Goal: Task Accomplishment & Management: Use online tool/utility

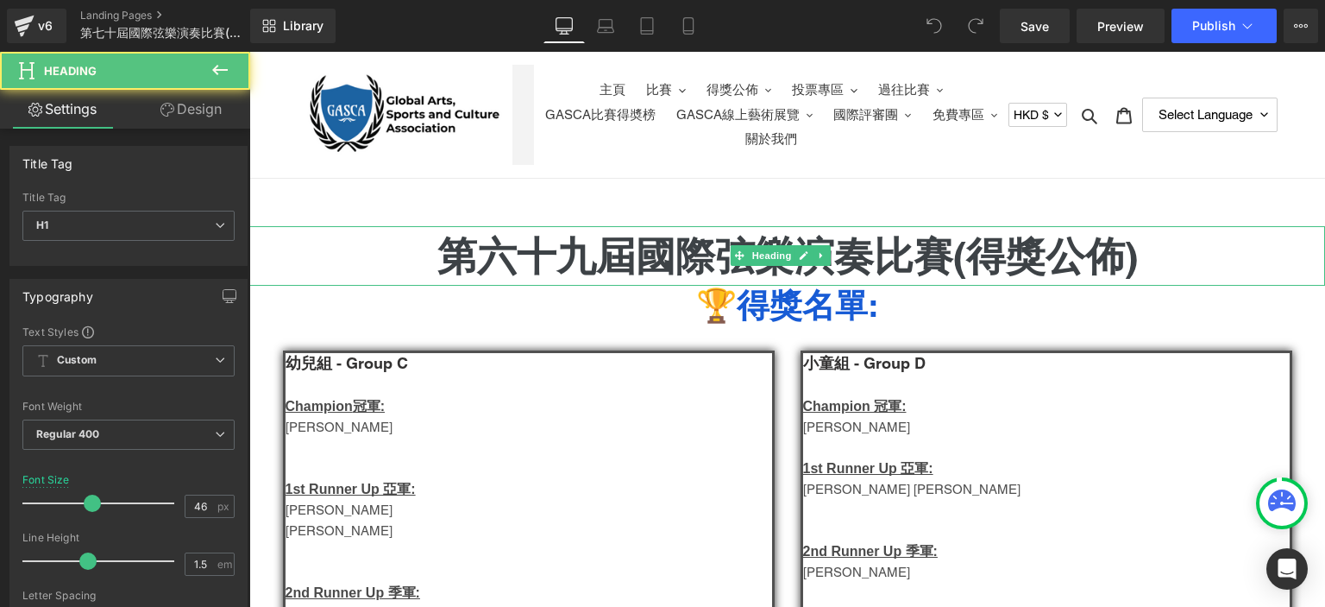
click at [551, 244] on h1 "第六十九屆國際弦樂演奏比賽(得獎公佈)" at bounding box center [787, 256] width 1076 height 60
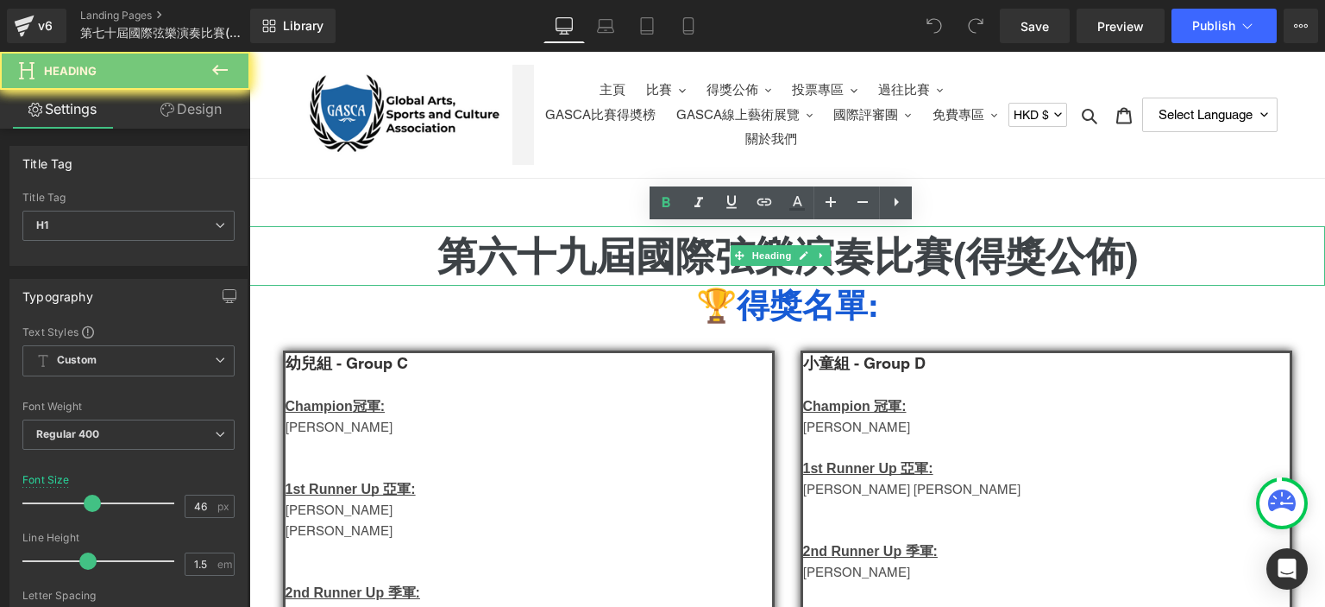
click at [551, 244] on h1 "第六十九屆國際弦樂演奏比賽(得獎公佈)" at bounding box center [787, 256] width 1076 height 60
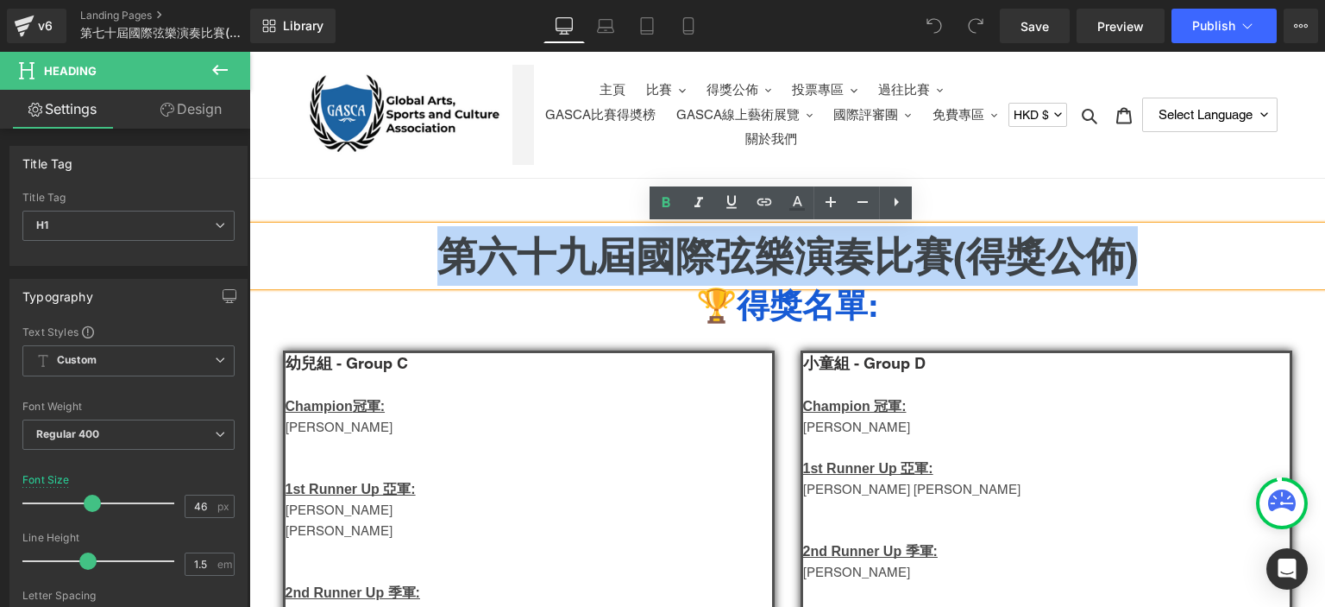
click at [551, 244] on h1 "第六十九屆國際弦樂演奏比賽(得獎公佈)" at bounding box center [787, 256] width 1076 height 60
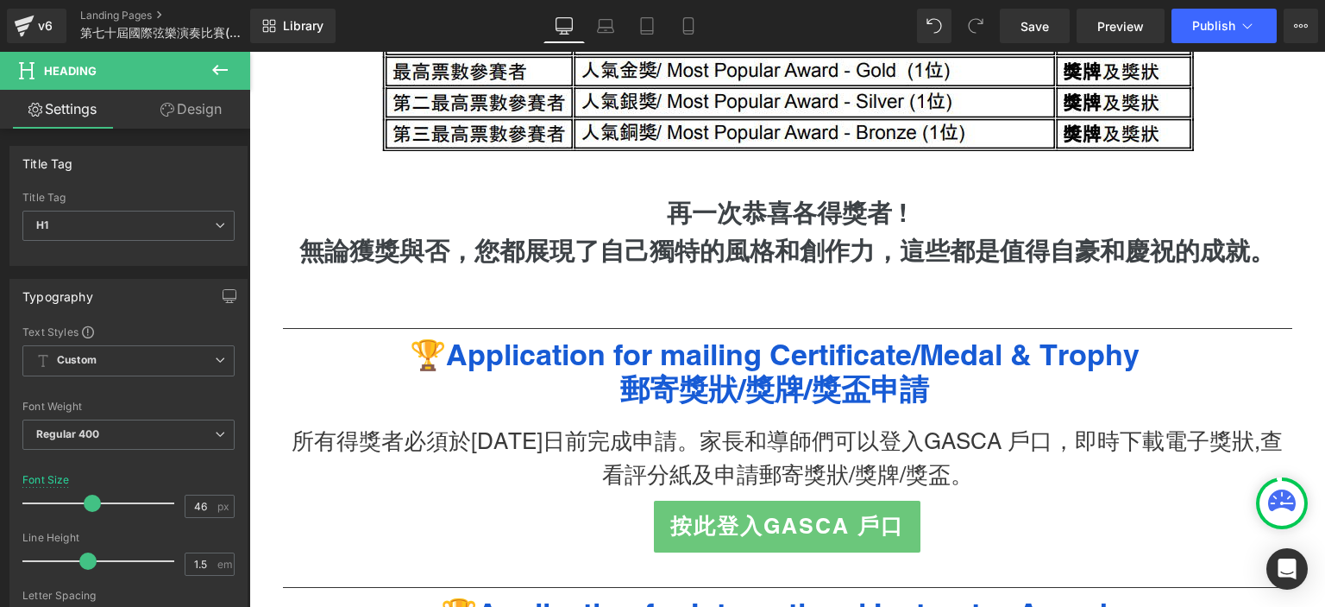
scroll to position [1953, 0]
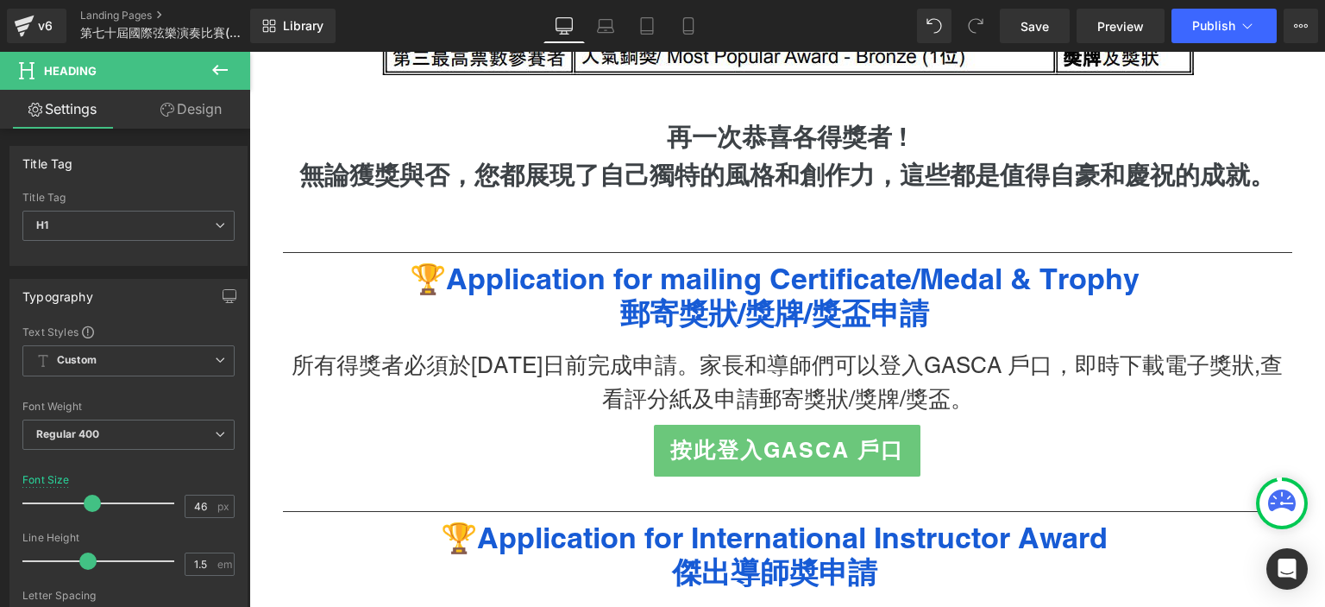
click at [516, 375] on h3 "所有得獎者必須於[DATE]日前完成申請。家長和導師們可以登入GASCA 戶口，即時下載電子獎狀,查看評分紙及申請郵寄獎狀/獎牌/獎盃。" at bounding box center [788, 382] width 1010 height 67
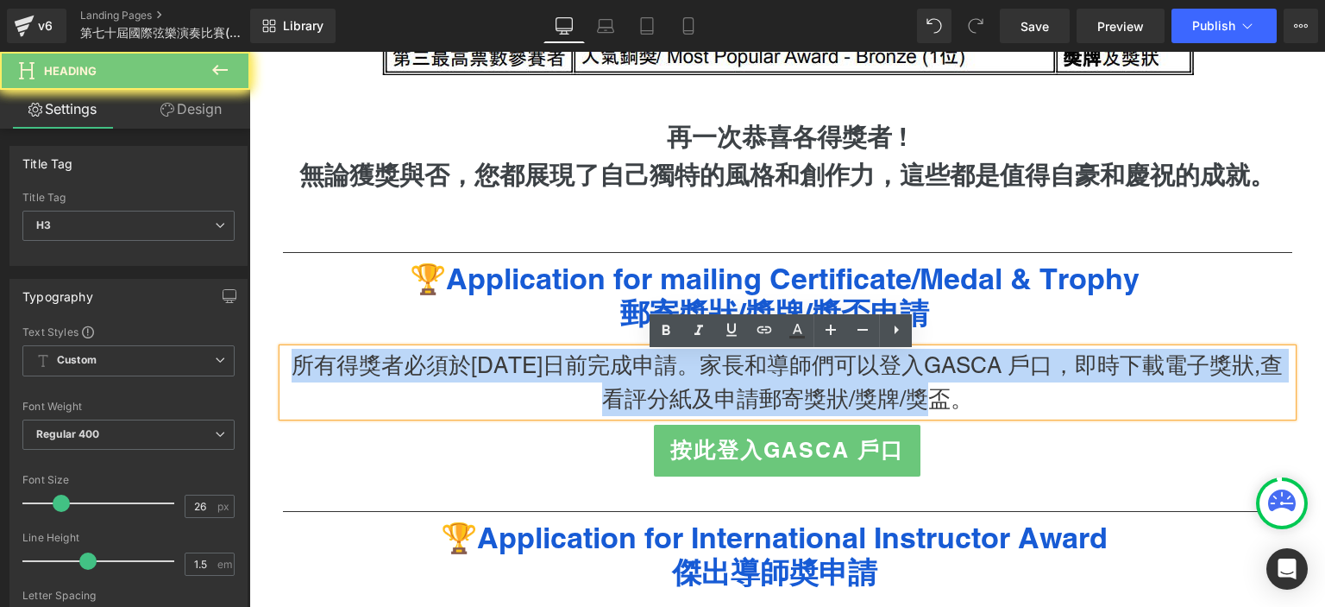
click at [516, 375] on h3 "所有得獎者必須於[DATE]日前完成申請。家長和導師們可以登入GASCA 戶口，即時下載電子獎狀,查看評分紙及申請郵寄獎狀/獎牌/獎盃。" at bounding box center [788, 382] width 1010 height 67
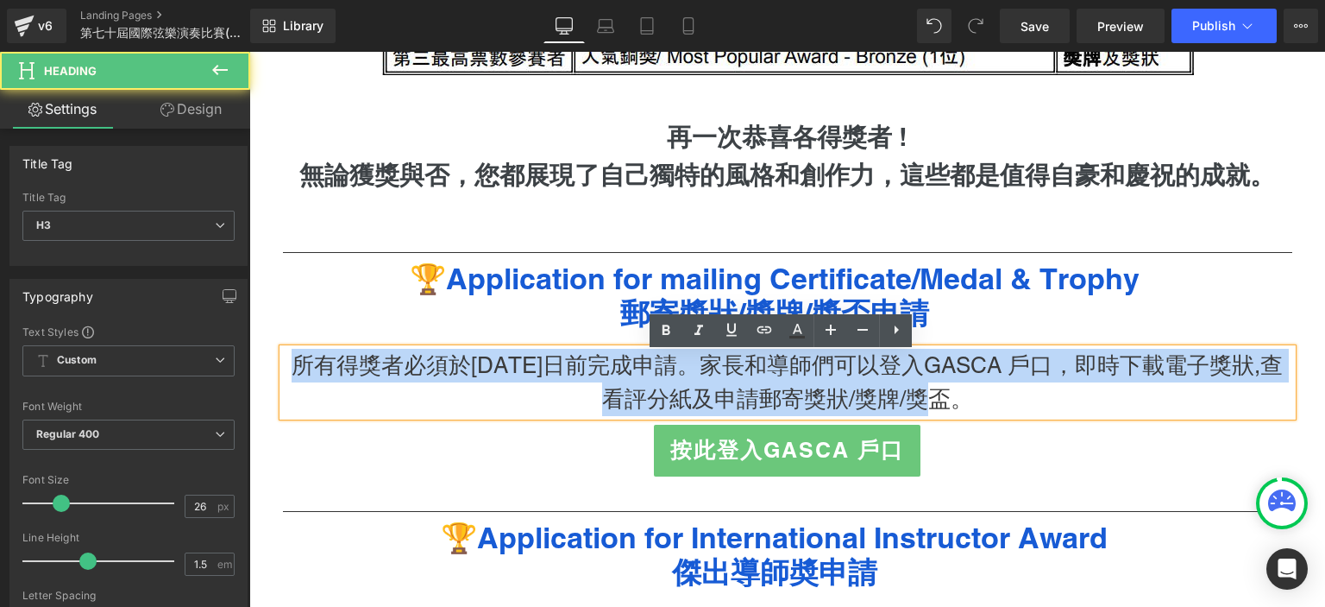
click at [516, 375] on h3 "所有得獎者必須於[DATE]日前完成申請。家長和導師們可以登入GASCA 戶口，即時下載電子獎狀,查看評分紙及申請郵寄獎狀/獎牌/獎盃。" at bounding box center [788, 382] width 1010 height 67
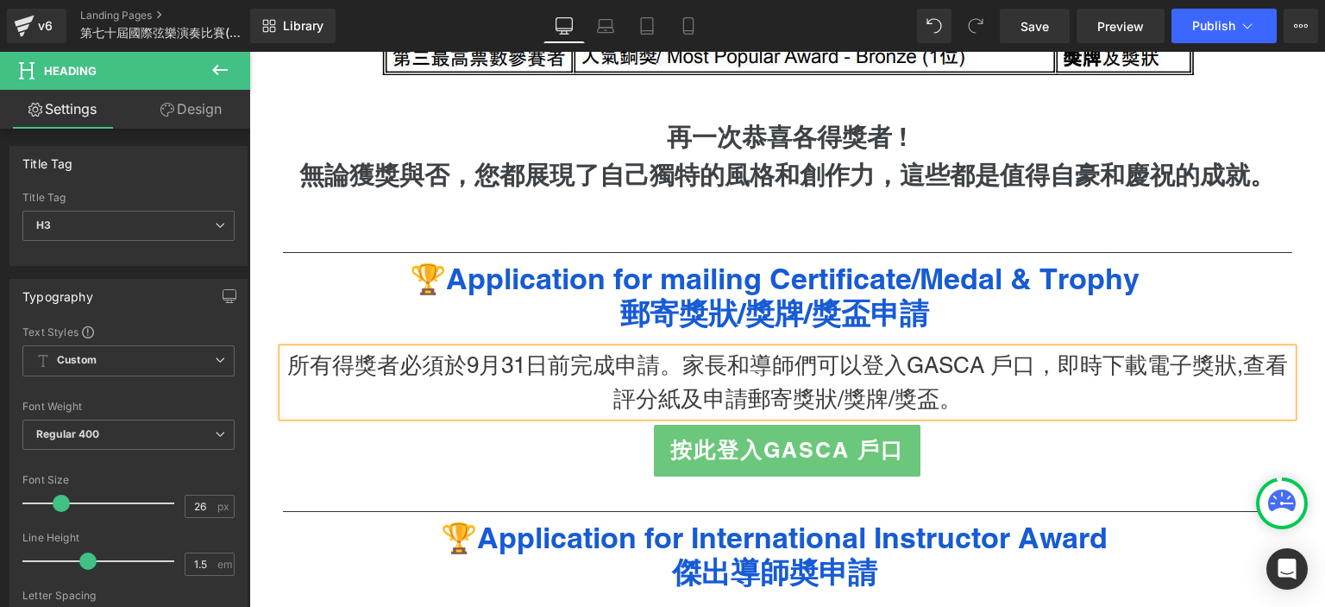
click at [518, 376] on h3 "所有得獎者必須於9月31日前完成申請。家長和導師們可以登入GASCA 戶口，即時下載電子獎狀,查看評分紙及申請郵寄獎狀/獎牌/獎盃。" at bounding box center [788, 382] width 1010 height 67
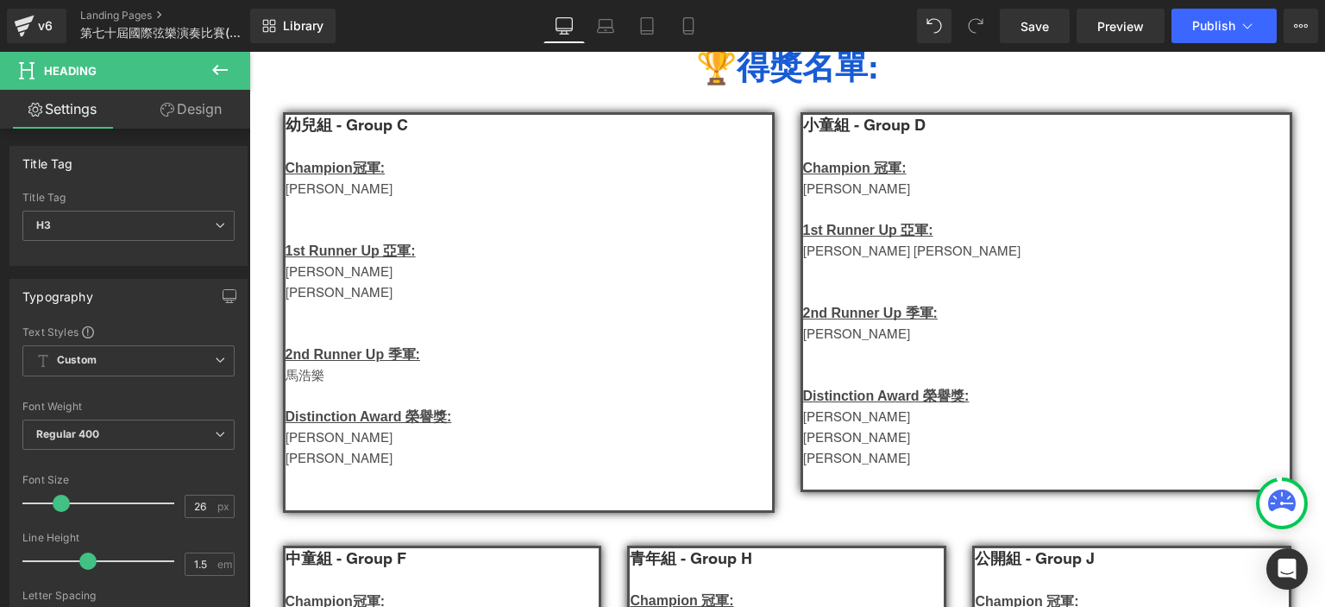
scroll to position [531, 0]
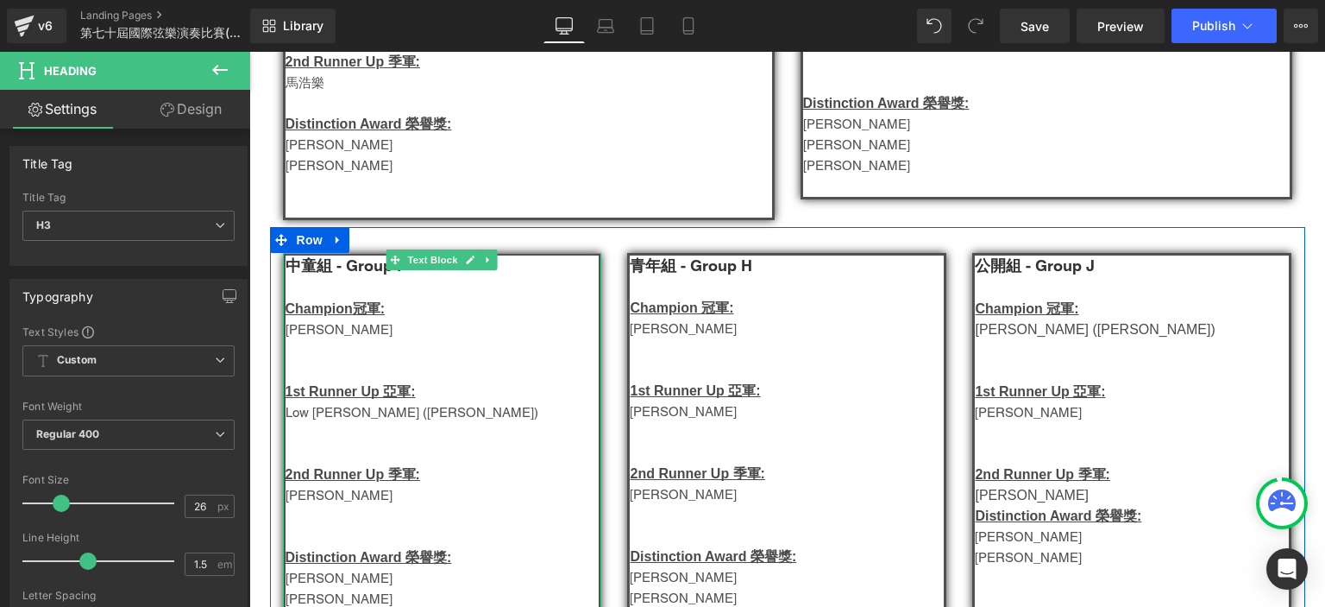
click at [532, 282] on p at bounding box center [443, 288] width 314 height 22
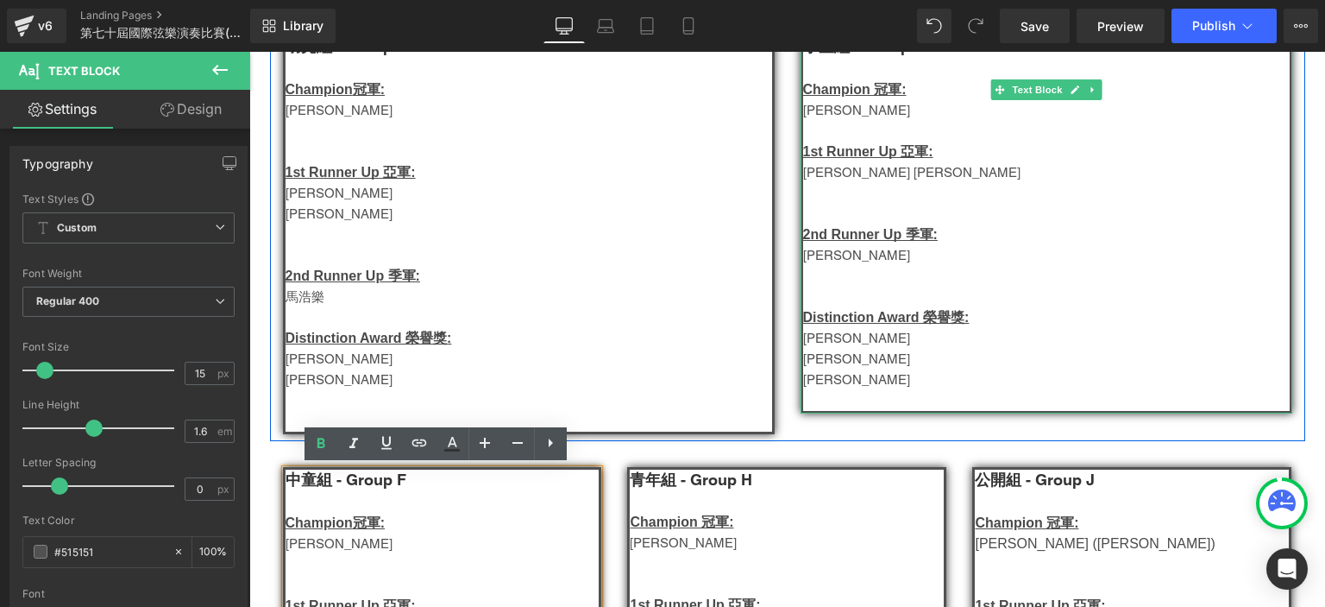
scroll to position [354, 0]
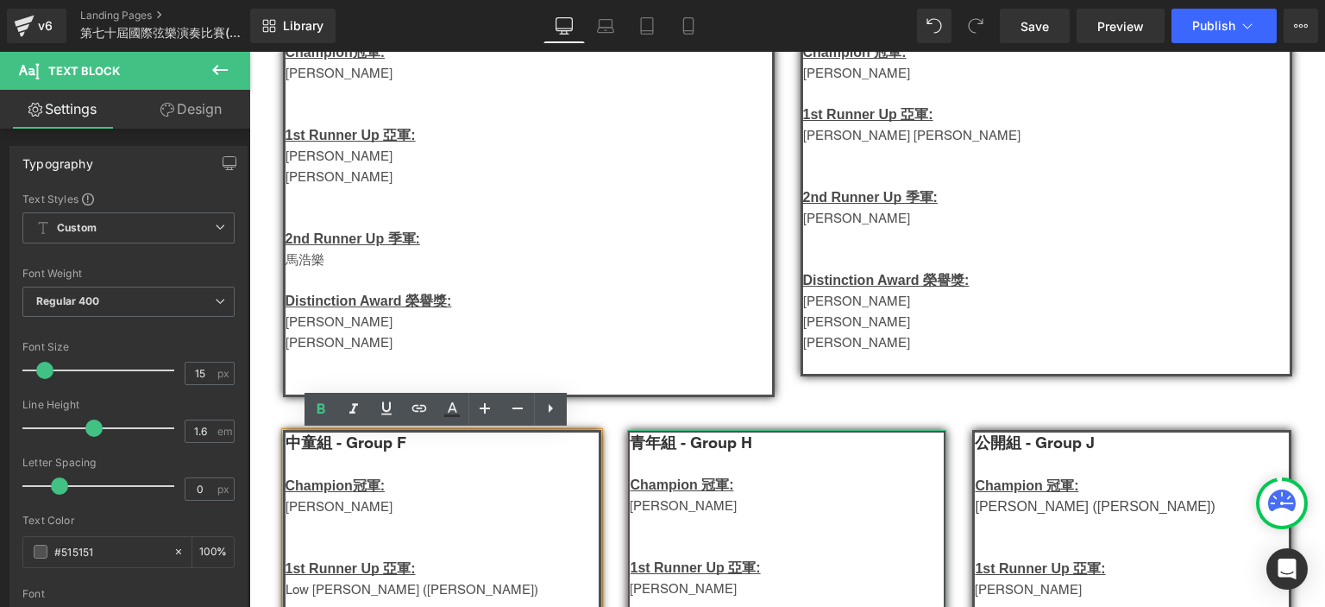
click at [756, 441] on p "青年組 - Group H" at bounding box center [787, 443] width 314 height 22
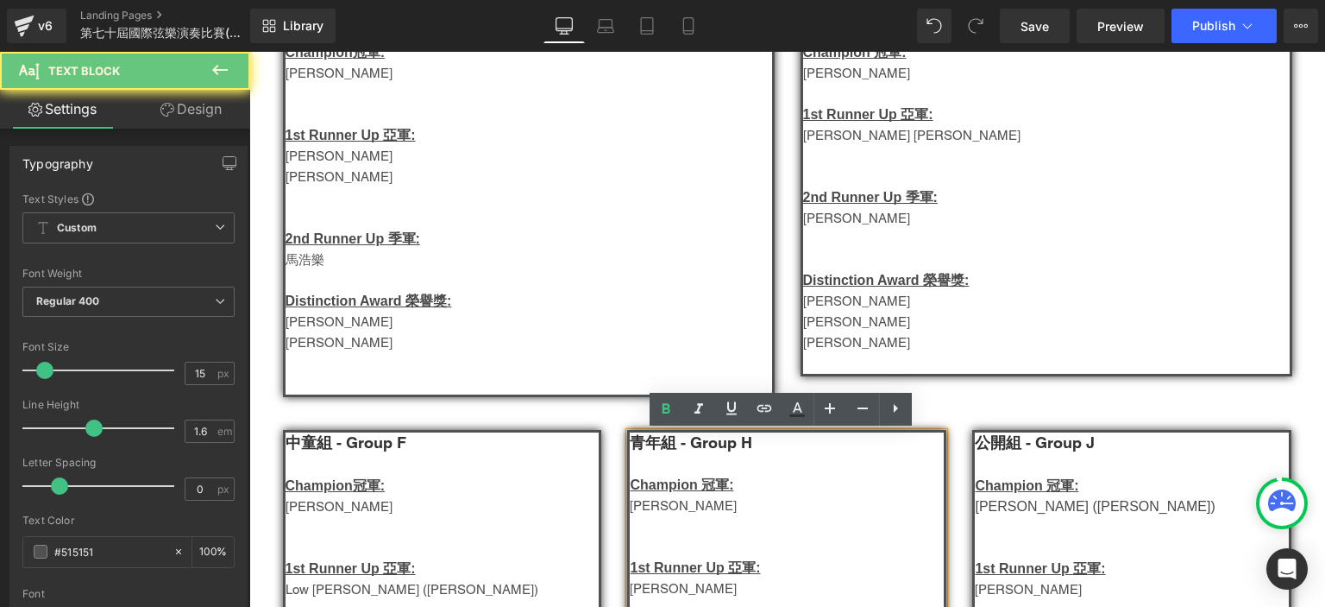
click at [756, 441] on p "青年組 - Group H" at bounding box center [787, 443] width 314 height 22
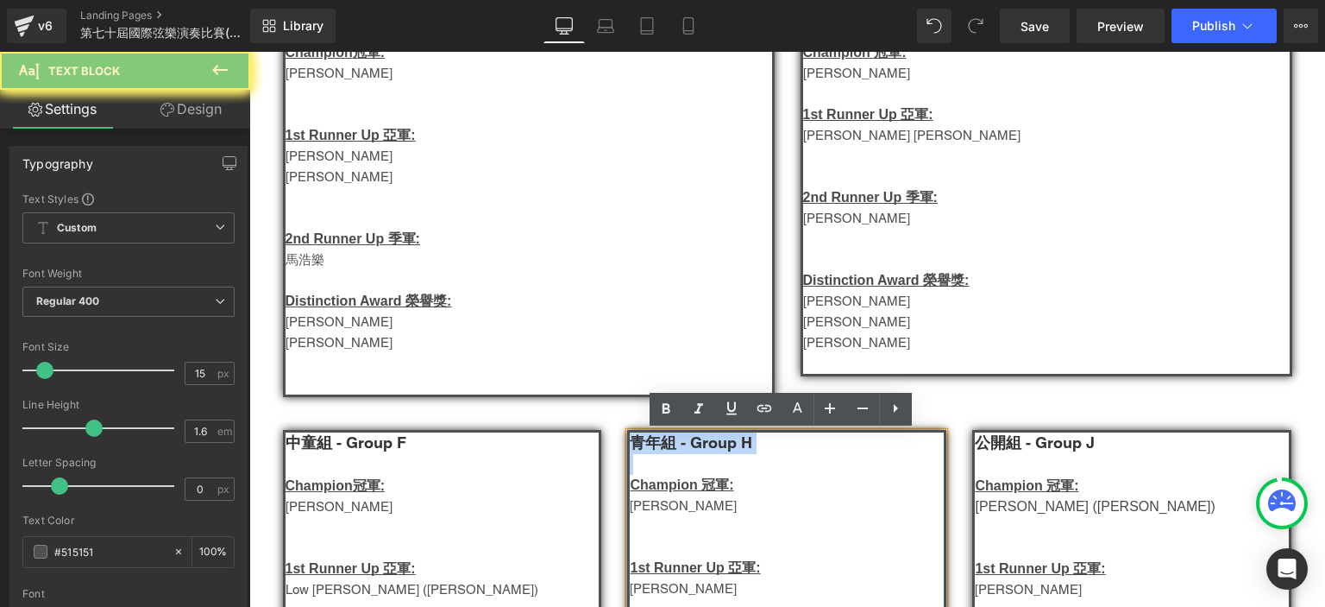
click at [756, 441] on p "青年組 - Group H" at bounding box center [787, 443] width 314 height 22
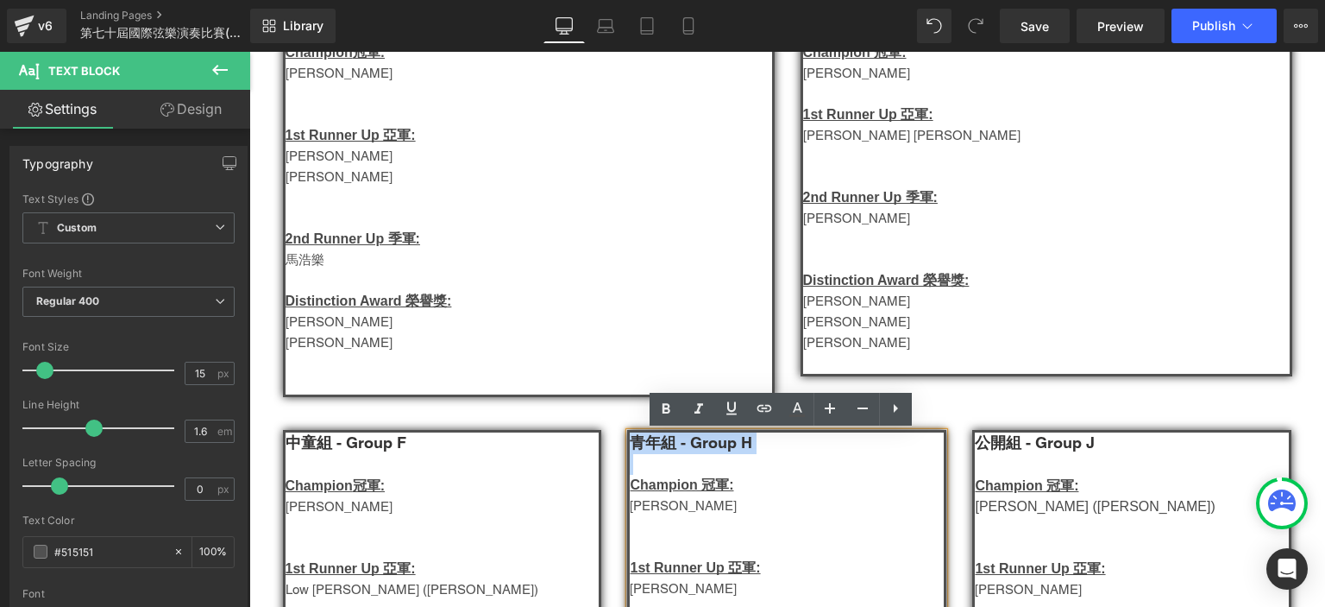
click at [756, 441] on p "青年組 - Group H" at bounding box center [787, 443] width 314 height 22
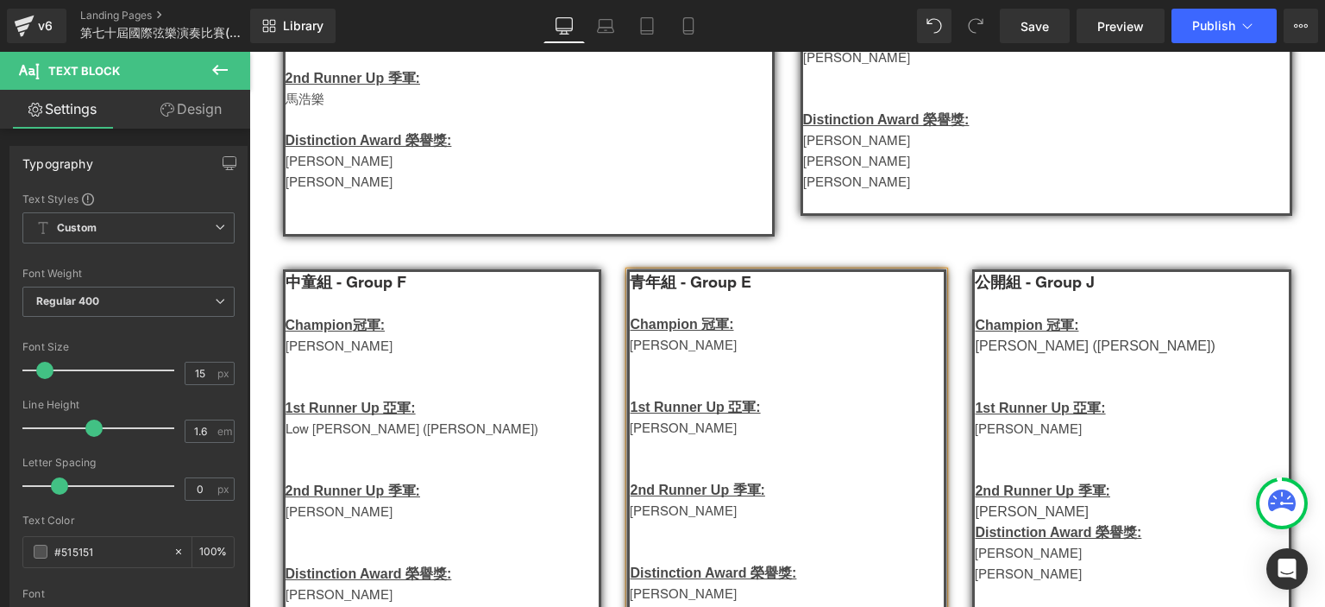
scroll to position [516, 0]
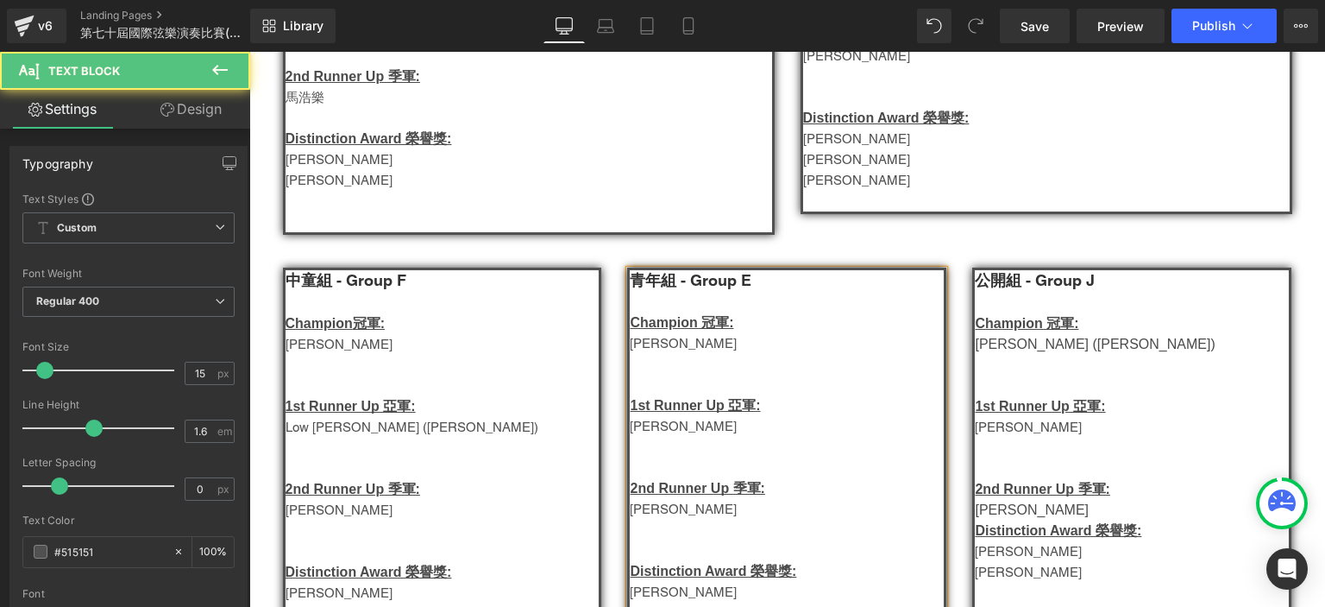
click at [651, 289] on strong "青年組 - Group E" at bounding box center [691, 280] width 122 height 18
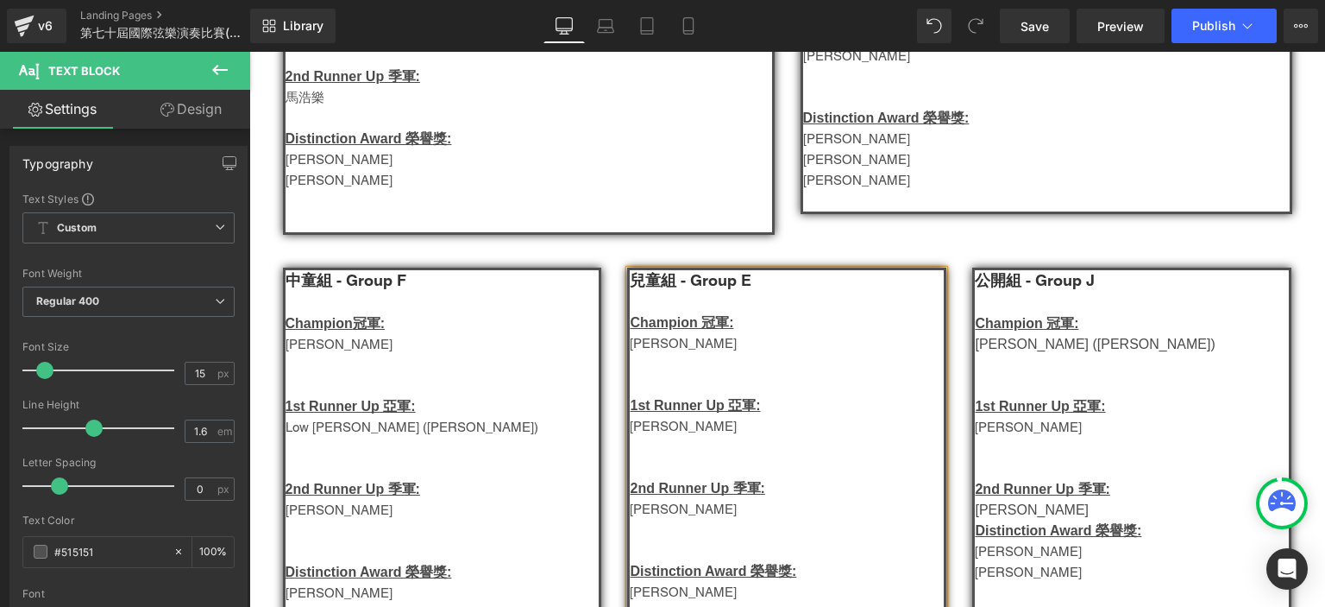
click at [647, 350] on p "陳振偉" at bounding box center [787, 343] width 314 height 21
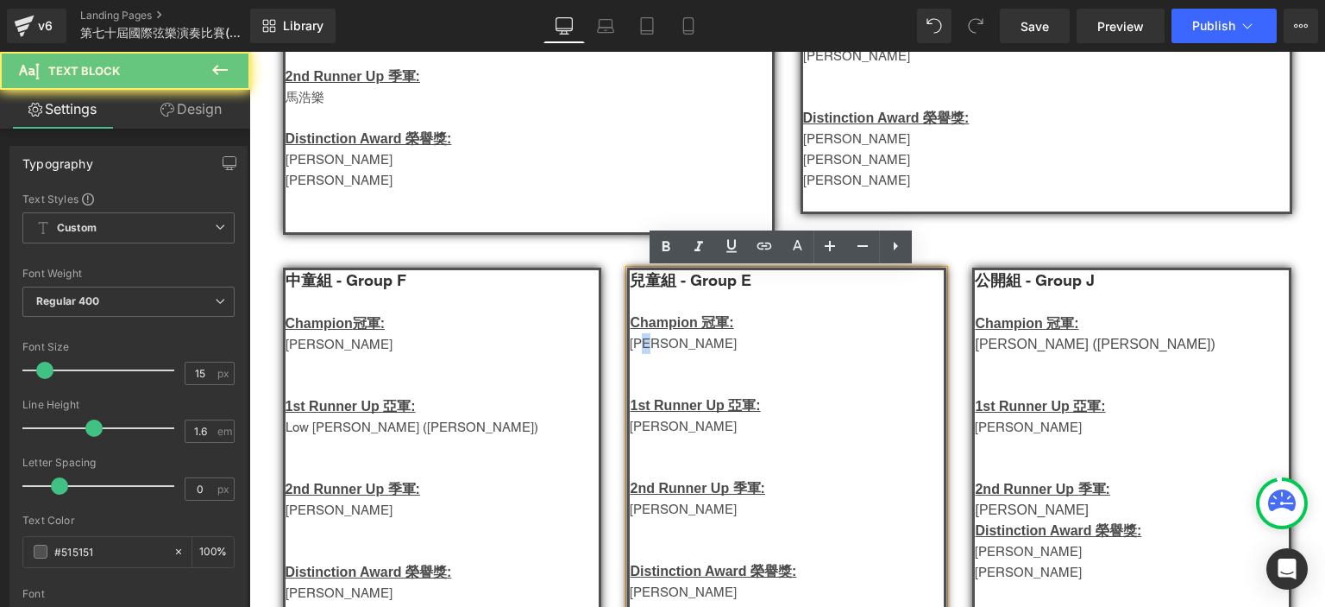
click at [647, 350] on p "陳振偉" at bounding box center [787, 343] width 314 height 21
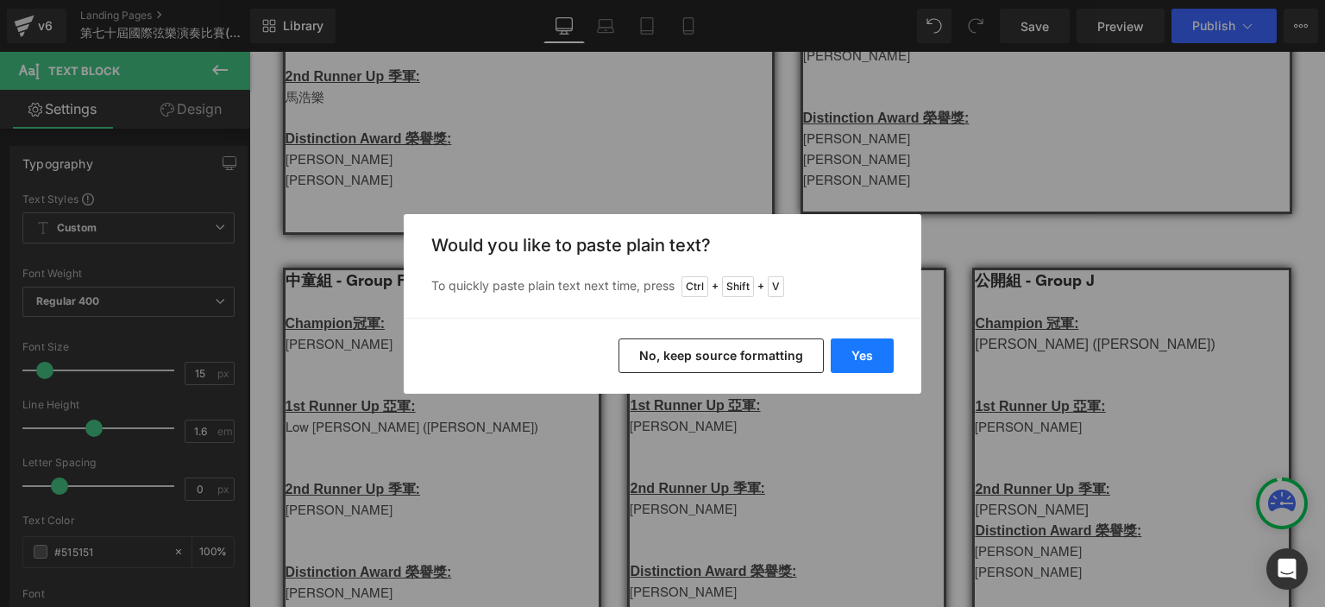
click at [846, 348] on button "Yes" at bounding box center [862, 355] width 63 height 35
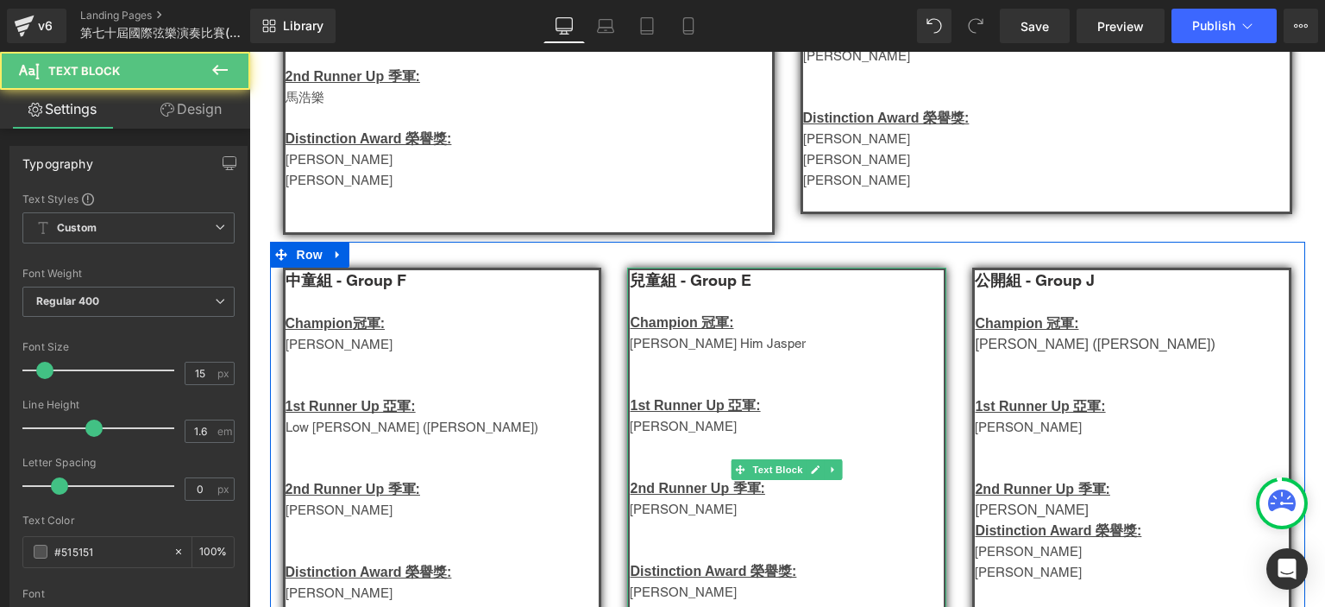
click at [677, 380] on p at bounding box center [787, 384] width 314 height 21
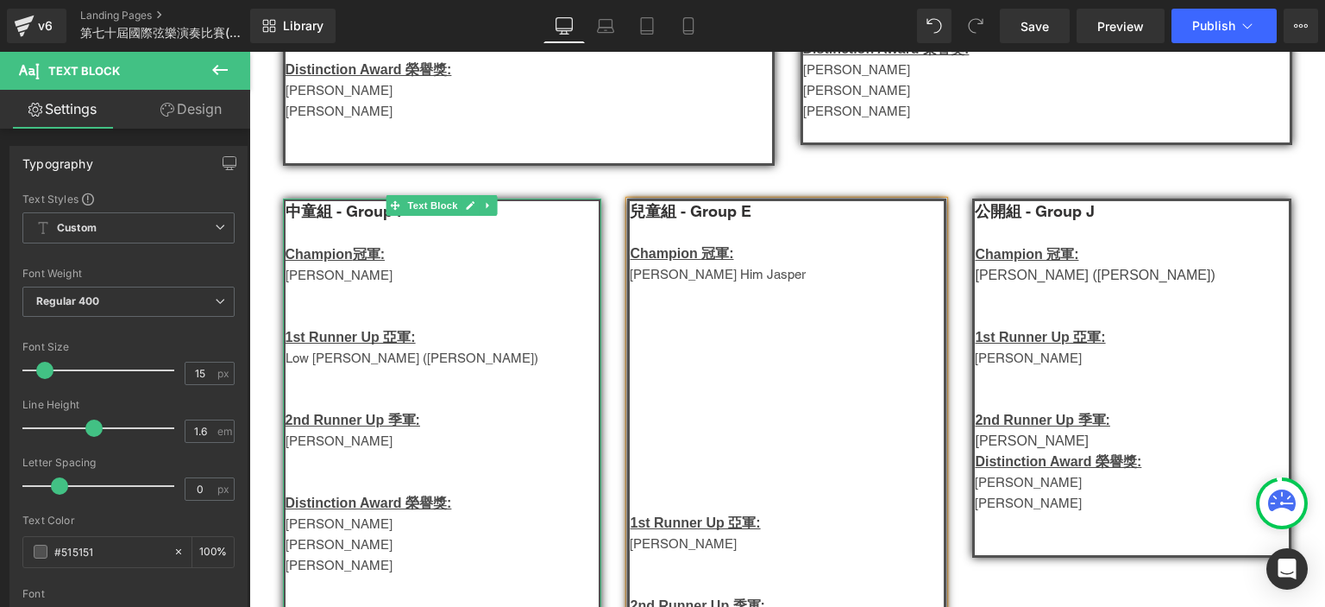
scroll to position [586, 0]
click at [316, 285] on p "Tianyi Isabel Lin" at bounding box center [443, 274] width 314 height 21
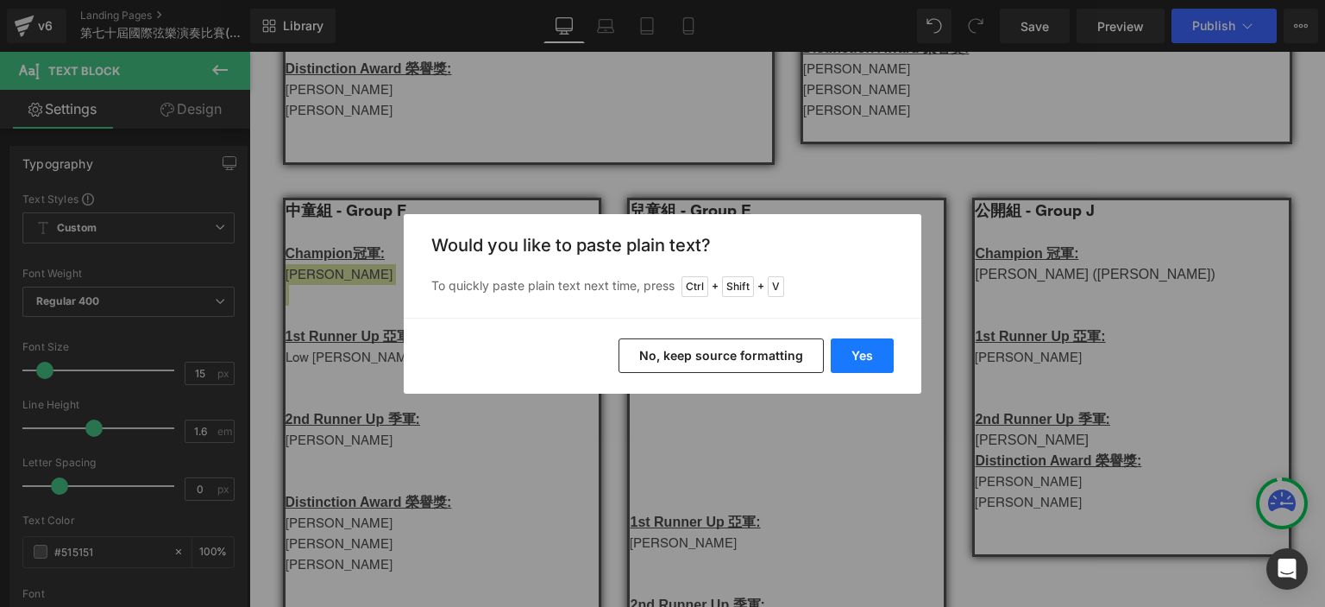
click at [856, 356] on button "Yes" at bounding box center [862, 355] width 63 height 35
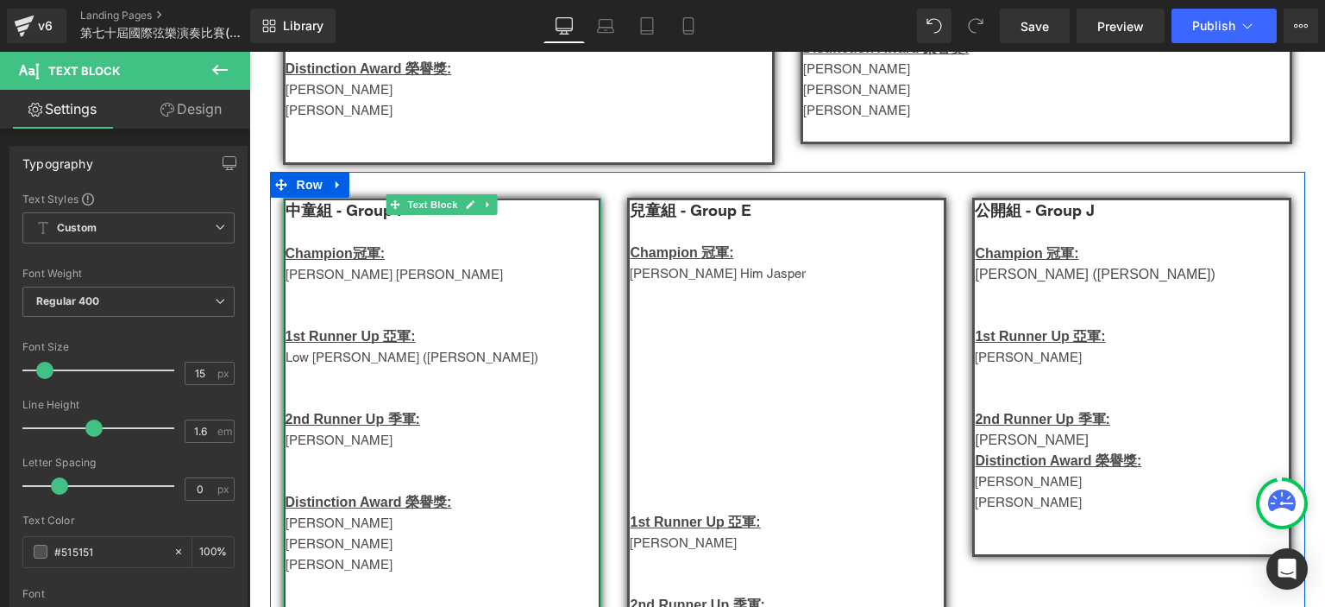
click at [378, 308] on p at bounding box center [443, 315] width 314 height 21
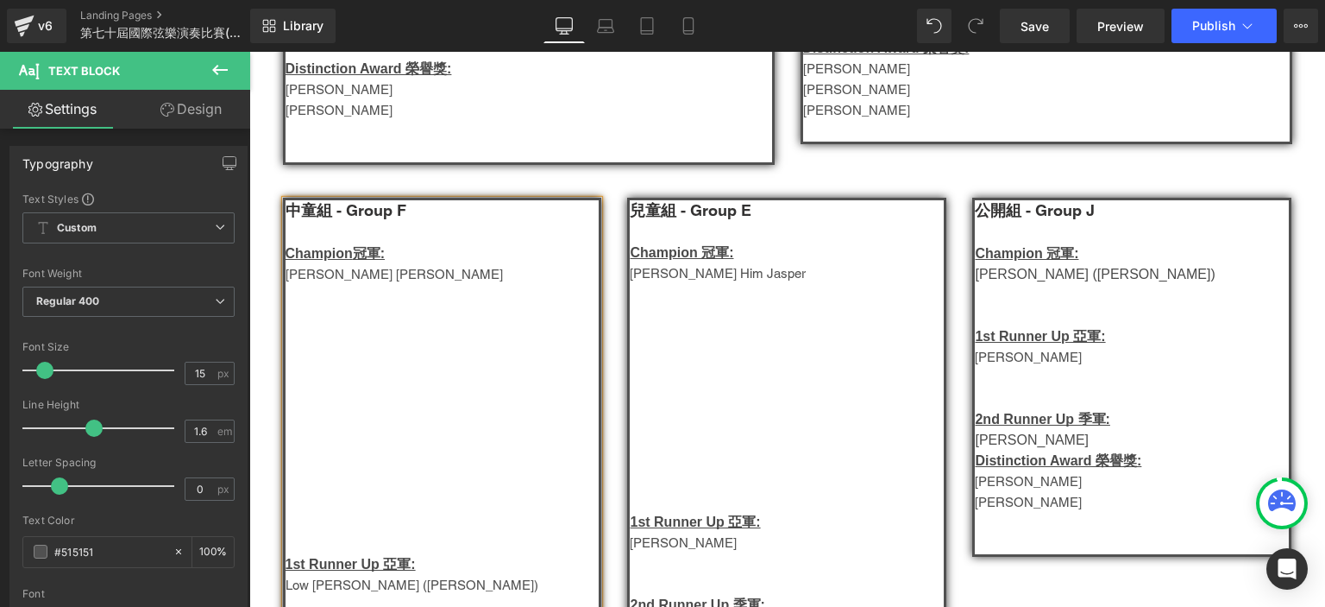
click at [941, 294] on div "兒童組 - Group E Champion 冠軍: Ho Yui Him Jasper 1st Runner Up 亞軍: Jun Rui 2nd Run…" at bounding box center [786, 491] width 345 height 586
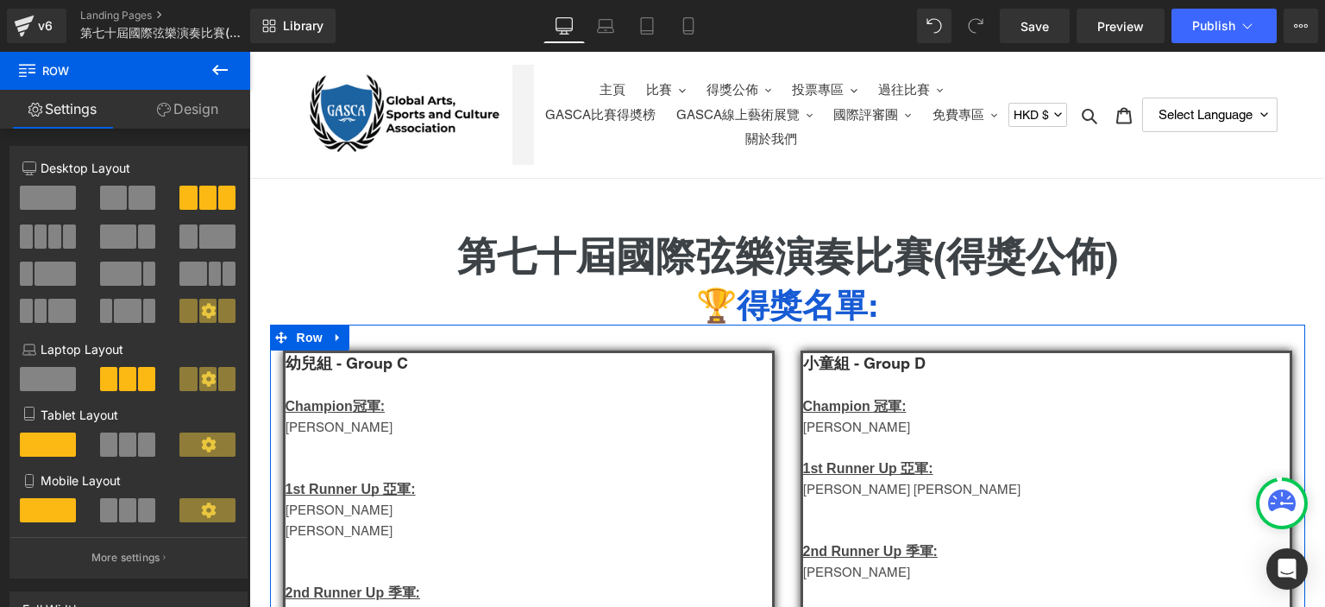
scroll to position [247, 0]
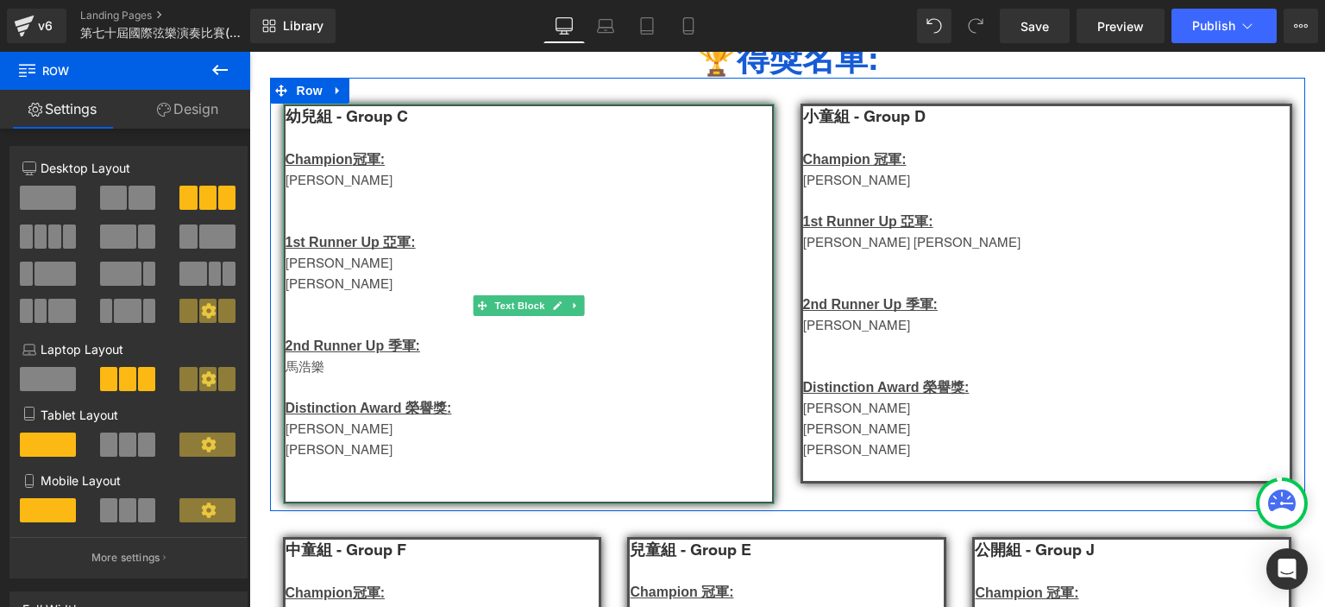
click at [328, 278] on p "葉凱怡" at bounding box center [529, 284] width 487 height 21
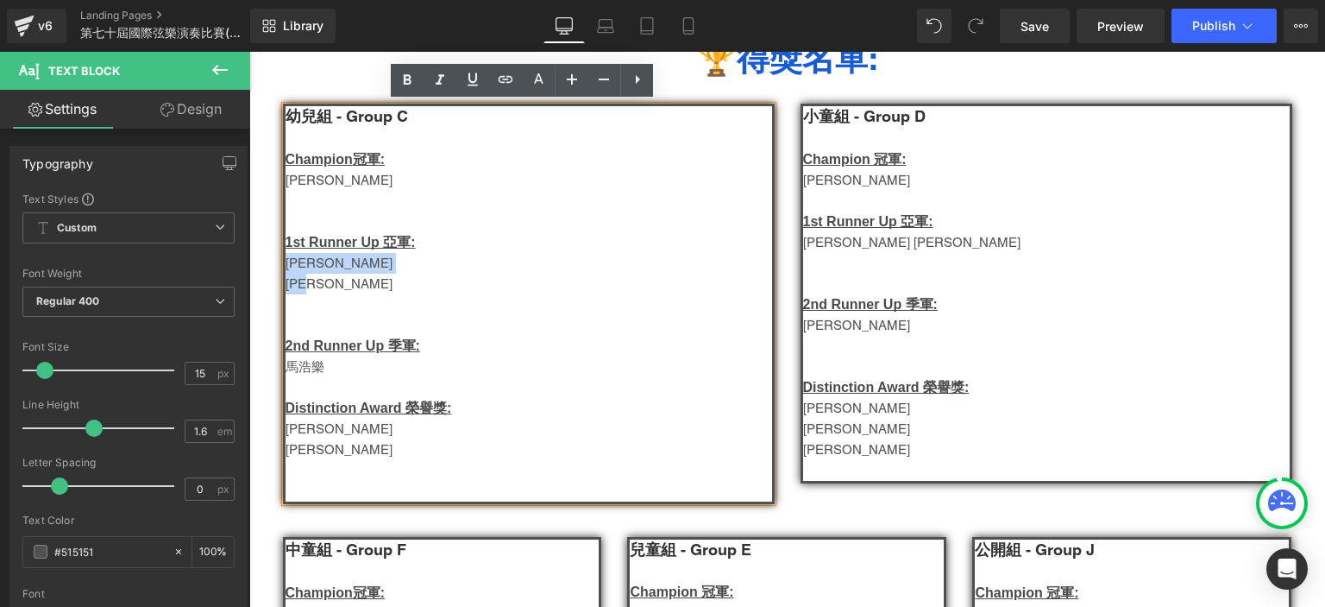
drag, startPoint x: 318, startPoint y: 286, endPoint x: 280, endPoint y: 267, distance: 43.2
click at [283, 267] on div "幼兒組 - Group C Champion 冠軍: Kaitlyn Ka Yu CHEUNG 1st Runner Up 亞軍: Ronan Leung Y…" at bounding box center [529, 304] width 492 height 400
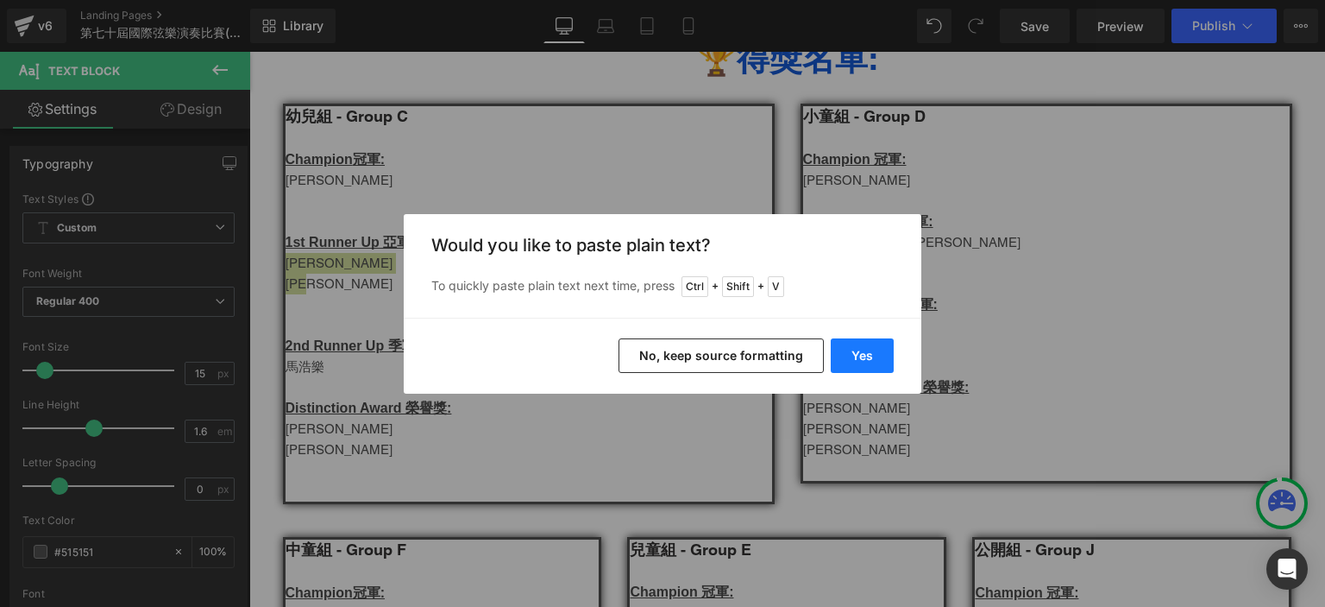
click at [871, 355] on button "Yes" at bounding box center [862, 355] width 63 height 35
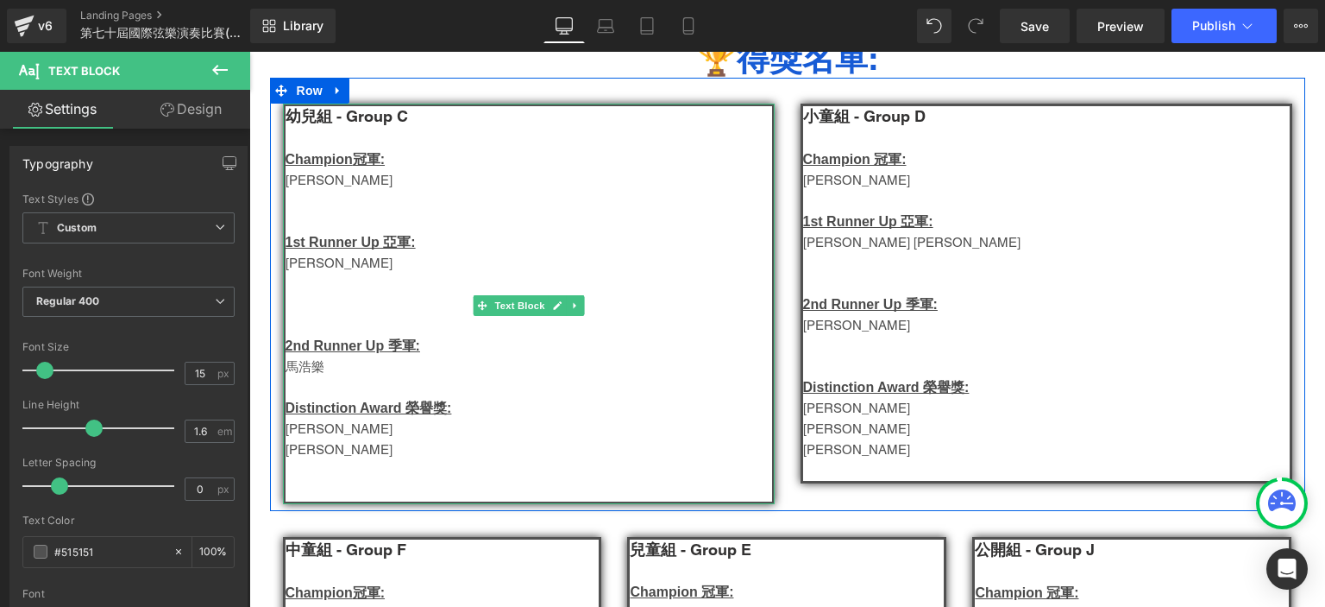
click at [404, 184] on p "Kaitlyn Ka Yu CHEUNG" at bounding box center [529, 180] width 487 height 21
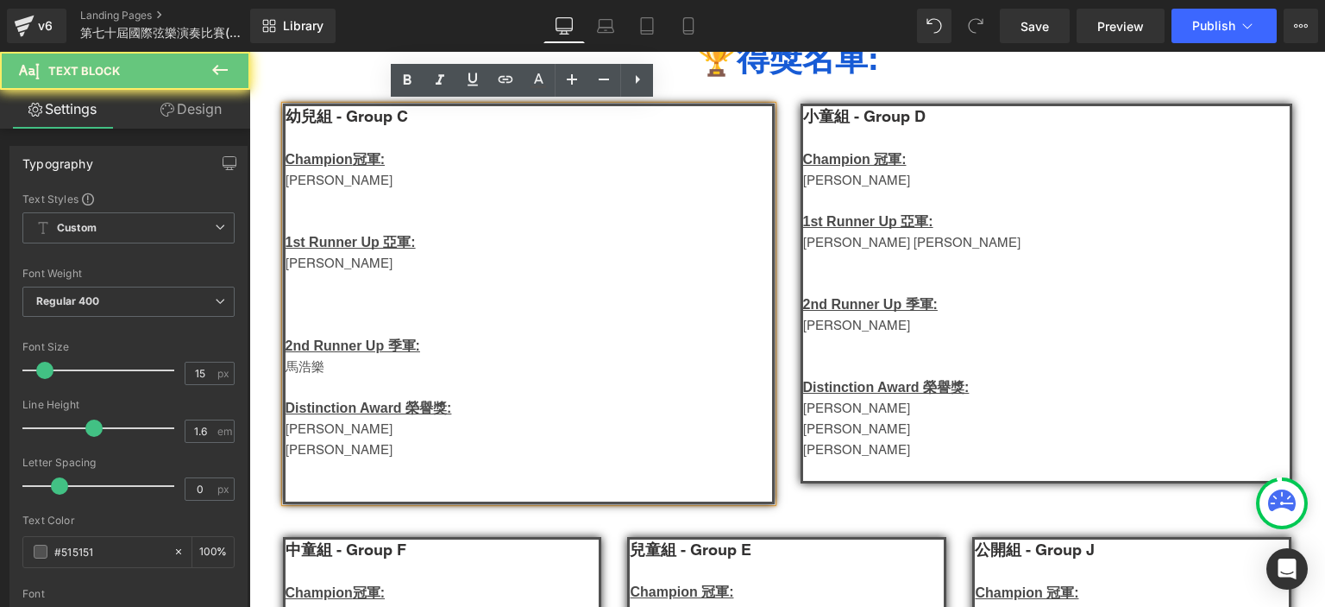
click at [404, 184] on p "Kaitlyn Ka Yu CHEUNG" at bounding box center [529, 180] width 487 height 21
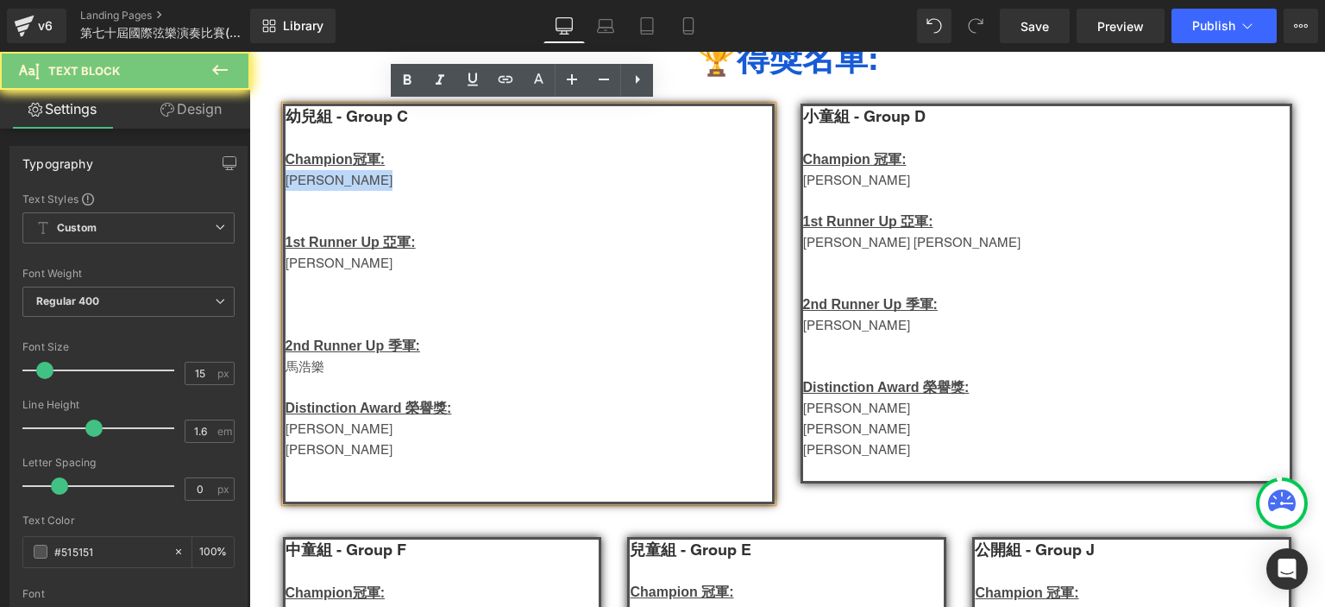
click at [404, 184] on p "Kaitlyn Ka Yu CHEUNG" at bounding box center [529, 180] width 487 height 21
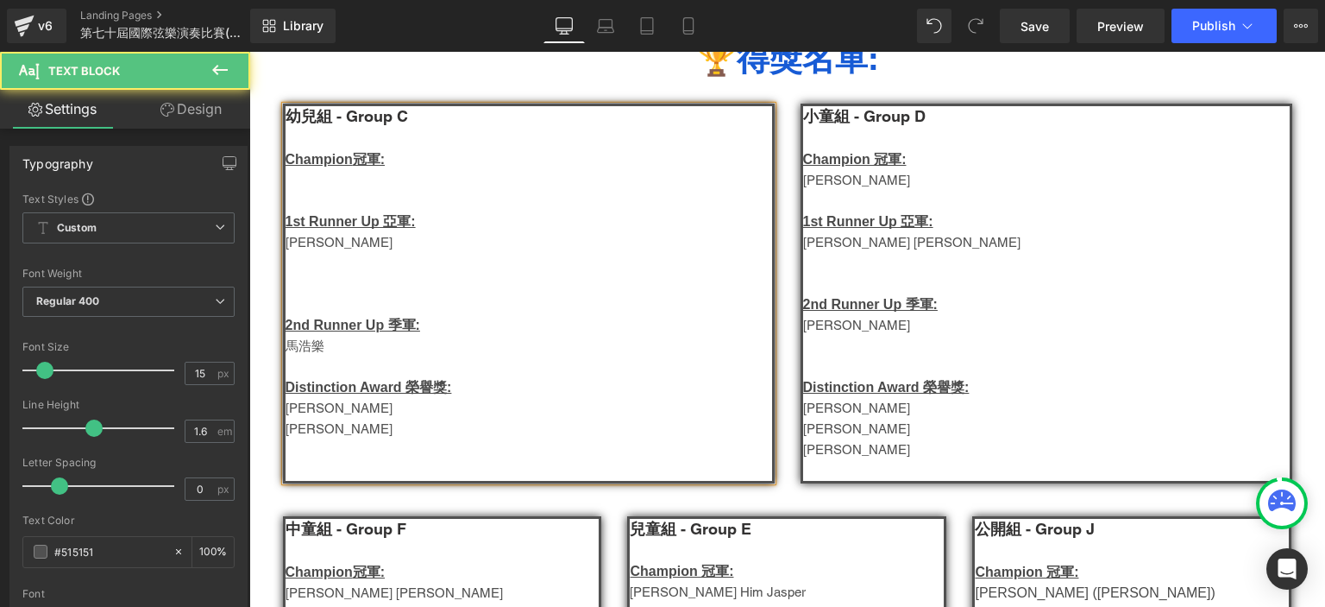
click at [346, 313] on p at bounding box center [529, 304] width 487 height 21
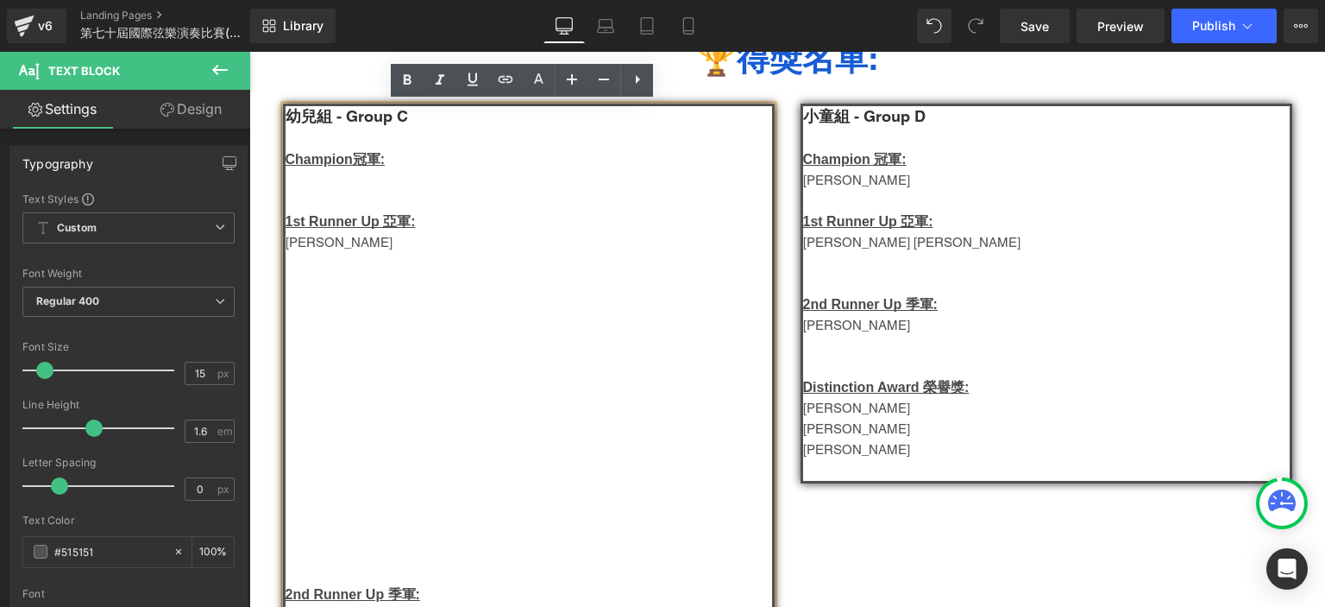
scroll to position [325, 0]
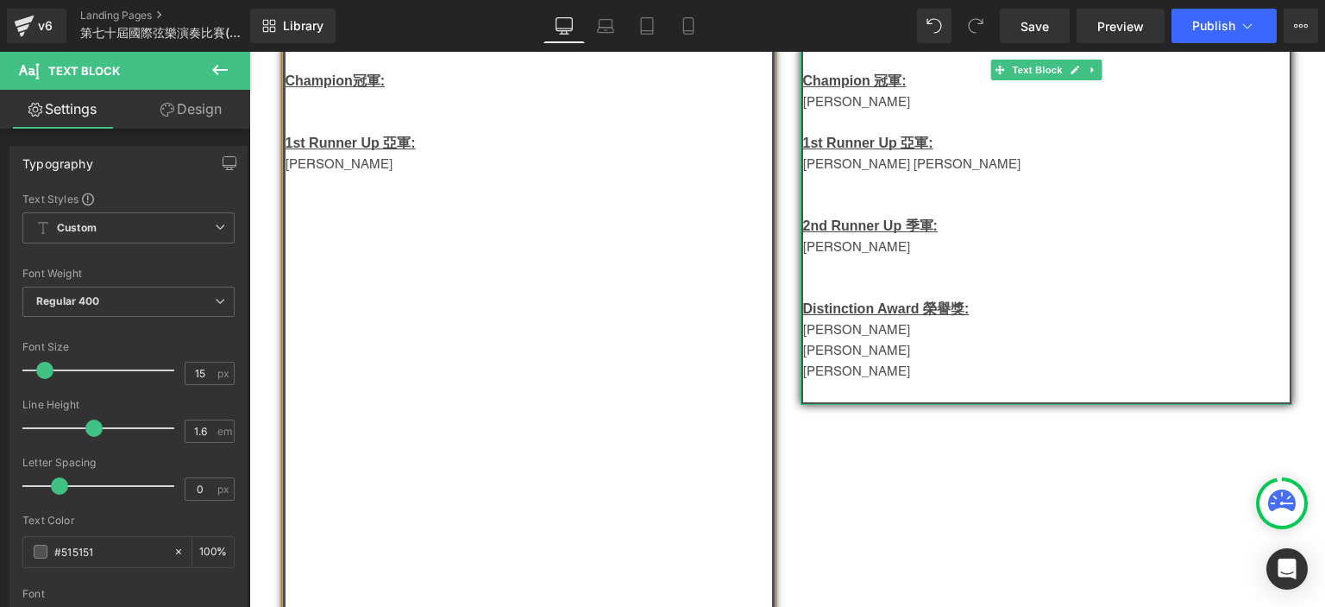
click at [888, 316] on u "Distinction Award 榮譽獎:" at bounding box center [886, 308] width 167 height 15
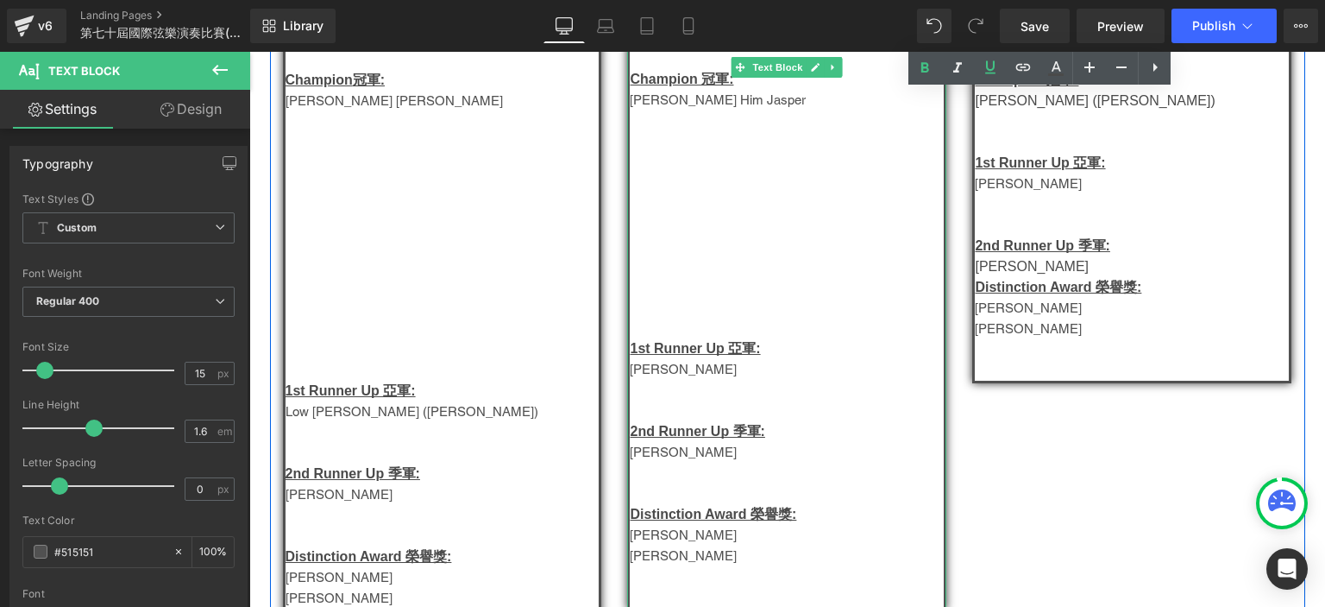
scroll to position [1111, 0]
click at [678, 454] on p "Serena Chua" at bounding box center [787, 452] width 314 height 21
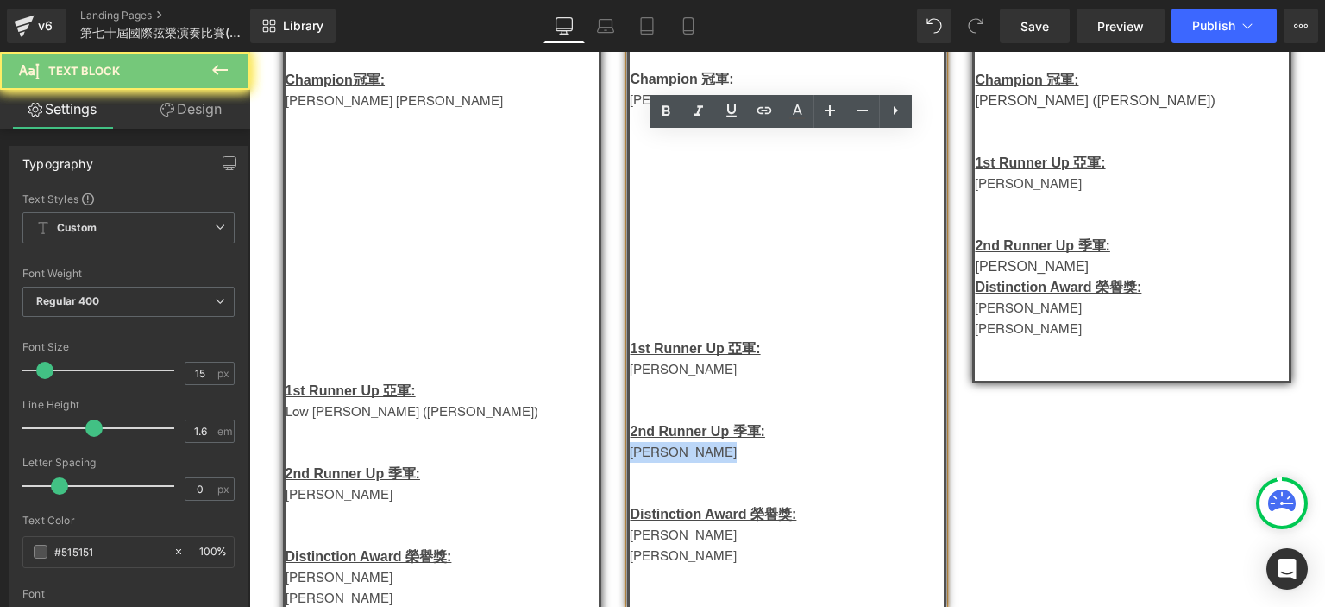
click at [678, 454] on p "Serena Chua" at bounding box center [787, 452] width 314 height 21
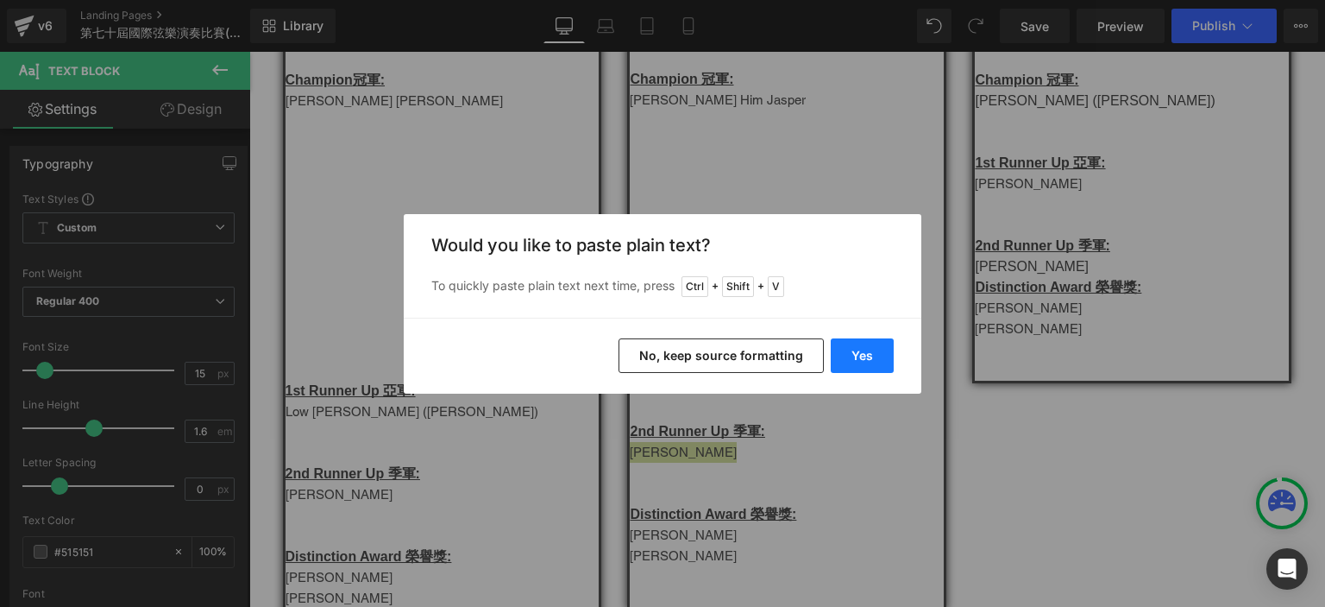
click at [883, 343] on button "Yes" at bounding box center [862, 355] width 63 height 35
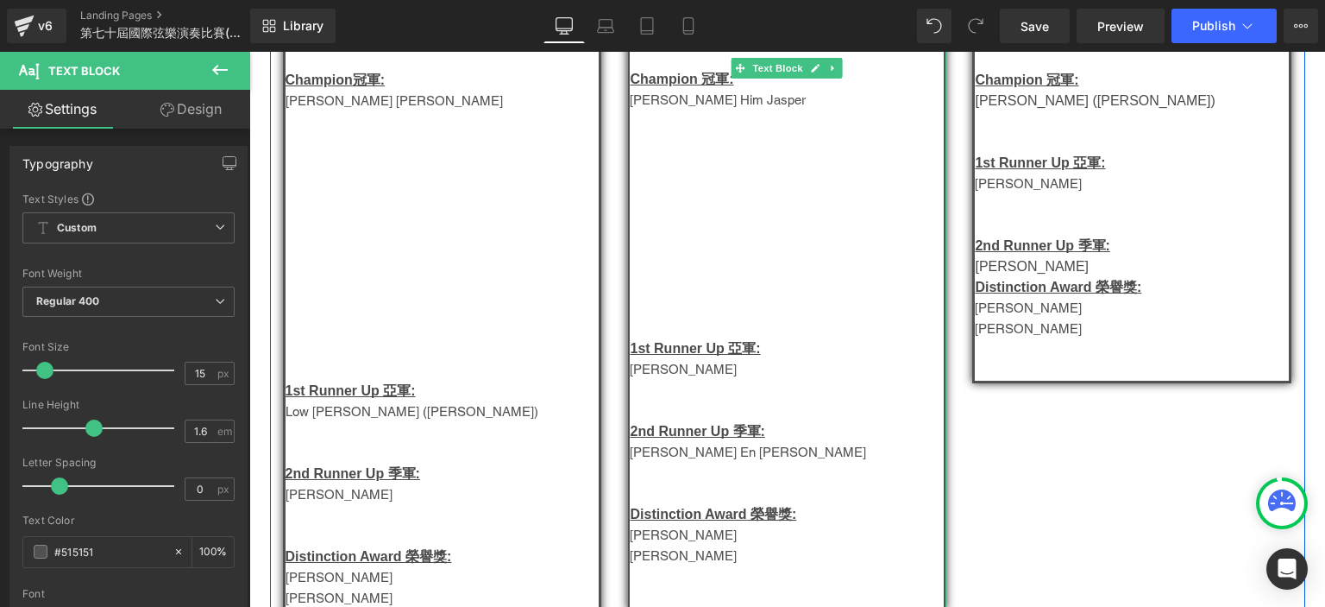
click at [661, 374] on p "Jun Rui" at bounding box center [787, 369] width 314 height 21
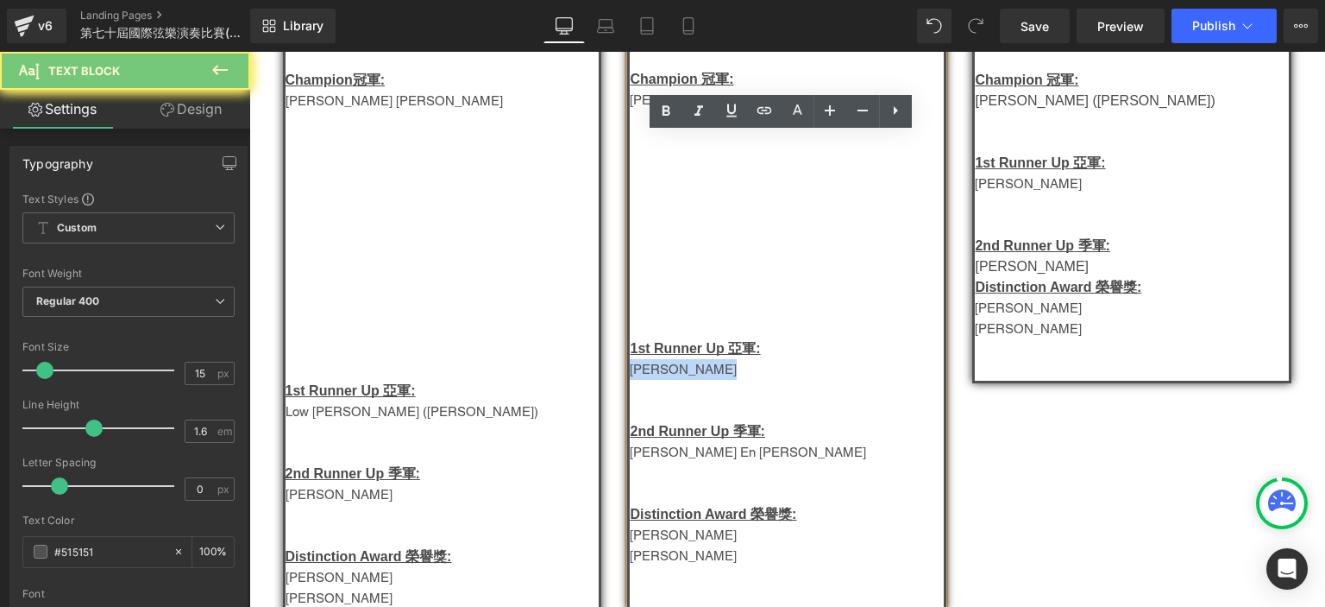
click at [661, 374] on p "Jun Rui" at bounding box center [787, 369] width 314 height 21
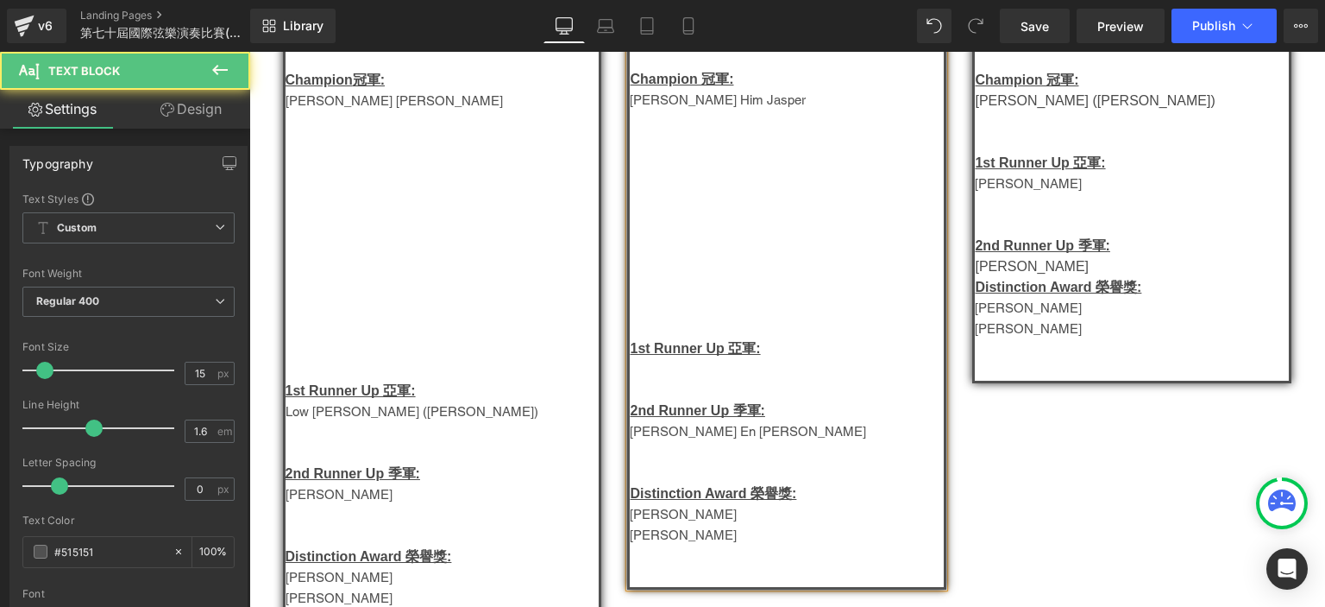
click at [689, 480] on p at bounding box center [787, 472] width 314 height 21
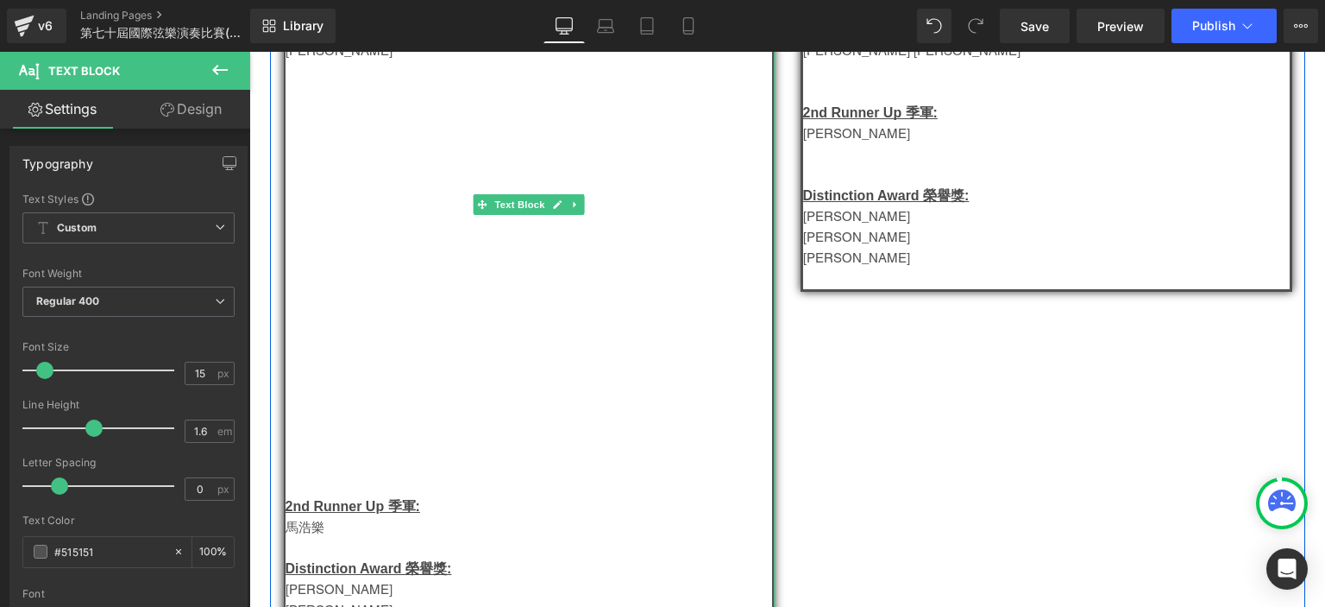
scroll to position [659, 0]
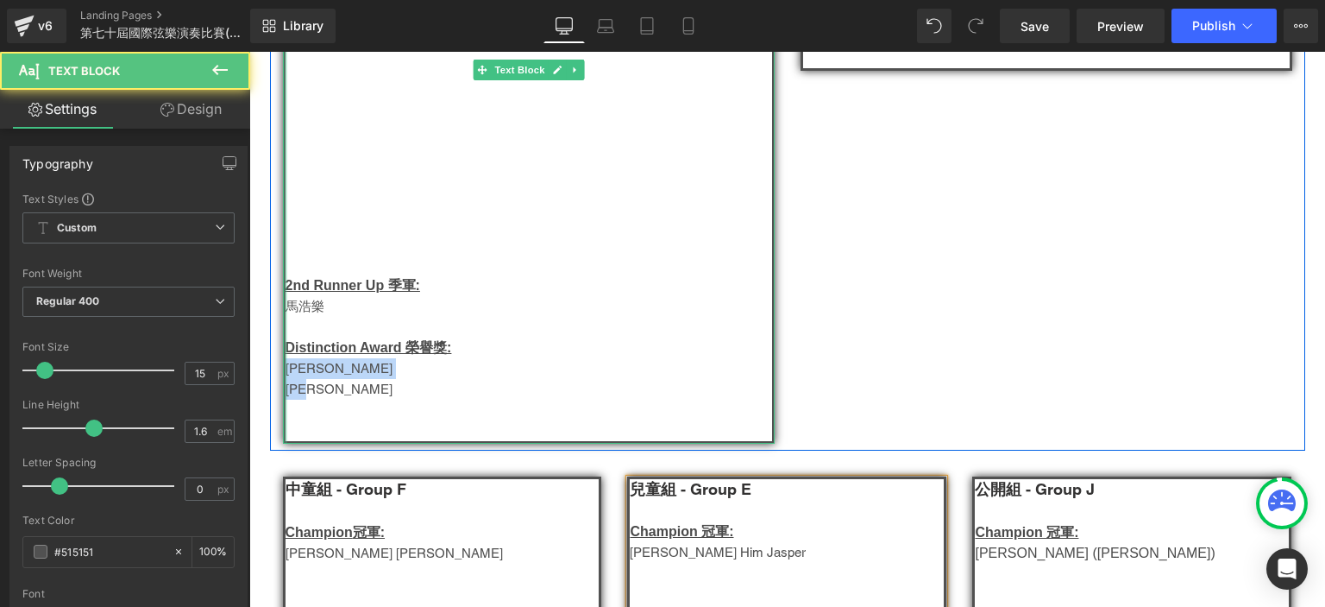
drag, startPoint x: 332, startPoint y: 399, endPoint x: 279, endPoint y: 377, distance: 58.0
click at [283, 377] on div "幼兒組 - Group C Champion 冠軍: 1st Runner Up 亞軍: Karina Ng 2nd Runner Up 季軍: 馬浩樂 D…" at bounding box center [529, 67] width 492 height 752
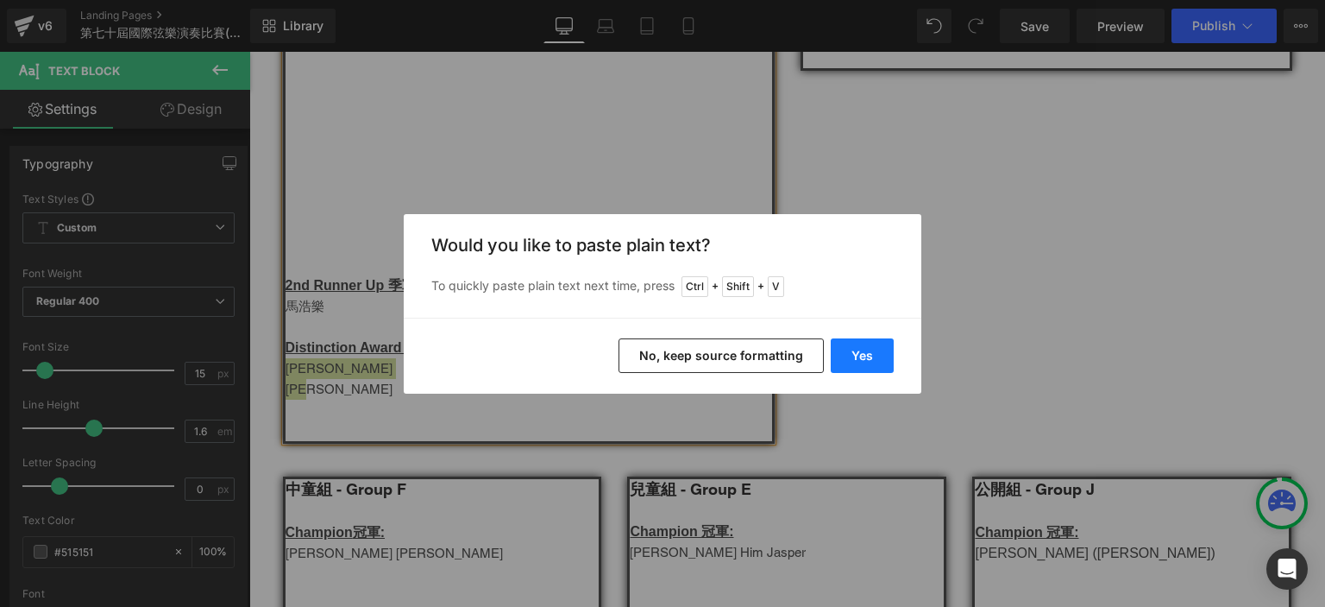
click at [863, 362] on button "Yes" at bounding box center [862, 355] width 63 height 35
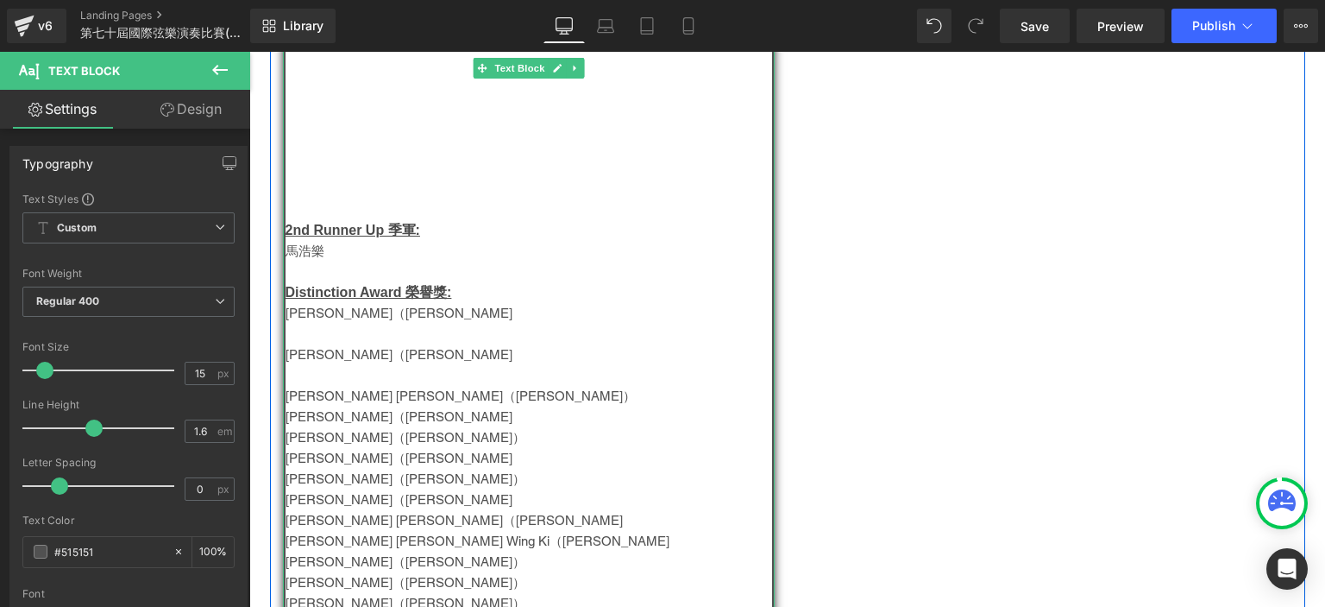
scroll to position [704, 0]
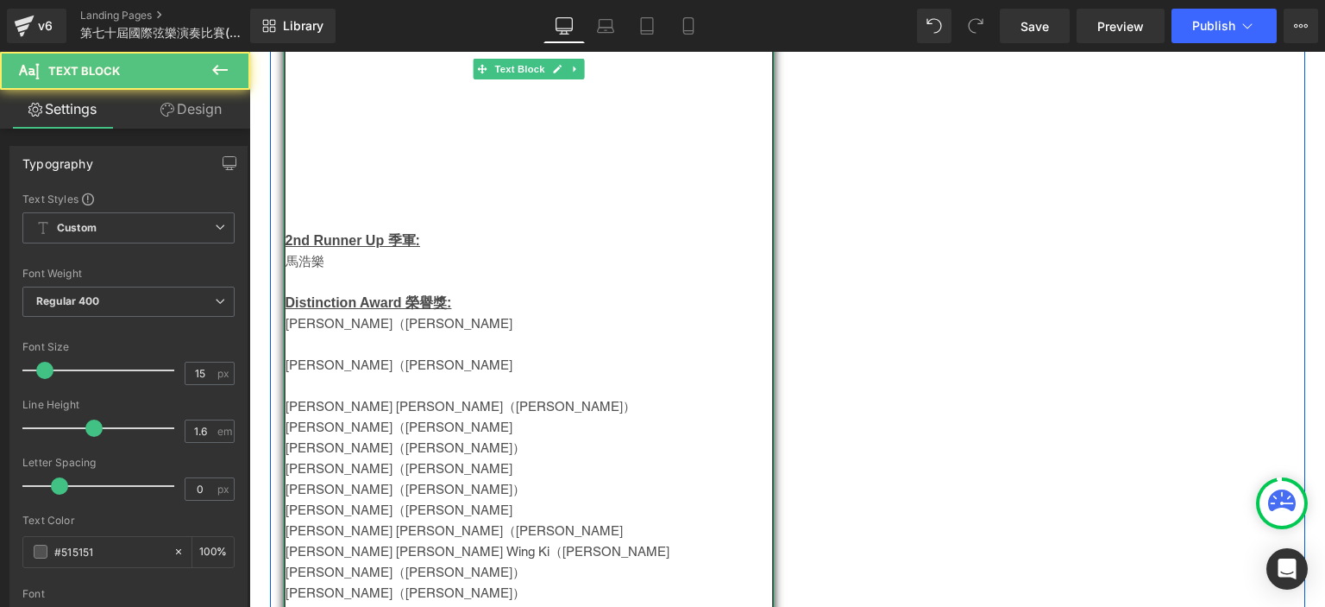
click at [412, 326] on p "Terence Yuen Ka Ming（袁家明）" at bounding box center [529, 323] width 487 height 21
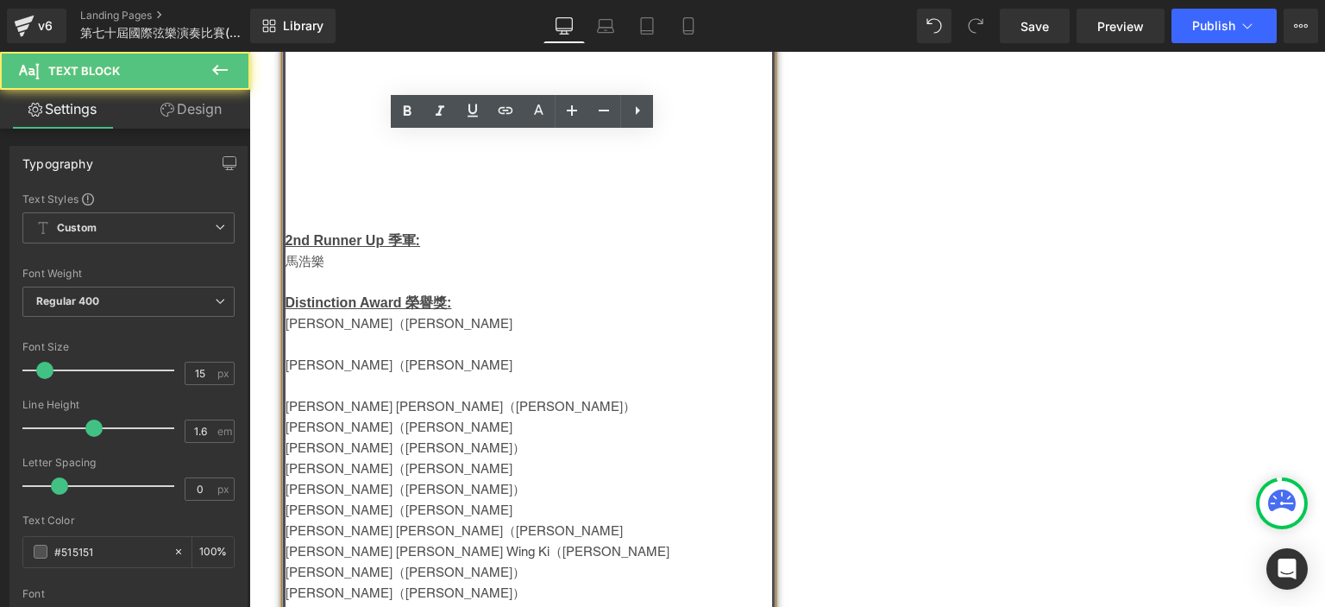
click at [454, 326] on p "Terence Yuen Ka Ming（袁家明）" at bounding box center [529, 323] width 487 height 21
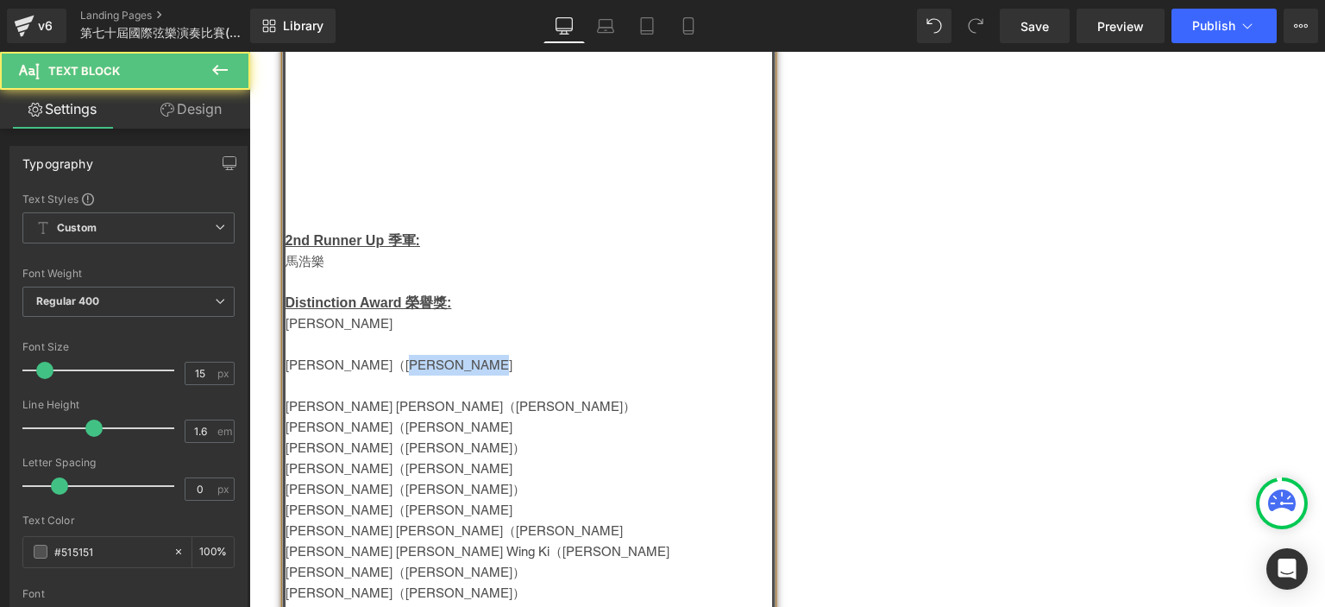
drag, startPoint x: 482, startPoint y: 359, endPoint x: 379, endPoint y: 366, distance: 103.8
click at [379, 366] on p "Vanessa Choi Wing Sze（蔡詠詩）" at bounding box center [529, 365] width 487 height 21
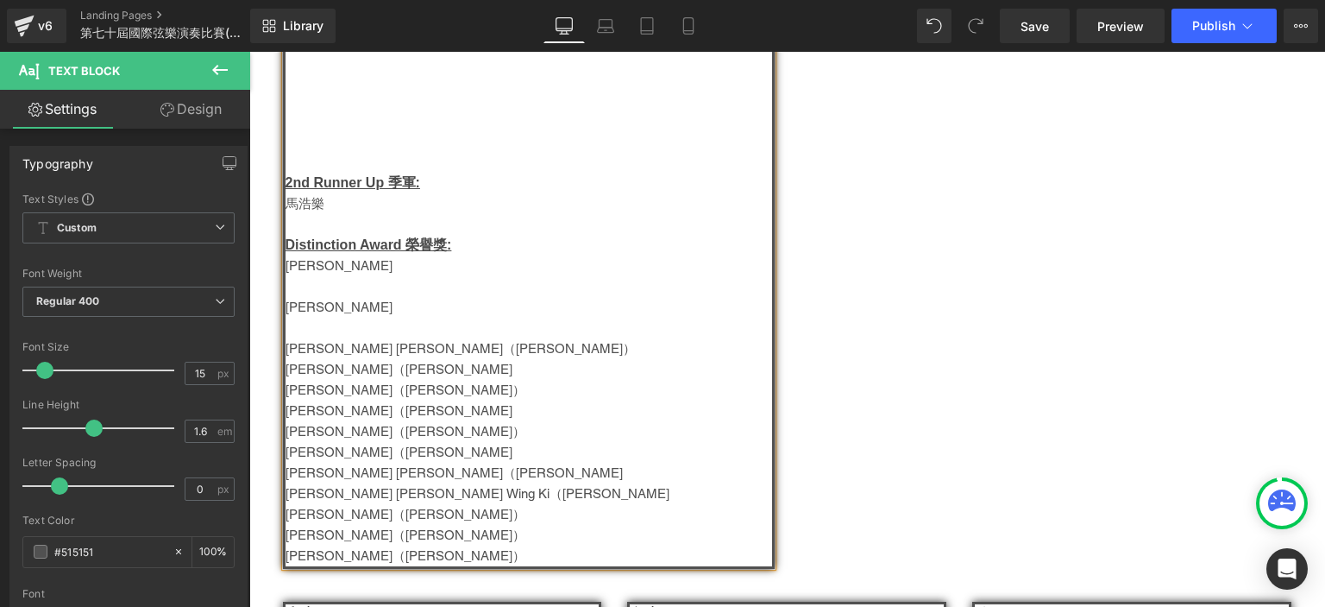
scroll to position [763, 0]
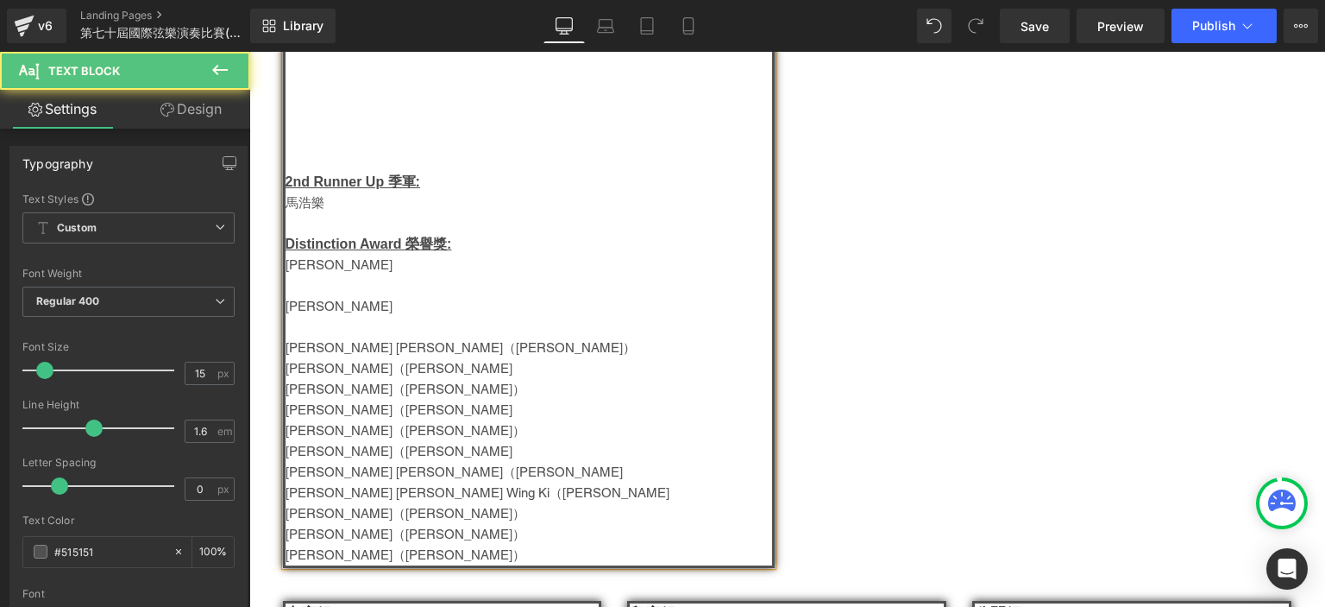
click at [325, 354] on p "Marcus Ip Ho Man（葉浩文）" at bounding box center [529, 347] width 487 height 21
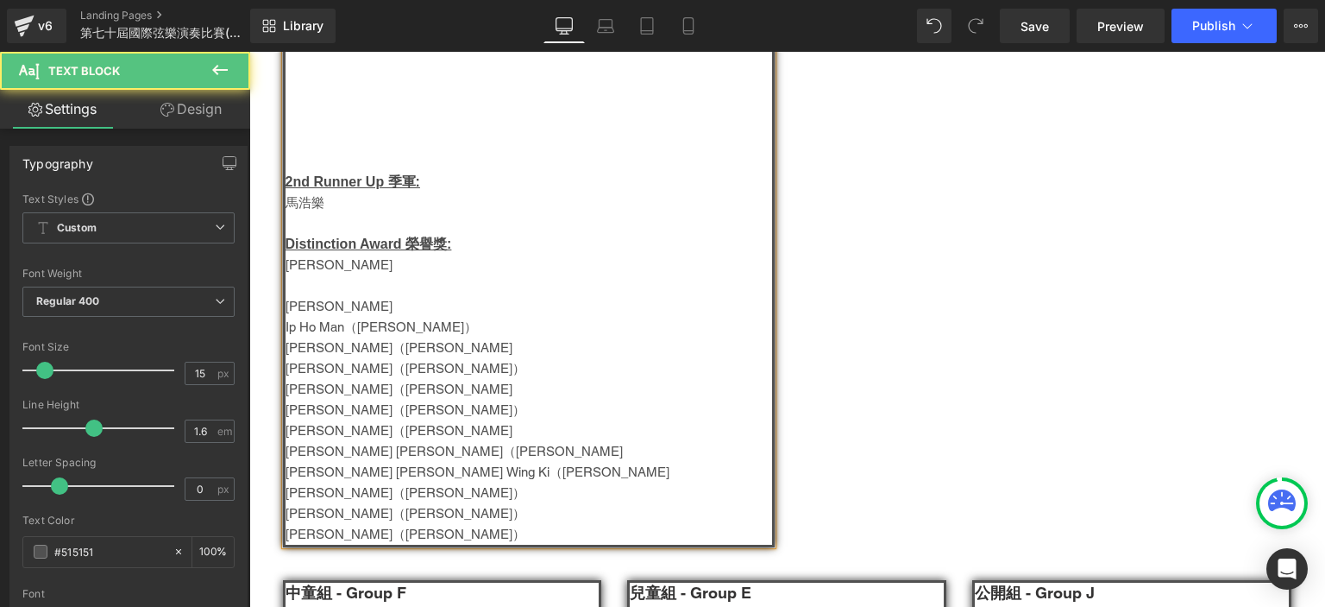
click at [435, 324] on p "Ip Ho Man（葉浩文）" at bounding box center [529, 327] width 487 height 21
drag, startPoint x: 494, startPoint y: 358, endPoint x: 367, endPoint y: 346, distance: 127.4
click at [367, 346] on p "Priscilla Leung Pui Yee（梁佩怡）" at bounding box center [529, 347] width 487 height 21
click at [318, 373] on p "Adrian Ho Ka Chun（何家俊）" at bounding box center [529, 368] width 487 height 21
click at [435, 391] on p "Stephanie Wong Hiu Ling（黃曉玲）" at bounding box center [529, 389] width 487 height 21
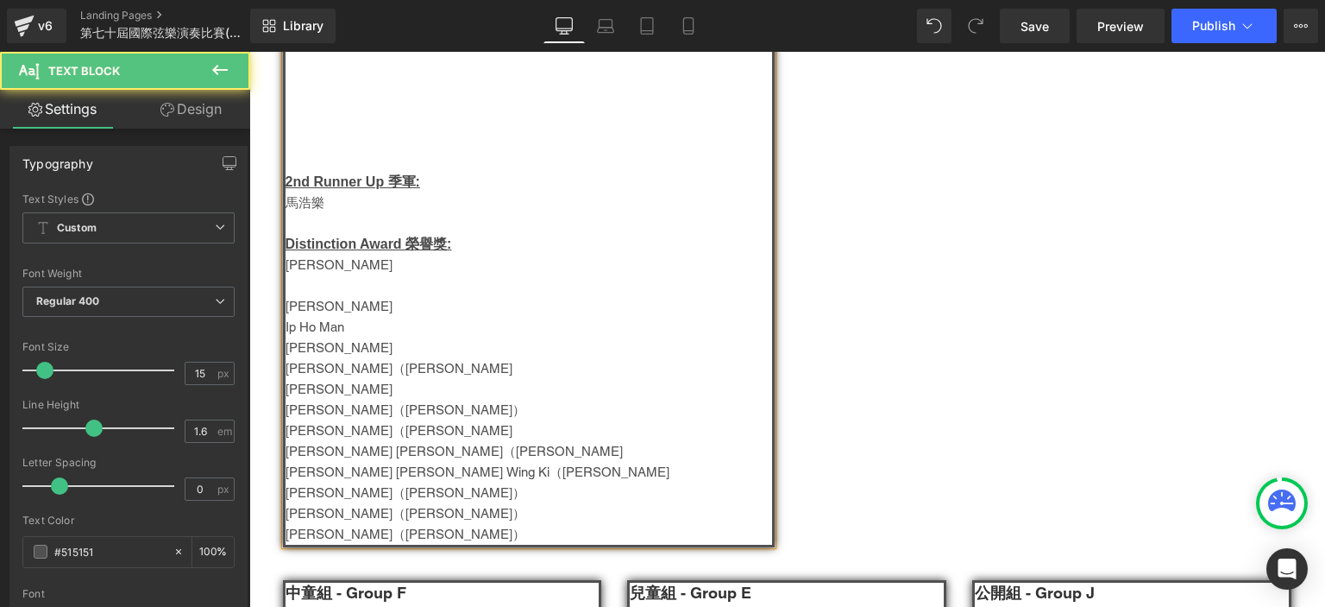
click at [466, 403] on p "Calvin Chan Tsz Fung（陳子峰）" at bounding box center [529, 409] width 487 height 21
click at [431, 431] on p "Cynthia Cheung Ka Yan（張嘉欣）" at bounding box center [529, 430] width 487 height 21
drag, startPoint x: 494, startPoint y: 449, endPoint x: 372, endPoint y: 451, distance: 121.7
click at [372, 451] on p "Raymond Kwok Chun Wai（郭俊偉）" at bounding box center [529, 451] width 487 height 21
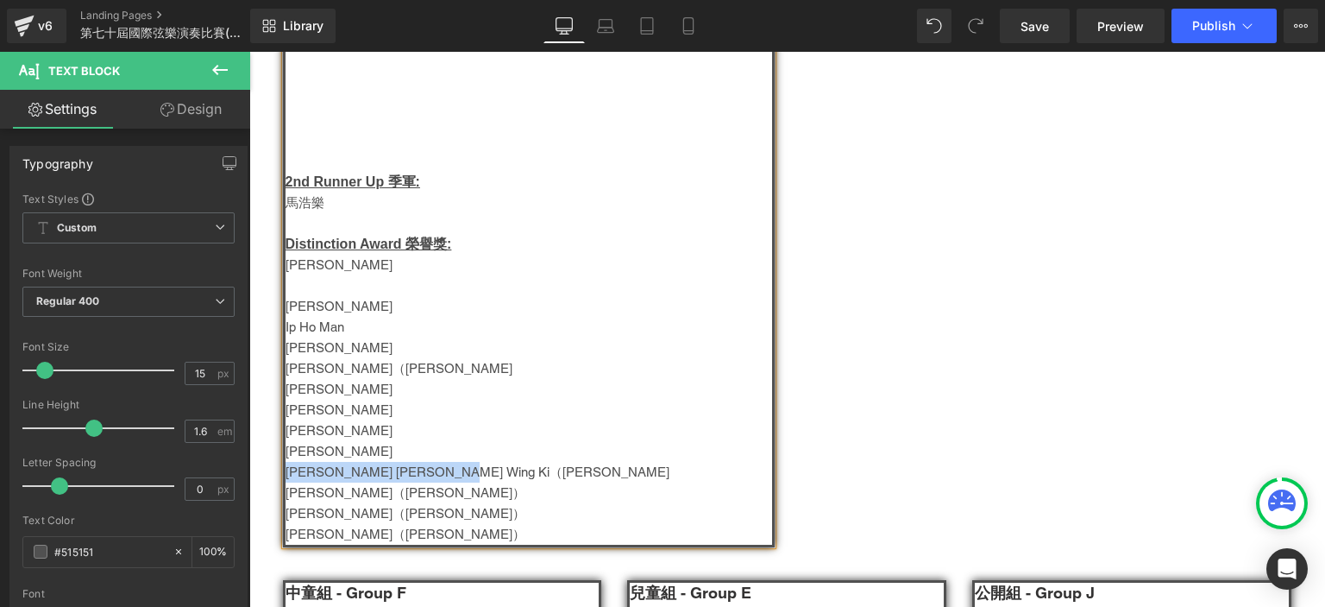
drag, startPoint x: 462, startPoint y: 475, endPoint x: 456, endPoint y: 456, distance: 20.2
click at [456, 456] on div "幼兒組 - Group C Champion 冠軍: 1st Runner Up 亞軍: Karina Ng 2nd Runner Up 季軍: 馬浩樂 D…" at bounding box center [529, 67] width 492 height 959
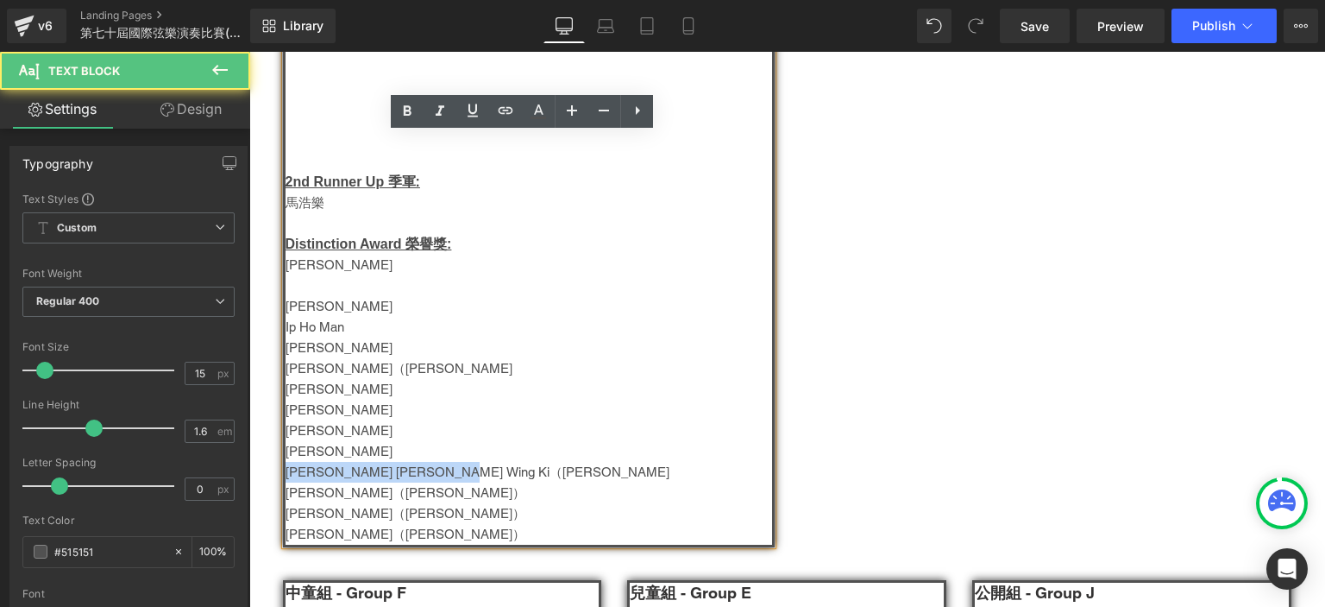
click at [330, 477] on p "Melissa Lee Wing Ki（李穎琪）" at bounding box center [529, 472] width 487 height 21
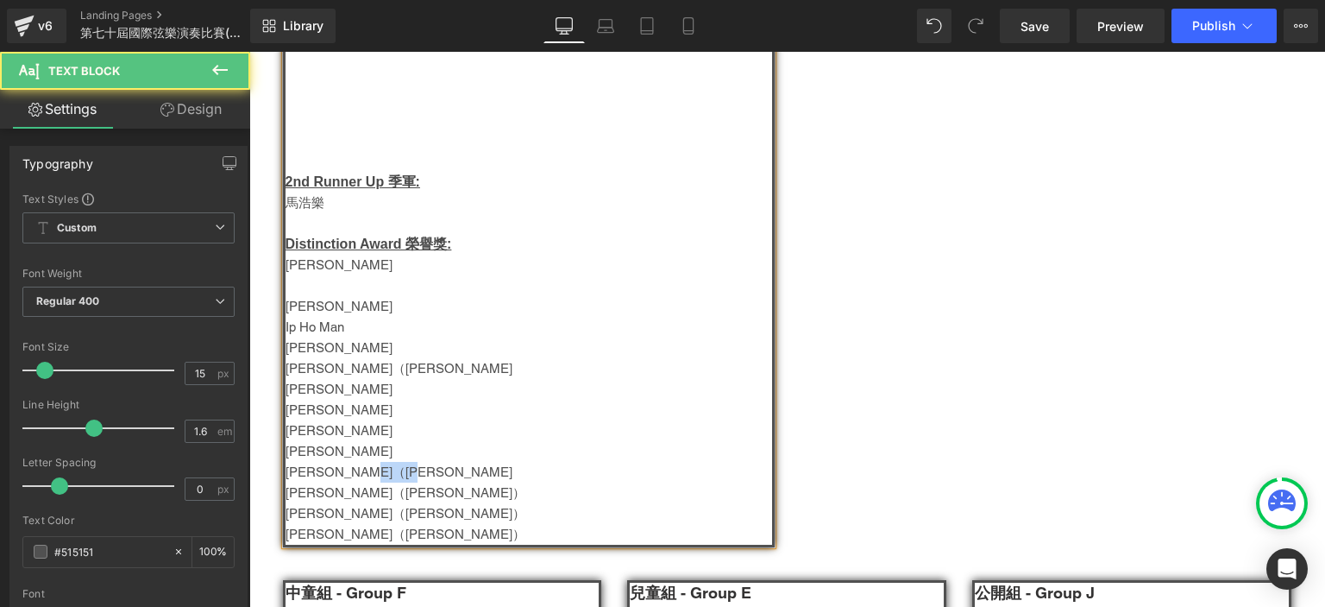
drag, startPoint x: 419, startPoint y: 470, endPoint x: 350, endPoint y: 472, distance: 69.0
click at [350, 472] on p "Lee Wing Ki（李穎琪）" at bounding box center [529, 472] width 487 height 21
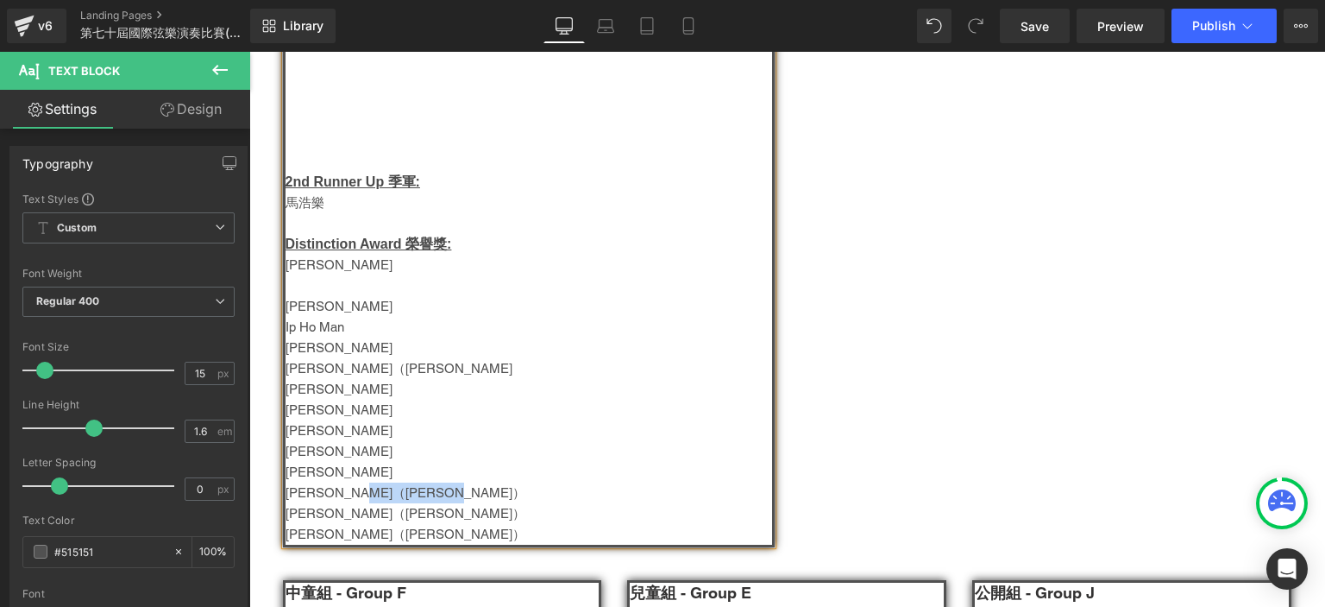
drag, startPoint x: 455, startPoint y: 492, endPoint x: 345, endPoint y: 492, distance: 109.6
click at [345, 492] on p "Caleb Man Ho Yat（文浩逸）" at bounding box center [529, 492] width 487 height 21
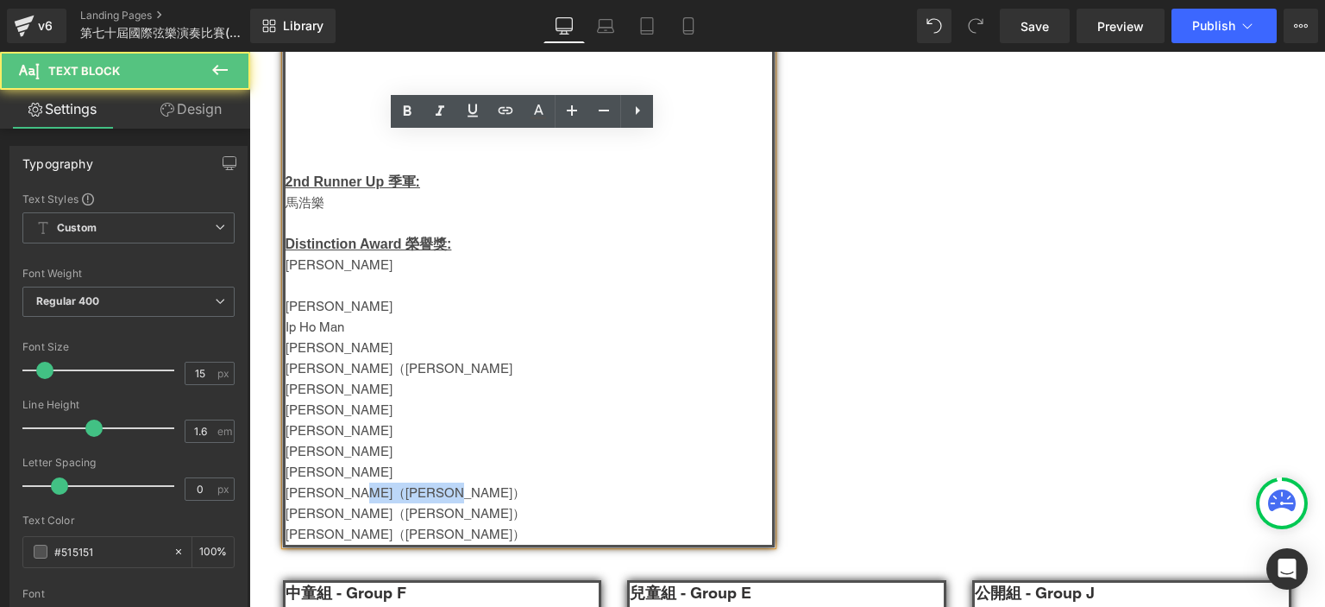
click at [345, 492] on p "Caleb Man Ho Yat（文浩逸）" at bounding box center [529, 492] width 487 height 21
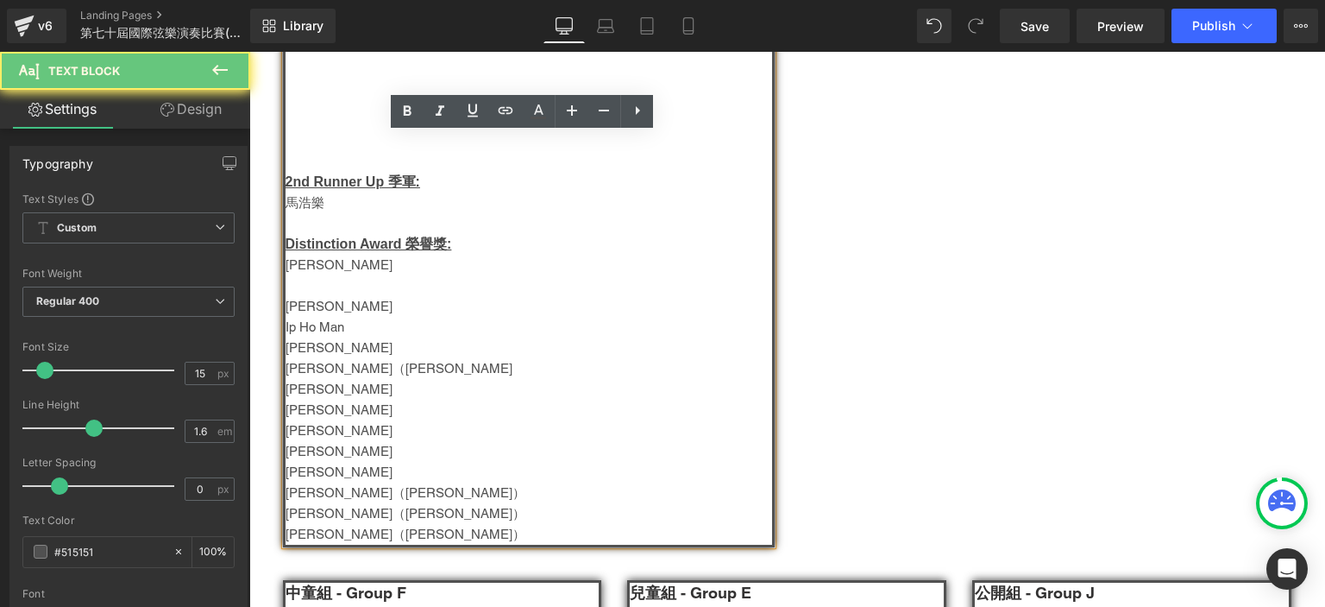
click at [316, 493] on p "Caleb Man Ho Yat（文浩逸）" at bounding box center [529, 492] width 487 height 21
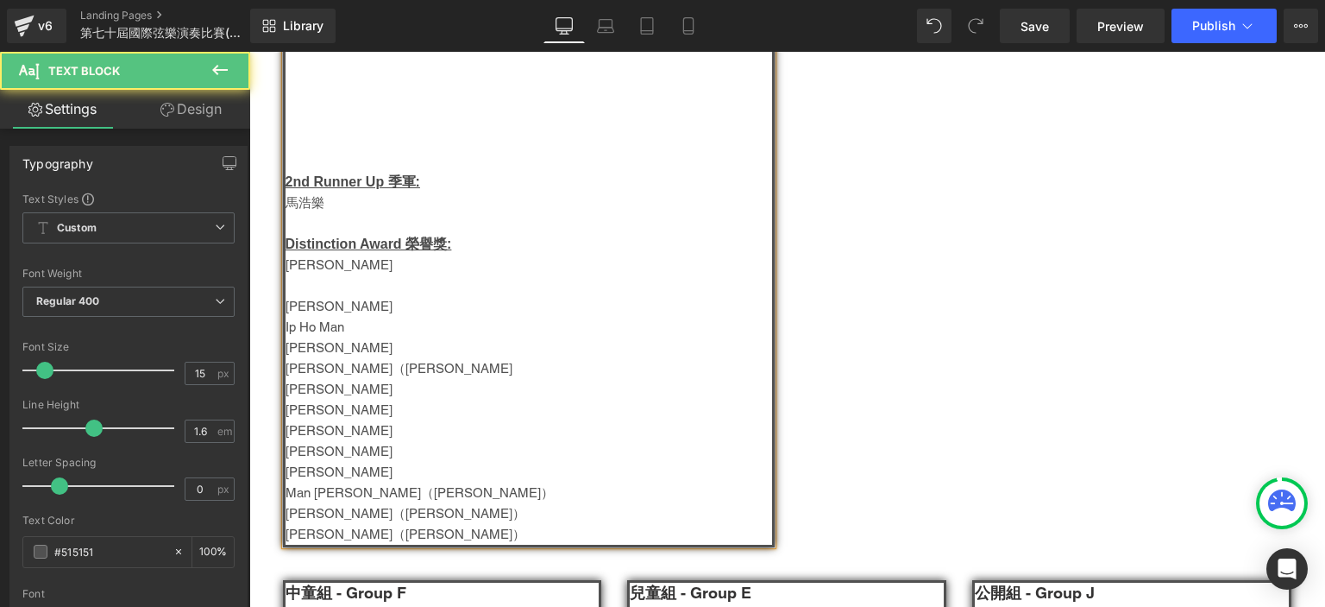
click at [433, 496] on p "Man Ho Yat（文浩逸）" at bounding box center [529, 492] width 487 height 21
click at [436, 535] on p "Ethan Tse Ka Lok（謝家樂）" at bounding box center [529, 534] width 487 height 21
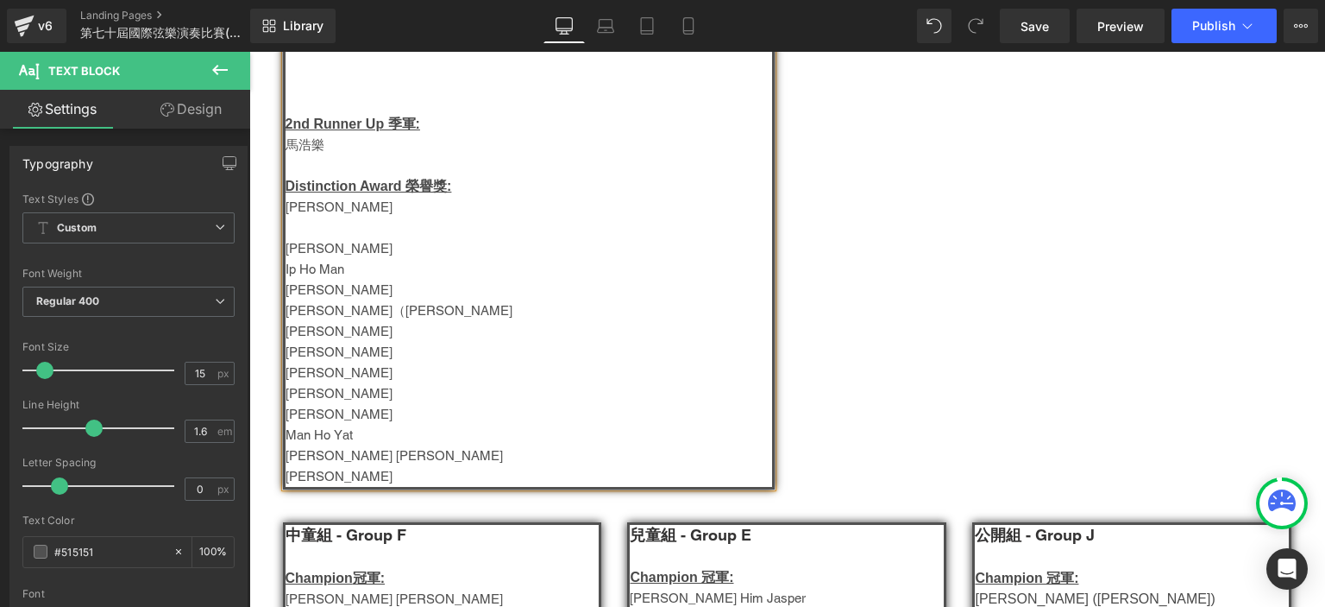
scroll to position [821, 0]
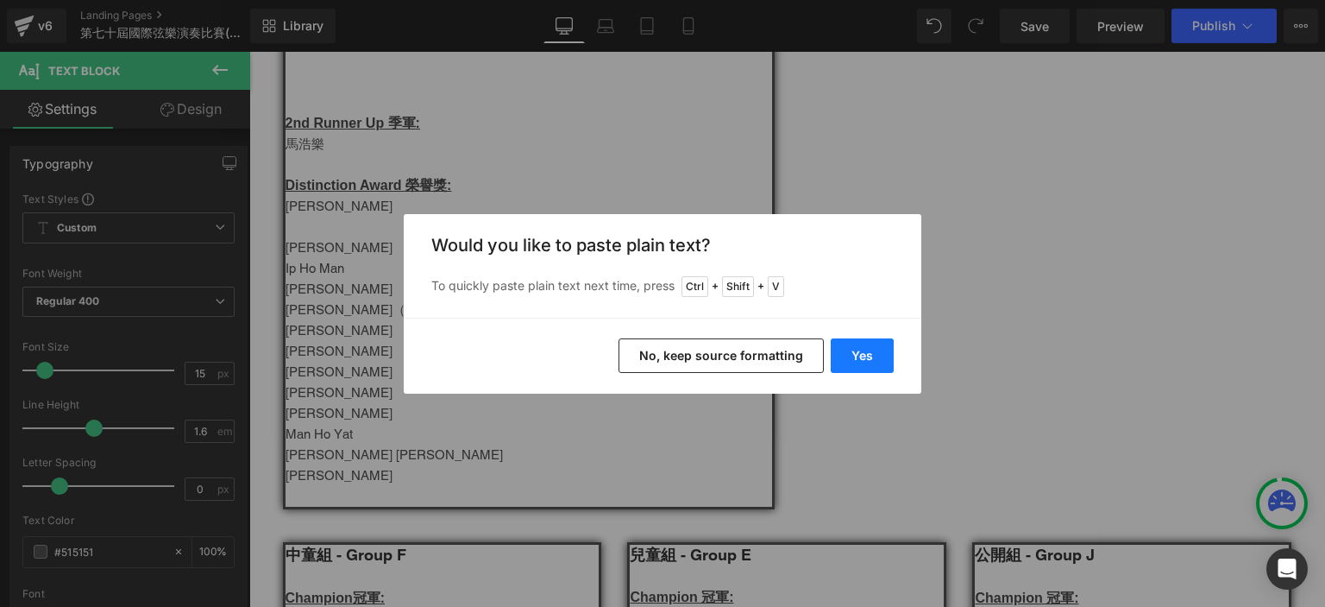
click at [859, 355] on button "Yes" at bounding box center [862, 355] width 63 height 35
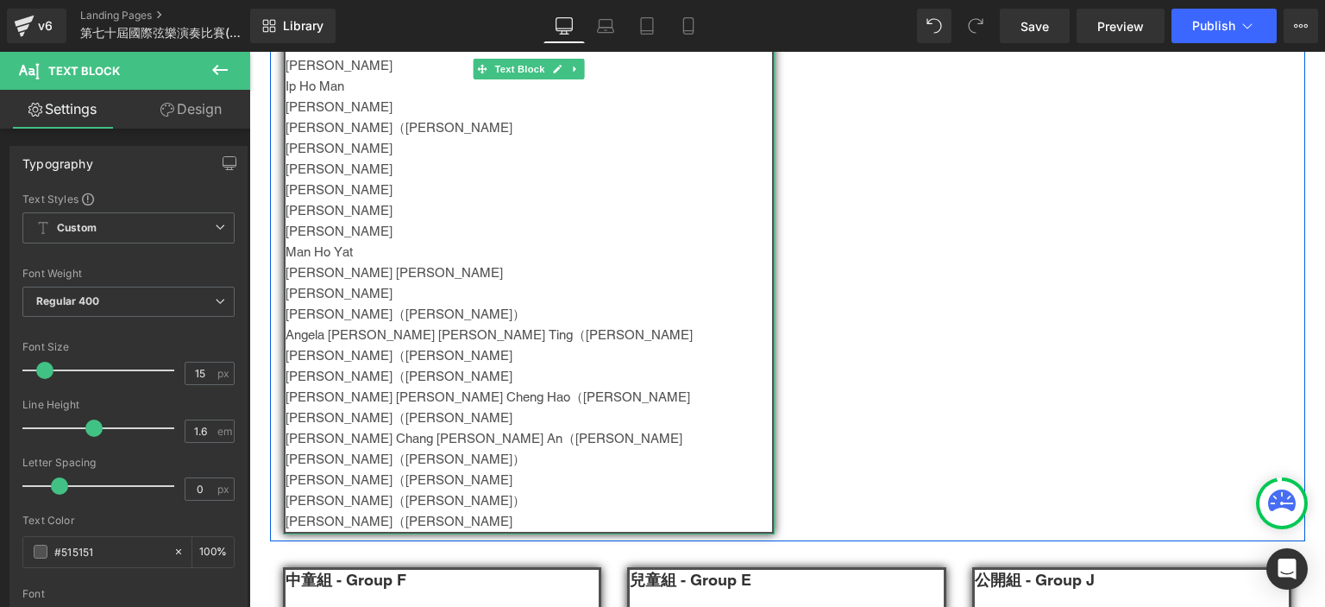
scroll to position [1096, 0]
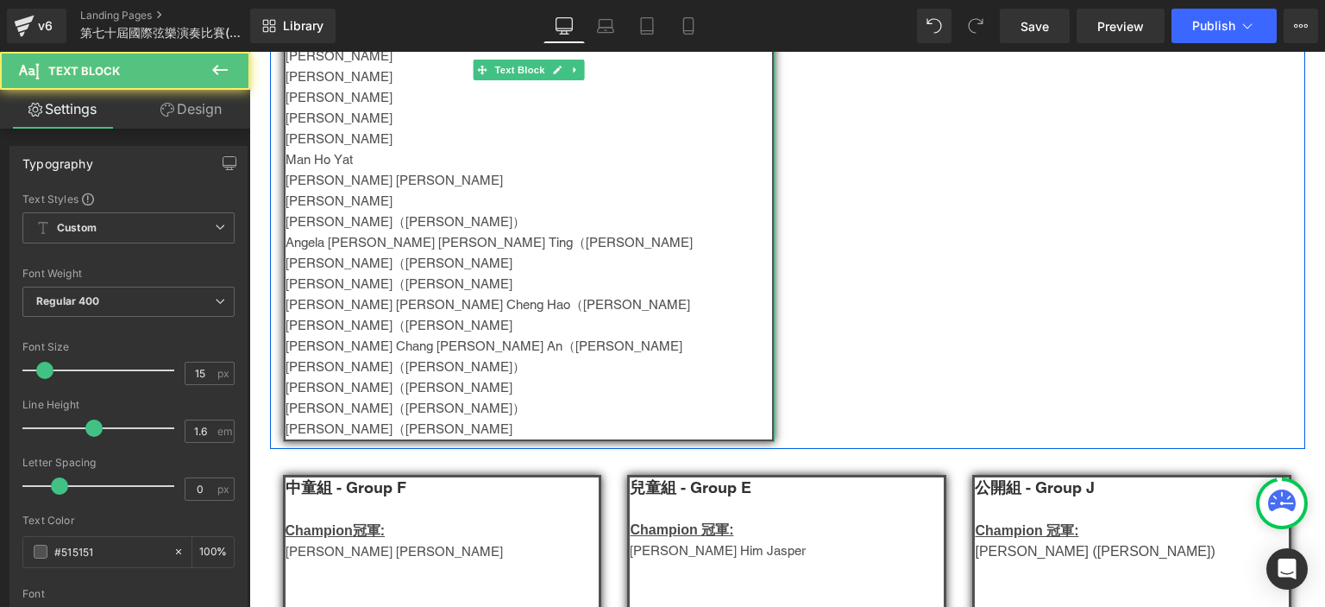
click at [477, 223] on p "Kevin Hsieh Chih Hao（謝志豪）" at bounding box center [529, 221] width 487 height 21
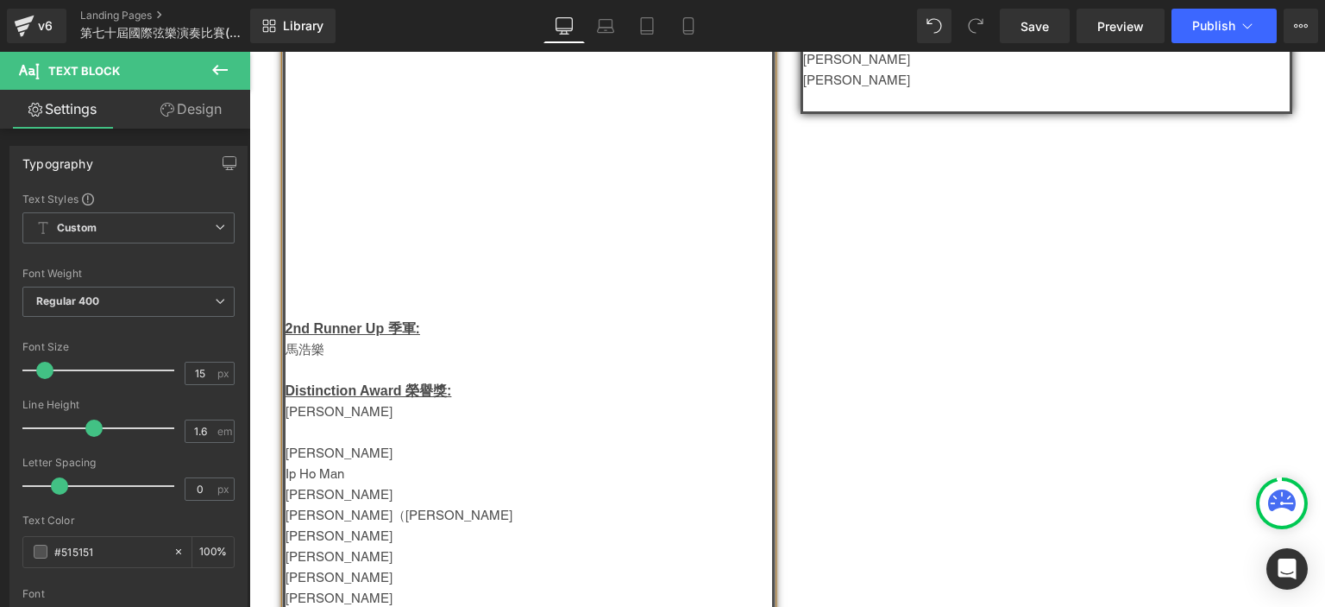
scroll to position [661, 0]
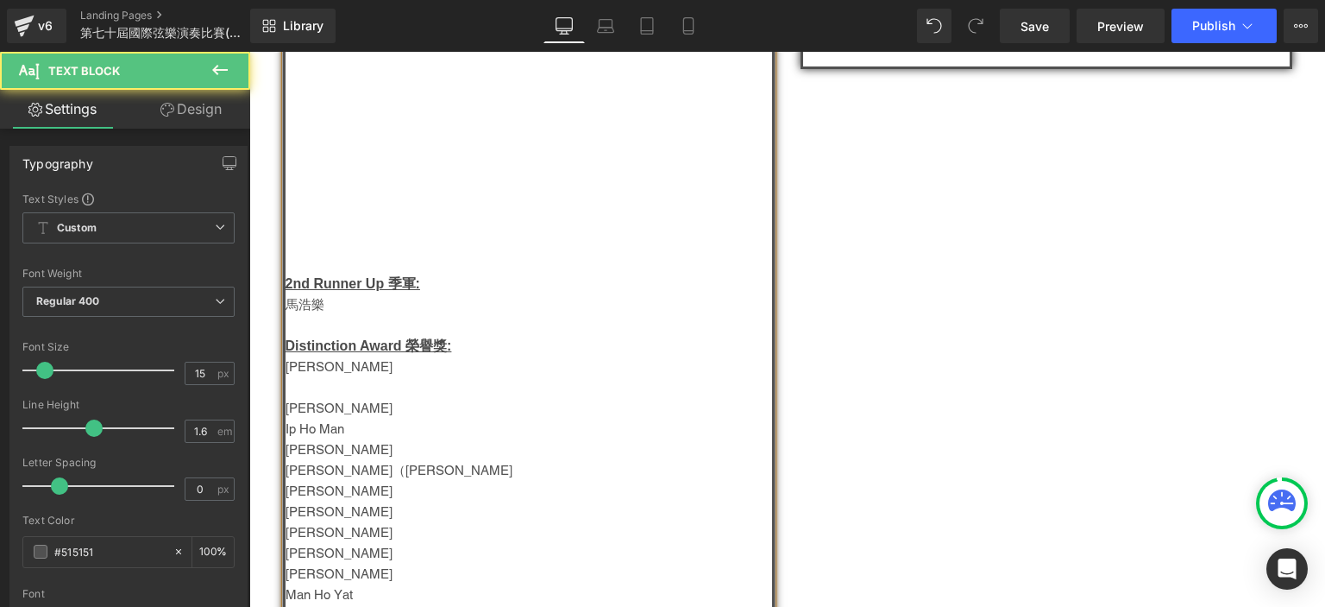
click at [333, 382] on p at bounding box center [529, 387] width 487 height 21
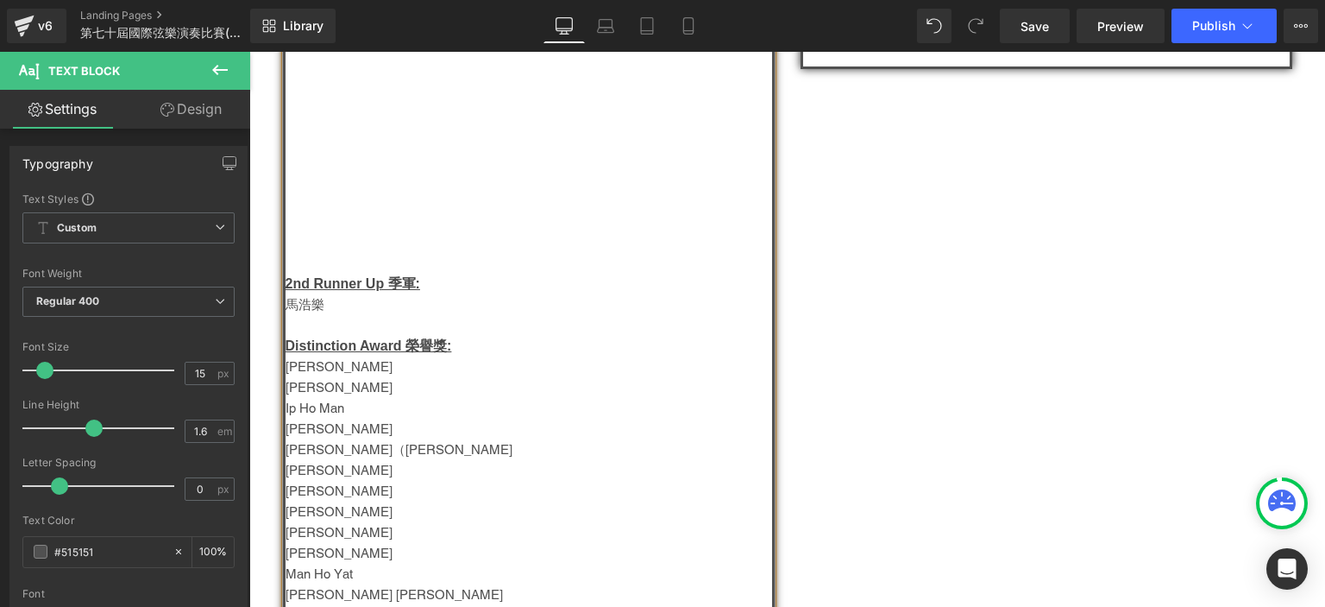
click at [324, 370] on p "Terence Yuen Ka Ming" at bounding box center [529, 366] width 487 height 21
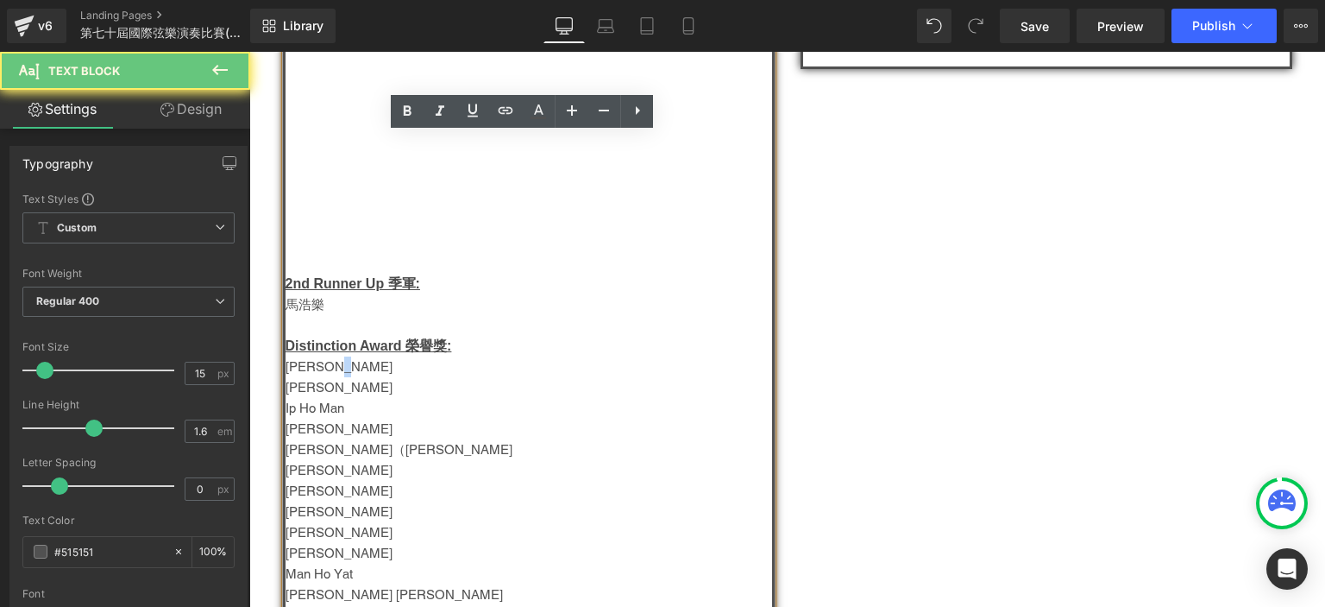
click at [324, 370] on p "Terence Yuen Ka Ming" at bounding box center [529, 366] width 487 height 21
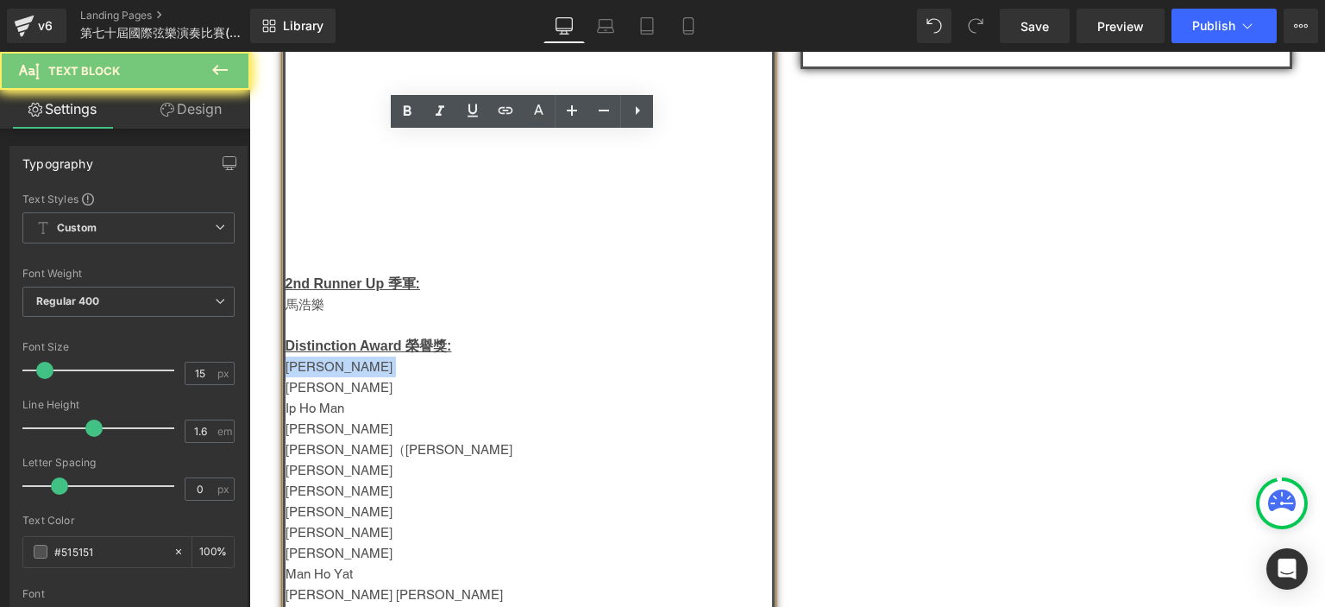
click at [324, 370] on p "Terence Yuen Ka Ming" at bounding box center [529, 366] width 487 height 21
copy p "Terence Yuen Ka Ming"
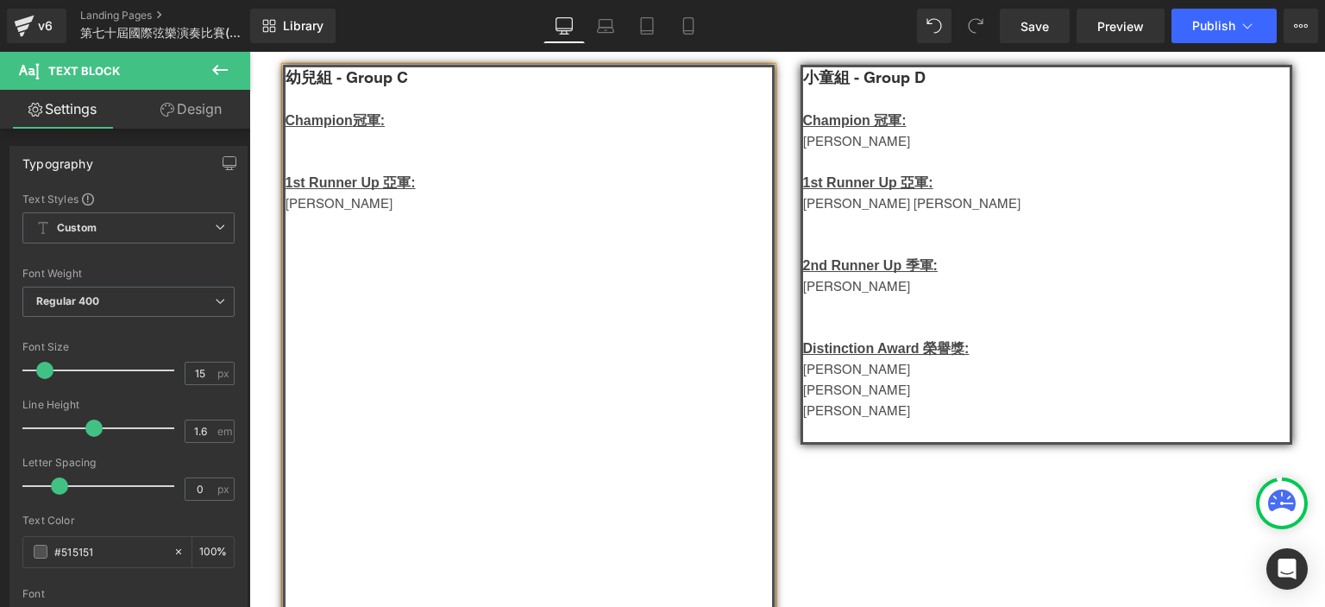
scroll to position [235, 0]
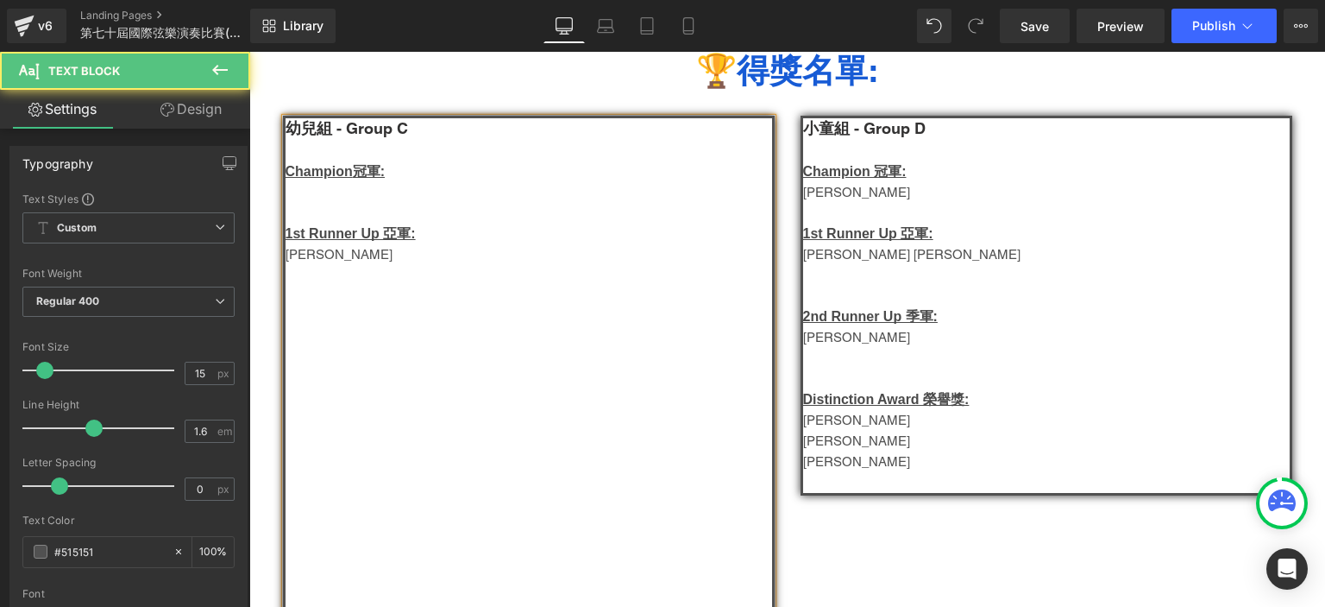
click at [306, 187] on p at bounding box center [529, 192] width 487 height 21
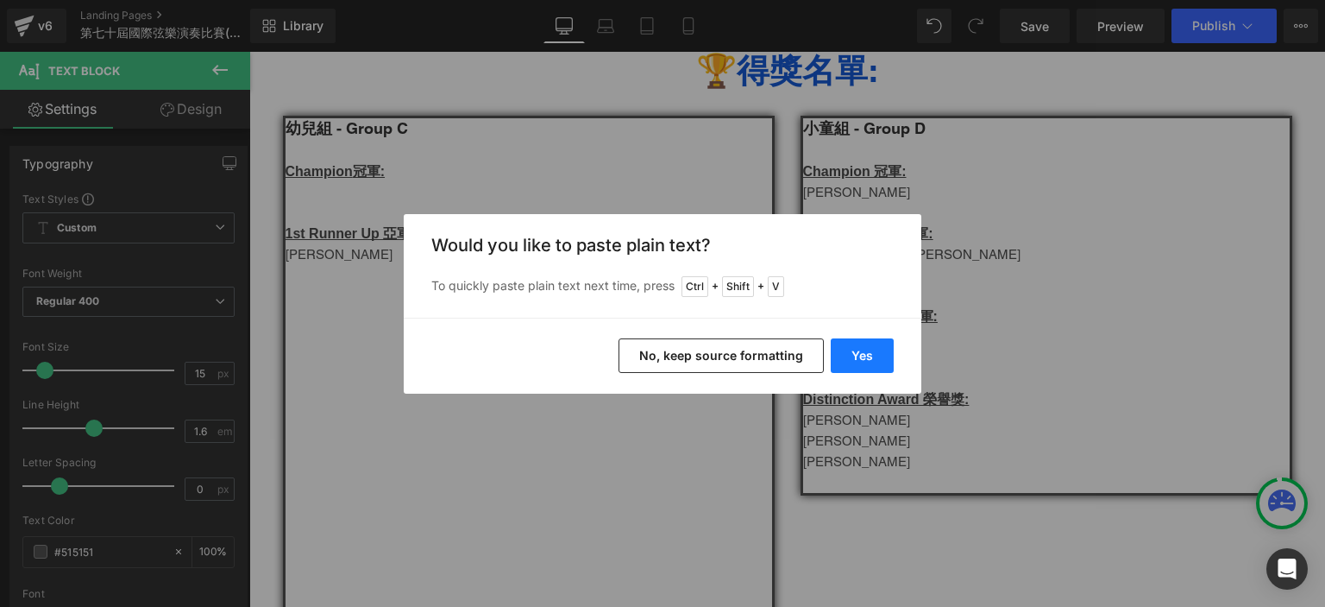
click at [852, 357] on button "Yes" at bounding box center [862, 355] width 63 height 35
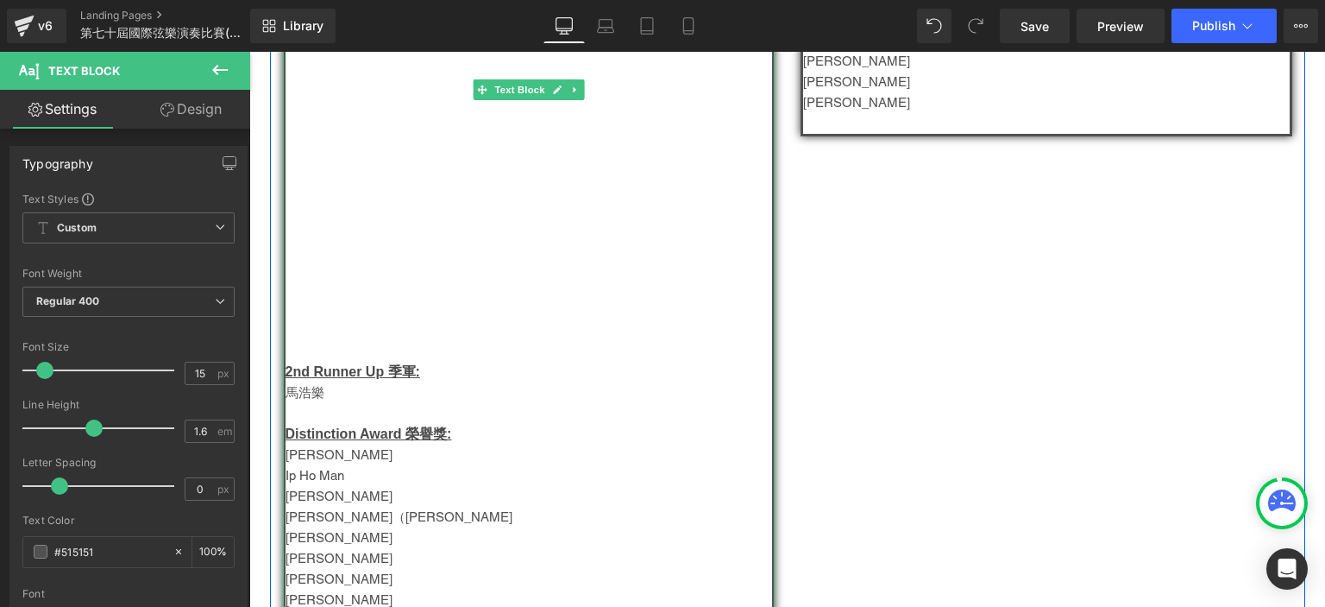
scroll to position [614, 0]
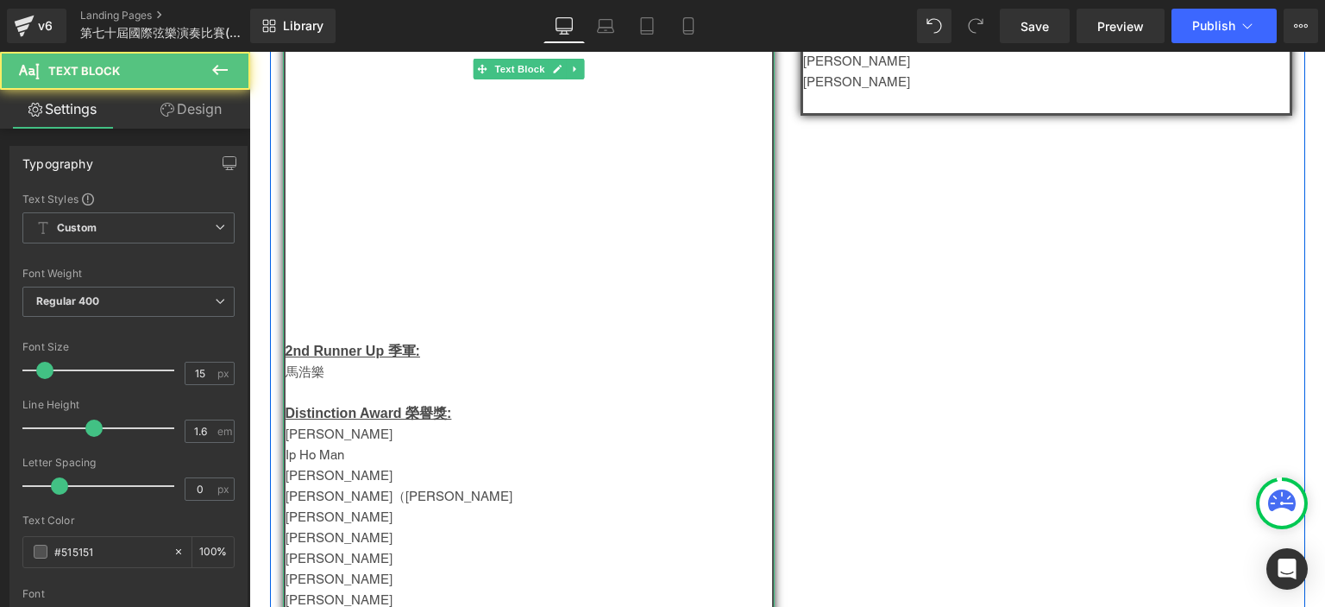
click at [331, 441] on span "Vanessa Choi" at bounding box center [339, 433] width 107 height 15
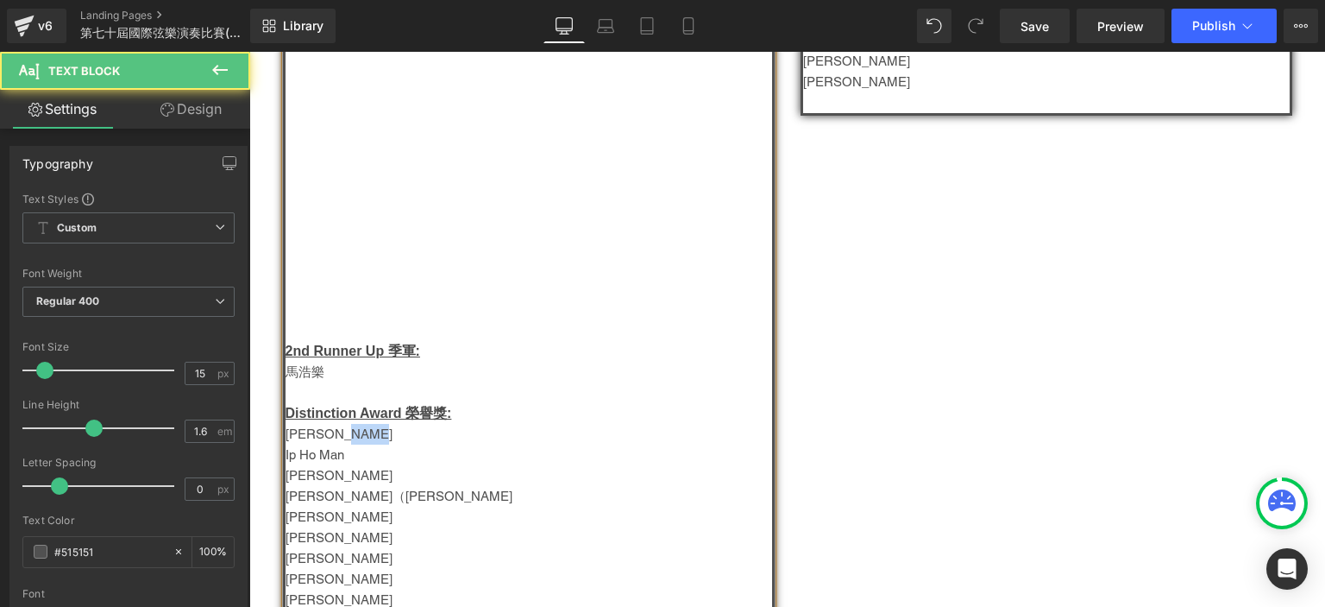
click at [331, 441] on span "Vanessa Choi" at bounding box center [339, 433] width 107 height 15
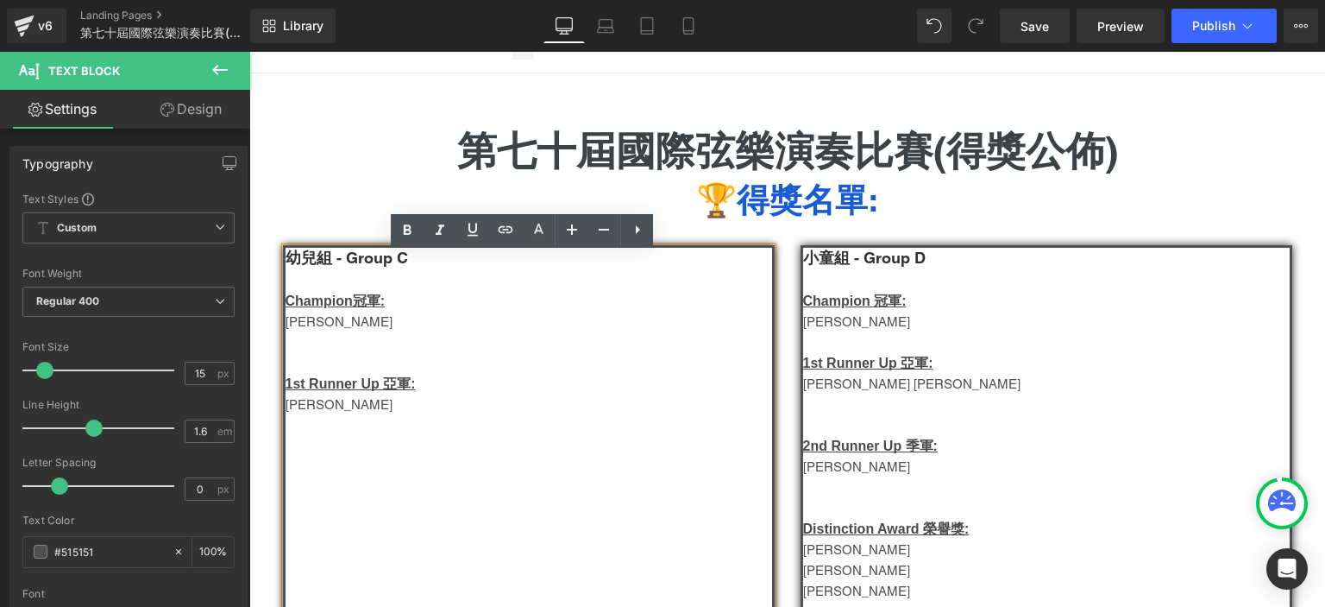
scroll to position [76, 0]
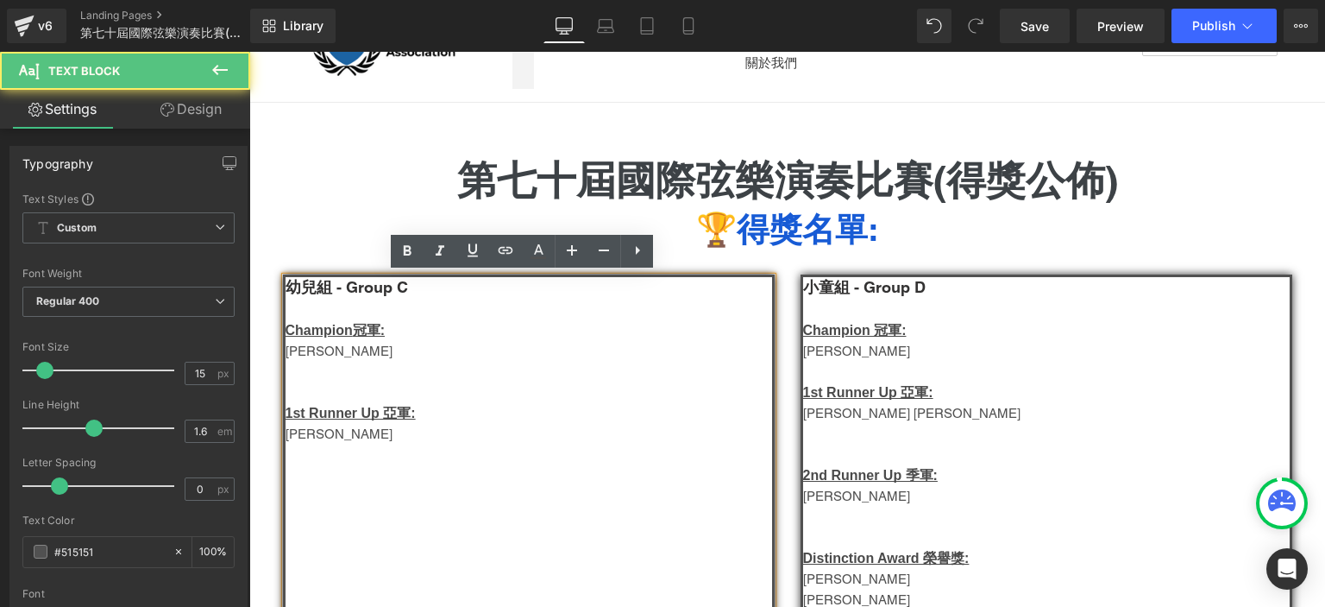
click at [342, 352] on p "Terence Yuen Ka Ming" at bounding box center [529, 351] width 487 height 21
click at [328, 351] on p "Terence Yuen Ka Ming" at bounding box center [529, 351] width 487 height 21
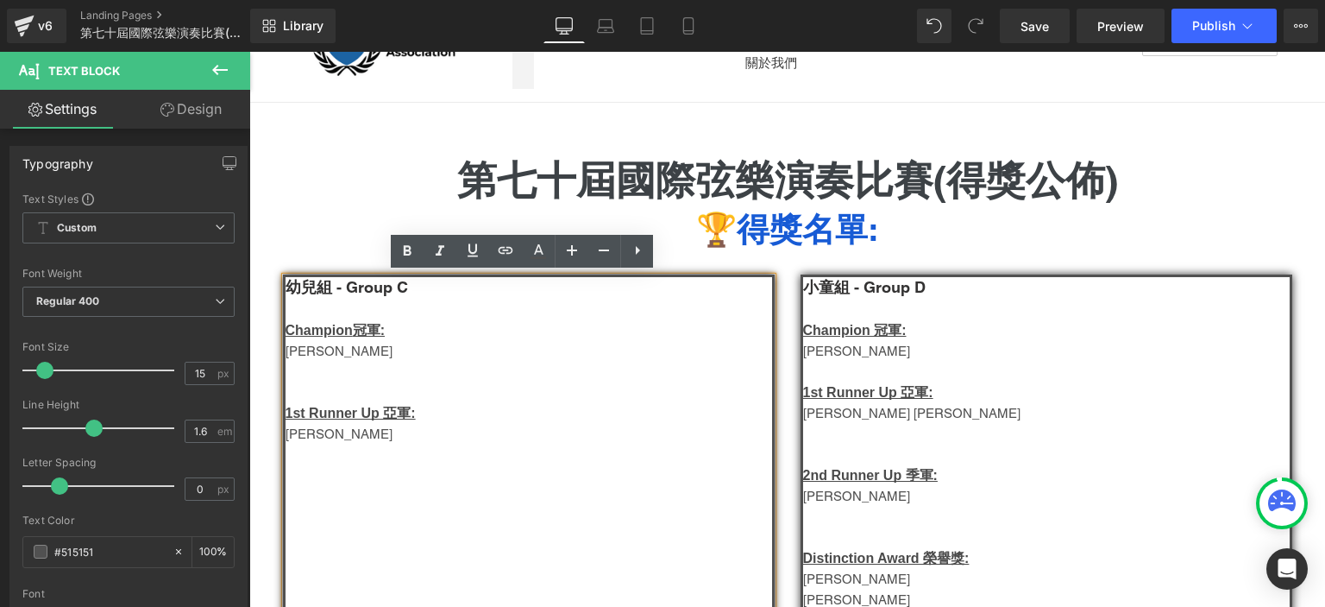
drag, startPoint x: 416, startPoint y: 354, endPoint x: 330, endPoint y: 355, distance: 85.4
click at [330, 355] on p "Terence Yuen Ka Ming" at bounding box center [529, 351] width 487 height 21
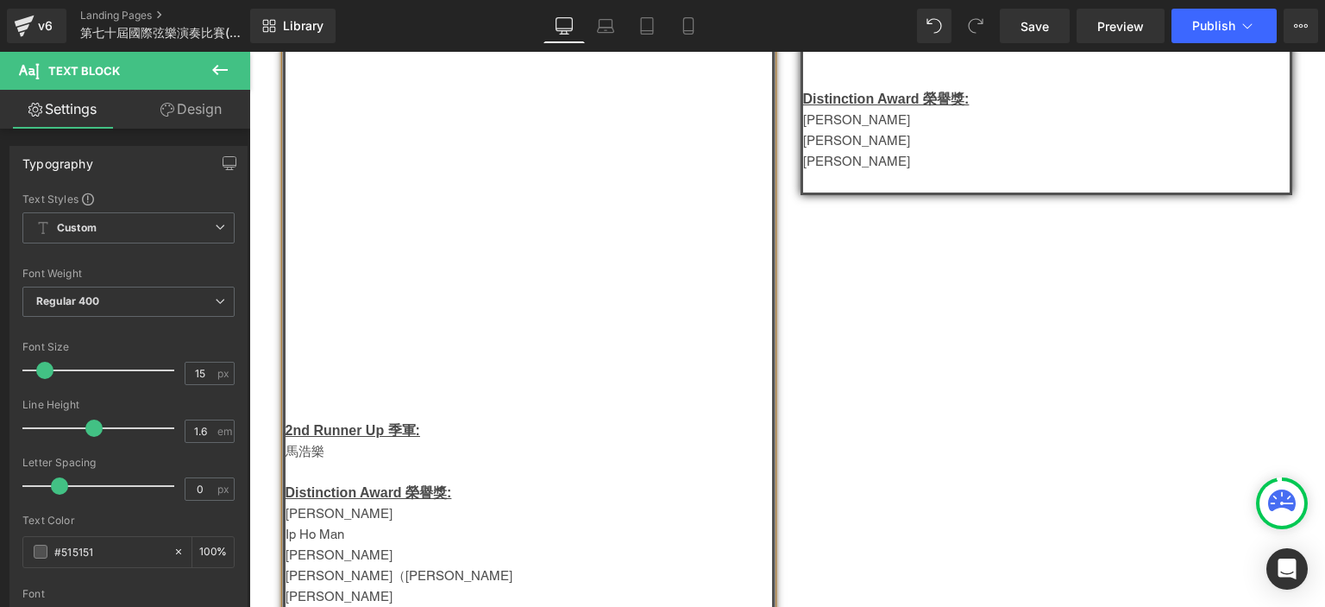
scroll to position [535, 0]
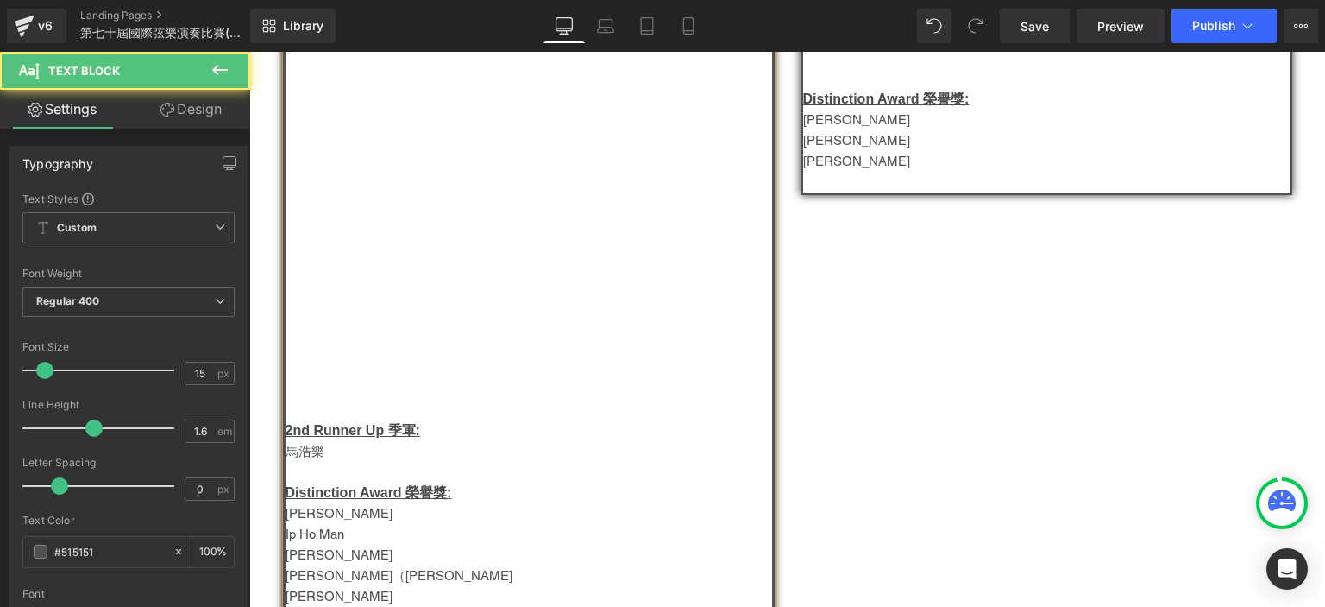
click at [319, 513] on span "Vanessa Choi" at bounding box center [339, 513] width 107 height 15
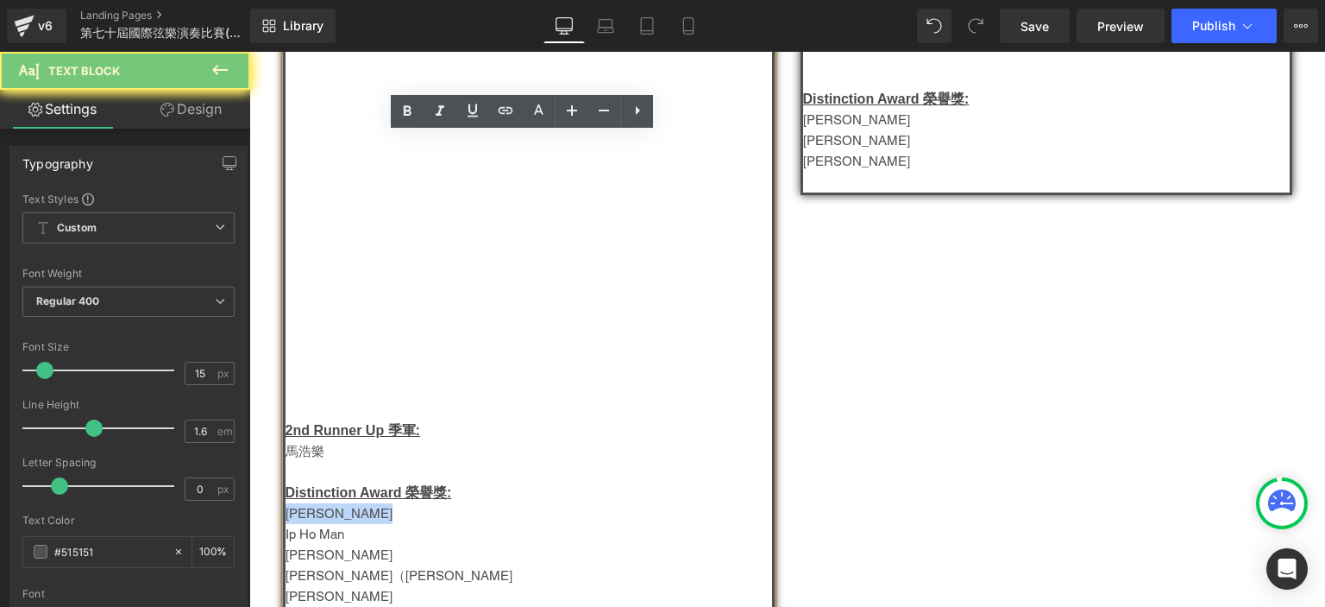
click at [319, 513] on span "Vanessa Choi" at bounding box center [339, 513] width 107 height 15
copy div "Vanessa Choi"
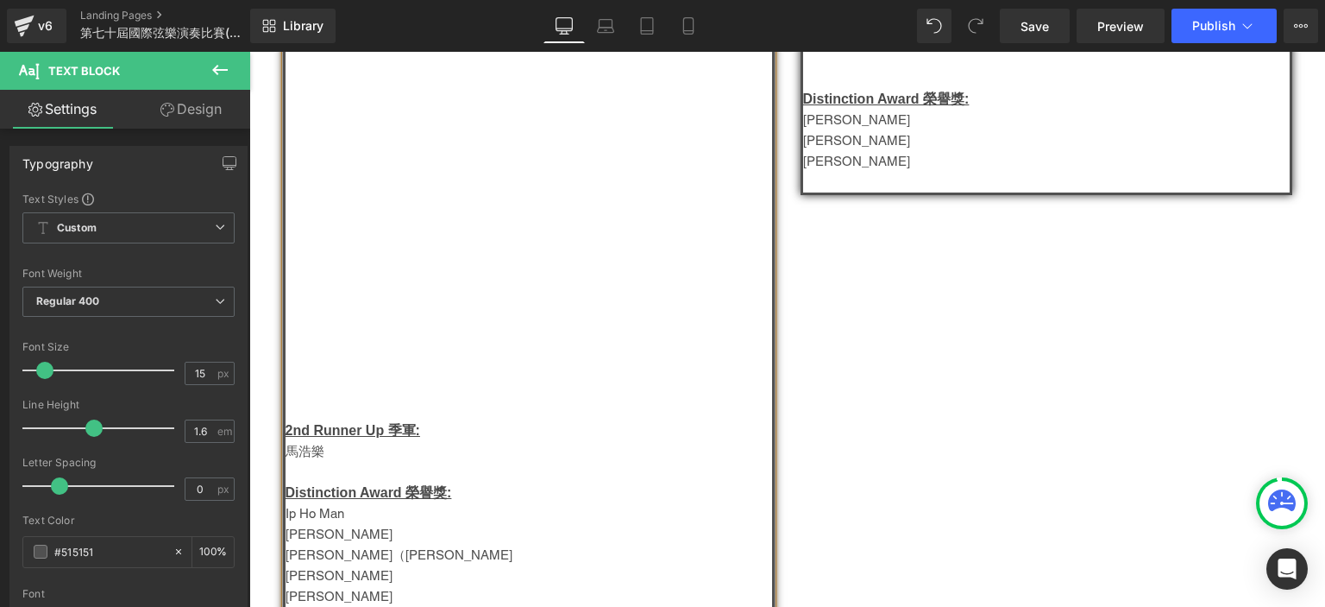
click at [304, 456] on p "馬浩樂" at bounding box center [529, 451] width 487 height 21
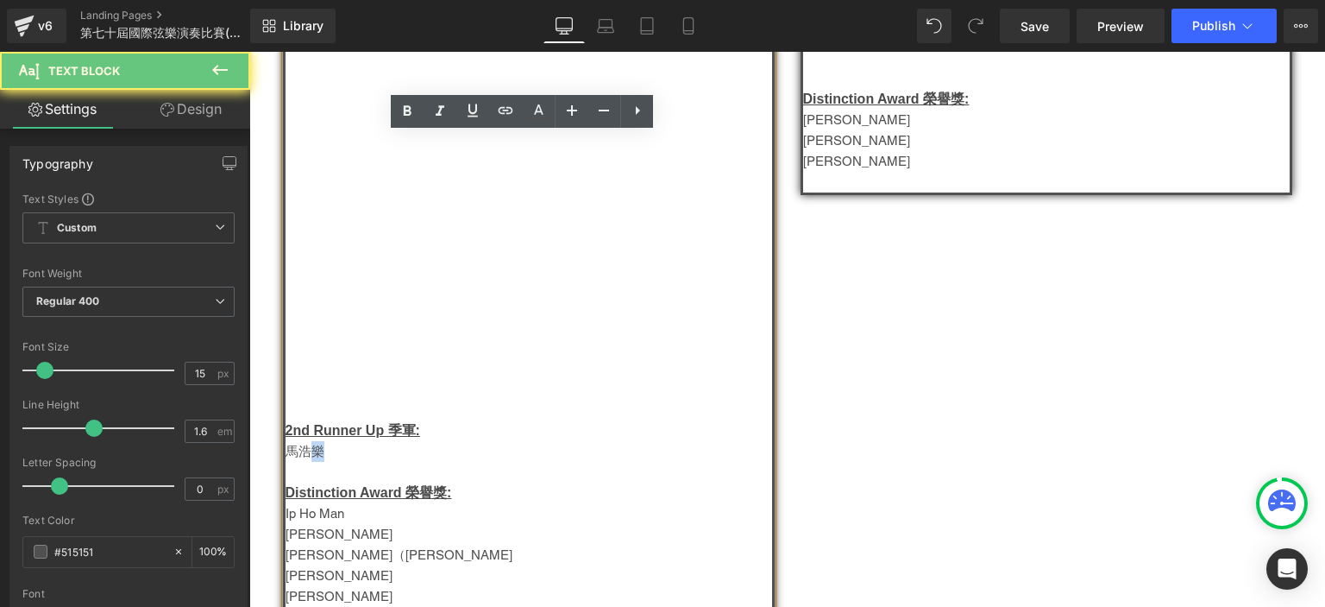
click at [304, 456] on p "馬浩樂" at bounding box center [529, 451] width 487 height 21
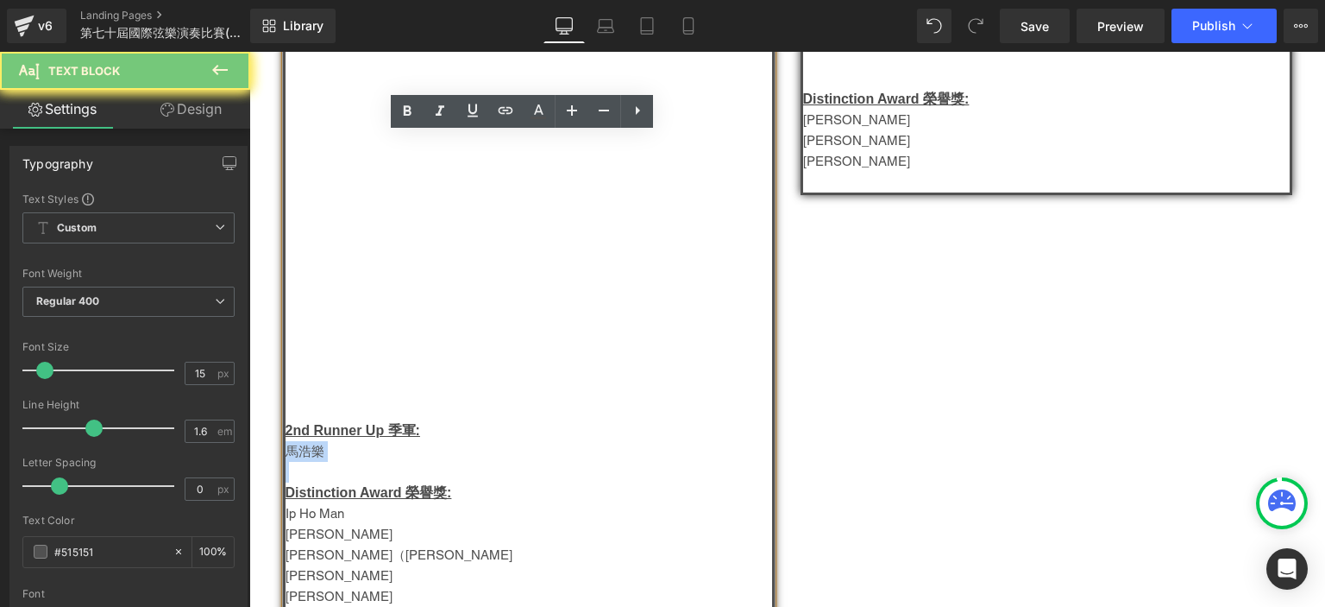
click at [304, 456] on p "馬浩樂" at bounding box center [529, 451] width 487 height 21
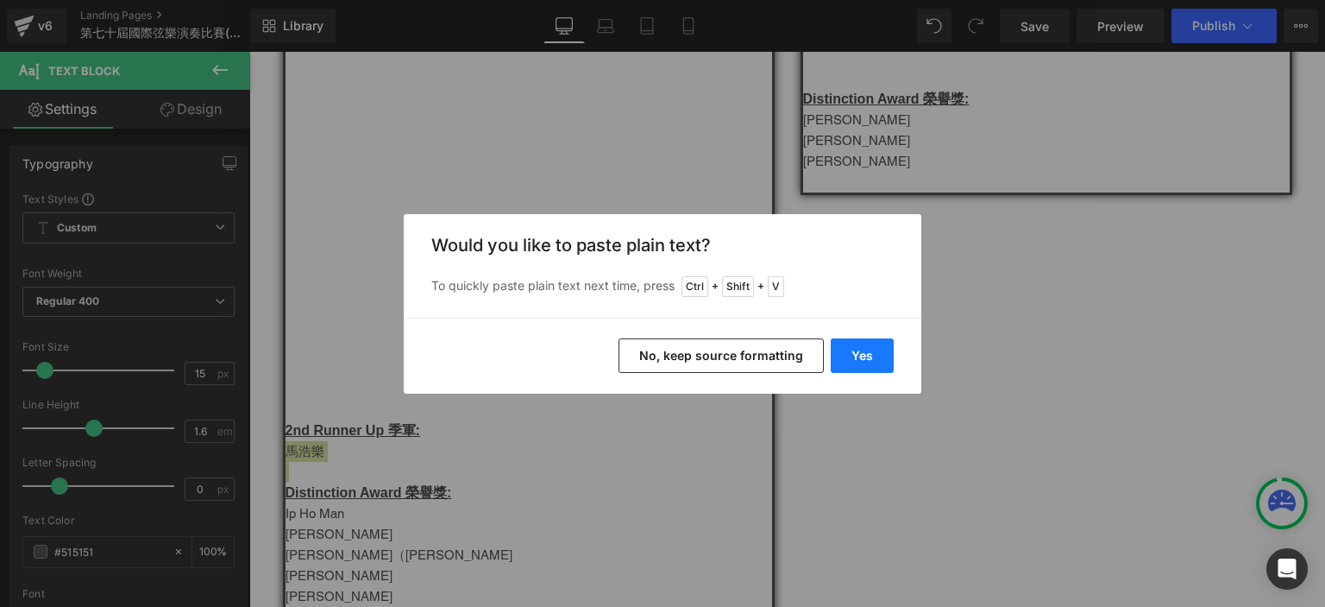
click at [860, 361] on button "Yes" at bounding box center [862, 355] width 63 height 35
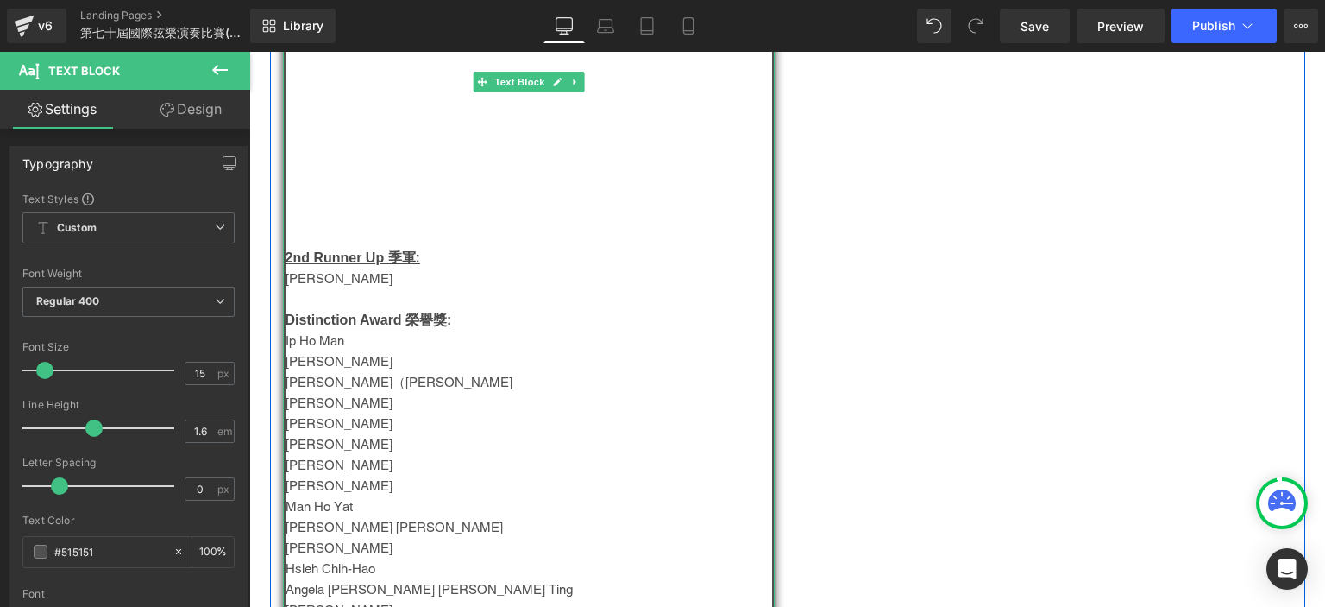
scroll to position [720, 0]
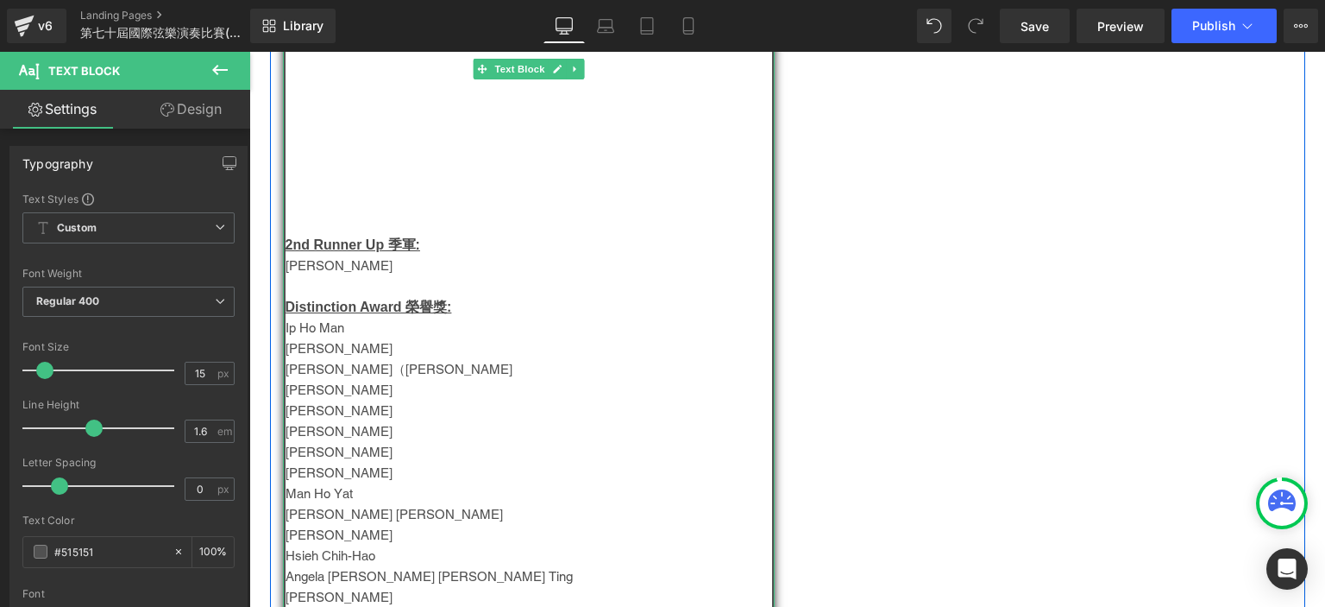
click at [312, 327] on span "Ip Ho Man" at bounding box center [315, 327] width 59 height 15
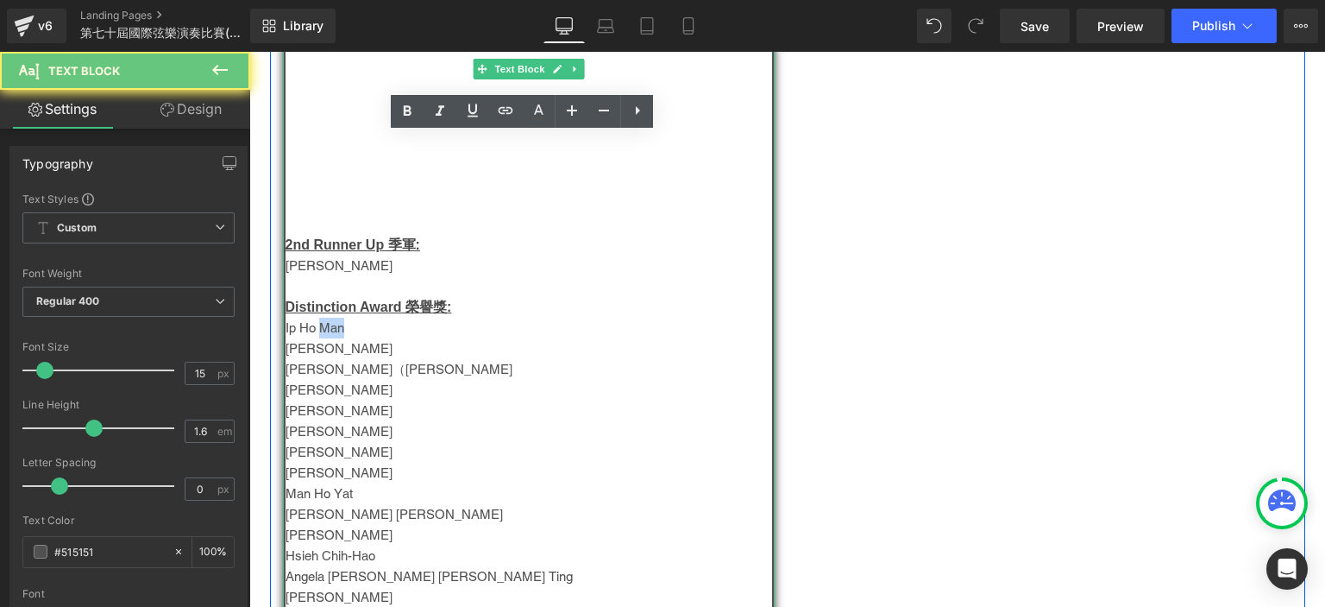
click at [312, 327] on span "Ip Ho Man" at bounding box center [315, 327] width 59 height 15
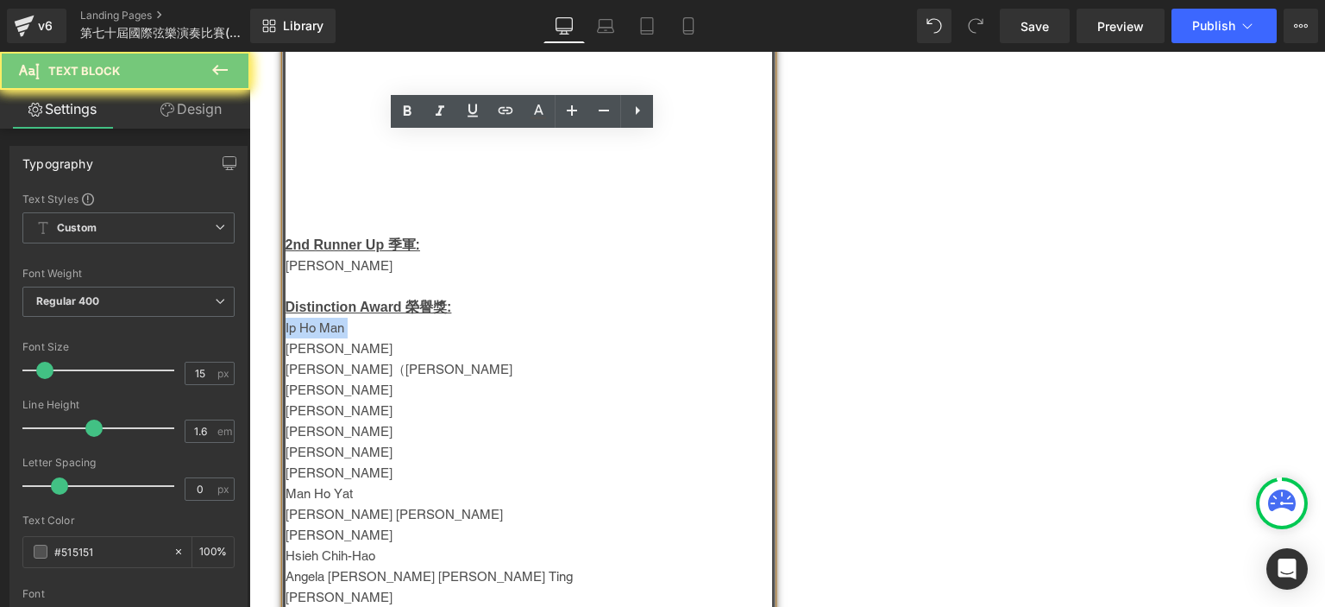
click at [312, 327] on span "Ip Ho Man" at bounding box center [315, 327] width 59 height 15
copy span "Ip Ho Man"
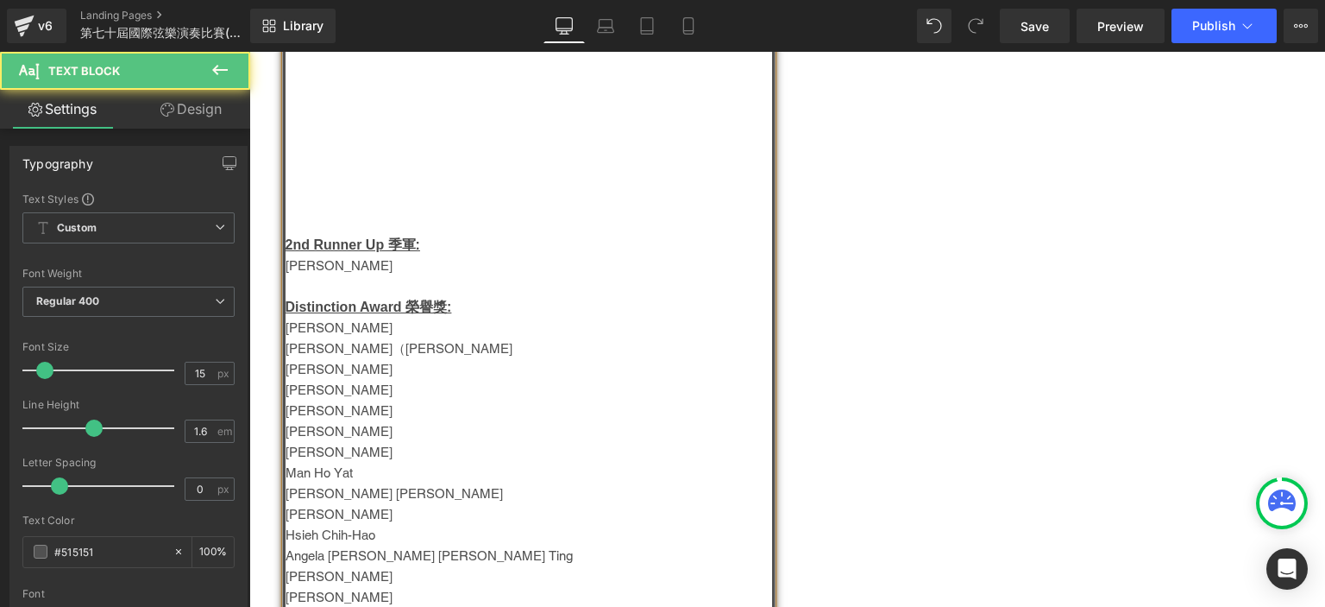
click at [337, 286] on p at bounding box center [529, 286] width 487 height 21
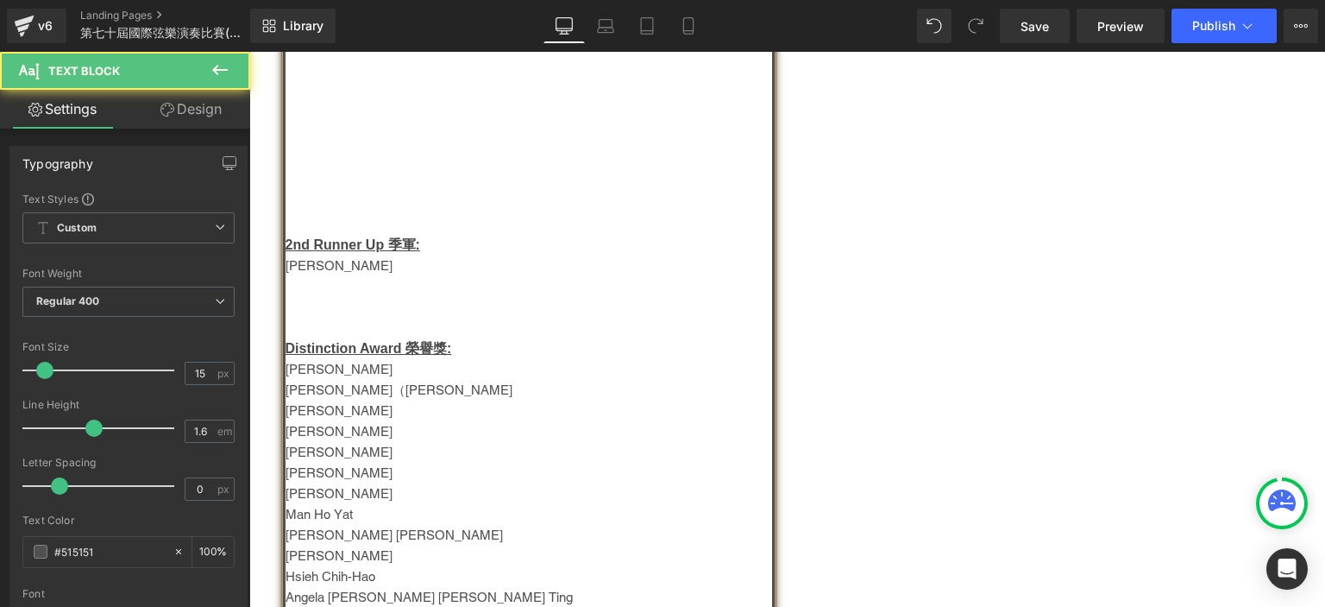
click at [337, 286] on p at bounding box center [529, 286] width 487 height 21
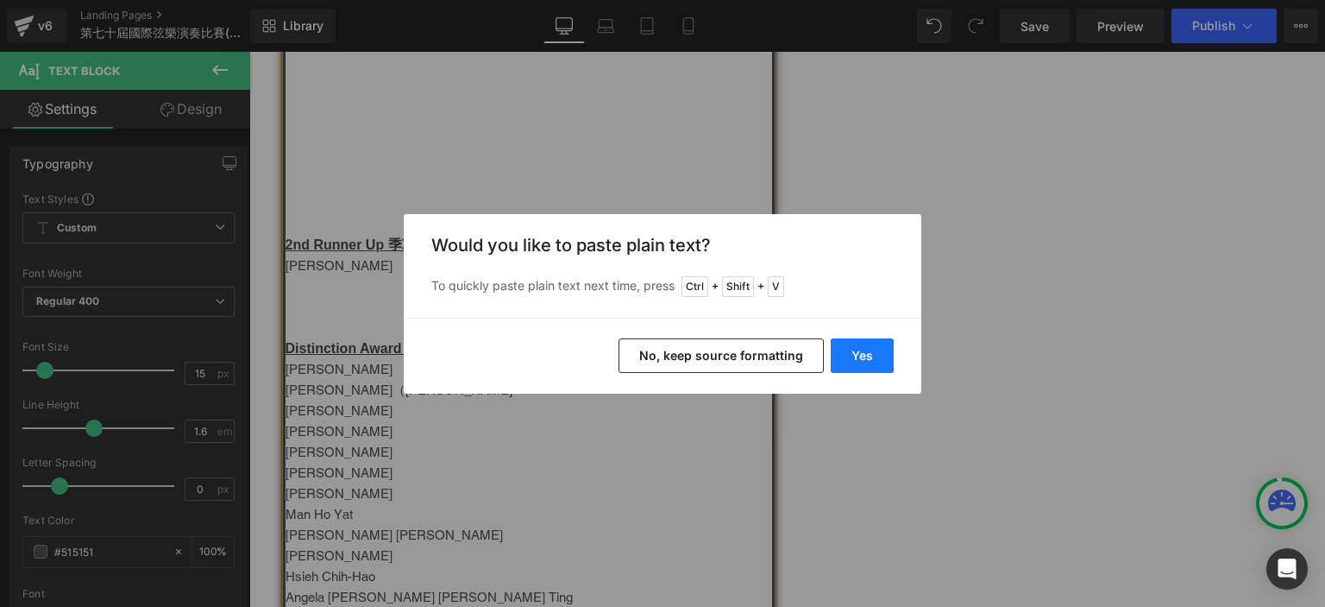
click at [881, 350] on button "Yes" at bounding box center [862, 355] width 63 height 35
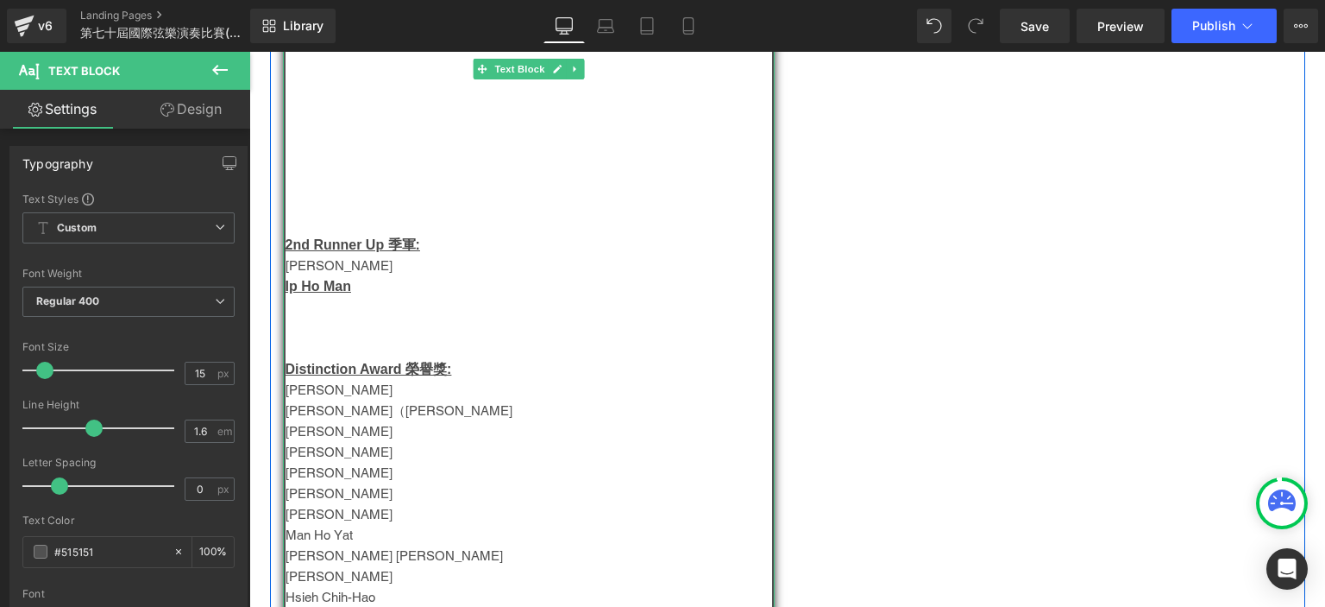
scroll to position [735, 0]
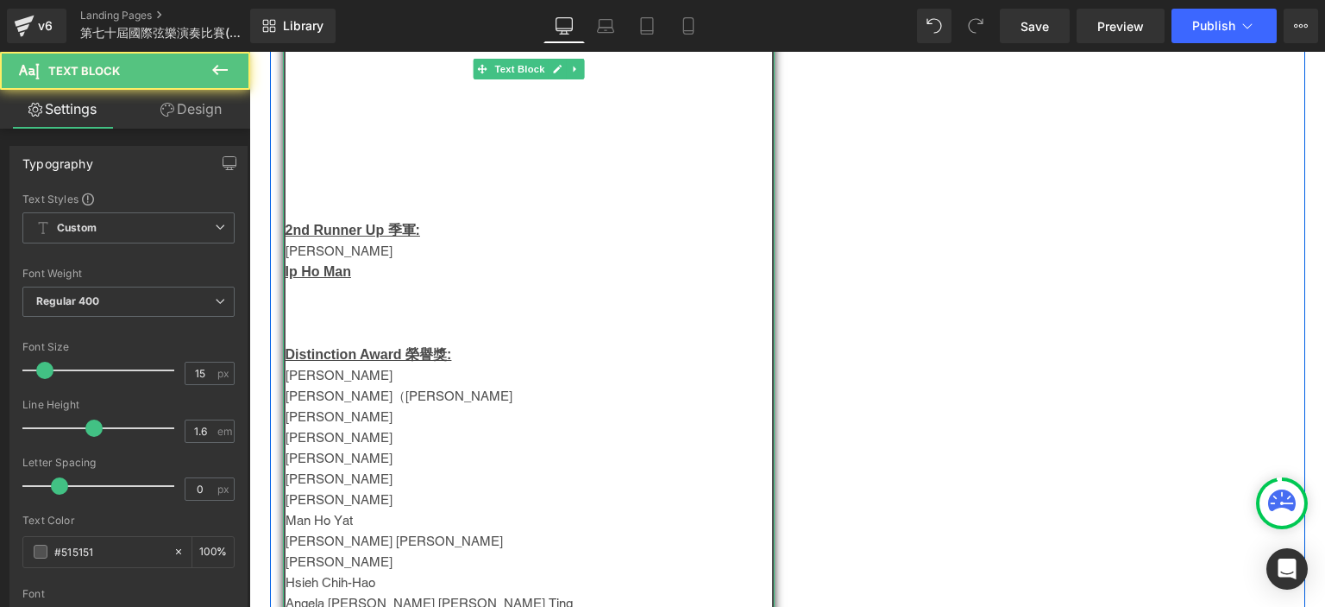
click at [311, 272] on u "Ip Ho Man" at bounding box center [319, 271] width 66 height 15
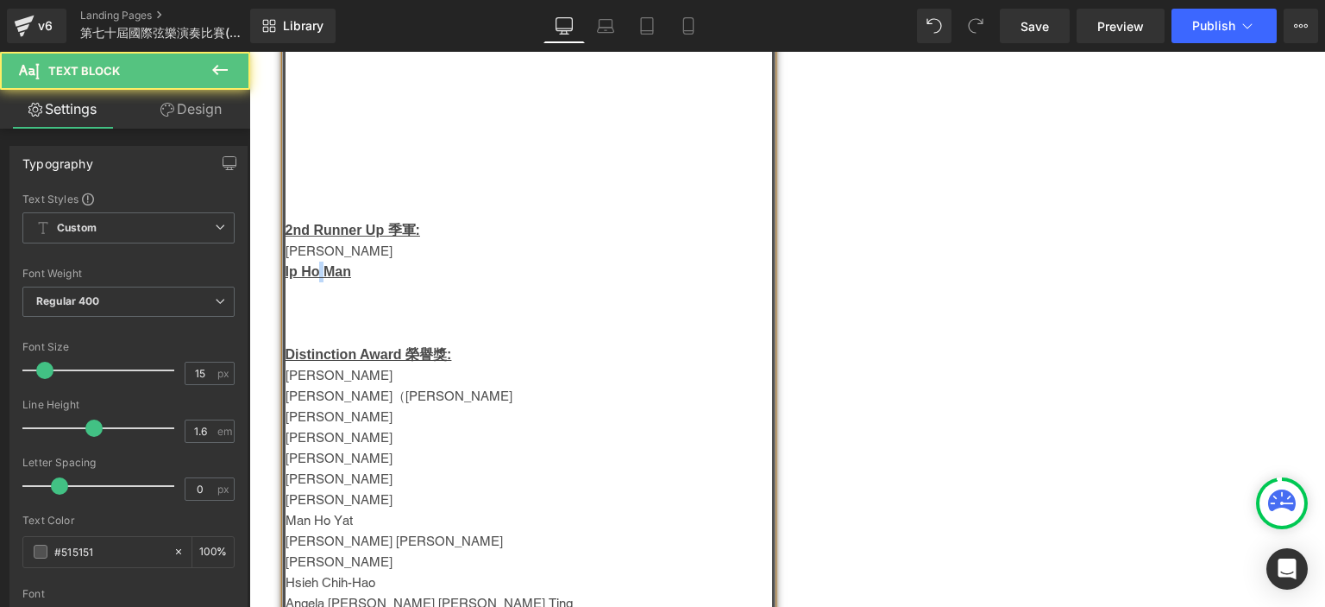
click at [311, 272] on u "Ip Ho Man" at bounding box center [319, 271] width 66 height 15
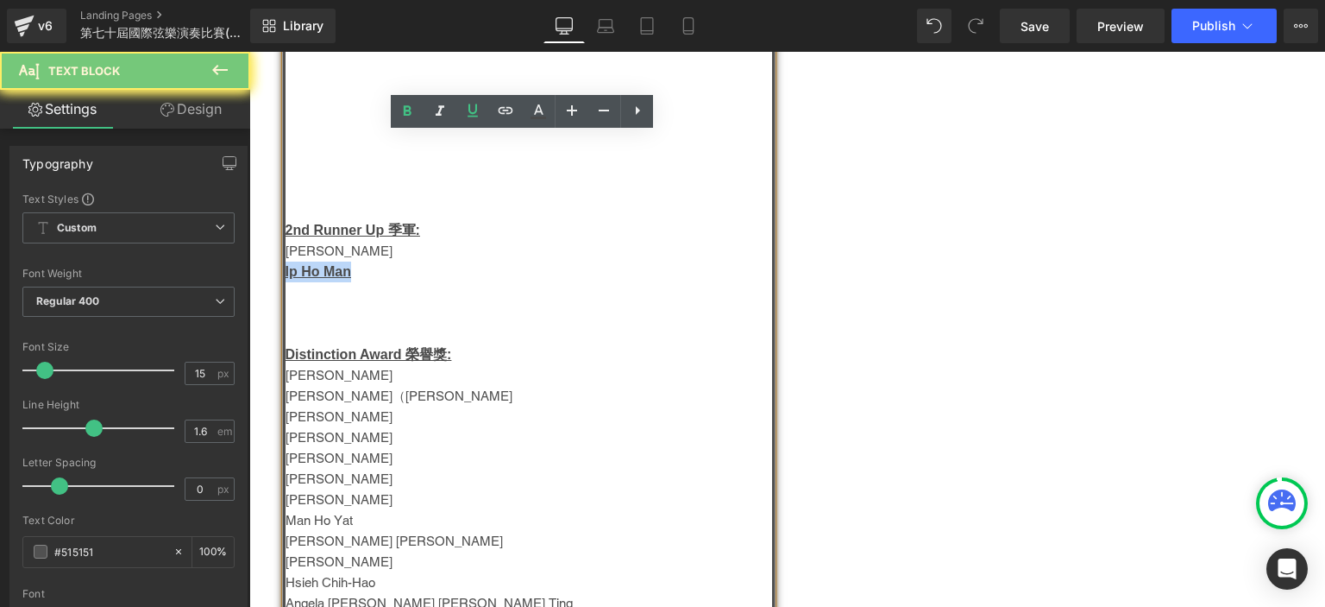
click at [311, 272] on u "Ip Ho Man" at bounding box center [319, 271] width 66 height 15
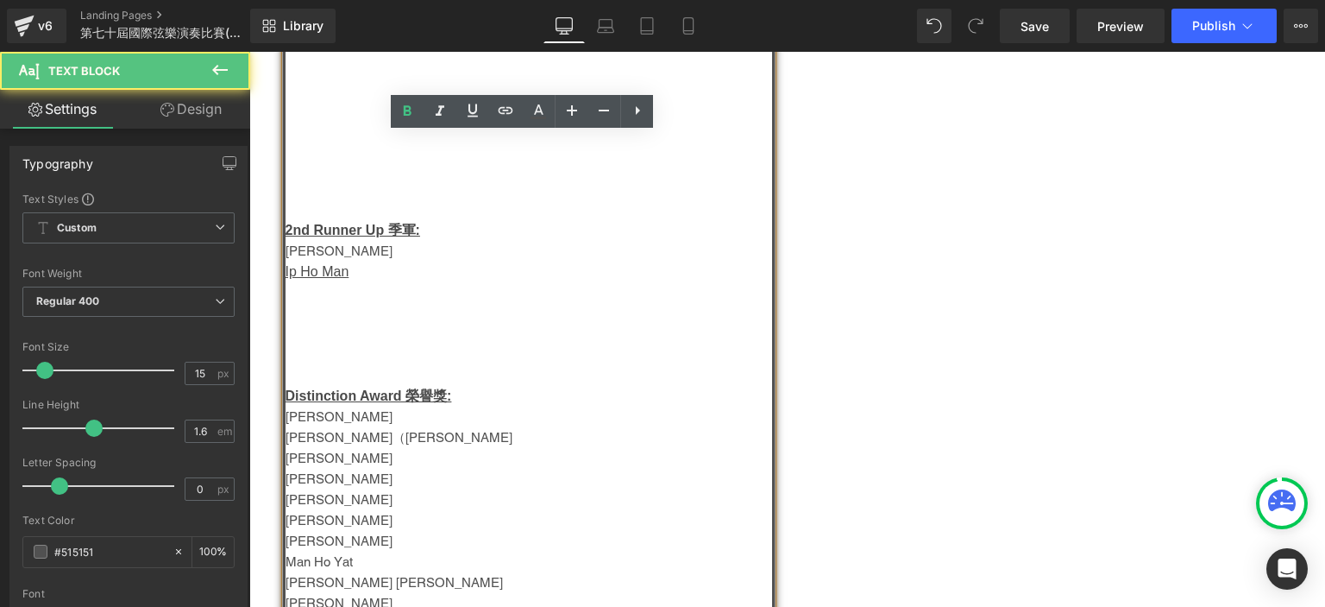
click at [311, 274] on u "Ip Ho Man" at bounding box center [318, 271] width 64 height 15
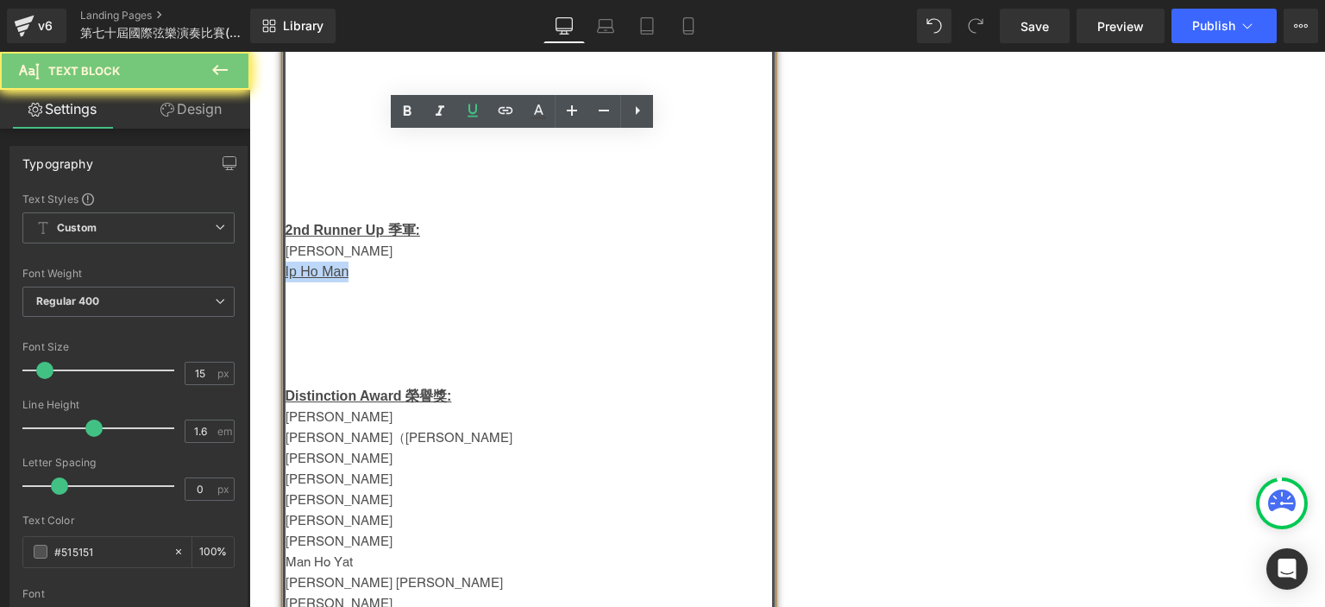
click at [311, 274] on u "Ip Ho Man" at bounding box center [318, 271] width 64 height 15
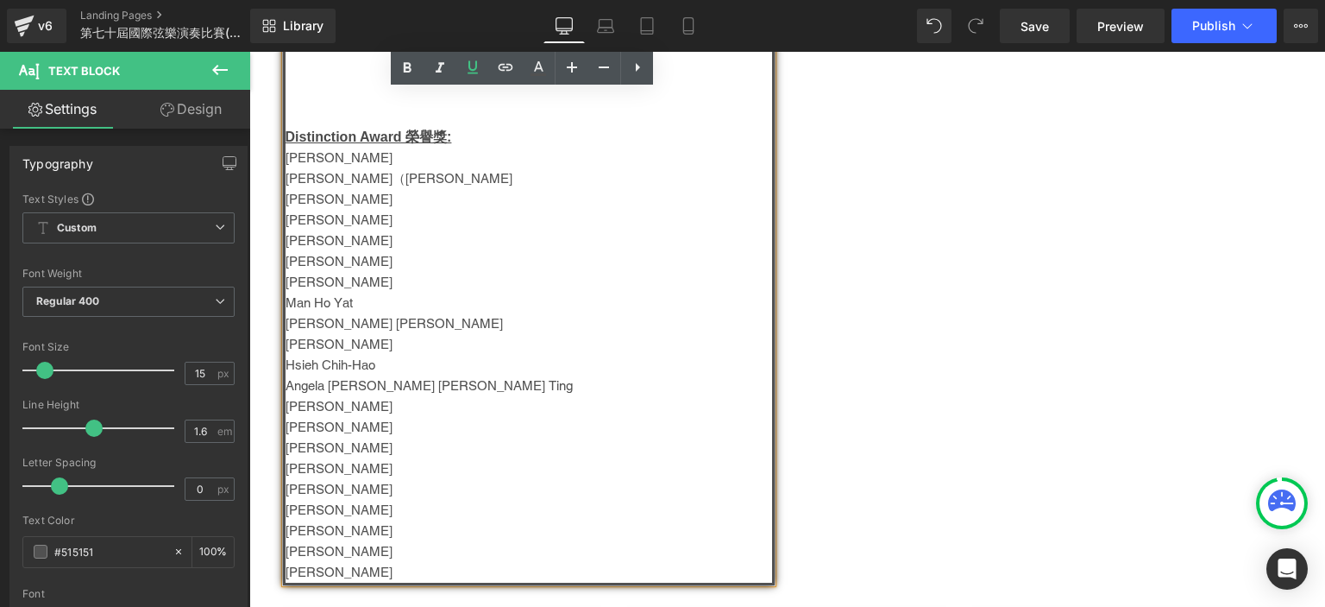
scroll to position [997, 0]
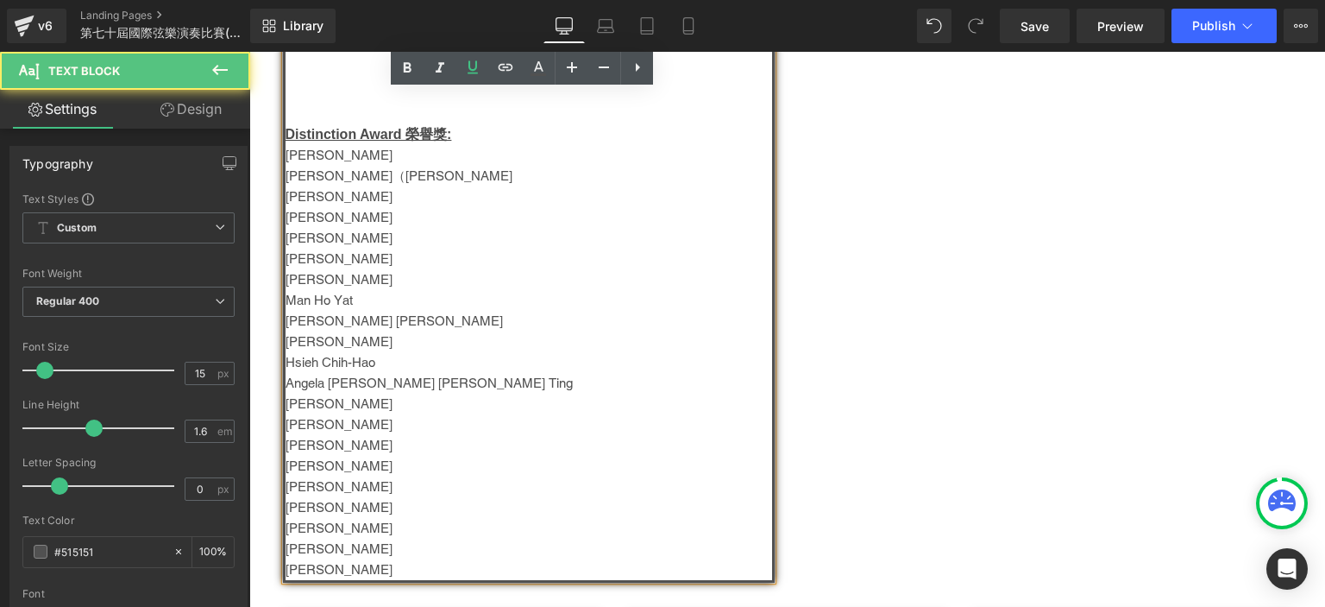
click at [514, 447] on p "Cheng Hao" at bounding box center [529, 445] width 487 height 21
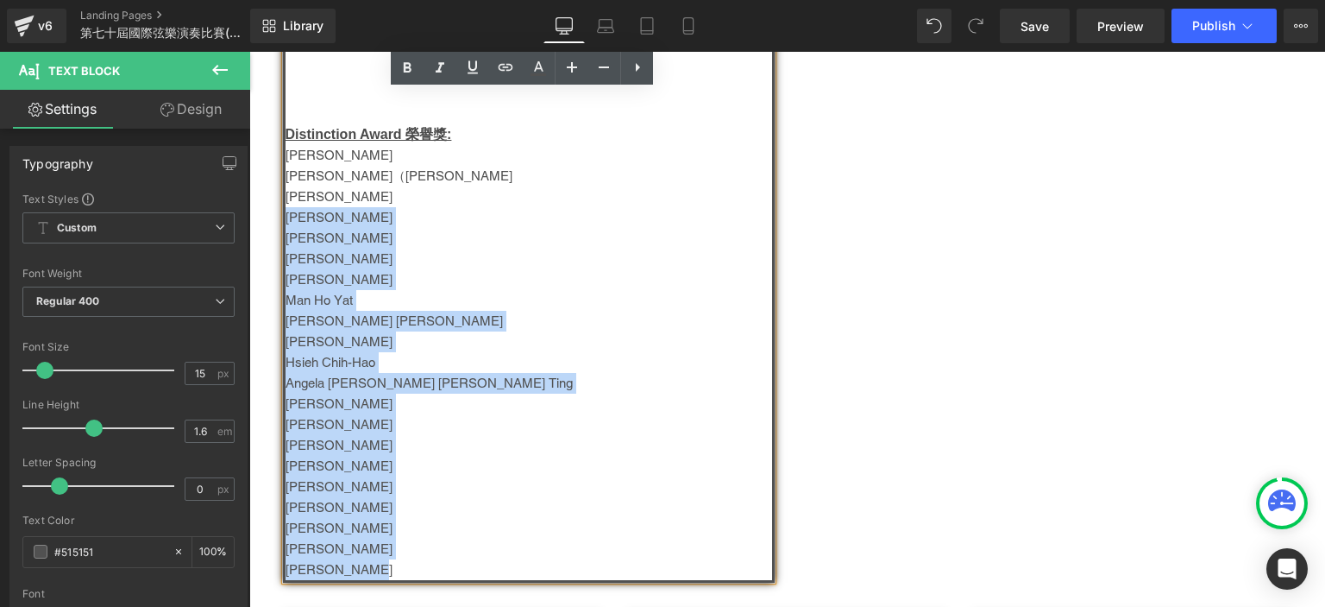
drag, startPoint x: 369, startPoint y: 579, endPoint x: 278, endPoint y: 232, distance: 358.7
copy div "Chan Tsz Fung 張嘉欣 Raymond Kwok Lee Wing Ki Man Ho Yat Chloe Koo 顧子晴 Ethan Tse K…"
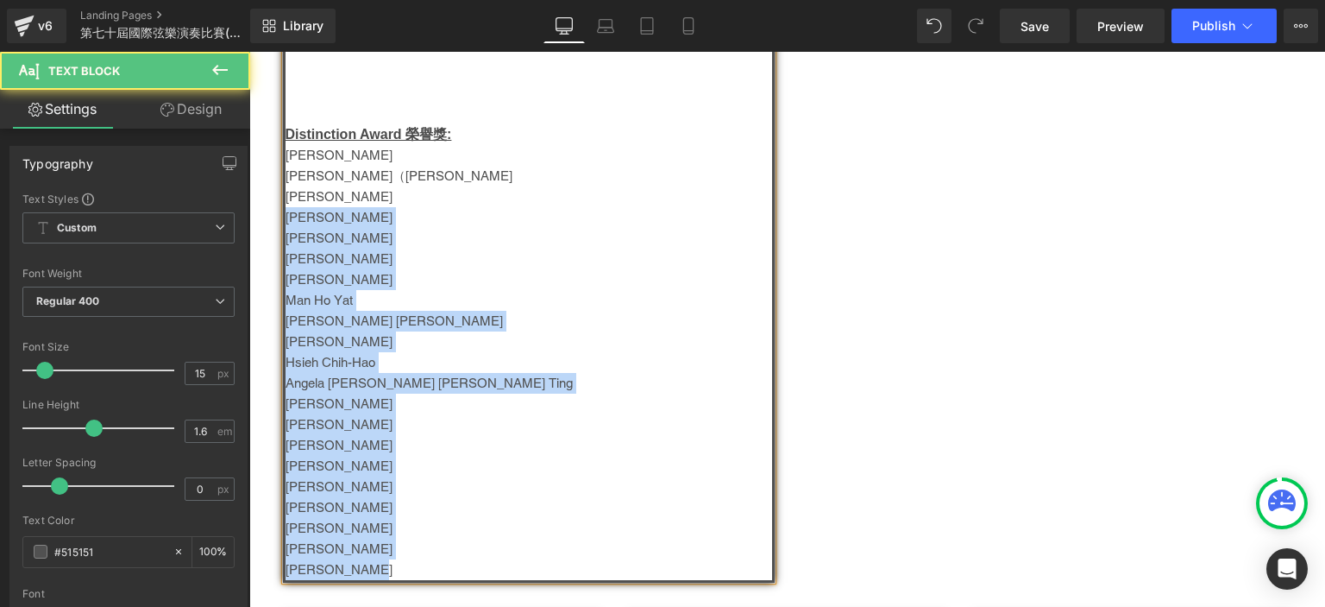
click at [349, 268] on p "Raymond Kwok" at bounding box center [529, 258] width 487 height 21
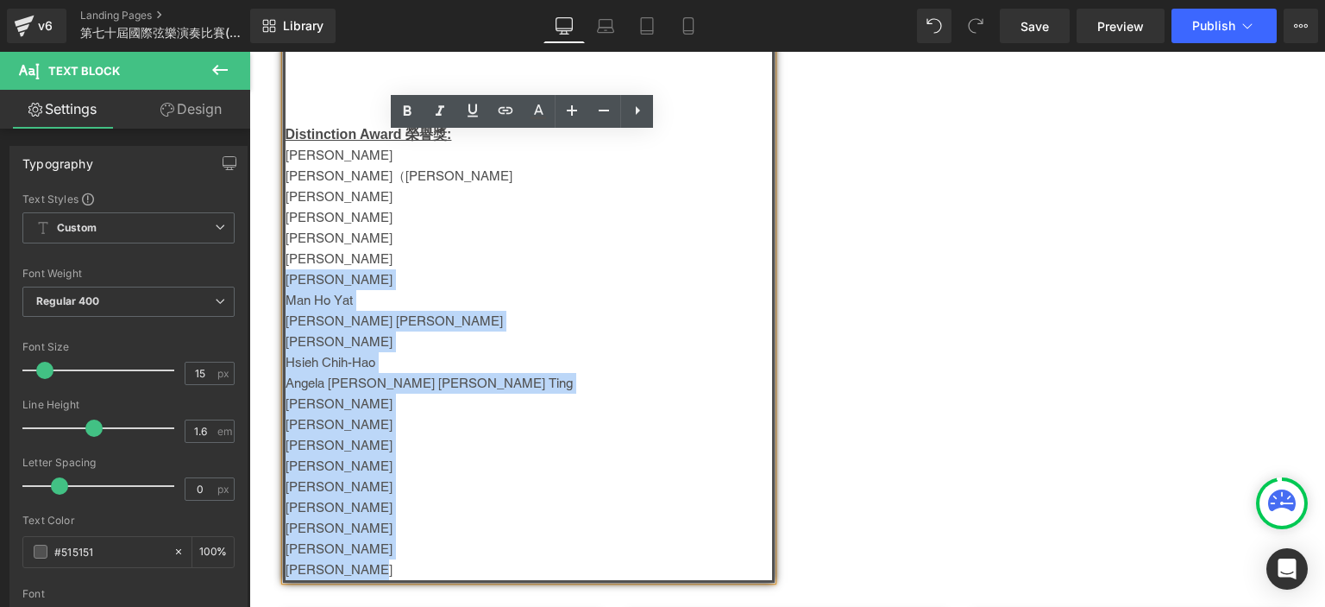
drag, startPoint x: 368, startPoint y: 585, endPoint x: 280, endPoint y: 292, distance: 306.0
copy div "Lee Wing Ki Man Ho Yat Chloe Koo 顧子晴 Ethan Tse Ka Lok Hsieh Chih-Hao Angela Che…"
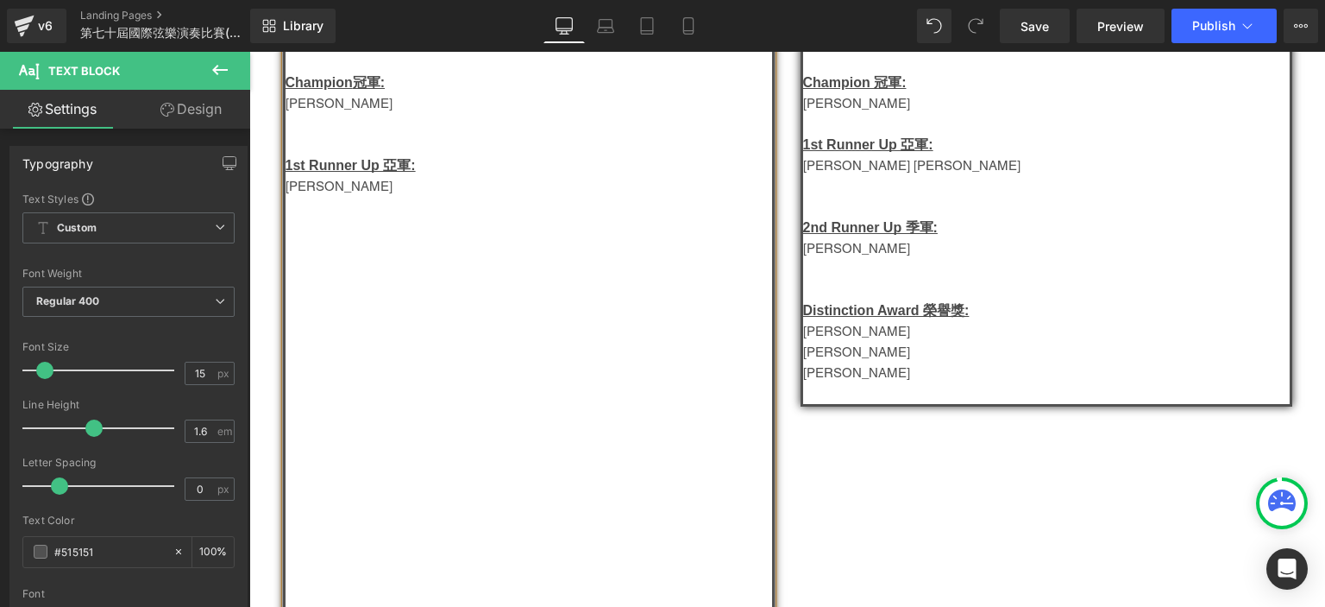
scroll to position [328, 0]
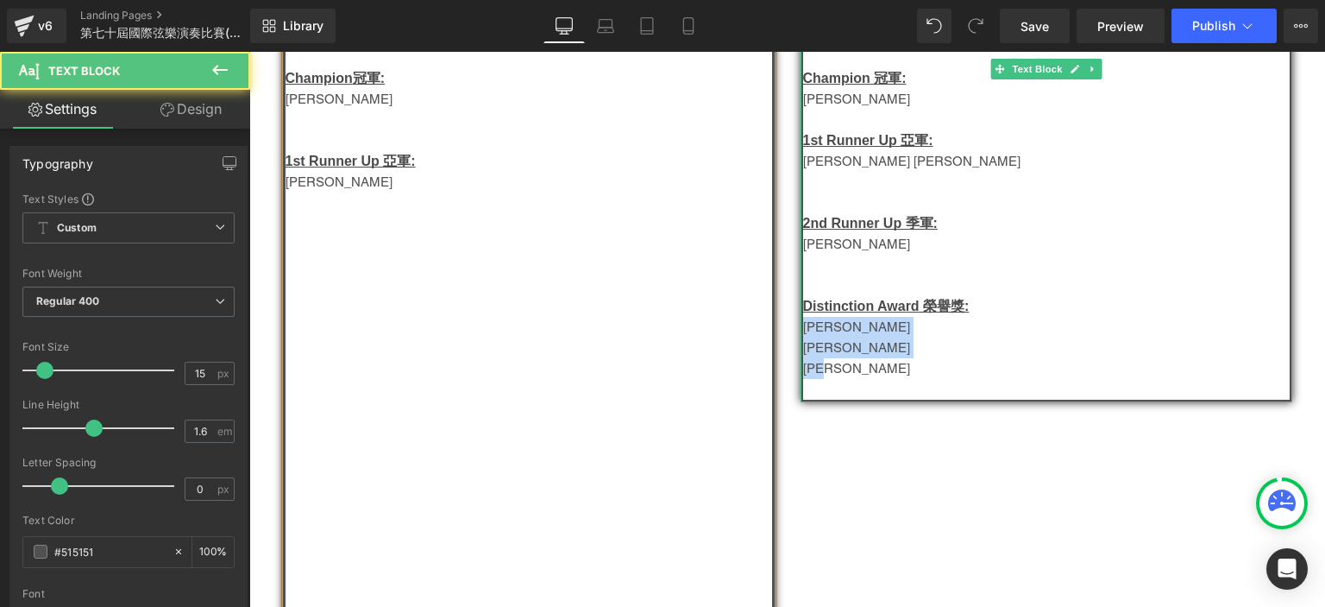
drag, startPoint x: 854, startPoint y: 368, endPoint x: 798, endPoint y: 339, distance: 63.3
click at [801, 339] on div "小童組 - Group D Champion 冠軍: 林子俊 1st Runner Up 亞軍: Gavin Hsu 徐偉傑 2nd Runner Up 季軍…" at bounding box center [1047, 212] width 492 height 380
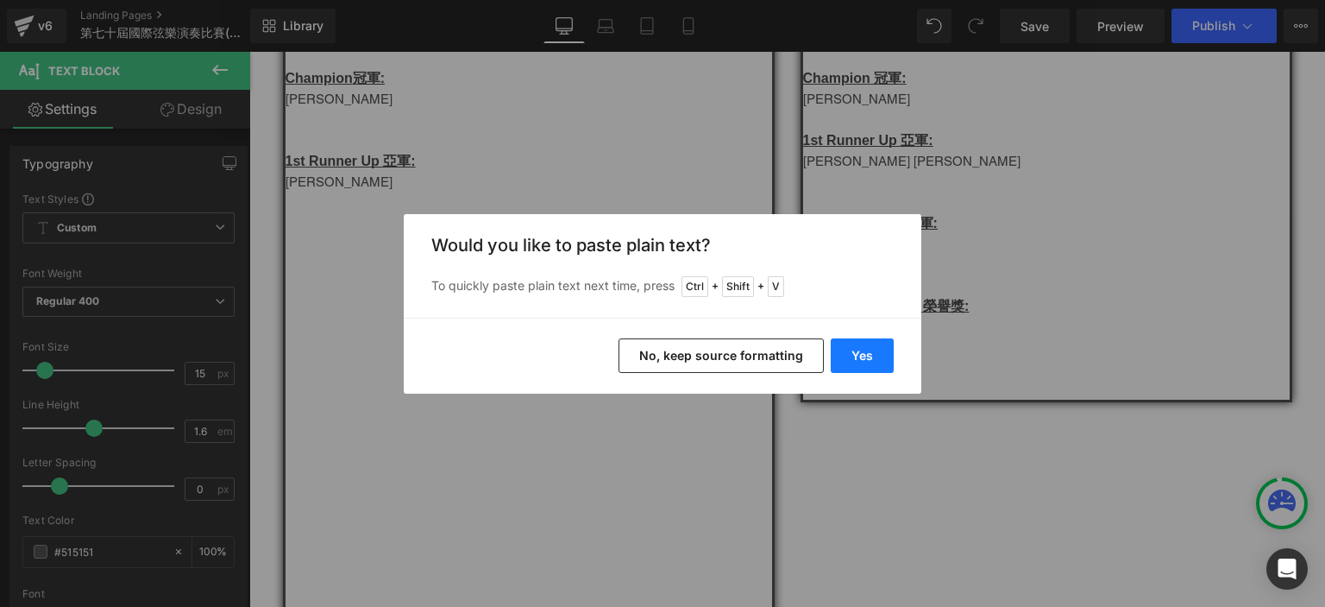
click at [873, 366] on button "Yes" at bounding box center [862, 355] width 63 height 35
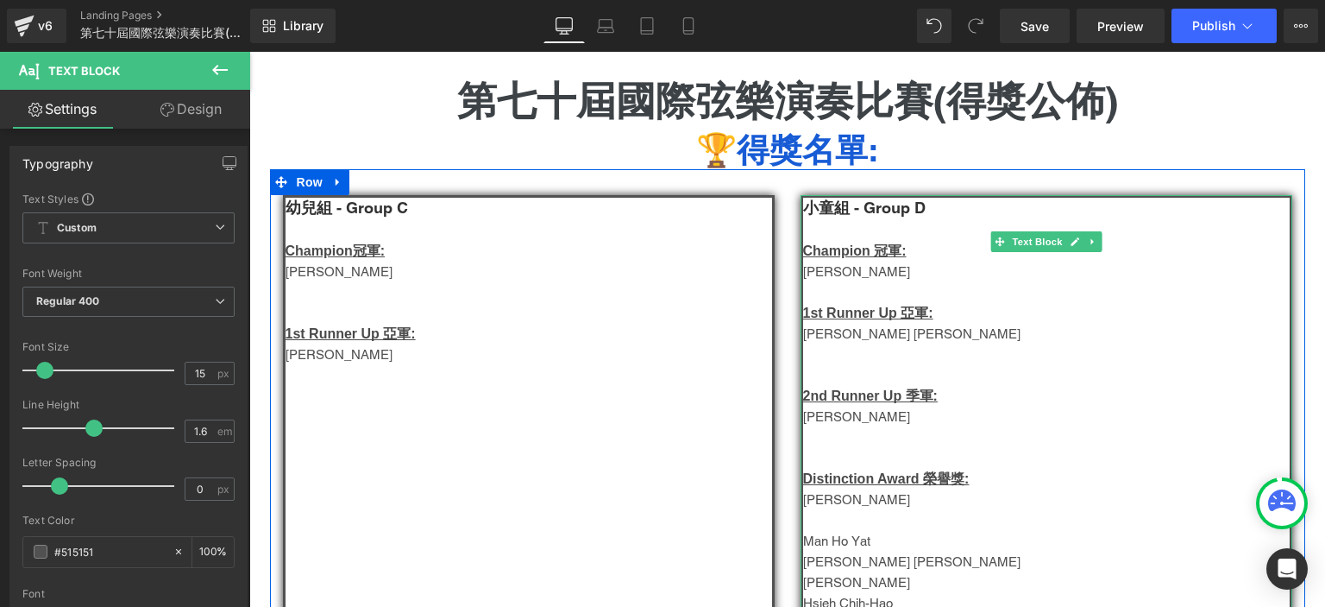
scroll to position [262, 0]
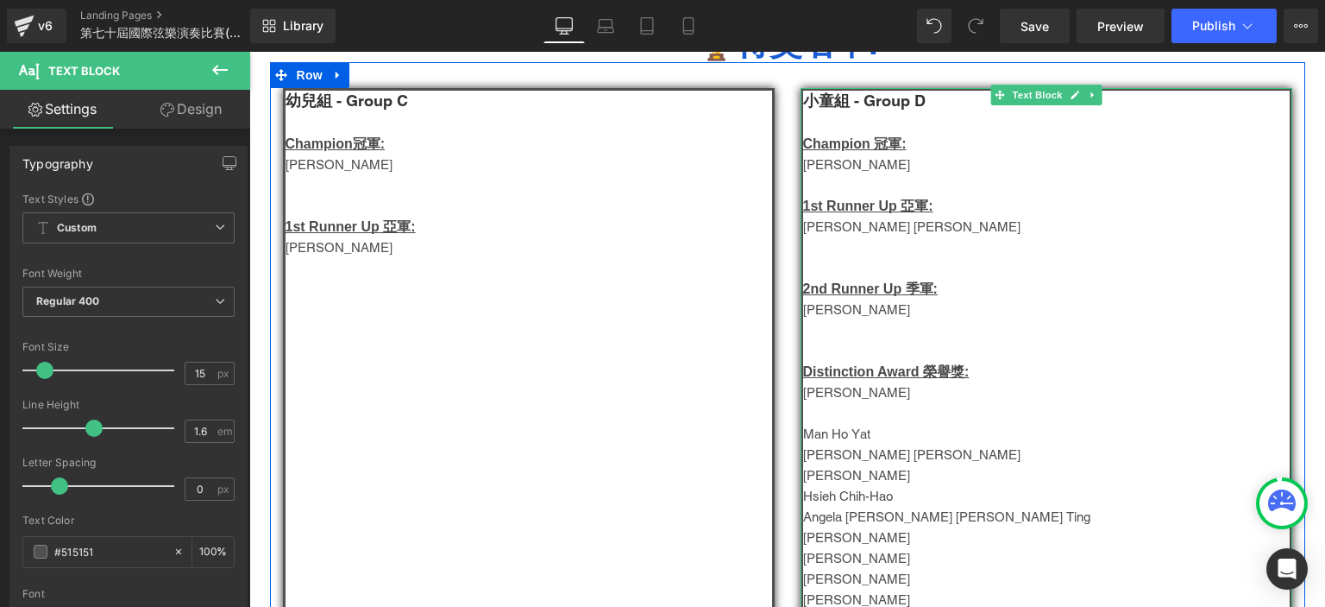
click at [829, 396] on p "Lee Wing Ki" at bounding box center [1046, 392] width 487 height 21
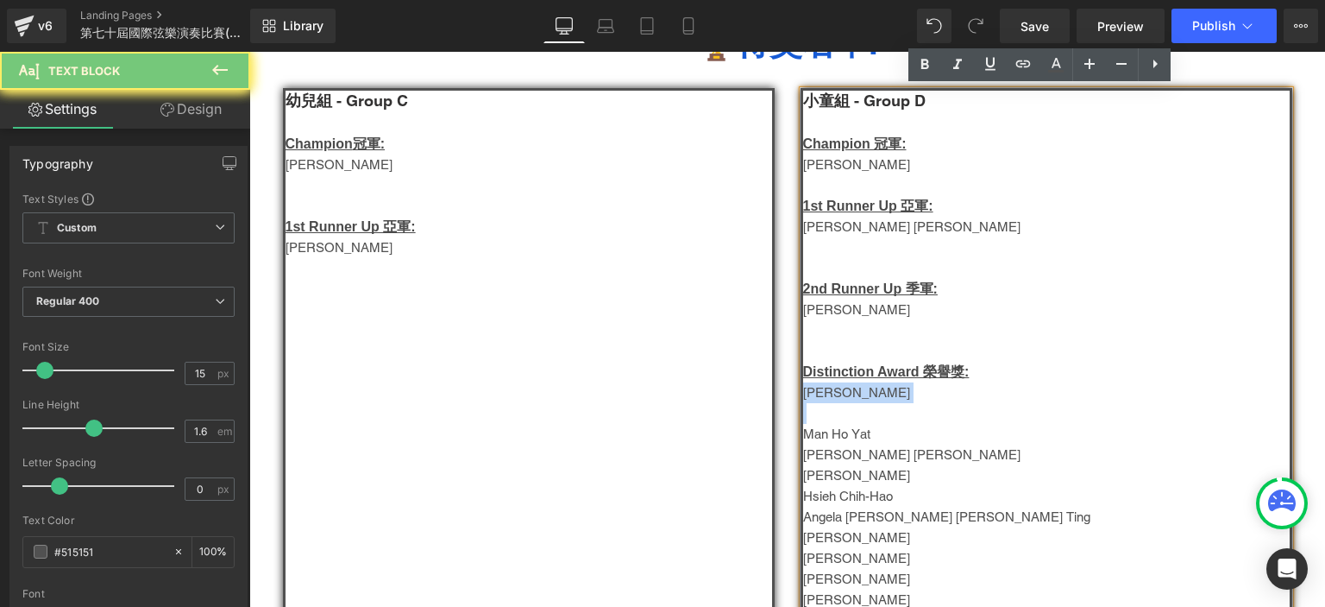
copy div "Lee Wing Ki"
click at [829, 396] on p "Lee Wing Ki" at bounding box center [1046, 392] width 487 height 21
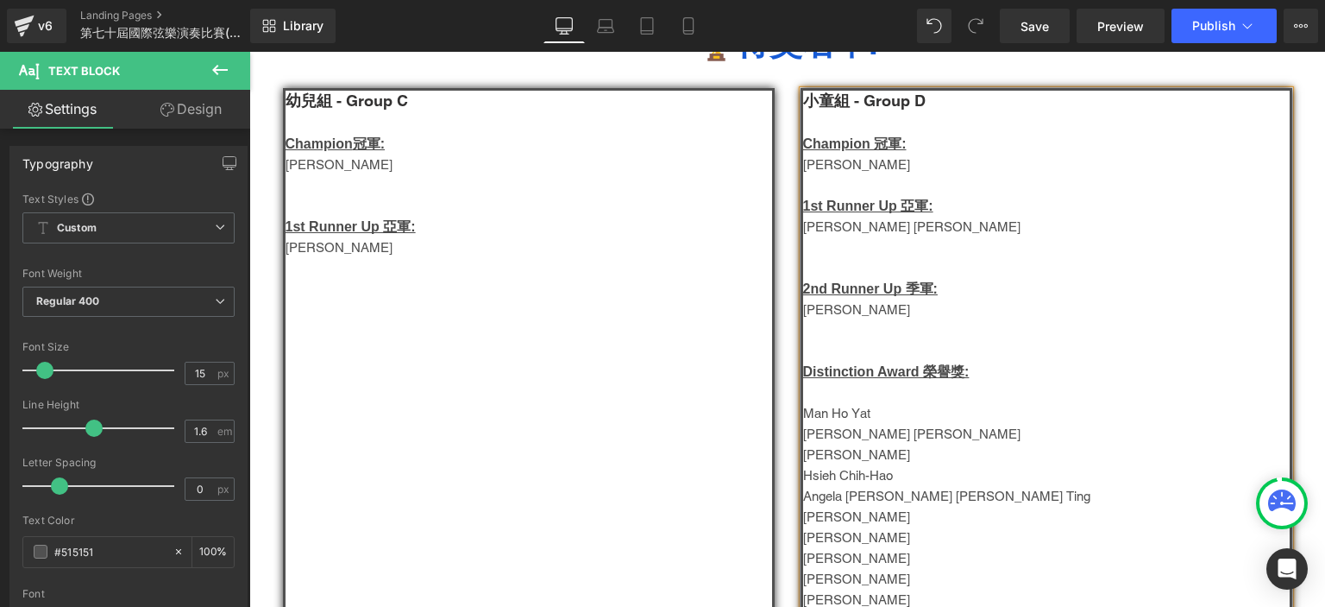
click at [821, 161] on p "林子俊" at bounding box center [1046, 164] width 487 height 21
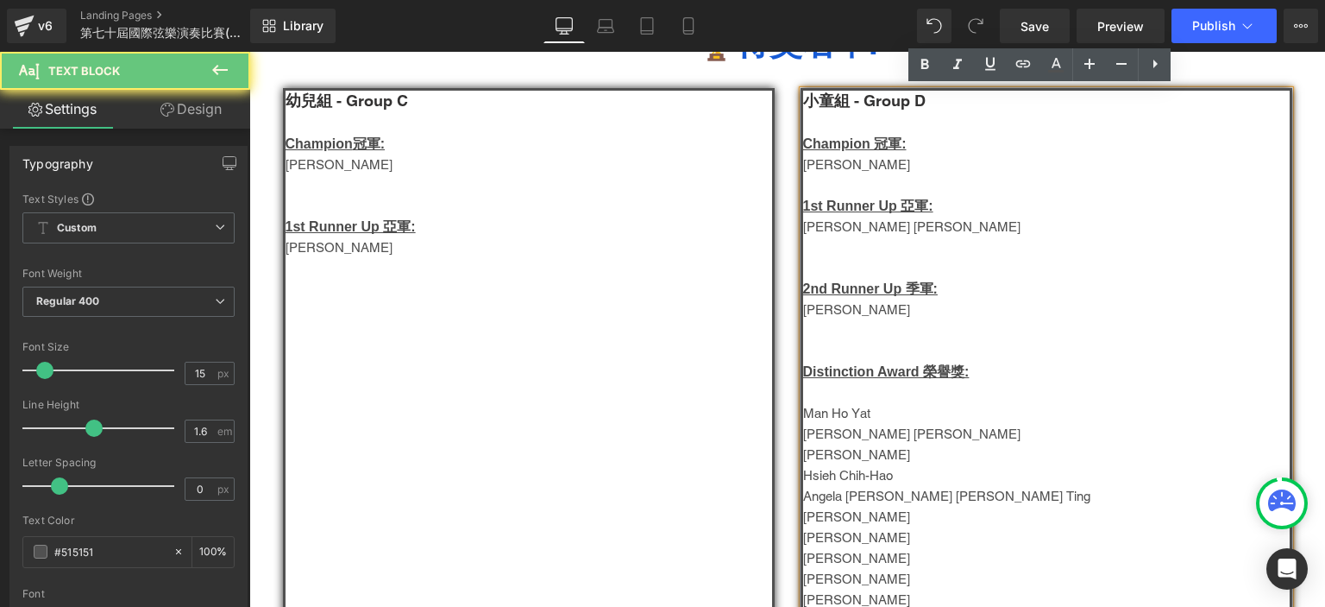
click at [821, 161] on p "林子俊" at bounding box center [1046, 164] width 487 height 21
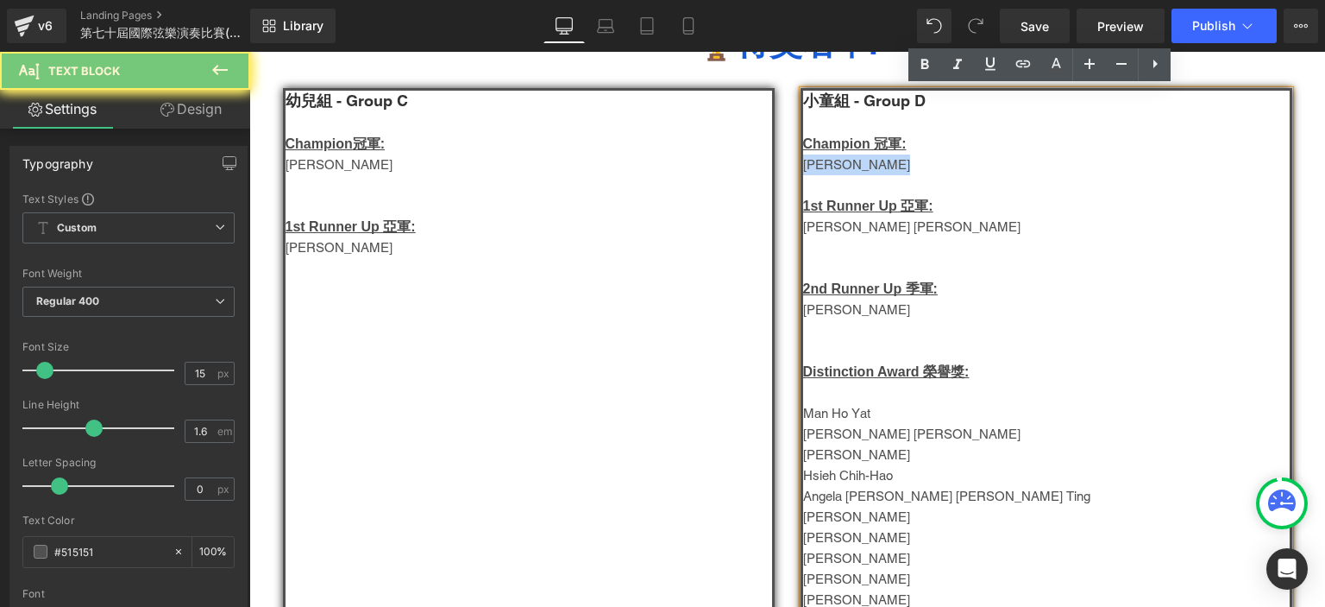
click at [821, 161] on p "林子俊" at bounding box center [1046, 164] width 487 height 21
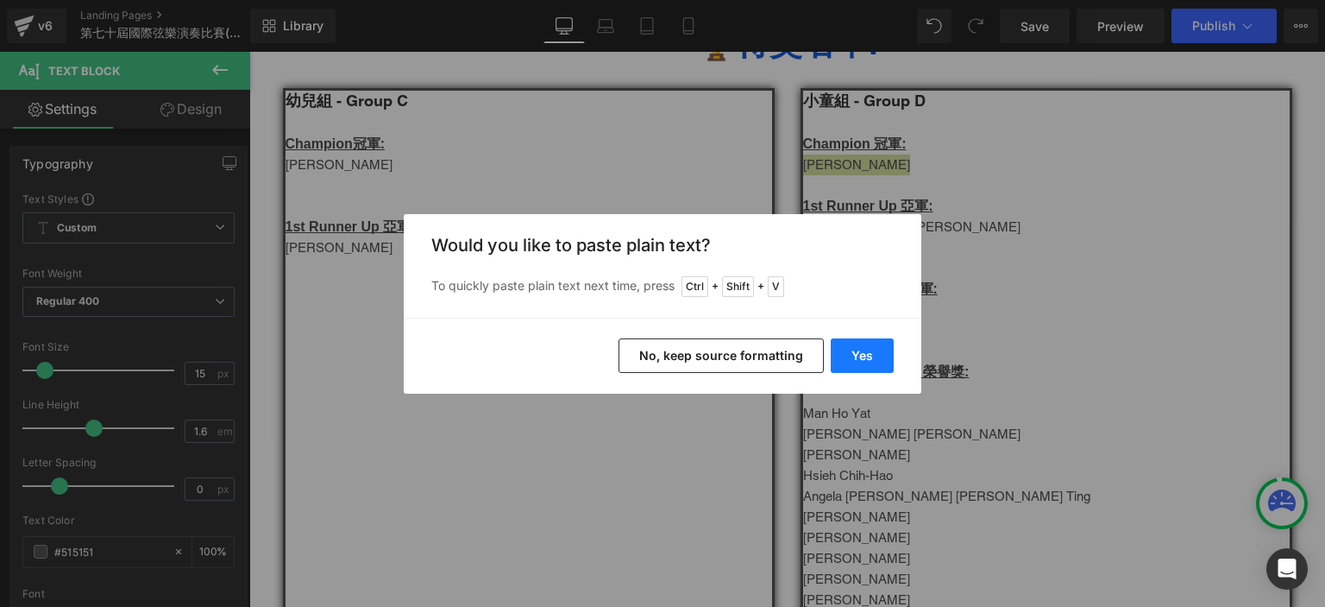
click at [865, 352] on button "Yes" at bounding box center [862, 355] width 63 height 35
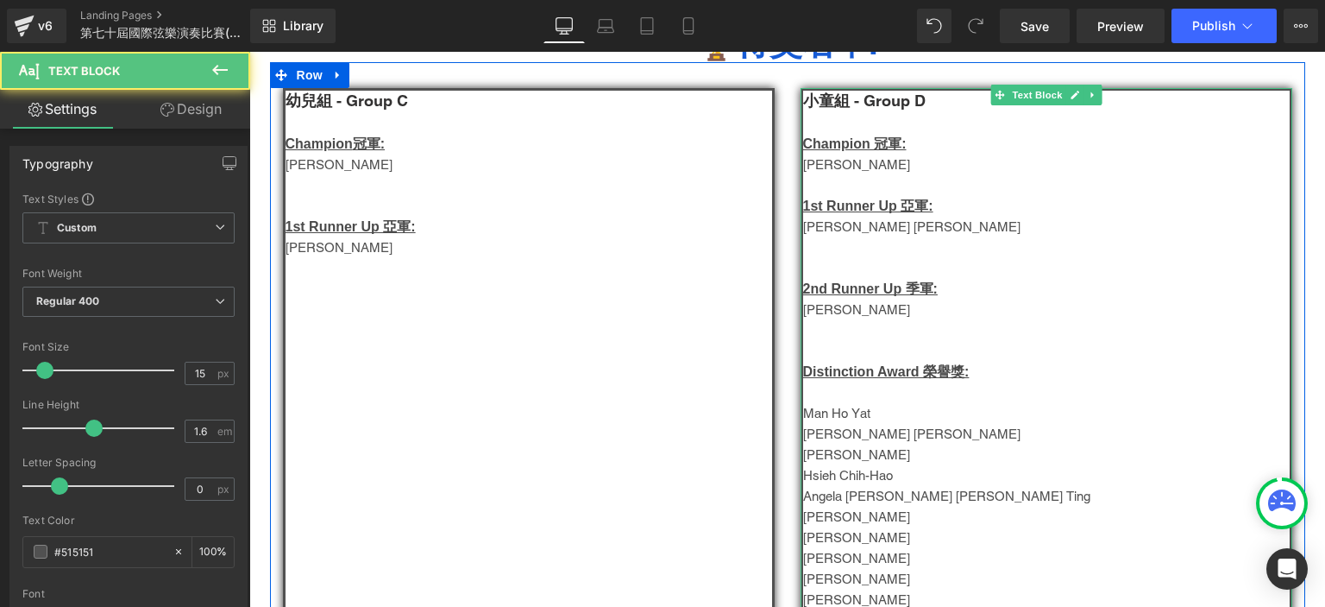
click at [856, 461] on p "Ethan Tse Ka Lok" at bounding box center [1046, 454] width 487 height 21
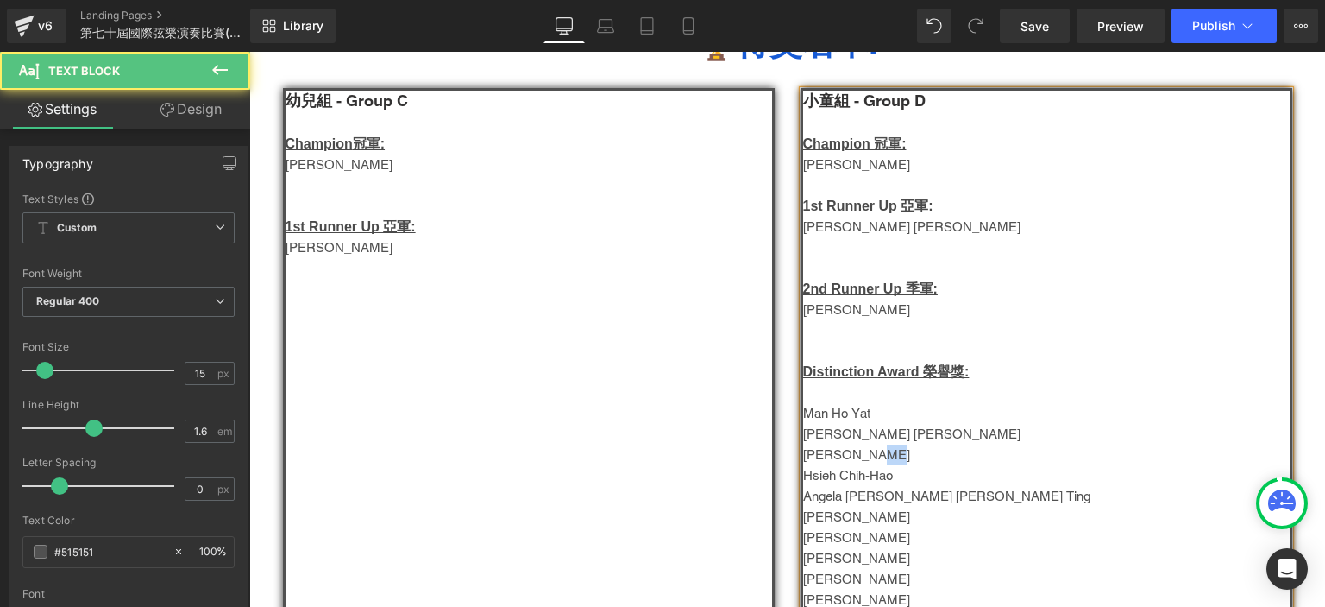
click at [856, 461] on p "Ethan Tse Ka Lok" at bounding box center [1046, 454] width 487 height 21
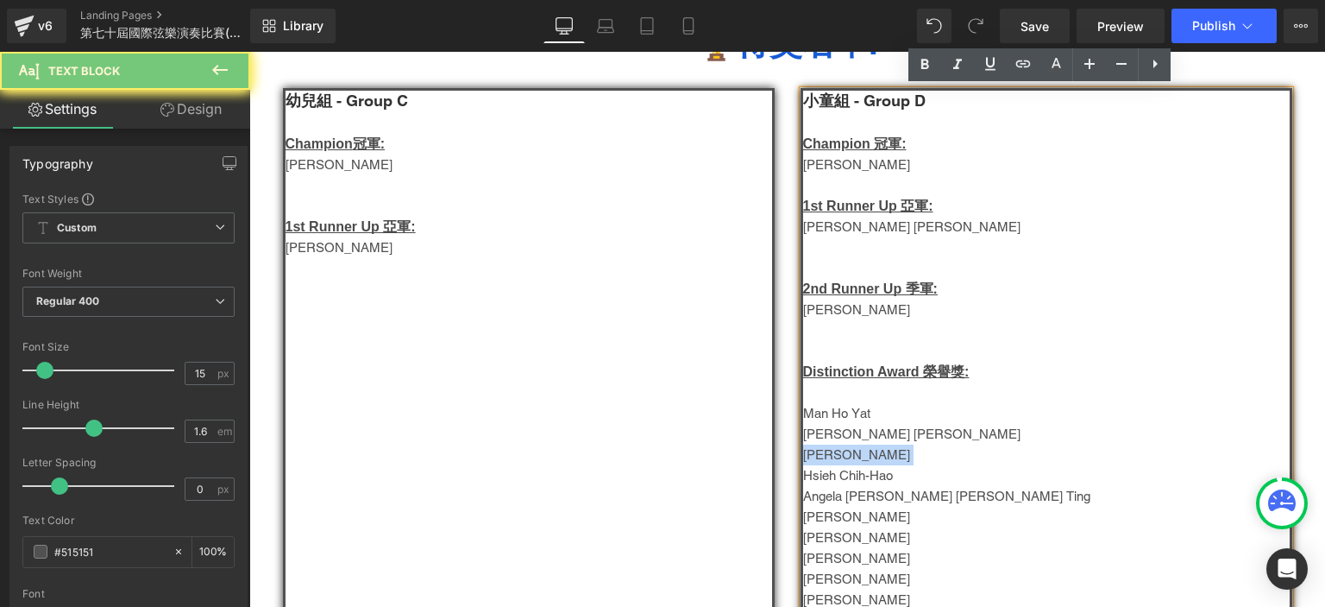
click at [856, 461] on p "Ethan Tse Ka Lok" at bounding box center [1046, 454] width 487 height 21
copy p "Ethan Tse Ka Lok"
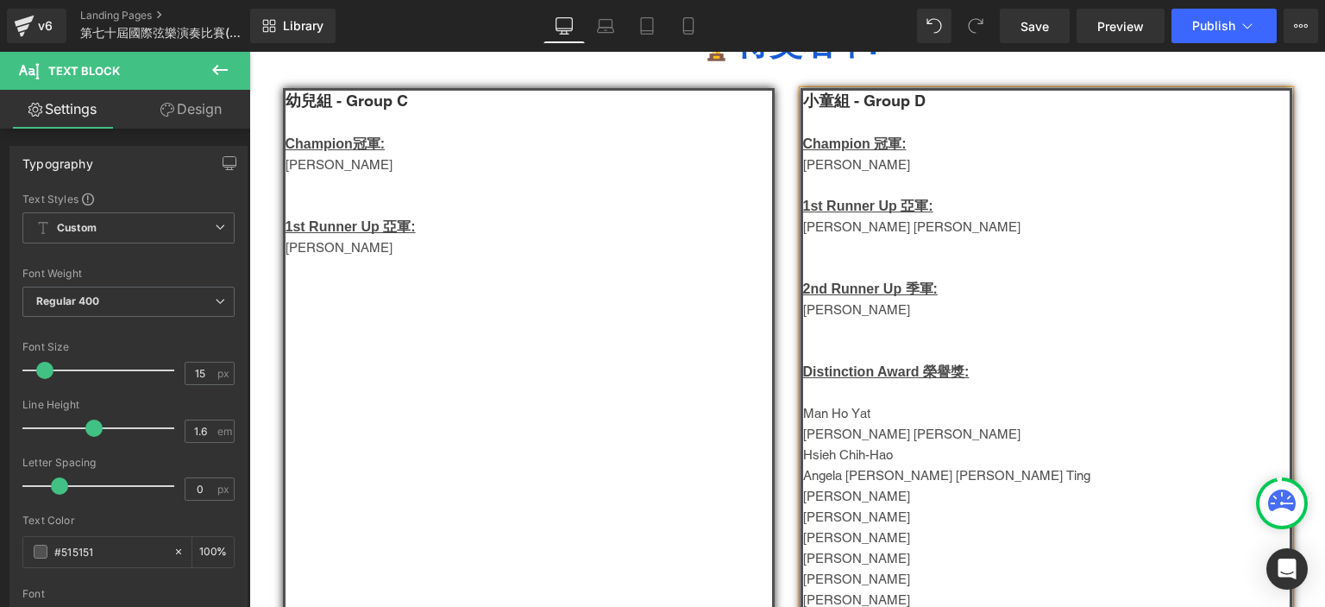
click at [877, 225] on p "Gavin Hsu 徐偉傑" at bounding box center [1046, 227] width 487 height 21
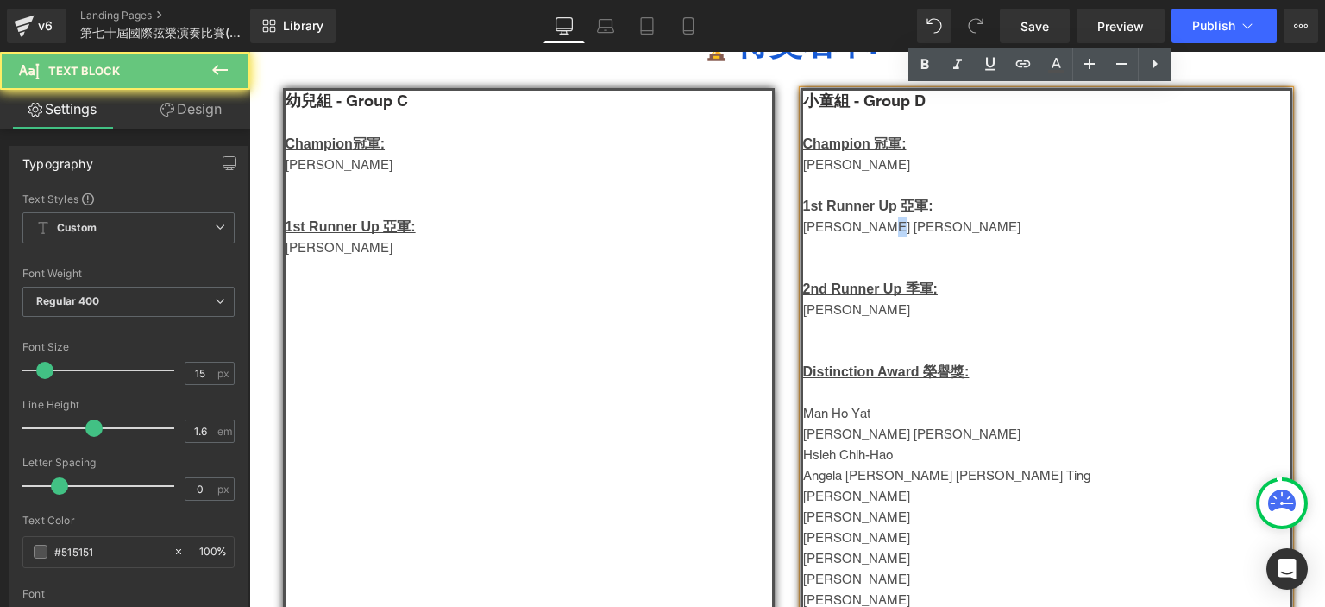
click at [877, 225] on p "Gavin Hsu 徐偉傑" at bounding box center [1046, 227] width 487 height 21
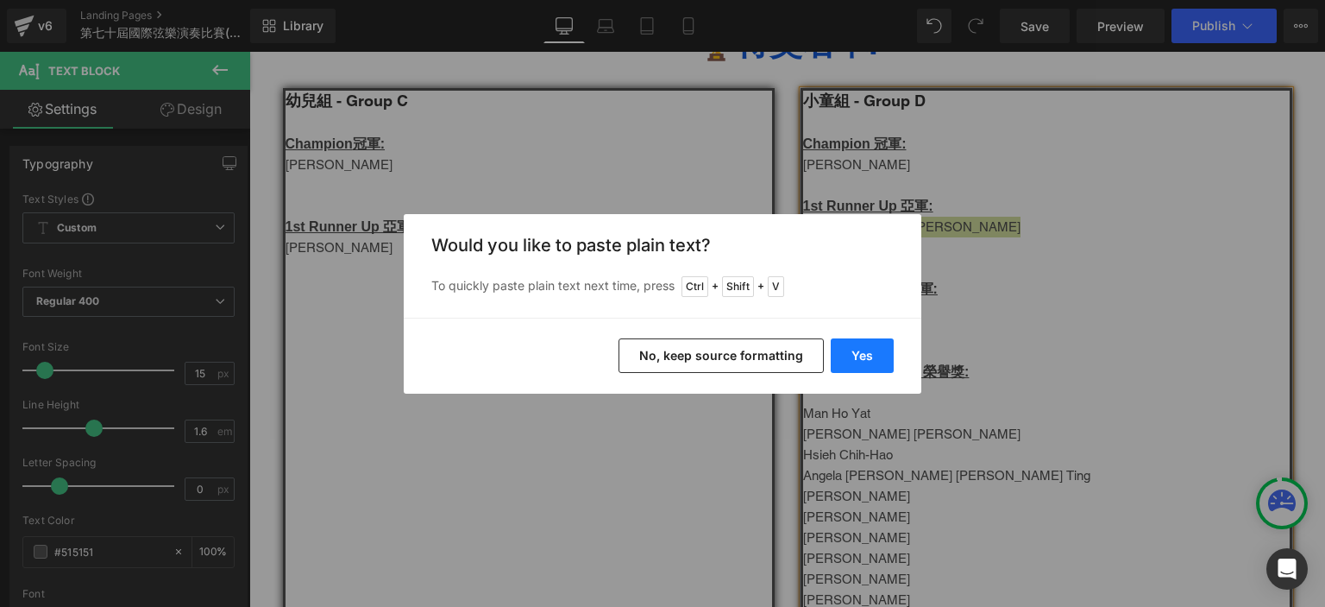
click at [881, 350] on button "Yes" at bounding box center [862, 355] width 63 height 35
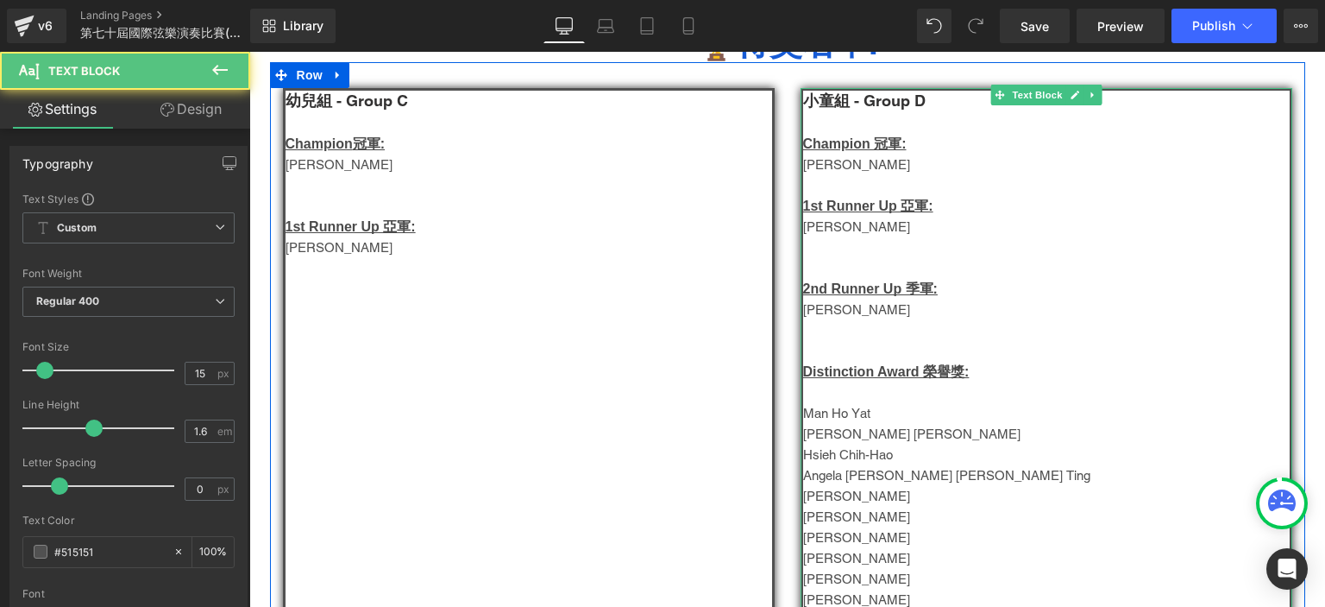
click at [870, 465] on p "Hsieh Chih-Hao" at bounding box center [1046, 454] width 487 height 21
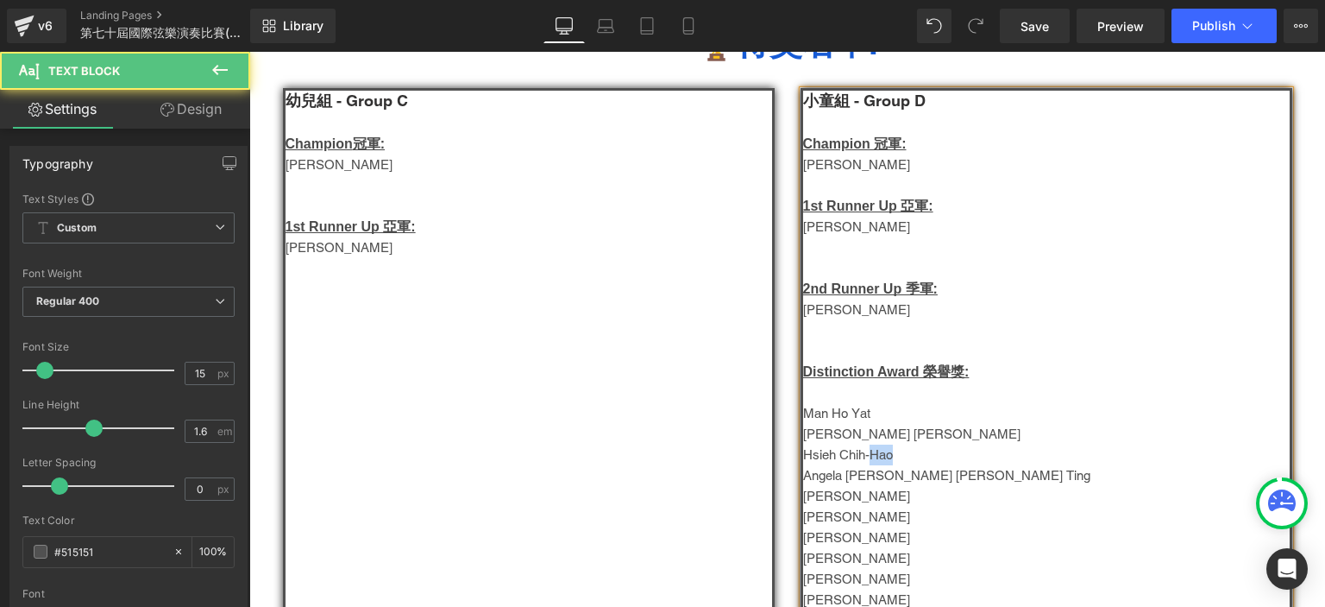
click at [870, 465] on p "Hsieh Chih-Hao" at bounding box center [1046, 454] width 487 height 21
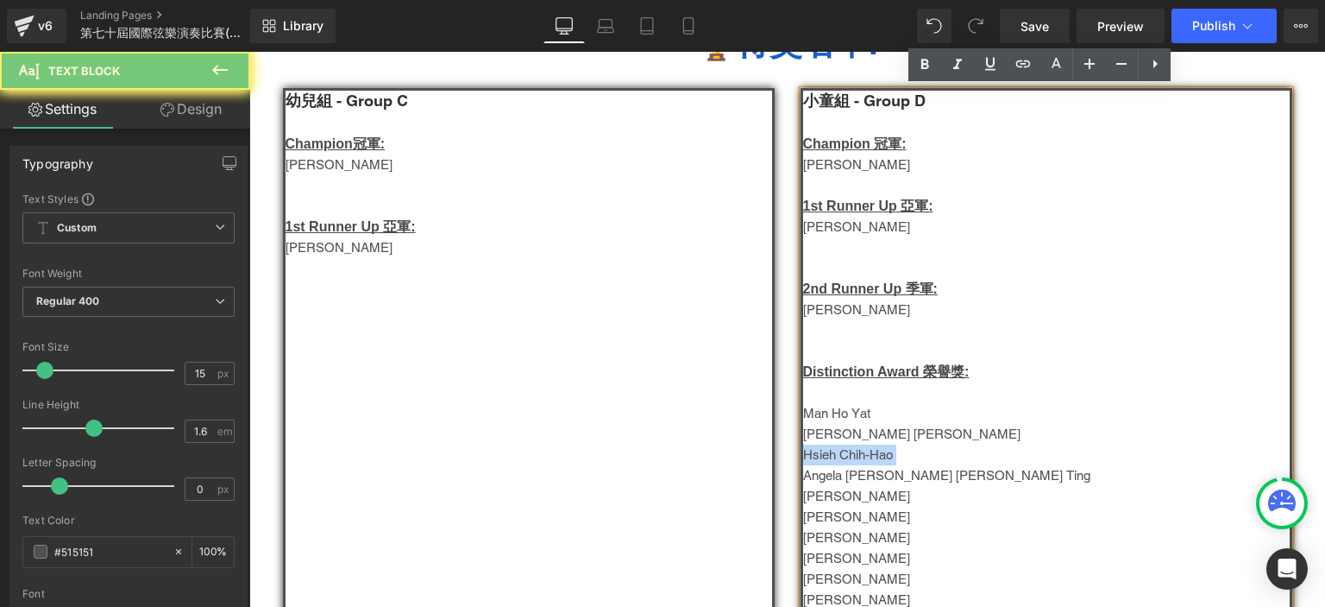
click at [870, 465] on p "Hsieh Chih-Hao" at bounding box center [1046, 454] width 487 height 21
copy span "Hsieh Chih-Hao"
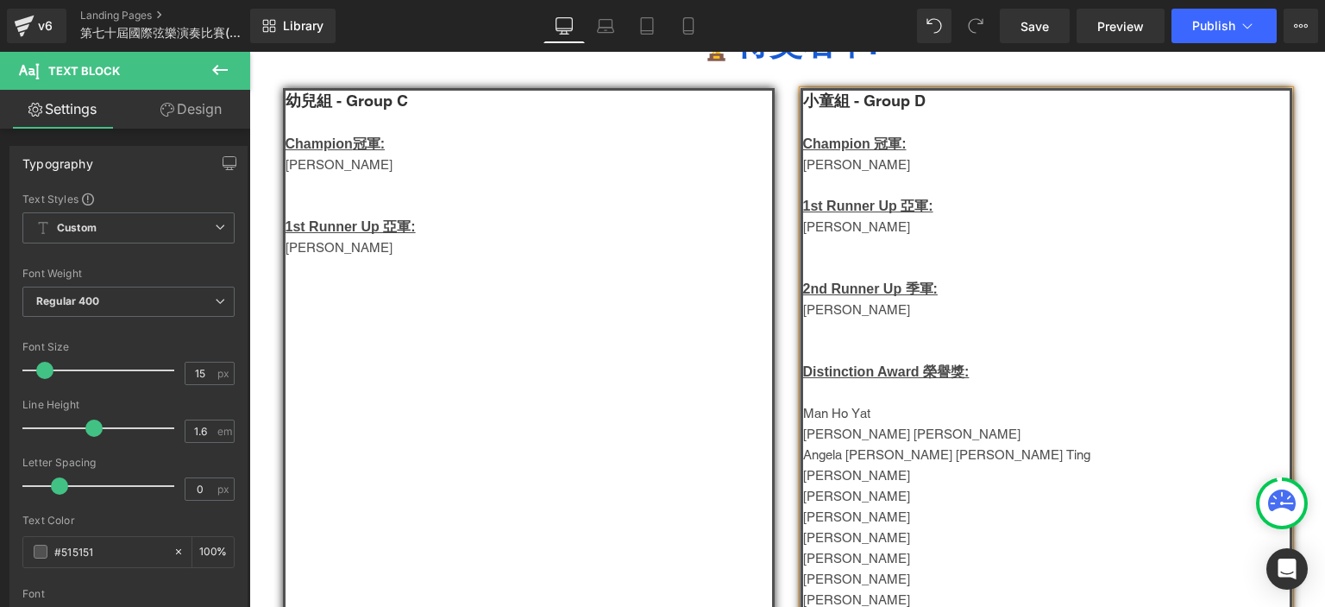
click at [839, 318] on p "Fong Hiu Wai" at bounding box center [1046, 309] width 487 height 21
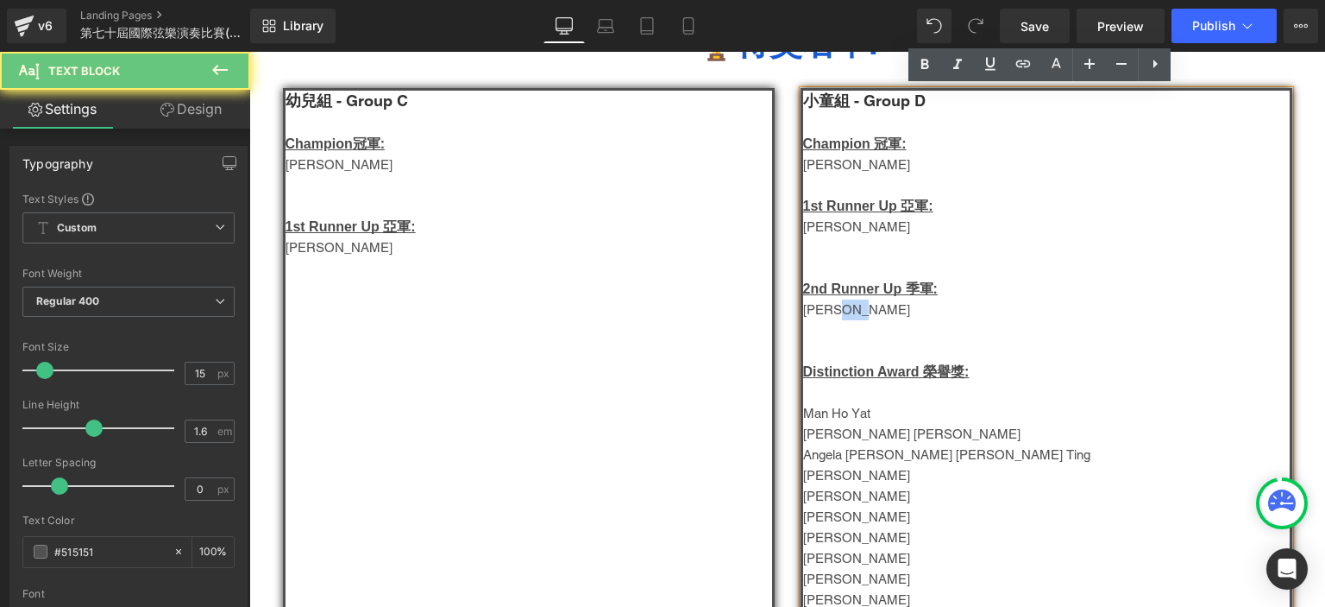
click at [839, 318] on p "Fong Hiu Wai" at bounding box center [1046, 309] width 487 height 21
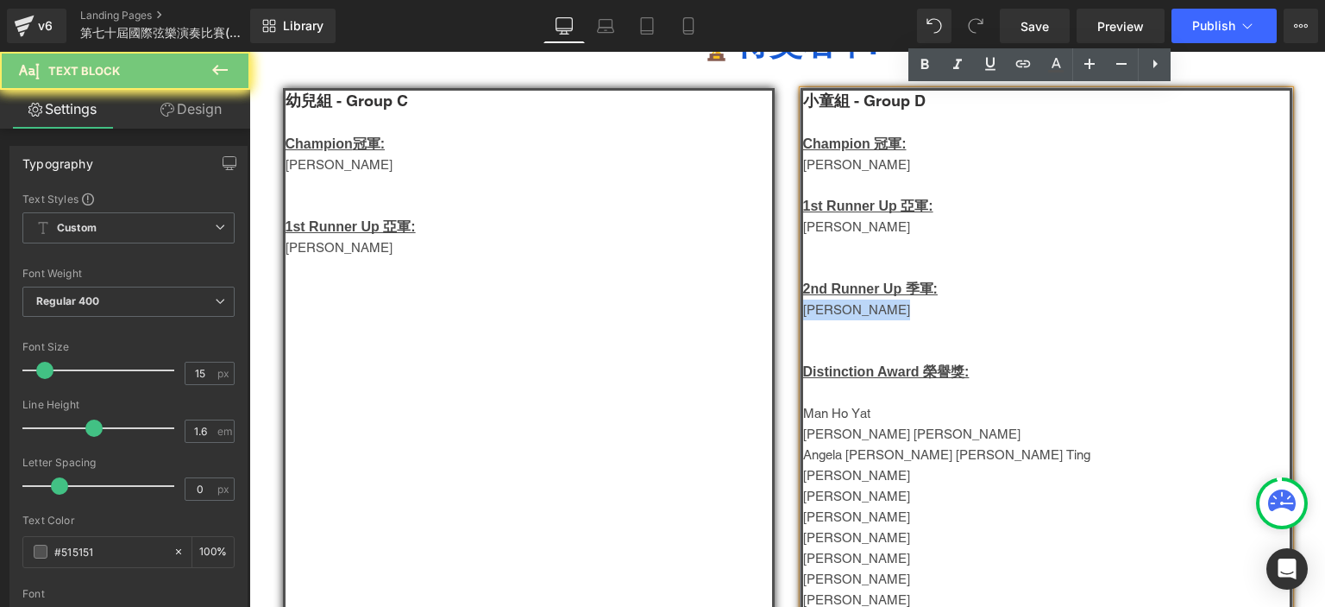
click at [839, 318] on p "Fong Hiu Wai" at bounding box center [1046, 309] width 487 height 21
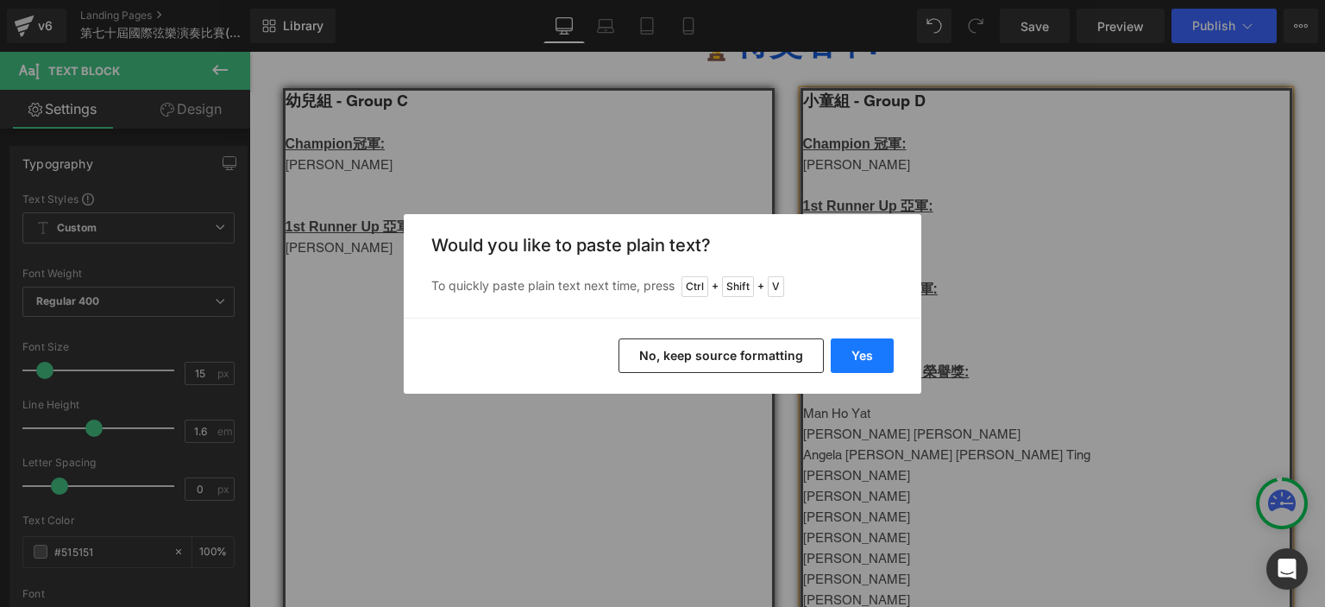
click at [852, 351] on button "Yes" at bounding box center [862, 355] width 63 height 35
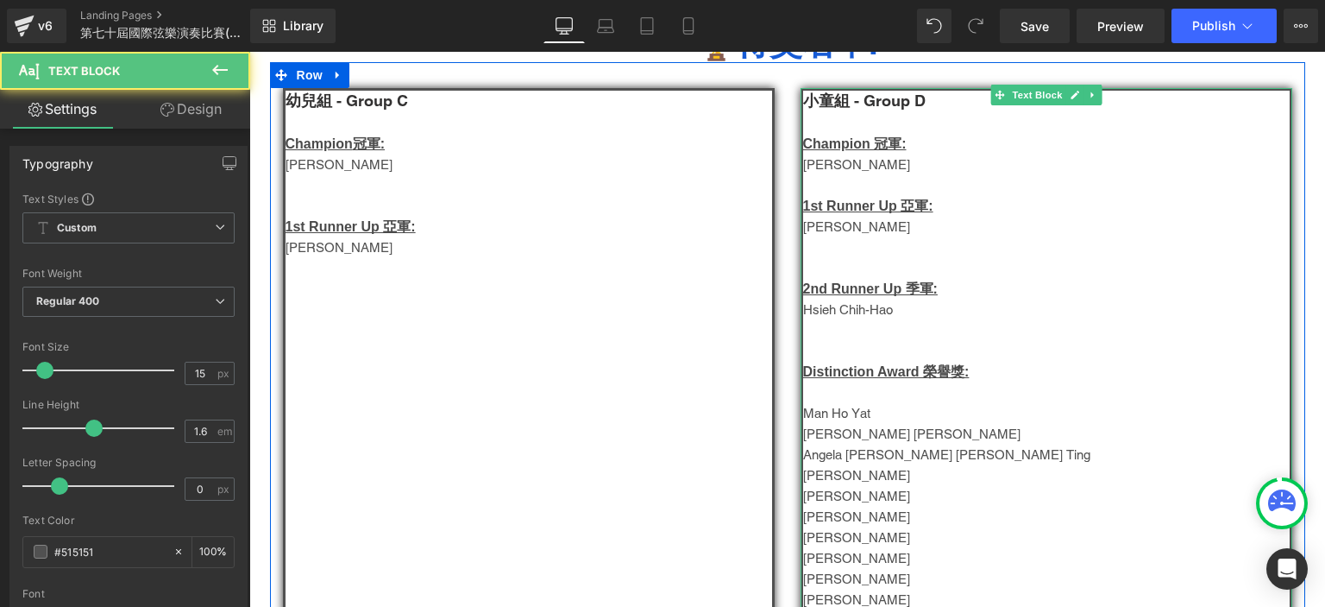
click at [830, 403] on p at bounding box center [1046, 392] width 487 height 21
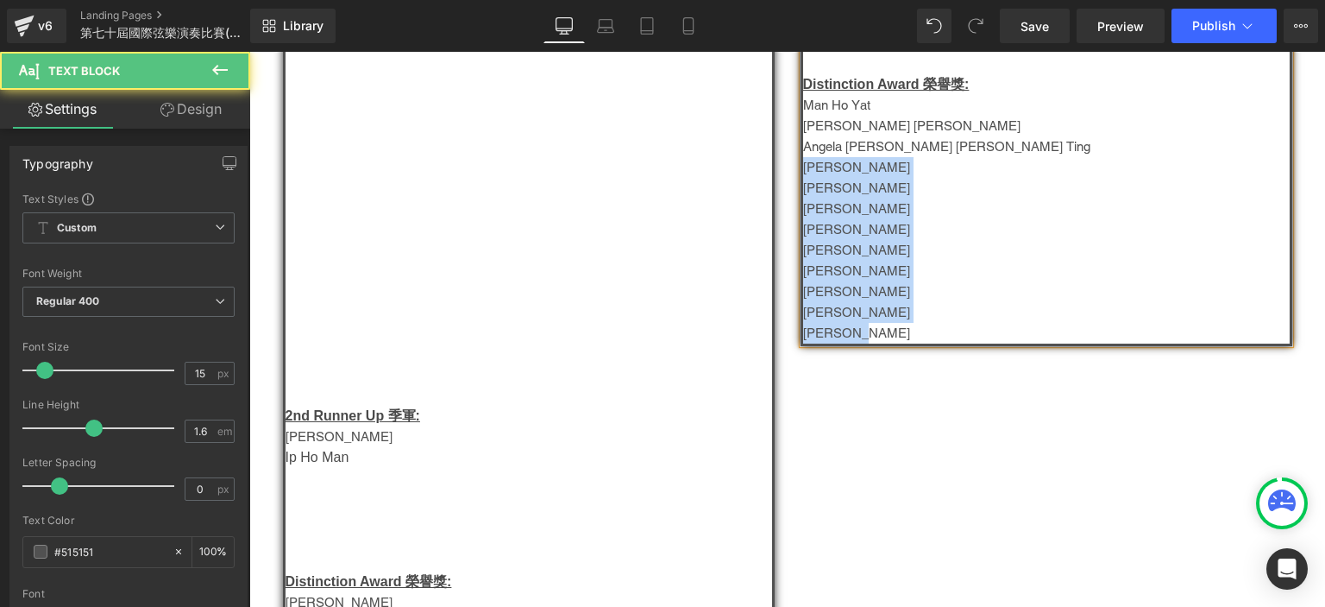
scroll to position [756, 0]
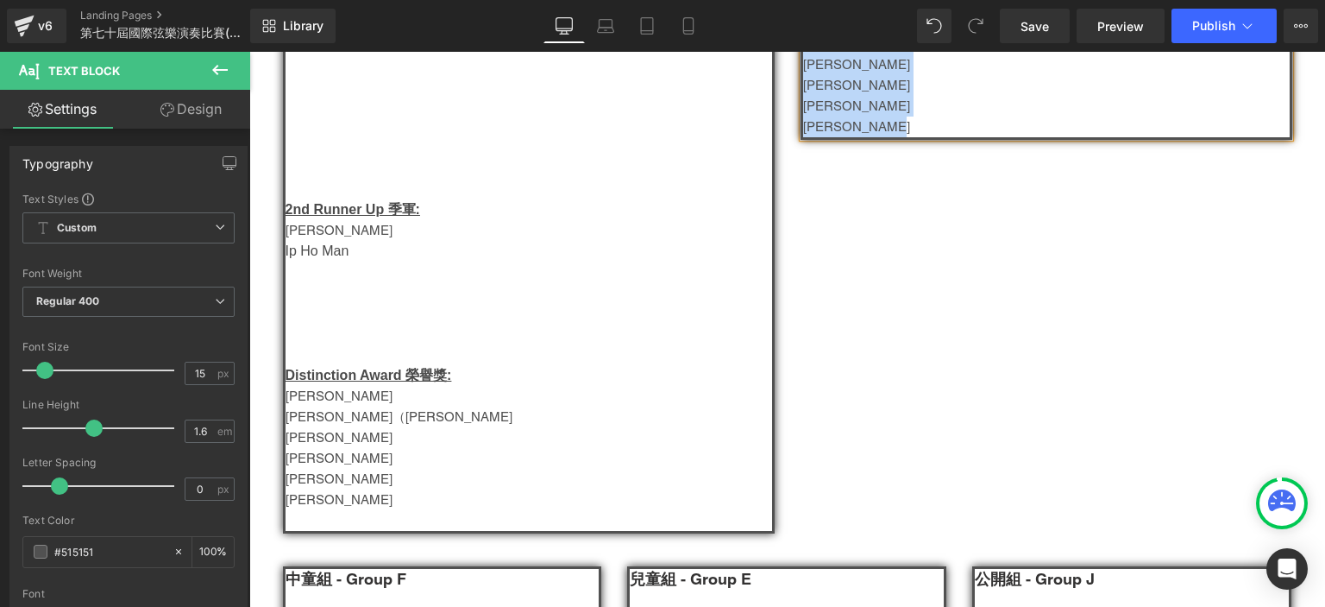
drag, startPoint x: 799, startPoint y: 458, endPoint x: 886, endPoint y: 147, distance: 323.4
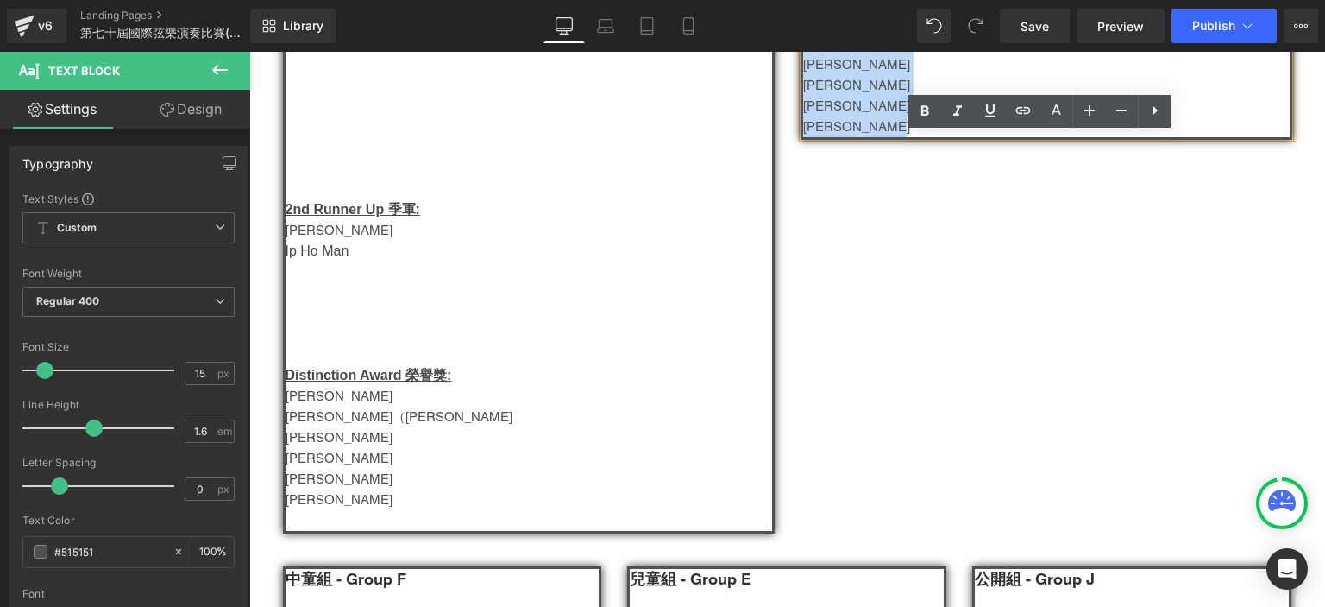
copy div "郭維傑 Catherine Huang Cheng Hao Liao Hsin Yu Patrick Chang  Fang Pei Chen 梁…"
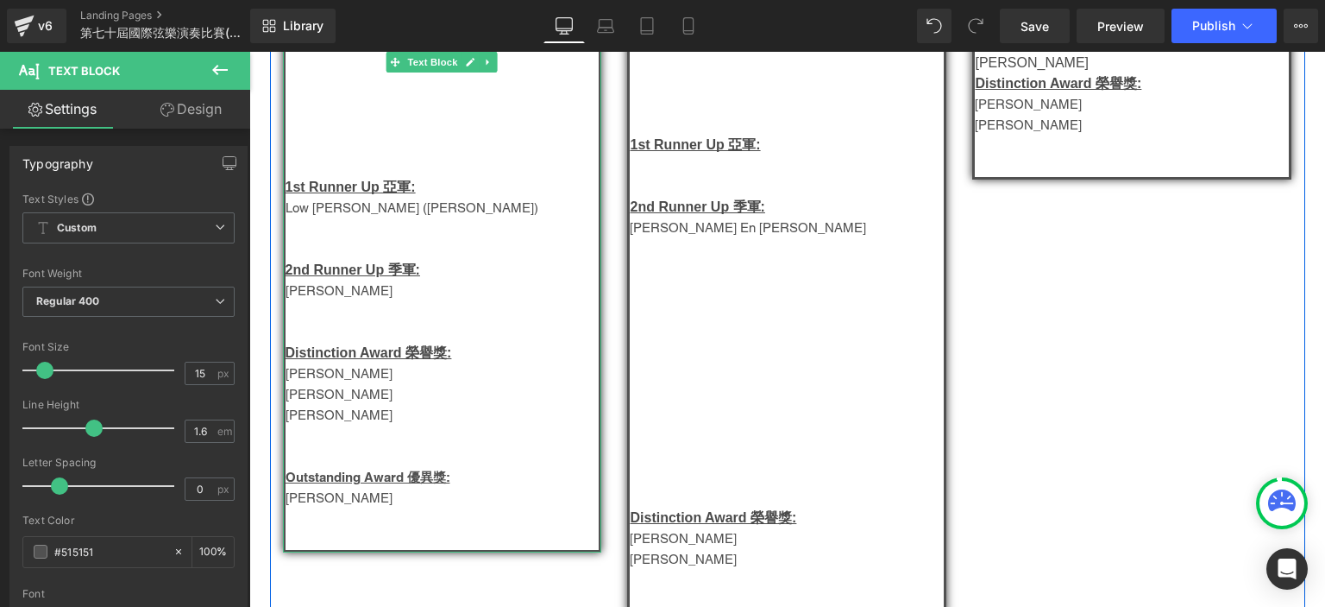
scroll to position [1543, 0]
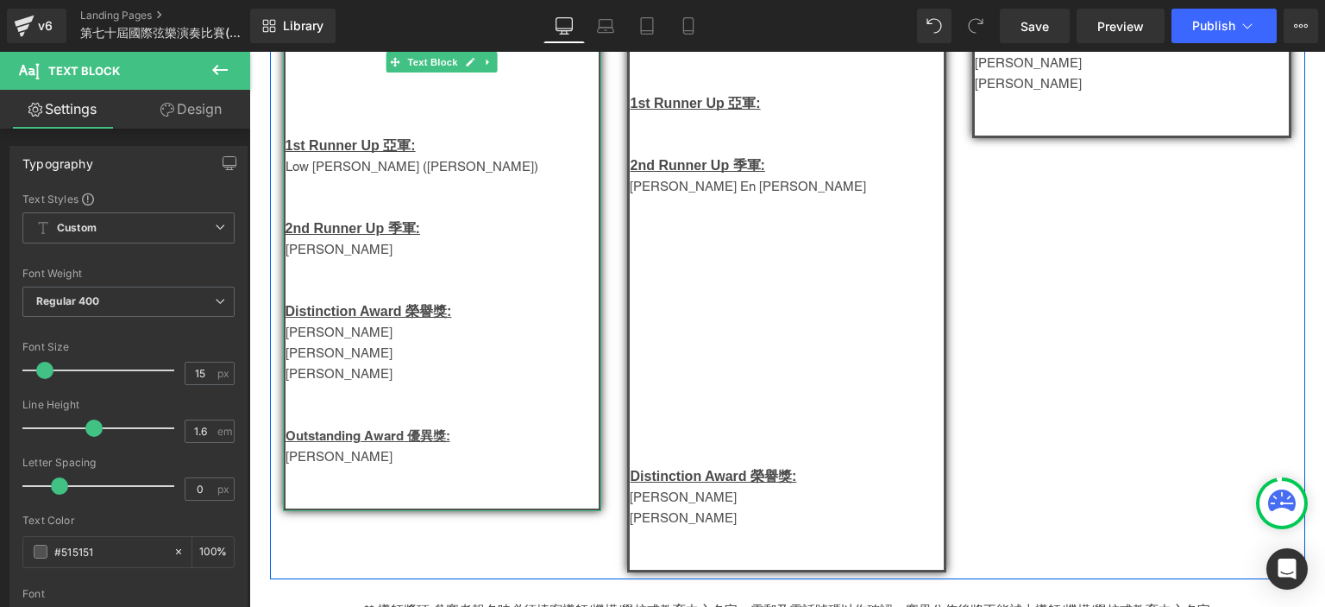
click at [327, 467] on p "廖家妤" at bounding box center [443, 456] width 314 height 21
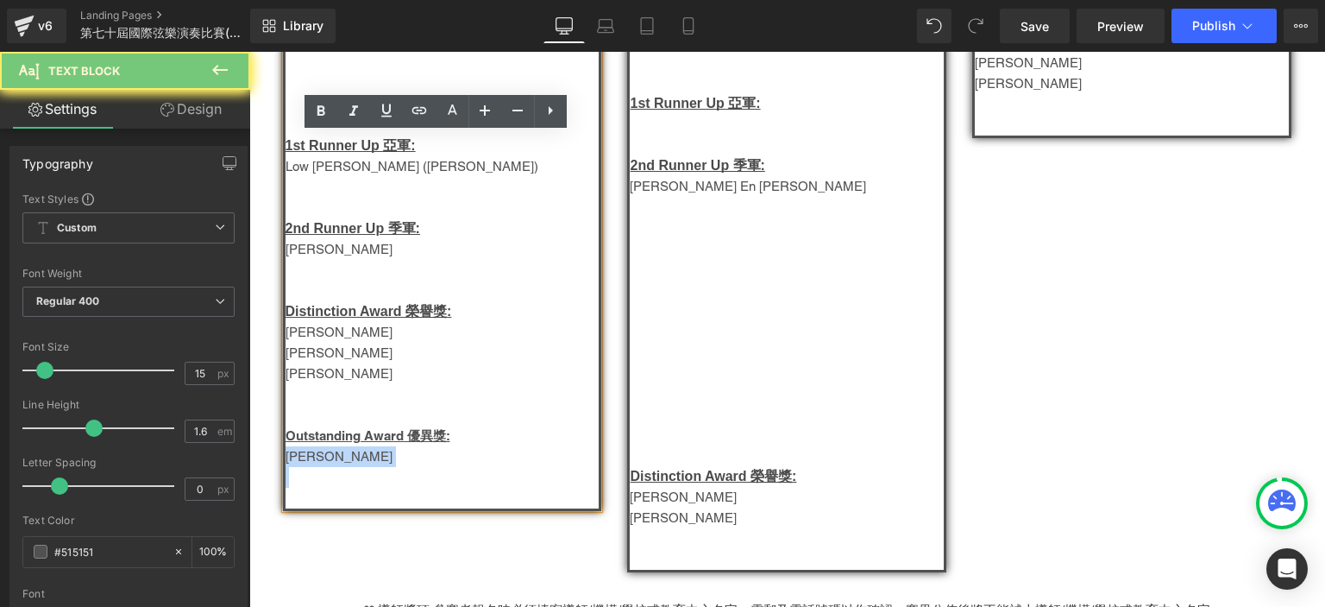
click at [327, 467] on p "廖家妤" at bounding box center [443, 456] width 314 height 21
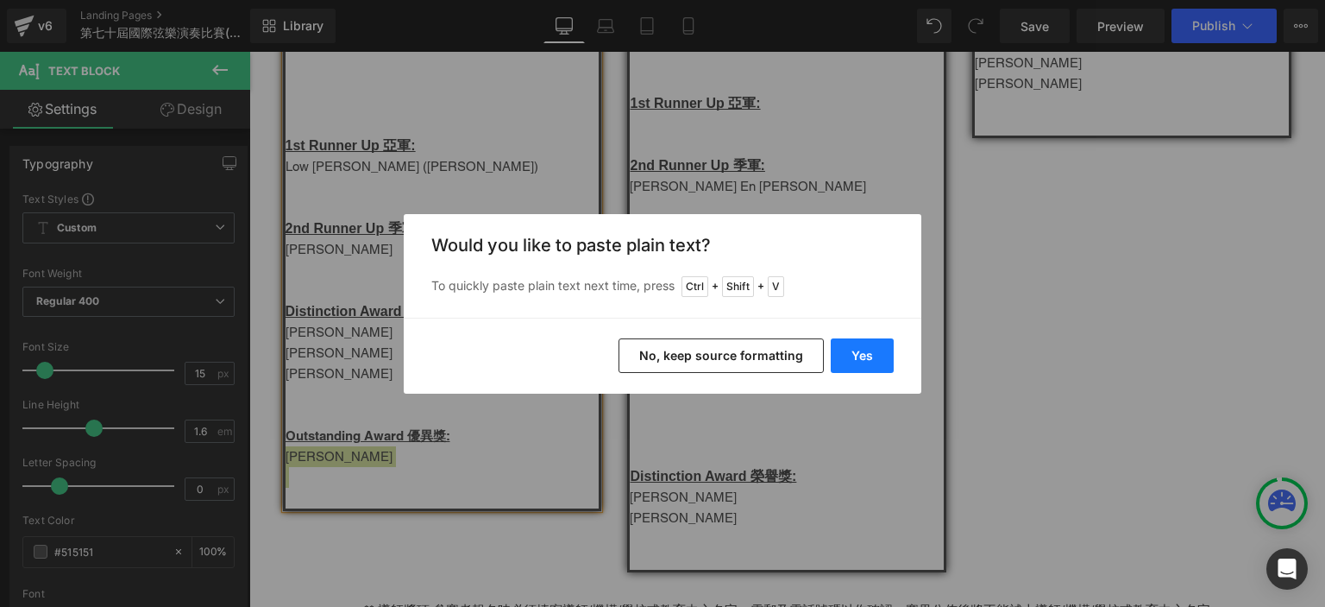
click at [868, 343] on button "Yes" at bounding box center [862, 355] width 63 height 35
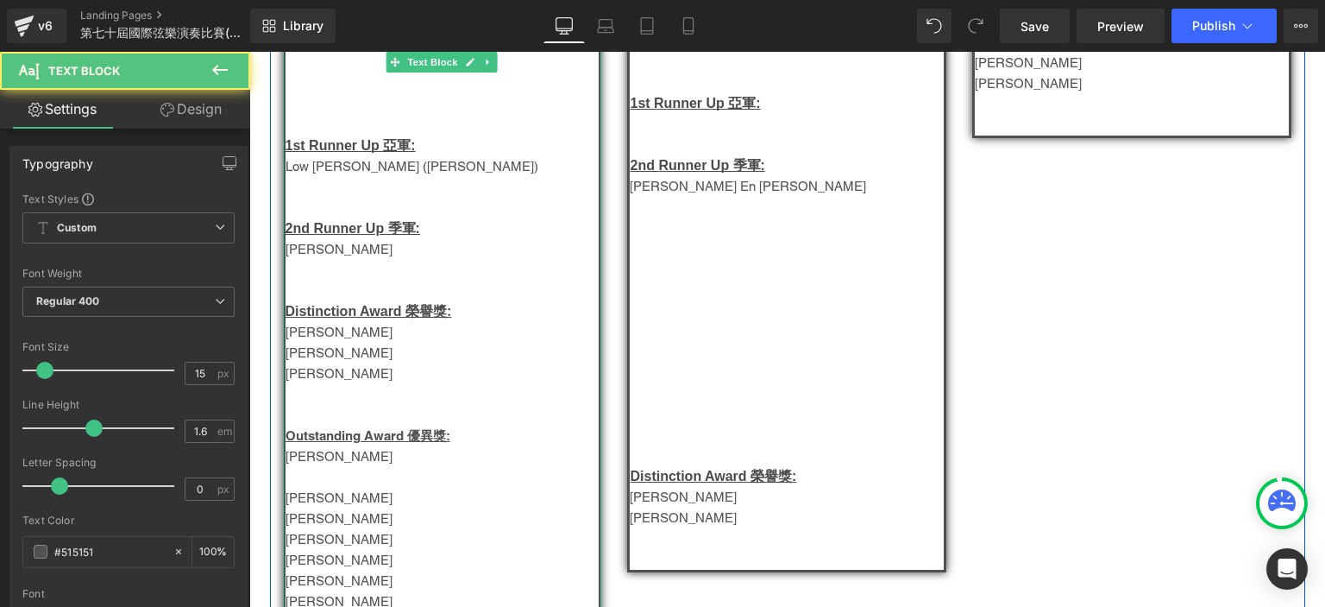
click at [306, 467] on p "郭維傑" at bounding box center [443, 456] width 314 height 21
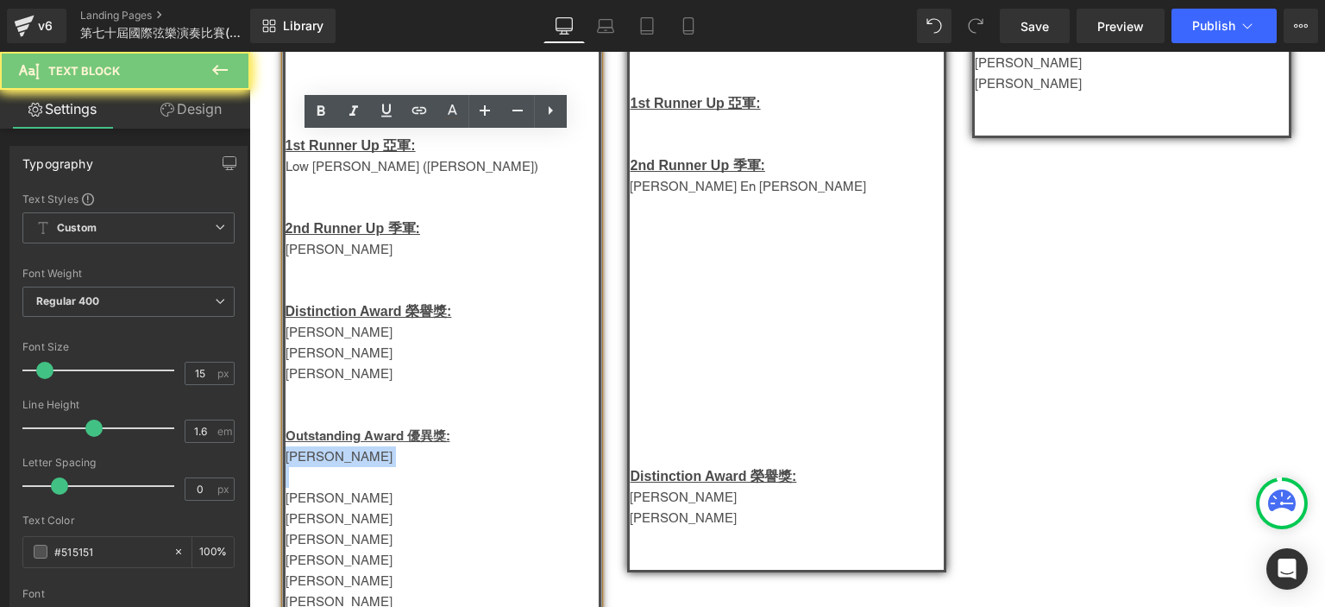
click at [306, 467] on p "郭維傑" at bounding box center [443, 456] width 314 height 21
copy div "郭維傑"
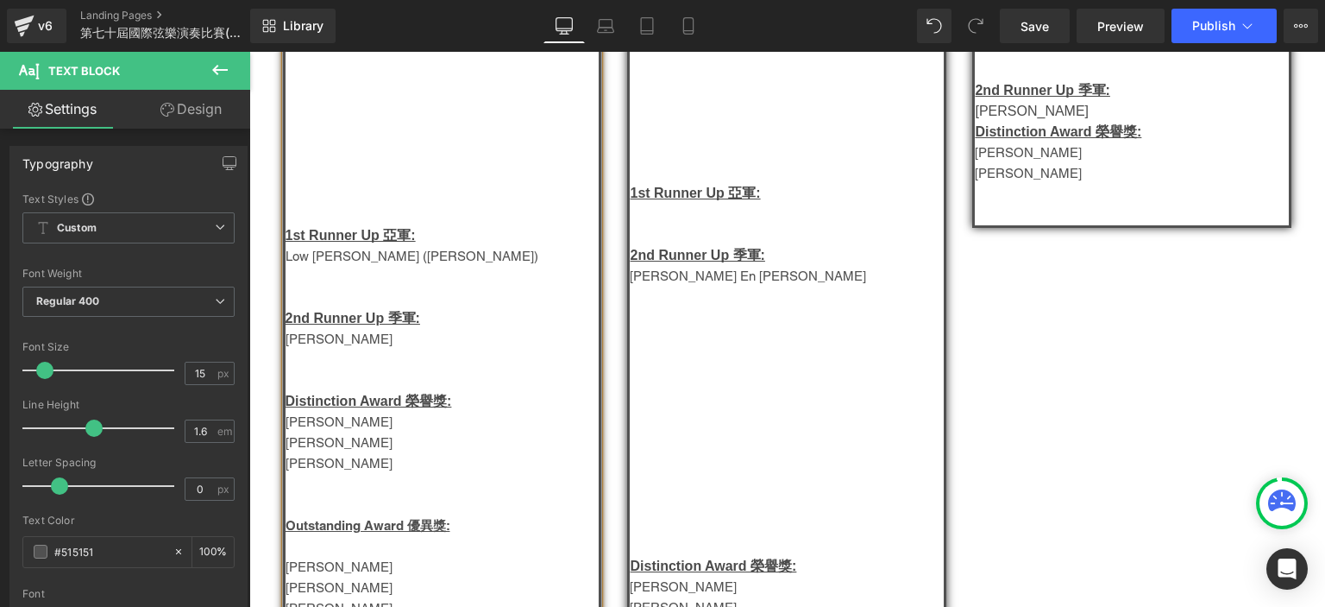
scroll to position [1453, 0]
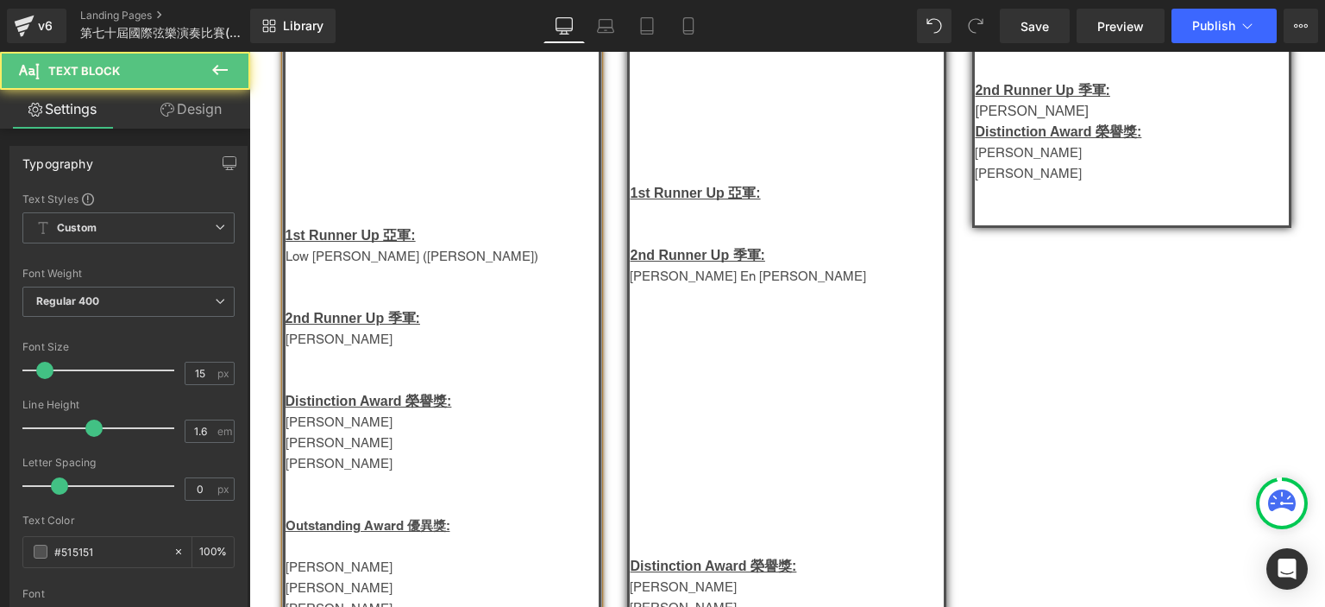
click at [326, 267] on p "Low Xuan Pei (劉璇珮)" at bounding box center [443, 256] width 314 height 21
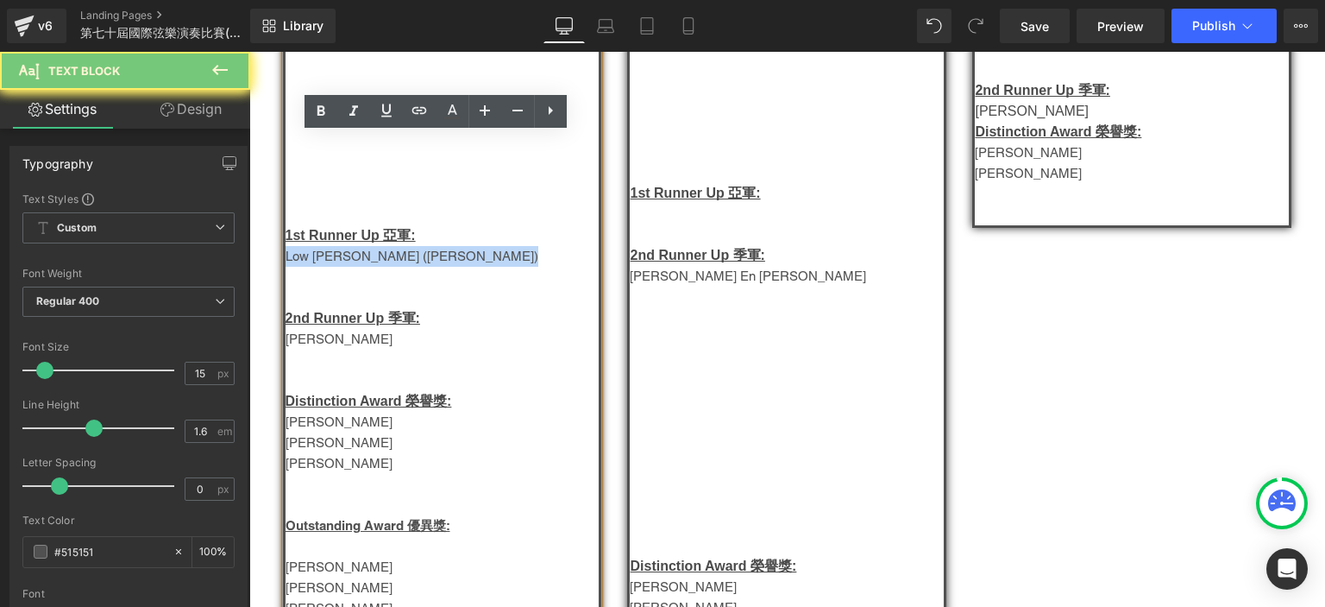
click at [326, 267] on p "Low Xuan Pei (劉璇珮)" at bounding box center [443, 256] width 314 height 21
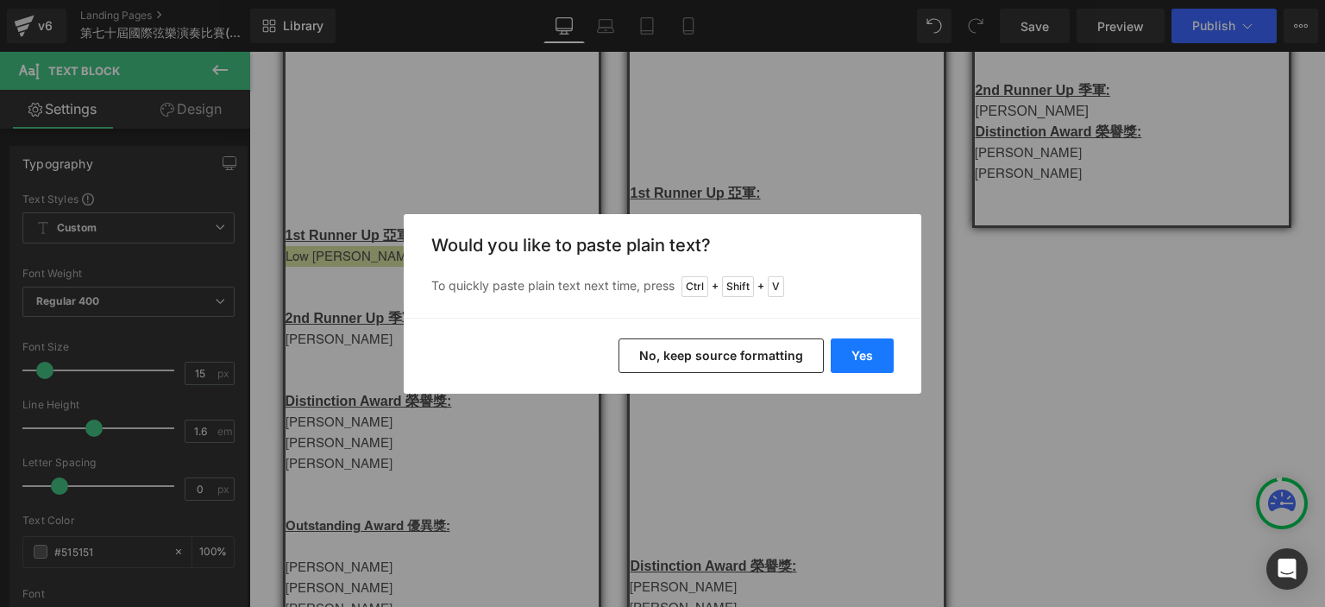
click at [843, 352] on button "Yes" at bounding box center [862, 355] width 63 height 35
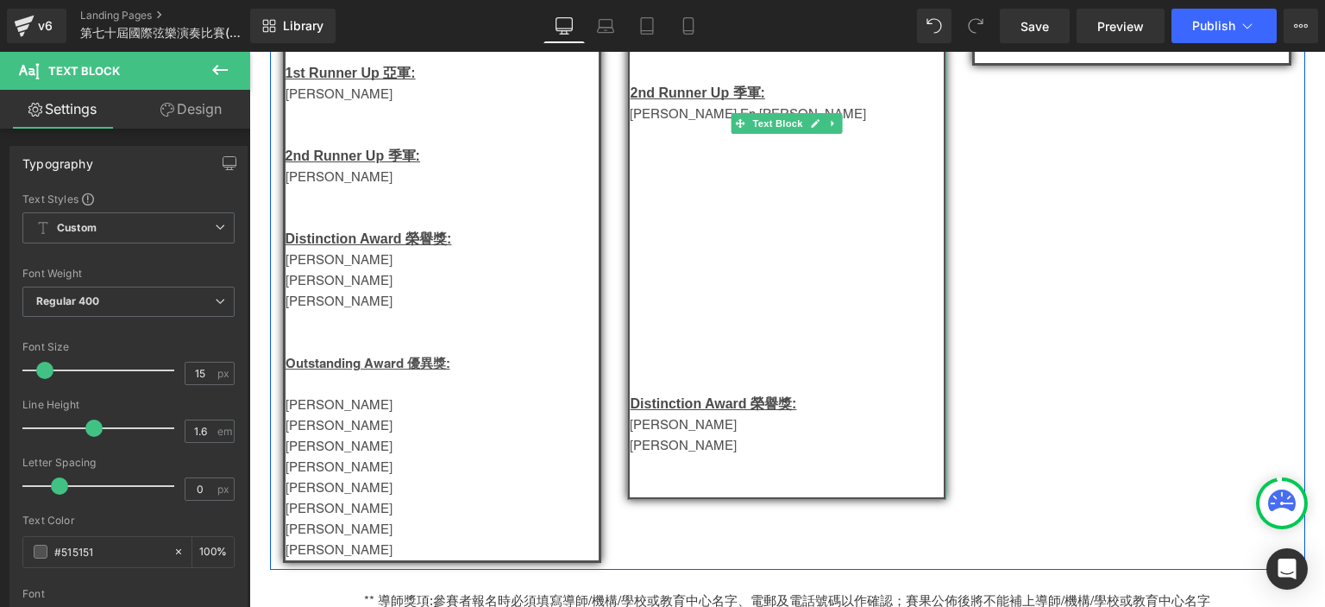
scroll to position [1676, 0]
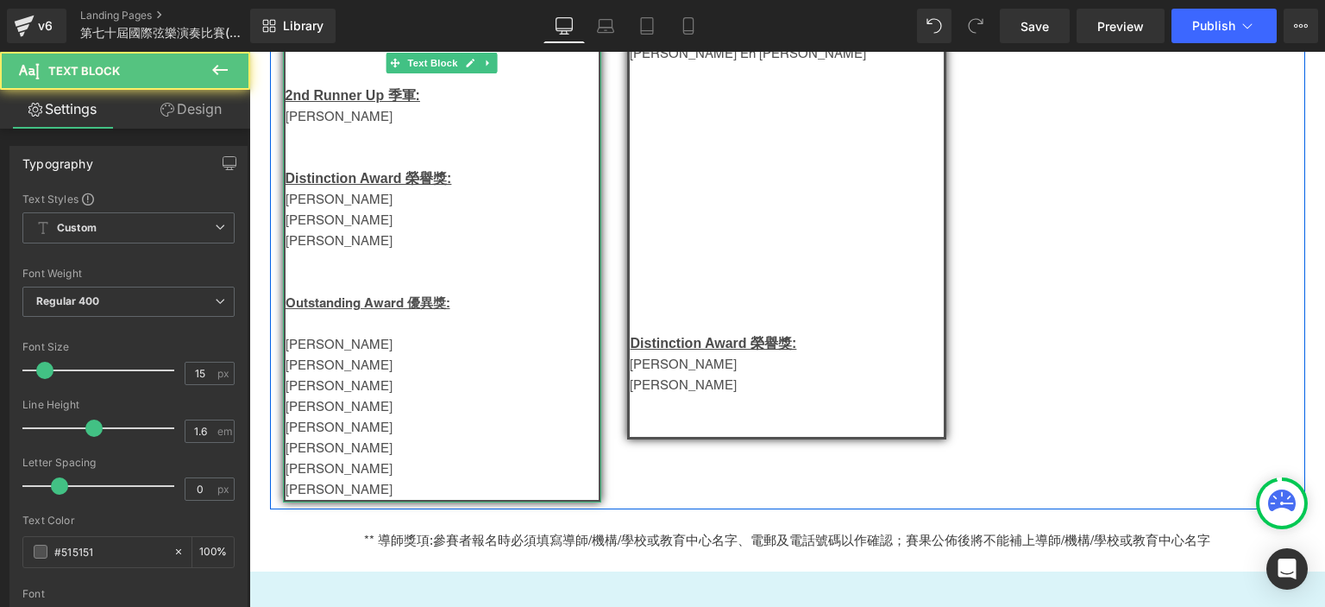
click at [330, 437] on p "Fang Pei Chen" at bounding box center [443, 427] width 314 height 21
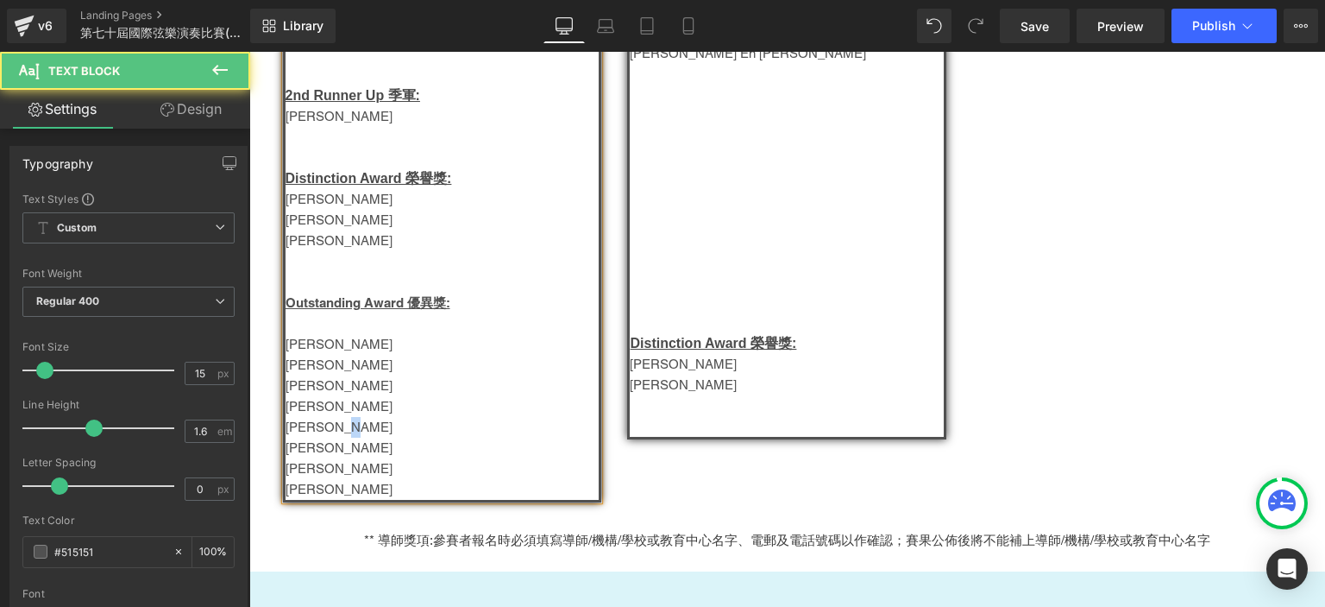
click at [330, 437] on p "Fang Pei Chen" at bounding box center [443, 427] width 314 height 21
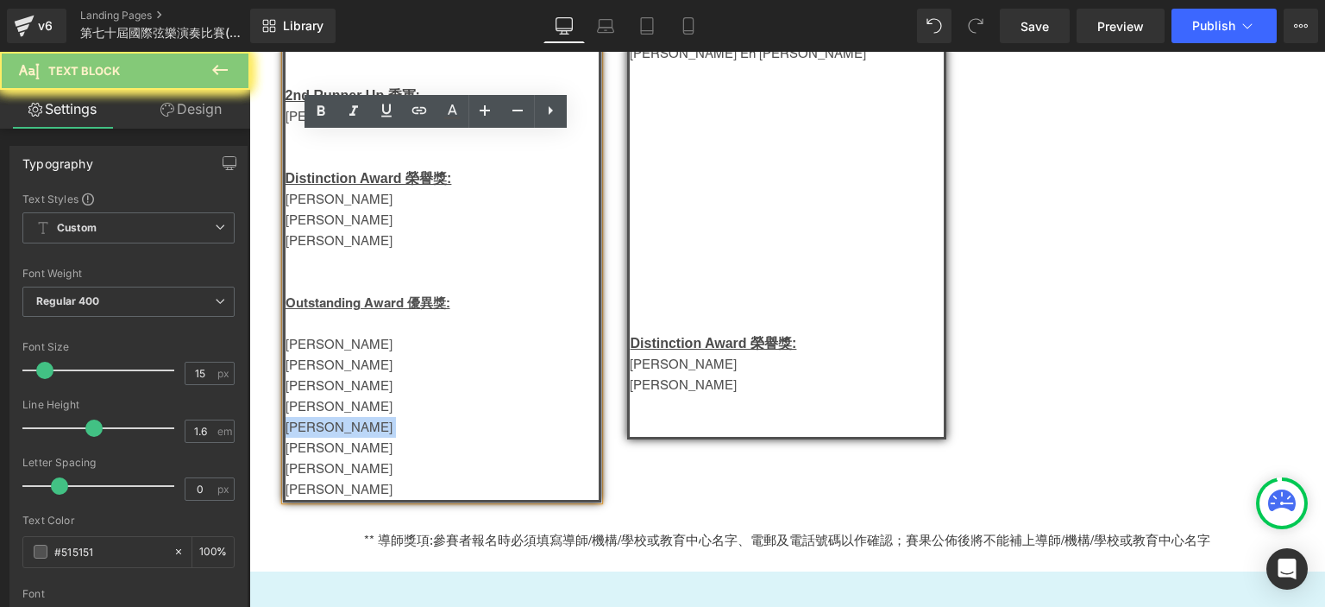
click at [330, 437] on p "Fang Pei Chen" at bounding box center [443, 427] width 314 height 21
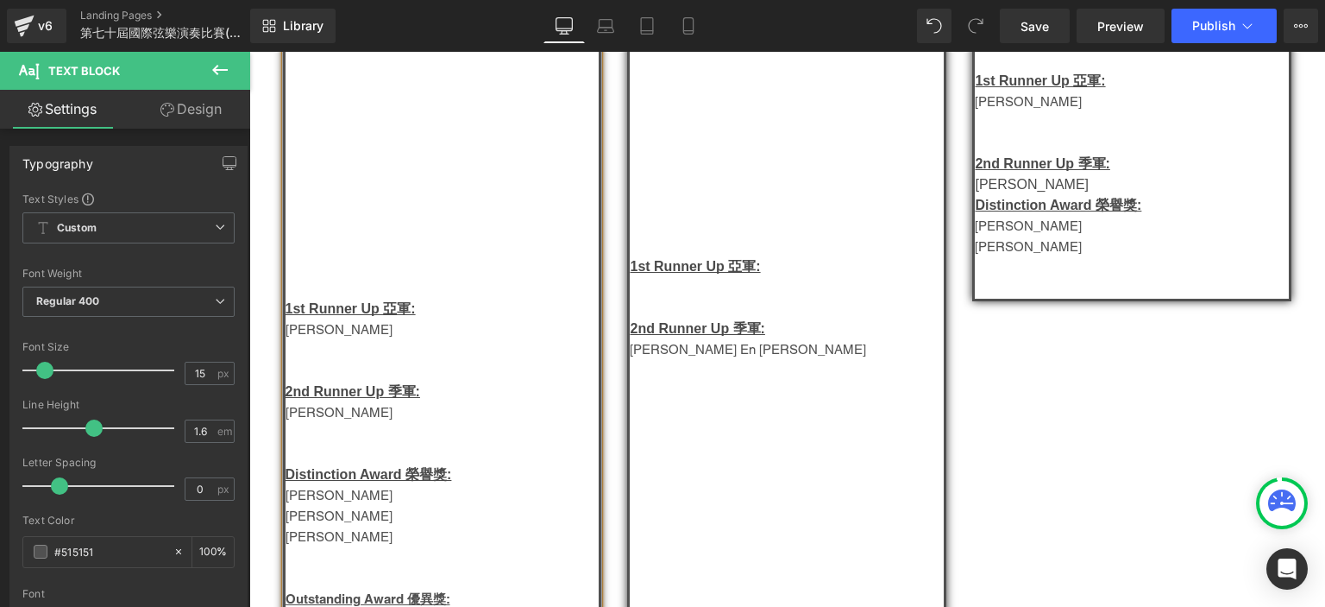
scroll to position [1379, 0]
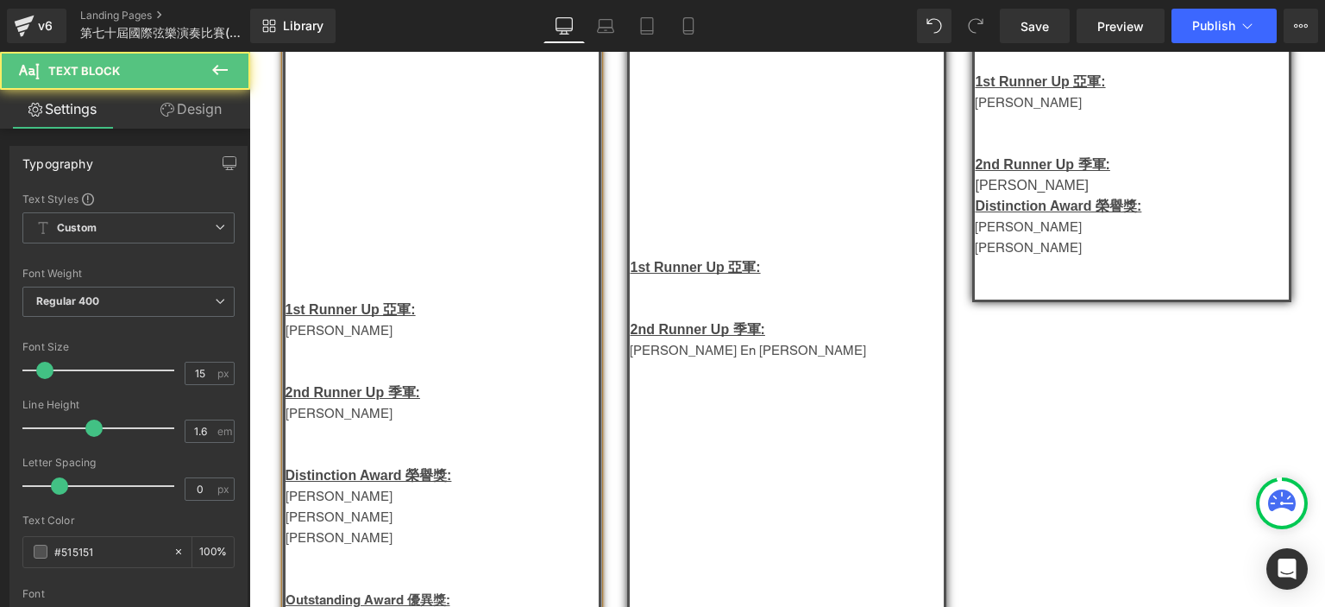
click at [334, 419] on p "Lauren Hui Zhen" at bounding box center [443, 413] width 314 height 21
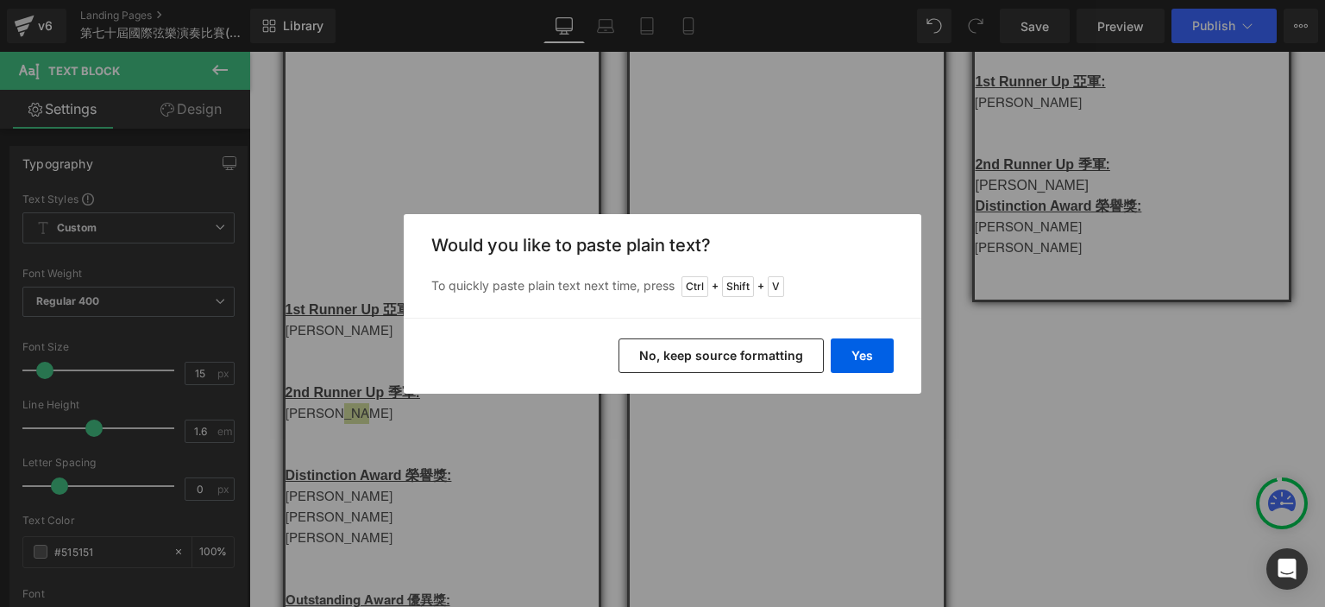
click at [392, 448] on div "Back to Library Insert Would you like to paste plain text? To quickly paste pla…" at bounding box center [662, 303] width 1325 height 607
click at [866, 355] on button "Yes" at bounding box center [862, 355] width 63 height 35
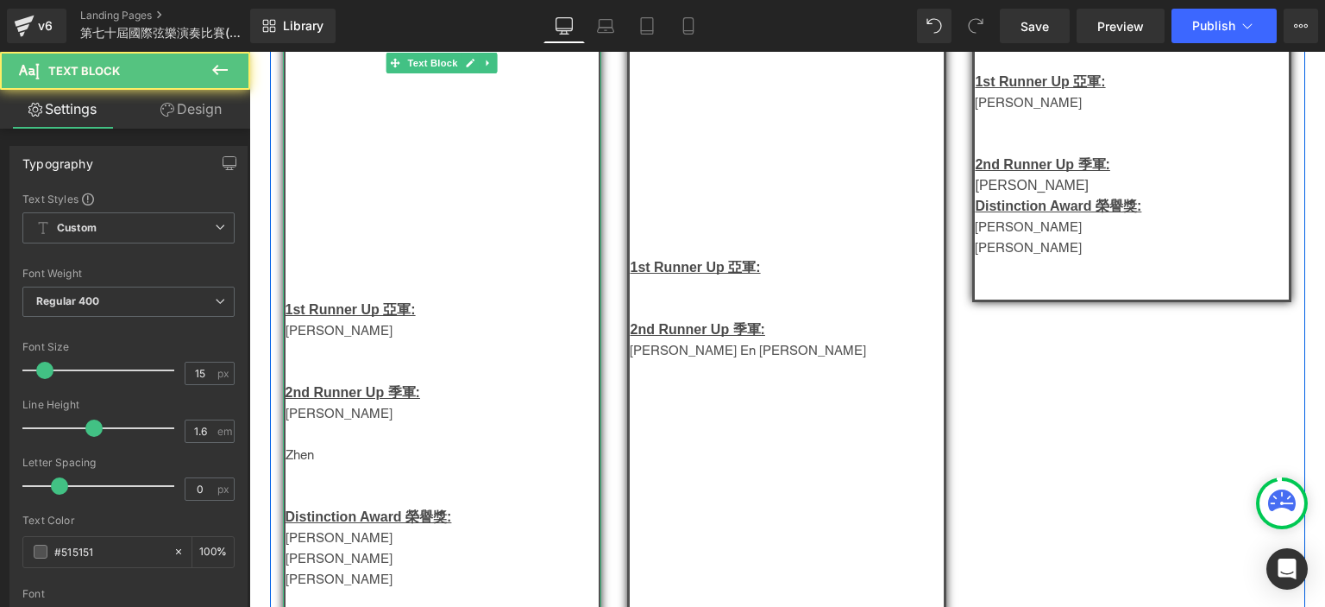
click at [366, 424] on p "Lauren Fang Pei Chen" at bounding box center [443, 413] width 314 height 21
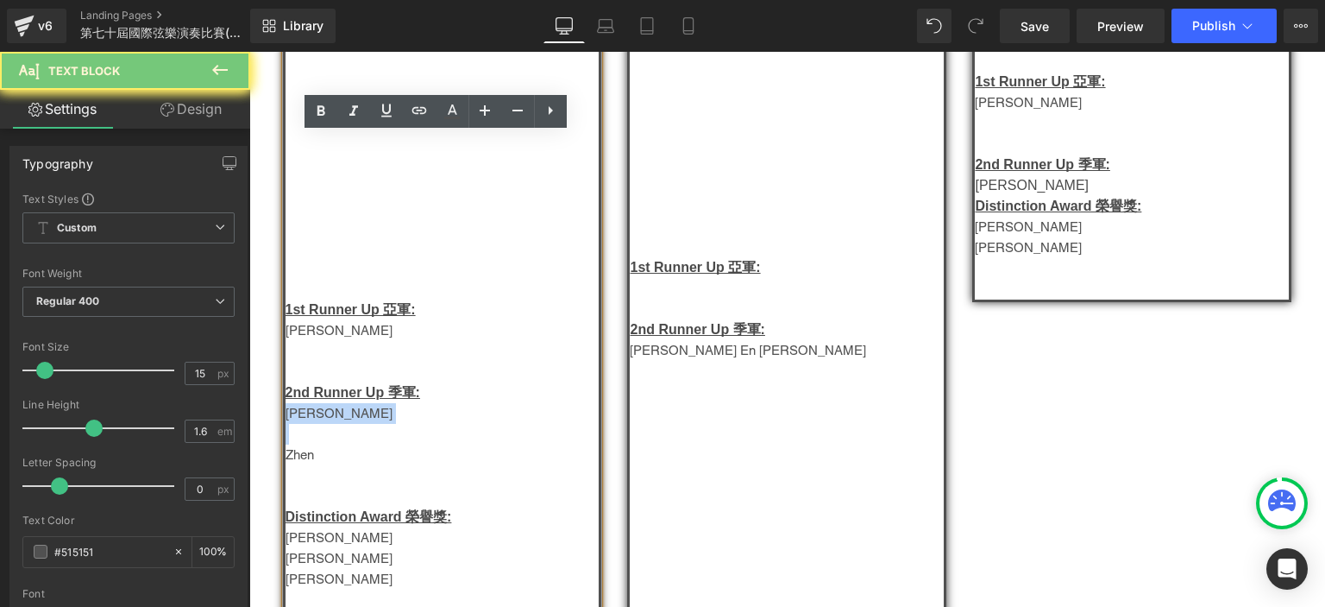
click at [366, 424] on p "Lauren Fang Pei Chen" at bounding box center [443, 413] width 314 height 21
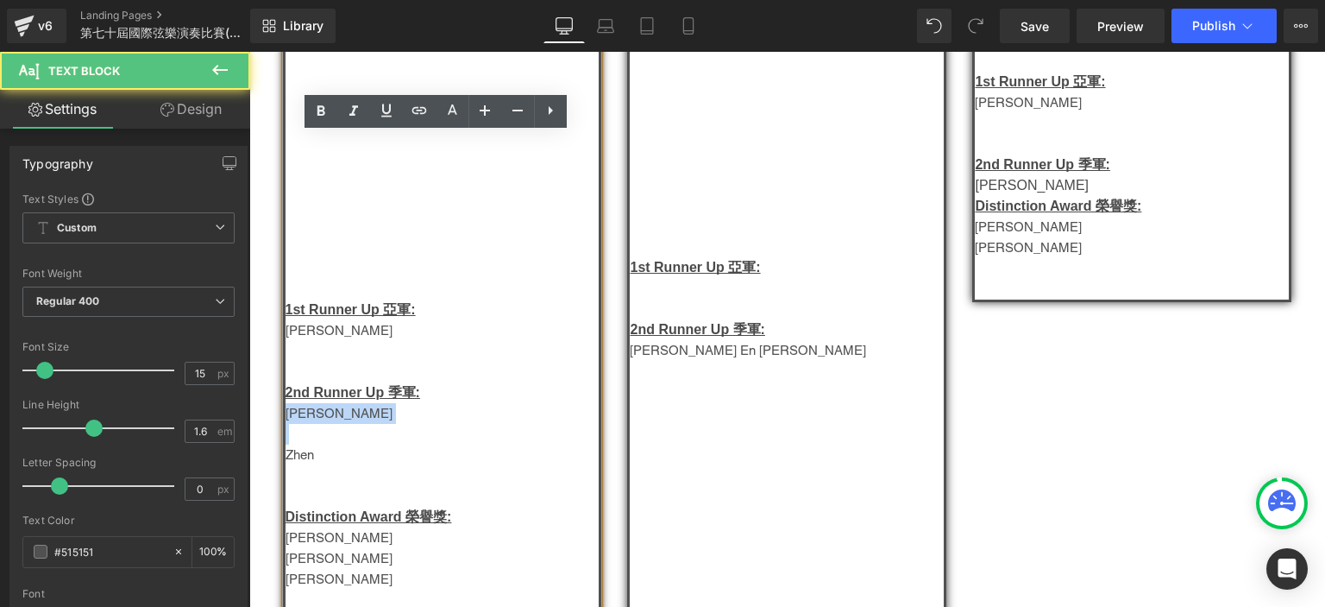
drag, startPoint x: 318, startPoint y: 469, endPoint x: 282, endPoint y: 431, distance: 51.9
click at [283, 431] on div "中童組 - Group F Champion 冠軍: Lee Chun Hei Nathan 1st Runner Up 亞軍: 郭維傑   2nd …" at bounding box center [442, 381] width 319 height 877
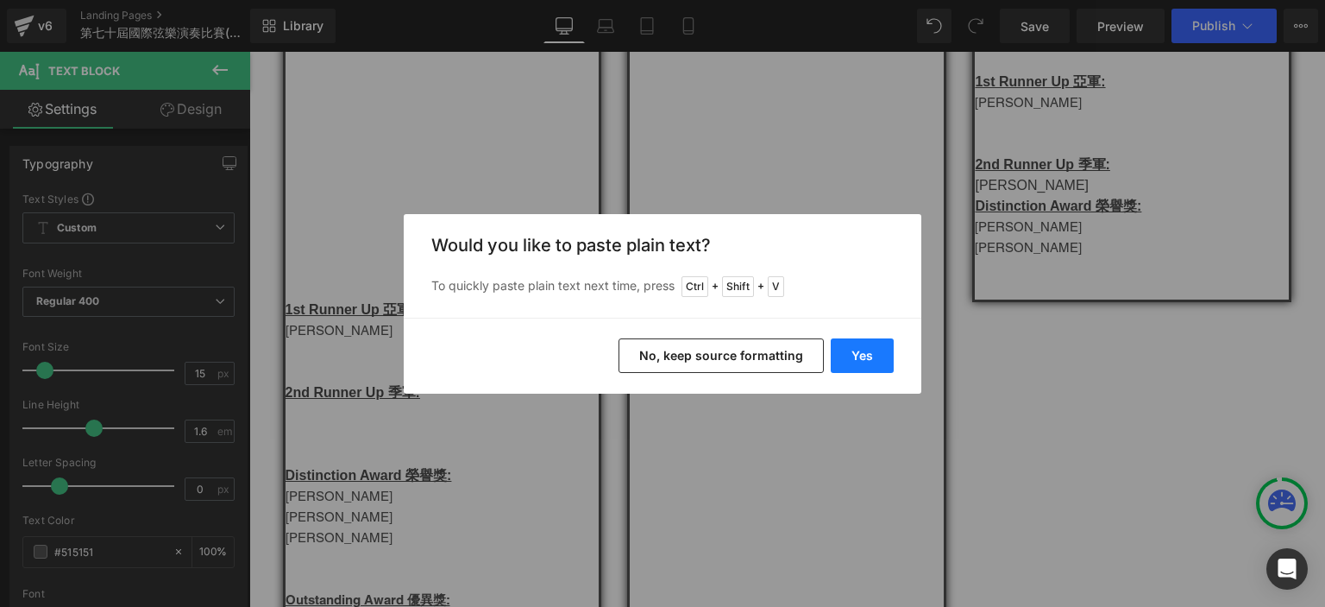
click at [881, 348] on button "Yes" at bounding box center [862, 355] width 63 height 35
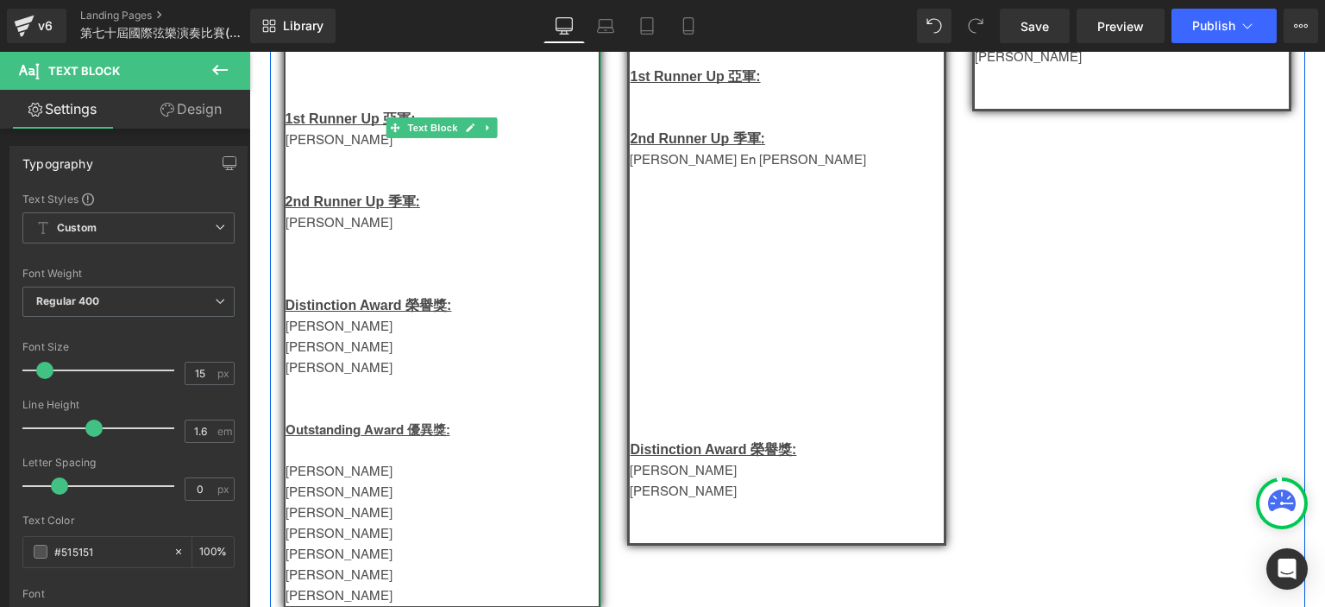
scroll to position [1639, 0]
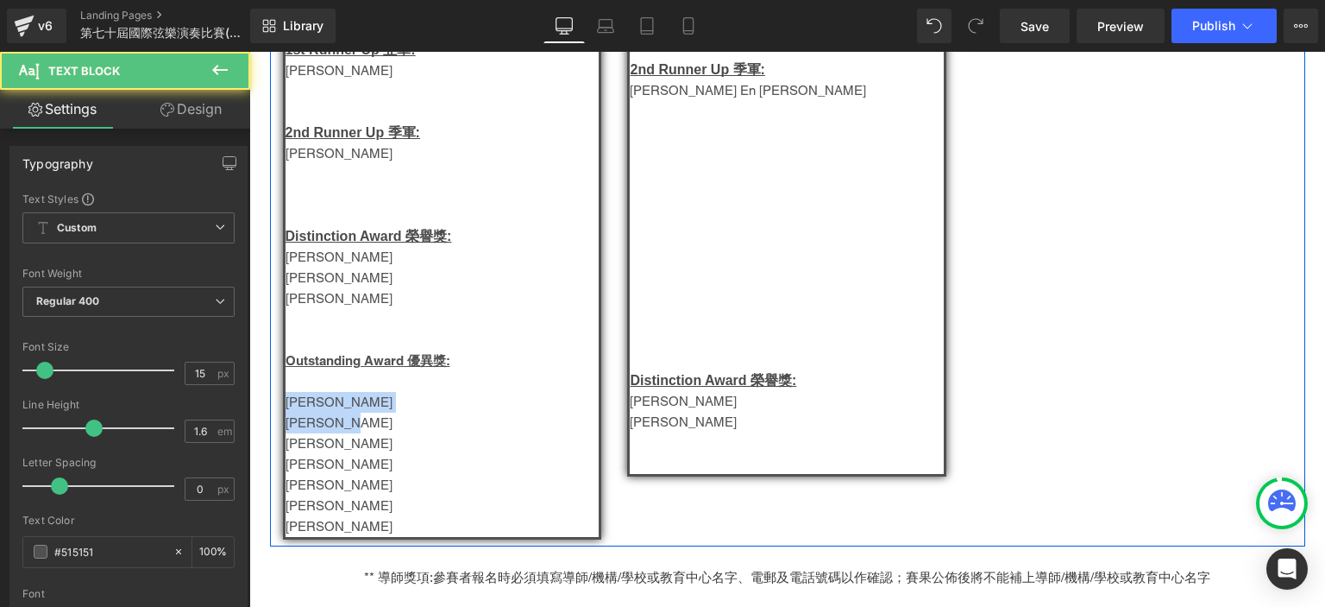
drag, startPoint x: 357, startPoint y: 435, endPoint x: 275, endPoint y: 415, distance: 84.3
click at [275, 415] on div "中童組 - Group F Champion 冠軍: Lee Chun Hei Nathan 1st Runner Up 亞軍: 郭維傑   2nd …" at bounding box center [442, 111] width 345 height 856
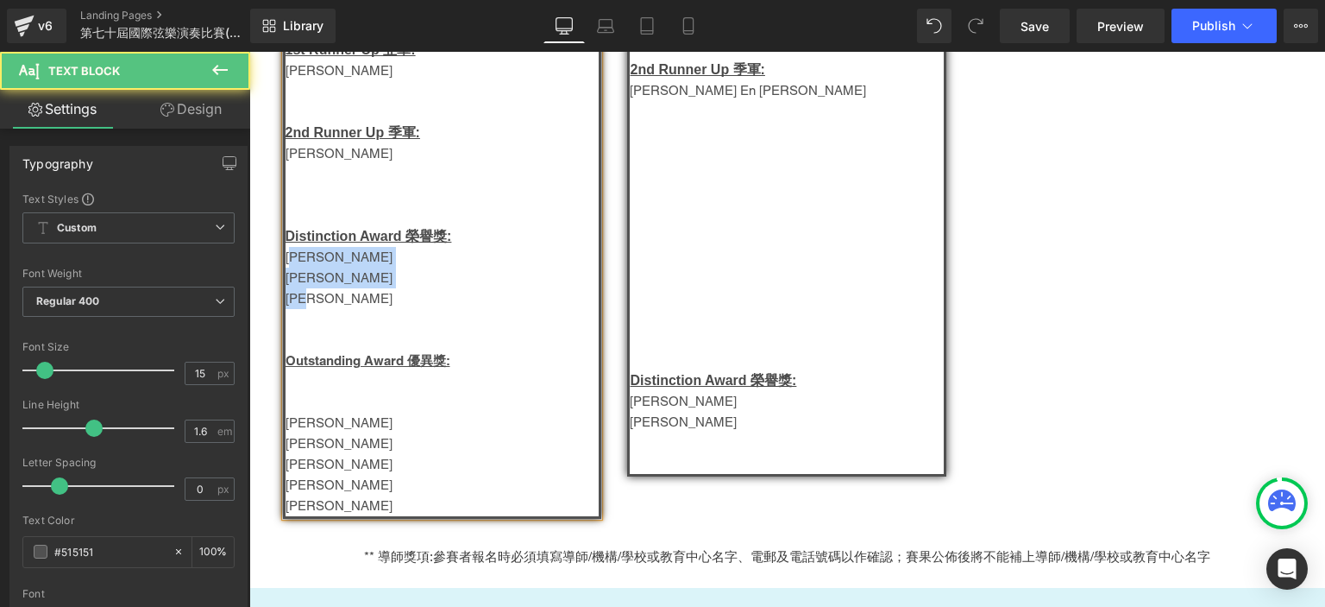
drag, startPoint x: 324, startPoint y: 306, endPoint x: 286, endPoint y: 267, distance: 54.3
click at [286, 267] on div "中童組 - Group F Champion 冠軍: Lee Chun Hei Nathan 1st Runner Up 亞軍: 郭維傑   2nd …" at bounding box center [442, 100] width 319 height 835
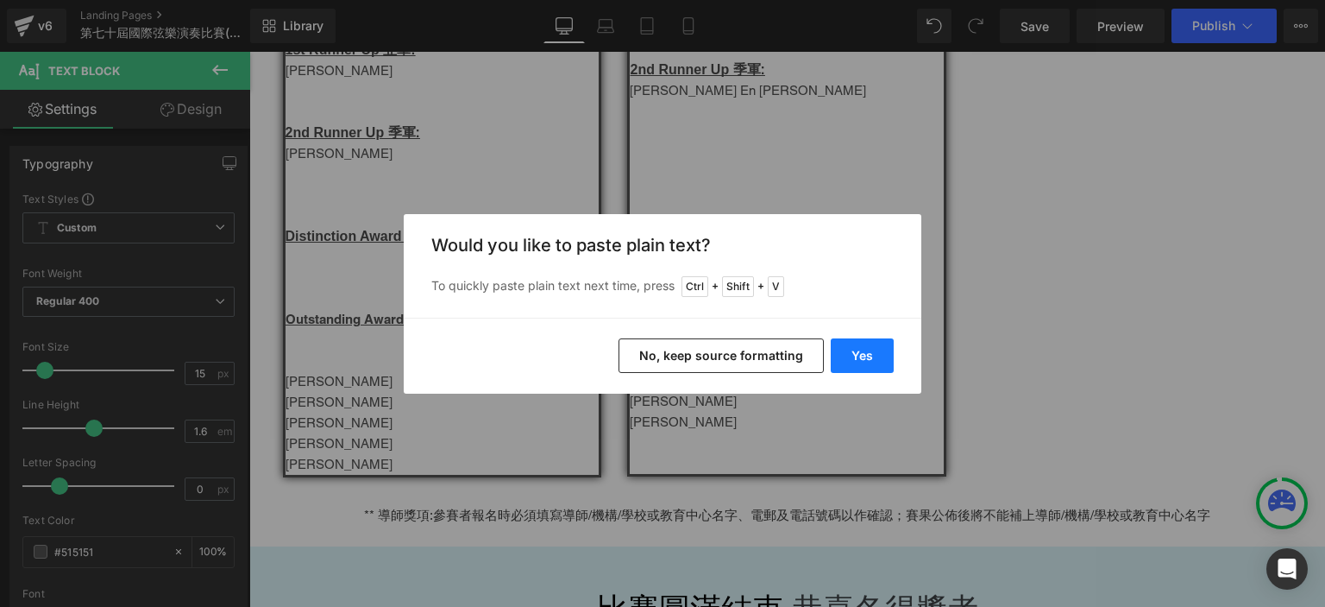
click at [872, 353] on button "Yes" at bounding box center [862, 355] width 63 height 35
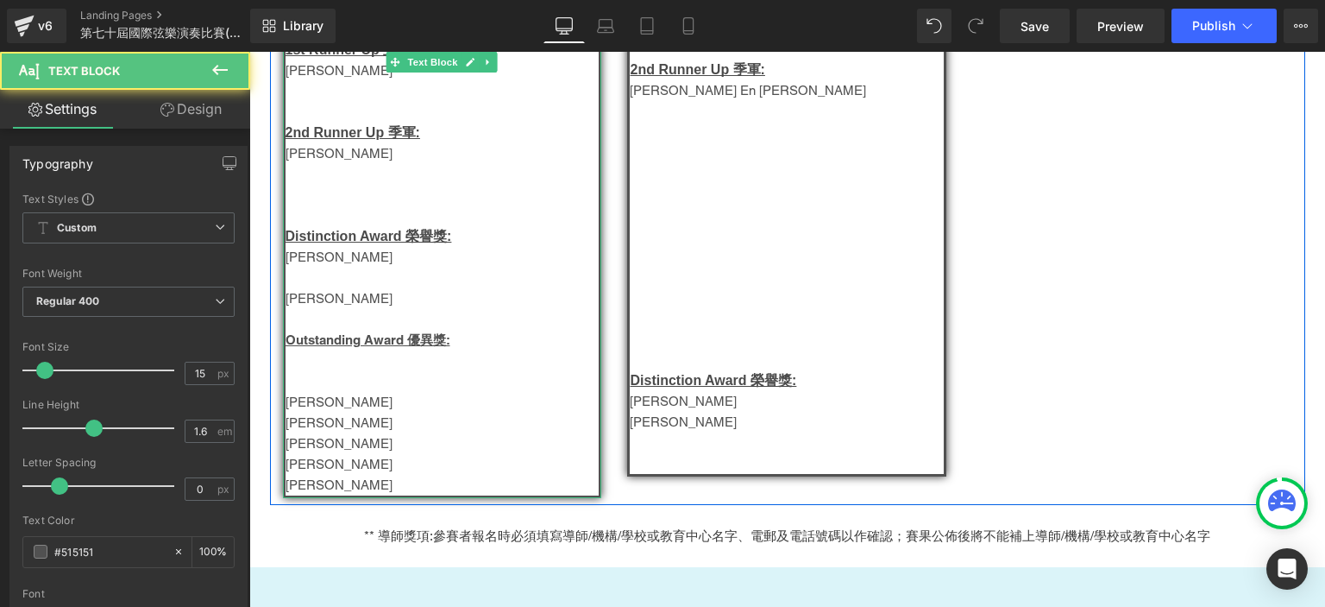
click at [315, 288] on p at bounding box center [443, 277] width 314 height 21
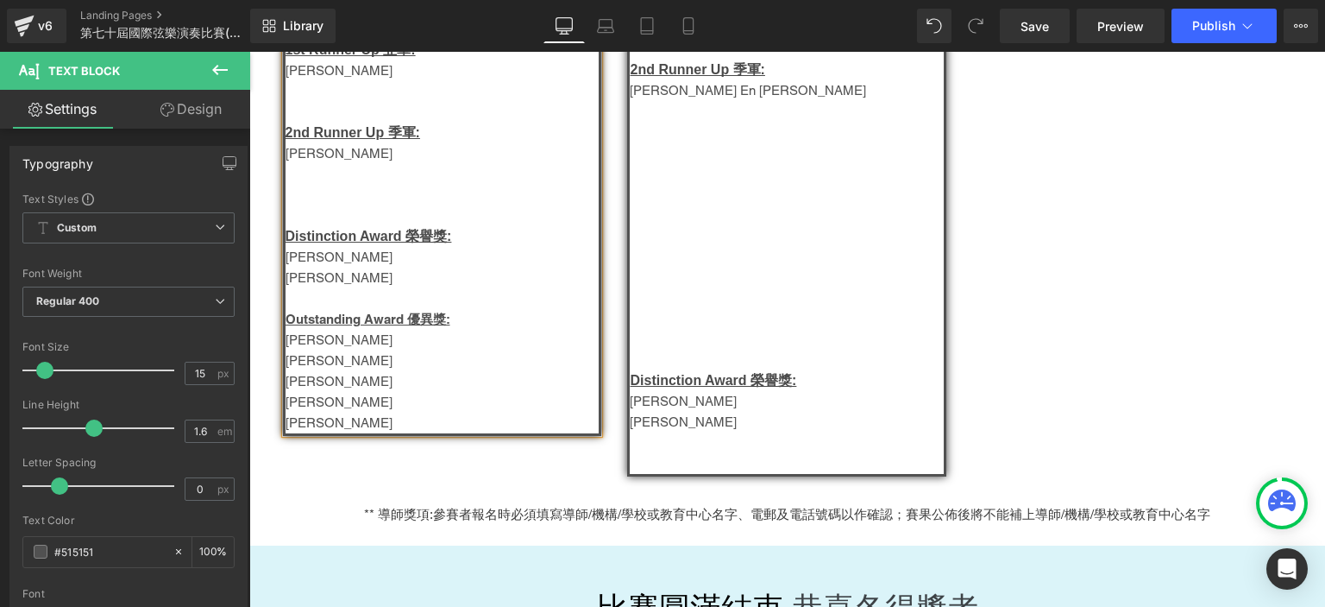
click at [367, 433] on p "Brandon Chan" at bounding box center [443, 422] width 314 height 21
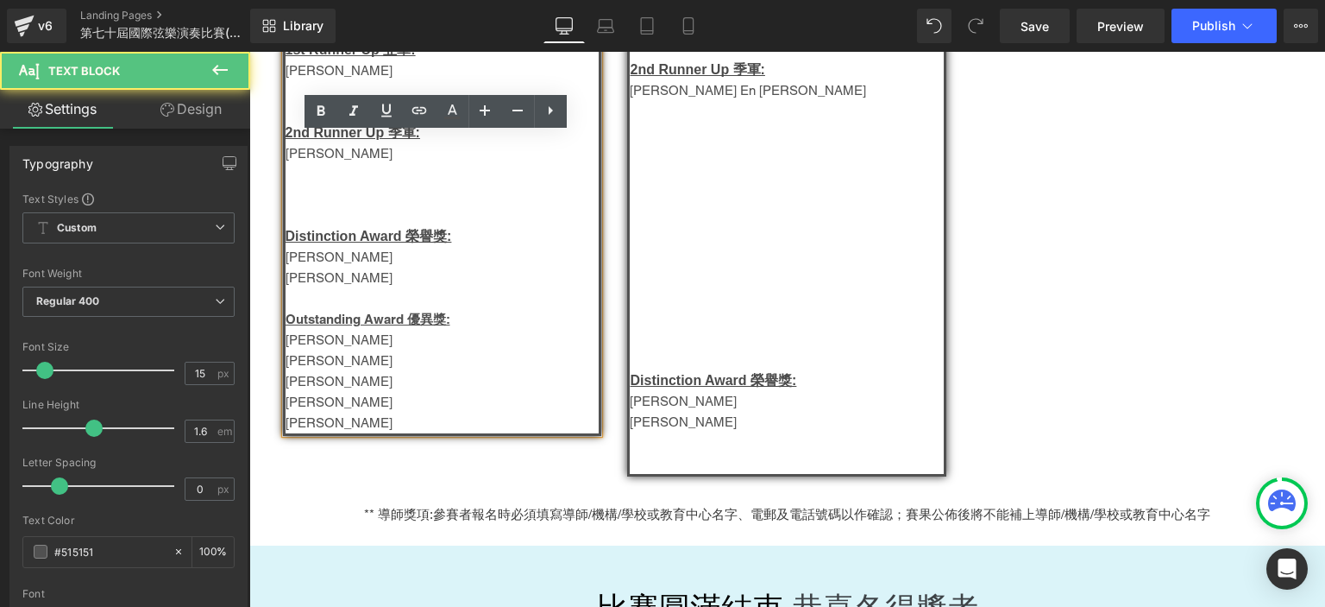
click at [367, 433] on p "Brandon Chan" at bounding box center [443, 422] width 314 height 21
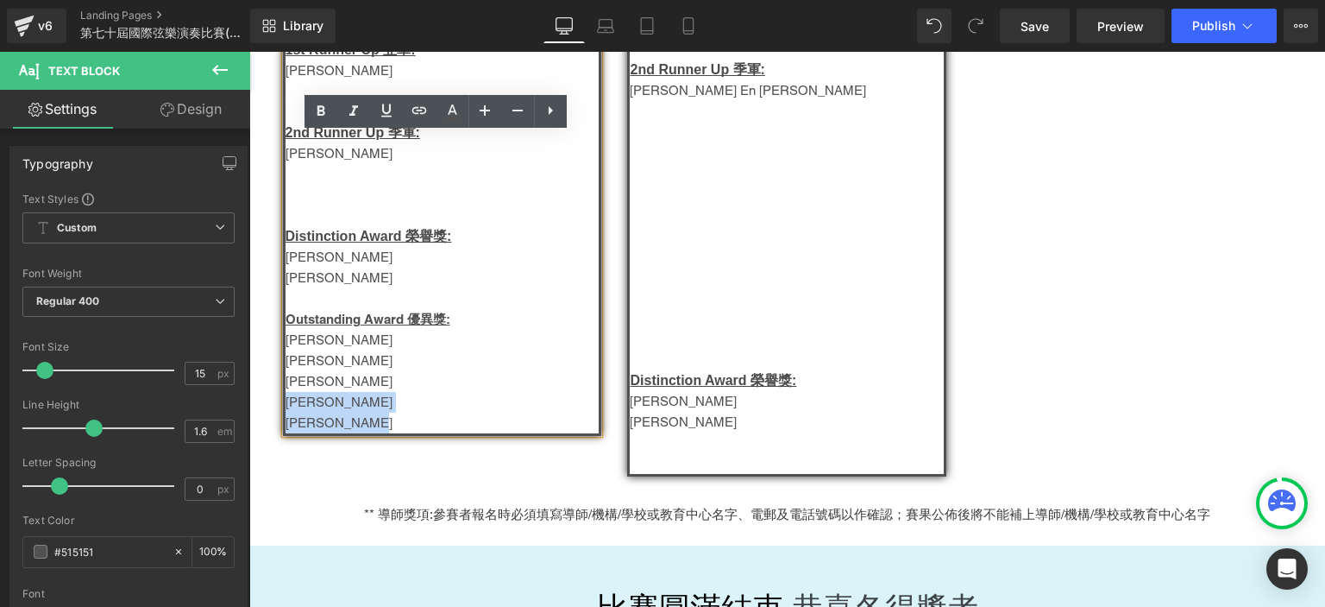
drag, startPoint x: 366, startPoint y: 438, endPoint x: 280, endPoint y: 414, distance: 89.6
click at [283, 414] on div "中童組 - Group F Champion 冠軍: Lee Chun Hei Nathan 1st Runner Up 亞軍: 郭維傑   2nd …" at bounding box center [442, 59] width 319 height 752
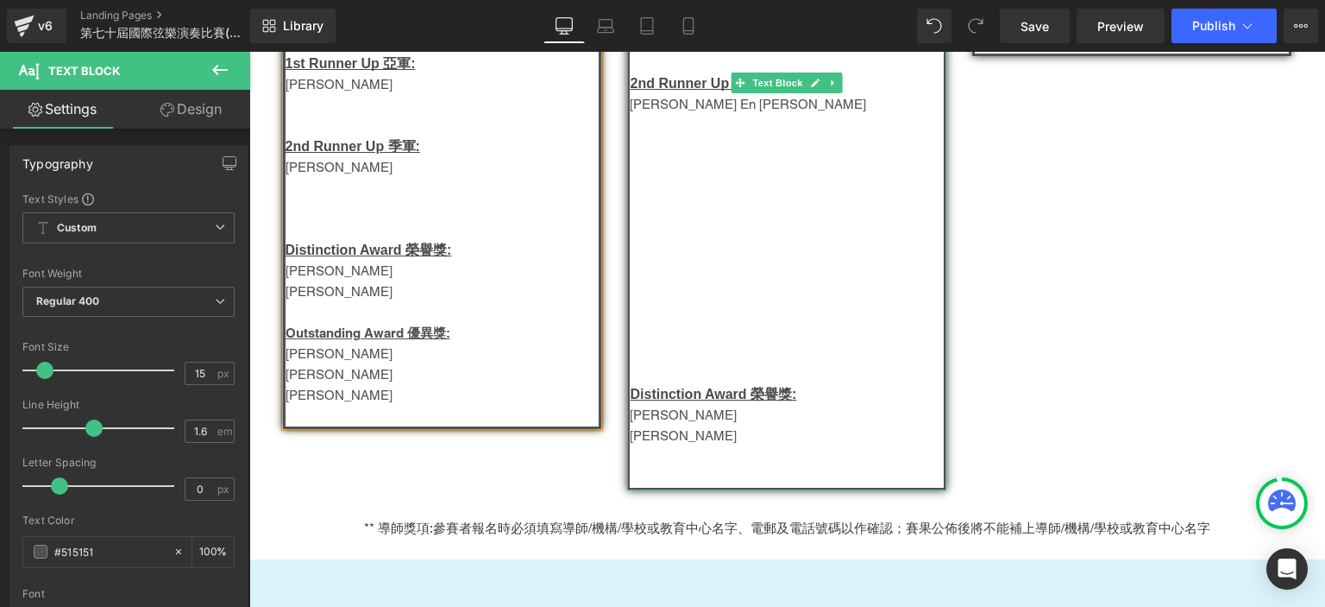
scroll to position [1657, 0]
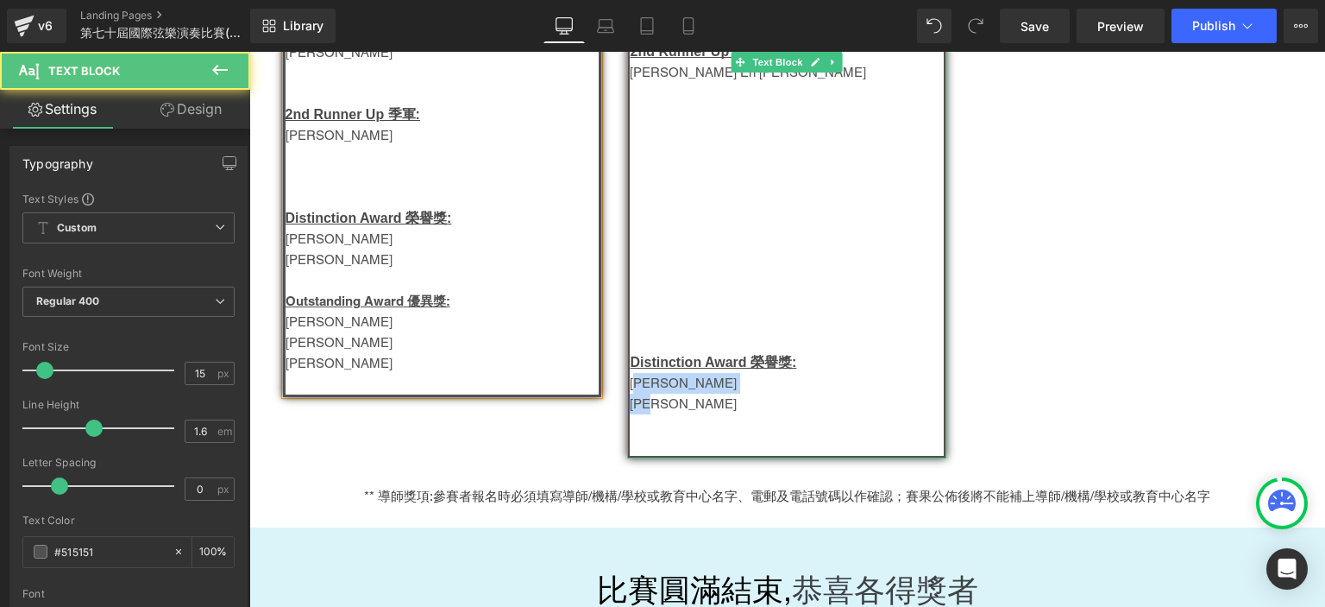
drag, startPoint x: 675, startPoint y: 427, endPoint x: 635, endPoint y: 403, distance: 46.5
click at [635, 403] on div "兒童組 - Group E Champion 冠軍: Ho Yui Him Jasper 1st Runner Up 亞軍: 2nd Runner Up 季…" at bounding box center [786, 61] width 319 height 793
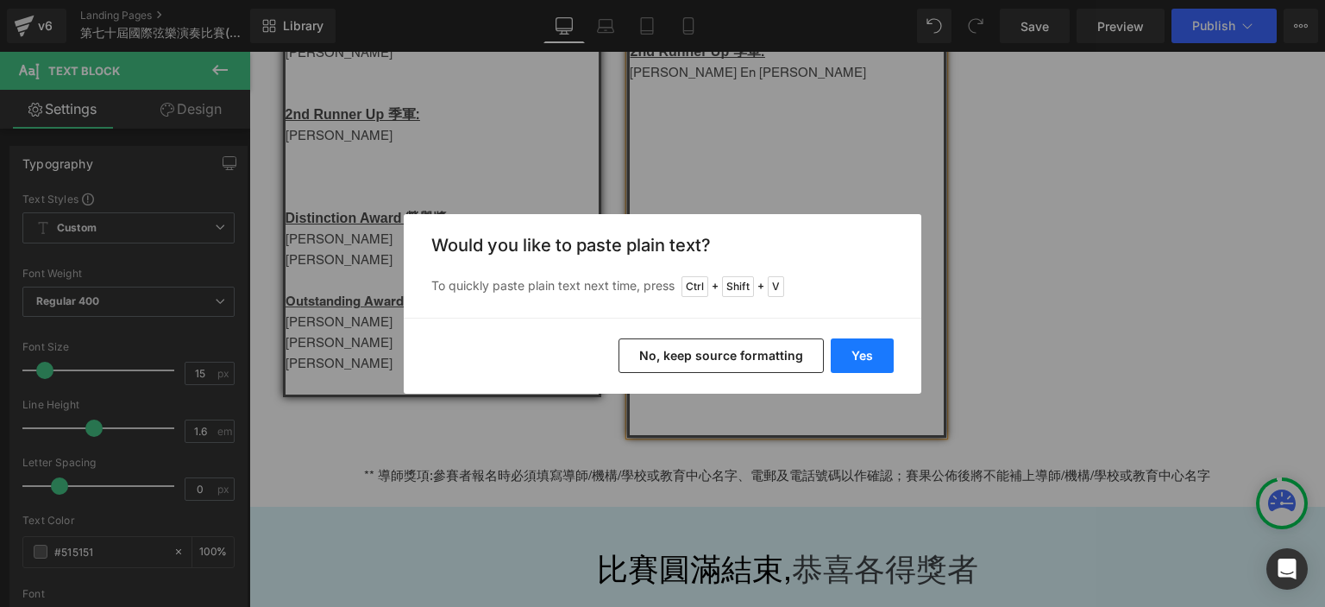
click at [853, 341] on button "Yes" at bounding box center [862, 355] width 63 height 35
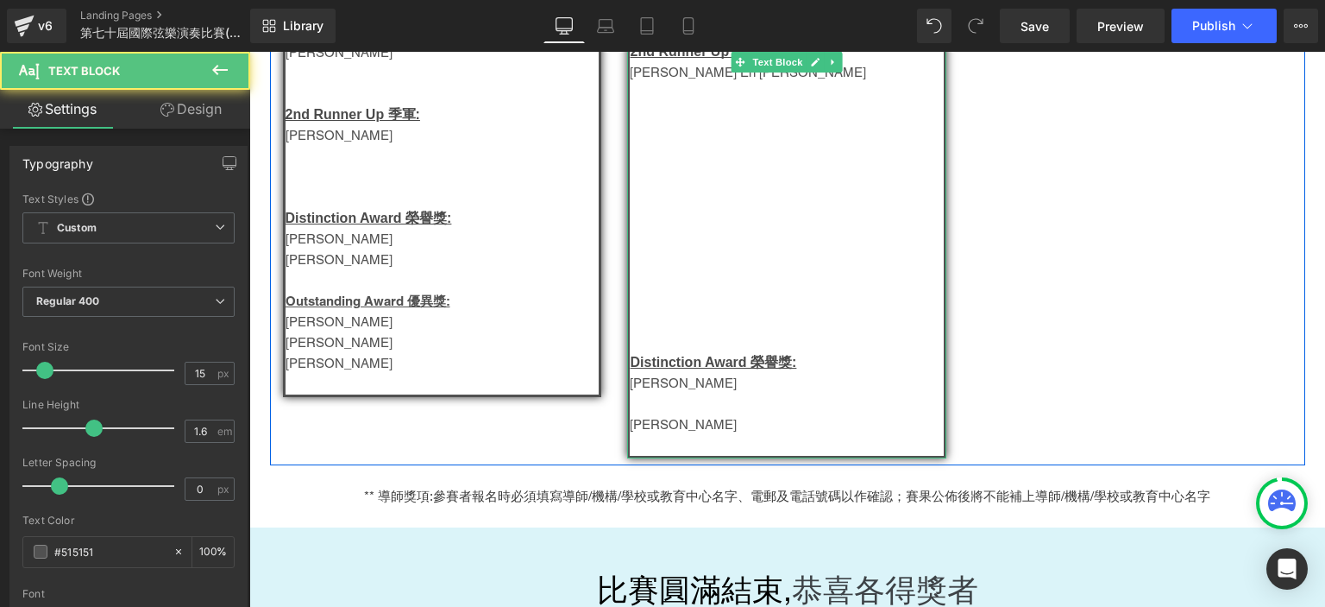
click at [686, 435] on p "Brandon Chan" at bounding box center [787, 424] width 314 height 21
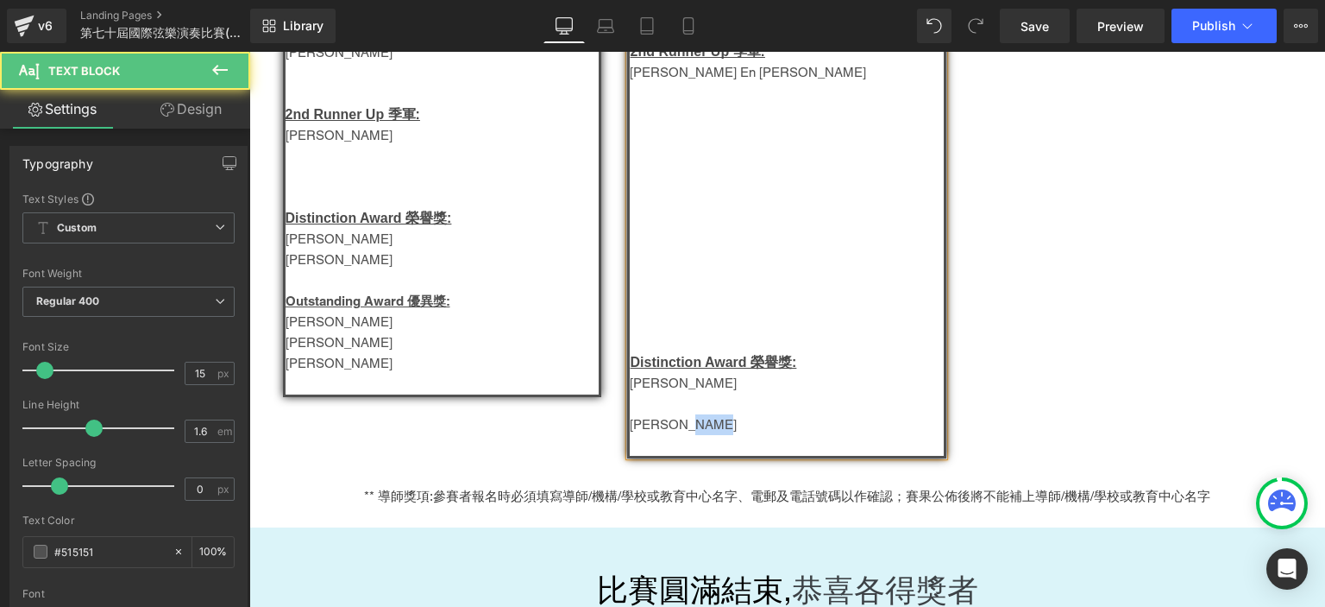
click at [686, 435] on p "Brandon Chan" at bounding box center [787, 424] width 314 height 21
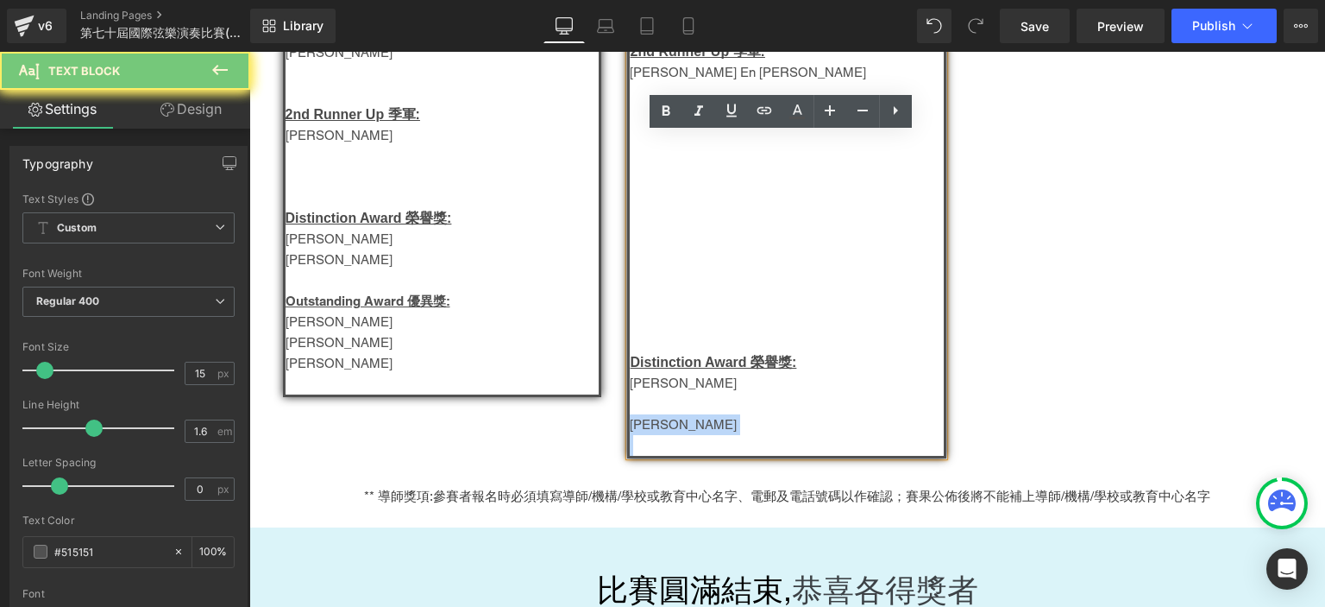
click at [686, 435] on p "Brandon Chan" at bounding box center [787, 424] width 314 height 21
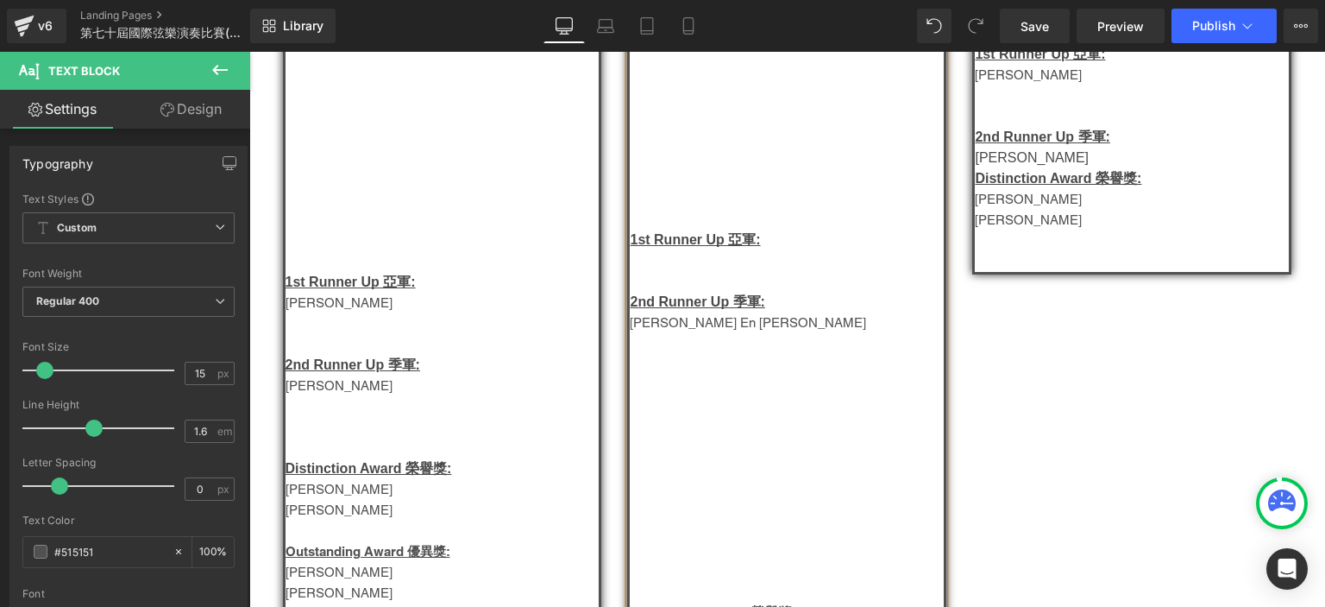
scroll to position [1398, 0]
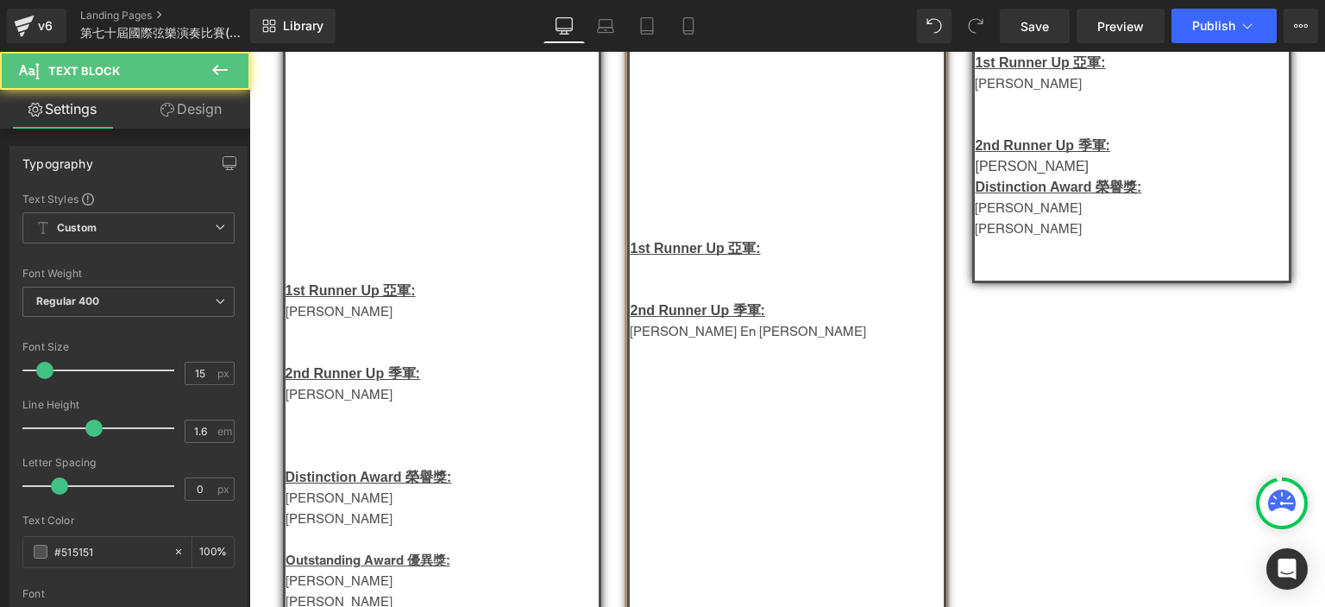
click at [633, 274] on p at bounding box center [787, 269] width 314 height 21
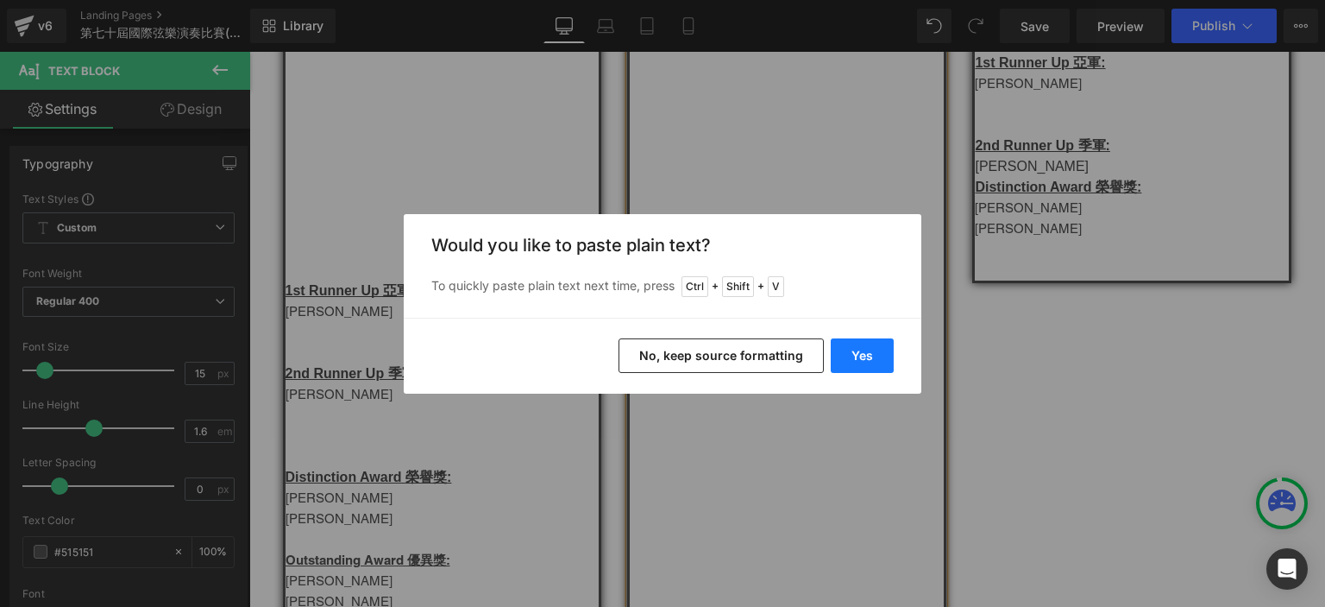
click at [846, 338] on button "Yes" at bounding box center [862, 355] width 63 height 35
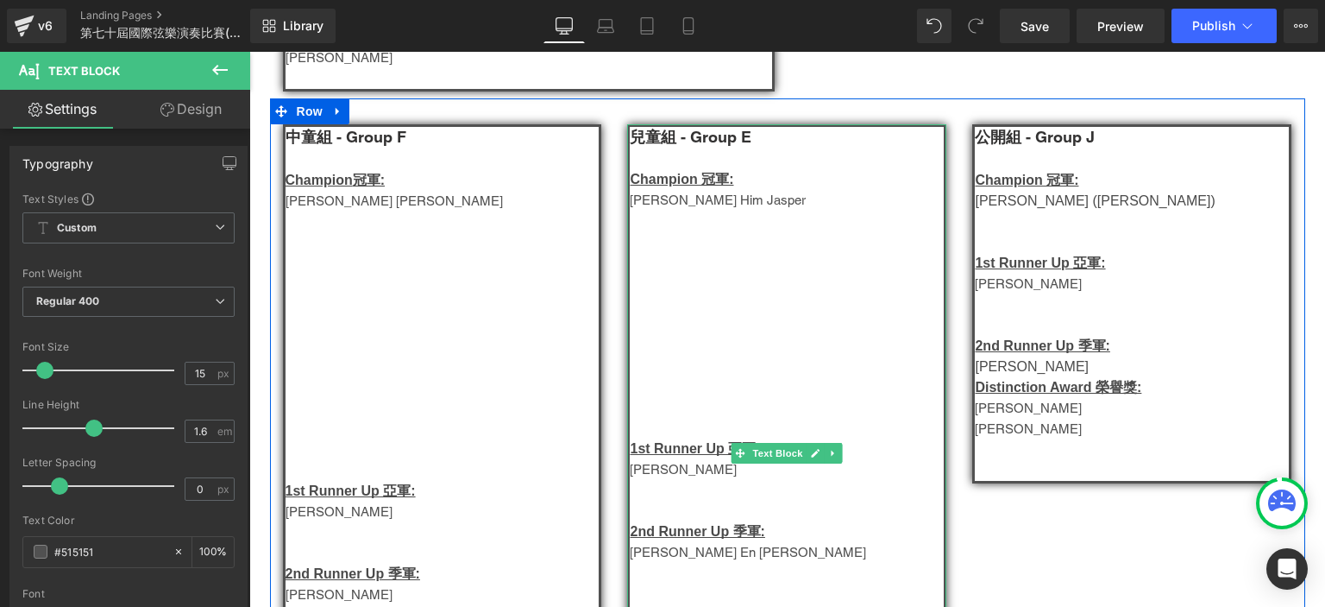
scroll to position [1627, 0]
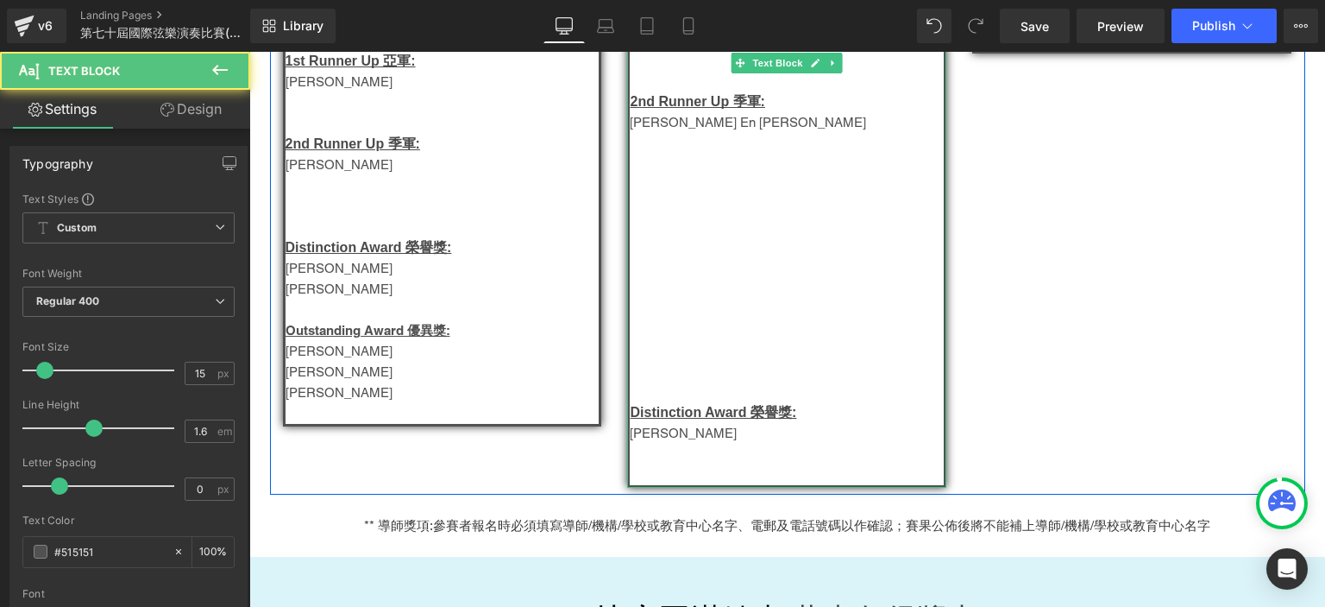
click at [718, 402] on p at bounding box center [787, 391] width 314 height 21
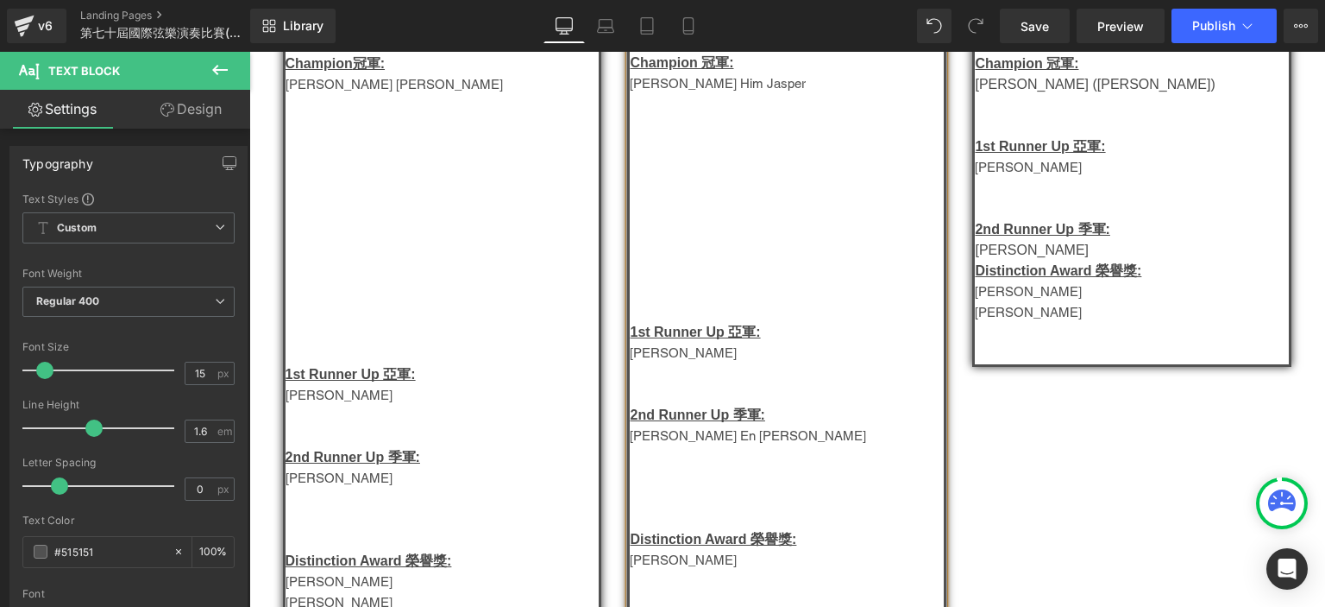
scroll to position [1311, 0]
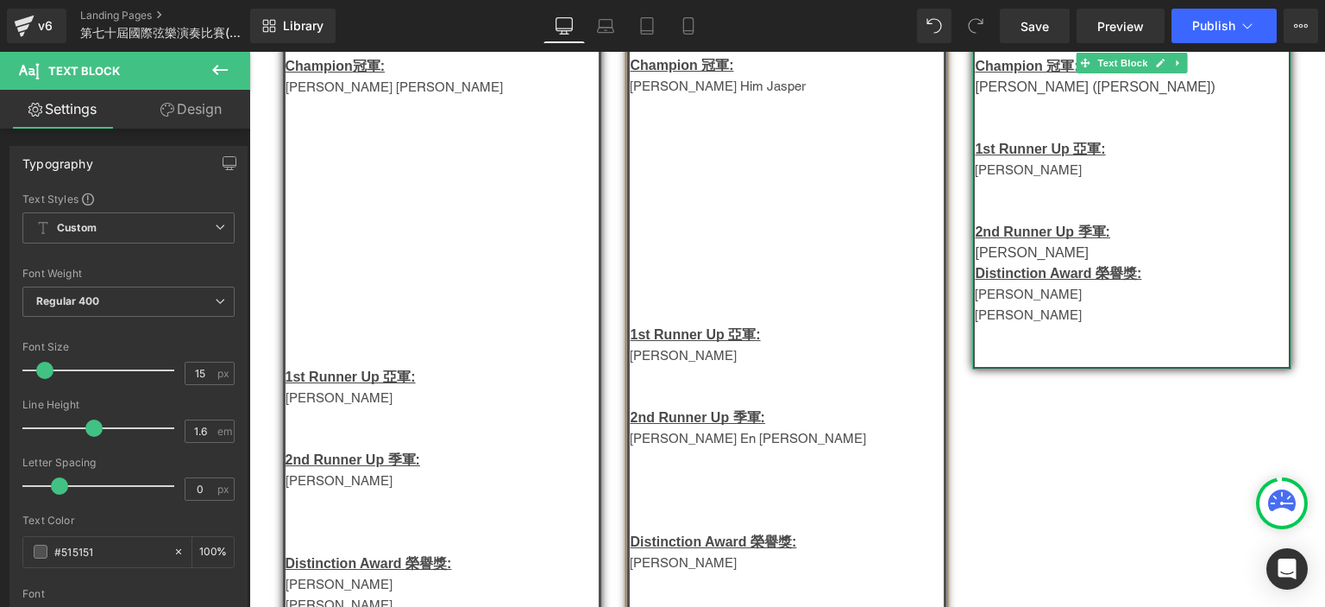
click at [1052, 346] on p at bounding box center [1132, 335] width 314 height 21
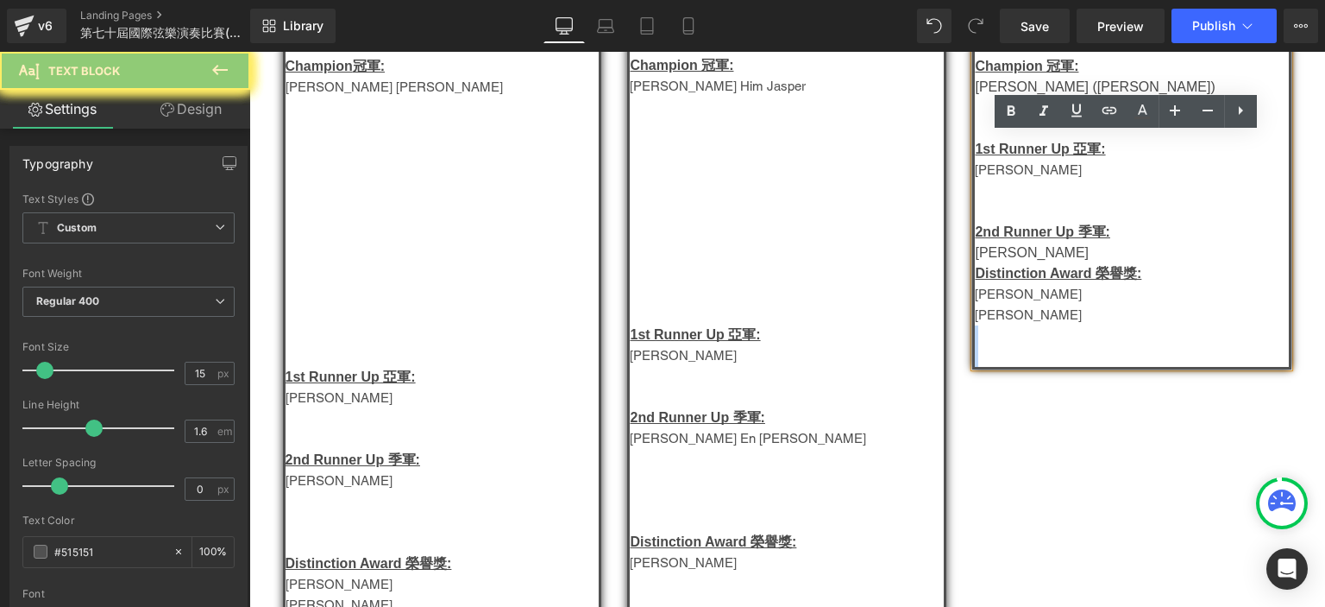
click at [1052, 346] on p at bounding box center [1132, 335] width 314 height 21
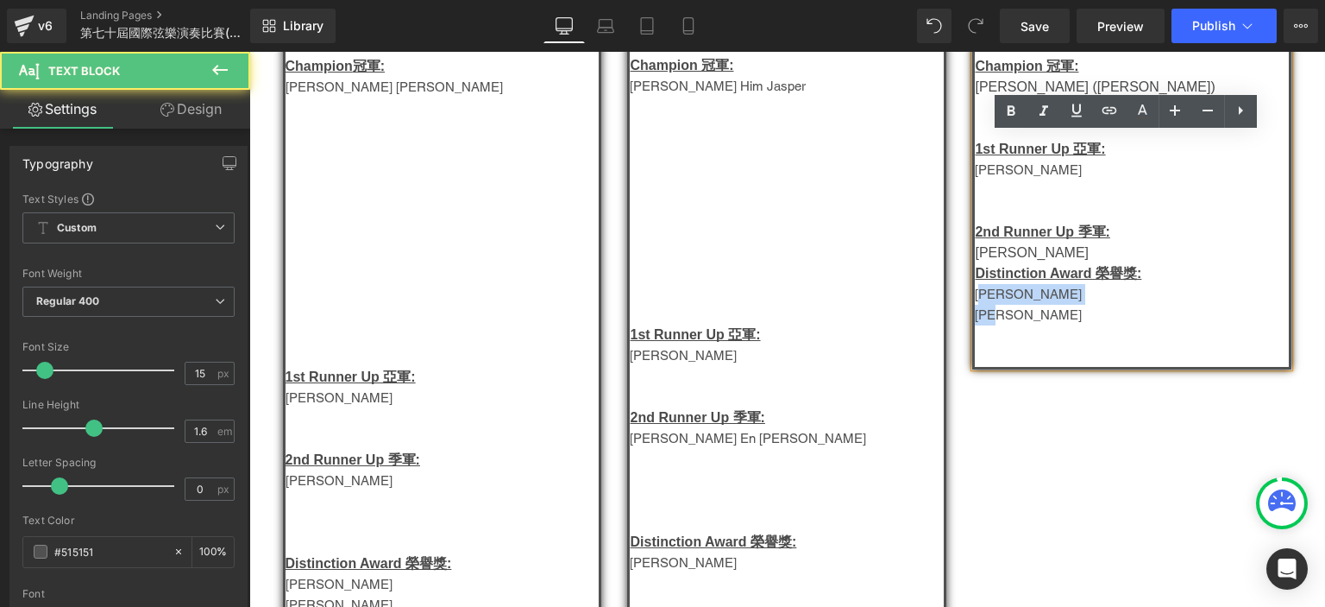
drag, startPoint x: 1030, startPoint y: 324, endPoint x: 979, endPoint y: 299, distance: 56.3
click at [979, 299] on div "公開組 - Group J Champion 冠軍: Kwan Ka Ching (關嘉晴) 1st Runner Up 亞軍: 卓珮欣 2nd Runner…" at bounding box center [1131, 189] width 319 height 359
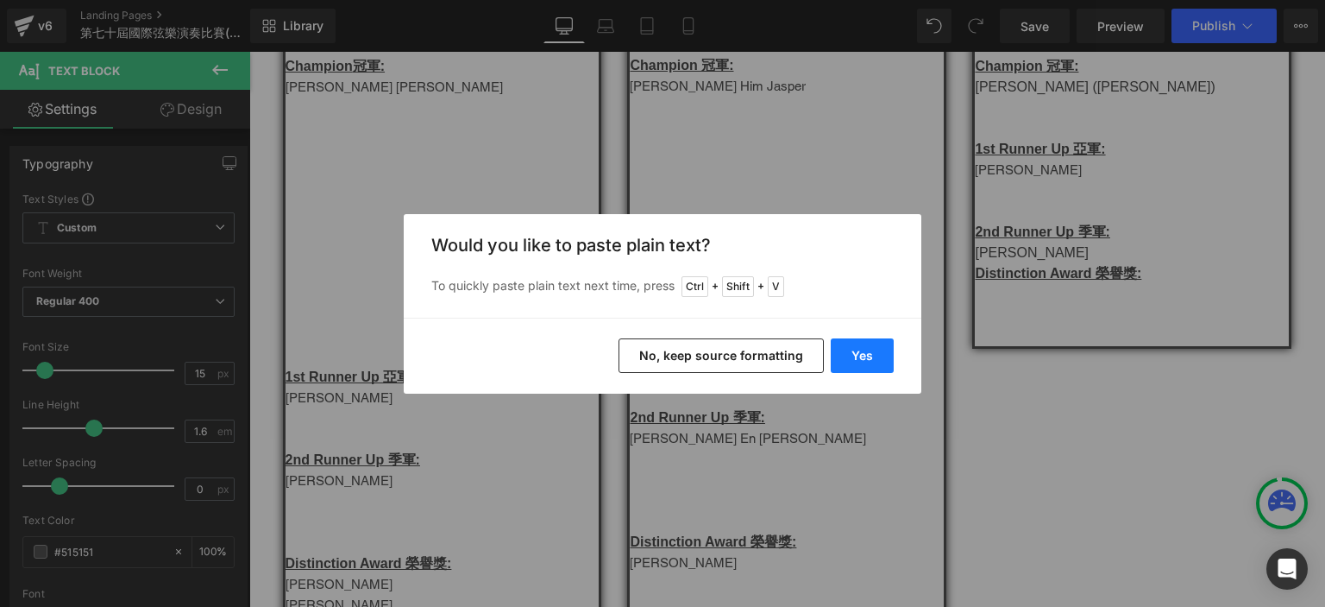
click at [853, 364] on button "Yes" at bounding box center [862, 355] width 63 height 35
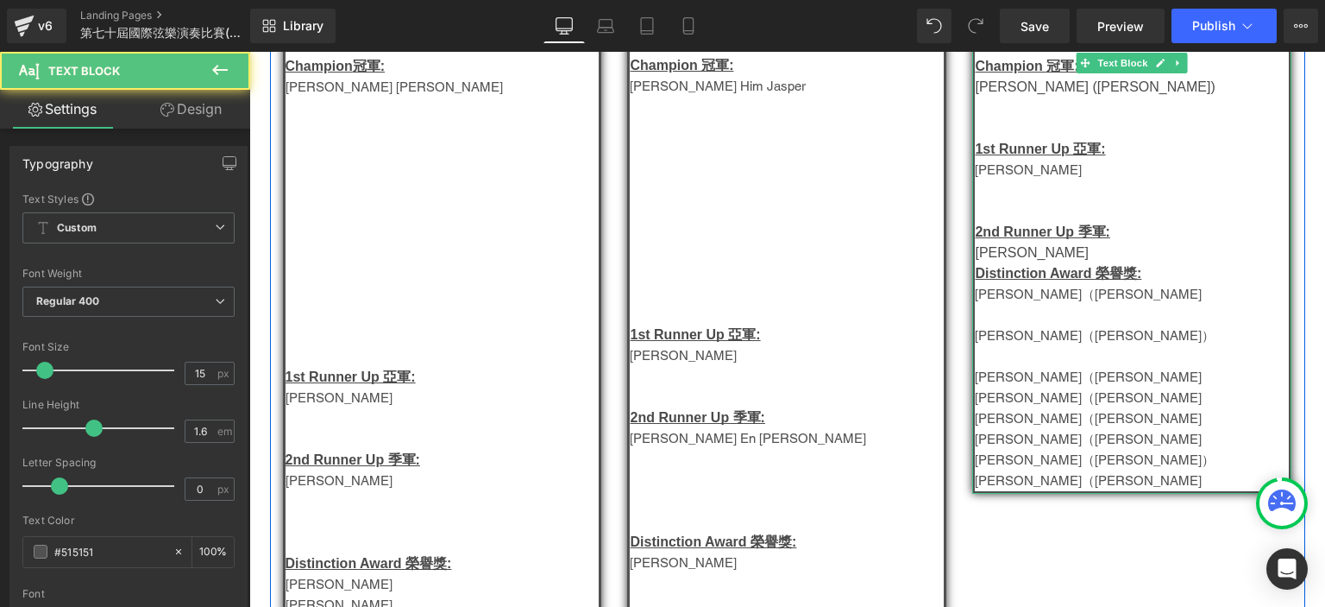
click at [1115, 305] on p "Benjamin Tan Jun Hao（陳俊豪）" at bounding box center [1132, 294] width 314 height 21
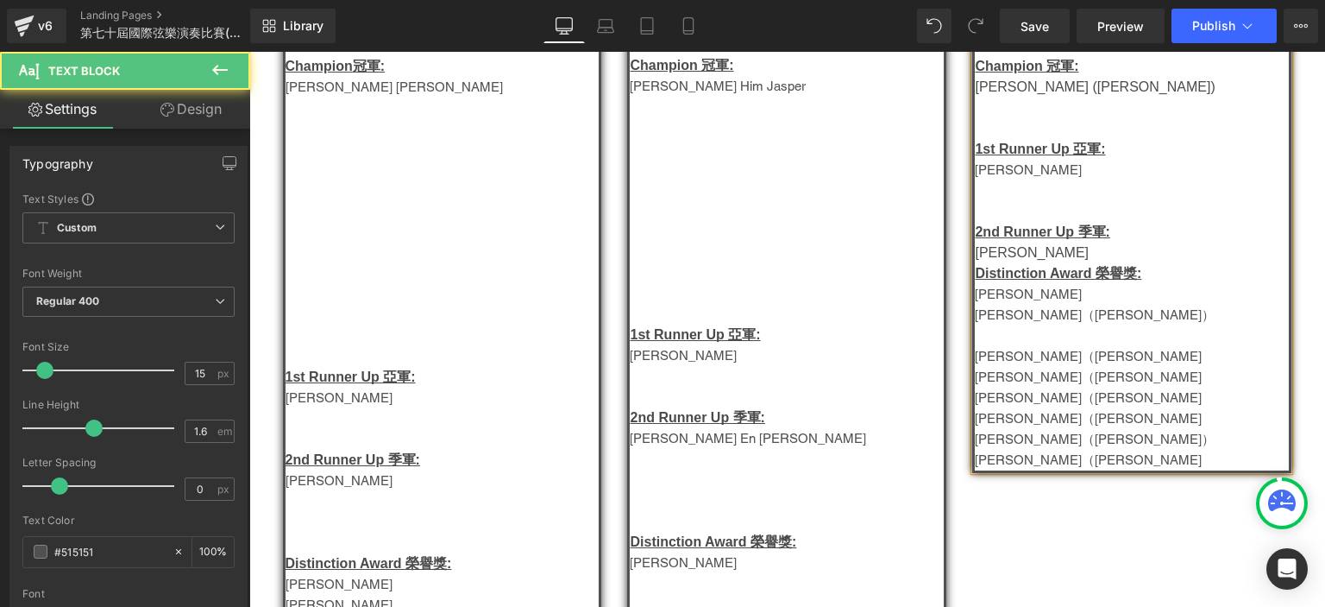
click at [1115, 305] on p "陳俊豪" at bounding box center [1132, 294] width 314 height 21
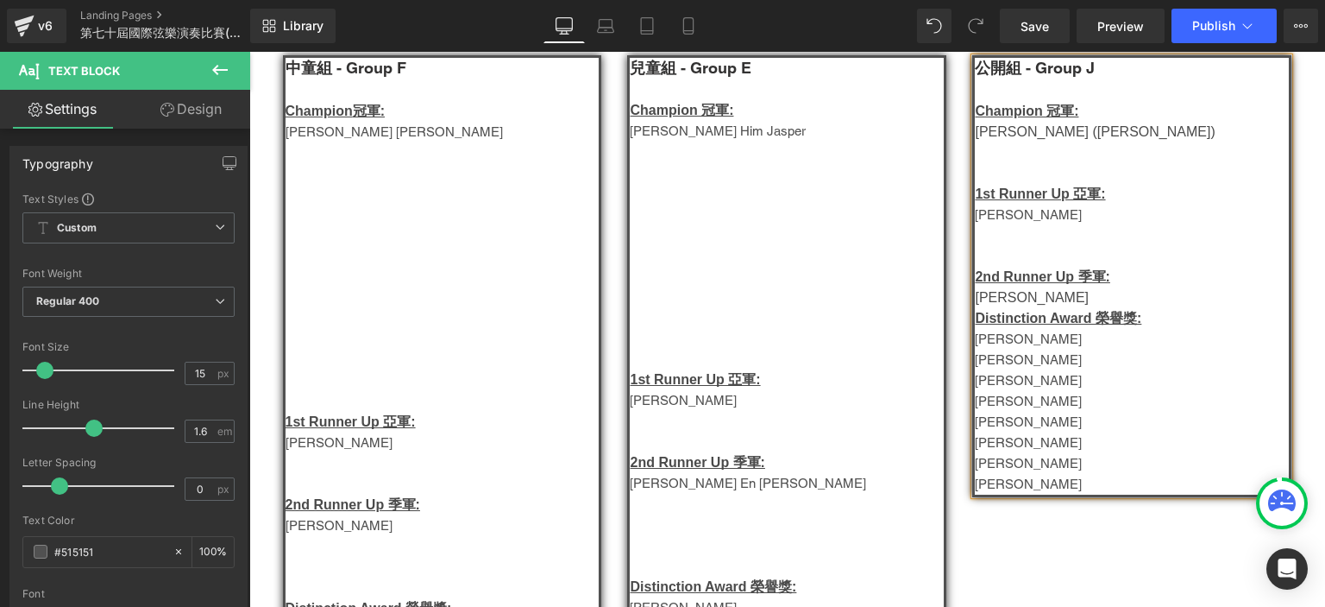
scroll to position [1242, 0]
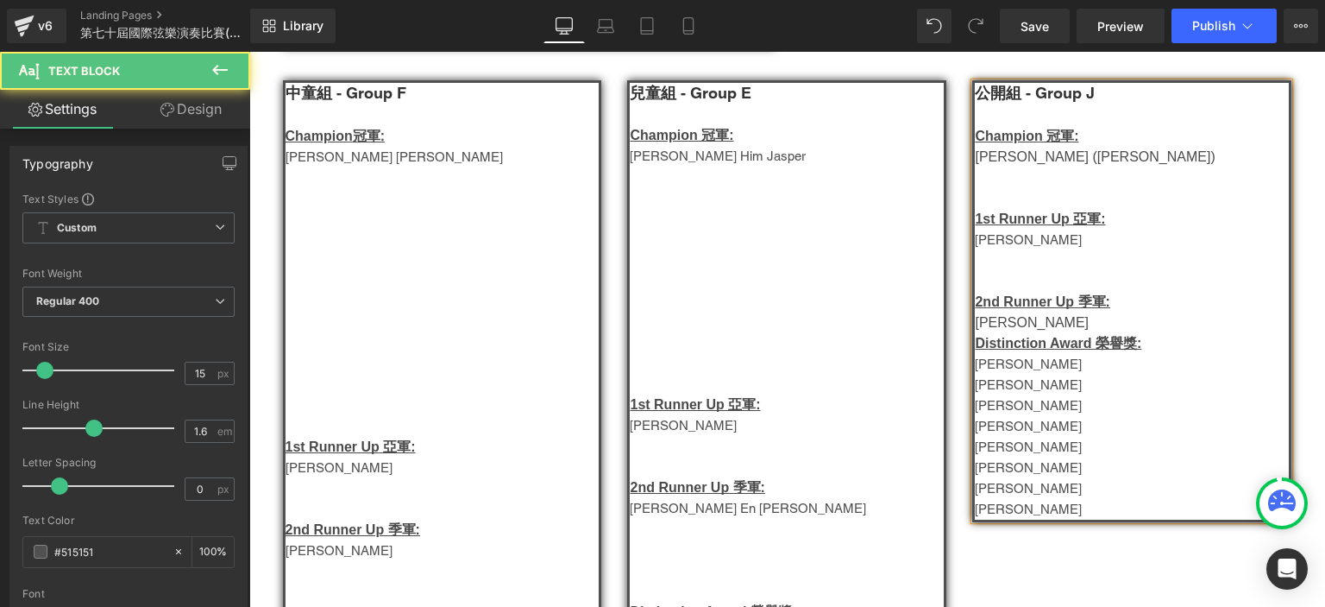
click at [1010, 437] on p "謝欣慧" at bounding box center [1132, 426] width 314 height 21
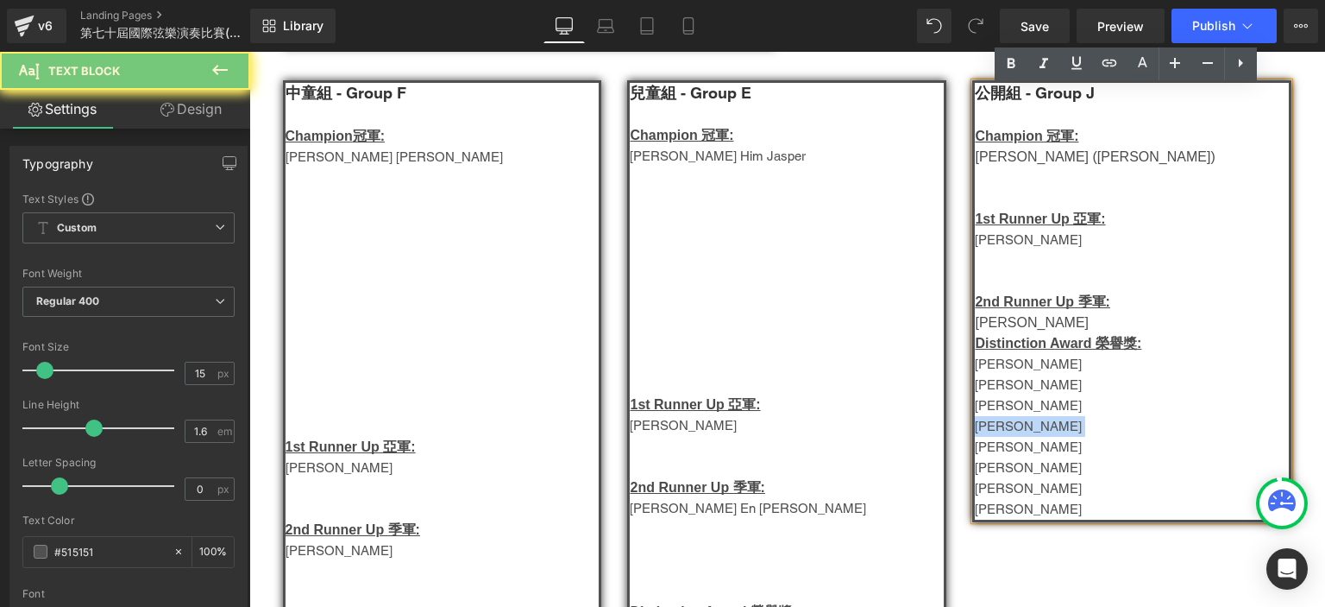
click at [1010, 437] on p "謝欣慧" at bounding box center [1132, 426] width 314 height 21
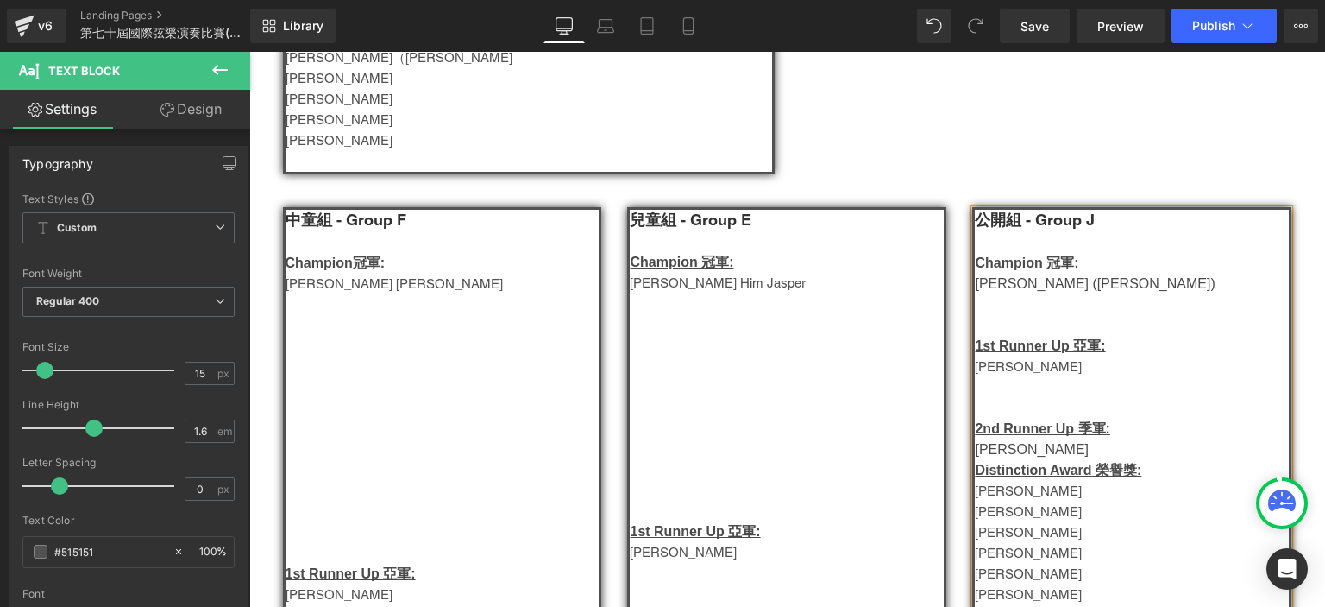
scroll to position [1110, 0]
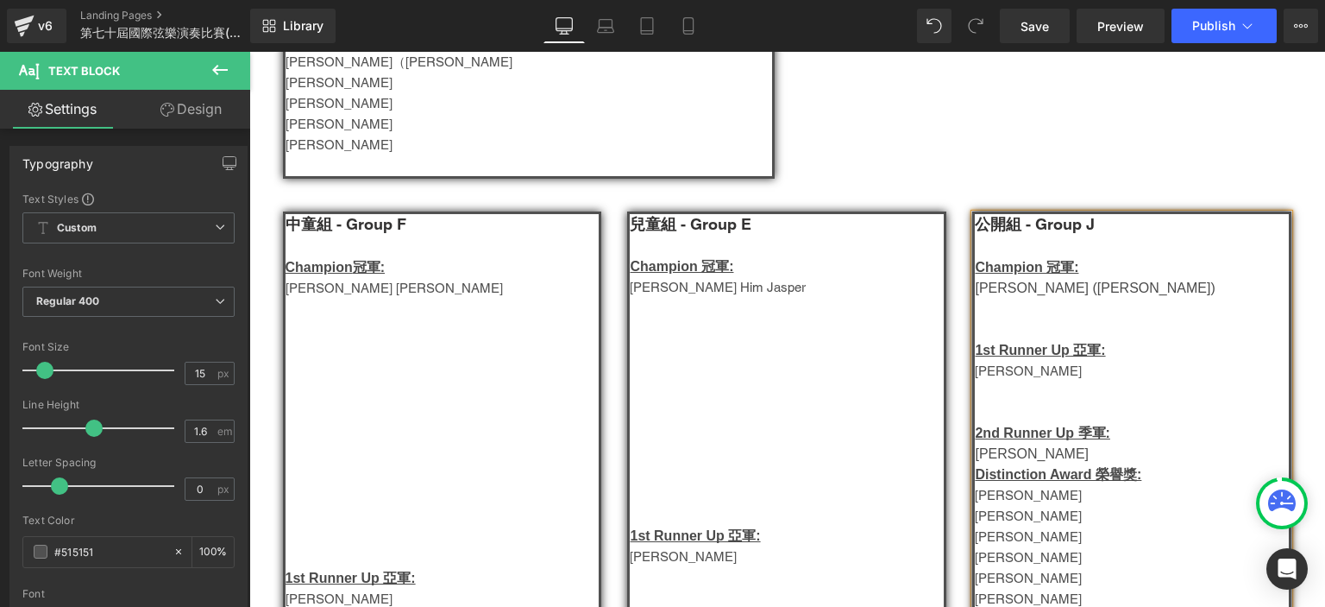
click at [1010, 295] on span "Kwan Ka Ching (關嘉晴)" at bounding box center [1095, 287] width 240 height 15
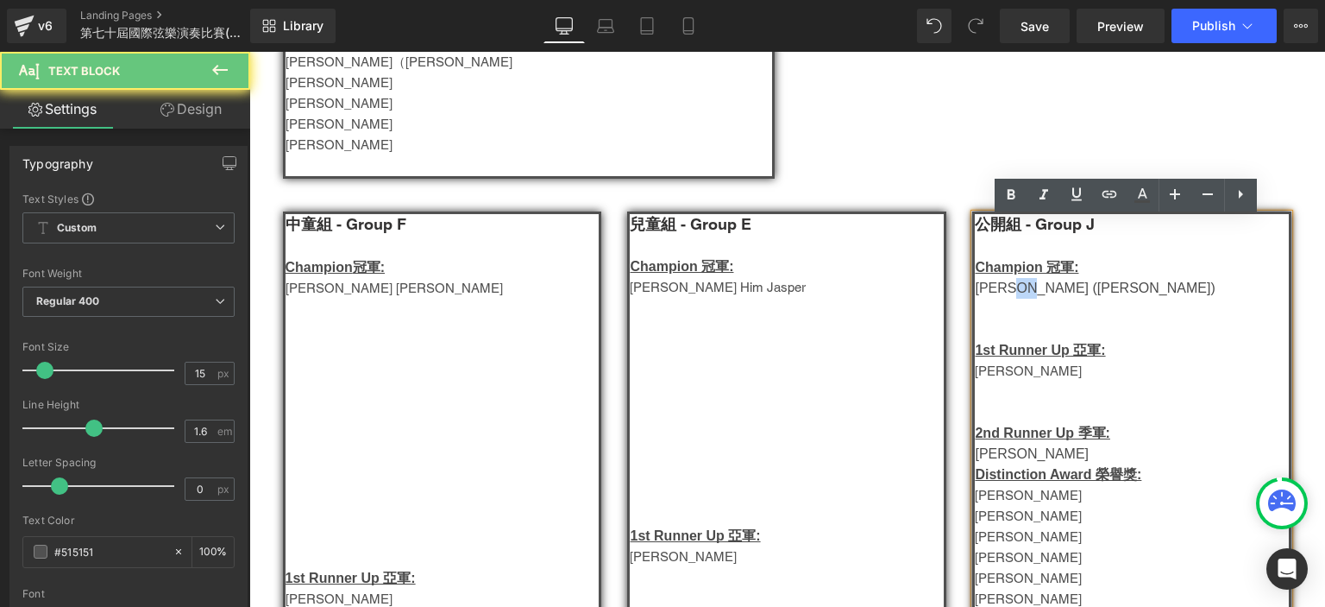
click at [1010, 295] on span "Kwan Ka Ching (關嘉晴)" at bounding box center [1095, 287] width 240 height 15
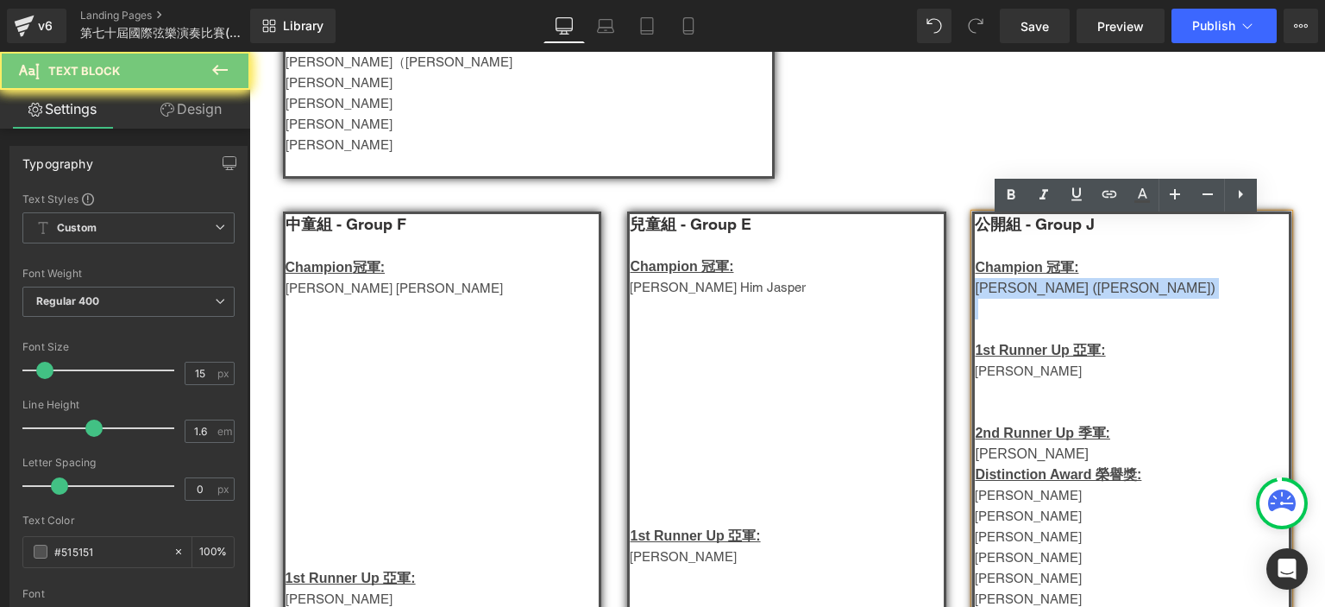
click at [1010, 295] on span "Kwan Ka Ching (關嘉晴)" at bounding box center [1095, 287] width 240 height 15
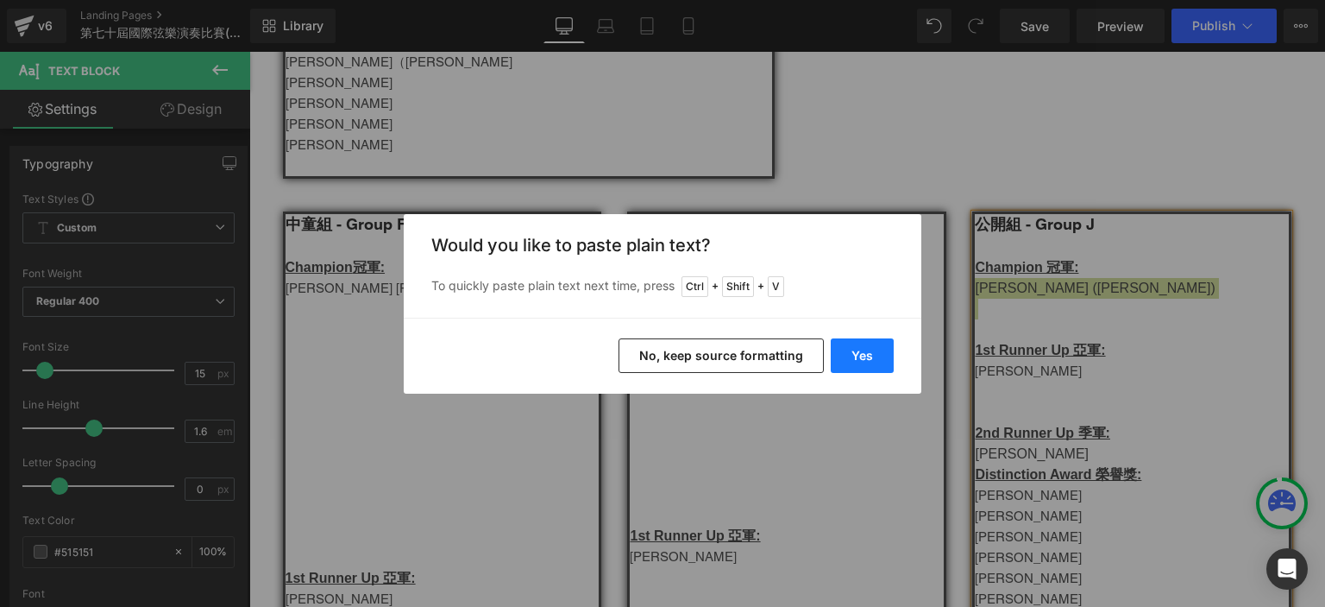
click at [866, 358] on button "Yes" at bounding box center [862, 355] width 63 height 35
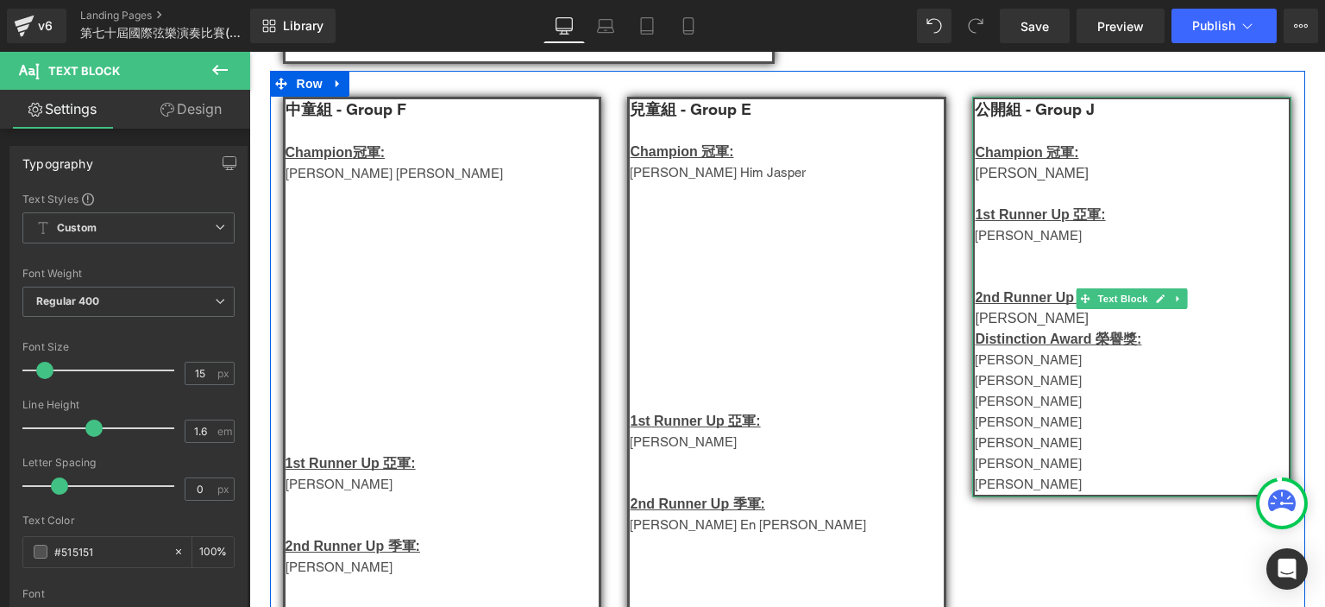
scroll to position [1229, 0]
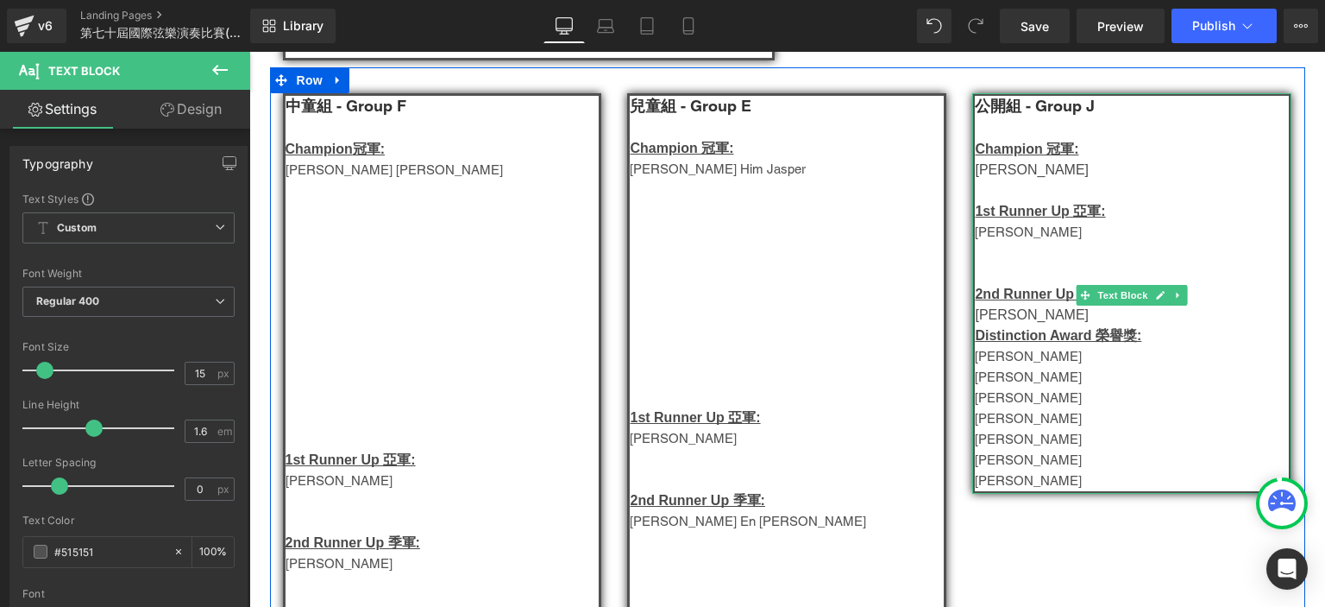
click at [1010, 404] on p "Daryl Ong Zhi Wei" at bounding box center [1132, 397] width 314 height 21
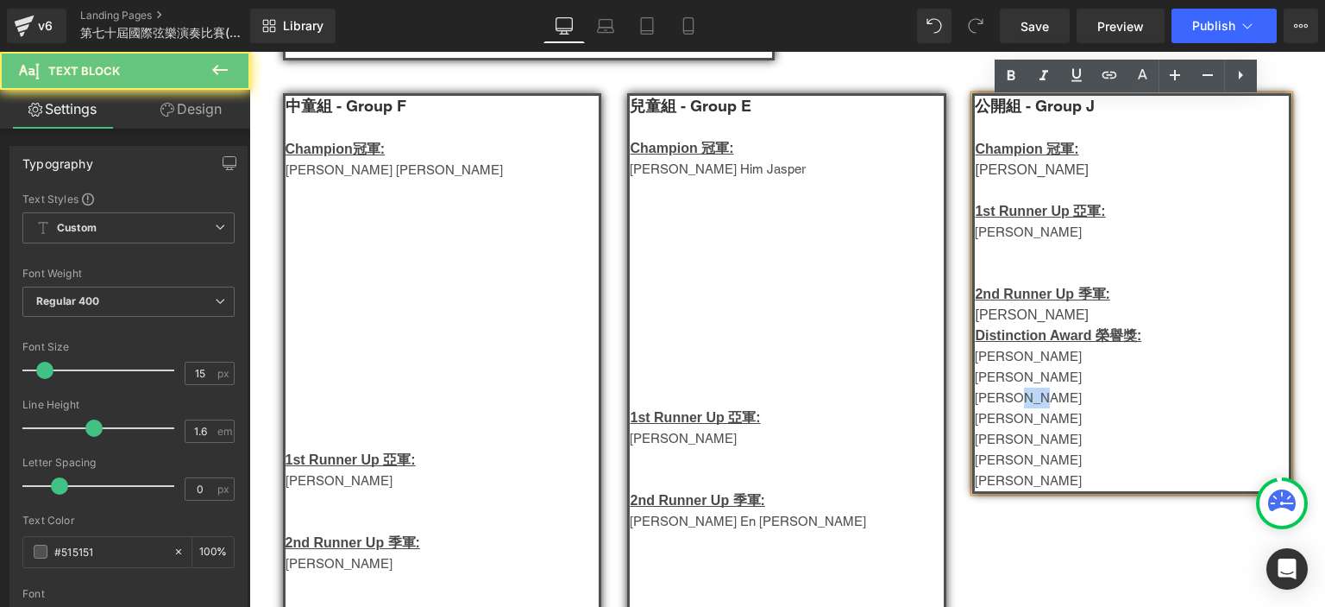
click at [1010, 404] on p "Daryl Ong Zhi Wei" at bounding box center [1132, 397] width 314 height 21
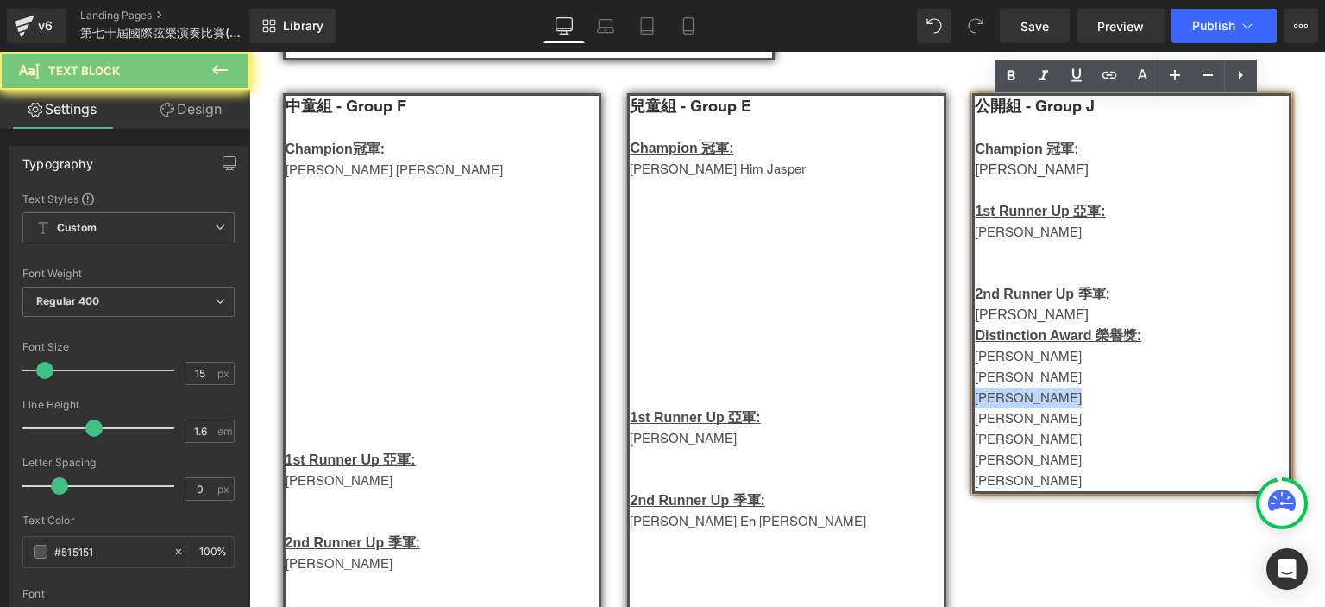
click at [1010, 404] on p "Daryl Ong Zhi Wei" at bounding box center [1132, 397] width 314 height 21
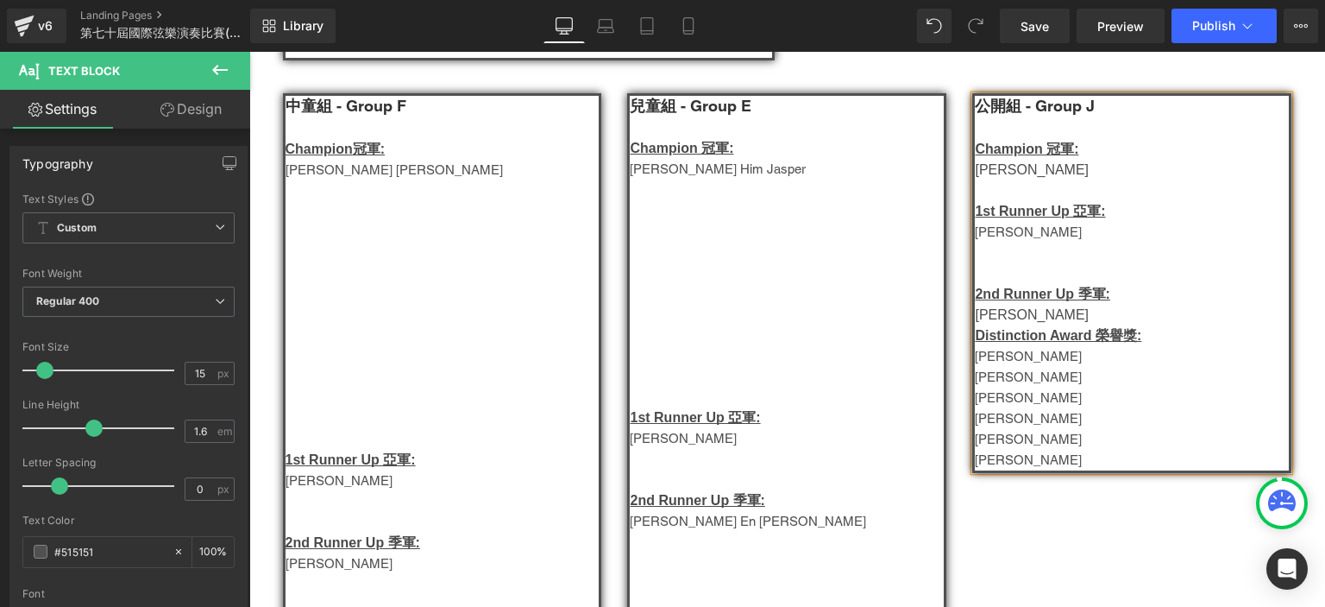
click at [989, 236] on p "卓珮欣" at bounding box center [1132, 232] width 314 height 21
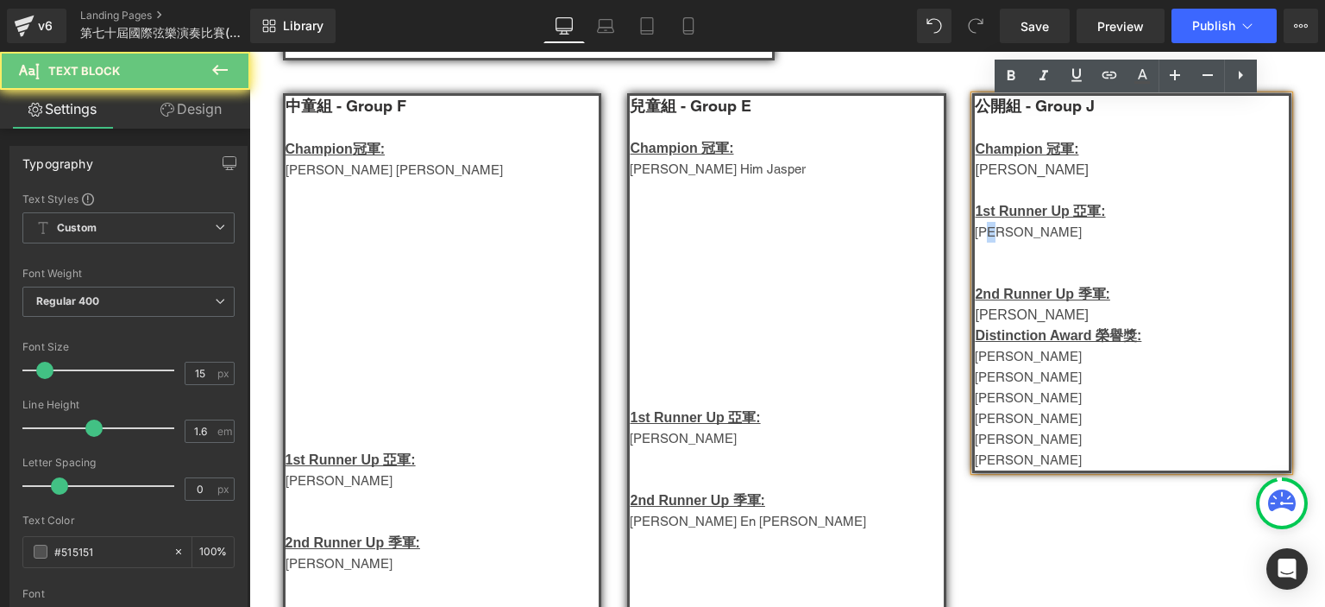
click at [989, 236] on p "卓珮欣" at bounding box center [1132, 232] width 314 height 21
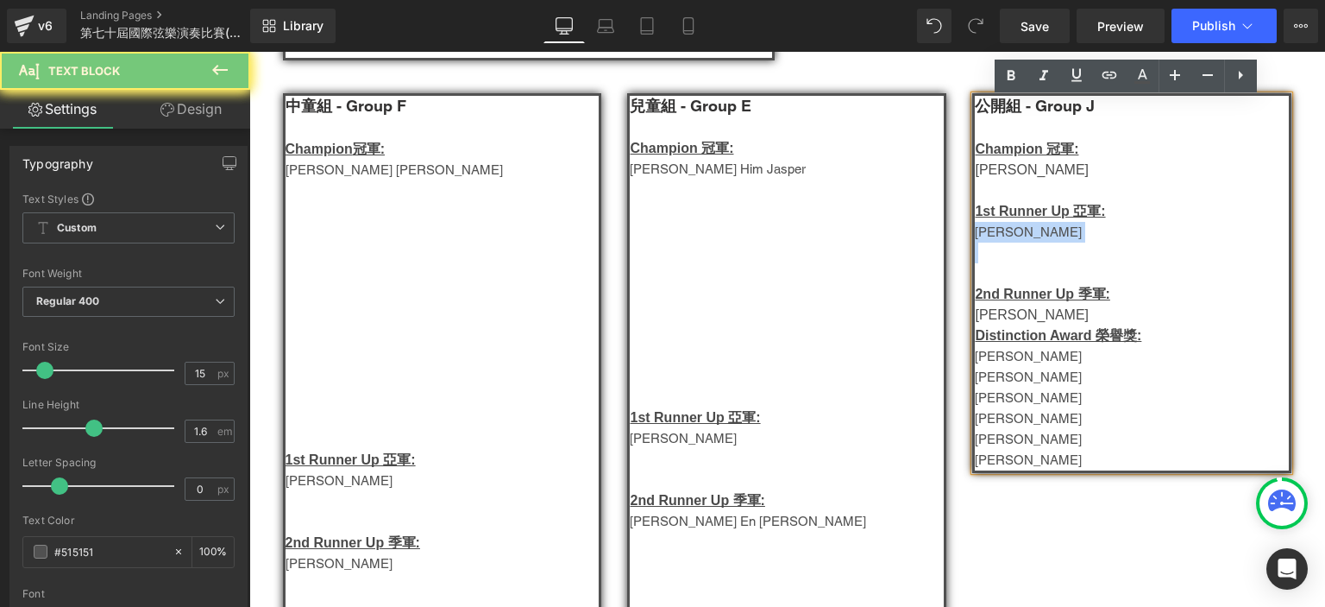
click at [989, 236] on p "卓珮欣" at bounding box center [1132, 232] width 314 height 21
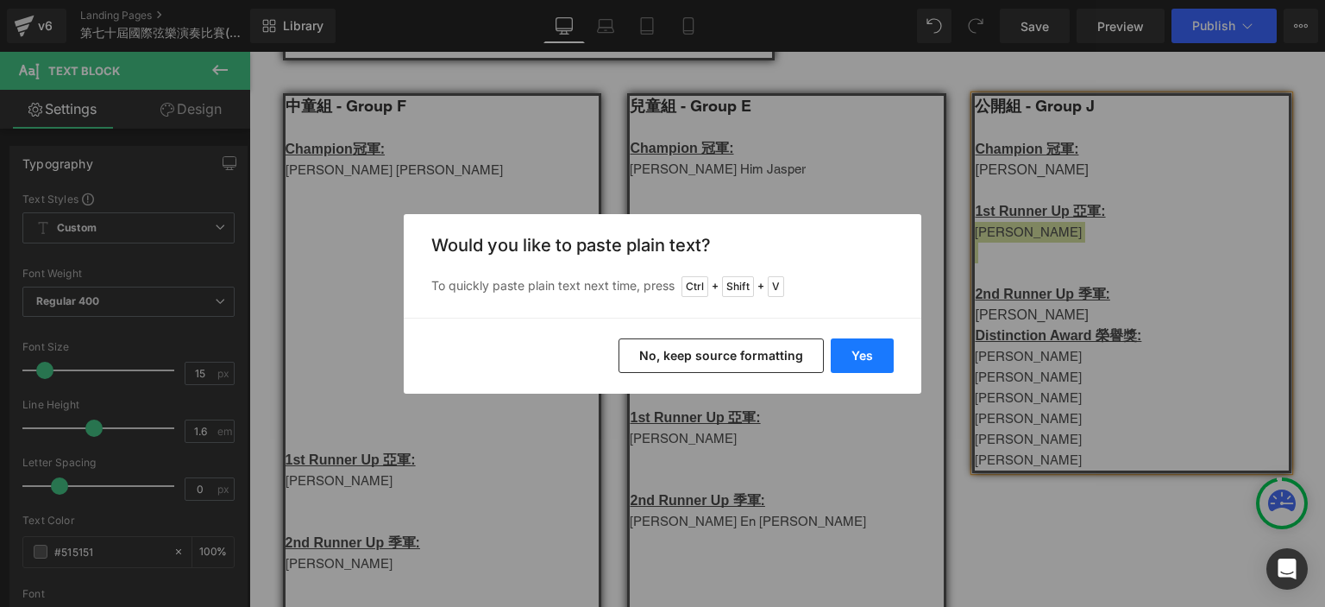
click at [880, 344] on button "Yes" at bounding box center [862, 355] width 63 height 35
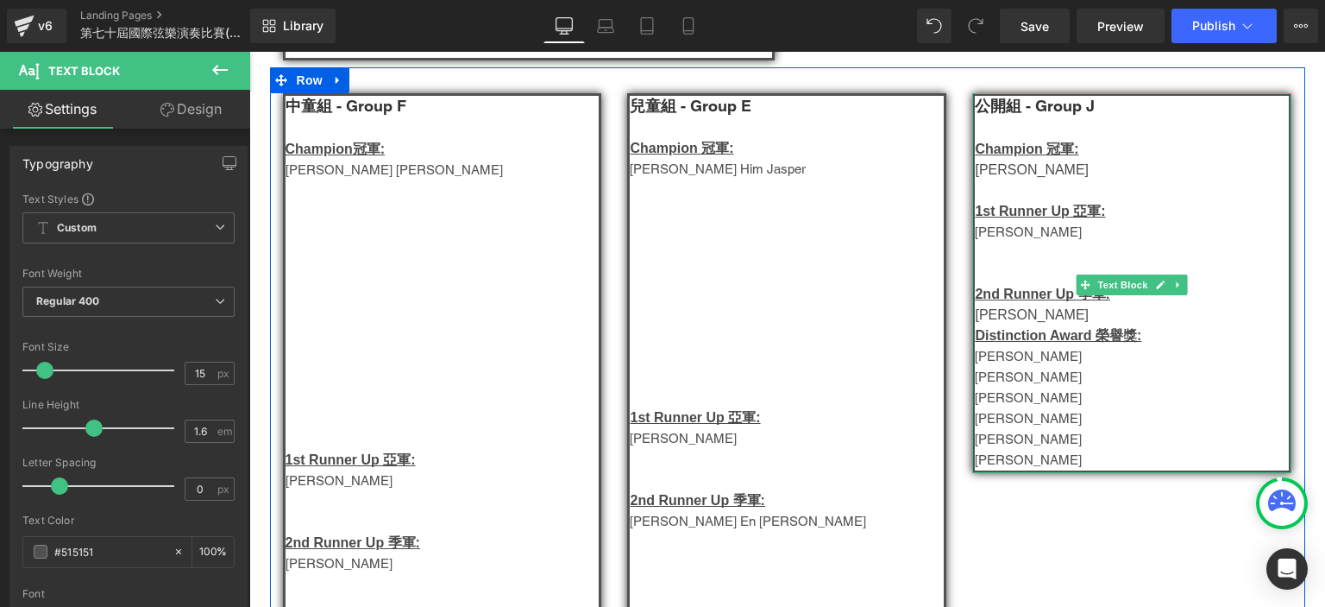
click at [1015, 404] on span "Yeo Wei Ming" at bounding box center [1028, 397] width 107 height 15
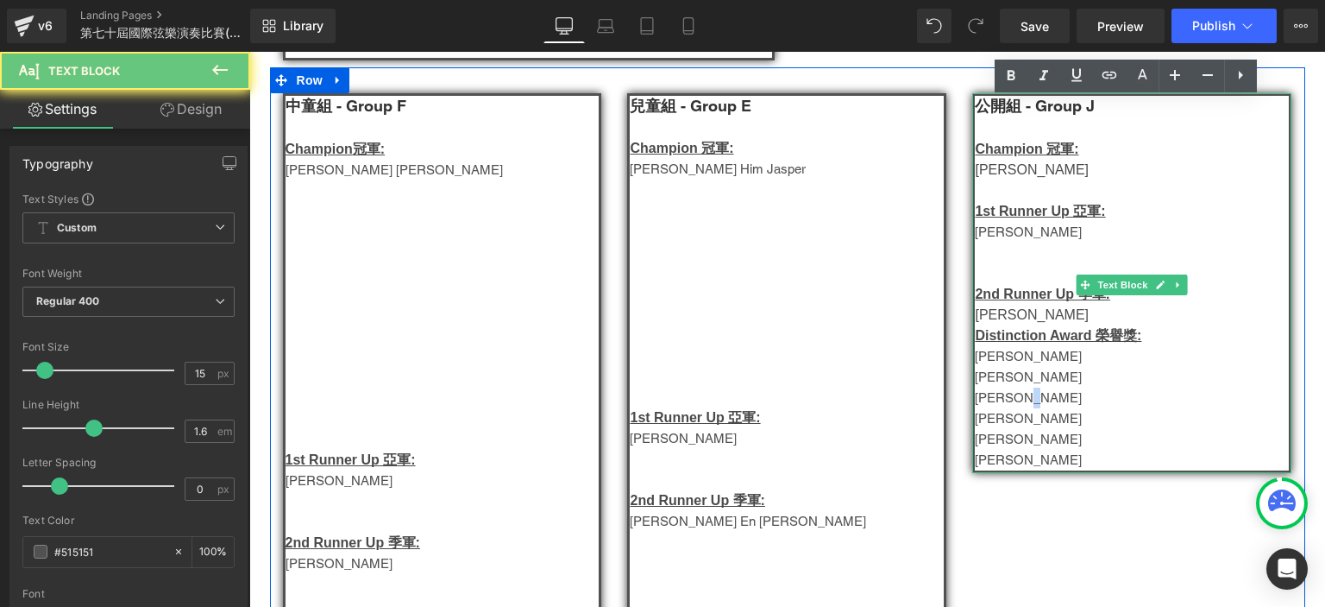
click at [1015, 404] on span "Yeo Wei Ming" at bounding box center [1028, 397] width 107 height 15
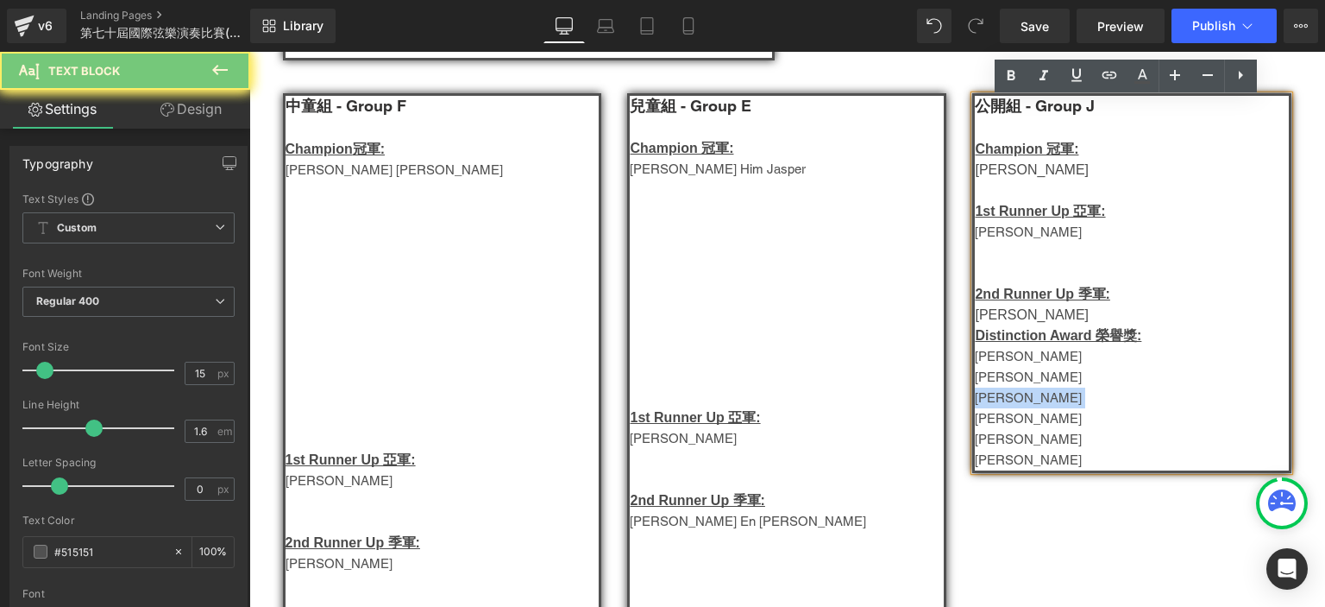
click at [1015, 404] on span "Yeo Wei Ming" at bounding box center [1028, 397] width 107 height 15
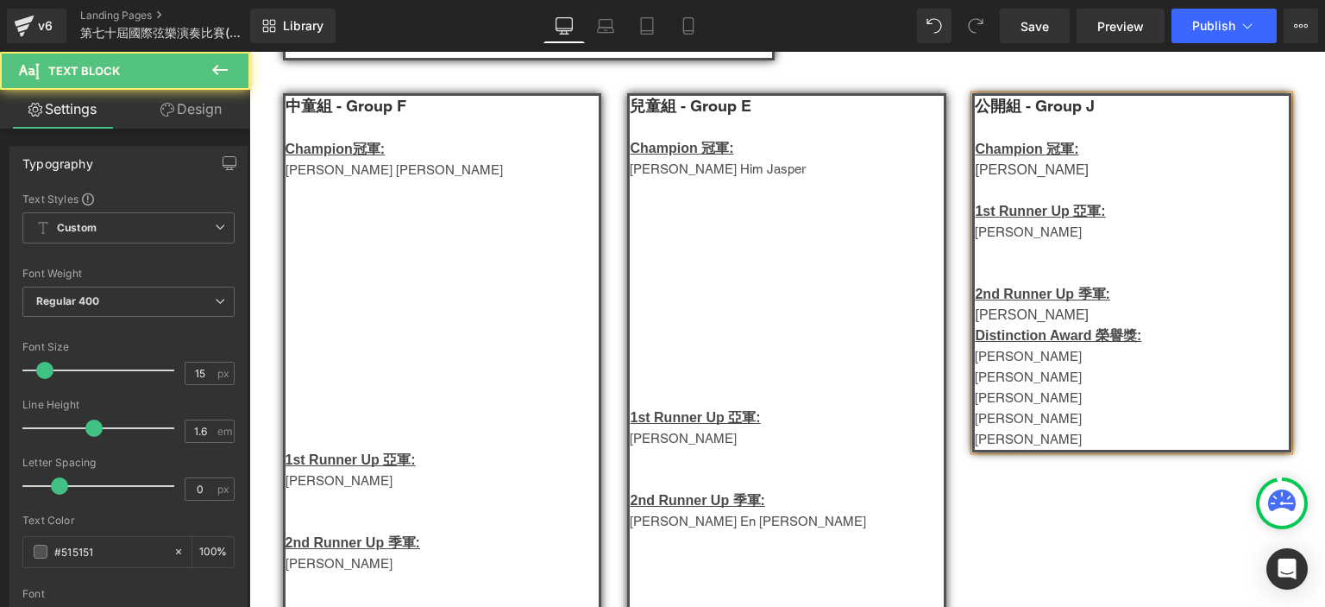
click at [996, 322] on span "馬俊熙" at bounding box center [1032, 314] width 114 height 15
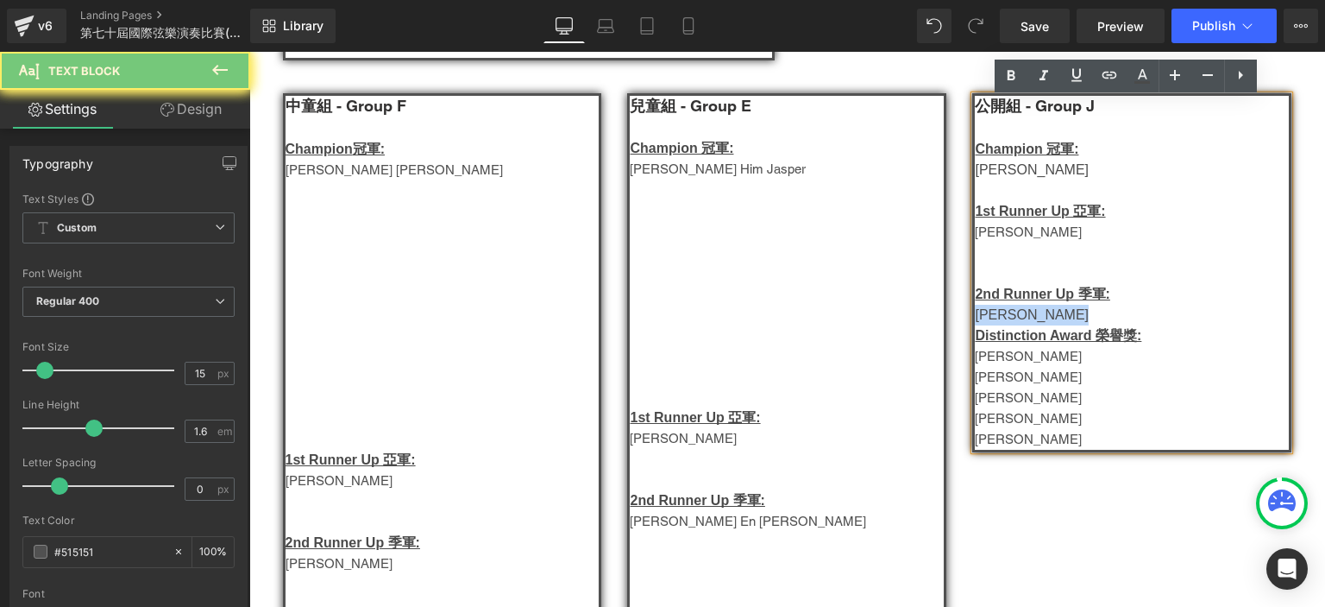
click at [996, 322] on span "馬俊熙" at bounding box center [1032, 314] width 114 height 15
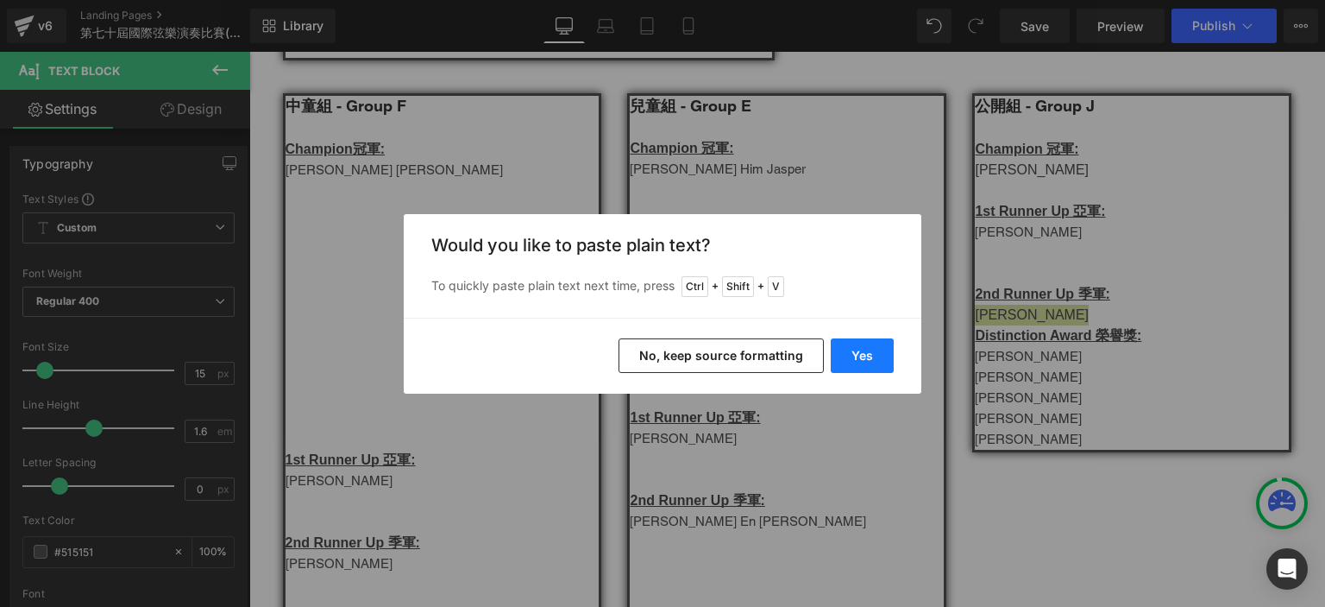
click at [873, 360] on button "Yes" at bounding box center [862, 355] width 63 height 35
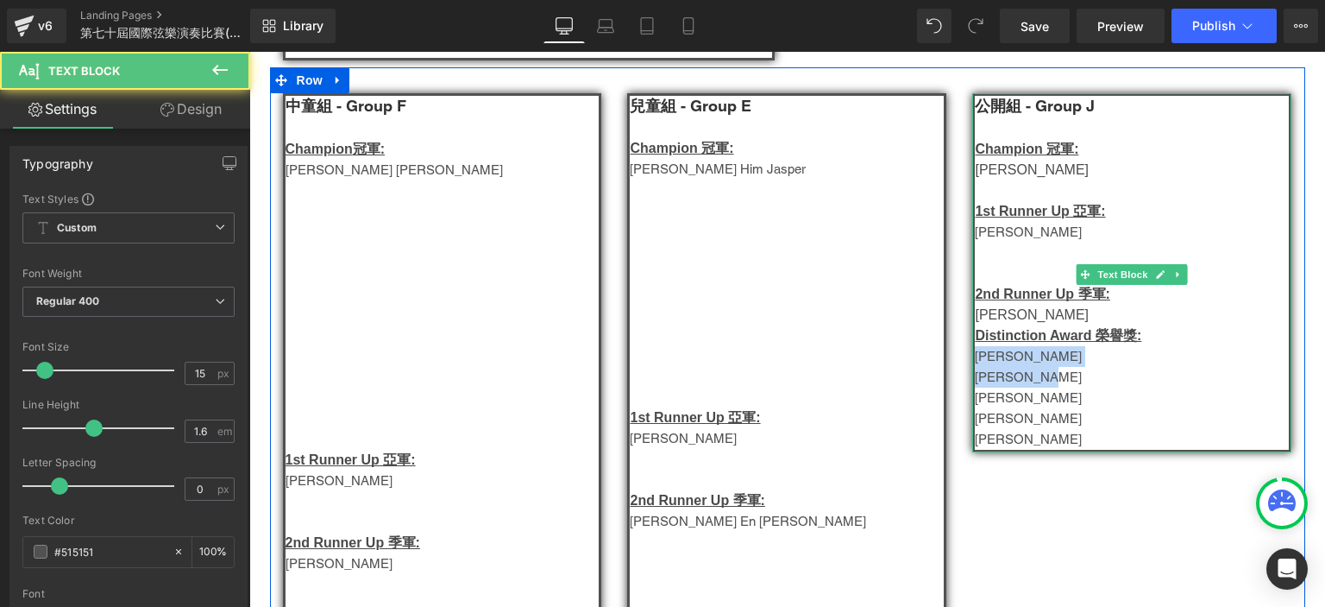
drag, startPoint x: 1035, startPoint y: 393, endPoint x: 972, endPoint y: 368, distance: 68.3
click at [972, 368] on div "公開組 - Group J Champion 冠軍: 謝欣慧   1st Runner Up 亞軍: Daryl Ong Zhi Wei  2nd R…" at bounding box center [1131, 272] width 319 height 359
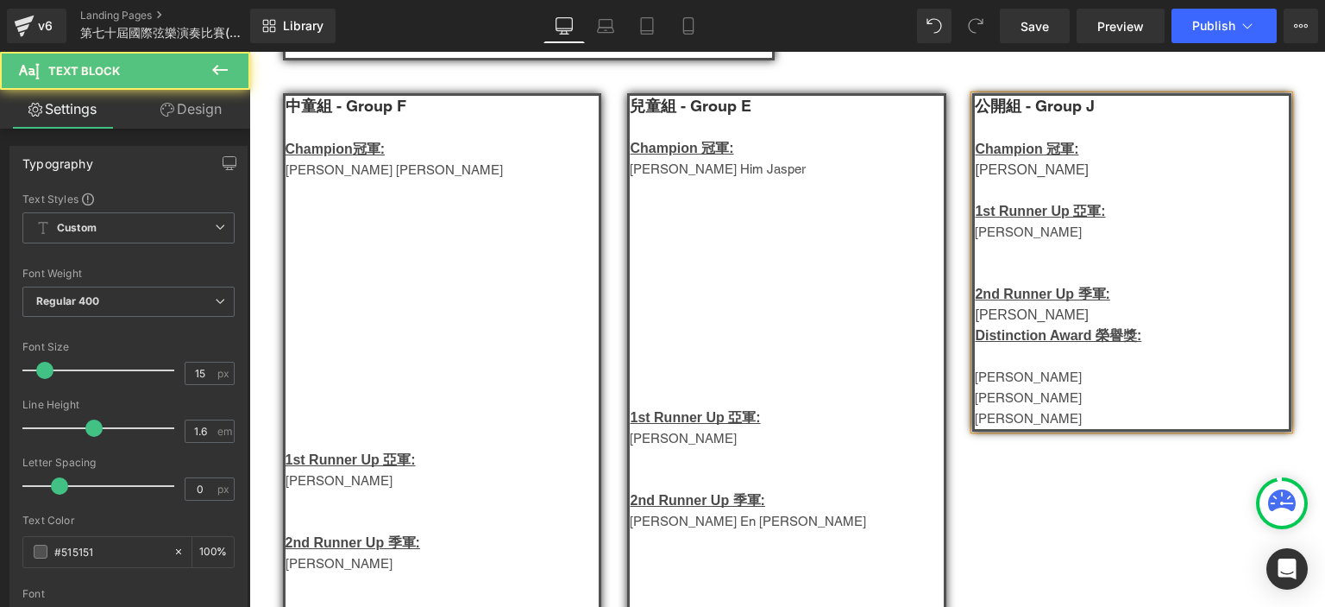
click at [1023, 251] on p at bounding box center [1132, 252] width 314 height 21
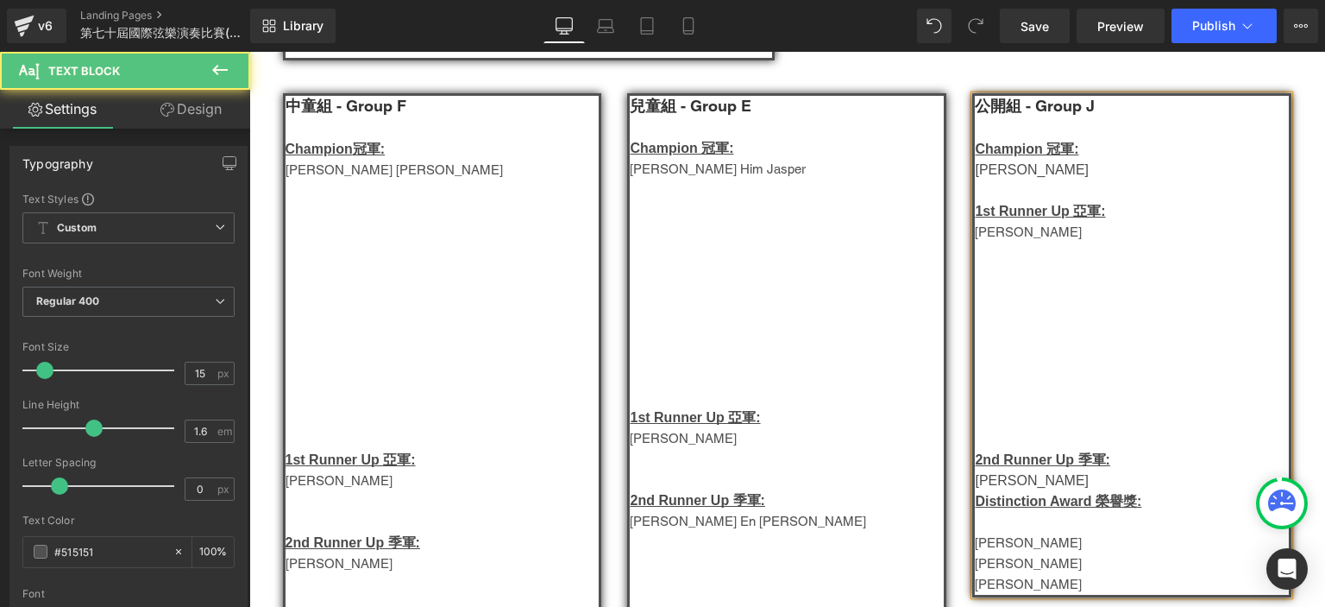
click at [1022, 255] on p at bounding box center [1132, 252] width 314 height 21
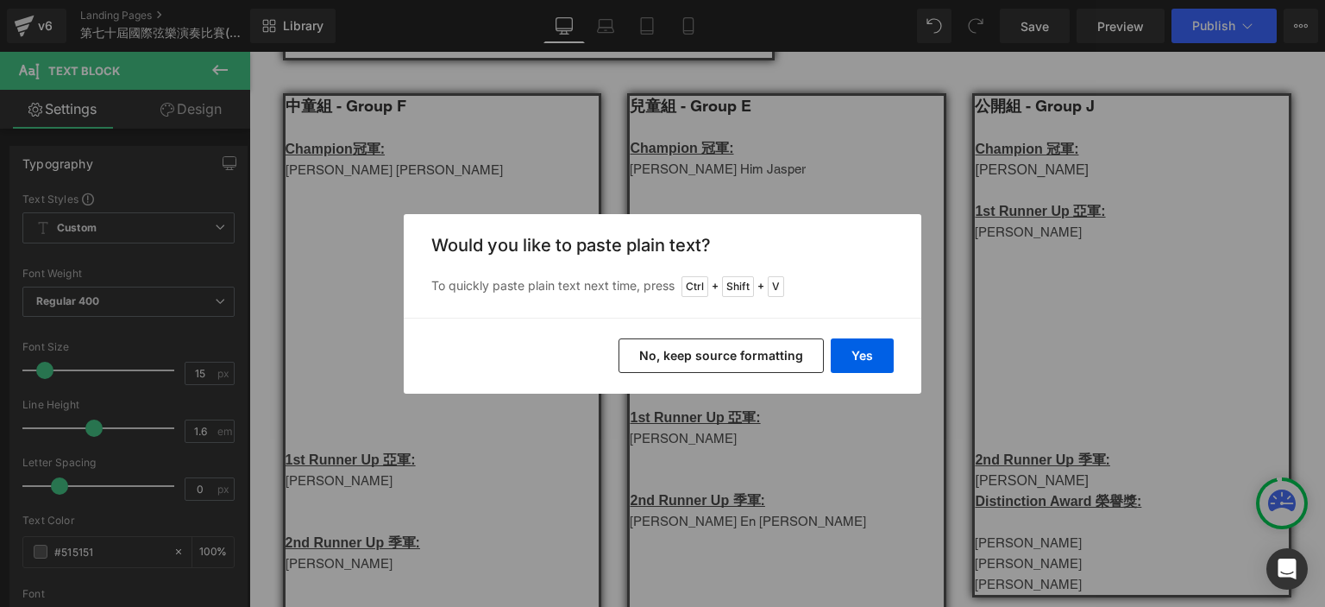
click at [850, 374] on div "Yes No, keep source formatting" at bounding box center [663, 356] width 518 height 76
click at [853, 358] on button "Yes" at bounding box center [862, 355] width 63 height 35
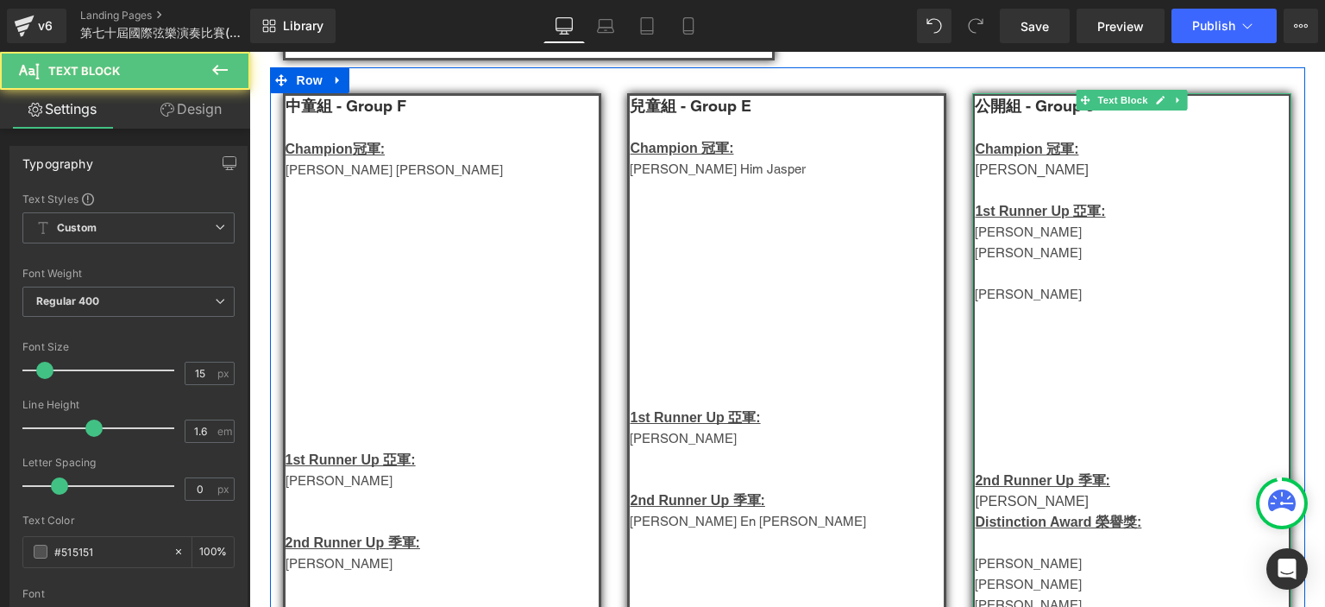
click at [1010, 284] on p at bounding box center [1132, 273] width 314 height 21
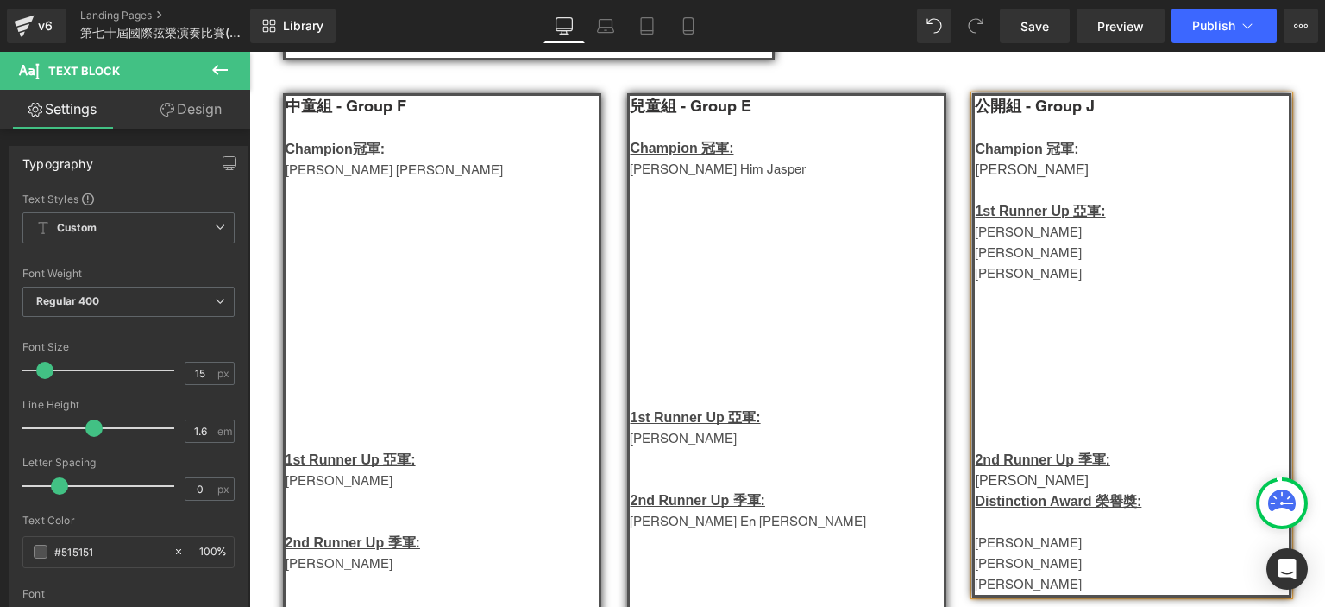
click at [1008, 450] on p at bounding box center [1132, 439] width 314 height 21
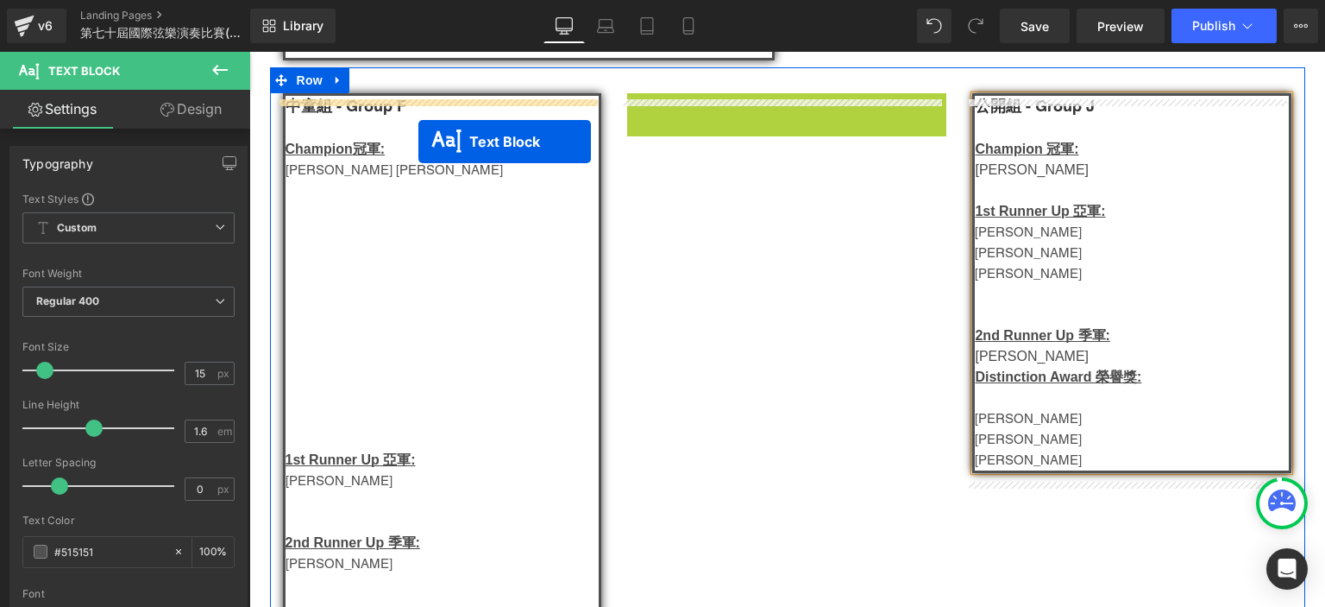
drag, startPoint x: 733, startPoint y: 107, endPoint x: 418, endPoint y: 142, distance: 316.0
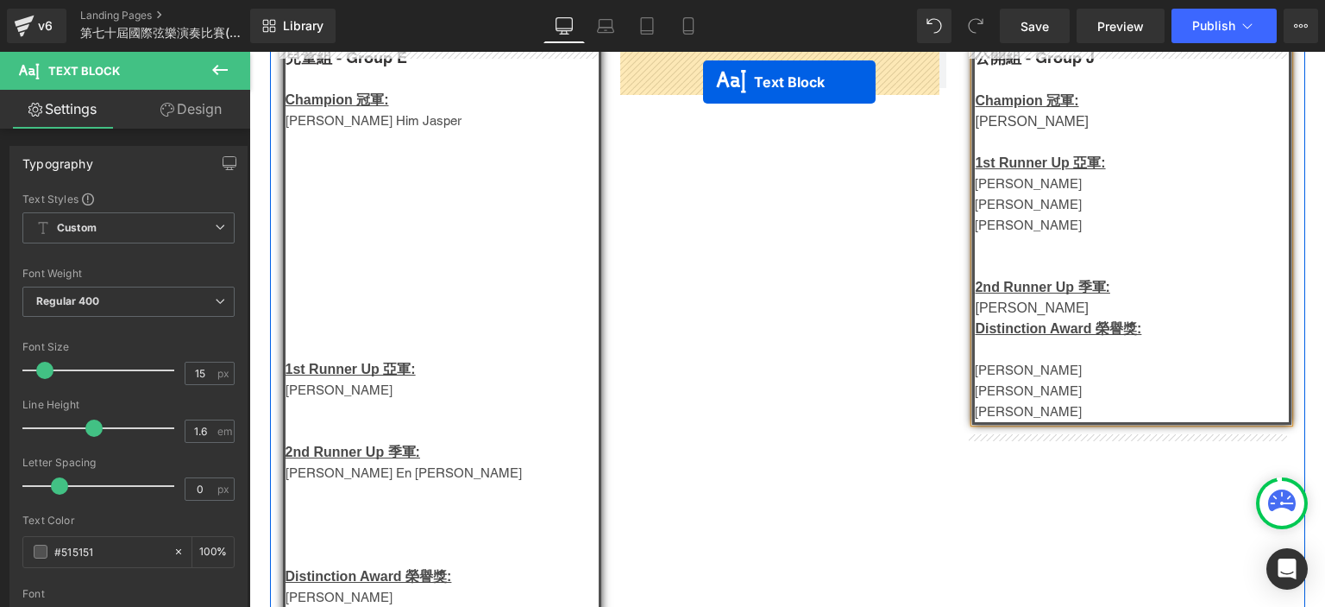
scroll to position [1139, 0]
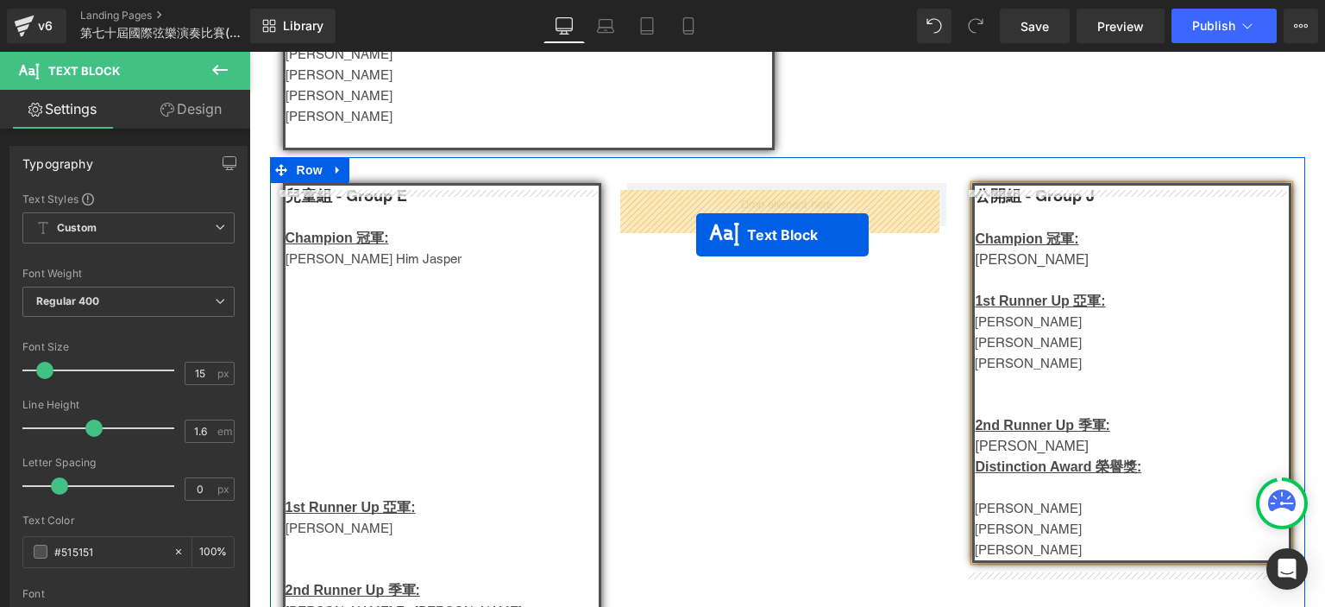
drag, startPoint x: 384, startPoint y: 344, endPoint x: 697, endPoint y: 235, distance: 331.8
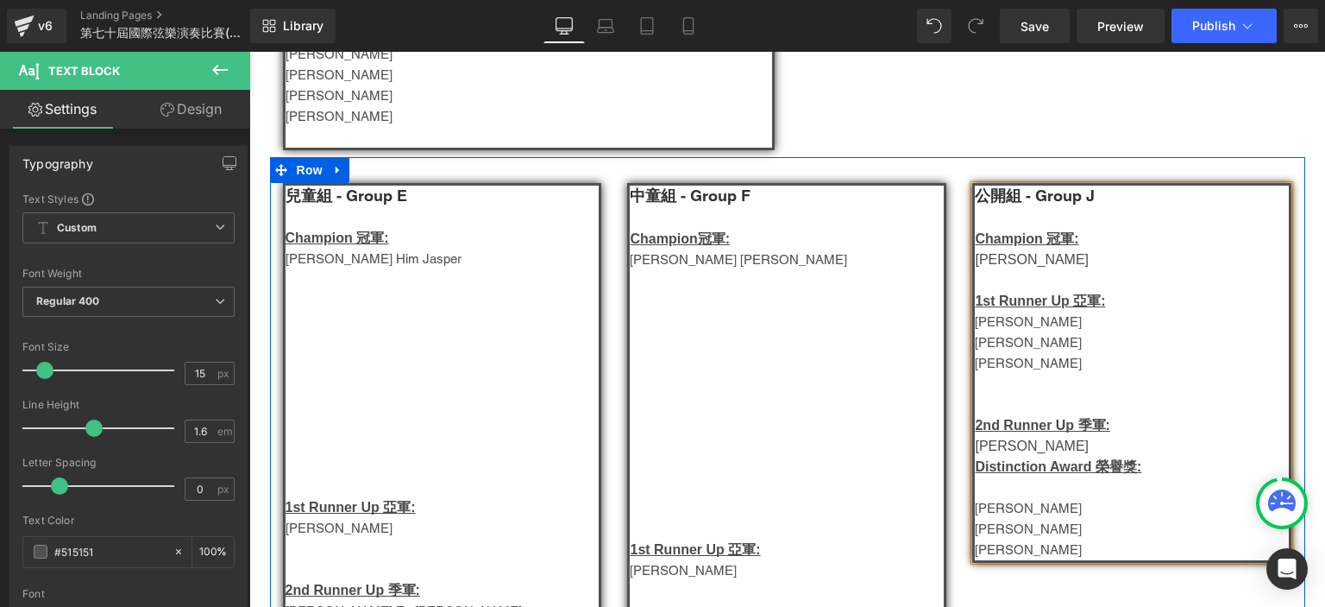
click at [1051, 285] on p at bounding box center [1132, 280] width 314 height 21
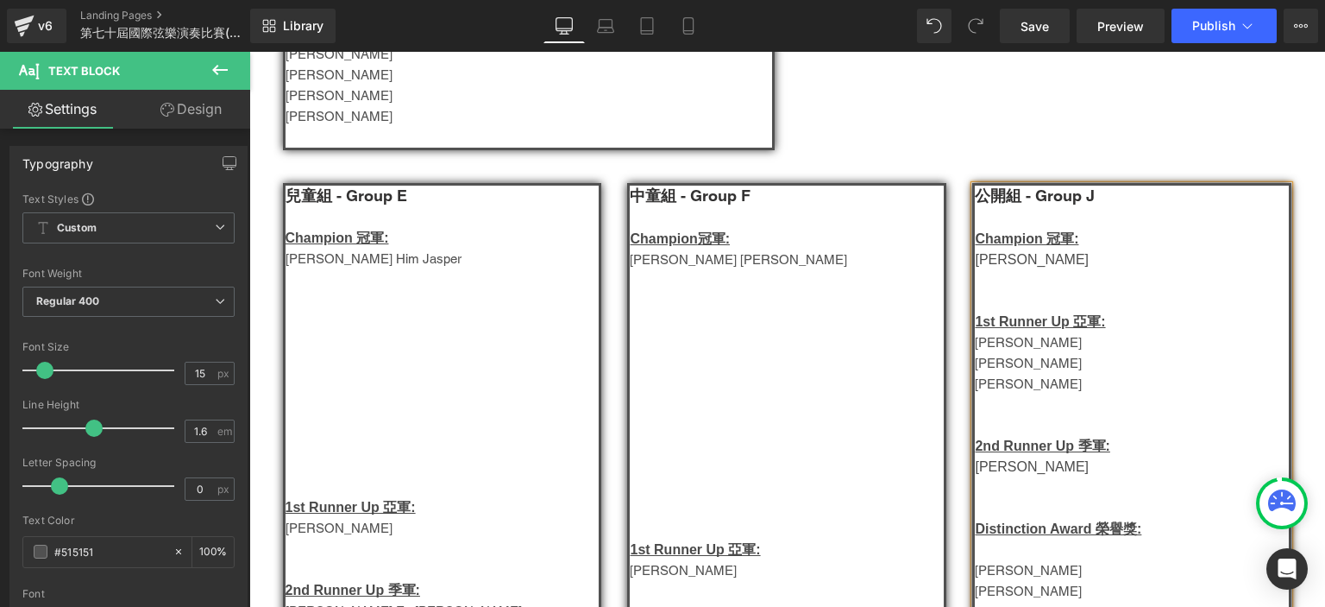
scroll to position [1332, 0]
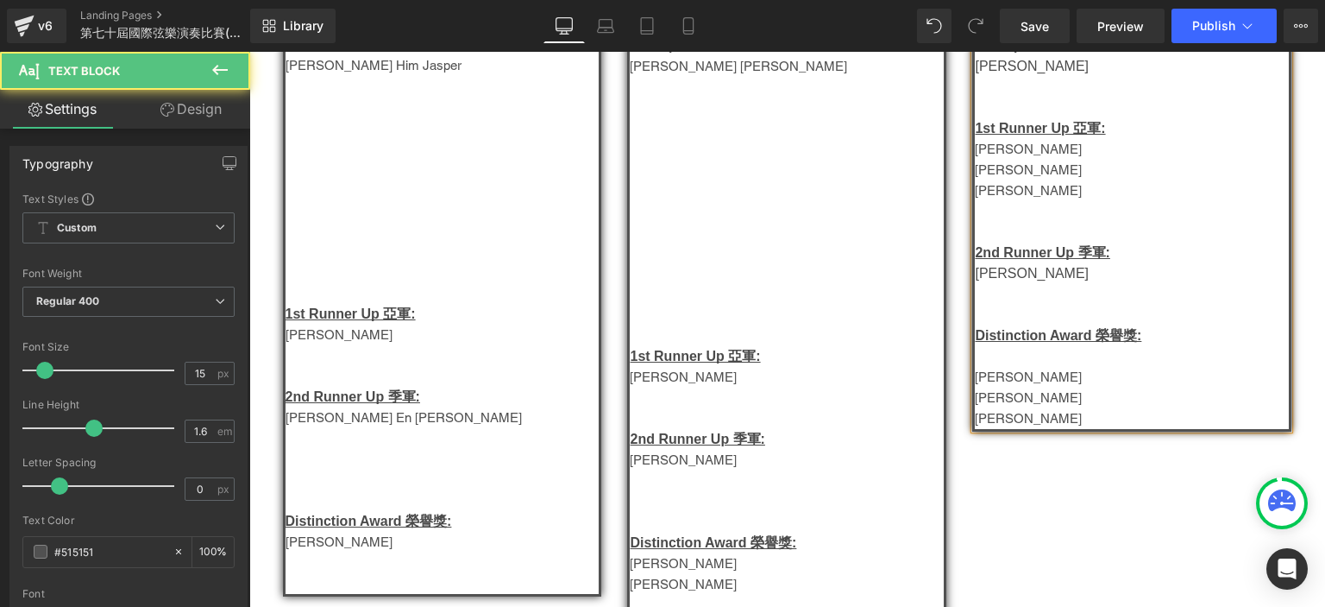
click at [1006, 362] on p at bounding box center [1132, 356] width 314 height 21
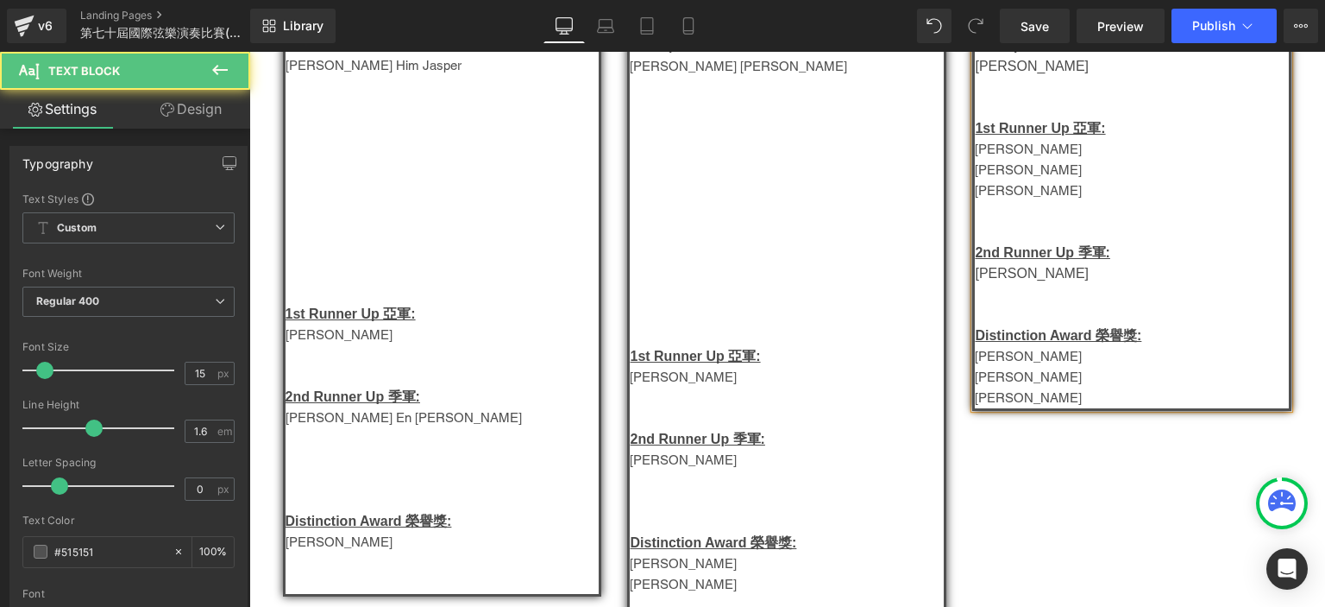
click at [1101, 406] on p "Michelle Sim Jia Wen" at bounding box center [1132, 397] width 314 height 21
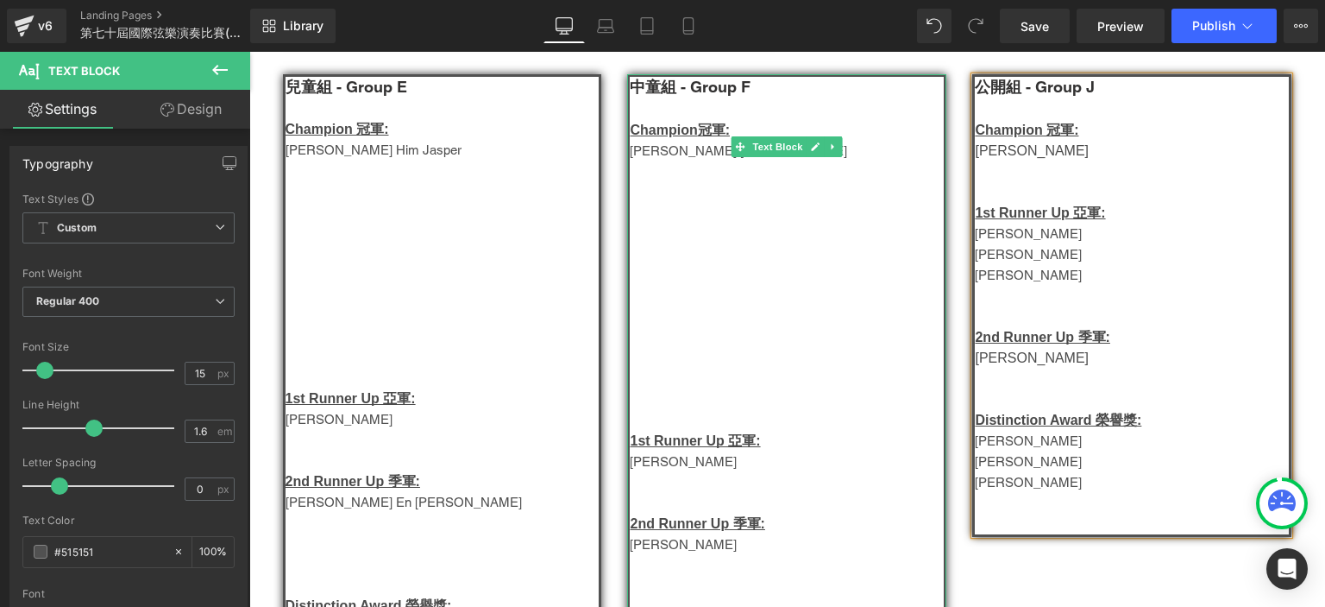
scroll to position [1238, 0]
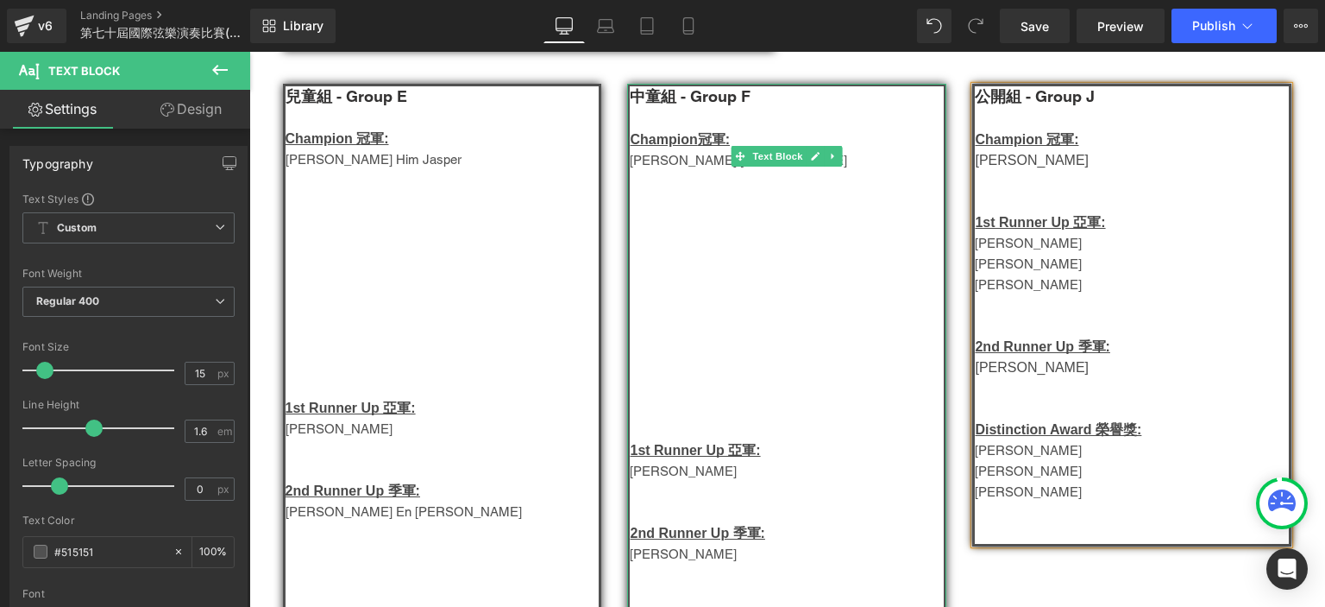
click at [670, 436] on p at bounding box center [787, 429] width 314 height 21
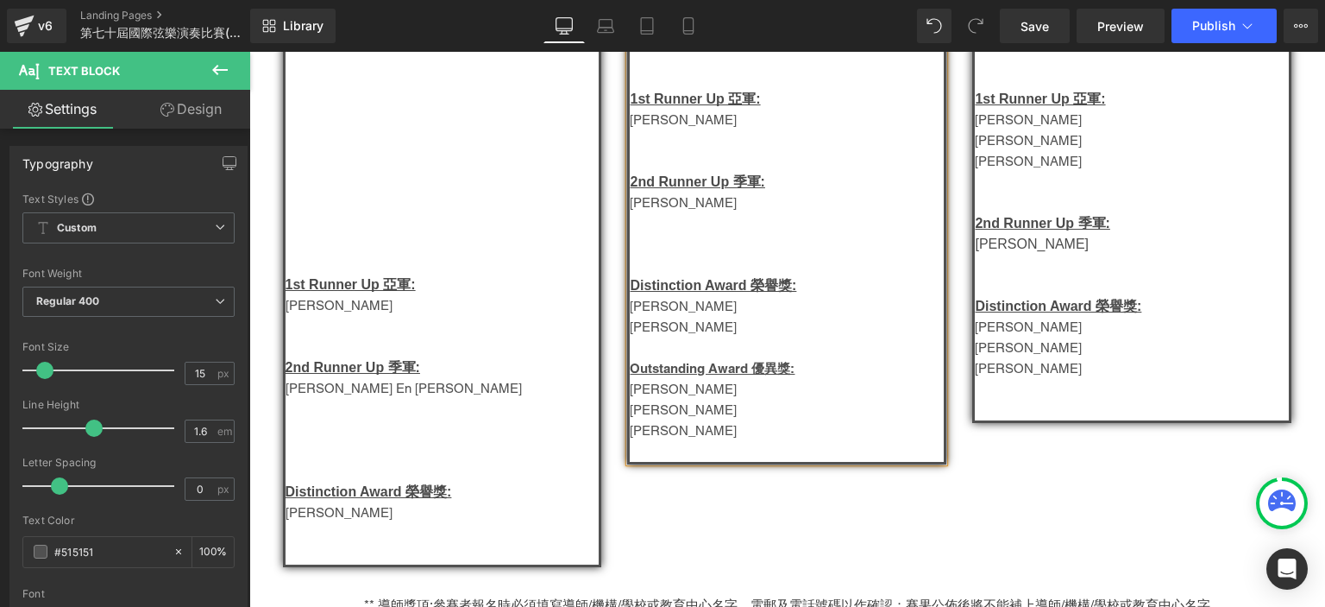
scroll to position [1367, 0]
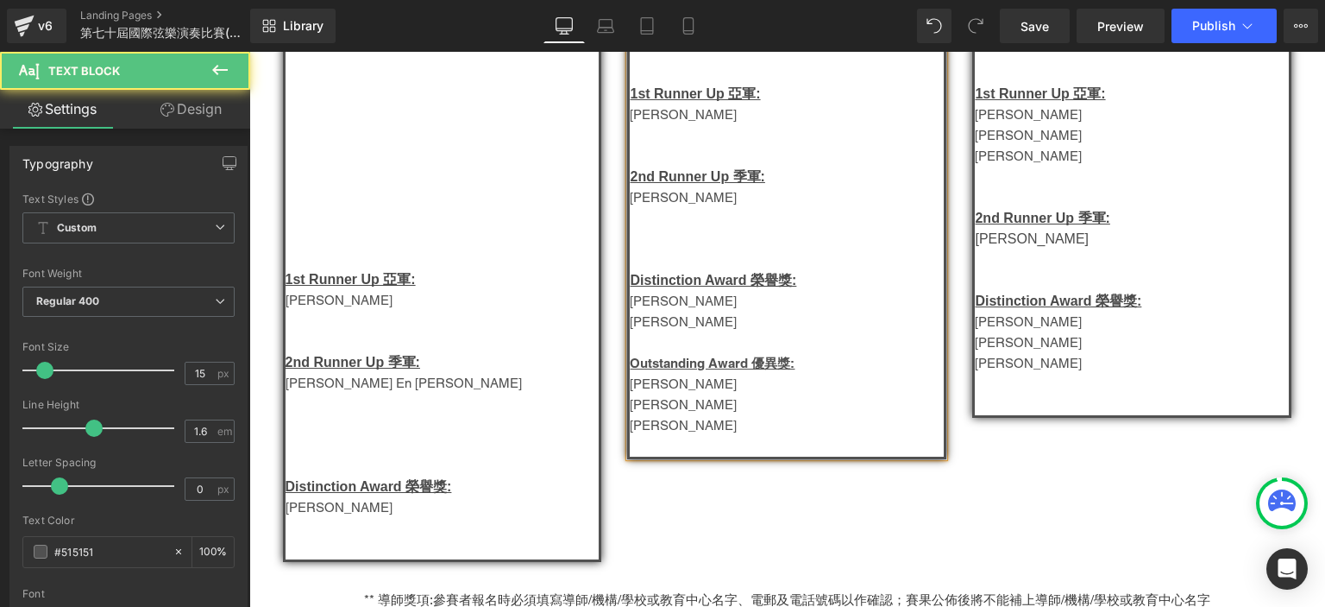
click at [667, 351] on p at bounding box center [787, 342] width 314 height 21
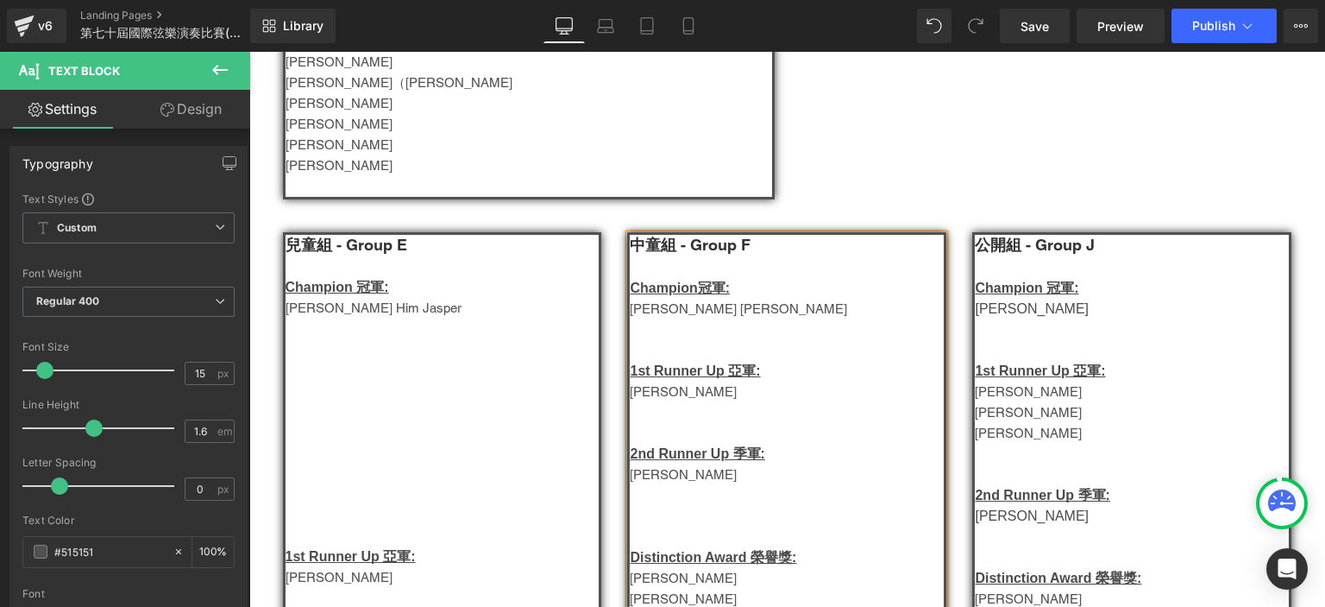
scroll to position [1087, 0]
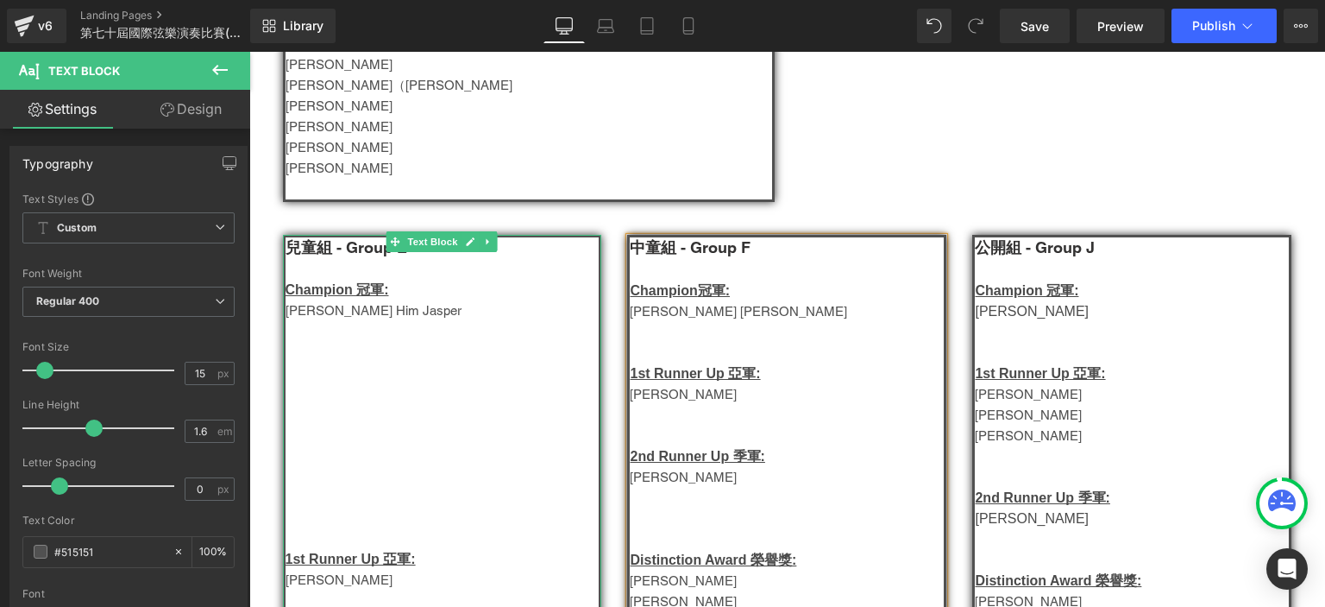
click at [395, 507] on p at bounding box center [443, 497] width 314 height 21
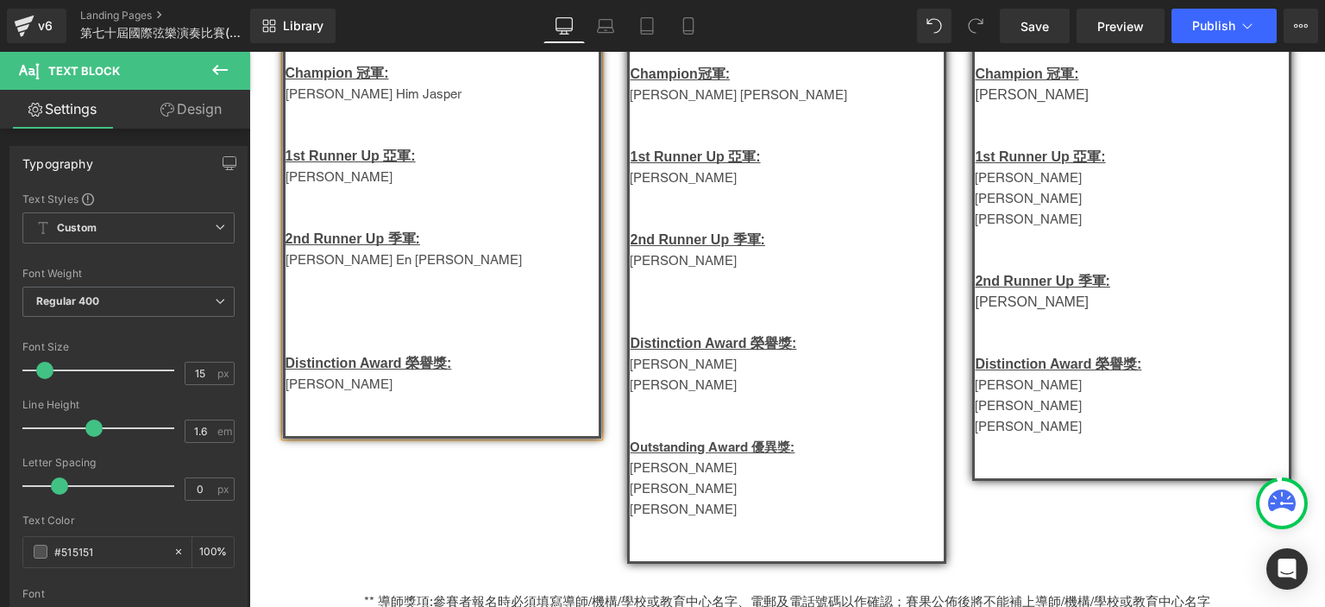
scroll to position [1305, 0]
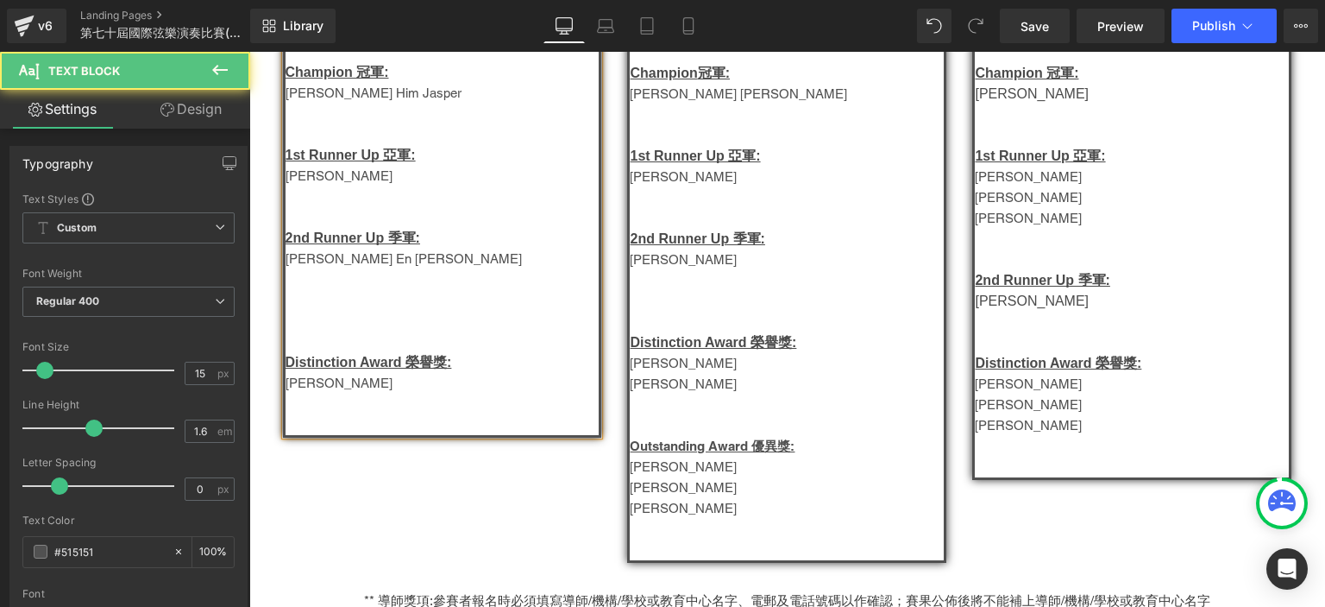
click at [342, 331] on p at bounding box center [443, 321] width 314 height 21
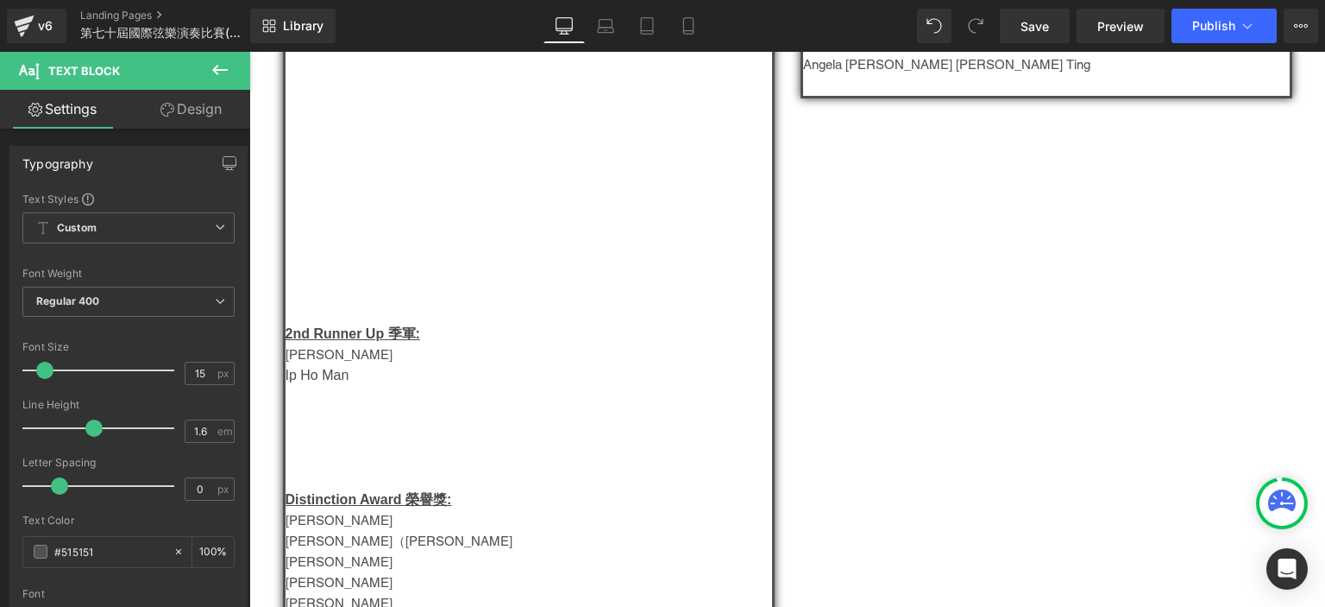
scroll to position [635, 0]
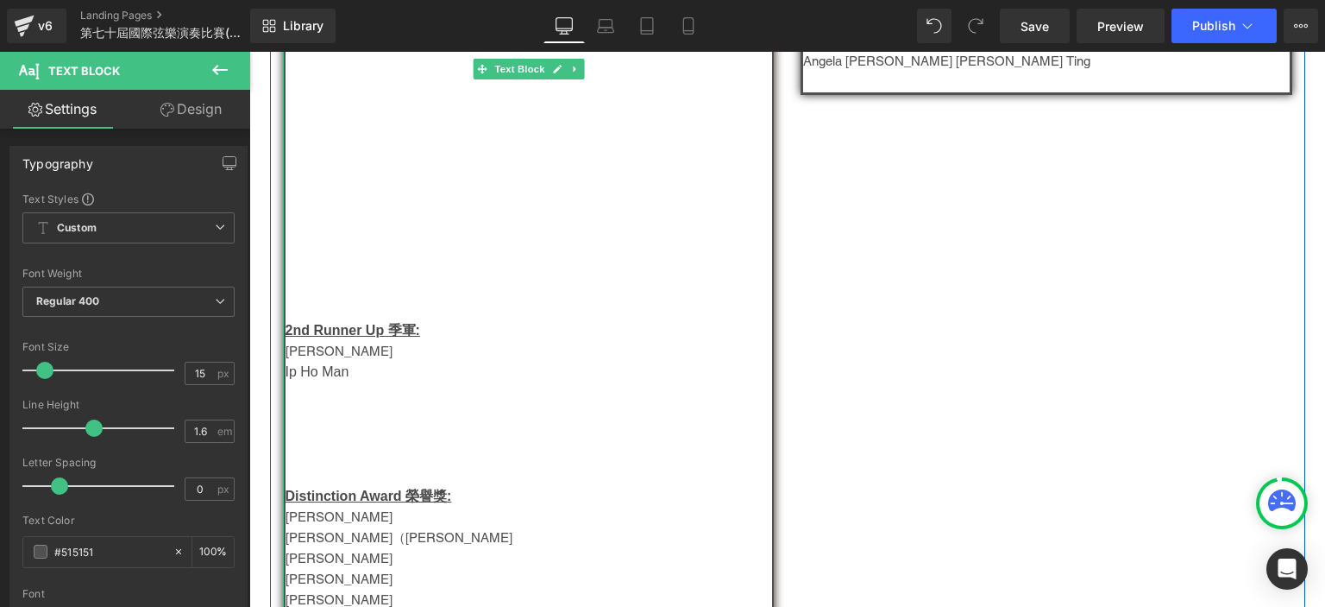
click at [331, 318] on p at bounding box center [529, 309] width 487 height 21
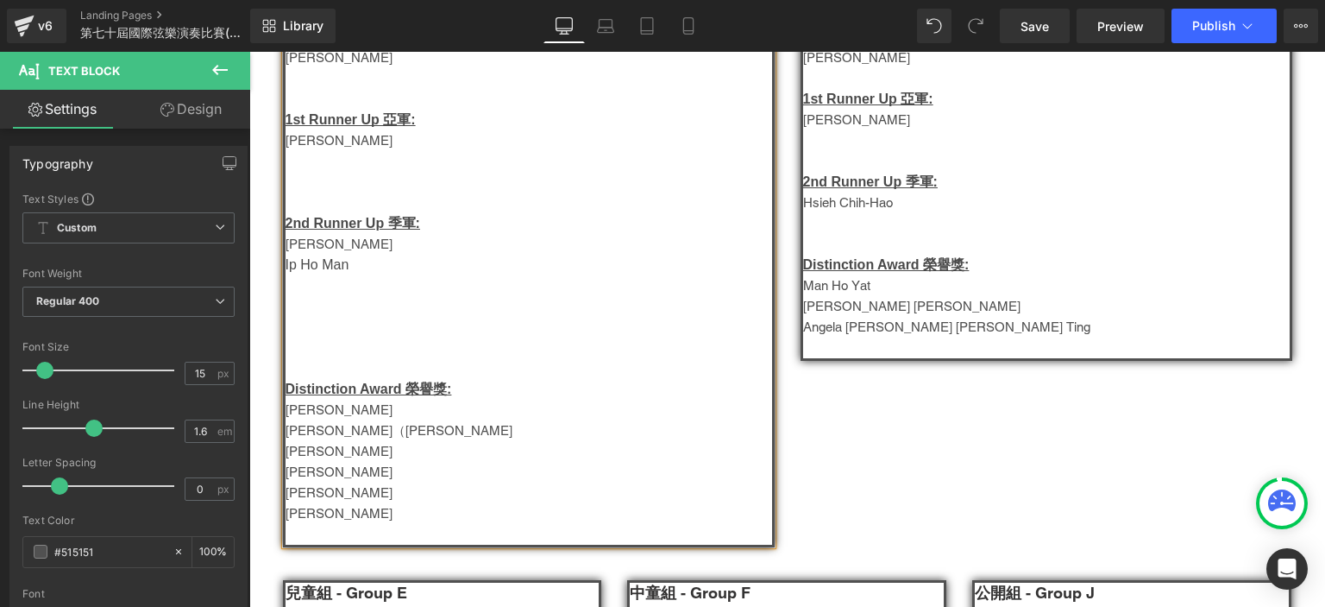
scroll to position [386, 0]
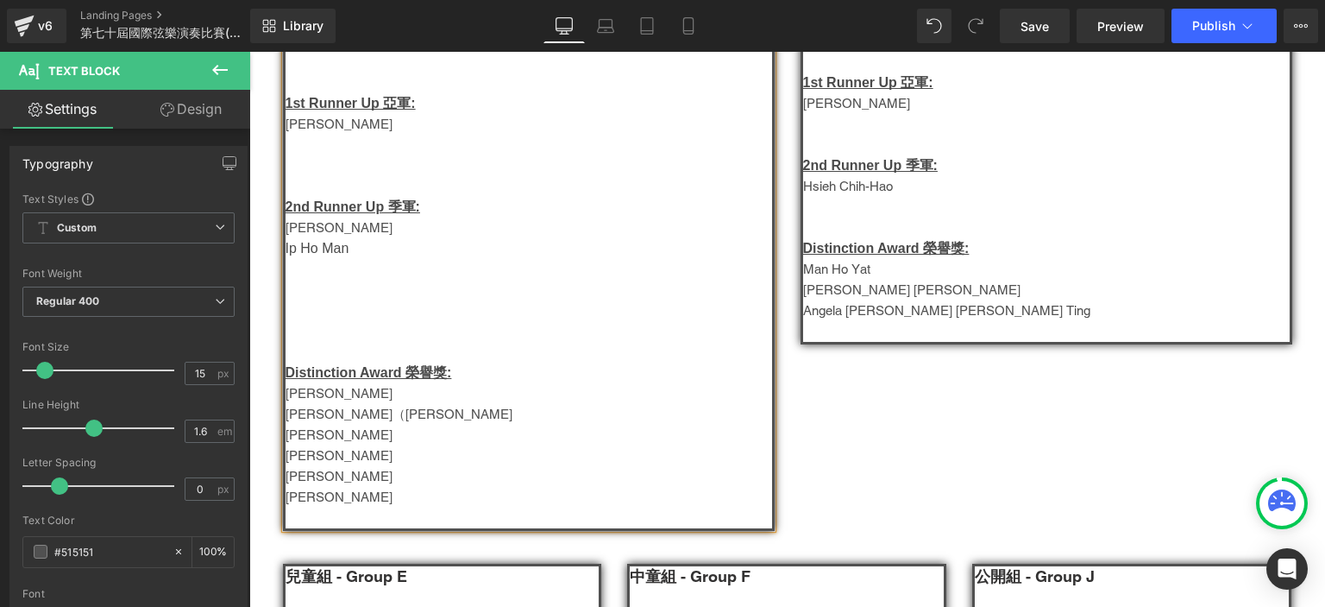
click at [306, 348] on p at bounding box center [529, 352] width 487 height 21
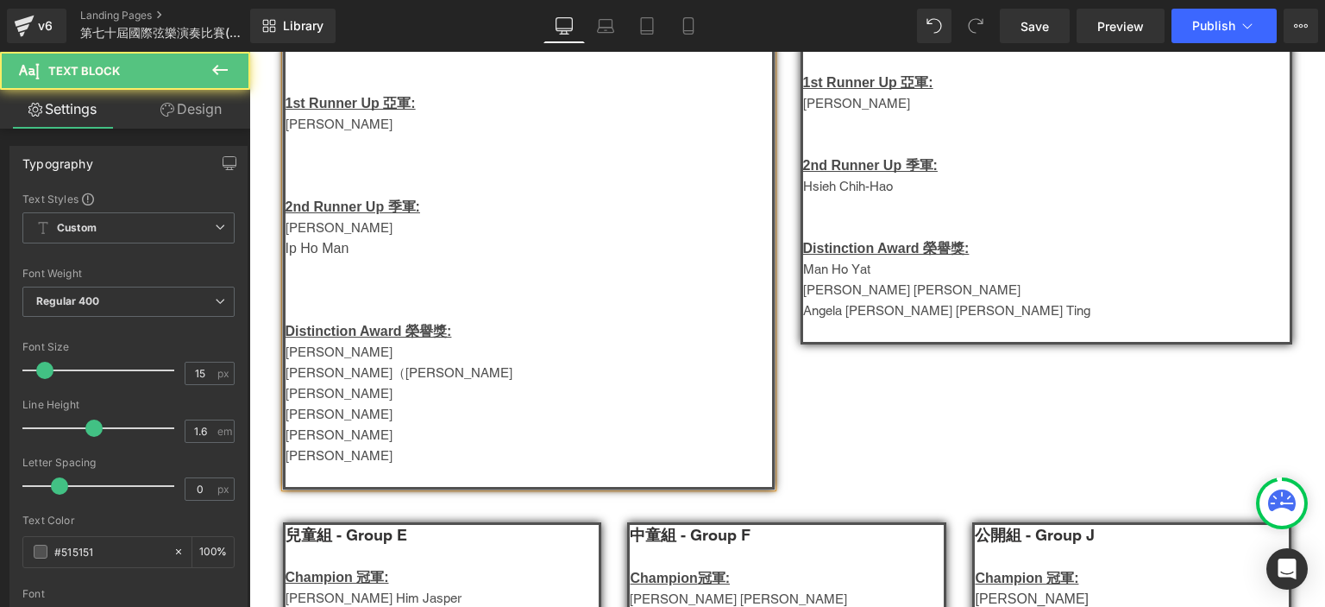
click at [349, 485] on p at bounding box center [529, 476] width 487 height 21
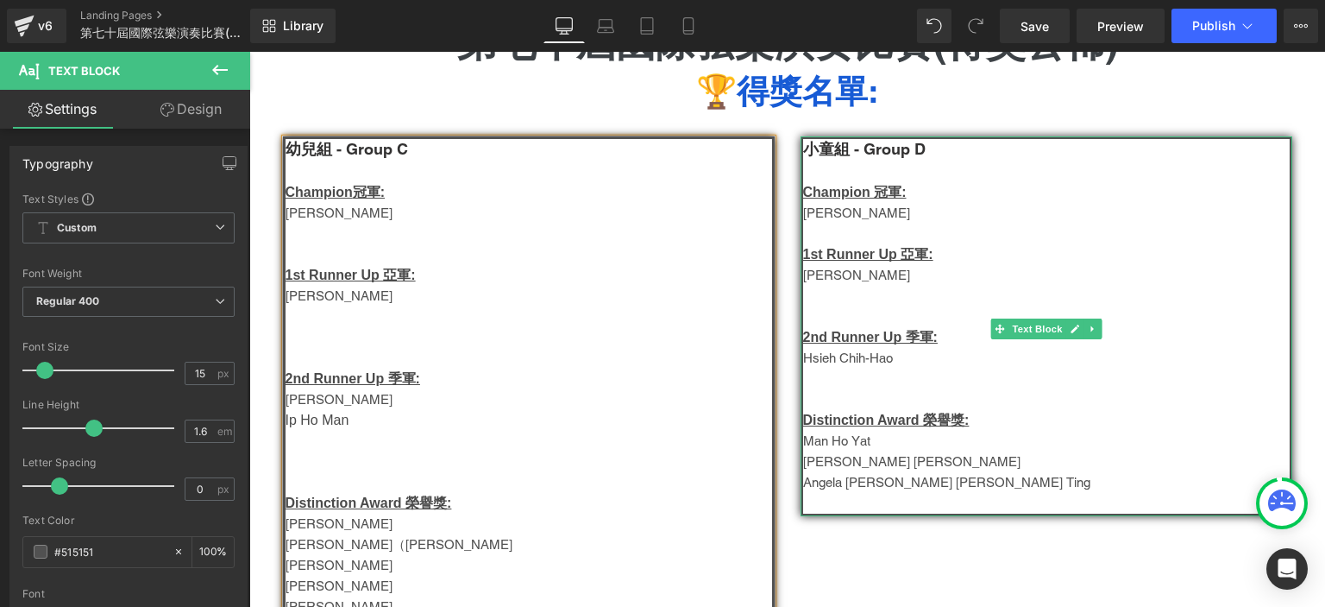
scroll to position [217, 0]
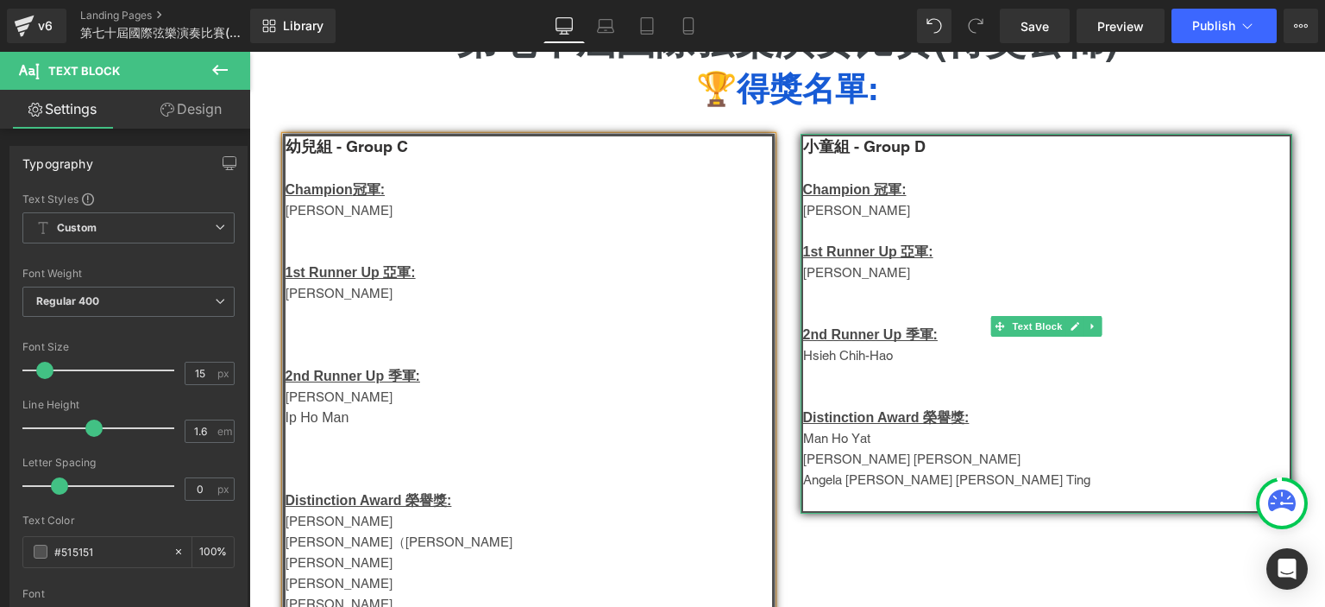
click at [887, 237] on p at bounding box center [1046, 231] width 487 height 21
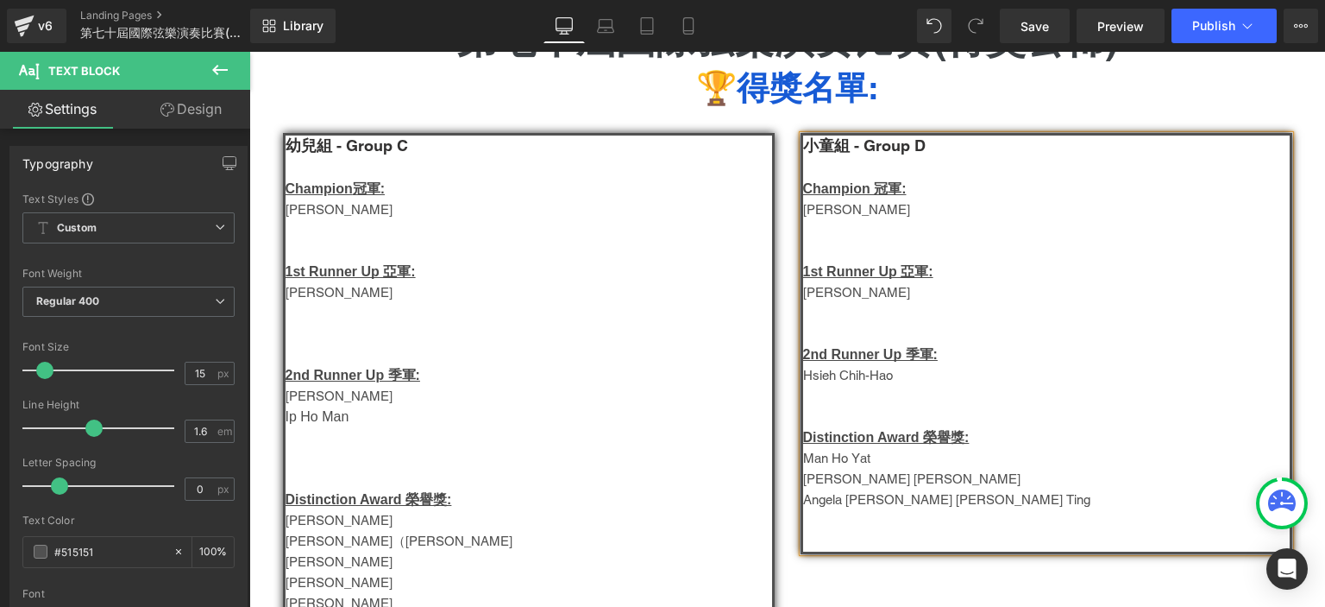
scroll to position [0, 0]
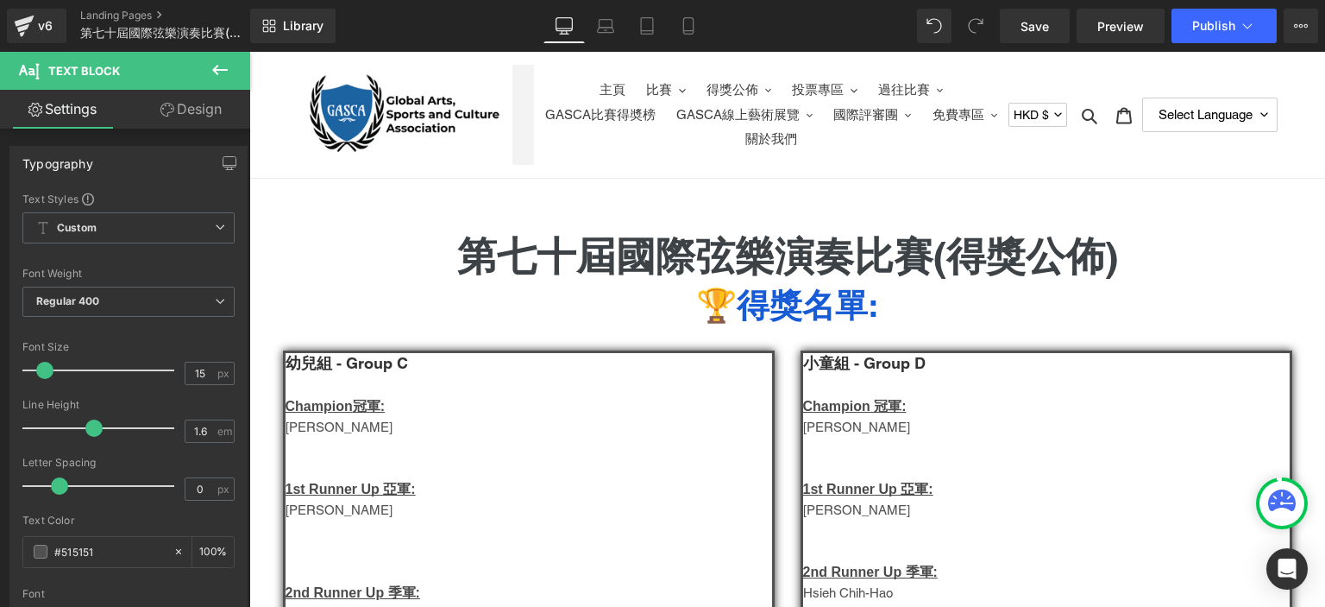
click at [1200, 44] on div "Library Desktop Desktop Laptop Tablet Mobile Save Preview Publish Scheduled Vie…" at bounding box center [787, 26] width 1075 height 52
click at [1207, 30] on span "Publish" at bounding box center [1213, 26] width 43 height 14
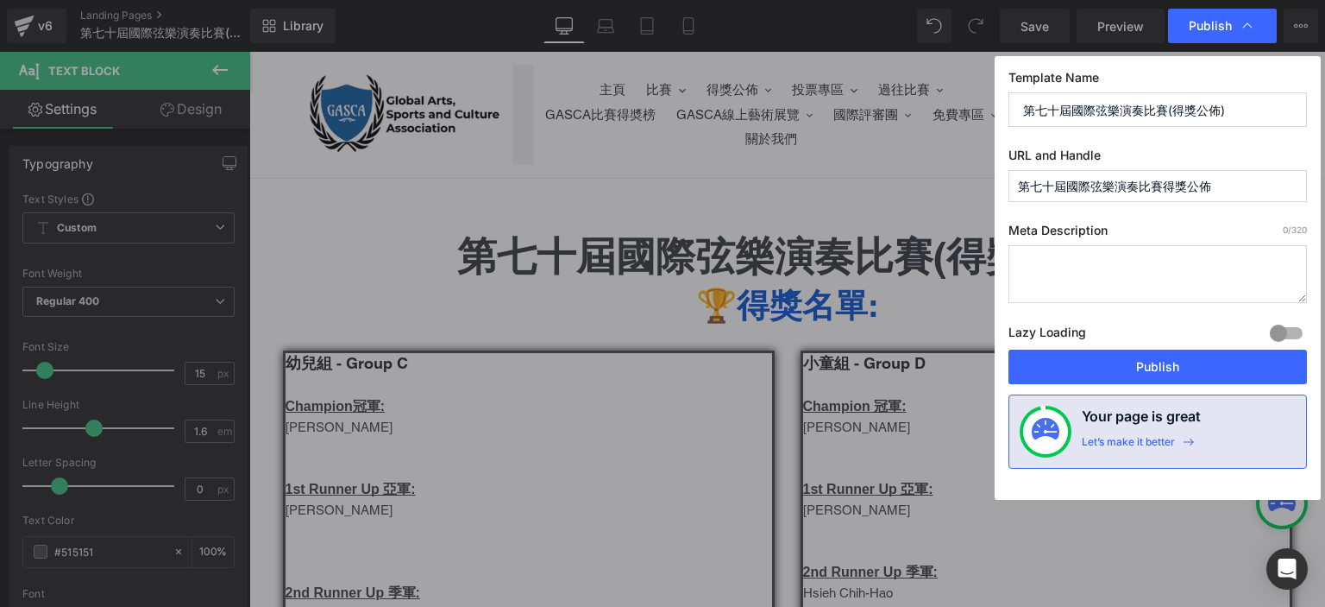
click at [1144, 190] on input "第七十屆國際弦樂演奏比賽得獎公佈" at bounding box center [1158, 186] width 299 height 32
click at [1066, 189] on input "70th-piano-winner" at bounding box center [1158, 186] width 299 height 32
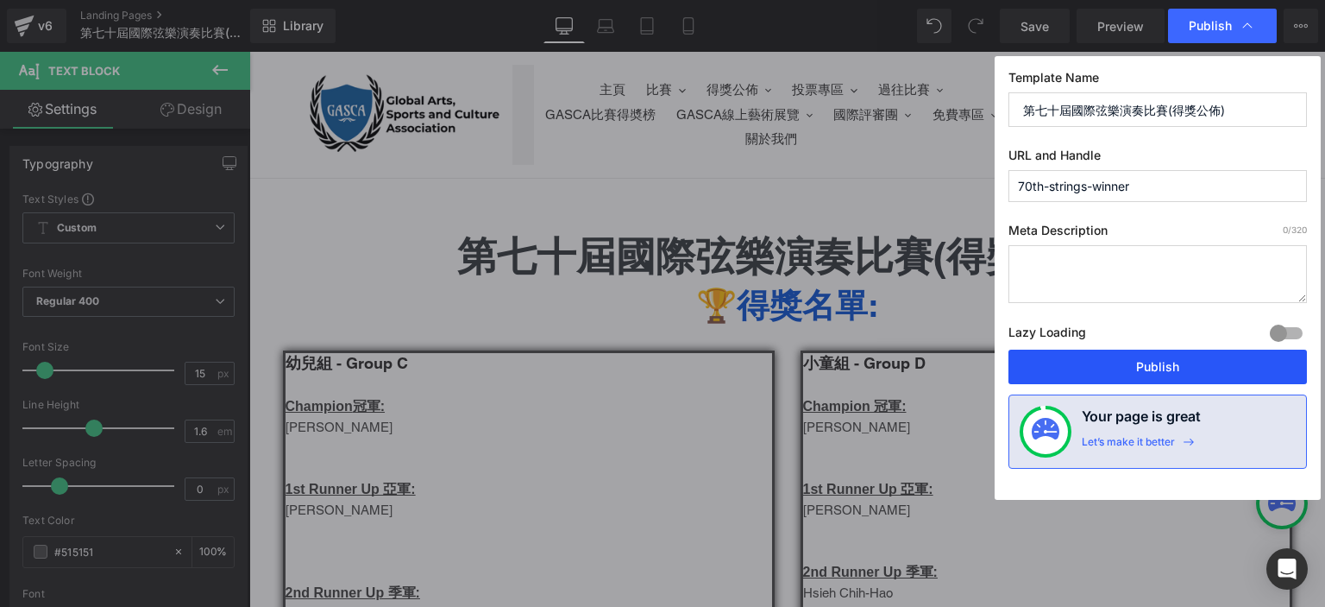
type input "70th-strings-winner"
click at [1152, 365] on button "Publish" at bounding box center [1158, 366] width 299 height 35
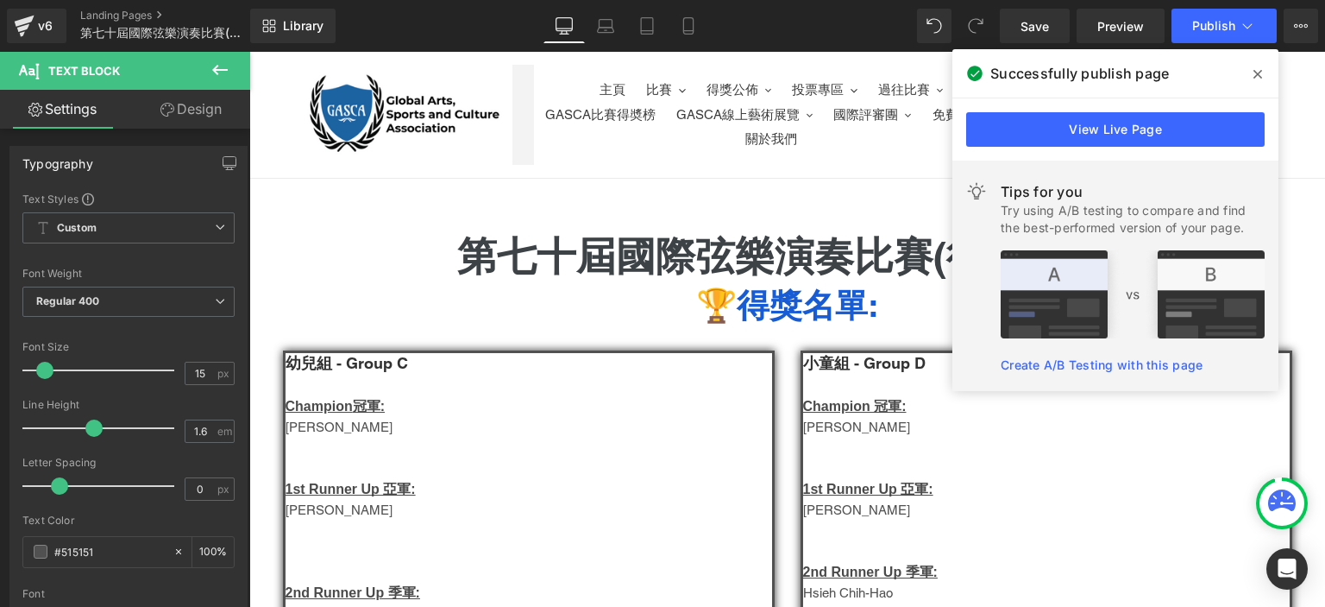
click at [139, 7] on div "v6 Landing Pages 第七十屆國際弦樂演奏比賽(得獎公佈)" at bounding box center [125, 26] width 250 height 52
click at [135, 12] on link "Landing Pages" at bounding box center [179, 16] width 198 height 14
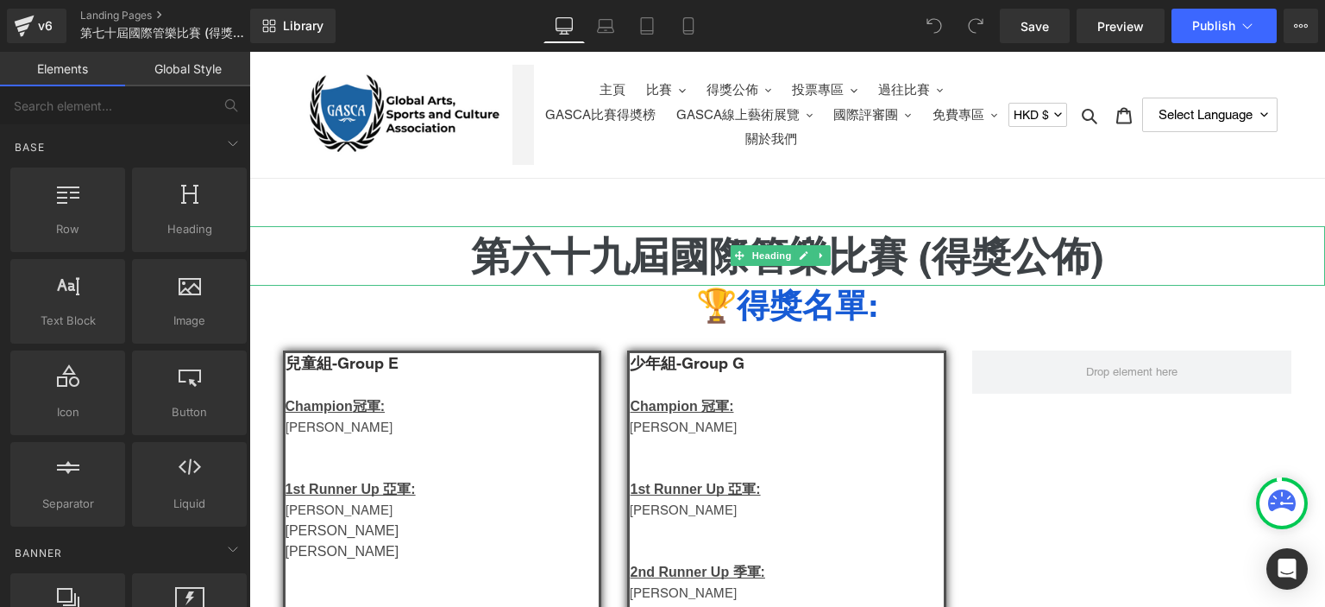
click at [617, 251] on h1 "第六十九屆國際管樂比賽 (得獎公佈)" at bounding box center [787, 256] width 1076 height 60
click at [617, 250] on h1 "第六十九屆國際管樂比賽 (得獎公佈)" at bounding box center [787, 256] width 1076 height 60
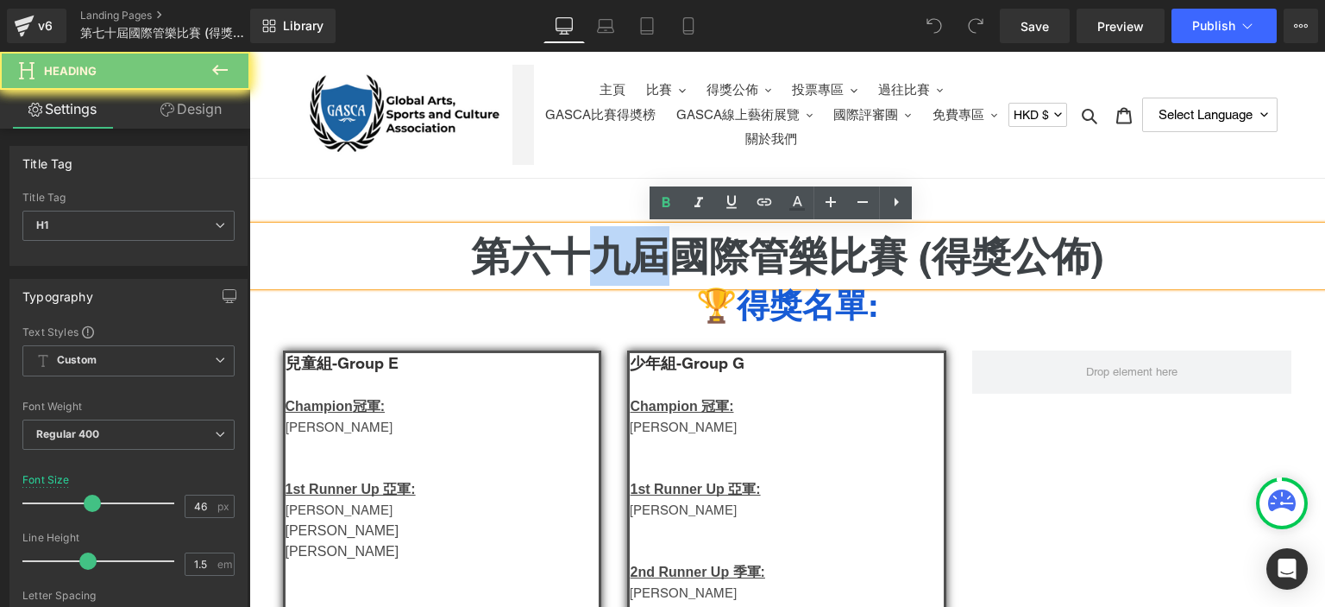
click at [617, 250] on h1 "第六十九屆國際管樂比賽 (得獎公佈)" at bounding box center [787, 256] width 1076 height 60
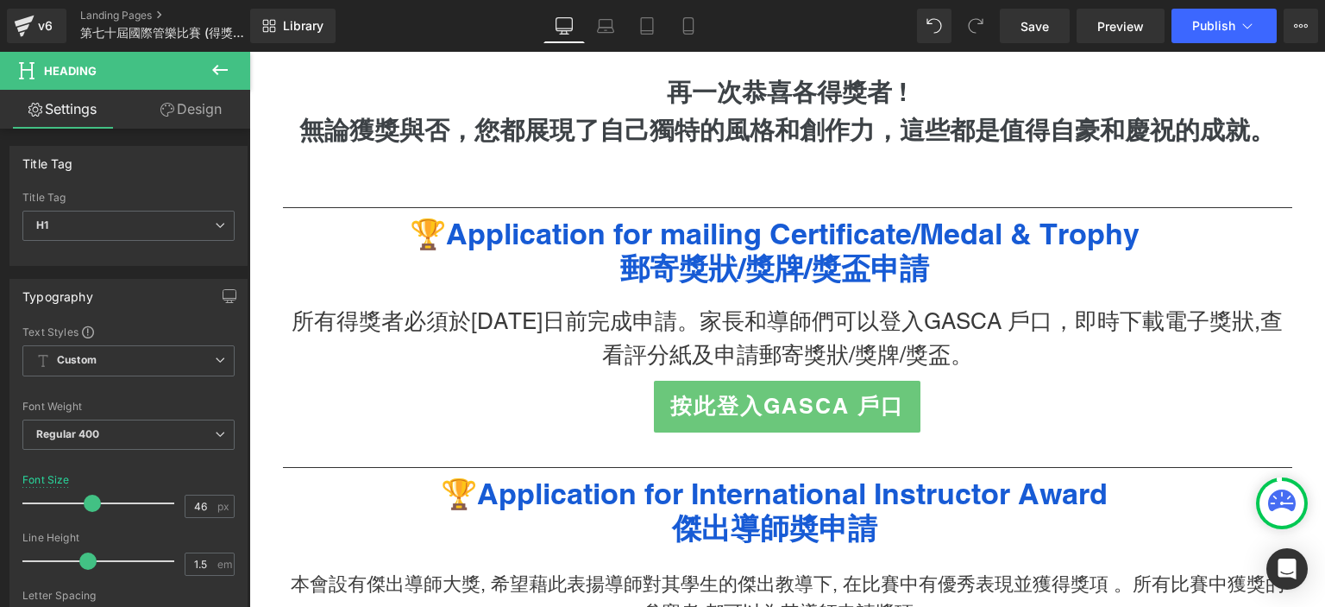
scroll to position [2102, 0]
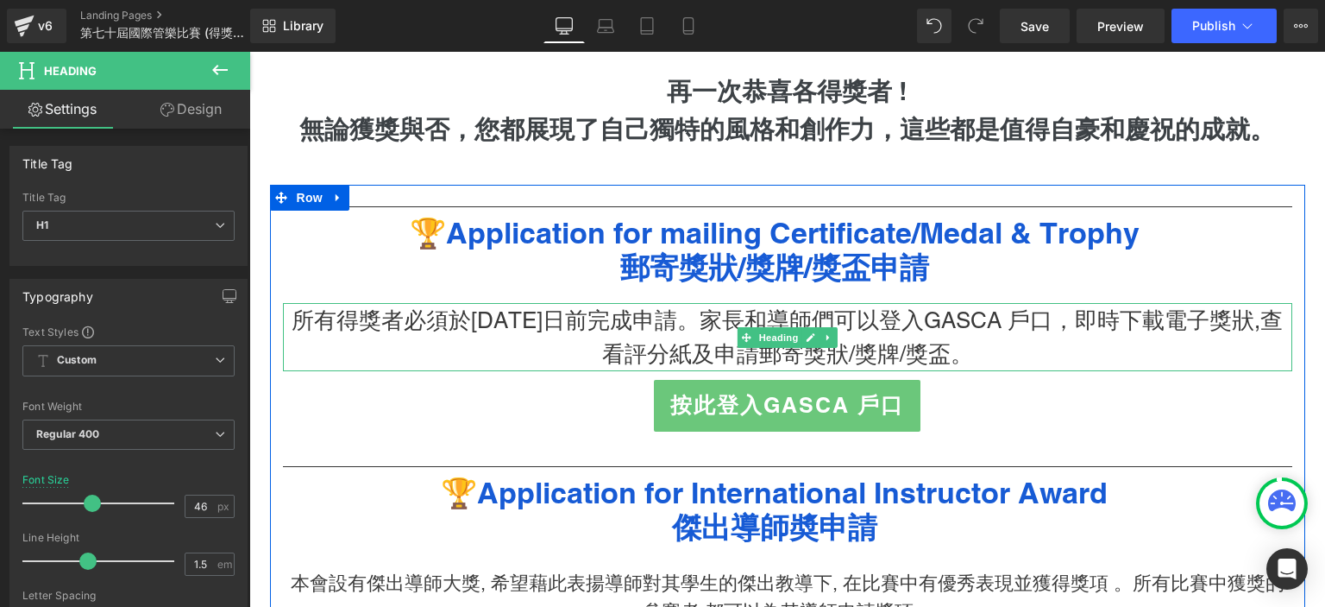
click at [500, 337] on h3 "所有得獎者必須於[DATE]日前完成申請。家長和導師們可以登入GASCA 戶口，即時下載電子獎狀,查看評分紙及申請郵寄獎狀/獎牌/獎盃。" at bounding box center [788, 337] width 1010 height 67
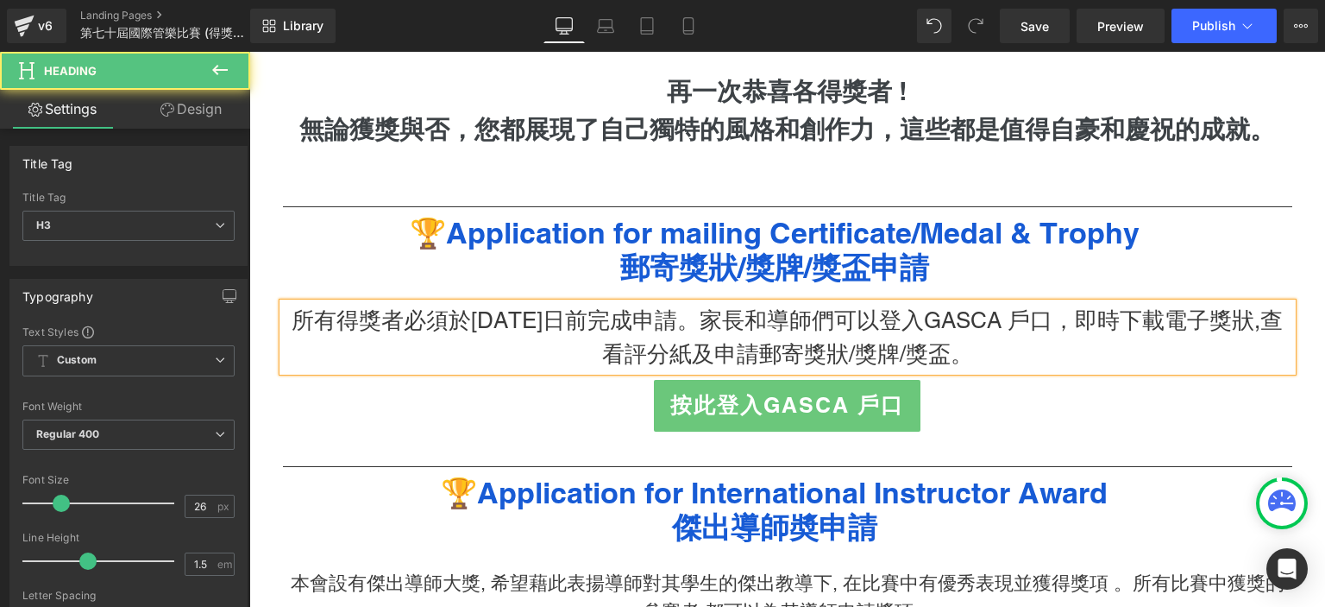
click at [474, 333] on h3 "所有得獎者必須於[DATE]日前完成申請。家長和導師們可以登入GASCA 戶口，即時下載電子獎狀,查看評分紙及申請郵寄獎狀/獎牌/獎盃。" at bounding box center [788, 337] width 1010 height 67
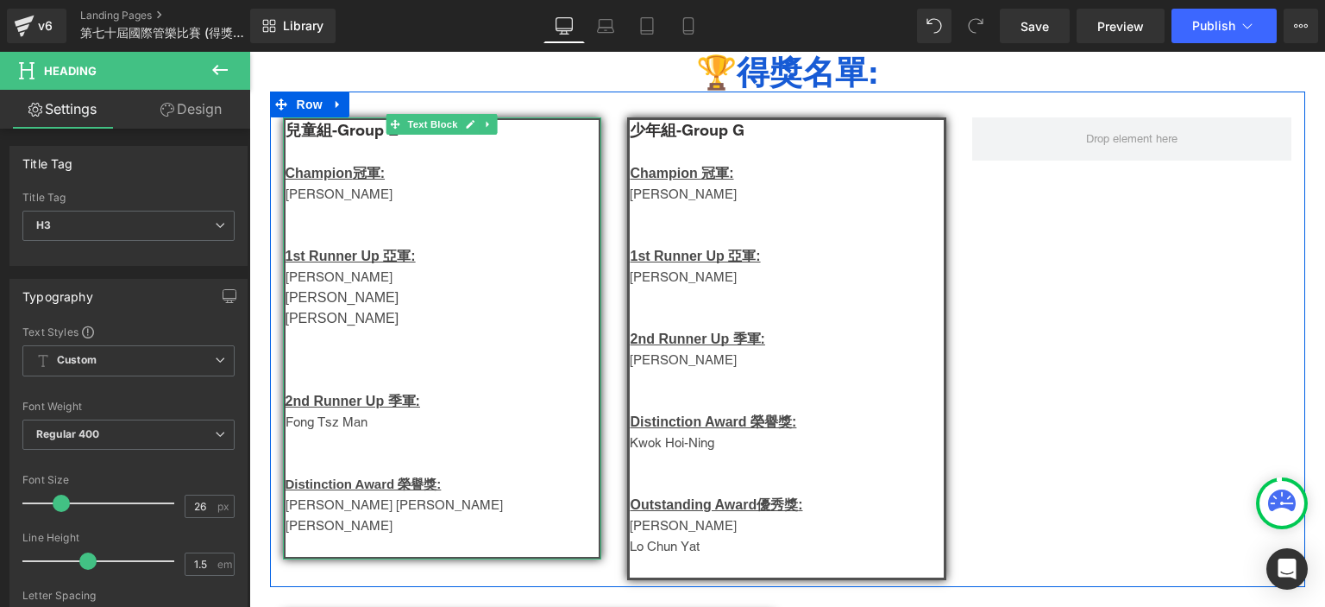
scroll to position [190, 0]
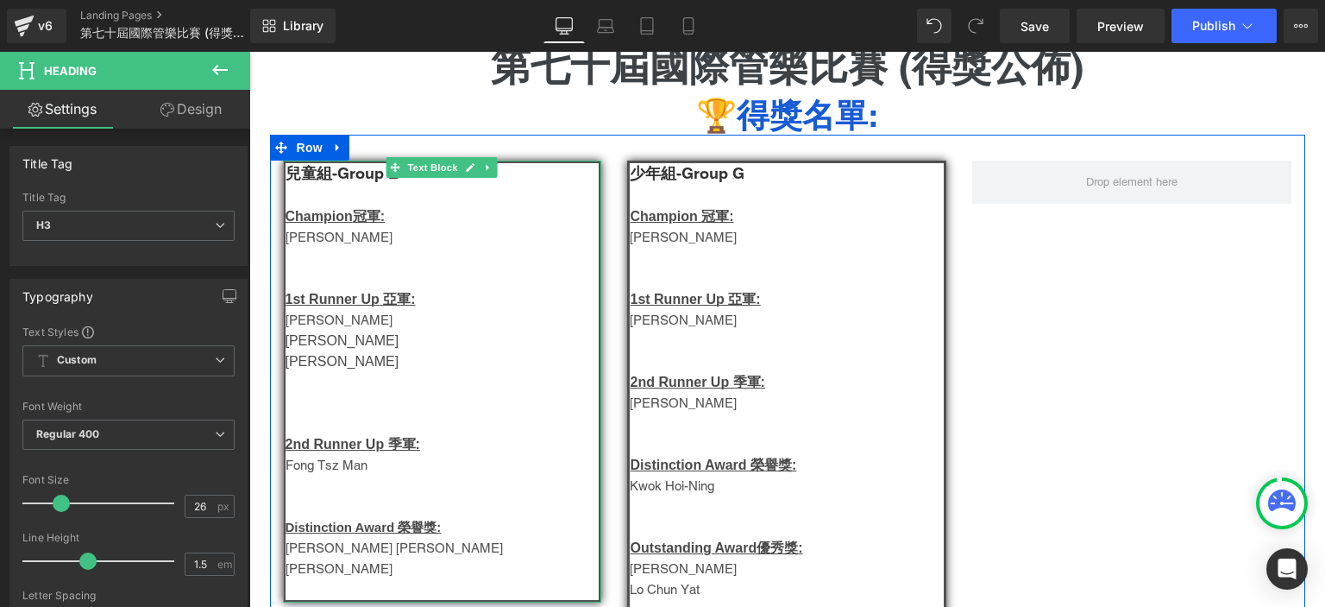
click at [332, 243] on p "Luk Chun Hei" at bounding box center [443, 237] width 314 height 21
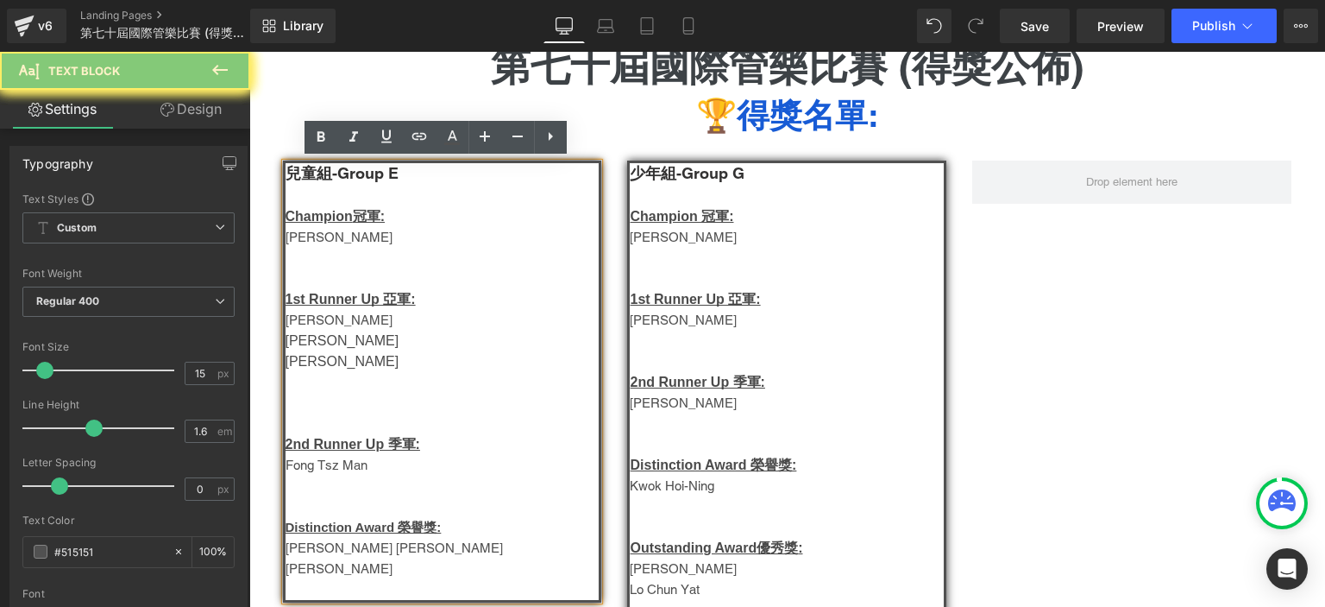
click at [332, 243] on p "Luk Chun Hei" at bounding box center [443, 237] width 314 height 21
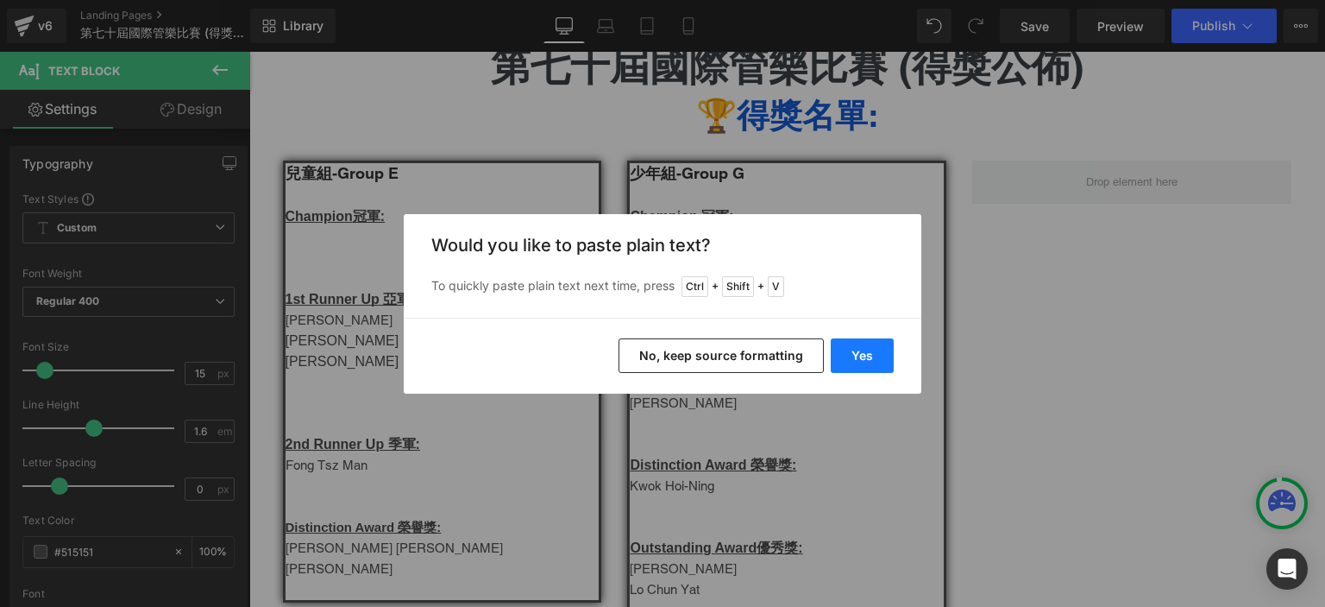
click at [878, 351] on button "Yes" at bounding box center [862, 355] width 63 height 35
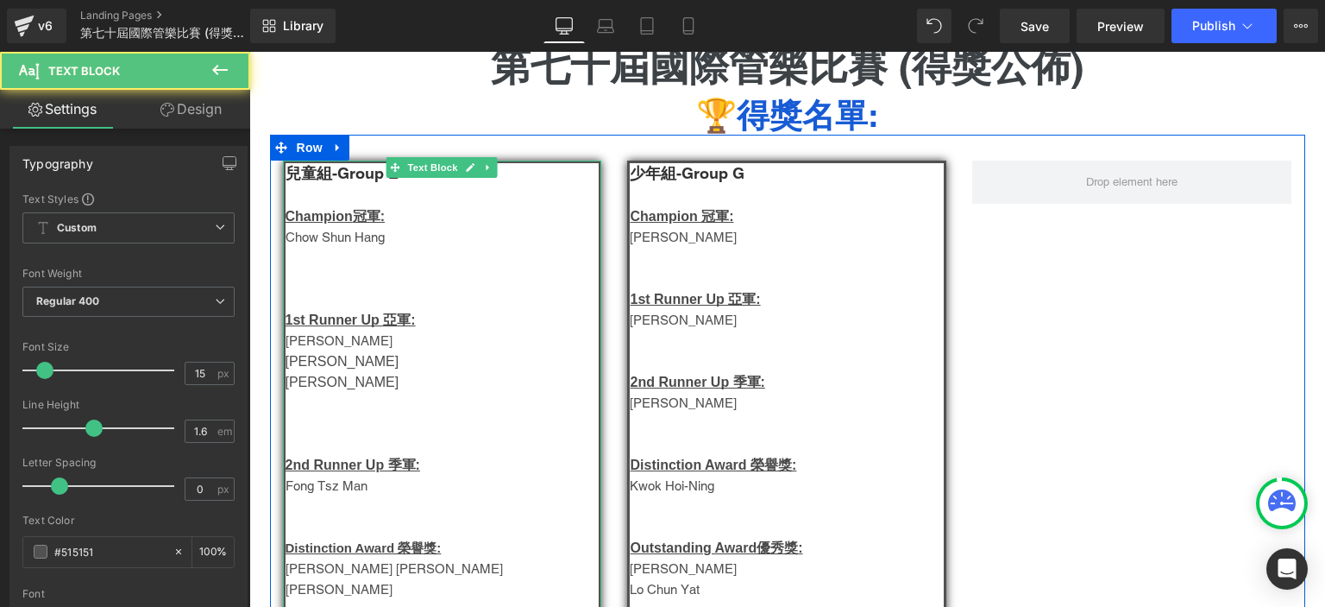
click at [369, 289] on p at bounding box center [443, 299] width 314 height 21
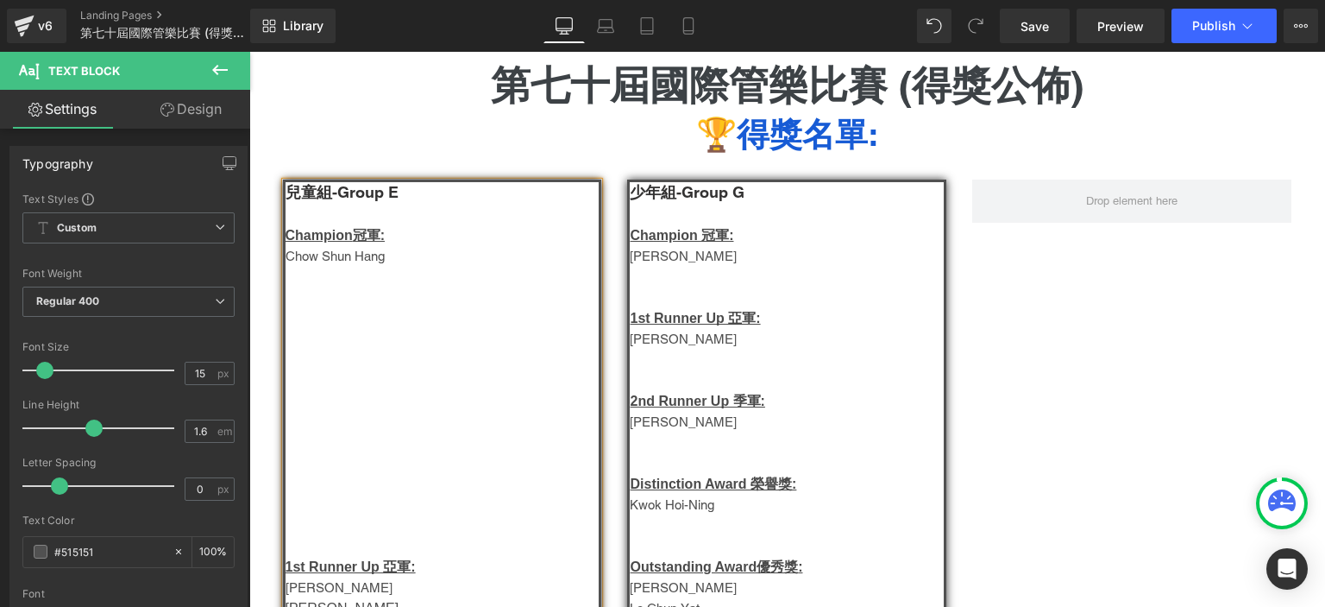
scroll to position [283, 0]
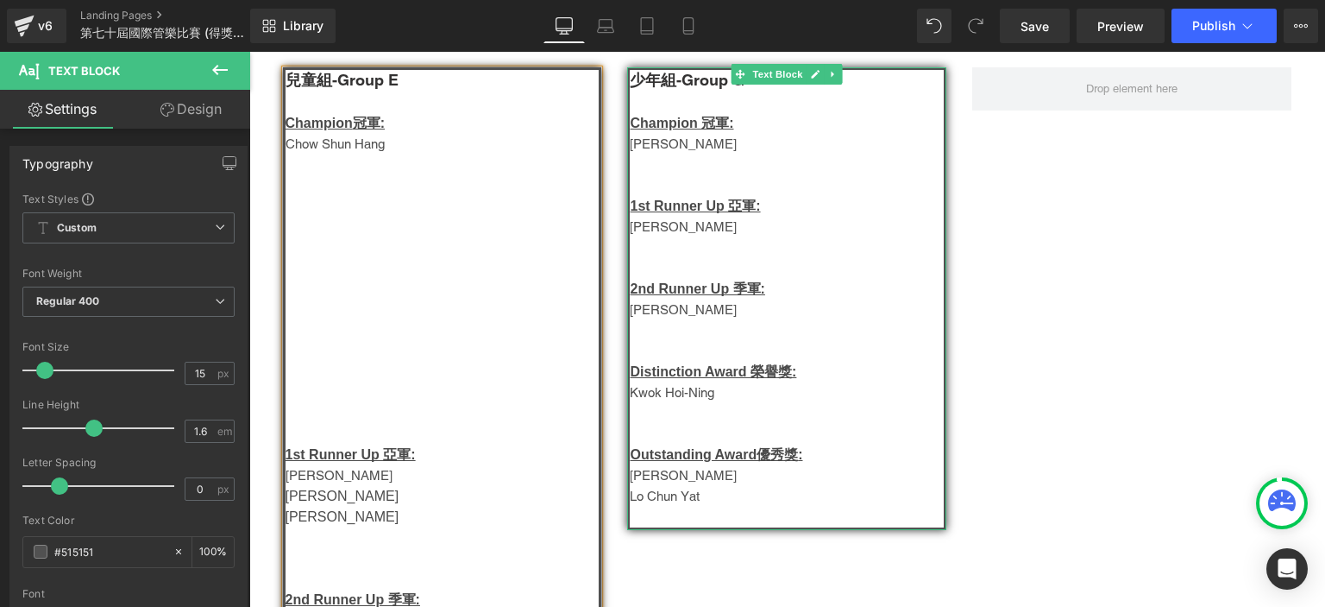
click at [639, 310] on p "Troy Wu" at bounding box center [787, 309] width 314 height 21
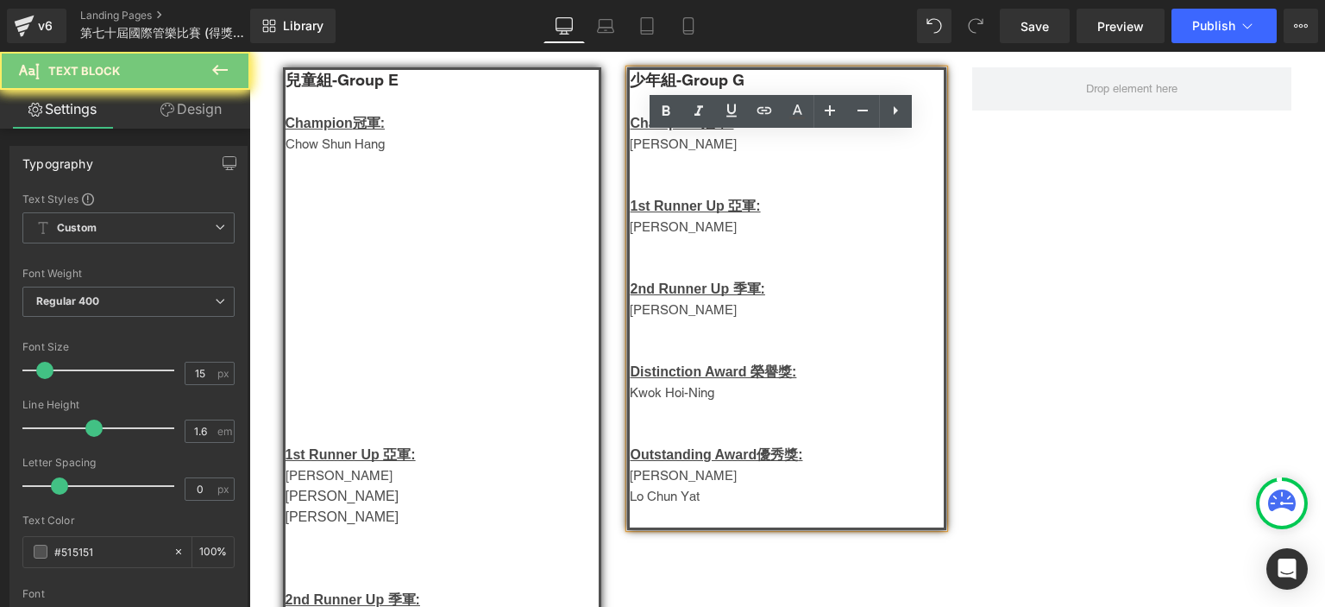
click at [639, 310] on p "Troy Wu" at bounding box center [787, 309] width 314 height 21
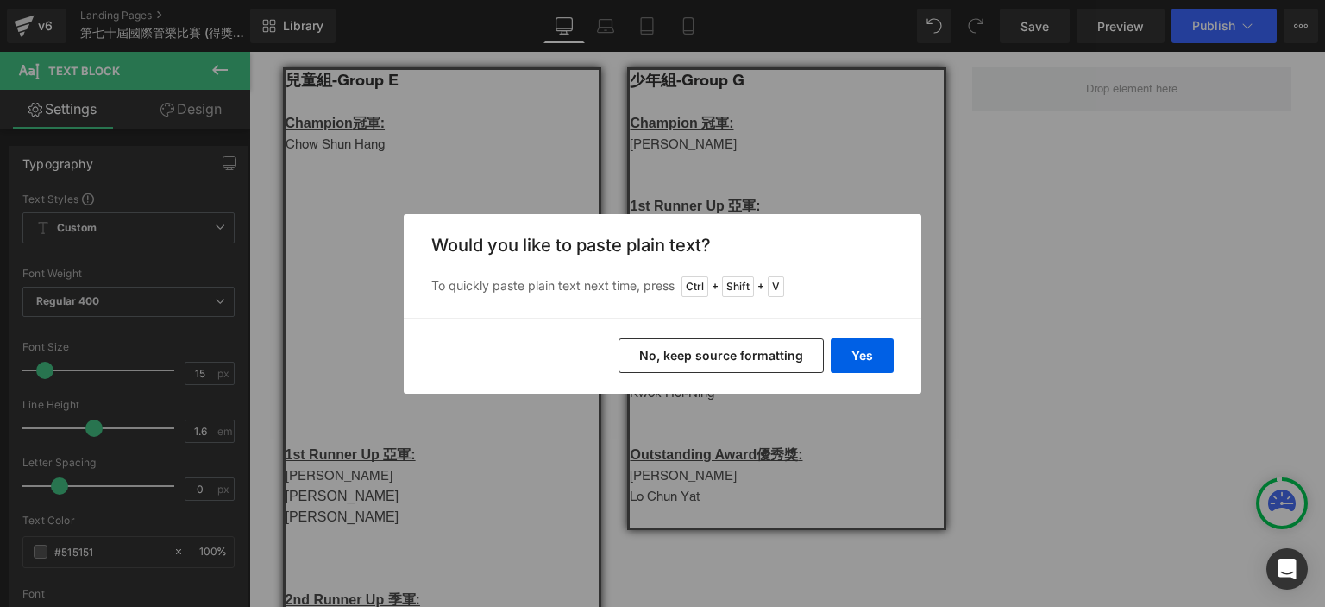
click at [896, 352] on div "Yes No, keep source formatting" at bounding box center [663, 356] width 518 height 76
click at [877, 355] on button "Yes" at bounding box center [862, 355] width 63 height 35
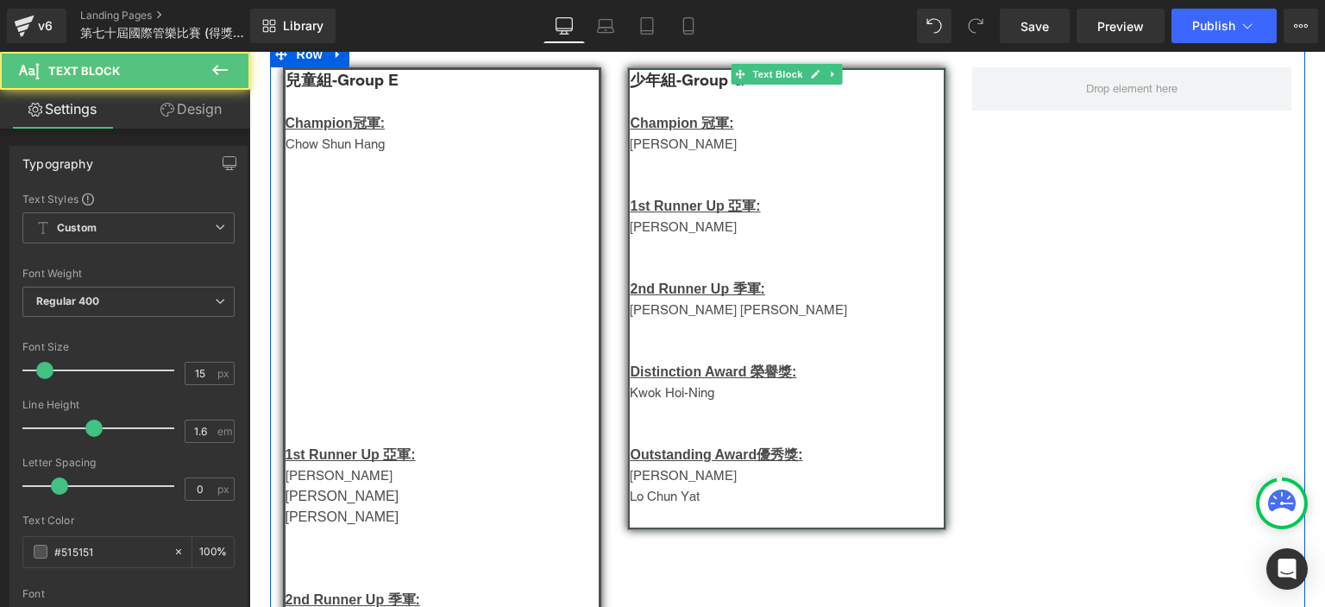
click at [656, 230] on p "何家樂" at bounding box center [787, 227] width 314 height 21
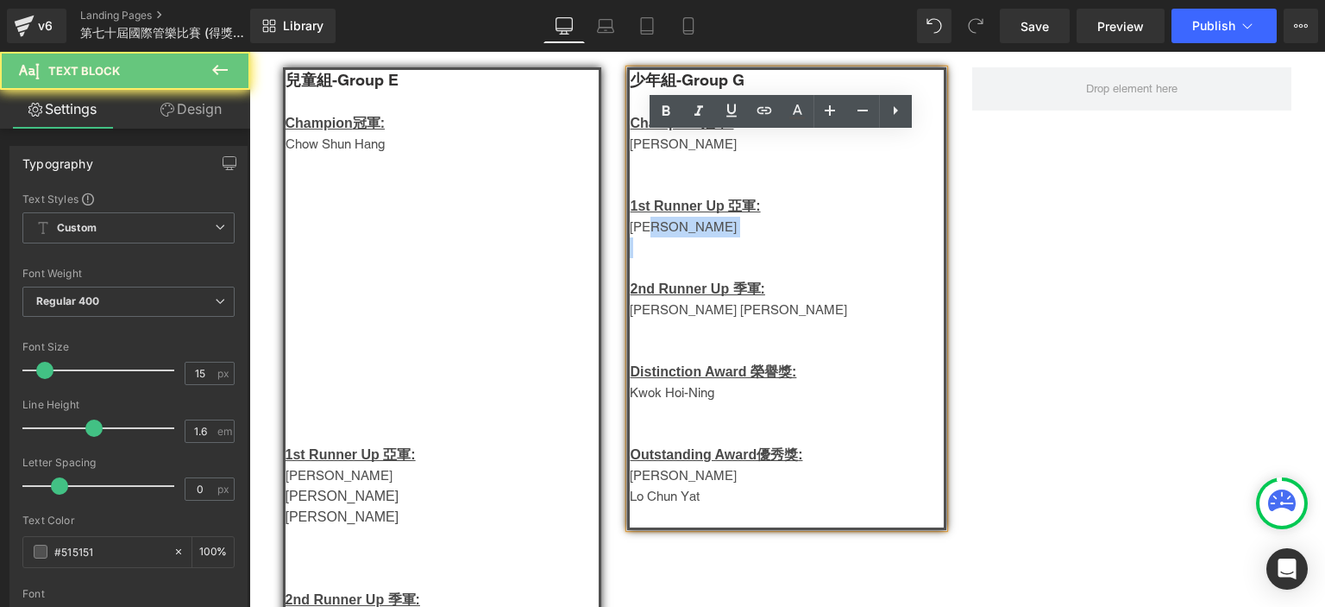
click at [656, 230] on p "何家樂" at bounding box center [787, 227] width 314 height 21
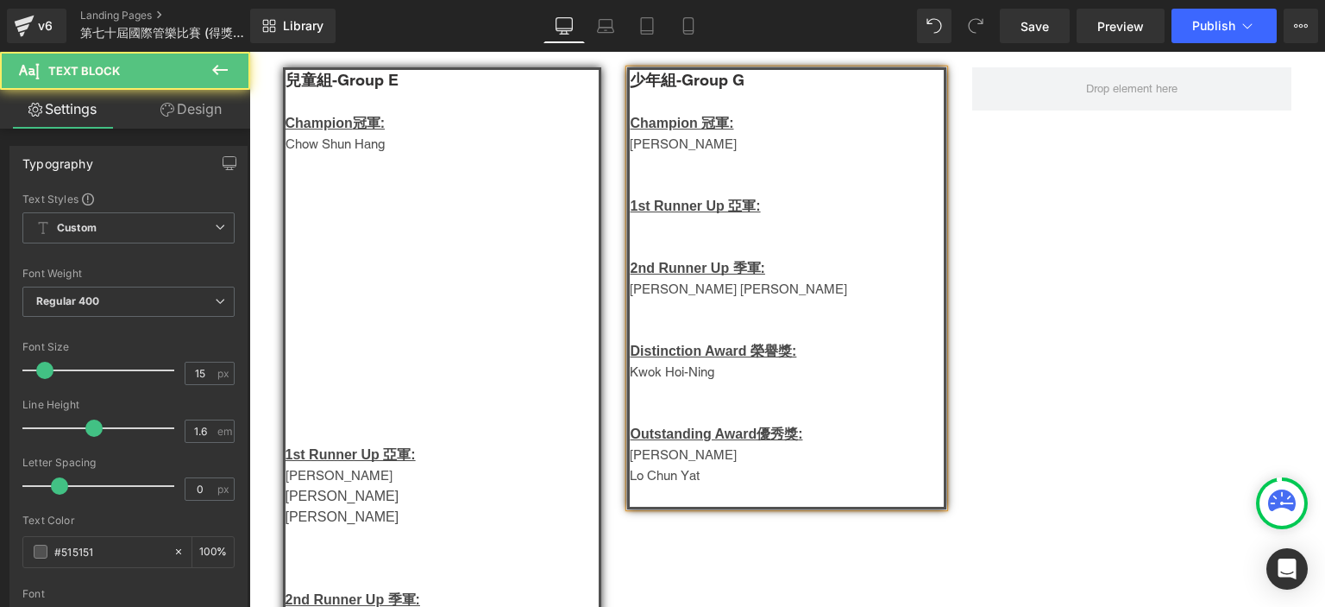
click at [630, 148] on p "曾繁森" at bounding box center [787, 144] width 314 height 21
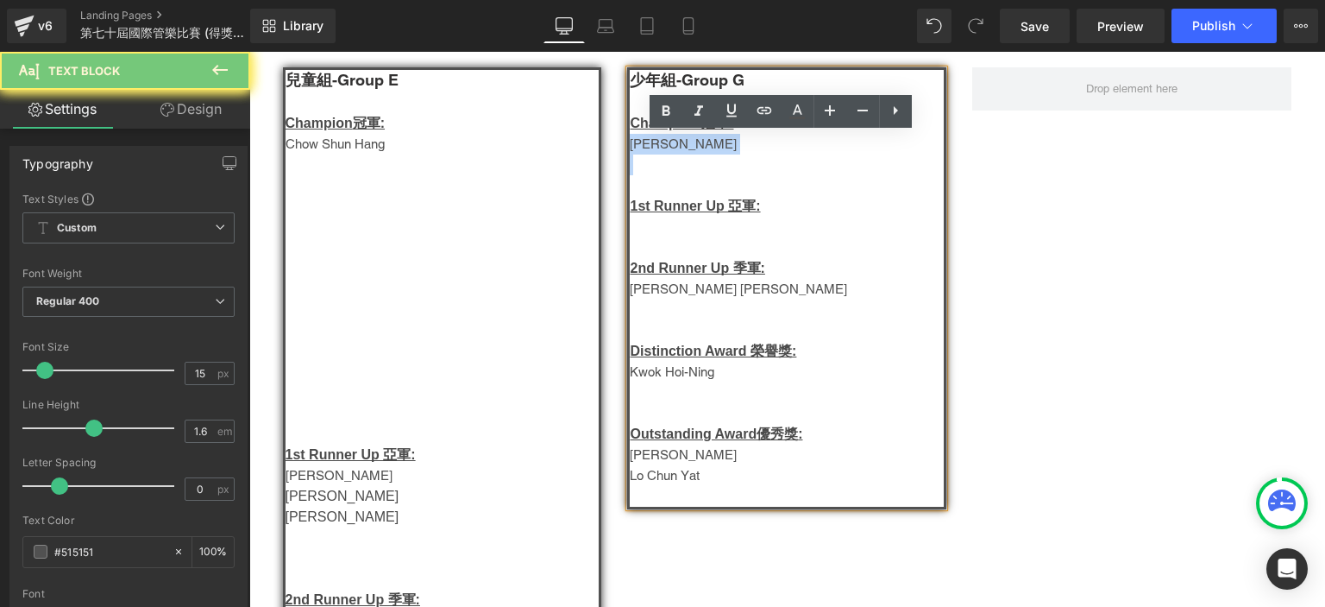
click at [630, 148] on p "曾繁森" at bounding box center [787, 144] width 314 height 21
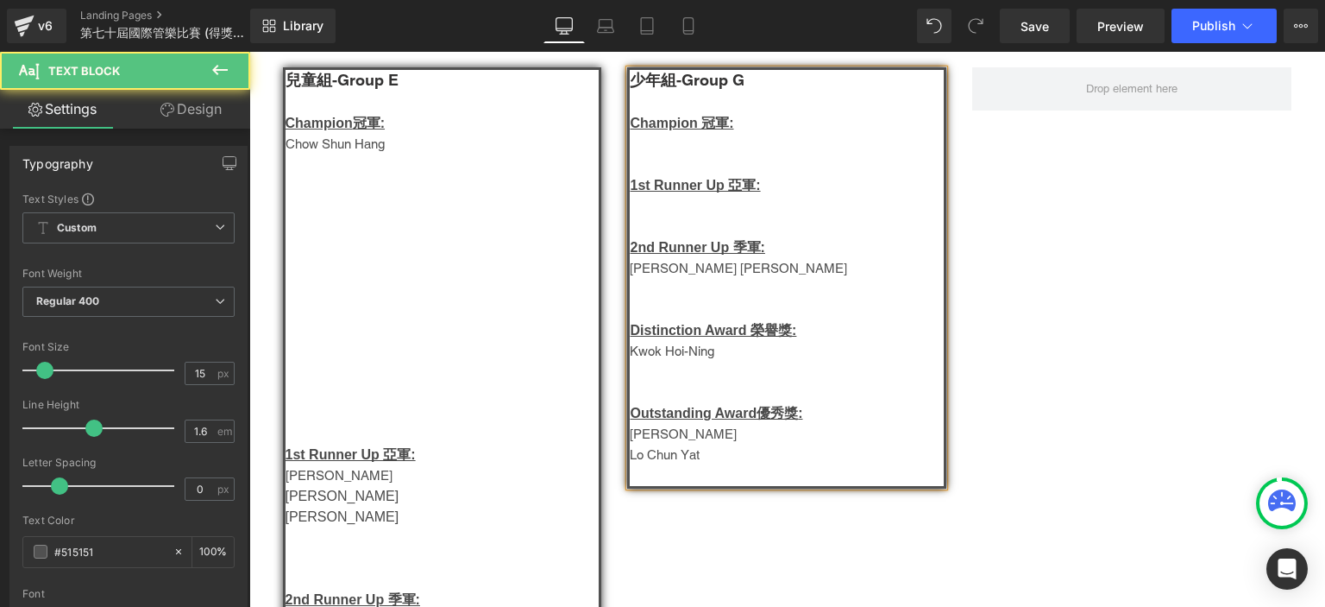
click at [745, 76] on p "少年組-Group G" at bounding box center [787, 81] width 314 height 22
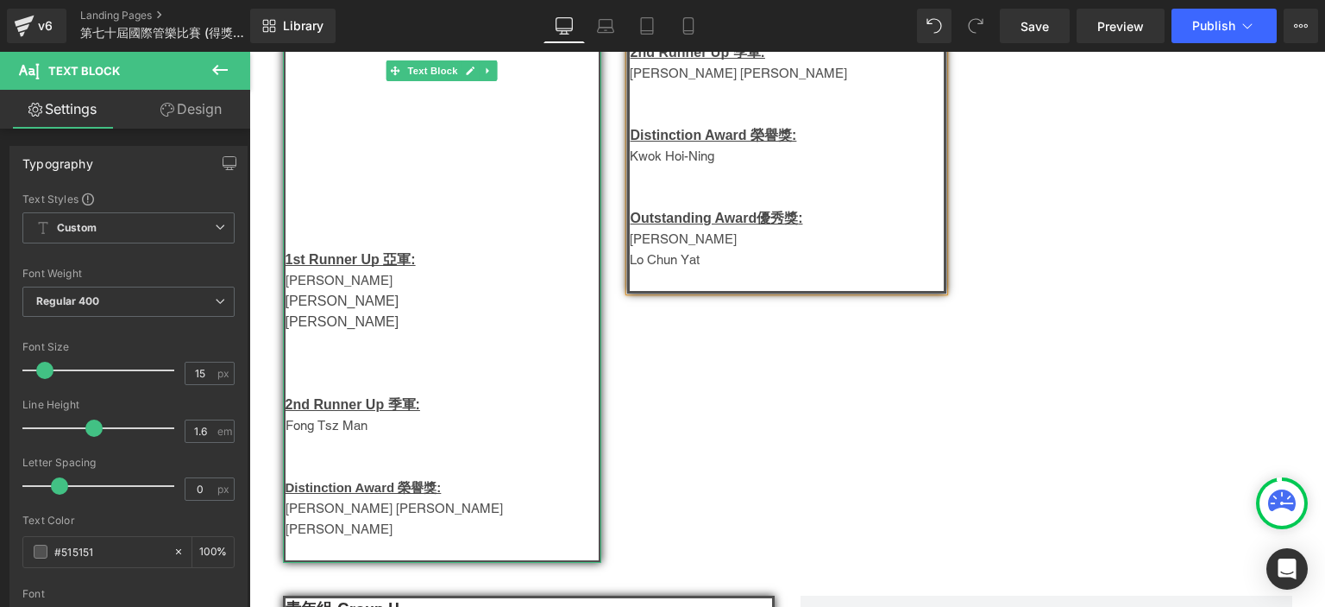
scroll to position [480, 0]
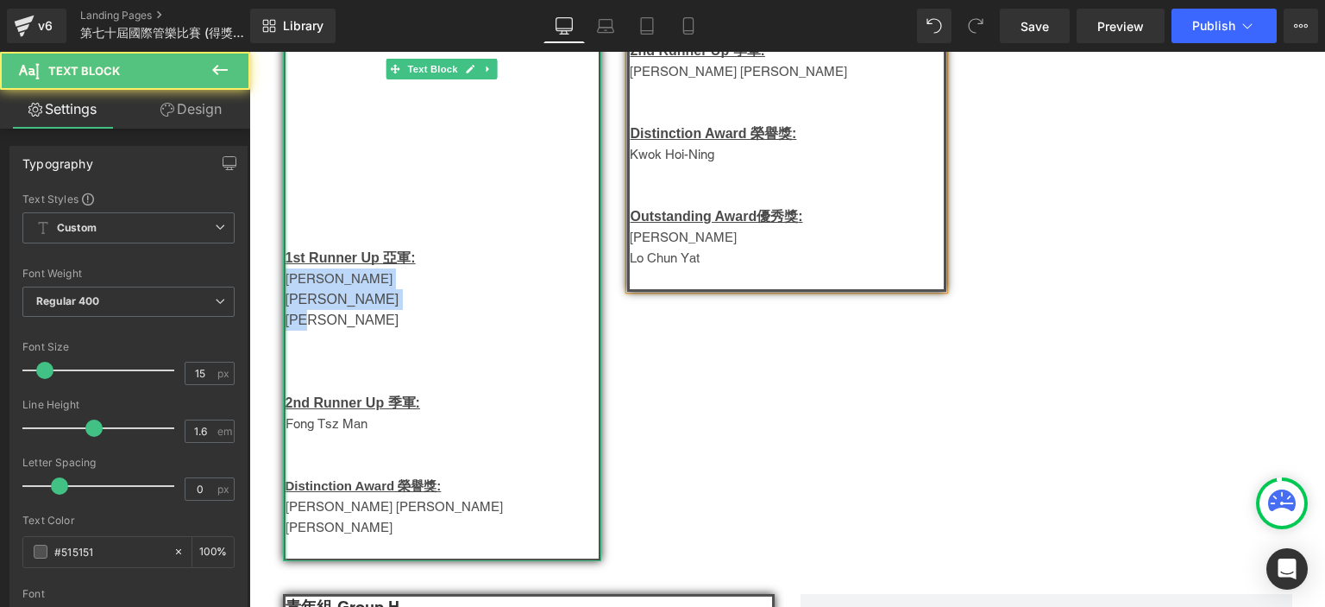
drag, startPoint x: 328, startPoint y: 328, endPoint x: 280, endPoint y: 283, distance: 65.9
click at [283, 283] on div "兒童組-Group E Champion 冠軍: Chow Shun Hang 1st Runner Up 亞軍: Amber Koo 袁嘉晴 徐逸皓 2n…" at bounding box center [442, 216] width 319 height 690
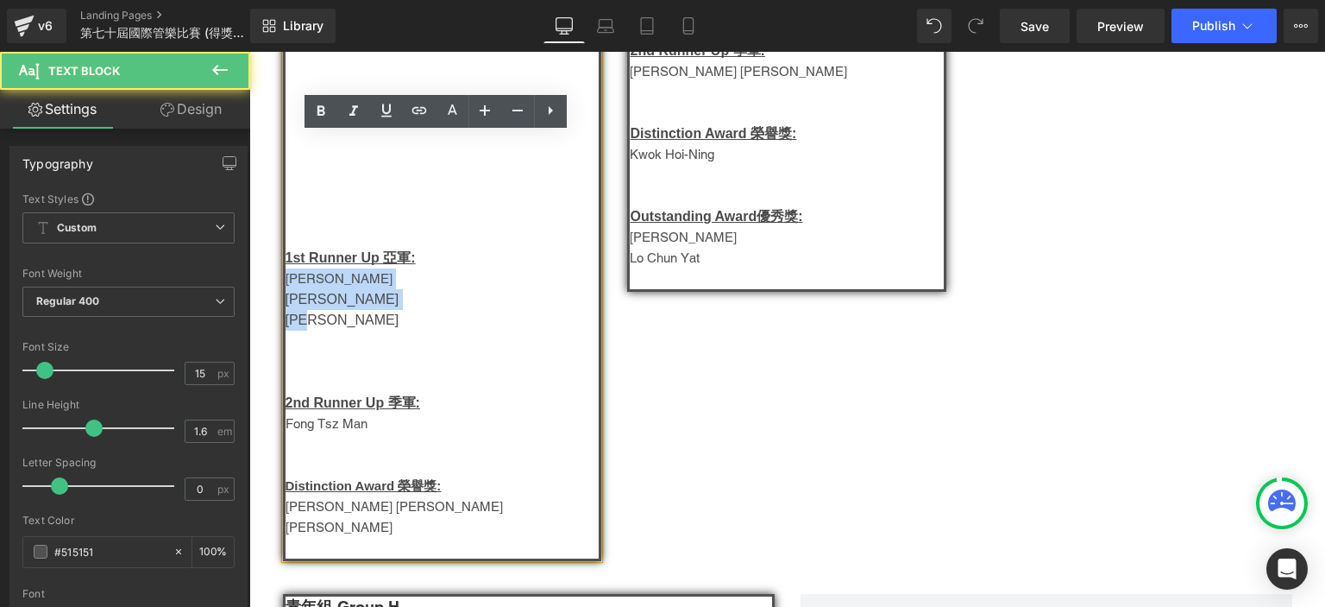
drag, startPoint x: 437, startPoint y: 532, endPoint x: 291, endPoint y: 508, distance: 148.7
click at [291, 508] on div "兒童組-Group E Champion 冠軍: Chow Shun Hang 1st Runner Up 亞軍: Amber Koo 袁嘉晴 徐逸皓 2n…" at bounding box center [442, 216] width 319 height 690
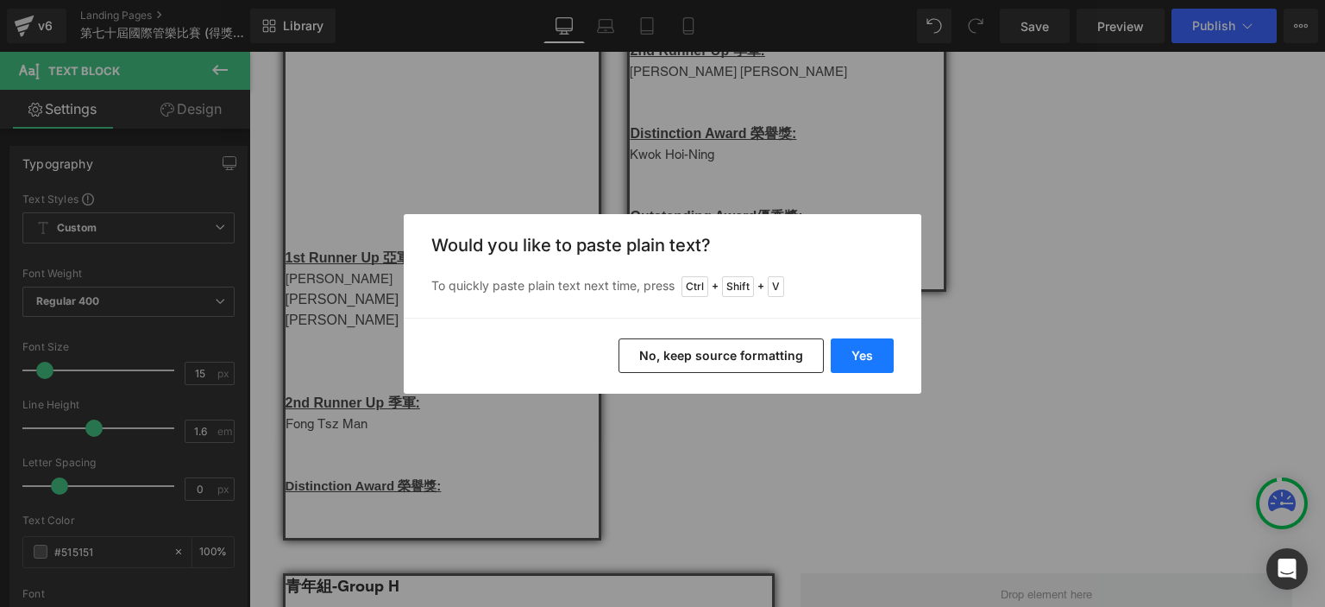
click at [834, 355] on button "Yes" at bounding box center [862, 355] width 63 height 35
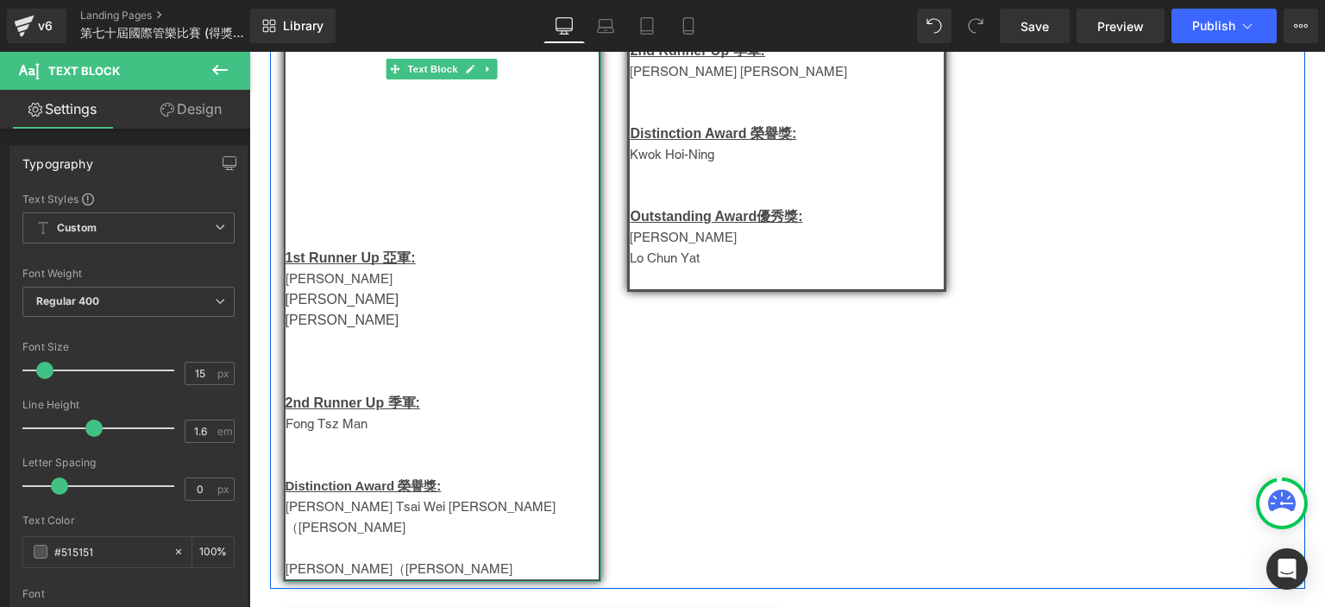
scroll to position [597, 0]
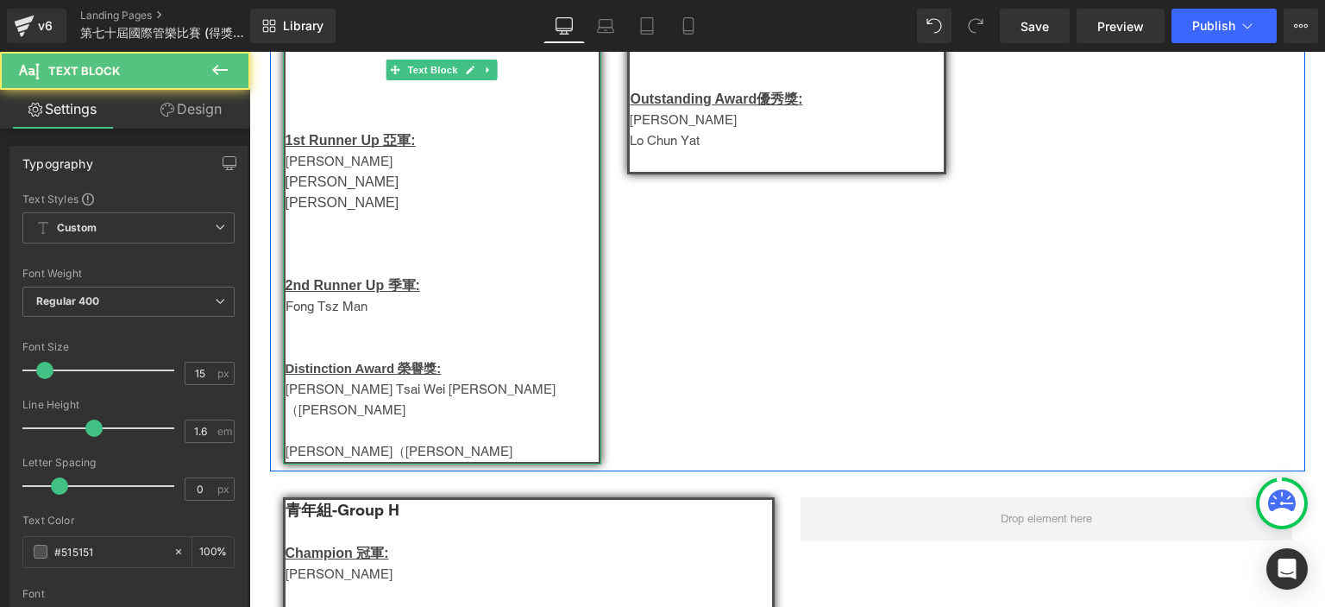
click at [467, 441] on p "Vivian Lin Hsiao Ting（林筱婷）" at bounding box center [443, 451] width 314 height 21
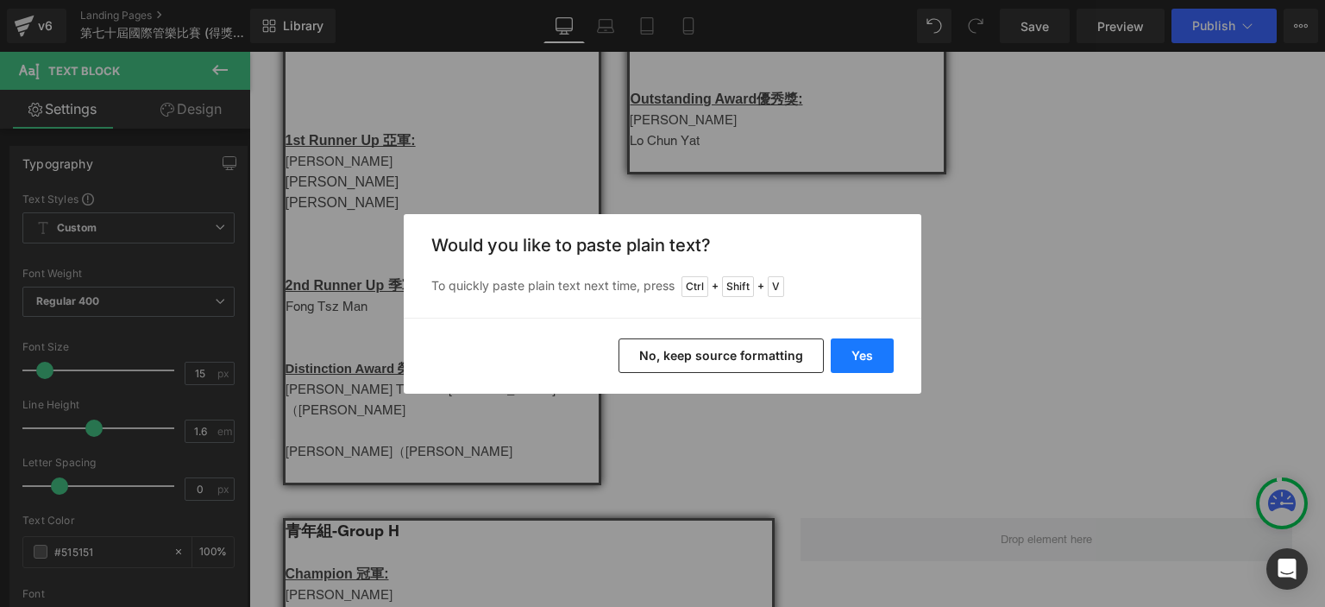
click at [849, 356] on button "Yes" at bounding box center [862, 355] width 63 height 35
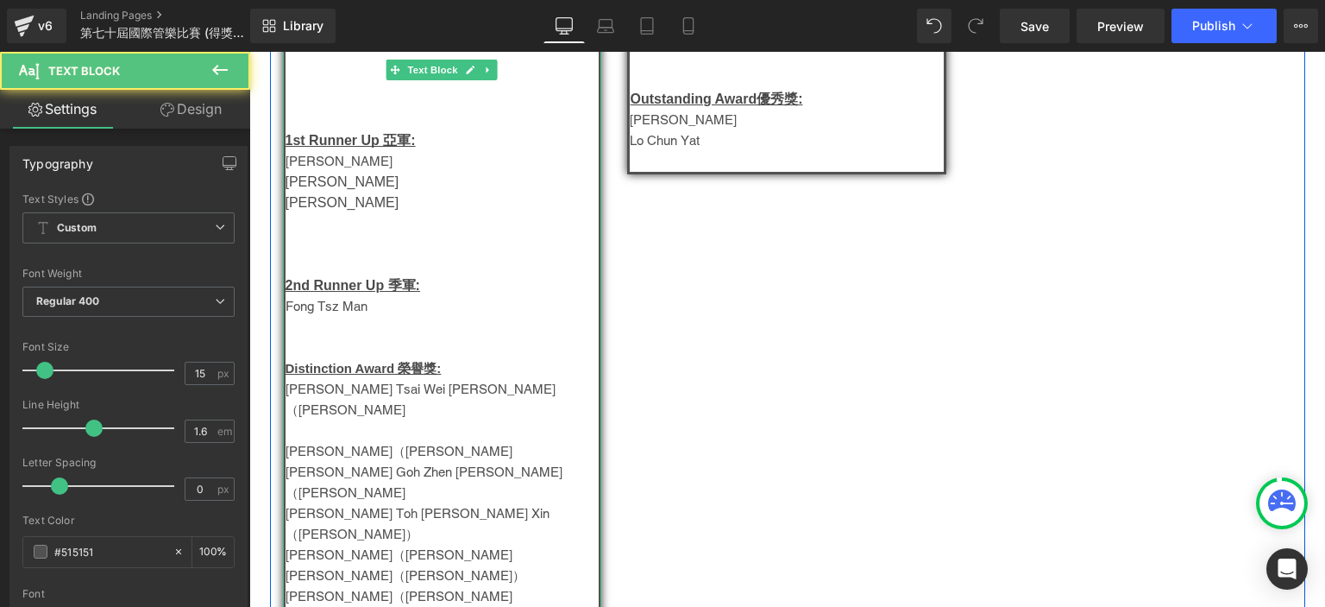
click at [421, 423] on p at bounding box center [443, 430] width 314 height 21
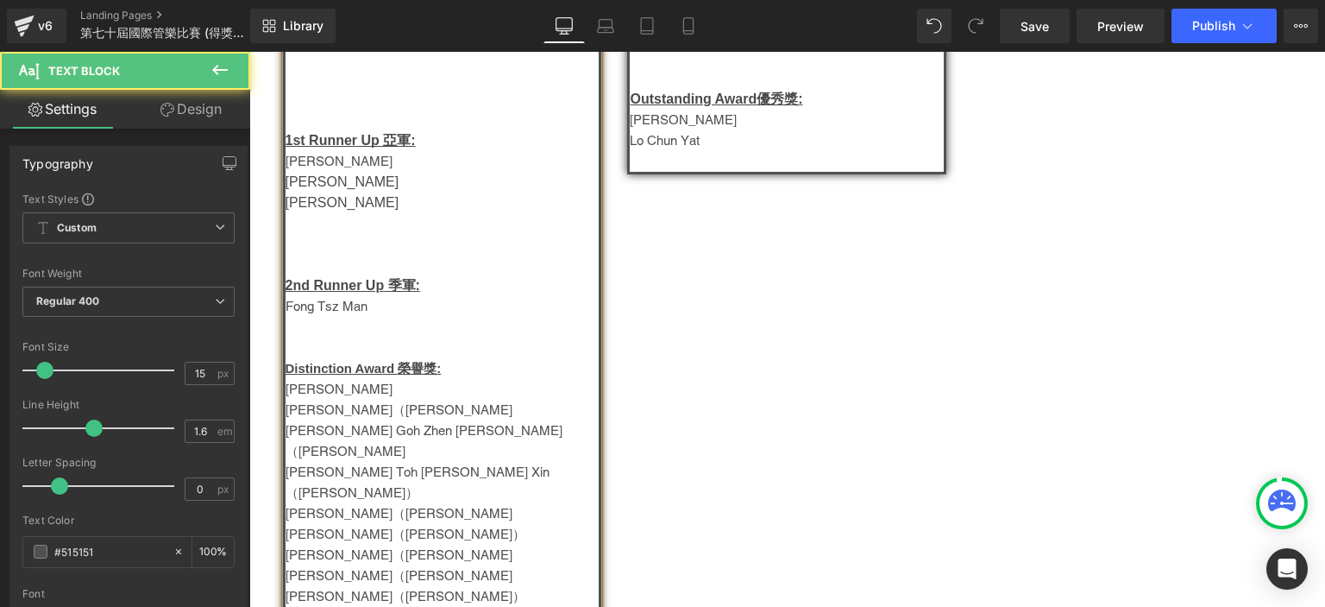
click at [475, 406] on p "Vivian Lin Hsiao Ting（林筱婷）" at bounding box center [443, 409] width 314 height 21
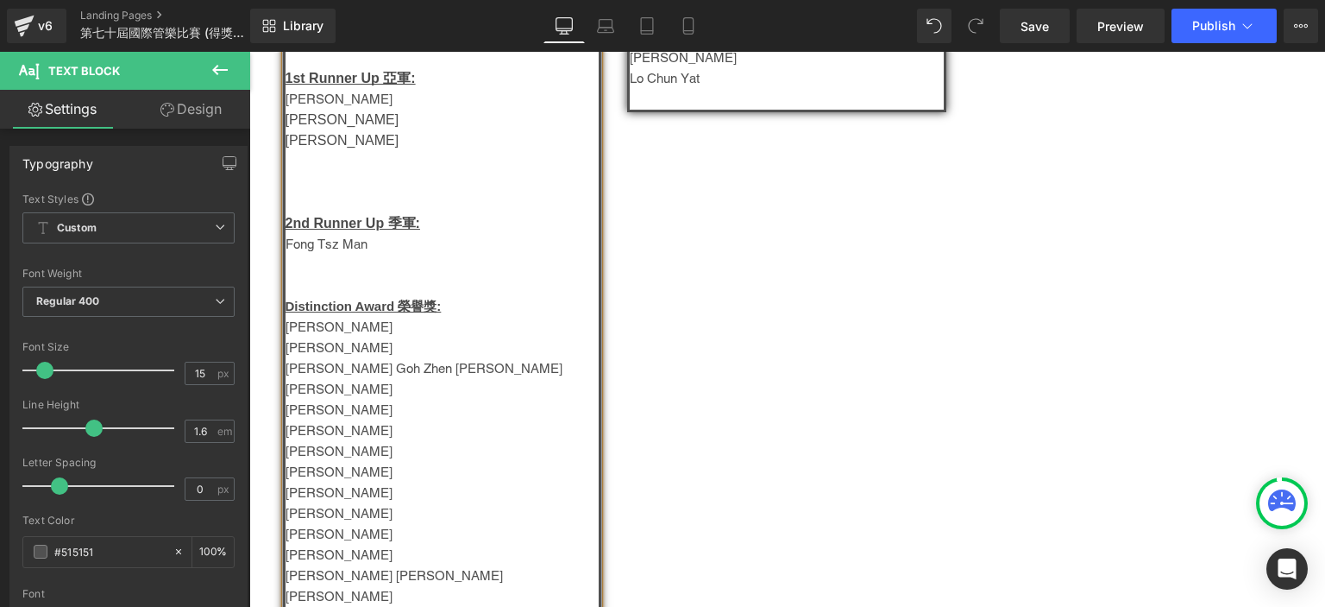
scroll to position [659, 0]
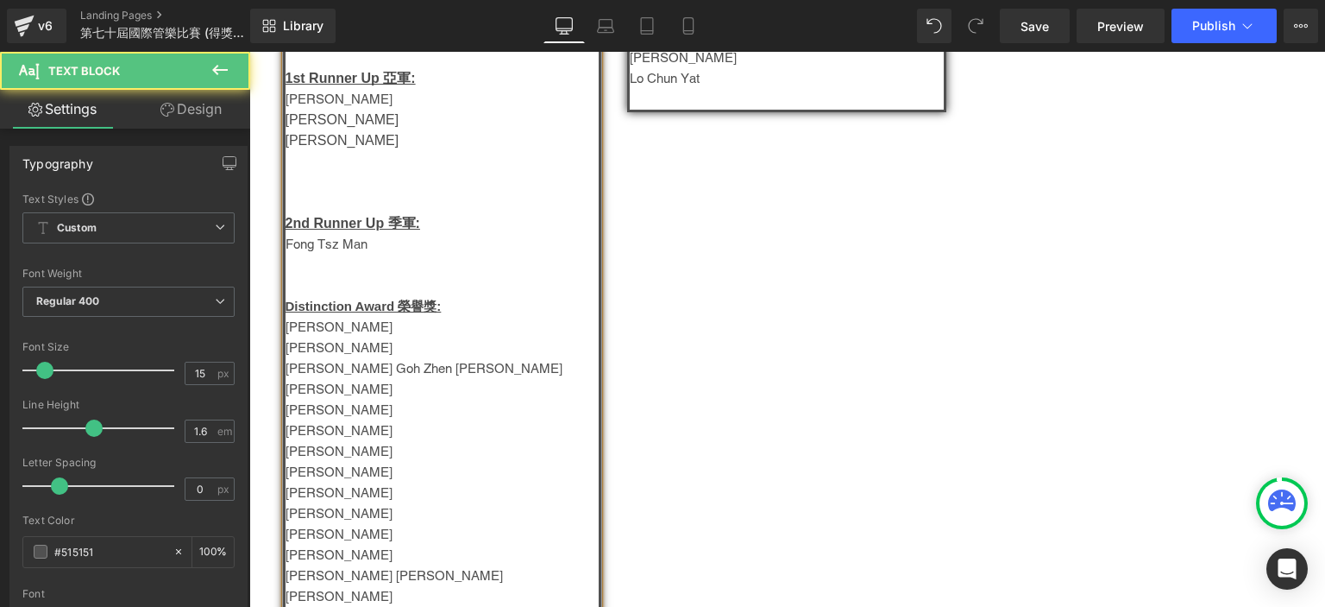
click at [343, 430] on p "黃子寧" at bounding box center [443, 430] width 314 height 21
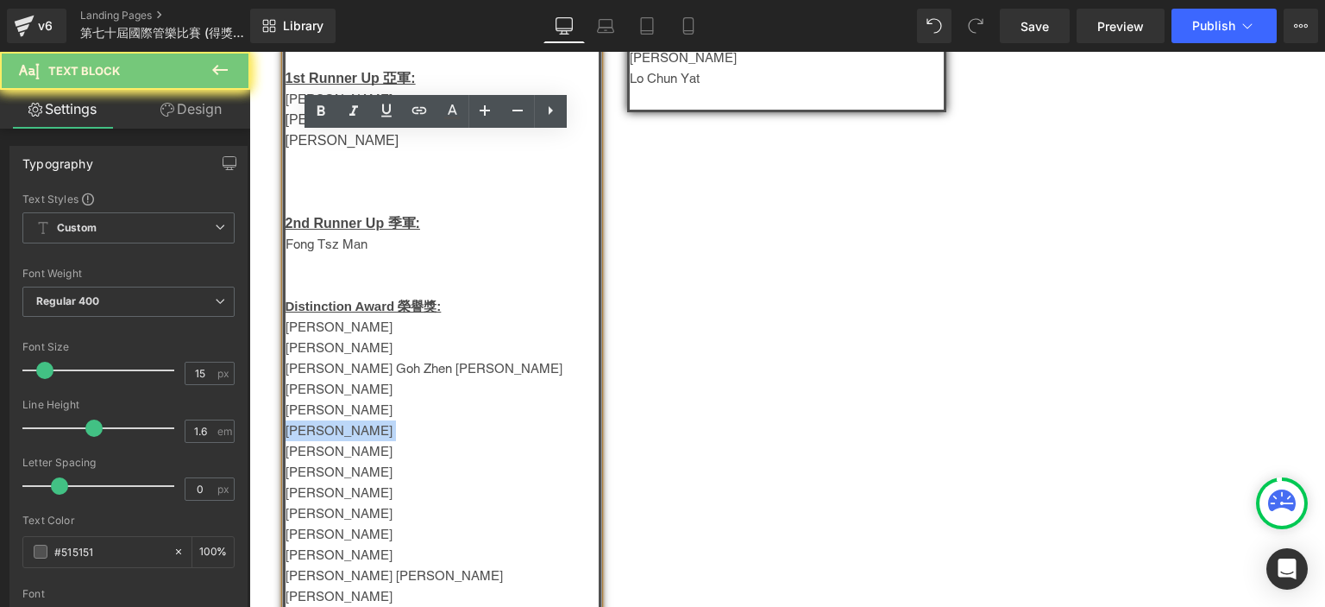
click at [343, 430] on p "黃子寧" at bounding box center [443, 430] width 314 height 21
copy p "黃子寧"
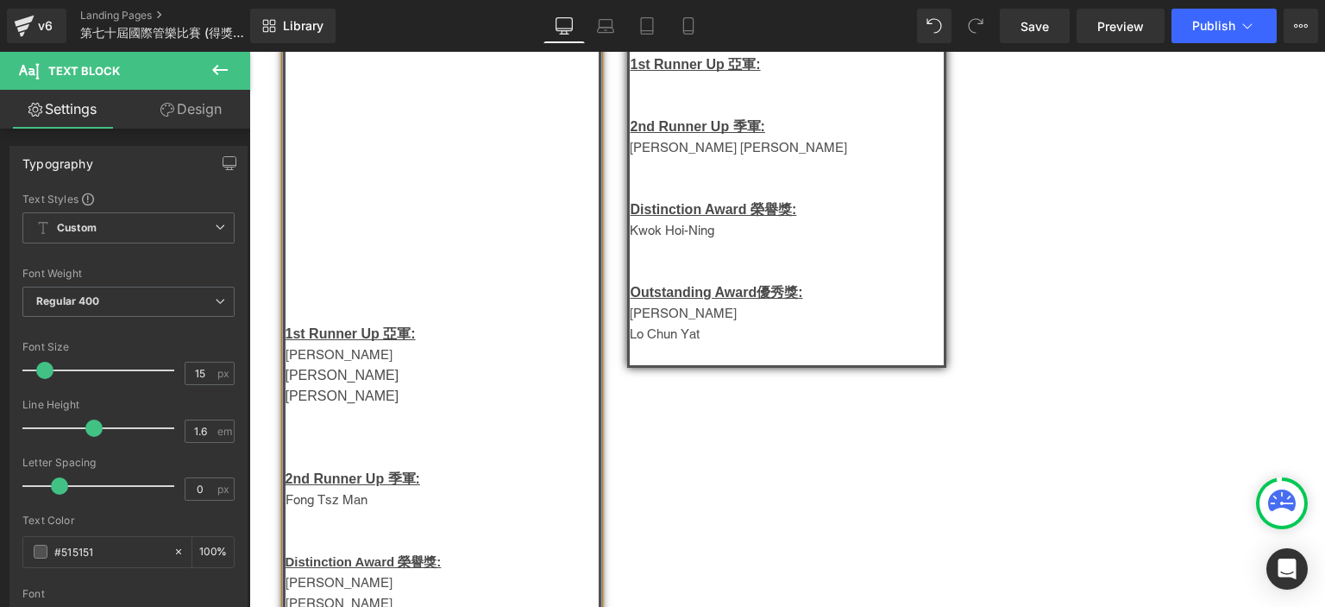
scroll to position [406, 0]
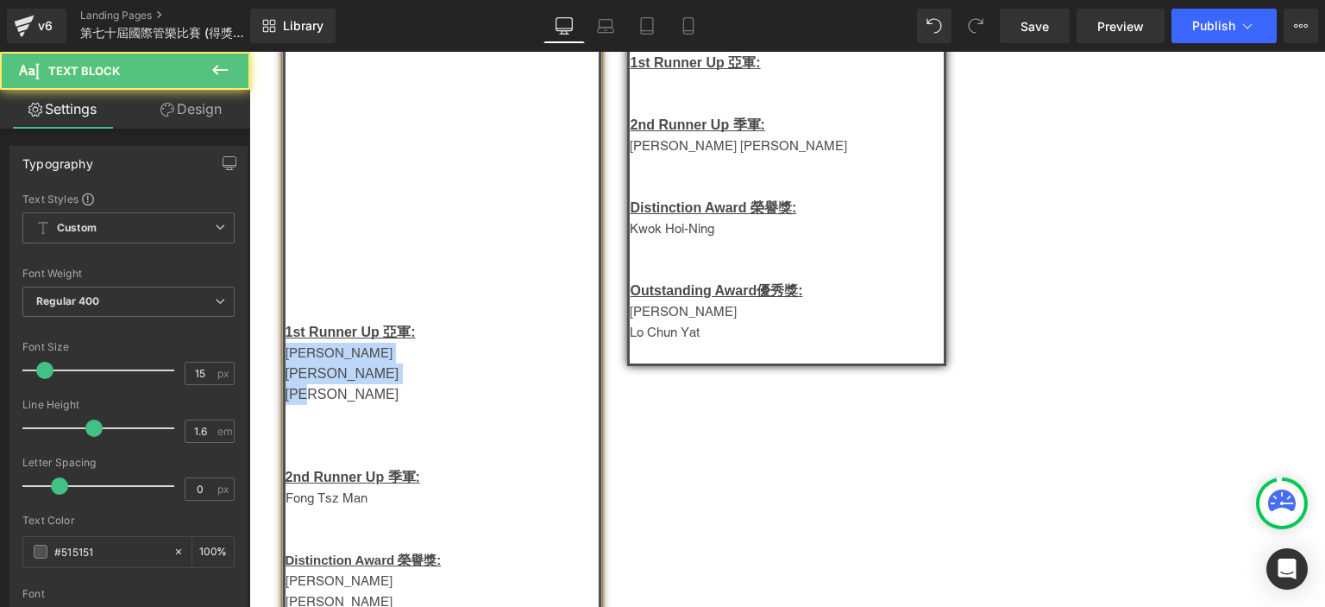
drag, startPoint x: 333, startPoint y: 397, endPoint x: 281, endPoint y: 362, distance: 62.7
click at [283, 362] on div "兒童組-Group E Champion 冠軍: Chow Shun Hang 1st Runner Up 亞軍: Amber Koo 袁嘉晴 徐逸皓 2n…" at bounding box center [442, 404] width 319 height 918
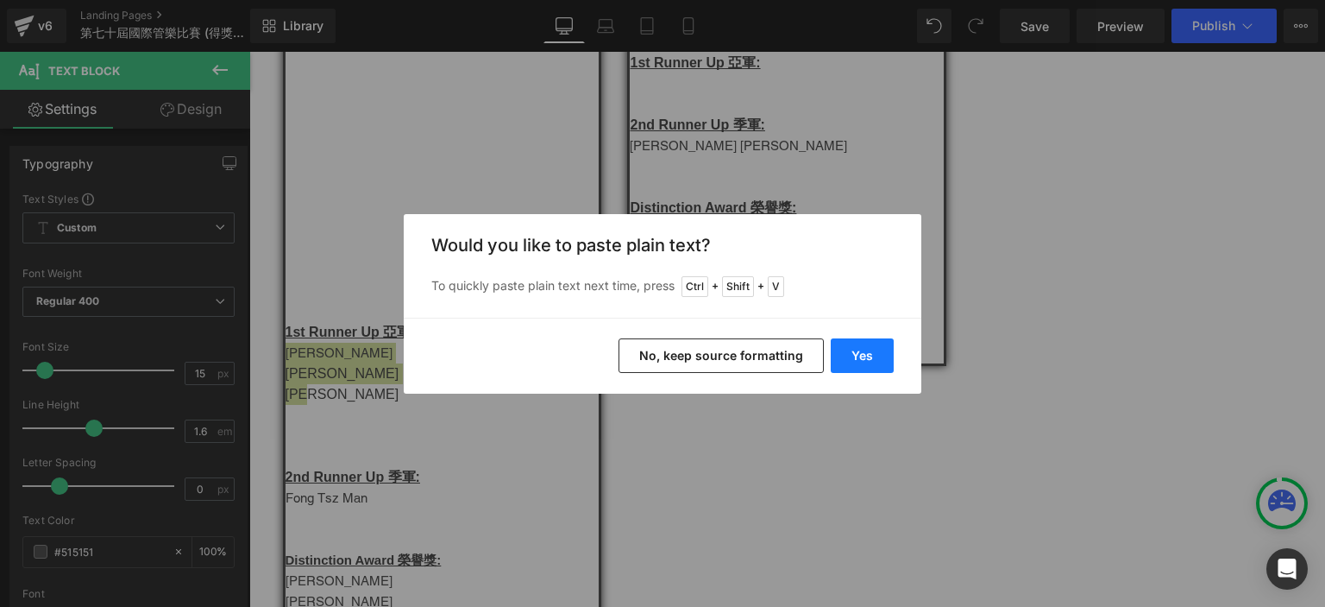
click at [849, 351] on button "Yes" at bounding box center [862, 355] width 63 height 35
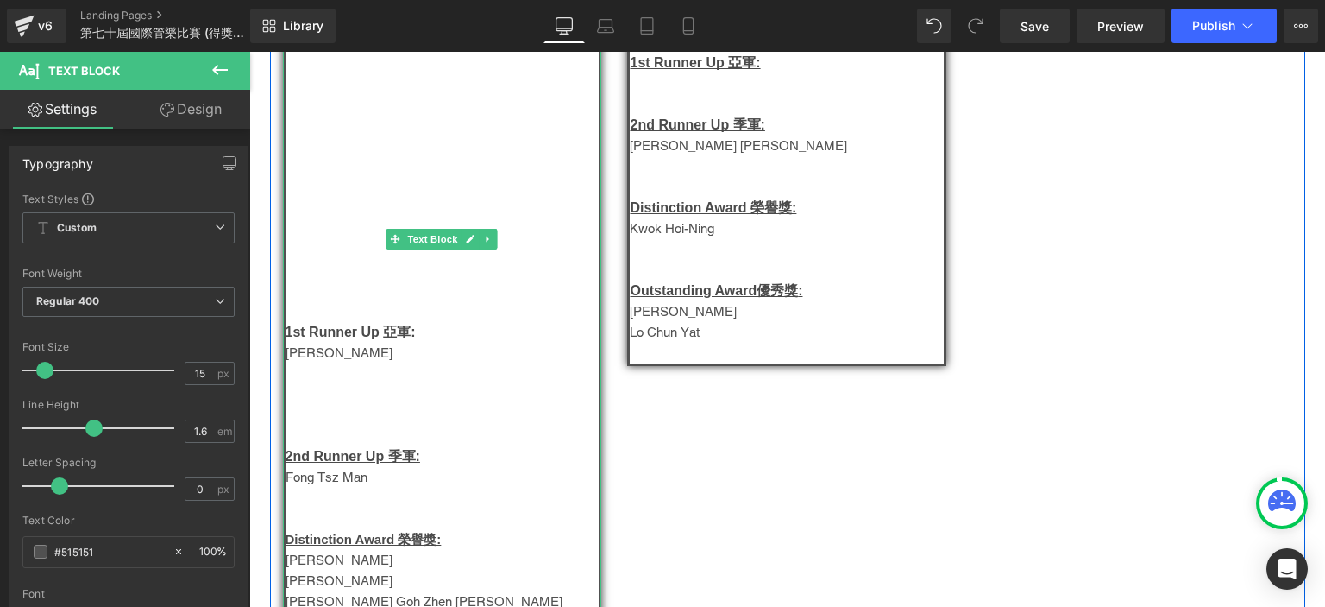
scroll to position [641, 0]
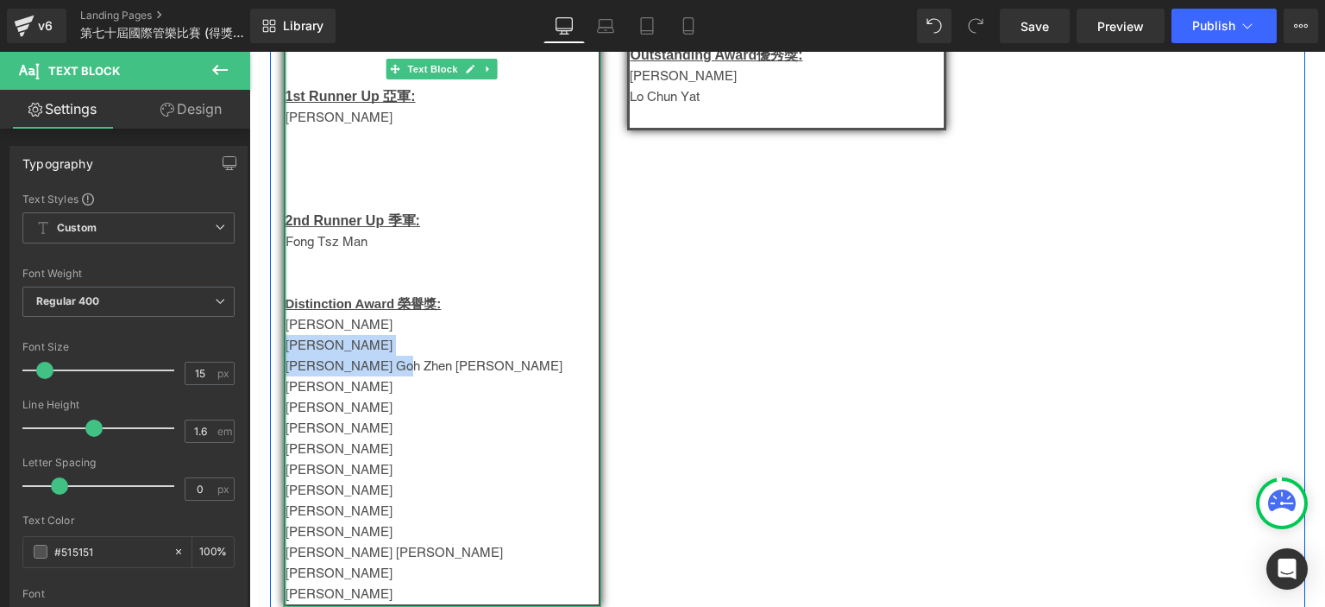
drag, startPoint x: 394, startPoint y: 368, endPoint x: 278, endPoint y: 343, distance: 119.3
click at [283, 343] on div "兒童組-Group E Champion 冠軍: Chow Shun Hang 1st Runner Up 亞軍: 黃子寧  2nd Runner Up…" at bounding box center [442, 157] width 319 height 897
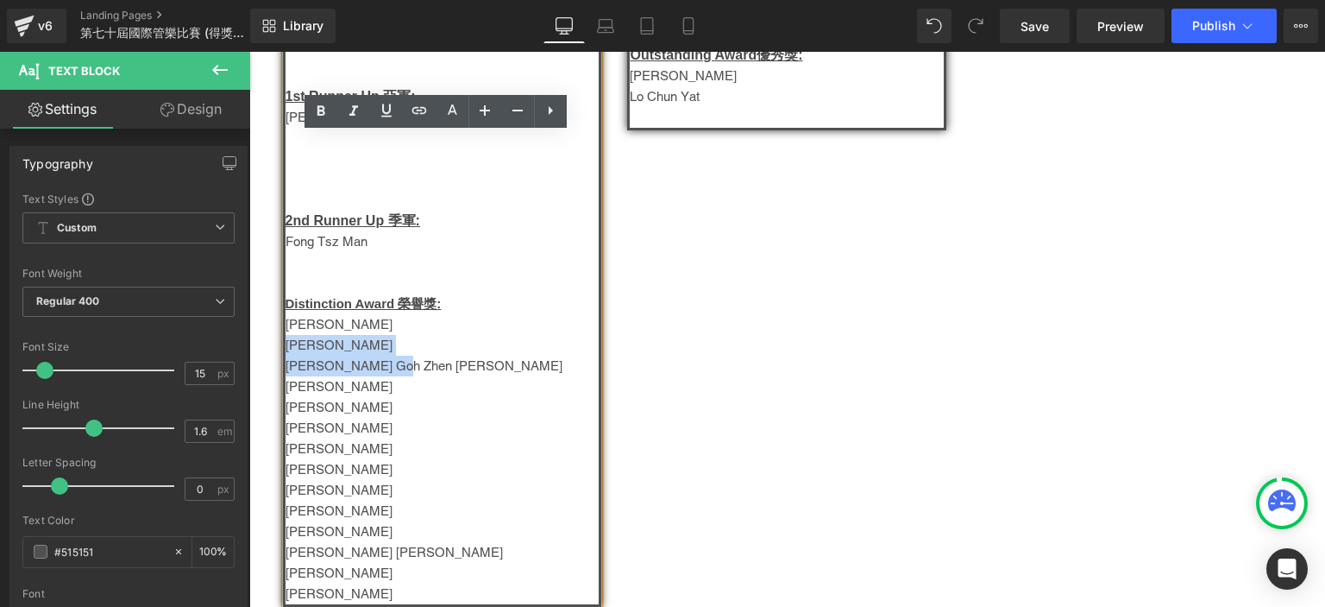
copy div "Vivian Lin Hsiao Ting Ryan Goh Zhen Yu"
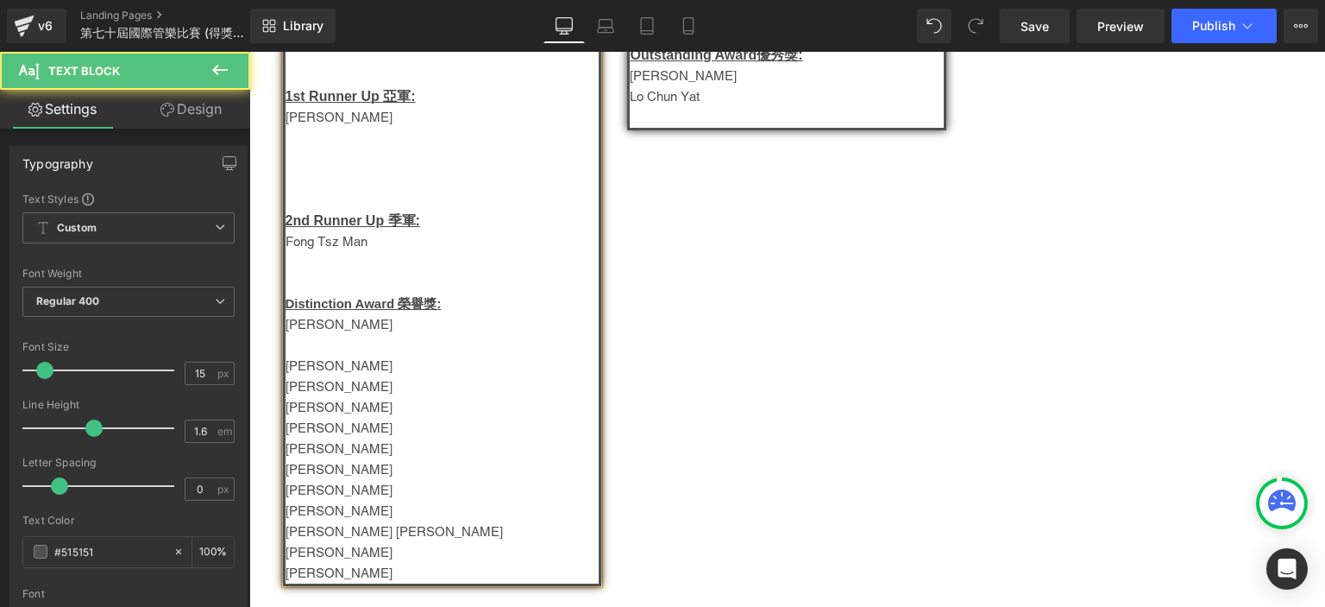
click at [315, 261] on p at bounding box center [443, 262] width 314 height 21
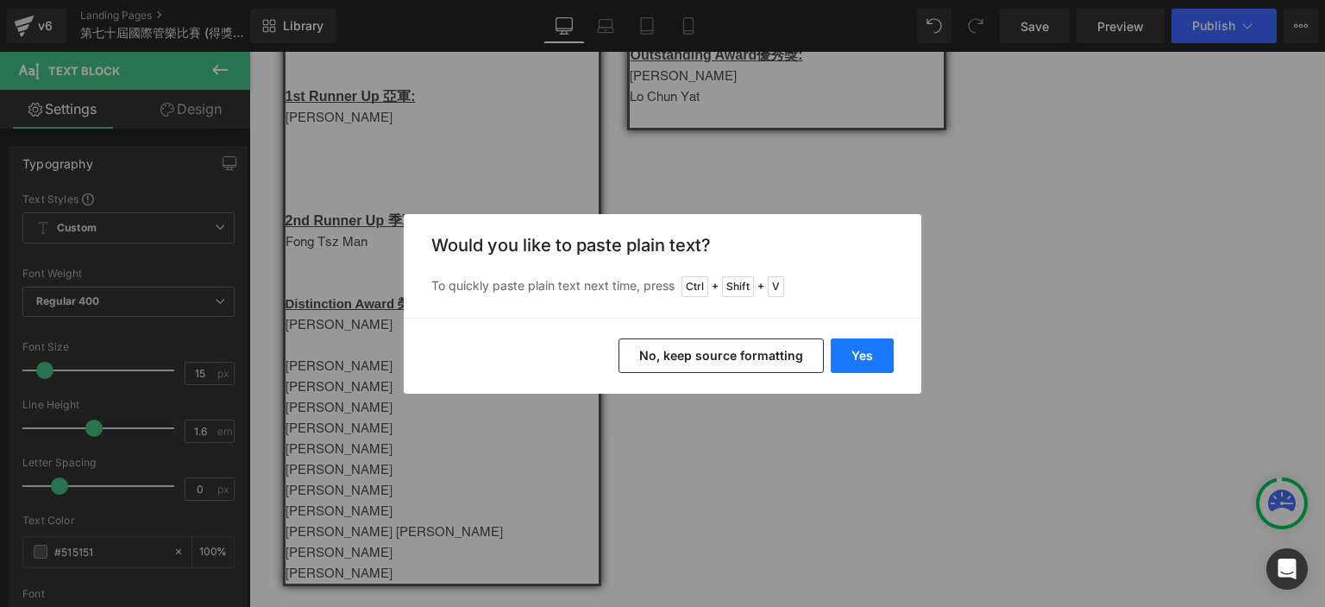
click at [862, 342] on button "Yes" at bounding box center [862, 355] width 63 height 35
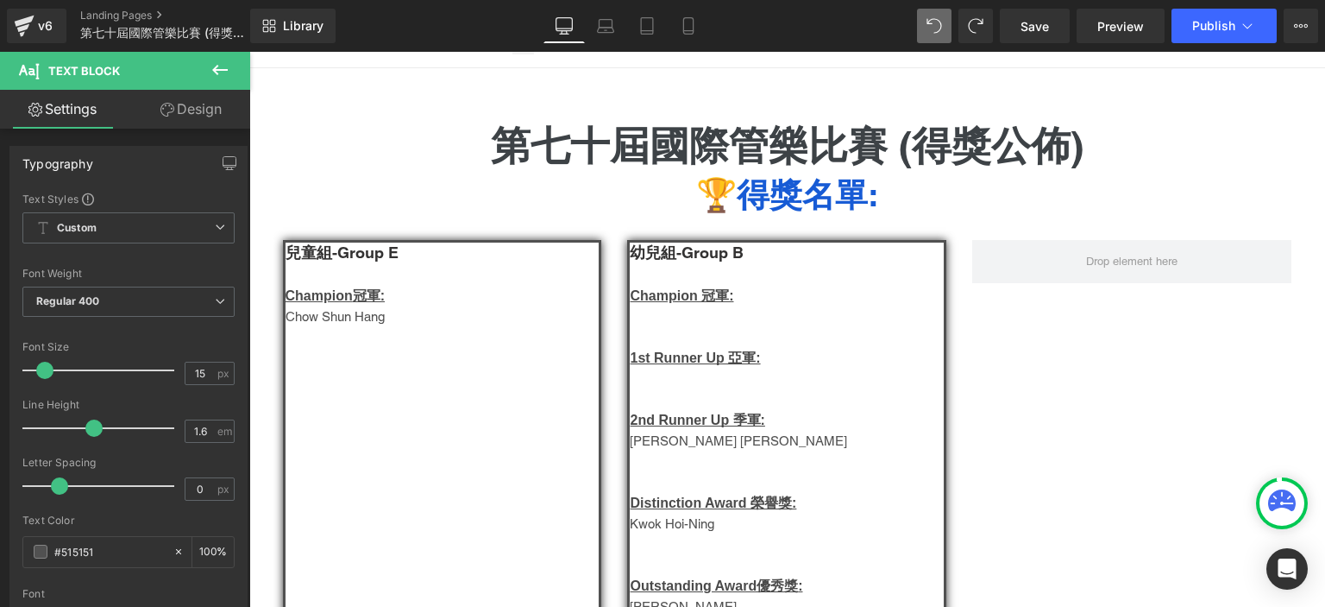
scroll to position [515, 0]
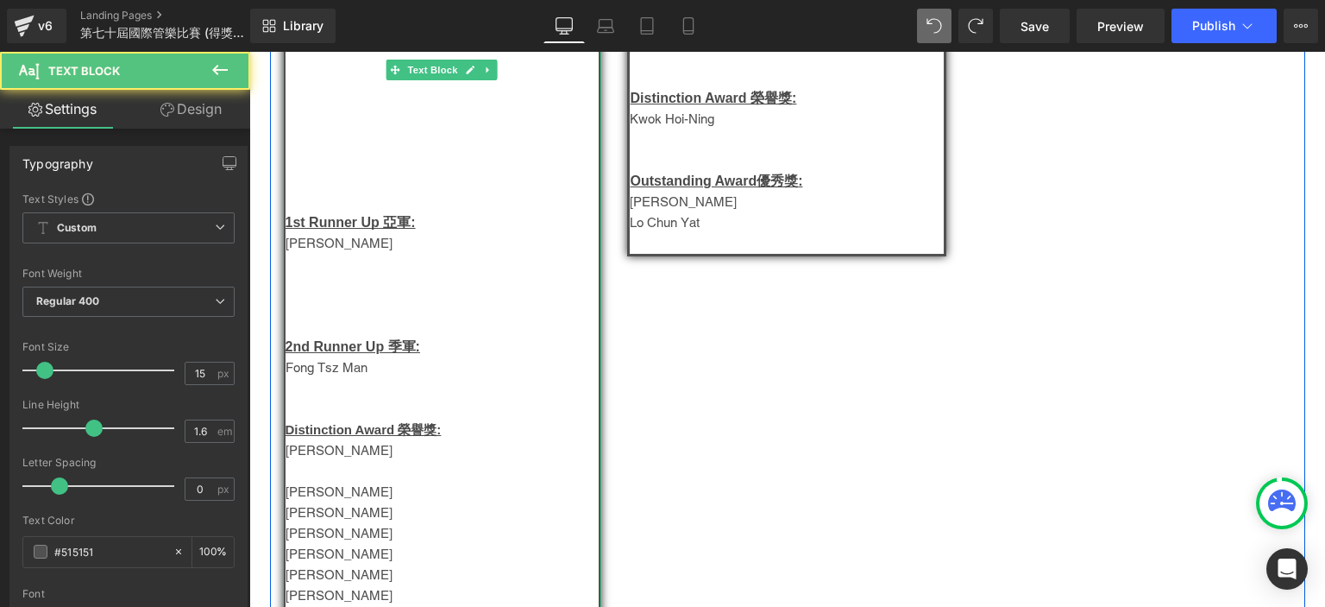
click at [380, 369] on p "Fong Tsz Man" at bounding box center [443, 367] width 314 height 21
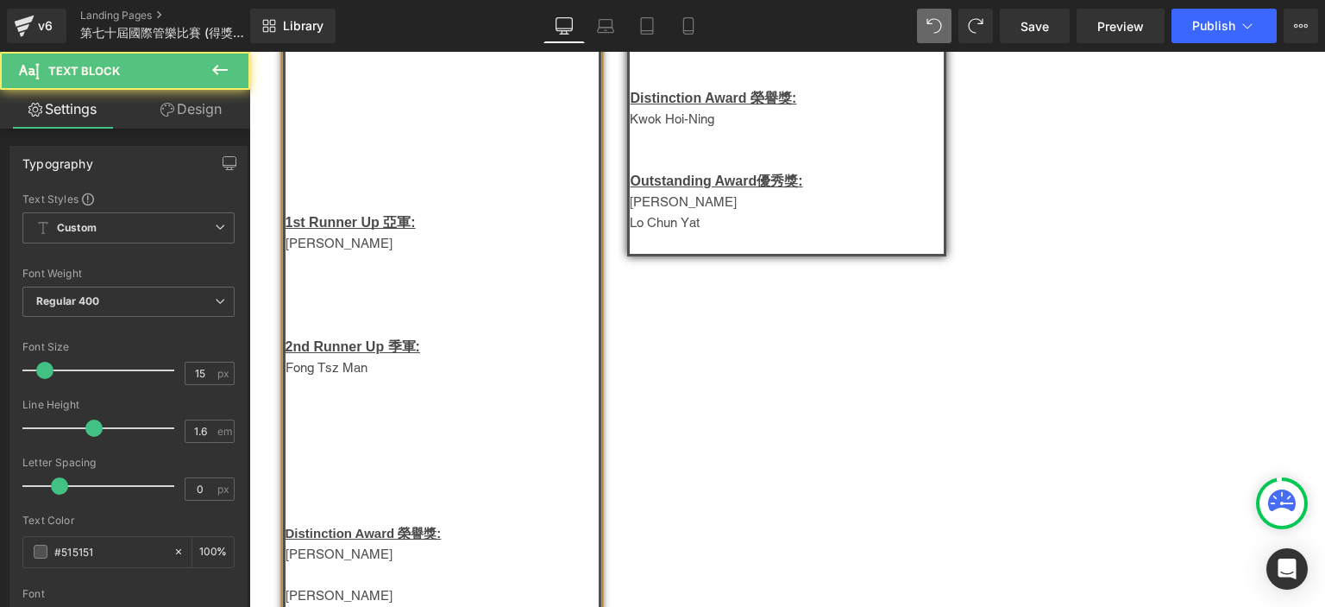
click at [341, 389] on p at bounding box center [443, 388] width 314 height 21
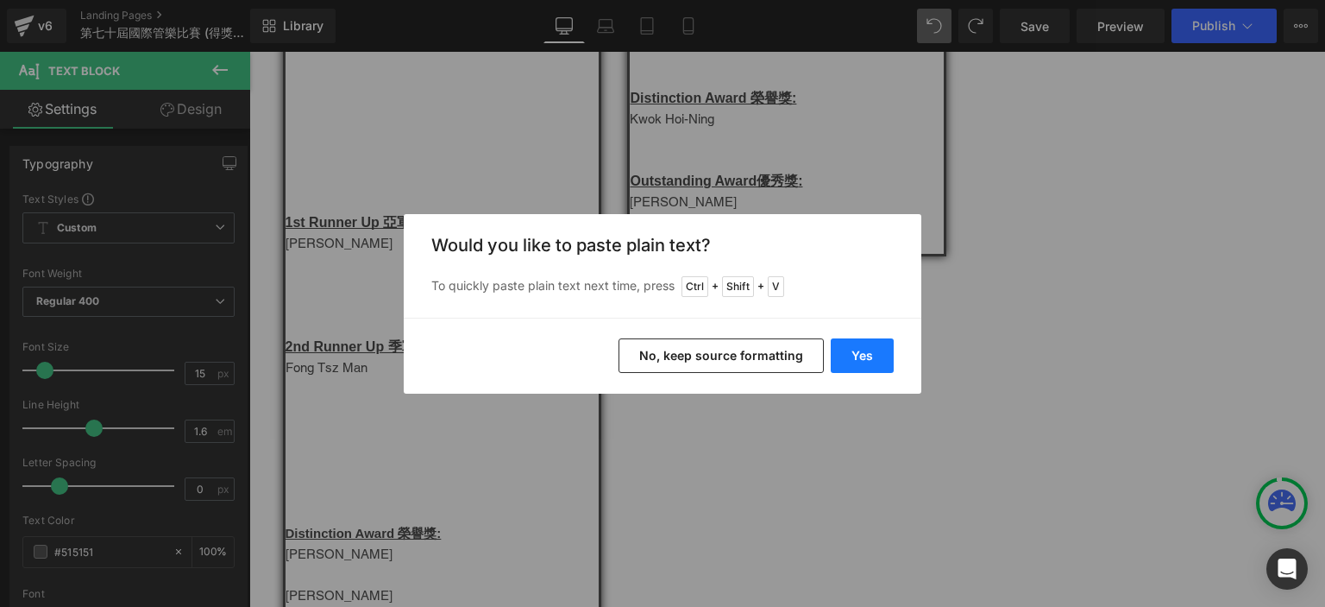
click at [871, 352] on button "Yes" at bounding box center [862, 355] width 63 height 35
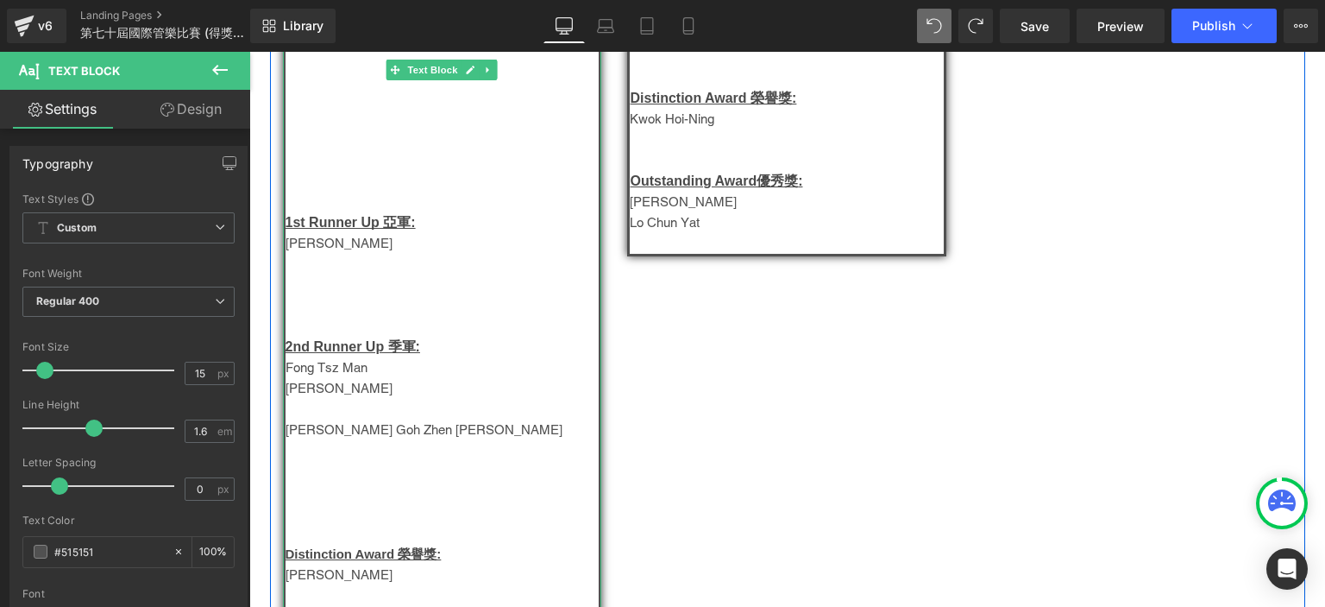
click at [331, 419] on p at bounding box center [443, 409] width 314 height 21
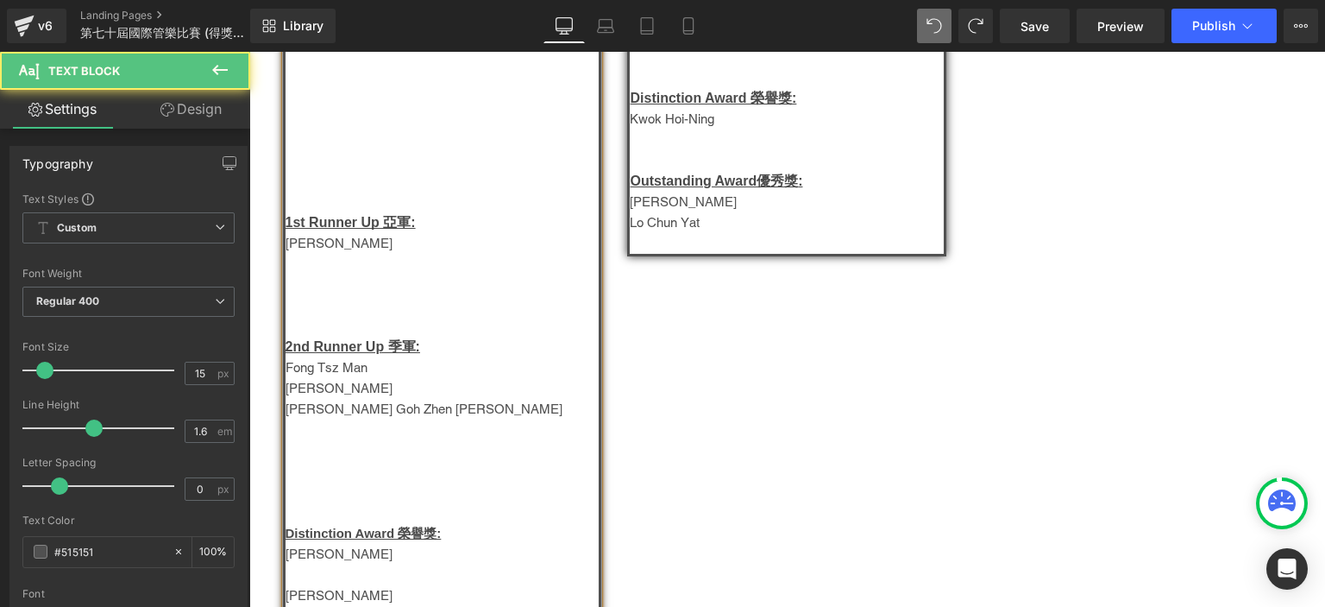
click at [350, 369] on p "Fong Tsz Man" at bounding box center [443, 367] width 314 height 21
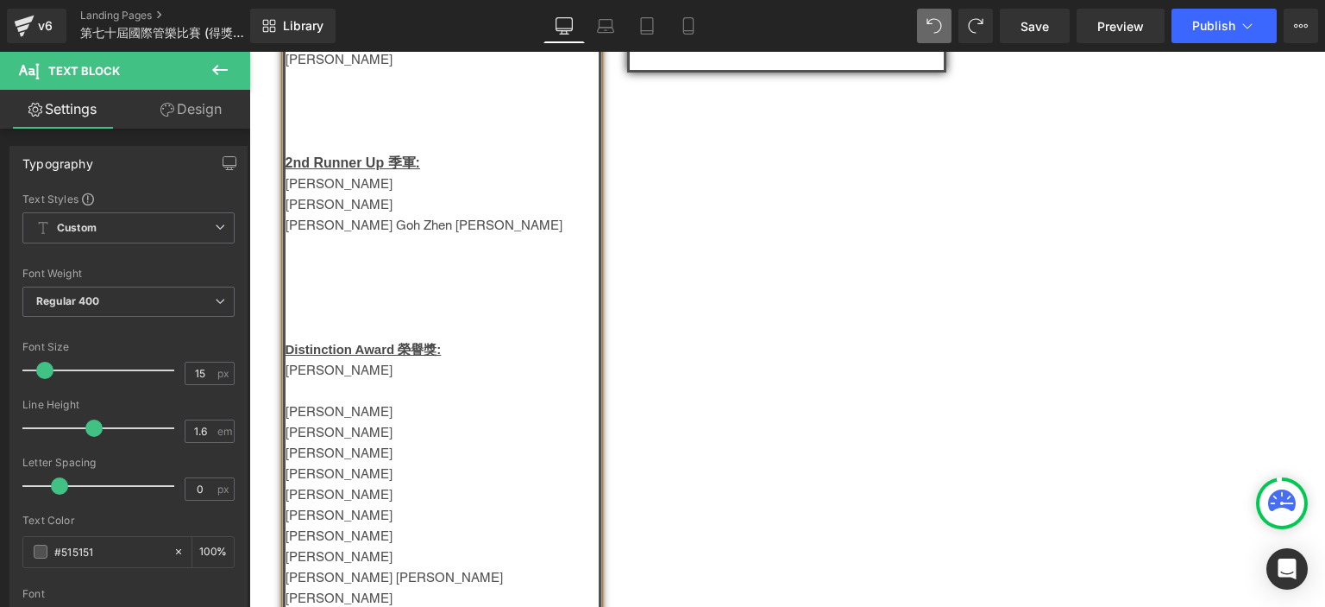
scroll to position [718, 0]
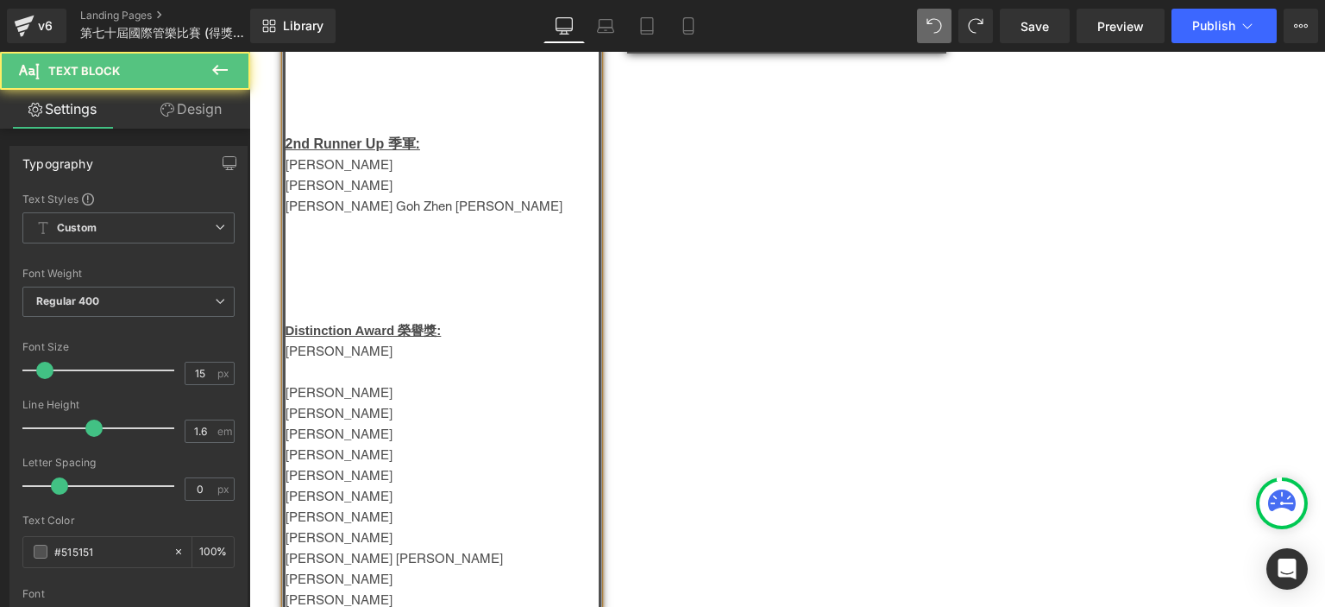
click at [301, 372] on p at bounding box center [443, 372] width 314 height 21
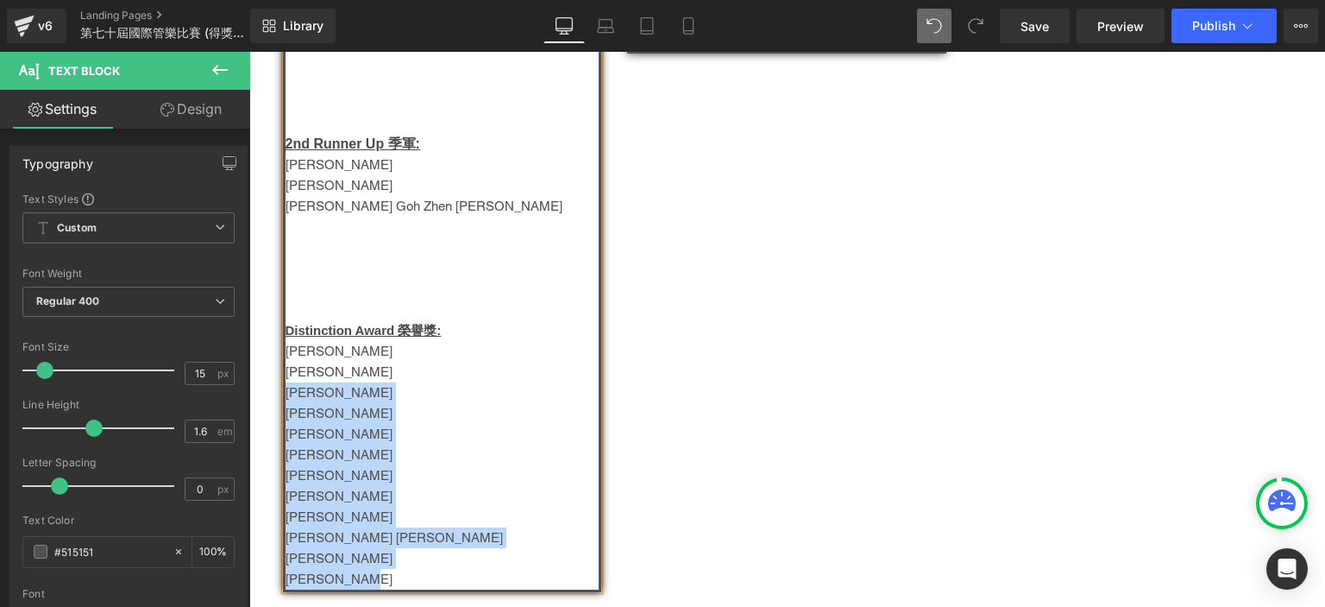
drag, startPoint x: 349, startPoint y: 579, endPoint x: 278, endPoint y: 393, distance: 199.7
click at [283, 393] on div "兒童組-Group E Champion 冠軍: Chow Shun Hang 1st Runner Up 亞軍: 黃子寧 2nd Runner Up 季軍:…" at bounding box center [442, 111] width 319 height 959
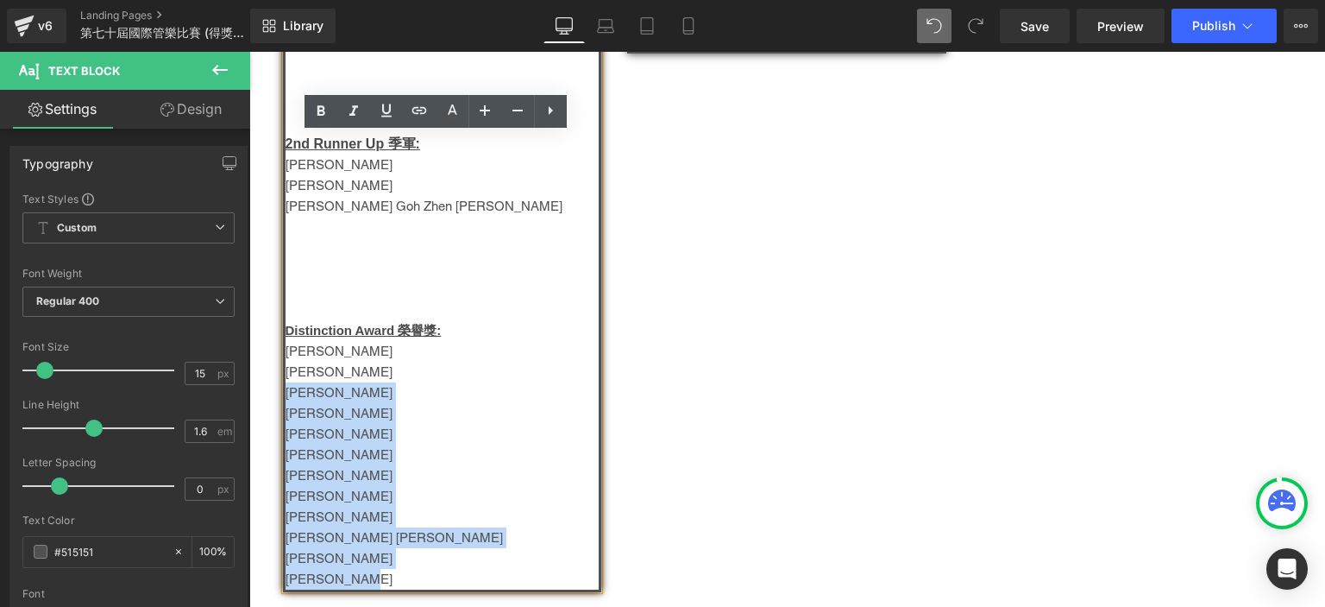
copy div "Jason Leung 浩逸 Chan Chun Kit Vanessa Lam Calvin Cheung Ivy Lee Hiu Ching 吳浩然 Ca…"
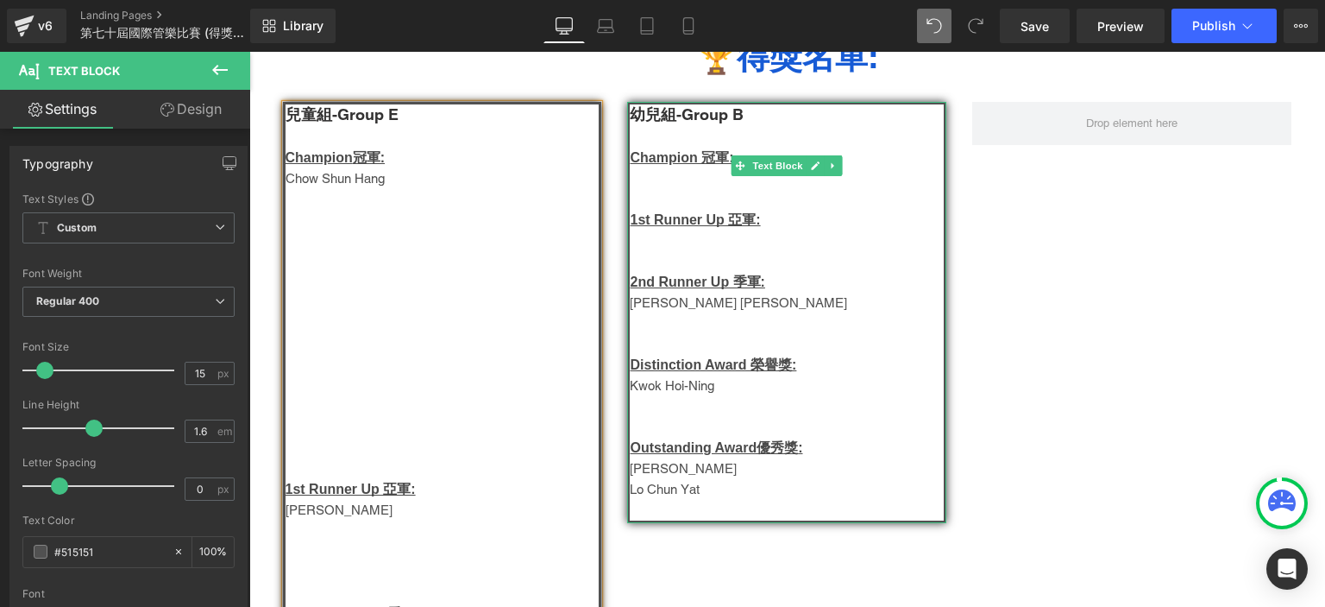
scroll to position [255, 0]
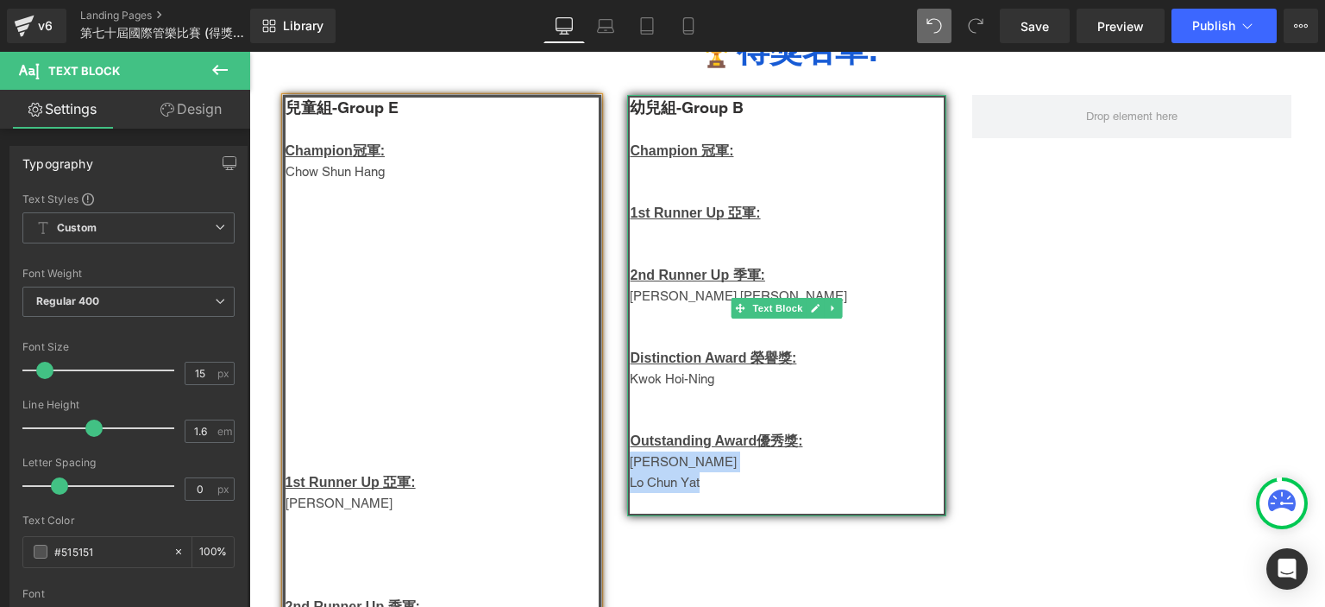
drag, startPoint x: 706, startPoint y: 489, endPoint x: 626, endPoint y: 467, distance: 82.5
click at [627, 467] on div "幼兒組-Group B Champion 冠軍: 1st Runner Up 亞軍: 2nd Runner Up 季軍: Chan Oakley Leung …" at bounding box center [786, 305] width 319 height 421
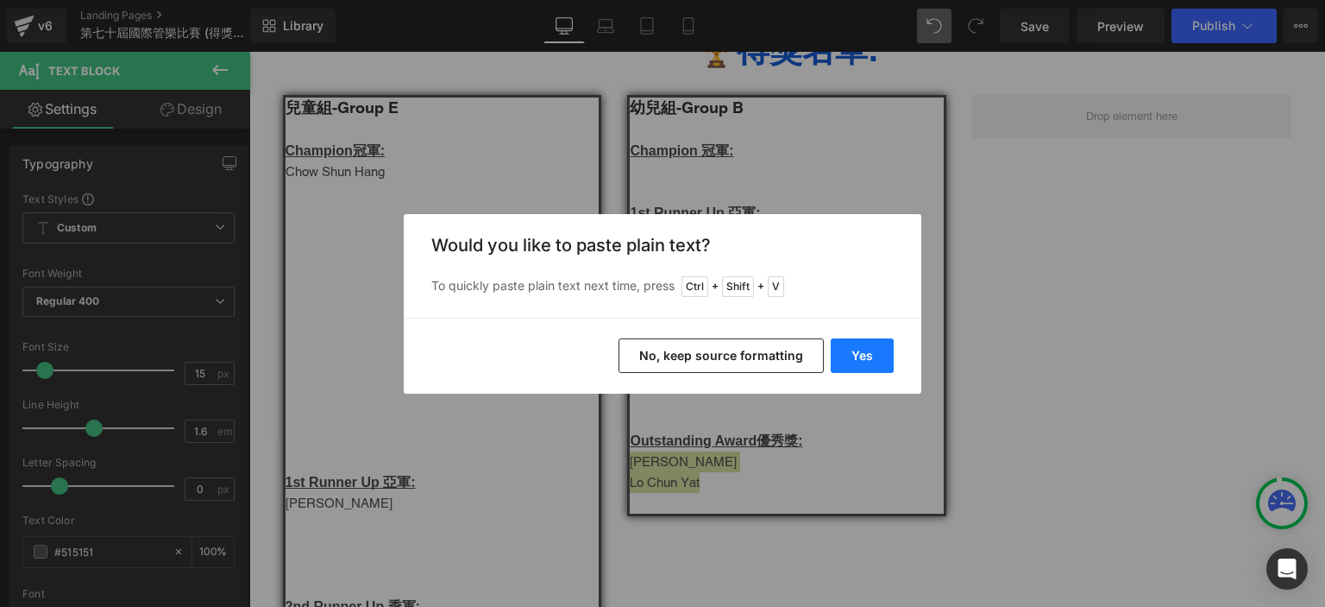
click at [865, 354] on button "Yes" at bounding box center [862, 355] width 63 height 35
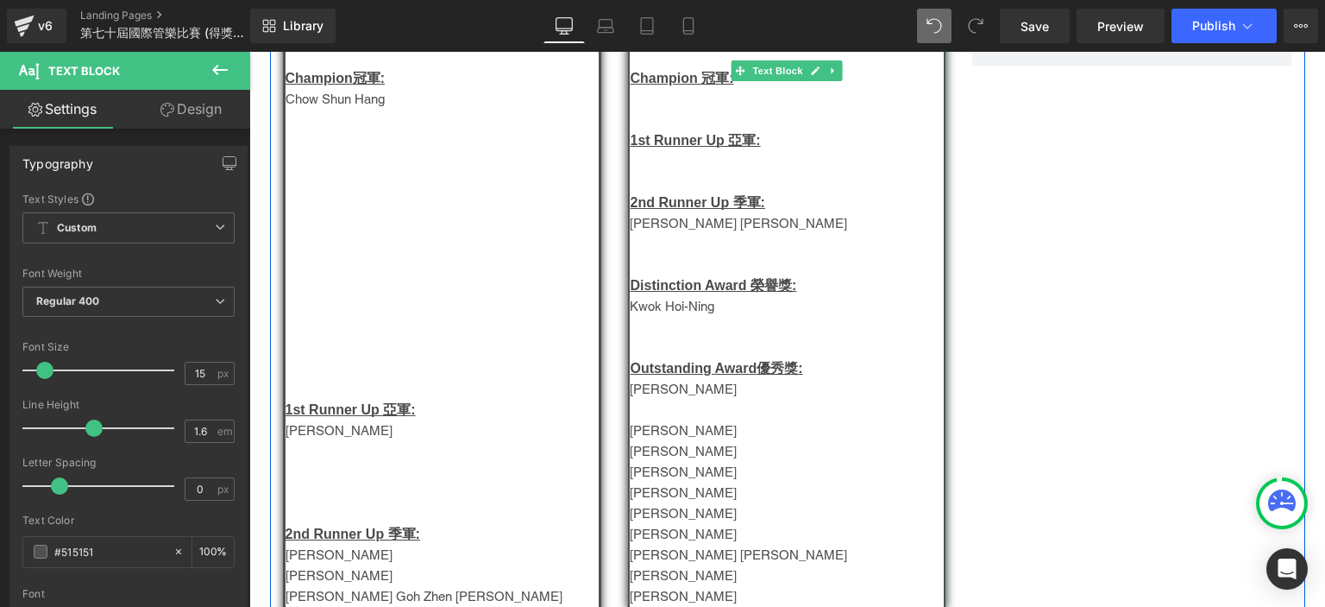
scroll to position [329, 0]
click at [676, 396] on p "Jason Leung 浩逸" at bounding box center [787, 388] width 314 height 21
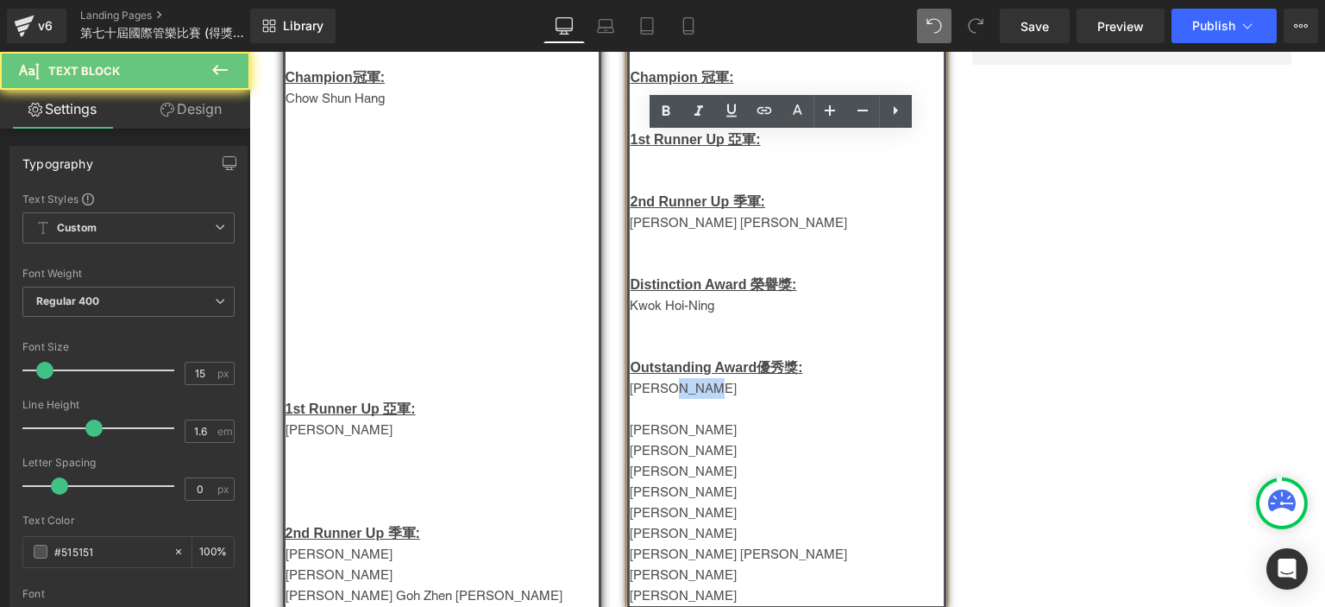
click at [676, 396] on p "Jason Leung 浩逸" at bounding box center [787, 388] width 314 height 21
copy div "Jason Leung 浩逸"
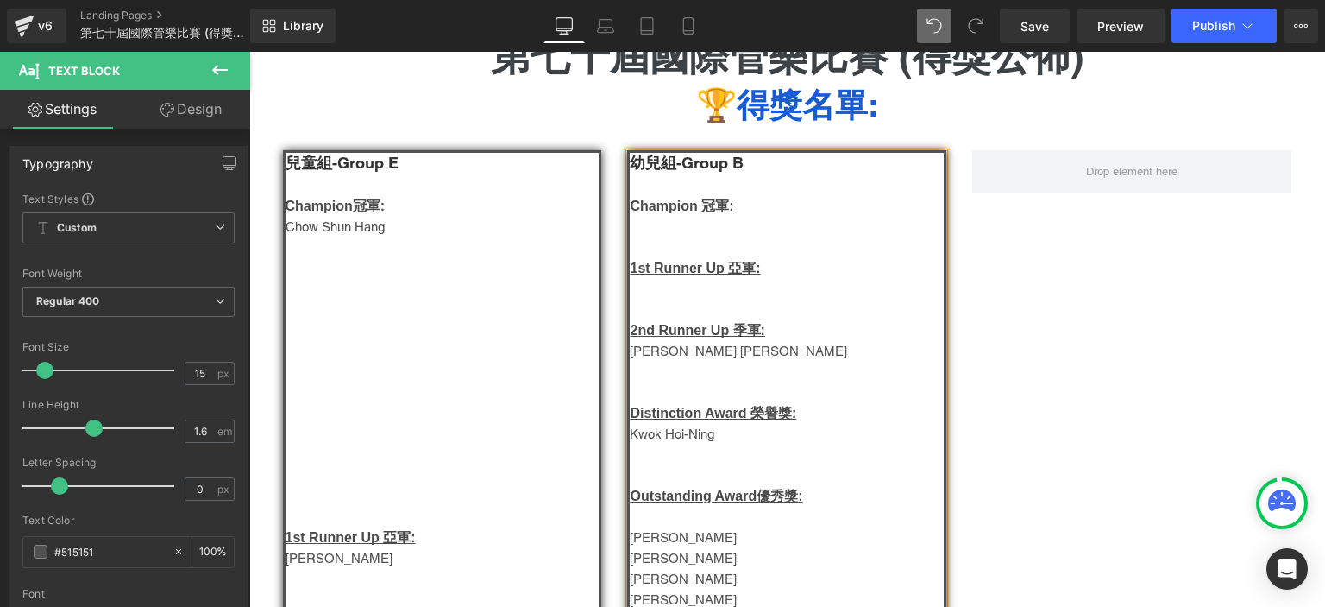
scroll to position [198, 0]
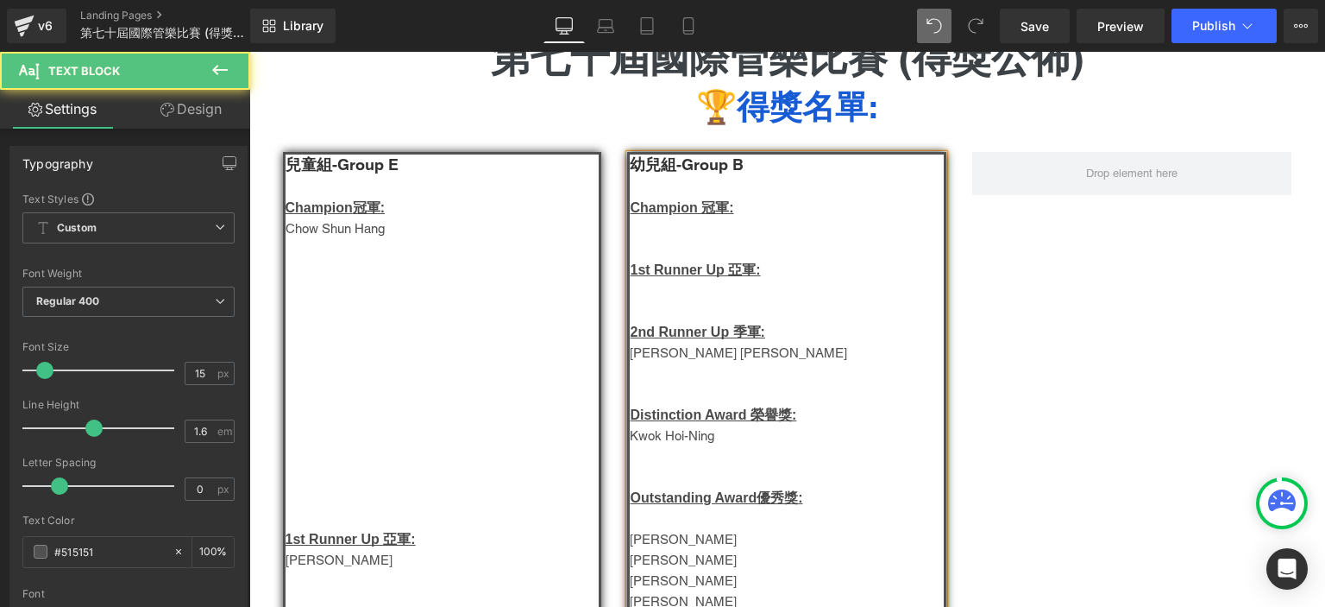
click at [648, 223] on p at bounding box center [787, 228] width 314 height 21
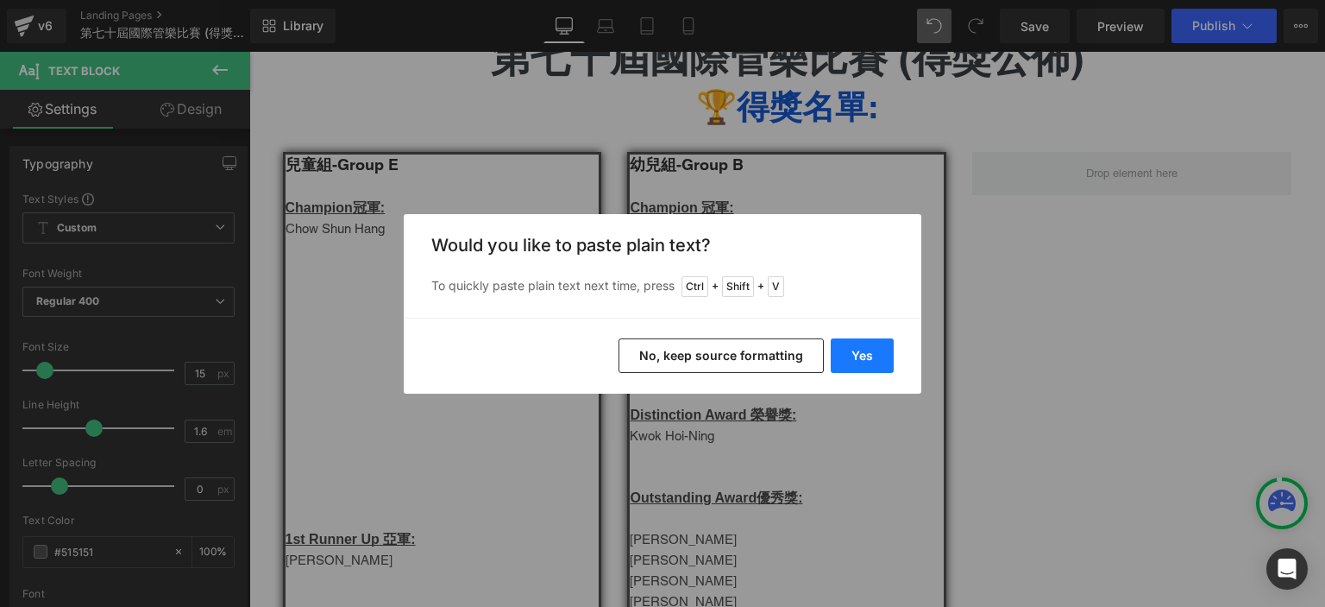
click at [877, 367] on button "Yes" at bounding box center [862, 355] width 63 height 35
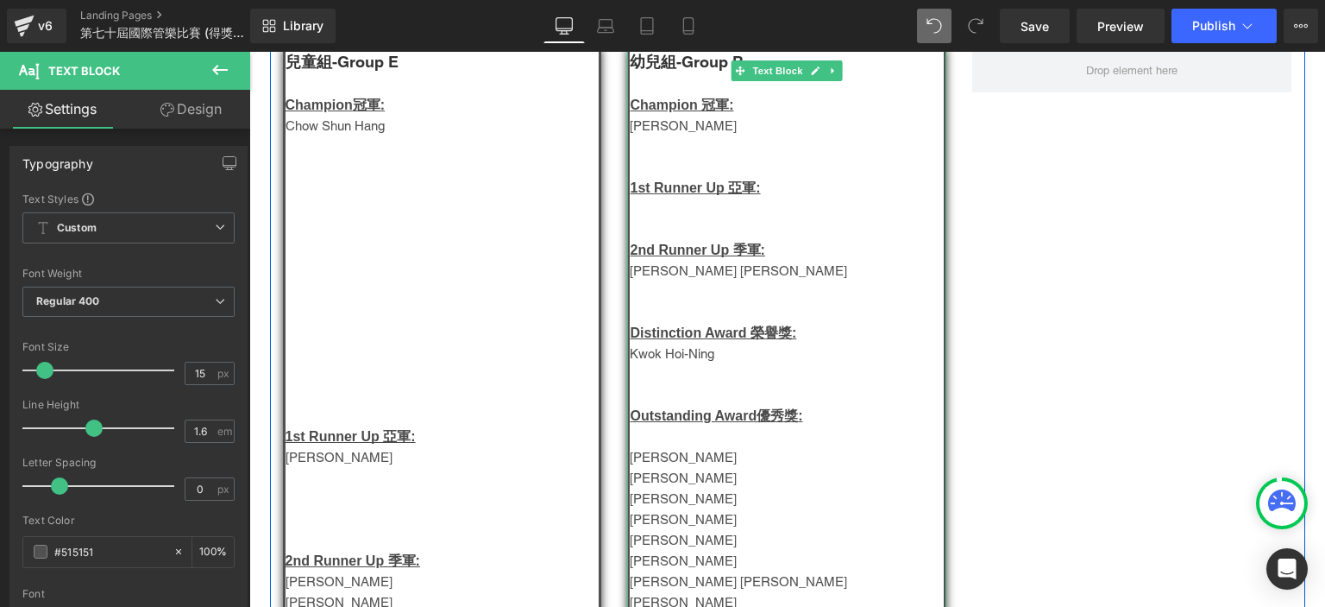
scroll to position [304, 0]
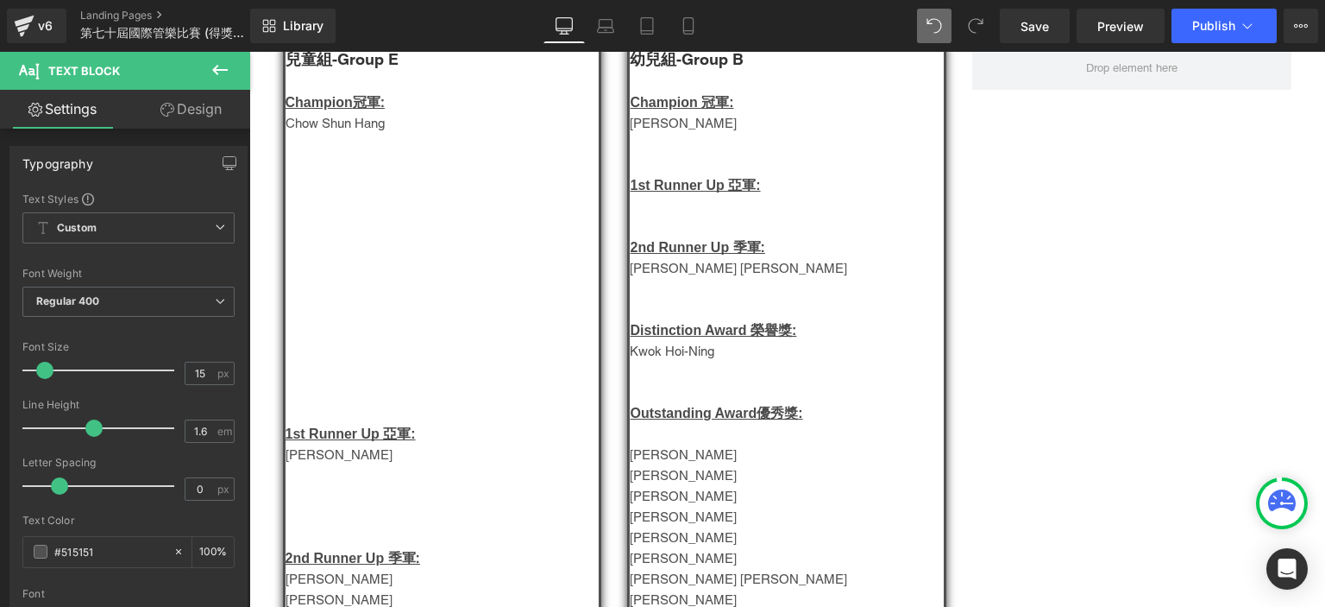
click at [687, 542] on div "Loading Product Data" at bounding box center [663, 538] width 124 height 19
drag, startPoint x: 437, startPoint y: 496, endPoint x: 687, endPoint y: 542, distance: 253.5
click at [687, 542] on div "Loading Product Data" at bounding box center [663, 538] width 124 height 19
copy body "Loading Product Data Text Color Highlight Color Edit or remove link: Edit - Unl…"
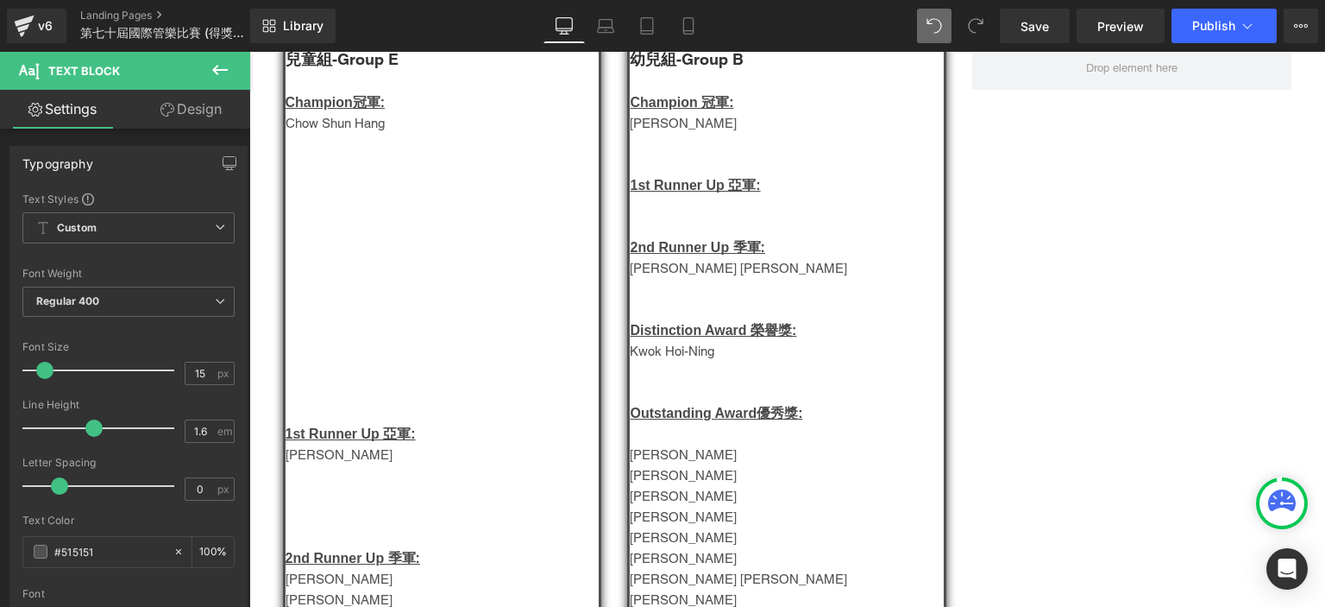
click at [687, 542] on div "Loading Product Data" at bounding box center [663, 538] width 124 height 19
click at [656, 542] on div "Loading Product Data" at bounding box center [663, 538] width 124 height 19
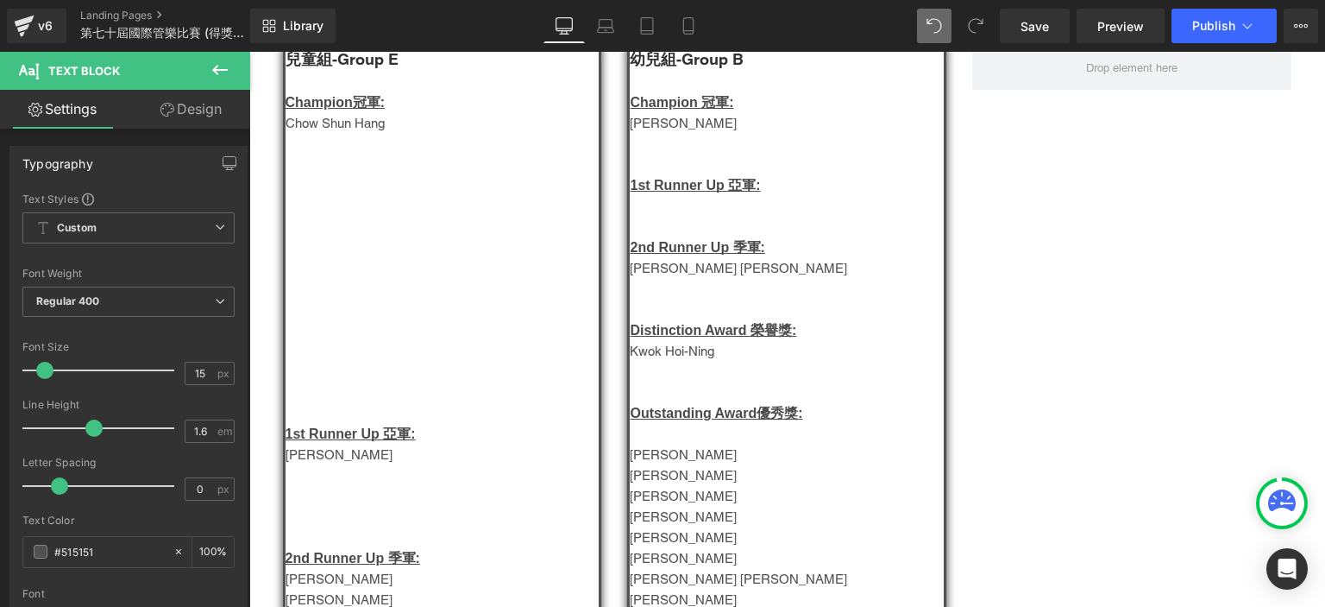
click at [656, 542] on div "Loading Product Data" at bounding box center [663, 538] width 124 height 19
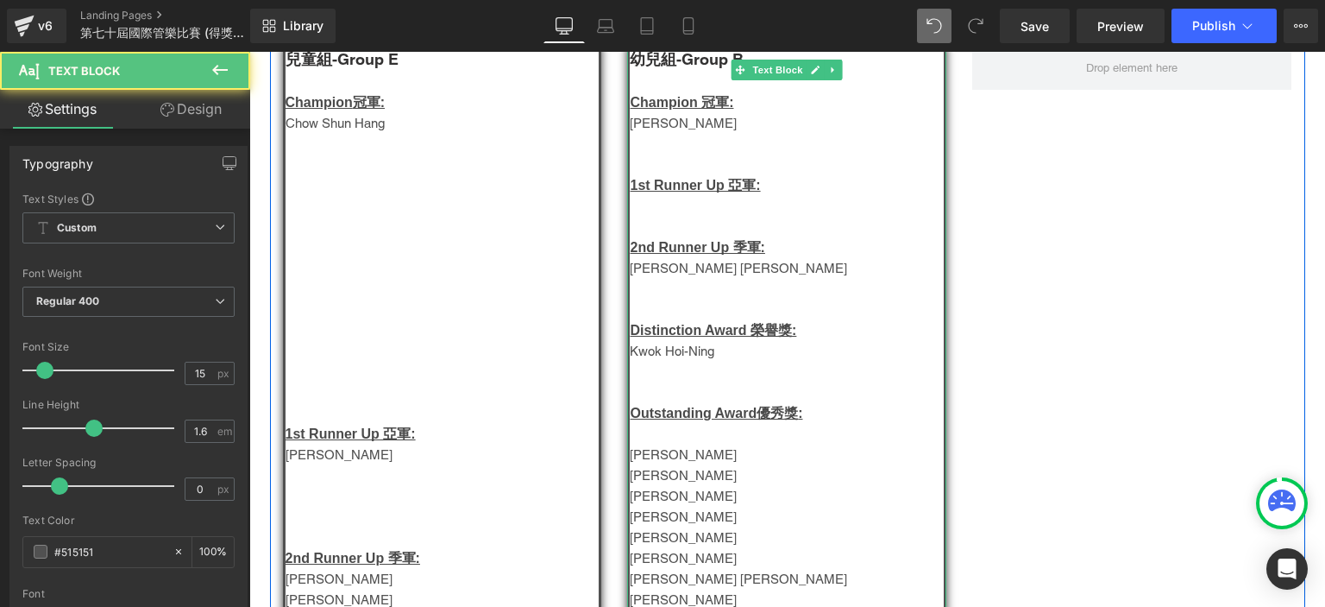
click at [690, 520] on p "Ivy Lee Hiu Ching" at bounding box center [787, 516] width 314 height 21
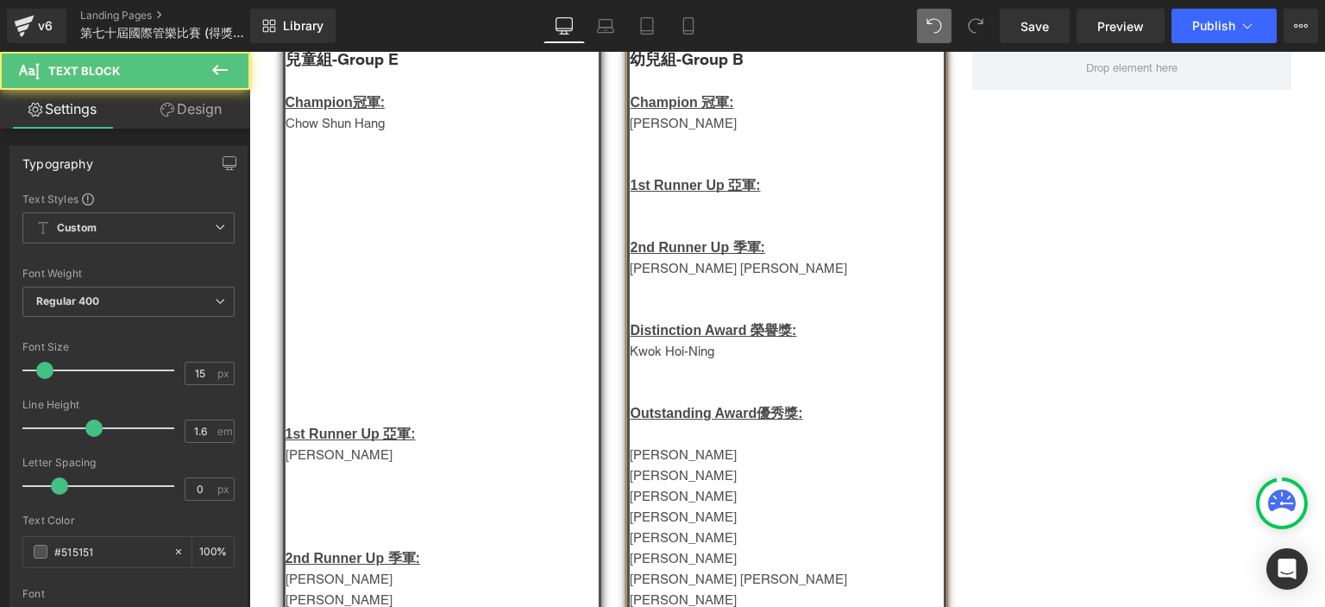
click at [690, 520] on p "Ivy Lee Hiu Ching" at bounding box center [787, 516] width 314 height 21
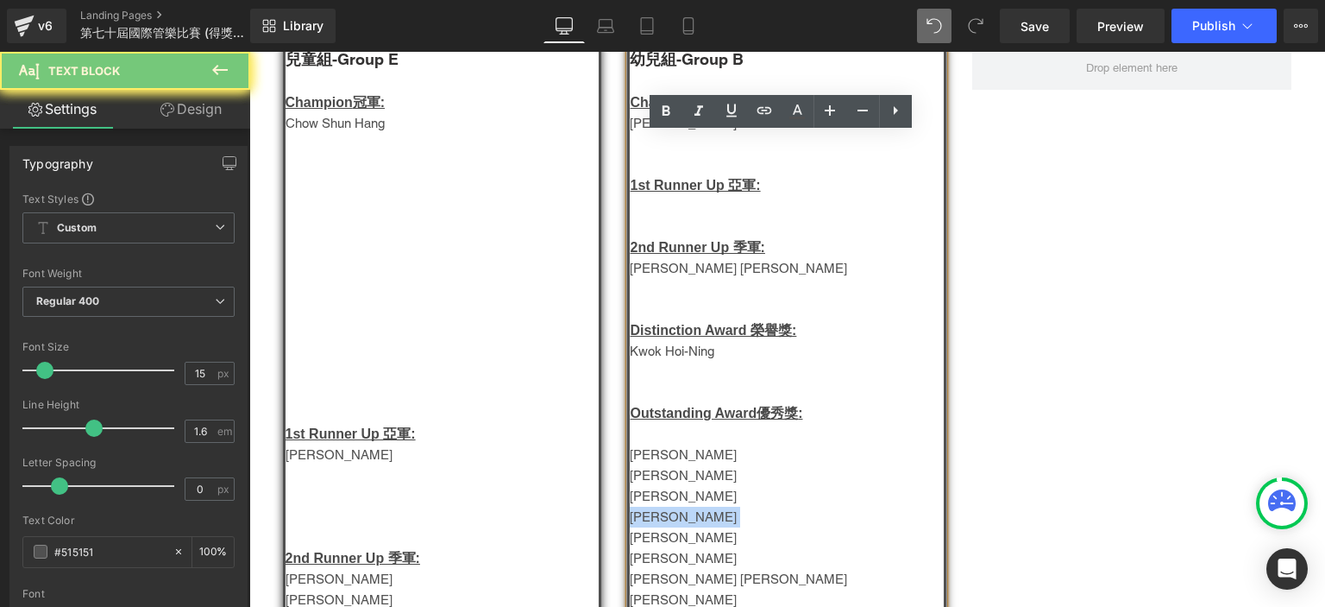
click at [690, 520] on p "Ivy Lee Hiu Ching" at bounding box center [787, 516] width 314 height 21
copy p "Ivy Lee Hiu Ching"
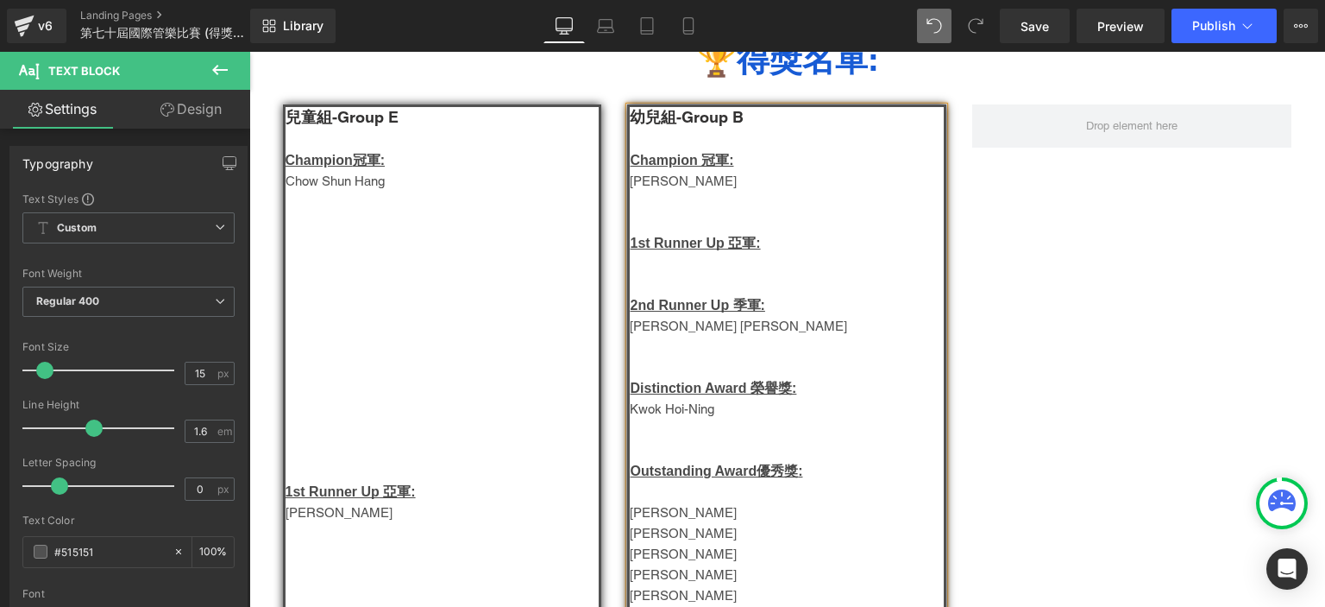
scroll to position [240, 0]
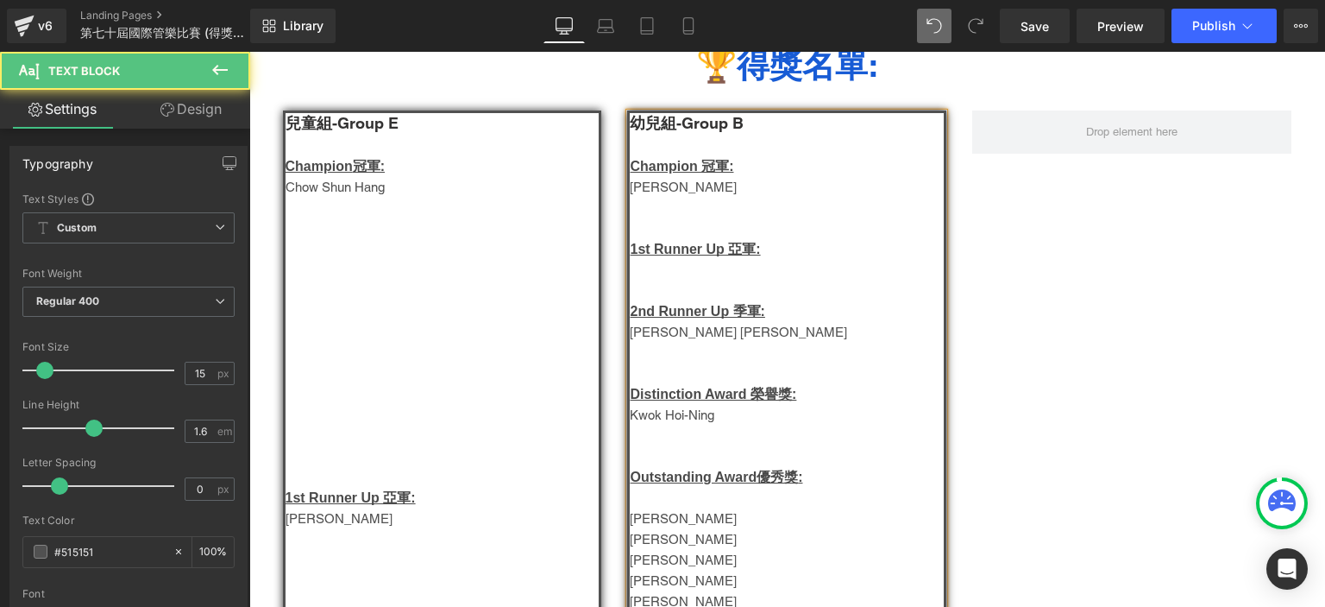
click at [696, 266] on p at bounding box center [787, 270] width 314 height 21
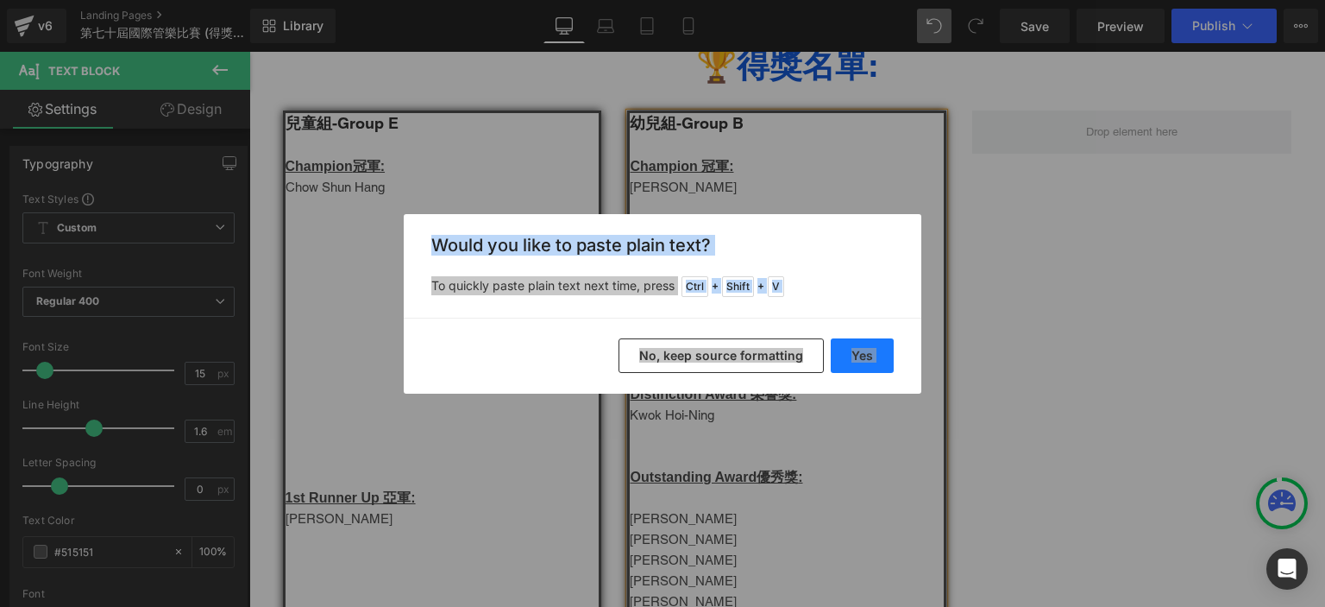
click at [856, 344] on button "Yes" at bounding box center [862, 355] width 63 height 35
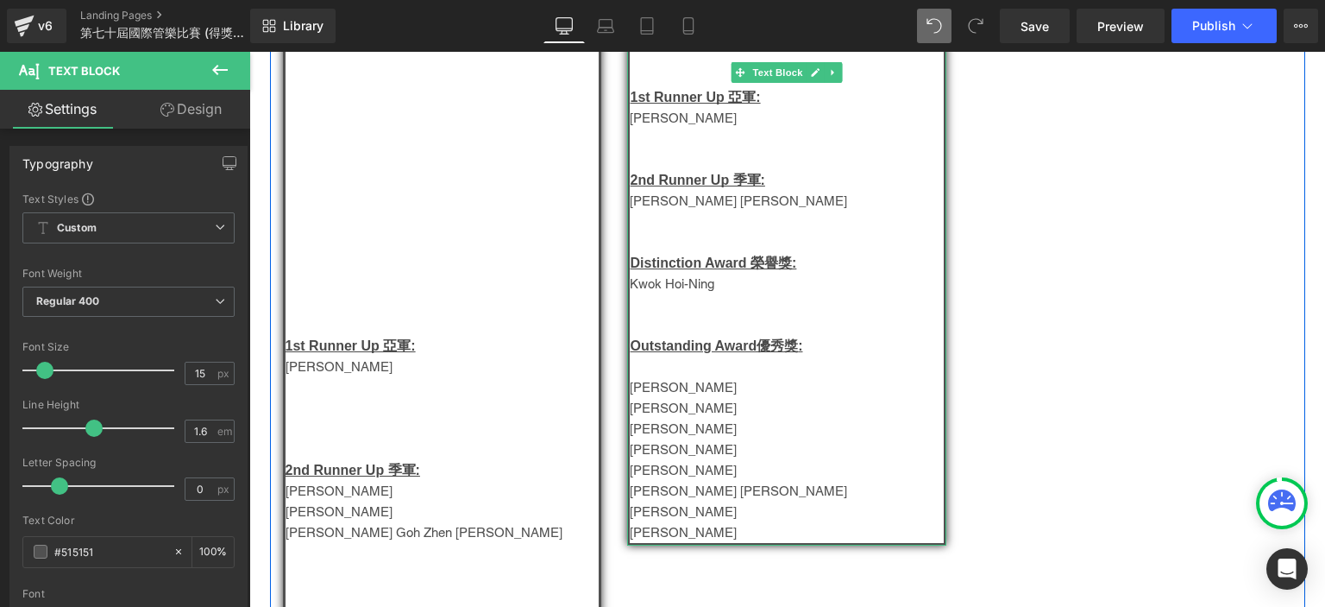
scroll to position [394, 0]
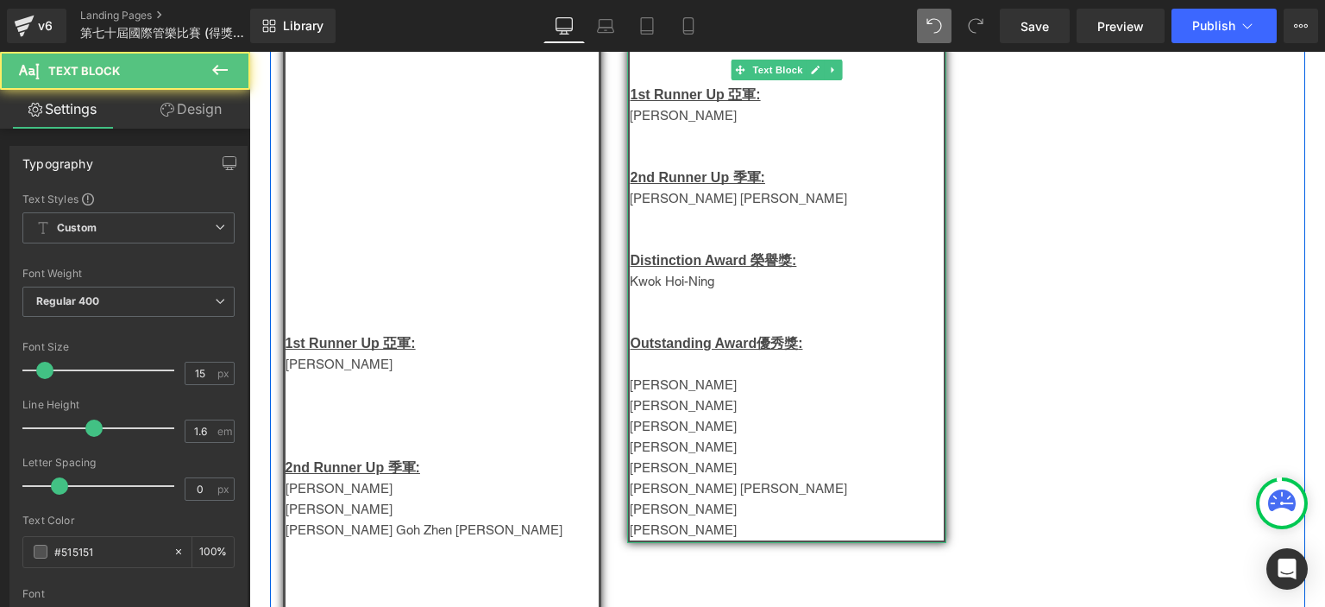
click at [676, 406] on p "Vanessa Lam" at bounding box center [787, 405] width 314 height 21
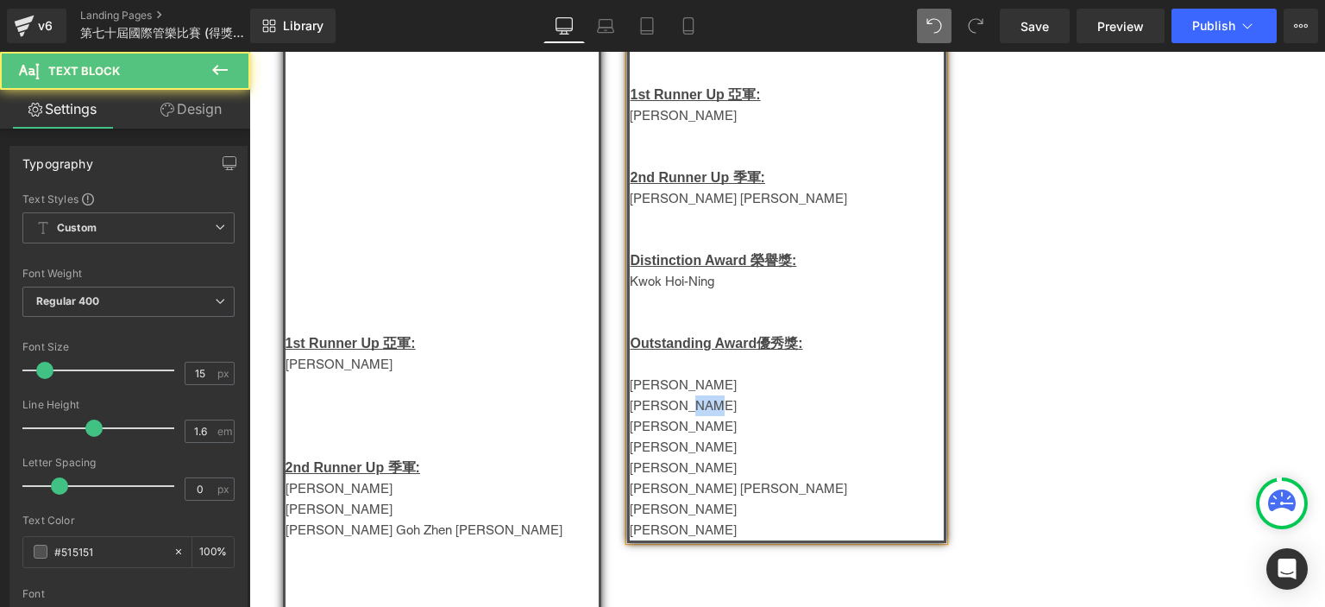
click at [676, 406] on p "Vanessa Lam" at bounding box center [787, 405] width 314 height 21
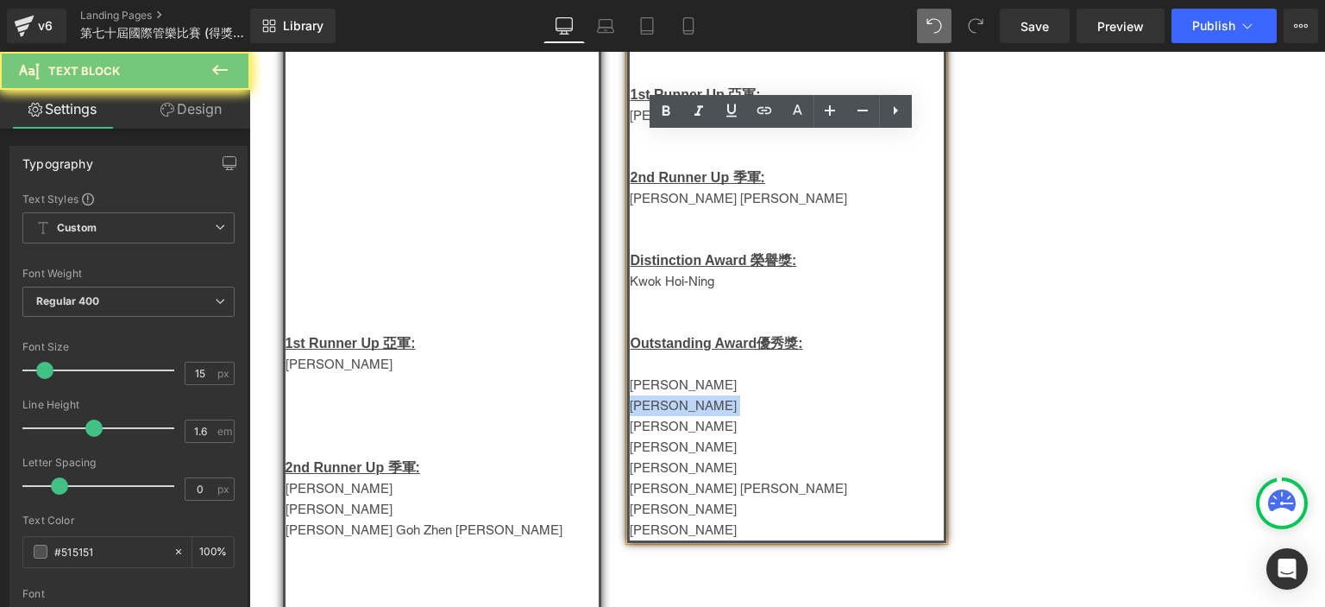
click at [676, 406] on p "Vanessa Lam" at bounding box center [787, 405] width 314 height 21
copy p "Vanessa Lam"
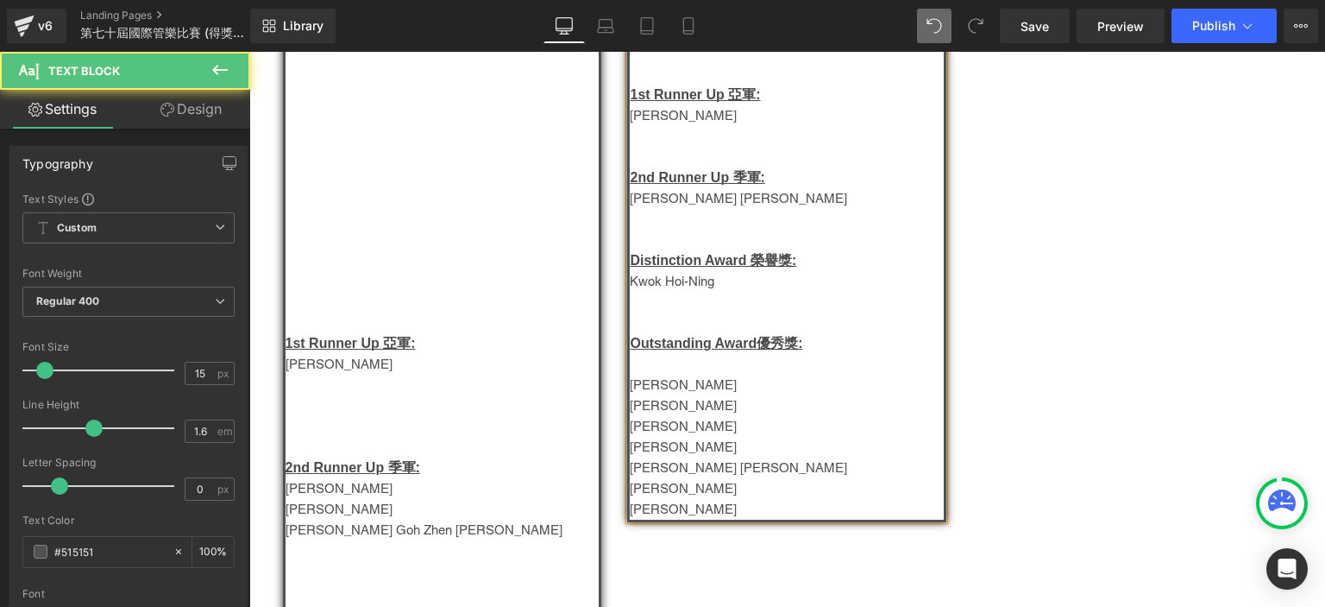
click at [694, 283] on p "Kwok Hoi-Ning" at bounding box center [787, 281] width 314 height 21
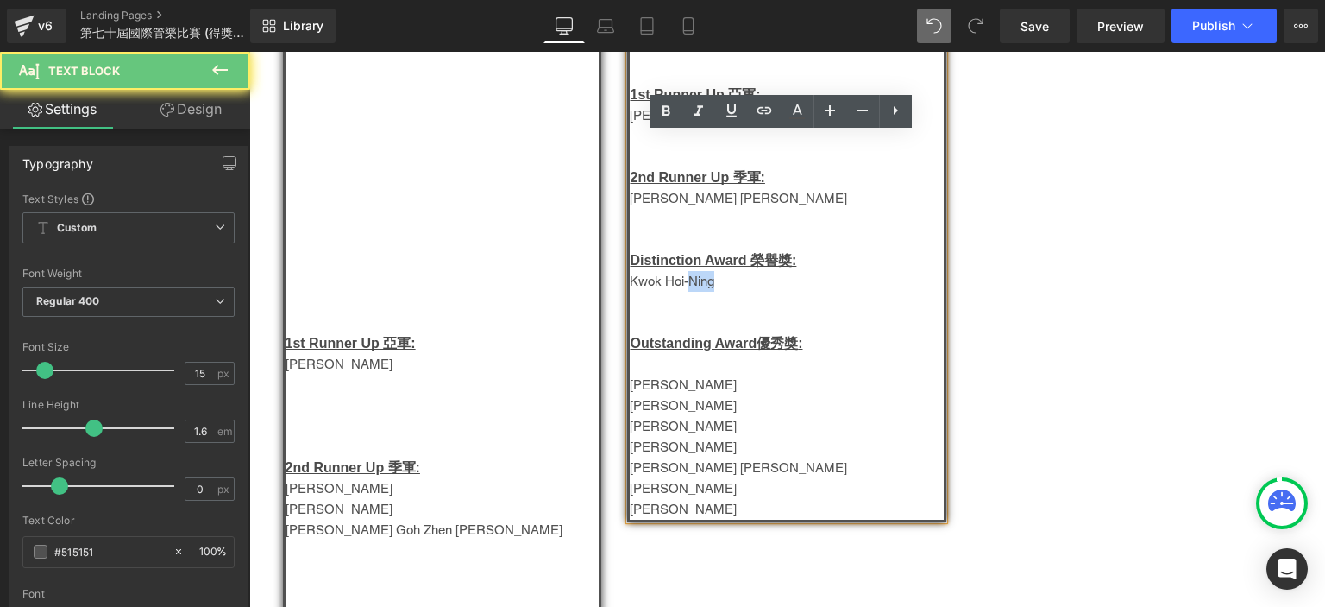
click at [694, 283] on p "Kwok Hoi-Ning" at bounding box center [787, 281] width 314 height 21
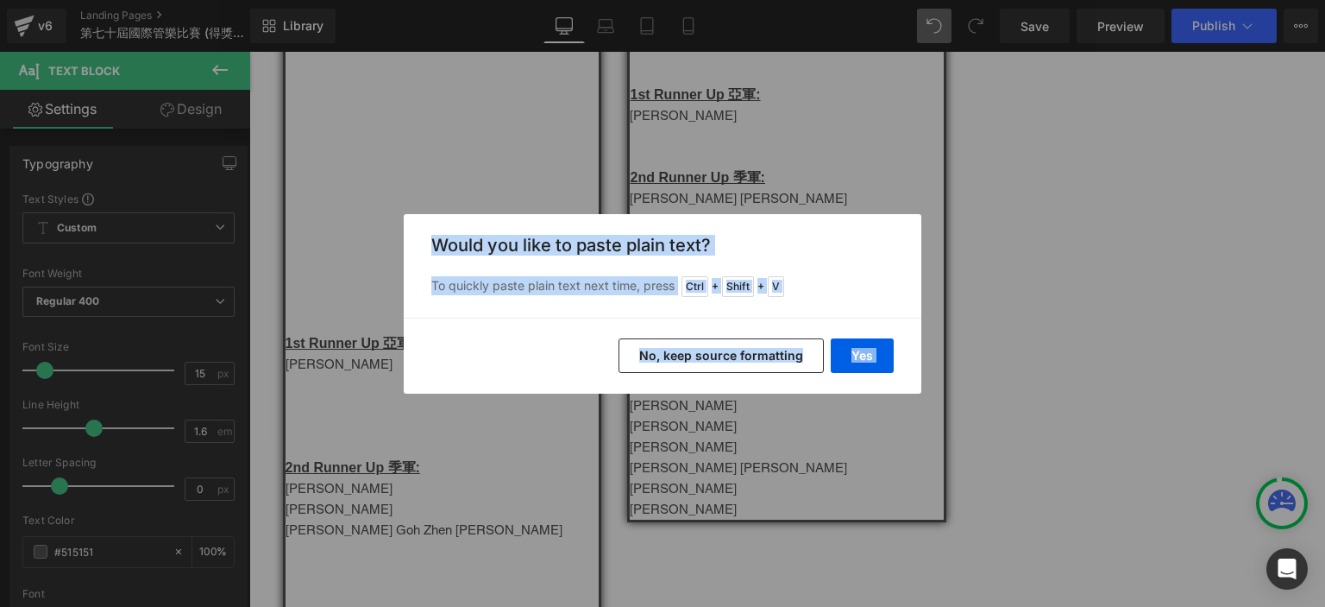
click at [893, 282] on p "To quickly paste plain text next time, press Ctrl + Shift + V" at bounding box center [662, 286] width 462 height 21
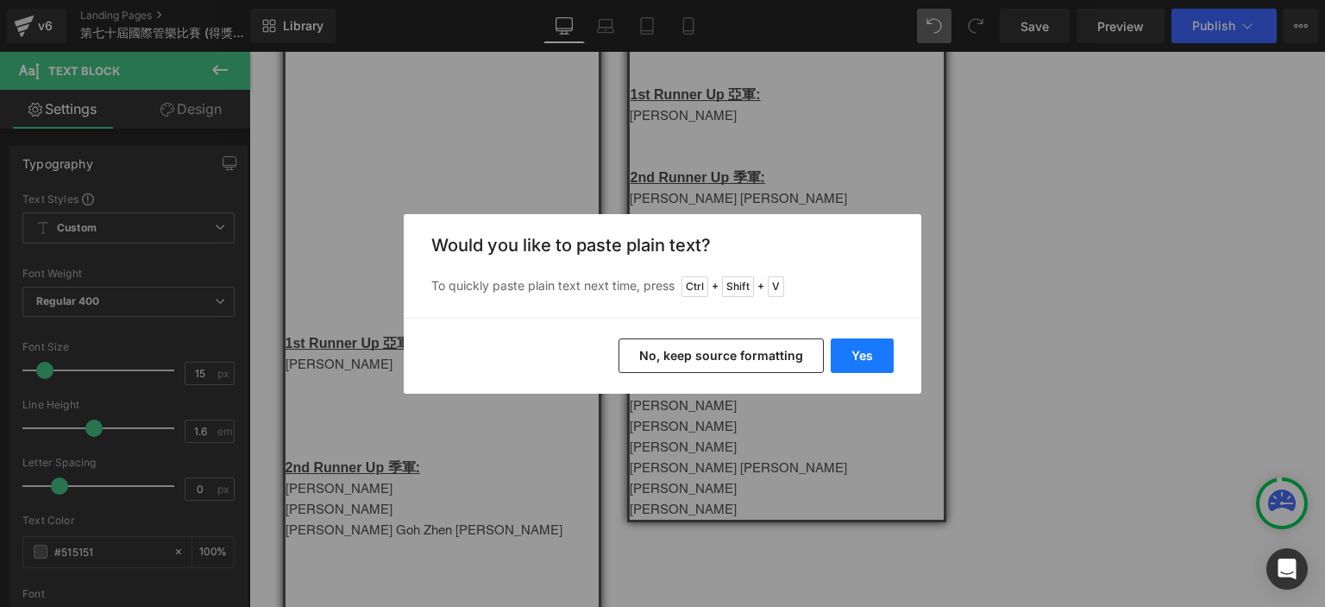
click at [879, 356] on button "Yes" at bounding box center [862, 355] width 63 height 35
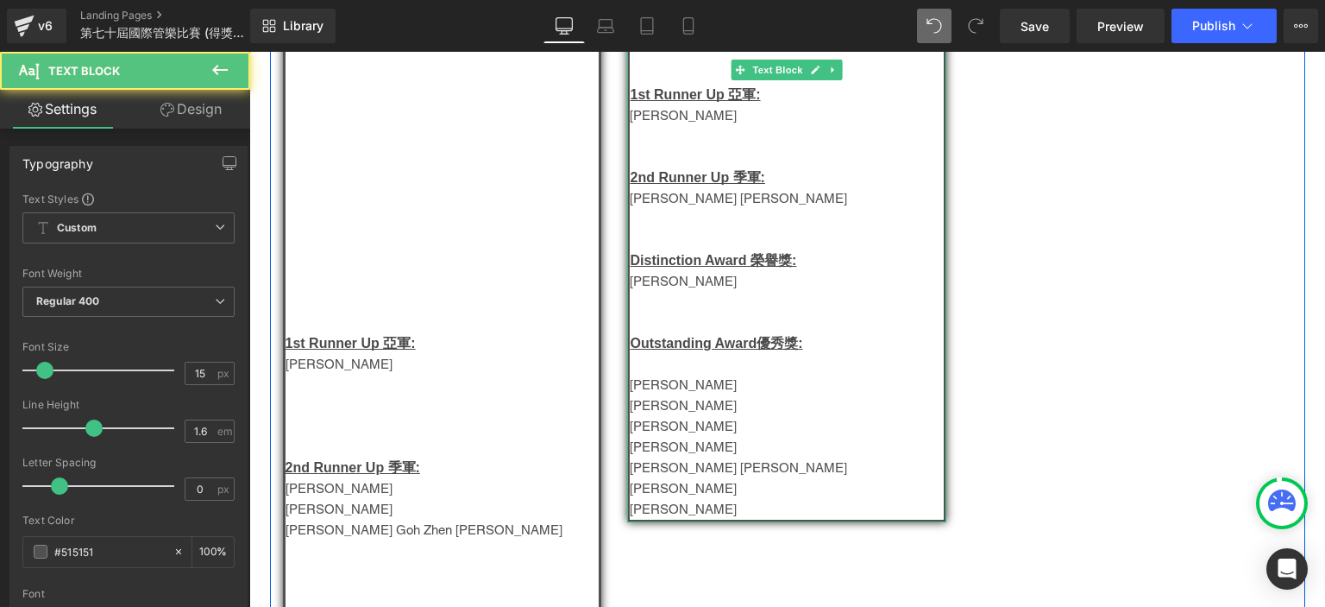
click at [672, 371] on p at bounding box center [787, 364] width 314 height 21
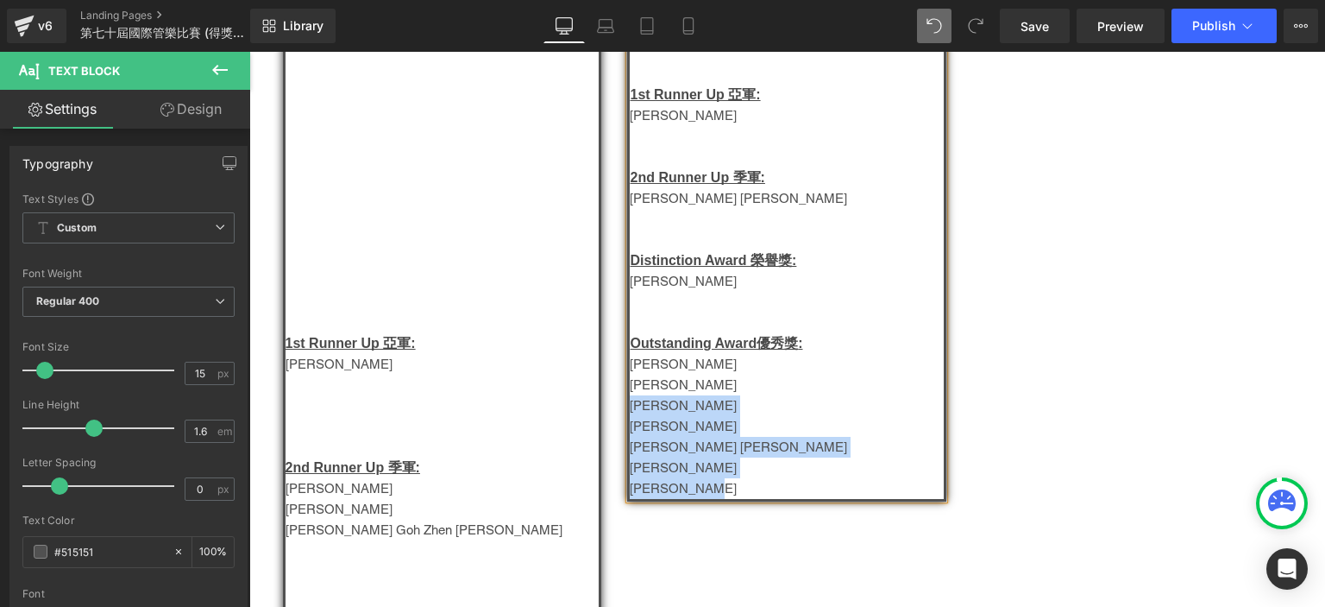
drag, startPoint x: 707, startPoint y: 494, endPoint x: 626, endPoint y: 409, distance: 117.8
click at [627, 409] on div "幼兒組-Group B Champion 冠軍: Jason Leung 浩逸   1st Runner Up 亞軍: Ivy Lee Hiu Chin…" at bounding box center [786, 228] width 319 height 545
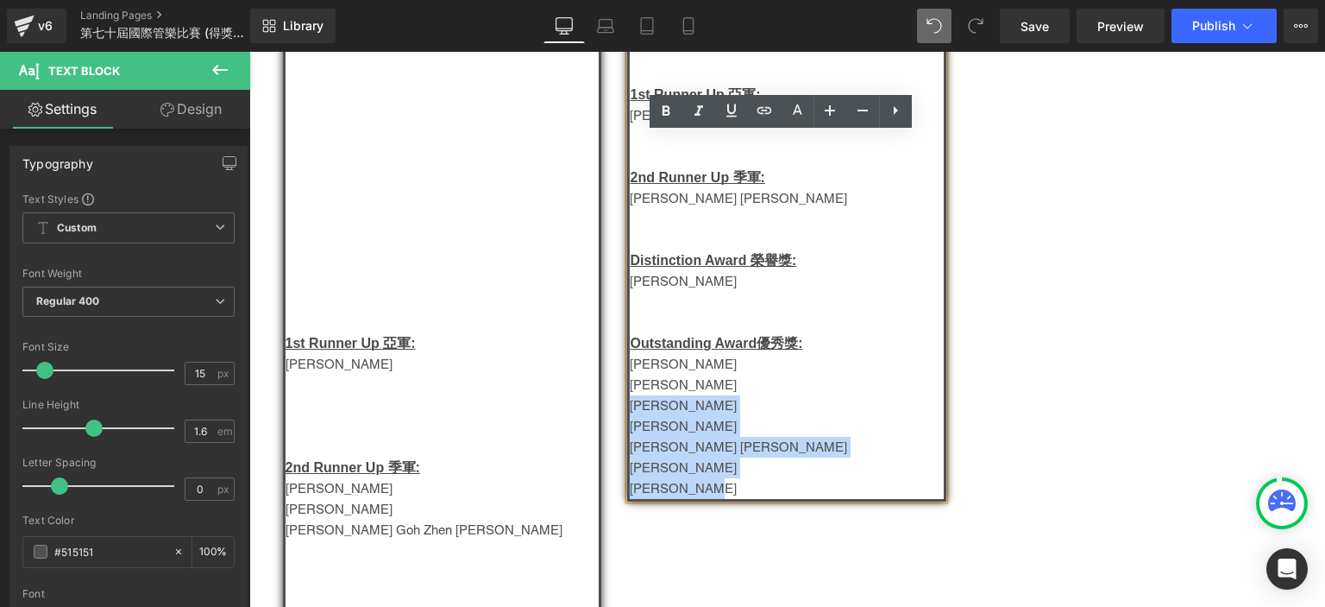
copy div "吳浩然 Carmen Choi Ka Yan Trevor Yip Chun Hei Jasmine Fong Hiu Tung Lau Tsz Lok"
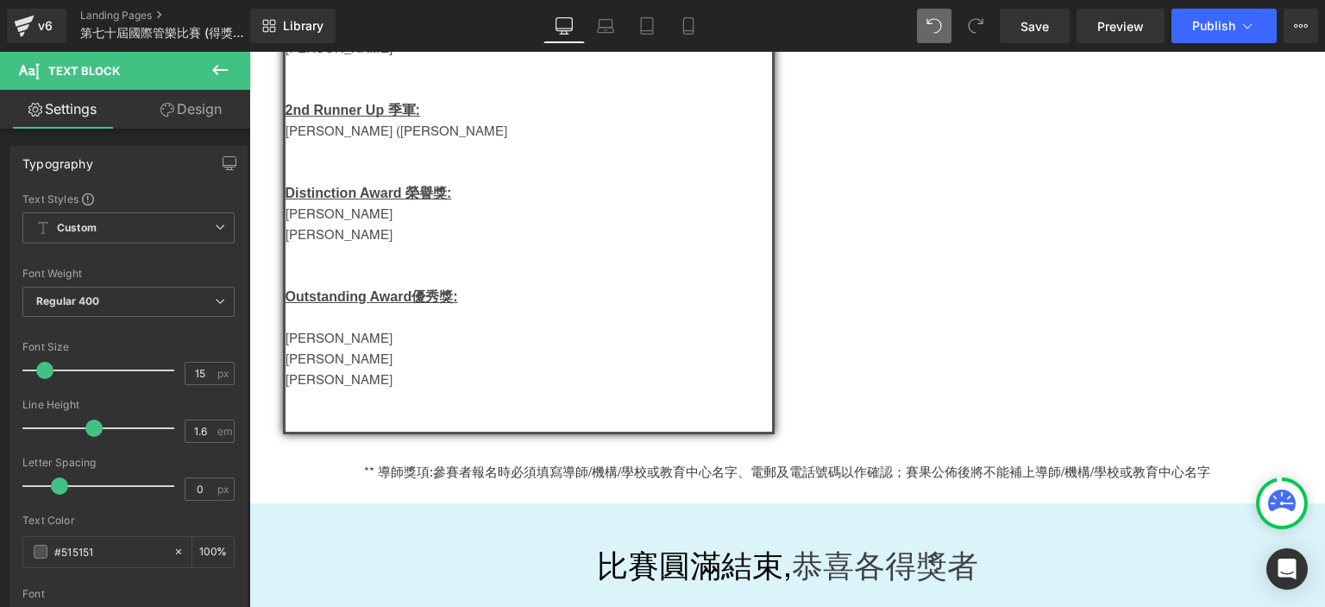
scroll to position [1274, 0]
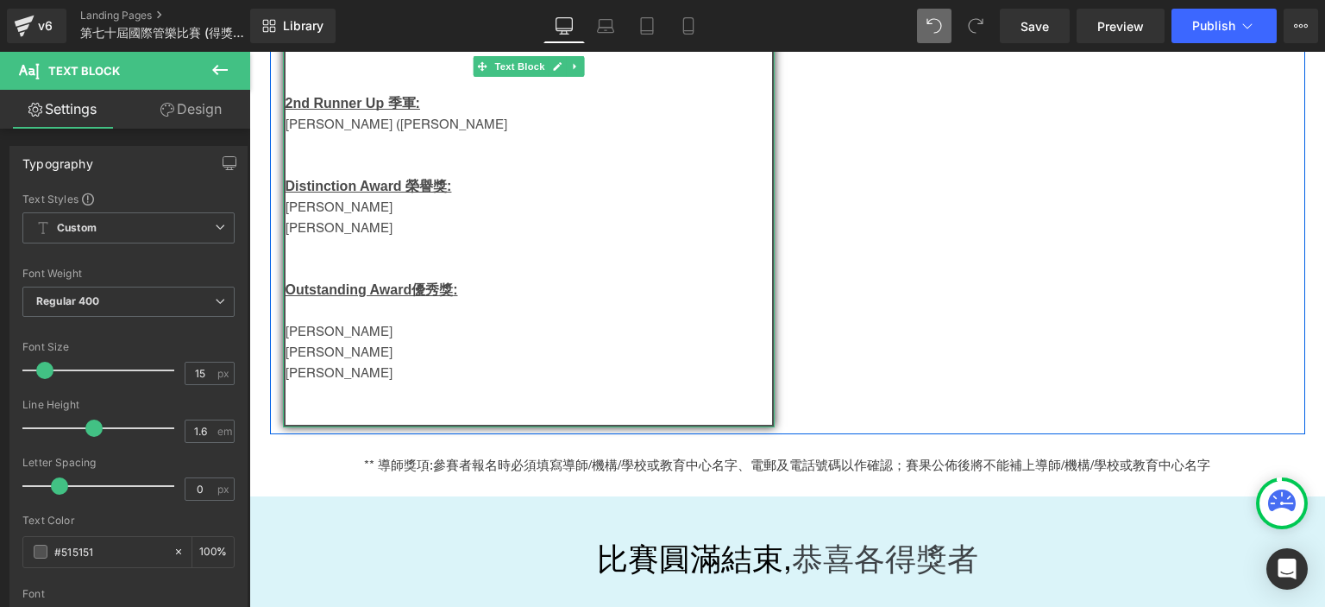
click at [377, 383] on p "Zeke Zhen-Yu" at bounding box center [529, 372] width 487 height 21
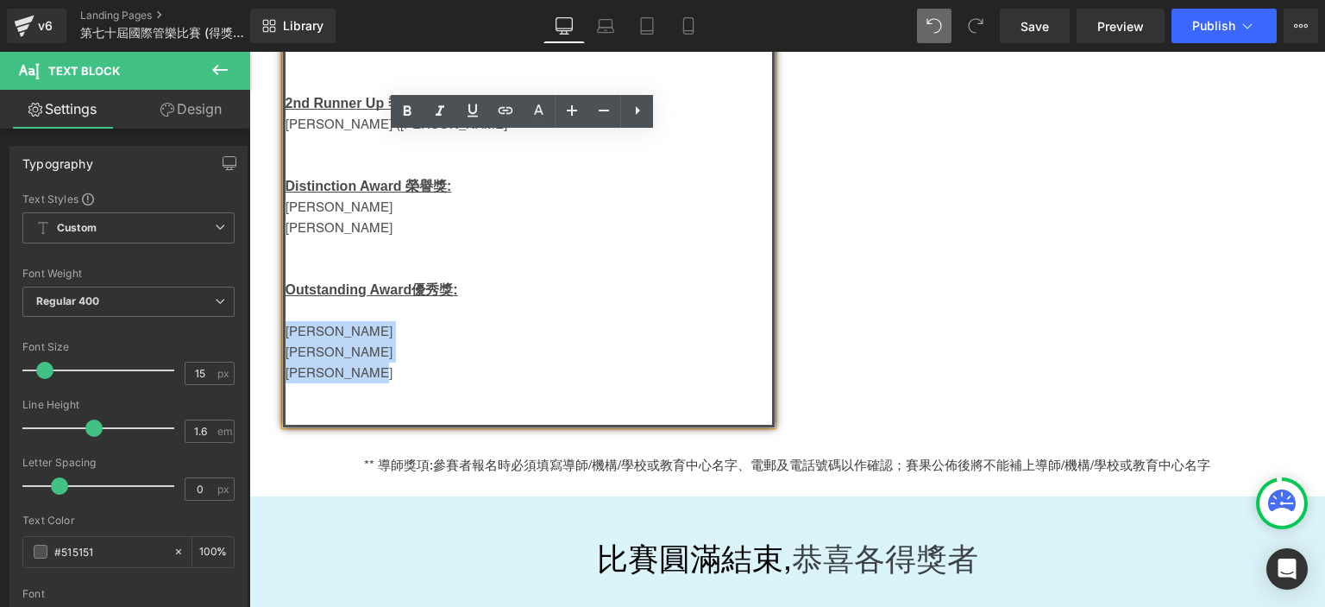
drag, startPoint x: 362, startPoint y: 382, endPoint x: 297, endPoint y: 320, distance: 90.3
click at [297, 320] on div "青年組-Group H Champion 冠軍: 周辰翰 1st Runner Up 亞軍: Liao Cheng Hao 2nd Runner Up 季軍:…" at bounding box center [529, 154] width 492 height 545
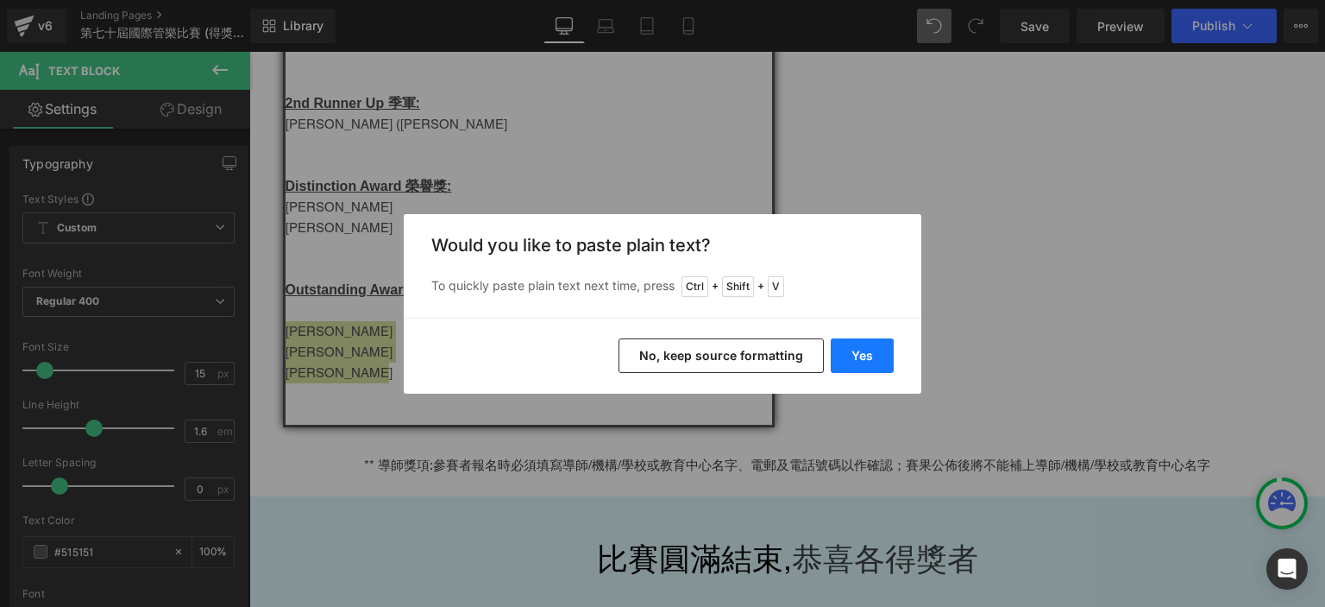
click at [865, 348] on button "Yes" at bounding box center [862, 355] width 63 height 35
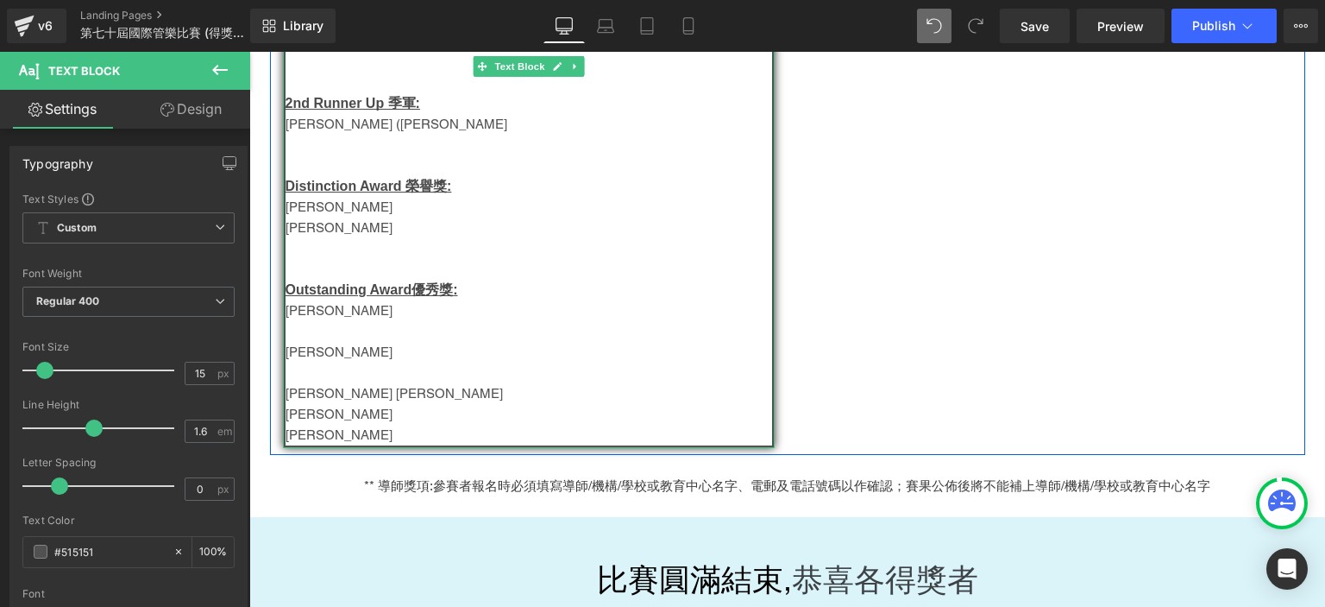
click at [297, 358] on p "Carmen Choi Ka Yan" at bounding box center [529, 352] width 487 height 21
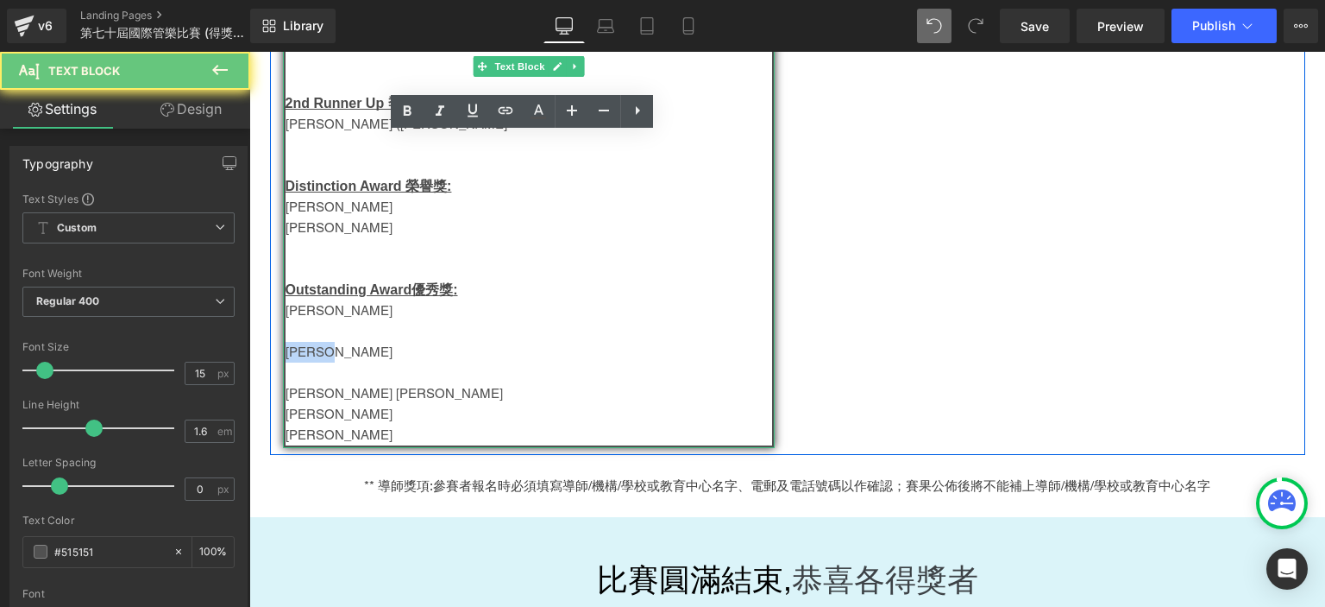
click at [297, 358] on p "Carmen Choi Ka Yan" at bounding box center [529, 352] width 487 height 21
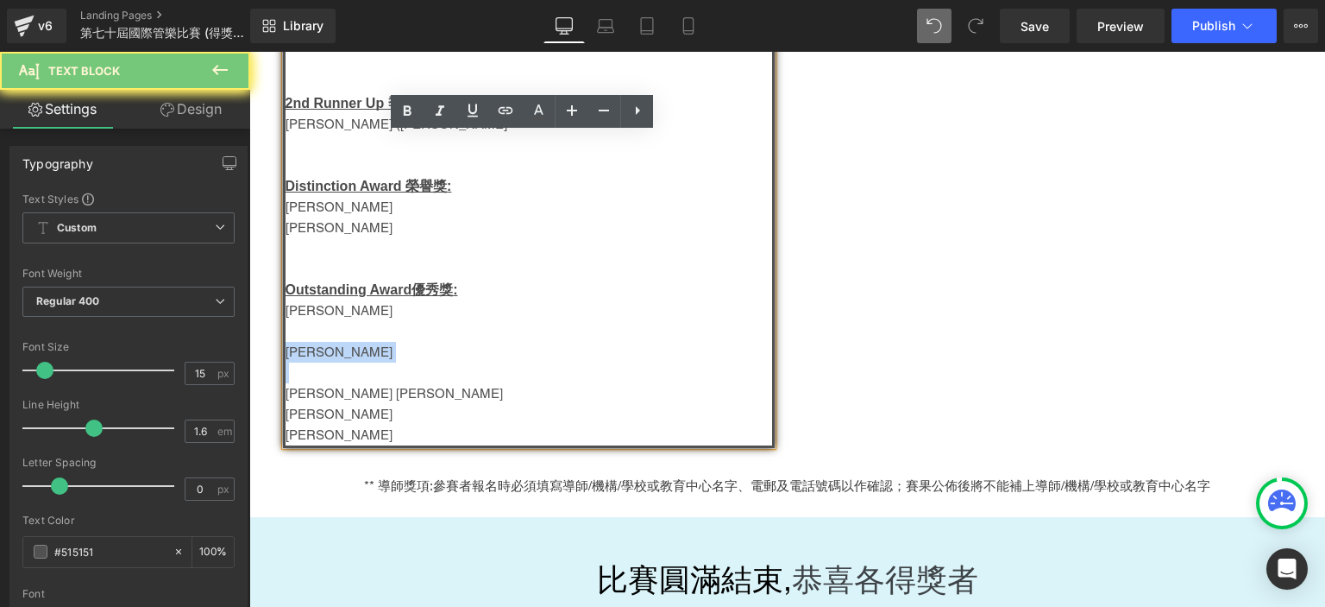
click at [297, 358] on p "Carmen Choi Ka Yan" at bounding box center [529, 352] width 487 height 21
copy div "Carmen Choi Ka Yan"
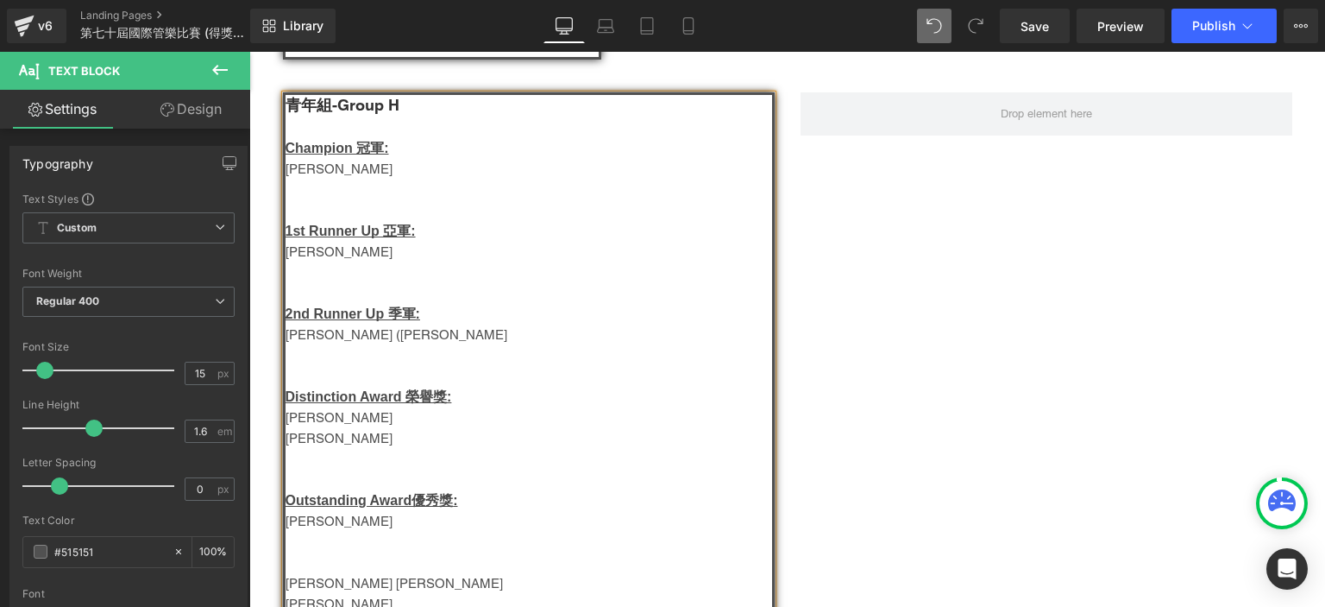
scroll to position [1036, 0]
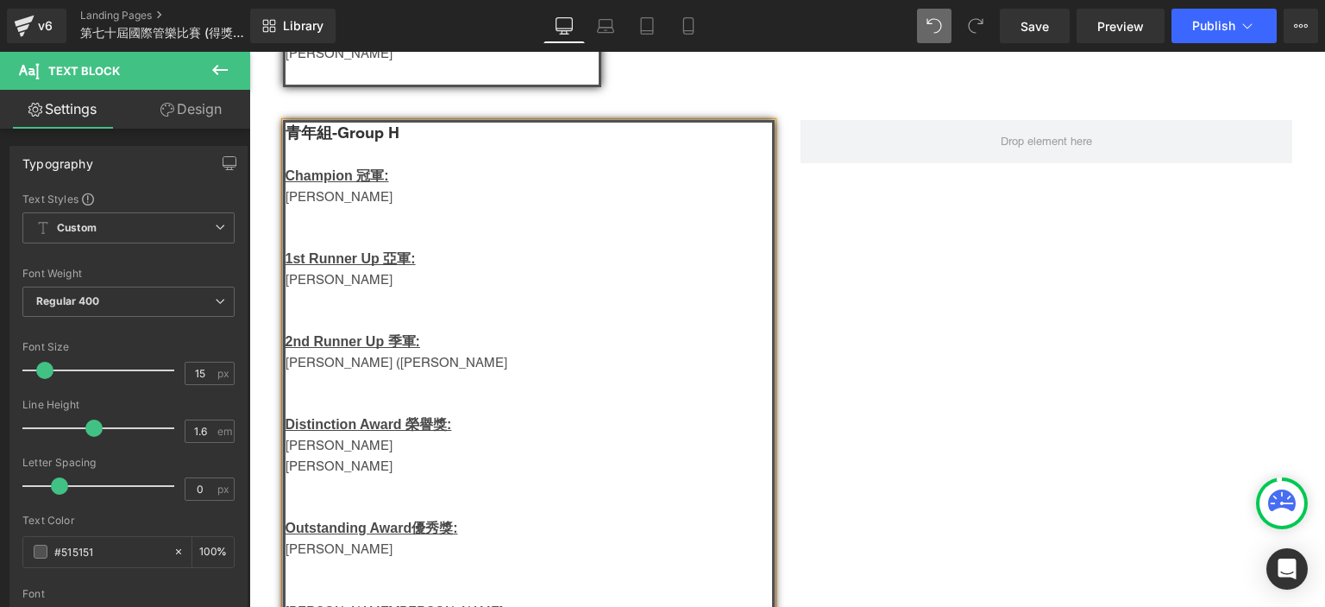
click at [311, 210] on p at bounding box center [529, 217] width 487 height 21
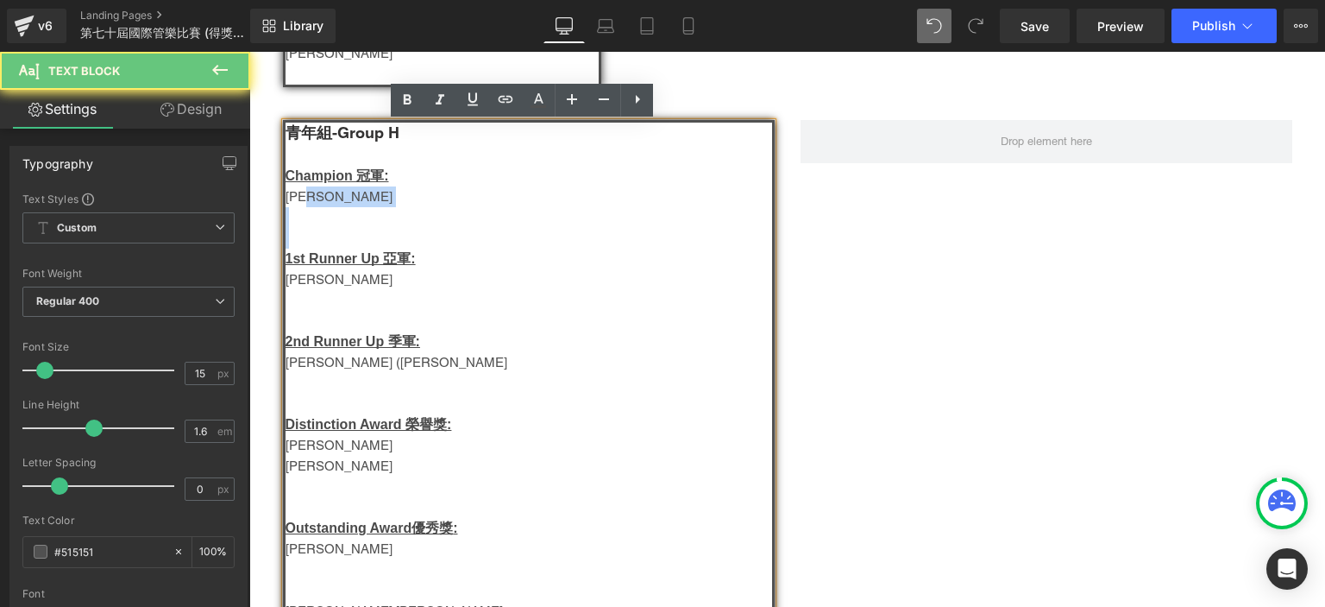
click at [311, 210] on p at bounding box center [529, 217] width 487 height 21
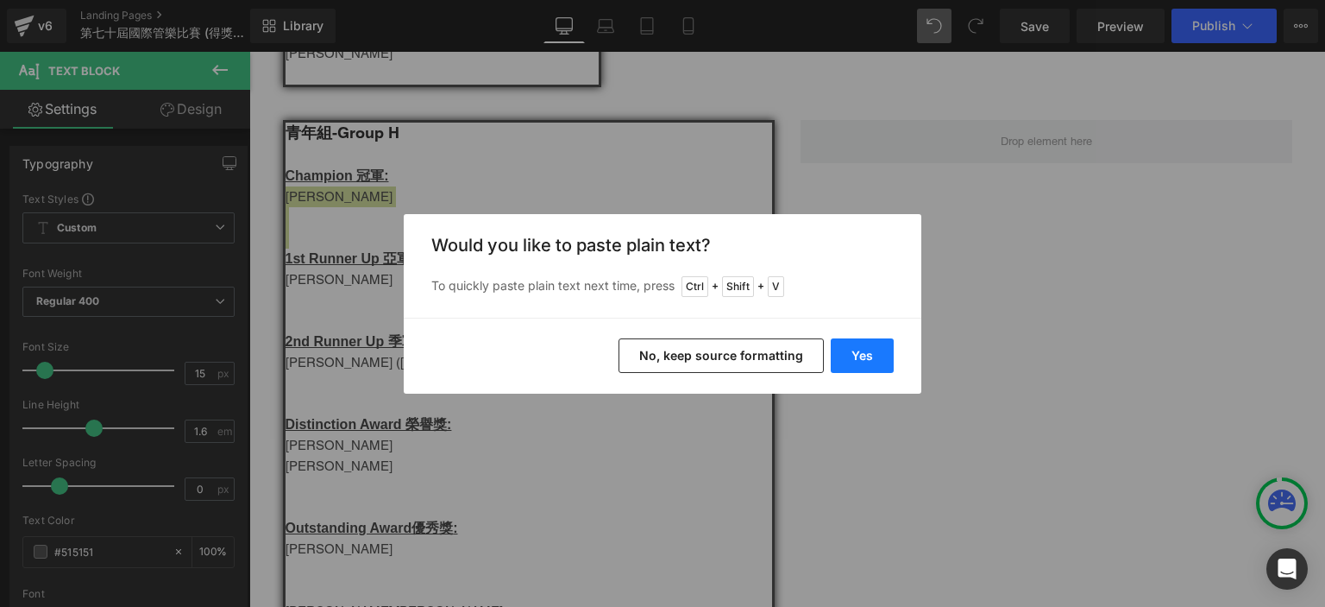
click at [856, 341] on button "Yes" at bounding box center [862, 355] width 63 height 35
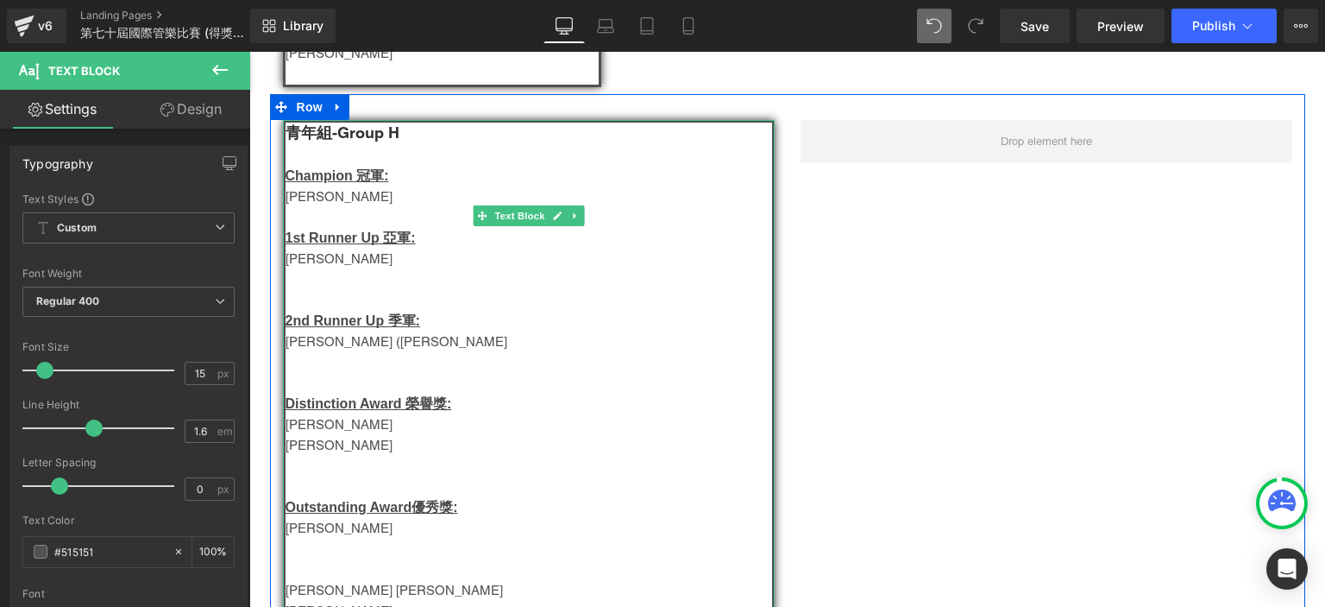
scroll to position [1226, 0]
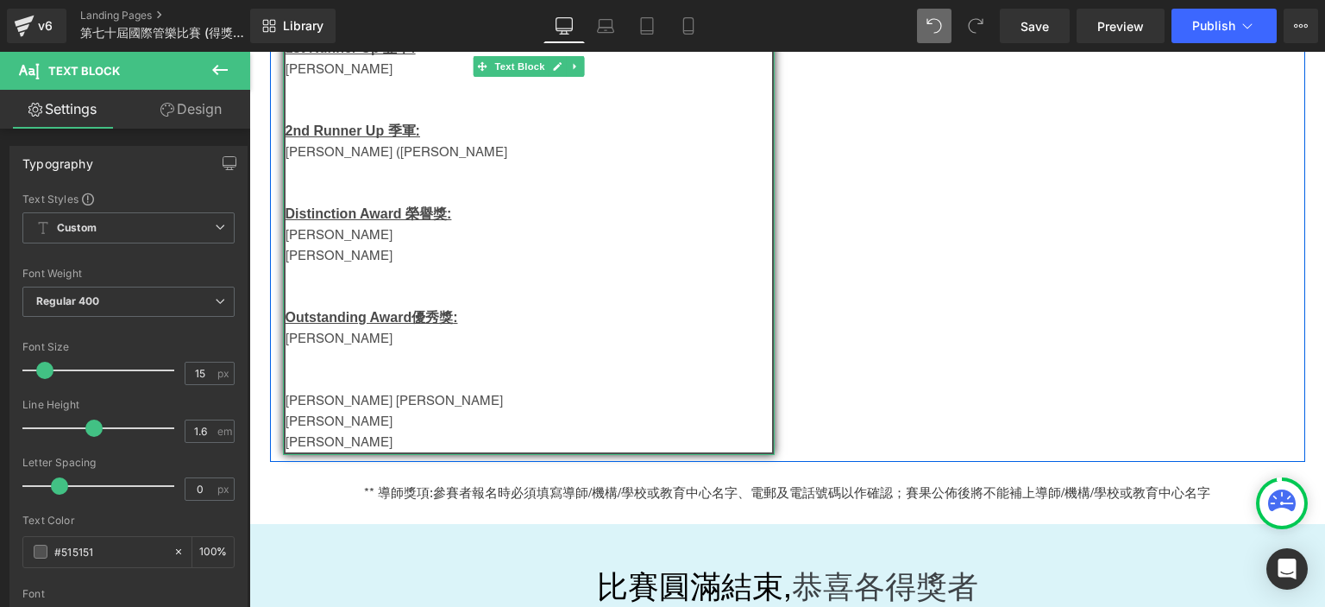
click at [328, 406] on p "Trevor Yip Chun Hei" at bounding box center [529, 400] width 487 height 21
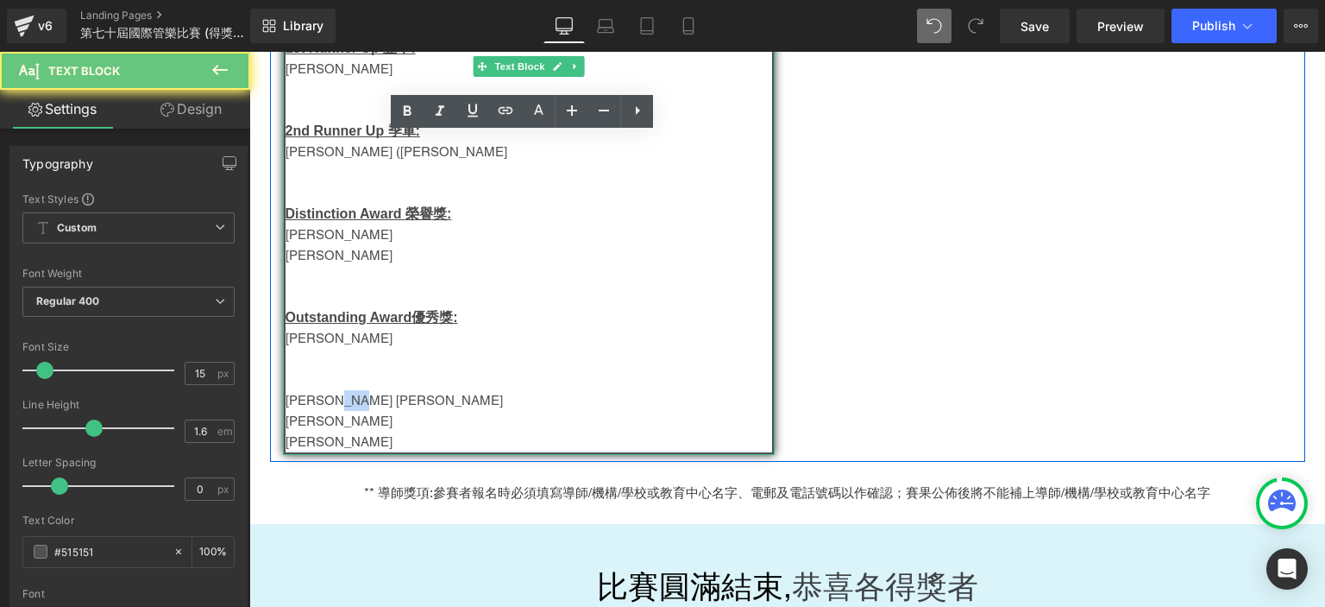
click at [328, 406] on p "Trevor Yip Chun Hei" at bounding box center [529, 400] width 487 height 21
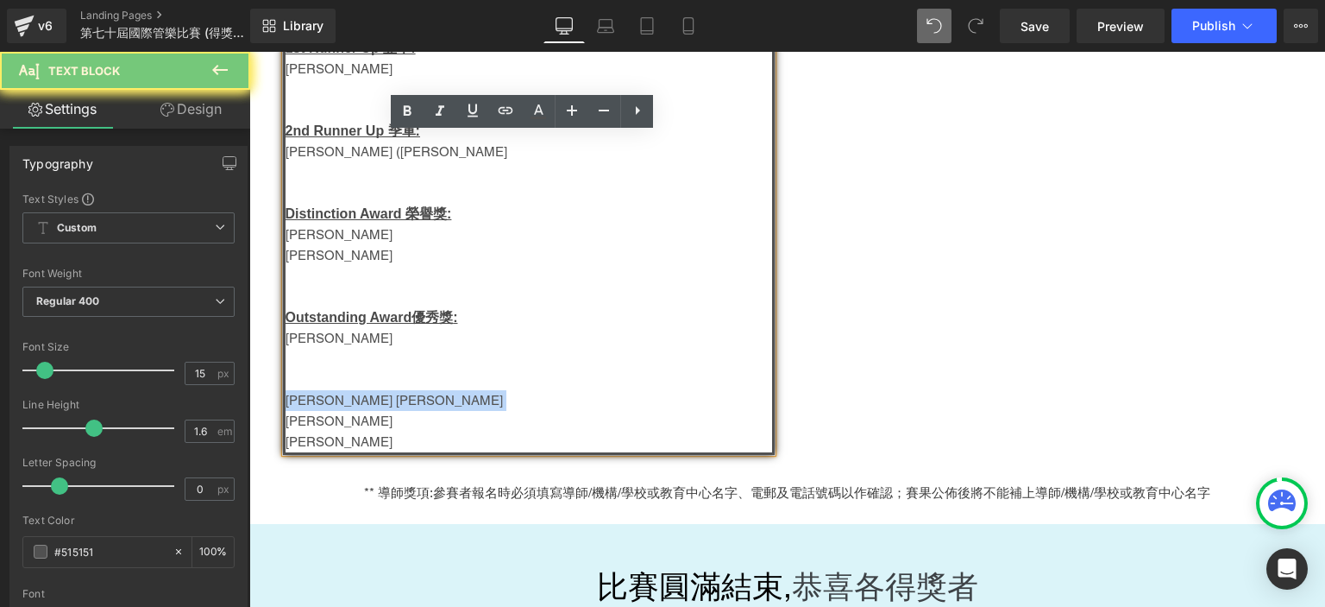
click at [328, 406] on p "Trevor Yip Chun Hei" at bounding box center [529, 400] width 487 height 21
copy p "Trevor Yip Chun Hei"
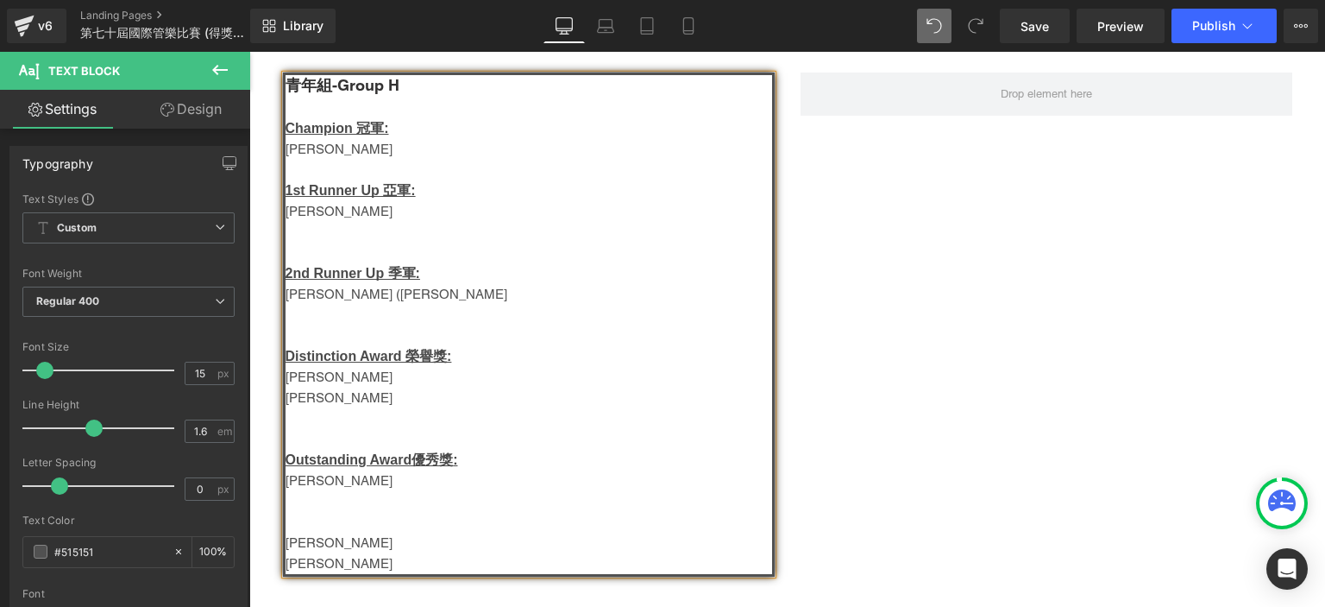
scroll to position [1082, 0]
click at [353, 228] on p at bounding box center [529, 233] width 487 height 21
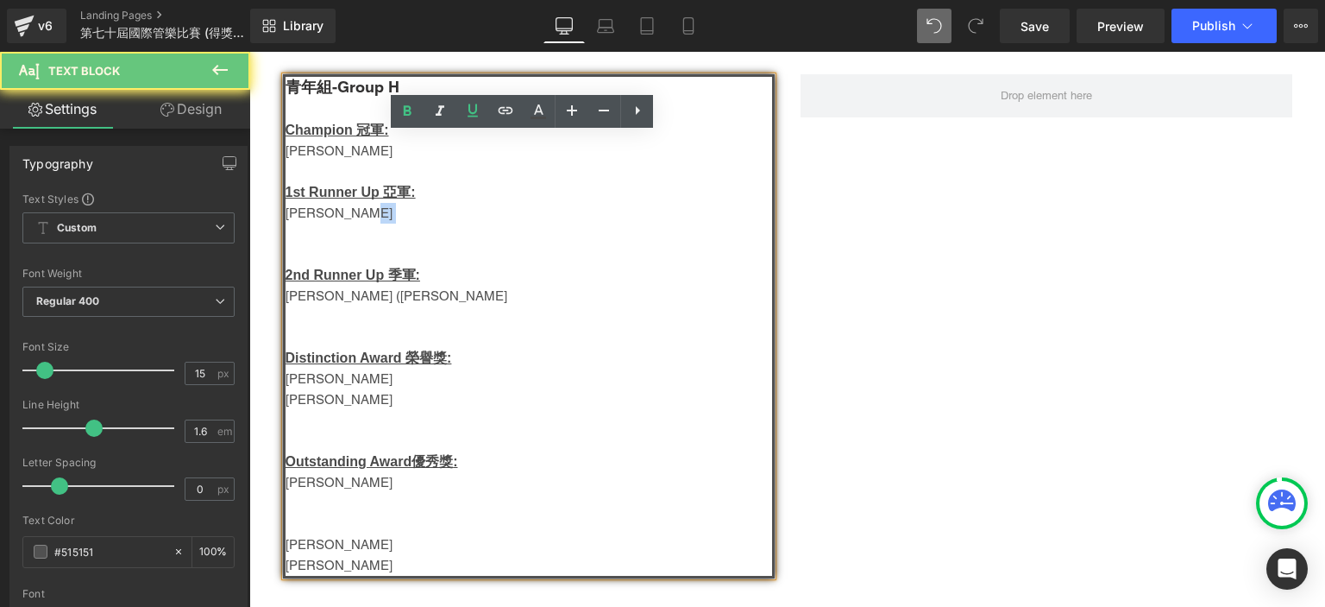
click at [353, 228] on p at bounding box center [529, 233] width 487 height 21
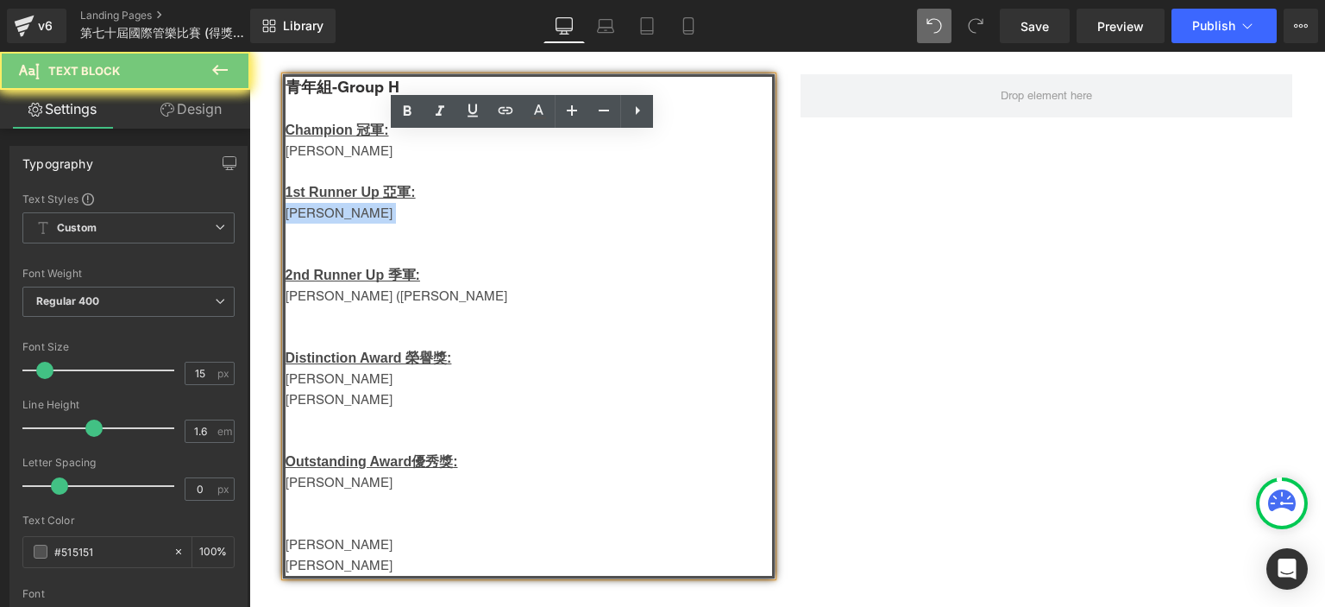
click at [353, 228] on p at bounding box center [529, 233] width 487 height 21
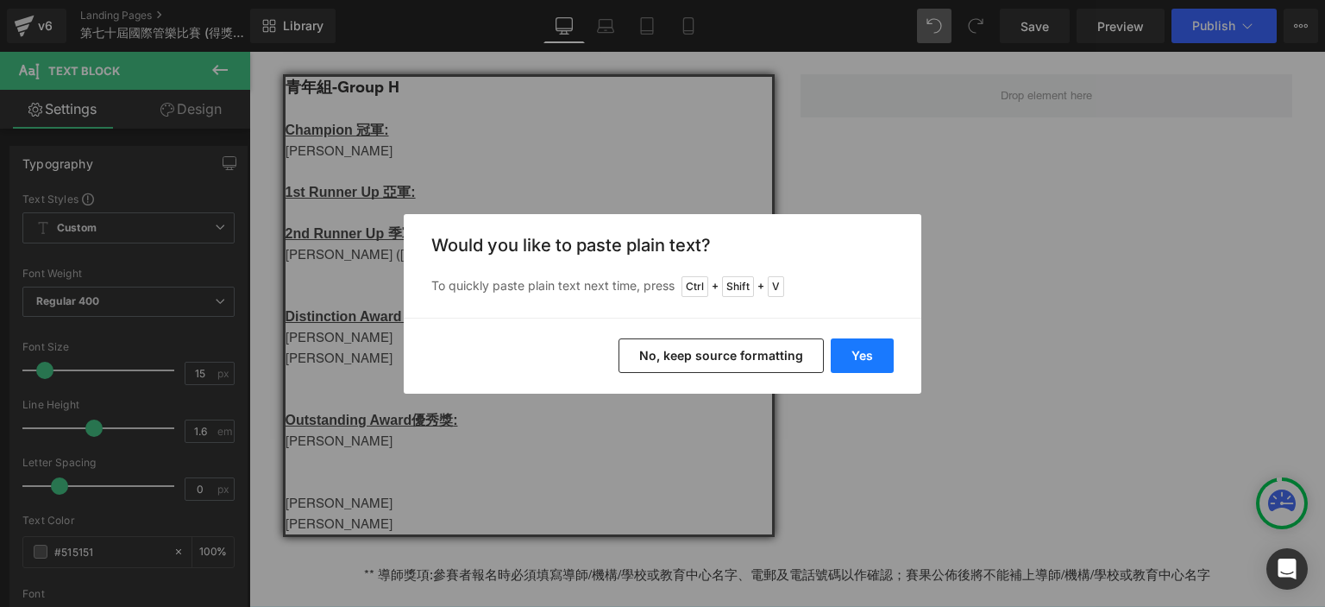
click at [885, 341] on button "Yes" at bounding box center [862, 355] width 63 height 35
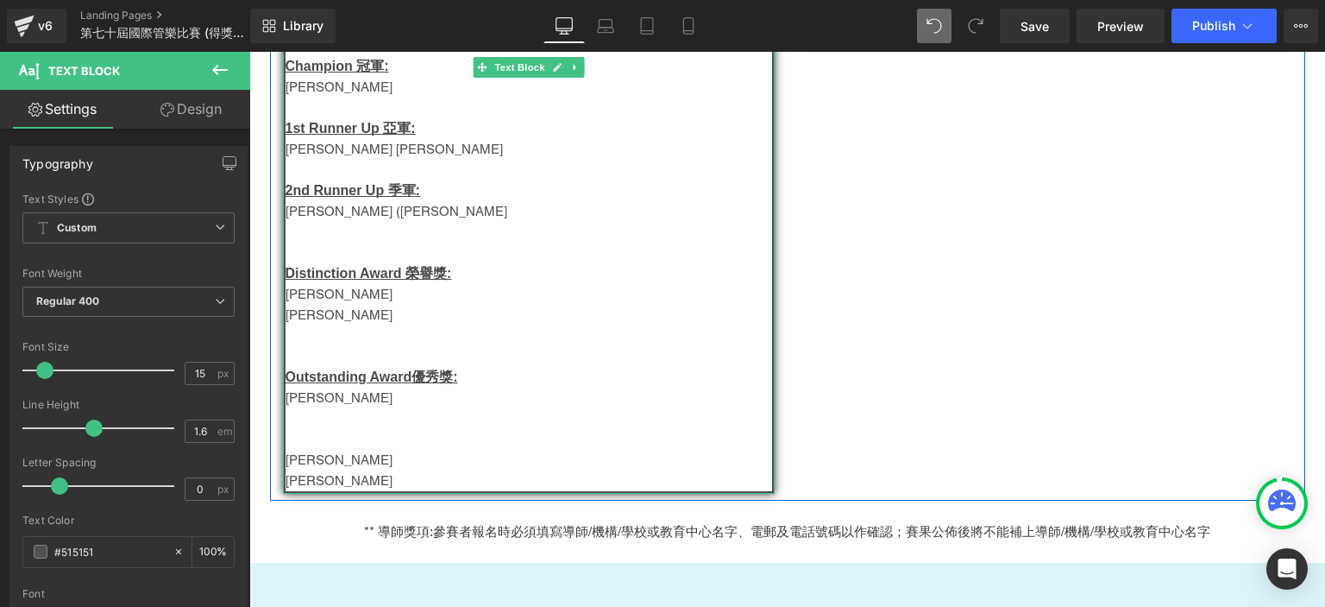
scroll to position [1147, 0]
click at [349, 466] on span "Jasmine Fong Hiu Tung" at bounding box center [339, 458] width 107 height 15
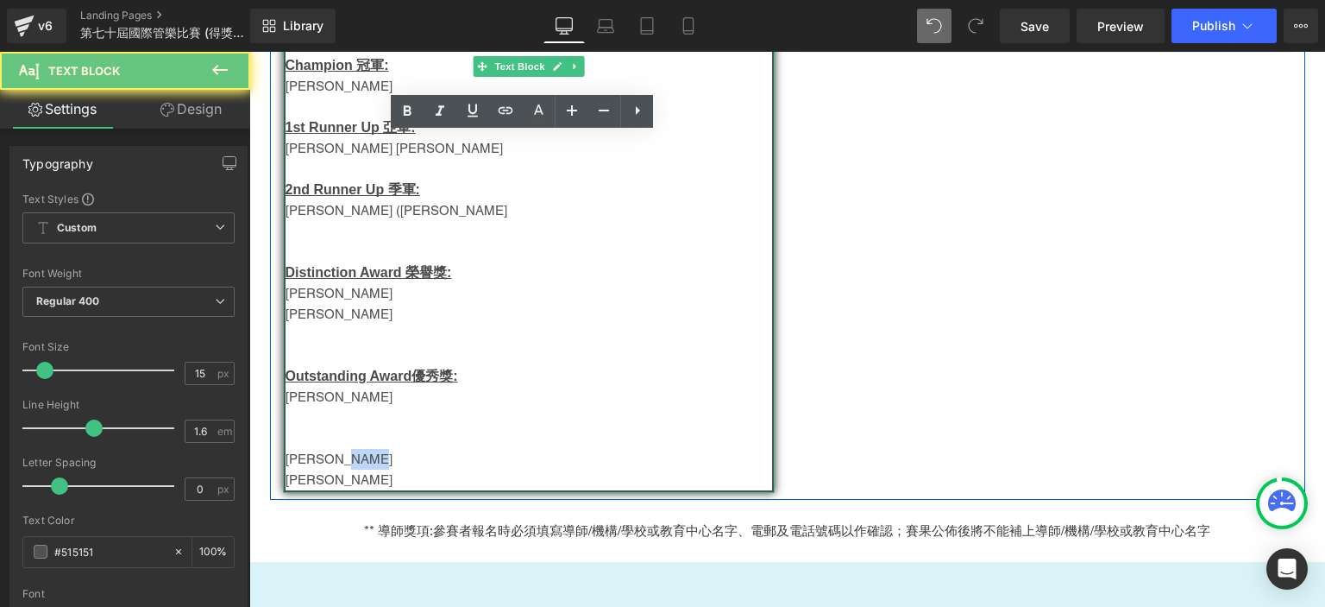
click at [349, 466] on span "Jasmine Fong Hiu Tung" at bounding box center [339, 458] width 107 height 15
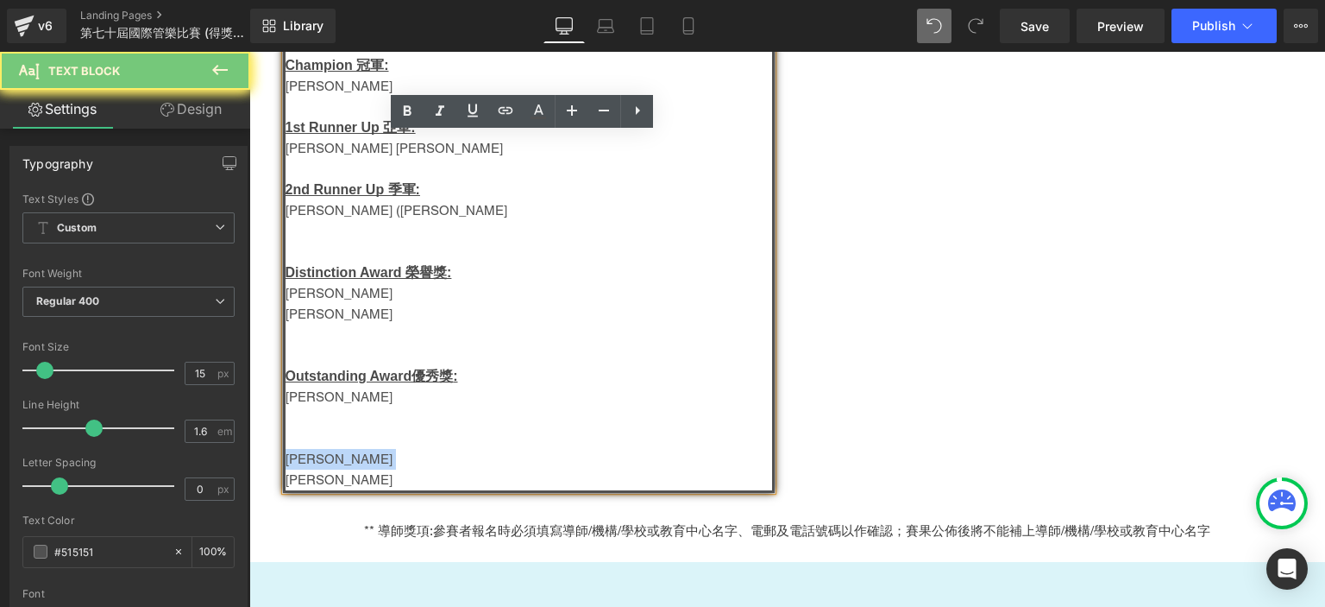
click at [349, 466] on span "Jasmine Fong Hiu Tung" at bounding box center [339, 458] width 107 height 15
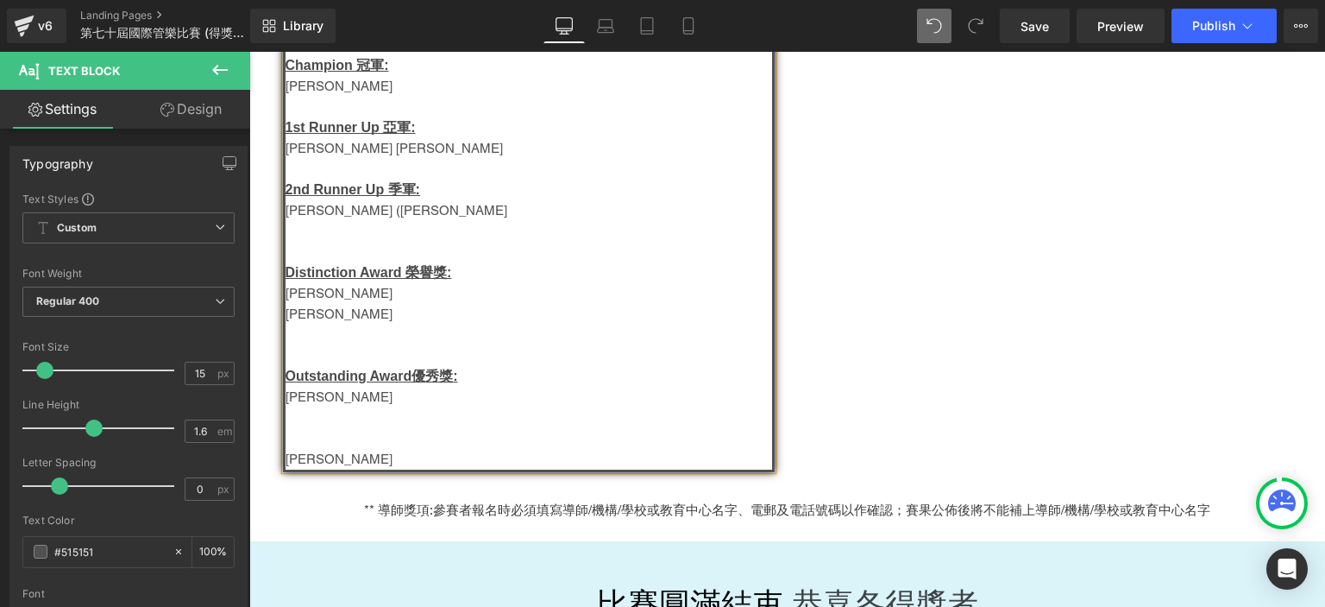
click at [376, 212] on p "Tsai Pei Wen (蔡珮文)" at bounding box center [529, 210] width 487 height 21
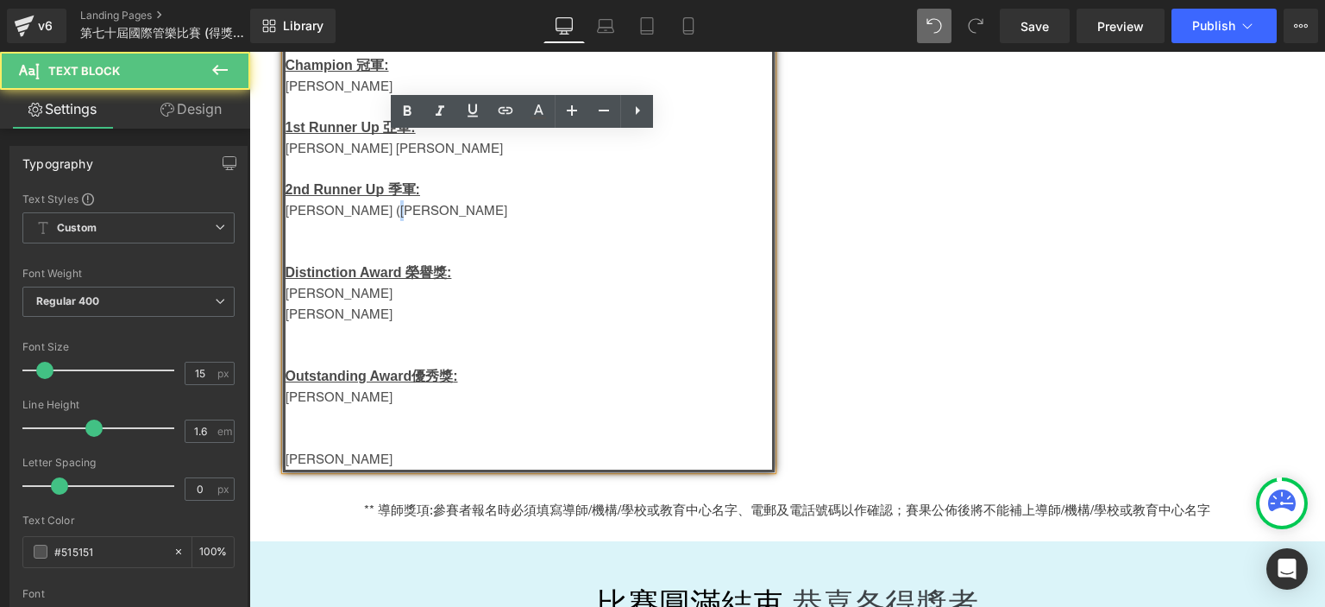
click at [376, 212] on p "Tsai Pei Wen (蔡珮文)" at bounding box center [529, 210] width 487 height 21
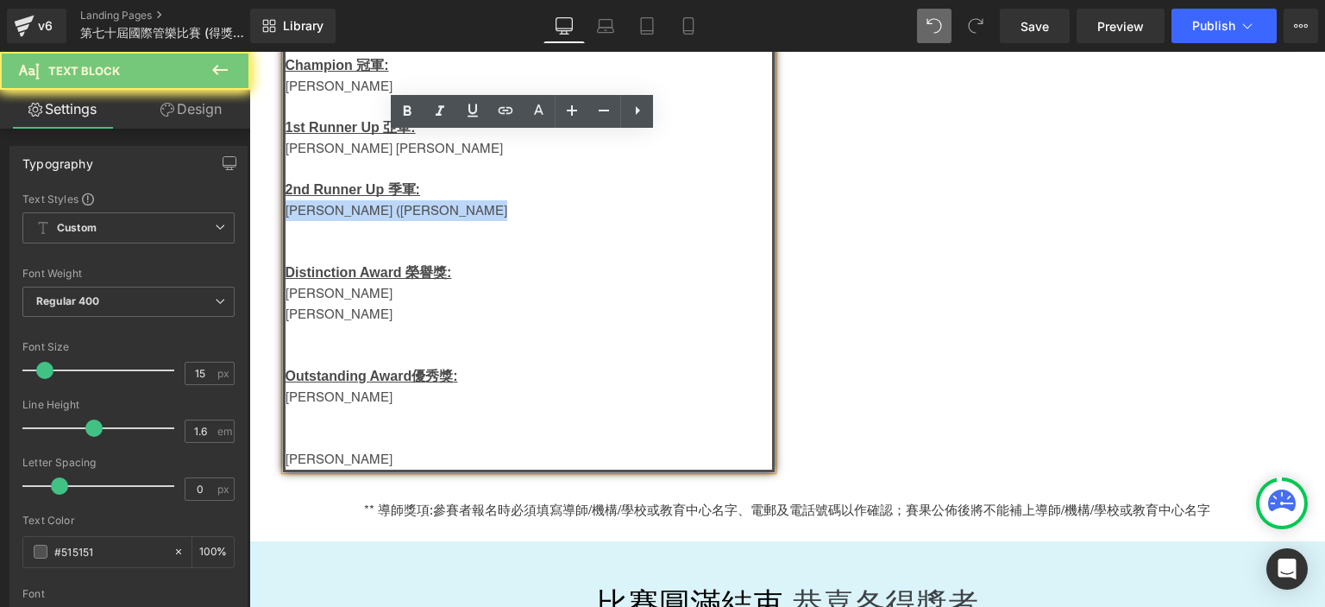
click at [376, 212] on p "Tsai Pei Wen (蔡珮文)" at bounding box center [529, 210] width 487 height 21
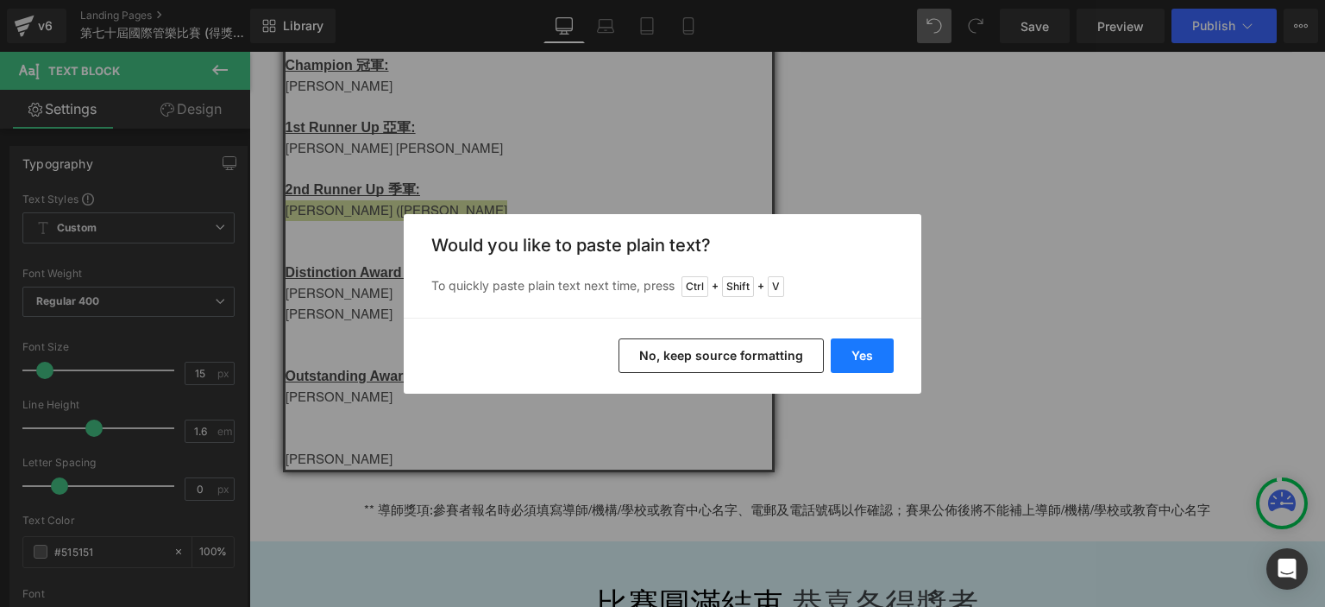
click at [869, 344] on button "Yes" at bounding box center [862, 355] width 63 height 35
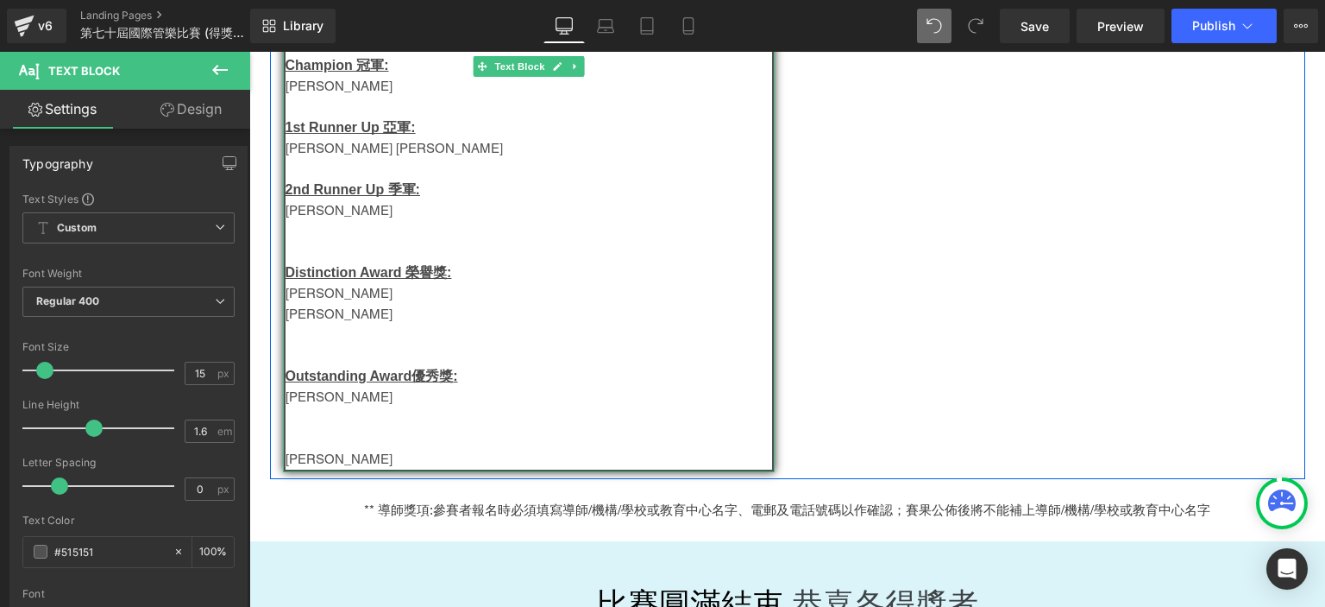
click at [317, 466] on span "Lau Tsz Lok" at bounding box center [339, 458] width 107 height 15
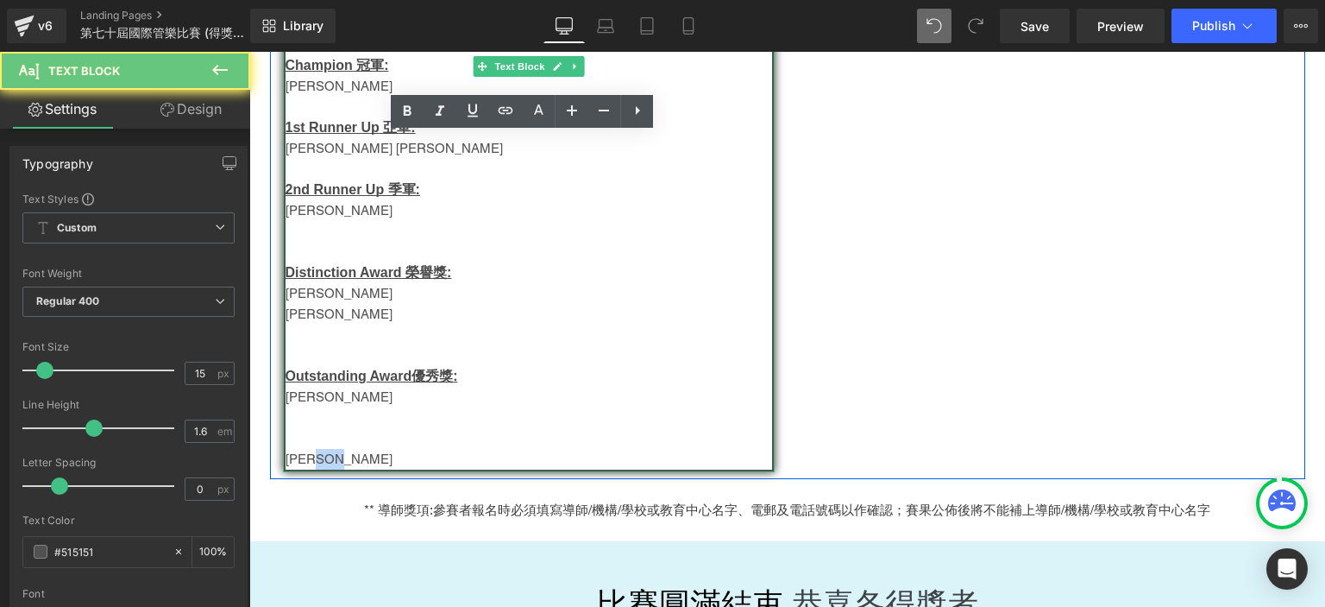
click at [317, 466] on span "Lau Tsz Lok" at bounding box center [339, 458] width 107 height 15
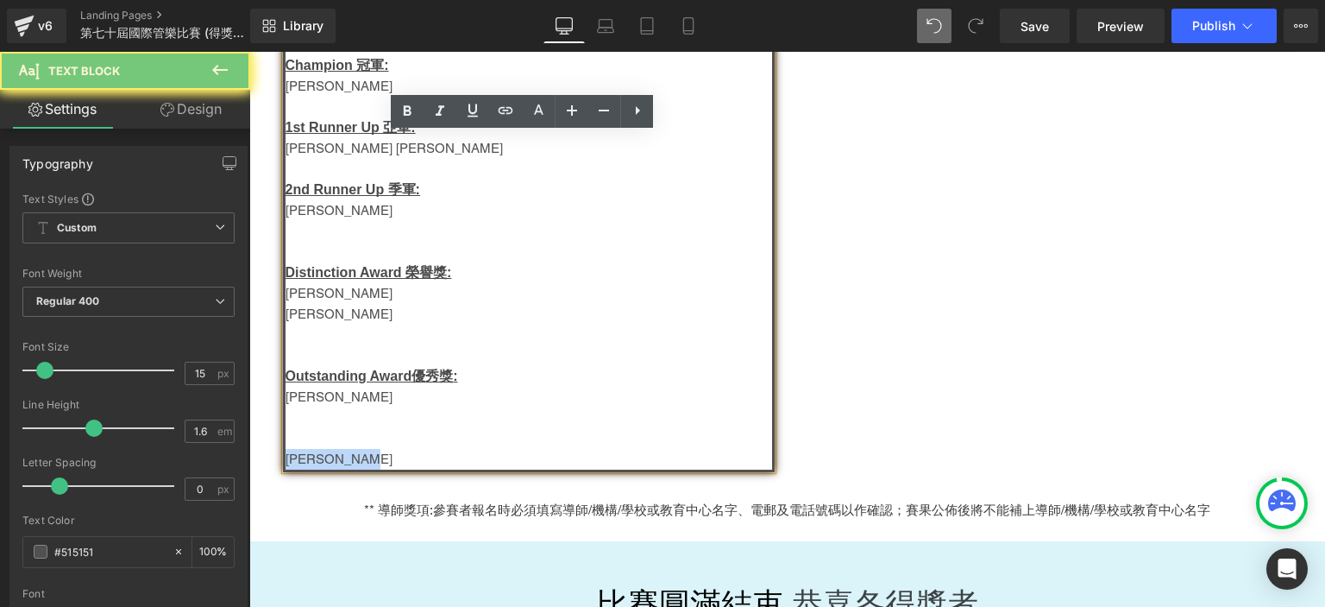
click at [317, 466] on span "Lau Tsz Lok" at bounding box center [339, 458] width 107 height 15
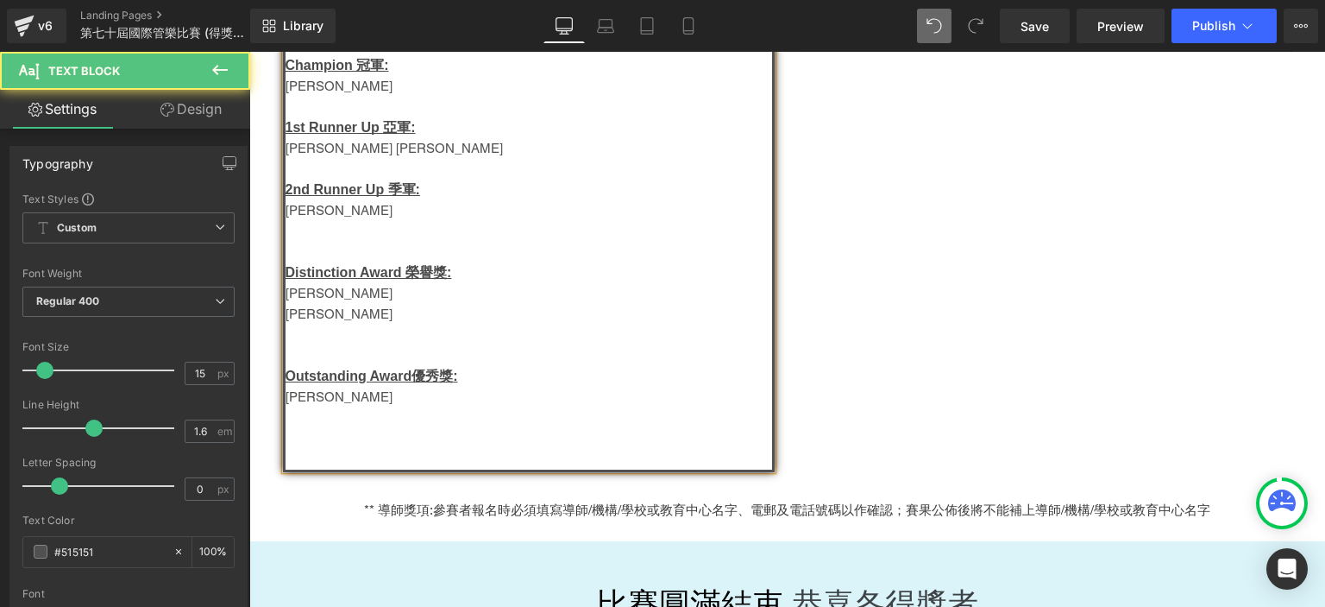
drag, startPoint x: 391, startPoint y: 322, endPoint x: 280, endPoint y: 298, distance: 113.1
click at [283, 298] on div "青年組-Group H Champion 冠軍: Carmen Choi Ka Yan   1st Runner Up 亞軍: Trevor Yip C…" at bounding box center [529, 240] width 492 height 462
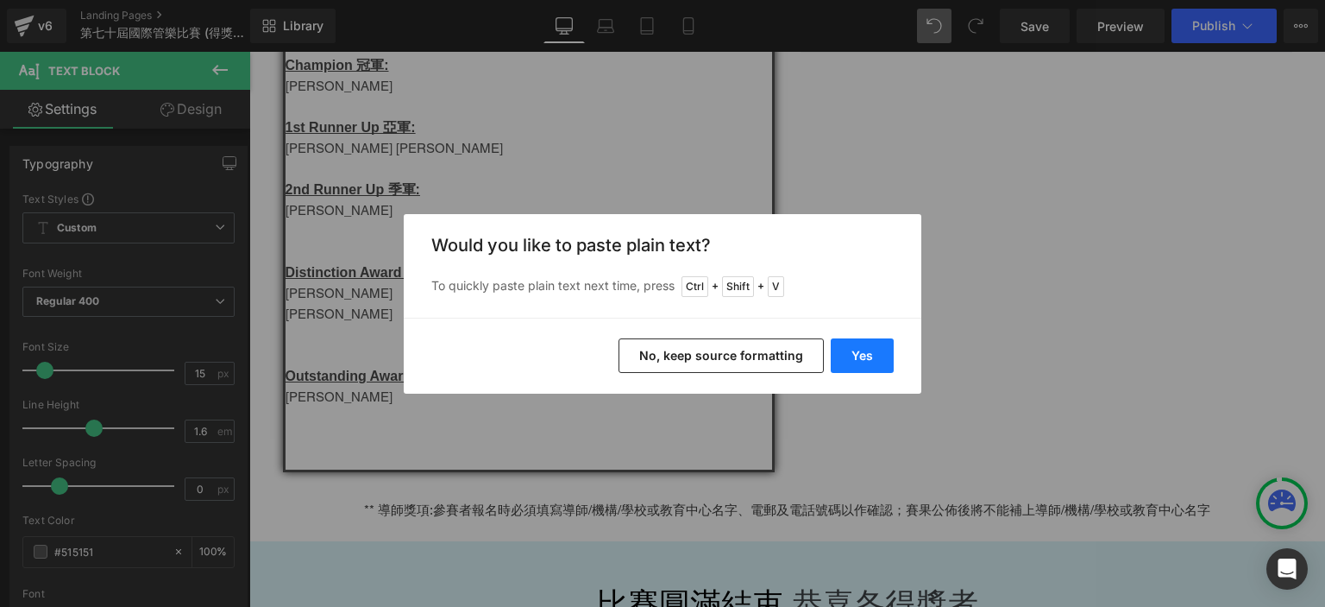
click at [852, 352] on button "Yes" at bounding box center [862, 355] width 63 height 35
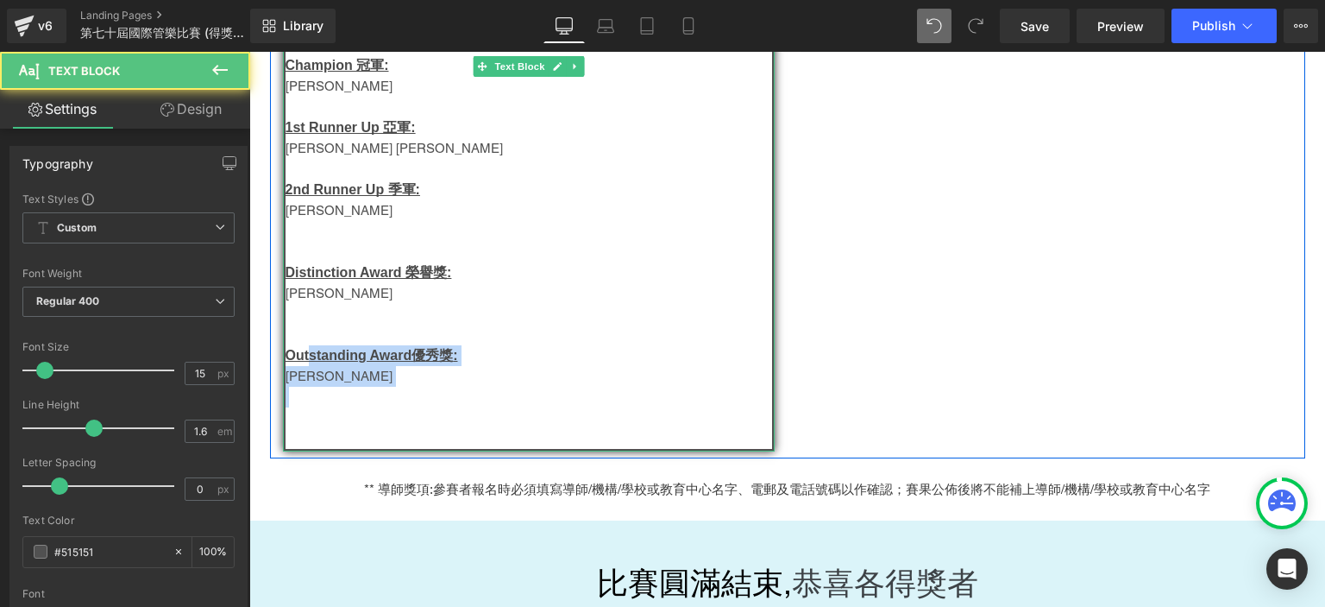
drag, startPoint x: 355, startPoint y: 408, endPoint x: 300, endPoint y: 354, distance: 77.5
click at [300, 354] on div "青年組-Group H Champion 冠軍: Carmen Choi Ka Yan   1st Runner Up 亞軍: Trevor Yip C…" at bounding box center [529, 230] width 492 height 442
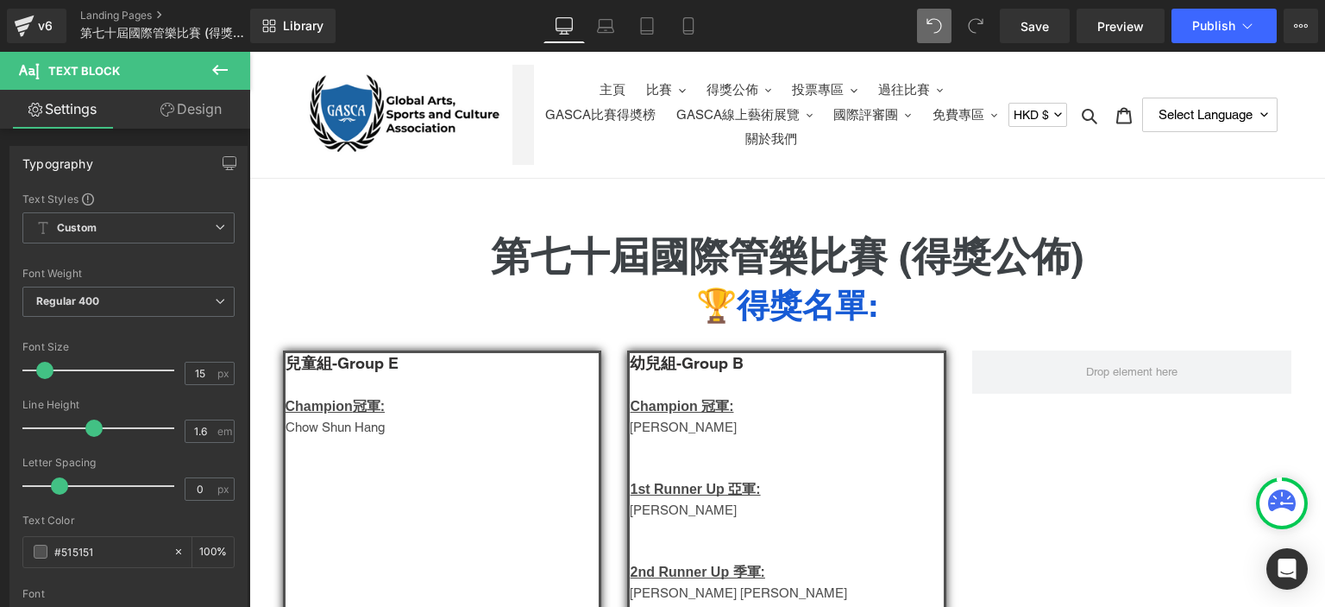
scroll to position [176, 0]
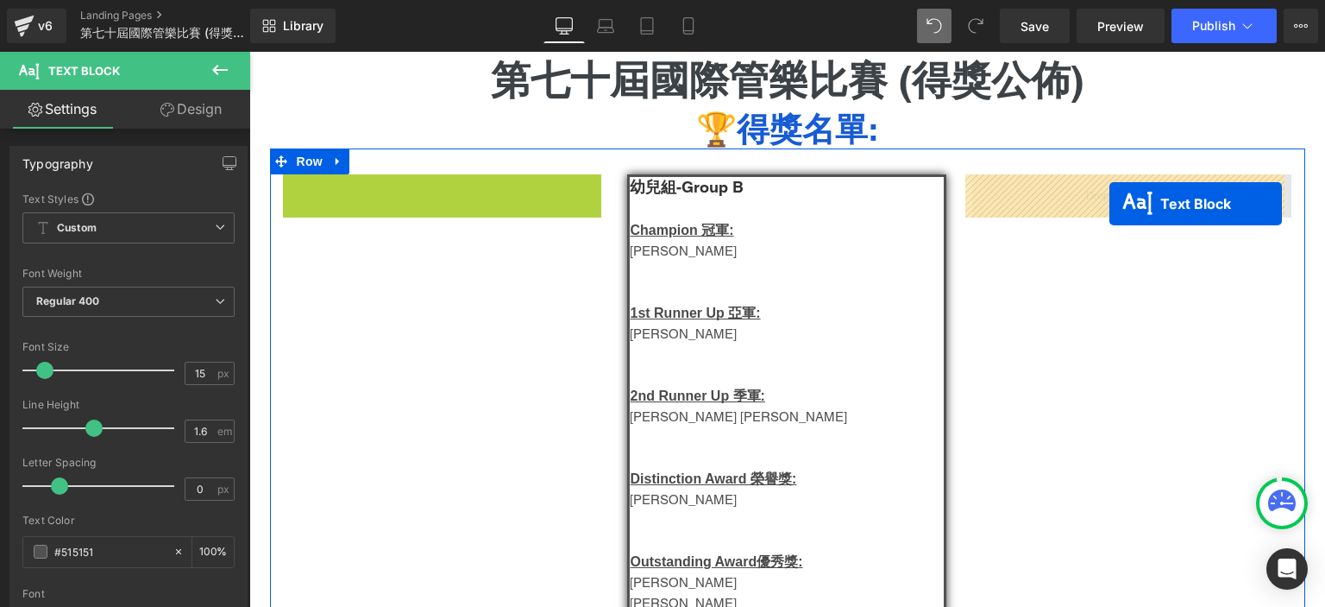
drag, startPoint x: 388, startPoint y: 181, endPoint x: 1110, endPoint y: 203, distance: 721.6
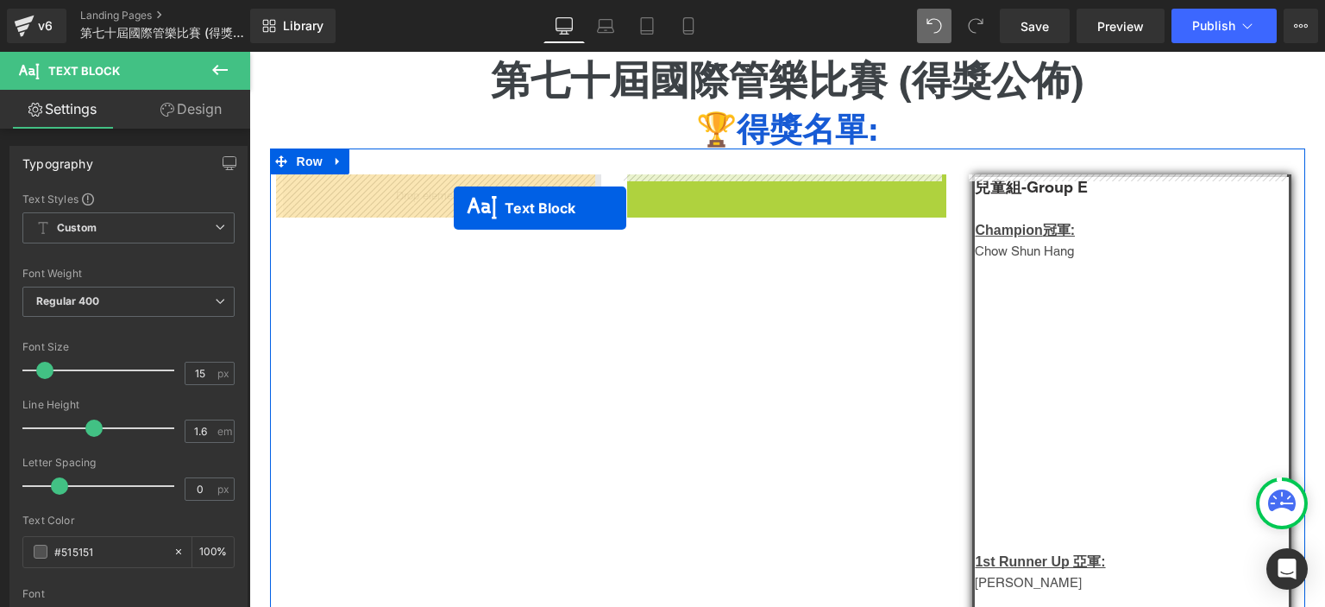
drag, startPoint x: 734, startPoint y: 180, endPoint x: 452, endPoint y: 208, distance: 283.5
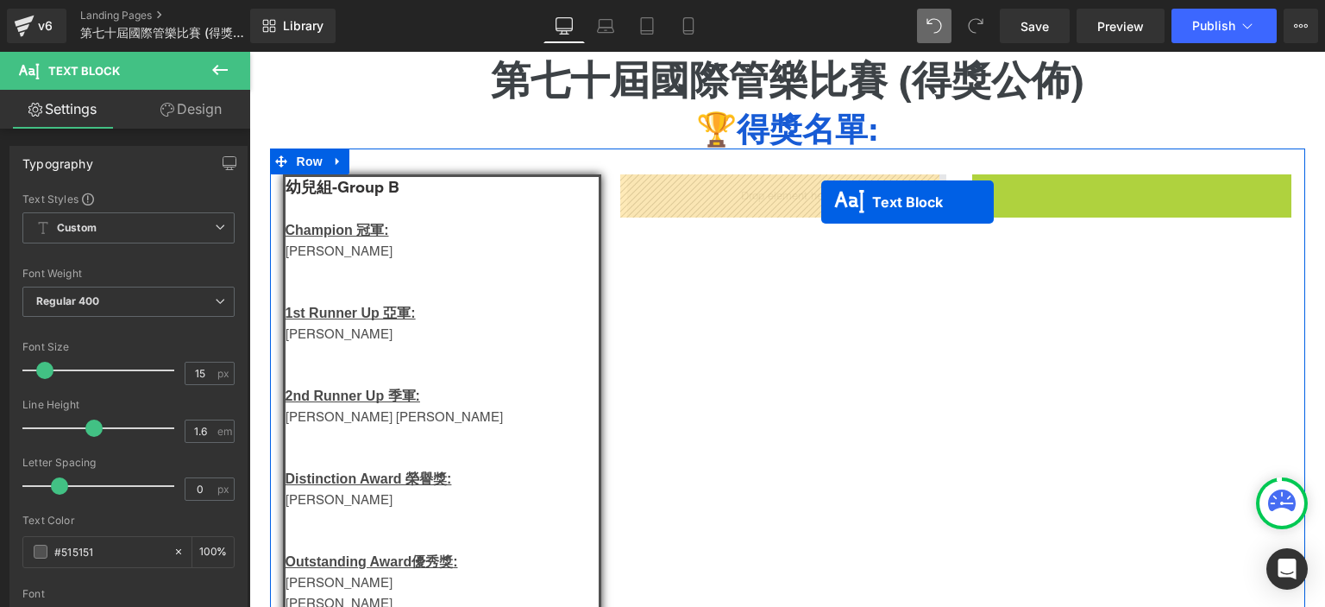
drag, startPoint x: 1082, startPoint y: 177, endPoint x: 821, endPoint y: 202, distance: 261.8
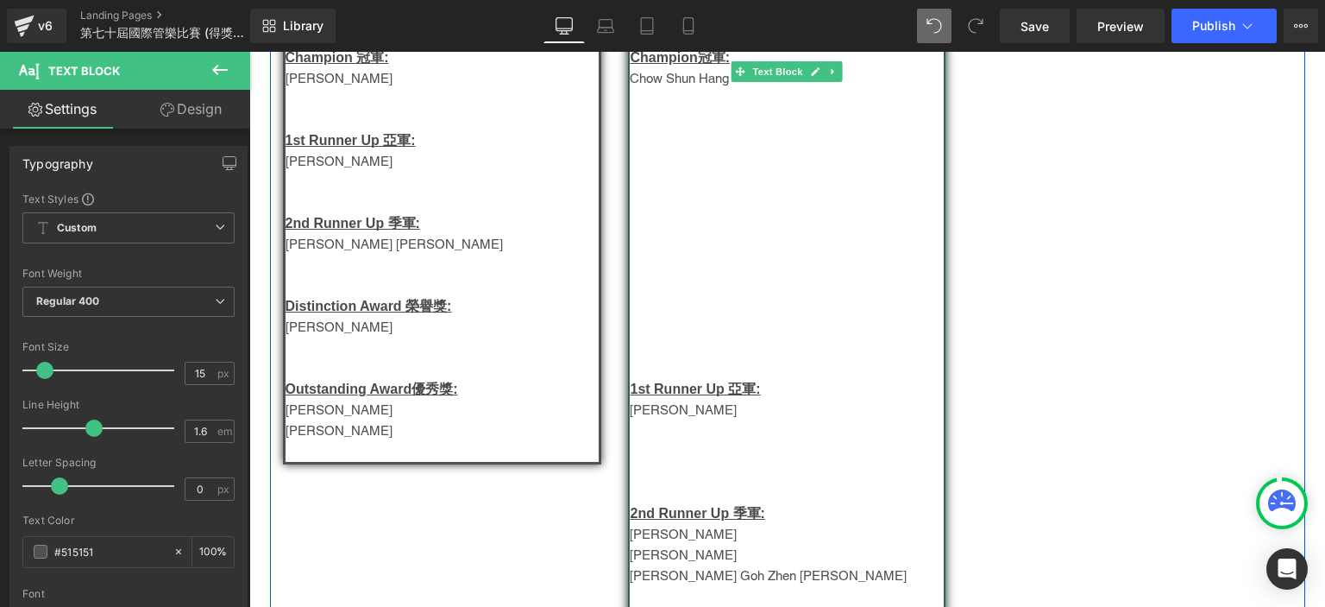
scroll to position [350, 0]
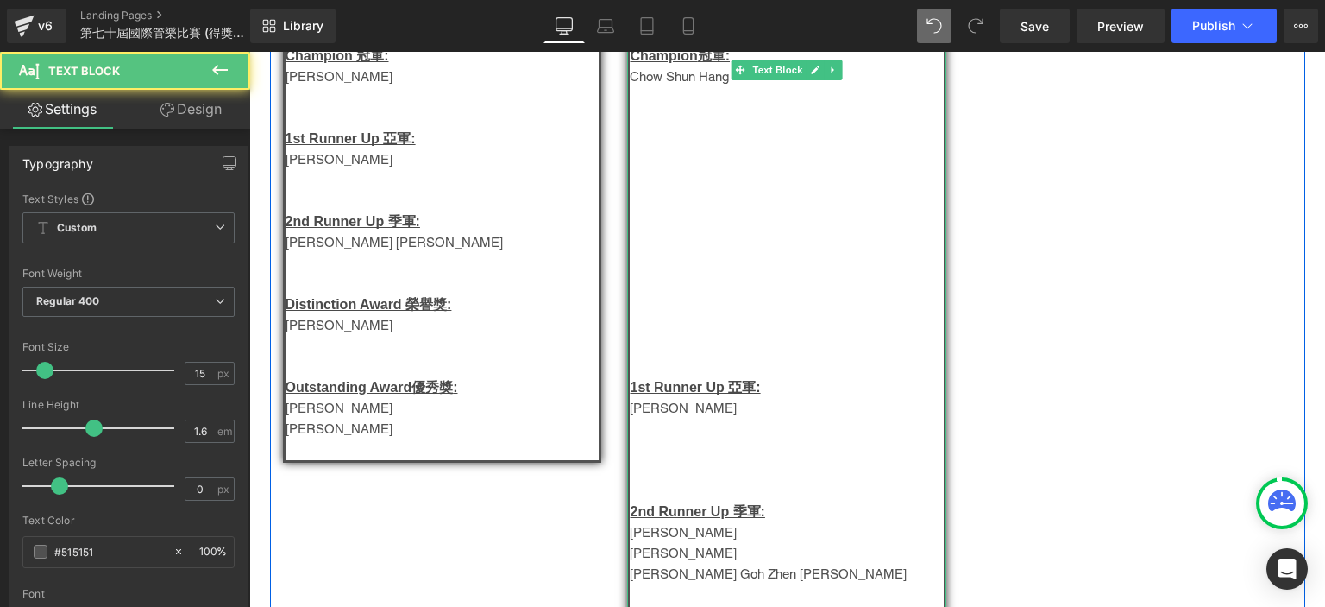
click at [693, 373] on p at bounding box center [787, 366] width 314 height 21
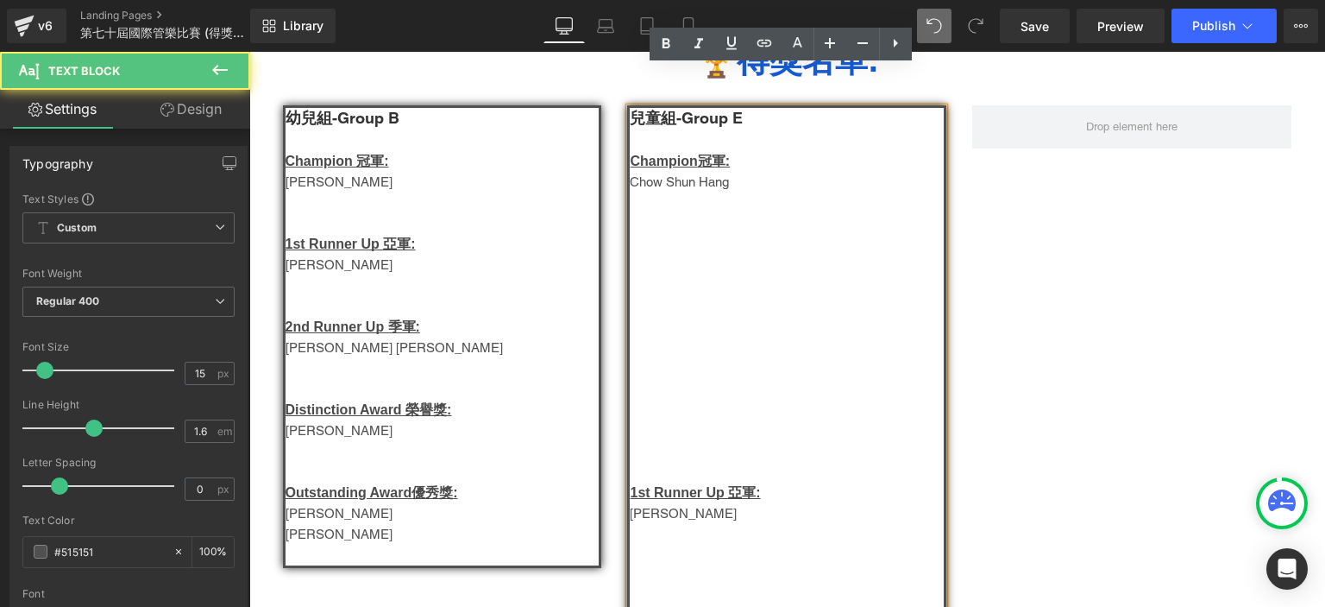
scroll to position [245, 0]
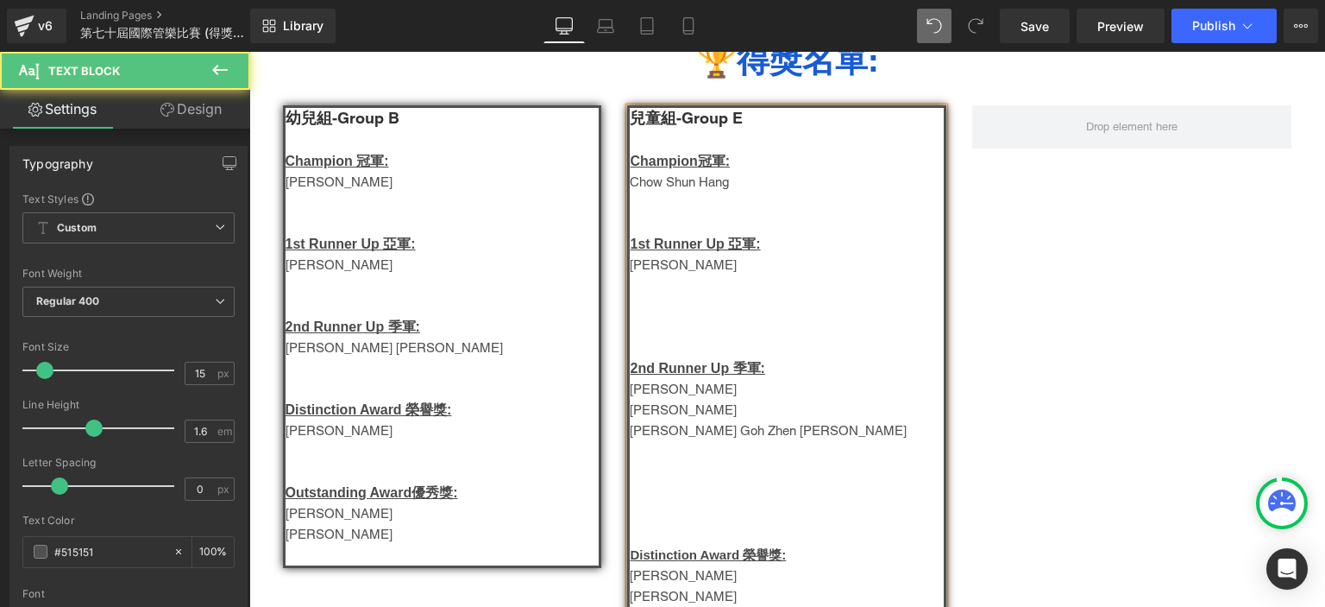
click at [689, 355] on p at bounding box center [787, 347] width 314 height 21
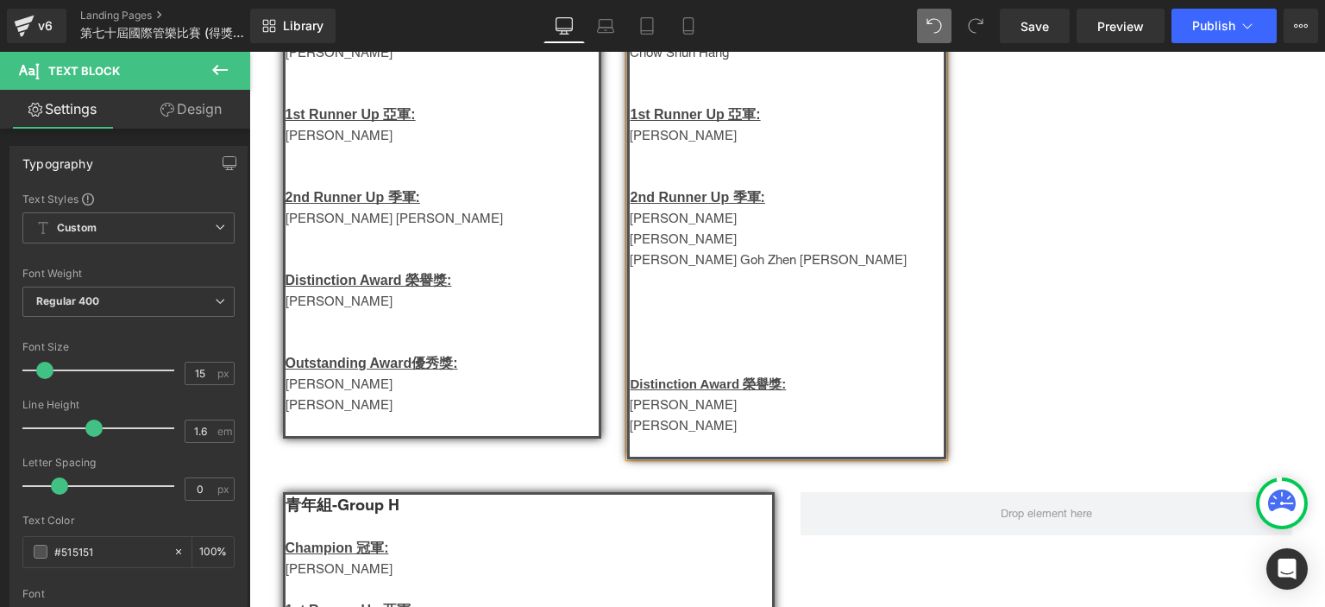
scroll to position [376, 0]
click at [671, 363] on p at bounding box center [787, 361] width 314 height 21
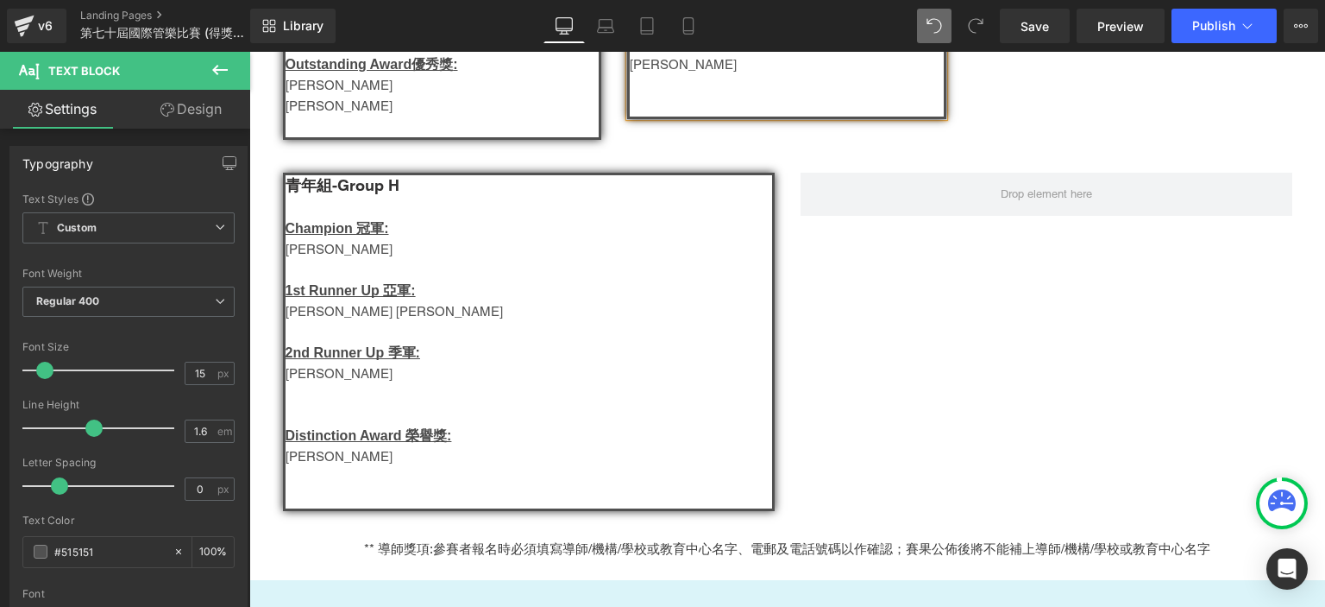
scroll to position [670, 0]
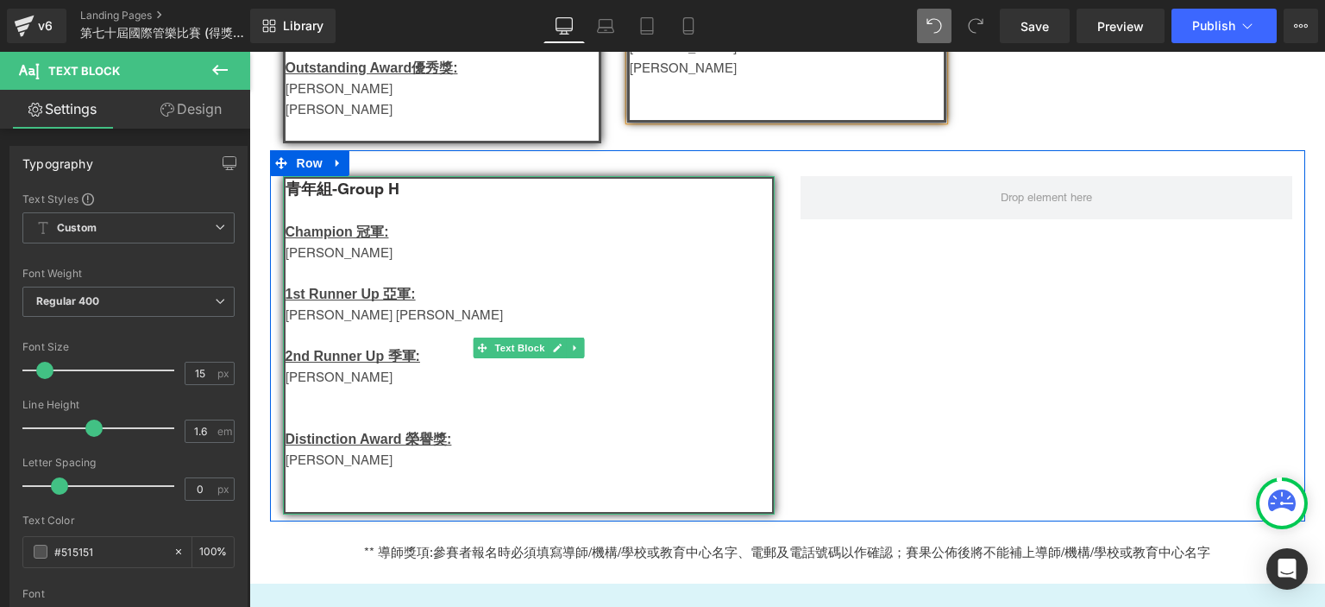
click at [355, 277] on p at bounding box center [529, 273] width 487 height 21
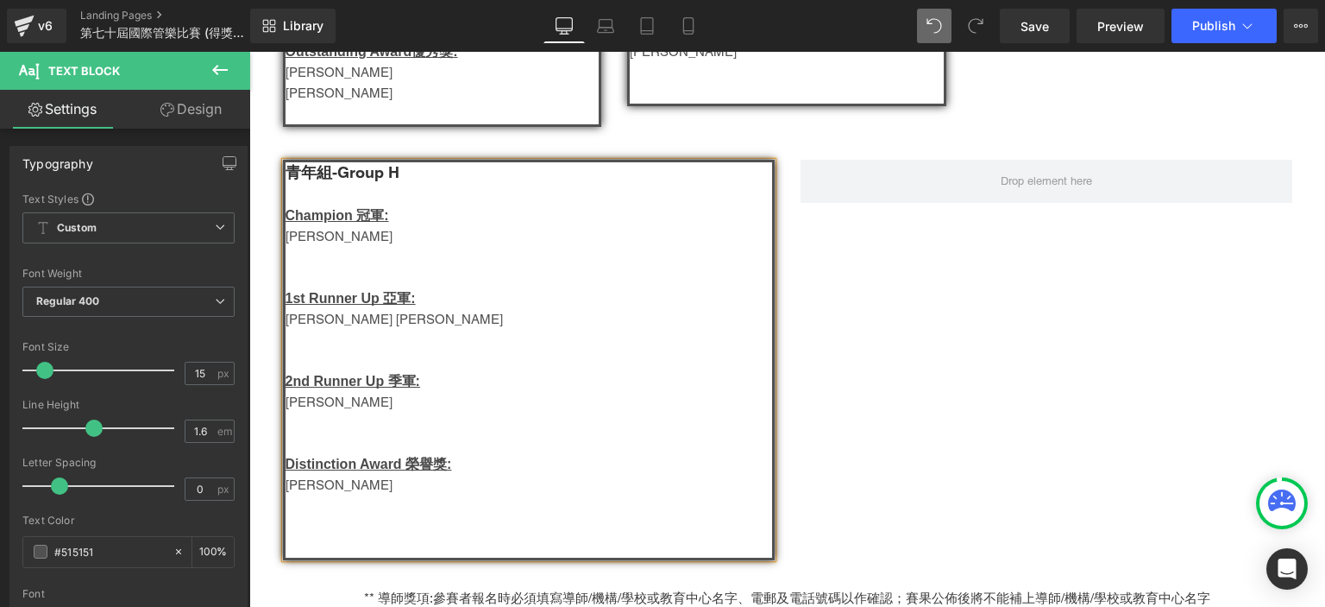
scroll to position [0, 0]
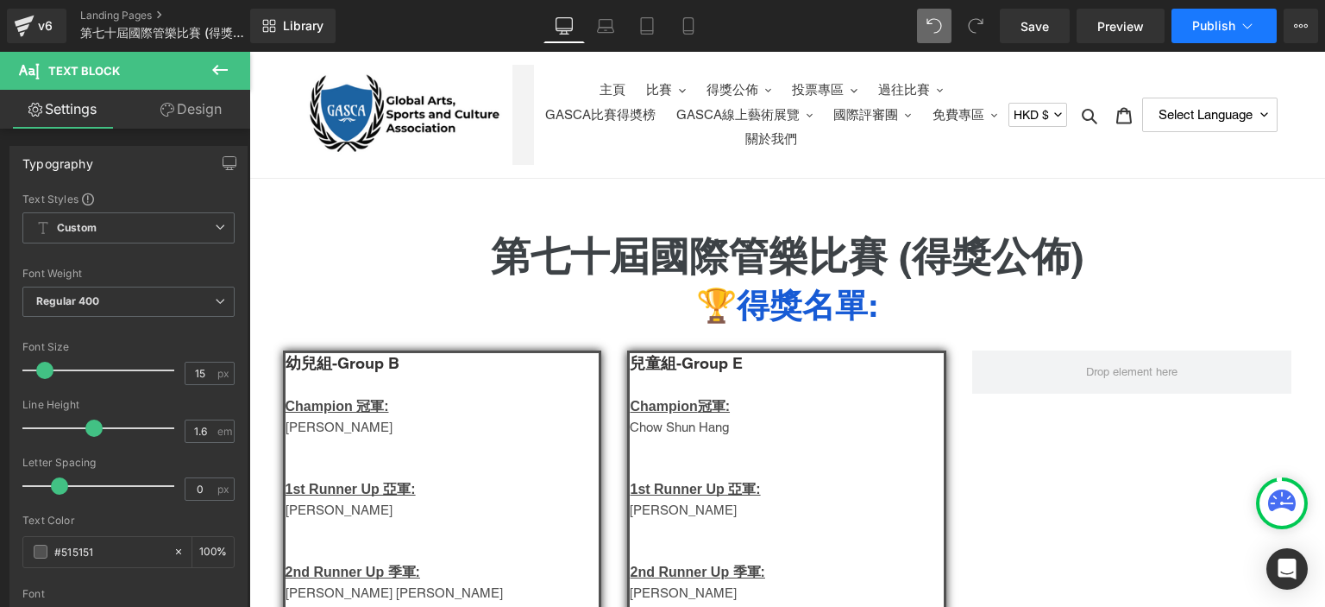
click at [1205, 23] on span "Publish" at bounding box center [1213, 26] width 43 height 14
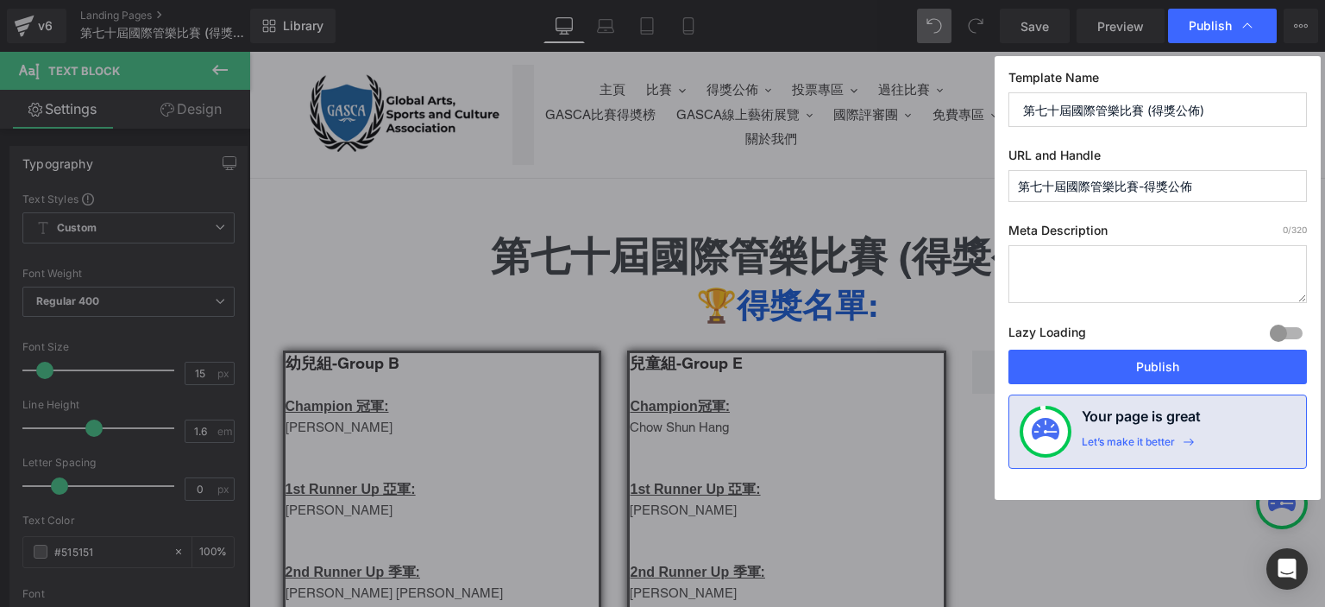
click at [1120, 182] on input "第七十屆國際管樂比賽-得獎公佈" at bounding box center [1158, 186] width 299 height 32
click at [1079, 197] on div "Template Name 第七十屆國際管樂比賽 (得獎公佈) URL and Handle 70th-piano-winner Page handle is…" at bounding box center [1158, 277] width 326 height 443
type input "70th-winds-winner"
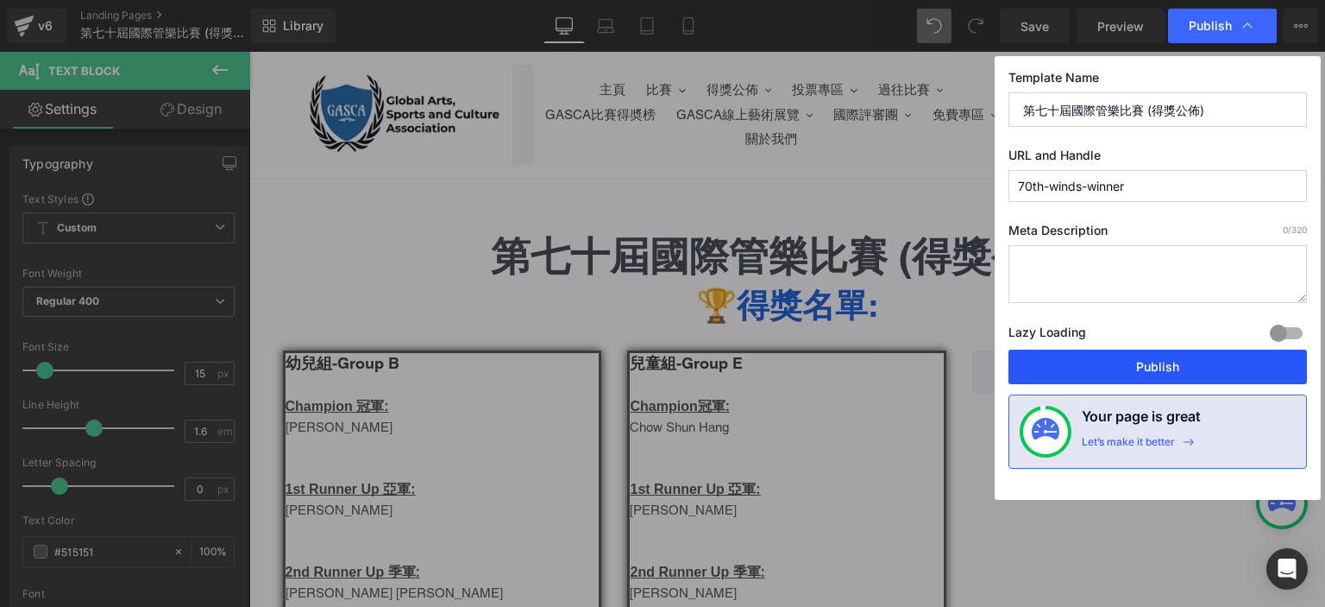
click at [1108, 379] on button "Publish" at bounding box center [1158, 366] width 299 height 35
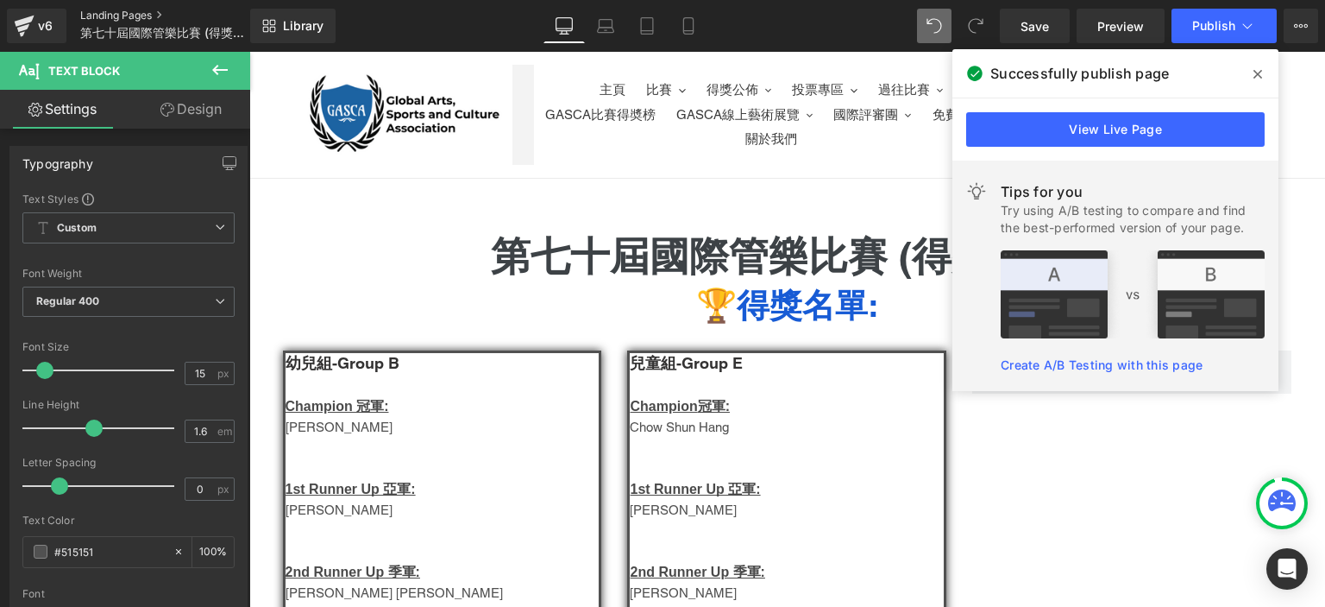
click at [128, 14] on link "Landing Pages" at bounding box center [179, 16] width 198 height 14
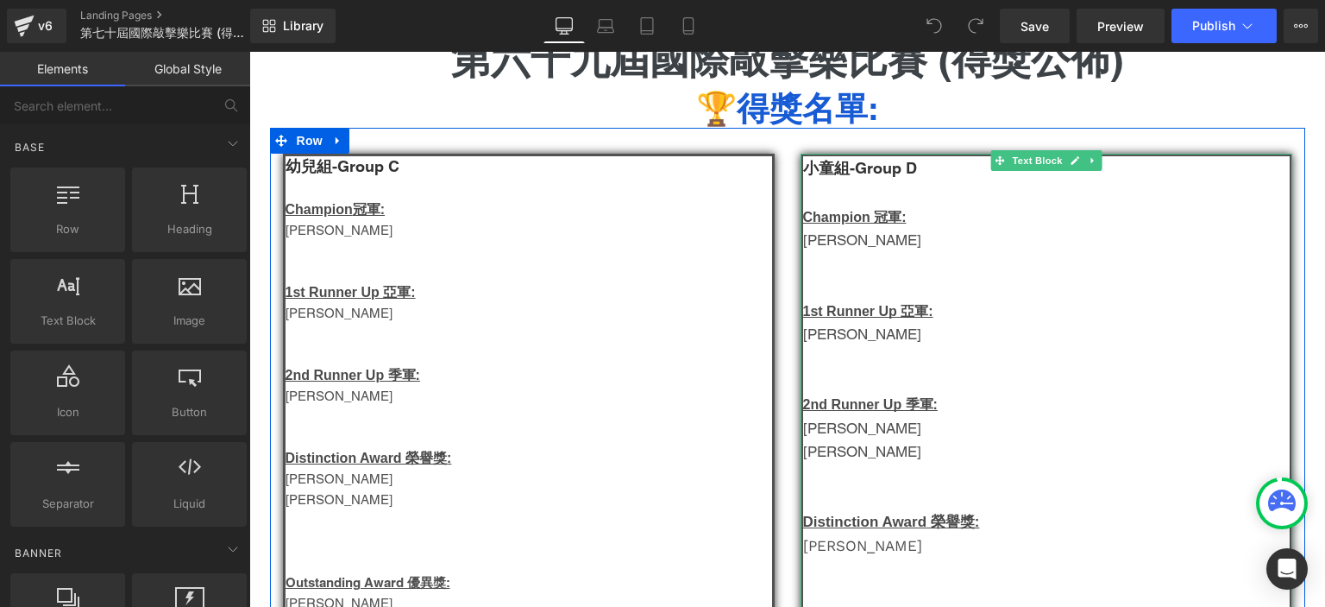
scroll to position [204, 0]
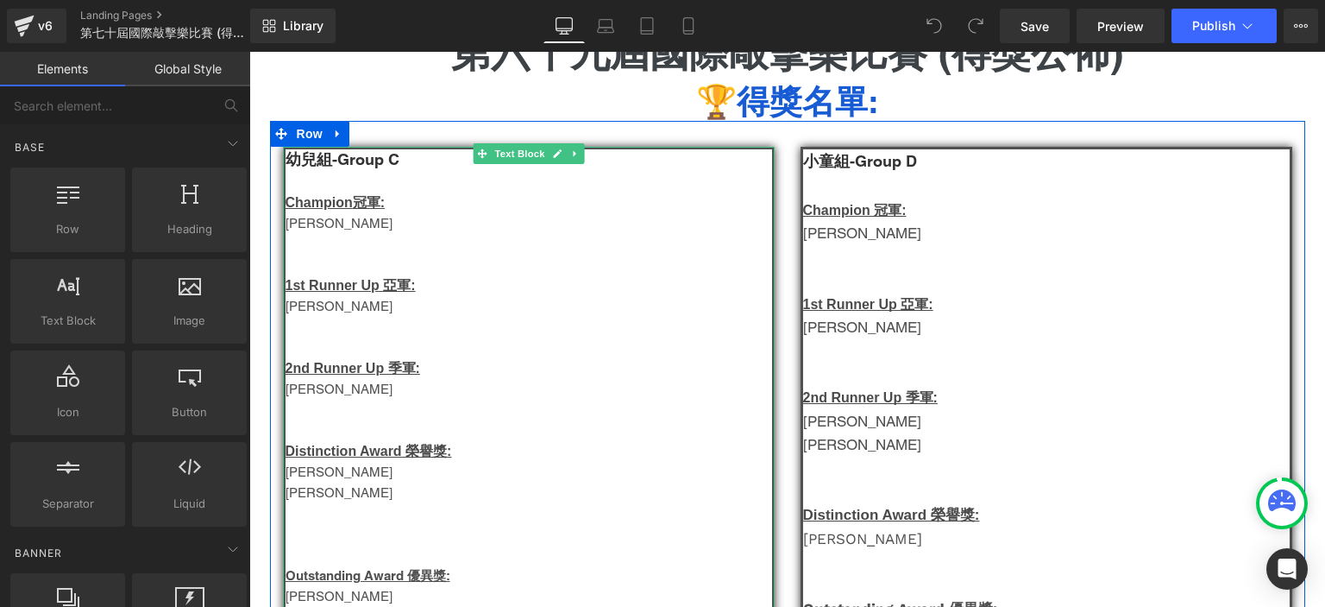
click at [332, 389] on p "[PERSON_NAME]" at bounding box center [529, 389] width 487 height 21
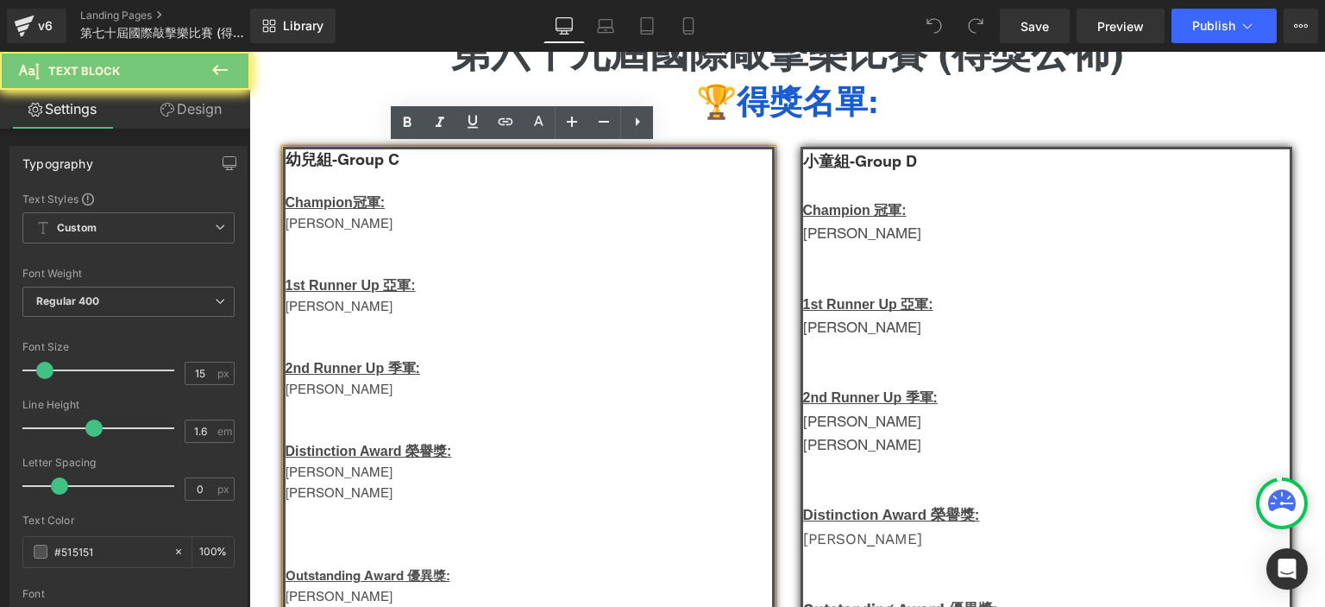
click at [332, 389] on p "[PERSON_NAME]" at bounding box center [529, 389] width 487 height 21
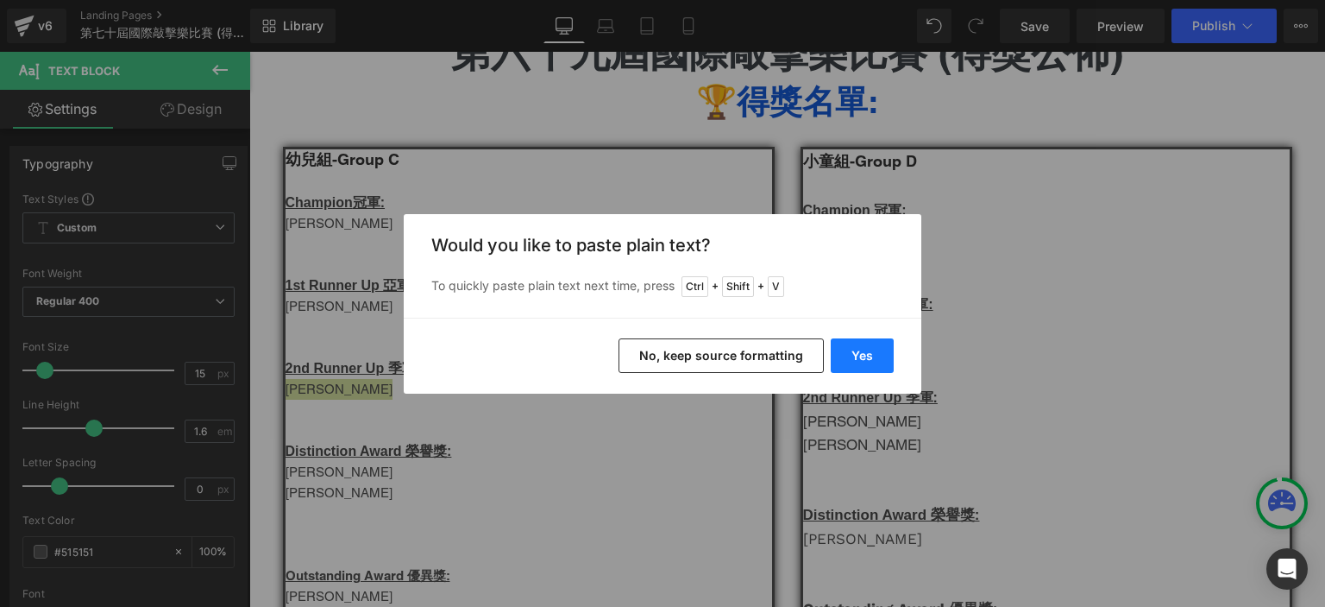
click at [850, 355] on button "Yes" at bounding box center [862, 355] width 63 height 35
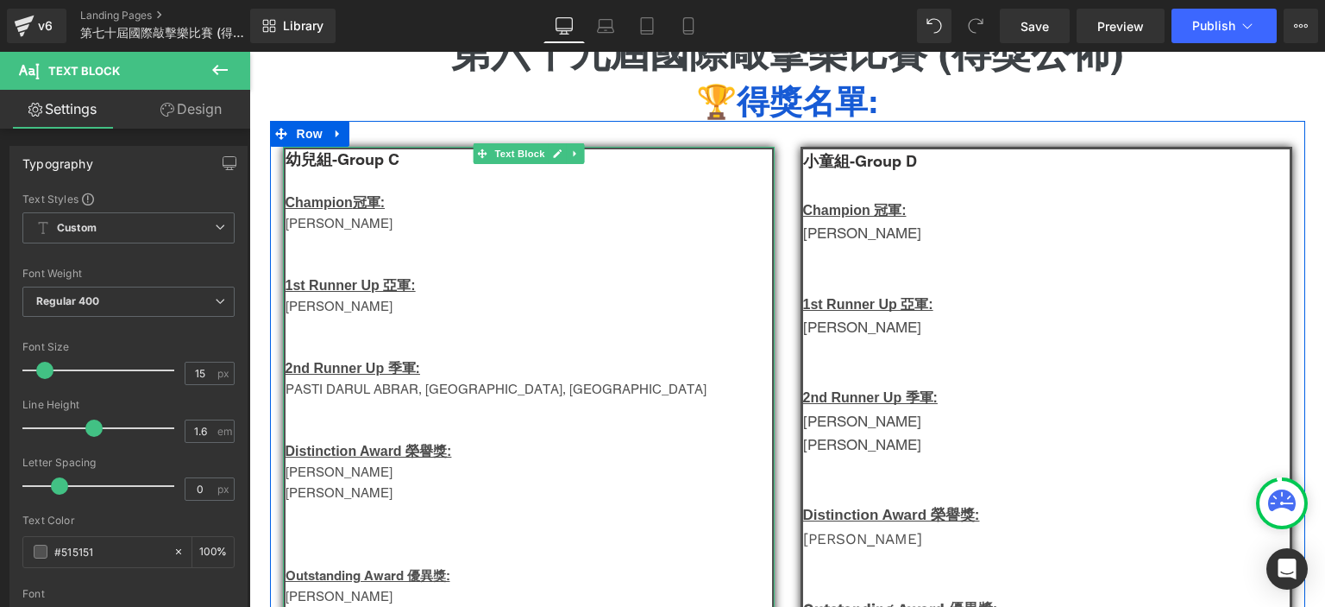
click at [320, 303] on p "[PERSON_NAME]" at bounding box center [529, 306] width 487 height 21
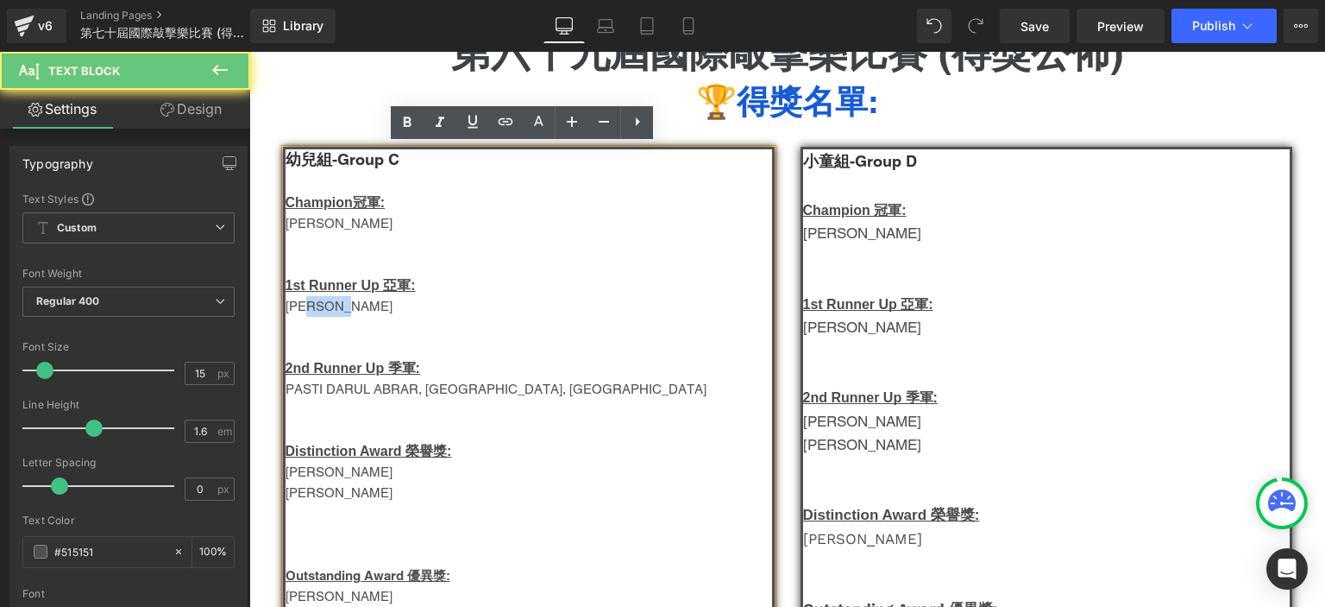
click at [320, 303] on p "[PERSON_NAME]" at bounding box center [529, 306] width 487 height 21
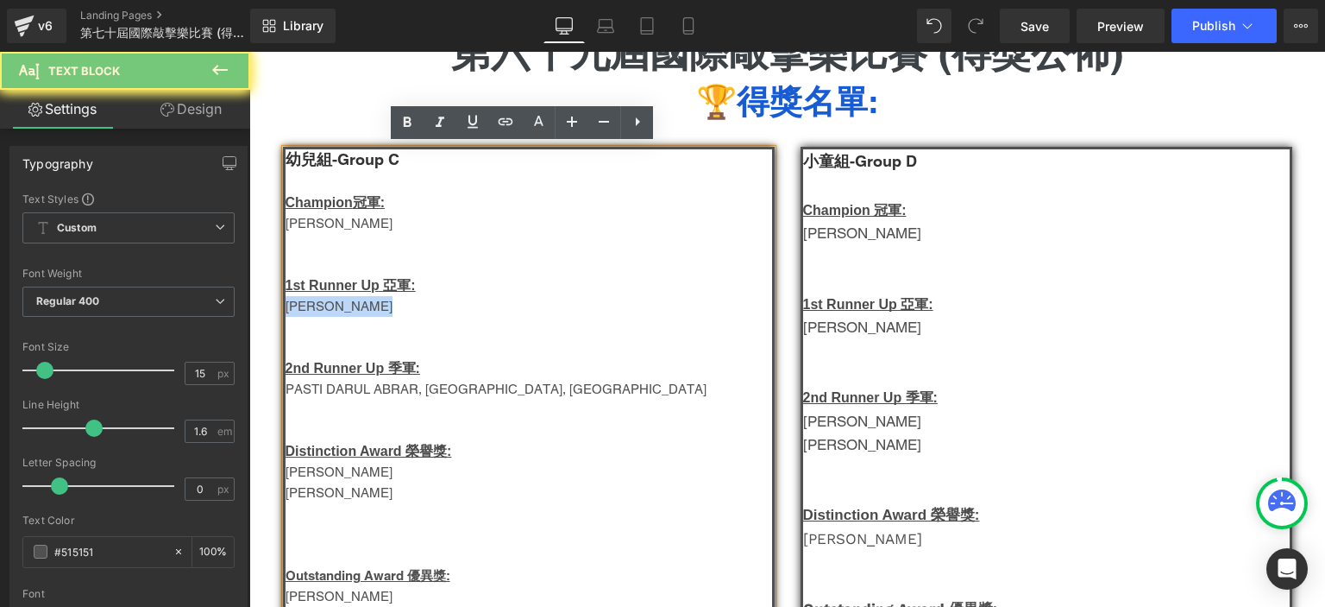
click at [320, 303] on p "[PERSON_NAME]" at bounding box center [529, 306] width 487 height 21
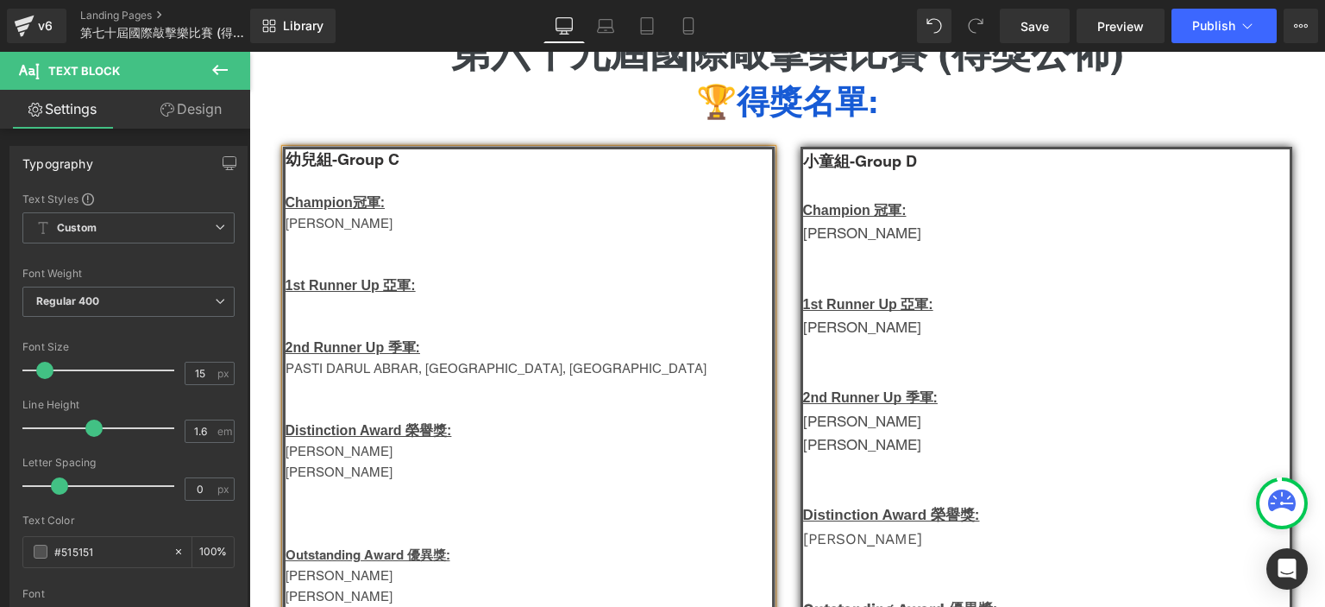
click at [287, 223] on p "[PERSON_NAME]" at bounding box center [529, 223] width 487 height 21
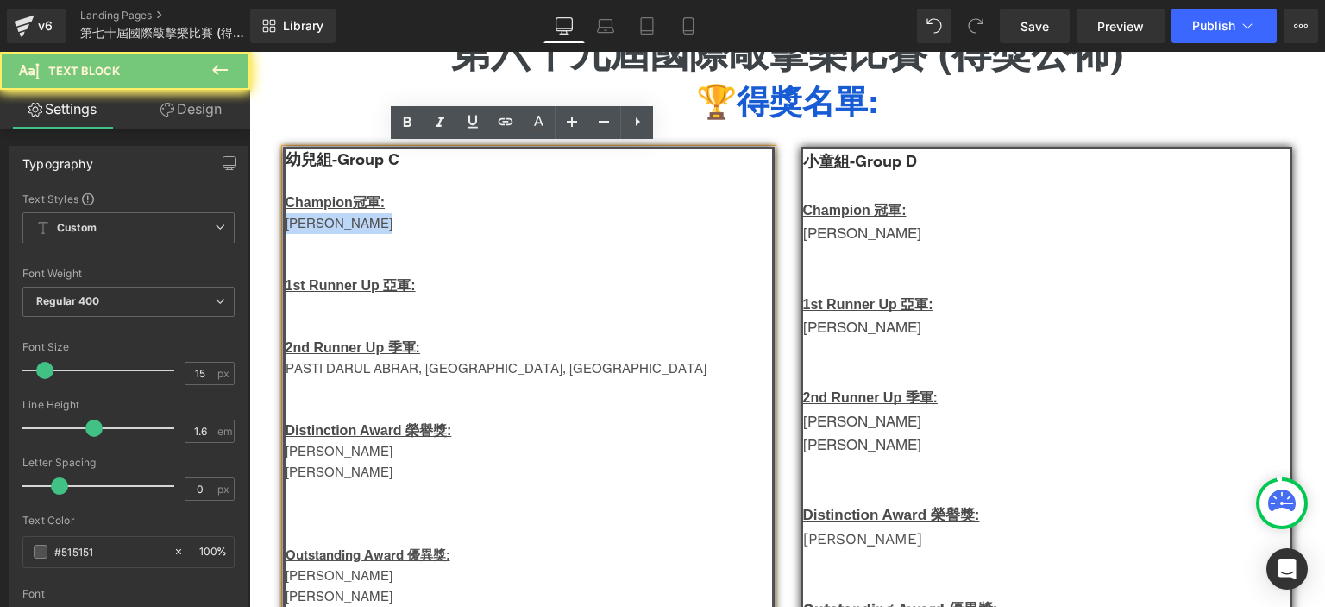
click at [287, 223] on p "[PERSON_NAME]" at bounding box center [529, 223] width 487 height 21
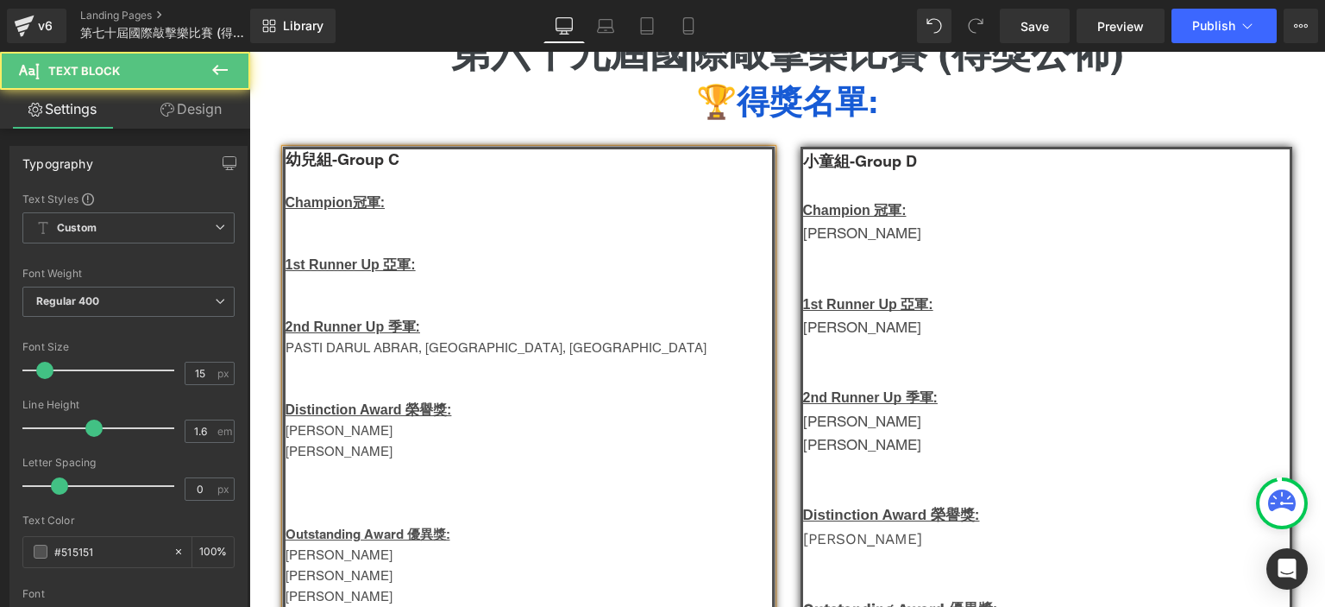
click at [321, 377] on p at bounding box center [529, 368] width 487 height 21
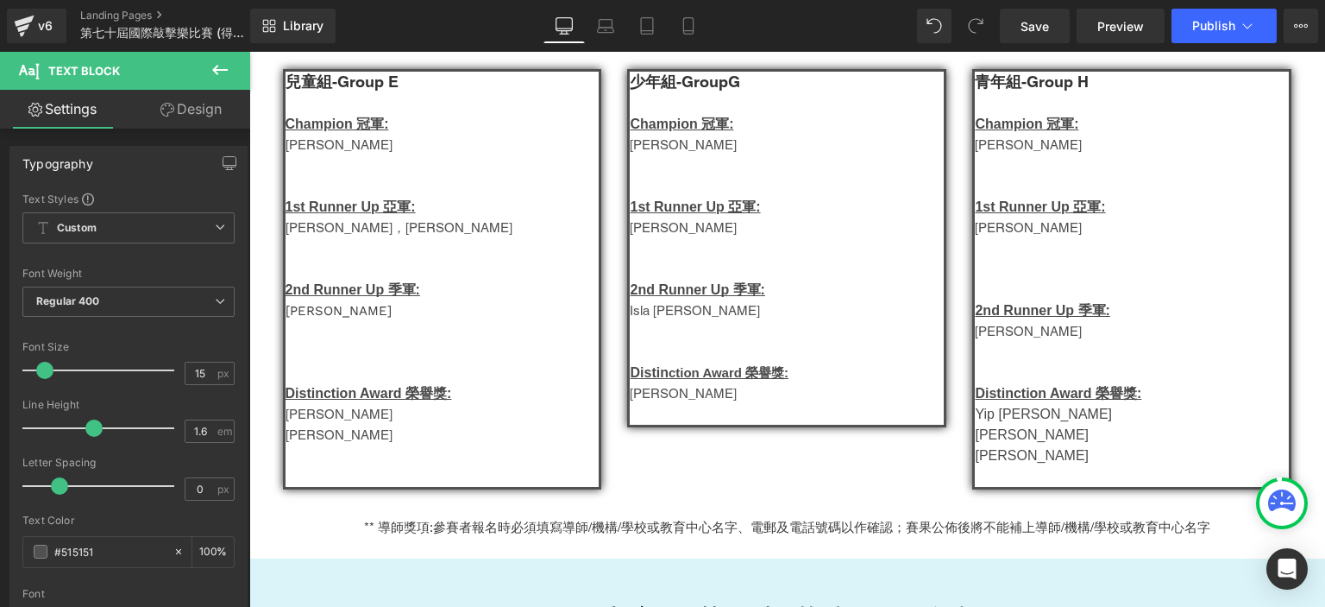
scroll to position [1030, 0]
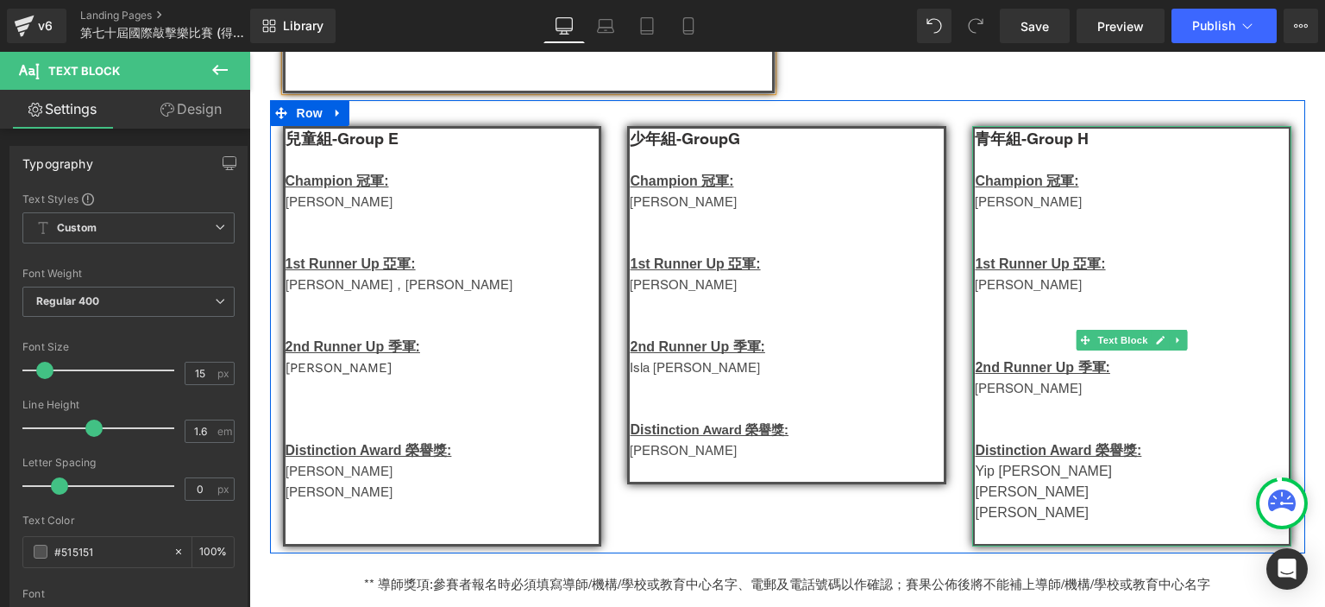
click at [992, 393] on p "[PERSON_NAME]" at bounding box center [1132, 388] width 314 height 21
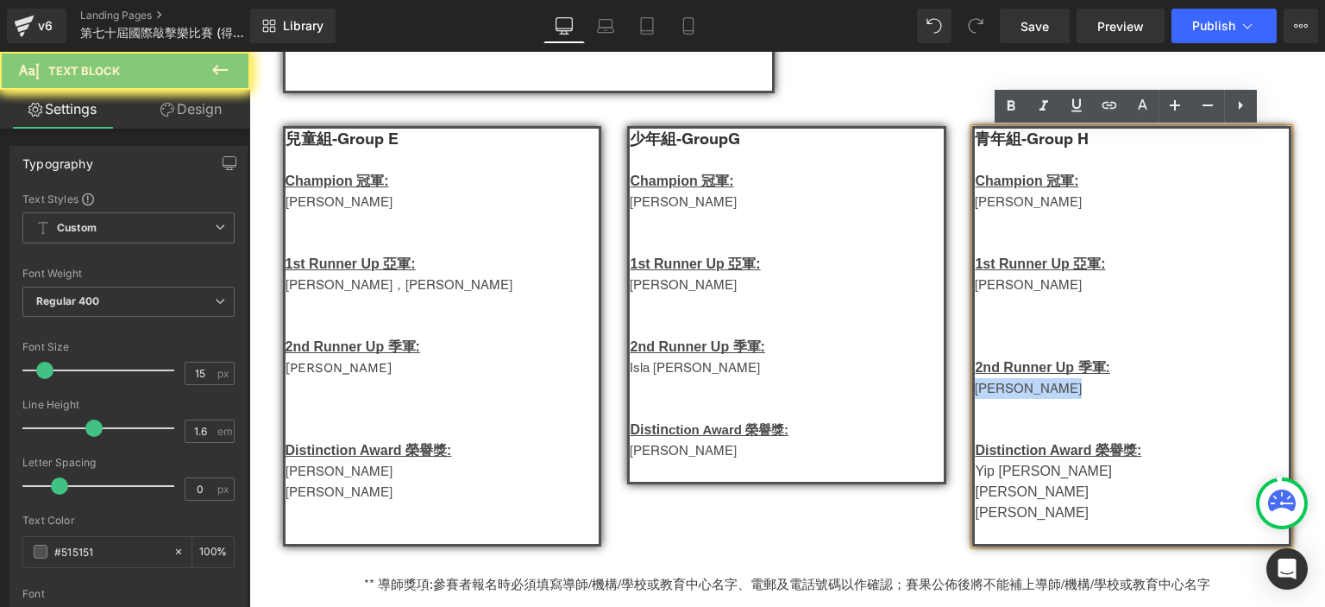
click at [992, 393] on p "[PERSON_NAME]" at bounding box center [1132, 388] width 314 height 21
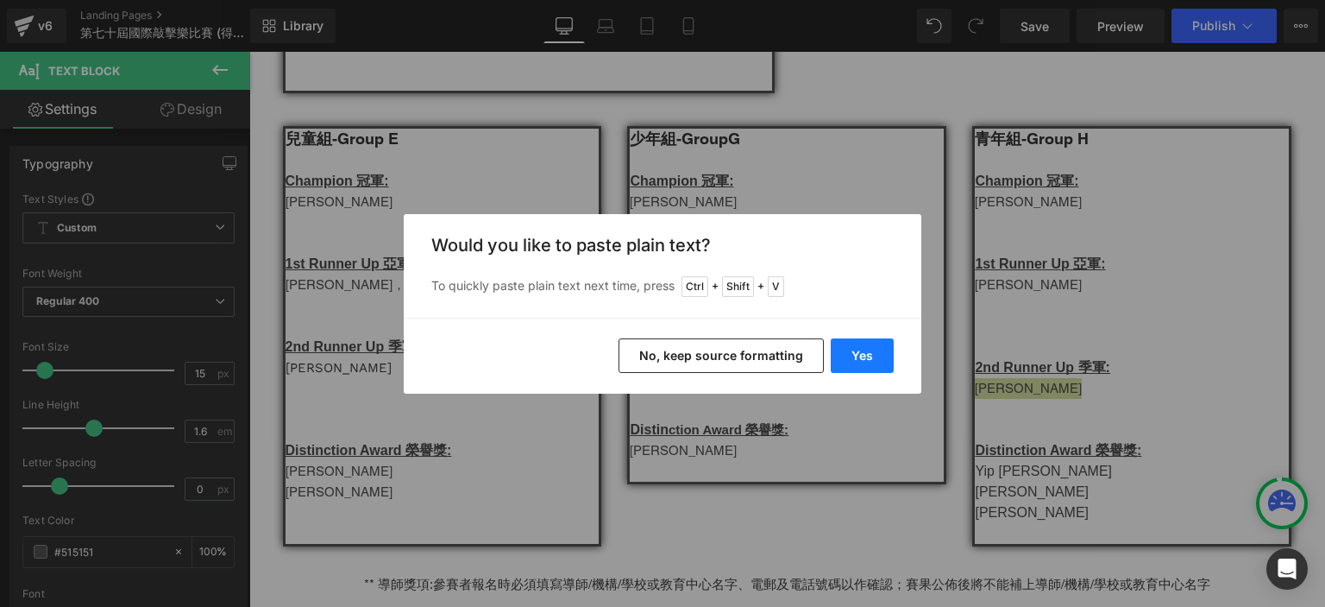
click at [858, 344] on button "Yes" at bounding box center [862, 355] width 63 height 35
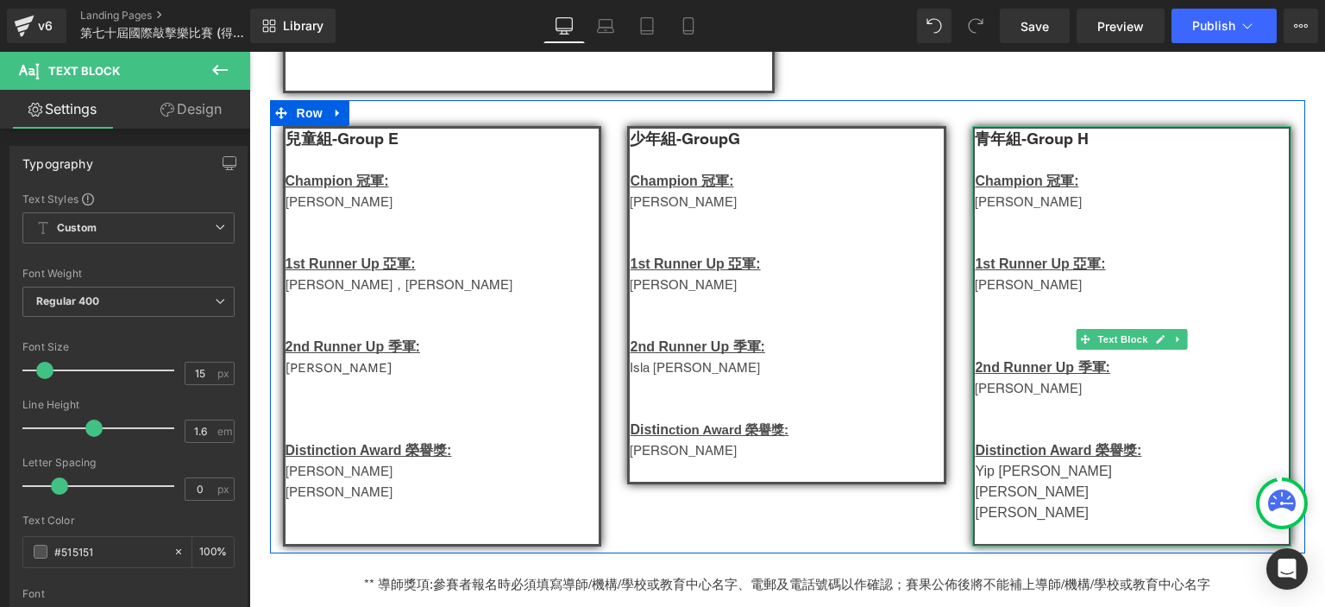
click at [991, 289] on p "[PERSON_NAME]" at bounding box center [1132, 284] width 314 height 21
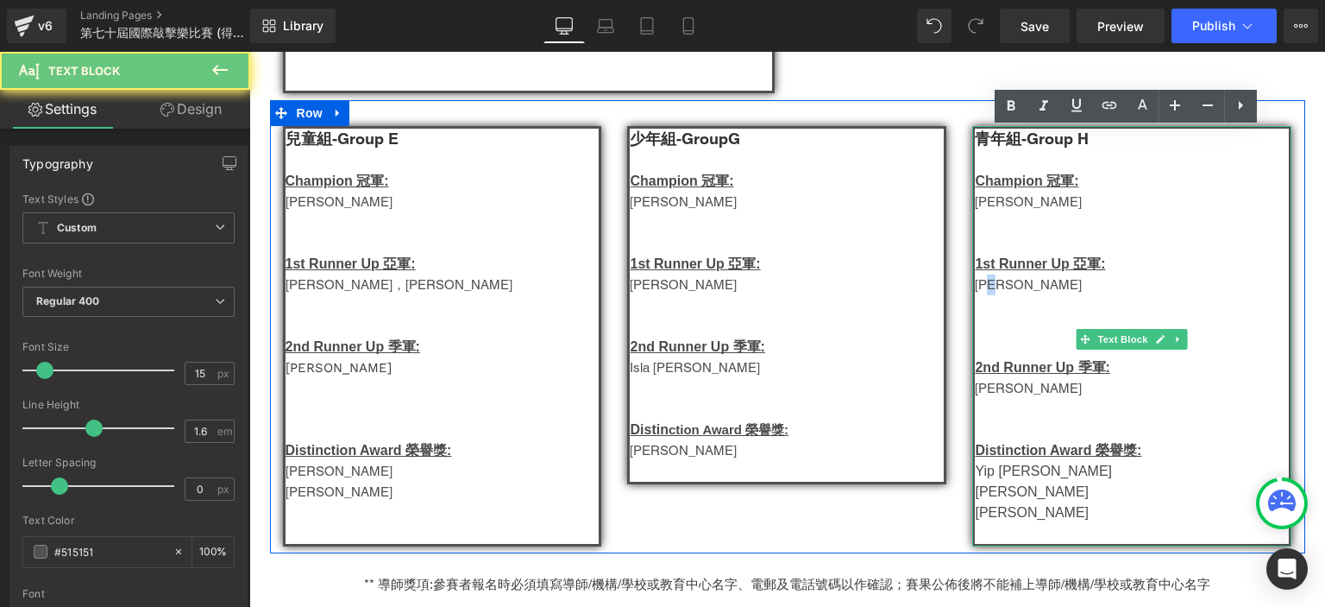
click at [991, 289] on p "[PERSON_NAME]" at bounding box center [1132, 284] width 314 height 21
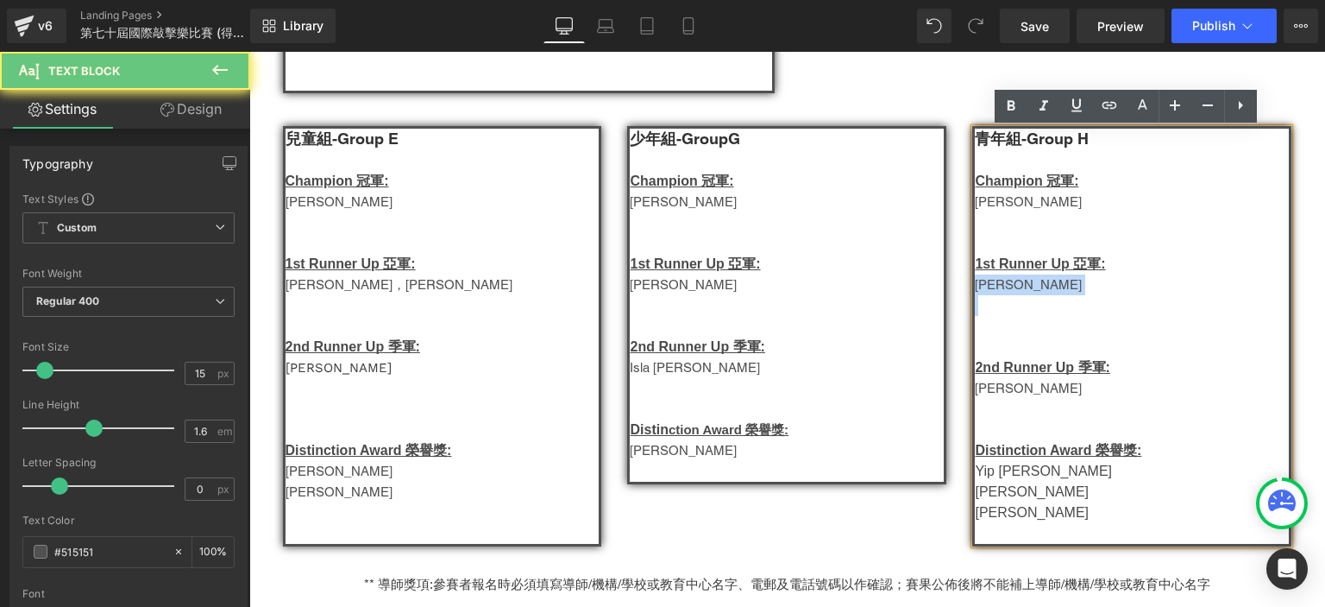
click at [991, 289] on p "[PERSON_NAME]" at bounding box center [1132, 284] width 314 height 21
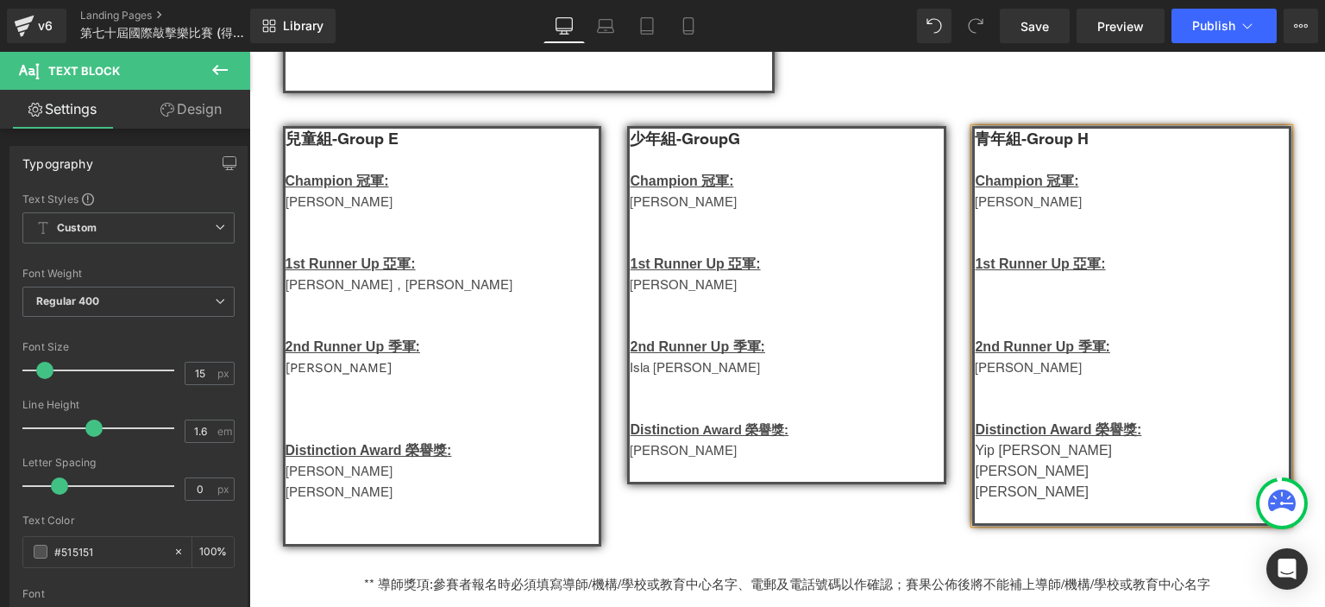
click at [994, 206] on p "[PERSON_NAME]" at bounding box center [1132, 202] width 314 height 21
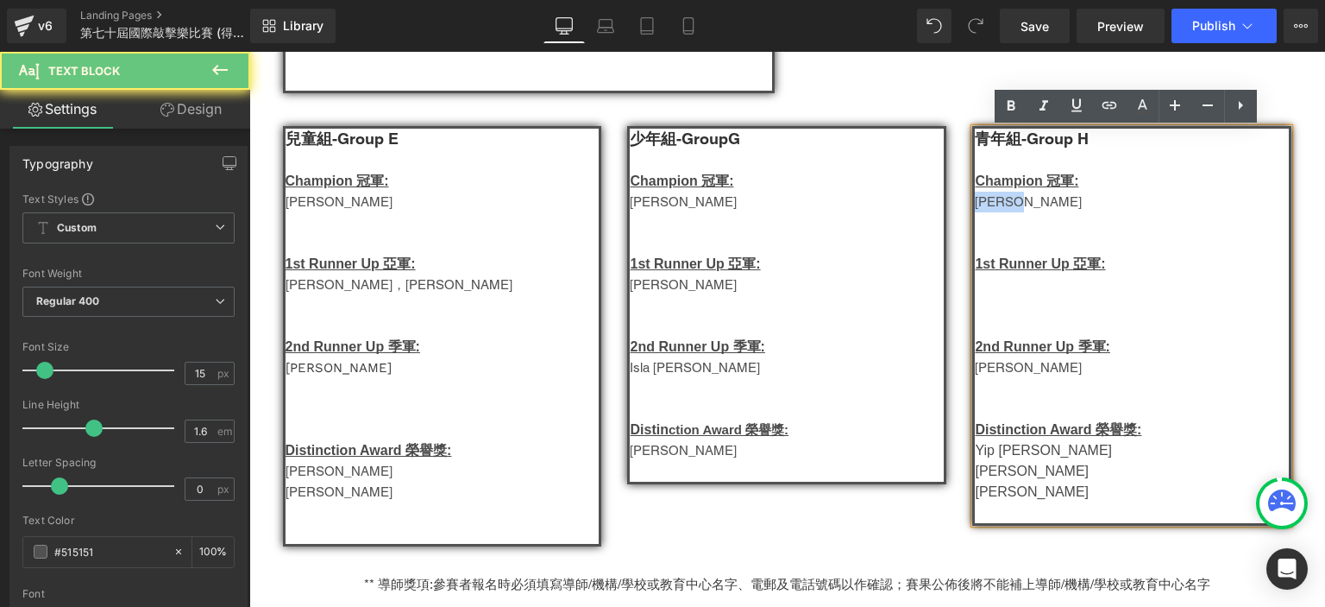
click at [994, 206] on p "[PERSON_NAME]" at bounding box center [1132, 202] width 314 height 21
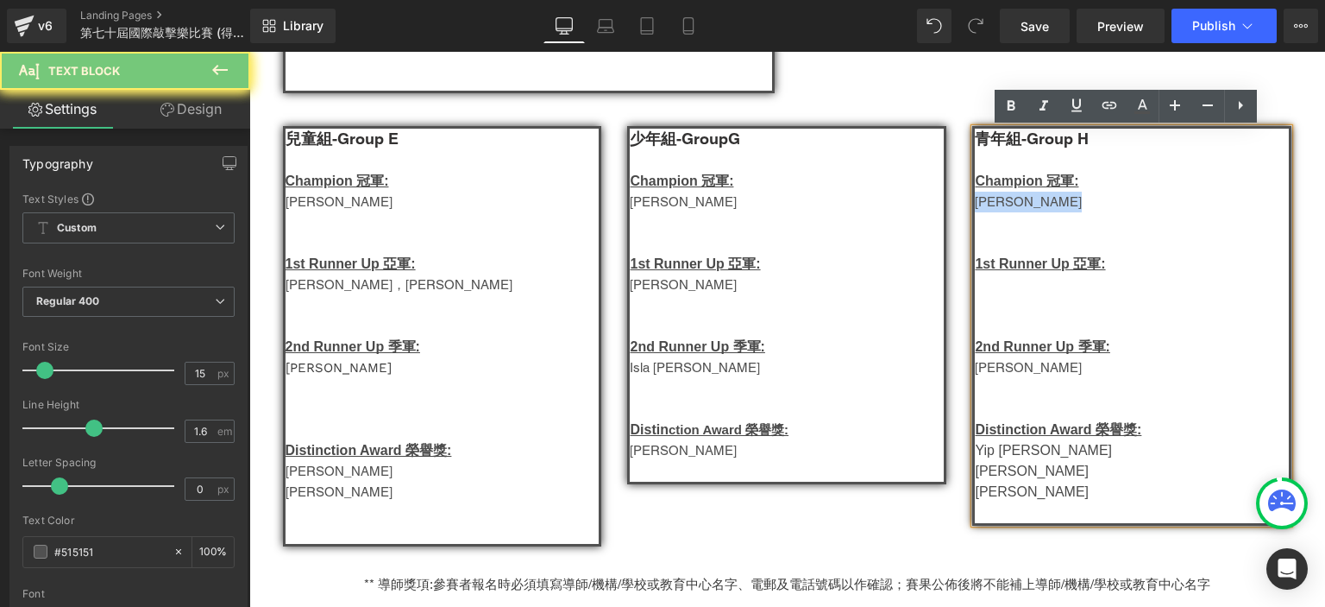
click at [994, 206] on p "[PERSON_NAME]" at bounding box center [1132, 202] width 314 height 21
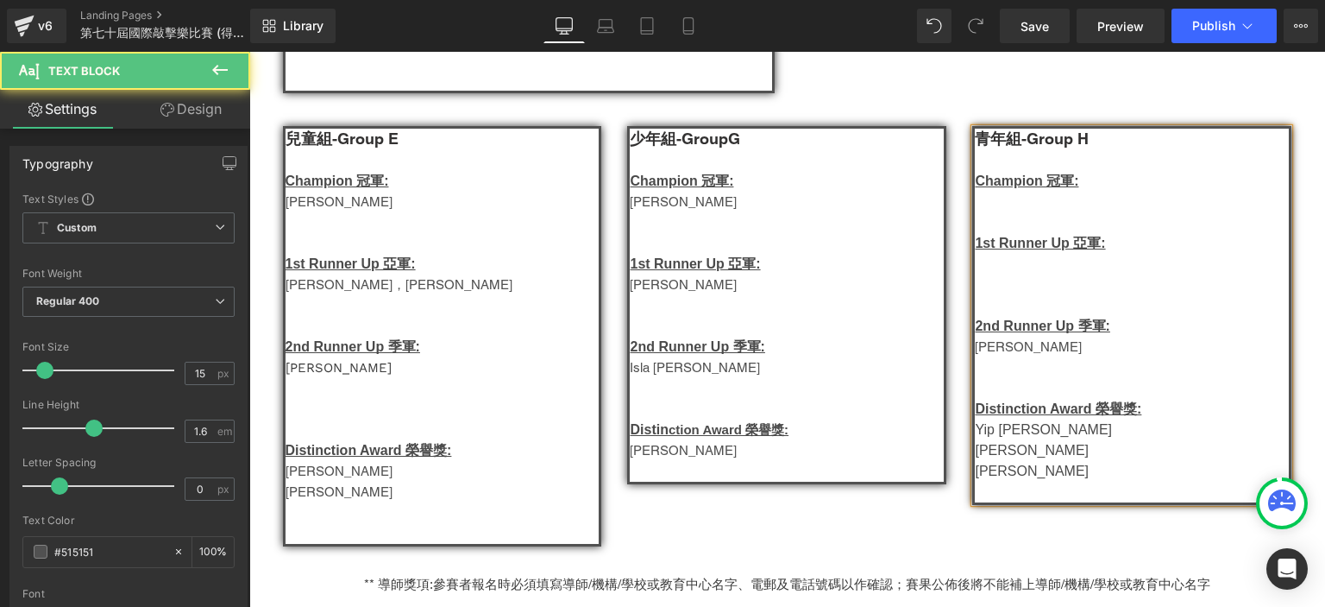
click at [1008, 393] on p at bounding box center [1132, 388] width 314 height 21
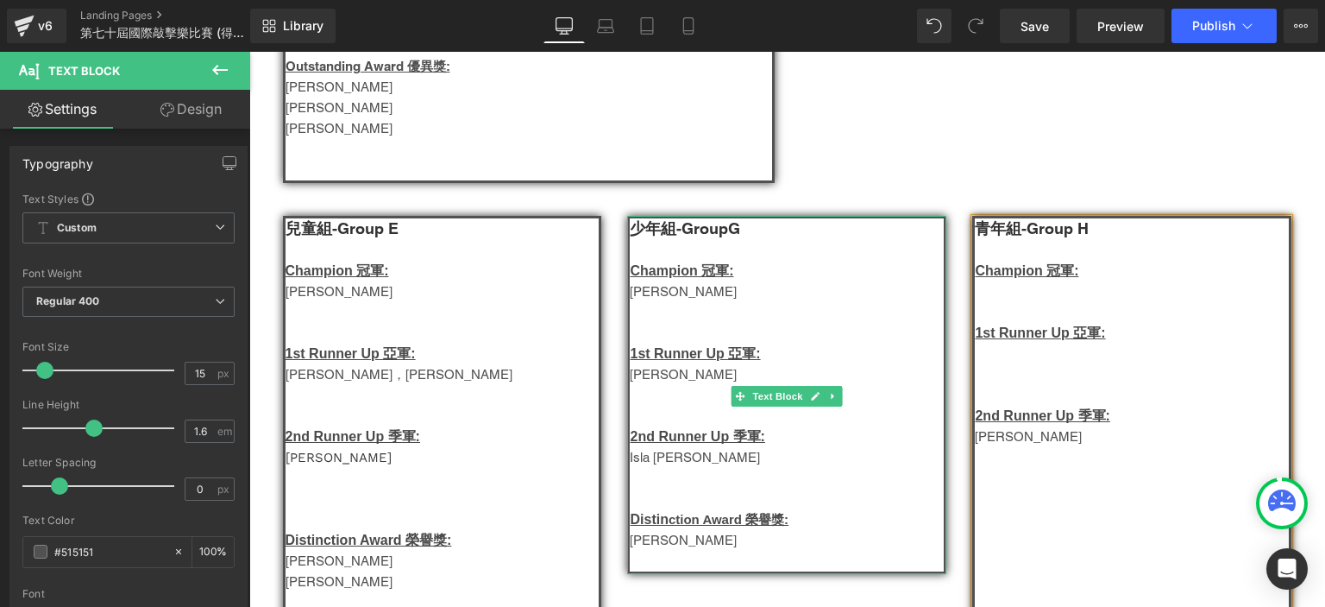
scroll to position [939, 0]
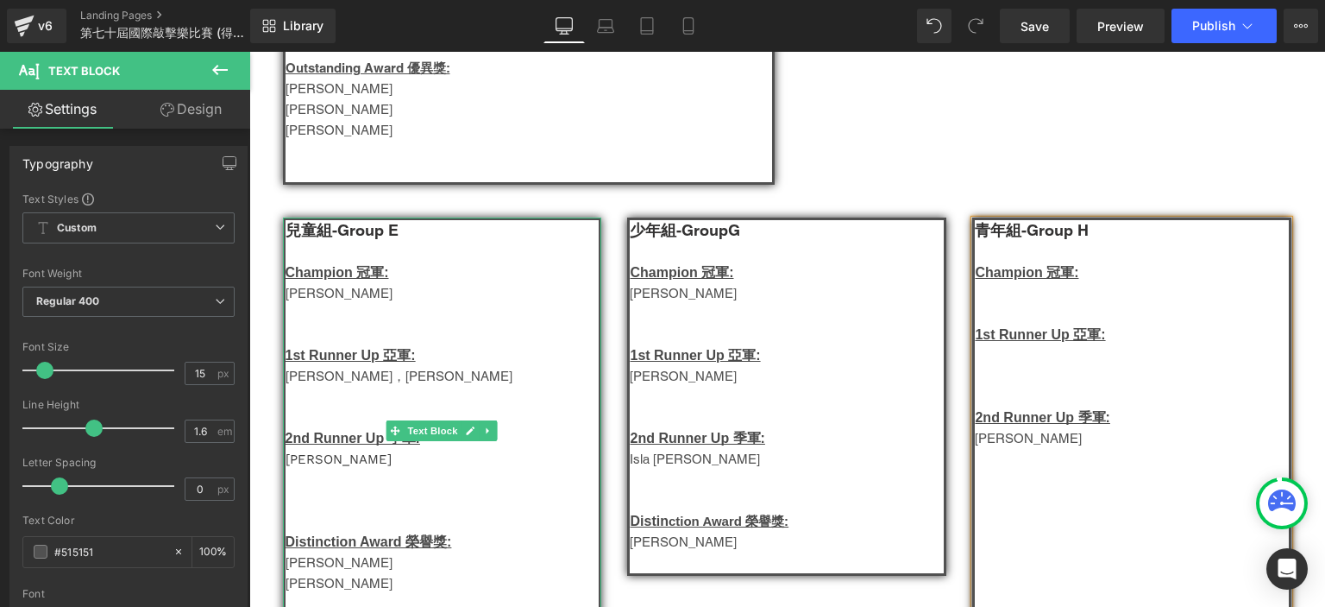
click at [302, 465] on span "[PERSON_NAME]" at bounding box center [339, 459] width 106 height 16
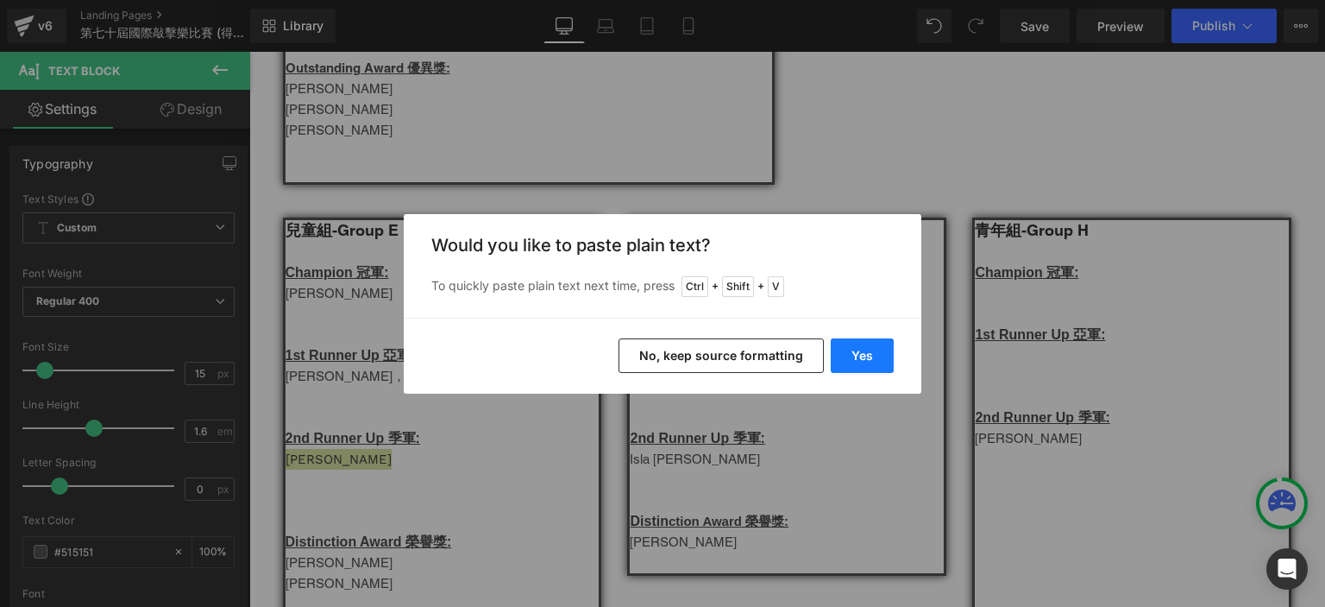
click at [864, 357] on button "Yes" at bounding box center [862, 355] width 63 height 35
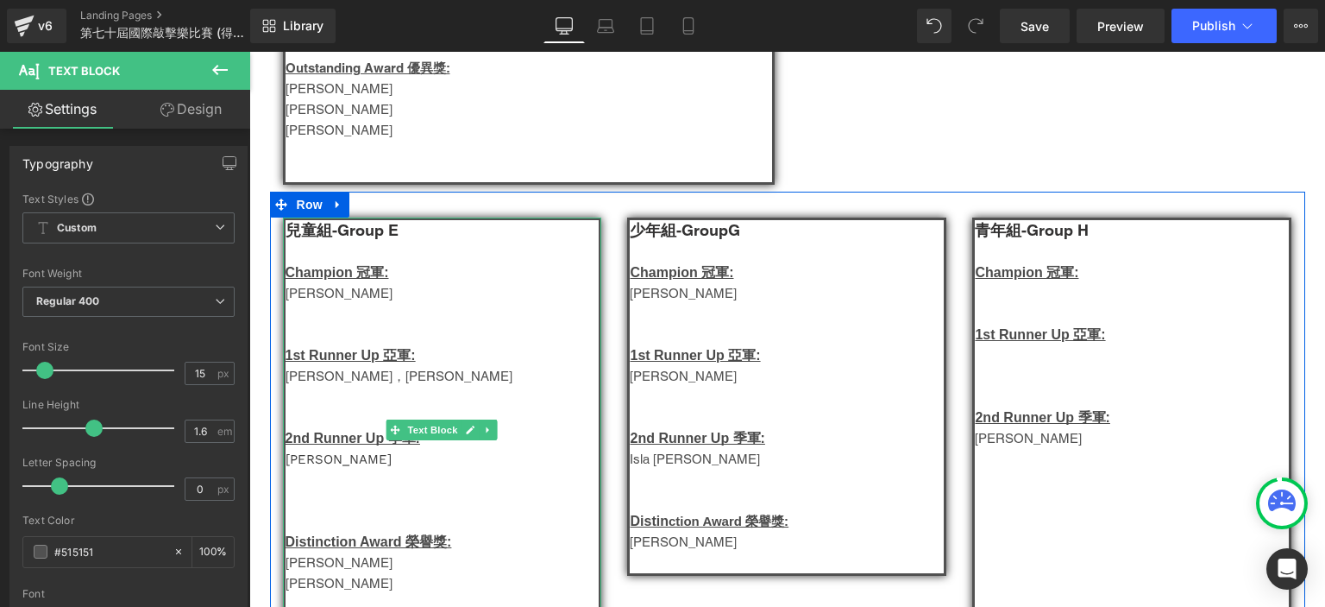
click at [342, 386] on p "[PERSON_NAME]，[PERSON_NAME]" at bounding box center [443, 376] width 314 height 21
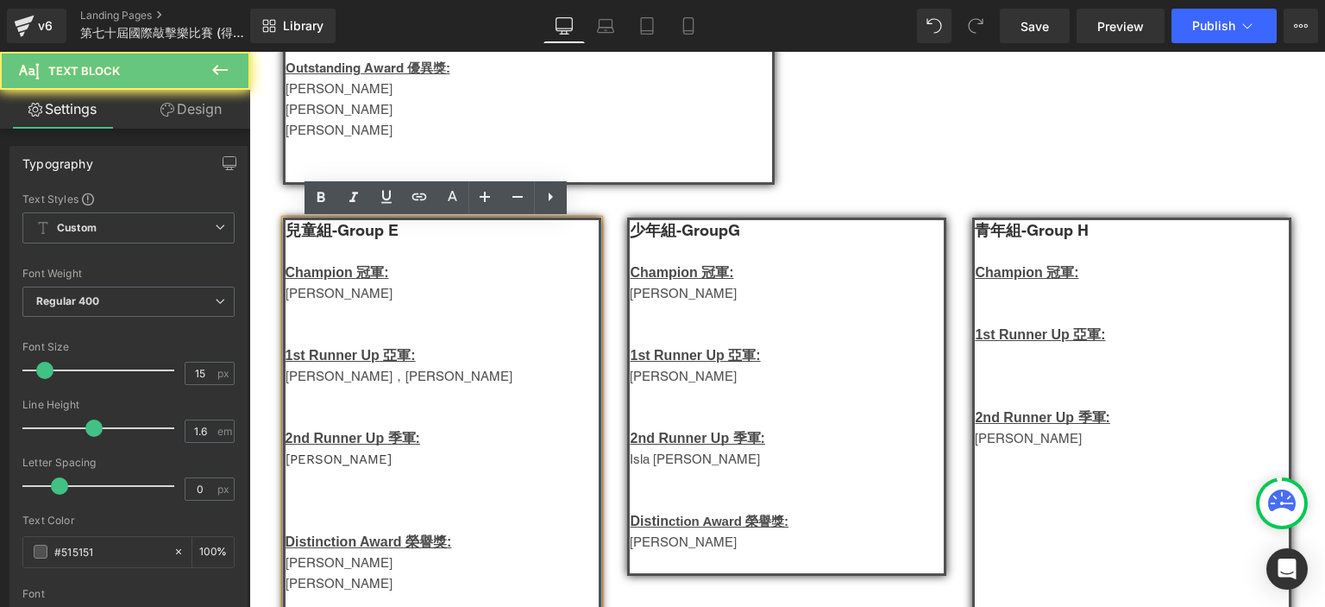
click at [342, 386] on p "[PERSON_NAME]，[PERSON_NAME]" at bounding box center [443, 376] width 314 height 21
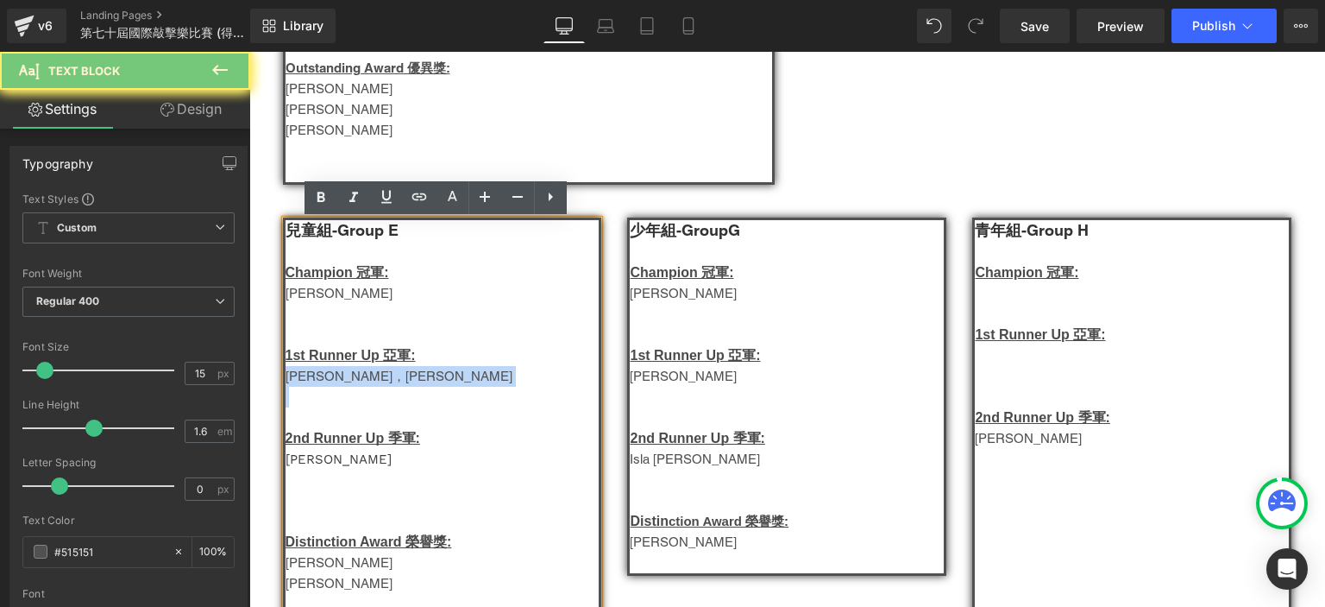
click at [342, 386] on p "[PERSON_NAME]，[PERSON_NAME]" at bounding box center [443, 376] width 314 height 21
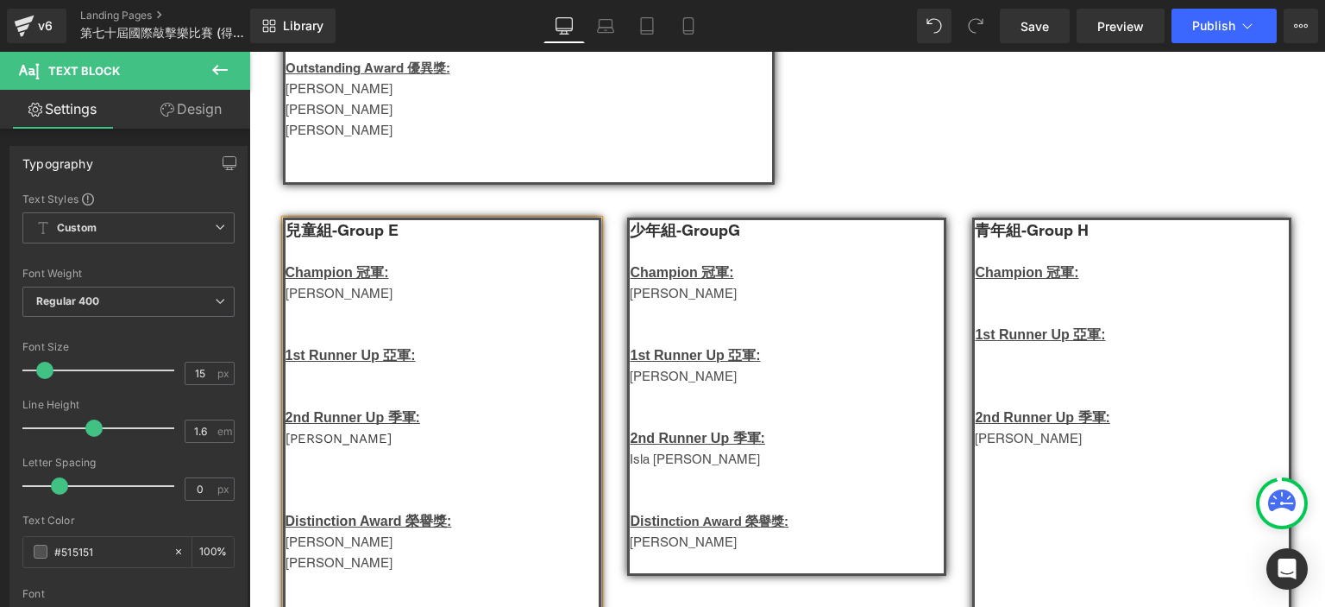
click at [301, 296] on p "[PERSON_NAME]" at bounding box center [443, 293] width 314 height 21
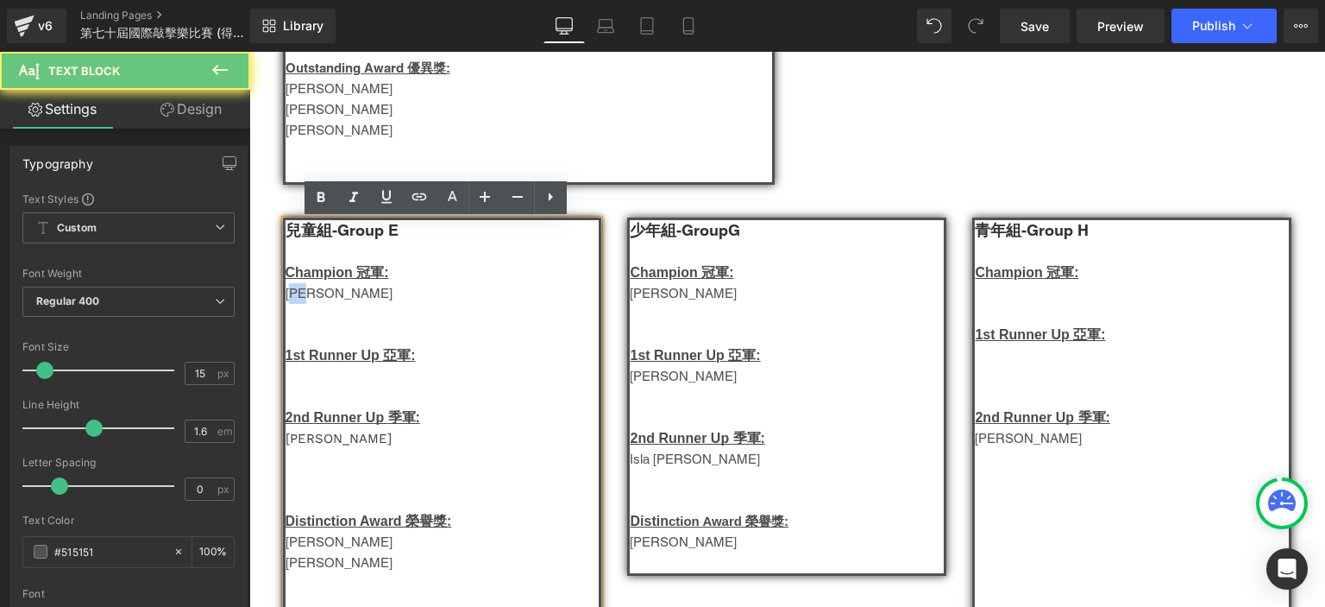
click at [301, 296] on p "[PERSON_NAME]" at bounding box center [443, 293] width 314 height 21
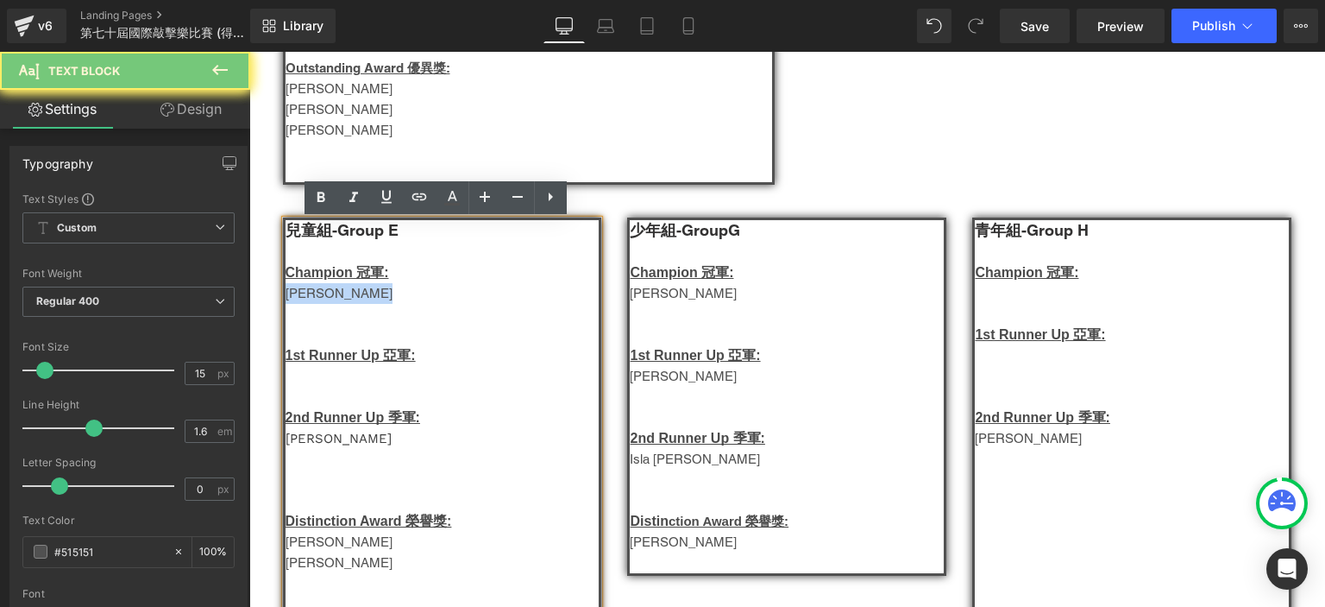
click at [301, 296] on p "[PERSON_NAME]" at bounding box center [443, 293] width 314 height 21
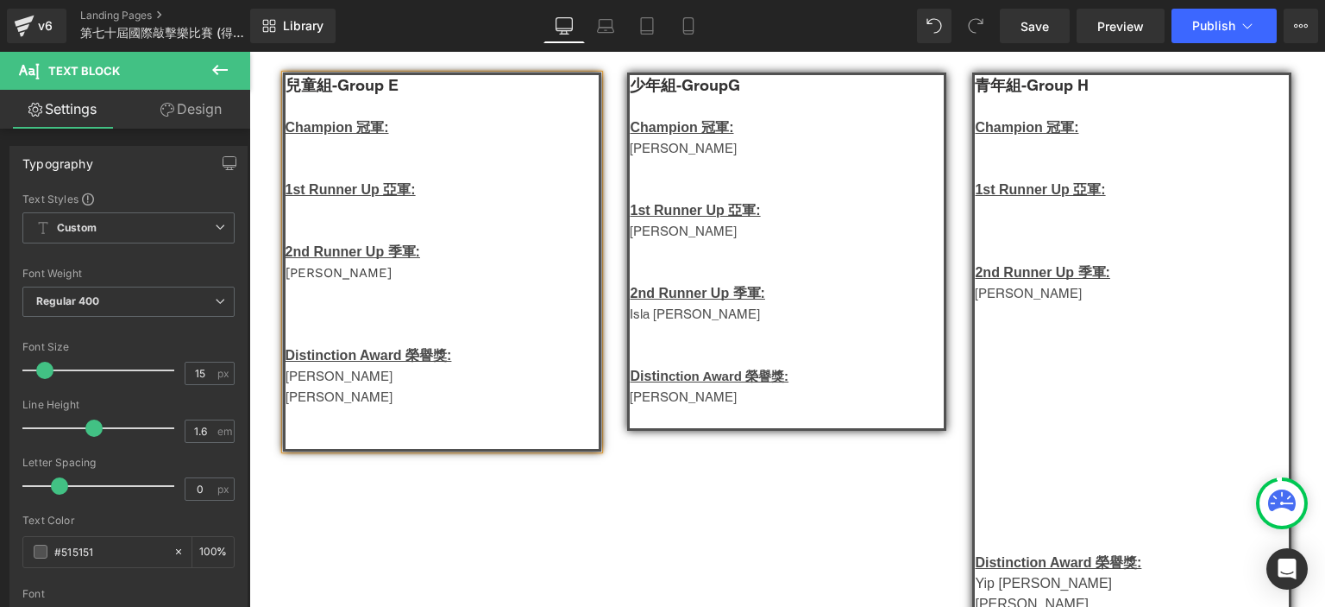
scroll to position [1091, 0]
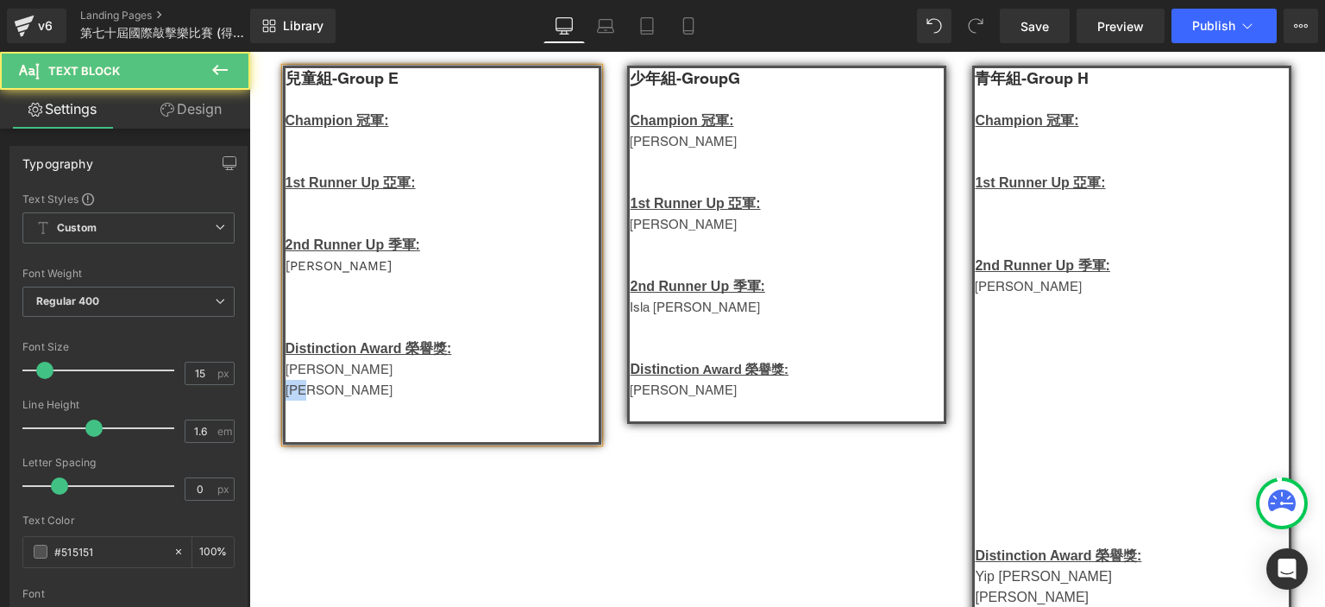
drag, startPoint x: 324, startPoint y: 396, endPoint x: 283, endPoint y: 392, distance: 41.6
click at [286, 392] on p "[PERSON_NAME]" at bounding box center [443, 390] width 314 height 21
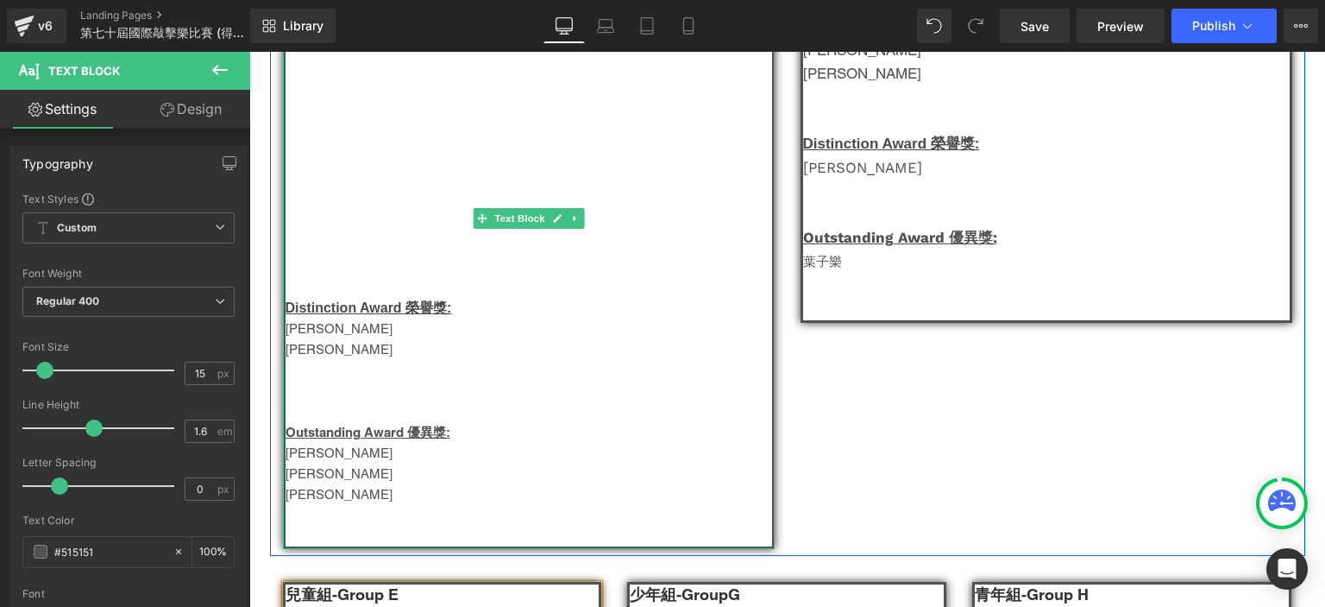
scroll to position [730, 0]
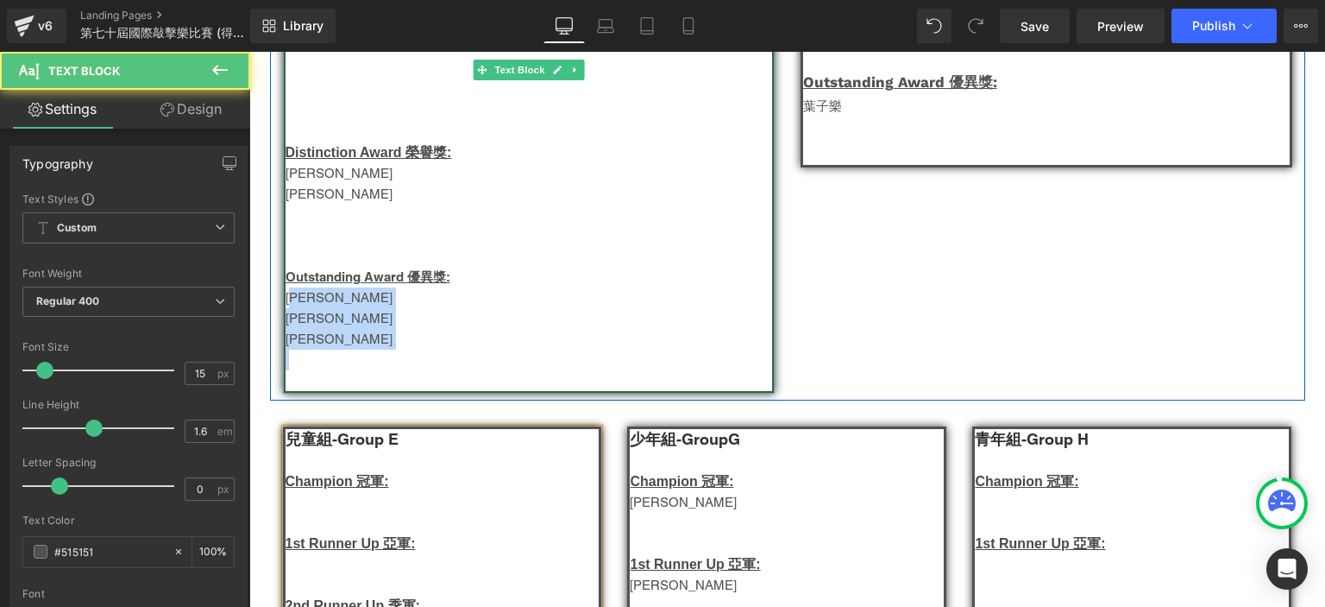
drag, startPoint x: 321, startPoint y: 370, endPoint x: 286, endPoint y: 305, distance: 74.1
click at [286, 305] on div "幼兒組-Group C Champion 冠軍: 1st Runner Up 亞軍: 2nd Runner Up [PERSON_NAME]: PASTI D…" at bounding box center [529, 6] width 492 height 773
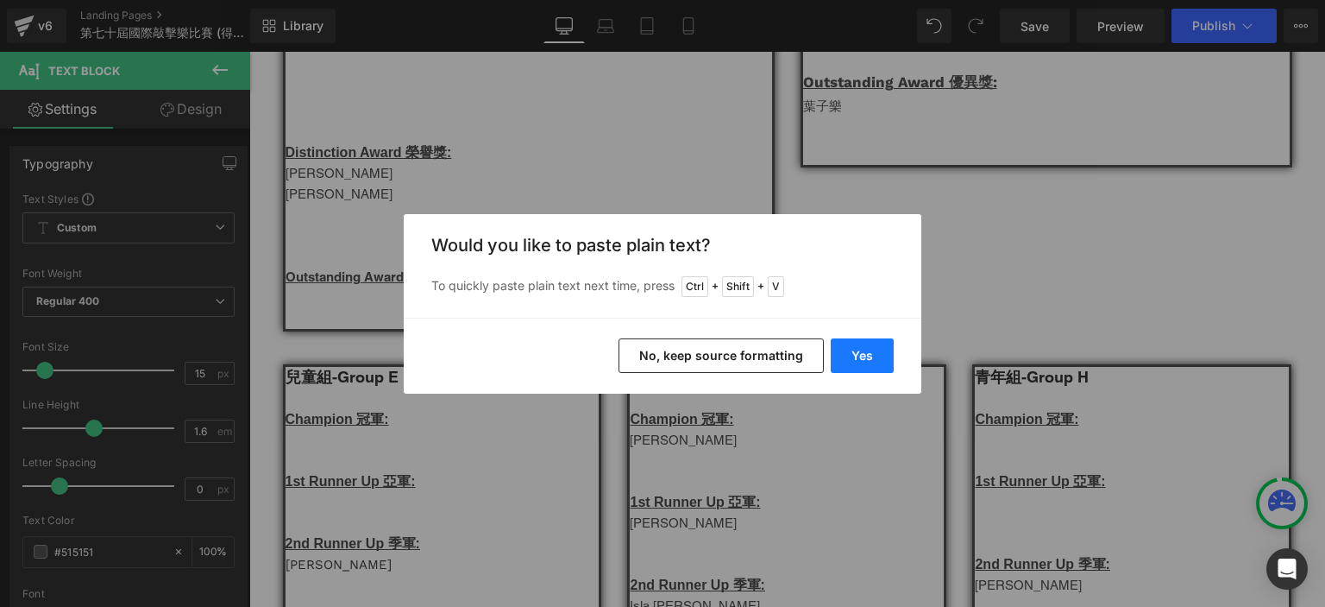
click at [857, 356] on button "Yes" at bounding box center [862, 355] width 63 height 35
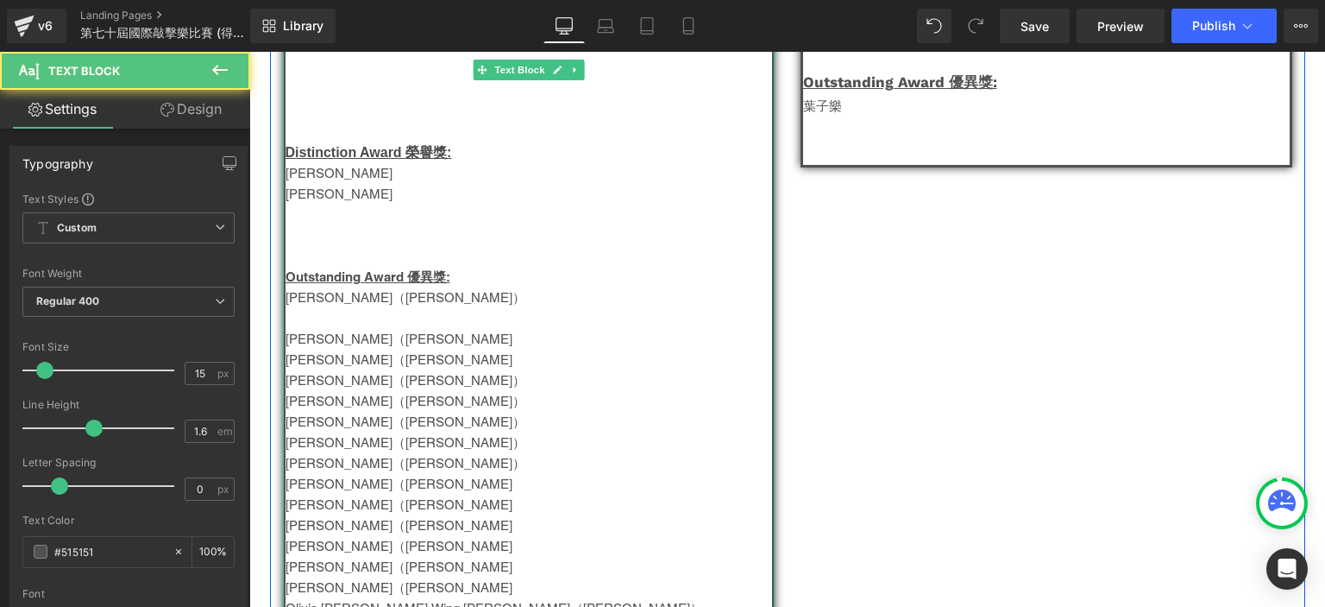
click at [341, 303] on p "[PERSON_NAME]（[PERSON_NAME]）" at bounding box center [529, 297] width 487 height 21
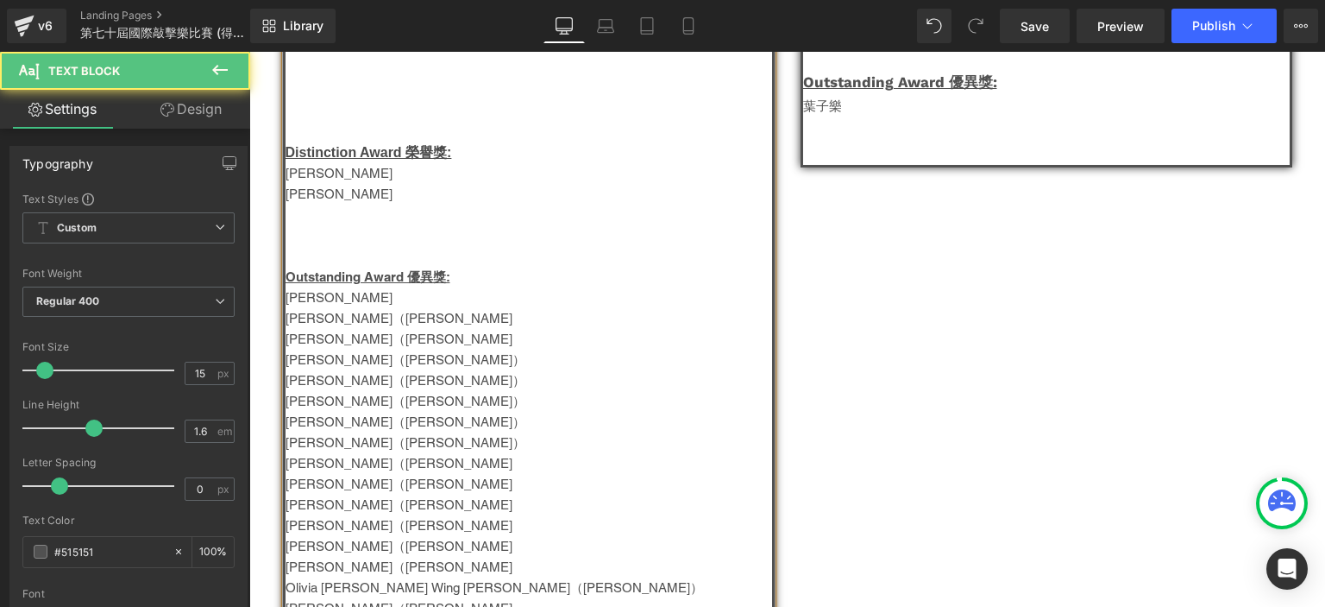
click at [469, 315] on p "[PERSON_NAME]（[PERSON_NAME]" at bounding box center [529, 318] width 487 height 21
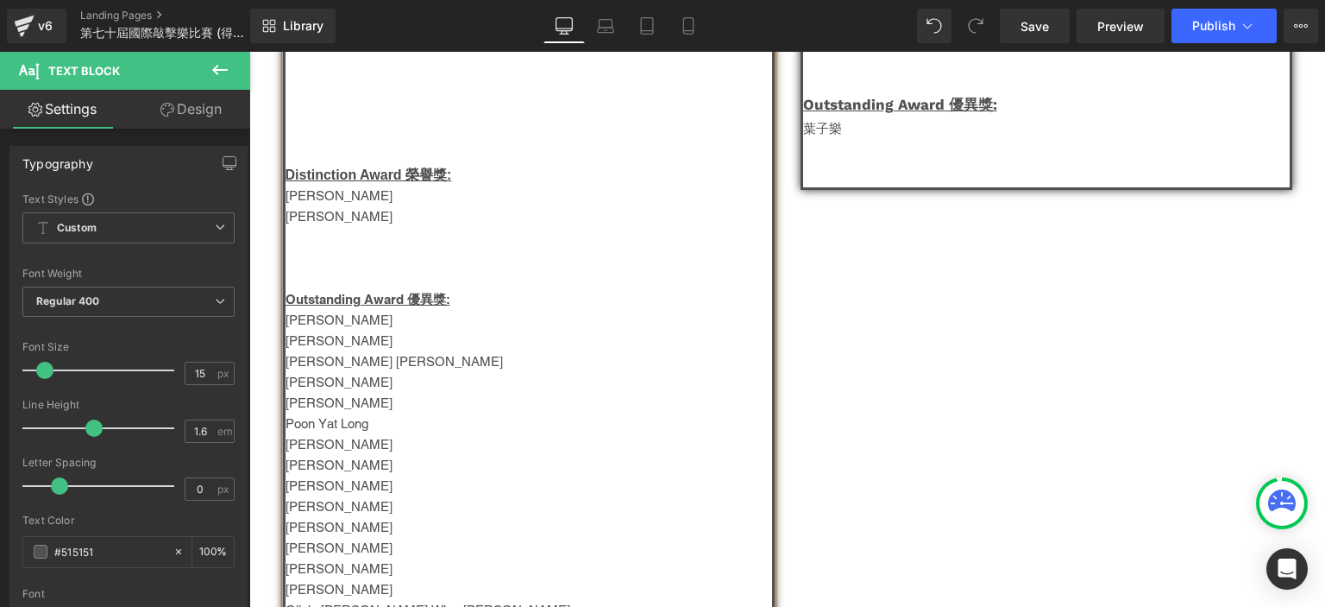
scroll to position [708, 0]
click at [380, 341] on p "[PERSON_NAME]" at bounding box center [529, 340] width 487 height 21
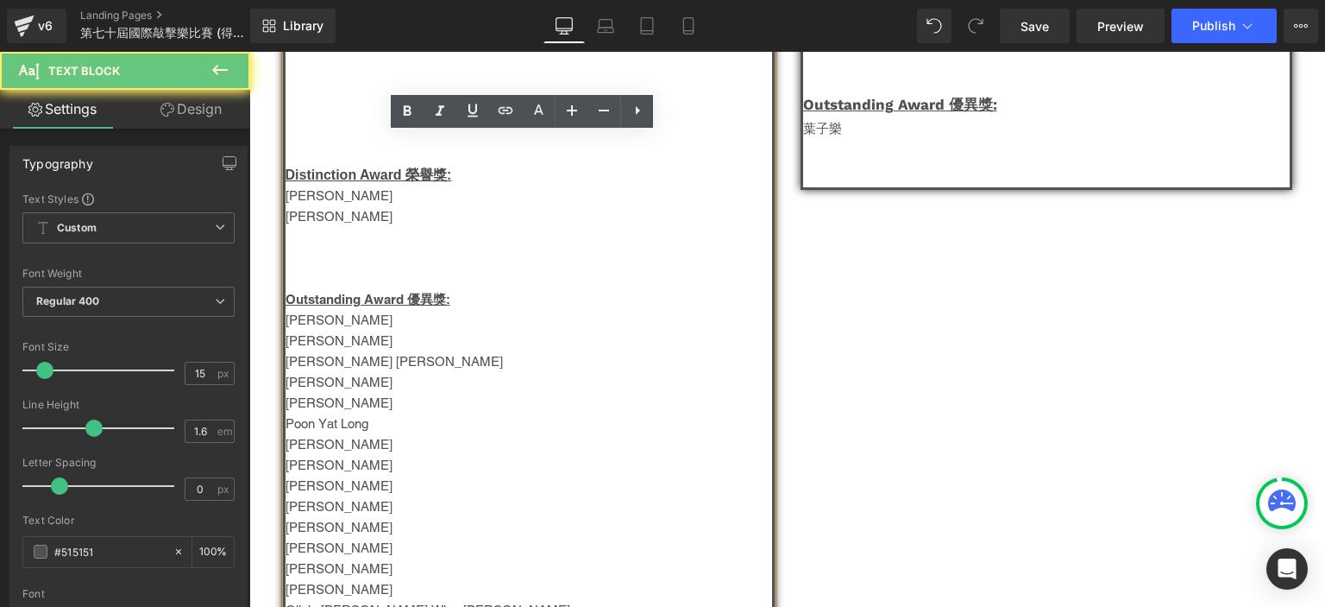
click at [380, 341] on p "[PERSON_NAME]" at bounding box center [529, 340] width 487 height 21
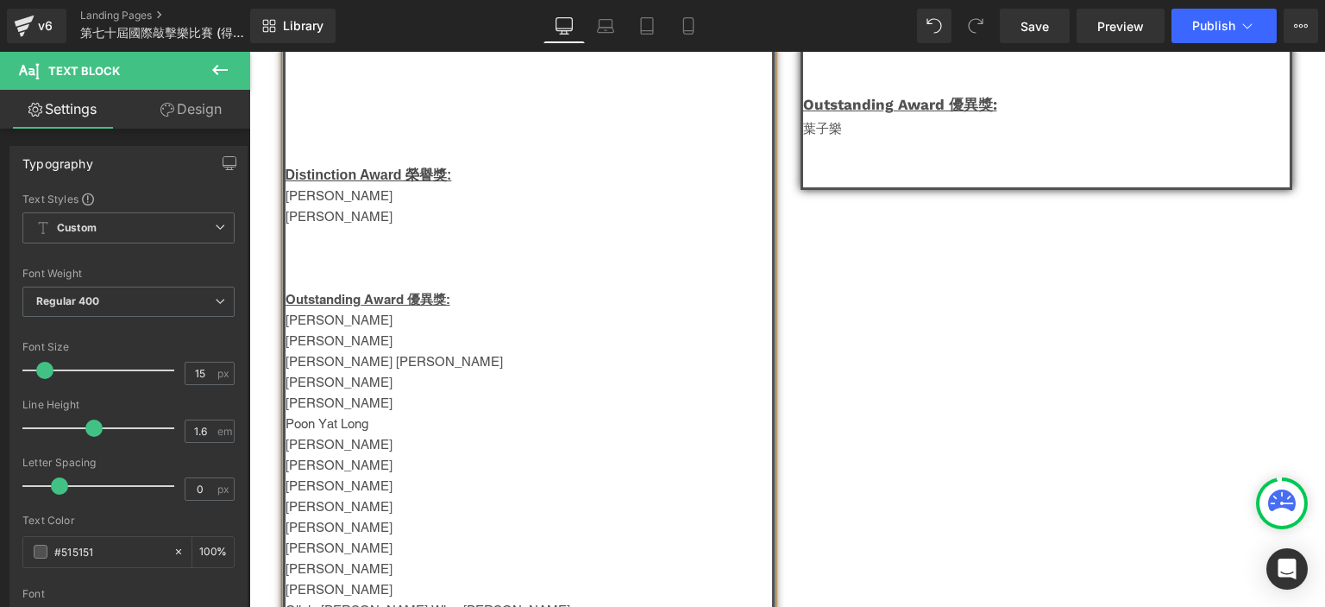
click at [380, 341] on p "[PERSON_NAME]" at bounding box center [529, 340] width 487 height 21
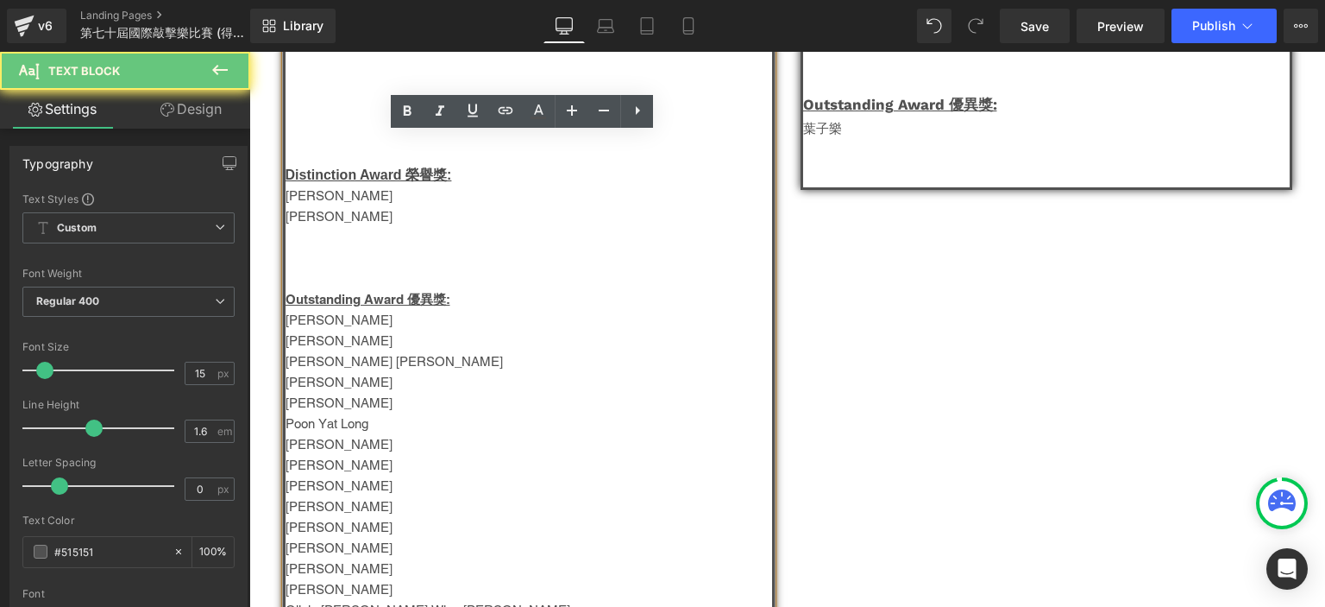
click at [380, 341] on p "[PERSON_NAME]" at bounding box center [529, 340] width 487 height 21
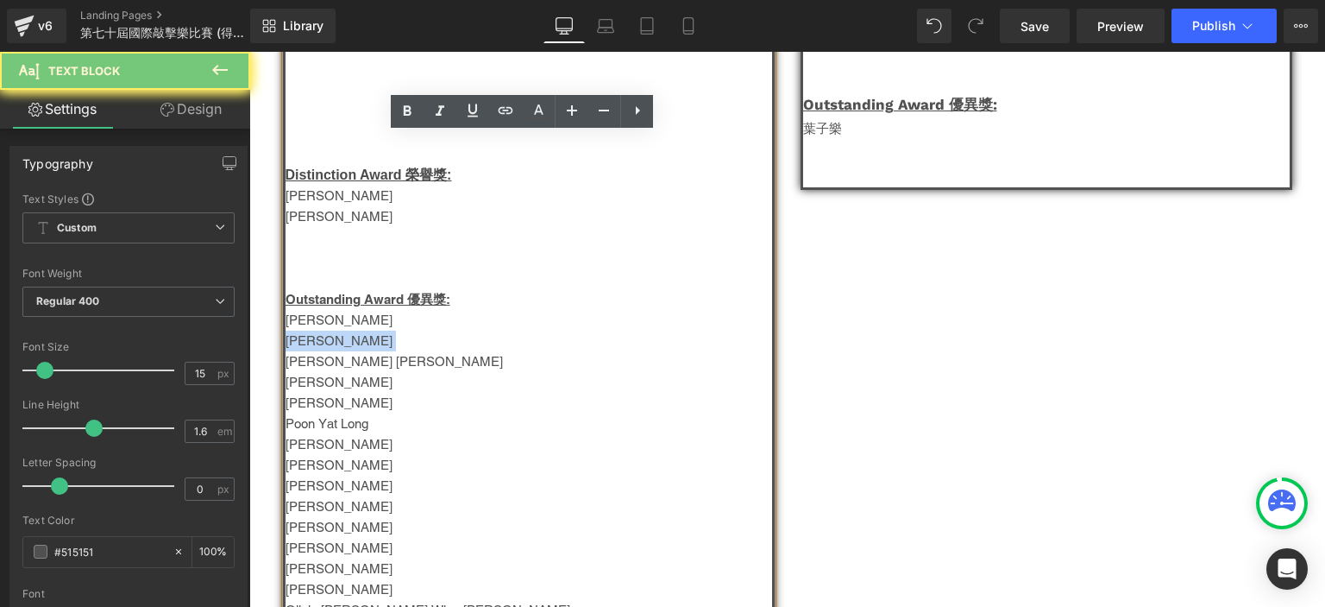
click at [380, 341] on p "[PERSON_NAME]" at bounding box center [529, 340] width 487 height 21
copy p "[PERSON_NAME]"
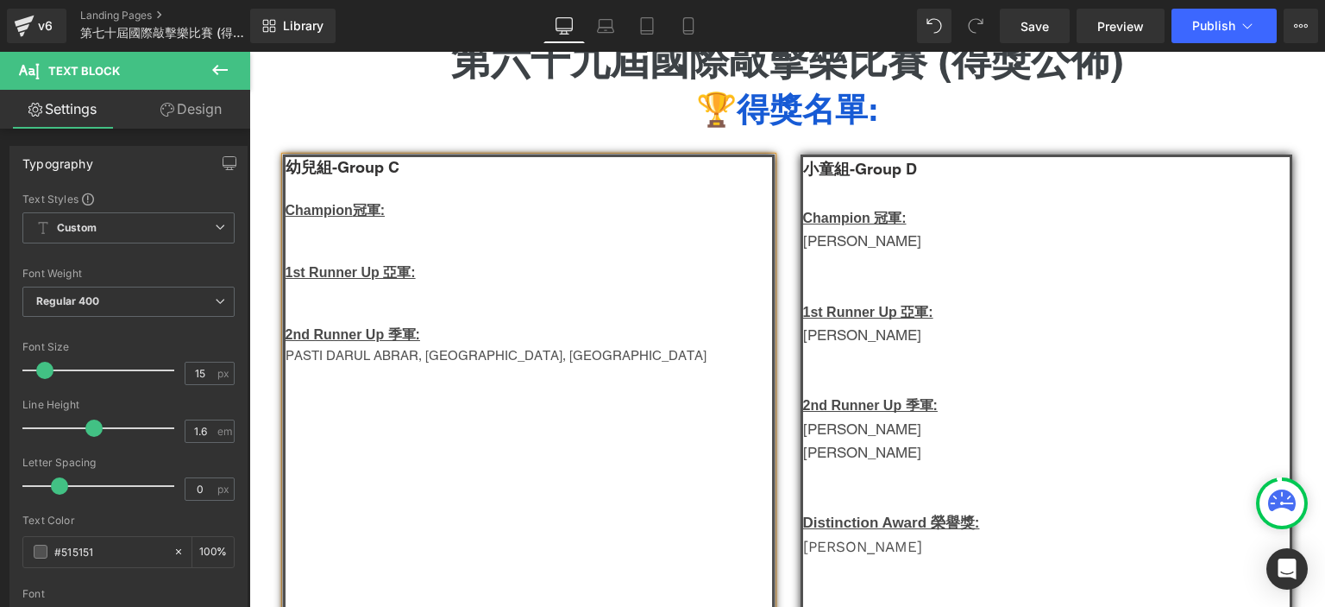
scroll to position [197, 0]
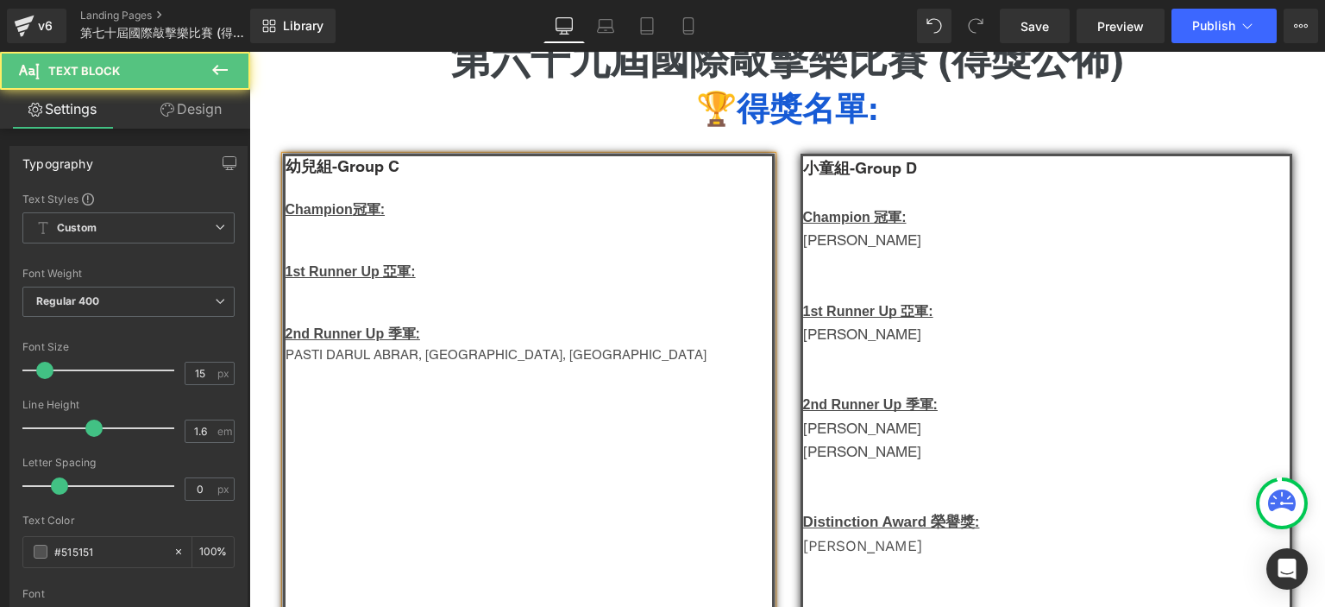
click at [323, 225] on p at bounding box center [529, 230] width 487 height 21
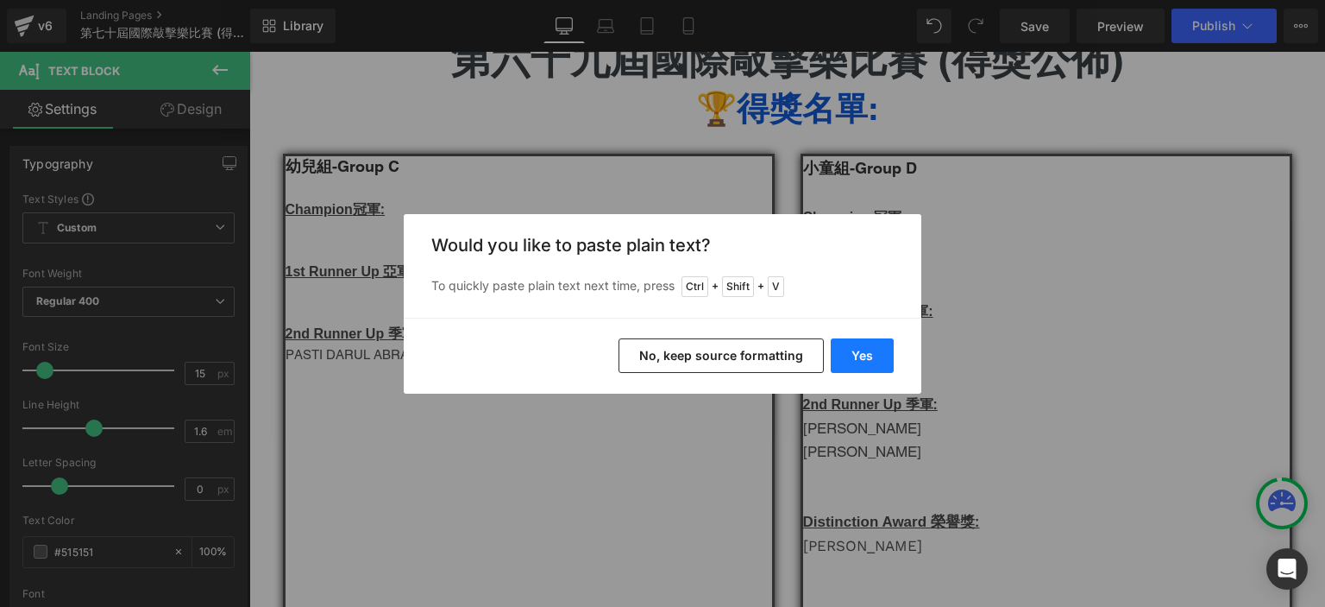
click at [867, 351] on button "Yes" at bounding box center [862, 355] width 63 height 35
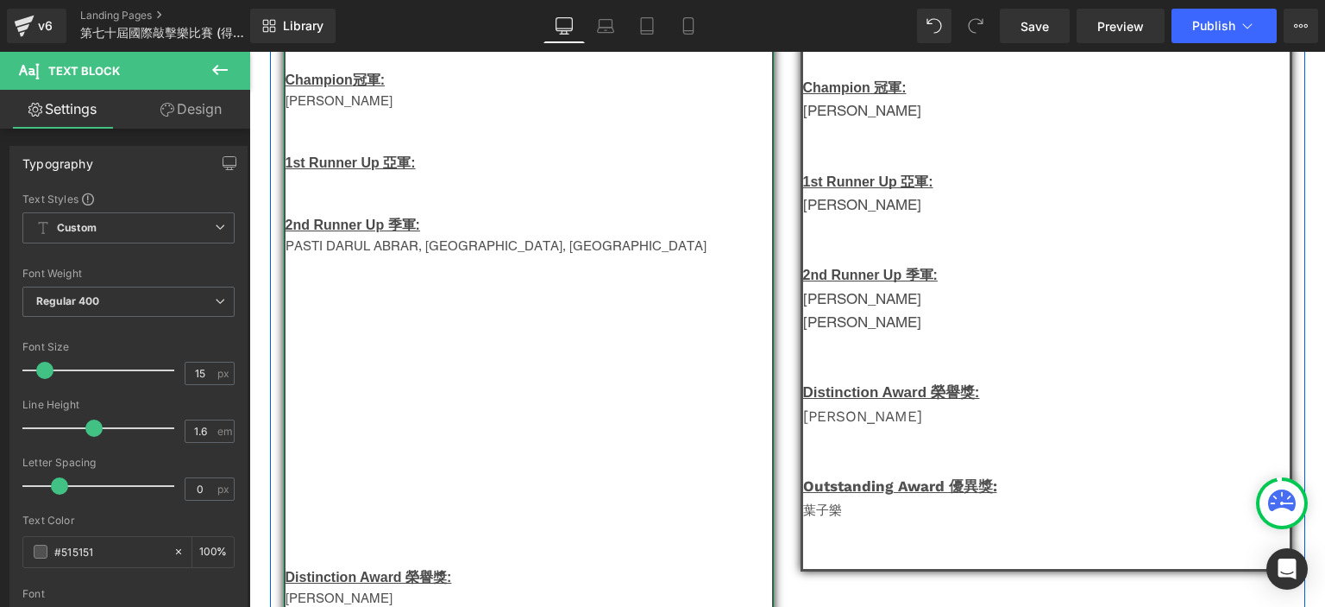
scroll to position [652, 0]
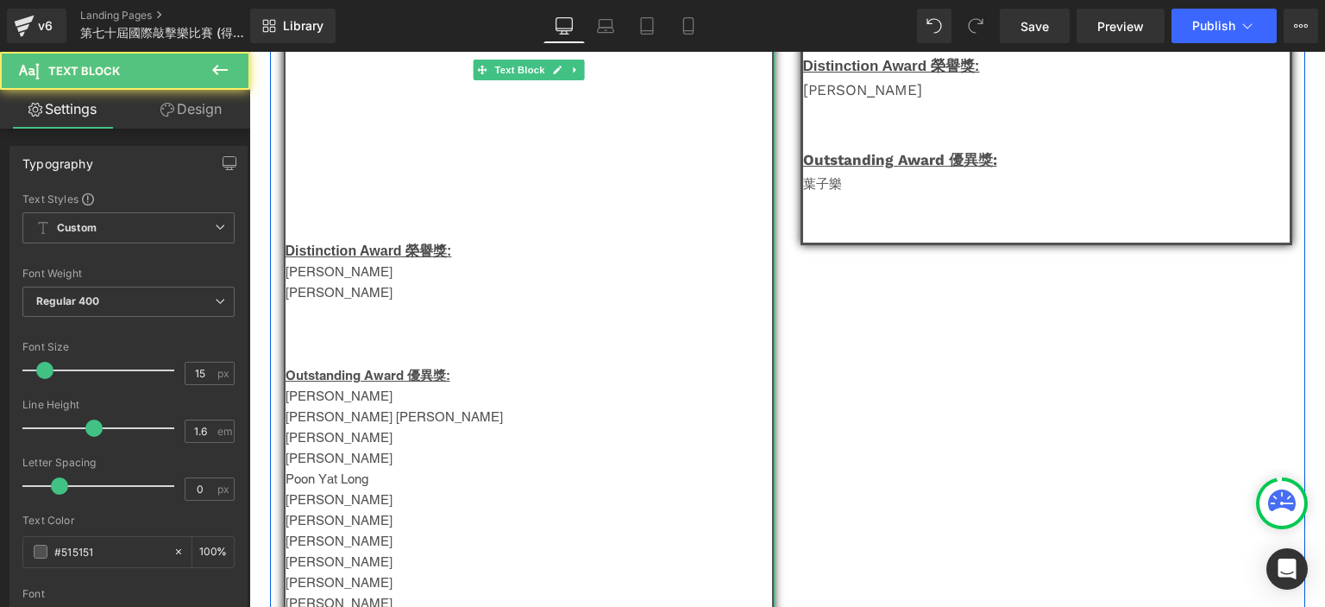
click at [316, 434] on p "[PERSON_NAME]" at bounding box center [529, 437] width 487 height 21
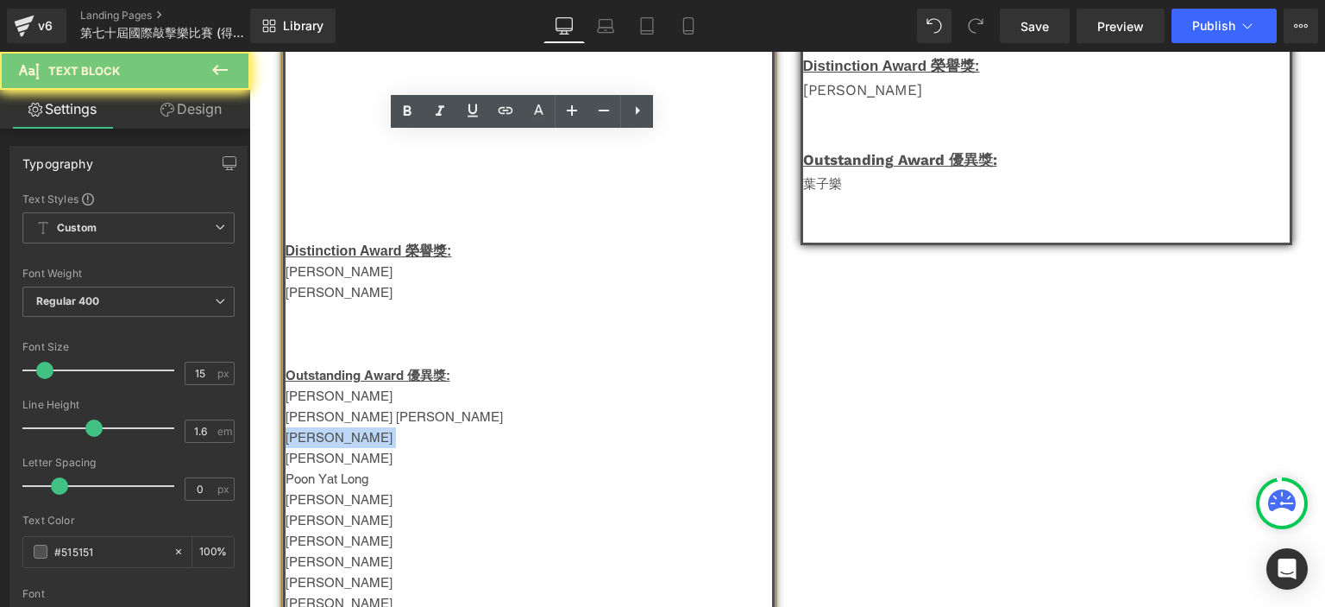
click at [316, 434] on p "[PERSON_NAME]" at bounding box center [529, 437] width 487 height 21
copy p "[PERSON_NAME]"
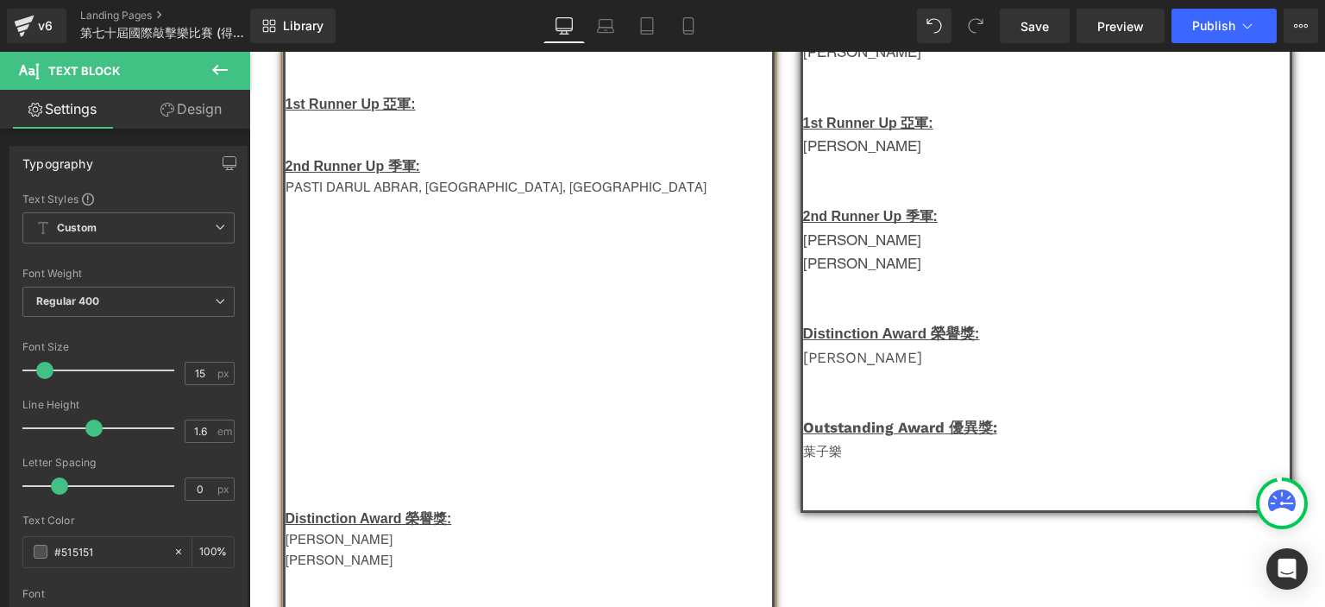
scroll to position [372, 0]
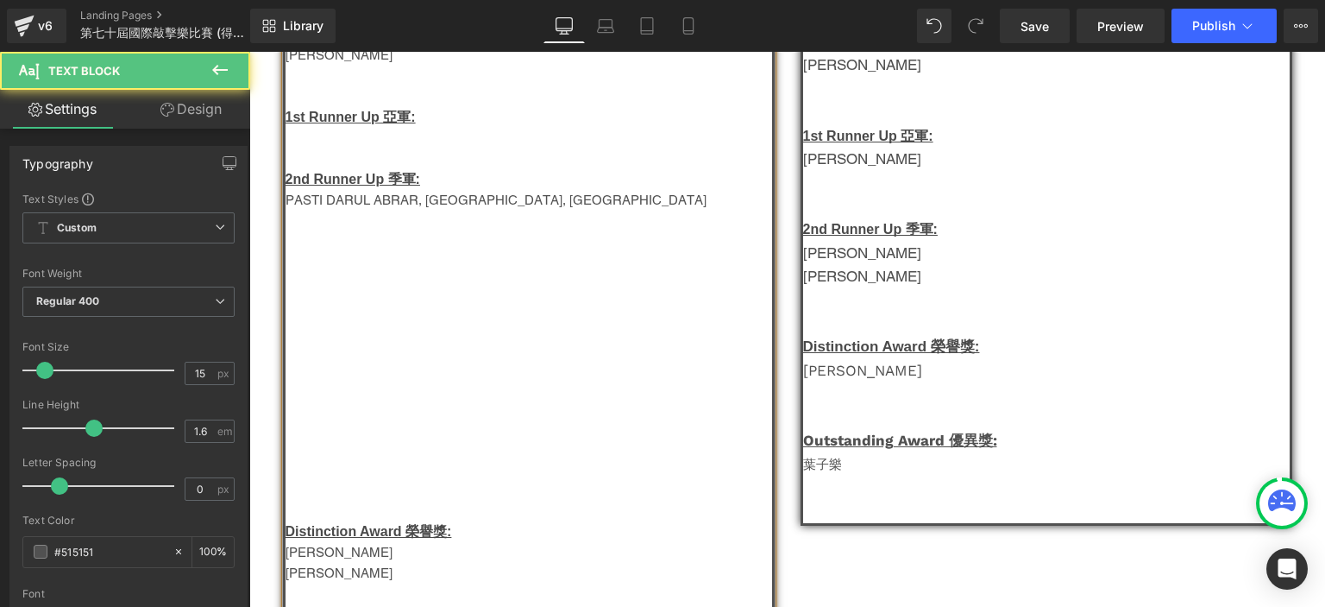
click at [337, 134] on p at bounding box center [529, 138] width 487 height 21
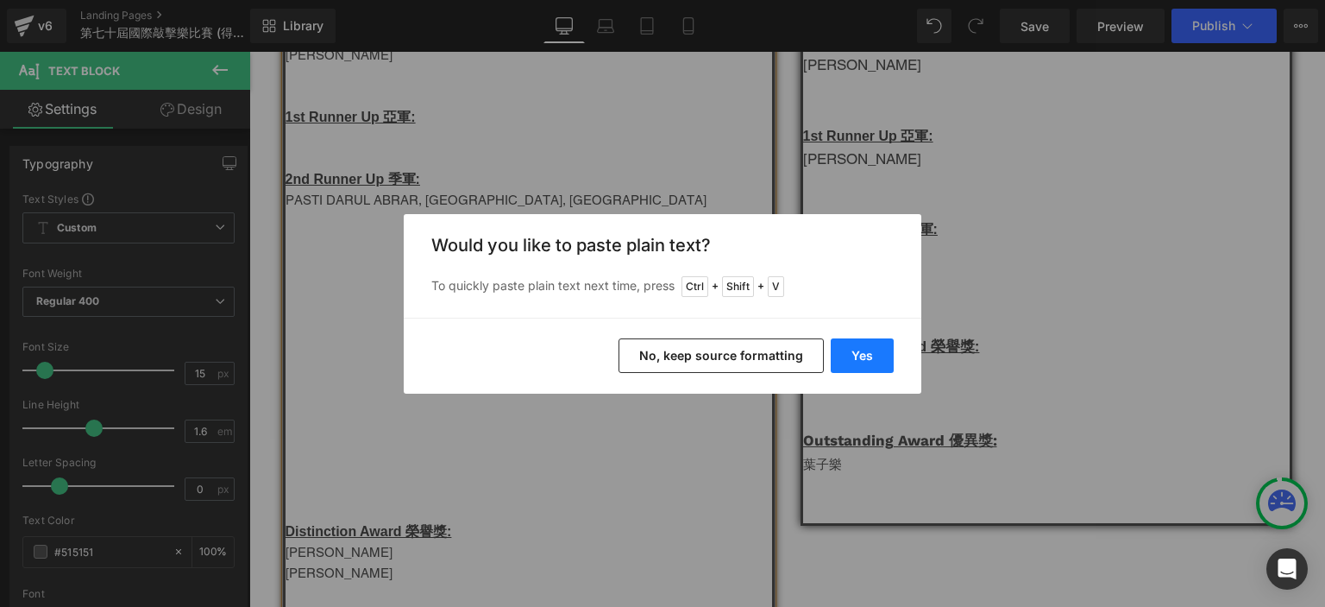
click at [854, 344] on button "Yes" at bounding box center [862, 355] width 63 height 35
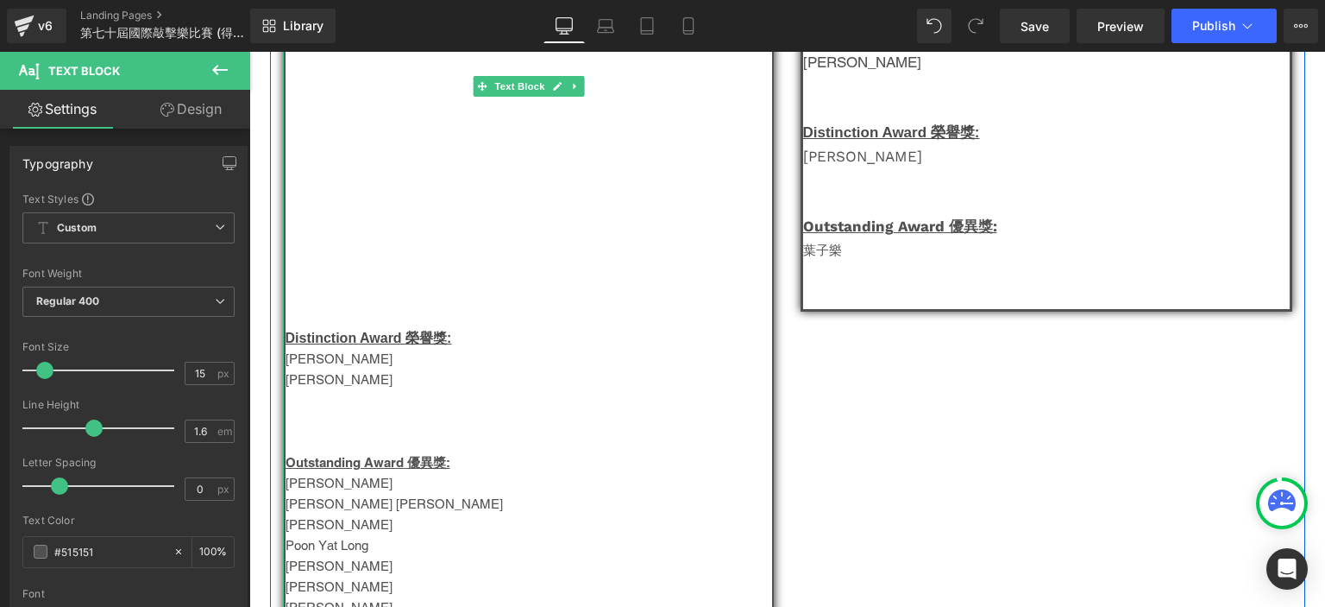
scroll to position [604, 0]
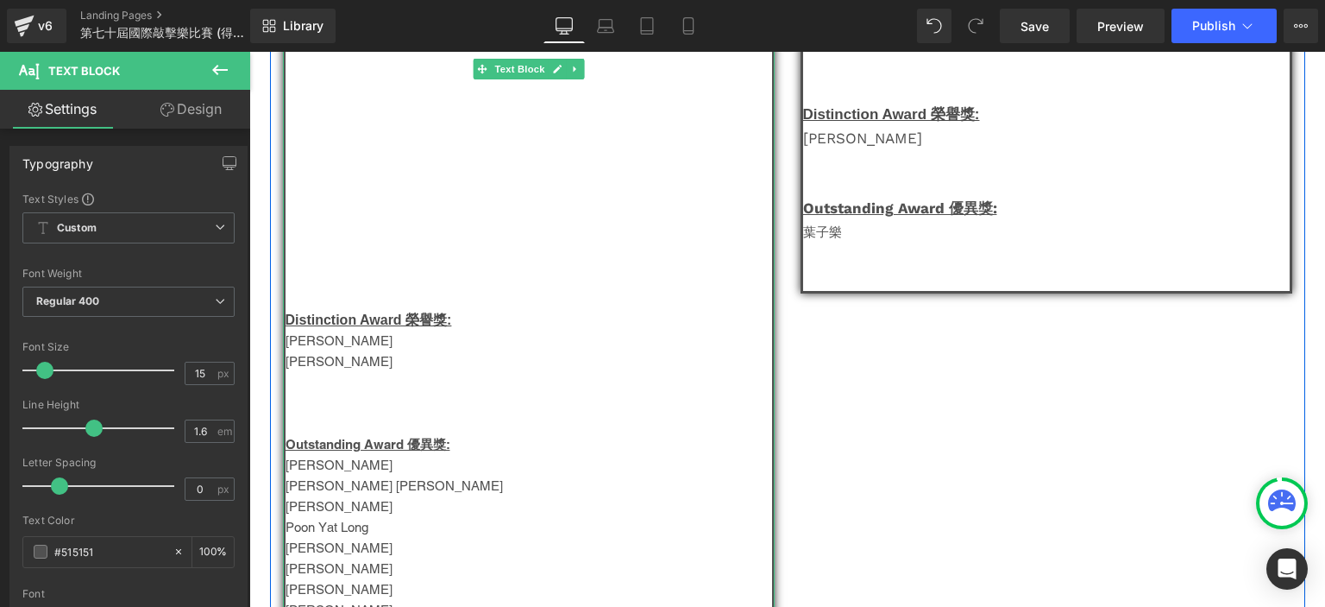
click at [339, 493] on span "[PERSON_NAME] [PERSON_NAME]" at bounding box center [394, 485] width 217 height 15
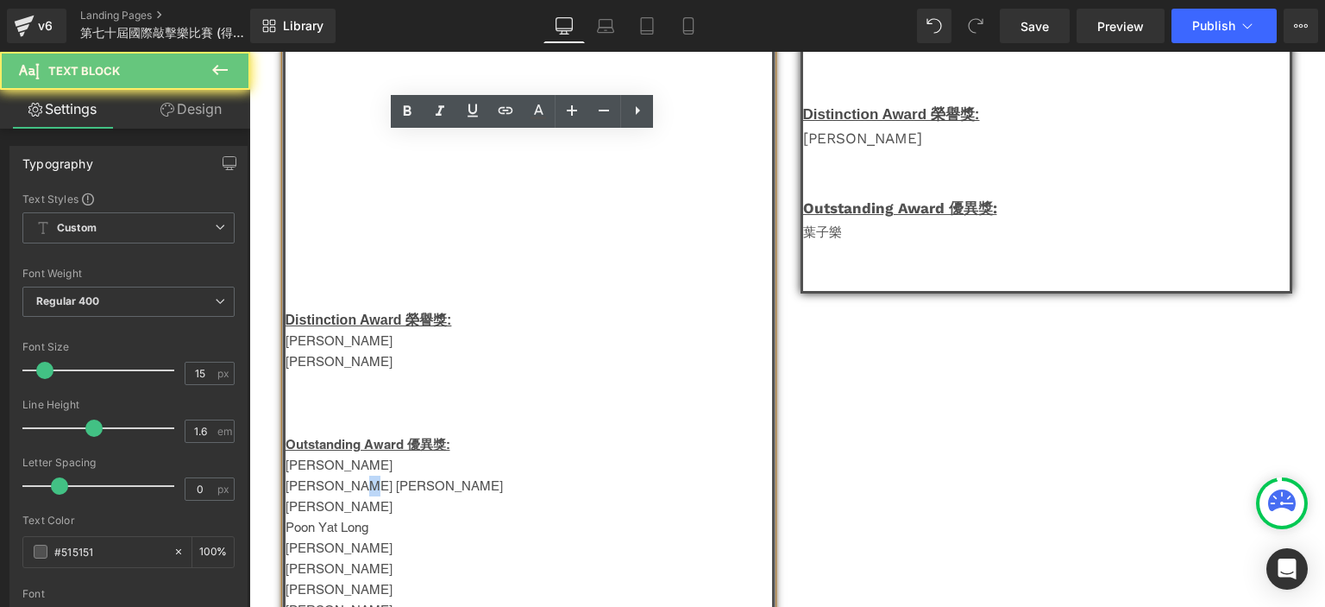
click at [339, 493] on span "[PERSON_NAME] [PERSON_NAME]" at bounding box center [394, 485] width 217 height 15
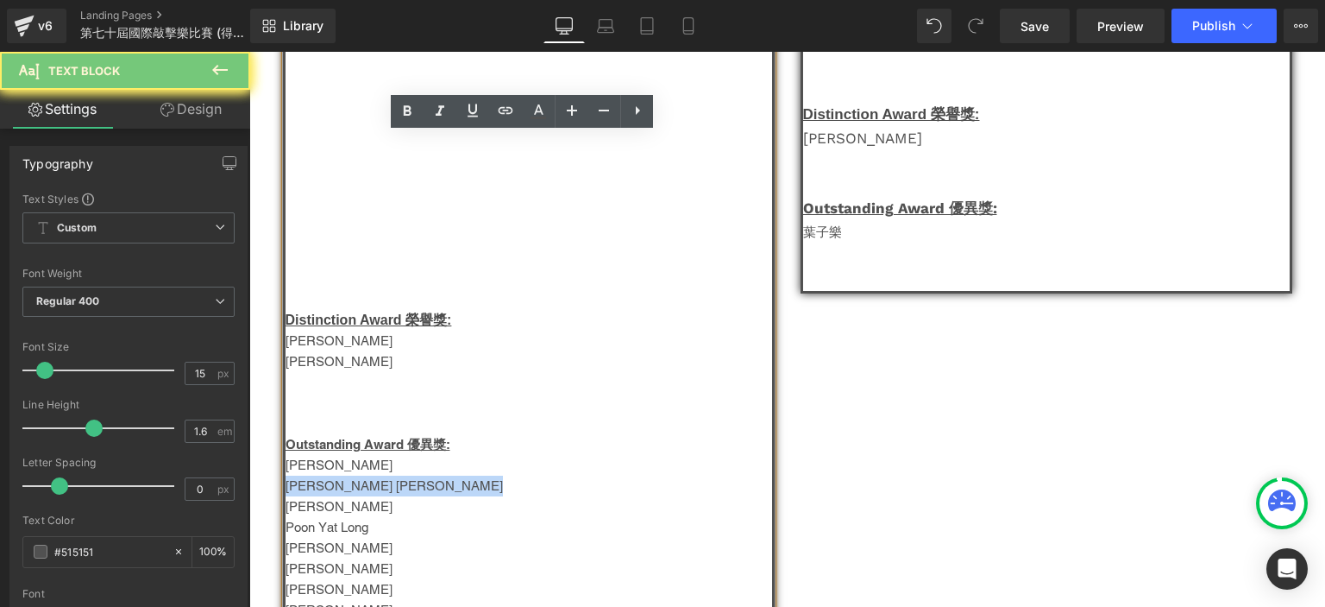
click at [339, 493] on span "[PERSON_NAME] [PERSON_NAME]" at bounding box center [394, 485] width 217 height 15
copy span "[PERSON_NAME] [PERSON_NAME]"
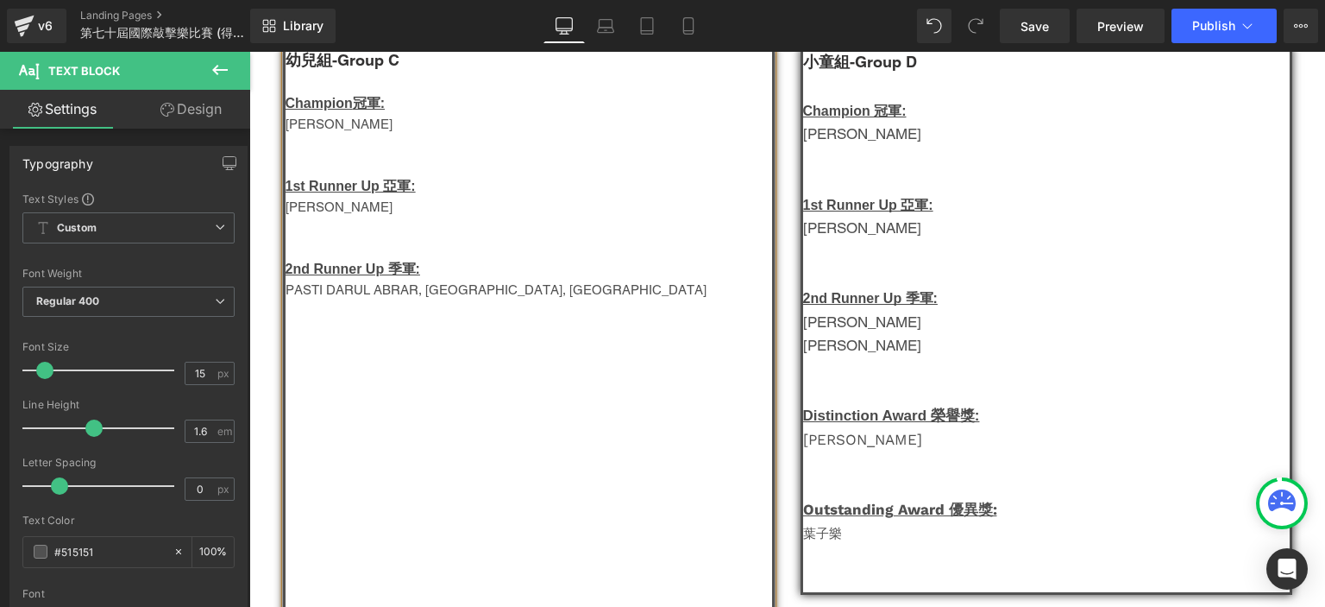
scroll to position [299, 0]
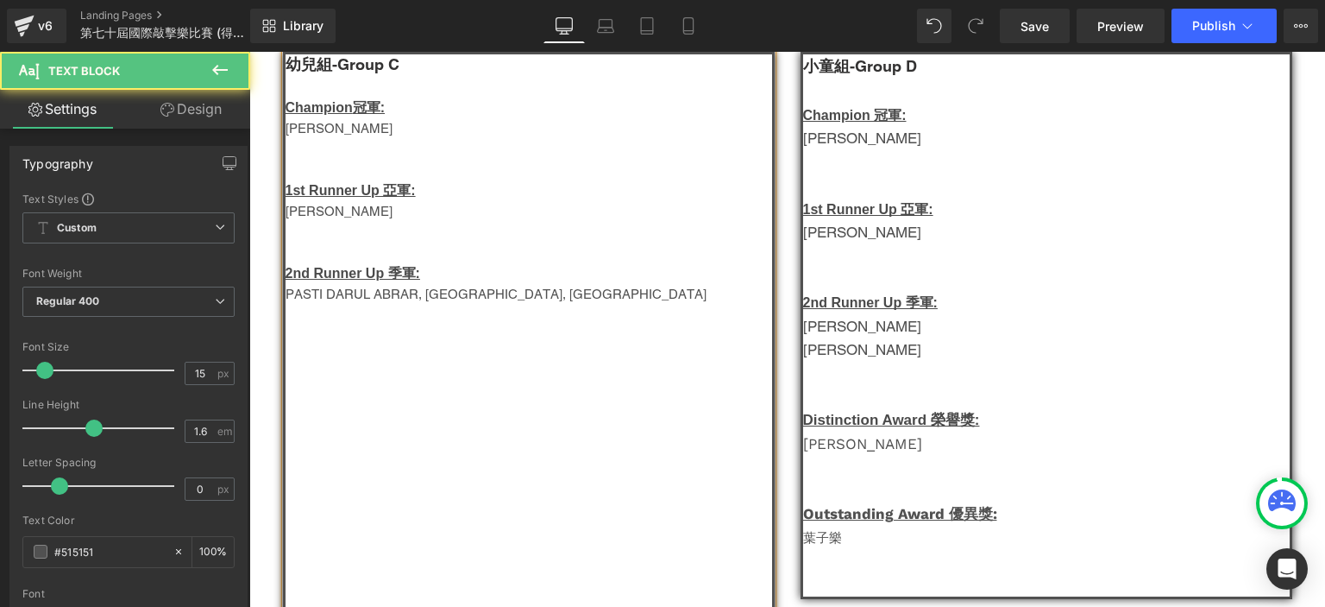
click at [331, 319] on p at bounding box center [529, 315] width 487 height 21
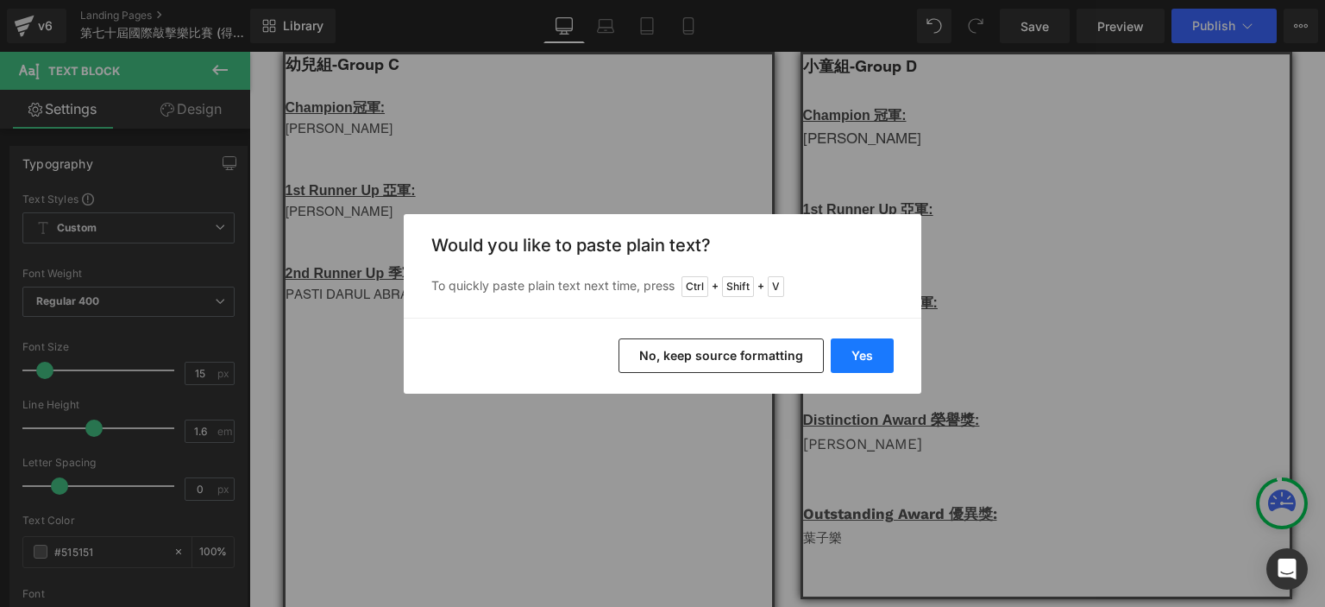
click at [853, 355] on button "Yes" at bounding box center [862, 355] width 63 height 35
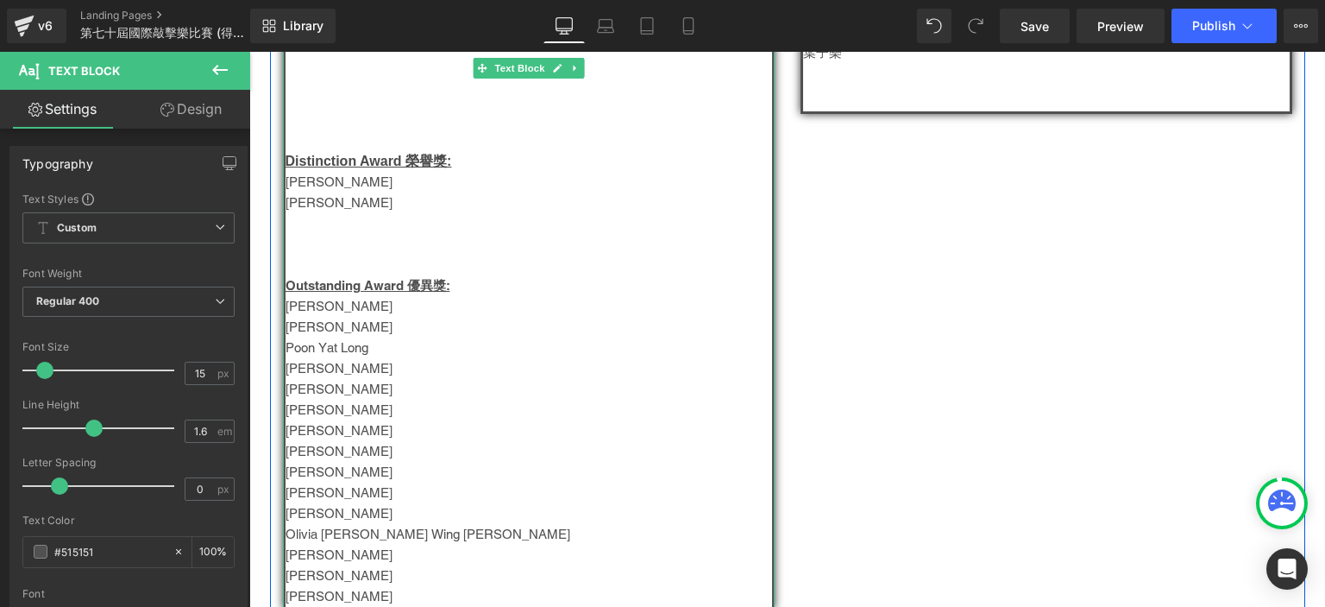
scroll to position [783, 0]
drag, startPoint x: 340, startPoint y: 334, endPoint x: 281, endPoint y: 334, distance: 58.7
click at [286, 334] on p "[PERSON_NAME]" at bounding box center [529, 327] width 487 height 21
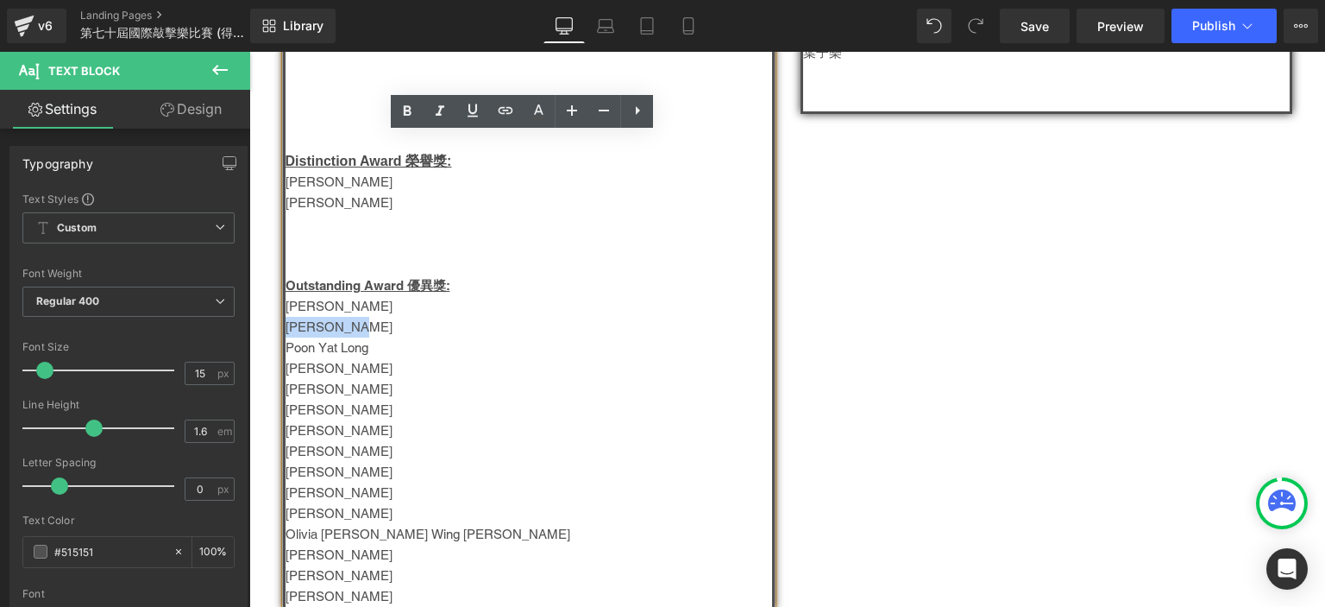
copy span "[PERSON_NAME]"
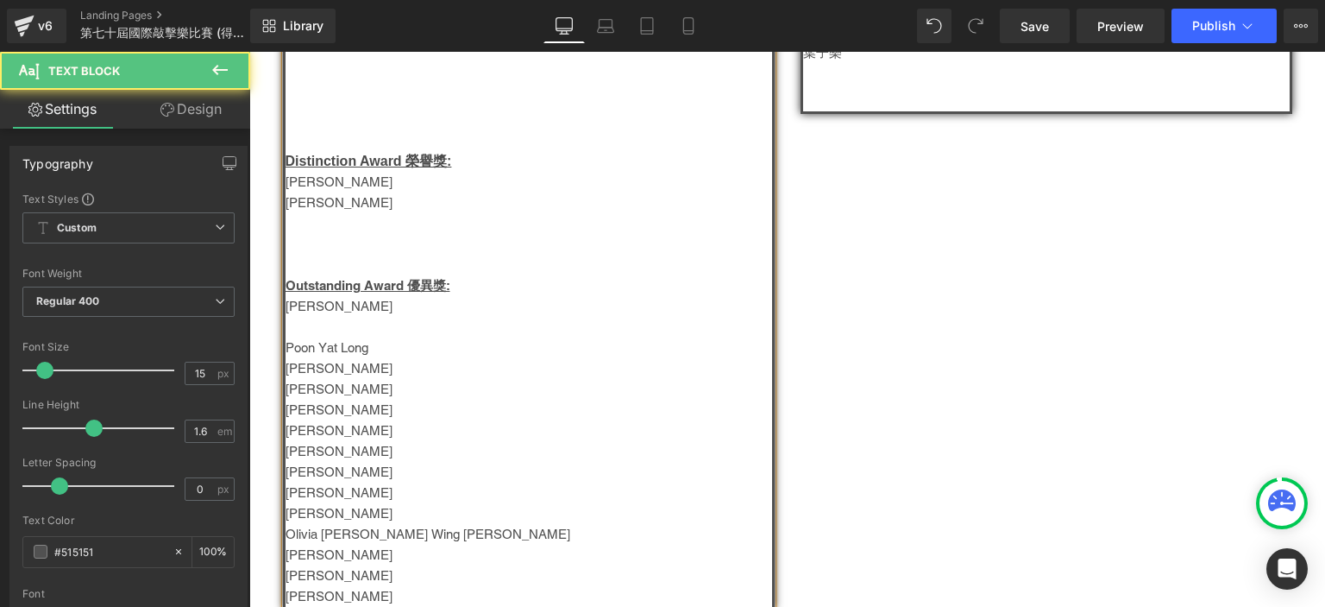
click at [327, 210] on p "[PERSON_NAME]" at bounding box center [529, 202] width 487 height 21
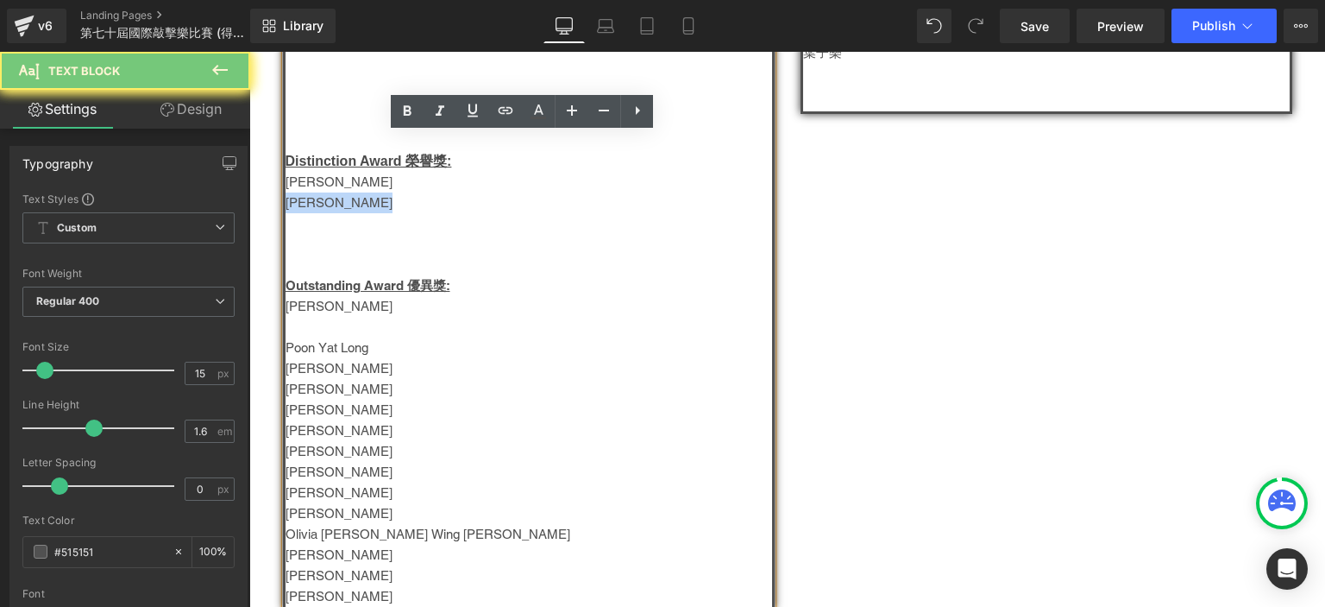
click at [327, 210] on p "[PERSON_NAME]" at bounding box center [529, 202] width 487 height 21
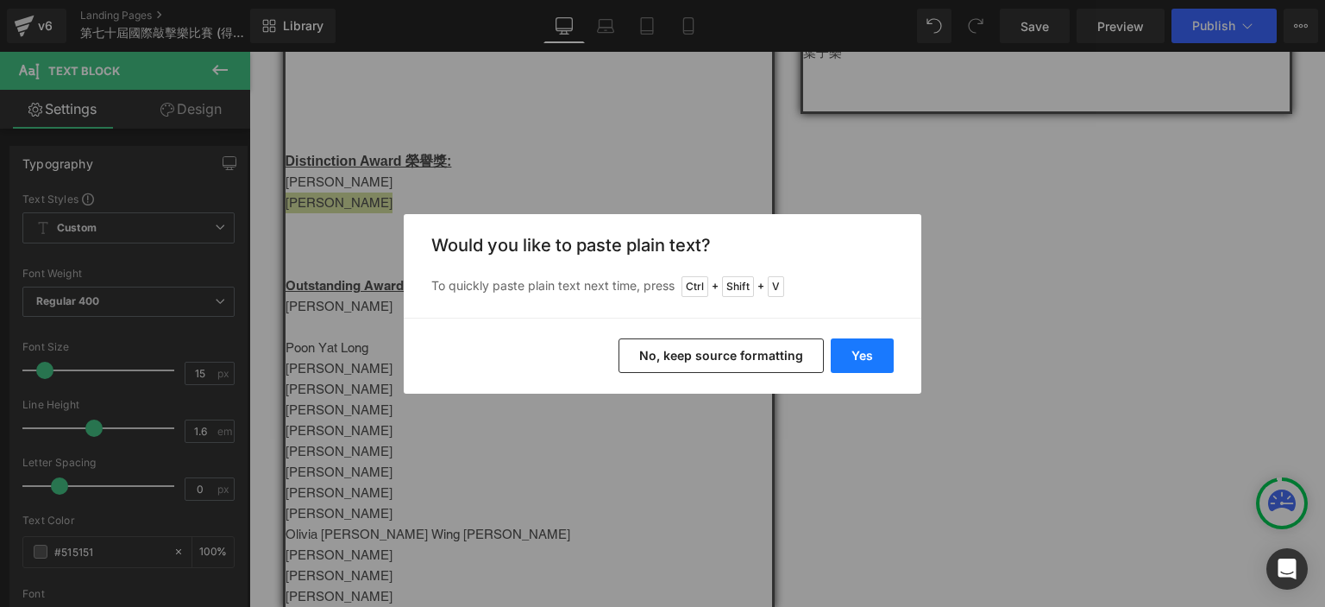
click at [864, 364] on button "Yes" at bounding box center [862, 355] width 63 height 35
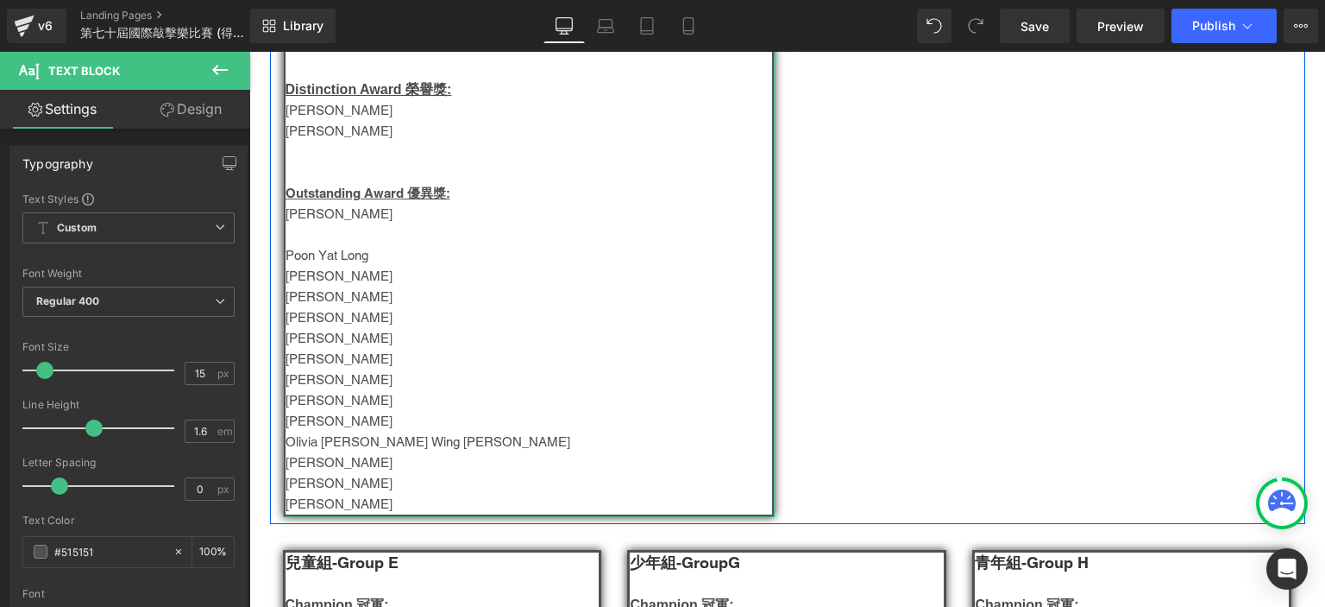
scroll to position [856, 0]
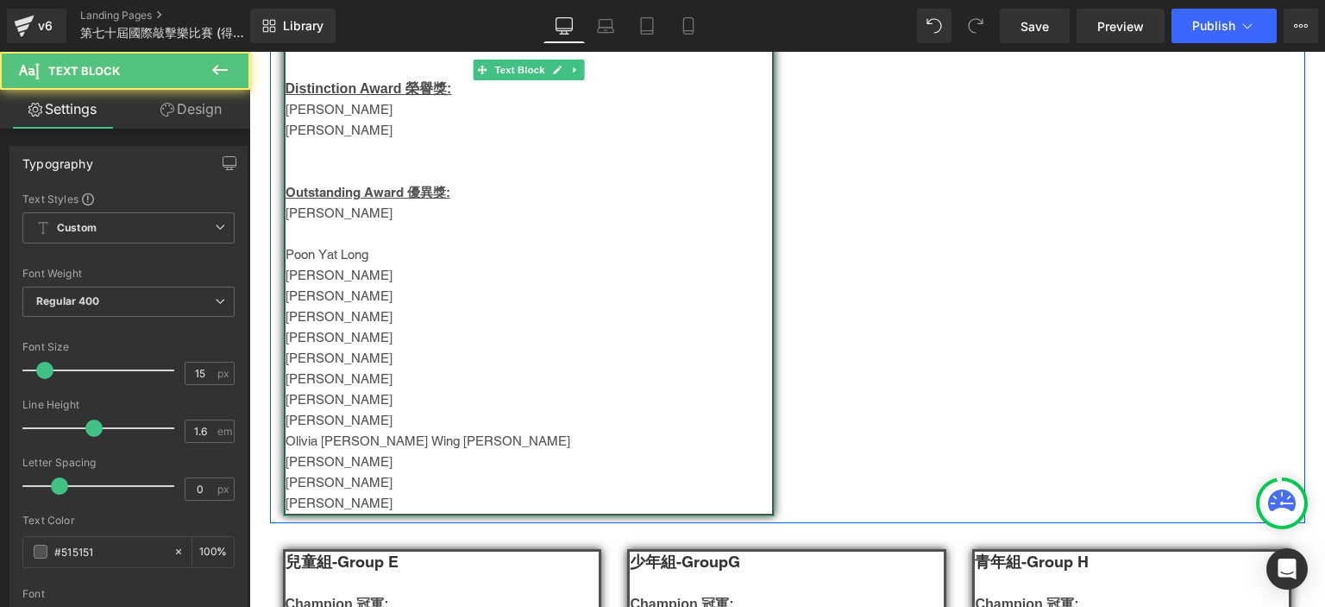
click at [318, 230] on p at bounding box center [529, 233] width 487 height 21
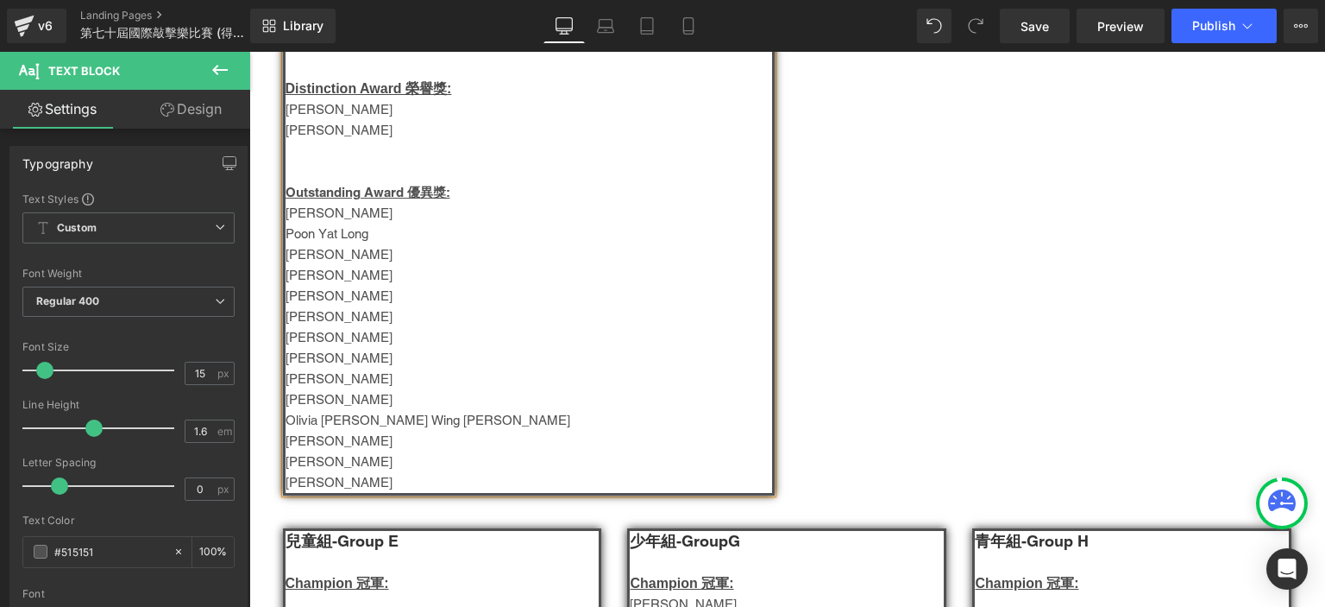
drag, startPoint x: 399, startPoint y: 489, endPoint x: 278, endPoint y: 256, distance: 262.8
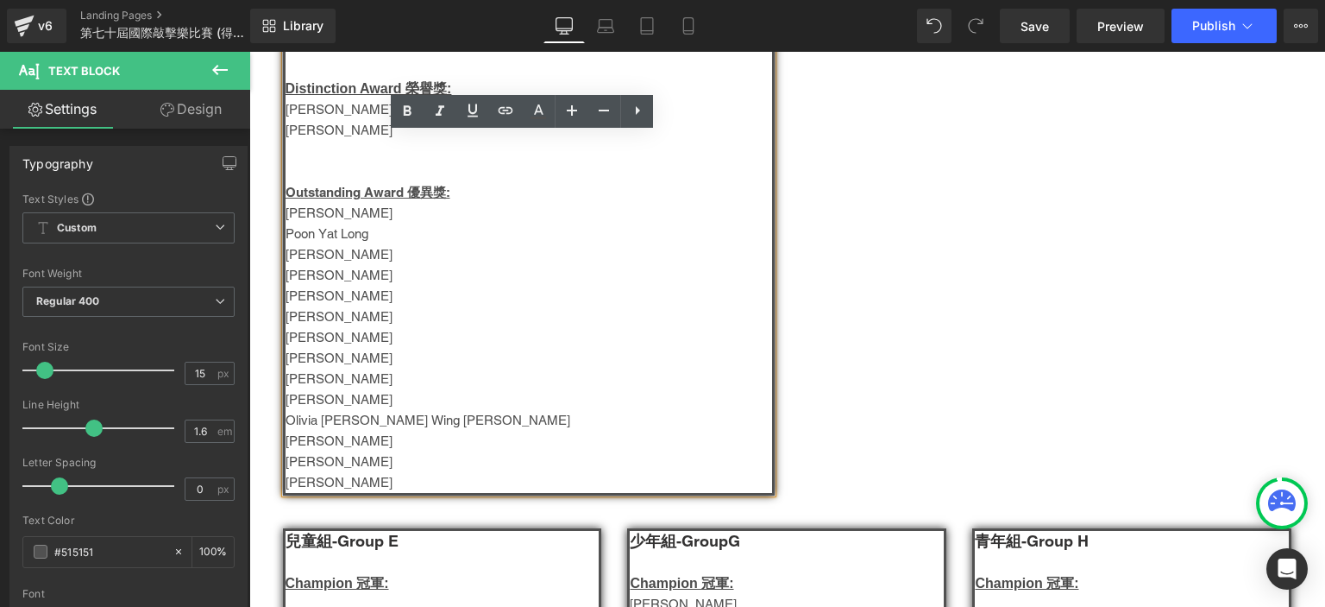
copy div "[PERSON_NAME] Ka Yan [PERSON_NAME][PERSON_NAME] [PERSON_NAME] [PERSON_NAME] [PE…"
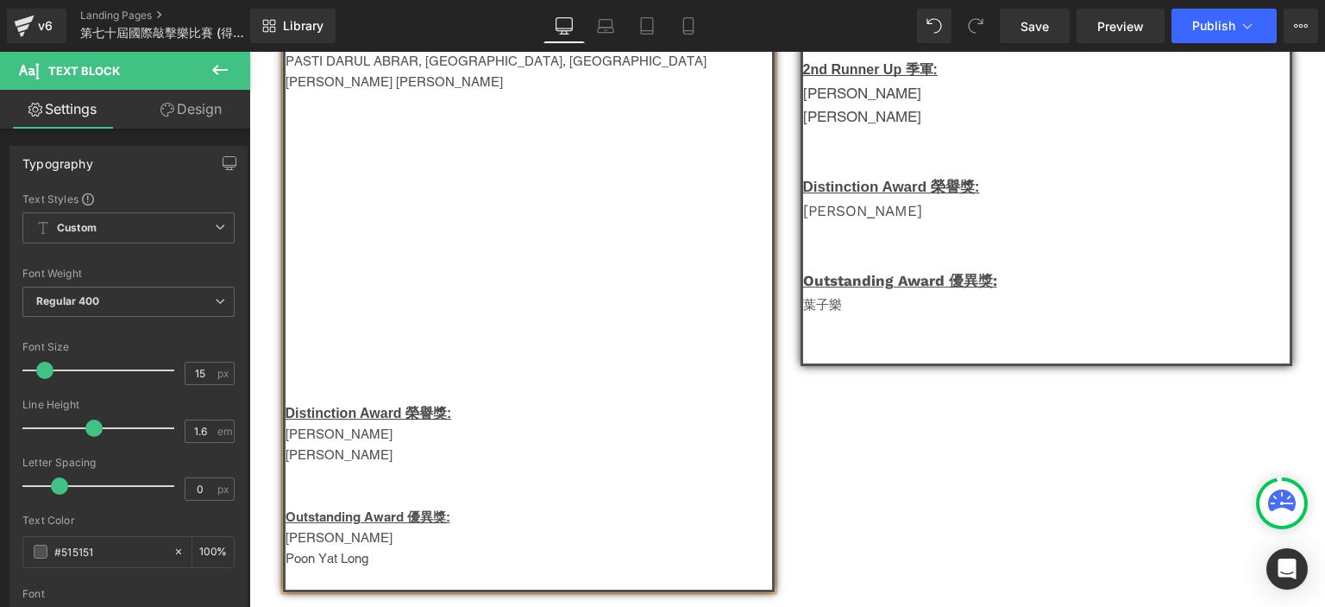
scroll to position [535, 0]
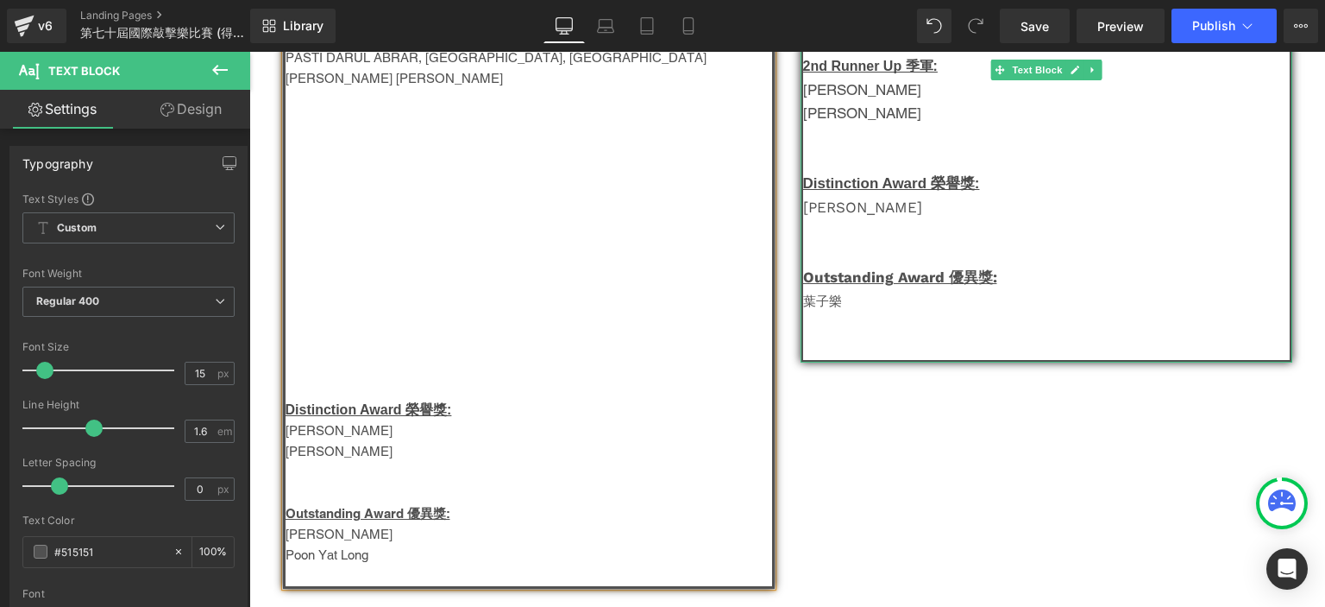
click at [833, 323] on p at bounding box center [1046, 324] width 487 height 23
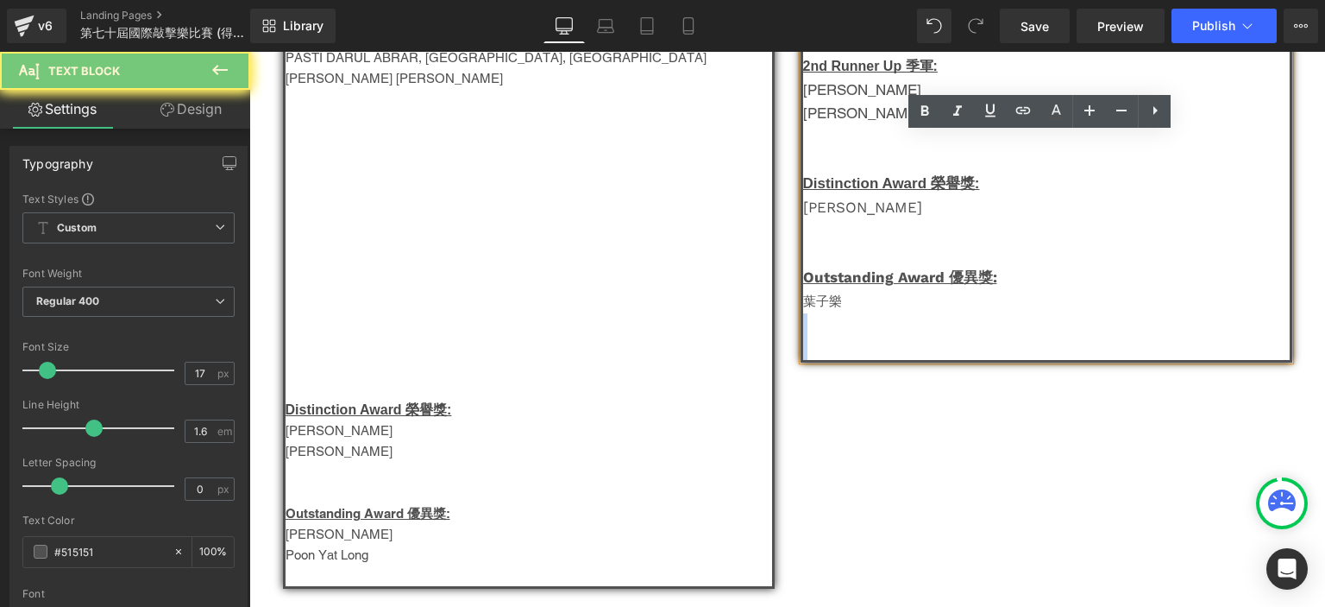
click at [833, 323] on p at bounding box center [1046, 324] width 487 height 23
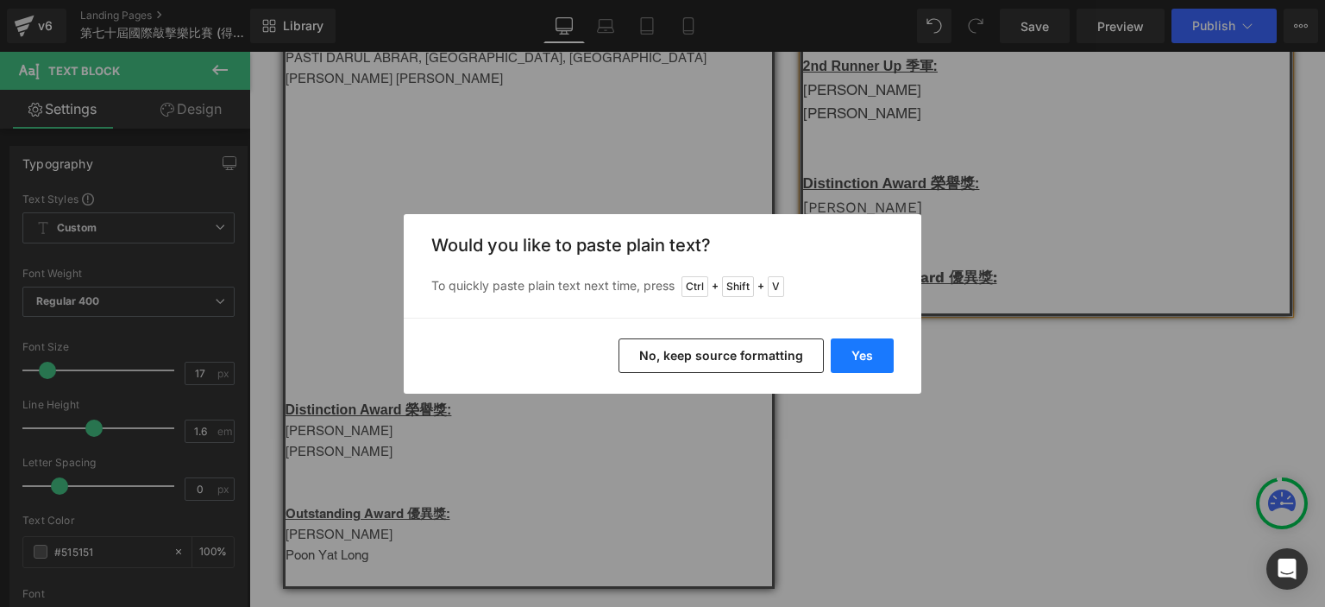
click at [883, 355] on button "Yes" at bounding box center [862, 355] width 63 height 35
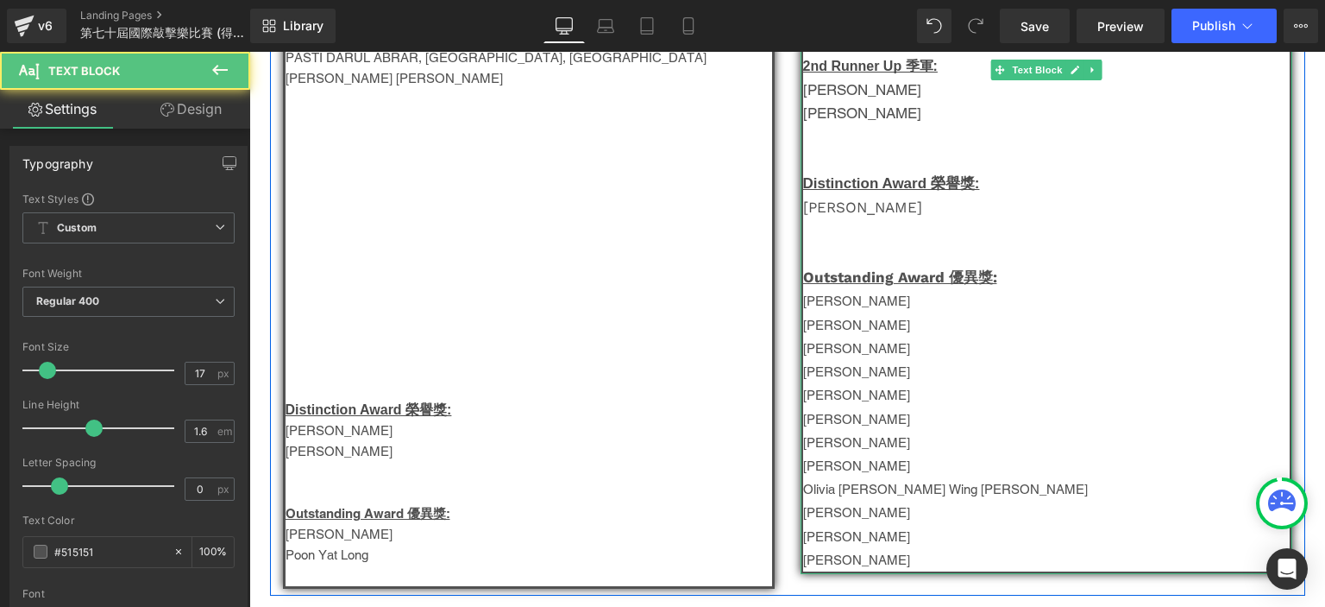
click at [811, 204] on font "[PERSON_NAME]" at bounding box center [862, 206] width 119 height 17
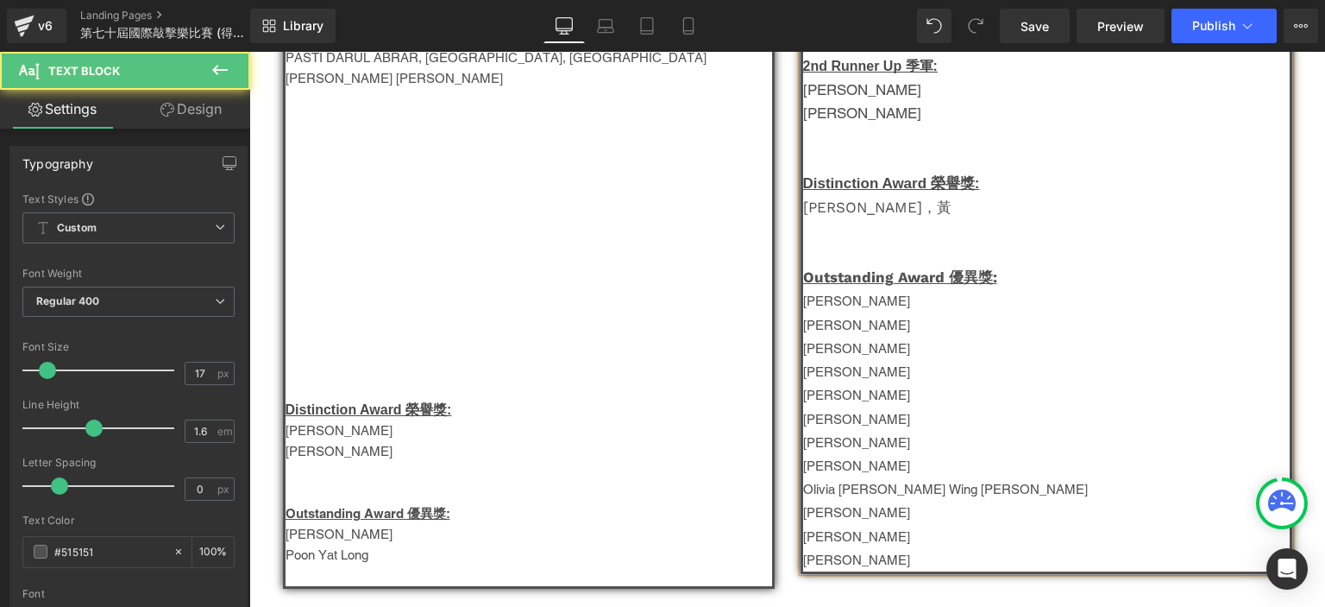
click at [835, 305] on span "[PERSON_NAME]" at bounding box center [856, 300] width 107 height 15
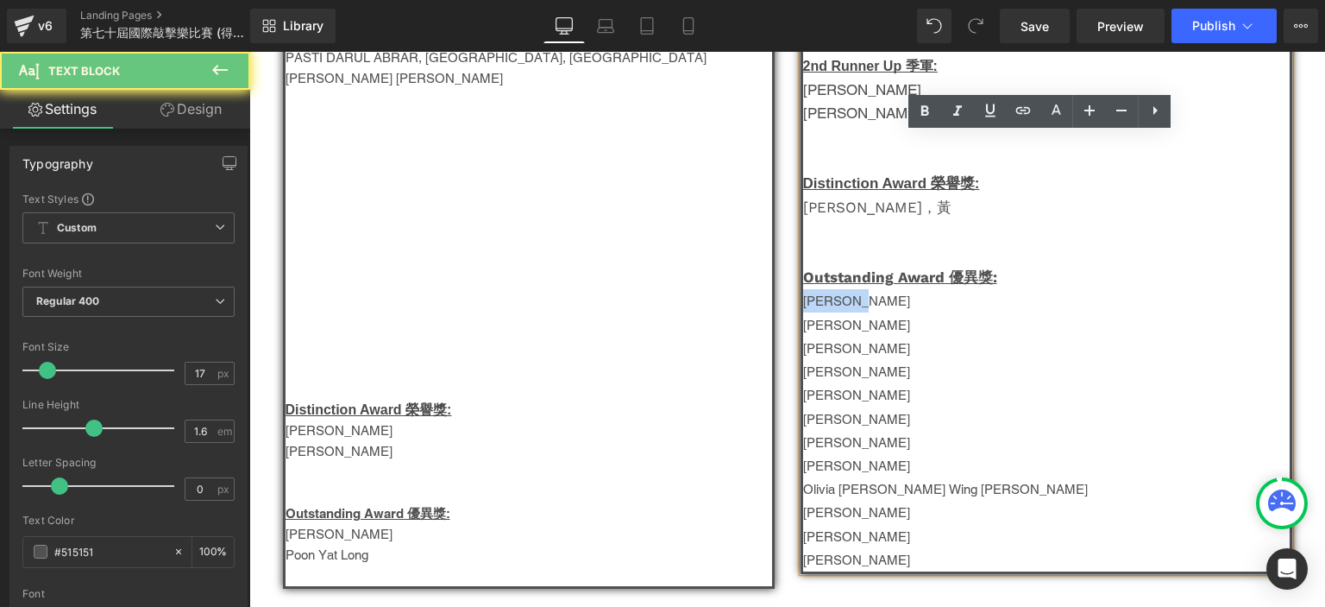
click at [835, 305] on span "[PERSON_NAME]" at bounding box center [856, 300] width 107 height 15
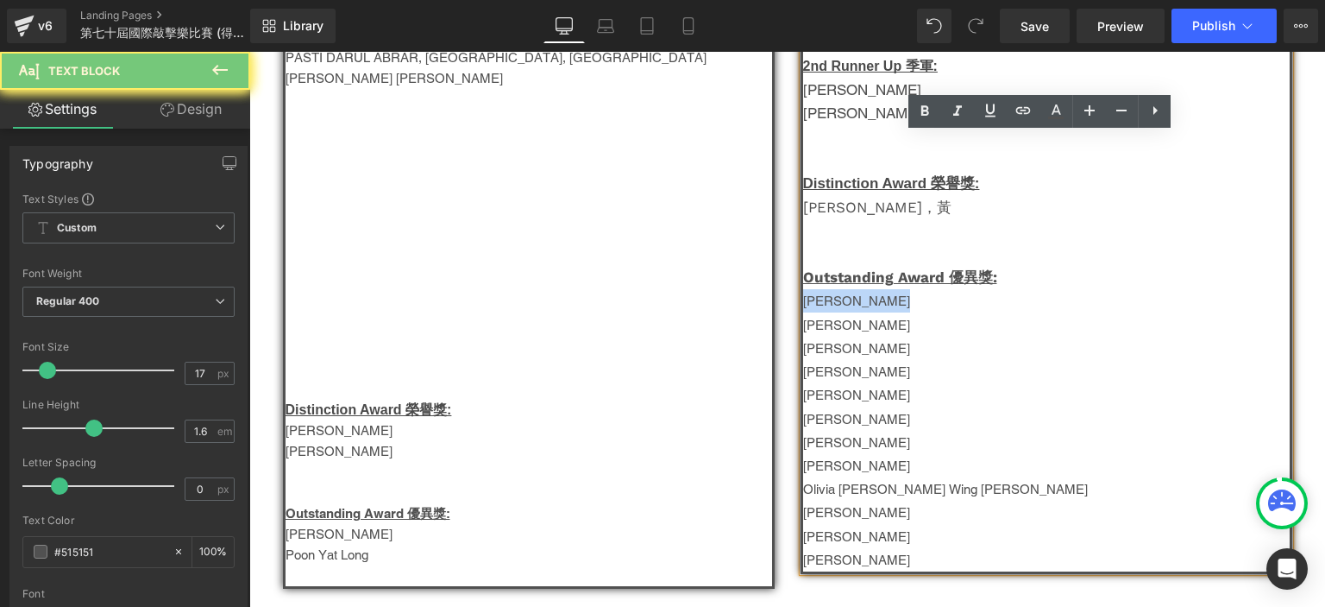
click at [835, 305] on span "[PERSON_NAME]" at bounding box center [856, 300] width 107 height 15
copy span "[PERSON_NAME]"
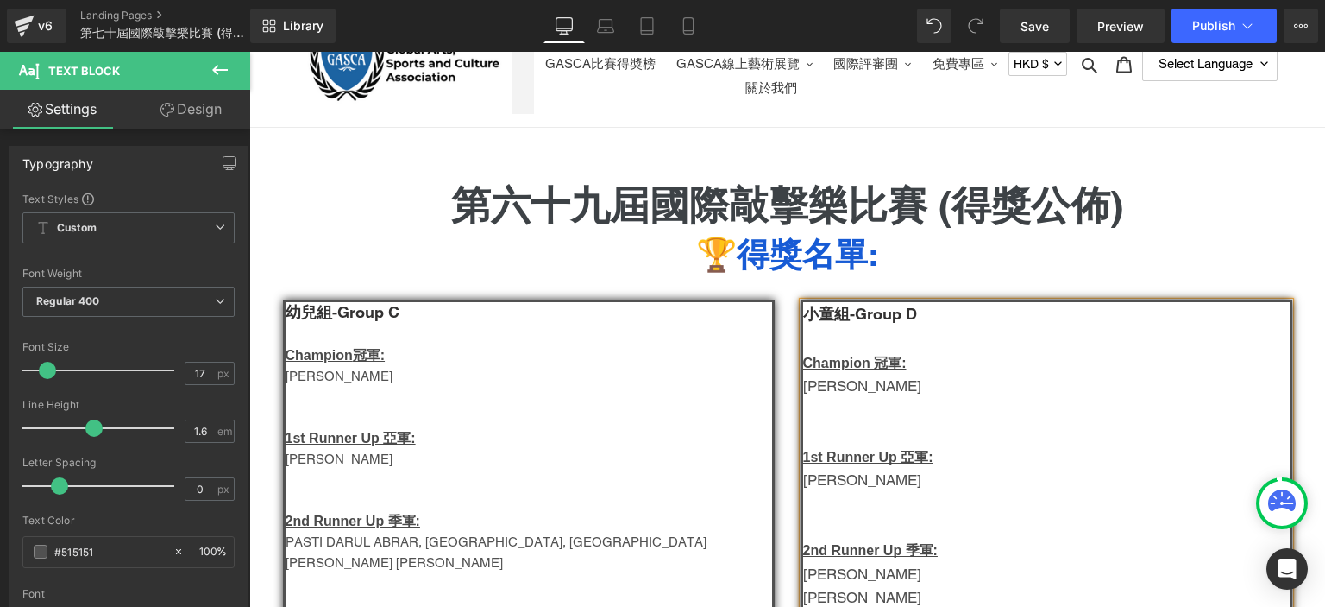
scroll to position [48, 0]
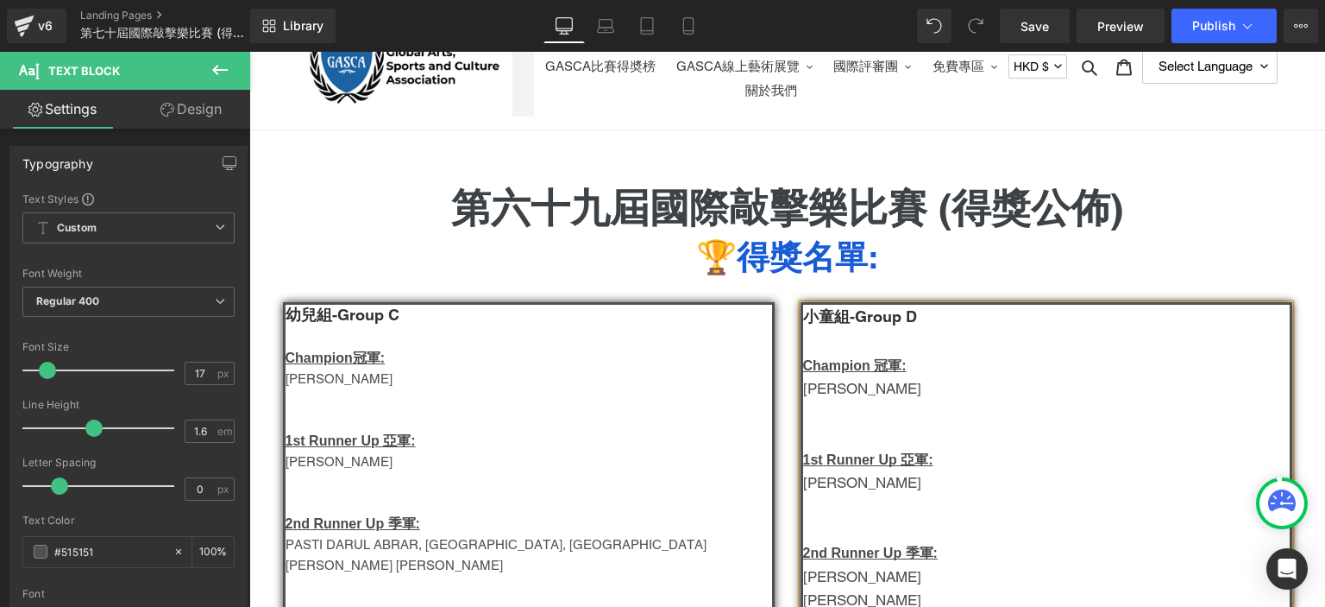
click at [834, 394] on p "[PERSON_NAME]" at bounding box center [1046, 388] width 487 height 23
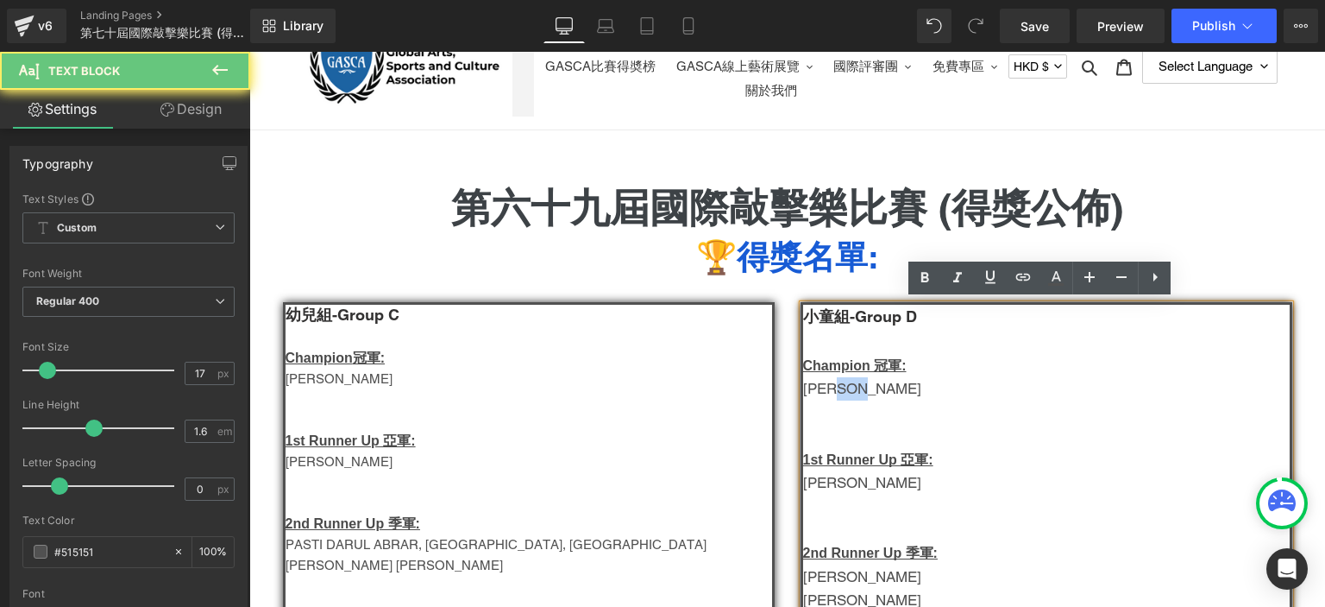
click at [834, 394] on p "[PERSON_NAME]" at bounding box center [1046, 388] width 487 height 23
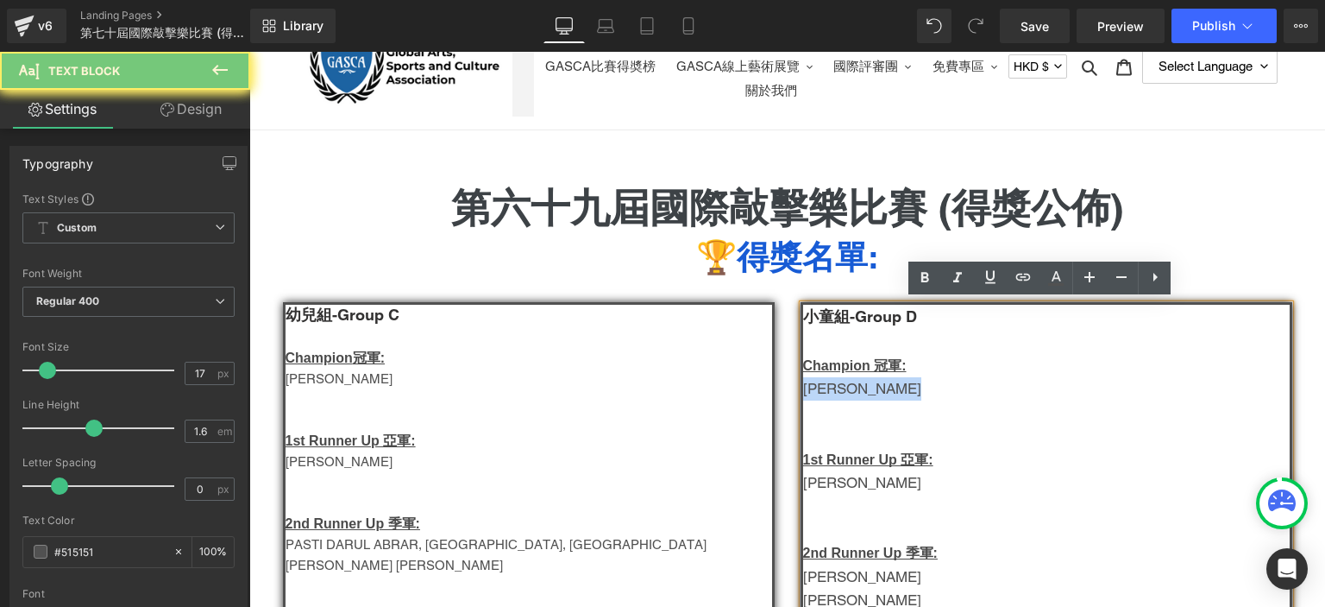
click at [834, 394] on p "[PERSON_NAME]" at bounding box center [1046, 388] width 487 height 23
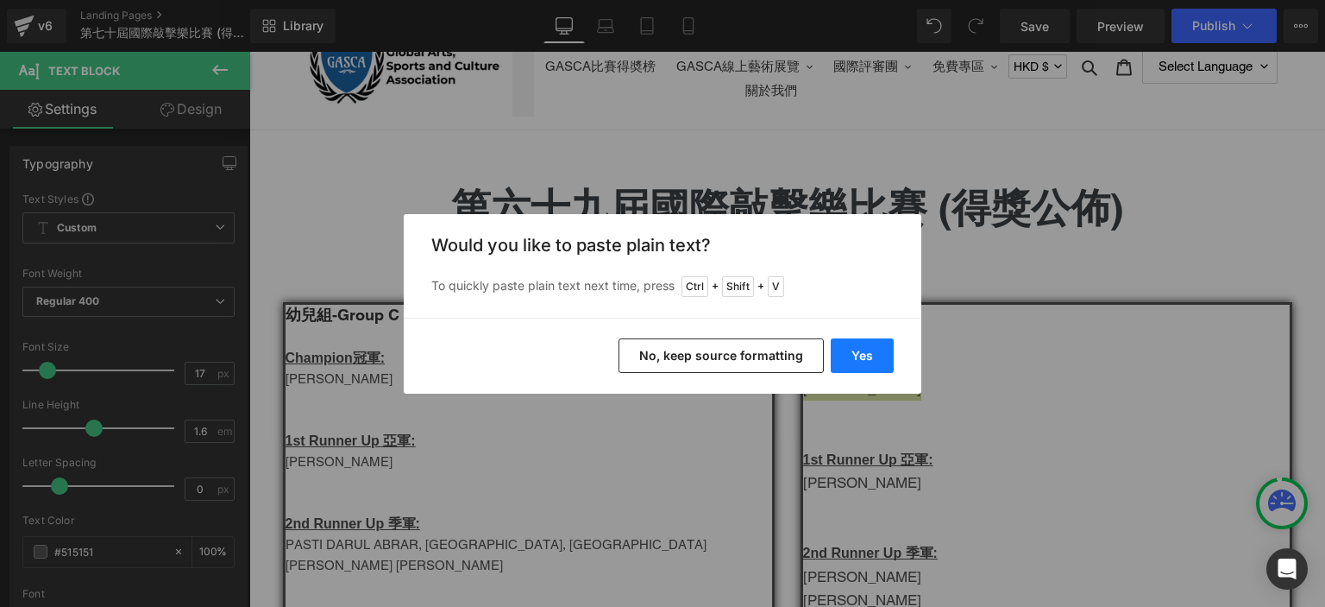
click at [852, 355] on button "Yes" at bounding box center [862, 355] width 63 height 35
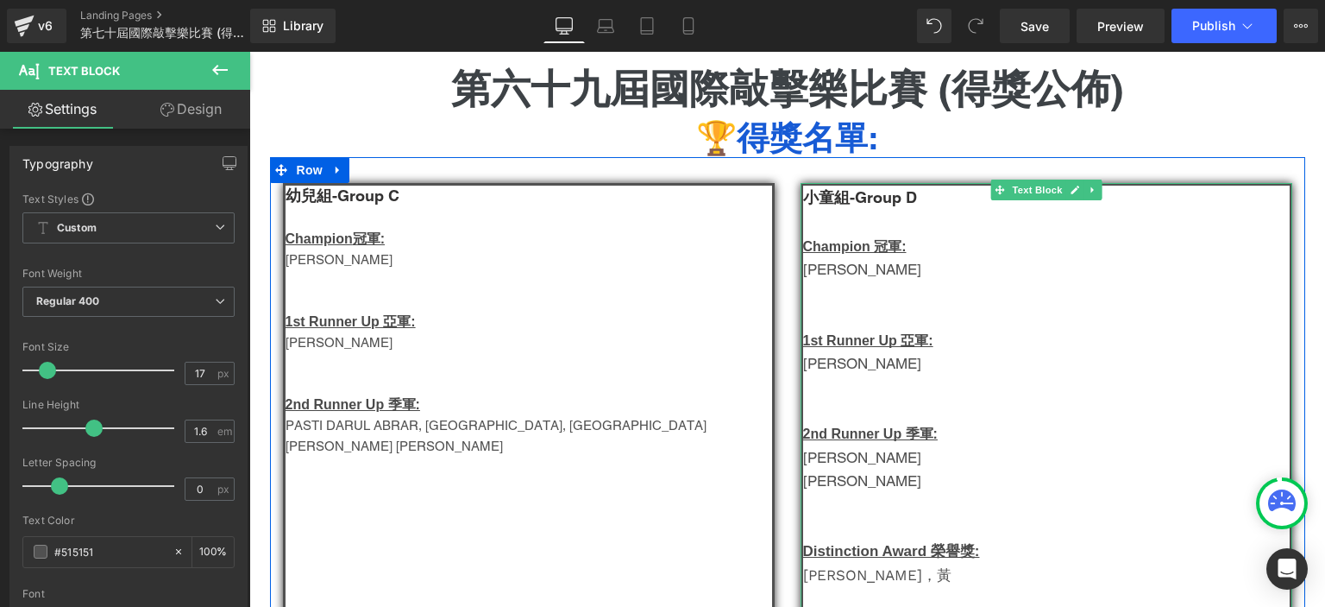
scroll to position [173, 0]
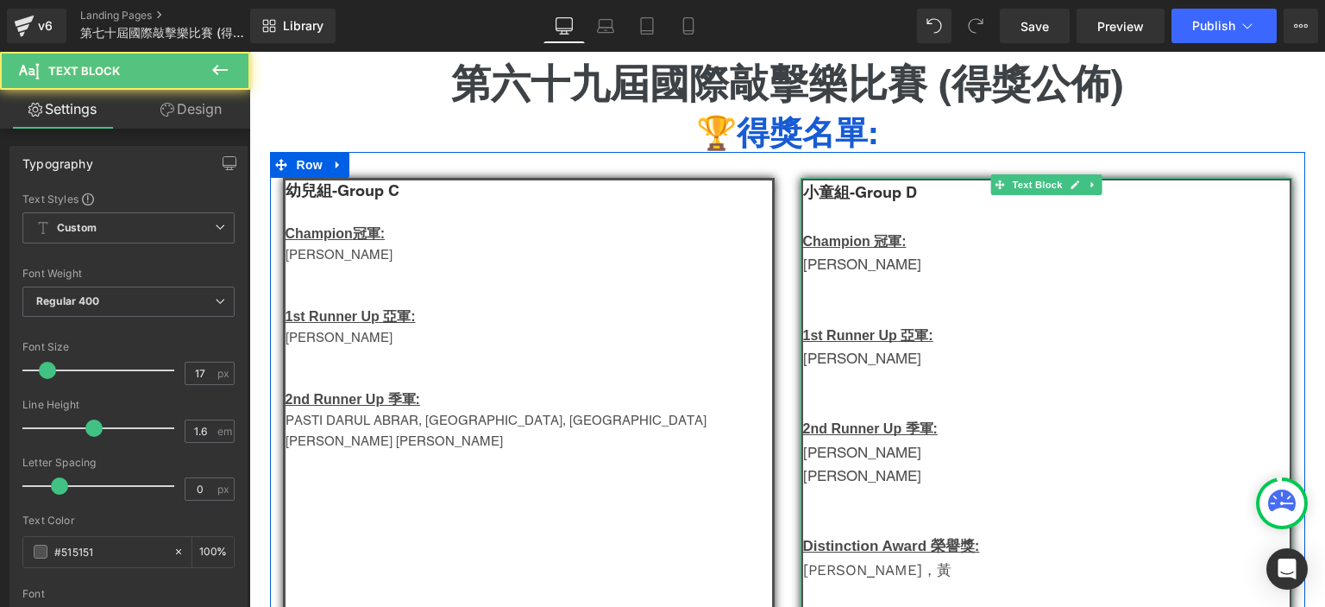
click at [837, 352] on p "[PERSON_NAME]" at bounding box center [1046, 358] width 487 height 23
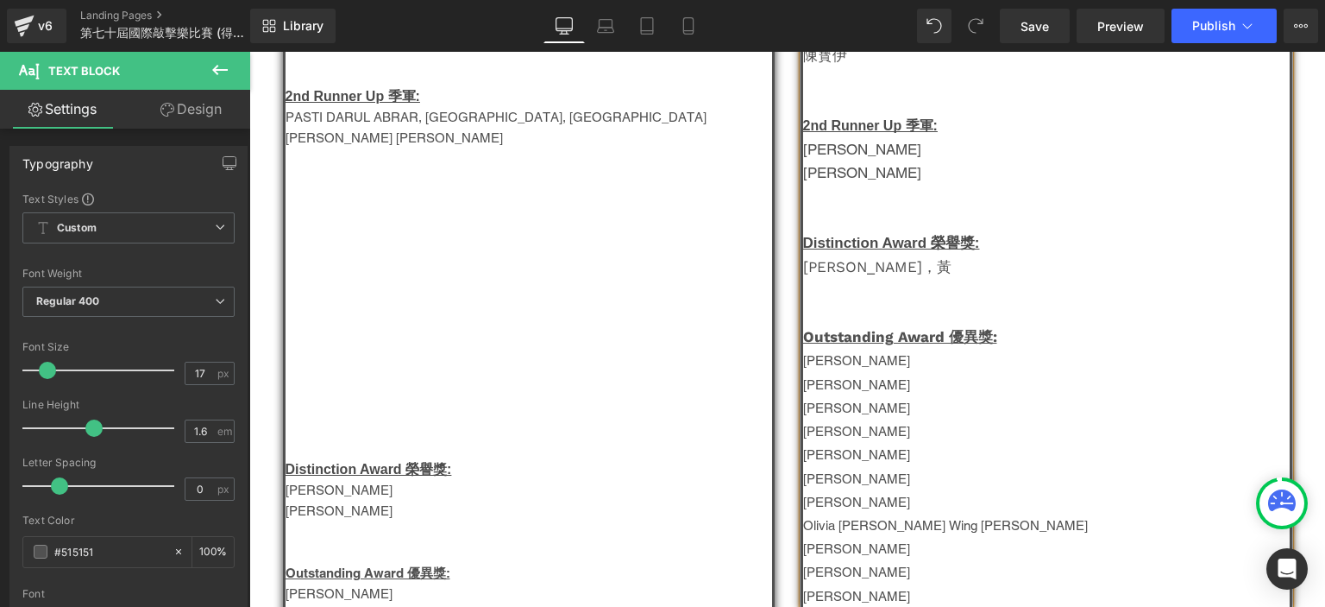
scroll to position [478, 0]
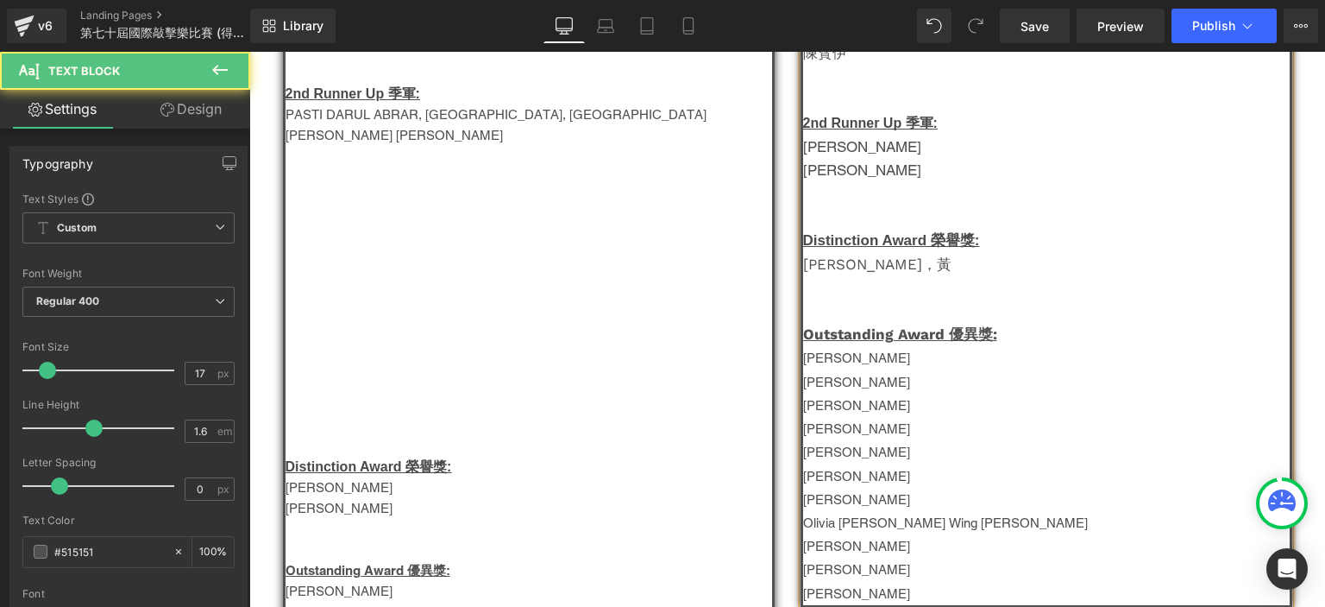
click at [877, 384] on span "[PERSON_NAME]" at bounding box center [856, 381] width 107 height 15
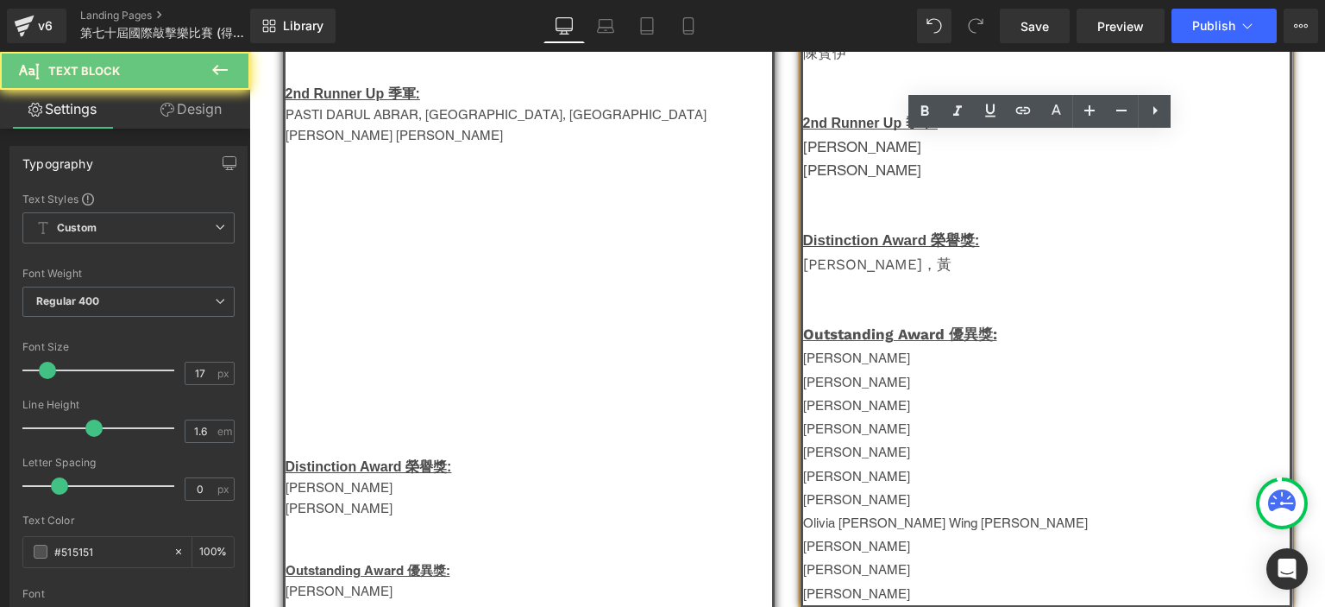
click at [877, 384] on span "[PERSON_NAME]" at bounding box center [856, 381] width 107 height 15
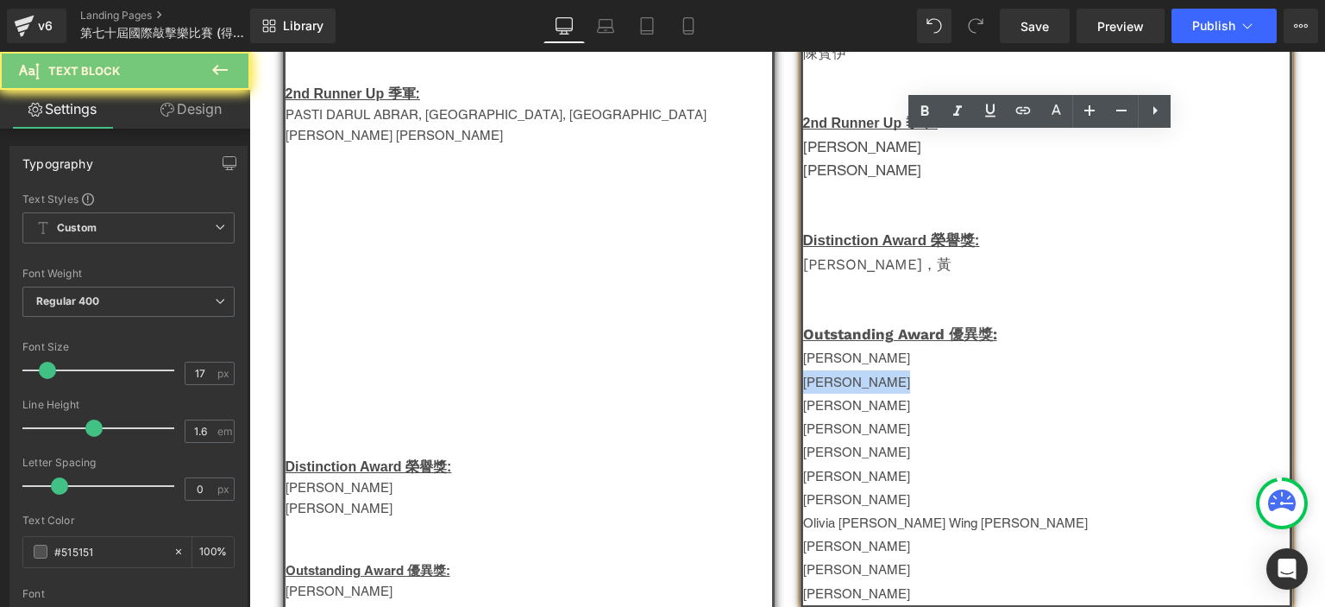
copy span "[PERSON_NAME]"
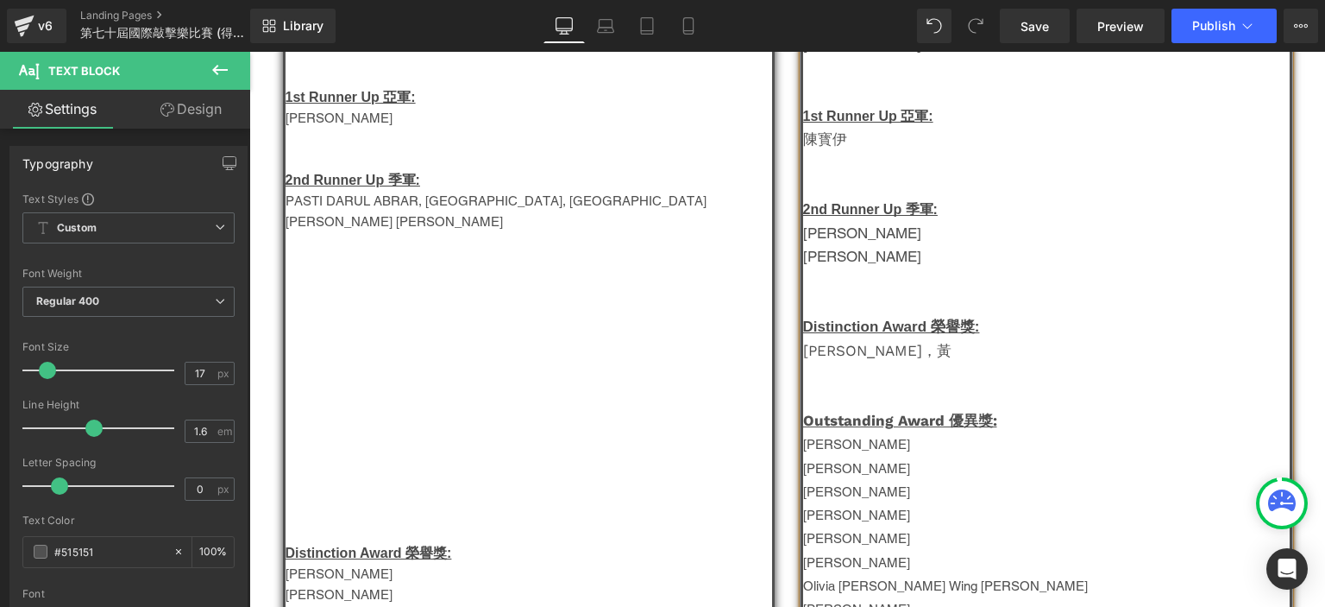
scroll to position [390, 0]
drag, startPoint x: 960, startPoint y: 245, endPoint x: 827, endPoint y: 234, distance: 133.3
click at [827, 234] on div "小童組-Group D Champion 冠軍: [PERSON_NAME]  1st Runner Up 亞軍: 陳寳伊 2nd Runner Up […" at bounding box center [1047, 315] width 492 height 711
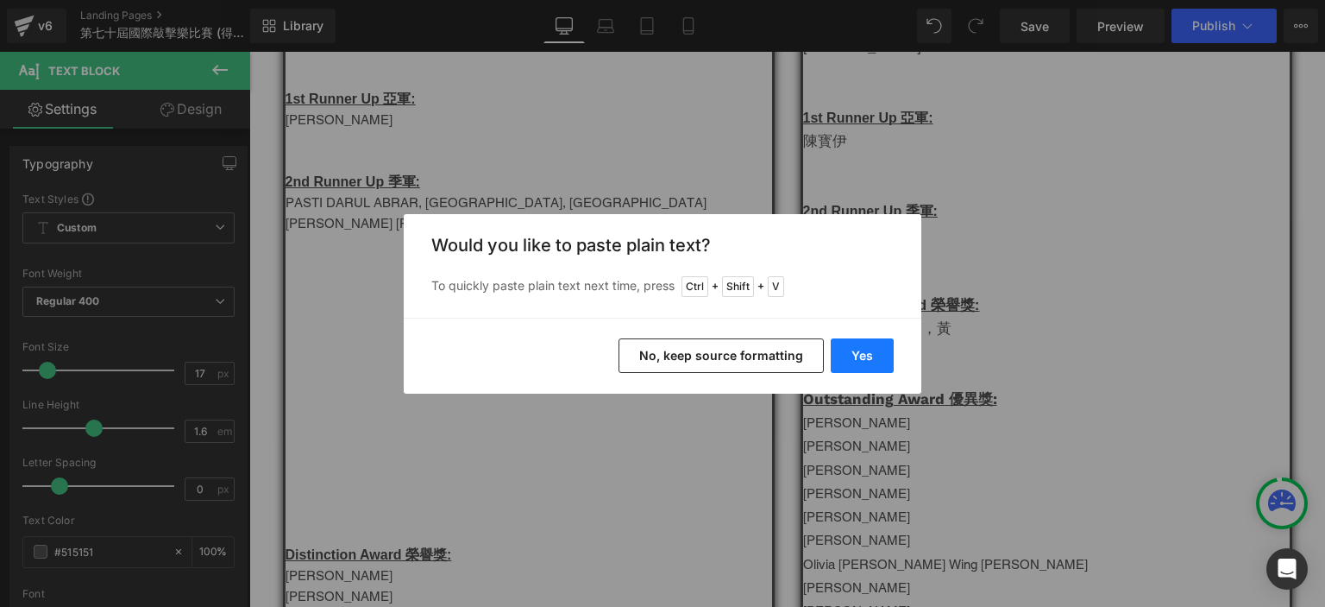
click at [858, 355] on button "Yes" at bounding box center [862, 355] width 63 height 35
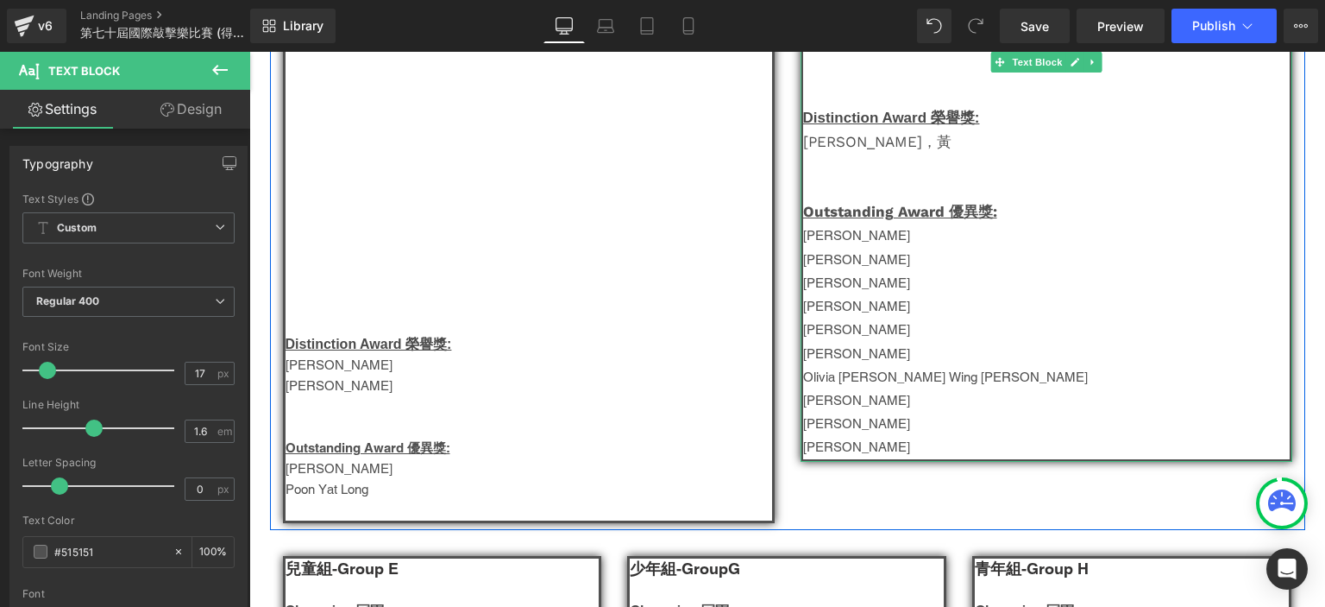
scroll to position [604, 0]
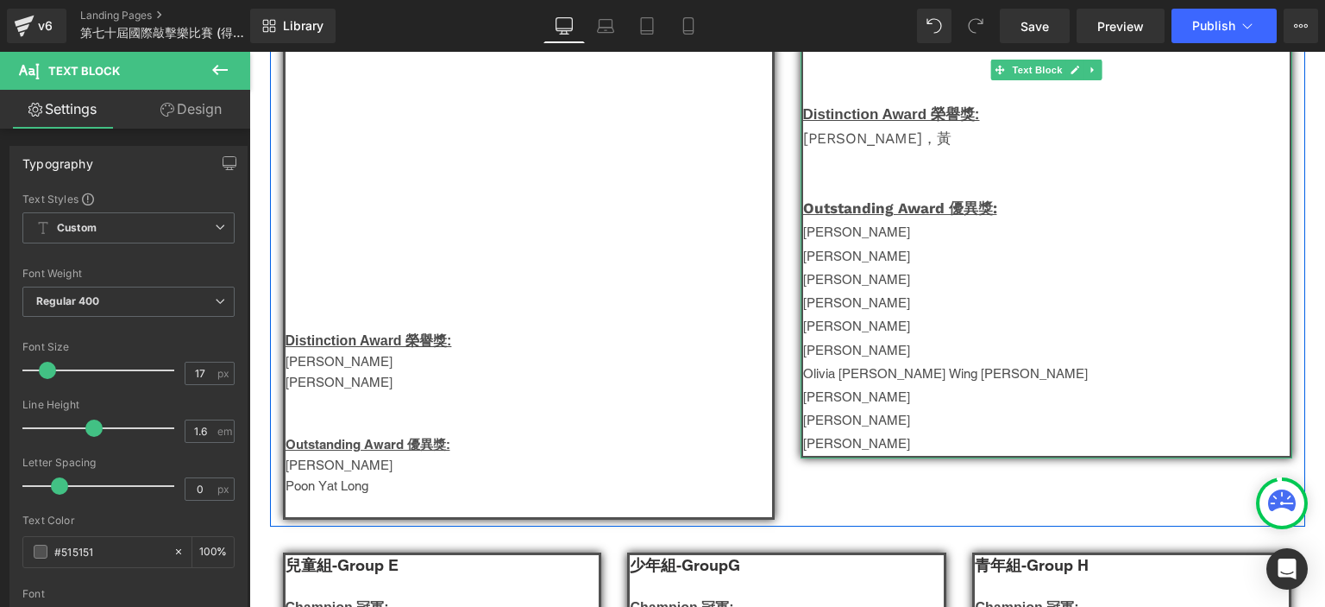
drag, startPoint x: 918, startPoint y: 450, endPoint x: 798, endPoint y: 260, distance: 224.5
click at [801, 260] on div "小童組-Group D Champion 冠軍: [PERSON_NAME]  1st Runner Up 亞軍: 陳寳伊 2nd Runner Up […" at bounding box center [1047, 101] width 492 height 711
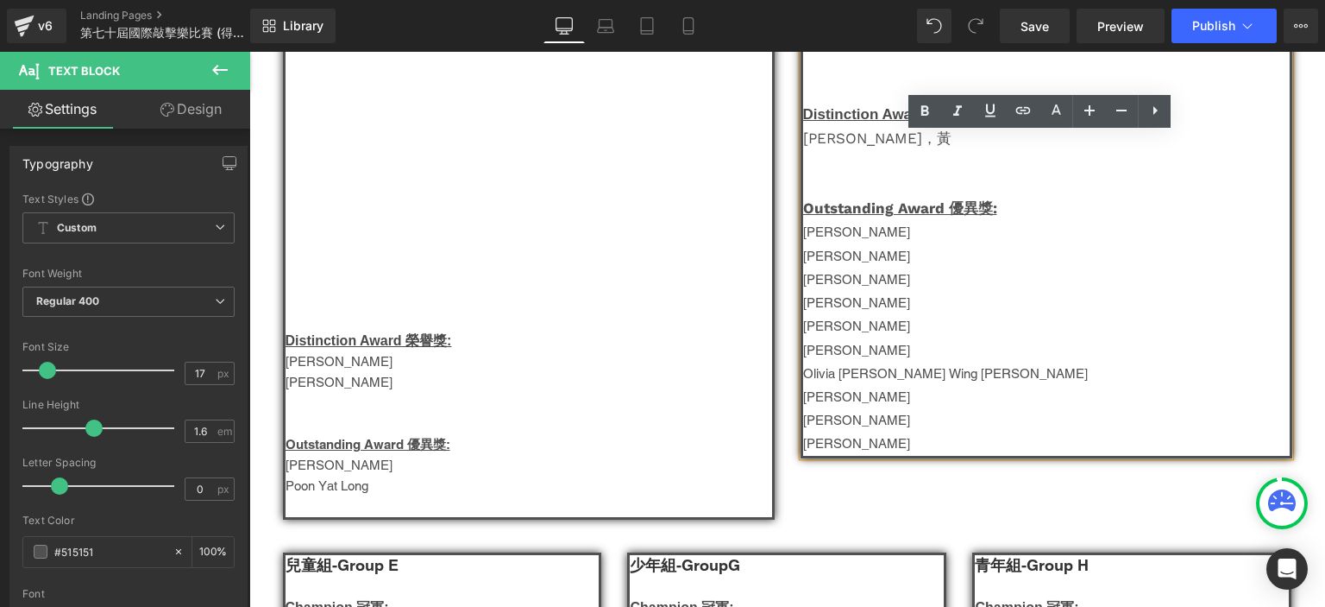
copy div "[PERSON_NAME] [PERSON_NAME] [PERSON_NAME] Yee [PERSON_NAME]  [PERSON_NAME] [P…"
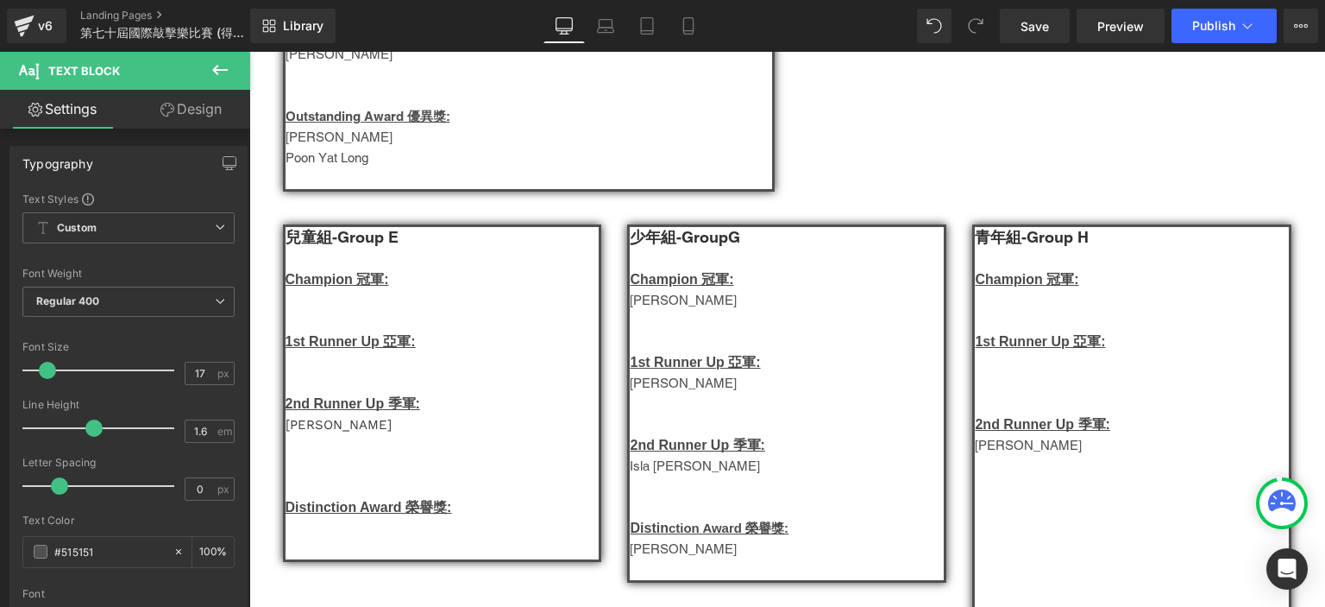
scroll to position [976, 0]
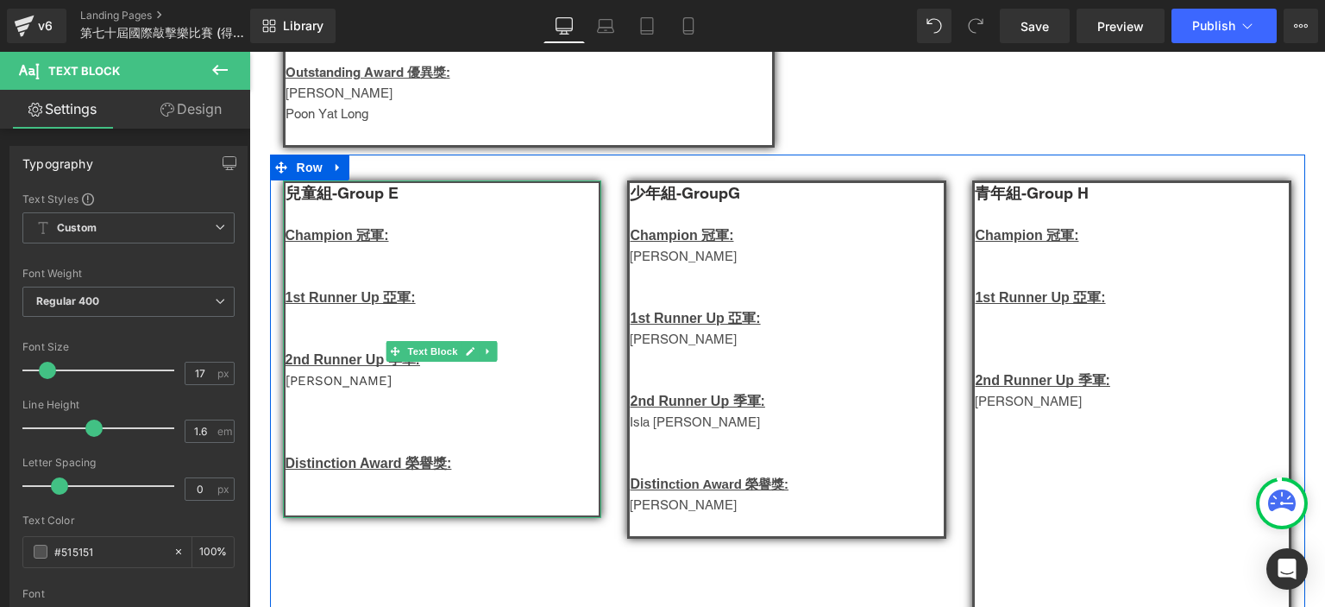
click at [362, 506] on p at bounding box center [443, 504] width 314 height 21
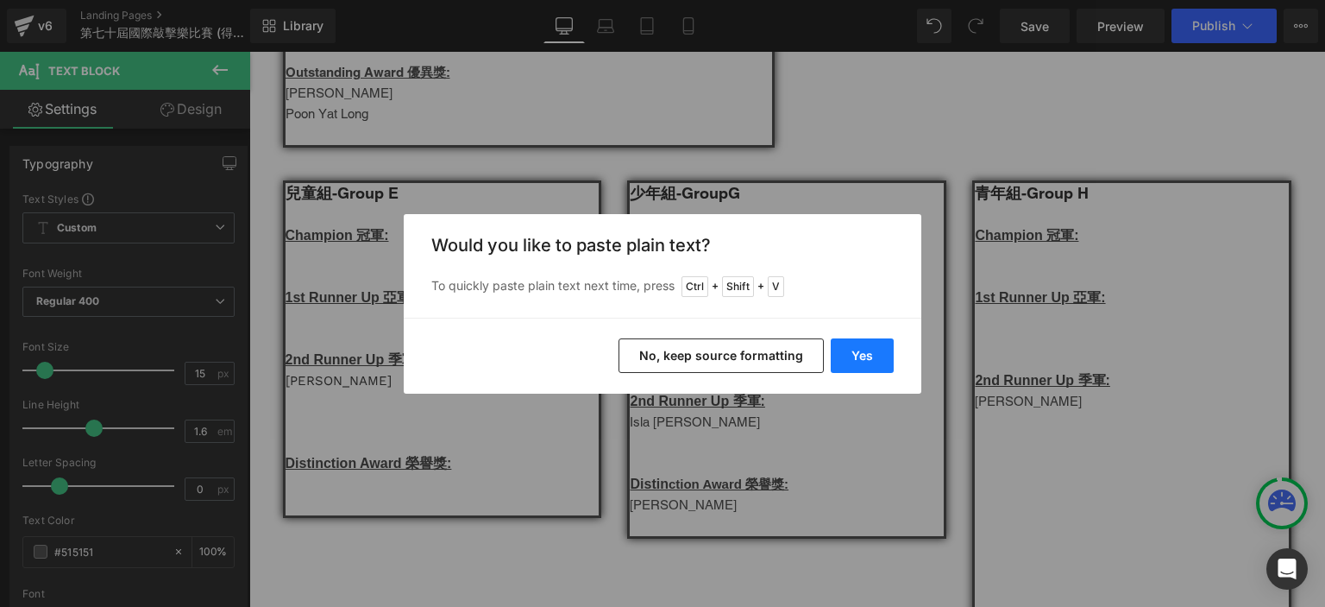
click at [862, 367] on button "Yes" at bounding box center [862, 355] width 63 height 35
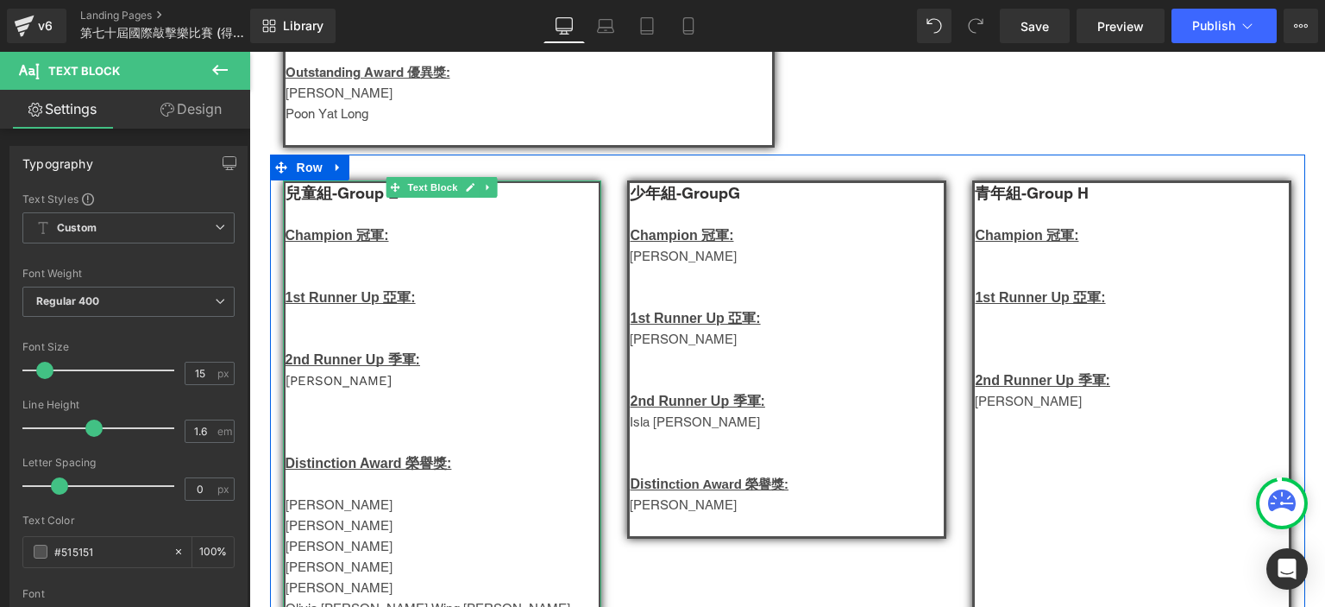
click at [316, 532] on p "[PERSON_NAME]" at bounding box center [443, 525] width 314 height 21
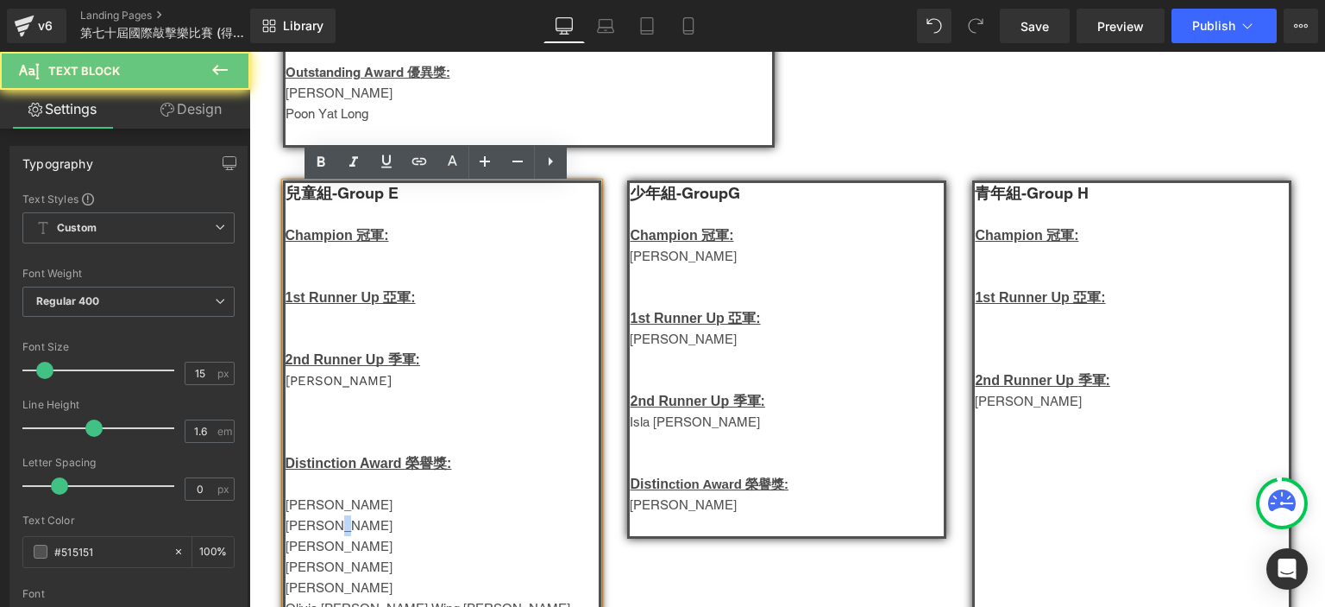
click at [316, 532] on p "[PERSON_NAME]" at bounding box center [443, 525] width 314 height 21
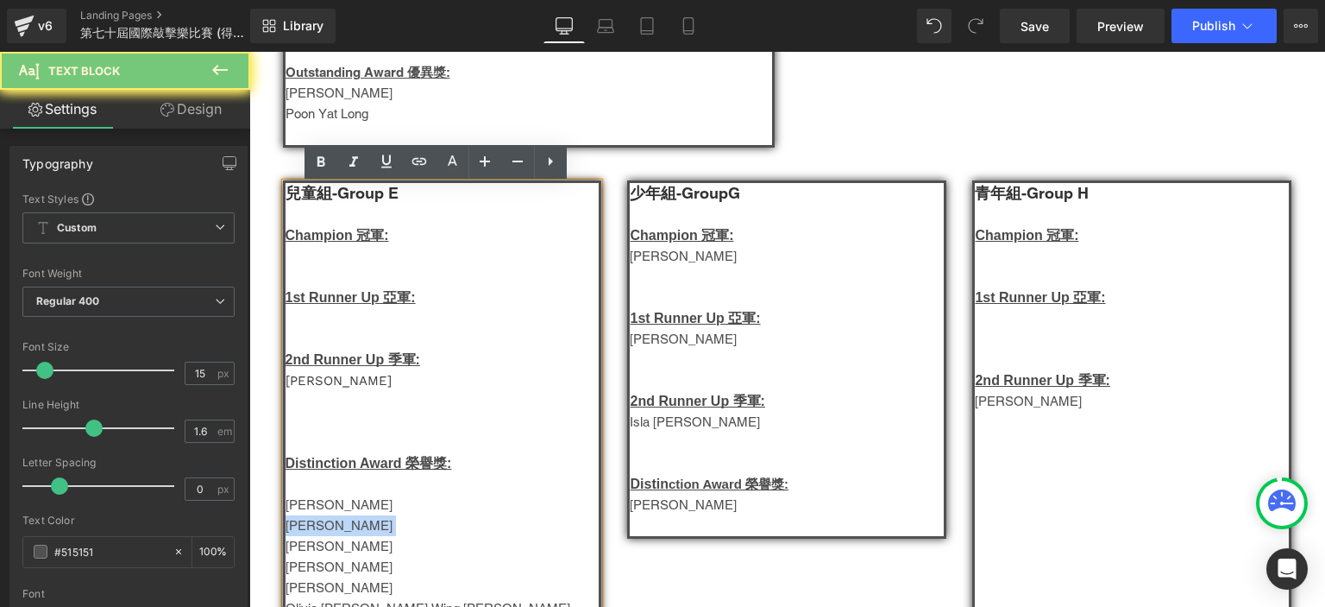
click at [316, 532] on p "[PERSON_NAME]" at bounding box center [443, 525] width 314 height 21
copy p "[PERSON_NAME]"
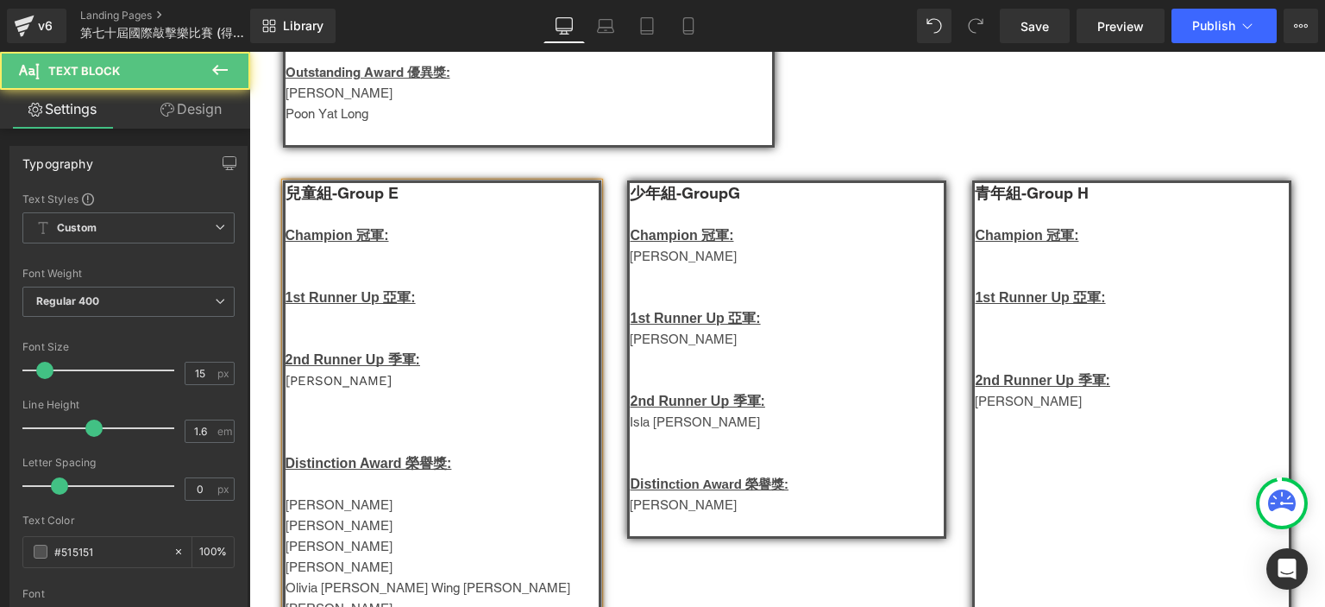
click at [337, 232] on span "Champion 冠軍:" at bounding box center [338, 235] width 104 height 15
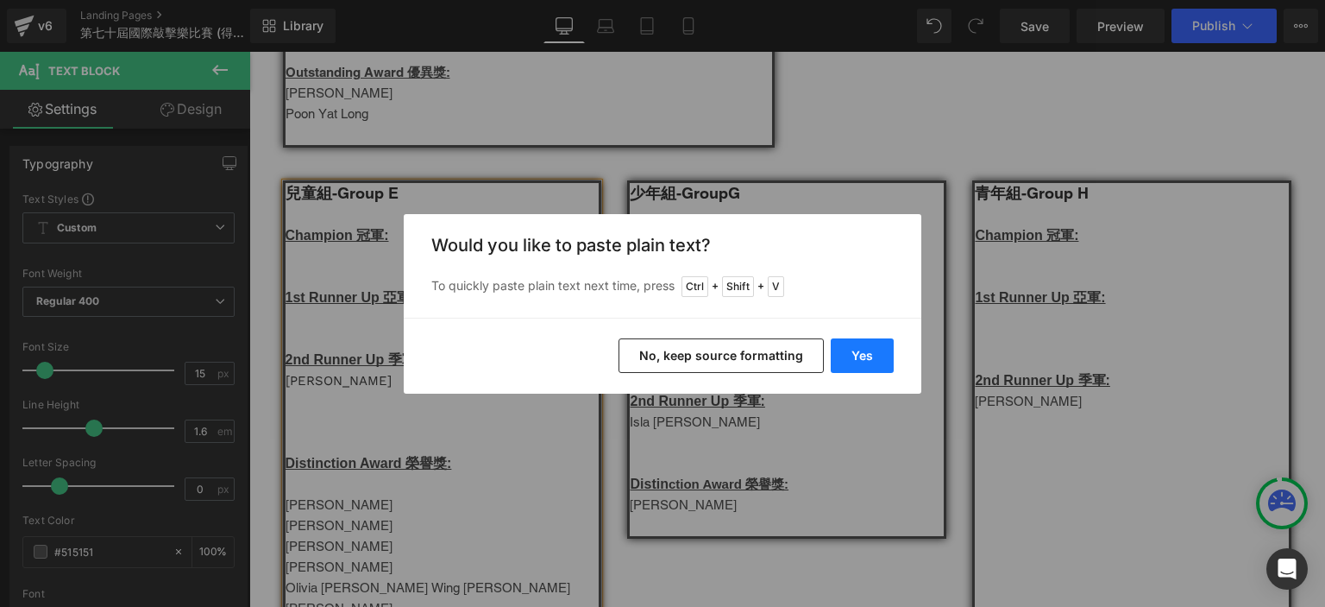
click at [875, 344] on button "Yes" at bounding box center [862, 355] width 63 height 35
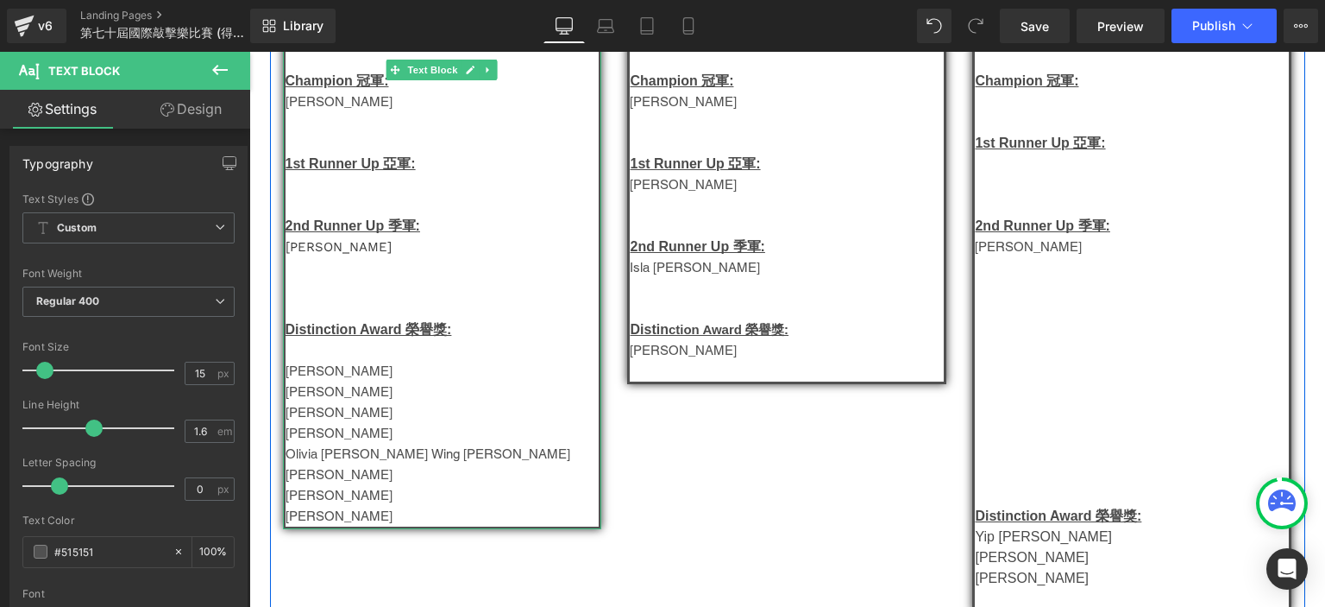
scroll to position [1137, 0]
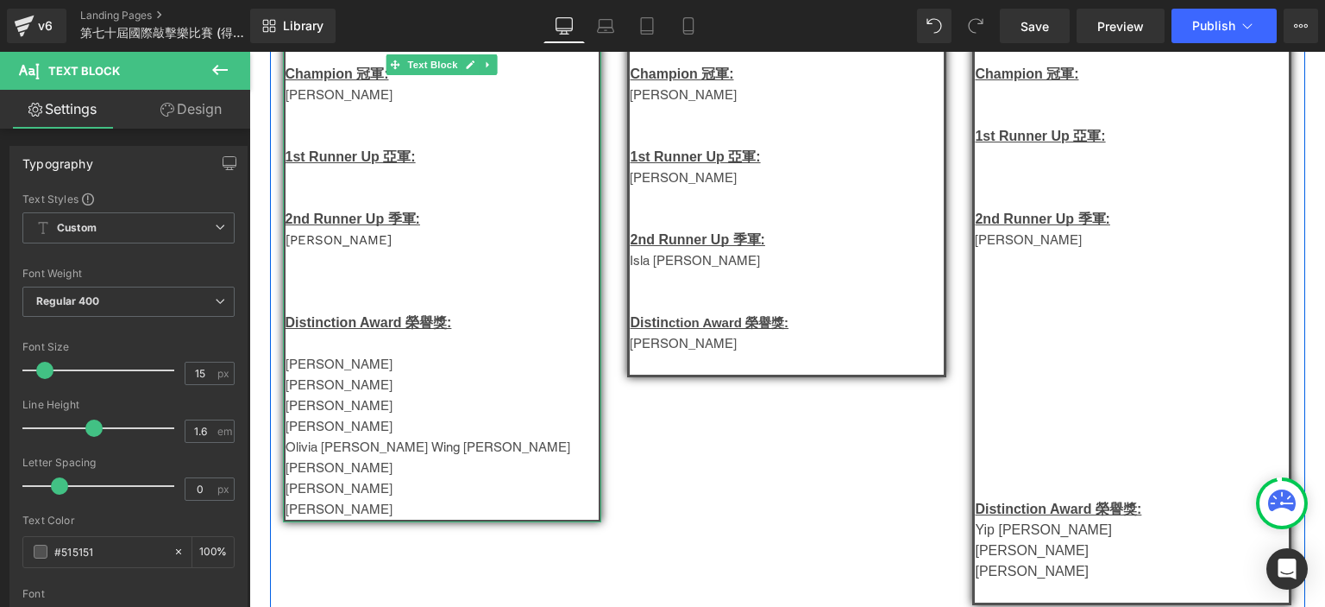
click at [343, 427] on p "[PERSON_NAME]" at bounding box center [443, 426] width 314 height 21
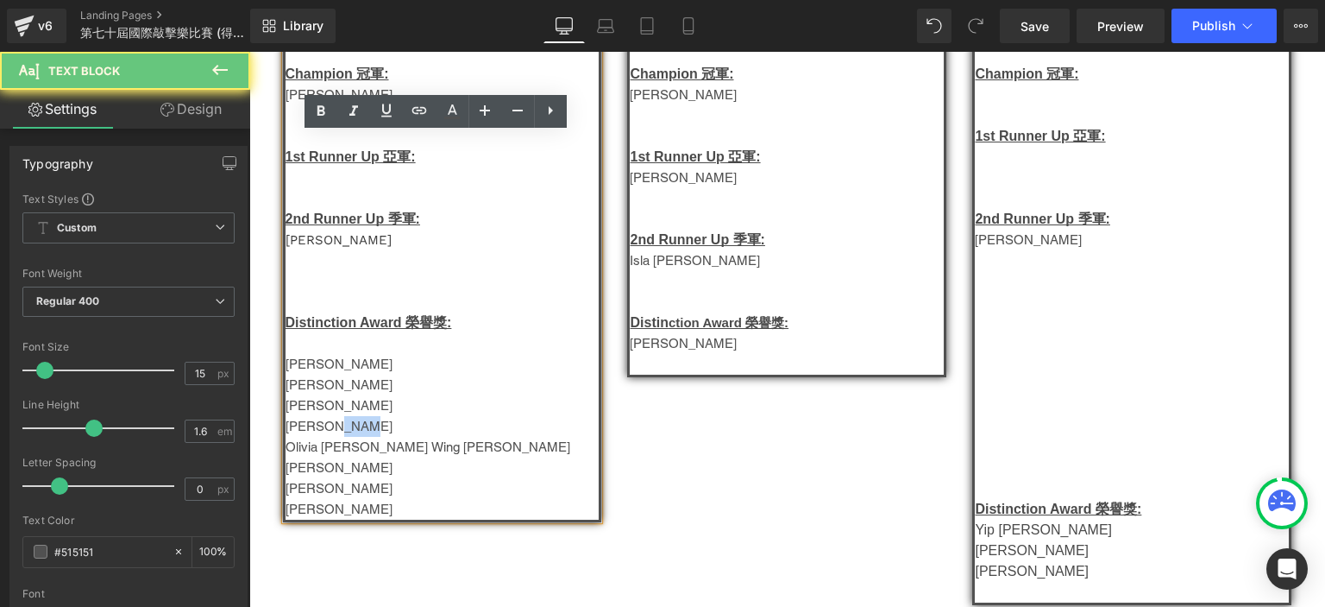
click at [343, 427] on p "[PERSON_NAME]" at bounding box center [443, 426] width 314 height 21
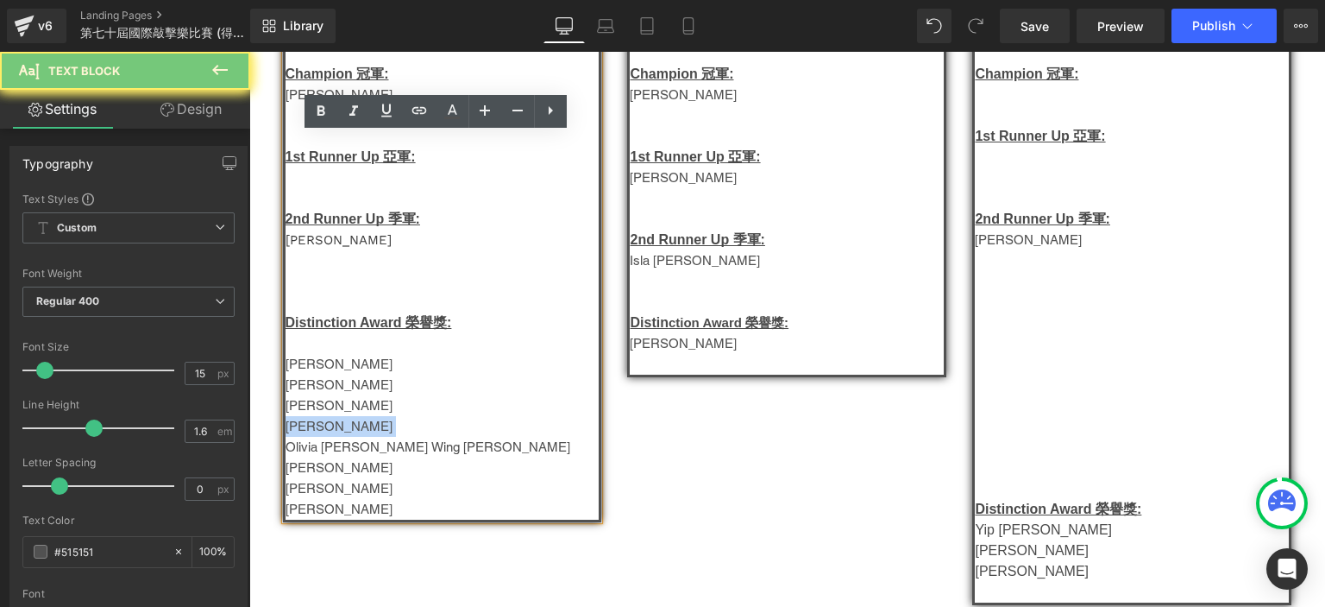
click at [343, 427] on p "[PERSON_NAME]" at bounding box center [443, 426] width 314 height 21
copy p "[PERSON_NAME]"
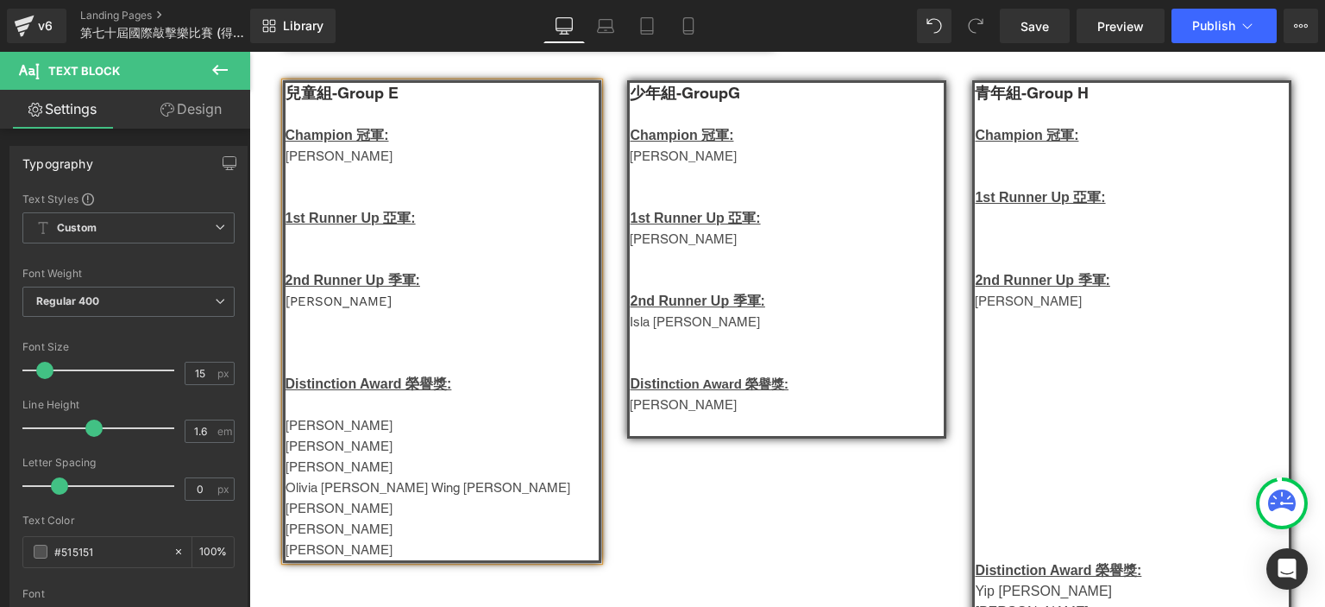
scroll to position [1070, 0]
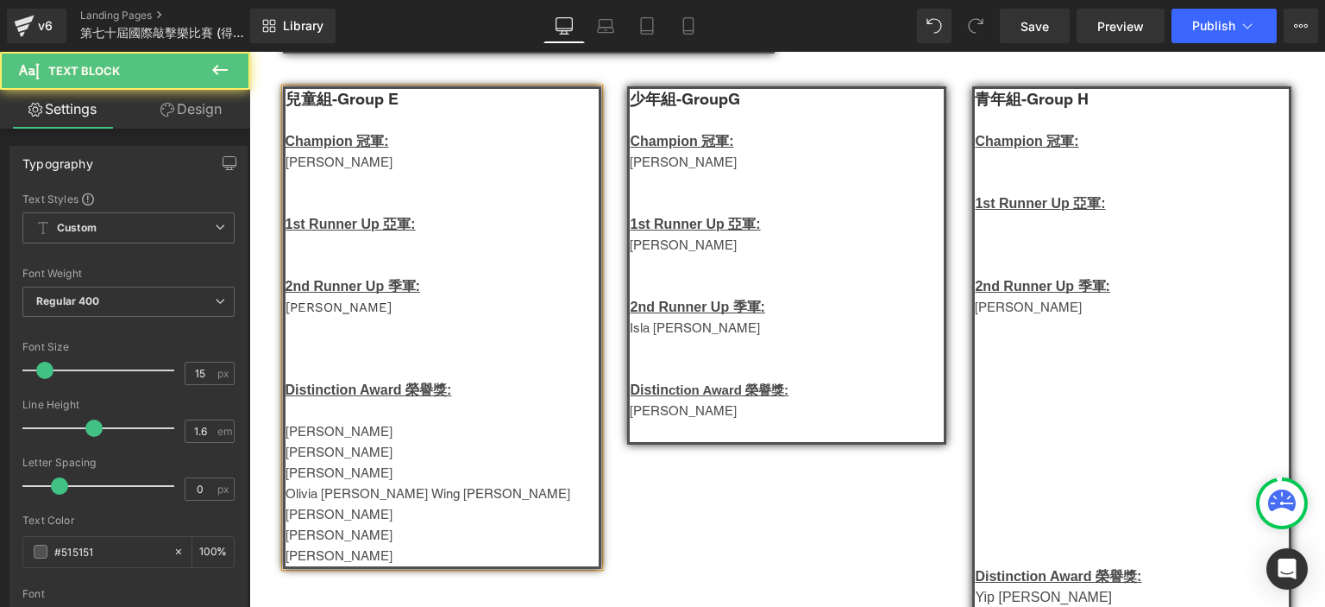
click at [316, 251] on p at bounding box center [443, 245] width 314 height 21
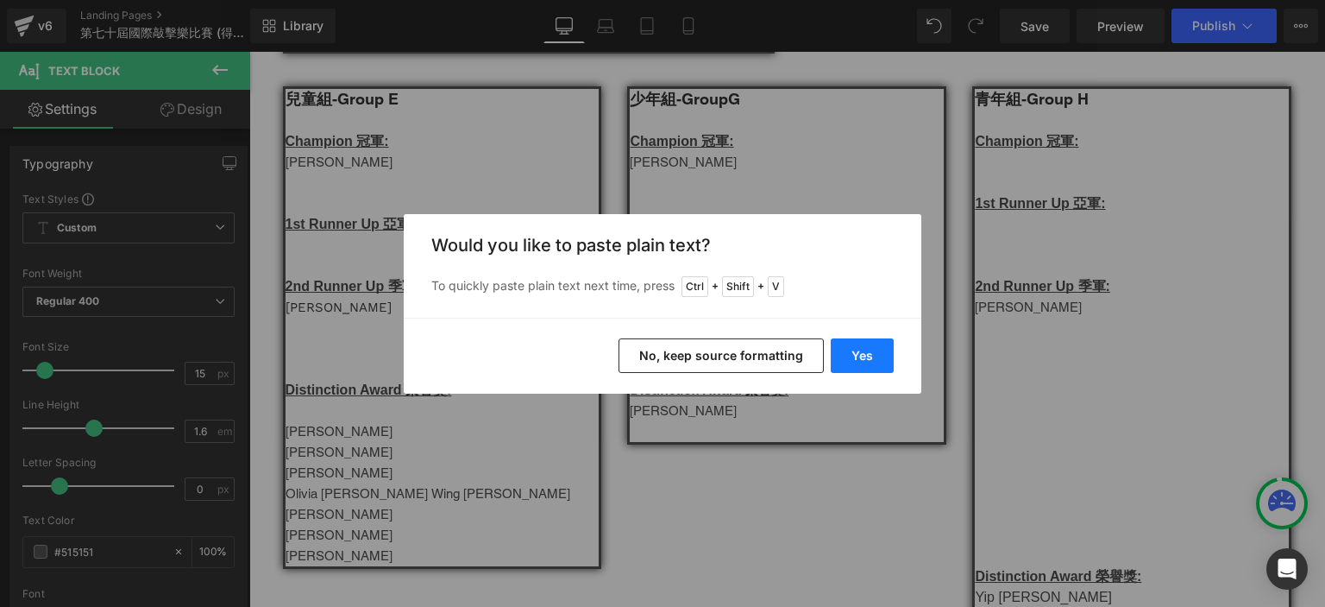
click at [886, 355] on button "Yes" at bounding box center [862, 355] width 63 height 35
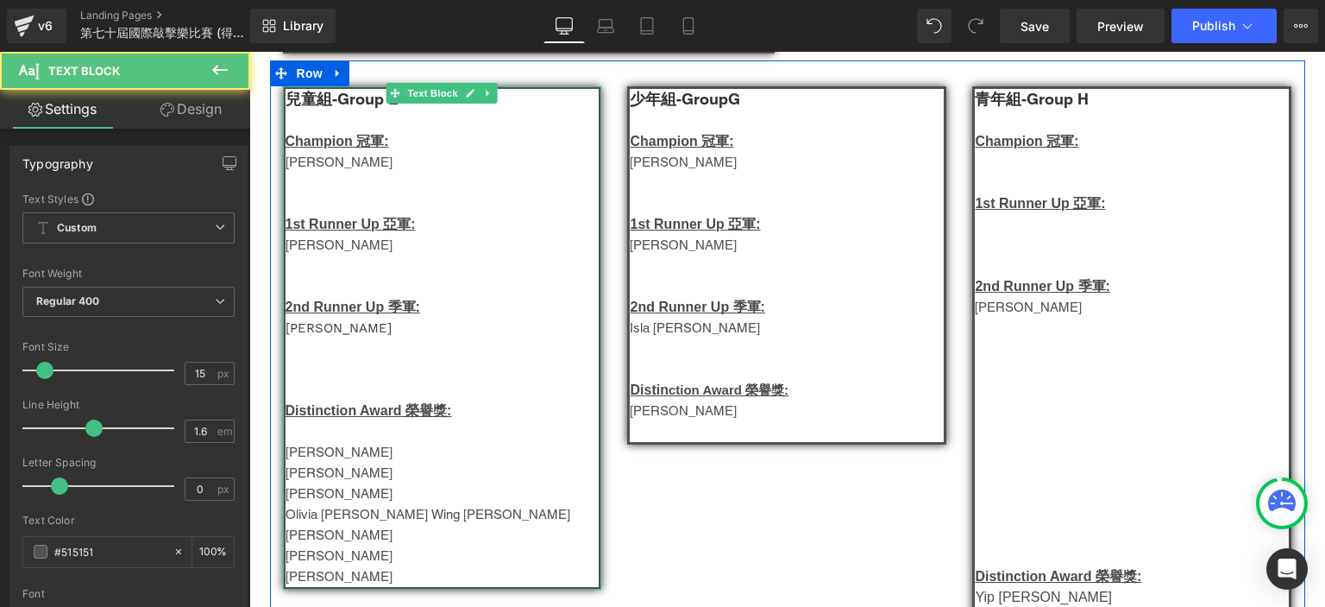
click at [331, 434] on p at bounding box center [443, 431] width 314 height 21
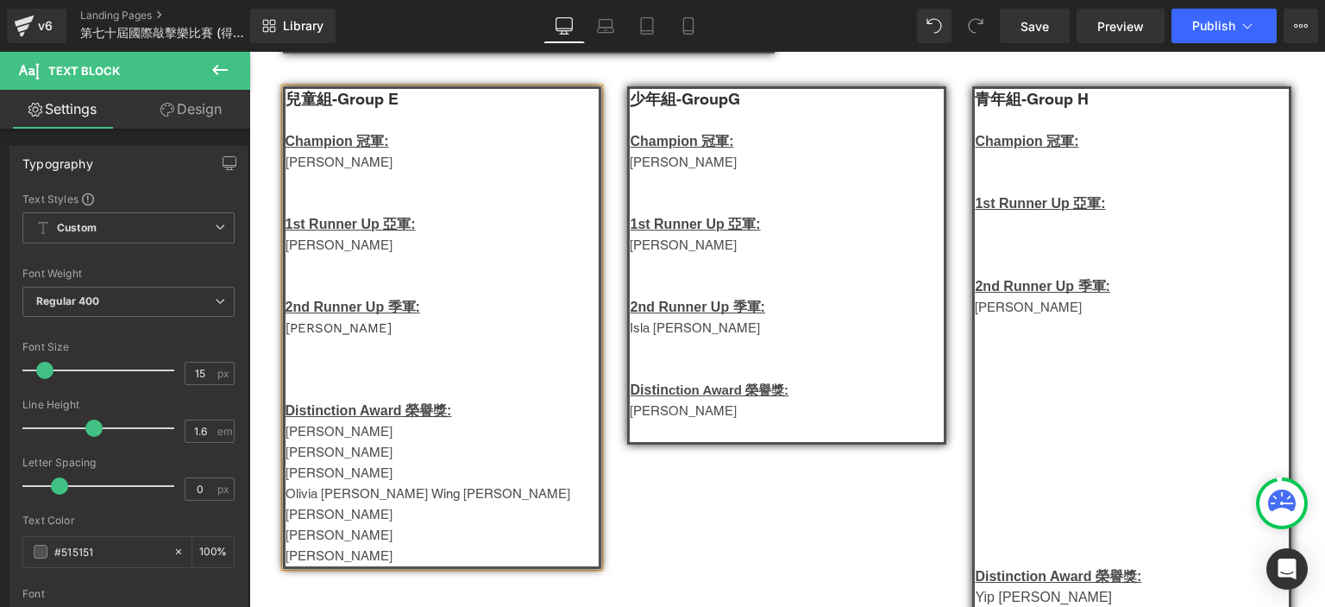
drag, startPoint x: 399, startPoint y: 568, endPoint x: 279, endPoint y: 499, distance: 139.1
click at [283, 499] on div "兒童組-Group E Champion 冠軍: [PERSON_NAME]  1st Runner Up 亞軍: [PERSON_NAME]  2n…" at bounding box center [442, 327] width 319 height 482
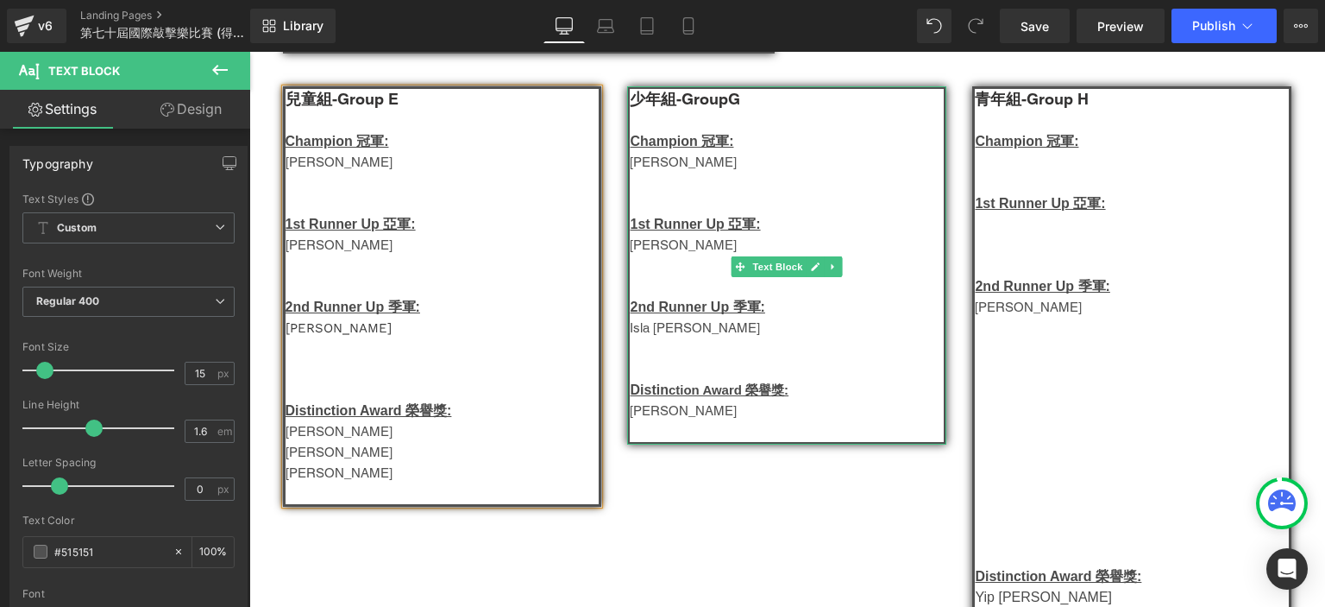
scroll to position [1094, 0]
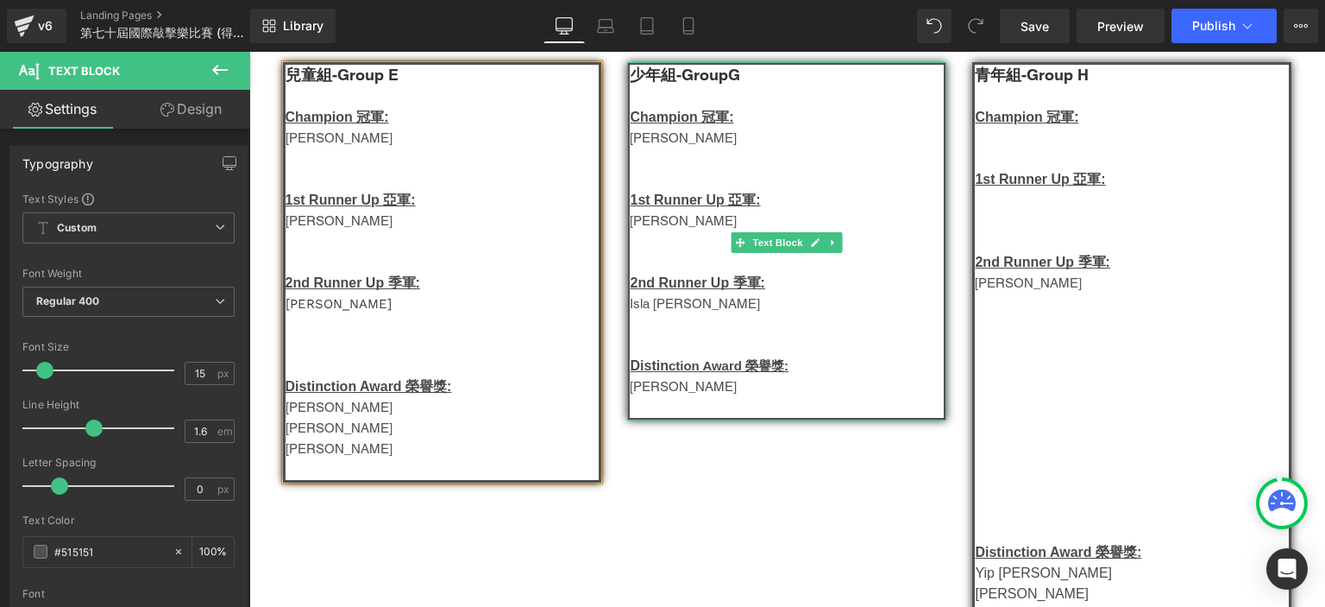
click at [681, 393] on span "[PERSON_NAME]" at bounding box center [683, 386] width 107 height 15
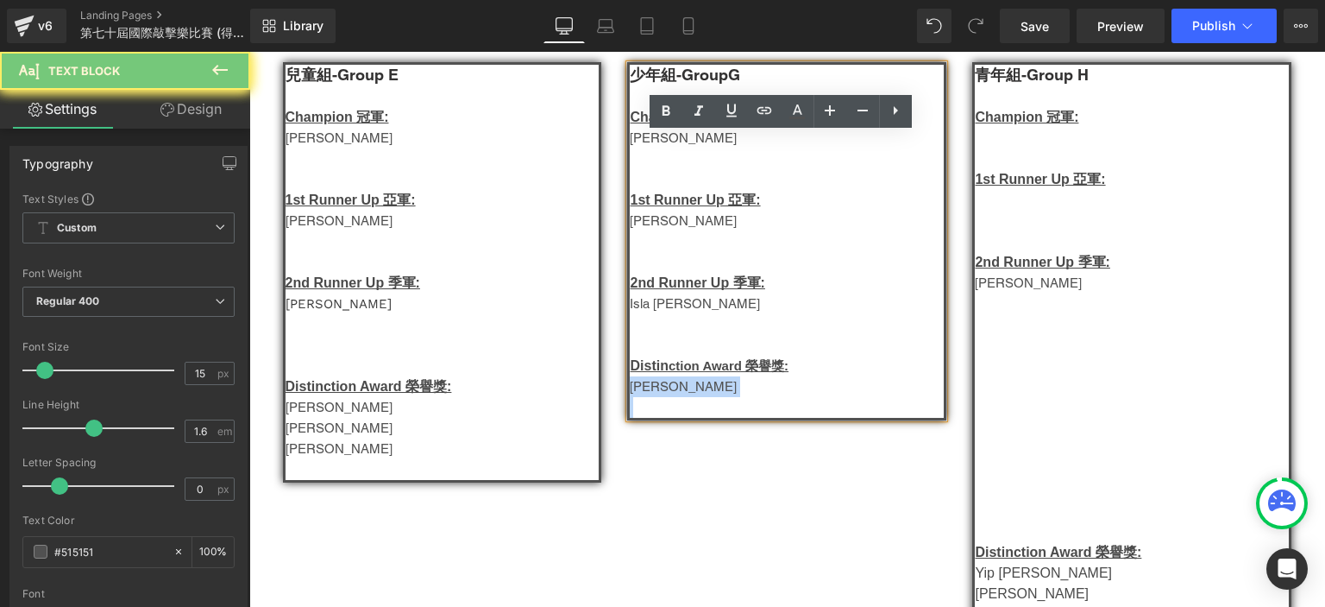
click at [681, 393] on span "[PERSON_NAME]" at bounding box center [683, 386] width 107 height 15
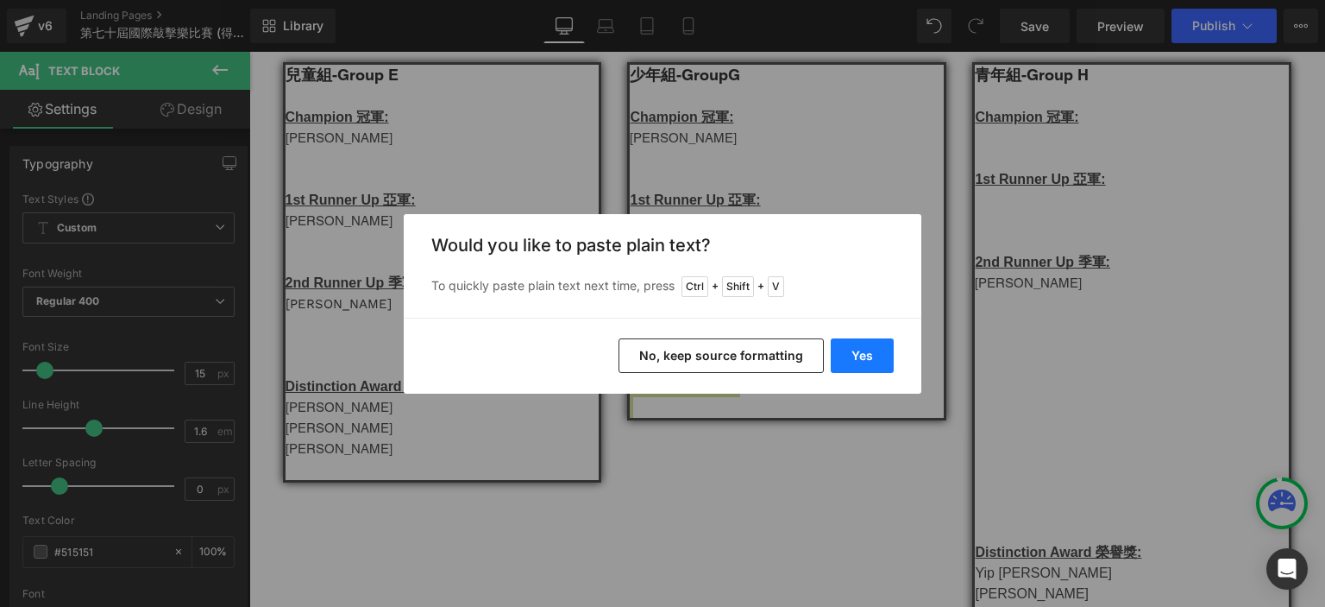
click at [853, 365] on button "Yes" at bounding box center [862, 355] width 63 height 35
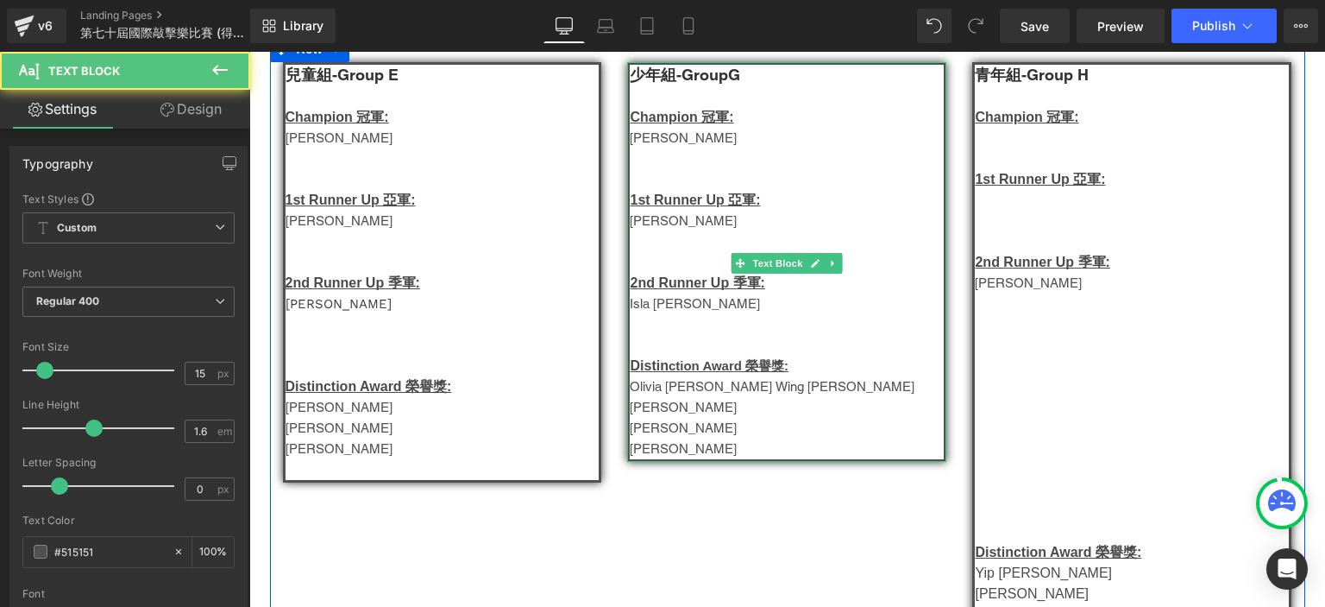
click at [665, 459] on p "[PERSON_NAME]" at bounding box center [787, 448] width 314 height 21
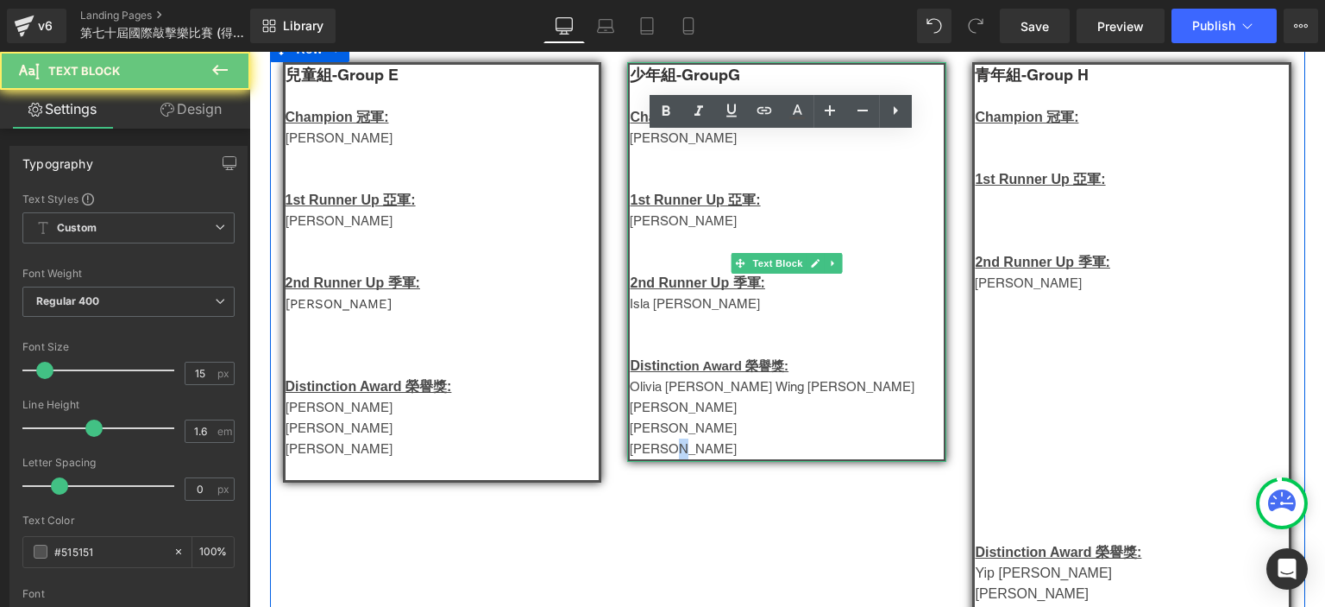
click at [665, 459] on p "[PERSON_NAME]" at bounding box center [787, 448] width 314 height 21
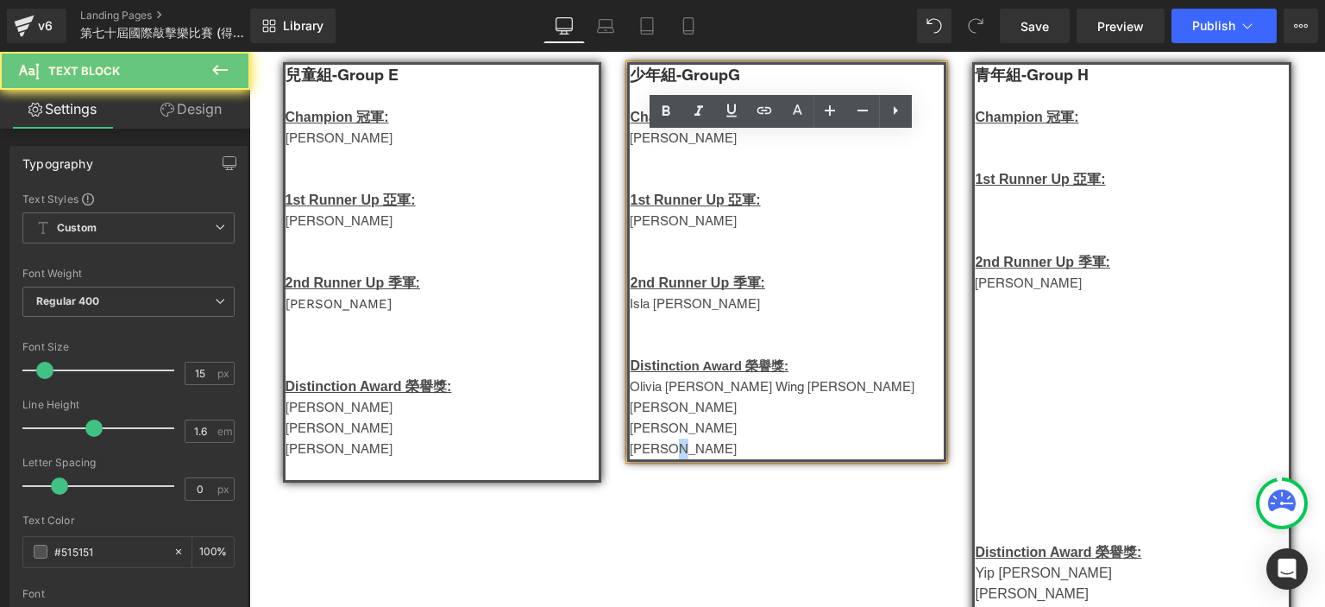
click at [665, 459] on p "[PERSON_NAME]" at bounding box center [787, 448] width 314 height 21
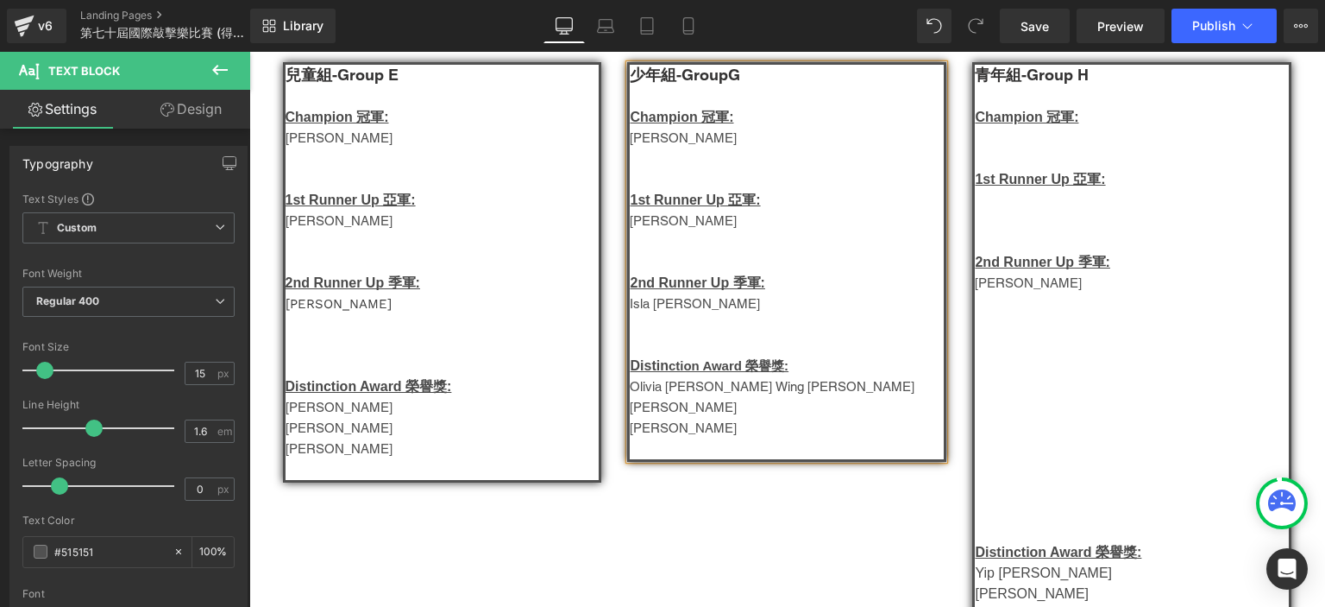
click at [644, 144] on p "[PERSON_NAME]" at bounding box center [787, 138] width 314 height 21
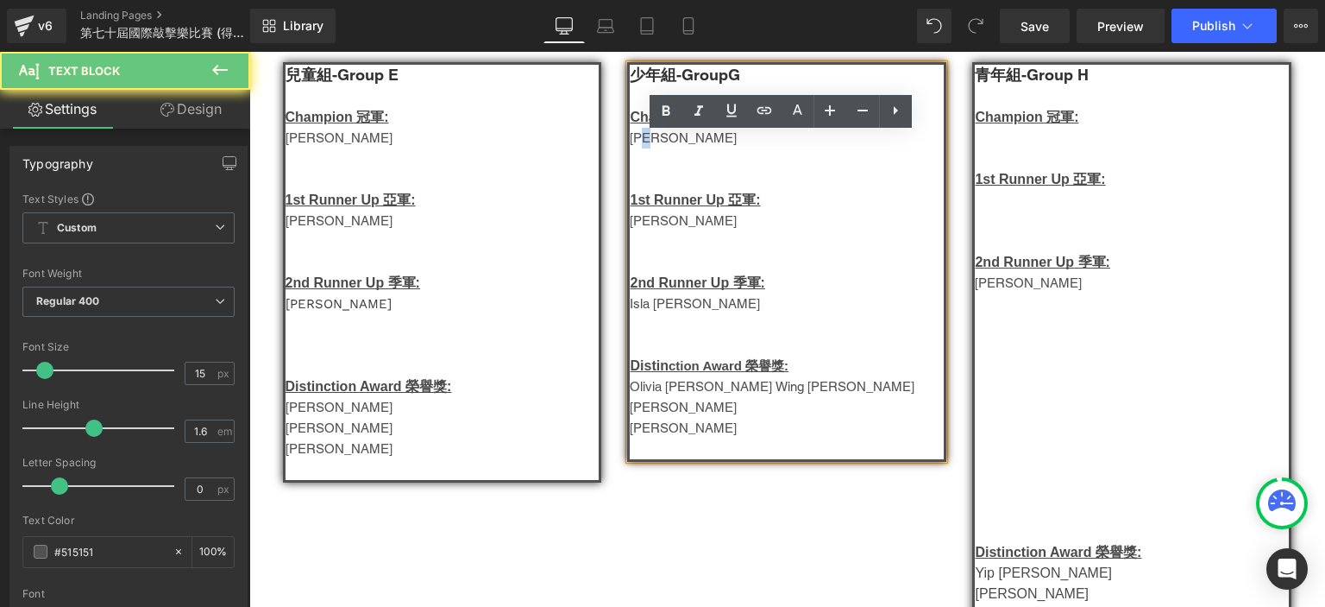
click at [644, 144] on p "[PERSON_NAME]" at bounding box center [787, 138] width 314 height 21
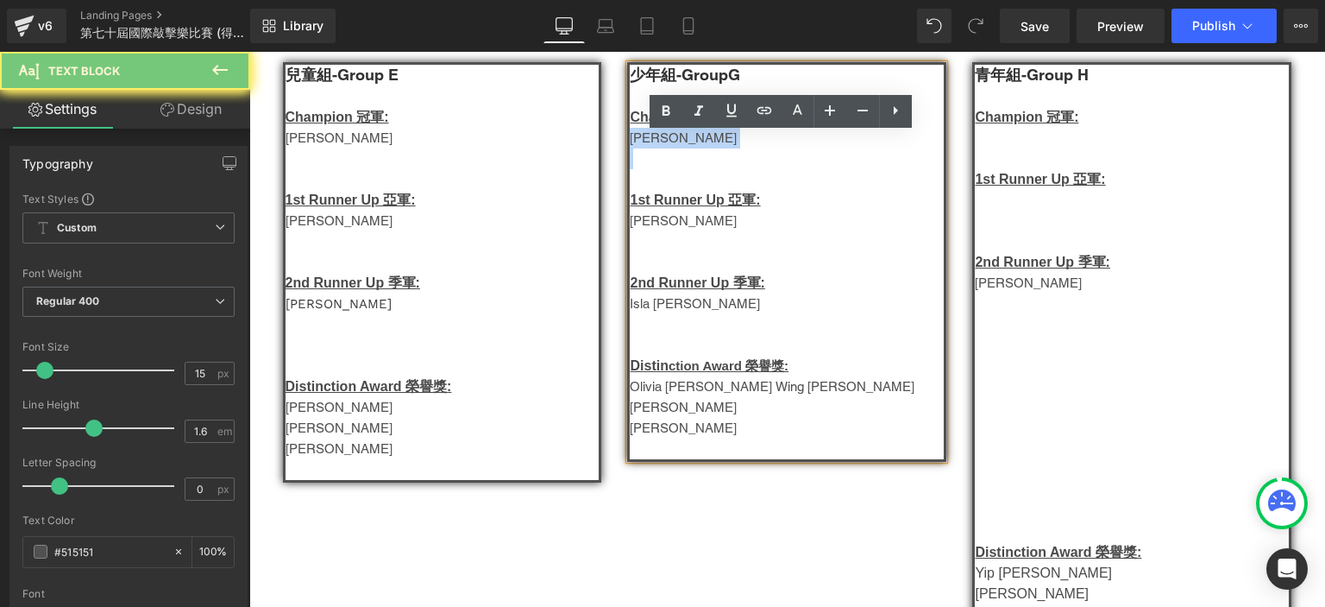
click at [644, 144] on p "[PERSON_NAME]" at bounding box center [787, 138] width 314 height 21
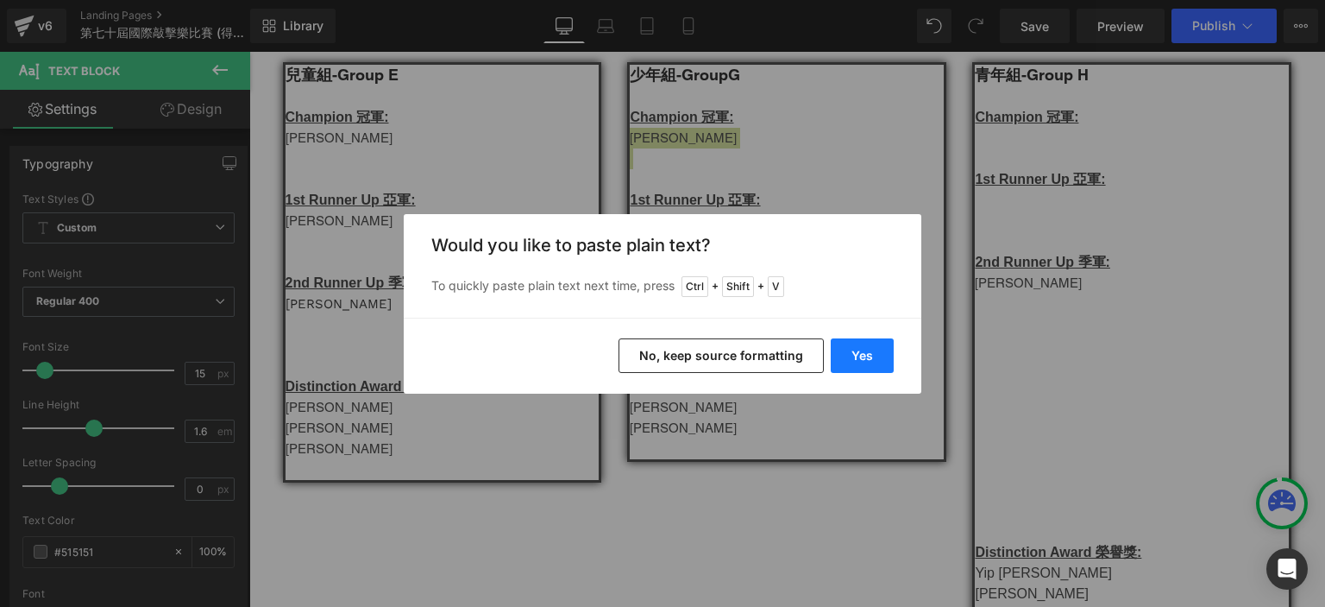
click at [856, 351] on button "Yes" at bounding box center [862, 355] width 63 height 35
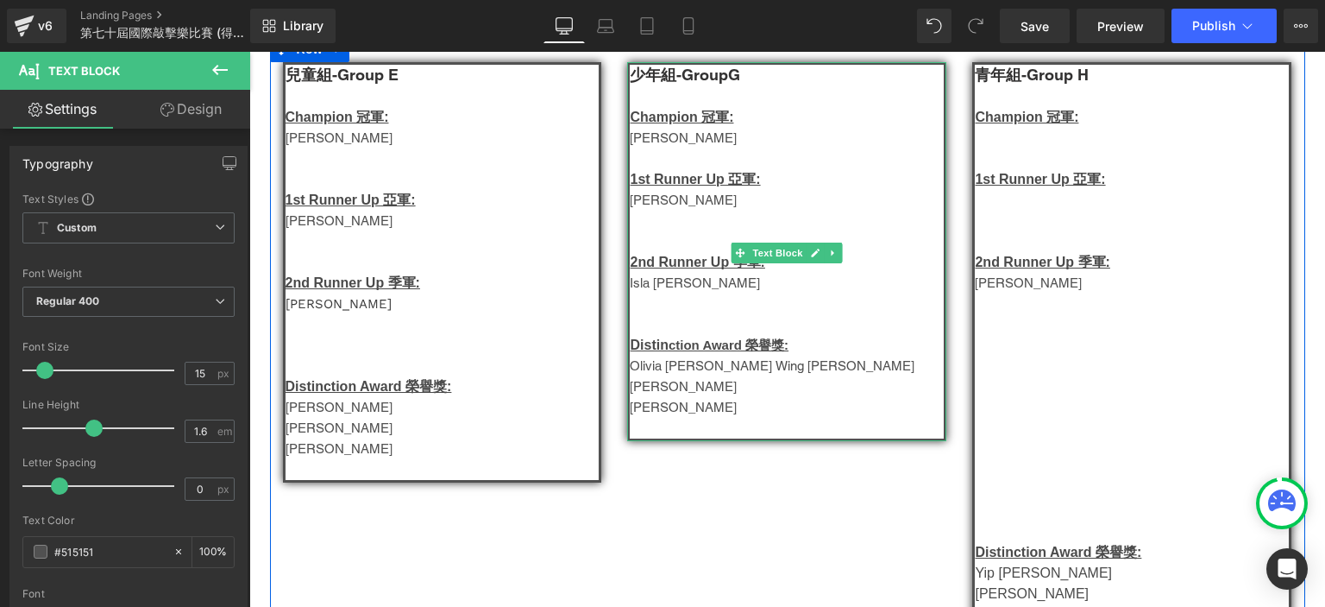
click at [710, 403] on p "[PERSON_NAME]" at bounding box center [787, 407] width 314 height 21
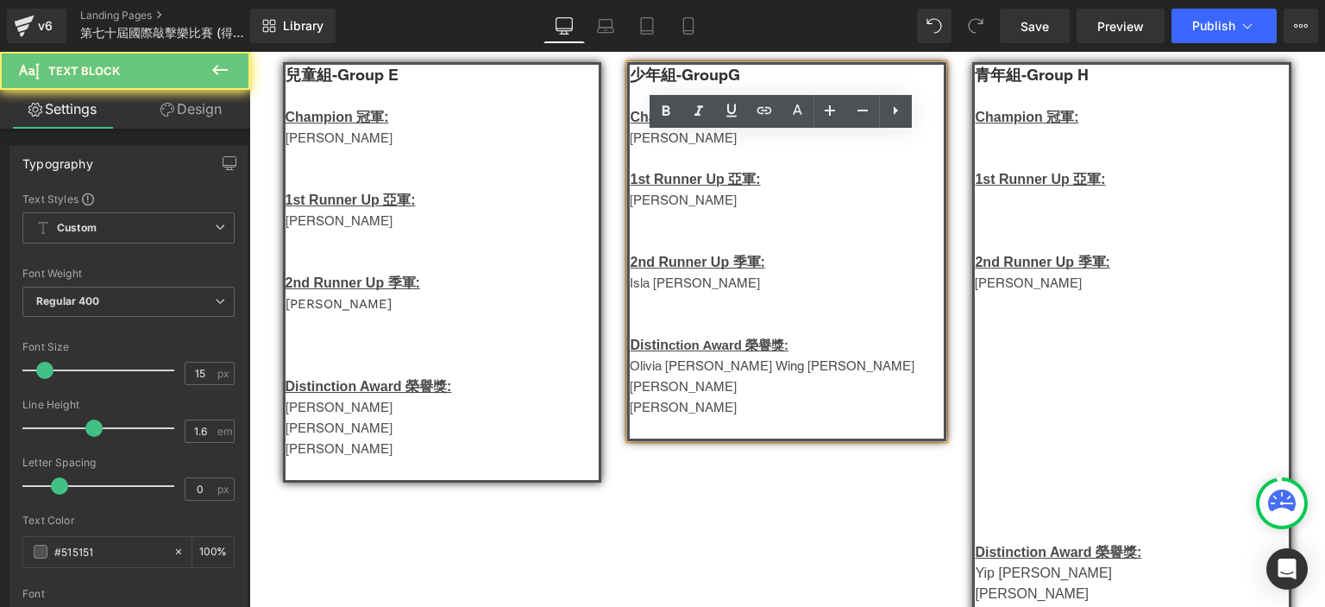
click at [710, 403] on p "[PERSON_NAME]" at bounding box center [787, 407] width 314 height 21
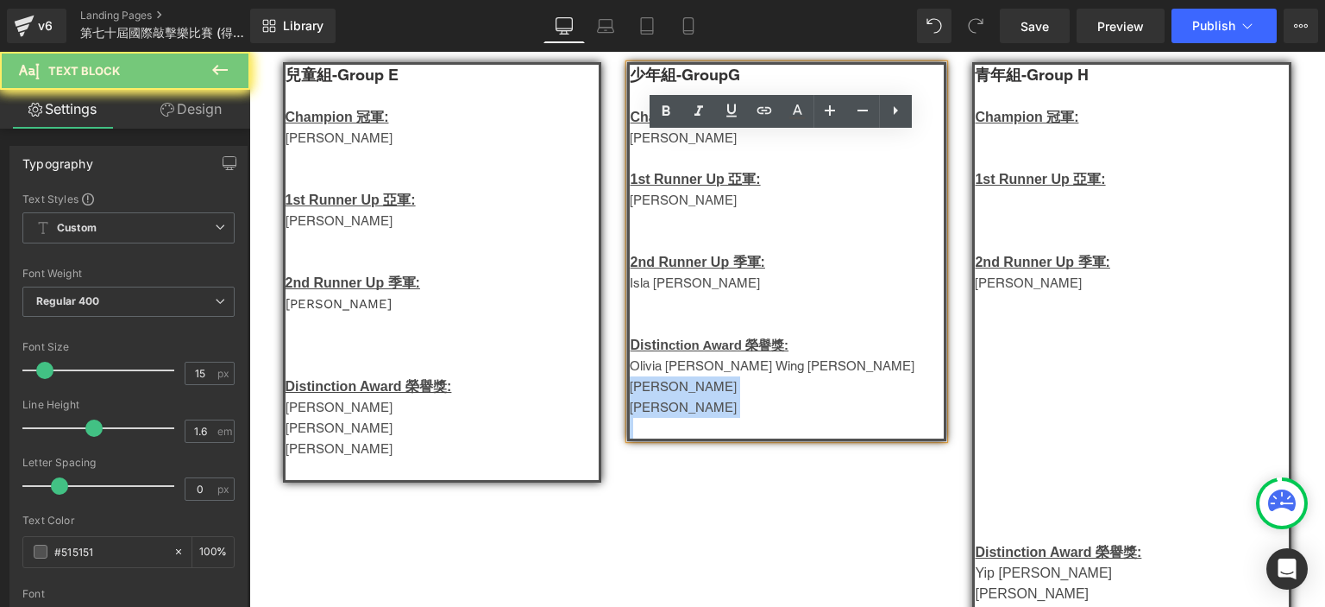
click at [710, 403] on p "[PERSON_NAME]" at bounding box center [787, 407] width 314 height 21
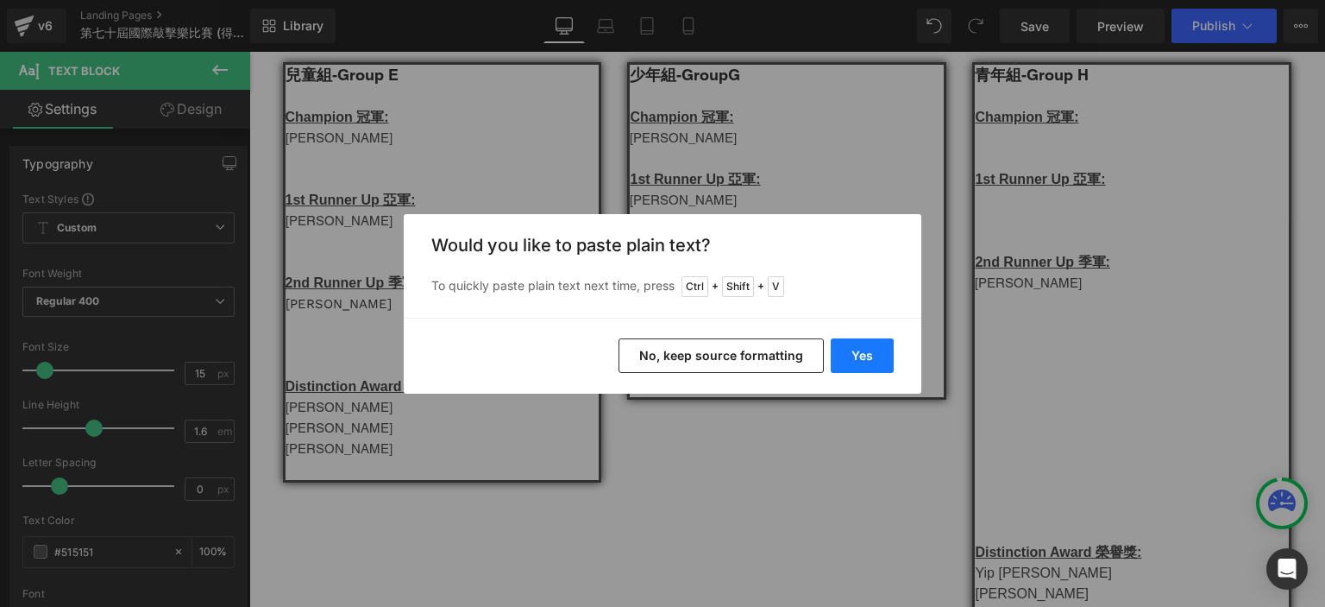
click at [852, 352] on button "Yes" at bounding box center [862, 355] width 63 height 35
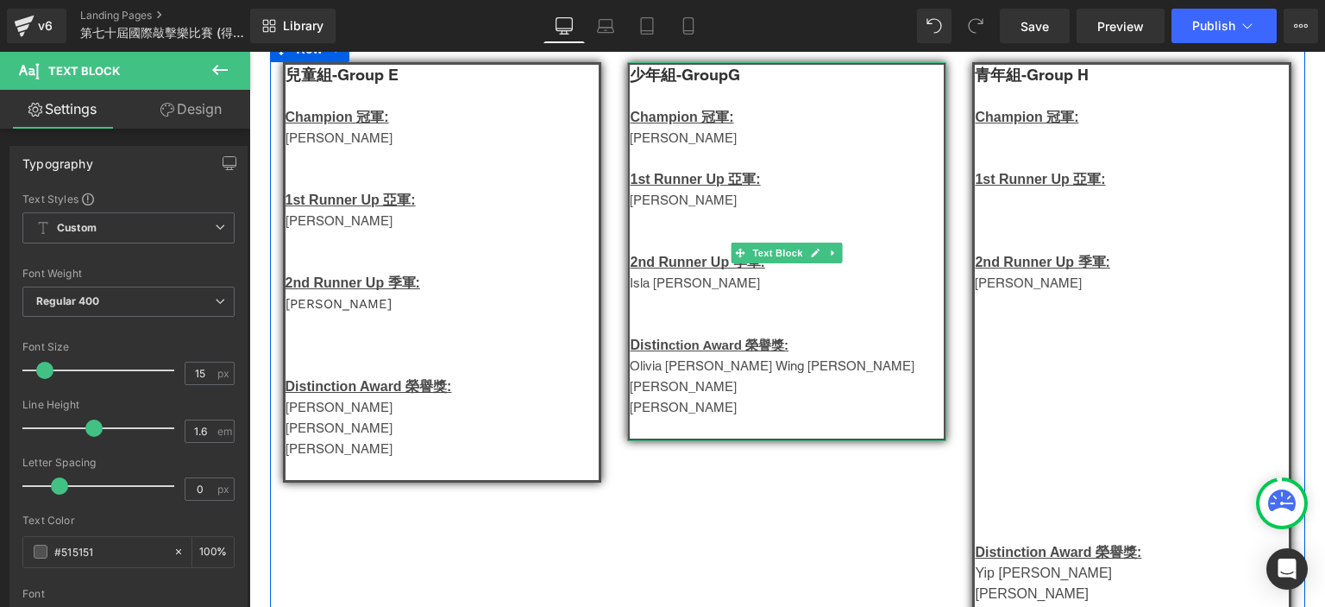
click at [708, 417] on p "[PERSON_NAME]" at bounding box center [787, 407] width 314 height 21
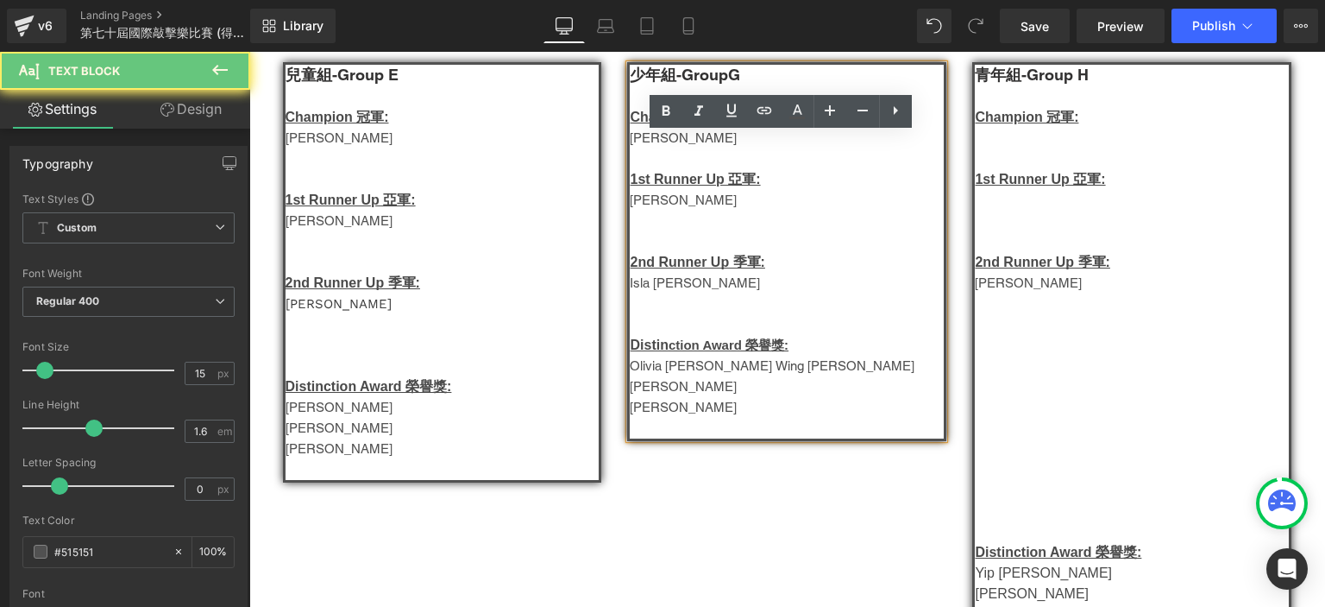
click at [708, 417] on p "[PERSON_NAME]" at bounding box center [787, 407] width 314 height 21
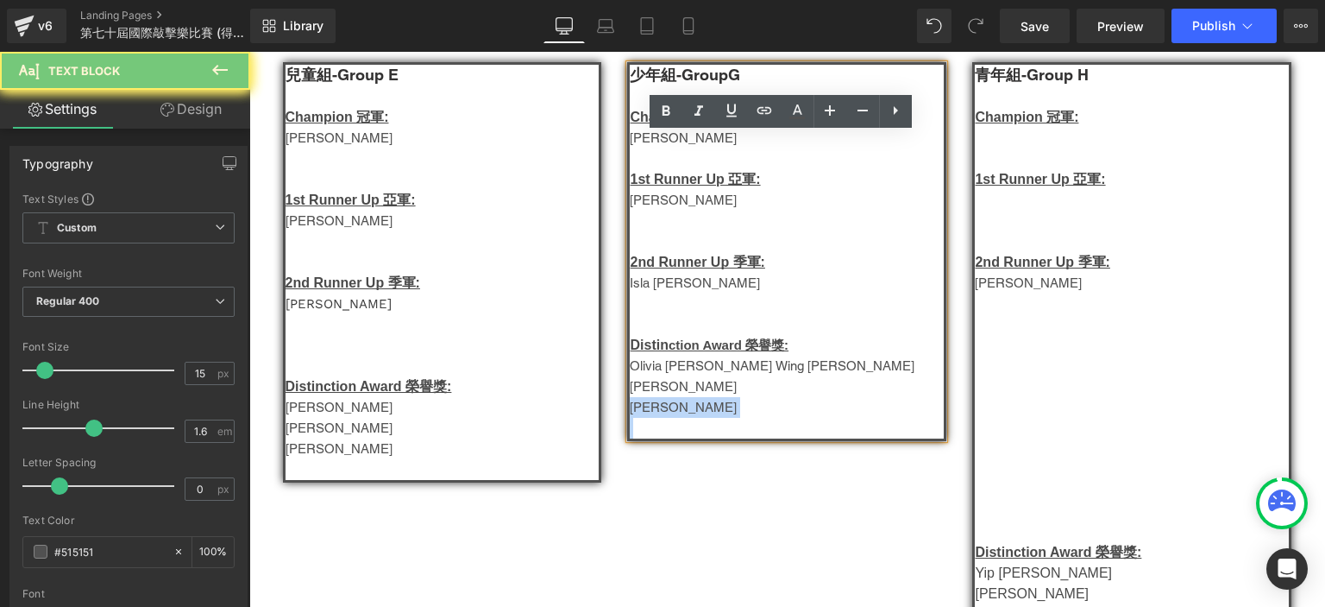
click at [708, 417] on p "[PERSON_NAME]" at bounding box center [787, 407] width 314 height 21
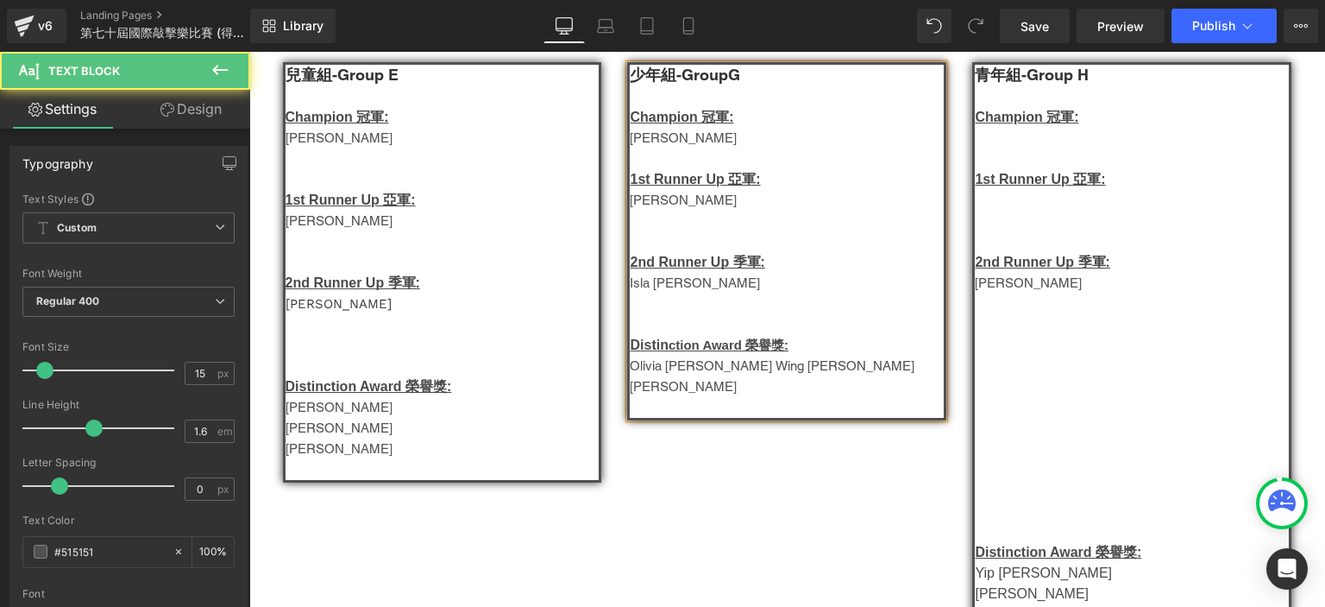
click at [643, 204] on p "[PERSON_NAME]" at bounding box center [787, 200] width 314 height 21
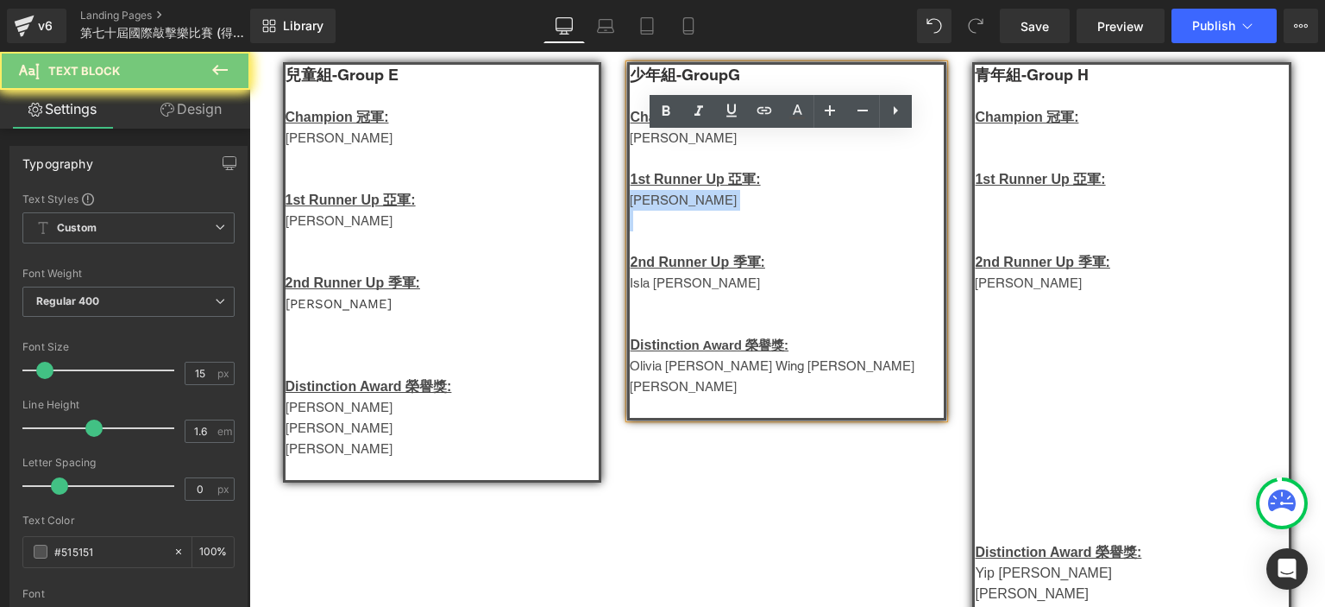
click at [643, 204] on p "[PERSON_NAME]" at bounding box center [787, 200] width 314 height 21
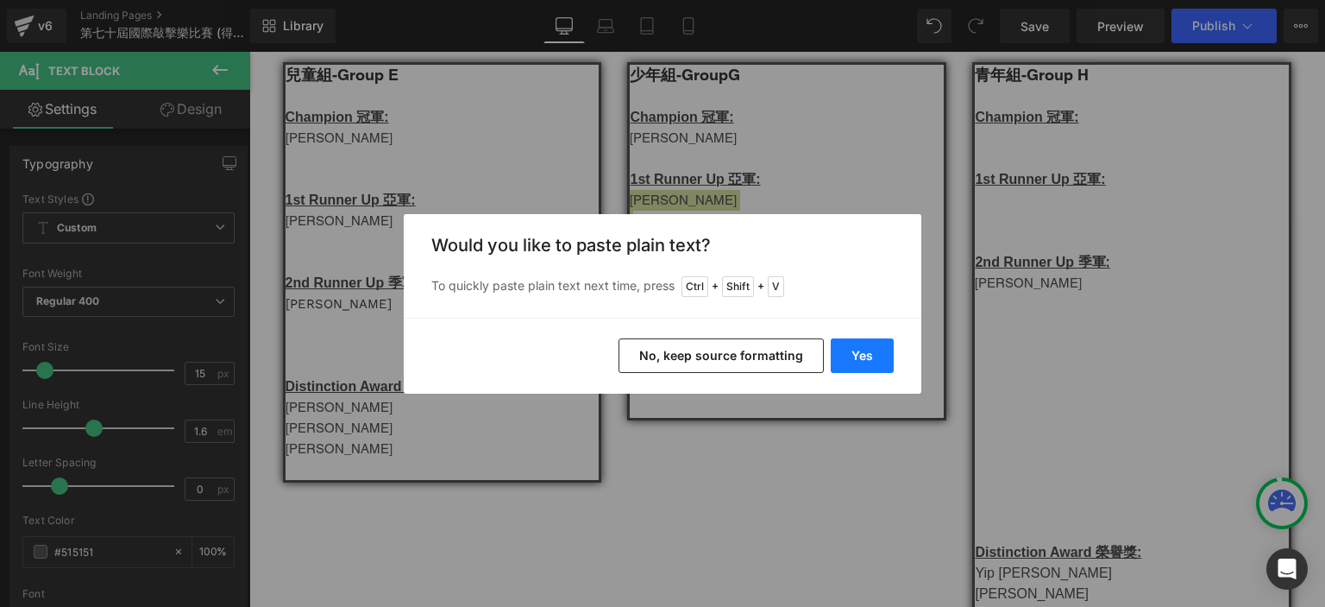
click at [845, 346] on button "Yes" at bounding box center [862, 355] width 63 height 35
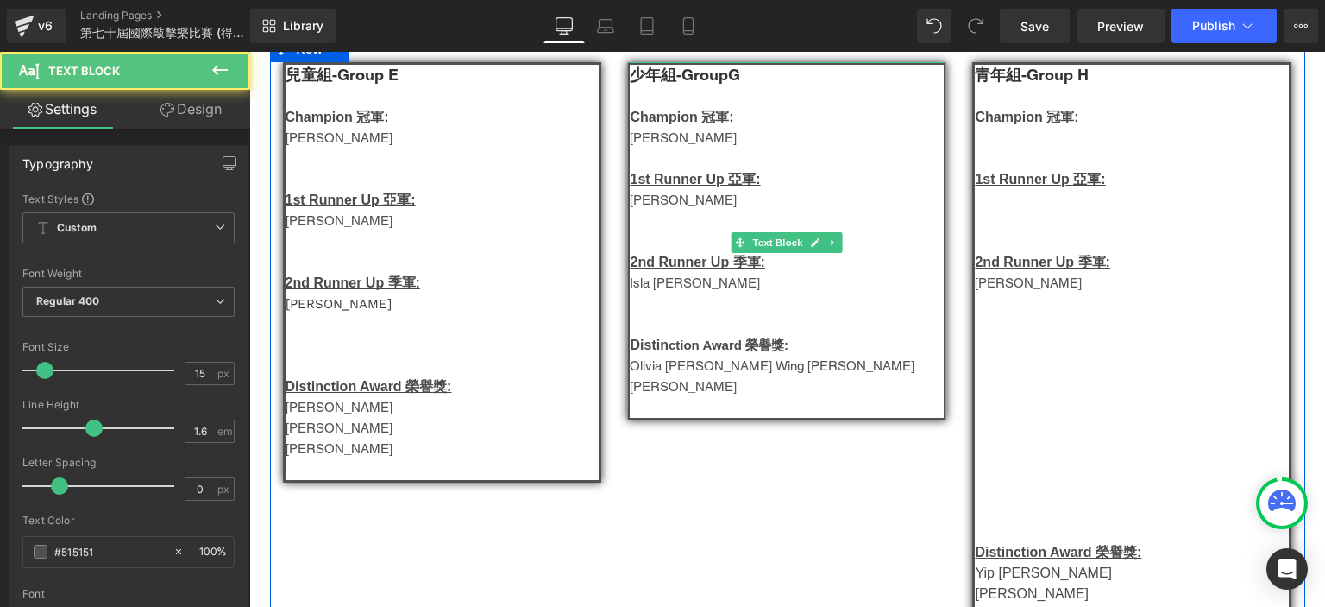
click at [683, 397] on p "[PERSON_NAME]" at bounding box center [787, 386] width 314 height 21
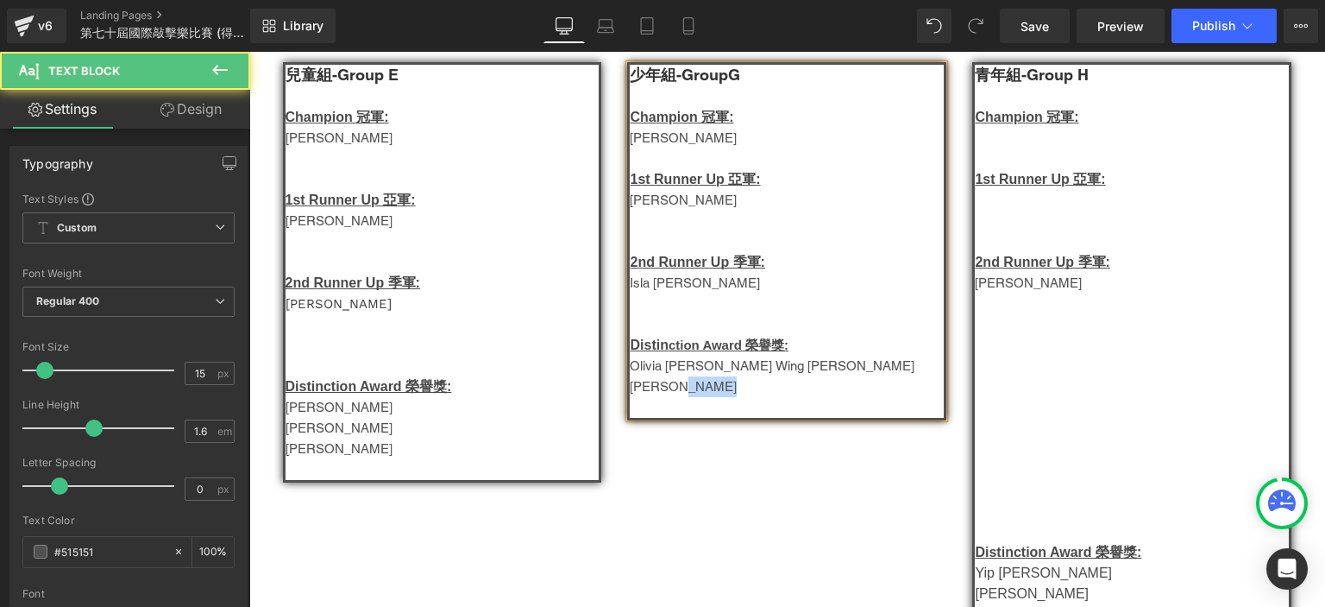
click at [683, 397] on p "[PERSON_NAME]" at bounding box center [787, 386] width 314 height 21
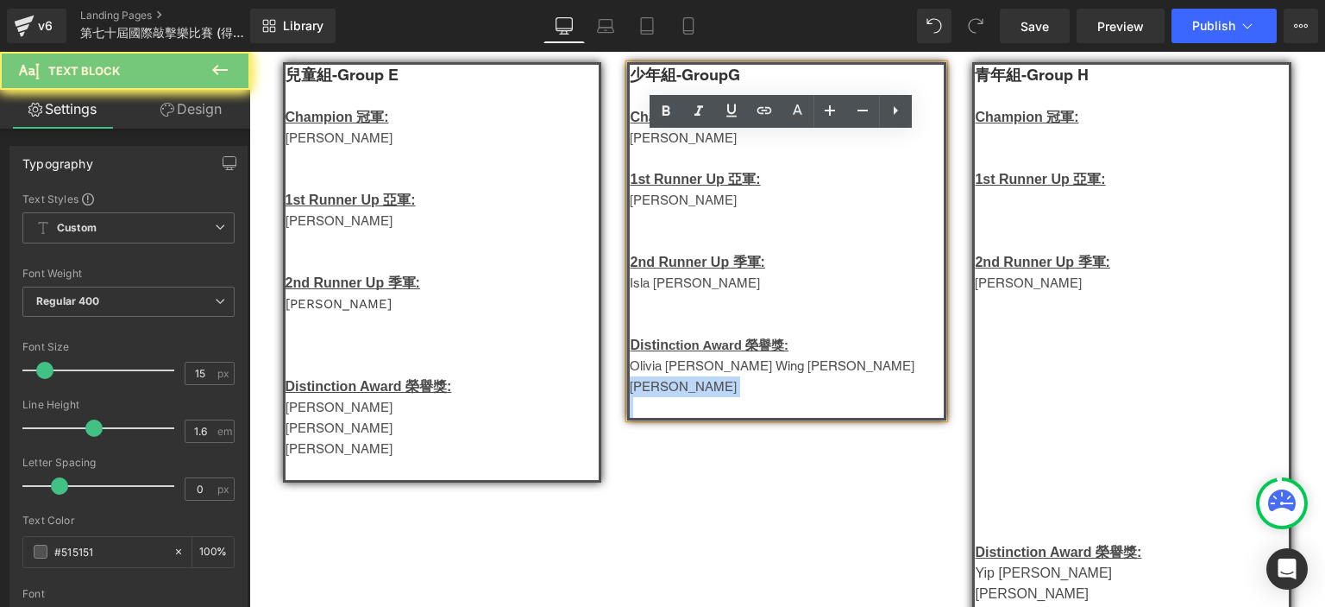
click at [683, 397] on p "[PERSON_NAME]" at bounding box center [787, 386] width 314 height 21
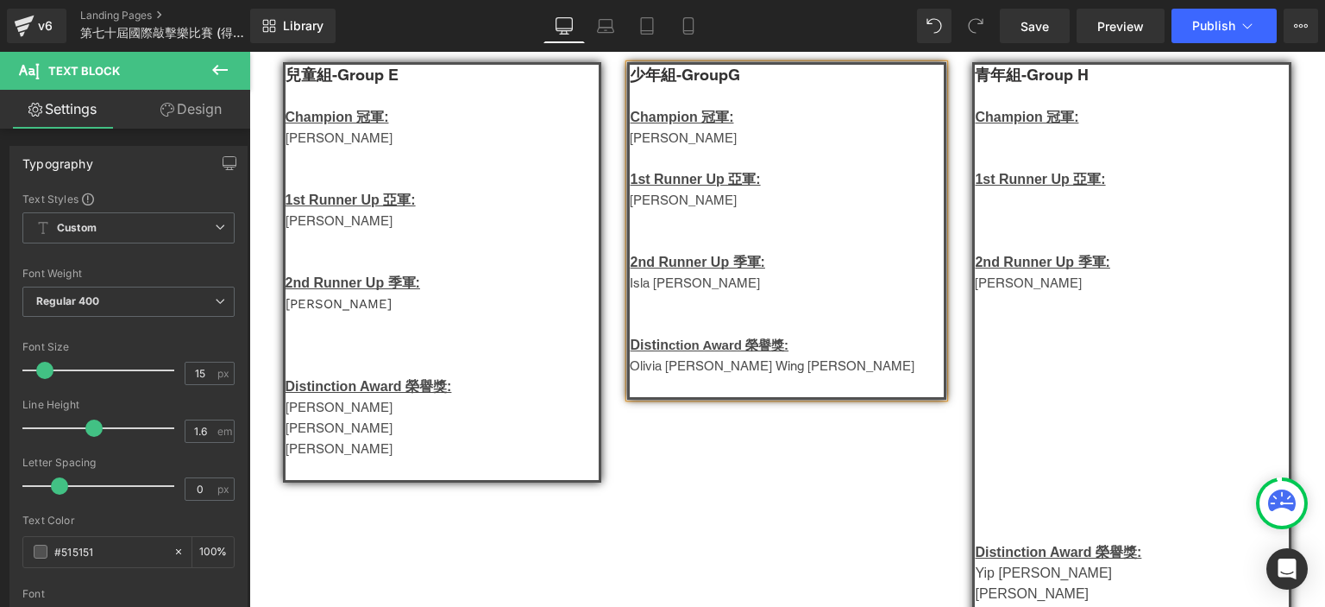
click at [657, 292] on p "Isla [PERSON_NAME]" at bounding box center [787, 283] width 314 height 21
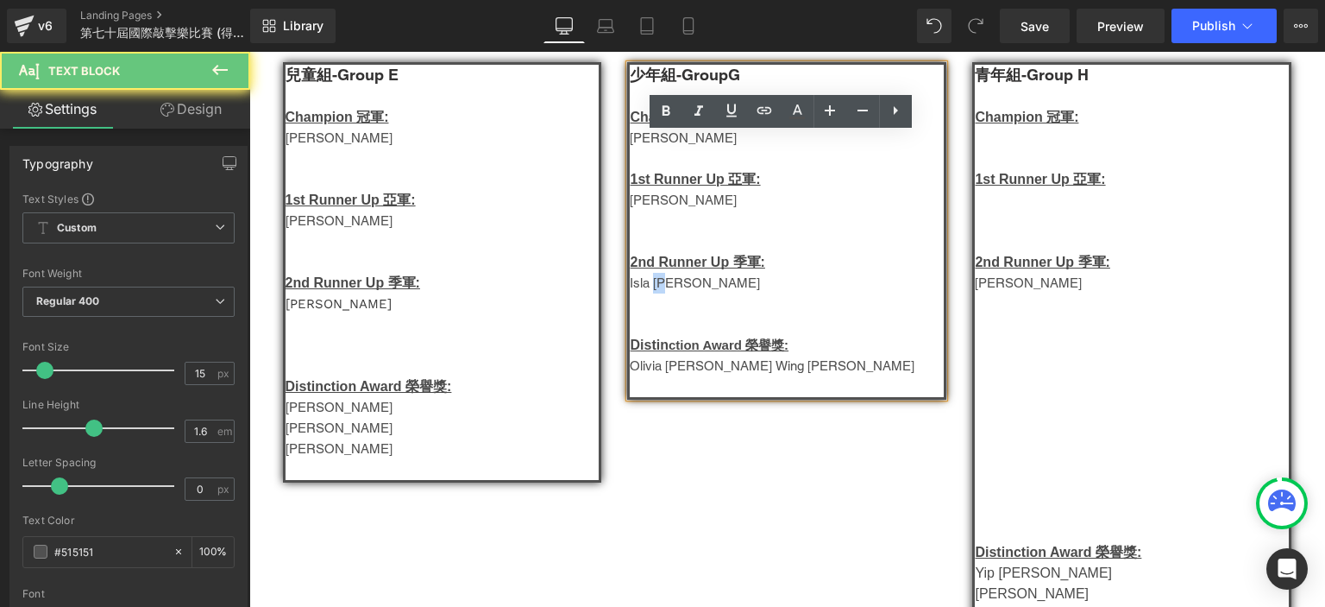
click at [657, 292] on p "Isla [PERSON_NAME]" at bounding box center [787, 283] width 314 height 21
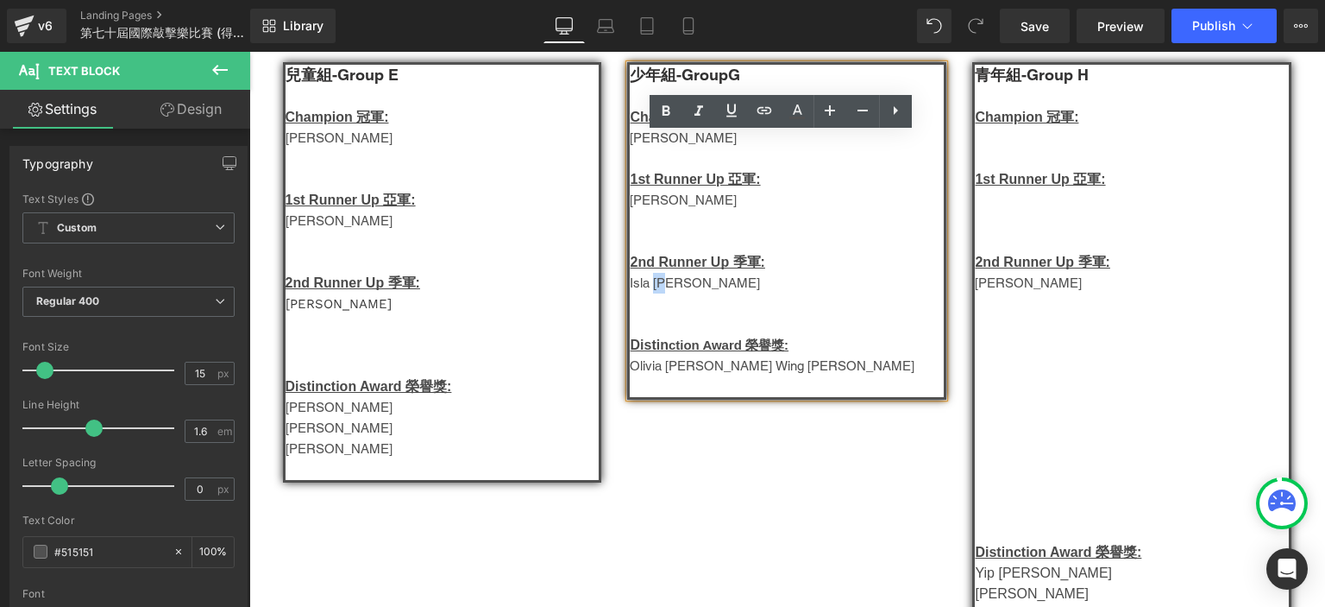
click at [657, 292] on p "Isla [PERSON_NAME]" at bounding box center [787, 283] width 314 height 21
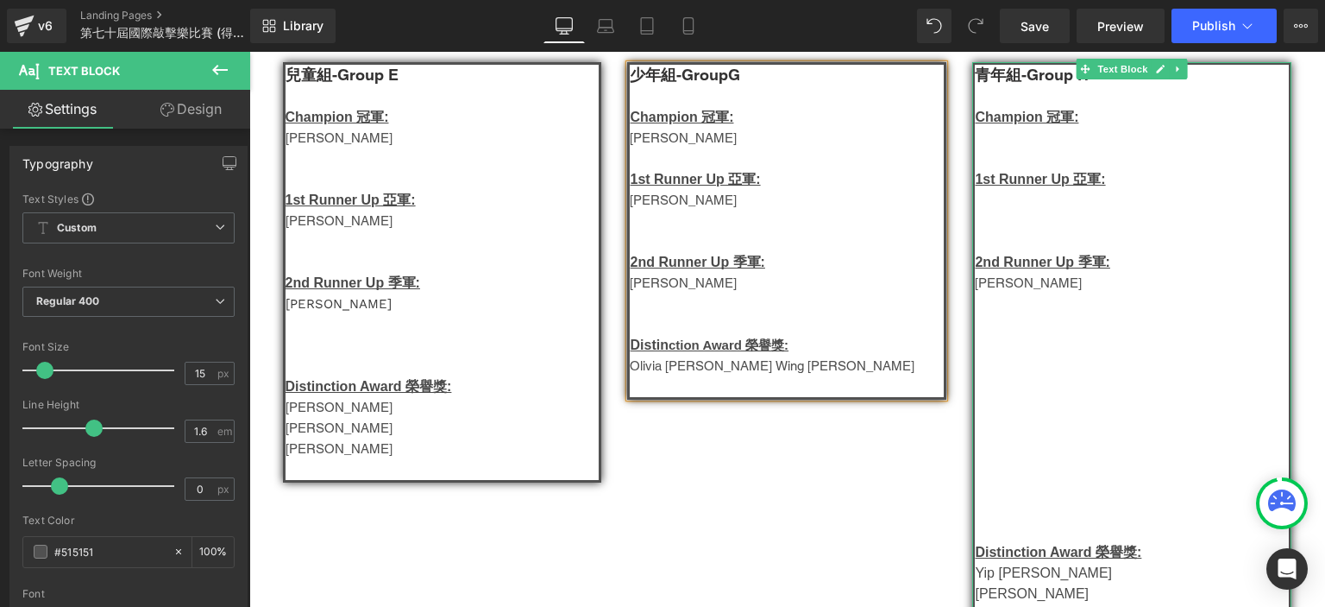
click at [994, 140] on p at bounding box center [1132, 138] width 314 height 21
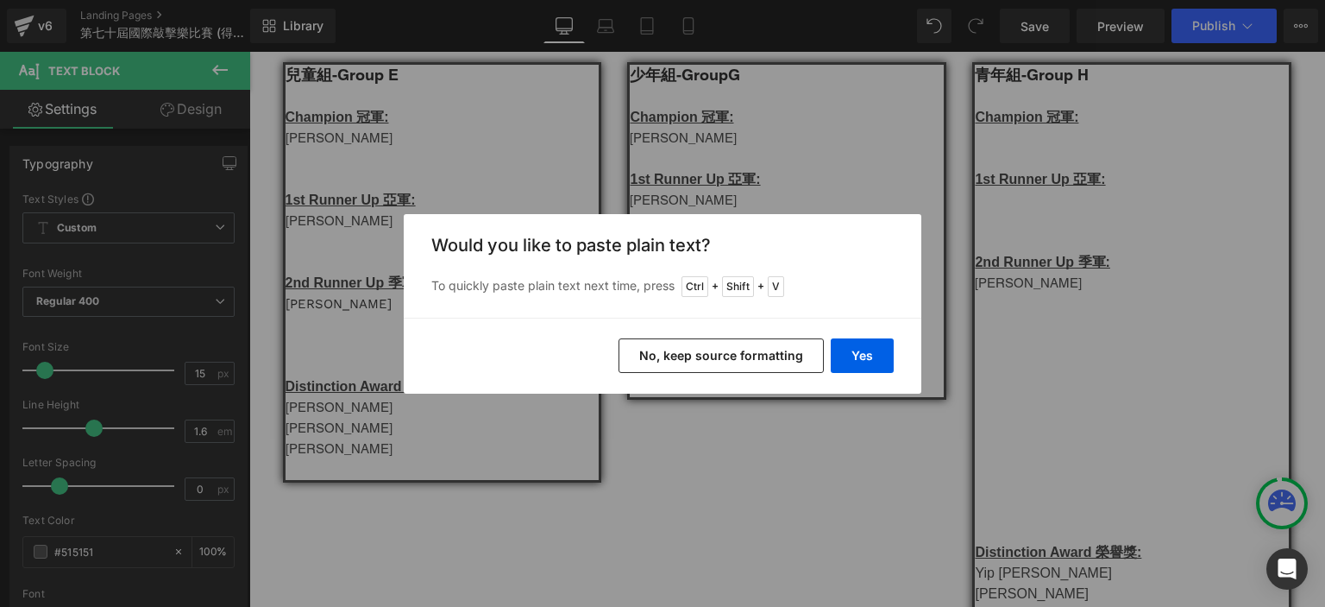
click at [881, 333] on div "Yes No, keep source formatting" at bounding box center [663, 356] width 518 height 76
click at [864, 351] on button "Yes" at bounding box center [862, 355] width 63 height 35
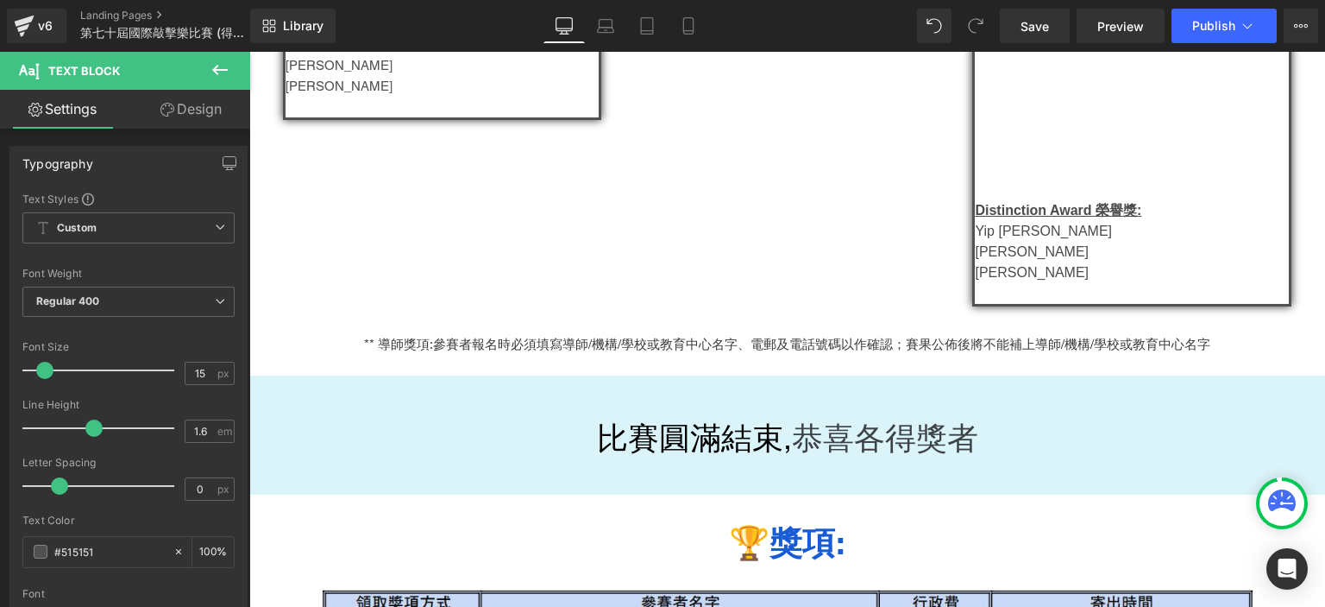
scroll to position [1481, 0]
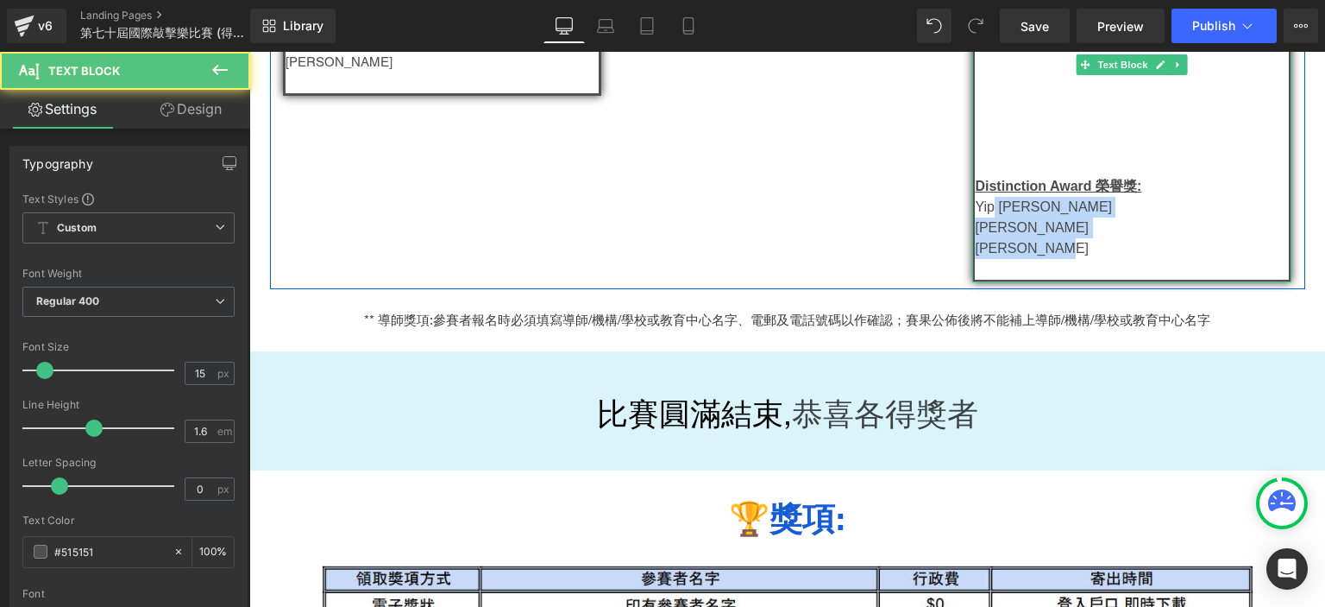
drag, startPoint x: 1049, startPoint y: 269, endPoint x: 987, endPoint y: 230, distance: 73.7
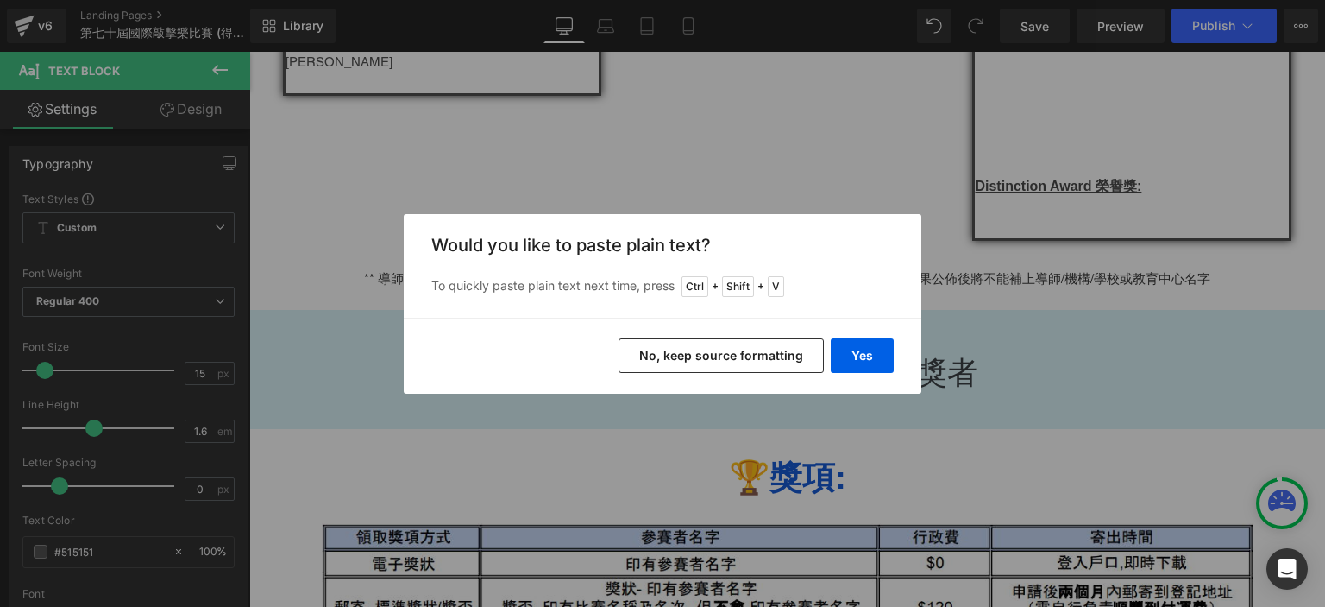
click at [840, 372] on div "Yes No, keep source formatting" at bounding box center [663, 356] width 518 height 76
click at [848, 365] on button "Yes" at bounding box center [862, 355] width 63 height 35
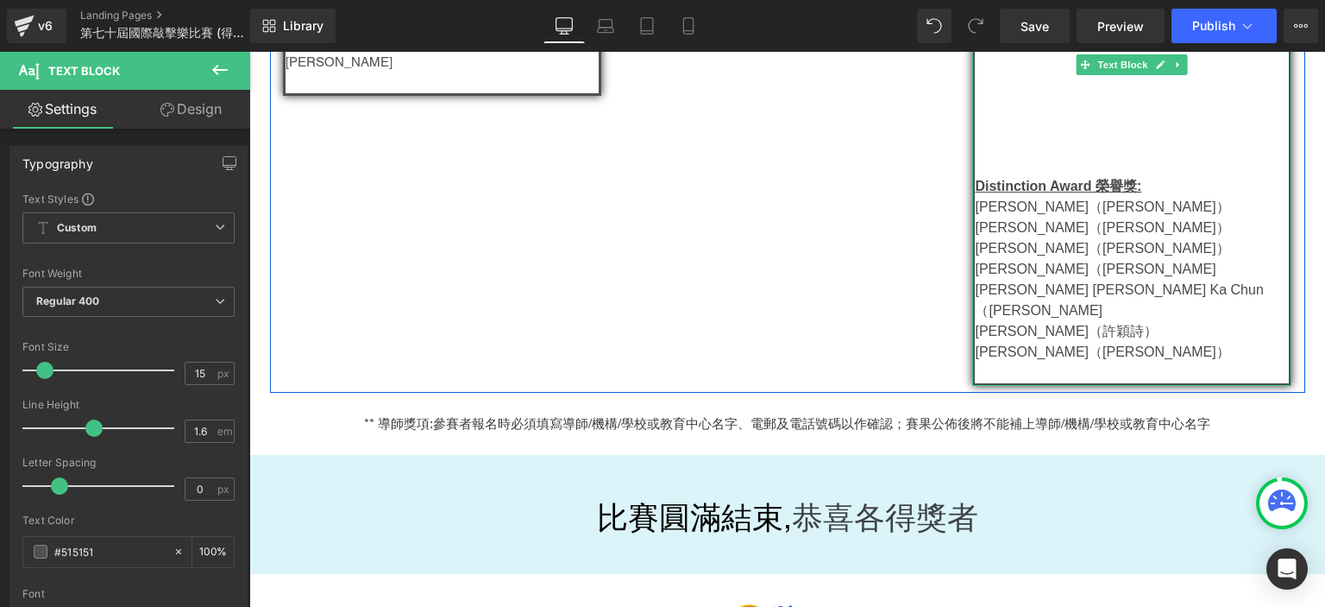
click at [1080, 303] on span "[PERSON_NAME] [PERSON_NAME] Ka Chun（[PERSON_NAME]" at bounding box center [1119, 299] width 288 height 35
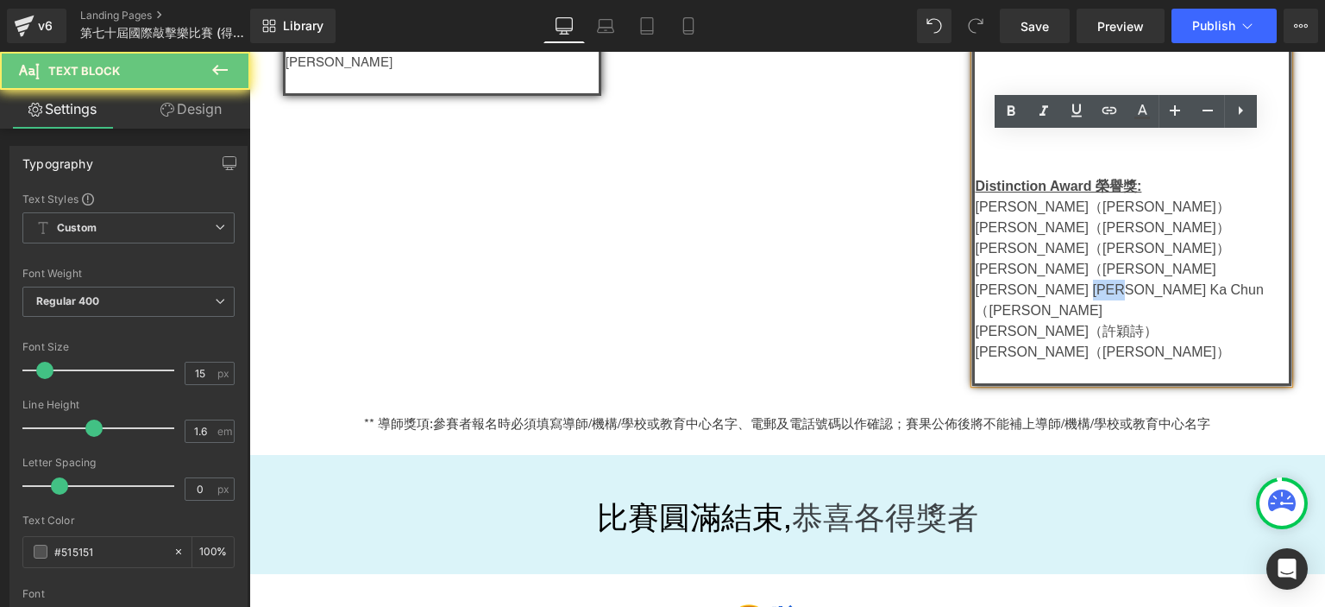
click at [1080, 303] on span "[PERSON_NAME] [PERSON_NAME] Ka Chun（[PERSON_NAME]" at bounding box center [1119, 299] width 288 height 35
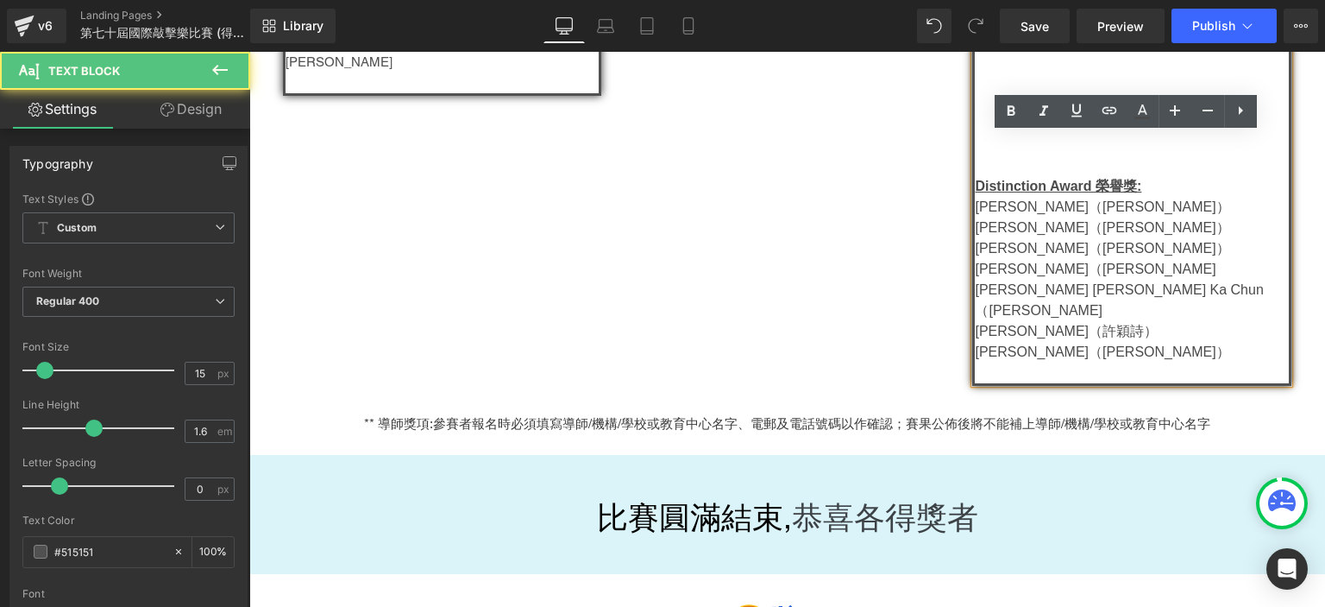
click at [1173, 214] on span "[PERSON_NAME]（[PERSON_NAME]）" at bounding box center [1102, 206] width 255 height 15
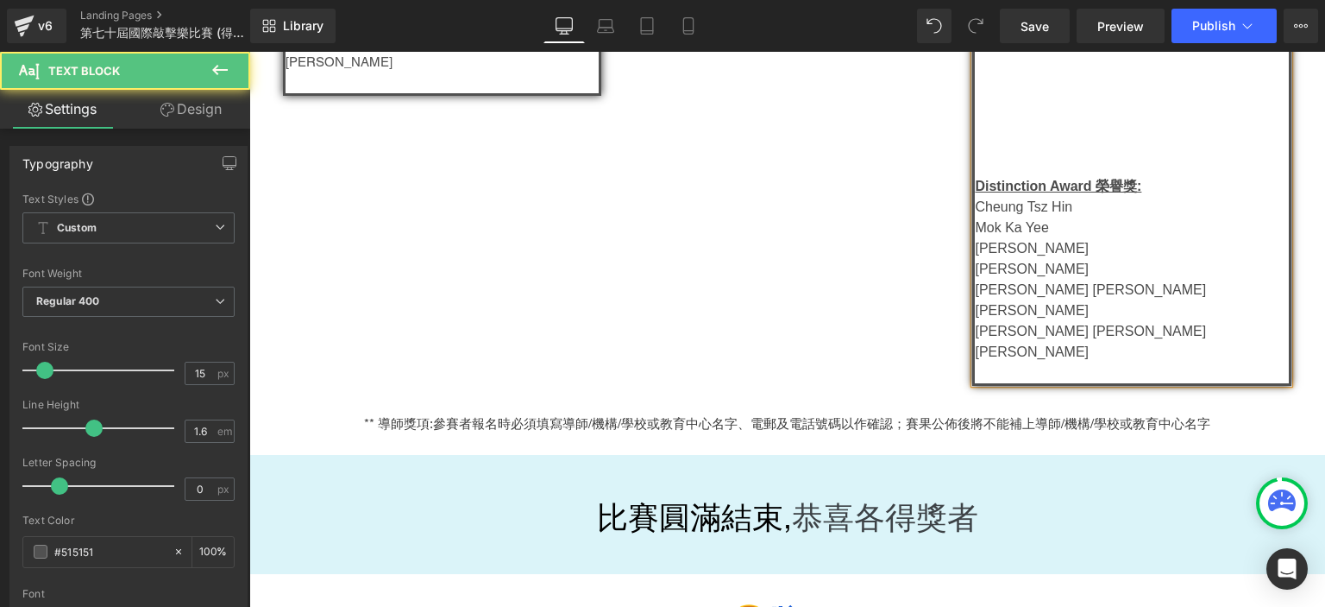
click at [1080, 344] on span "[PERSON_NAME] [PERSON_NAME] [PERSON_NAME]" at bounding box center [1092, 341] width 235 height 35
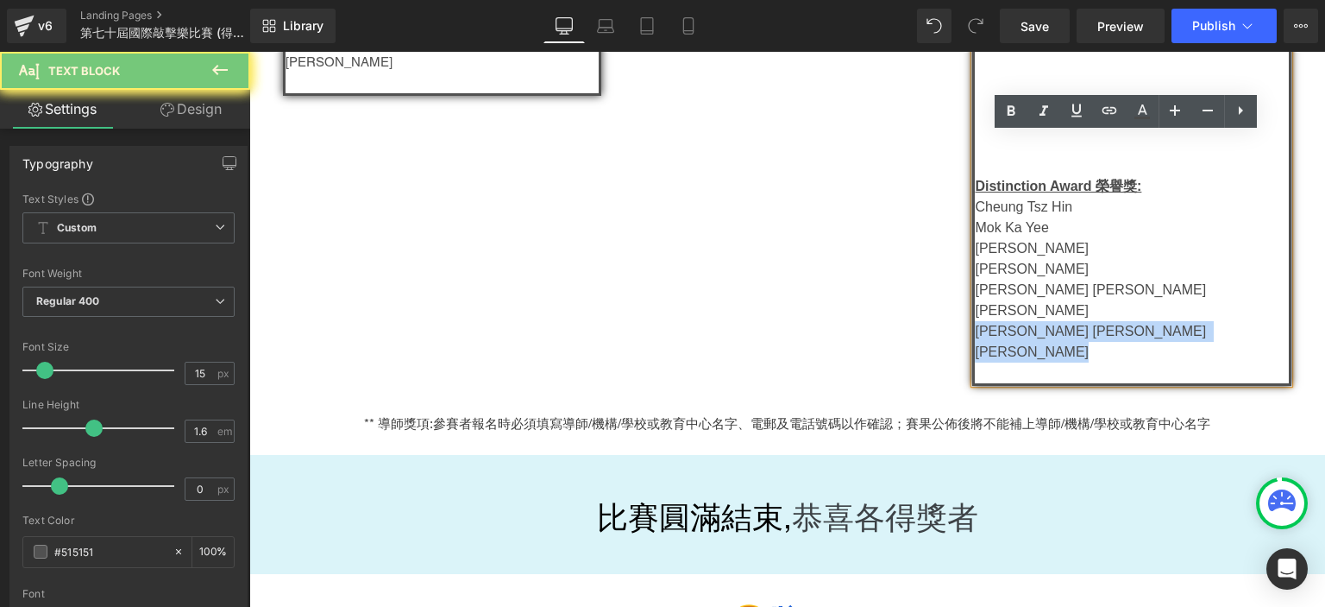
click at [1080, 344] on span "[PERSON_NAME] [PERSON_NAME] [PERSON_NAME]" at bounding box center [1092, 341] width 235 height 35
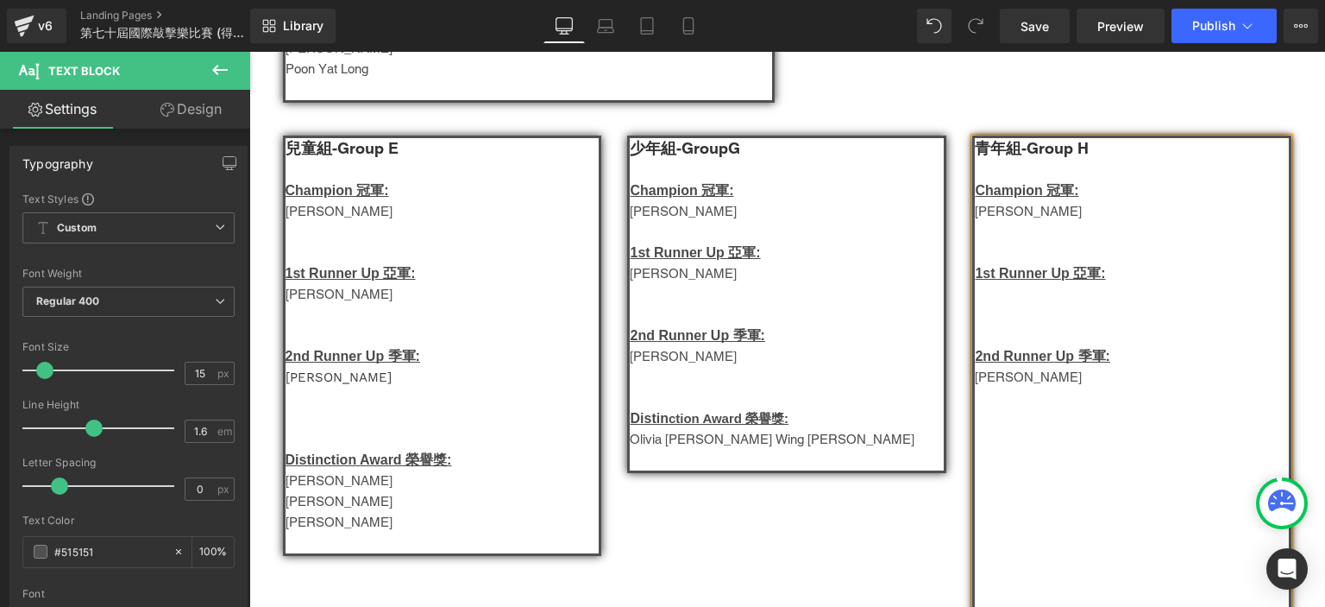
scroll to position [1020, 0]
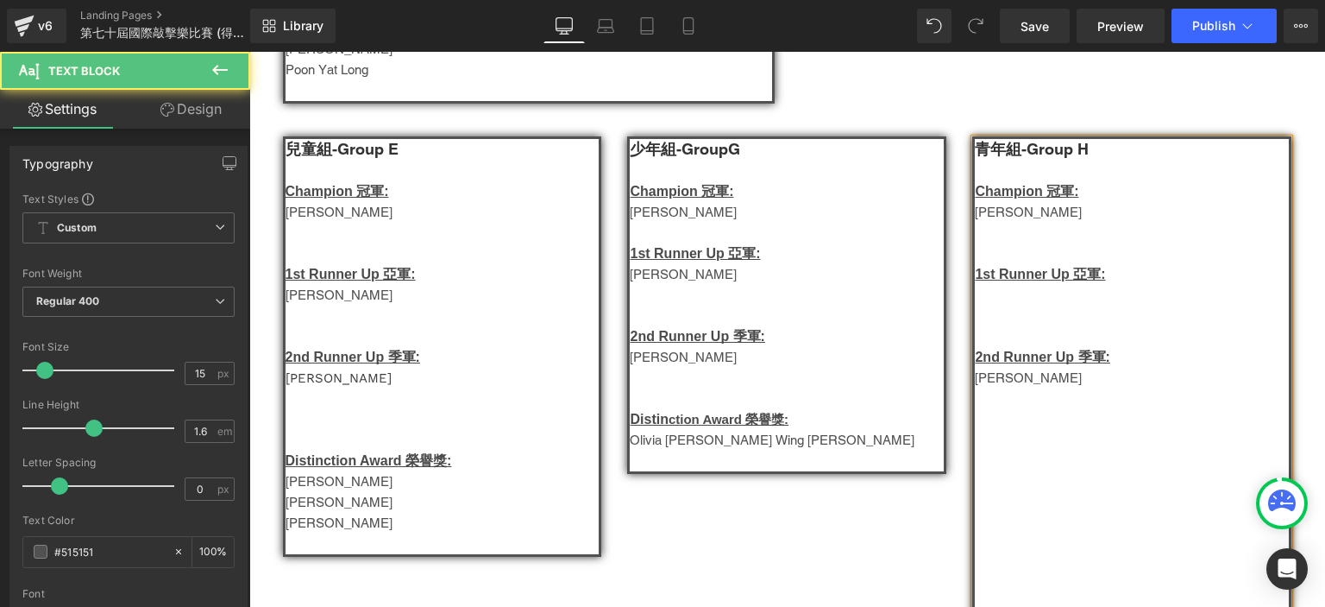
click at [1016, 305] on p at bounding box center [1132, 295] width 314 height 21
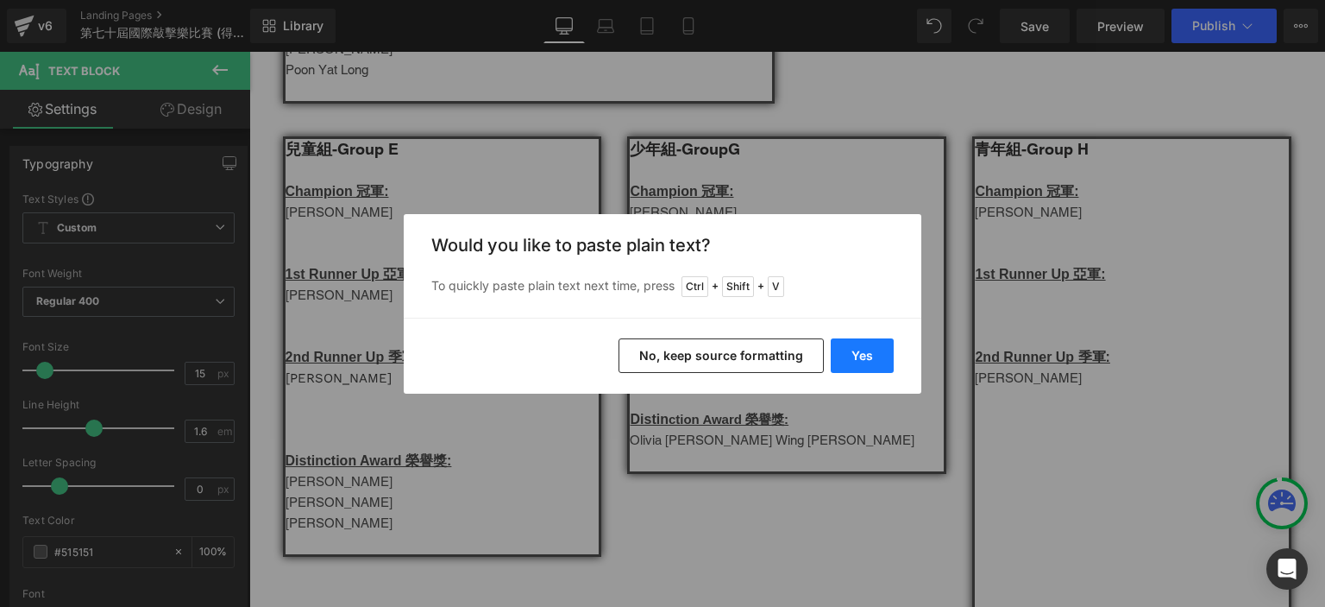
click at [868, 351] on button "Yes" at bounding box center [862, 355] width 63 height 35
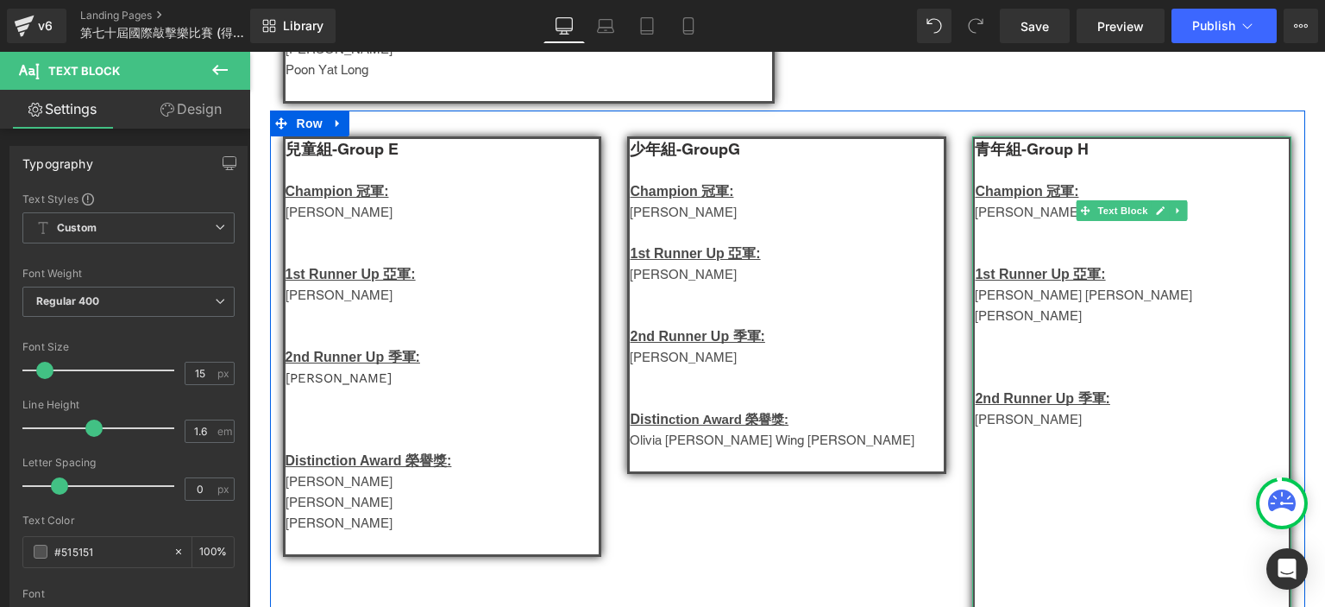
scroll to position [1341, 0]
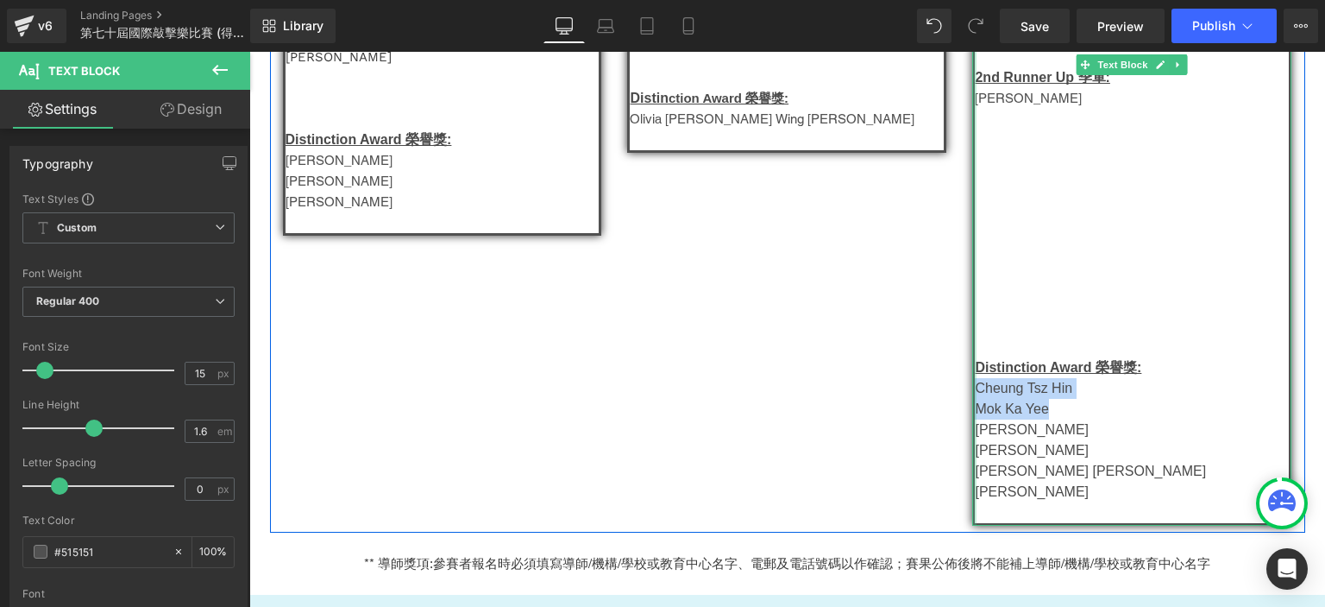
drag, startPoint x: 1044, startPoint y: 404, endPoint x: 967, endPoint y: 387, distance: 78.7
click at [972, 387] on div "青年組-Group H Champion 冠軍: [PERSON_NAME]  1st Runner Up 亞軍: [PERSON_NAME] [PERS…" at bounding box center [1131, 170] width 319 height 710
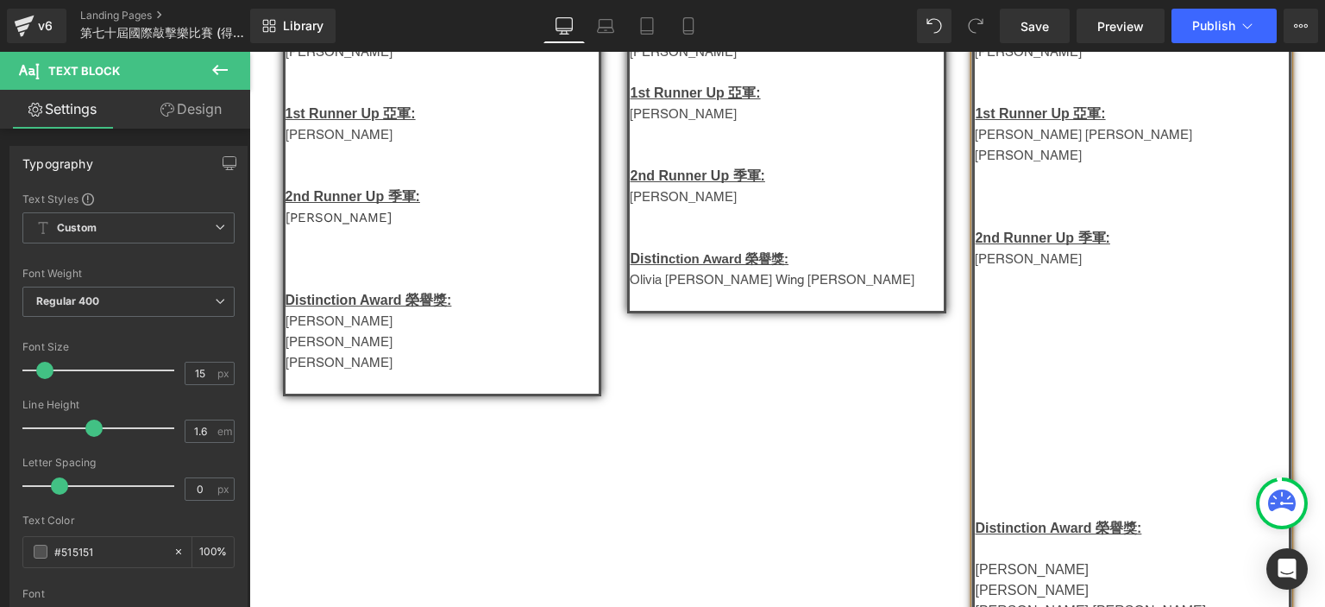
scroll to position [1179, 0]
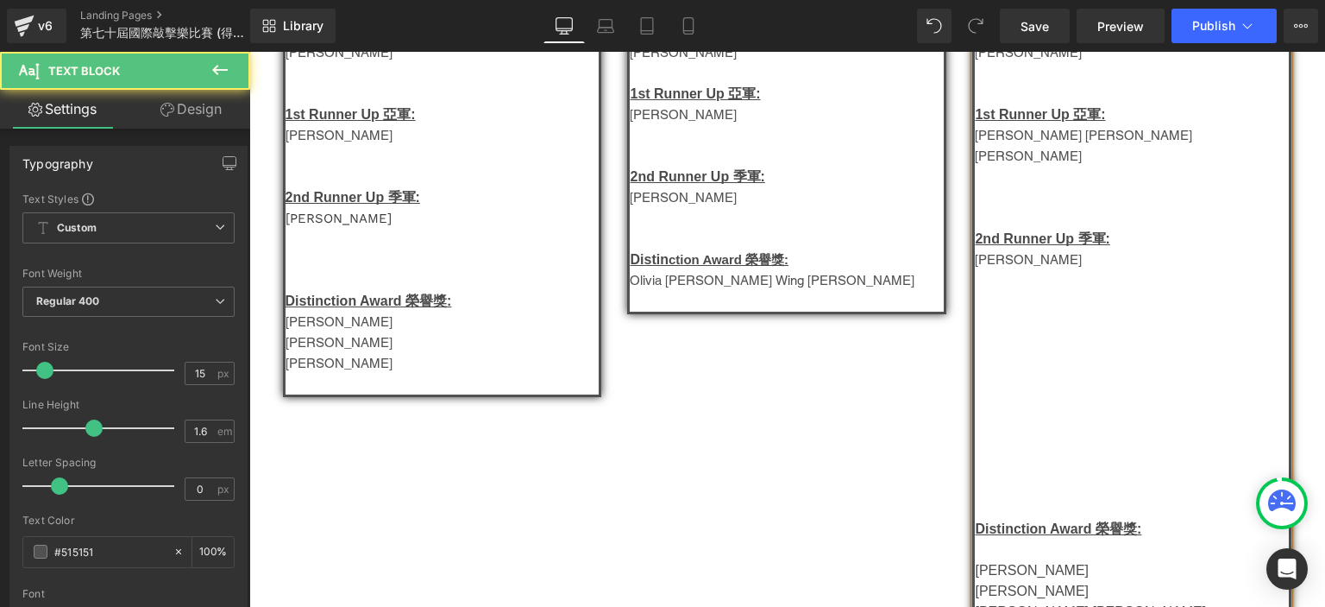
click at [984, 270] on p at bounding box center [1132, 280] width 314 height 21
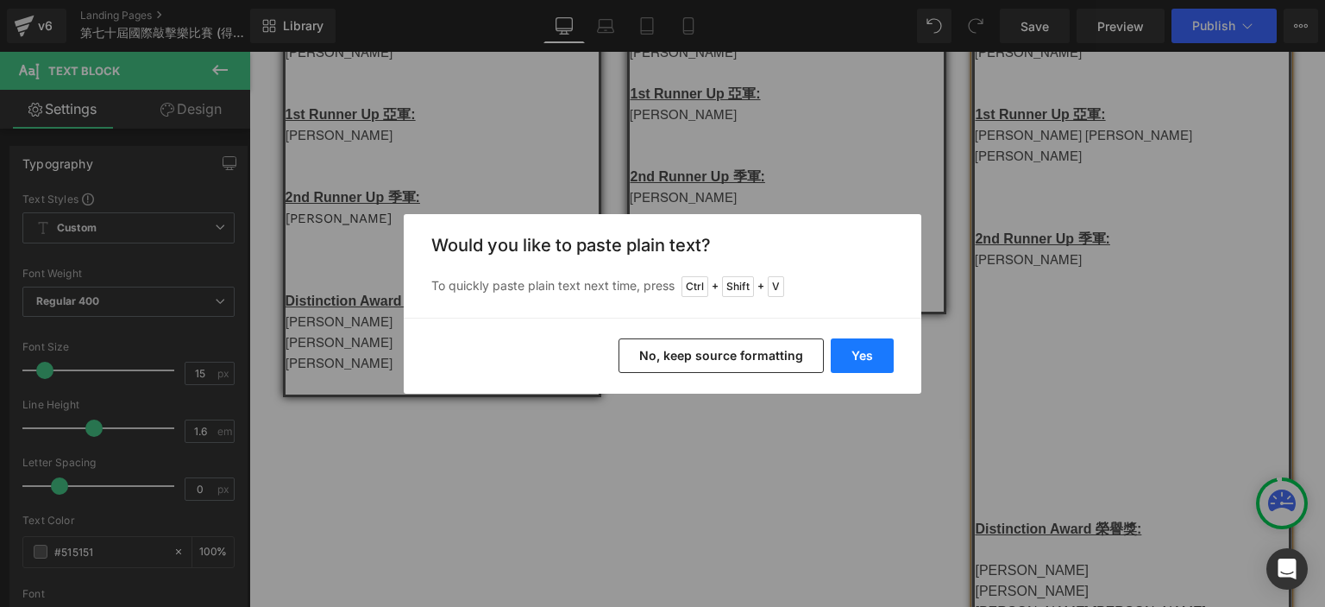
click at [873, 342] on button "Yes" at bounding box center [862, 355] width 63 height 35
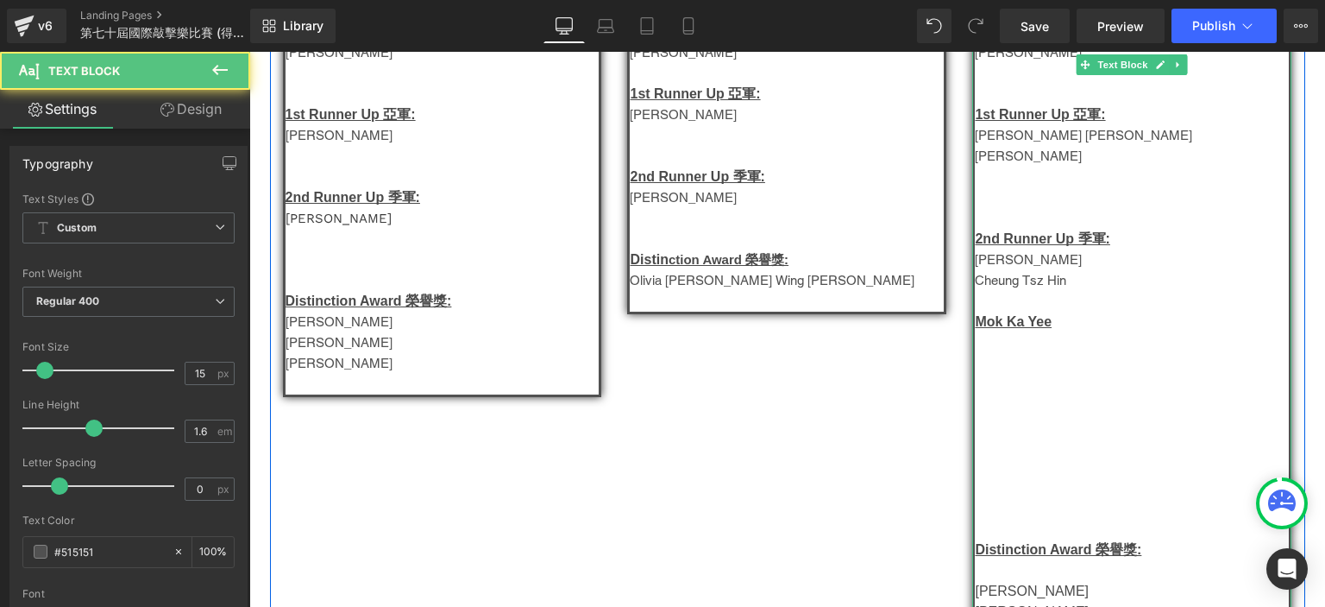
click at [1001, 314] on u "Mok Ka Yee" at bounding box center [1013, 321] width 77 height 15
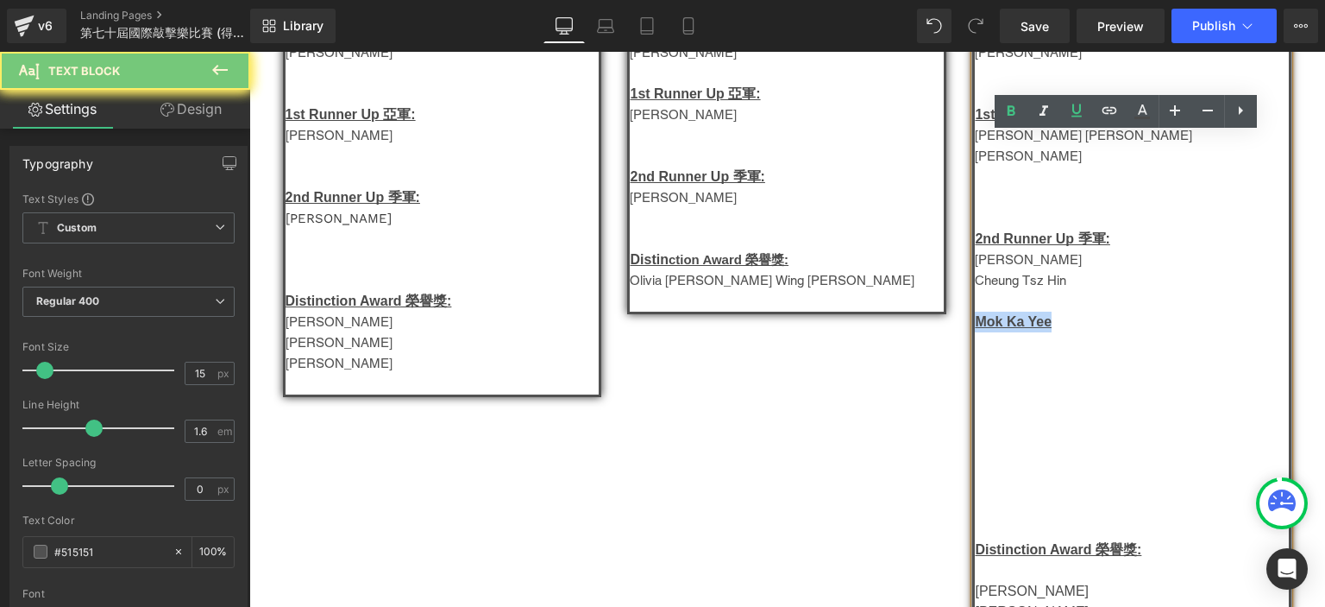
click at [1001, 314] on u "Mok Ka Yee" at bounding box center [1013, 321] width 77 height 15
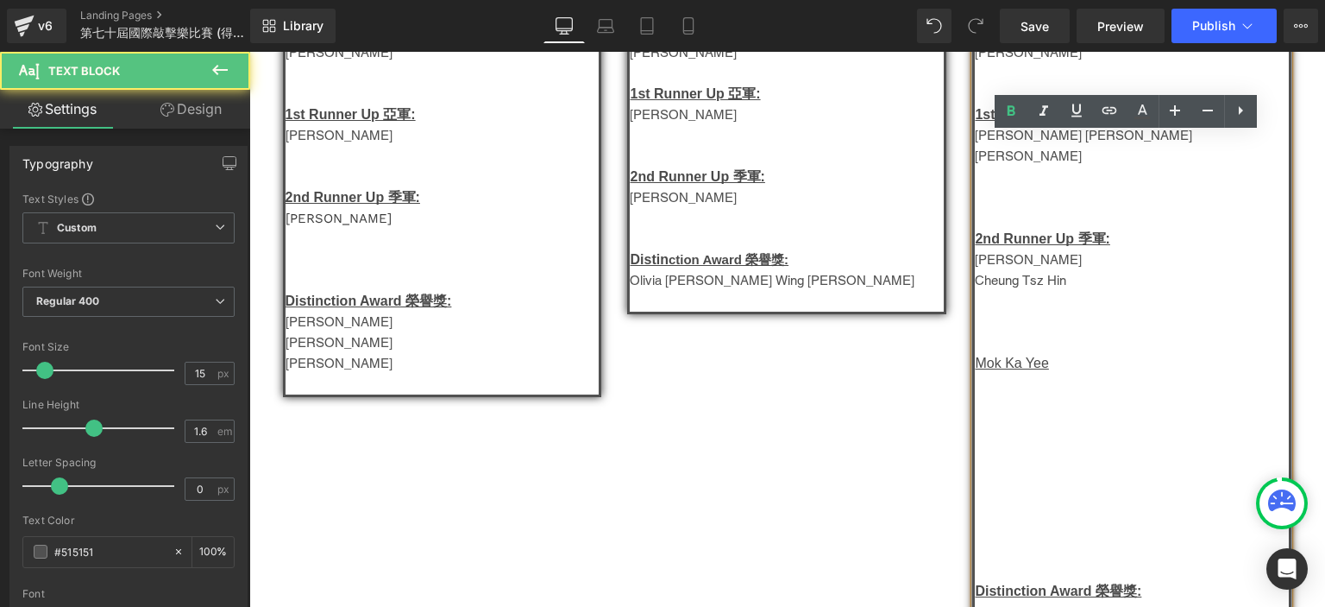
click at [991, 355] on u "Mok Ka Yee" at bounding box center [1011, 362] width 73 height 15
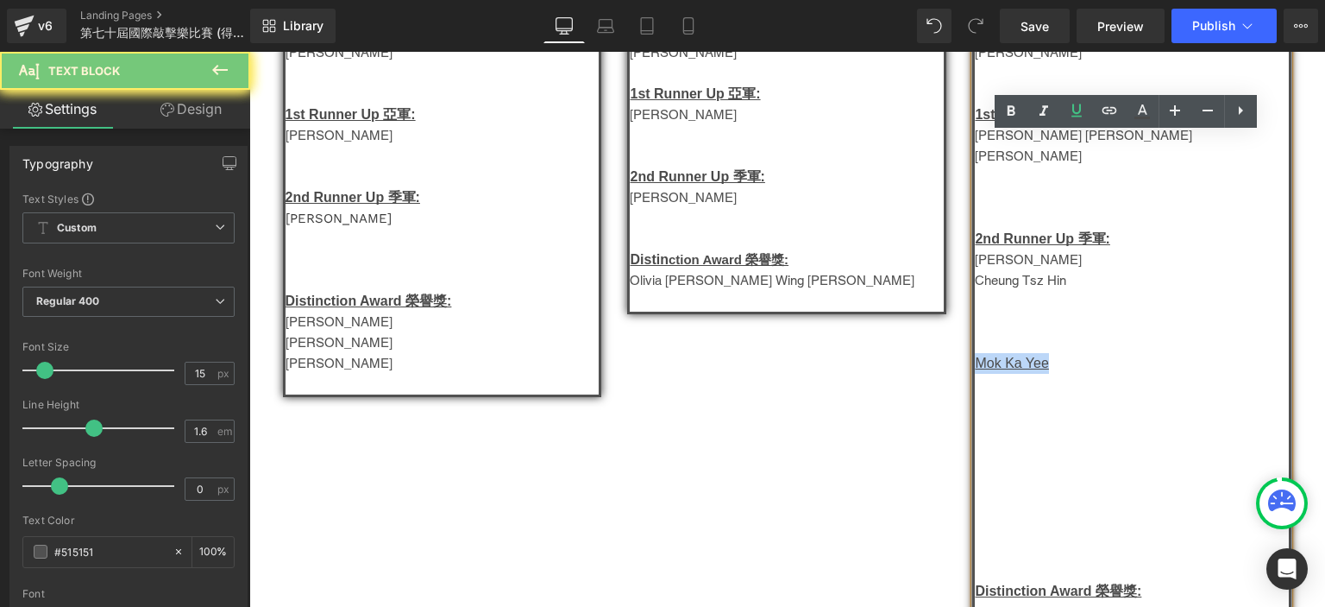
click at [991, 355] on u "Mok Ka Yee" at bounding box center [1011, 362] width 73 height 15
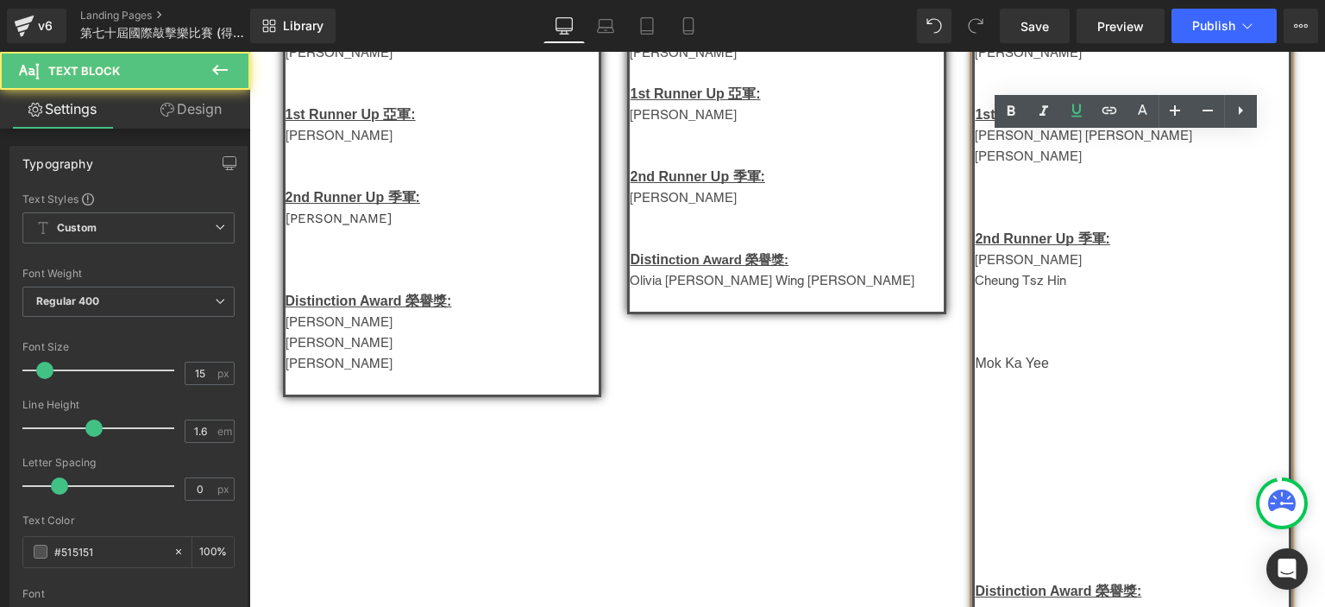
click at [991, 332] on p at bounding box center [1132, 342] width 314 height 21
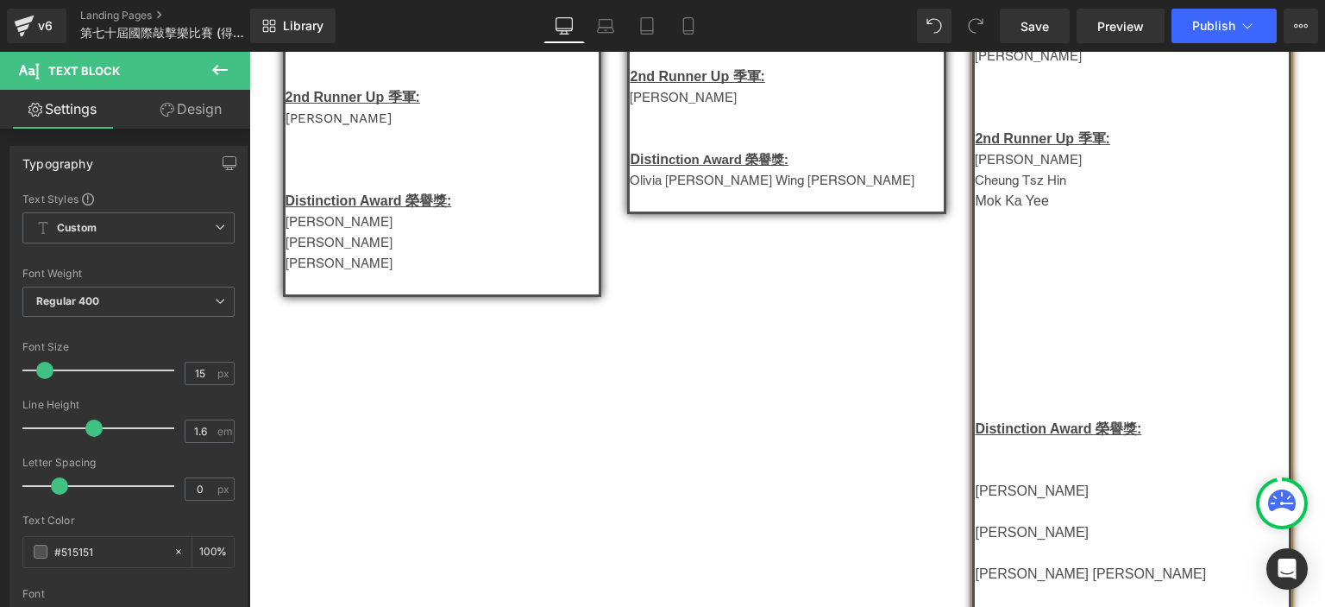
scroll to position [1287, 0]
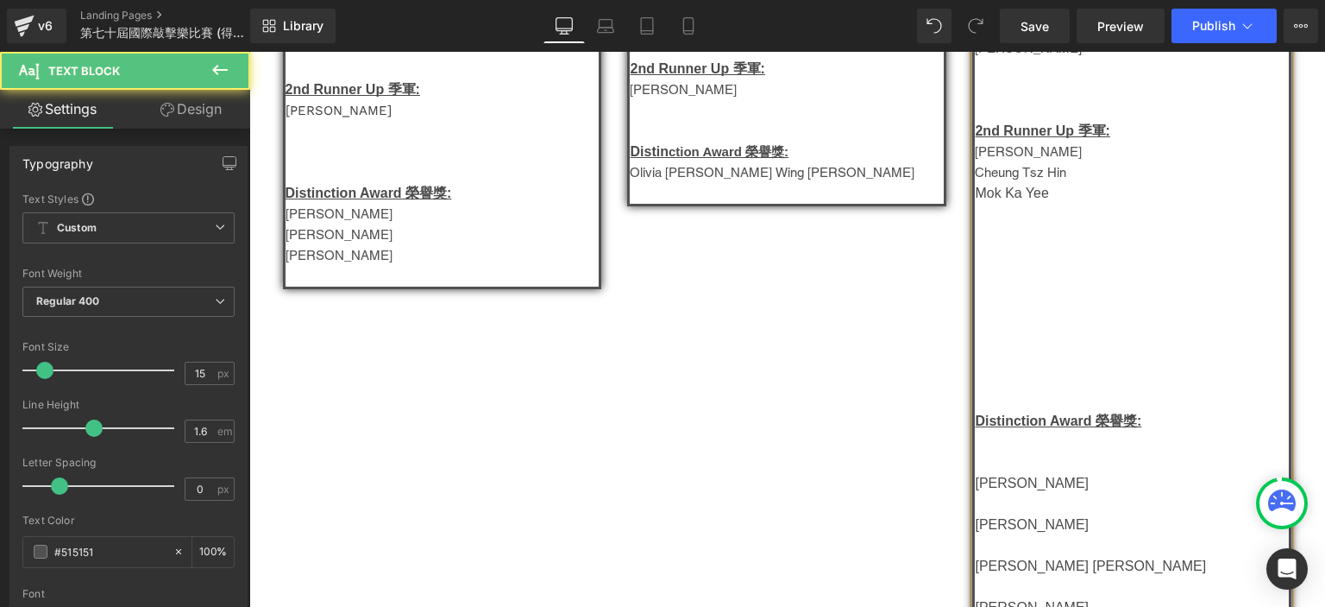
click at [998, 452] on p at bounding box center [1132, 462] width 314 height 21
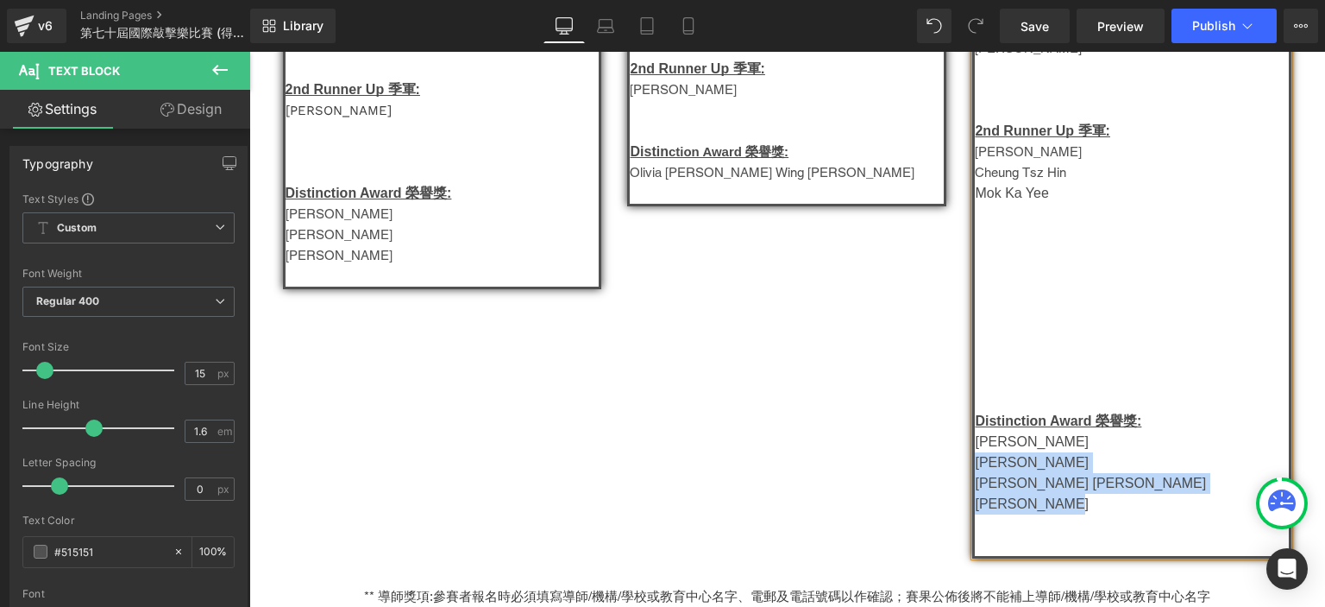
drag, startPoint x: 1063, startPoint y: 497, endPoint x: 969, endPoint y: 463, distance: 99.9
click at [972, 463] on div "青年組-Group H Champion 冠軍: [PERSON_NAME] 1st Runner Up 亞軍: [PERSON_NAME] [PERSON_…" at bounding box center [1131, 213] width 319 height 689
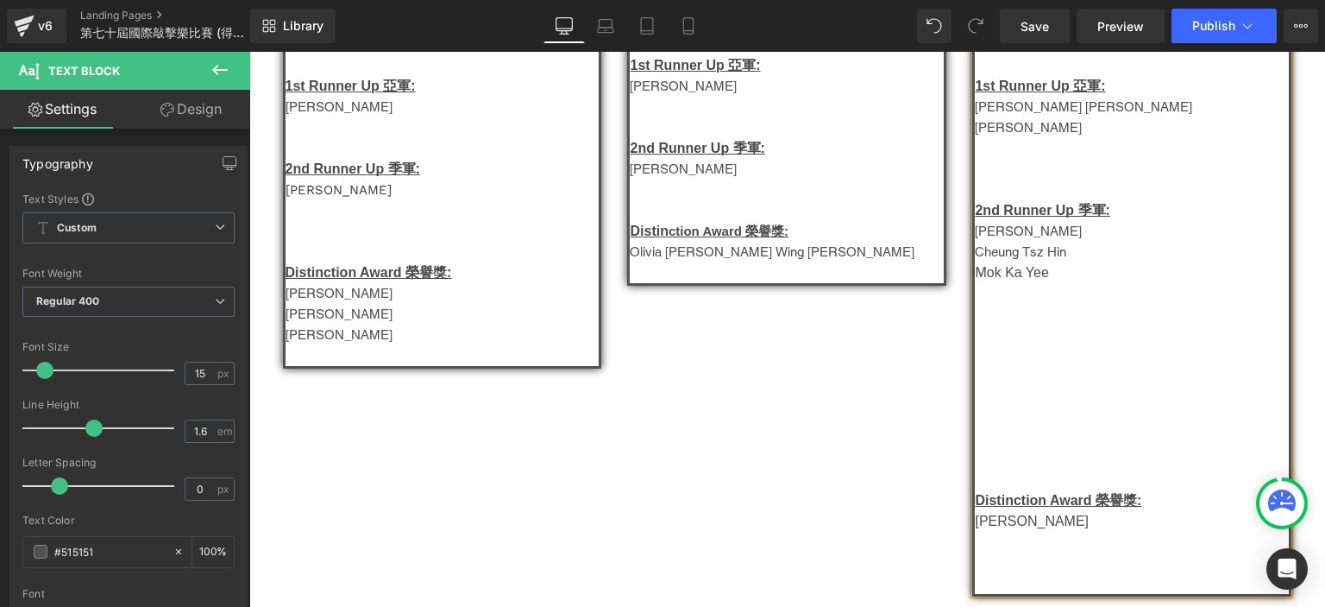
scroll to position [1208, 0]
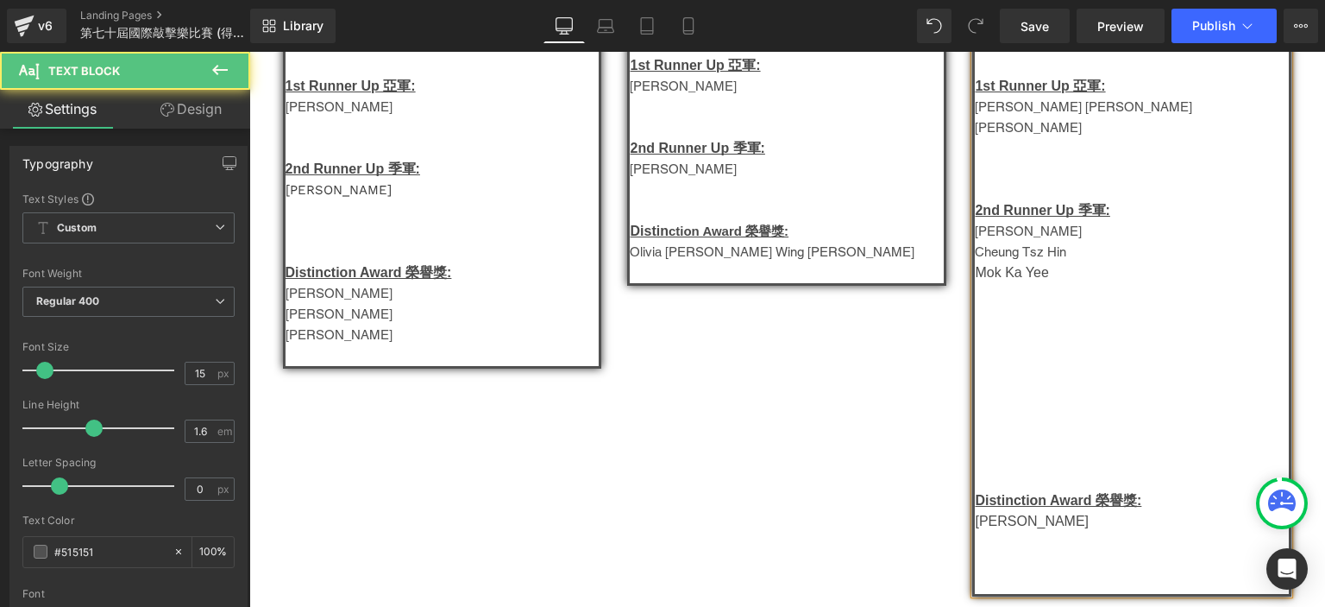
click at [1015, 449] on p at bounding box center [1132, 459] width 314 height 21
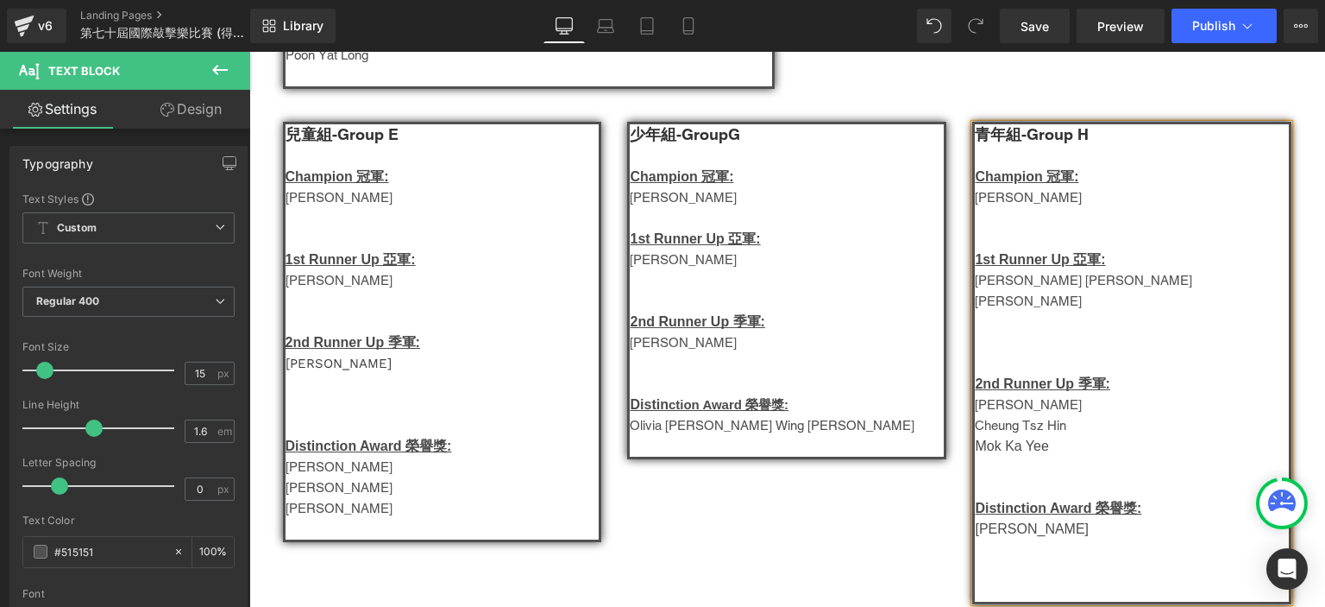
scroll to position [1035, 0]
click at [642, 448] on p at bounding box center [787, 445] width 314 height 21
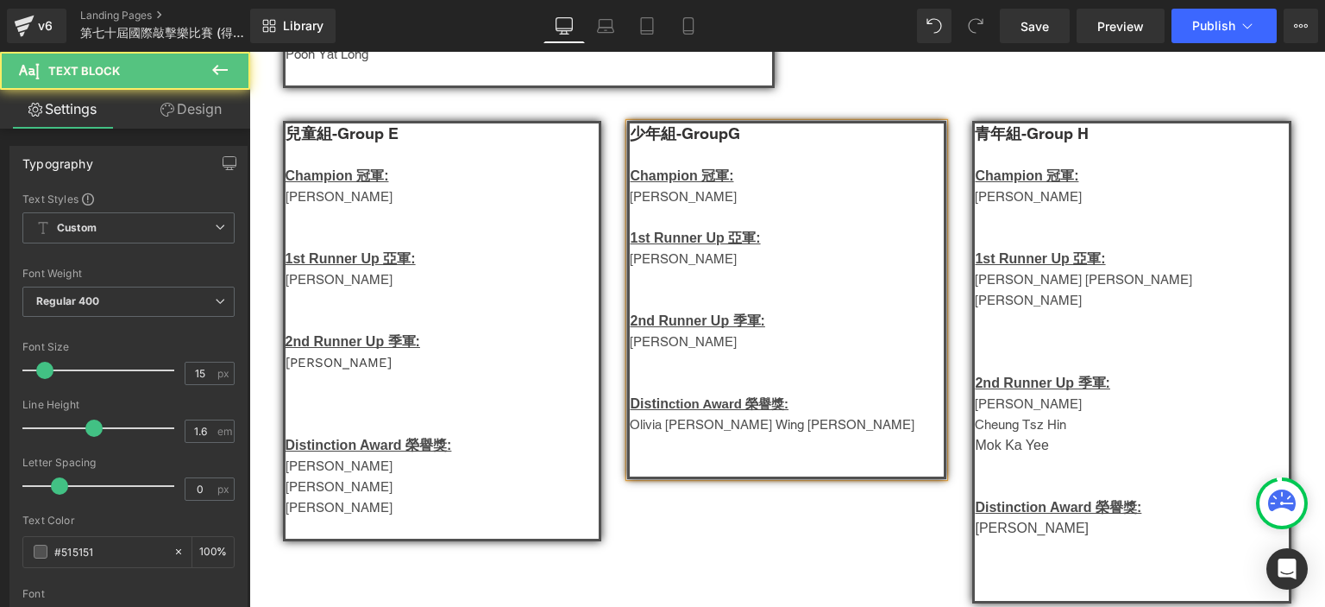
click at [671, 217] on p at bounding box center [787, 217] width 314 height 21
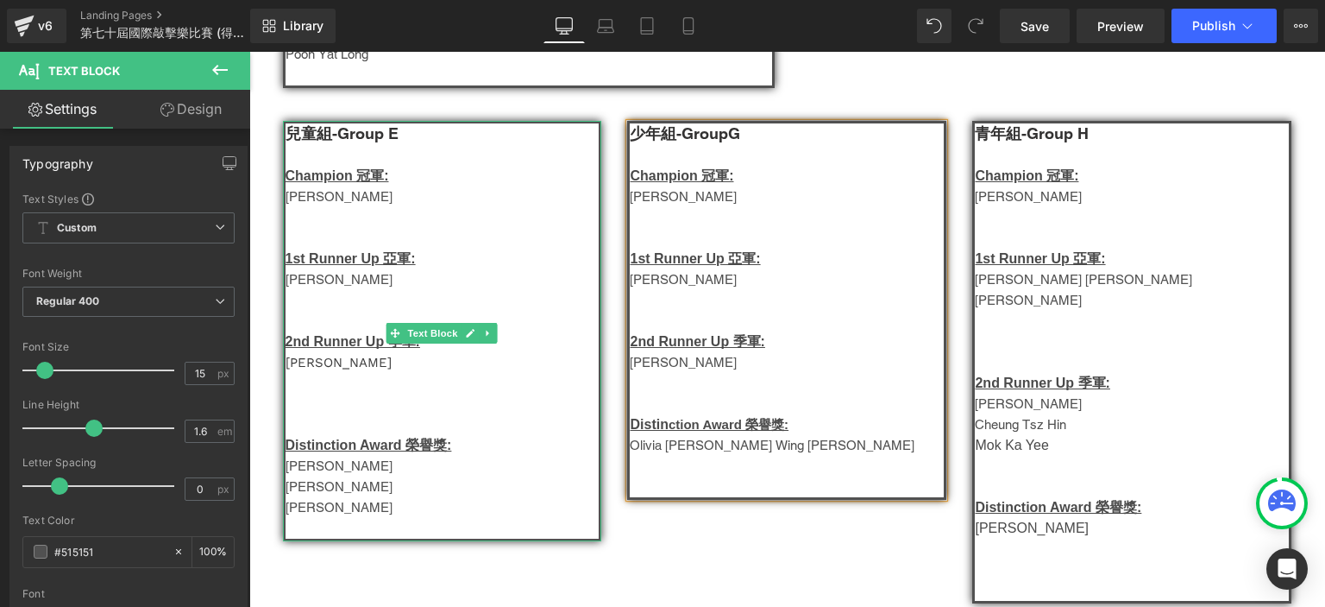
click at [307, 532] on p at bounding box center [443, 528] width 314 height 21
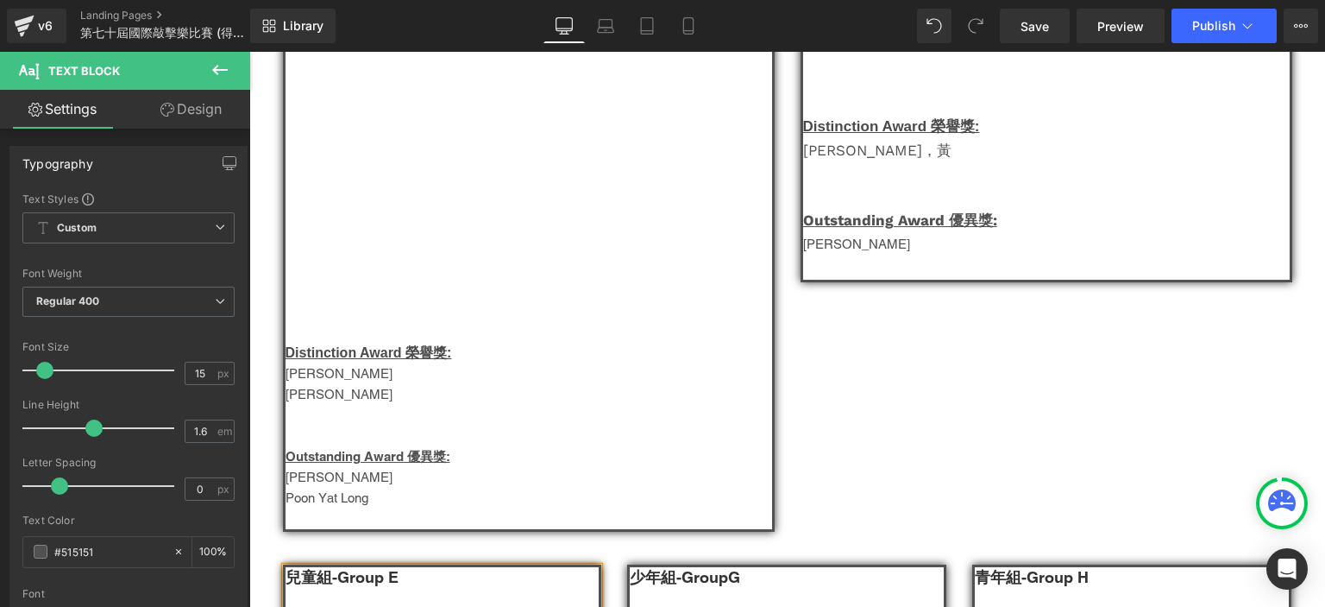
scroll to position [579, 0]
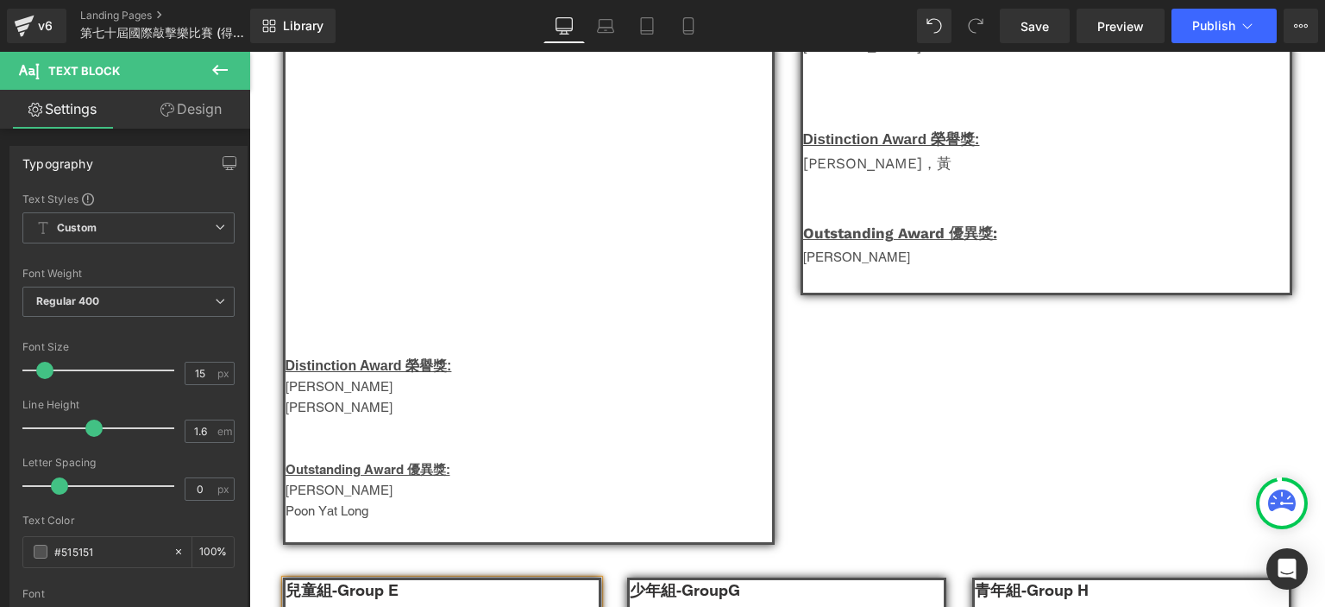
click at [362, 354] on p at bounding box center [529, 345] width 487 height 21
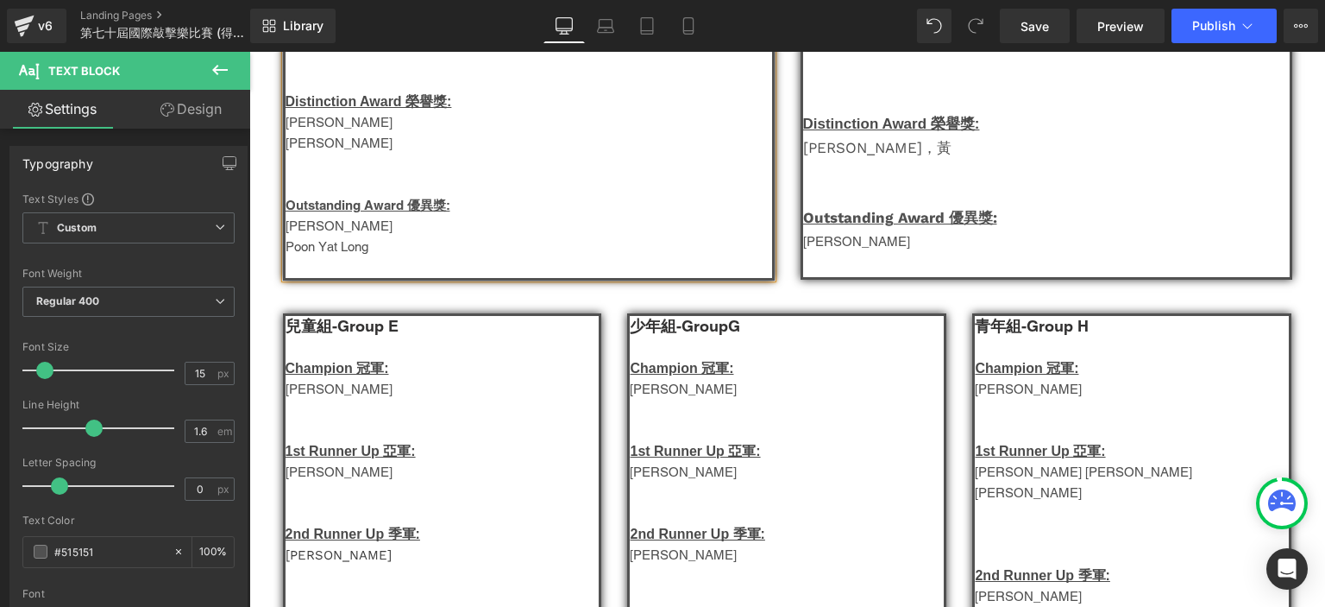
scroll to position [594, 0]
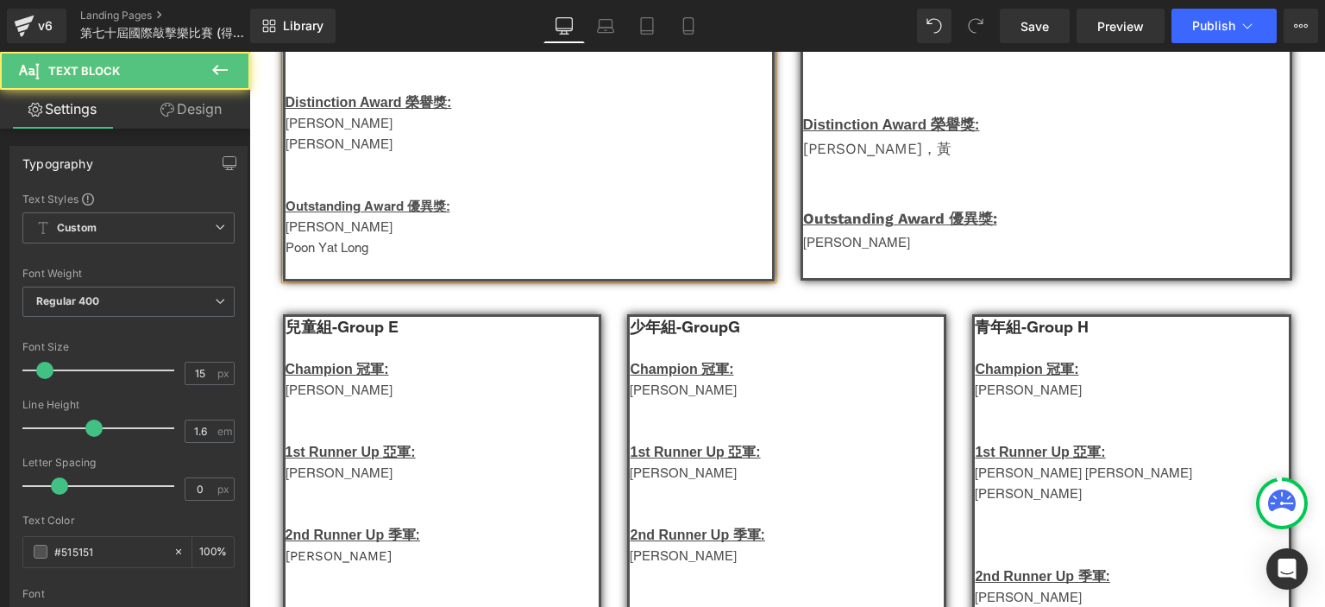
click at [380, 272] on p at bounding box center [529, 268] width 487 height 21
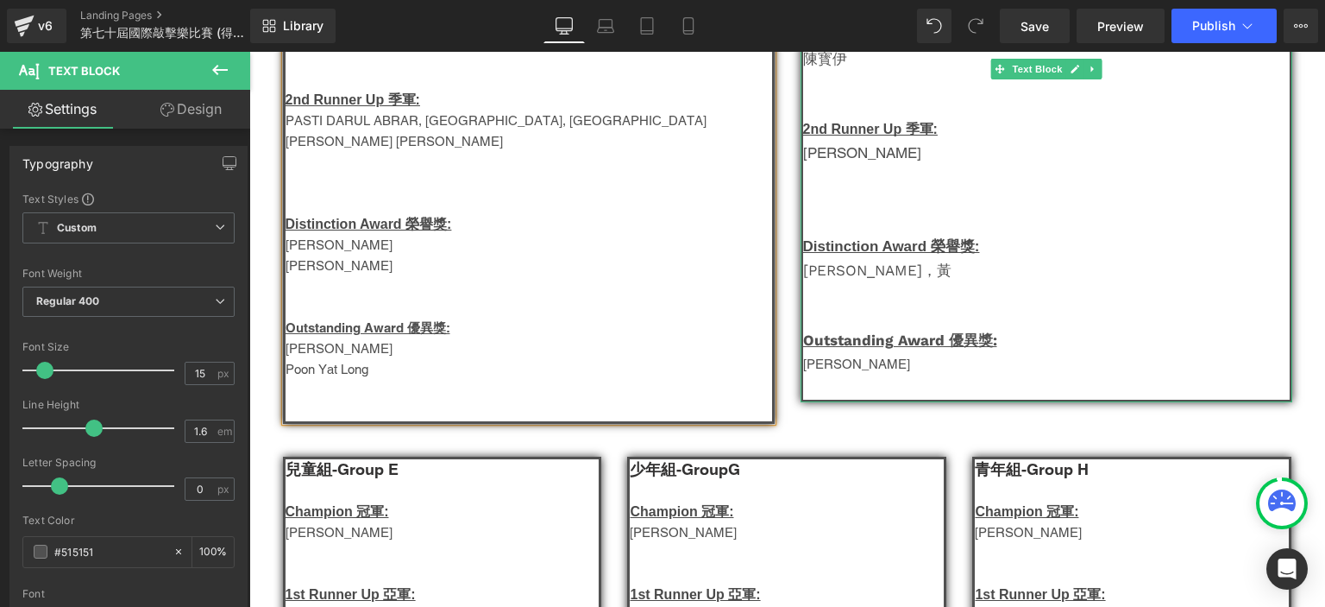
scroll to position [471, 0]
click at [870, 399] on div at bounding box center [1047, 401] width 492 height 4
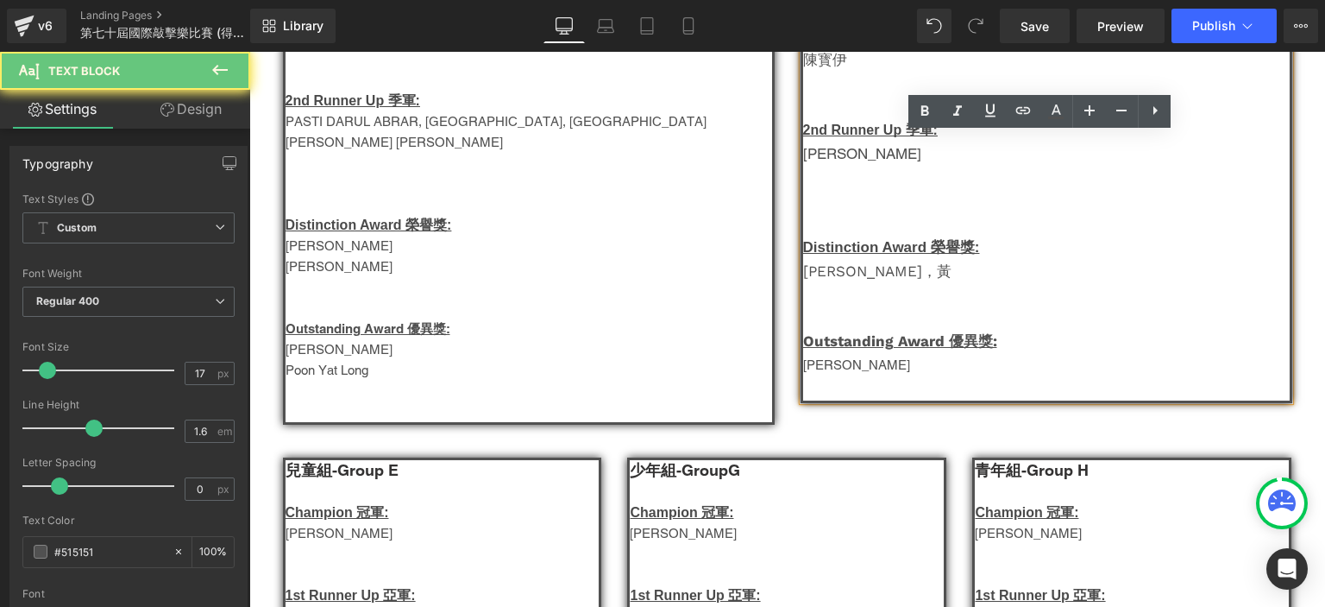
click at [856, 387] on p at bounding box center [1046, 388] width 487 height 23
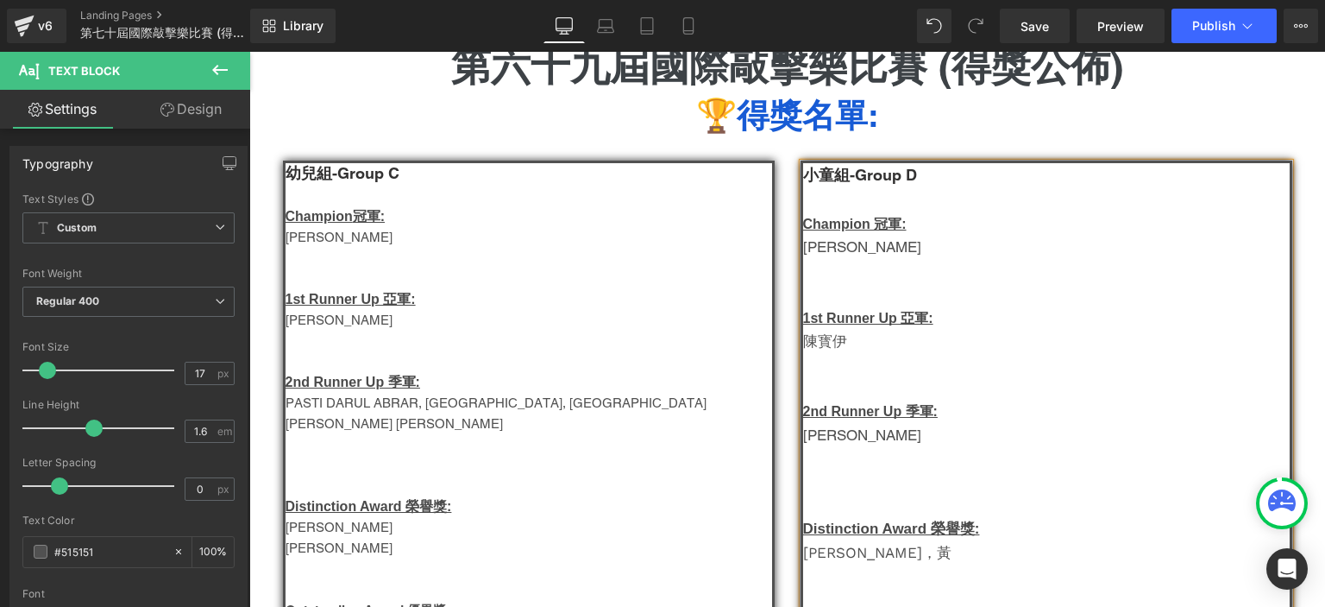
scroll to position [189, 0]
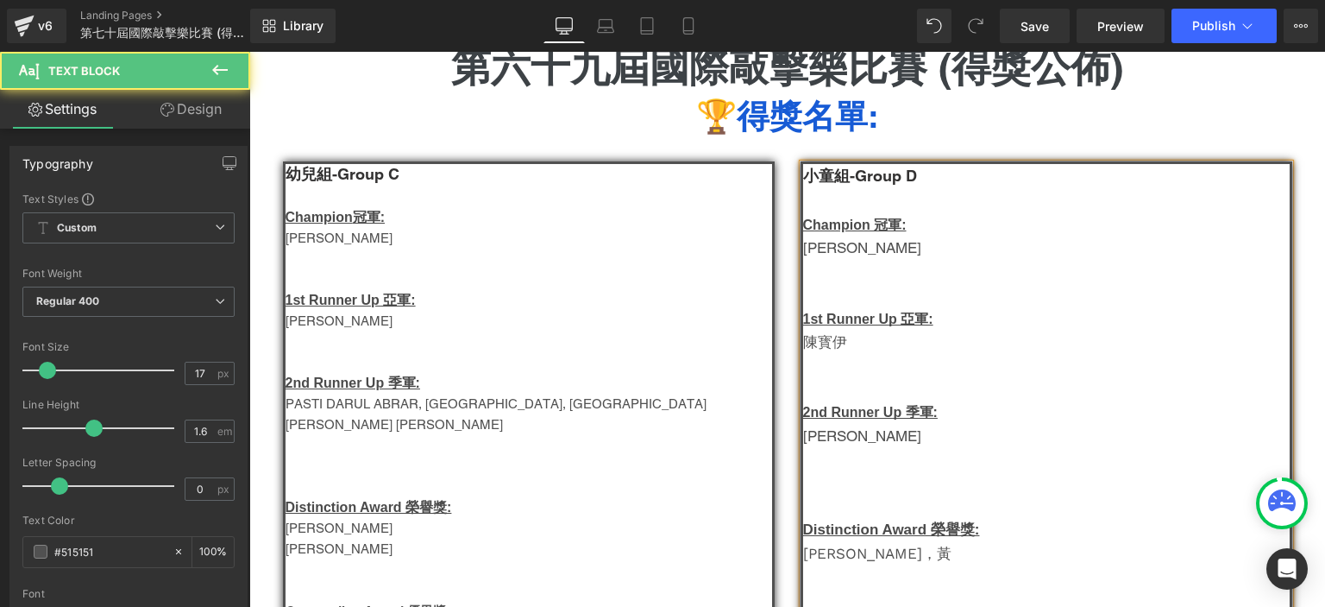
click at [825, 503] on p at bounding box center [1046, 505] width 487 height 23
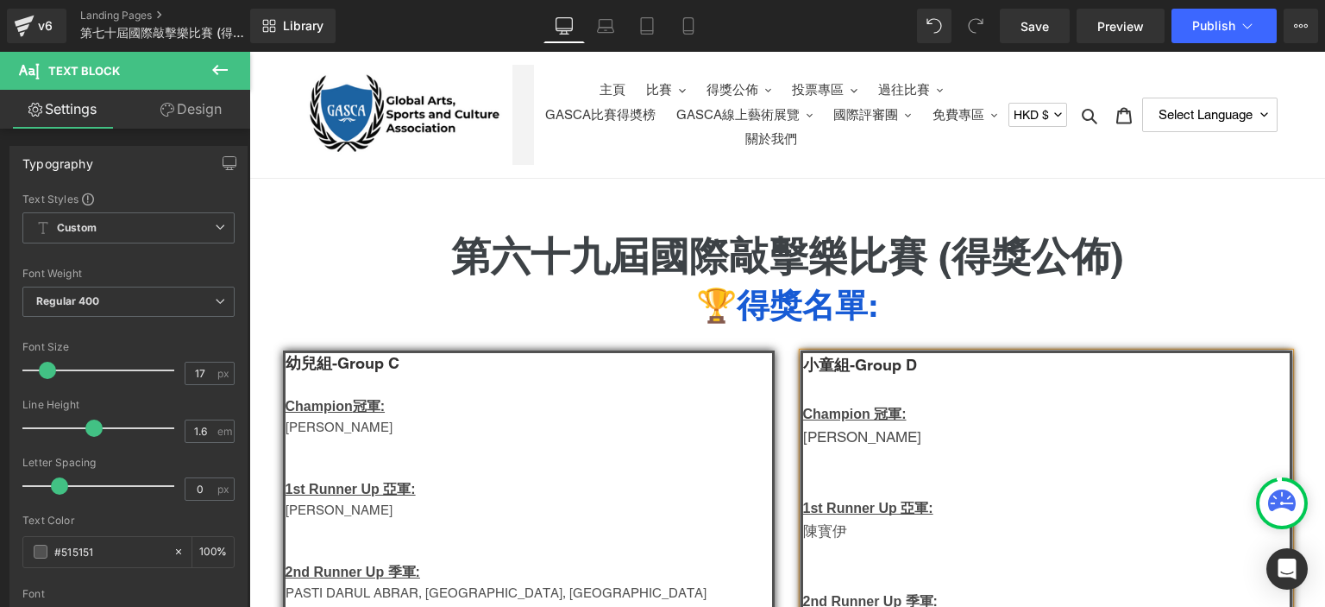
scroll to position [0, 0]
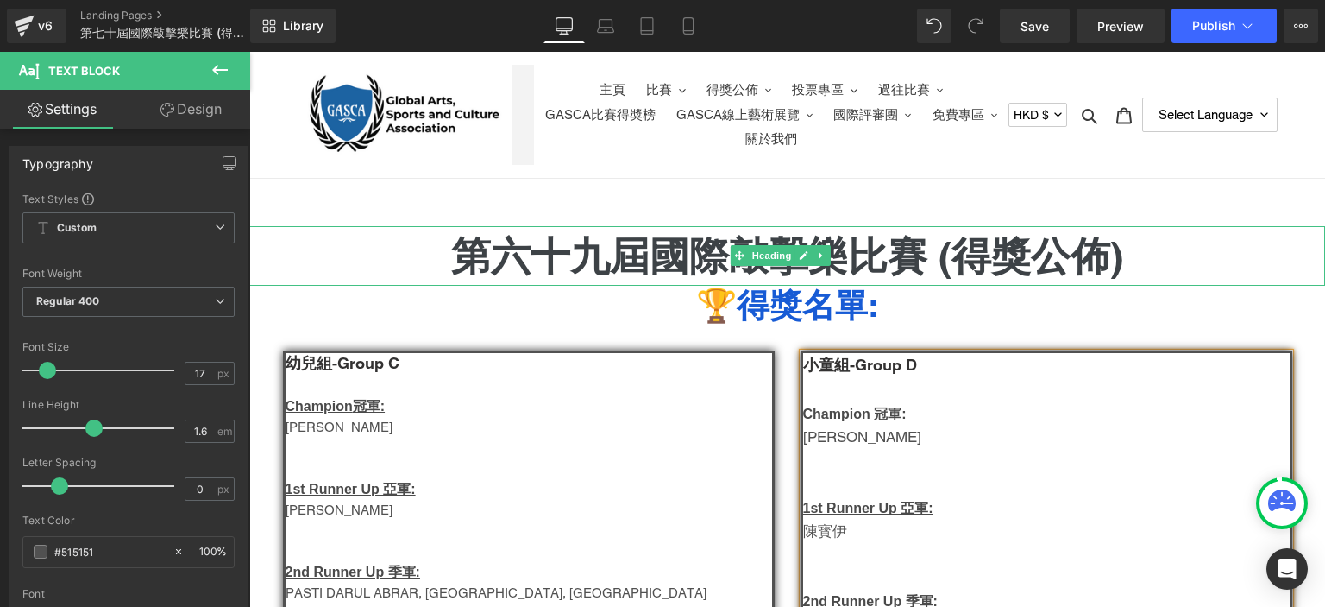
click at [598, 270] on h1 "第六十九屆國際敲擊樂比賽 (得獎公佈)" at bounding box center [787, 256] width 1076 height 60
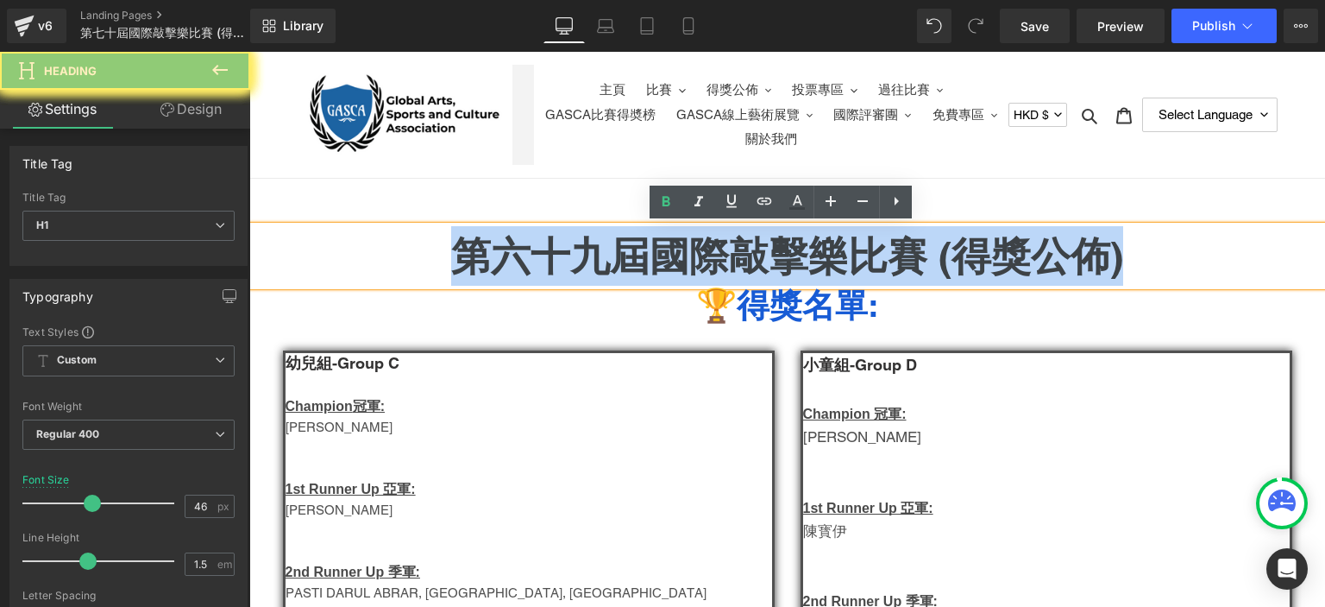
click at [598, 270] on h1 "第六十九屆國際敲擊樂比賽 (得獎公佈)" at bounding box center [787, 256] width 1076 height 60
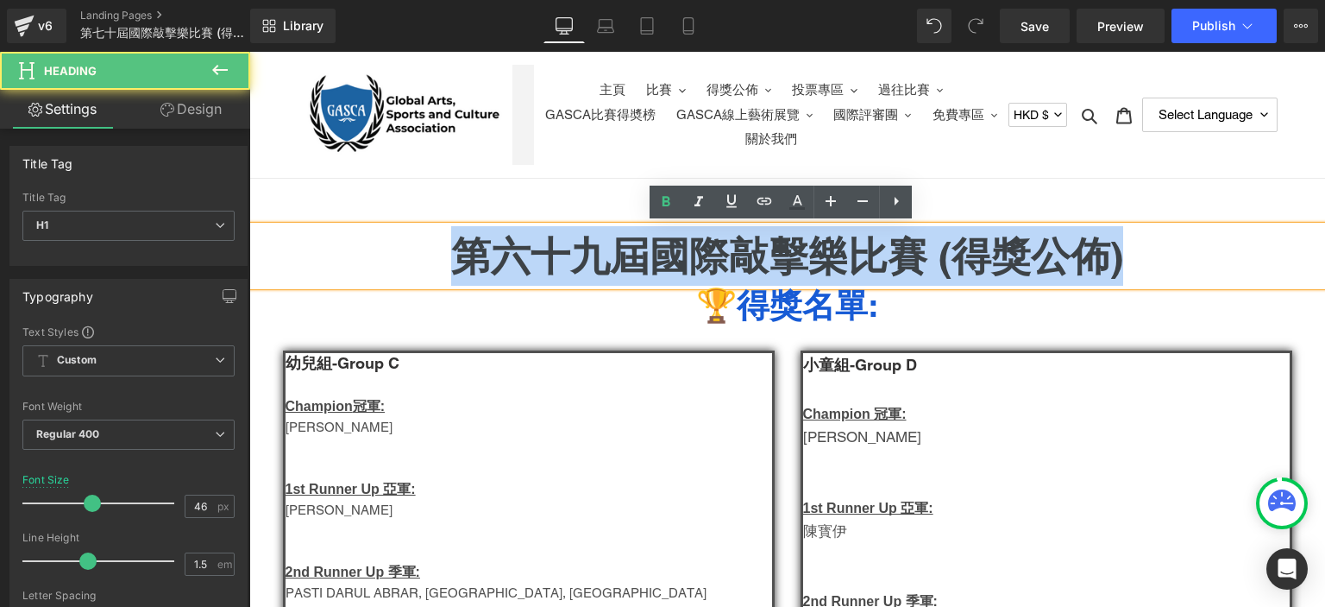
click at [598, 270] on h1 "第六十九屆國際敲擊樂比賽 (得獎公佈)" at bounding box center [787, 256] width 1076 height 60
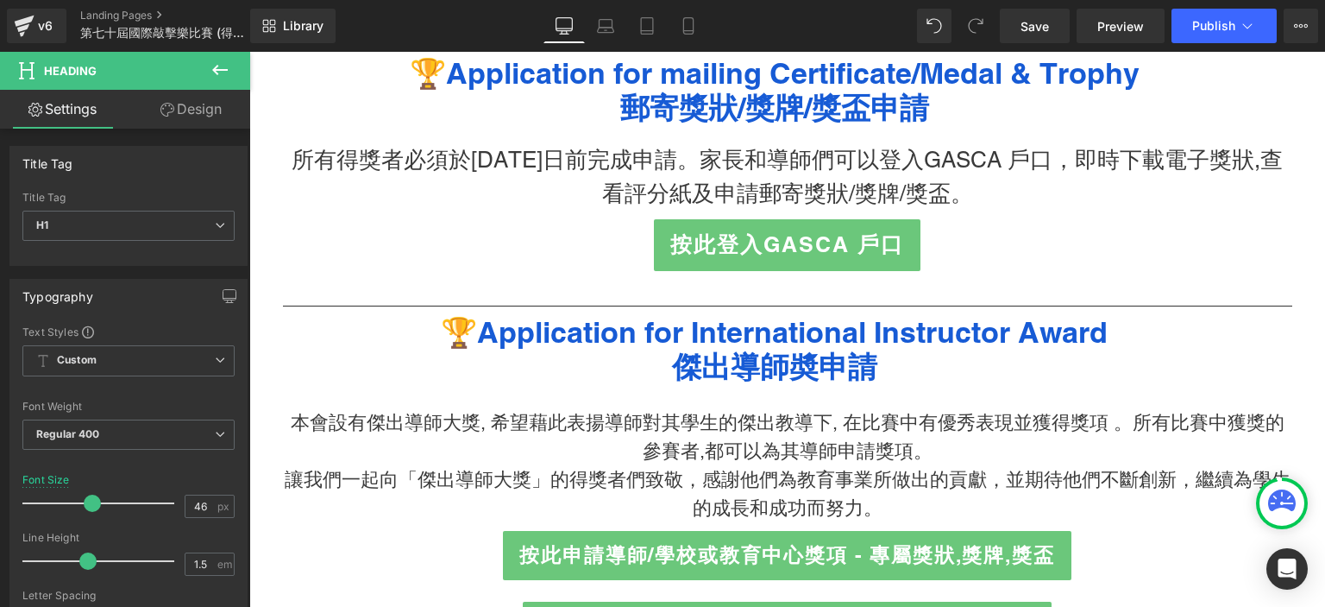
scroll to position [2281, 0]
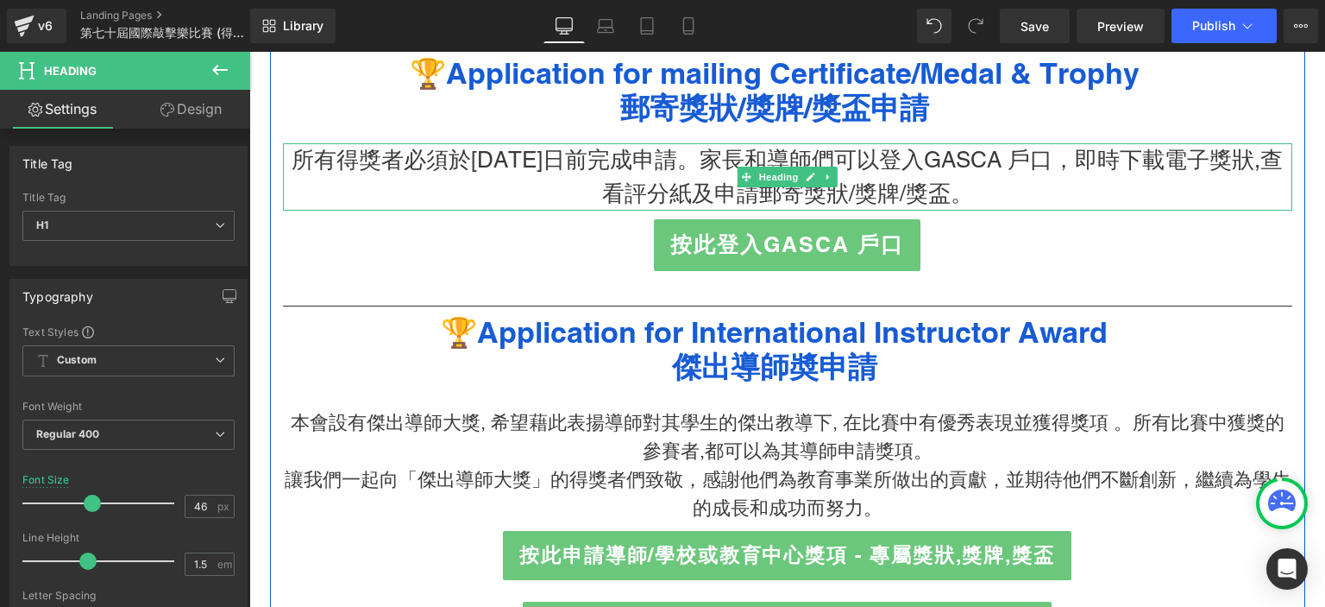
click at [507, 148] on h3 "所有得獎者必須於[DATE]日前完成申請。家長和導師們可以登入GASCA 戶口，即時下載電子獎狀,查看評分紙及申請郵寄獎狀/獎牌/獎盃。" at bounding box center [788, 176] width 1010 height 67
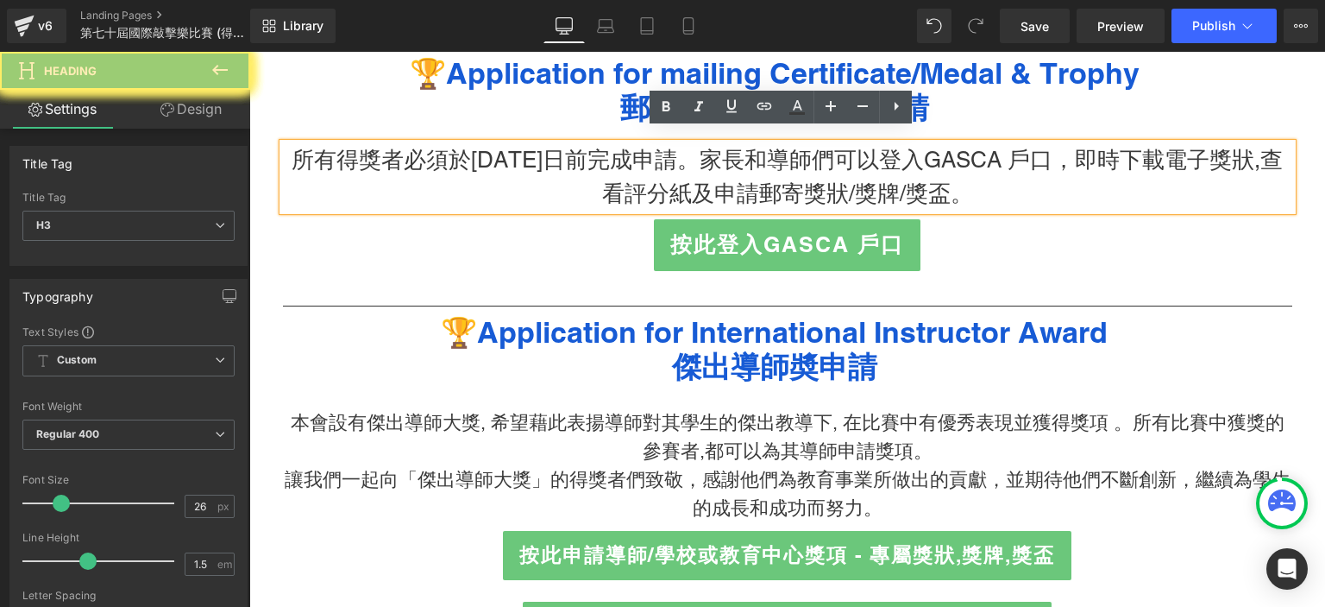
click at [507, 148] on h3 "所有得獎者必須於[DATE]日前完成申請。家長和導師們可以登入GASCA 戶口，即時下載電子獎狀,查看評分紙及申請郵寄獎狀/獎牌/獎盃。" at bounding box center [788, 176] width 1010 height 67
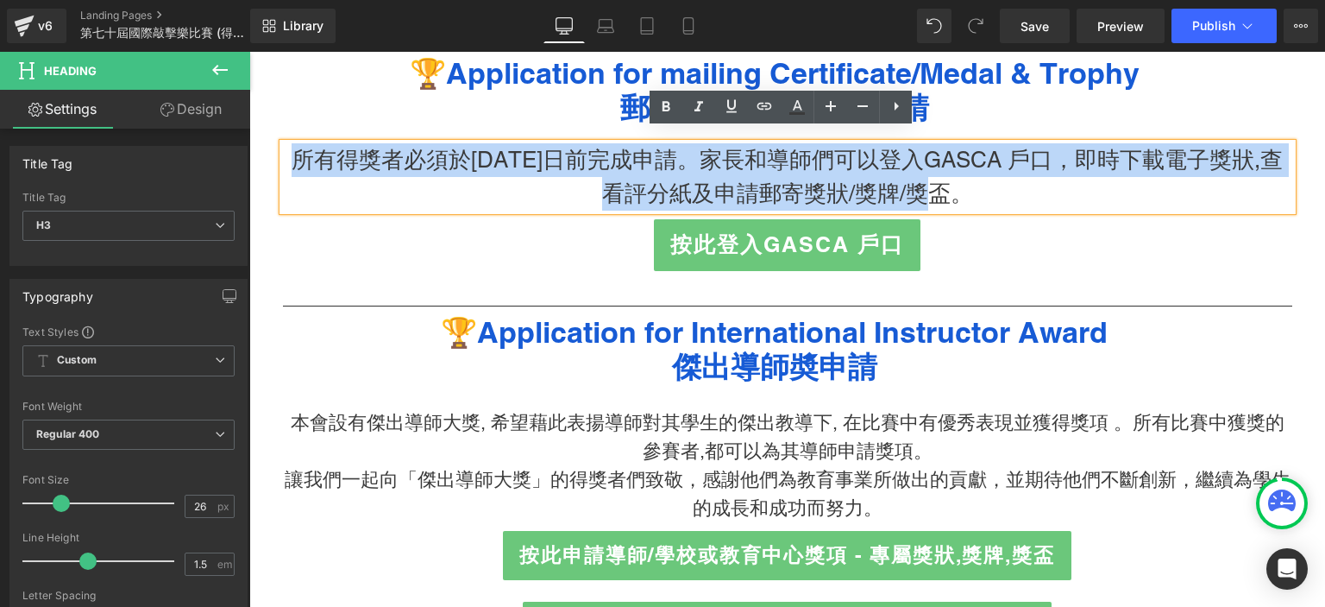
click at [507, 148] on h3 "所有得獎者必須於[DATE]日前完成申請。家長和導師們可以登入GASCA 戶口，即時下載電子獎狀,查看評分紙及申請郵寄獎狀/獎牌/獎盃。" at bounding box center [788, 176] width 1010 height 67
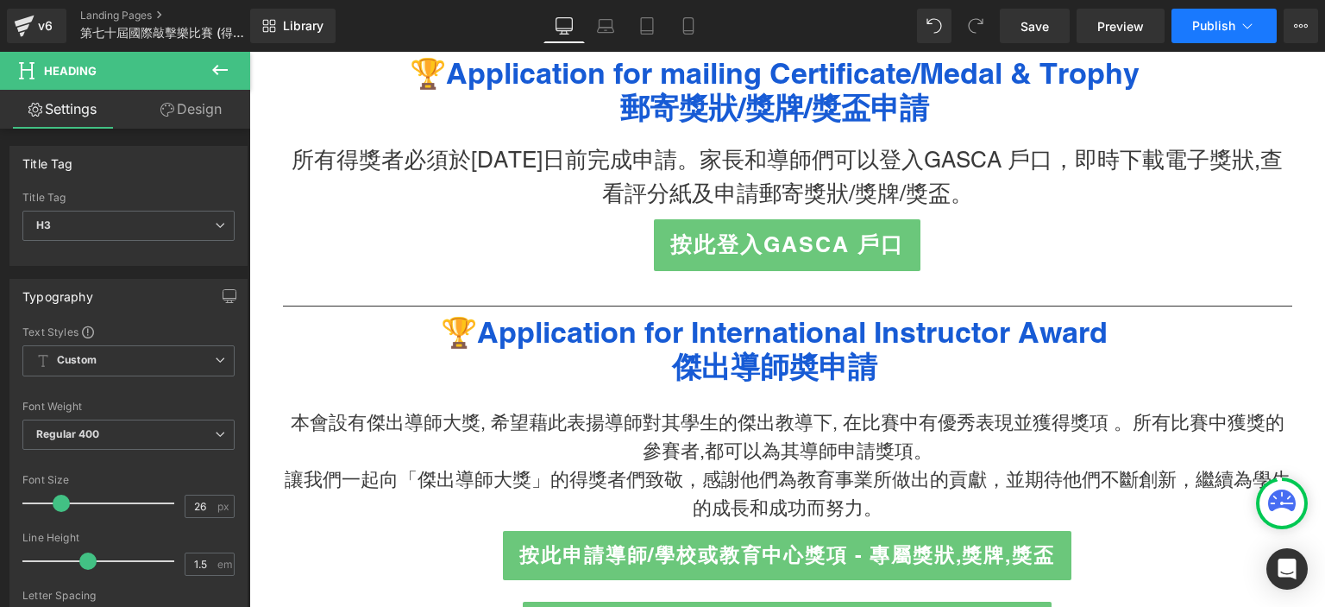
click at [1211, 10] on button "Publish" at bounding box center [1224, 26] width 105 height 35
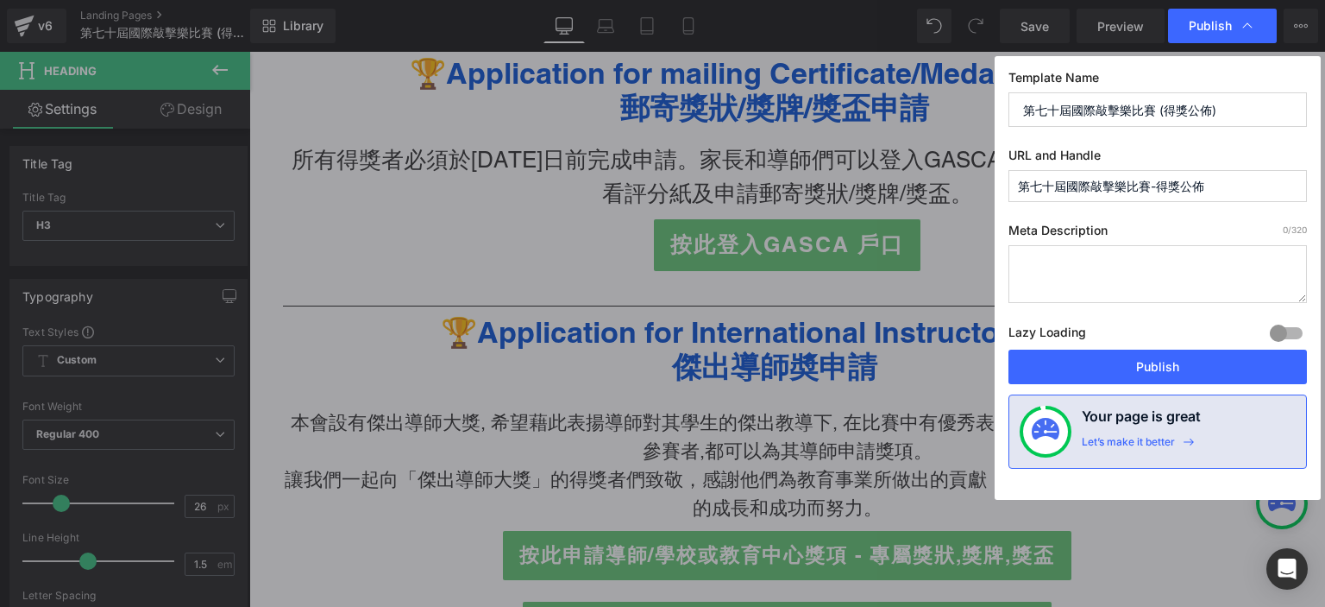
click at [1104, 192] on input "第七十屆國際敲擊樂比賽-得獎公佈" at bounding box center [1158, 186] width 299 height 32
click at [1062, 187] on input "70th-piano-winner" at bounding box center [1158, 186] width 299 height 32
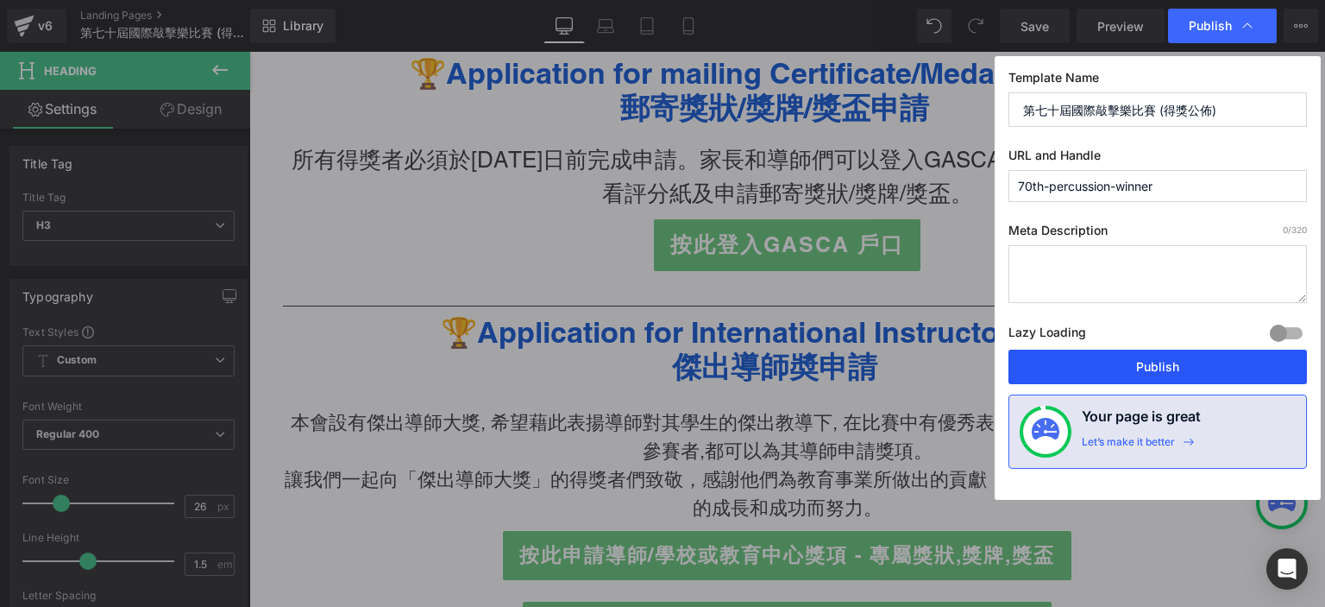
type input "70th-percussion-winner"
click at [1140, 359] on button "Publish" at bounding box center [1158, 366] width 299 height 35
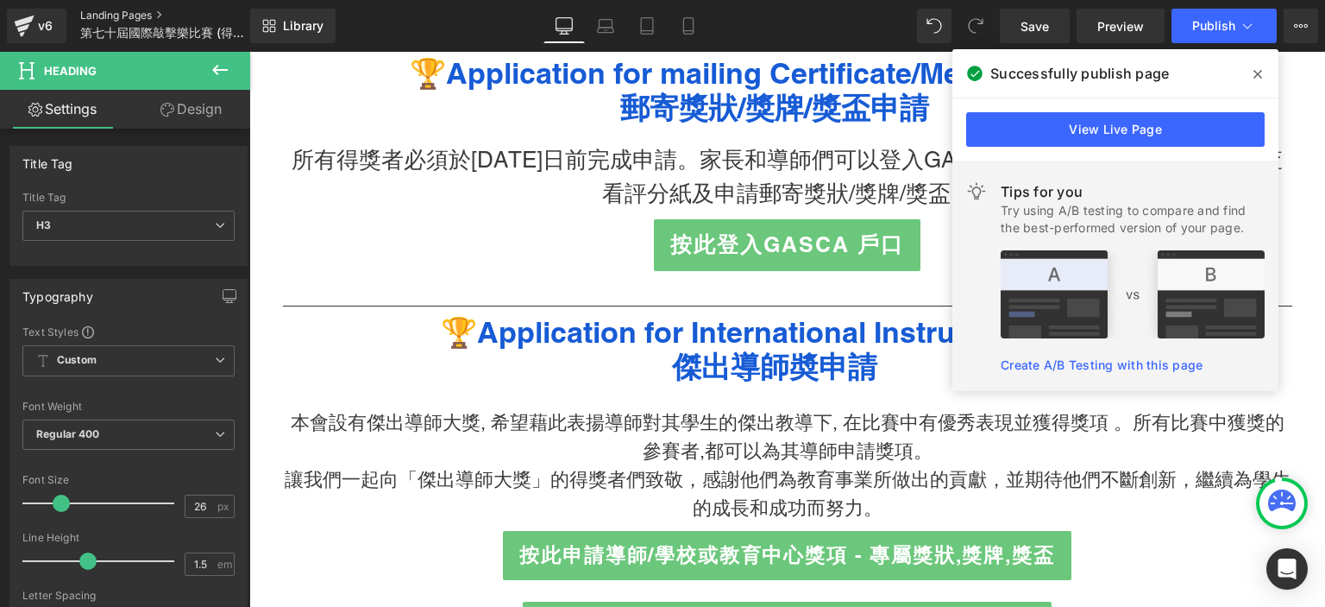
click at [142, 11] on link "Landing Pages" at bounding box center [179, 16] width 198 height 14
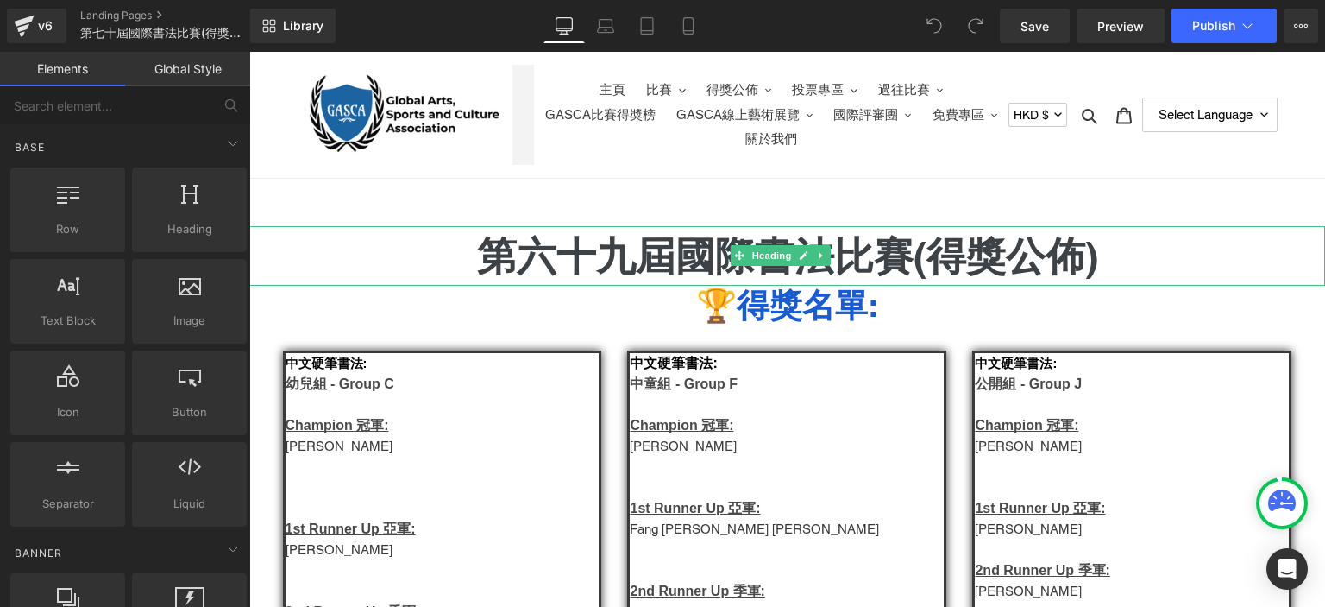
click at [621, 251] on h1 "第六十九屆國際書法比賽(得獎公佈)" at bounding box center [787, 256] width 1076 height 60
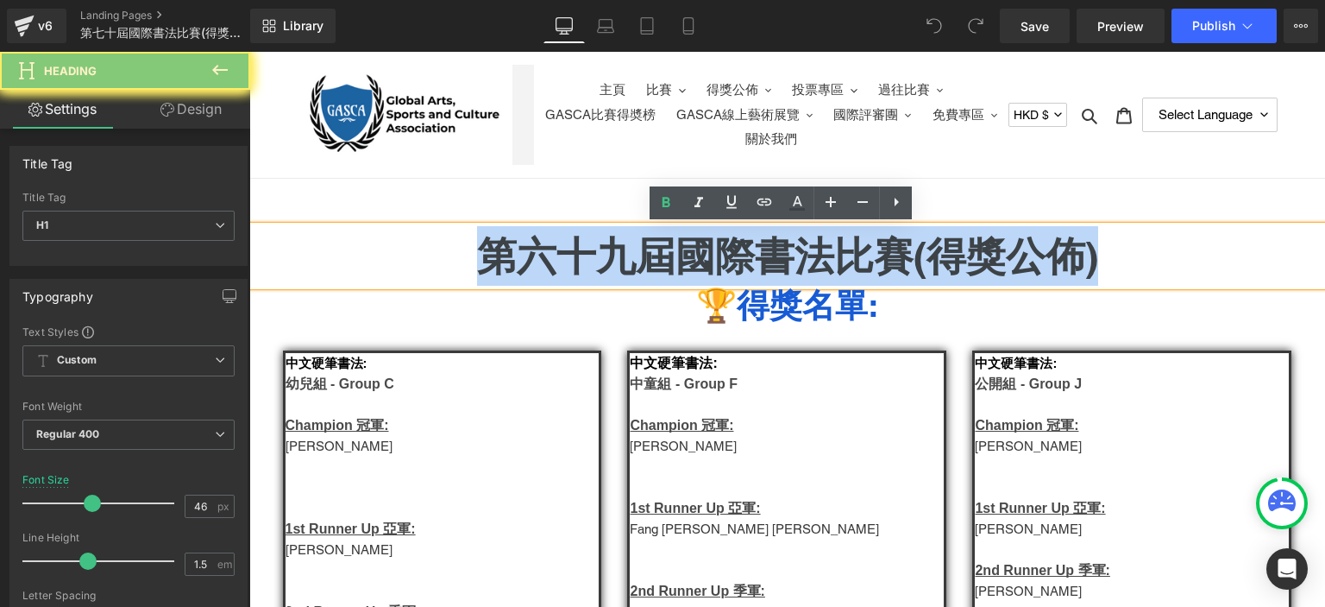
click at [621, 251] on h1 "第六十九屆國際書法比賽(得獎公佈)" at bounding box center [787, 256] width 1076 height 60
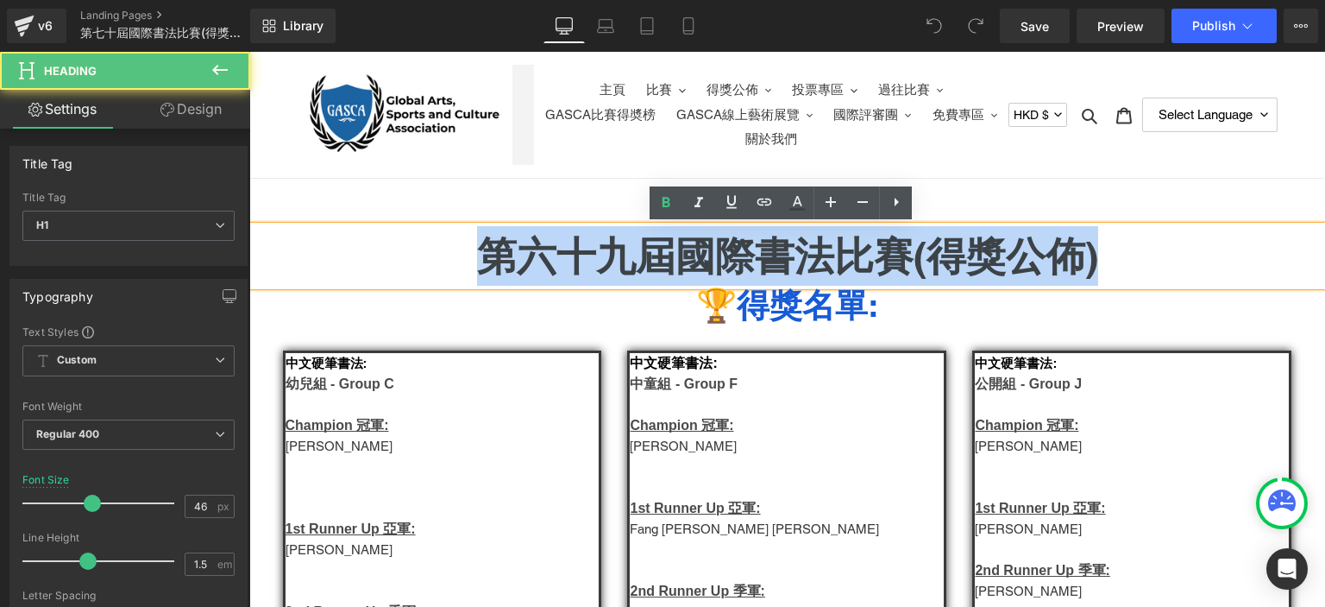
click at [621, 251] on h1 "第六十九屆國際書法比賽(得獎公佈)" at bounding box center [787, 256] width 1076 height 60
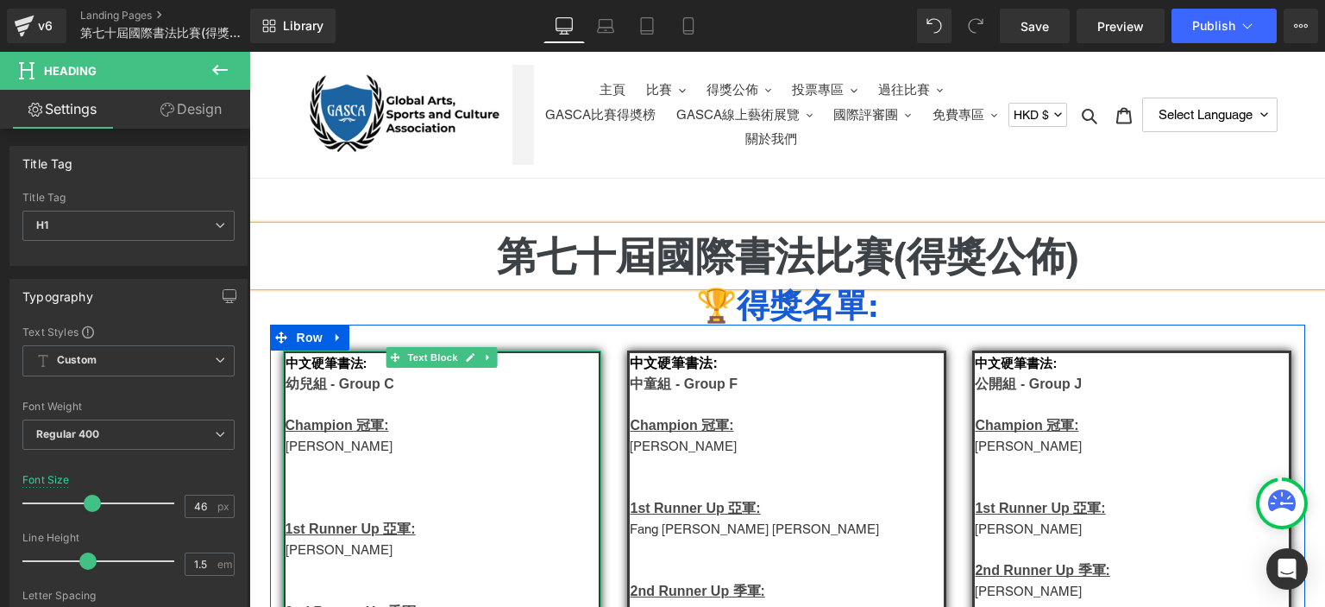
scroll to position [161, 0]
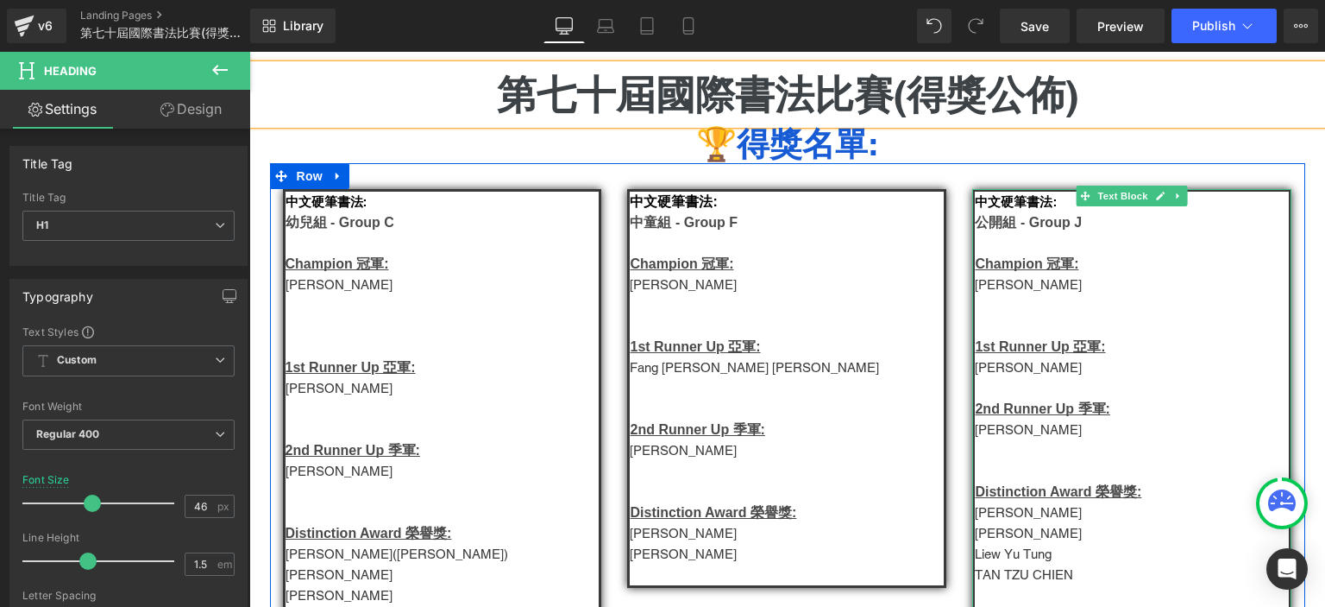
click at [987, 396] on p at bounding box center [1132, 388] width 314 height 21
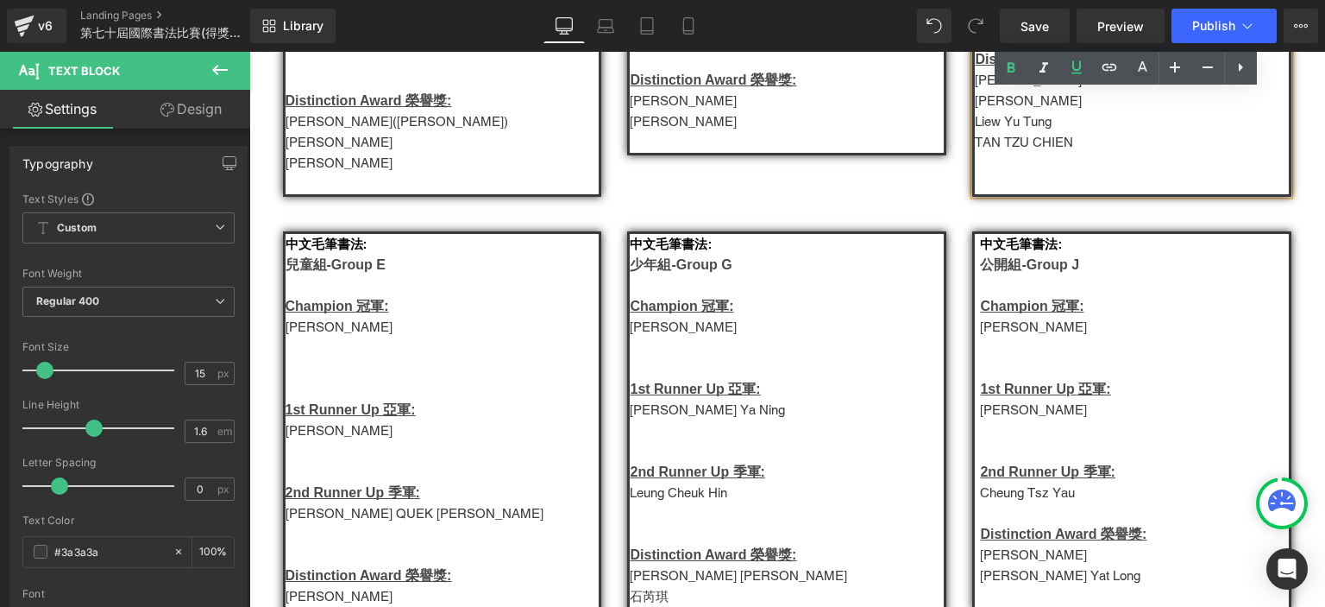
scroll to position [638, 0]
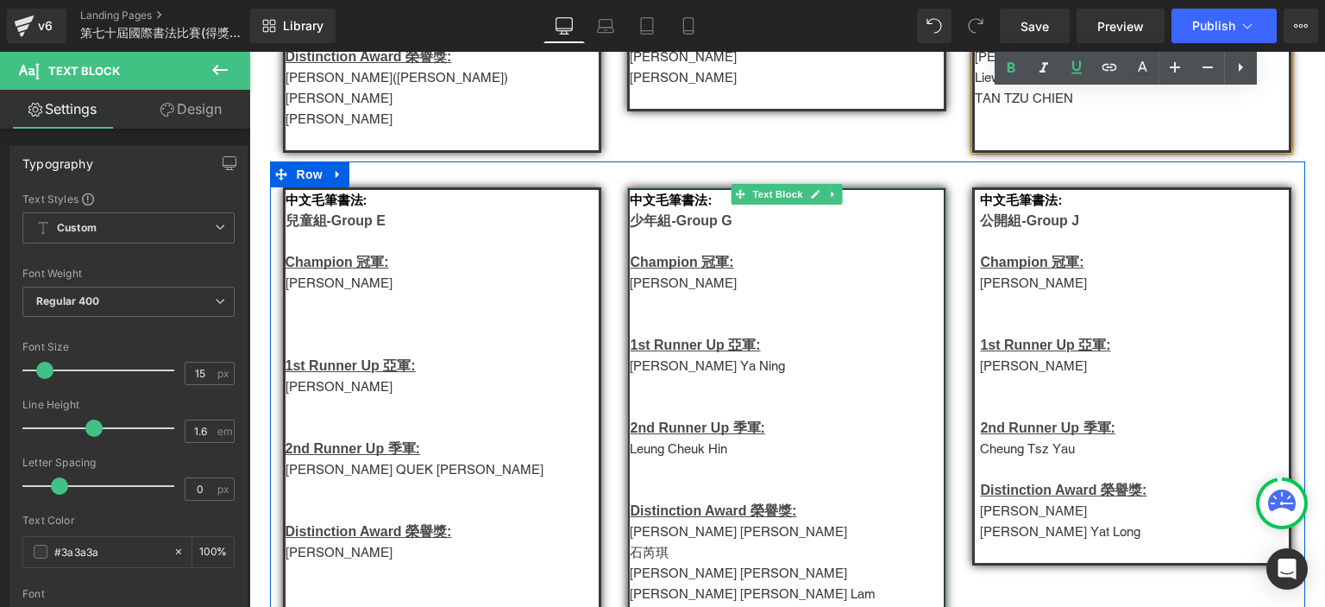
click at [658, 291] on p "Claire Yuen" at bounding box center [787, 283] width 314 height 21
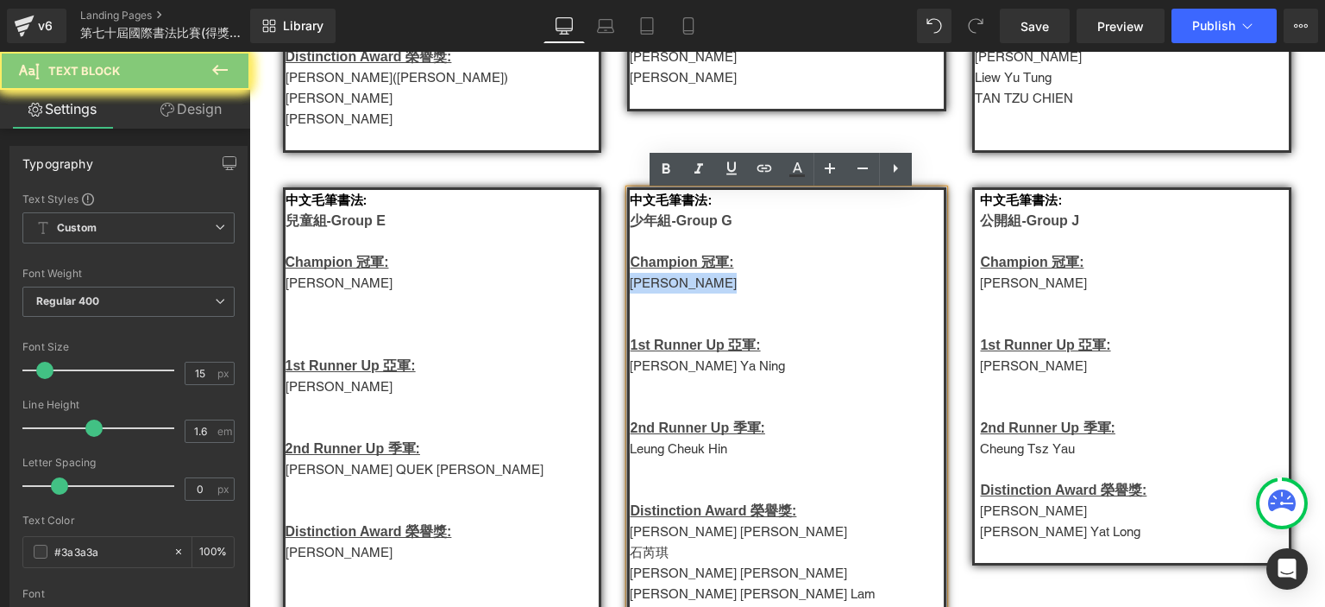
click at [658, 291] on p "Claire Yuen" at bounding box center [787, 283] width 314 height 21
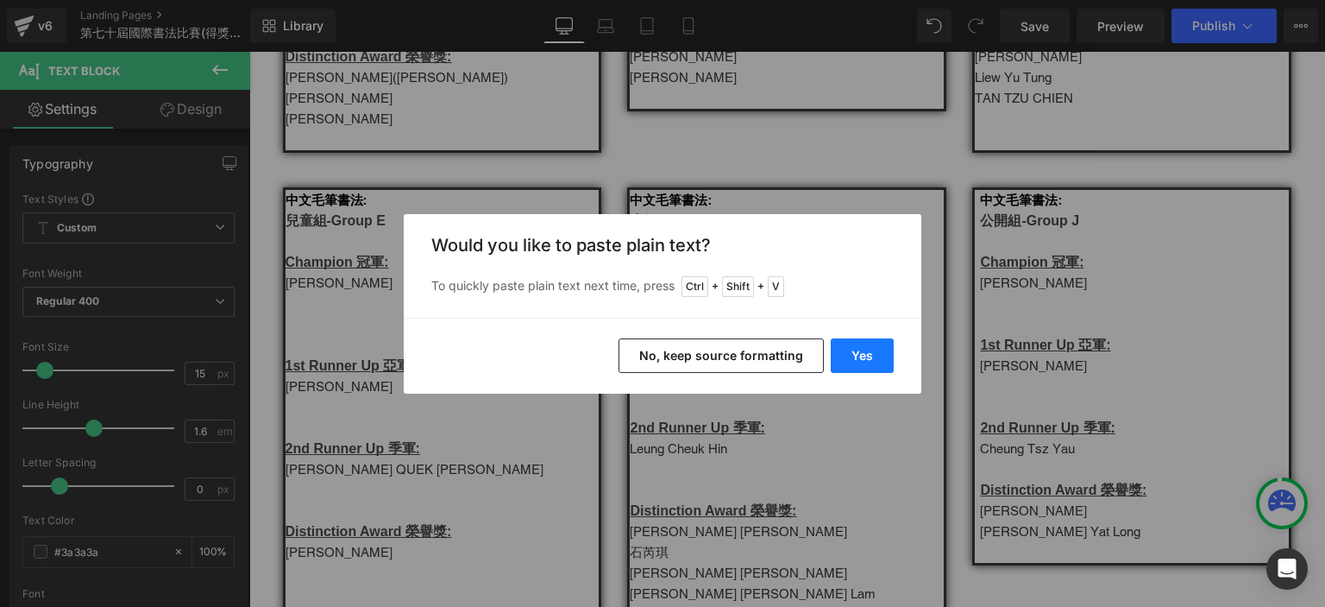
click at [873, 355] on button "Yes" at bounding box center [862, 355] width 63 height 35
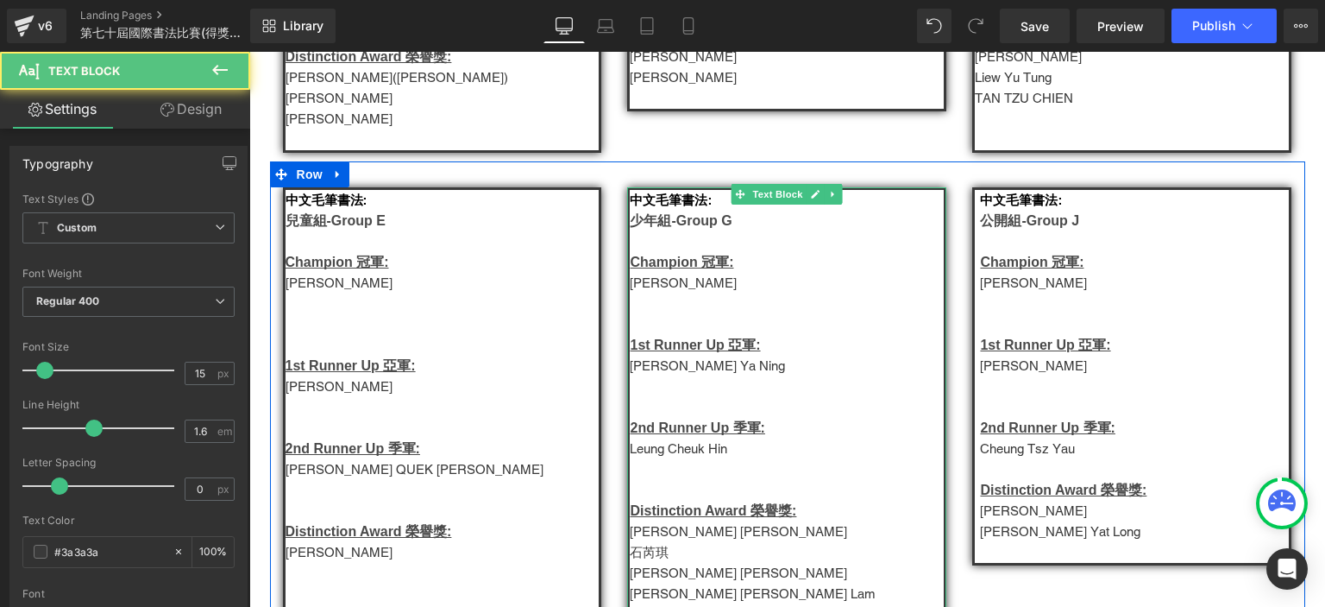
click at [686, 335] on p at bounding box center [787, 324] width 314 height 21
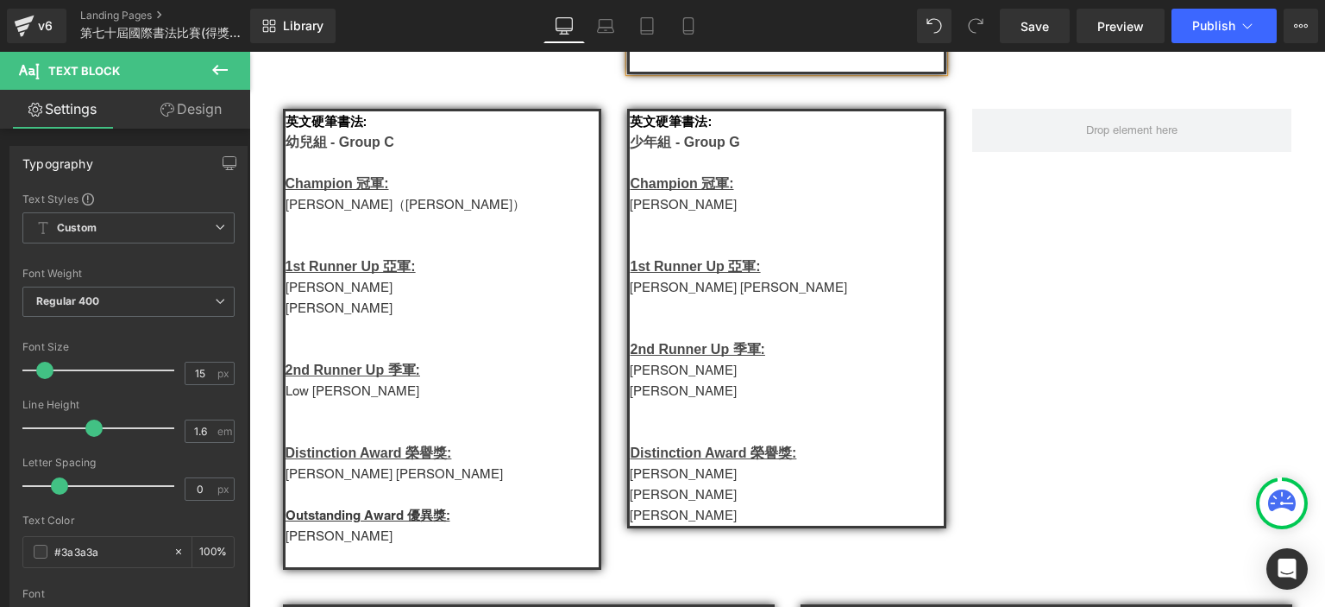
scroll to position [1438, 0]
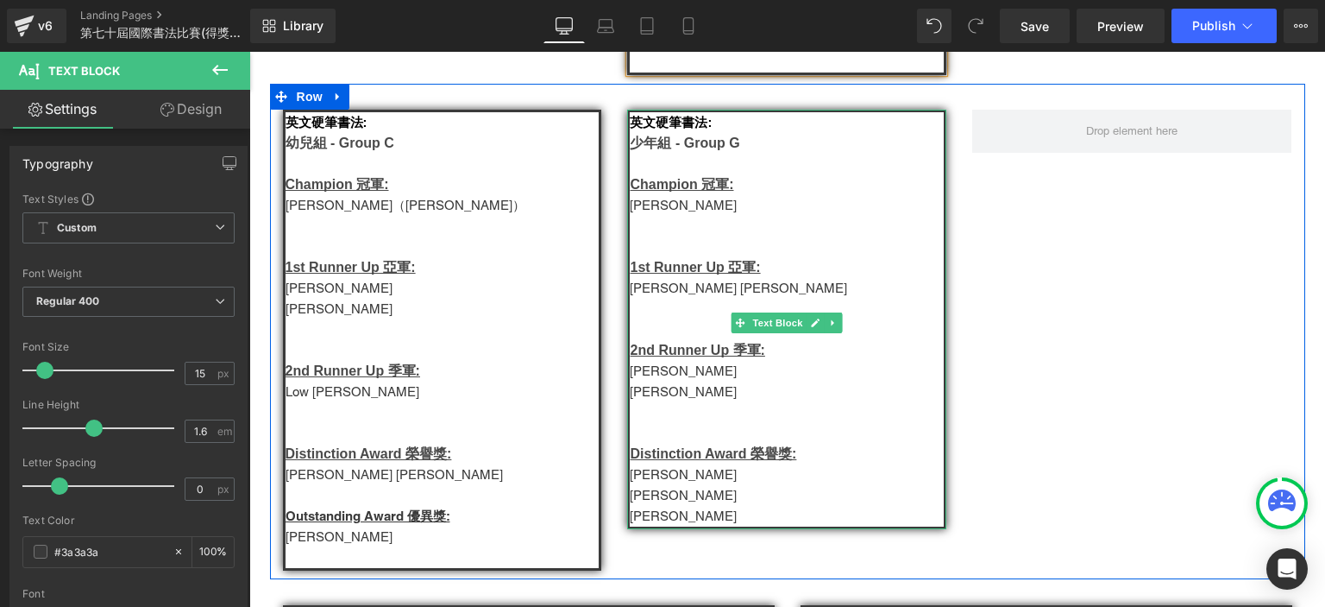
click at [688, 216] on p "Chiang Hsin Ting" at bounding box center [787, 205] width 314 height 21
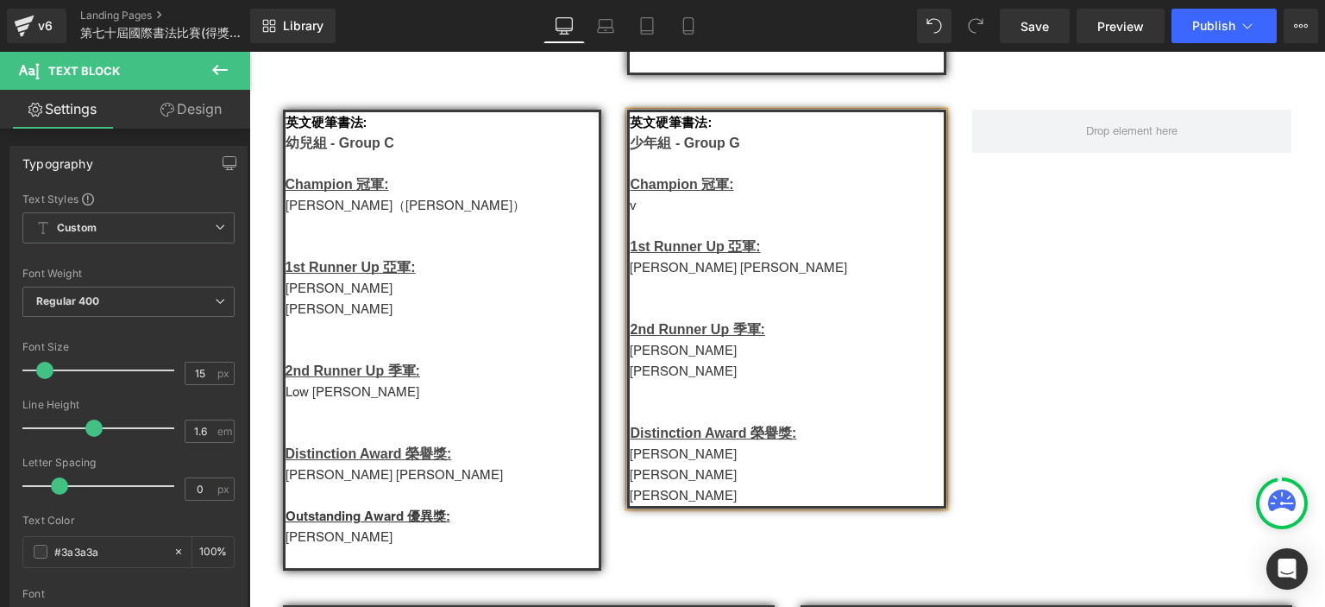
paste div
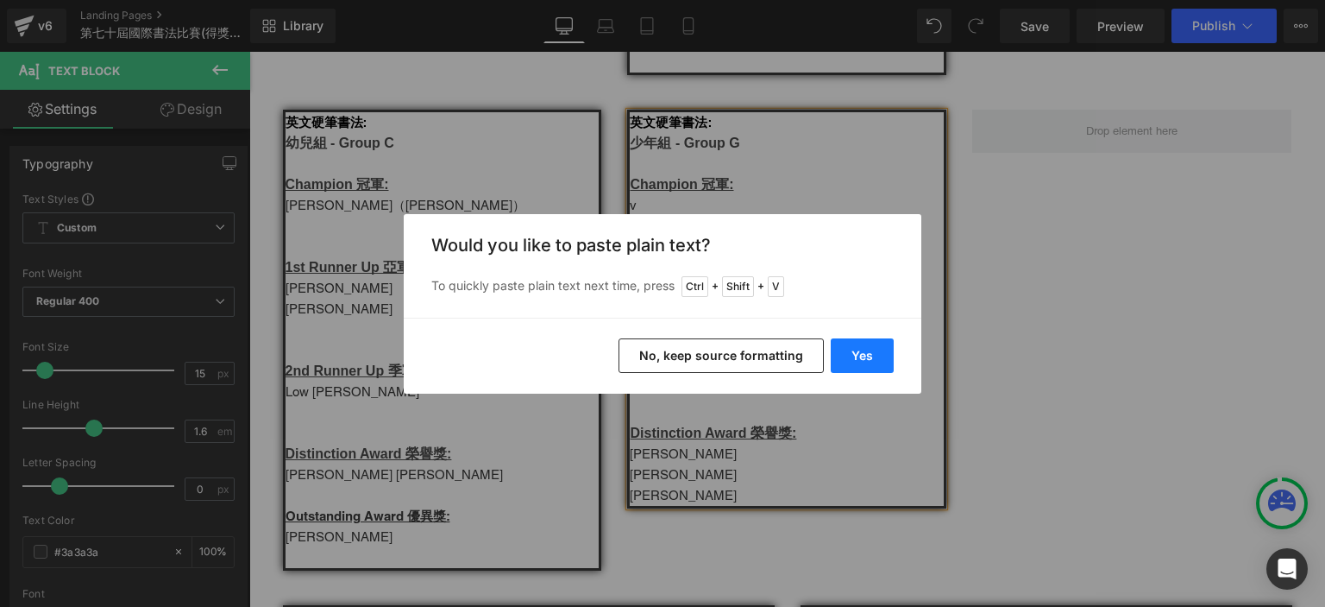
click at [879, 358] on button "Yes" at bounding box center [862, 355] width 63 height 35
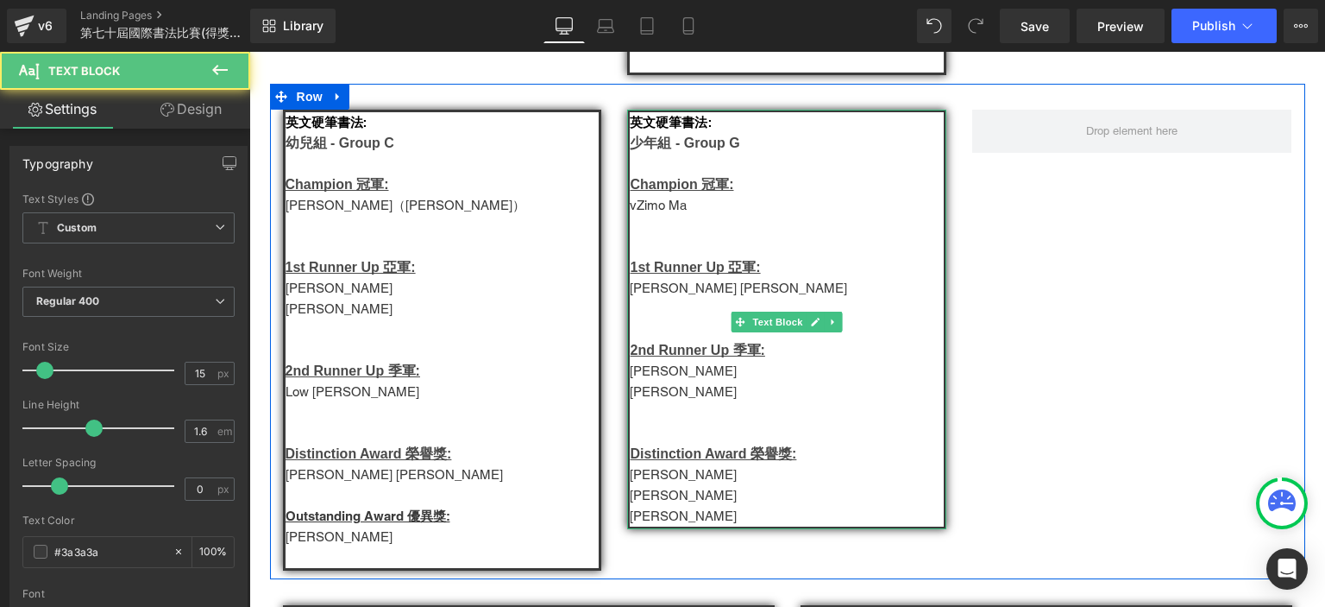
click at [648, 216] on p "vZimo Ma" at bounding box center [787, 205] width 314 height 21
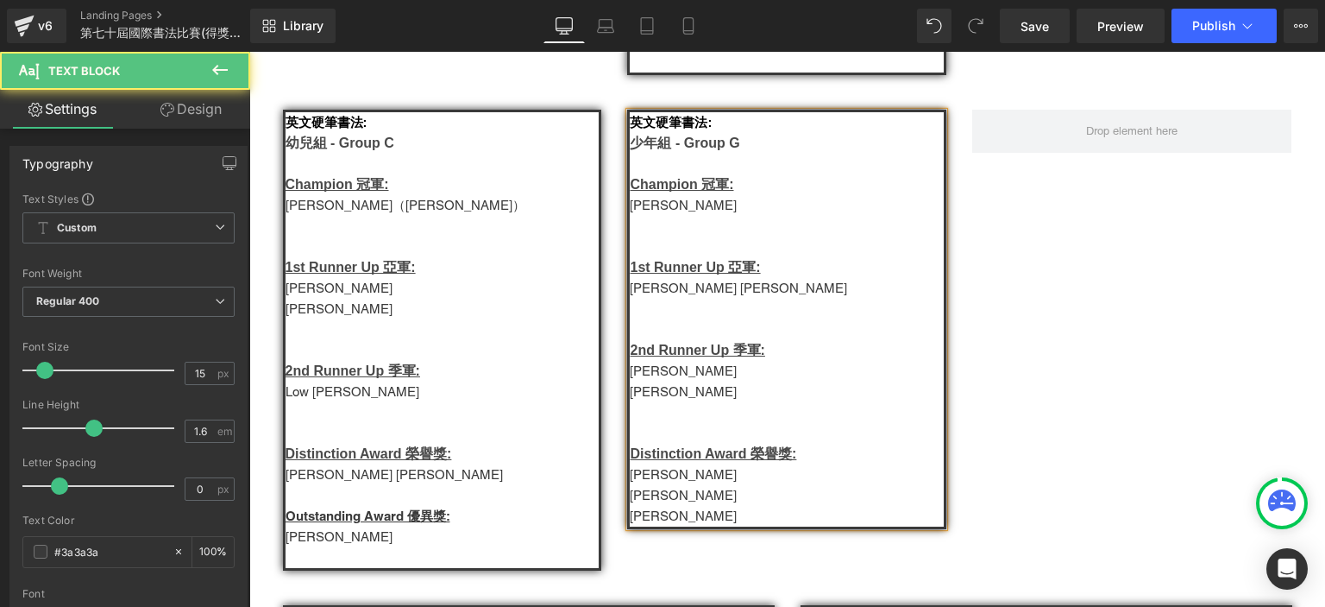
click at [738, 154] on p "少年組 - Group G" at bounding box center [787, 143] width 314 height 21
click at [693, 257] on p at bounding box center [787, 246] width 314 height 21
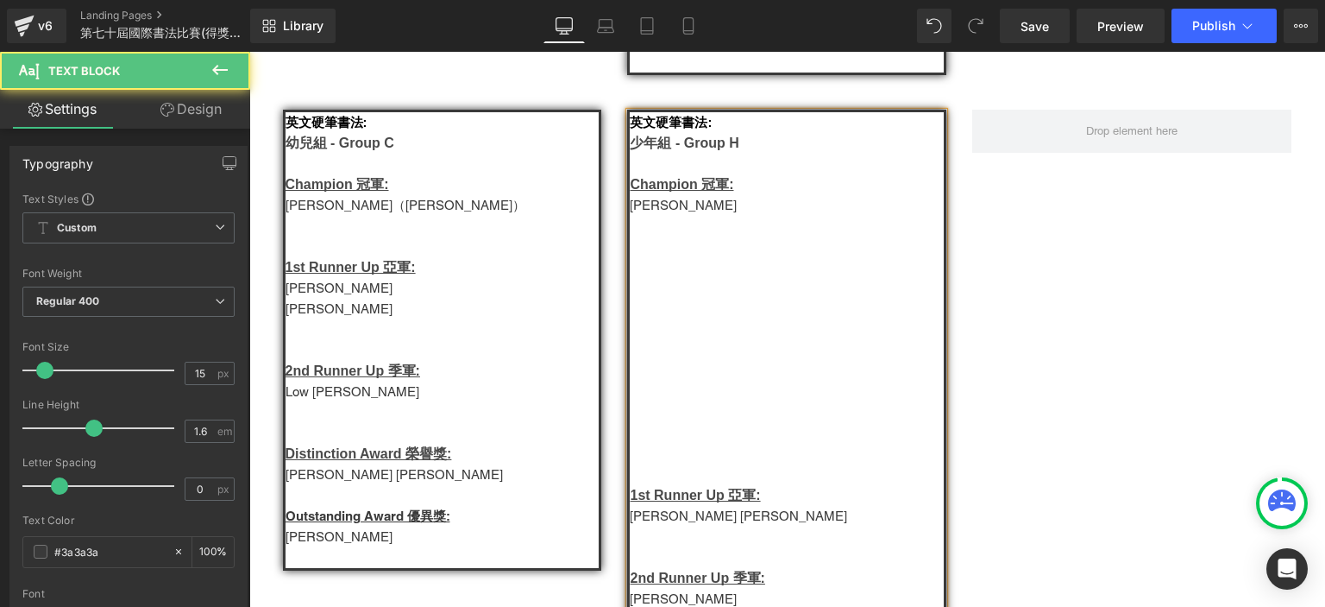
click at [644, 150] on b "少年組 - Group H" at bounding box center [684, 142] width 109 height 15
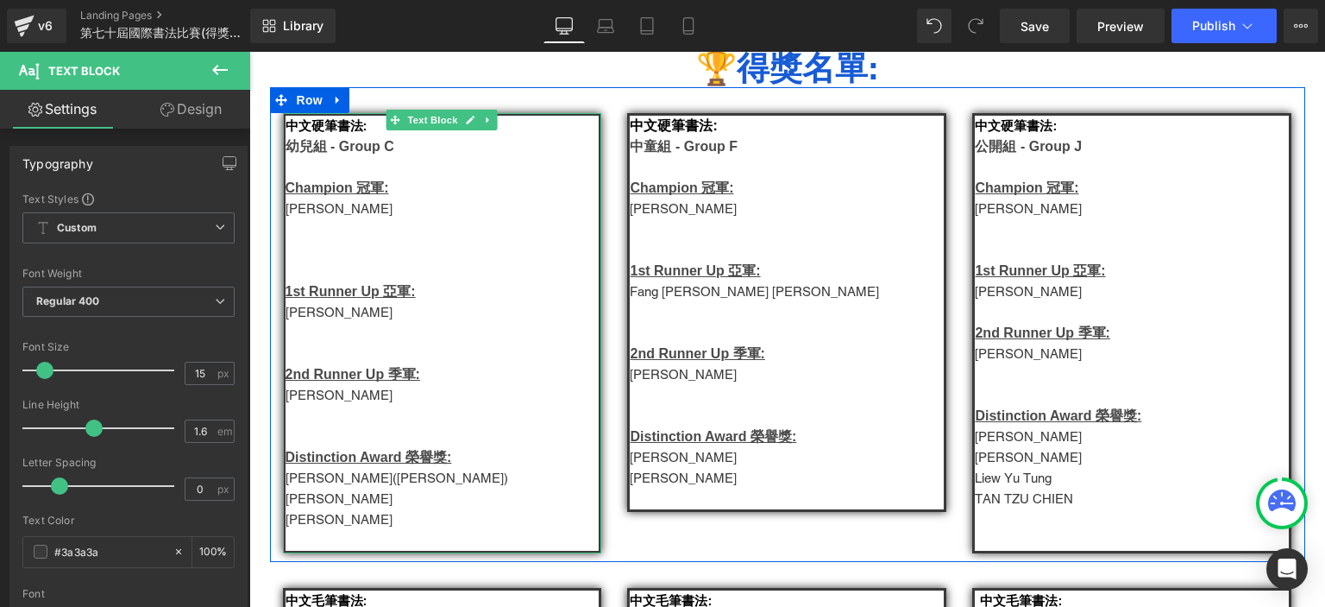
scroll to position [266, 0]
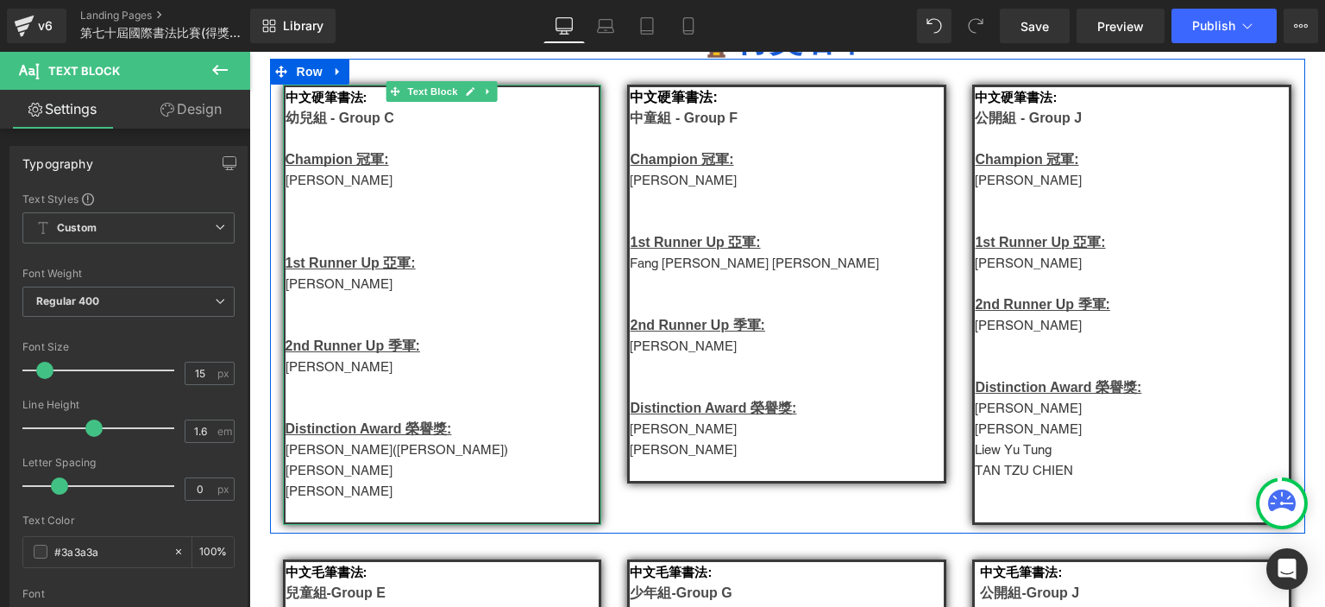
click at [335, 494] on p "潘睿軒" at bounding box center [443, 491] width 314 height 21
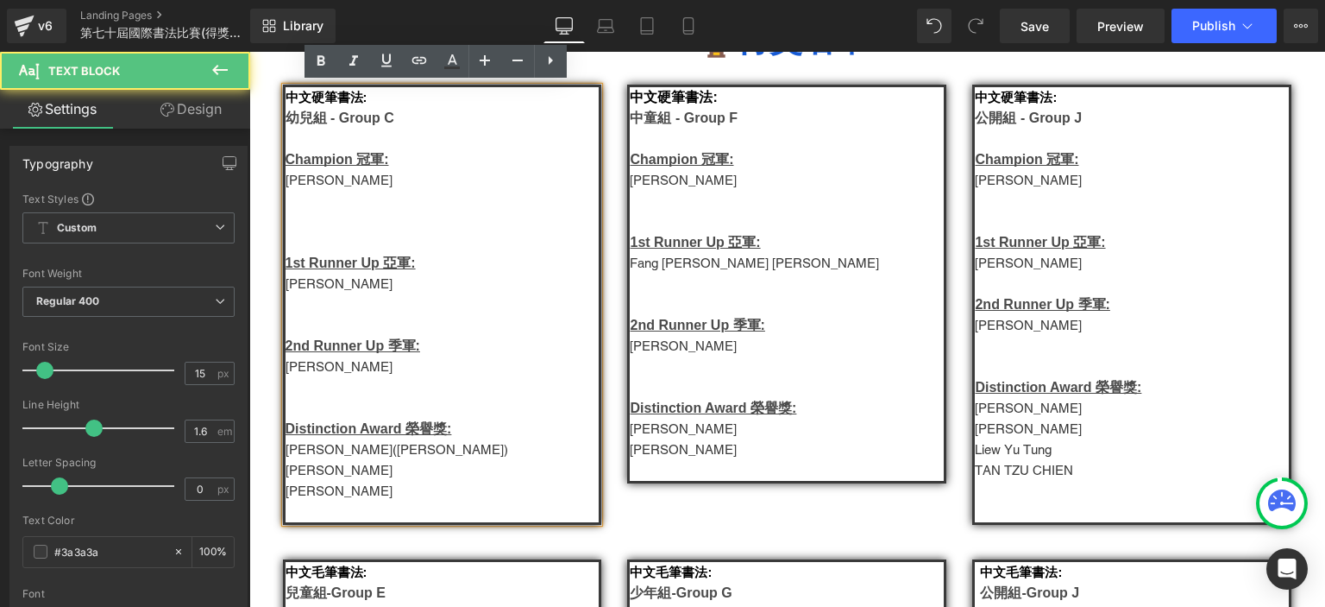
click at [336, 447] on p "Ethan Ma(馬皓然)" at bounding box center [443, 449] width 314 height 21
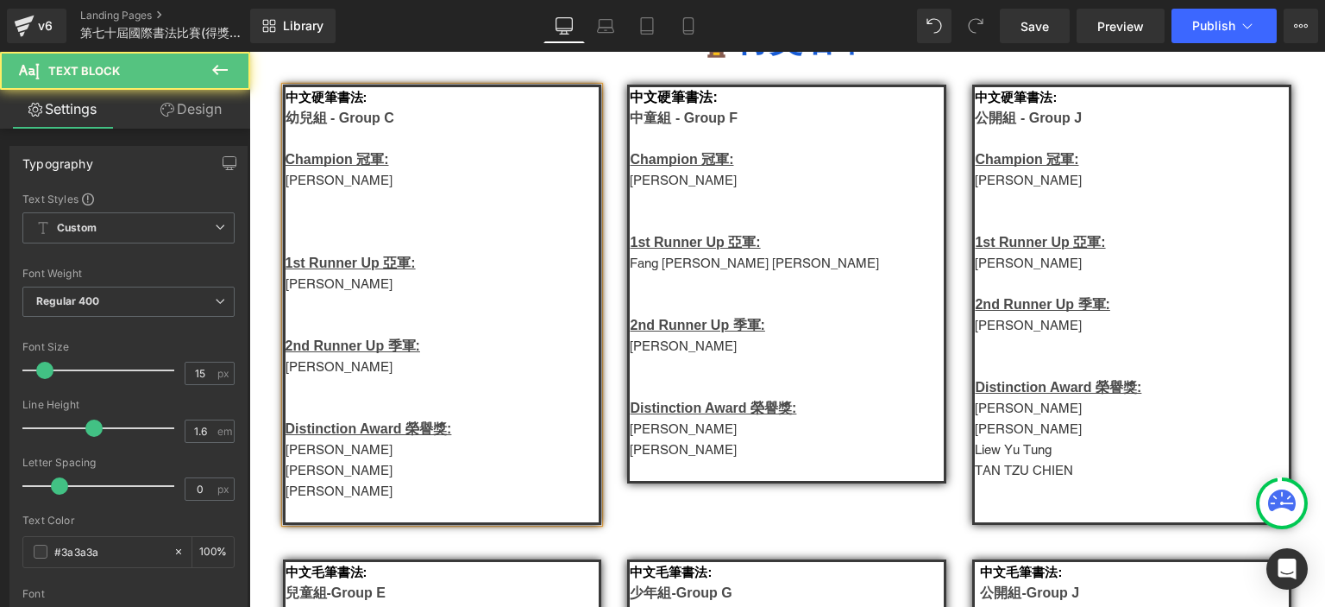
click at [328, 481] on p "Hannah Ching Hei Tong" at bounding box center [443, 470] width 314 height 21
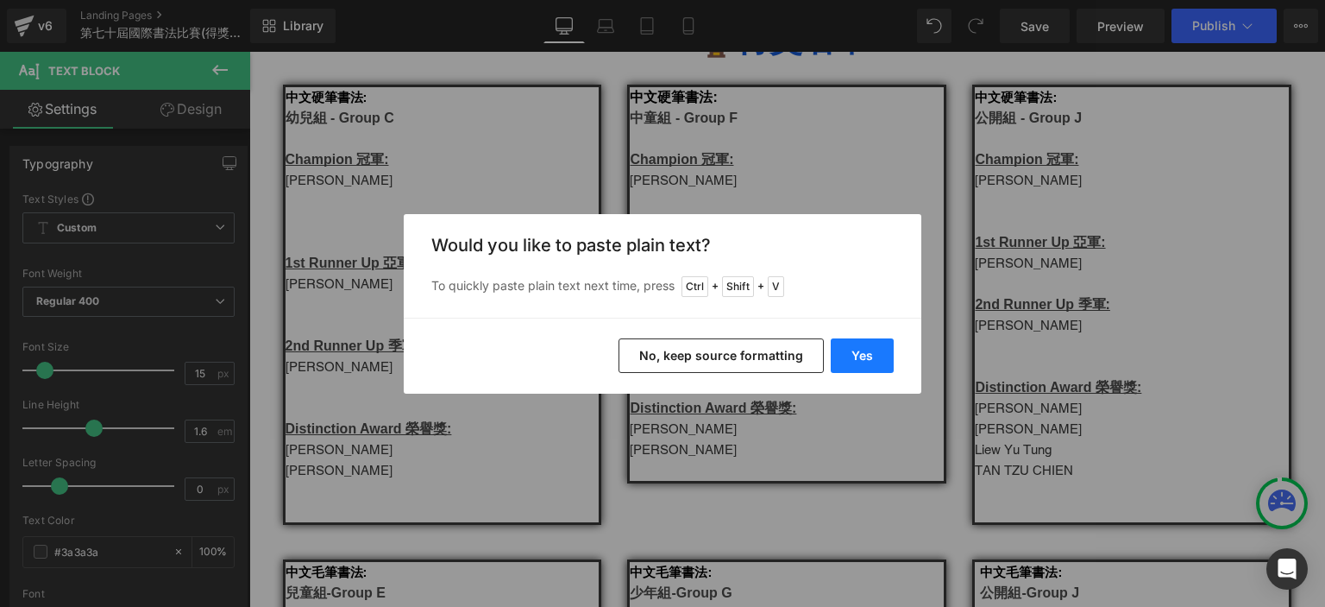
click at [838, 362] on button "Yes" at bounding box center [862, 355] width 63 height 35
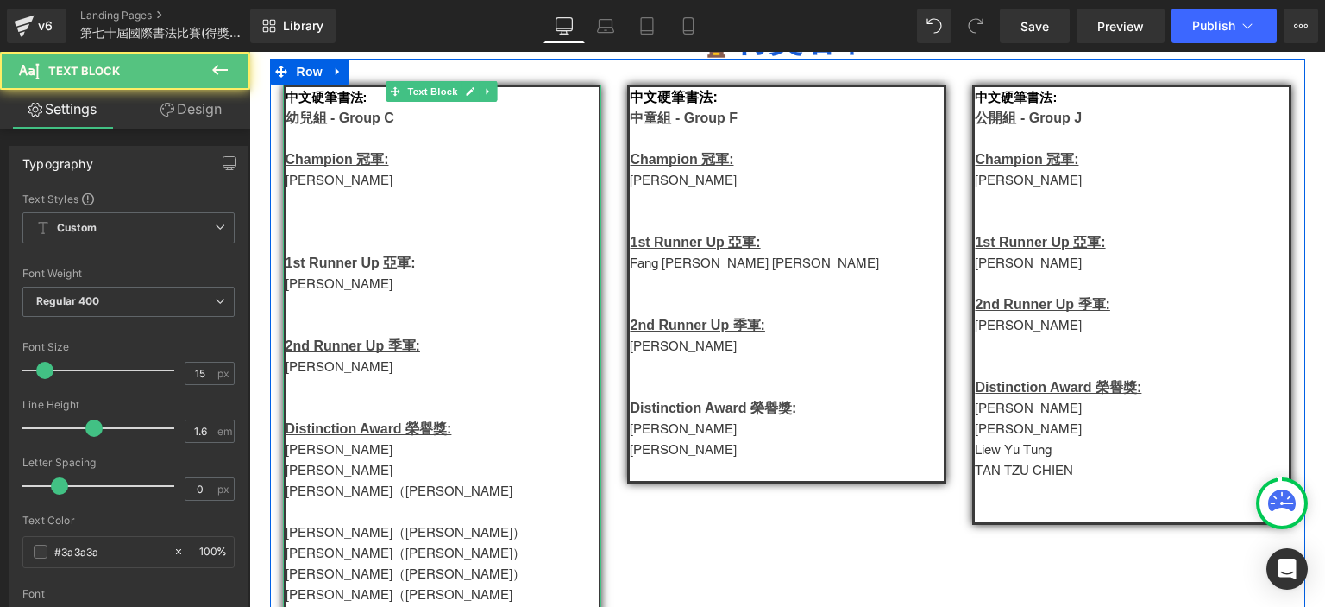
click at [459, 493] on p "Joanna Lau Hiu Ching（劉曉晴）" at bounding box center [443, 491] width 314 height 21
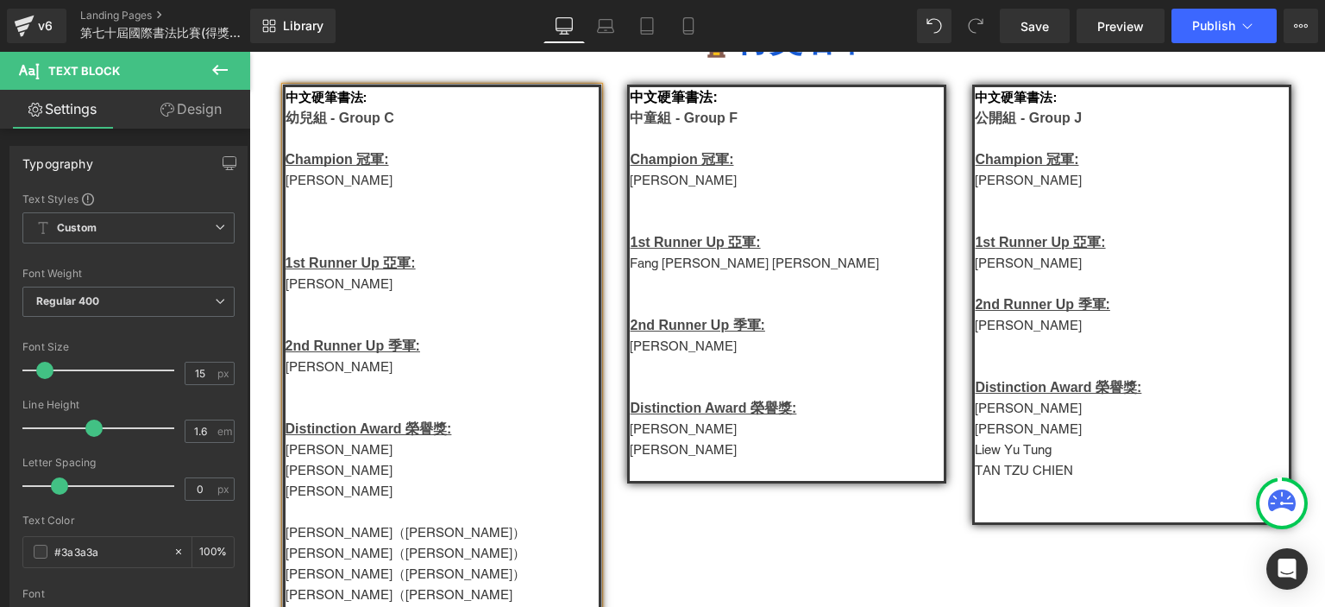
scroll to position [330, 0]
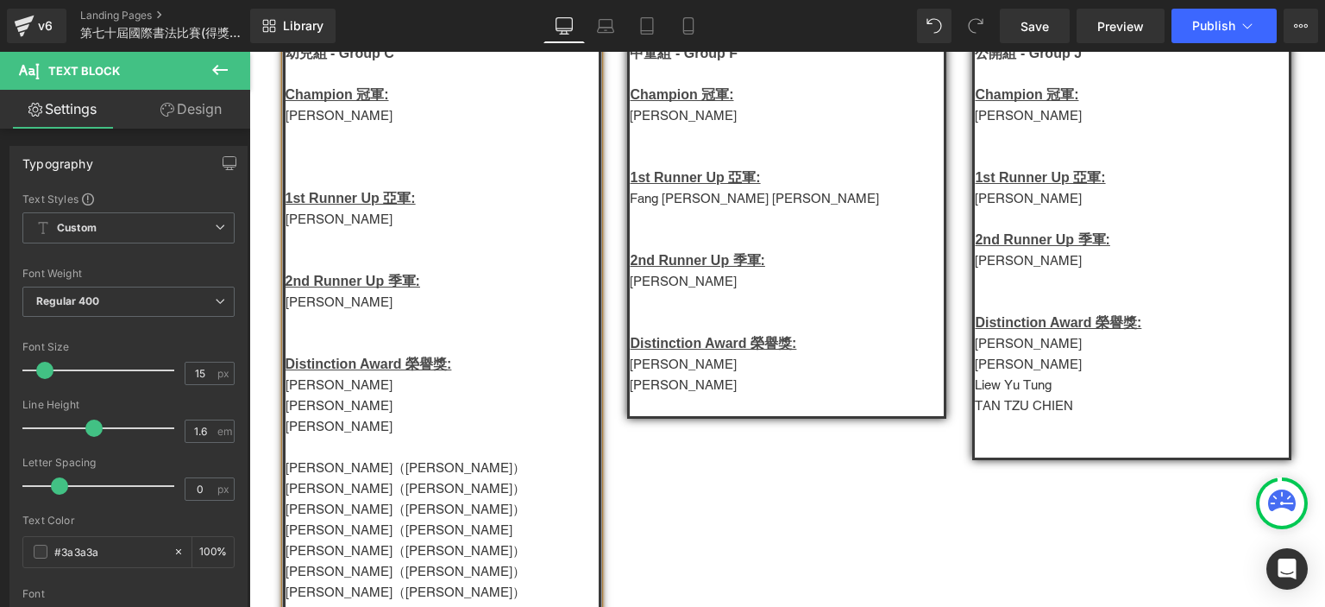
click at [401, 478] on p "Ethan Hui Ka Ming（許家明）" at bounding box center [443, 467] width 314 height 21
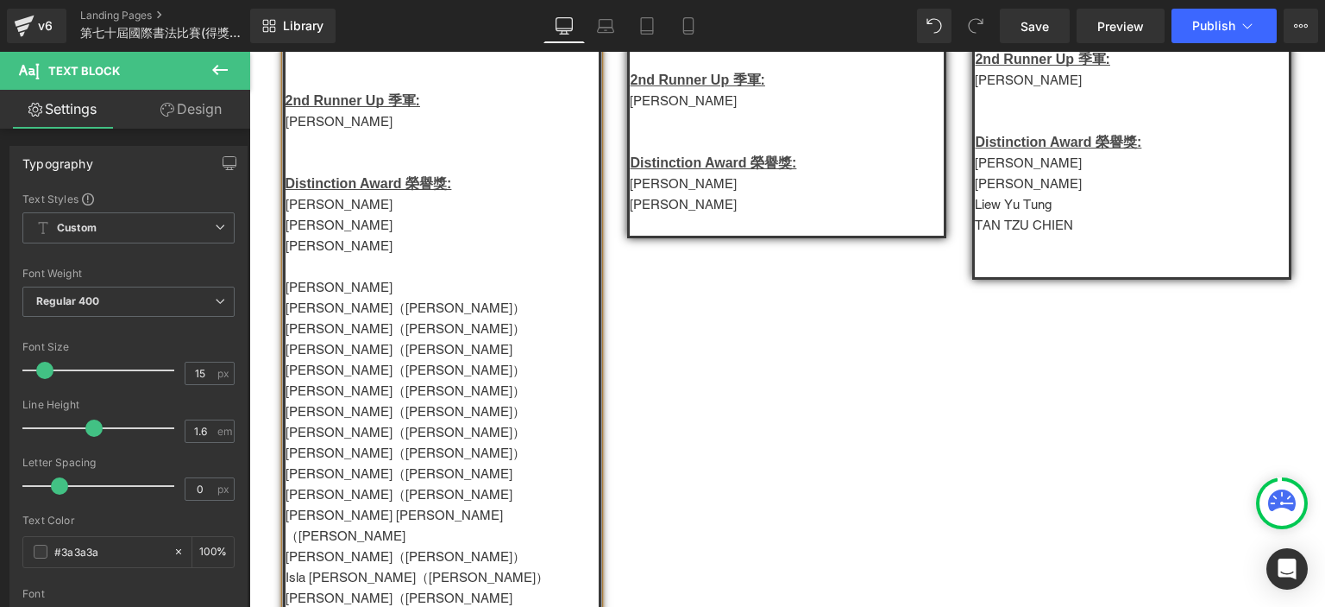
scroll to position [516, 0]
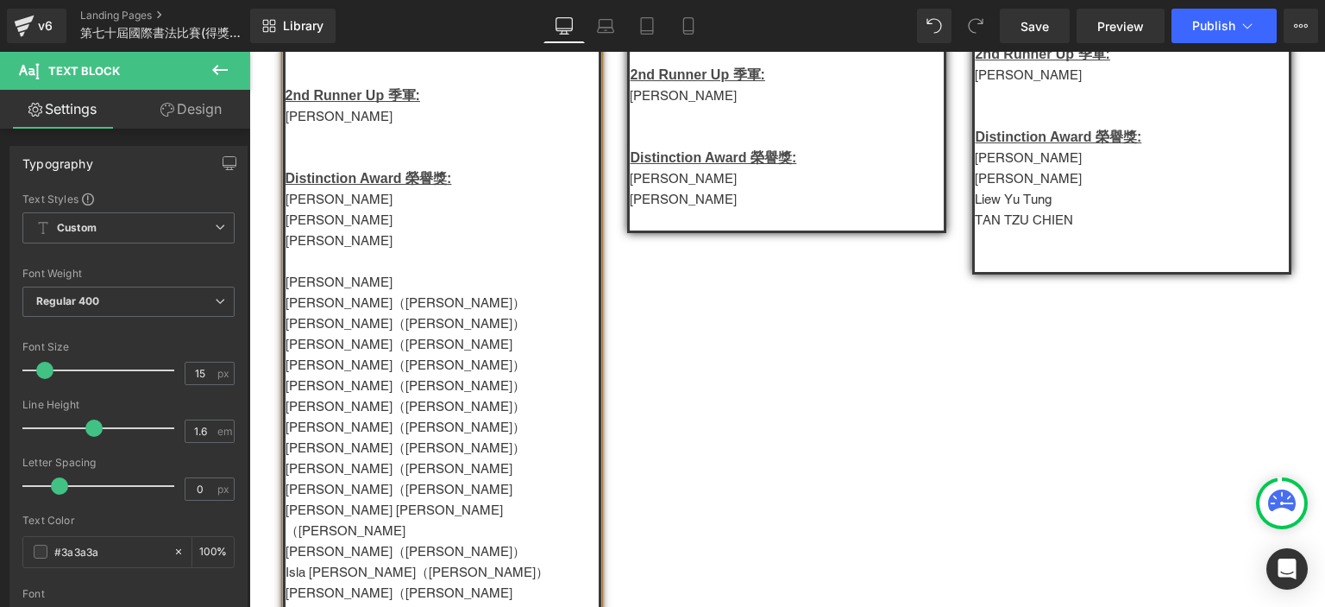
click at [425, 313] on p "Samantha Koo Tsz Ying（顧芷瑩）" at bounding box center [443, 302] width 314 height 21
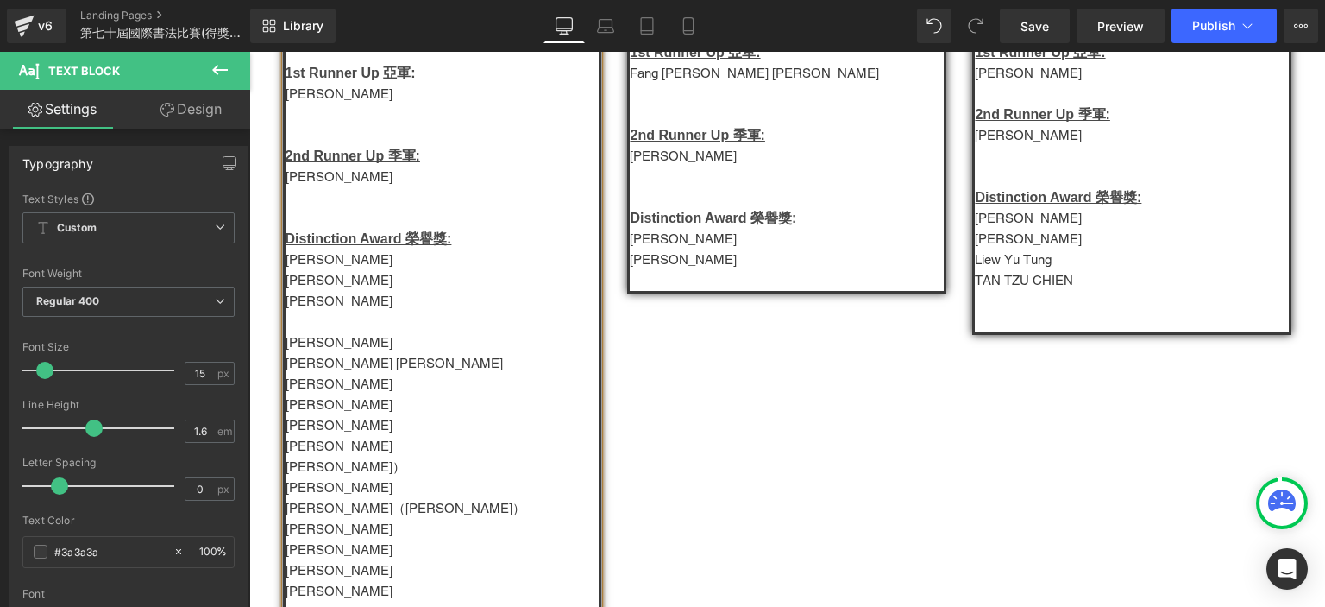
scroll to position [455, 0]
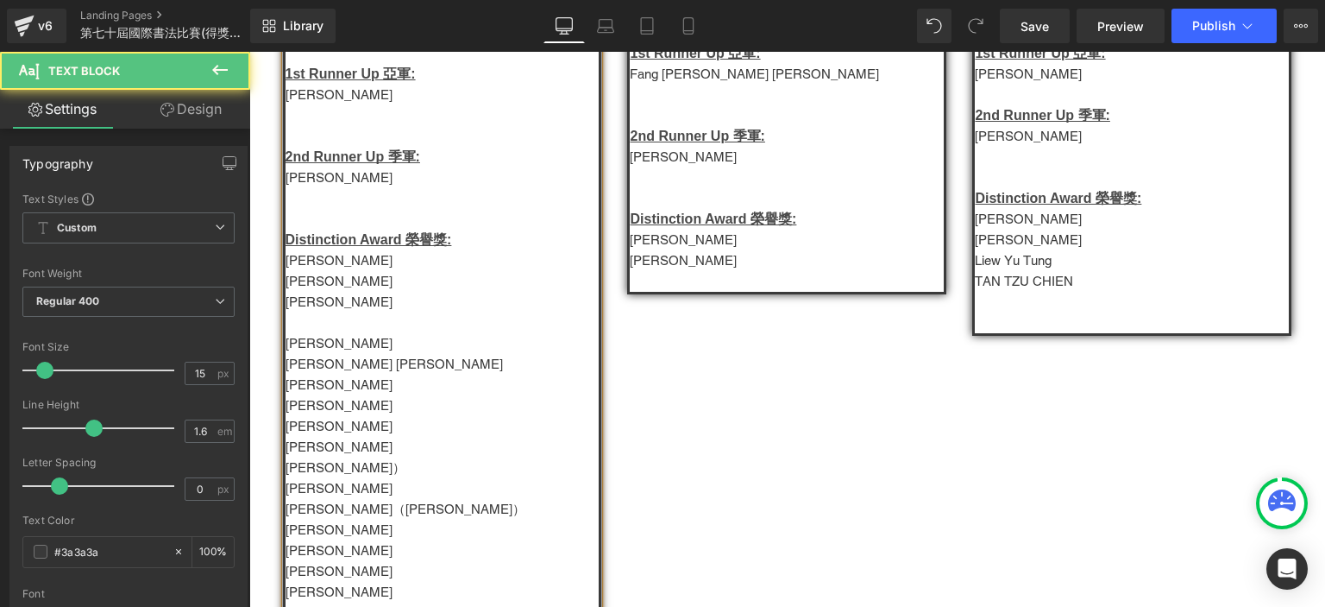
click at [302, 374] on p "Samantha Koo 顧芷瑩" at bounding box center [443, 364] width 314 height 21
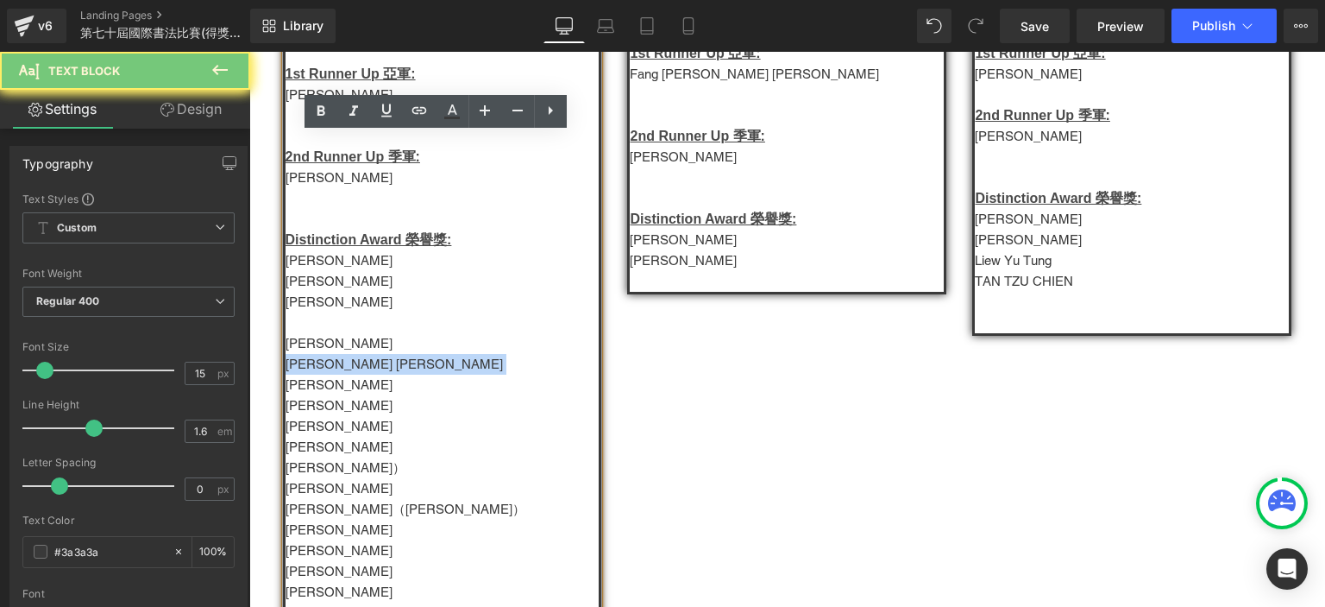
click at [302, 374] on p "Samantha Koo 顧芷瑩" at bounding box center [443, 364] width 314 height 21
copy p "Samantha Koo 顧芷瑩"
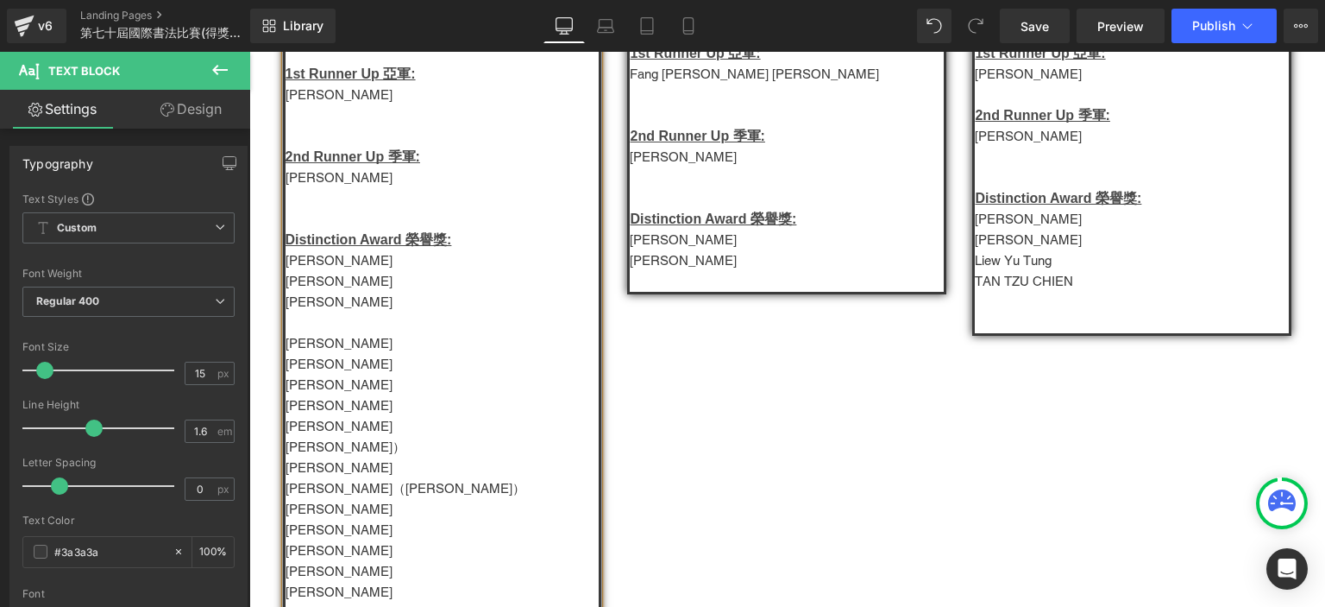
scroll to position [83, 0]
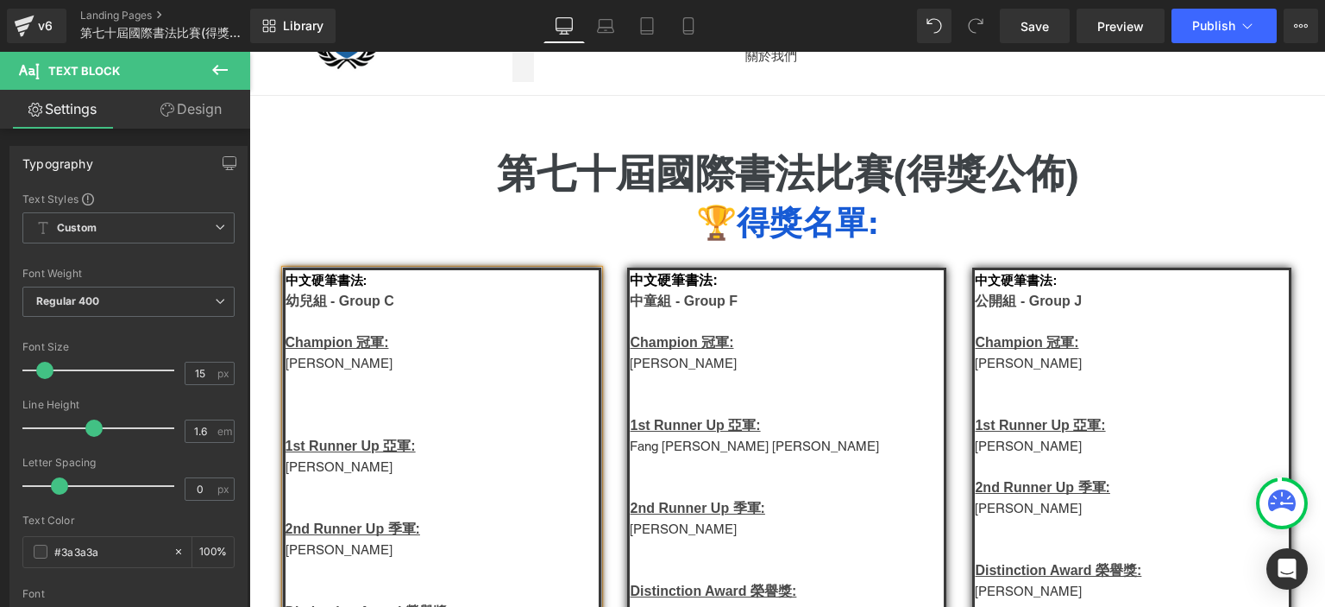
click at [295, 368] on p "黃沿哲" at bounding box center [443, 363] width 314 height 21
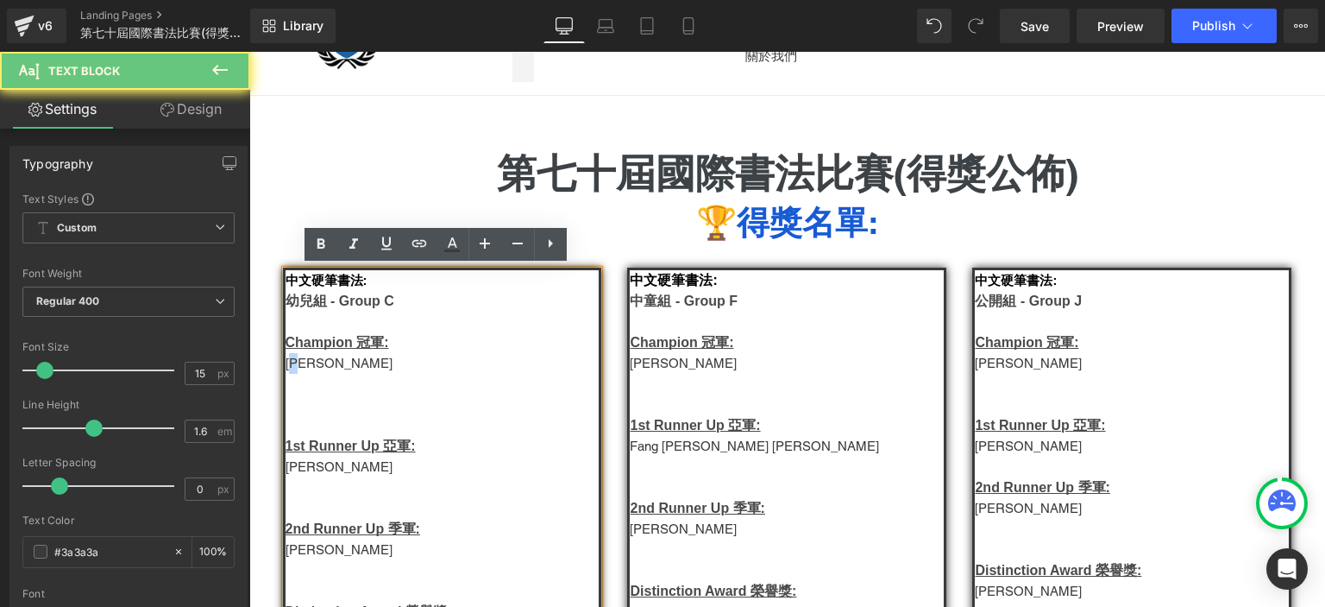
click at [295, 368] on p "黃沿哲" at bounding box center [443, 363] width 314 height 21
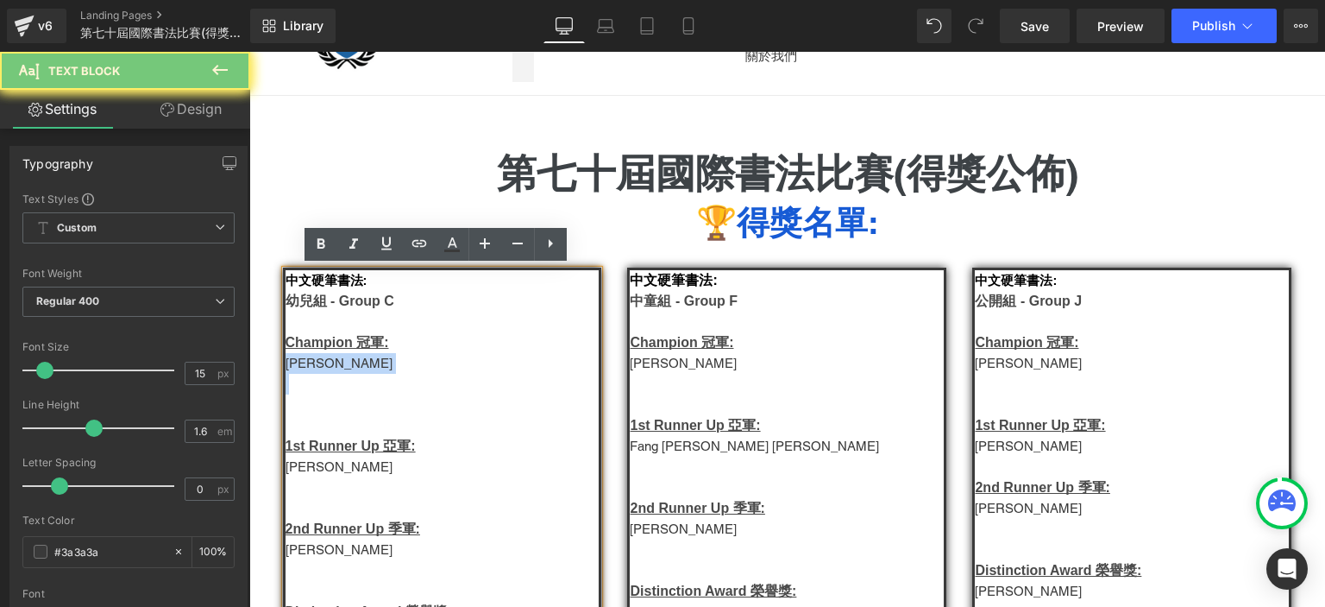
click at [295, 368] on p "黃沿哲" at bounding box center [443, 363] width 314 height 21
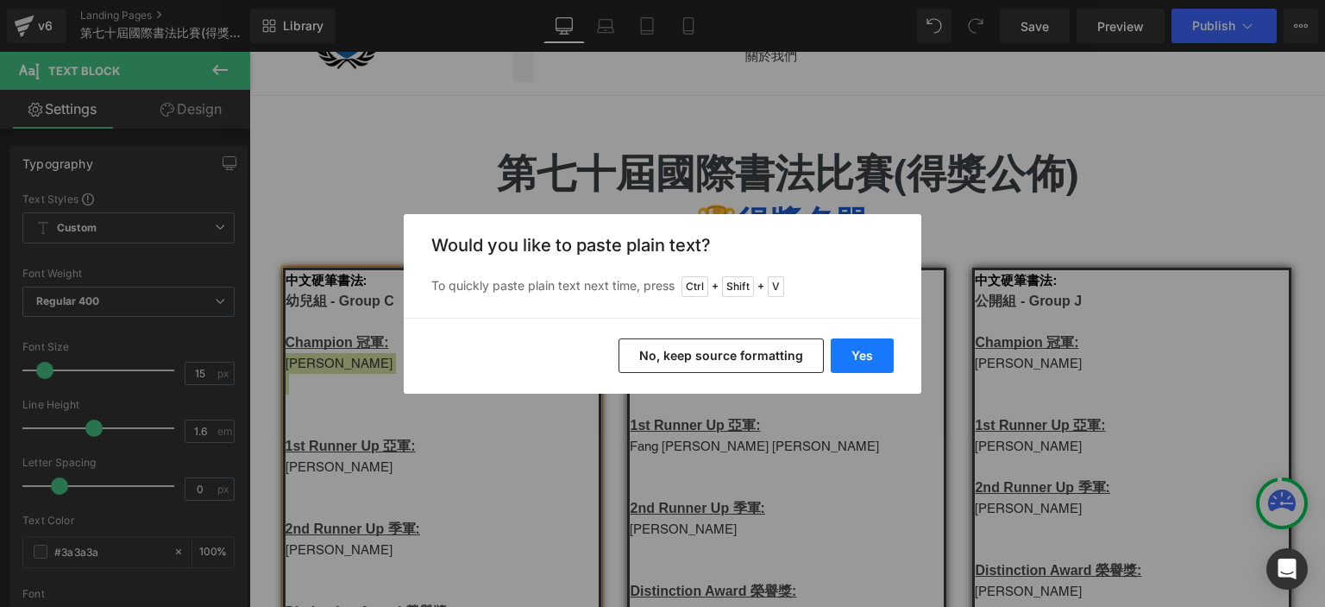
click at [859, 363] on button "Yes" at bounding box center [862, 355] width 63 height 35
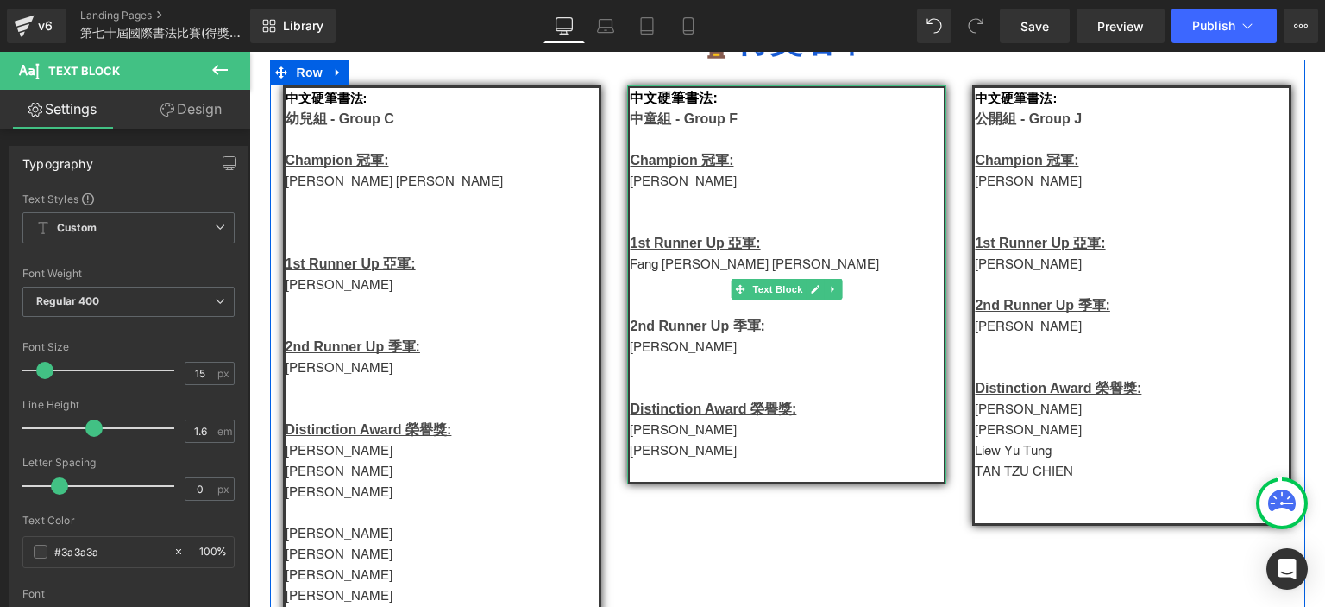
scroll to position [267, 0]
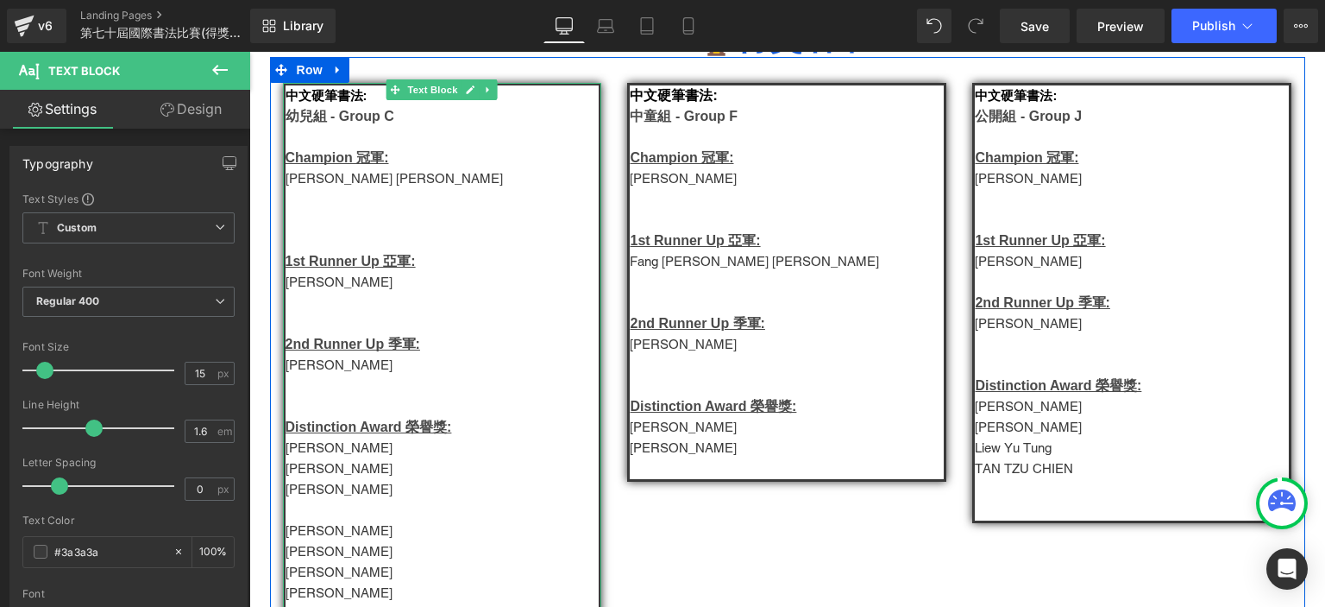
click at [329, 487] on p "Joanna Lau Hiu Ching" at bounding box center [443, 489] width 314 height 21
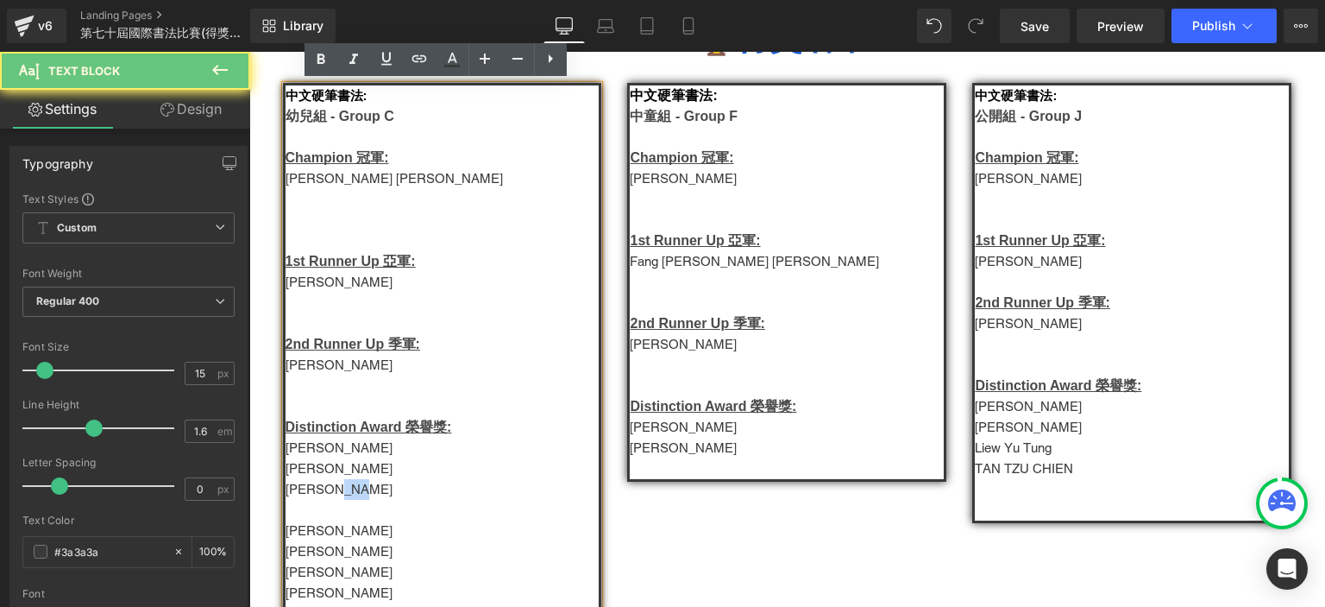
click at [329, 487] on p "Joanna Lau Hiu Ching" at bounding box center [443, 489] width 314 height 21
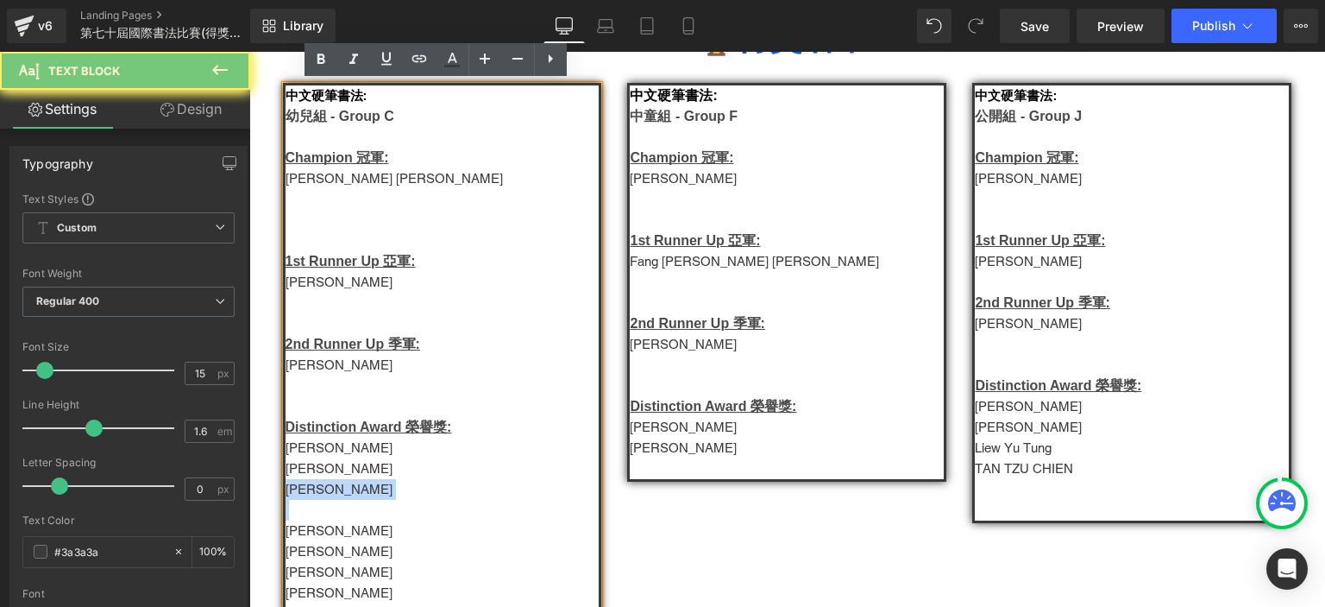
click at [329, 487] on p "Joanna Lau Hiu Ching" at bounding box center [443, 489] width 314 height 21
copy div "Joanna Lau Hiu Ching"
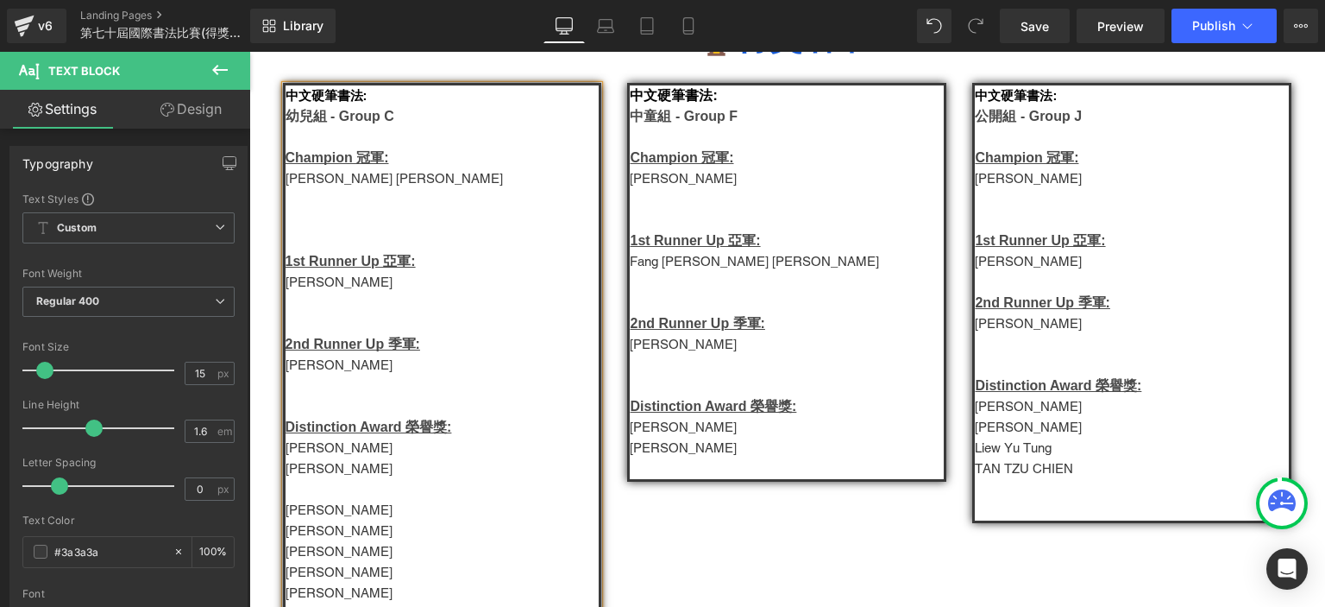
click at [344, 280] on p "Tyler Kwan Tsz Han 子衡" at bounding box center [443, 282] width 314 height 21
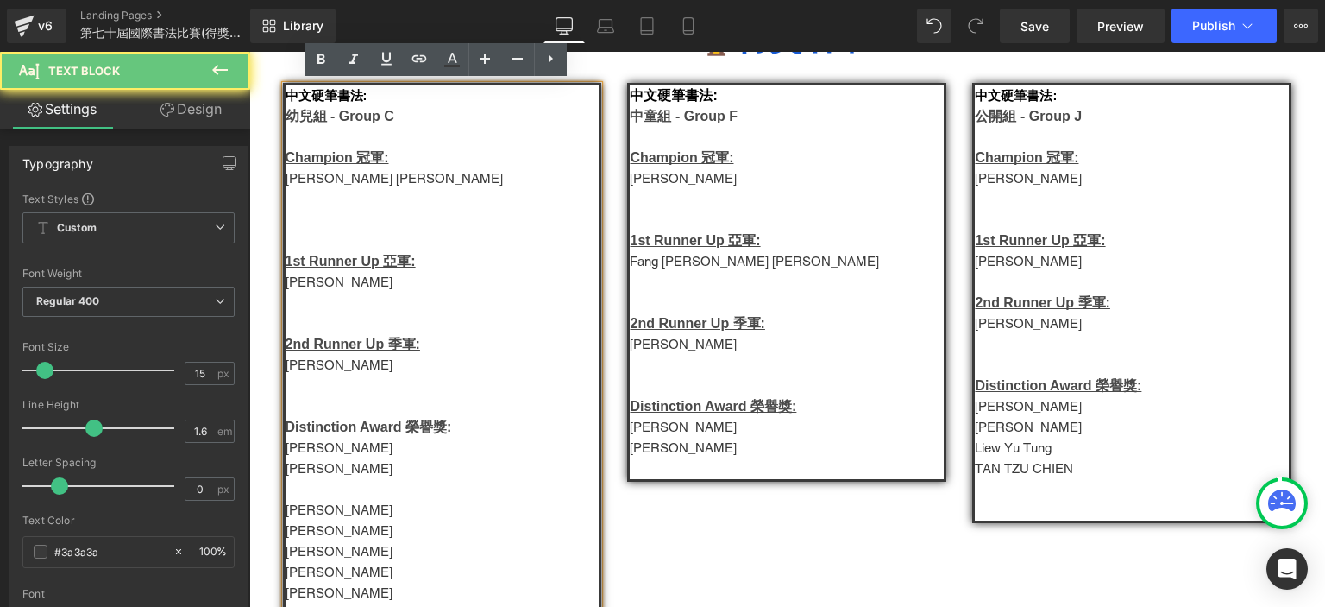
click at [344, 280] on p "Tyler Kwan Tsz Han 子衡" at bounding box center [443, 282] width 314 height 21
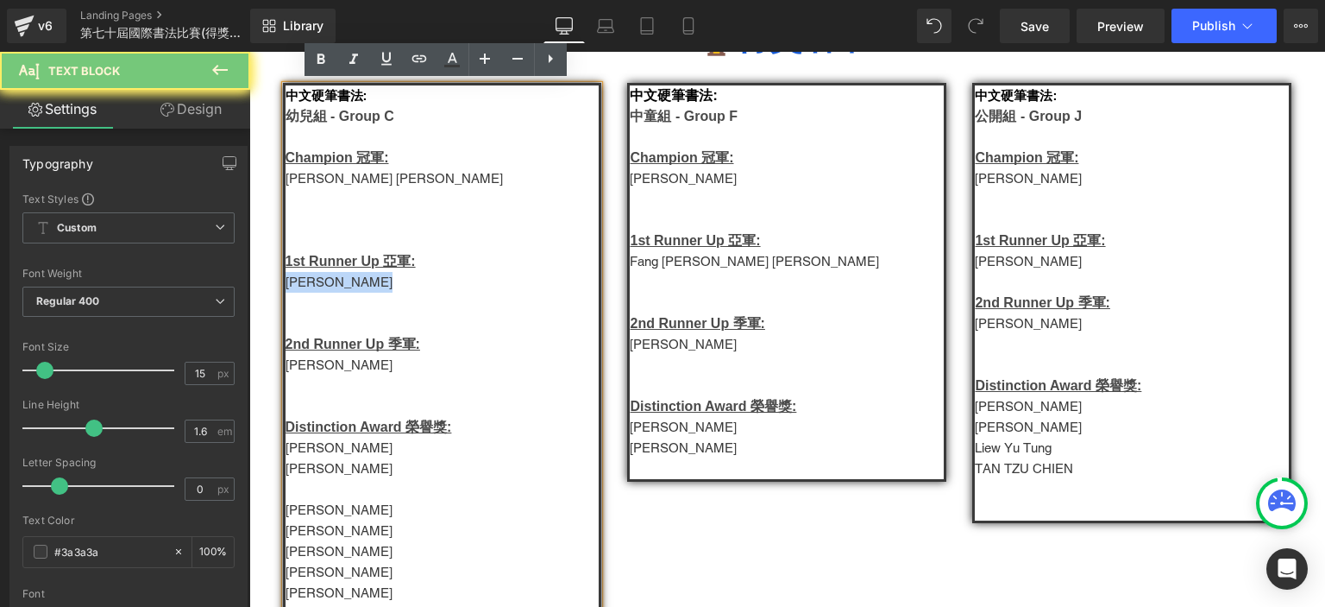
click at [344, 280] on p "Tyler Kwan Tsz Han 子衡" at bounding box center [443, 282] width 314 height 21
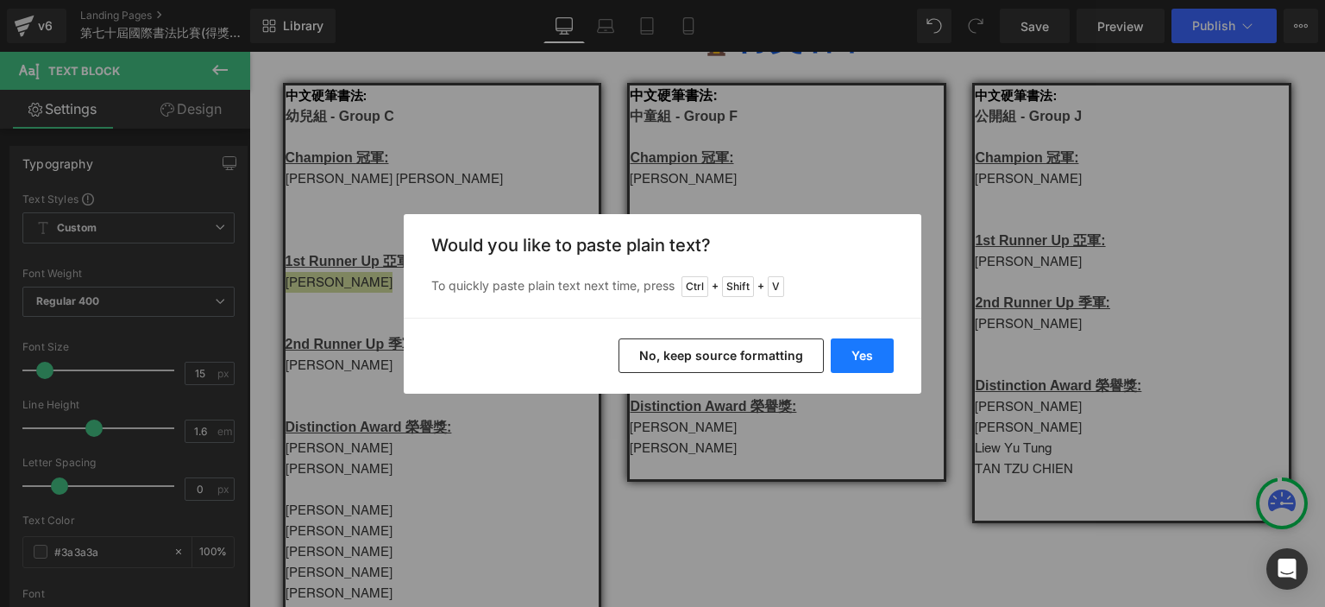
click at [861, 352] on button "Yes" at bounding box center [862, 355] width 63 height 35
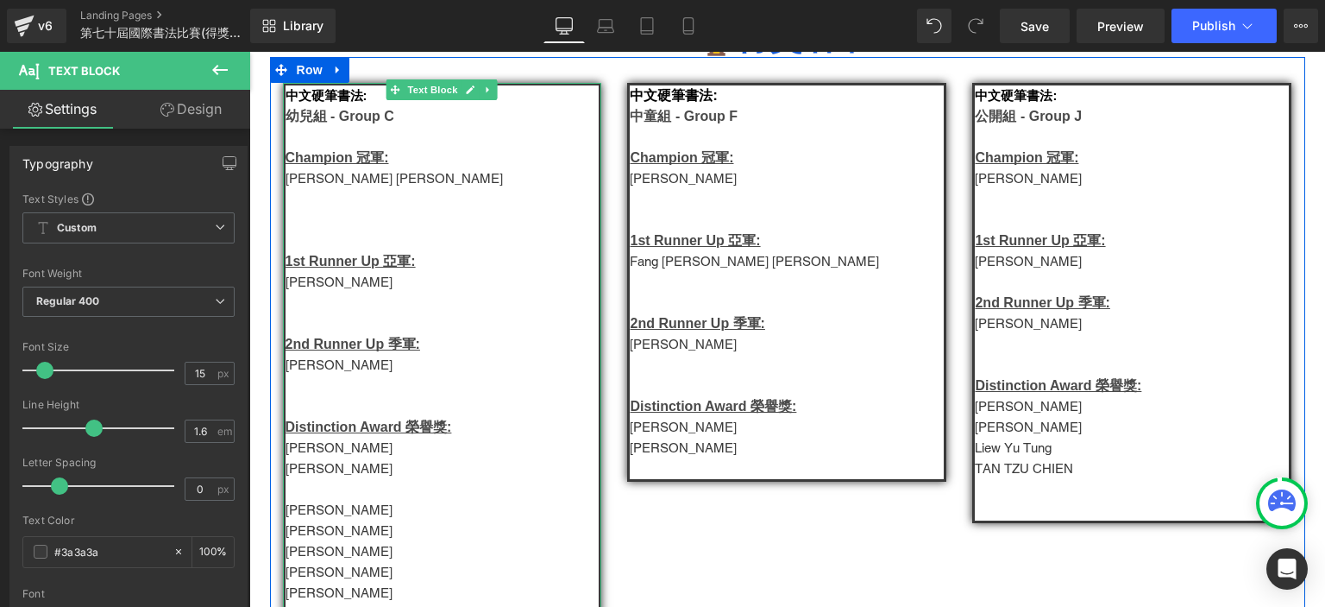
click at [355, 538] on span "Darren Fong Chun Yat" at bounding box center [339, 530] width 107 height 15
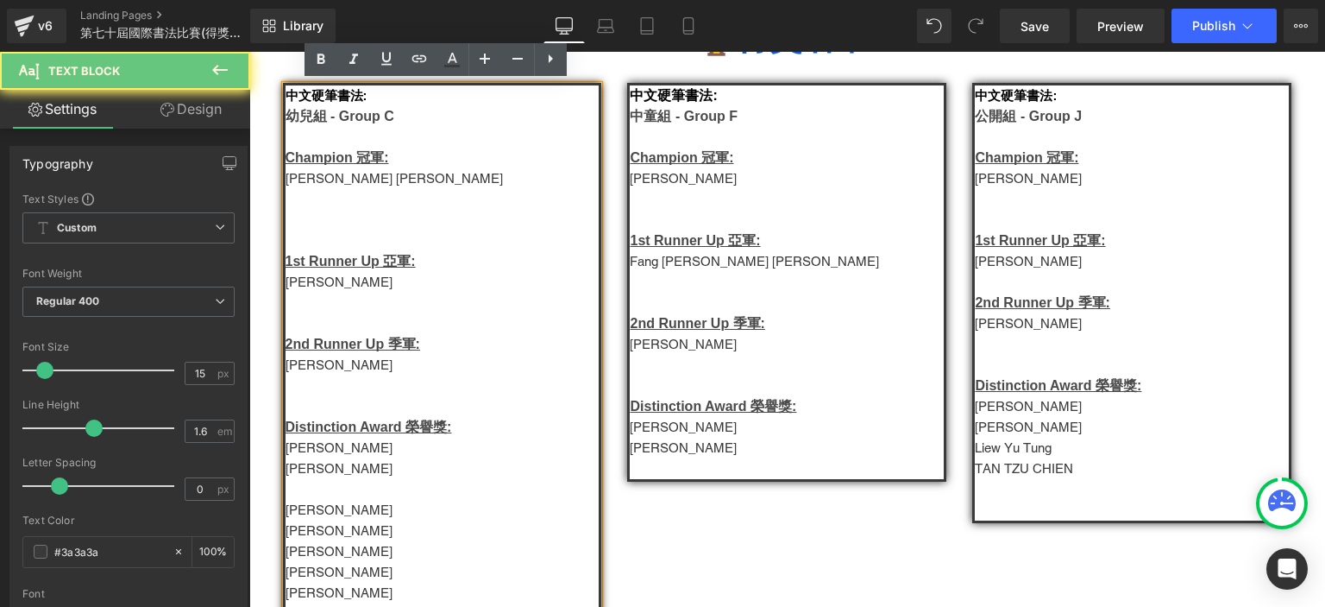
click at [355, 538] on span "Darren Fong Chun Yat" at bounding box center [339, 530] width 107 height 15
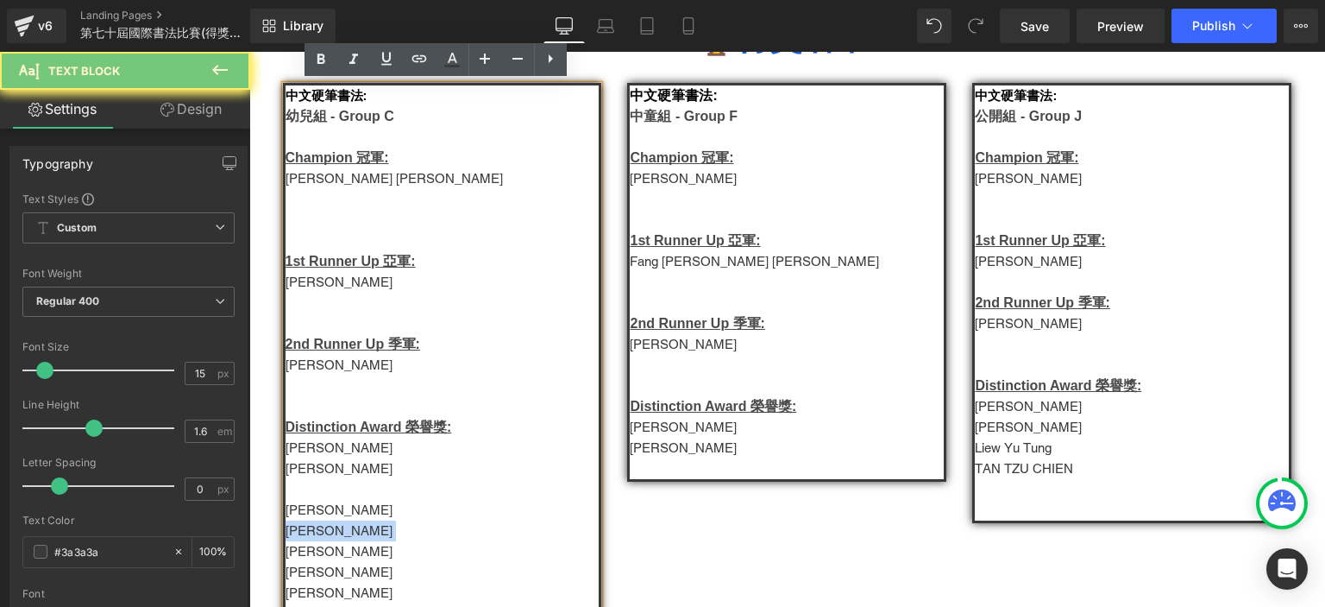
click at [355, 538] on span "Darren Fong Chun Yat" at bounding box center [339, 530] width 107 height 15
copy span "Darren Fong Chun Yat"
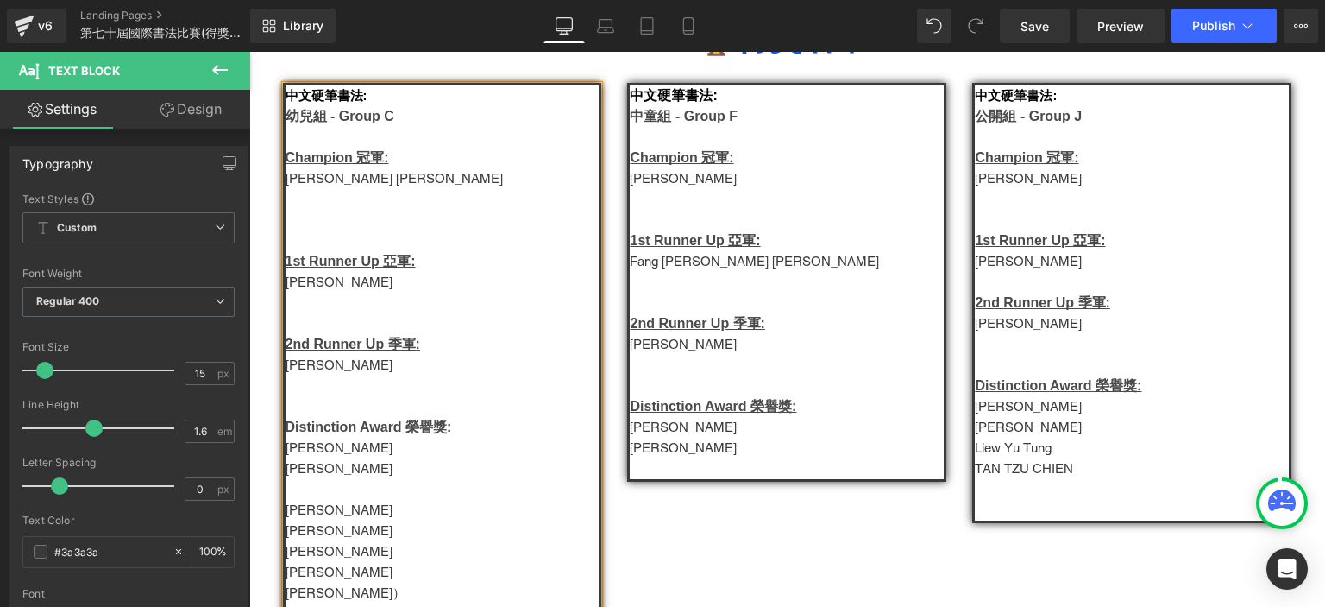
click at [352, 369] on p "CHOW TSZ TUNG" at bounding box center [443, 365] width 314 height 21
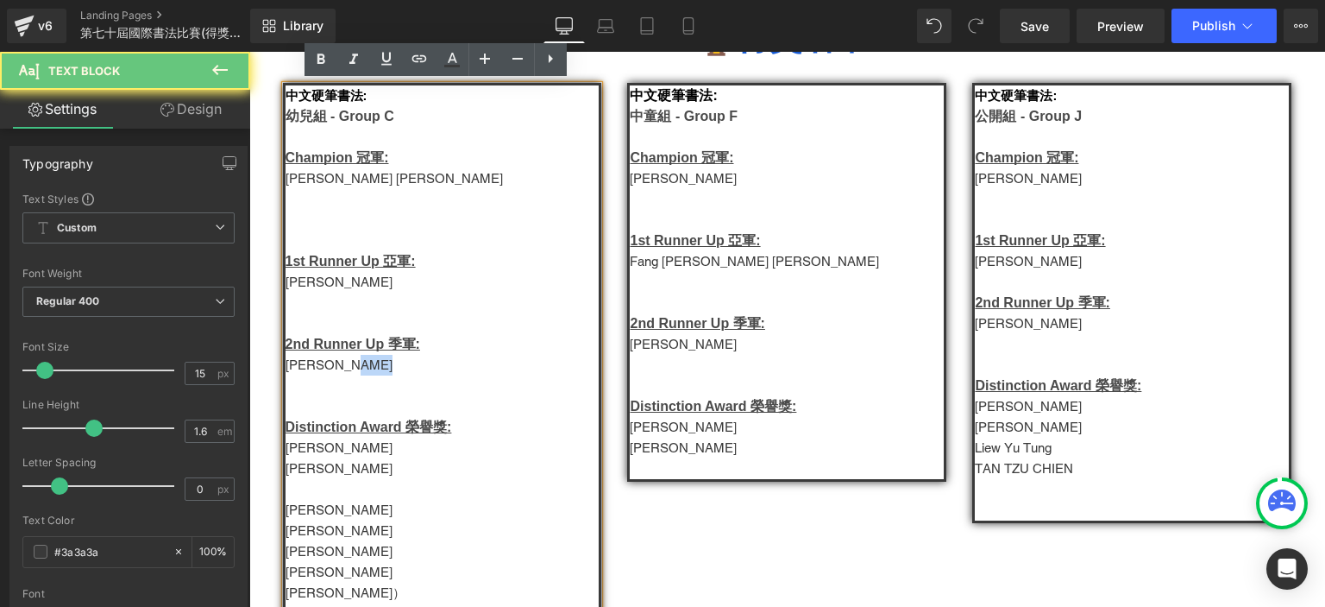
click at [352, 369] on p "CHOW TSZ TUNG" at bounding box center [443, 365] width 314 height 21
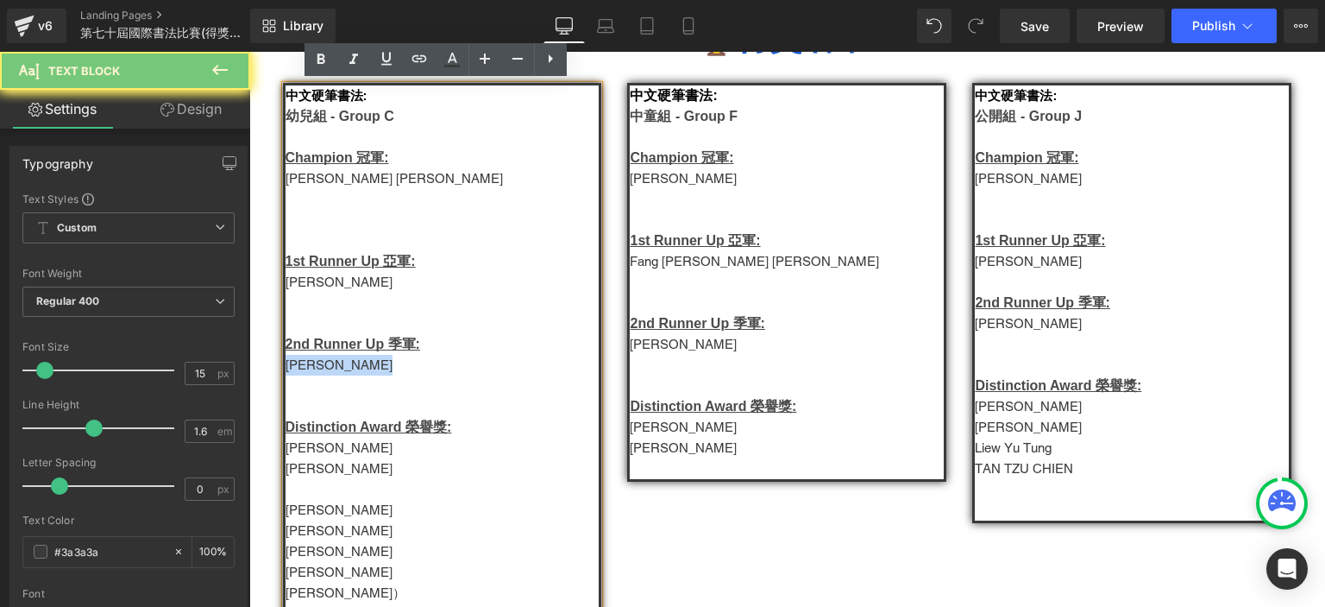
click at [352, 369] on p "CHOW TSZ TUNG" at bounding box center [443, 365] width 314 height 21
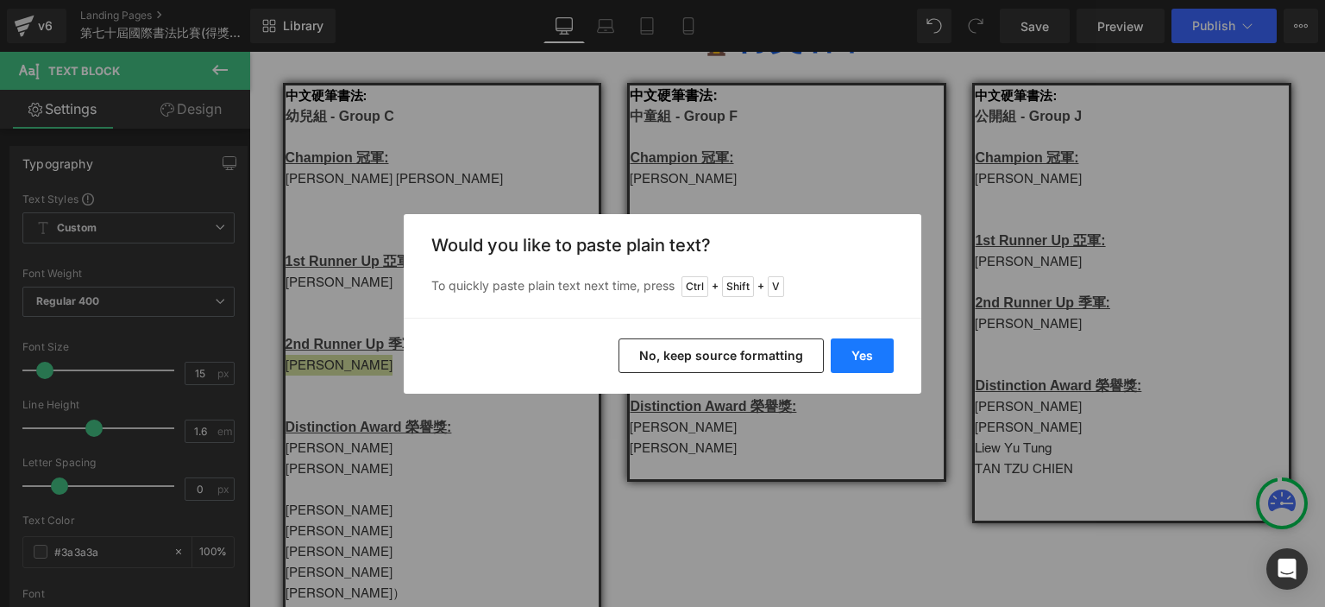
click at [846, 349] on button "Yes" at bounding box center [862, 355] width 63 height 35
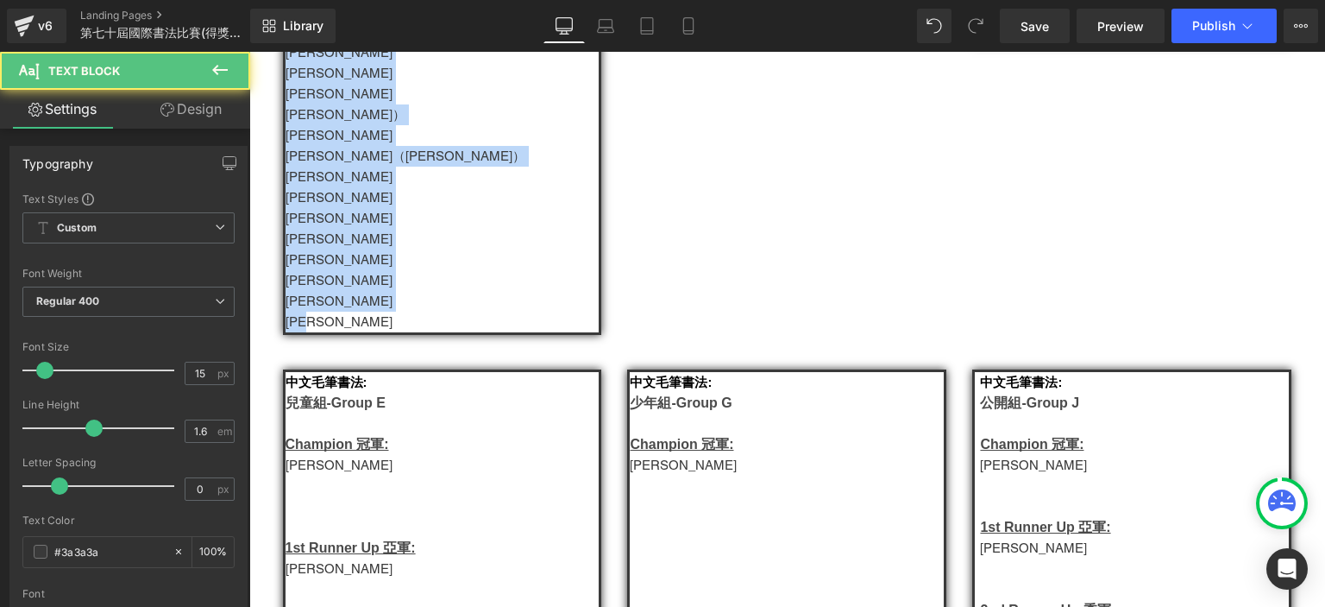
scroll to position [894, 0]
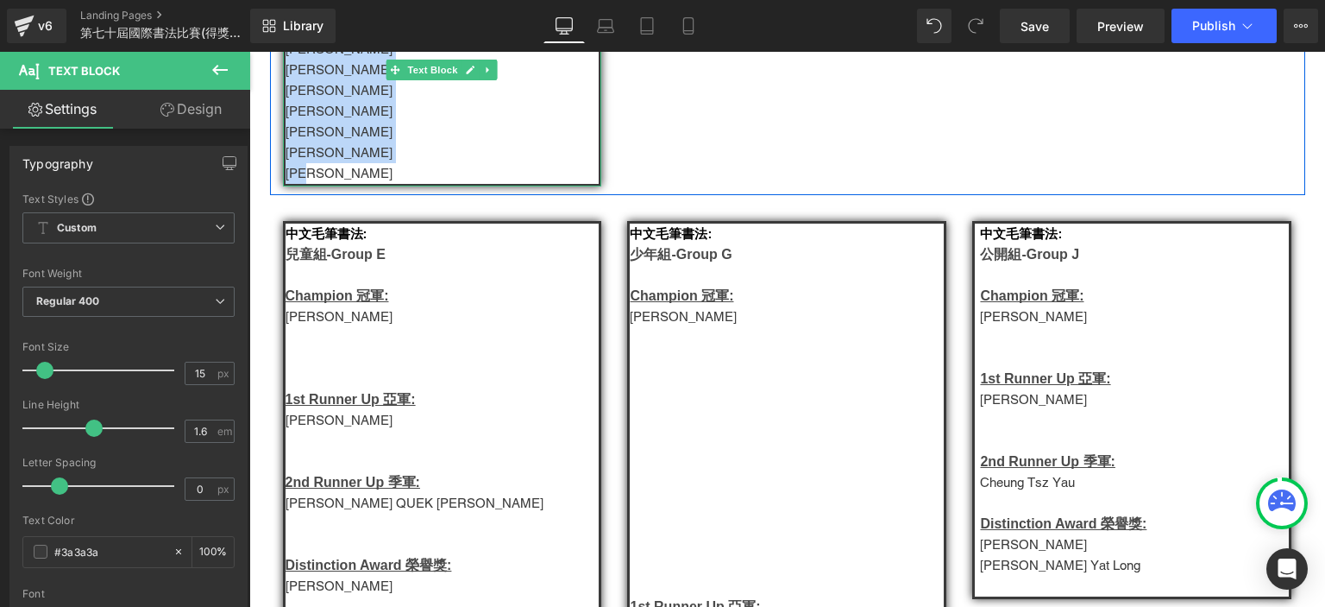
drag, startPoint x: 281, startPoint y: 338, endPoint x: 325, endPoint y: 186, distance: 158.9
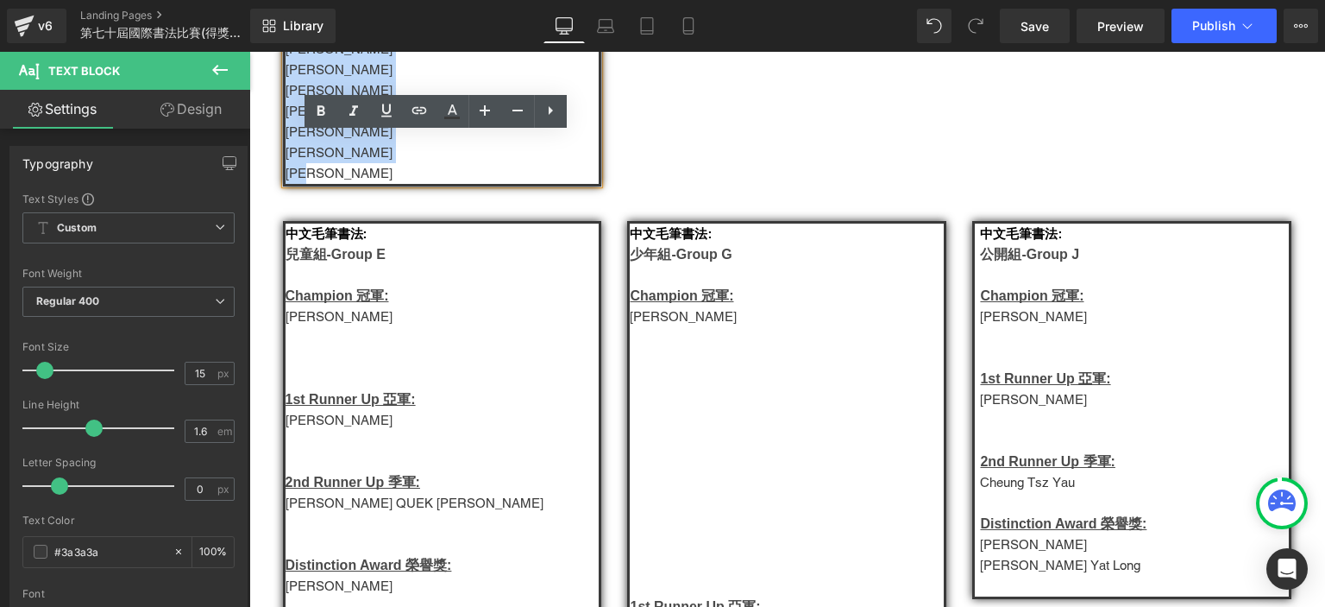
copy div "Ching Hei Tong 許家明 曾穎琪 溫浩俊 梁凱琳 莫俊偉） Lydia Ko Yip Ka Ho（葉家豪） Choi Wing Lam 鄧俊堯…"
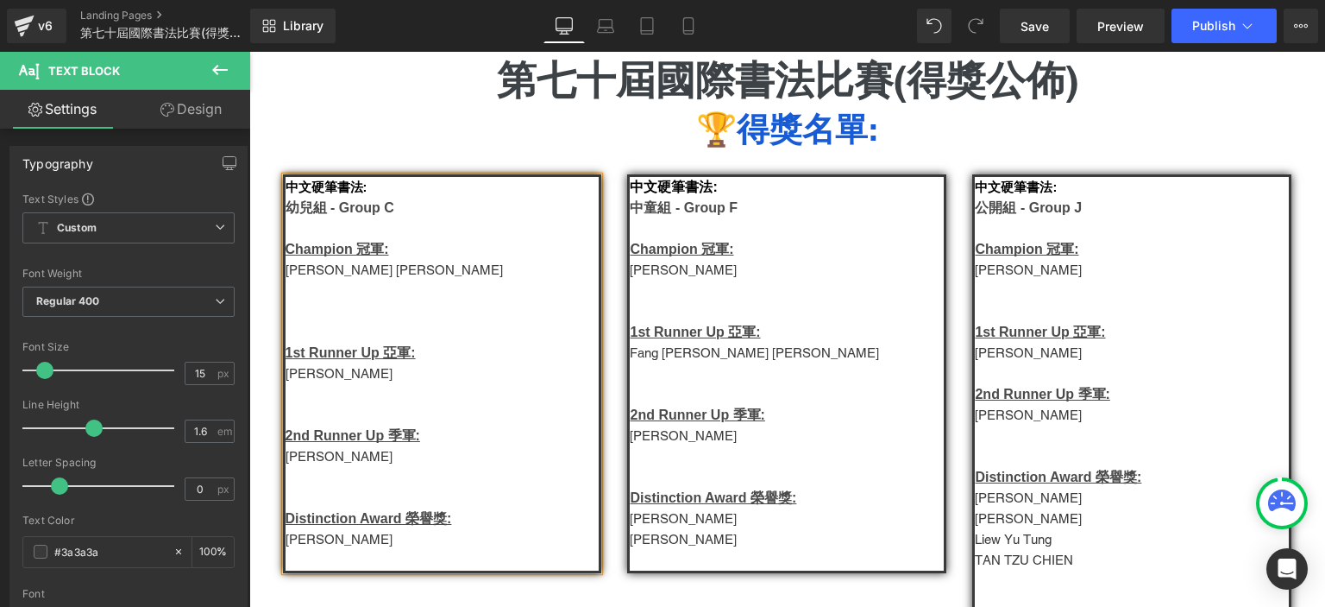
scroll to position [175, 0]
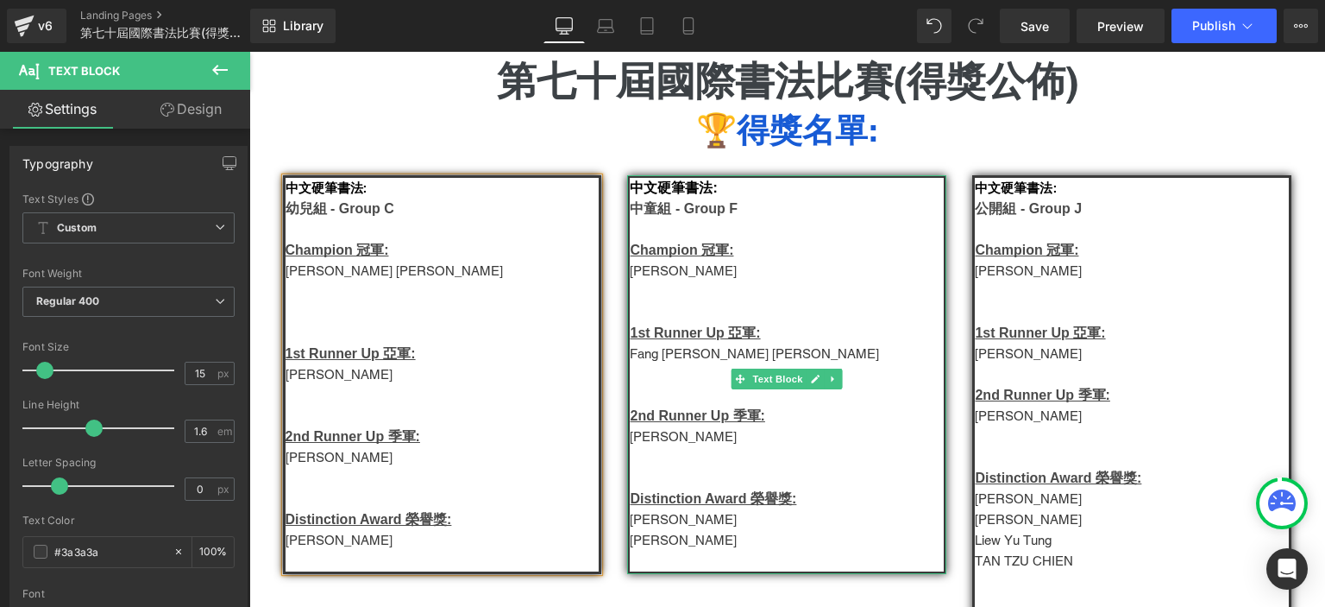
click at [676, 550] on p "施恩佑" at bounding box center [787, 540] width 314 height 21
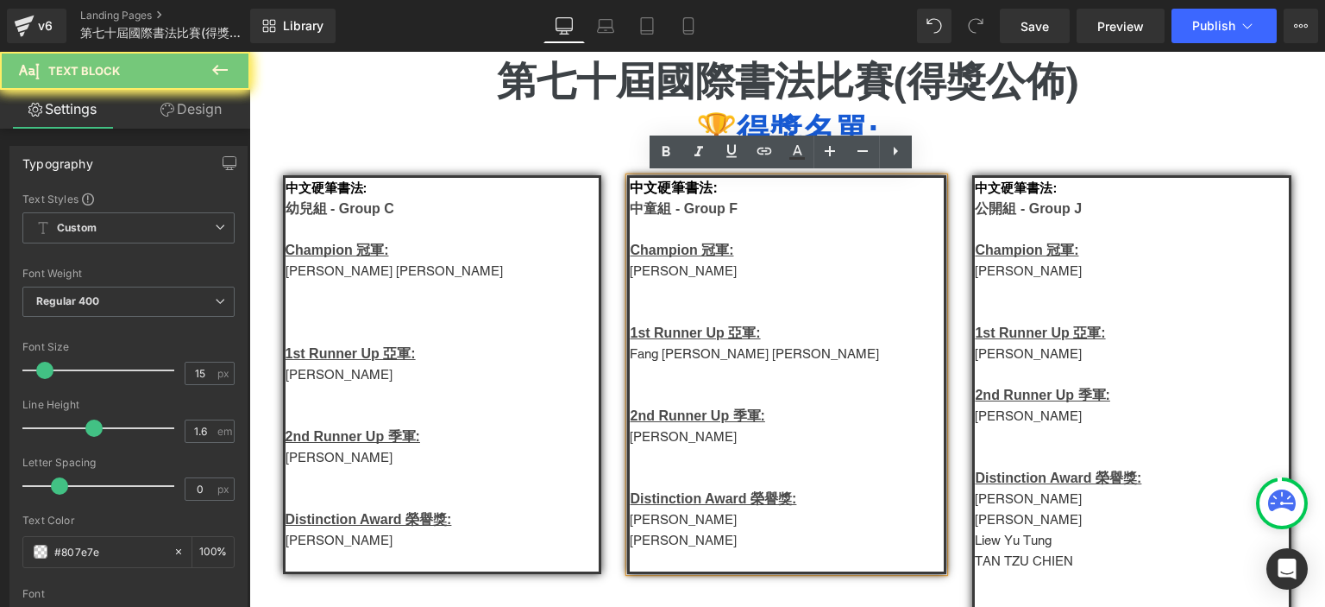
click at [676, 550] on p "施恩佑" at bounding box center [787, 540] width 314 height 21
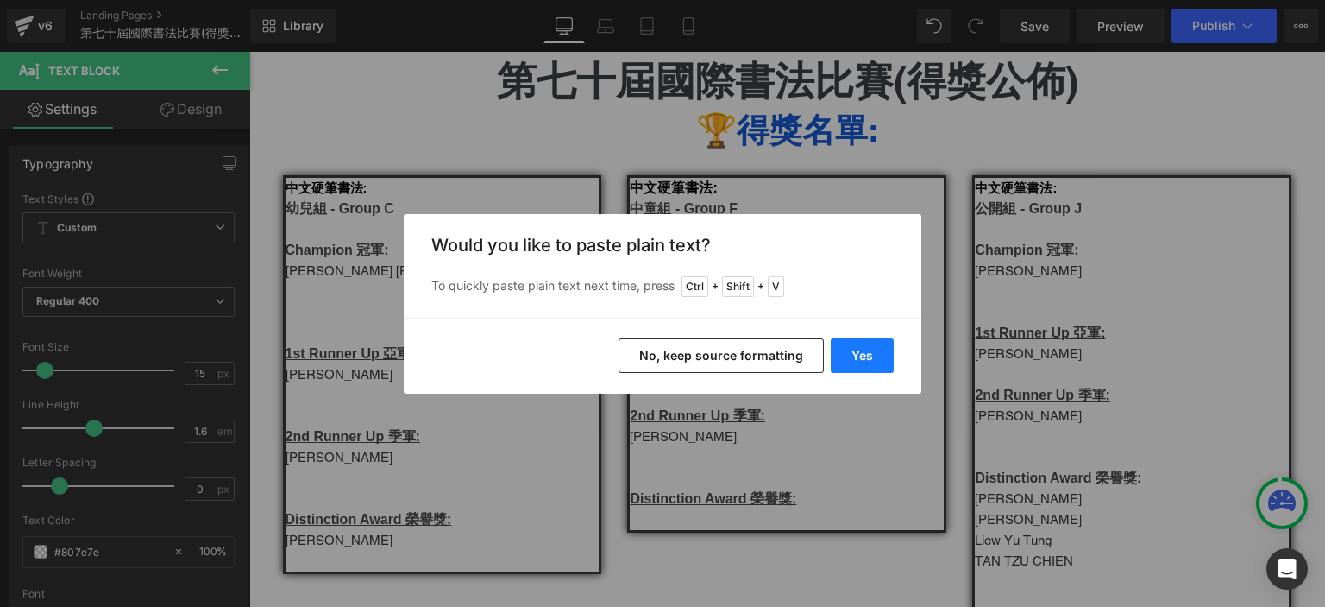
click at [862, 352] on button "Yes" at bounding box center [862, 355] width 63 height 35
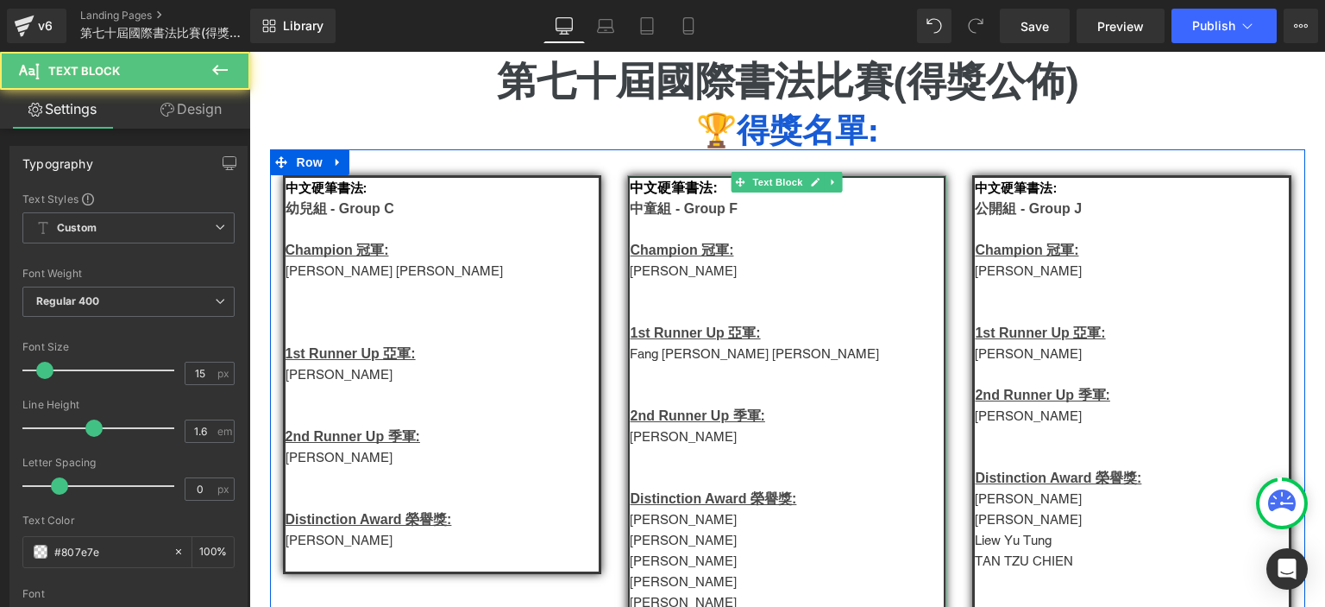
click at [657, 567] on p "曾穎琪" at bounding box center [787, 560] width 314 height 21
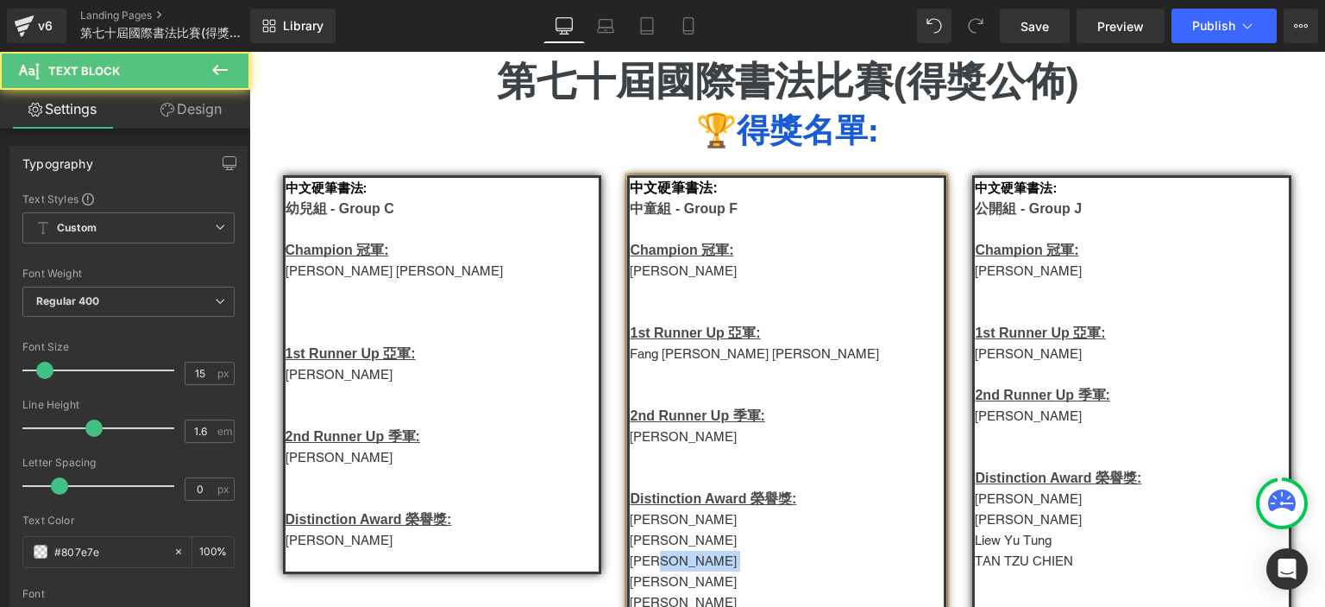
click at [657, 567] on p "曾穎琪" at bounding box center [787, 560] width 314 height 21
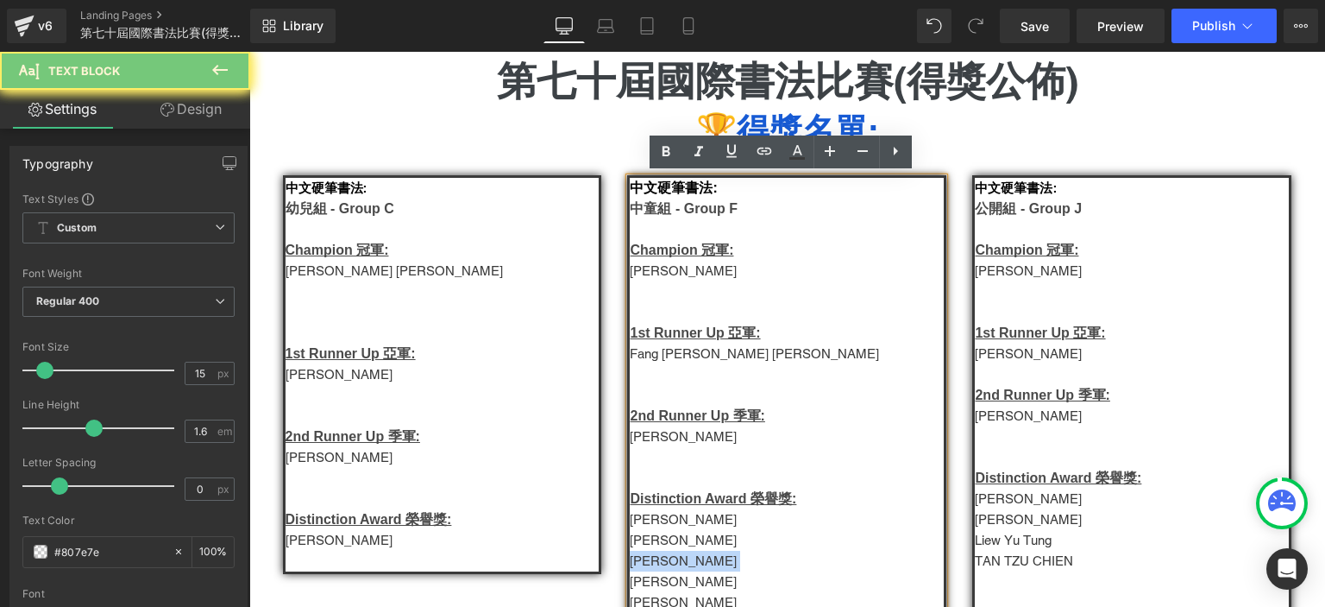
click at [657, 567] on p "曾穎琪" at bounding box center [787, 560] width 314 height 21
copy p "曾穎琪"
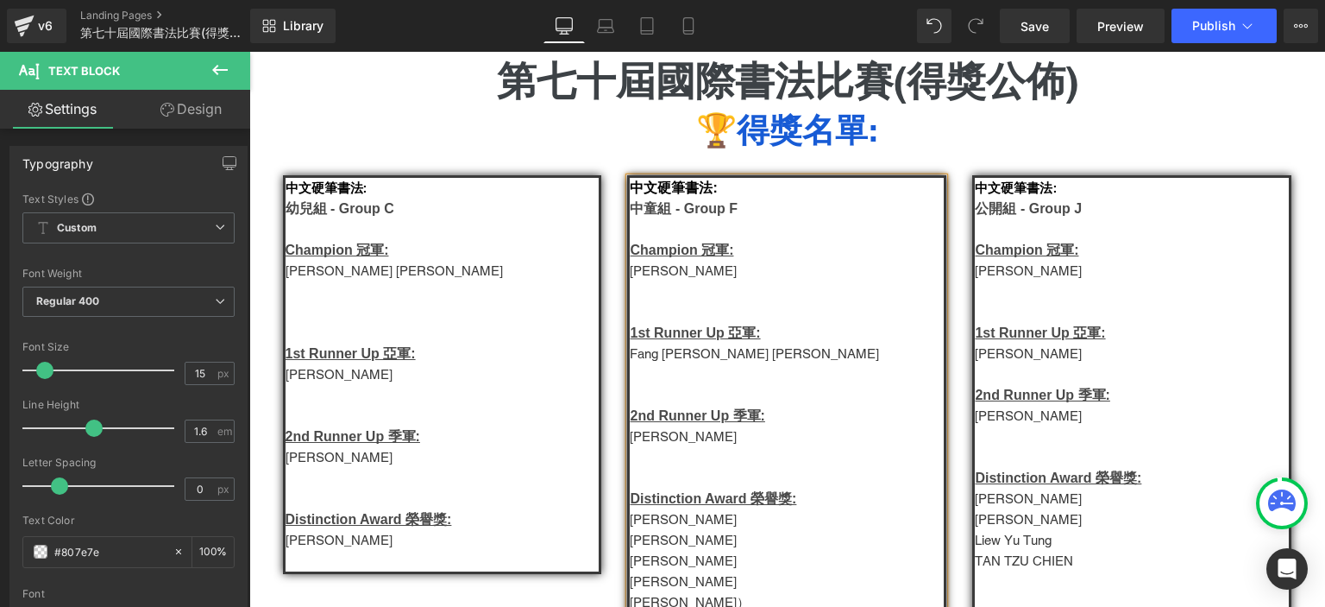
click at [663, 272] on p "陸梓雅" at bounding box center [787, 271] width 314 height 21
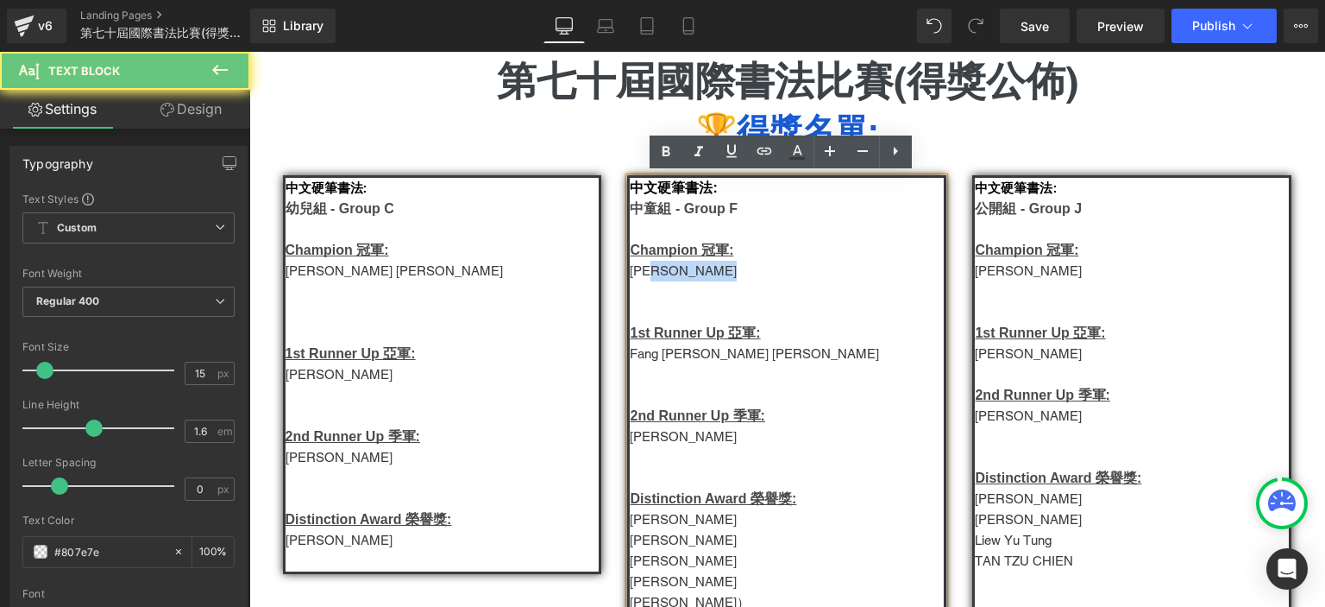
click at [663, 272] on p "陸梓雅" at bounding box center [787, 271] width 314 height 21
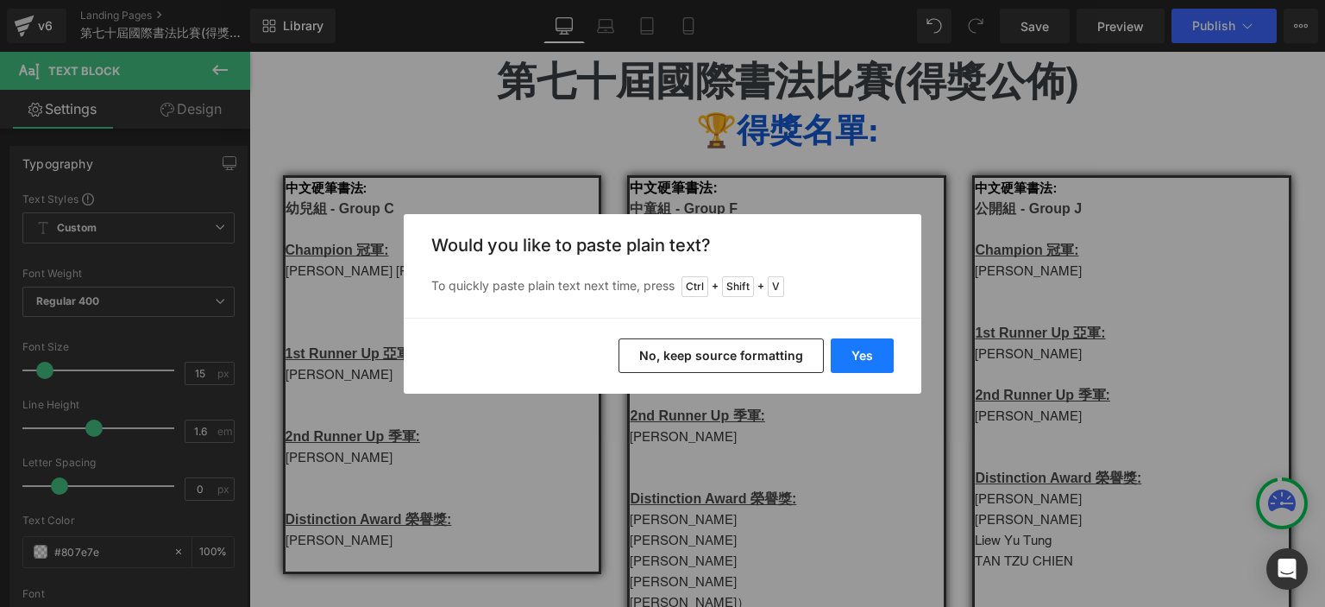
click at [869, 357] on button "Yes" at bounding box center [862, 355] width 63 height 35
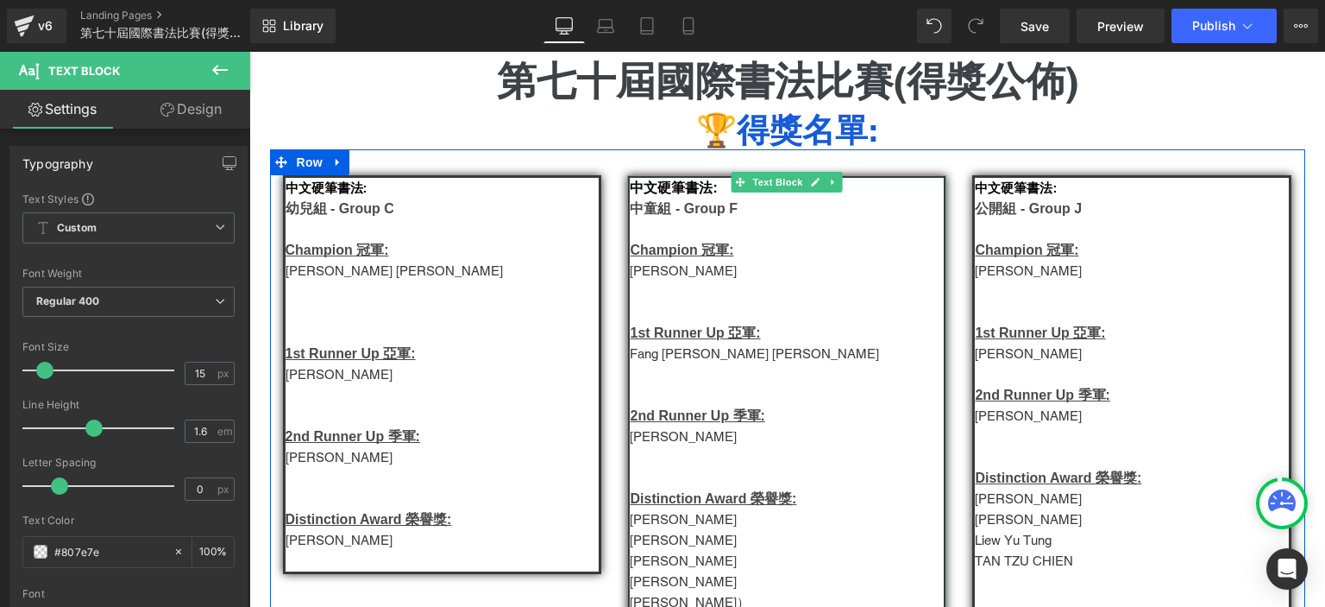
click at [657, 359] on p "Fang Yu Chen" at bounding box center [787, 353] width 314 height 21
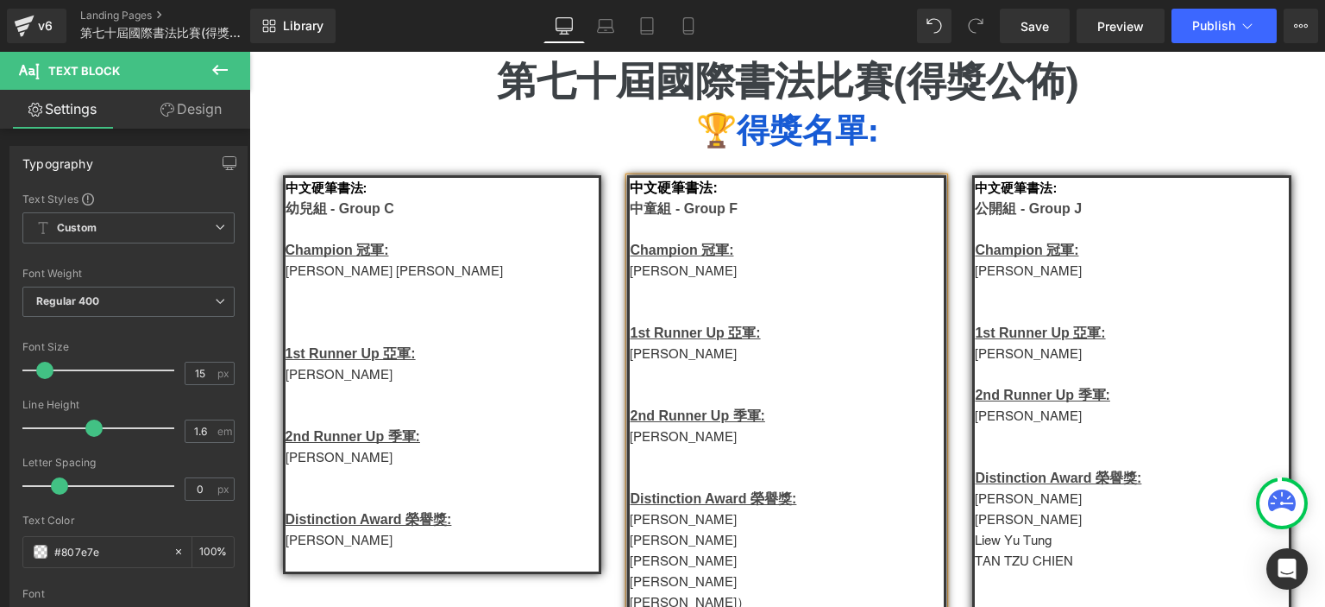
click at [664, 442] on p "鄧芊穎" at bounding box center [787, 436] width 314 height 21
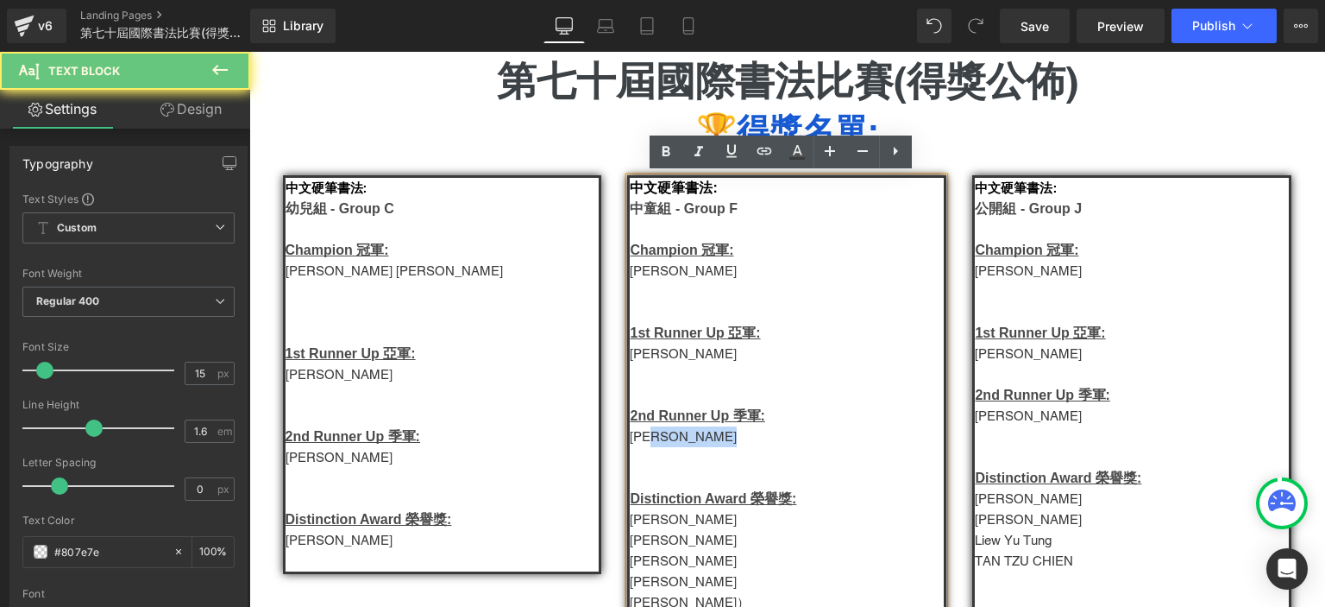
click at [664, 442] on p "鄧芊穎" at bounding box center [787, 436] width 314 height 21
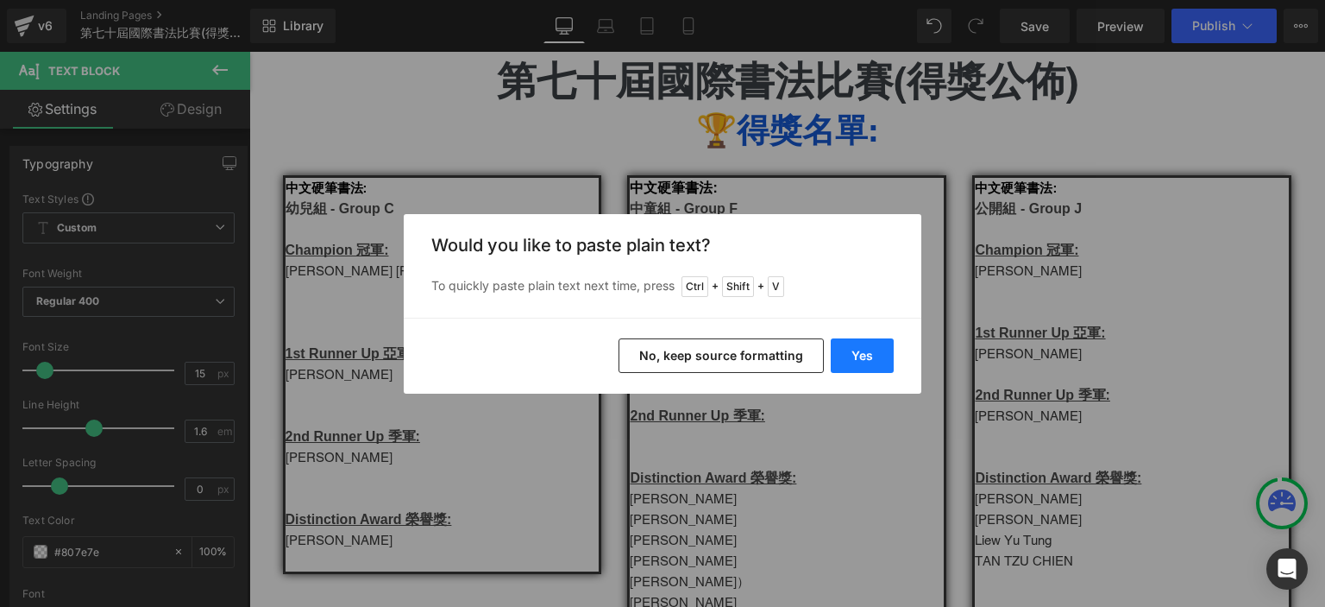
click at [892, 341] on button "Yes" at bounding box center [862, 355] width 63 height 35
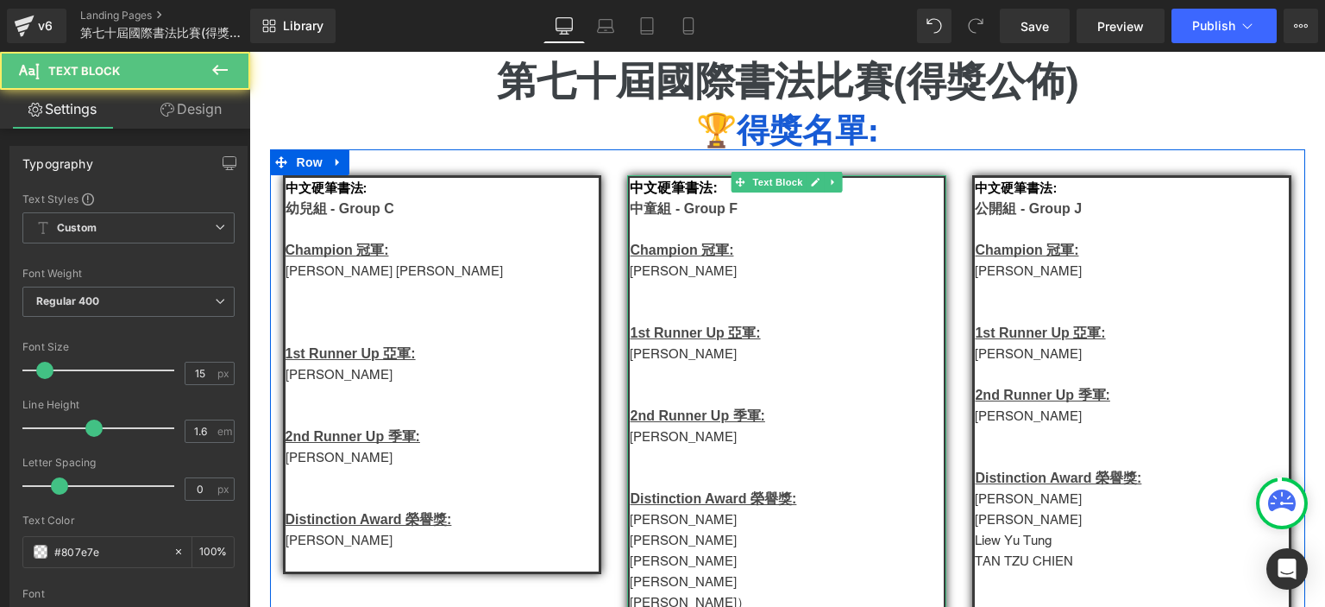
click at [645, 441] on p "曾穎琪" at bounding box center [787, 436] width 314 height 21
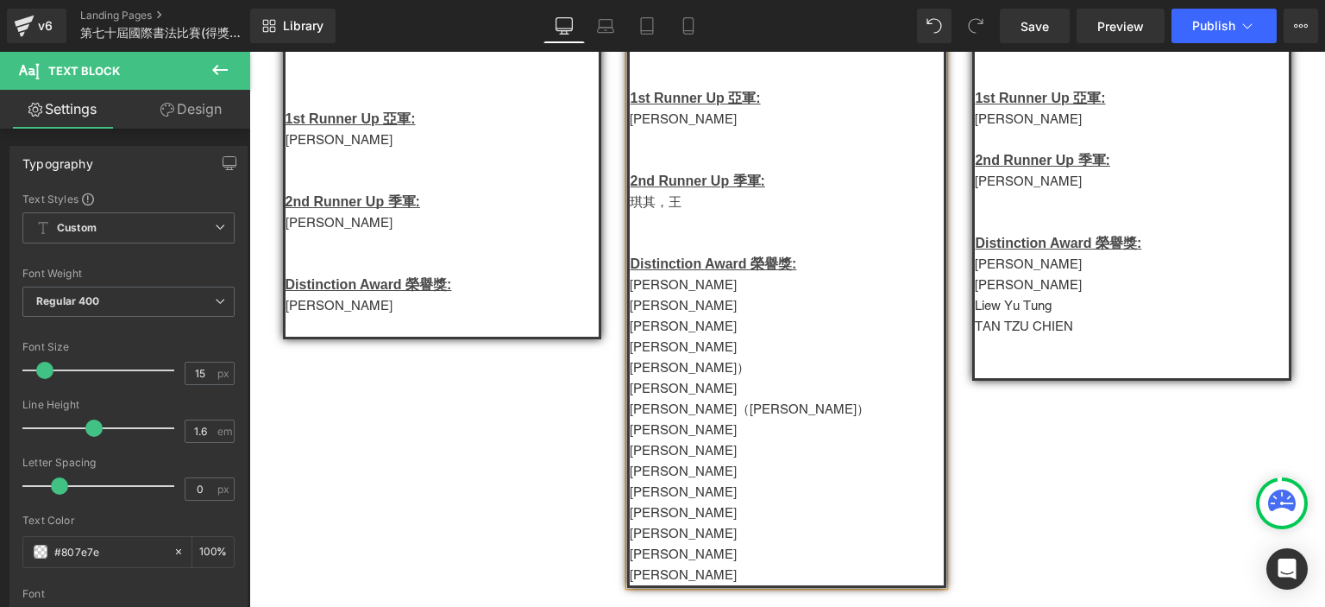
scroll to position [420, 0]
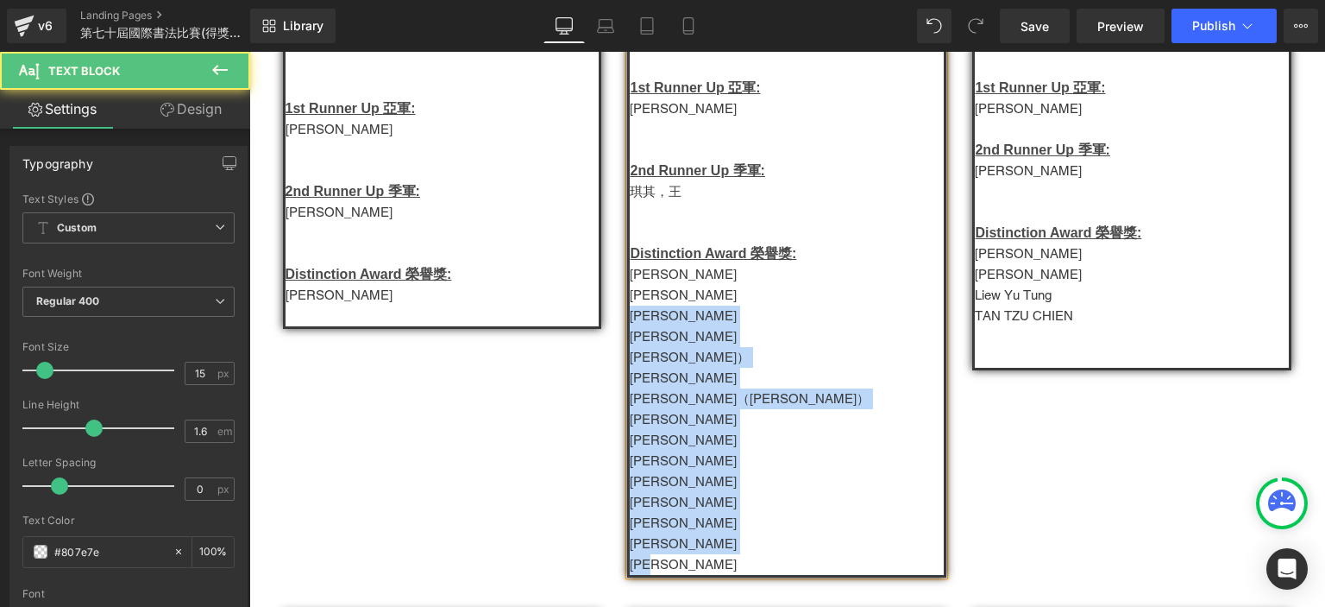
drag, startPoint x: 625, startPoint y: 321, endPoint x: 706, endPoint y: 588, distance: 279.5
click at [706, 586] on div "中文硬筆書法: 幼兒組 - Group C Champion 冠軍: Samantha Koo 顧芷瑩  1st Runner Up 亞軍: Joanna…" at bounding box center [787, 245] width 1035 height 682
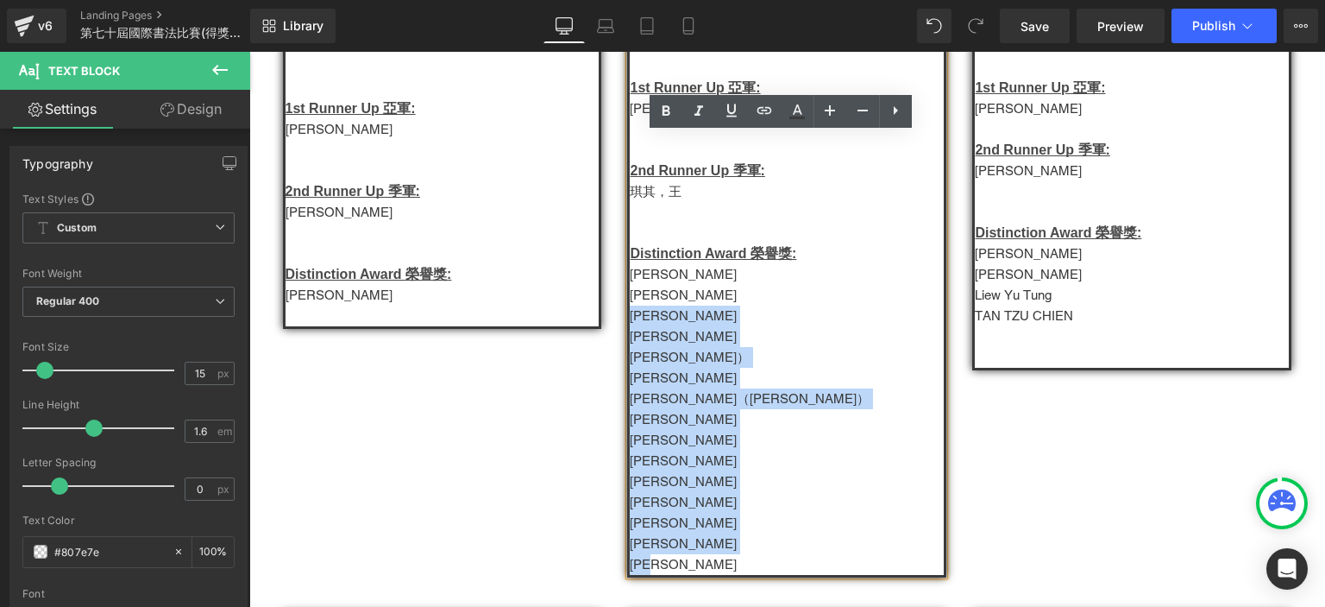
copy div "溫浩俊 梁凱琳 莫俊偉） Lydia Ko  Yip Ka Ho（葉家豪） Choi Wing Lam 鄧俊堯 郭芷欣 何逸朗 石妤婷 Ju…"
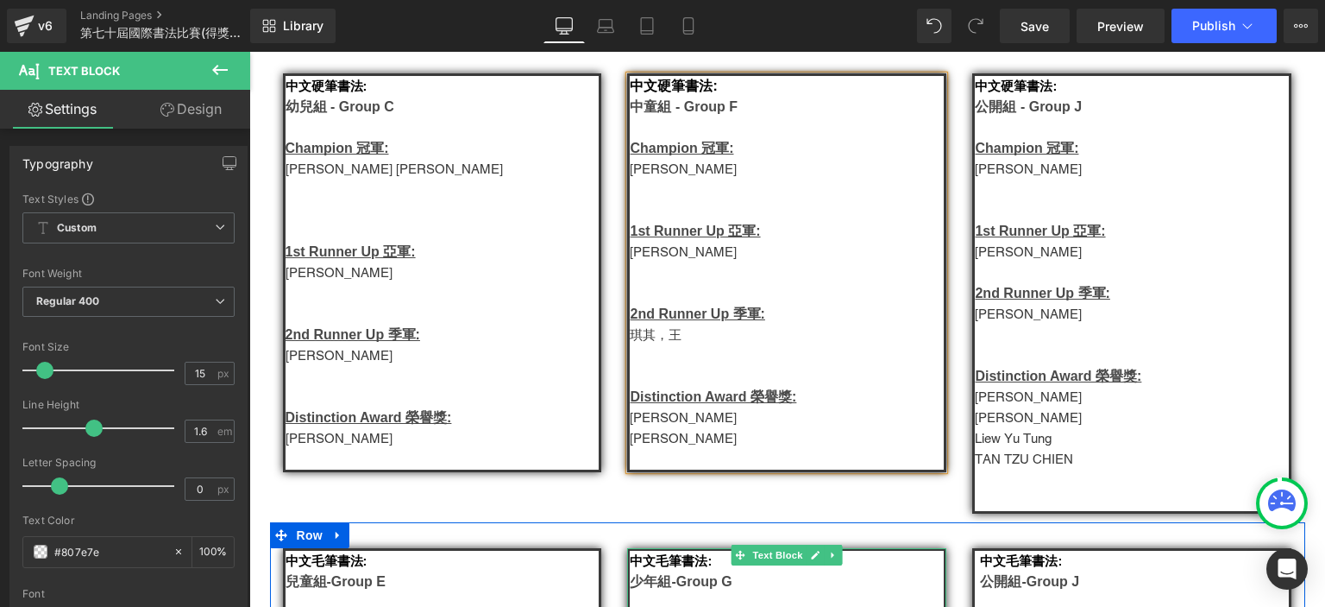
scroll to position [274, 0]
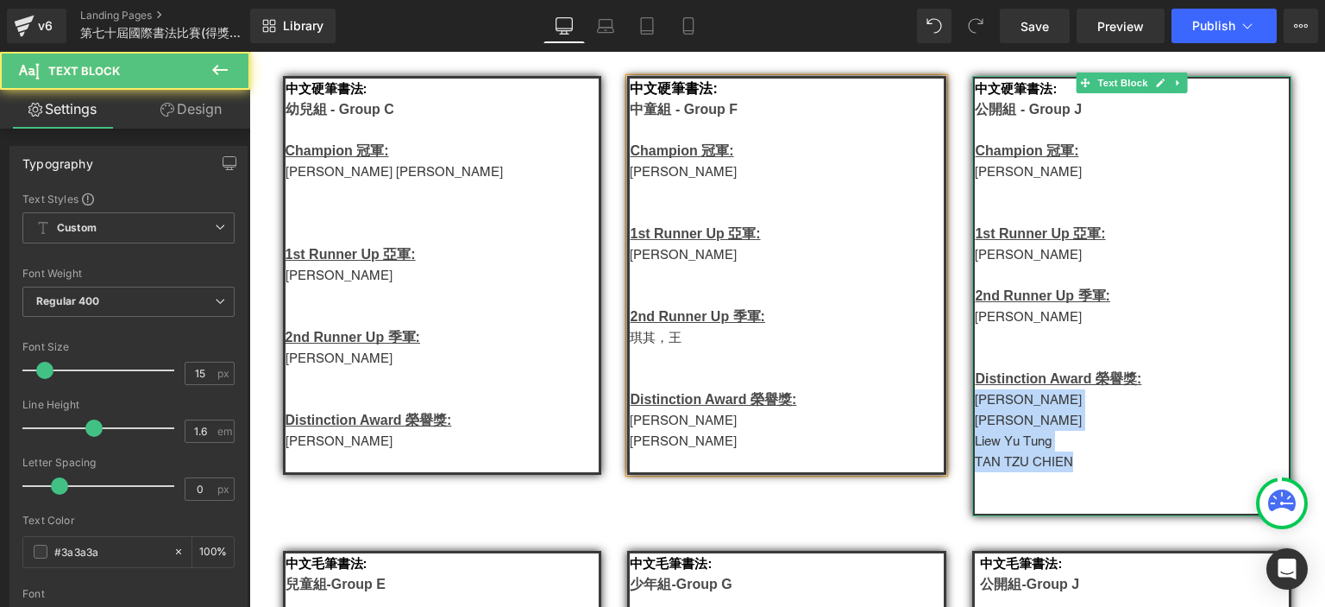
drag, startPoint x: 1086, startPoint y: 467, endPoint x: 972, endPoint y: 406, distance: 129.7
click at [972, 406] on div "中文硬筆書法: 公開組 - Group J Champion 冠軍: 黎炳權 1st Runner Up 亞軍: Amber Hsieh 2nd Runner…" at bounding box center [1131, 296] width 319 height 440
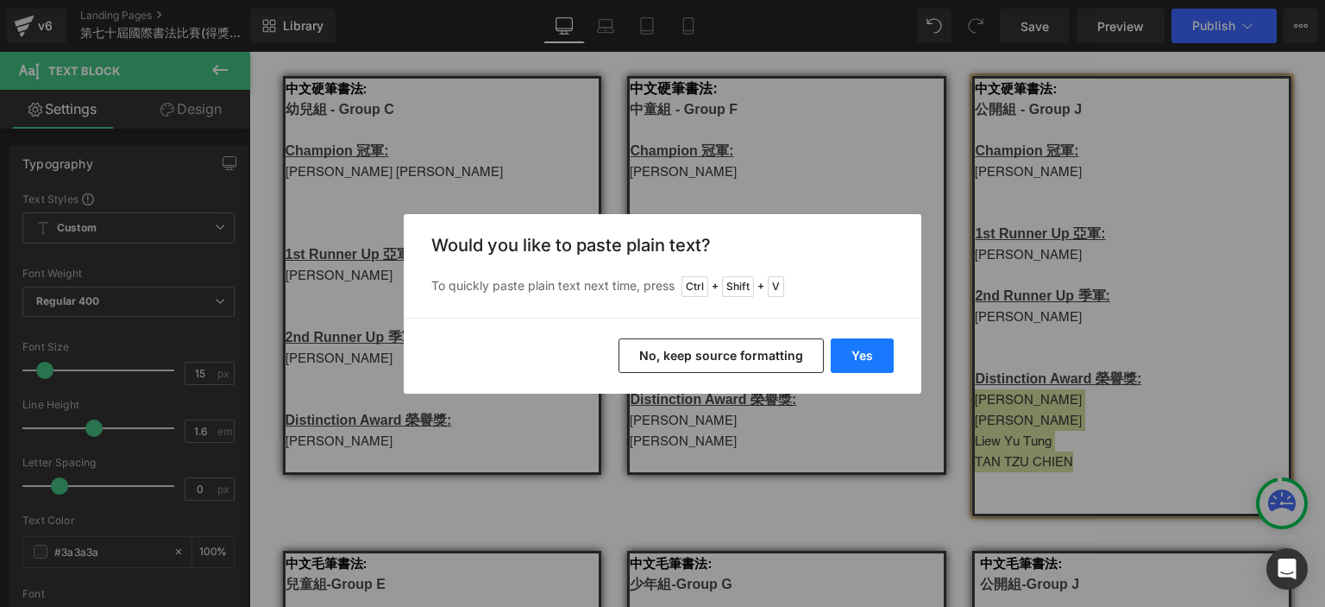
click at [858, 361] on button "Yes" at bounding box center [862, 355] width 63 height 35
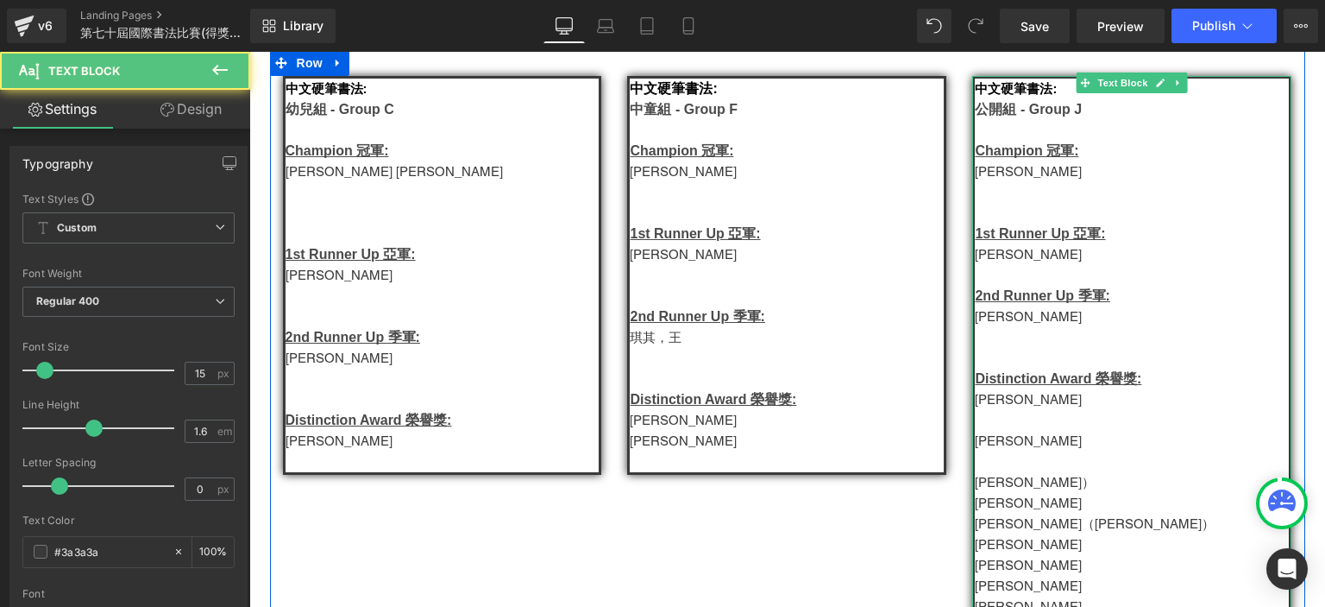
click at [991, 406] on p "溫浩俊" at bounding box center [1132, 399] width 314 height 21
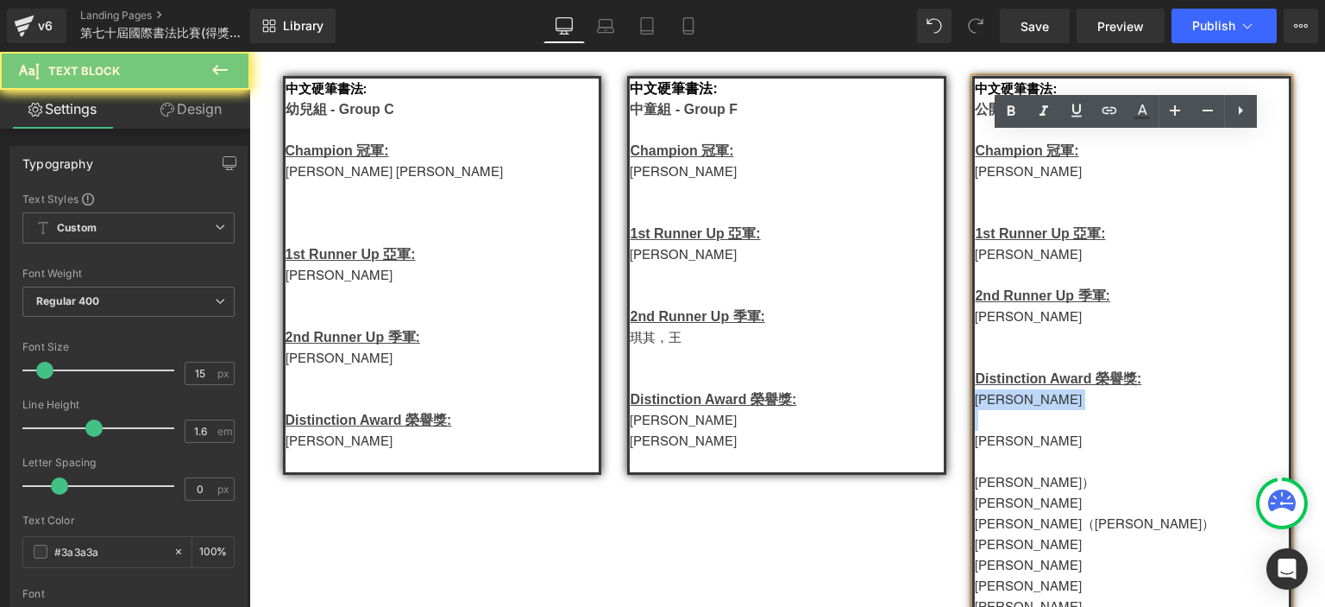
copy div "溫浩俊"
click at [991, 406] on p "溫浩俊" at bounding box center [1132, 399] width 314 height 21
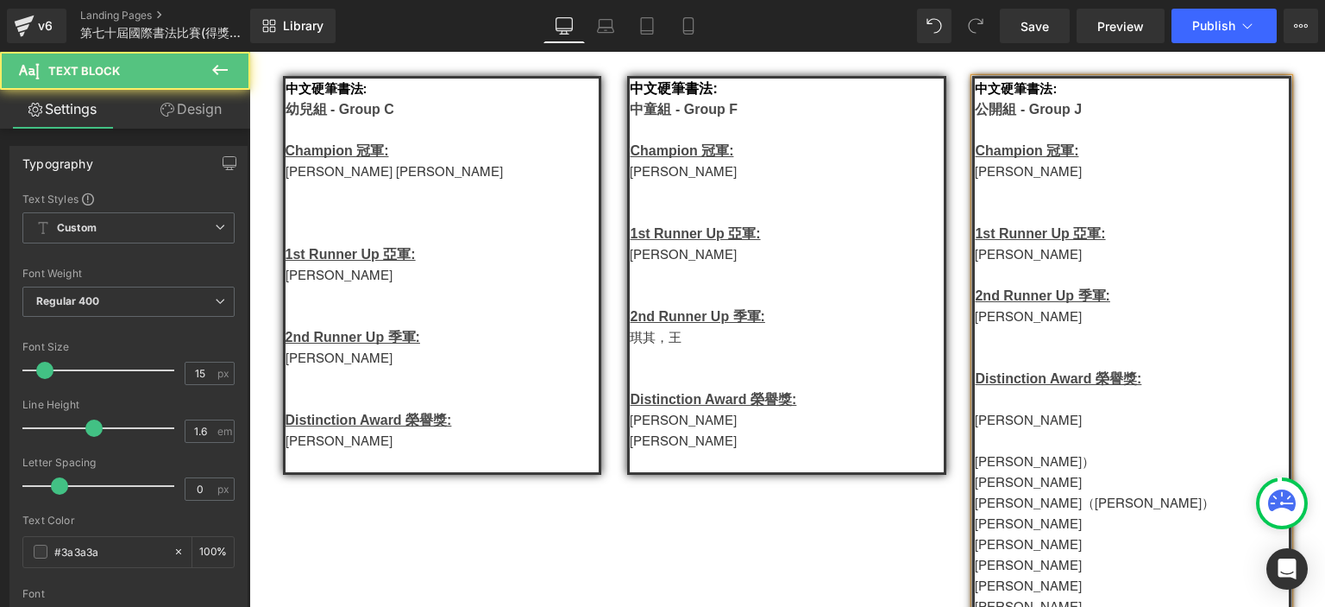
click at [991, 172] on p "黎炳權" at bounding box center [1132, 171] width 314 height 21
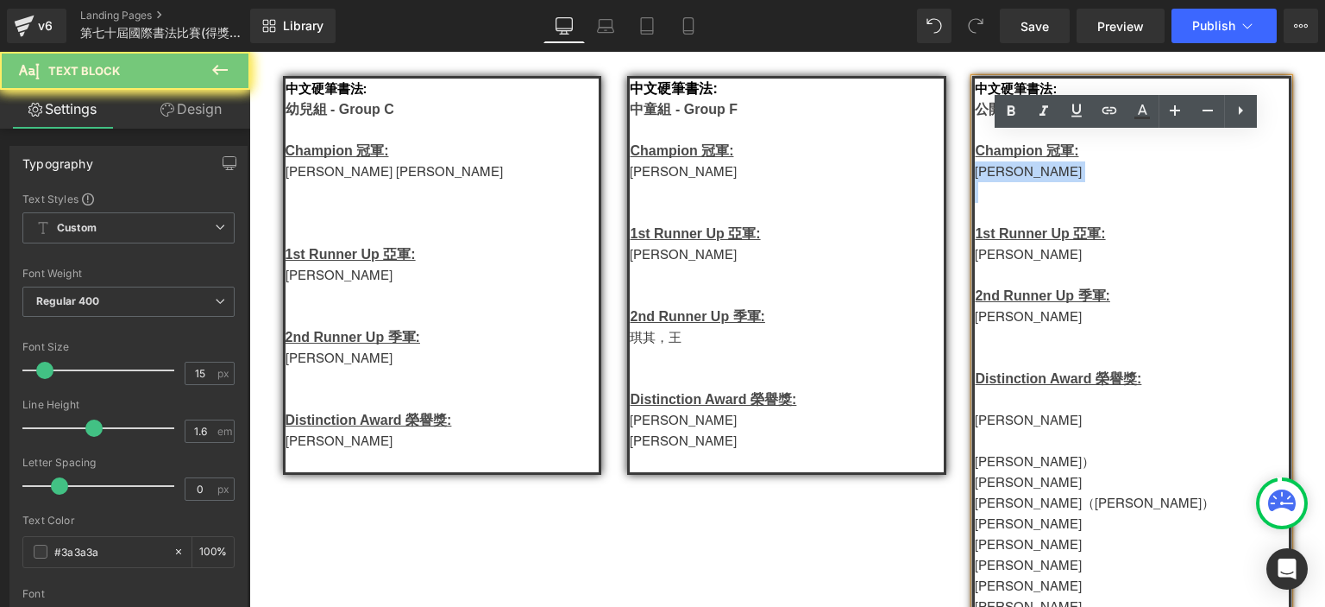
click at [991, 172] on p "黎炳權" at bounding box center [1132, 171] width 314 height 21
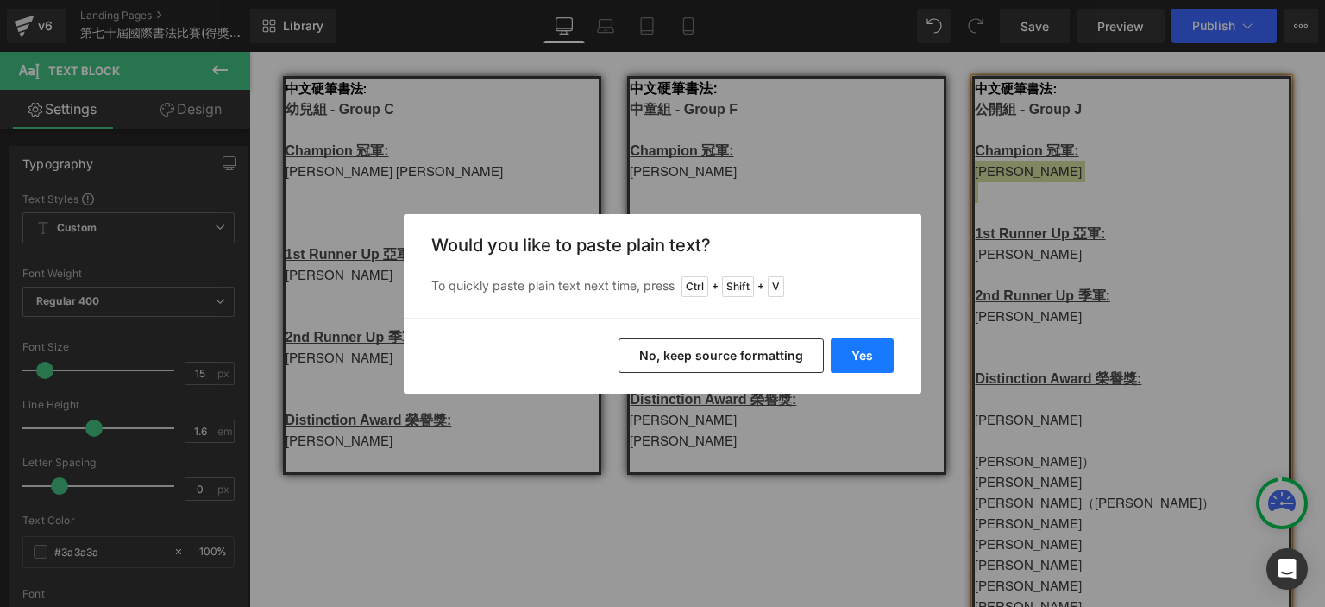
click at [886, 348] on button "Yes" at bounding box center [862, 355] width 63 height 35
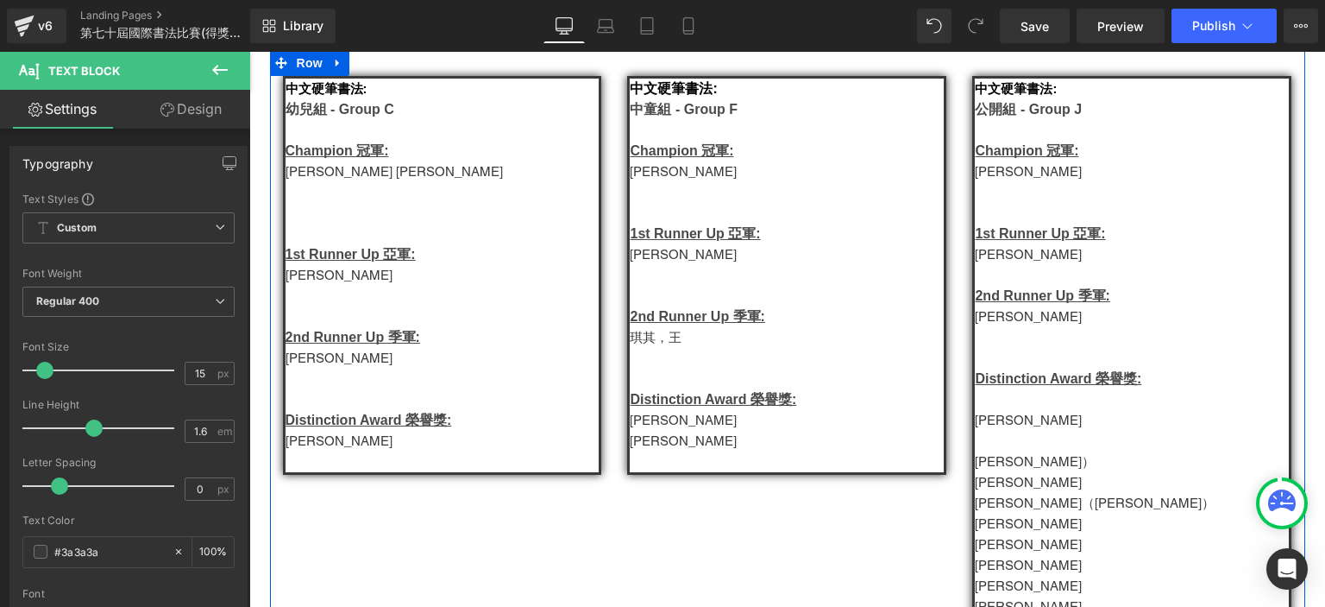
click at [959, 481] on div "中文硬筆書法: 公開組 - Group J Champion 冠軍: 溫浩俊   1st Runner Up 亞軍: Amber Hsieh 2nd R…" at bounding box center [1131, 379] width 345 height 606
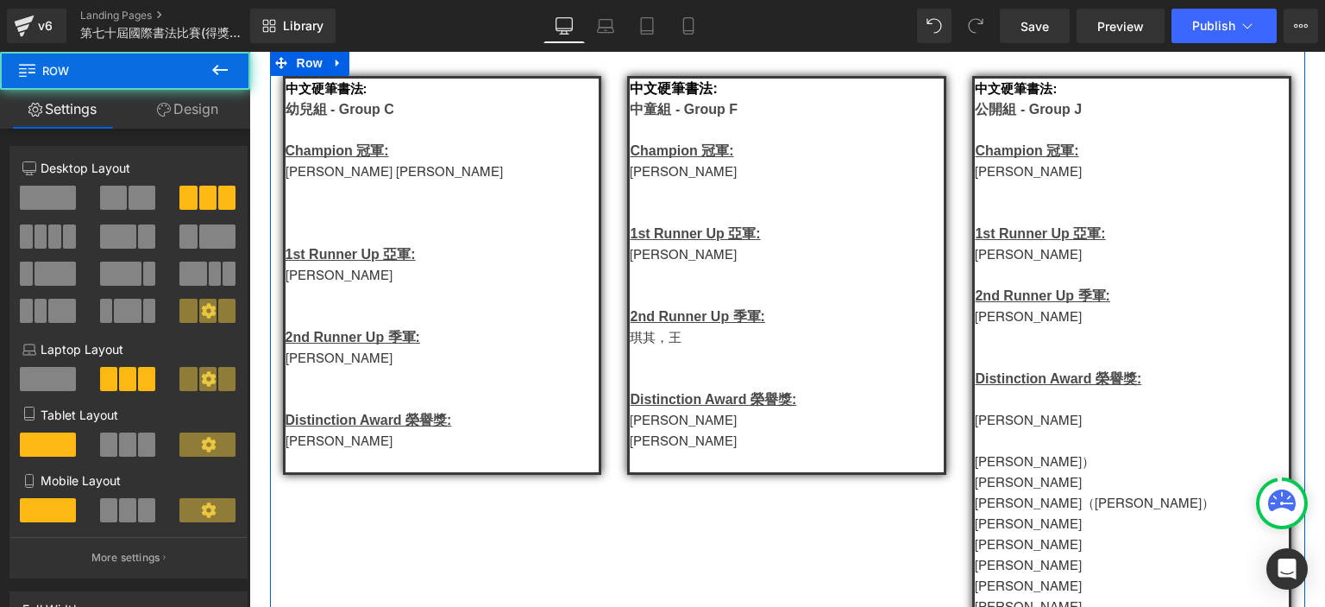
click at [1036, 451] on p at bounding box center [1132, 441] width 314 height 21
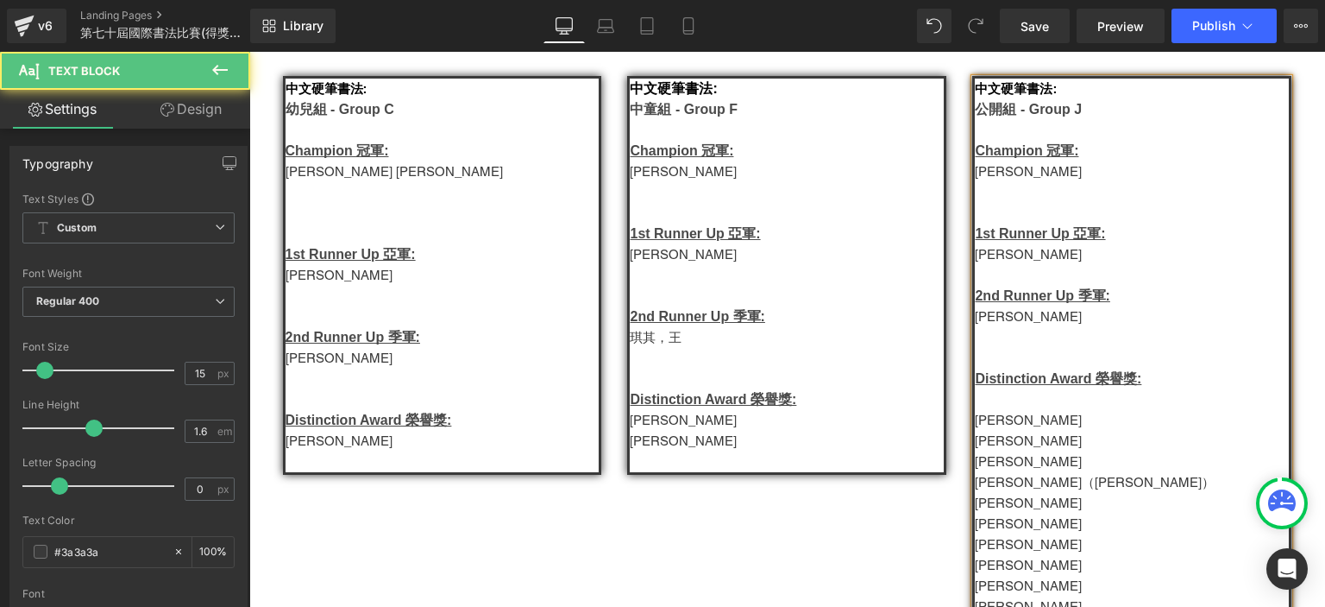
click at [997, 443] on p "莫俊偉" at bounding box center [1132, 441] width 314 height 21
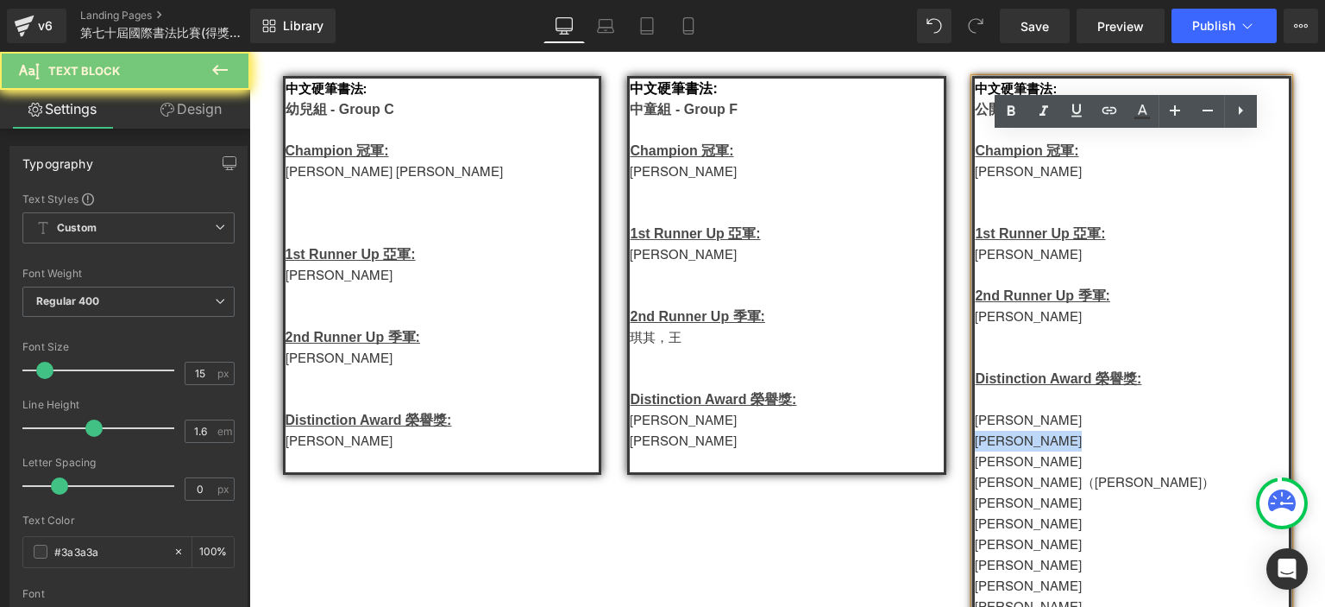
click at [997, 443] on p "莫俊偉" at bounding box center [1132, 441] width 314 height 21
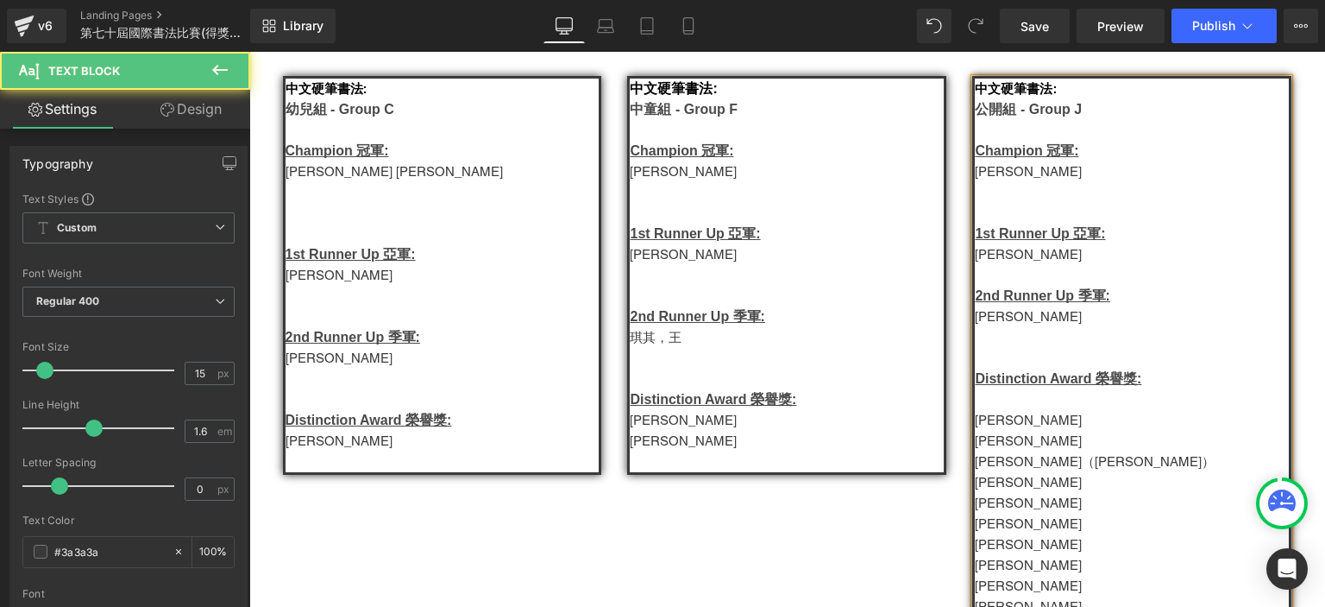
click at [1021, 268] on p at bounding box center [1132, 275] width 314 height 21
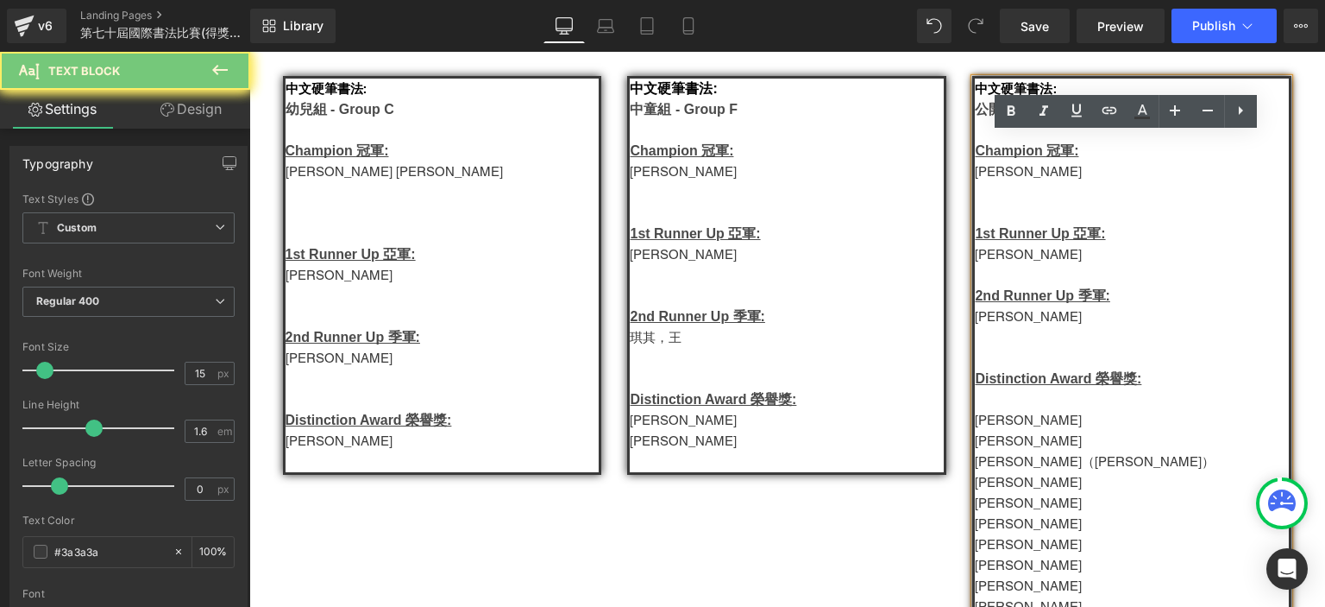
click at [1021, 268] on p at bounding box center [1132, 275] width 314 height 21
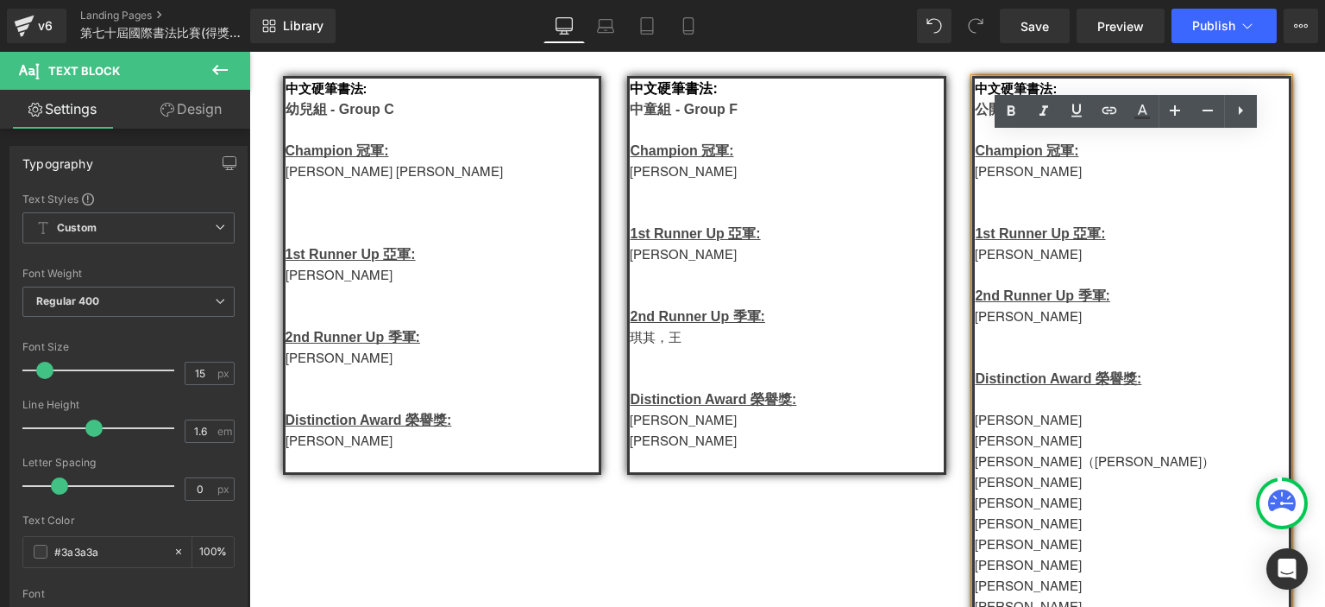
click at [1005, 253] on p "Amber Hsieh" at bounding box center [1132, 254] width 314 height 21
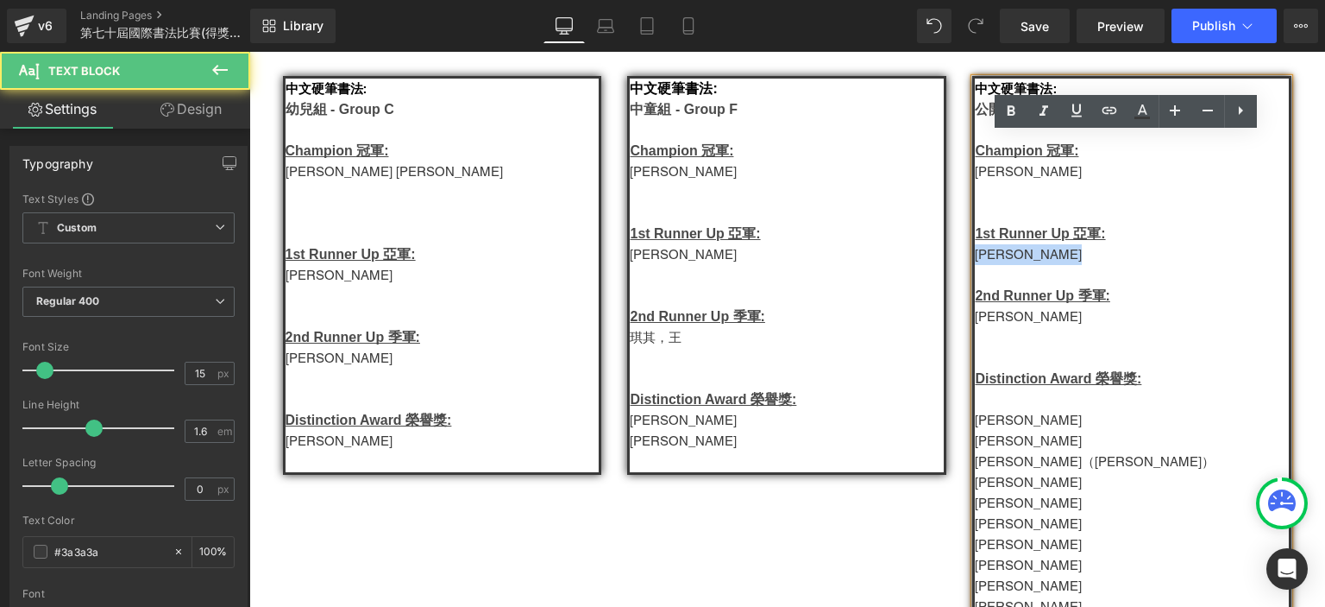
click at [1005, 253] on p "Amber Hsieh" at bounding box center [1132, 254] width 314 height 21
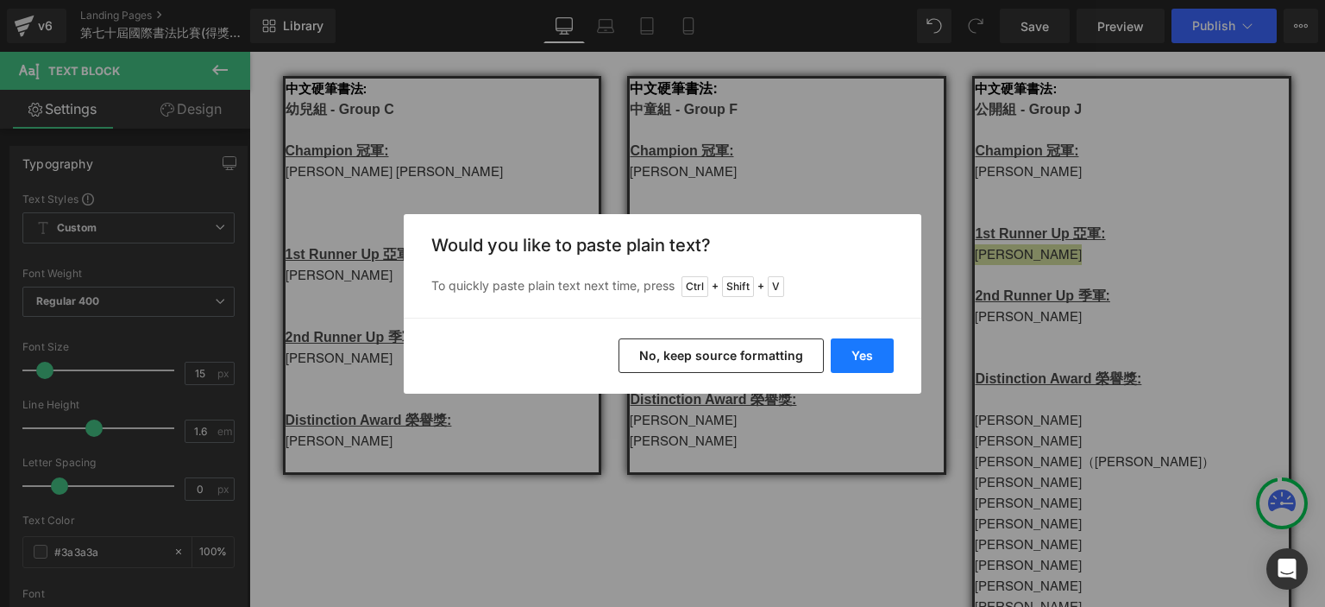
click at [875, 346] on button "Yes" at bounding box center [862, 355] width 63 height 35
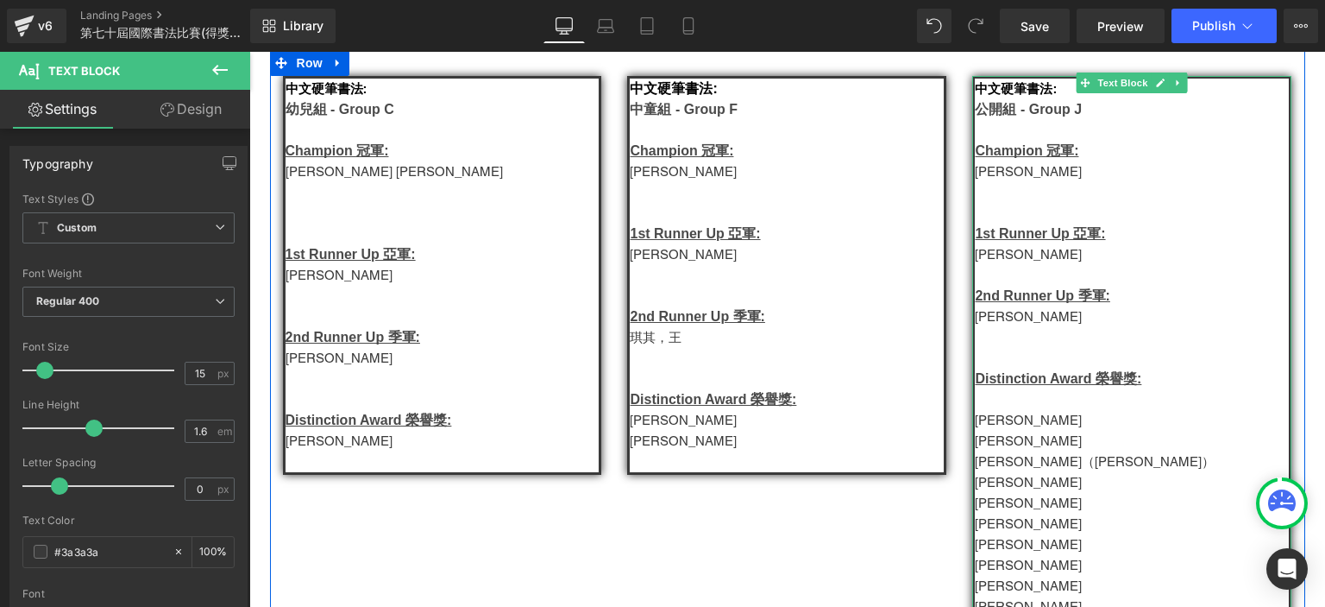
click at [1000, 459] on p "Yip Ka Ho（葉家豪）" at bounding box center [1132, 461] width 314 height 21
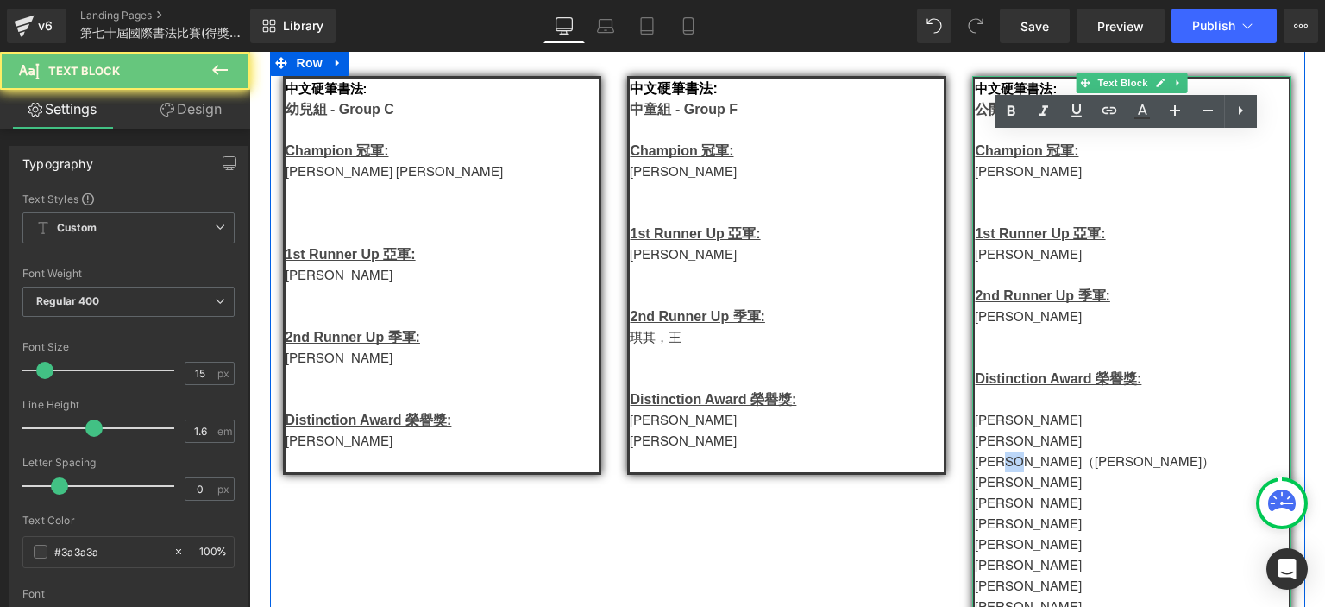
click at [1000, 459] on p "Yip Ka Ho（葉家豪）" at bounding box center [1132, 461] width 314 height 21
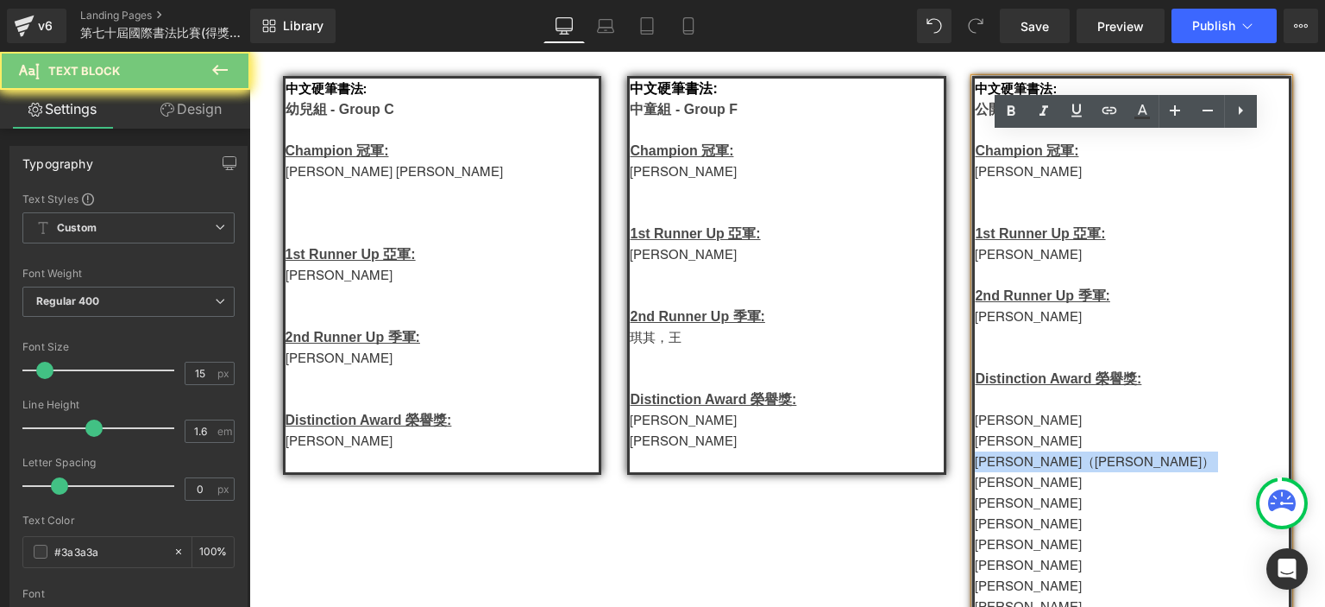
click at [1000, 459] on p "Yip Ka Ho（葉家豪）" at bounding box center [1132, 461] width 314 height 21
copy p "Yip Ka Ho（葉家豪）"
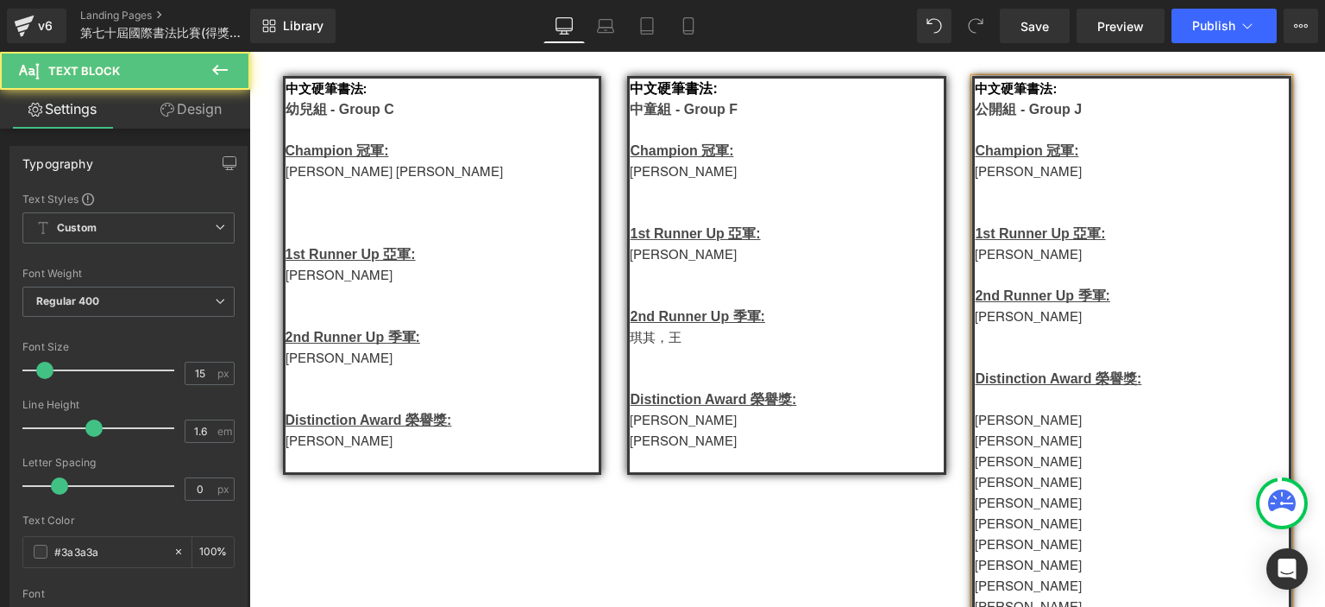
click at [986, 327] on p "楊睿" at bounding box center [1132, 316] width 314 height 21
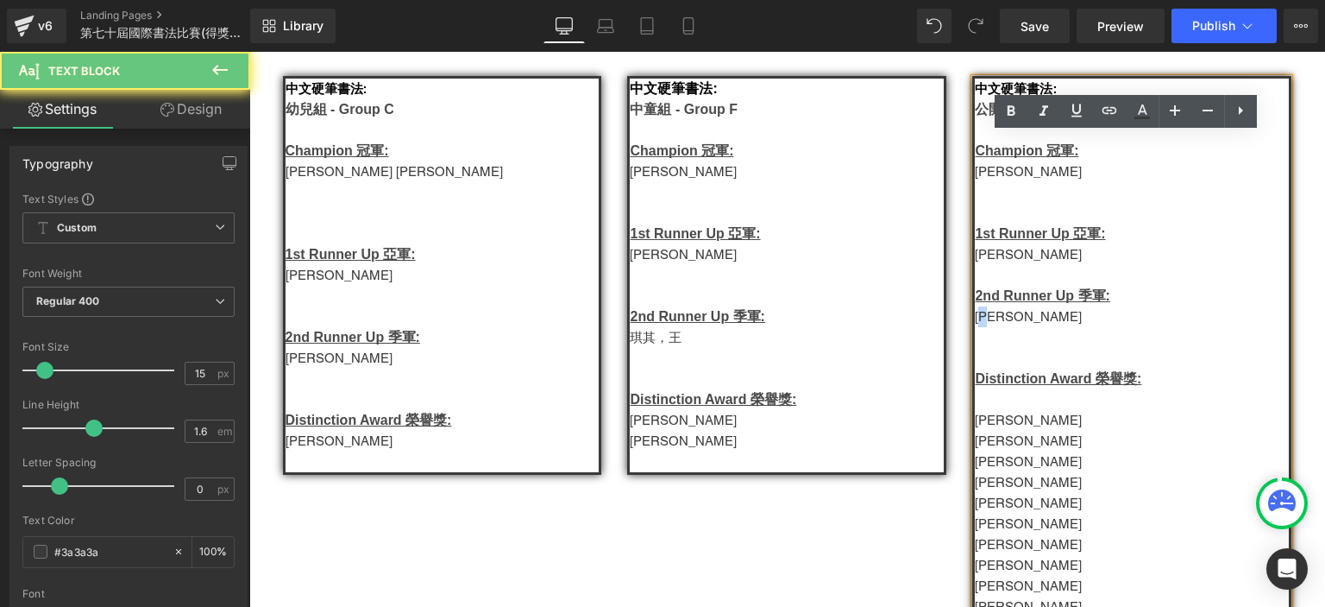
click at [986, 327] on p "楊睿" at bounding box center [1132, 316] width 314 height 21
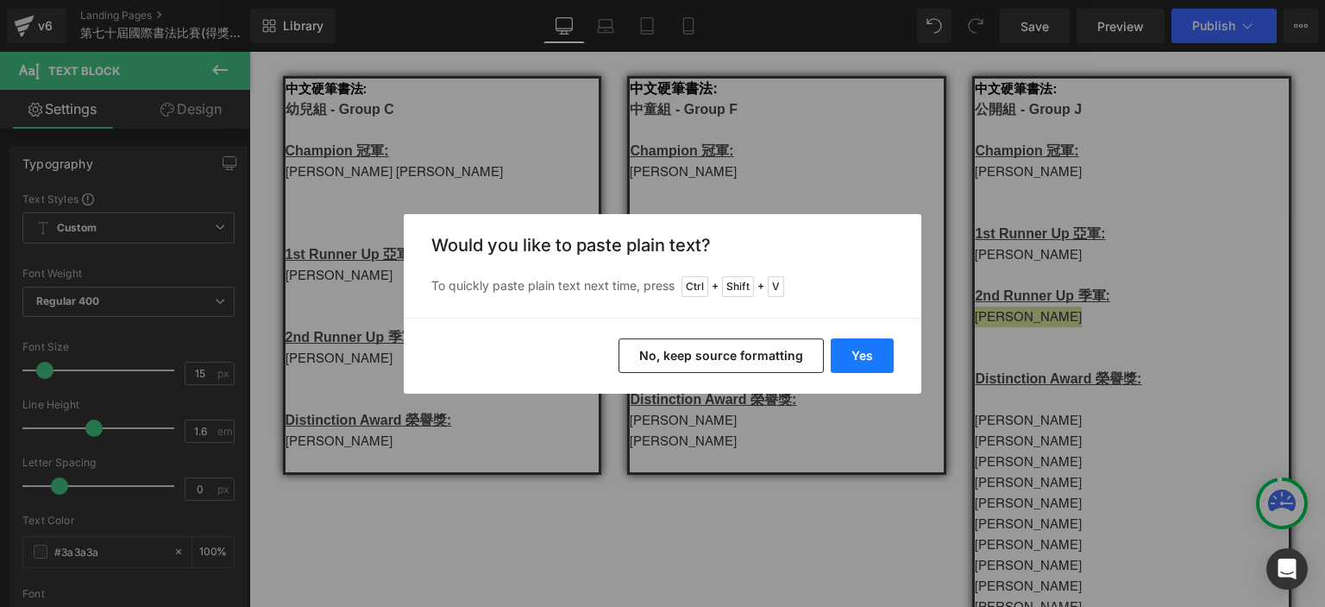
click at [871, 359] on button "Yes" at bounding box center [862, 355] width 63 height 35
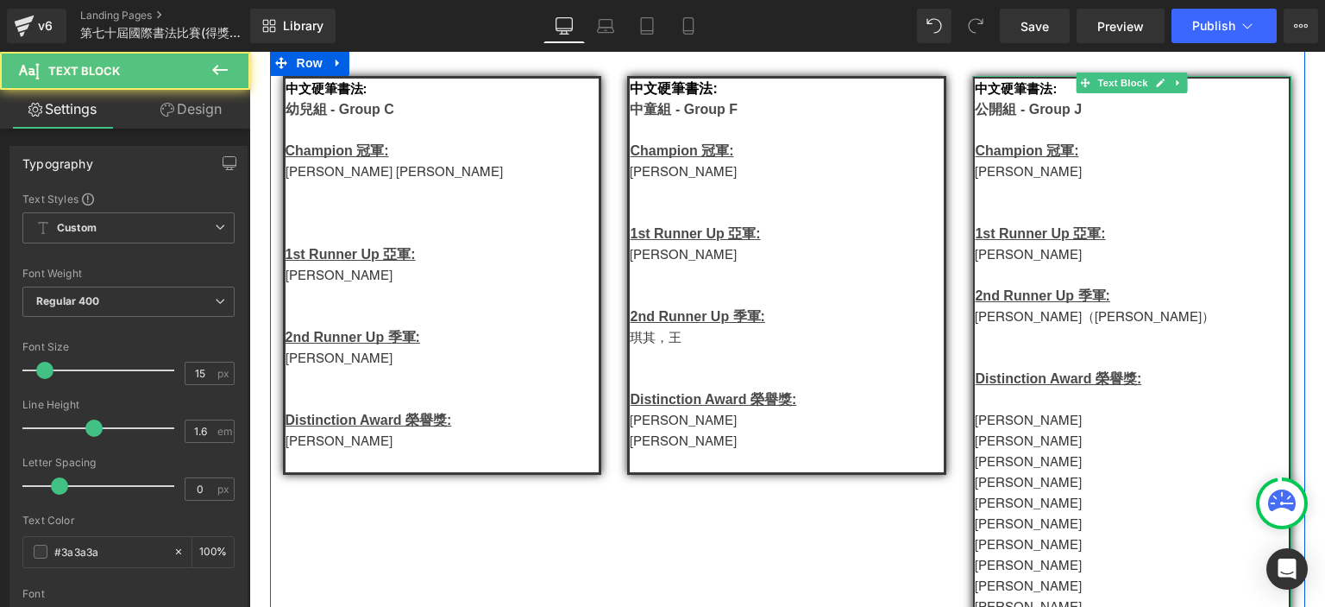
click at [991, 408] on p at bounding box center [1132, 399] width 314 height 21
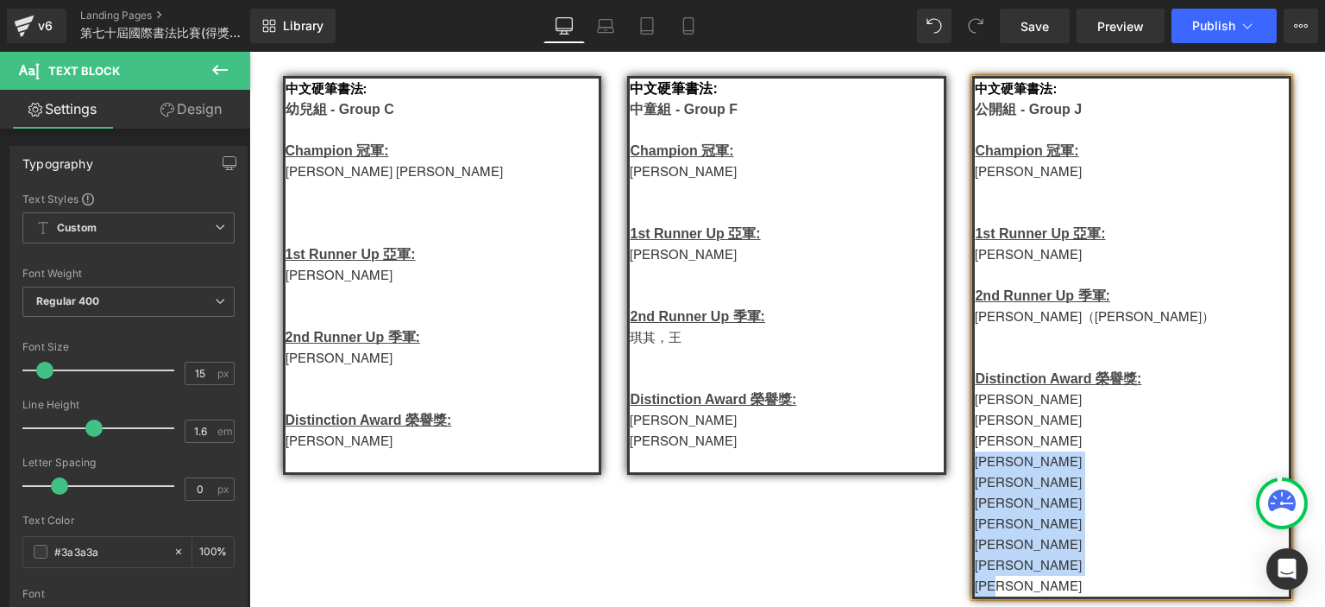
drag, startPoint x: 1018, startPoint y: 596, endPoint x: 967, endPoint y: 467, distance: 139.1
click at [972, 467] on div "中文硬筆書法: 公開組 - Group J Champion 冠軍: 溫浩俊   1st Runner Up 亞軍: 溫浩俊   2nd Runn…" at bounding box center [1131, 337] width 319 height 523
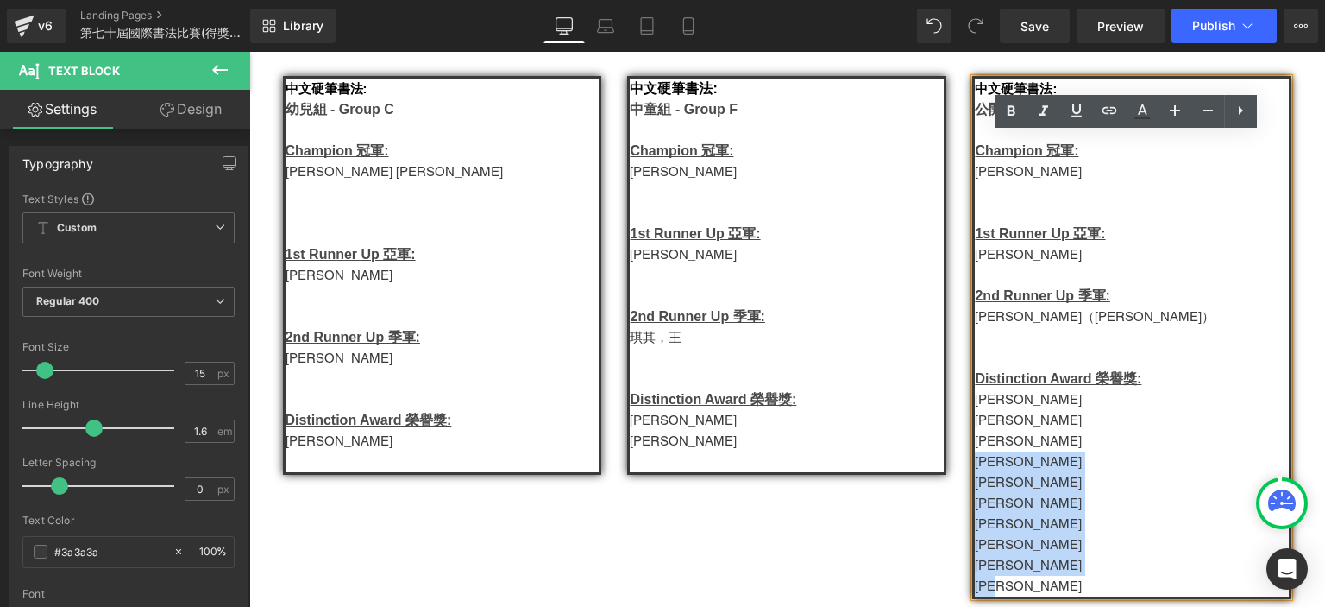
copy div "鄧俊堯 郭芷欣 何逸朗 石妤婷 Julian Wong 文凱瑜 陸家明"
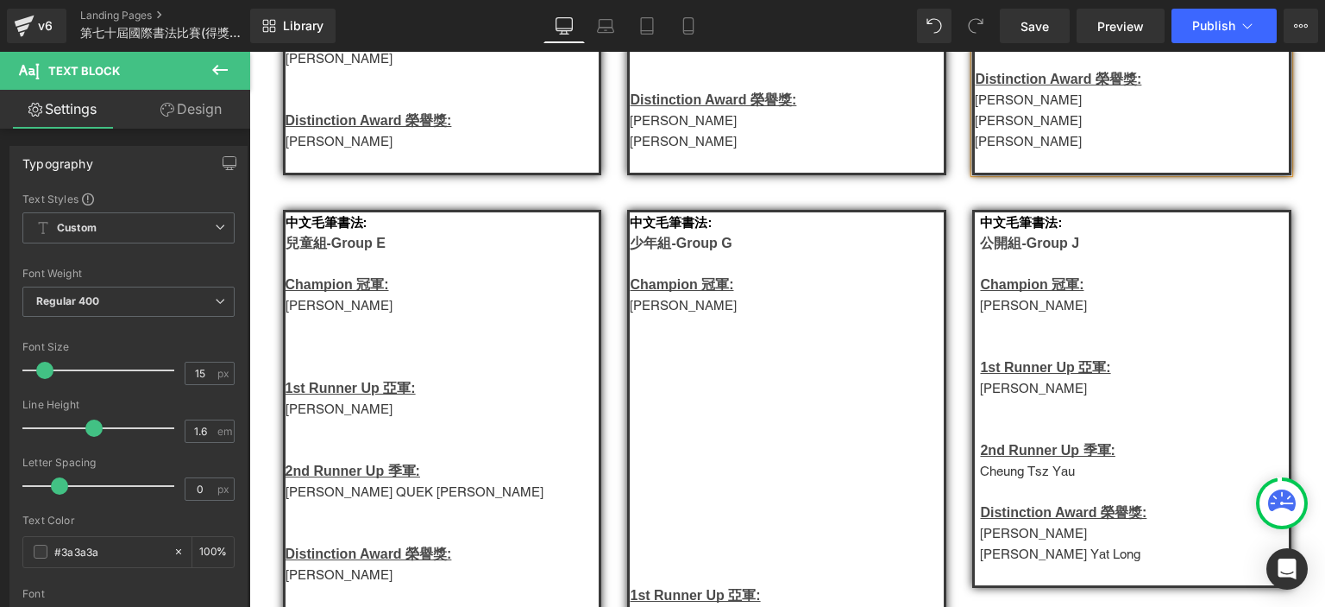
scroll to position [727, 0]
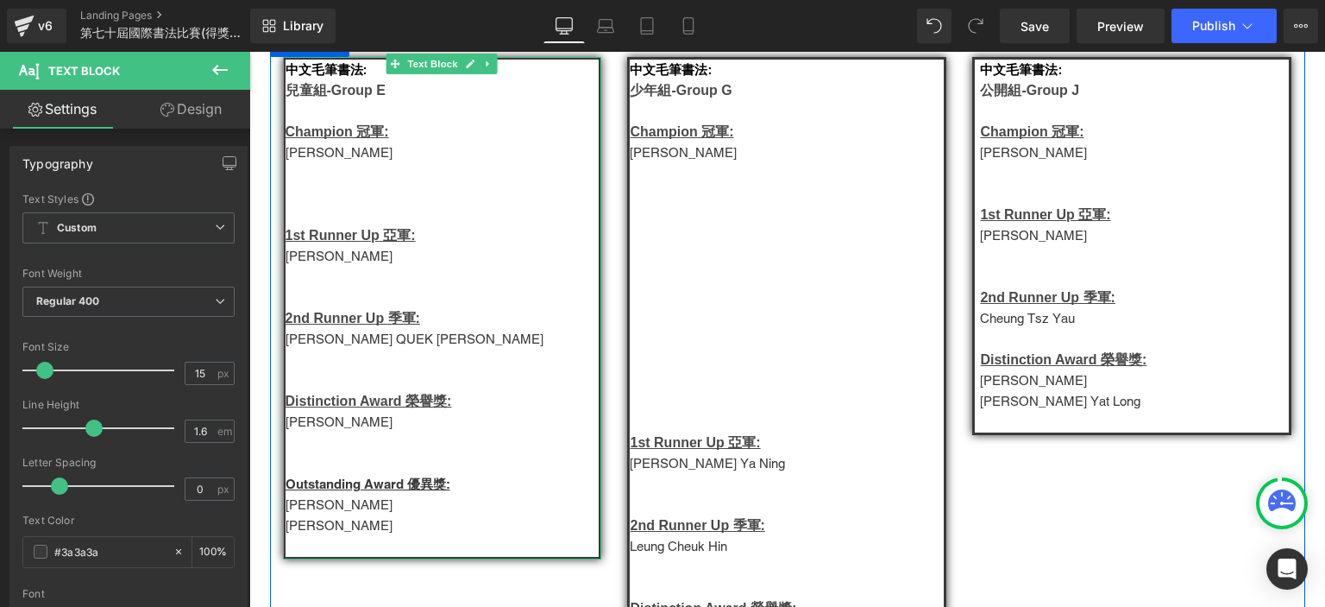
click at [377, 532] on span "Zavier Cheng Tse" at bounding box center [339, 525] width 107 height 15
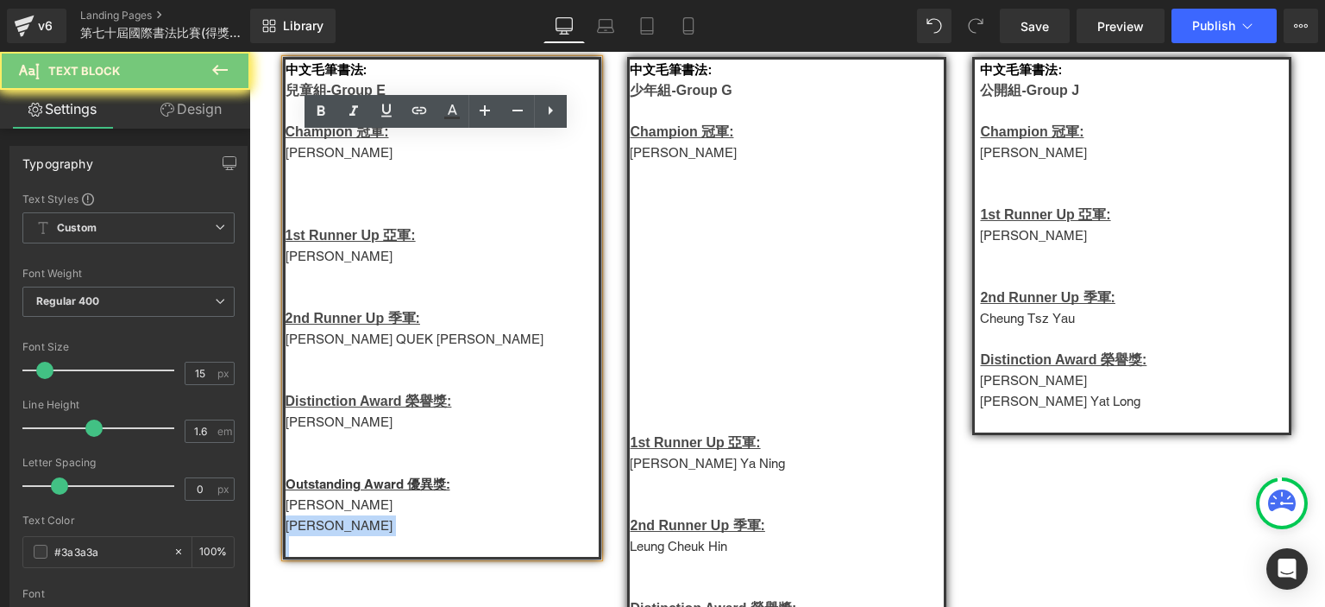
click at [377, 532] on span "Zavier Cheng Tse" at bounding box center [339, 525] width 107 height 15
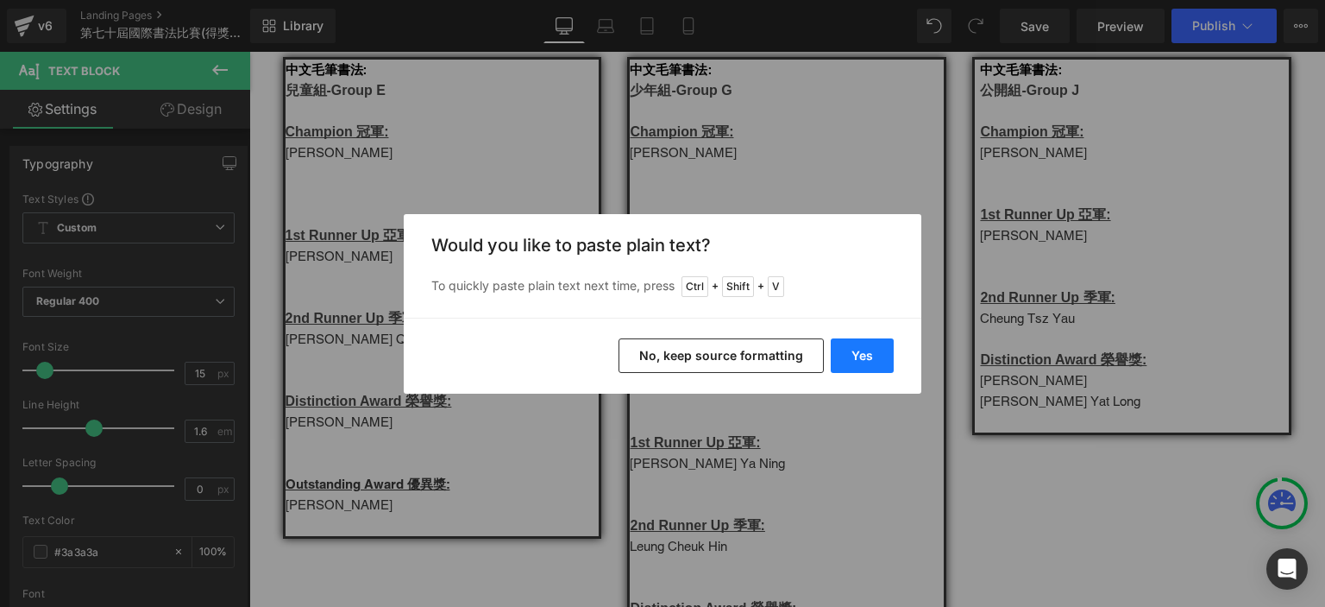
click at [852, 355] on button "Yes" at bounding box center [862, 355] width 63 height 35
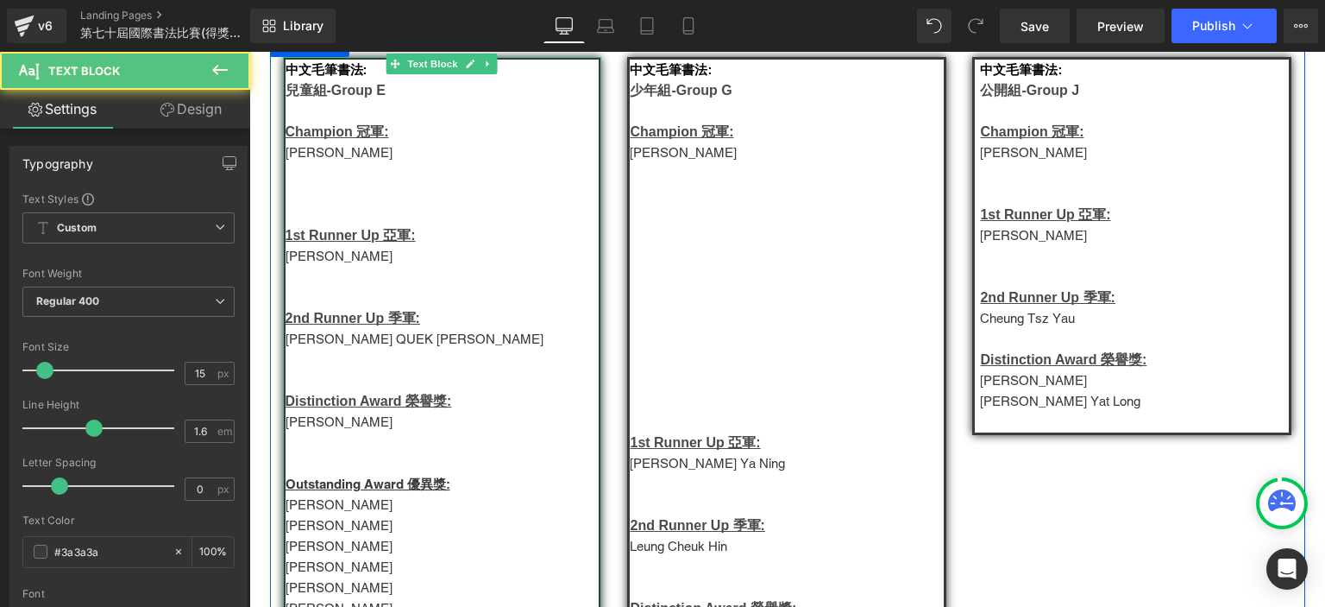
click at [292, 432] on p "郭志安" at bounding box center [443, 422] width 314 height 21
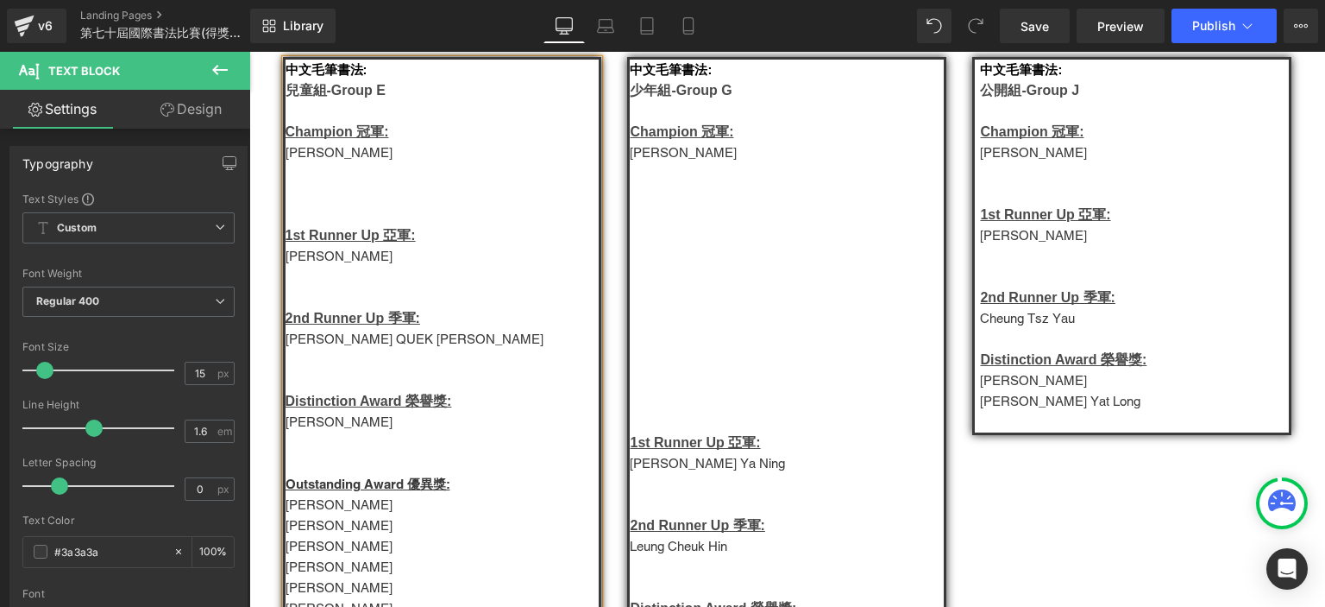
scroll to position [739, 0]
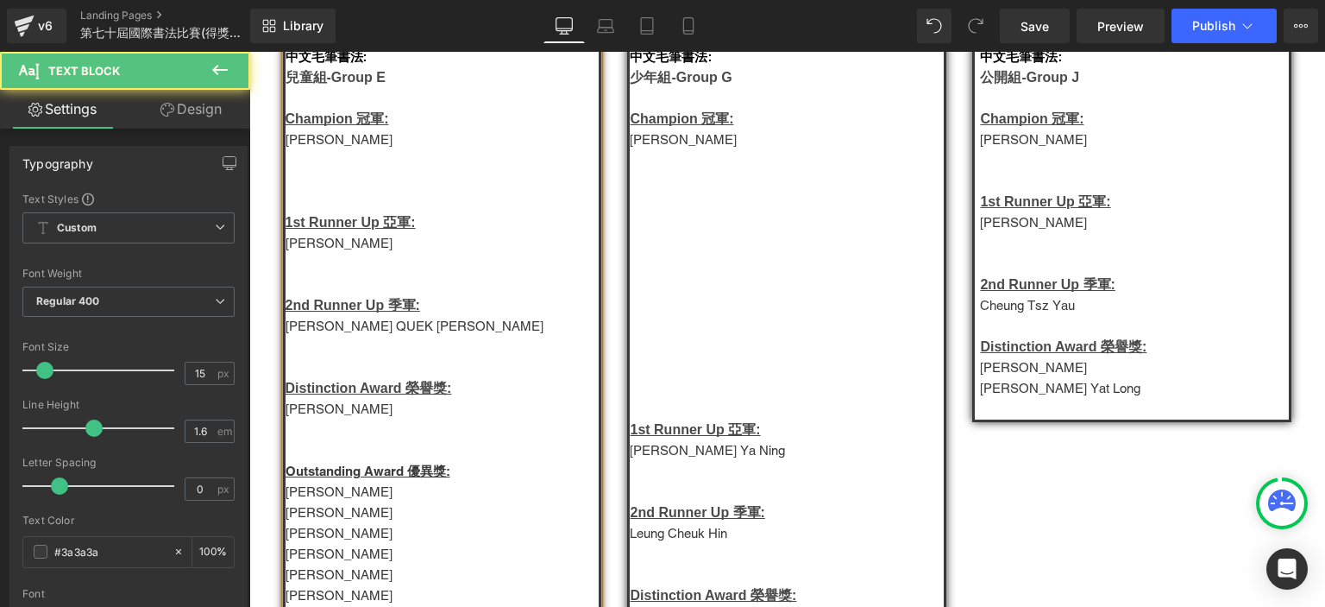
click at [319, 337] on p "Nicole QUEK Yu Ching" at bounding box center [443, 326] width 314 height 21
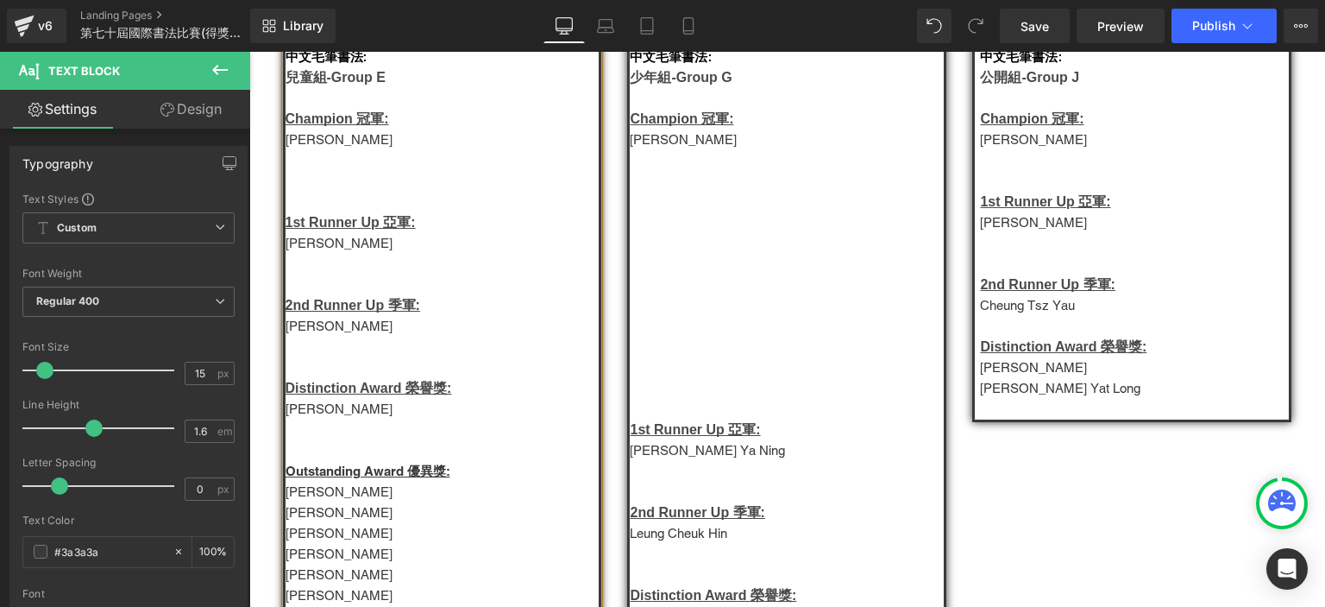
scroll to position [831, 0]
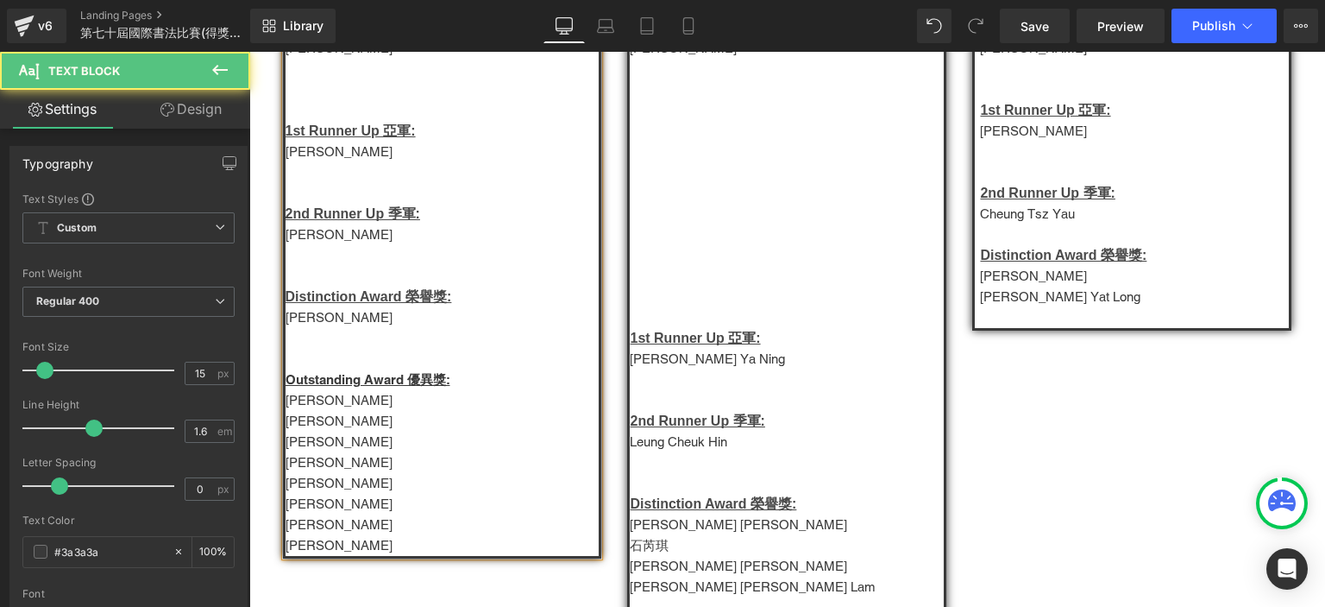
click at [304, 449] on span "郭芷欣" at bounding box center [339, 441] width 107 height 15
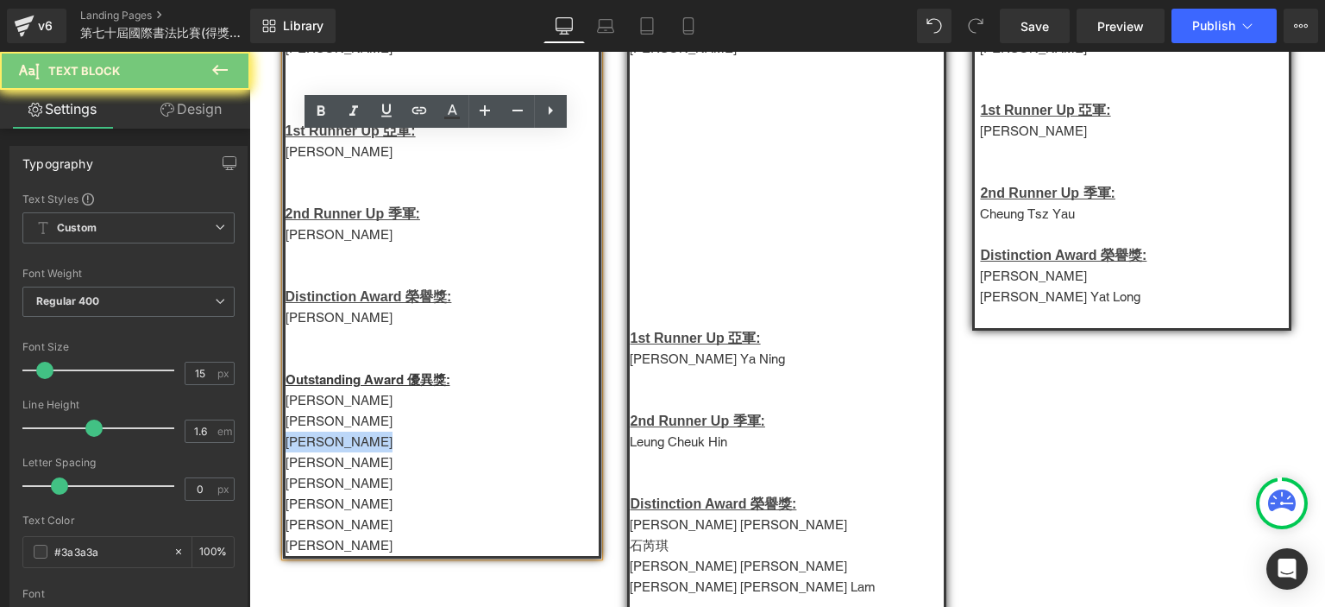
click at [304, 449] on span "郭芷欣" at bounding box center [339, 441] width 107 height 15
copy span "郭芷欣"
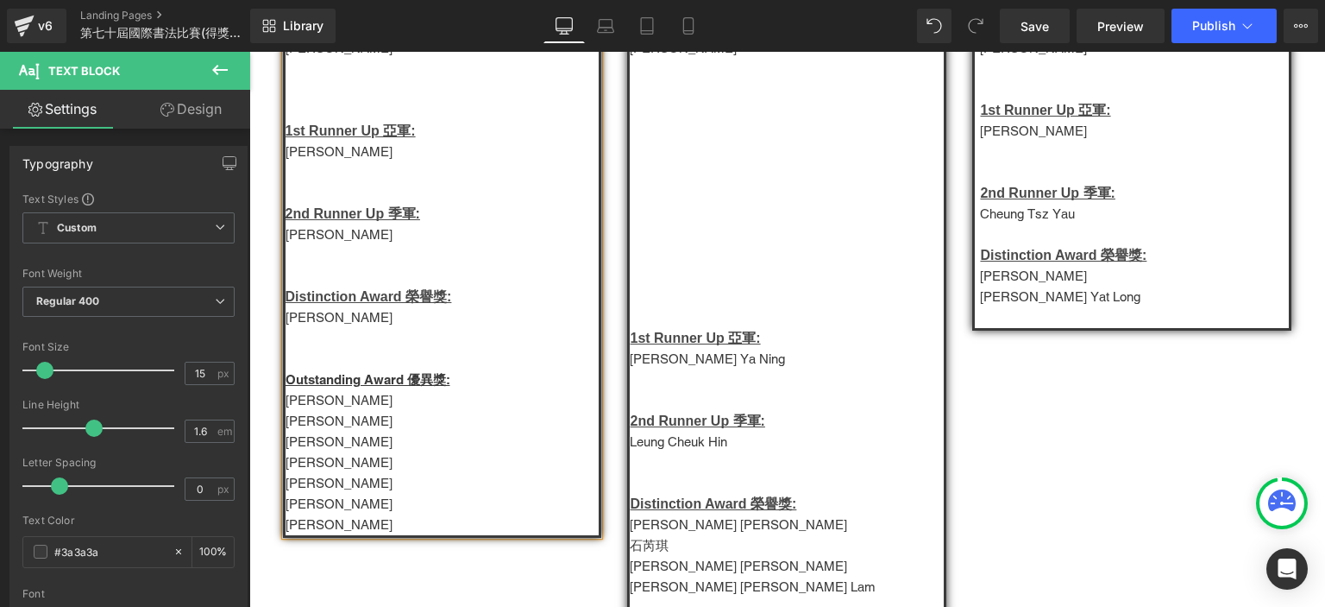
scroll to position [708, 0]
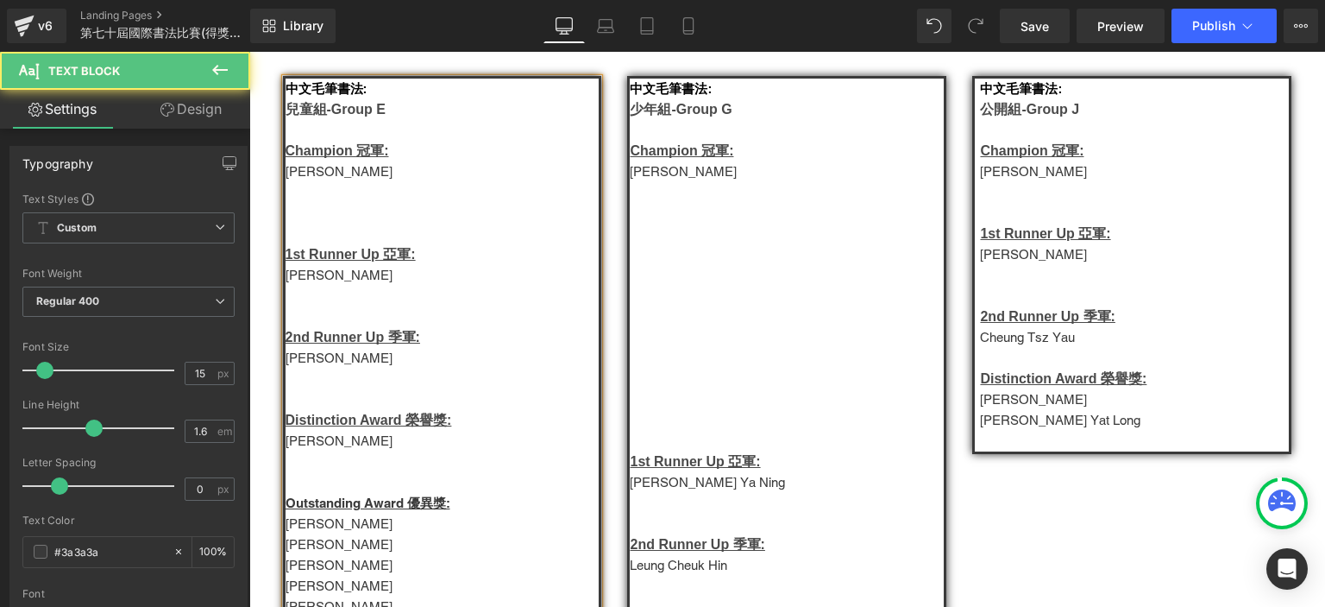
click at [301, 286] on p "Chloe Sim Tsz Yin" at bounding box center [443, 275] width 314 height 21
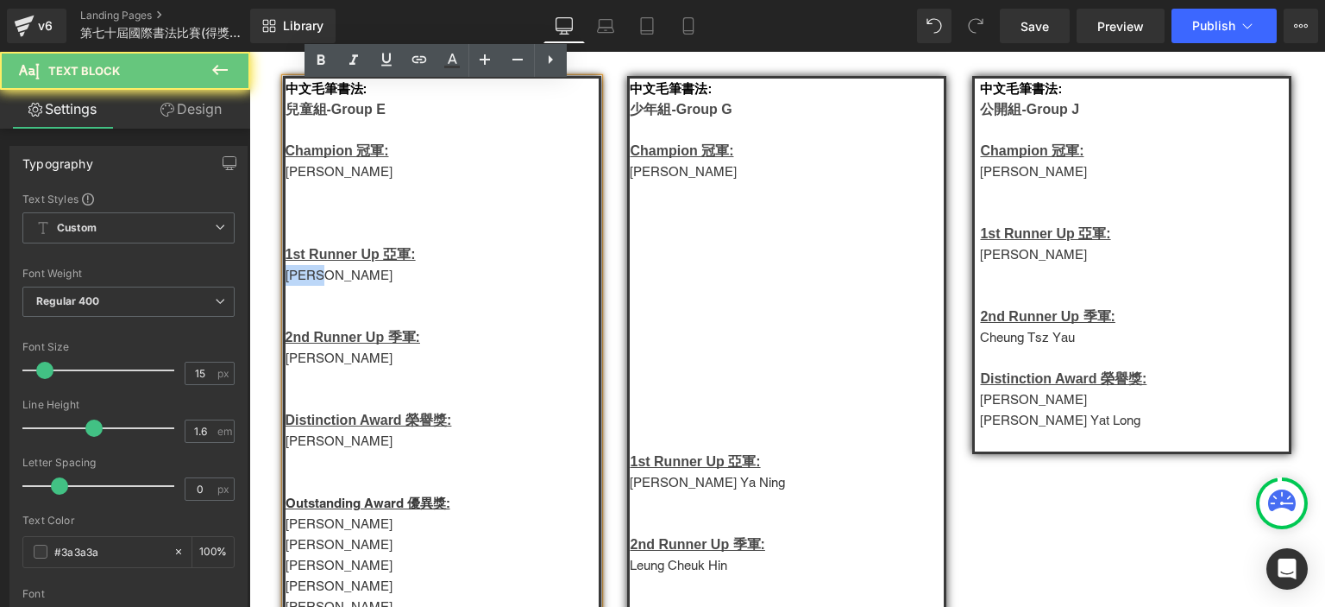
click at [301, 286] on p "Chloe Sim Tsz Yin" at bounding box center [443, 275] width 314 height 21
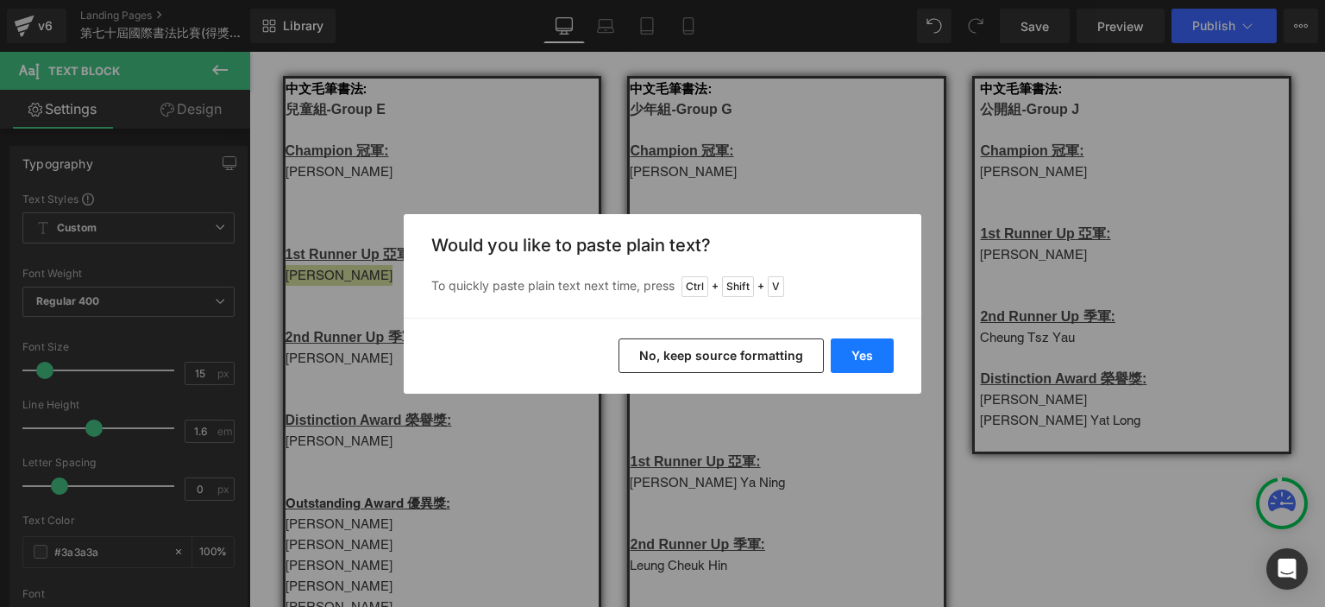
click at [872, 355] on button "Yes" at bounding box center [862, 355] width 63 height 35
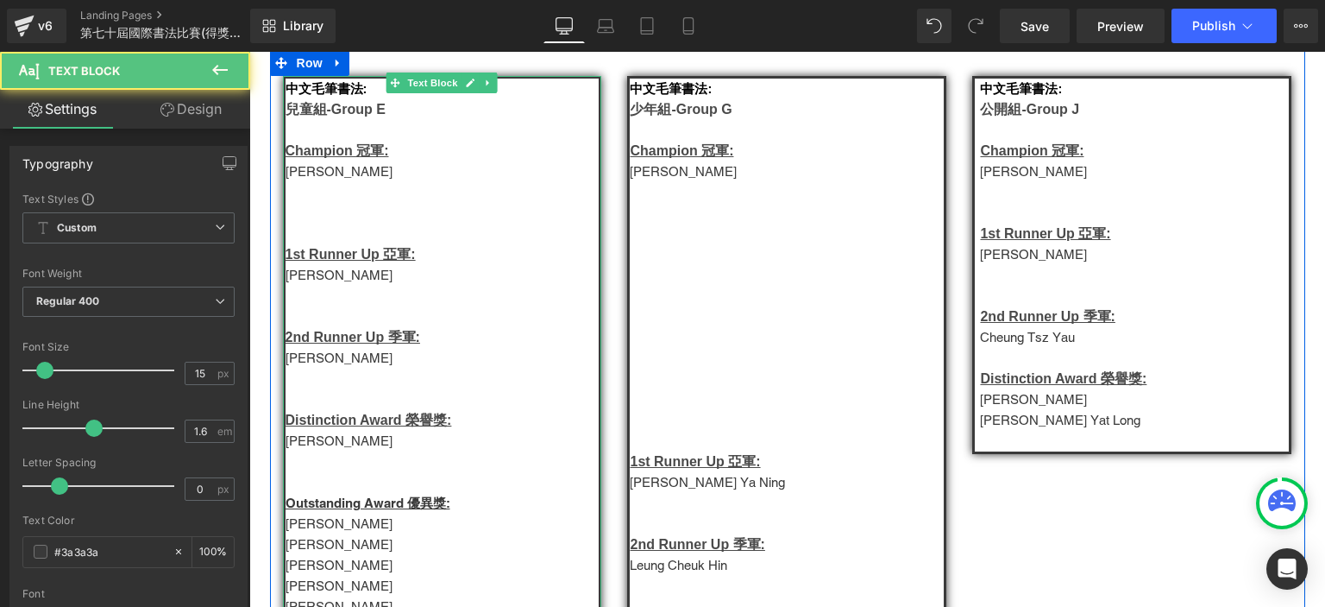
click at [291, 180] on p "梁懿德" at bounding box center [443, 171] width 314 height 21
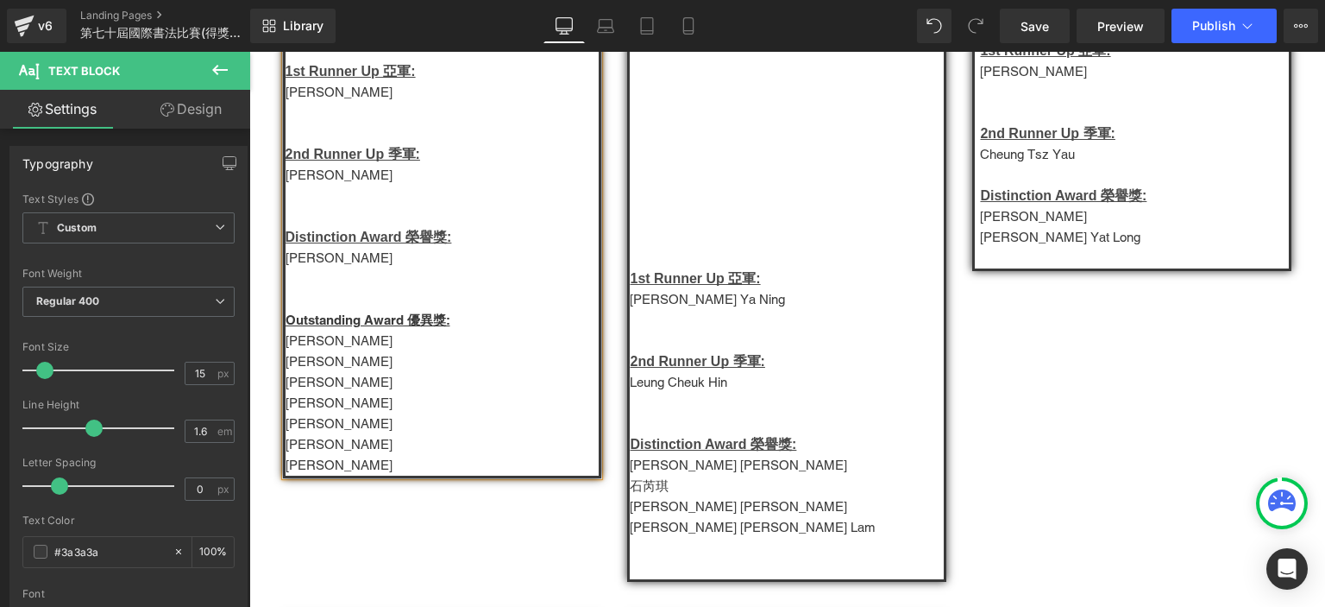
scroll to position [893, 0]
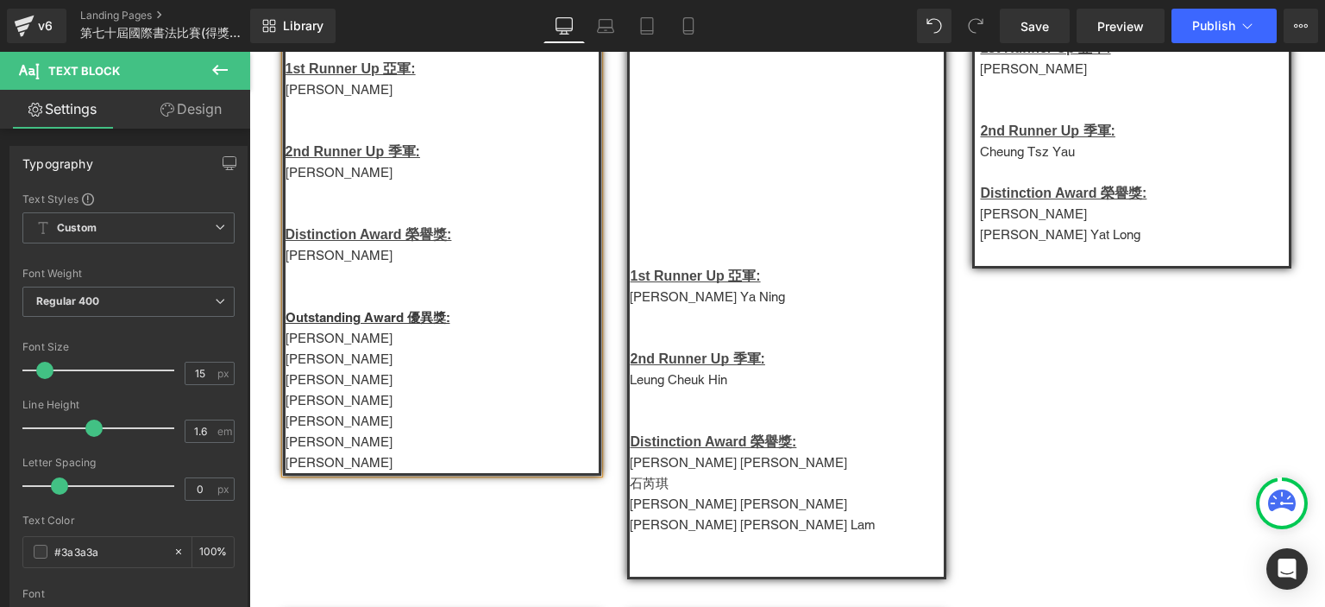
click at [316, 428] on span "Julian Wong" at bounding box center [339, 420] width 107 height 15
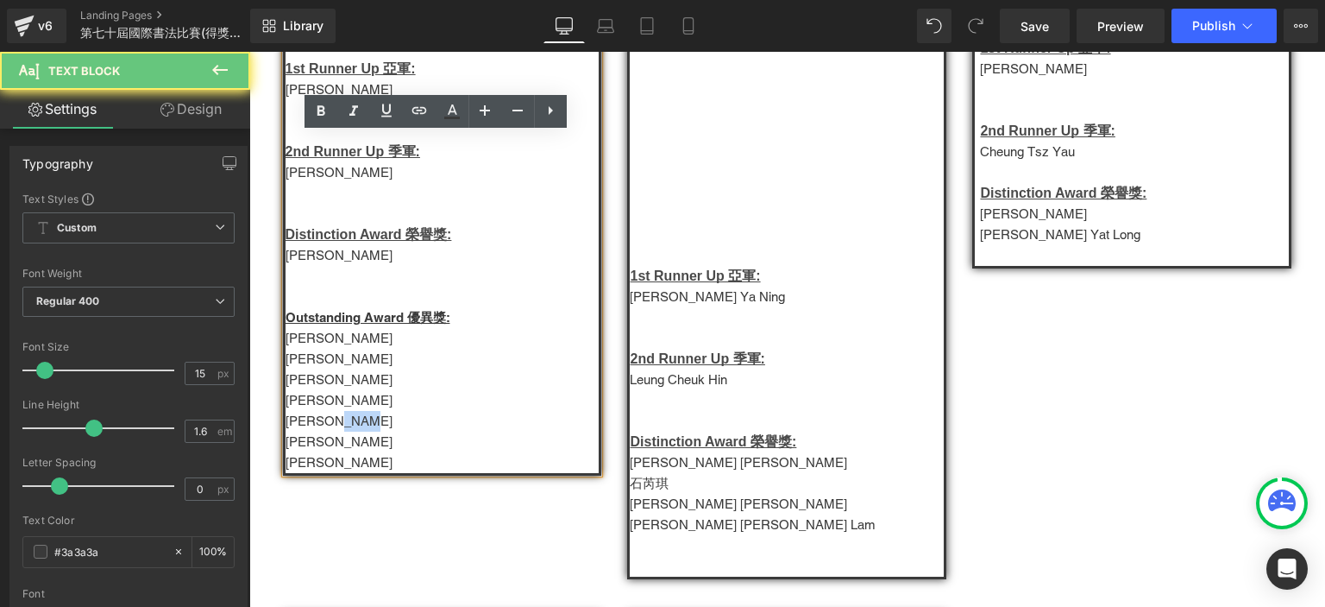
click at [316, 428] on span "Julian Wong" at bounding box center [339, 420] width 107 height 15
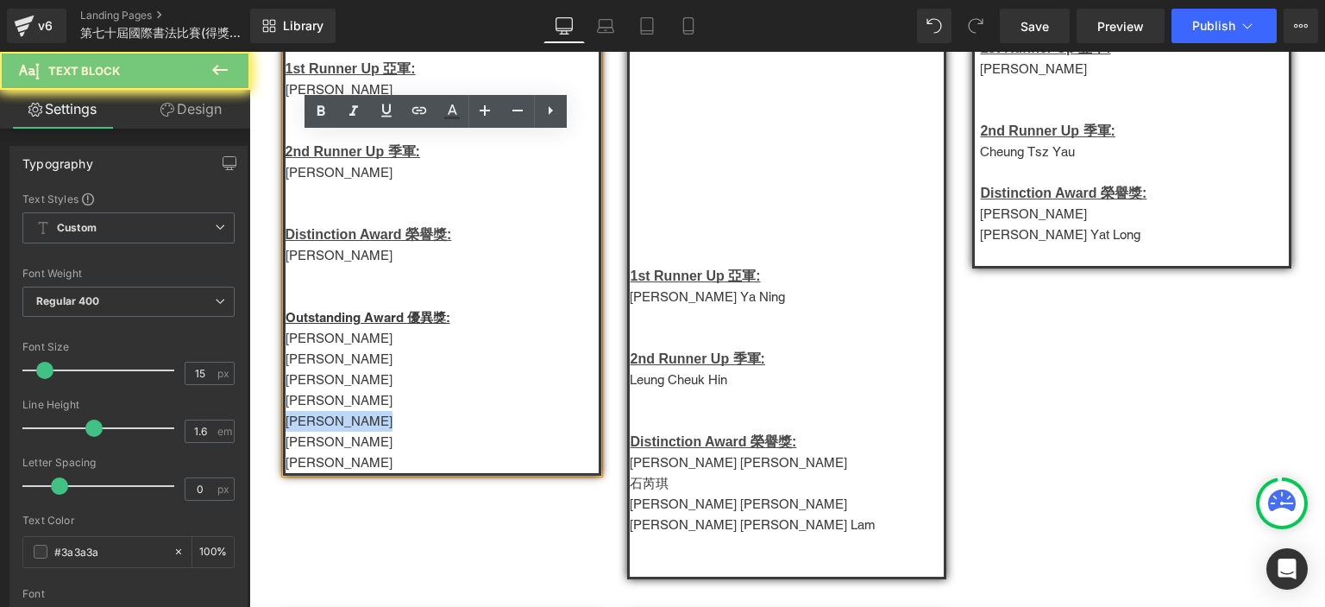
click at [316, 428] on span "Julian Wong" at bounding box center [339, 420] width 107 height 15
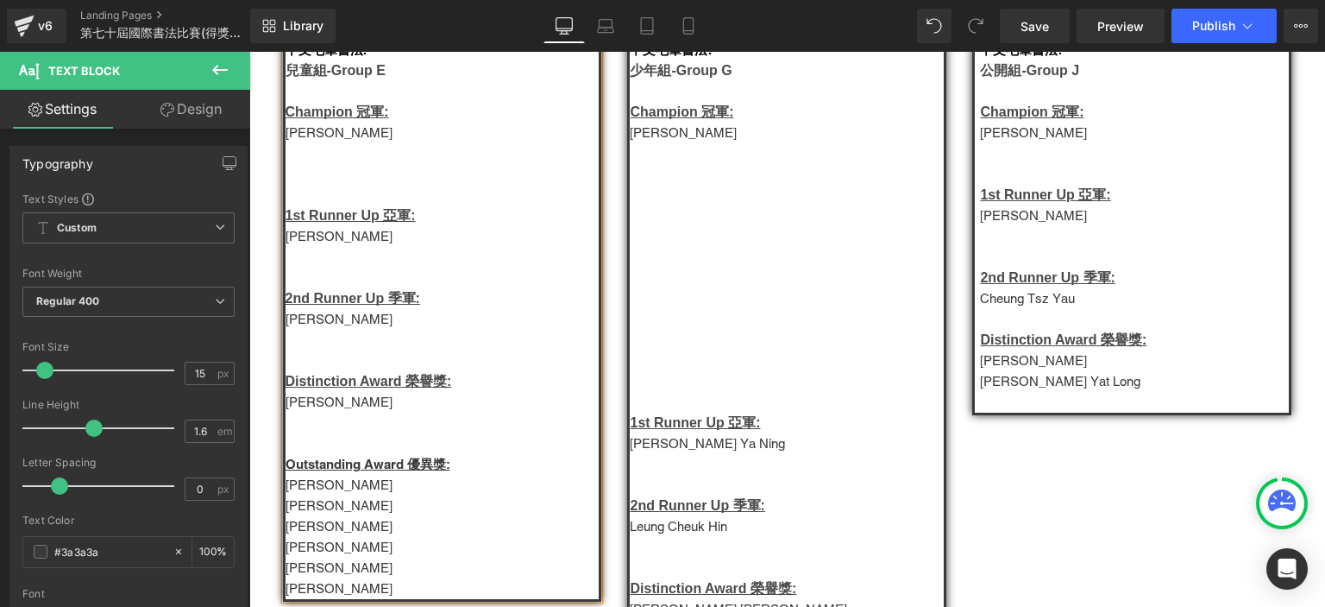
scroll to position [741, 0]
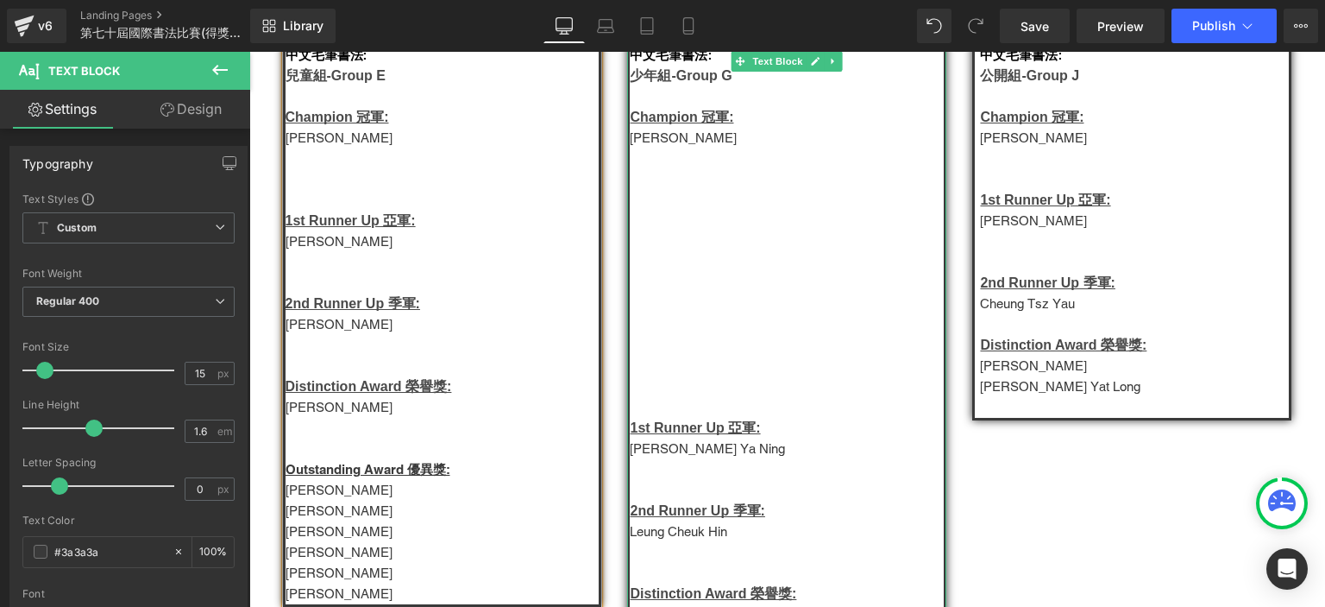
click at [669, 459] on p "Lillian Kuo Ya Ning" at bounding box center [787, 448] width 314 height 21
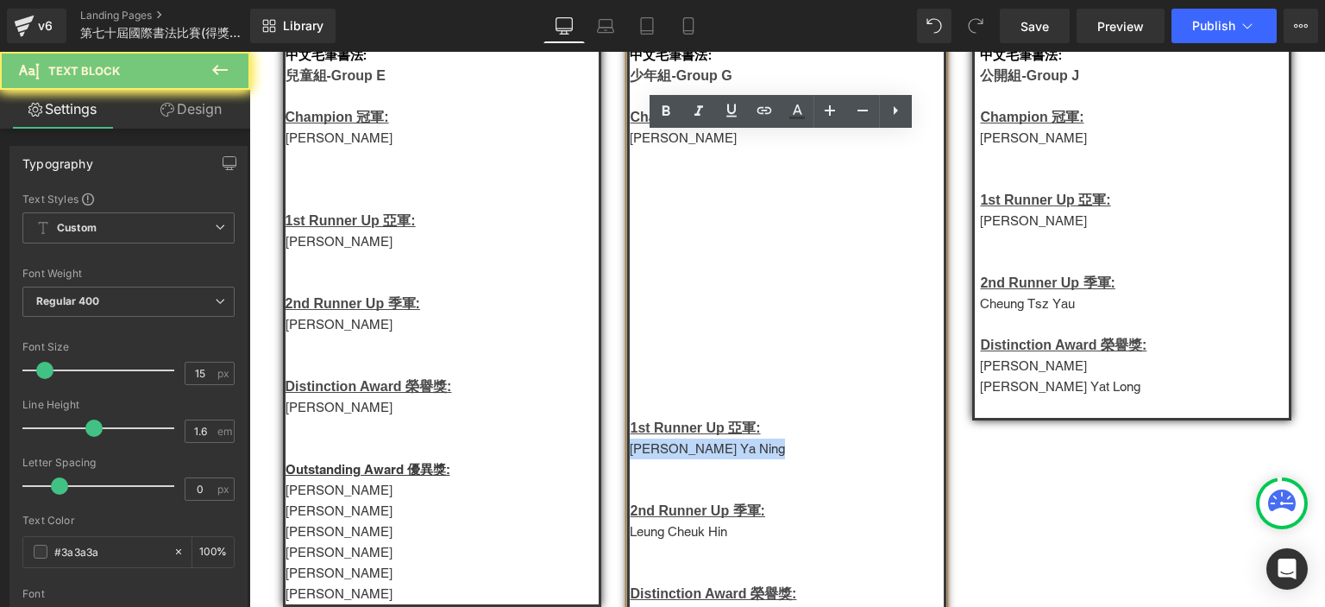
click at [669, 459] on p "Lillian Kuo Ya Ning" at bounding box center [787, 448] width 314 height 21
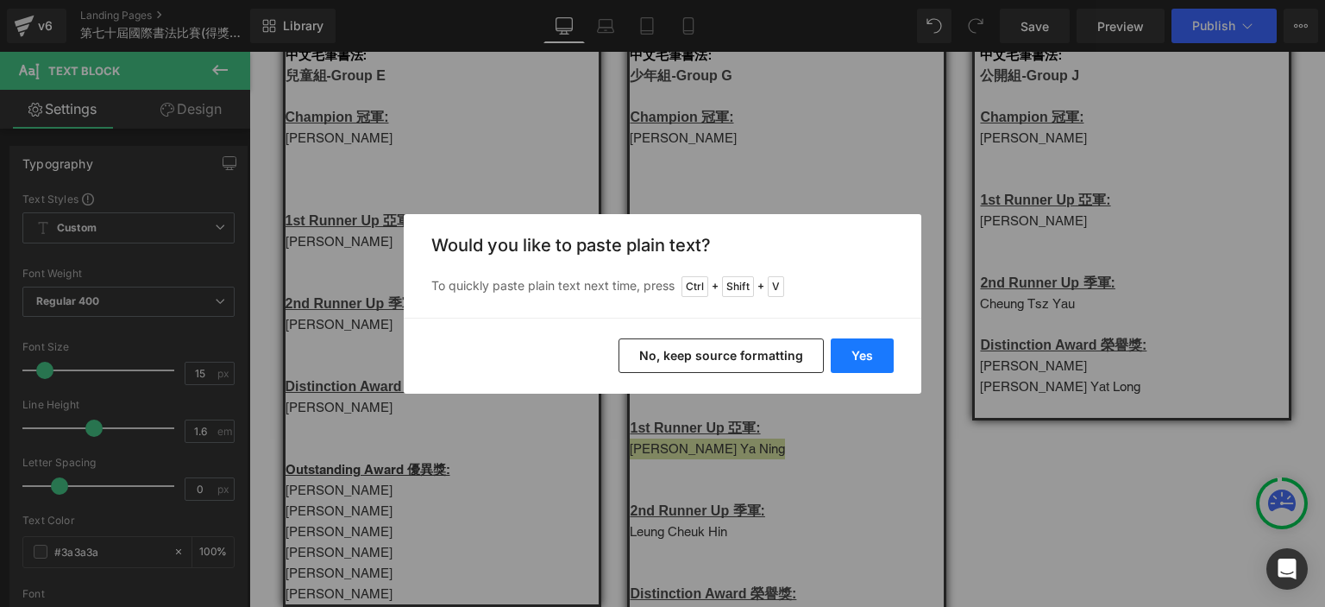
click at [852, 362] on button "Yes" at bounding box center [862, 355] width 63 height 35
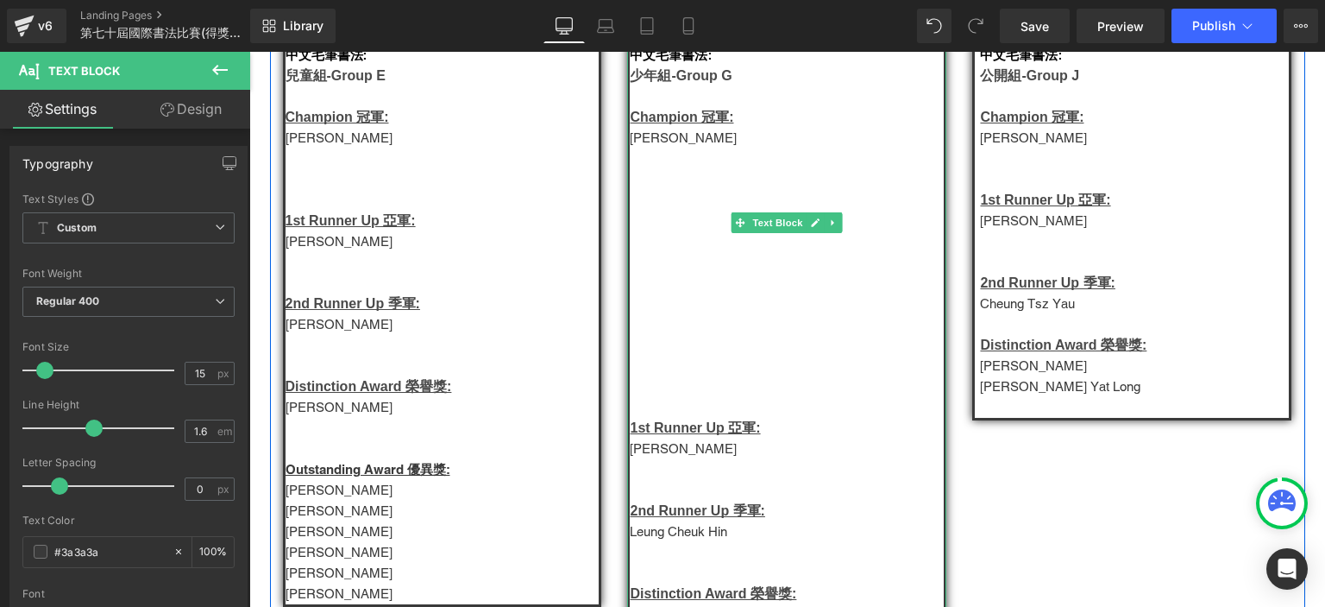
scroll to position [1009, 0]
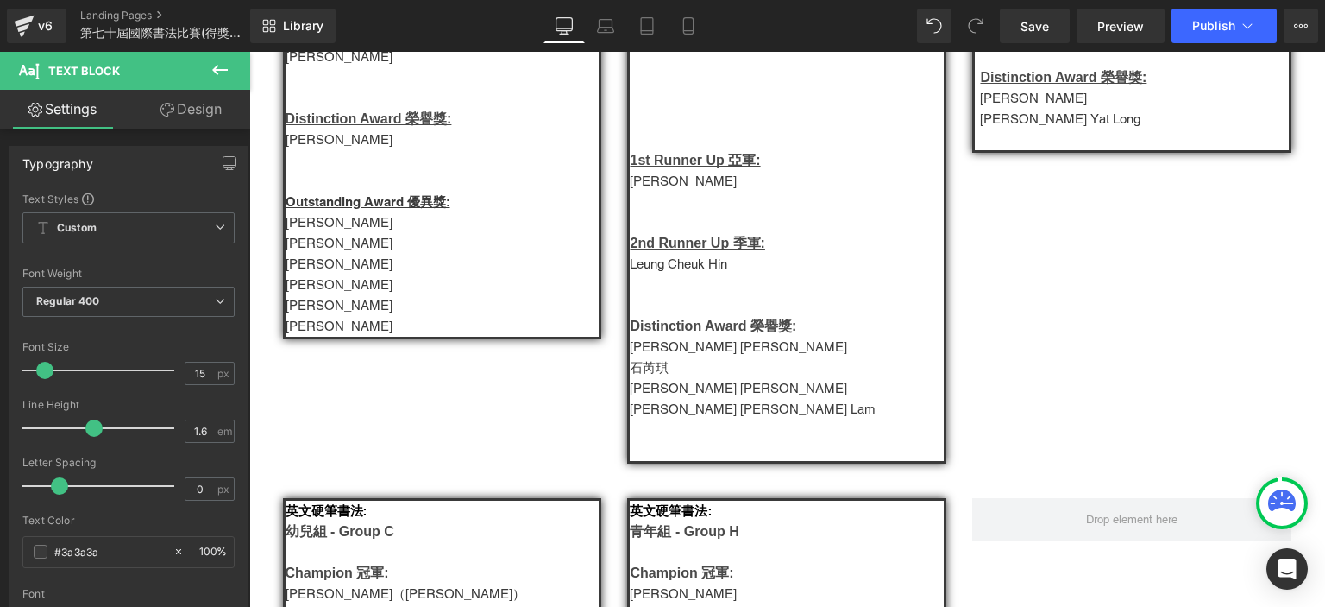
click at [321, 315] on p "文凱瑜" at bounding box center [443, 305] width 314 height 21
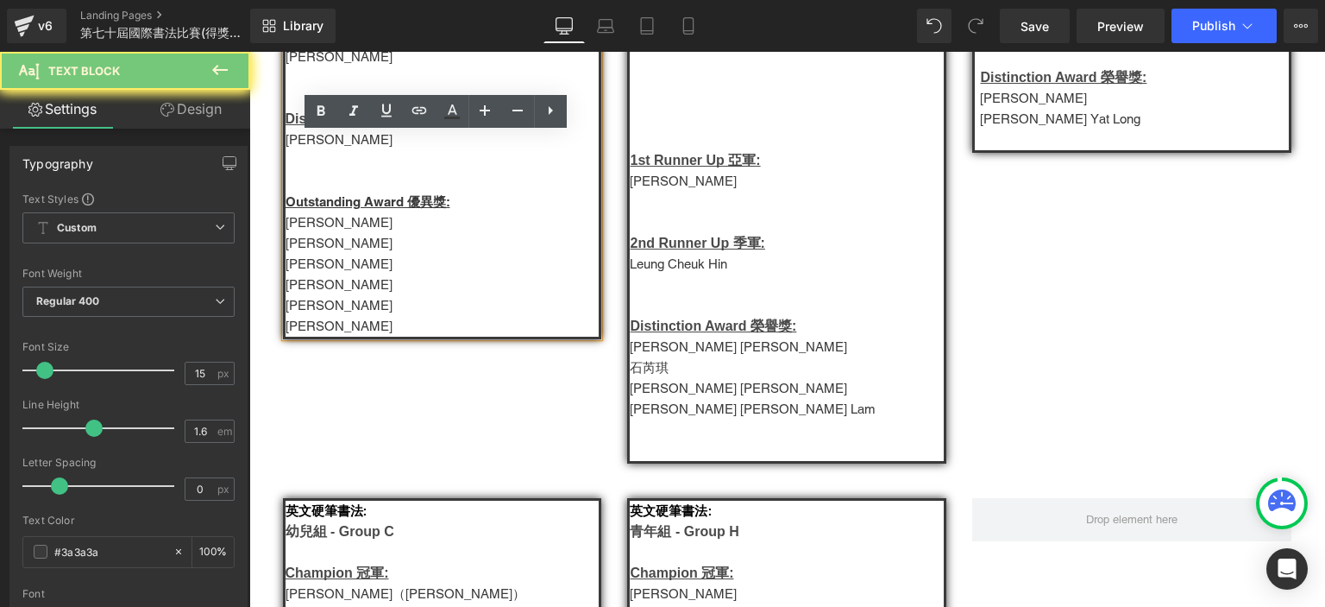
click at [321, 315] on p "文凱瑜" at bounding box center [443, 305] width 314 height 21
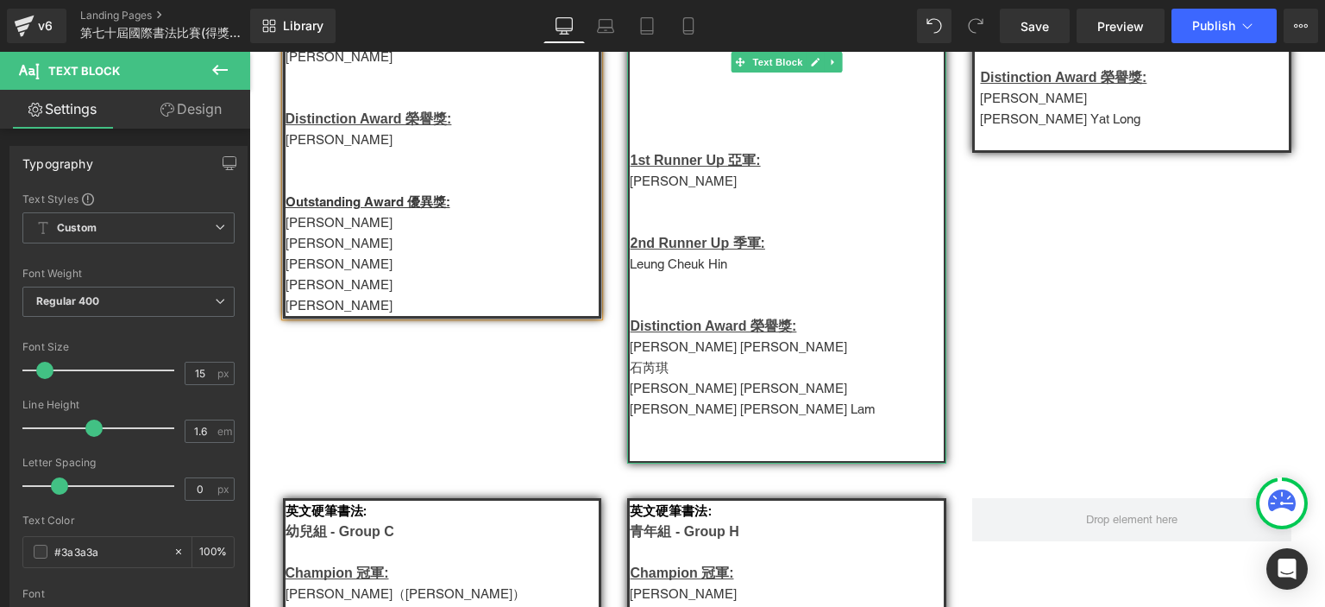
click at [702, 274] on p "Leung Cheuk Hin" at bounding box center [787, 264] width 314 height 21
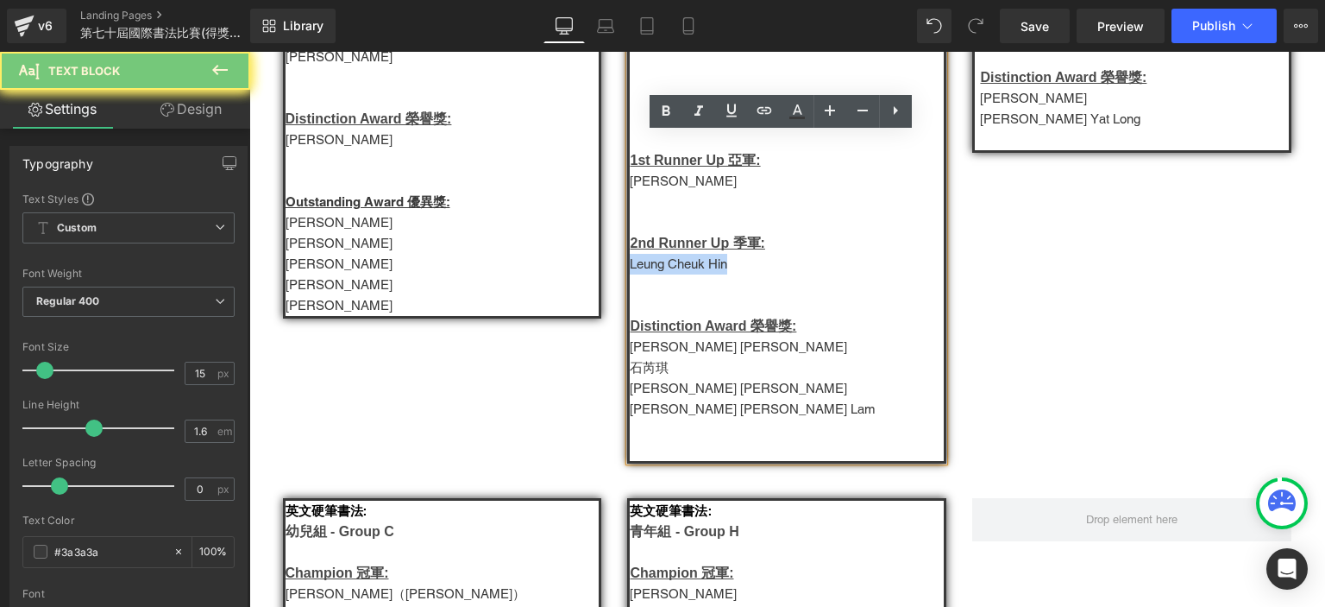
click at [702, 274] on p "Leung Cheuk Hin" at bounding box center [787, 264] width 314 height 21
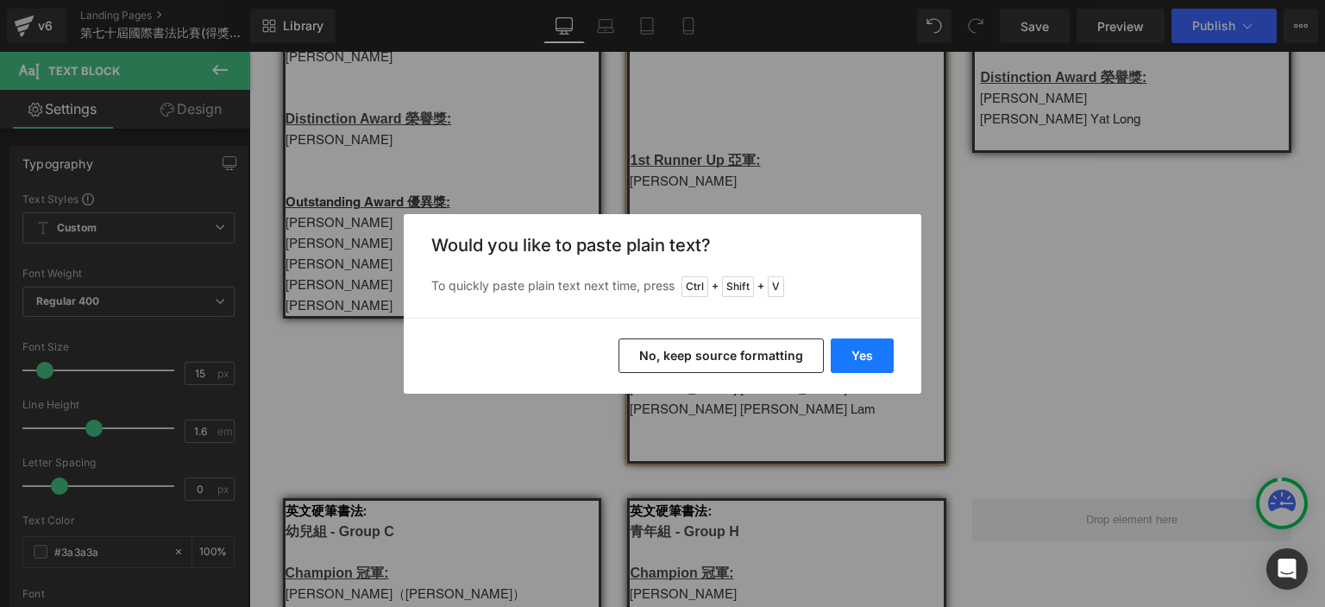
click at [884, 358] on button "Yes" at bounding box center [862, 355] width 63 height 35
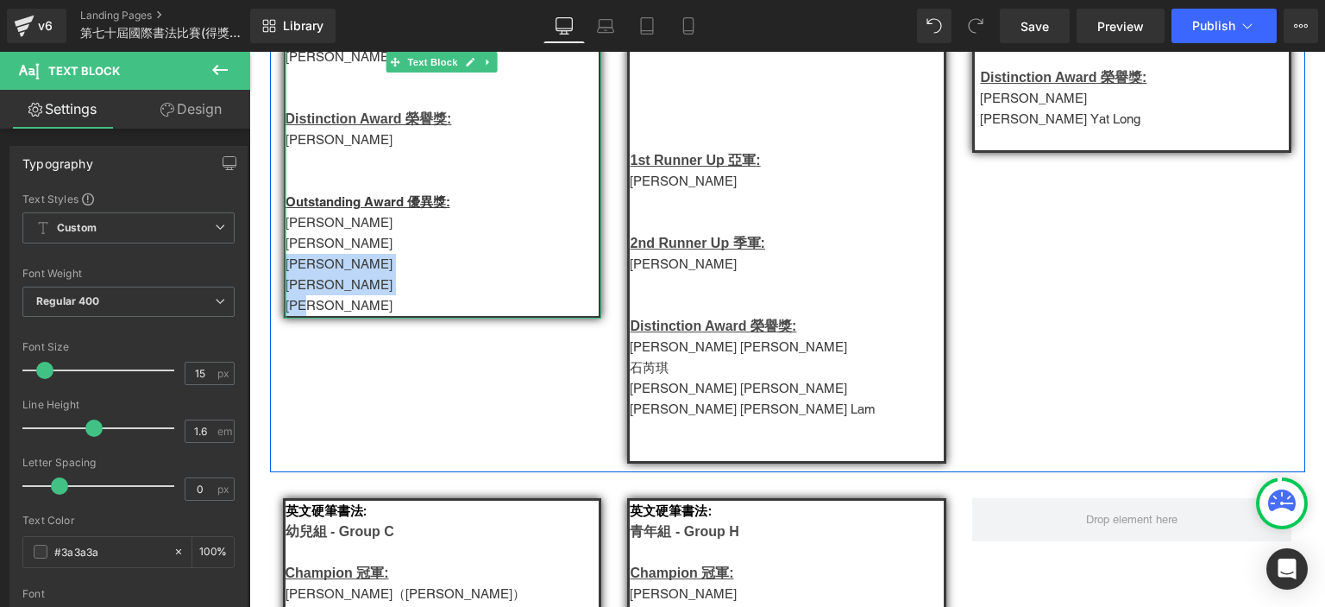
drag, startPoint x: 328, startPoint y: 324, endPoint x: 279, endPoint y: 282, distance: 64.3
click at [283, 282] on div "中文毛筆書法: 兒童組-Group E Champion 冠軍: 林懿德 1st Runner Up 亞軍: 郭芷欣  2nd Runner Up 季軍:…" at bounding box center [442, 47] width 319 height 544
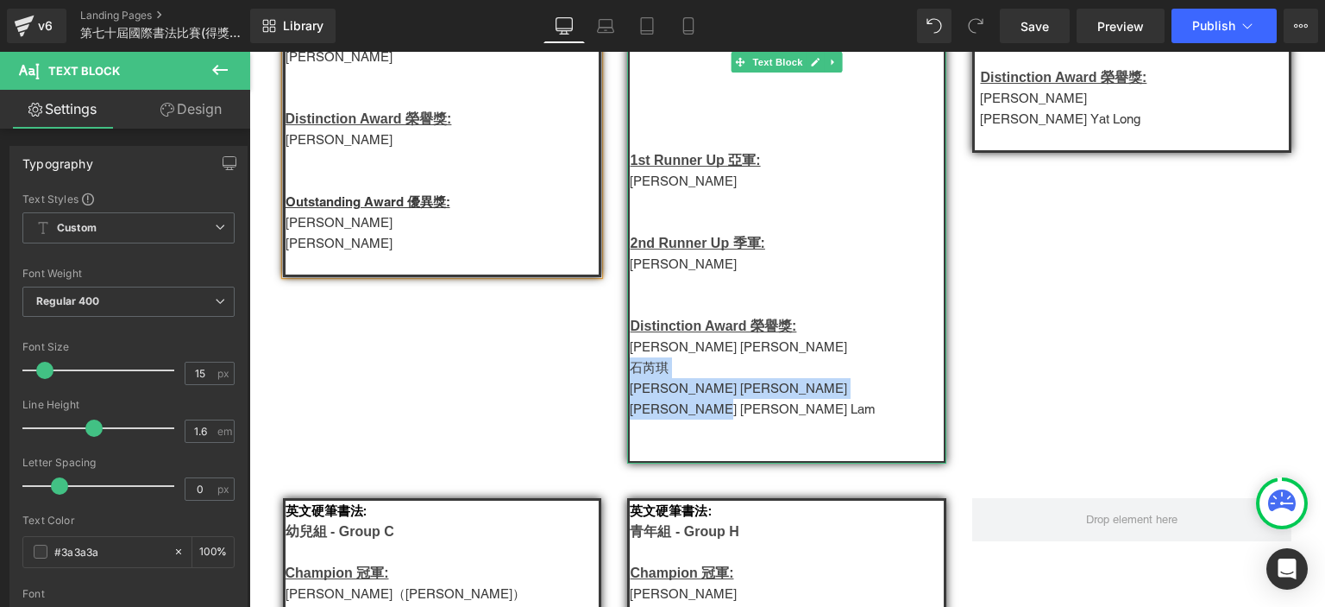
drag, startPoint x: 707, startPoint y: 425, endPoint x: 626, endPoint y: 389, distance: 88.0
click at [627, 389] on div "中文毛筆書法: 少年組-Group G Champion 冠軍: SHAUN HUI 1st Runner Up 亞軍: Julian Wong  2n…" at bounding box center [786, 119] width 319 height 689
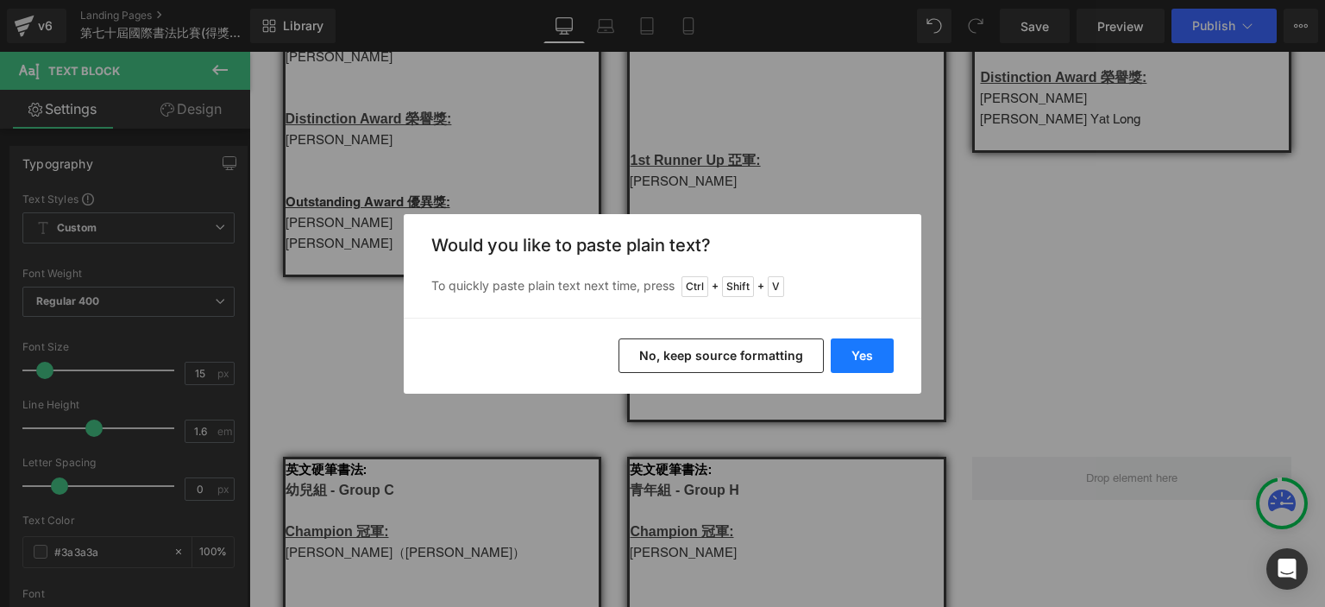
click at [841, 363] on button "Yes" at bounding box center [862, 355] width 63 height 35
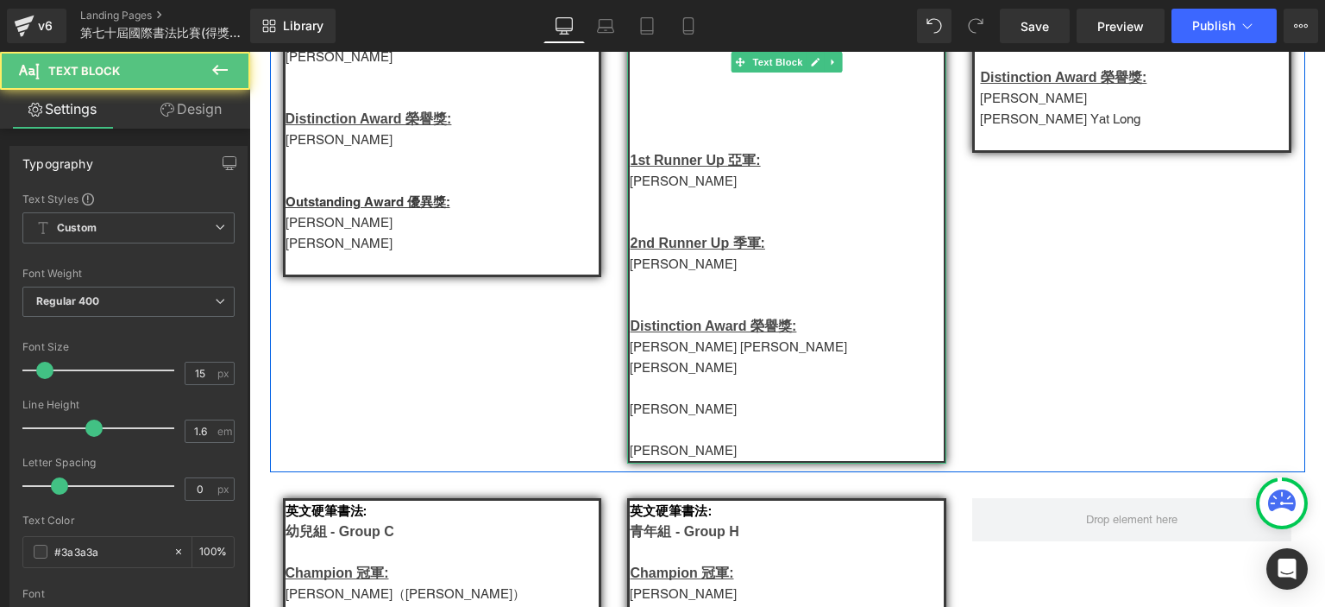
click at [658, 357] on p "Mason Ho 何皓陽" at bounding box center [787, 347] width 314 height 21
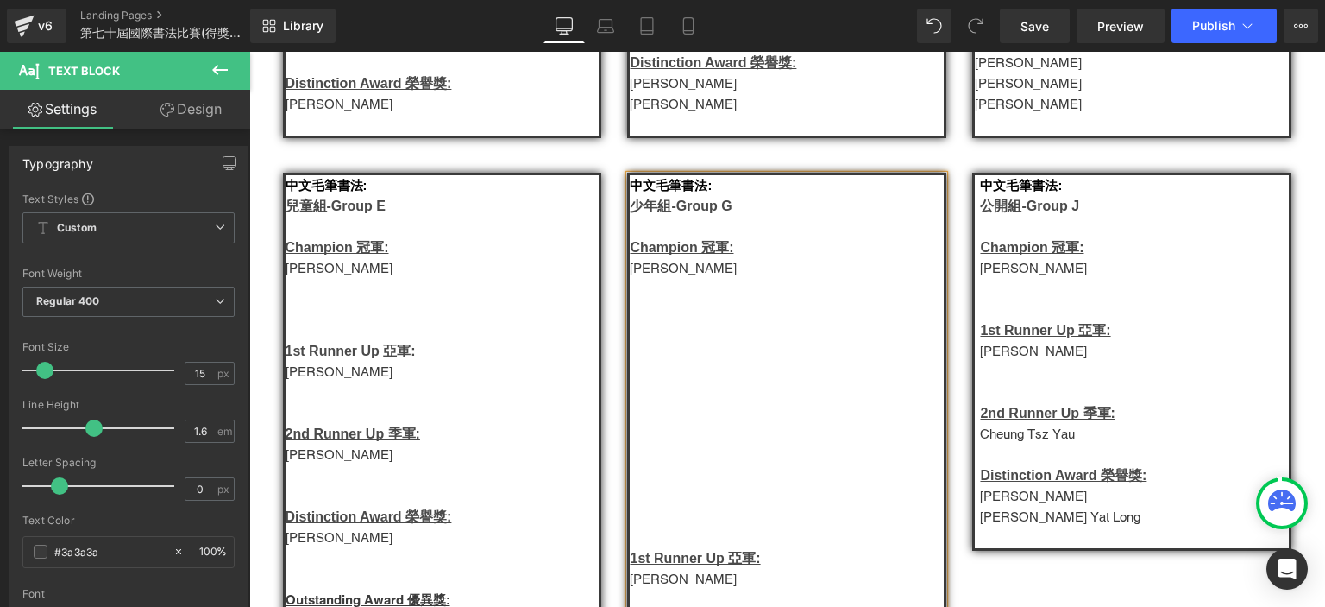
scroll to position [609, 0]
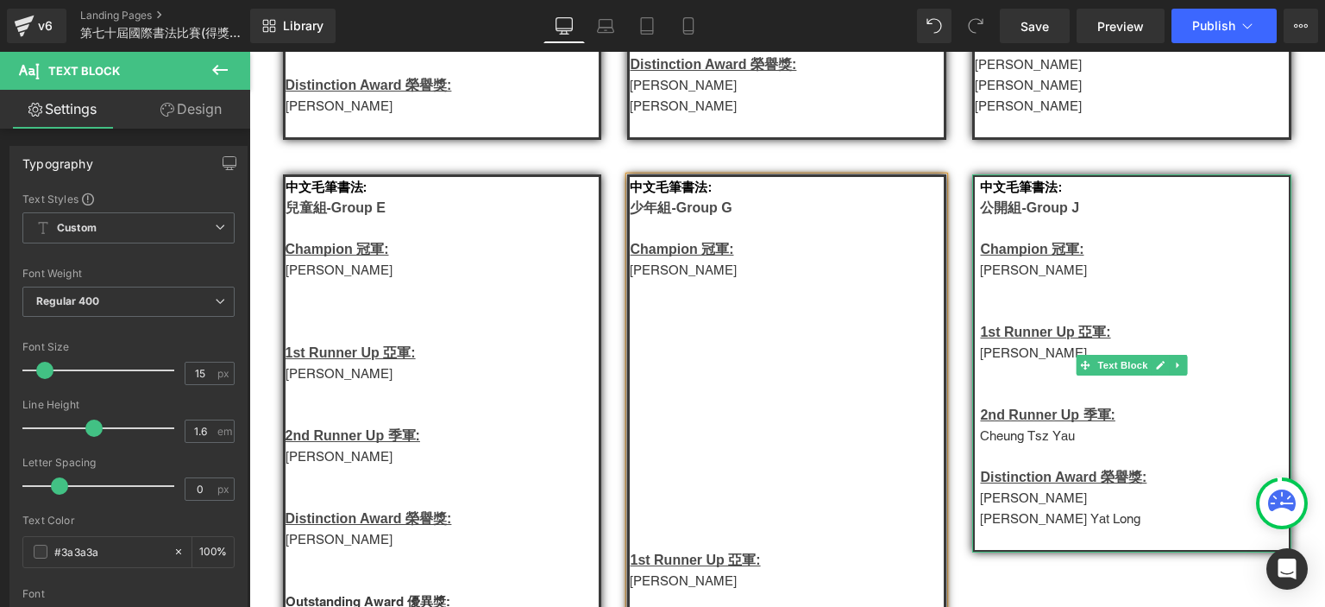
click at [1124, 529] on p "Jasper Wong Yat Long" at bounding box center [1134, 518] width 309 height 21
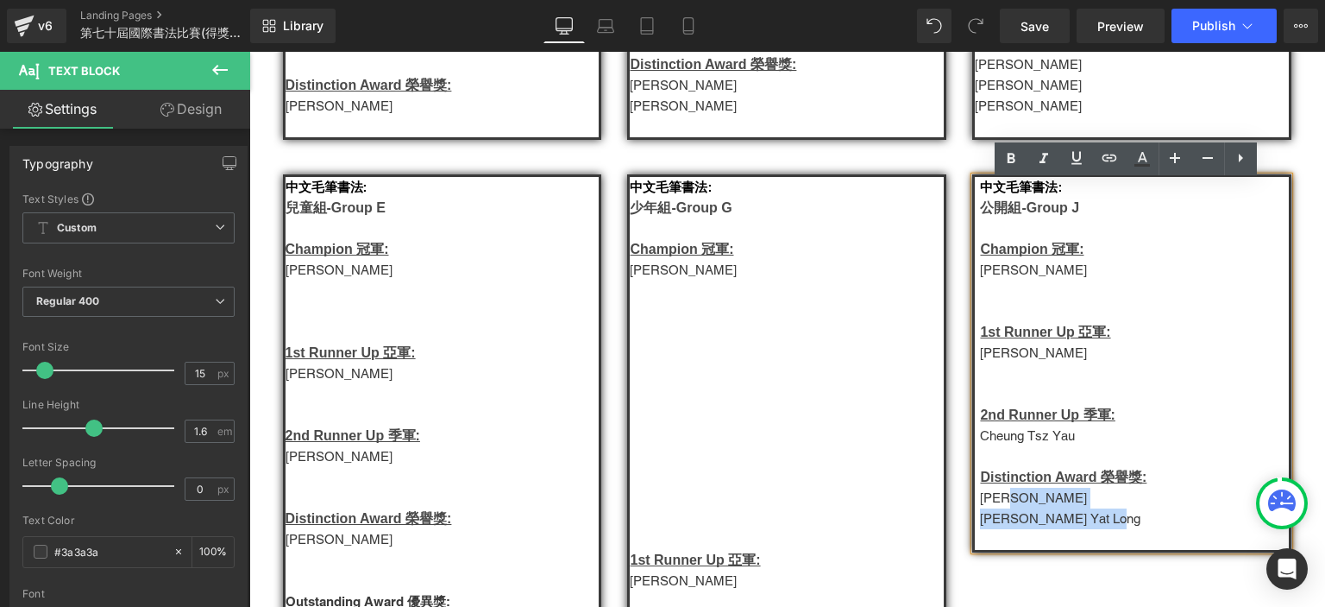
drag, startPoint x: 1117, startPoint y: 533, endPoint x: 1000, endPoint y: 506, distance: 120.5
click at [1000, 506] on div "中文毛筆書法: 公開組-Group J Champion 冠軍: 苏燕美 1st Runner Up 亞軍: Wong Gu Gu 2nd Runner Up…" at bounding box center [1131, 363] width 319 height 378
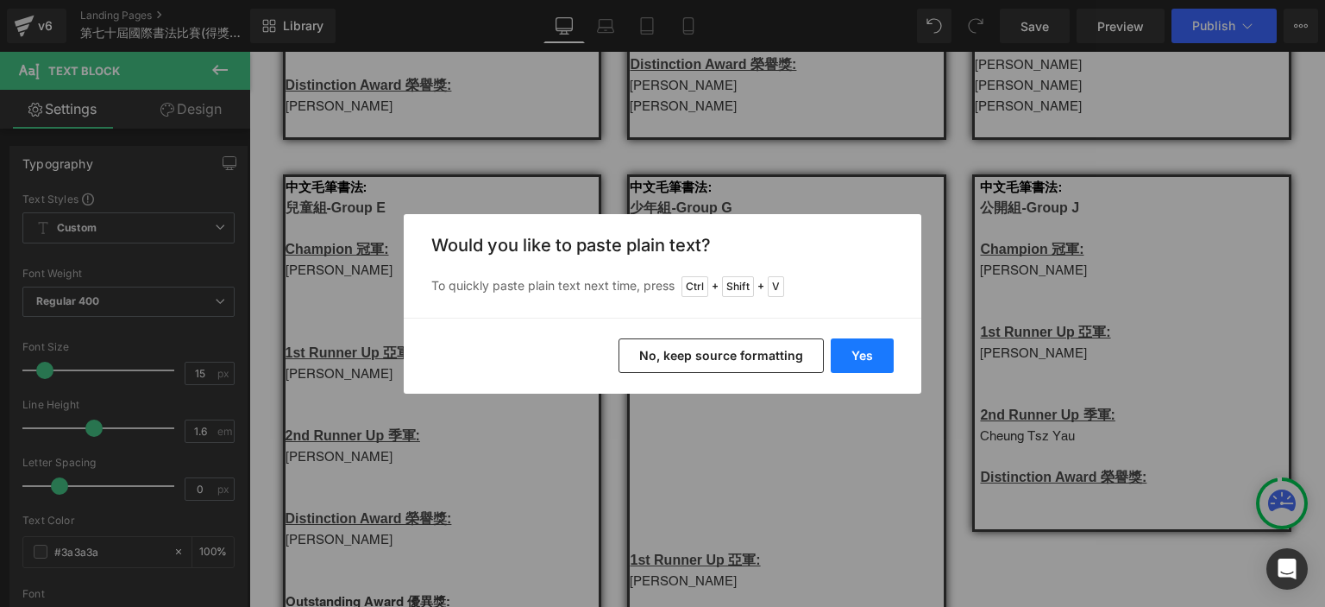
click at [864, 360] on button "Yes" at bounding box center [862, 355] width 63 height 35
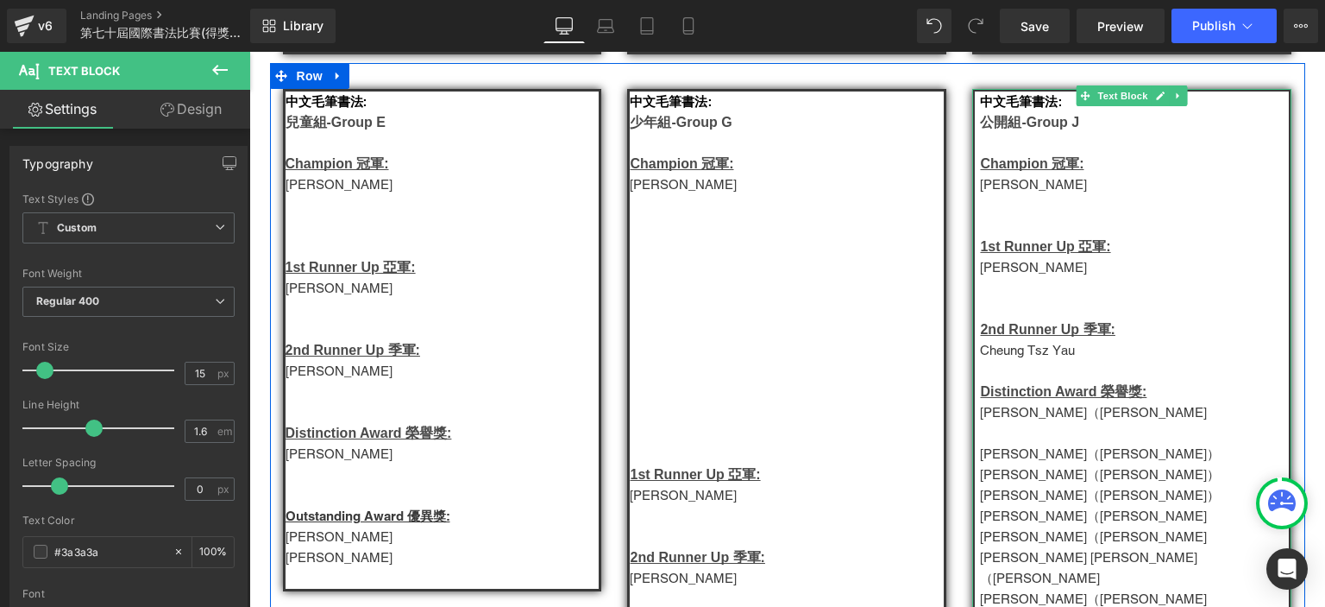
scroll to position [698, 0]
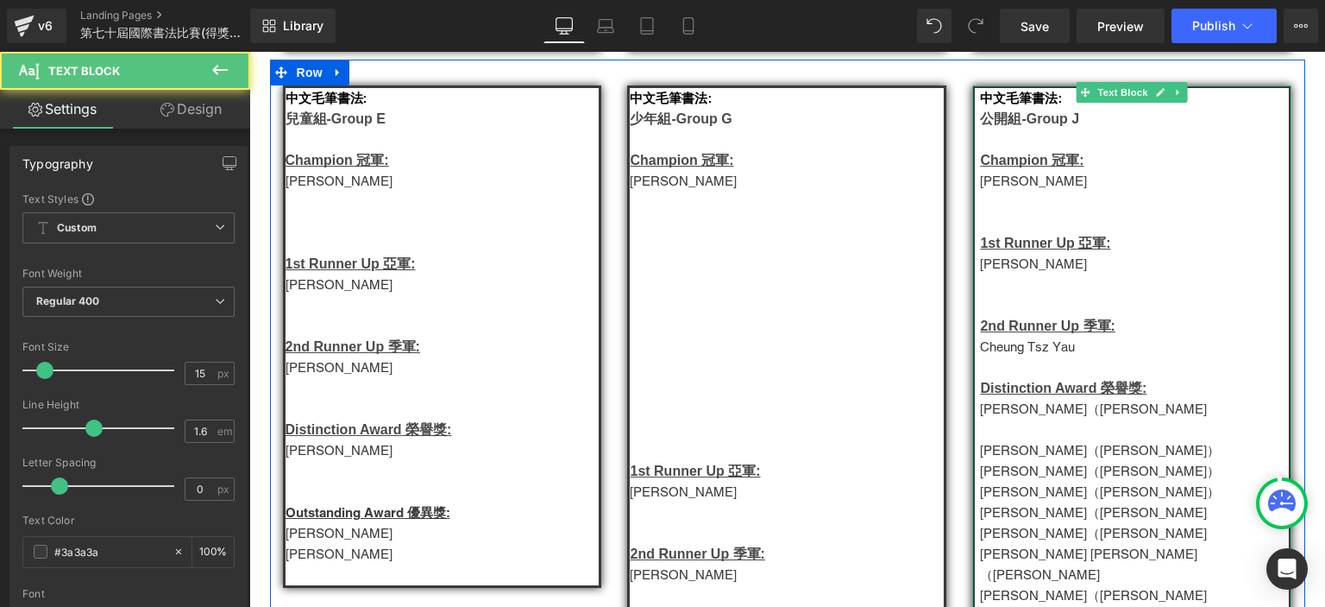
click at [1102, 419] on p "Kelly Choi Hiu Tung（蔡曉彤）" at bounding box center [1134, 409] width 309 height 21
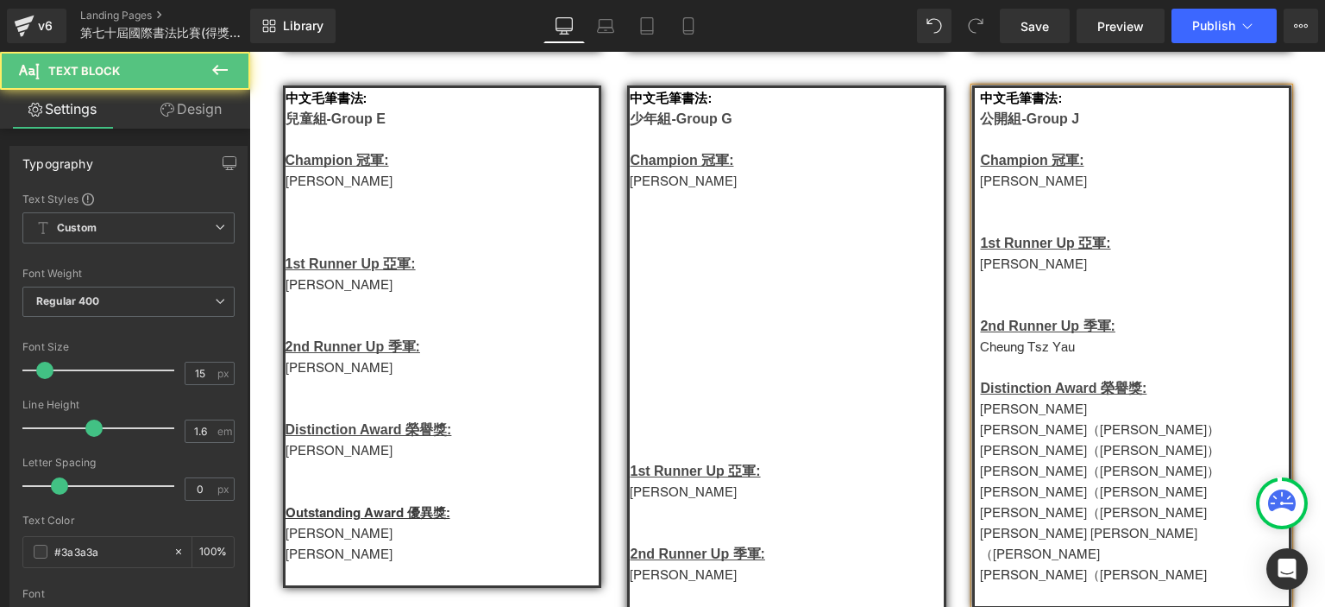
click at [1097, 440] on p "Shane Lee Ho Chun（李浩俊）" at bounding box center [1134, 429] width 309 height 21
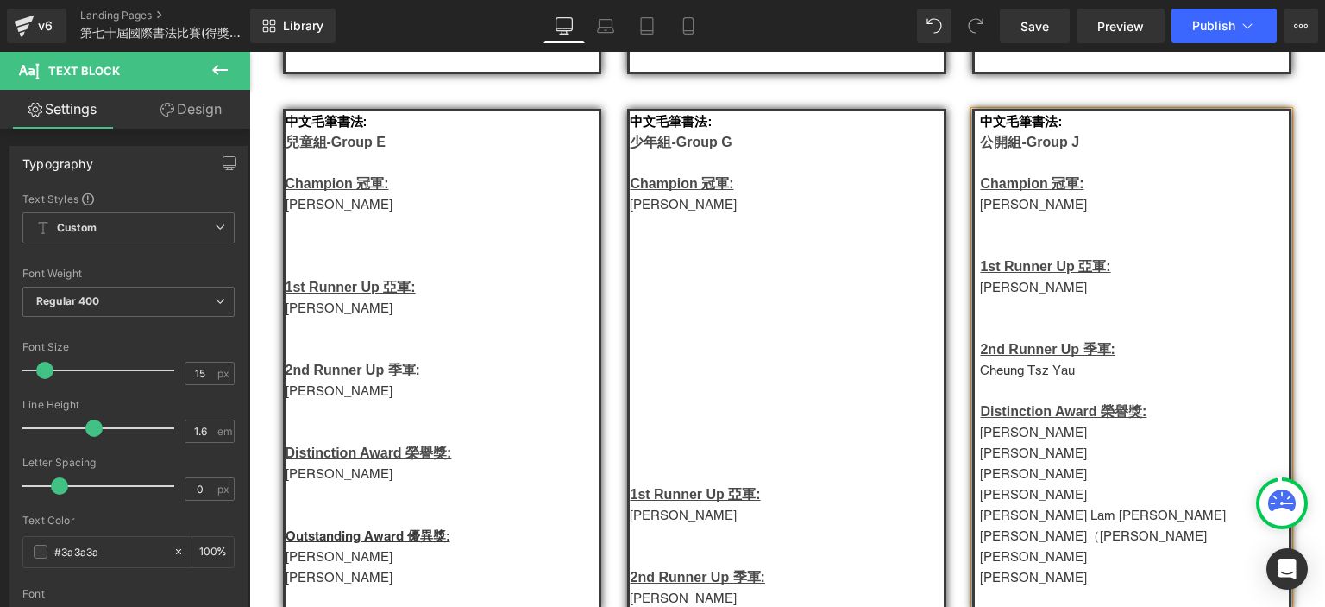
scroll to position [674, 0]
click at [1037, 518] on p "Angel Lam 林芷欣" at bounding box center [1134, 516] width 309 height 21
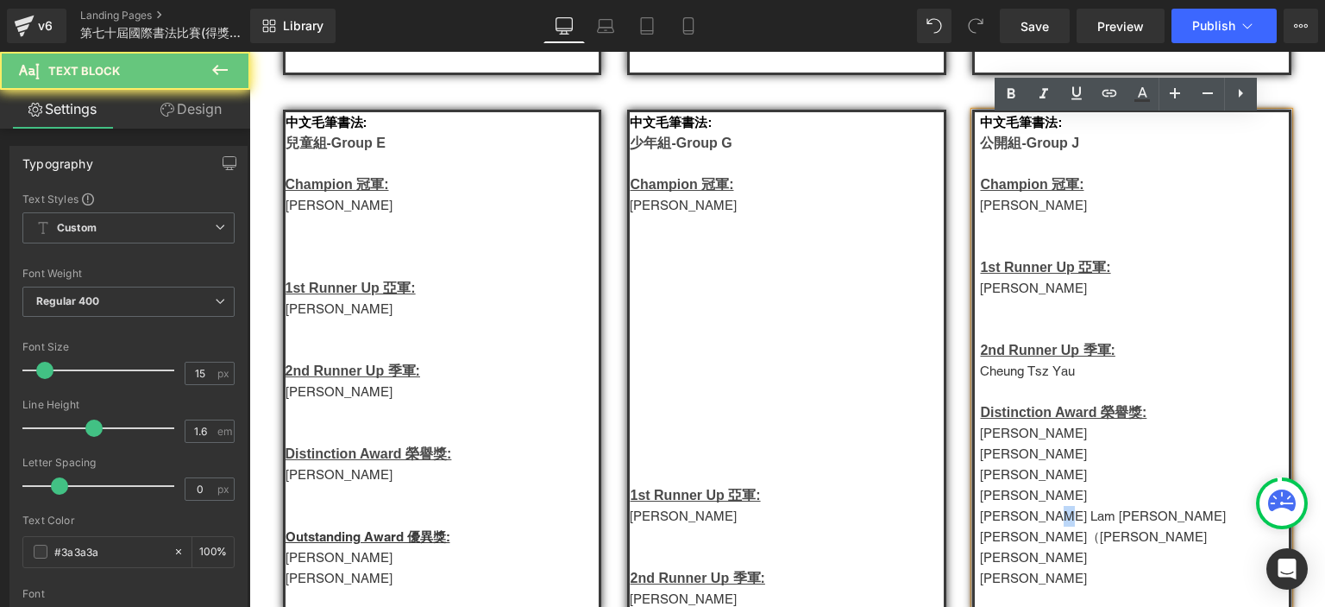
click at [1037, 518] on p "Angel Lam 林芷欣" at bounding box center [1134, 516] width 309 height 21
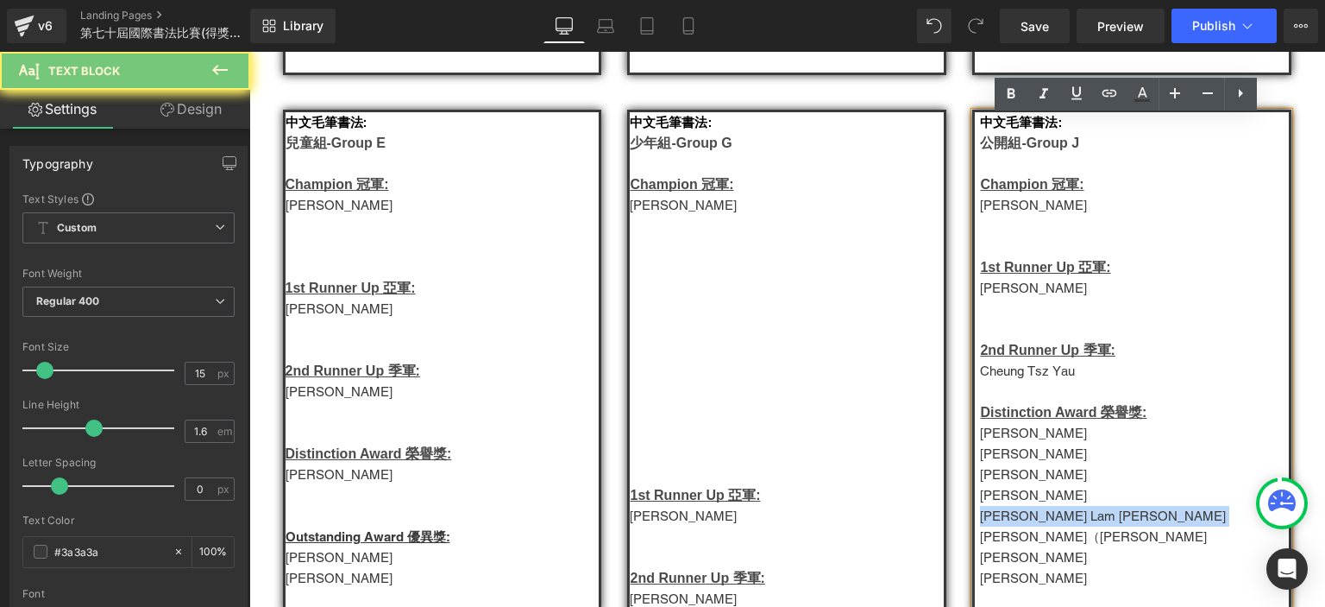
click at [1037, 518] on p "Angel Lam 林芷欣" at bounding box center [1134, 516] width 309 height 21
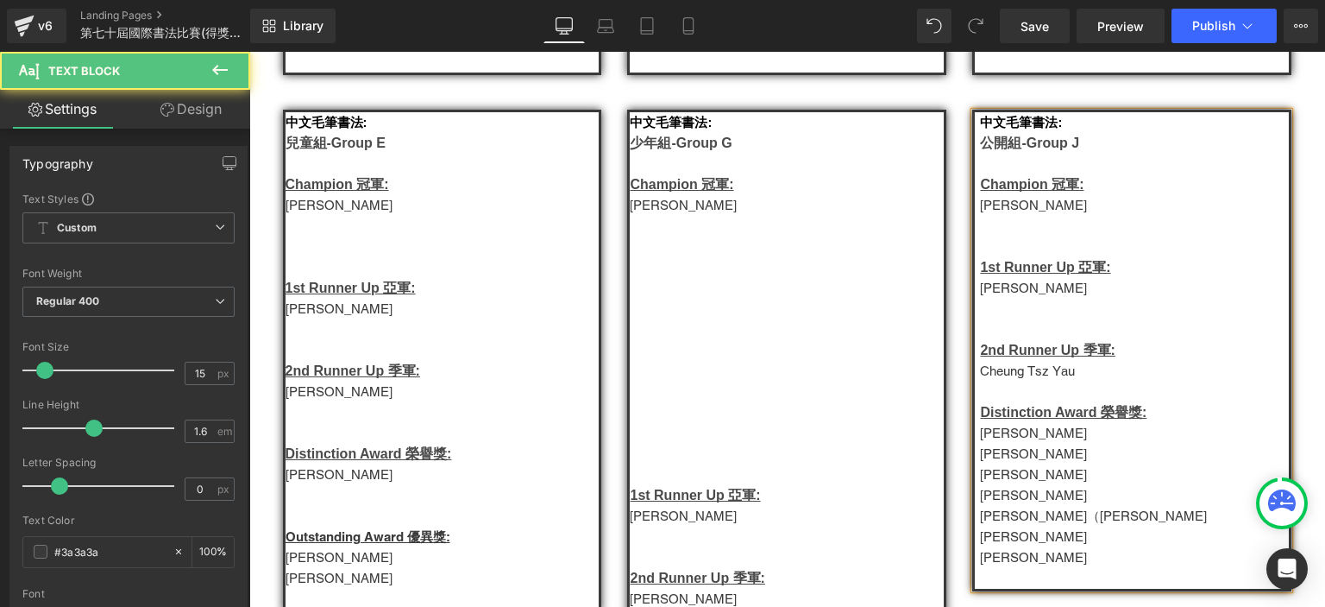
click at [989, 216] on p "苏燕美" at bounding box center [1134, 205] width 309 height 21
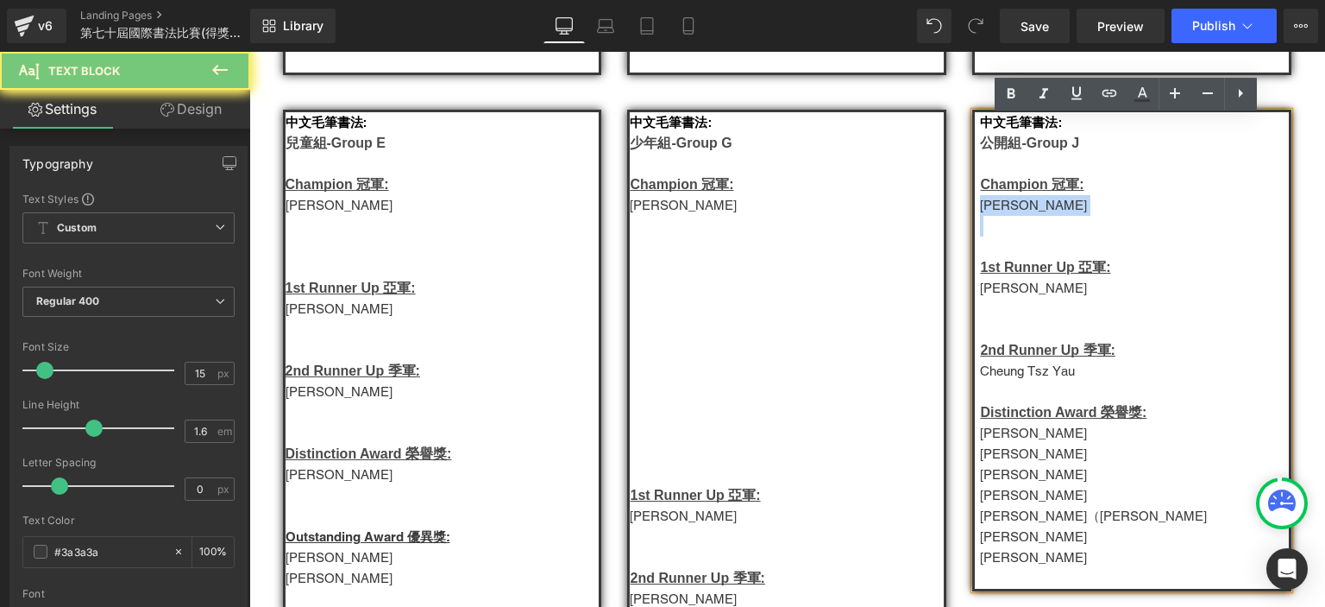
click at [989, 216] on p "苏燕美" at bounding box center [1134, 205] width 309 height 21
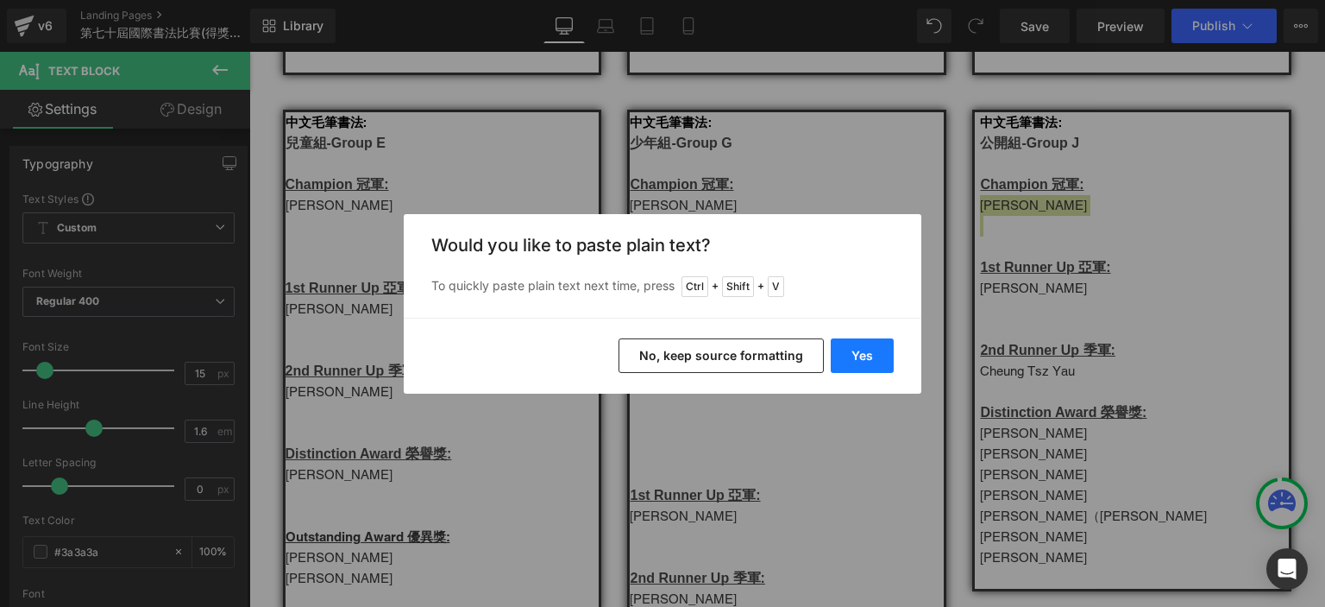
click at [867, 354] on button "Yes" at bounding box center [862, 355] width 63 height 35
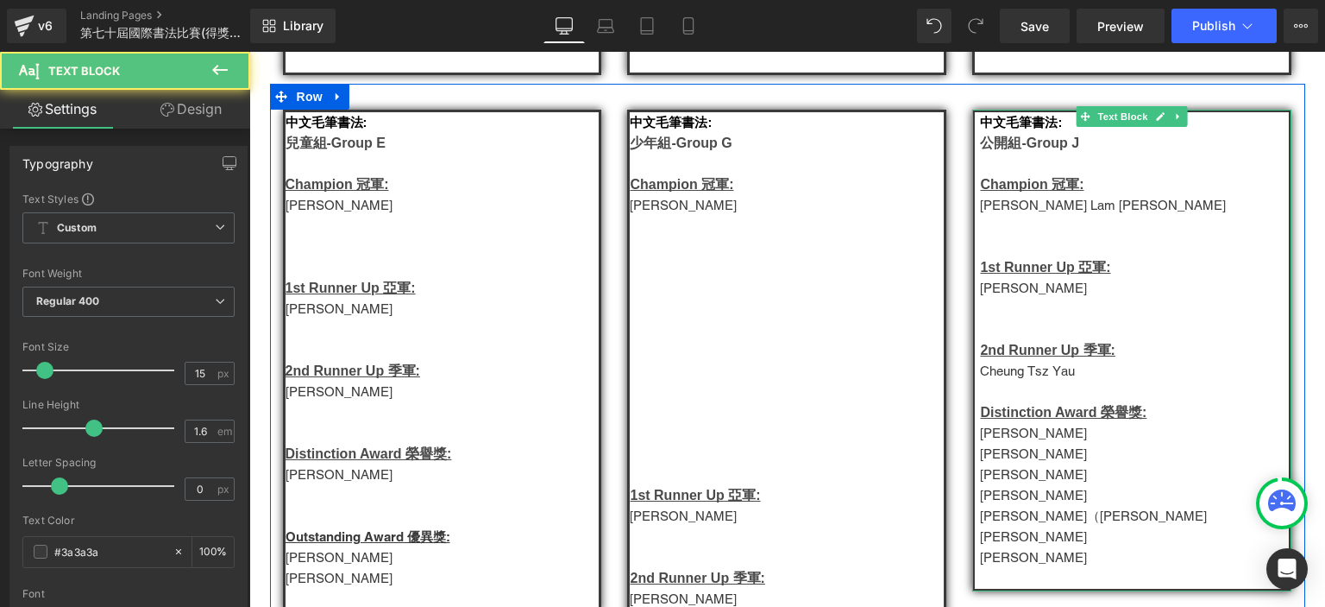
click at [987, 521] on span "Felix Chan Ho Yiu（陳浩堯）" at bounding box center [1093, 515] width 227 height 15
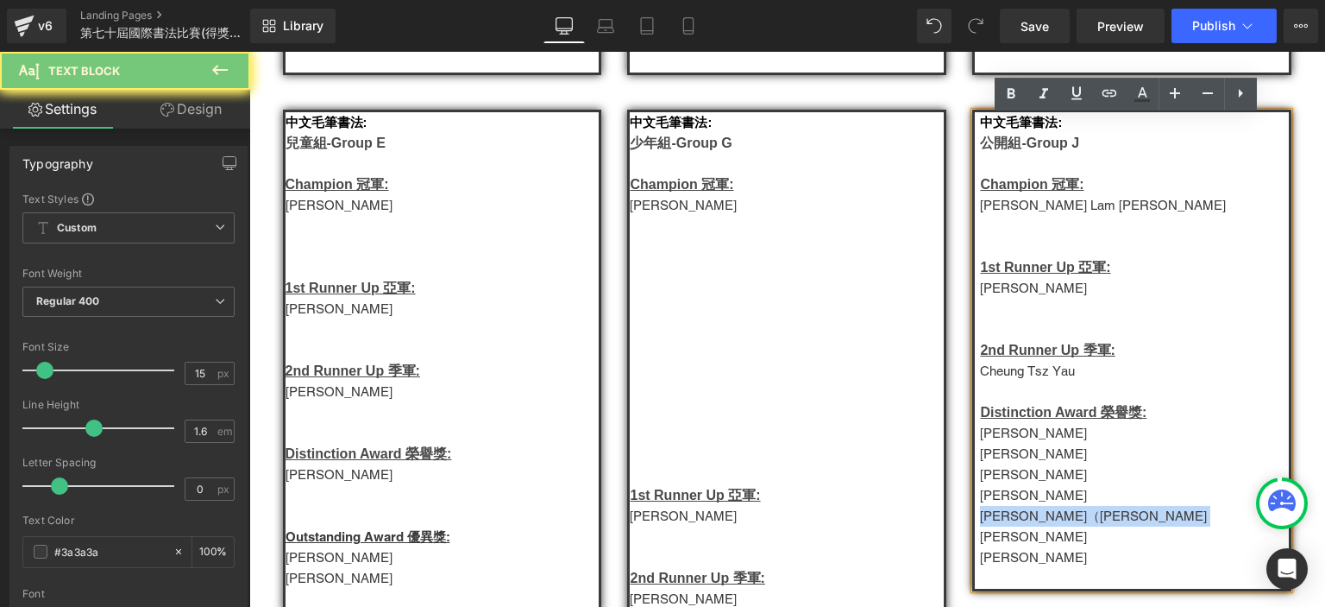
click at [987, 521] on span "Felix Chan Ho Yiu（陳浩堯）" at bounding box center [1093, 515] width 227 height 15
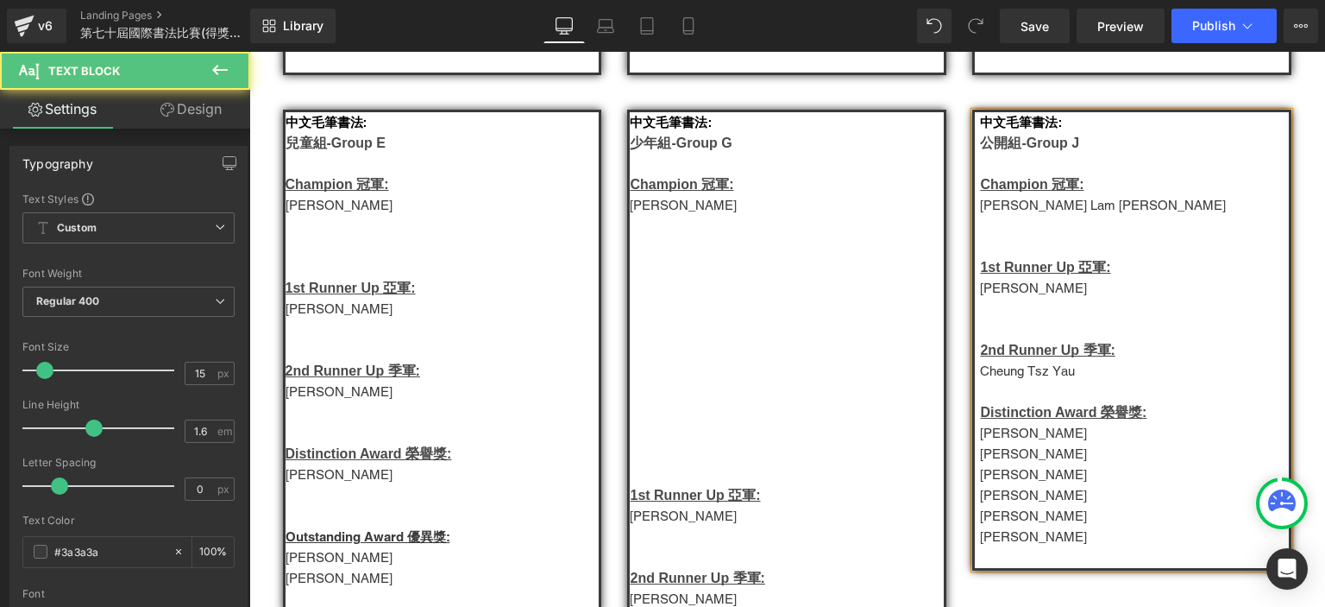
click at [992, 296] on p "Wong Gu Gu" at bounding box center [1134, 288] width 309 height 21
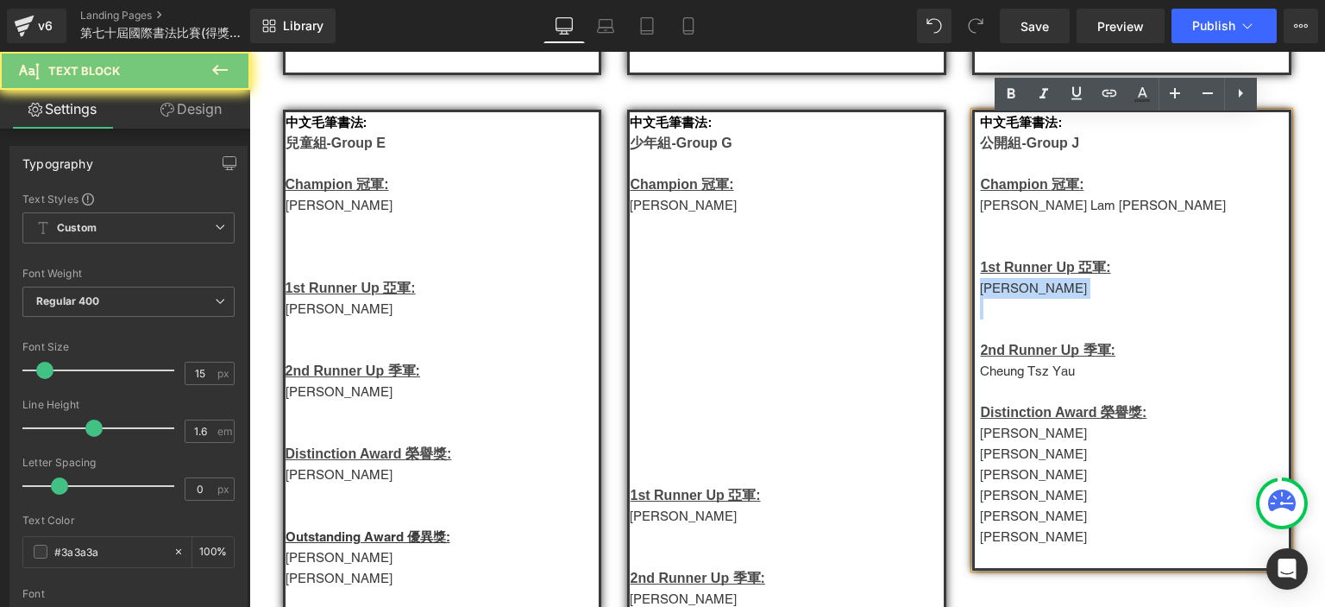
click at [992, 296] on p "Wong Gu Gu" at bounding box center [1134, 288] width 309 height 21
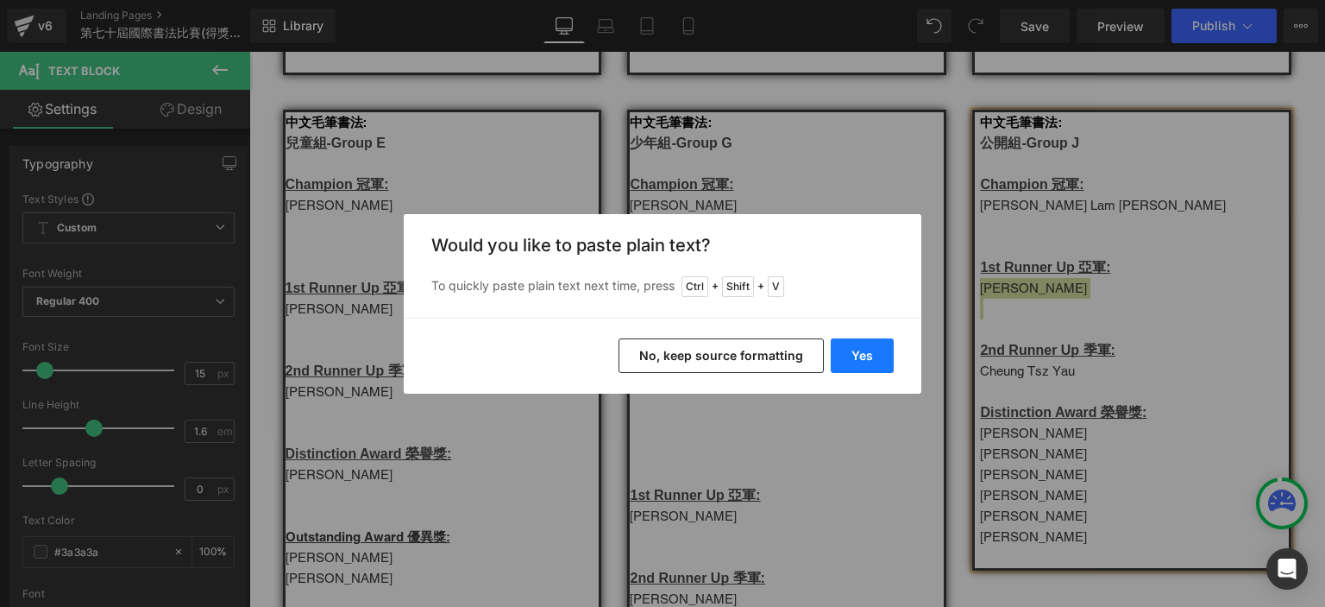
click at [864, 344] on button "Yes" at bounding box center [862, 355] width 63 height 35
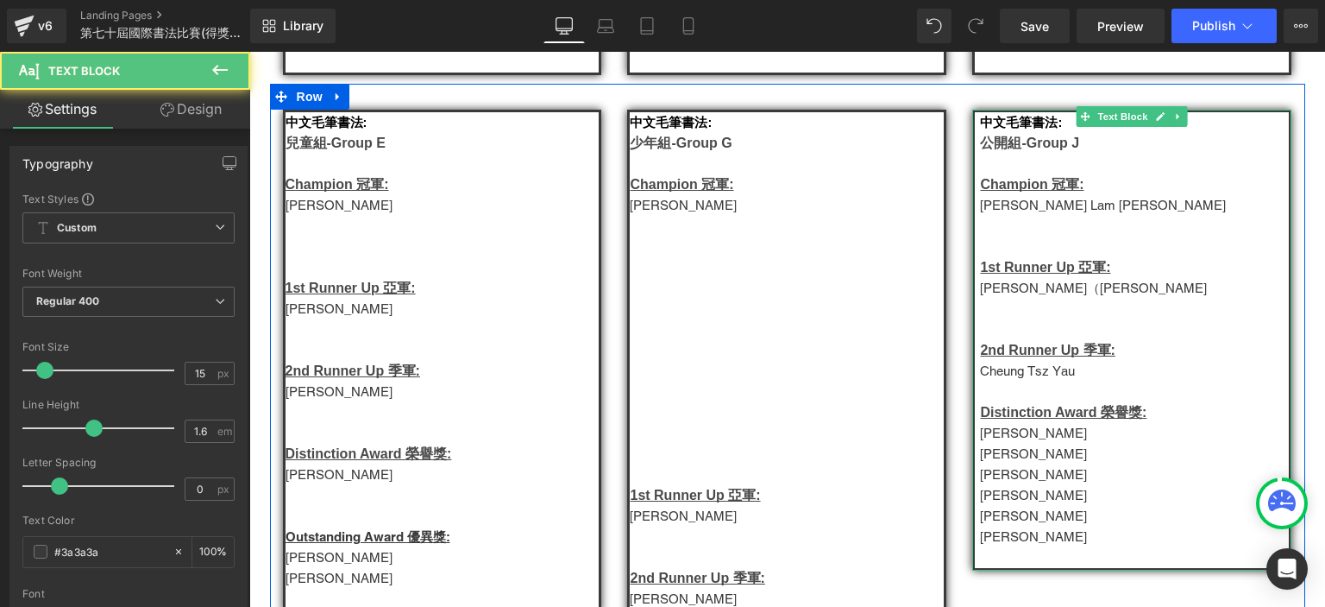
click at [1003, 505] on p "莫俊逸" at bounding box center [1134, 495] width 309 height 21
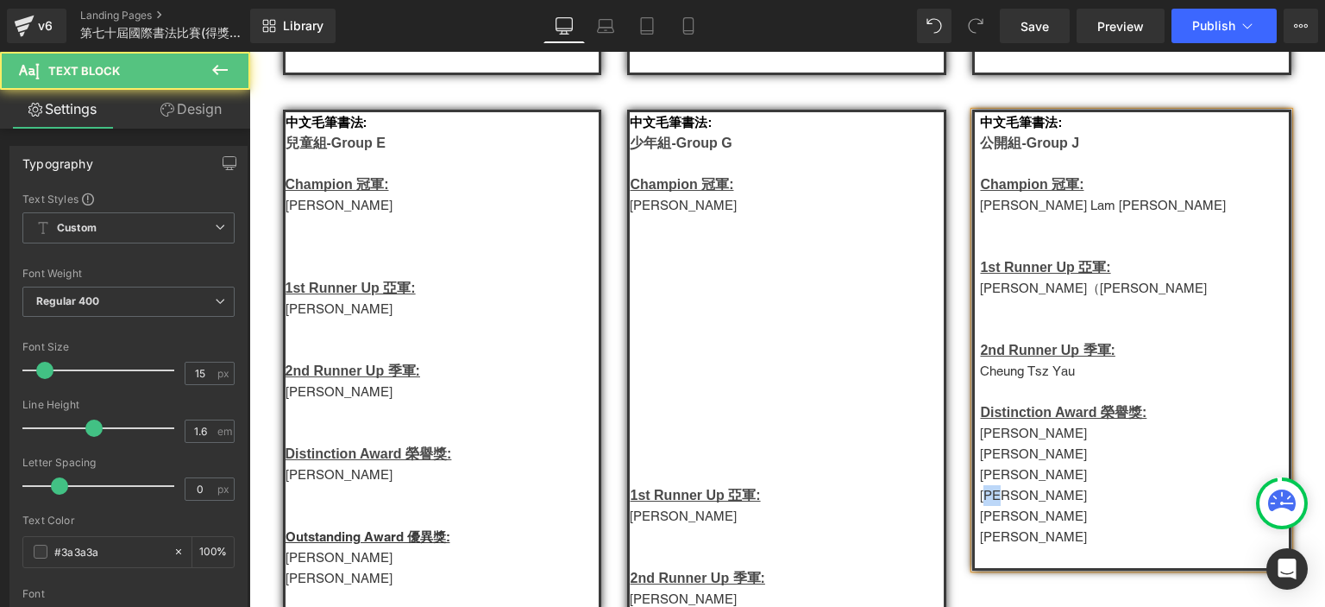
click at [1003, 505] on p "莫俊逸" at bounding box center [1134, 495] width 309 height 21
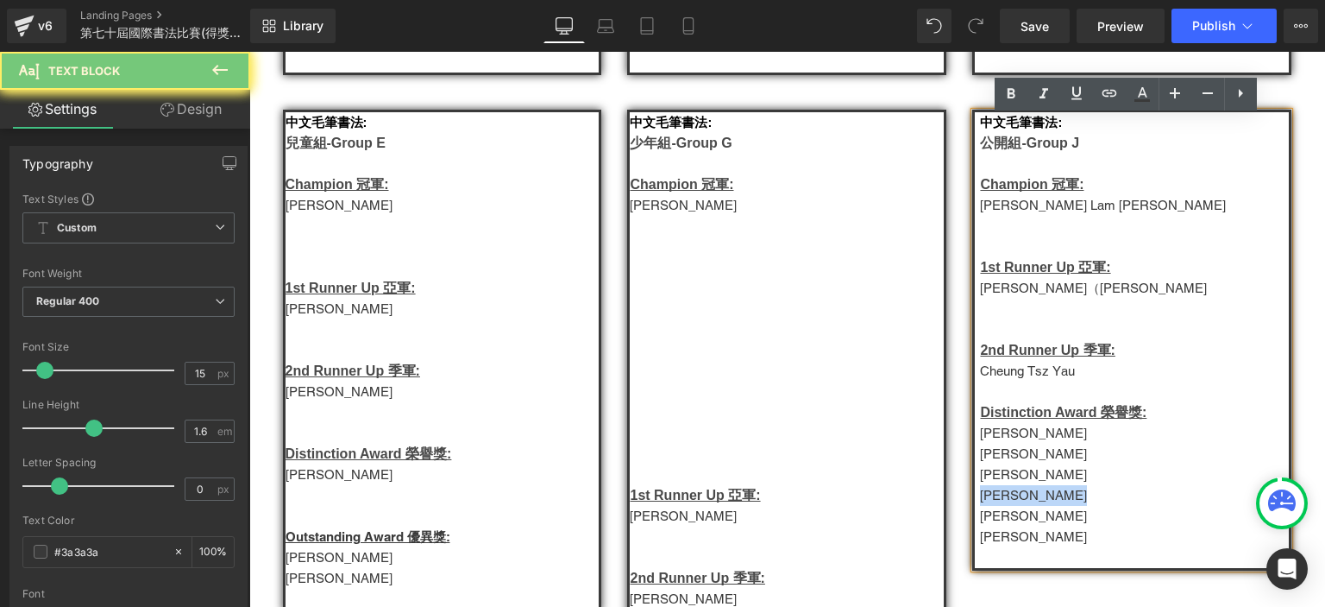
click at [1003, 505] on p "莫俊逸" at bounding box center [1134, 495] width 309 height 21
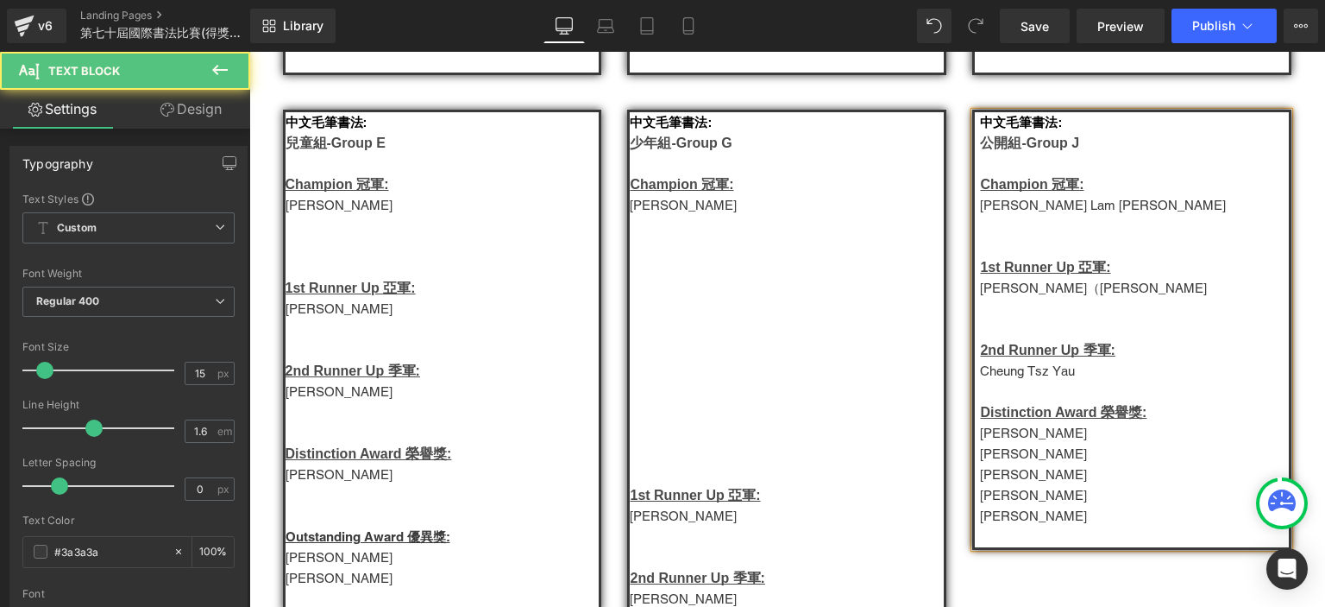
click at [1011, 381] on p "Cheung Tsz Yau" at bounding box center [1134, 371] width 309 height 21
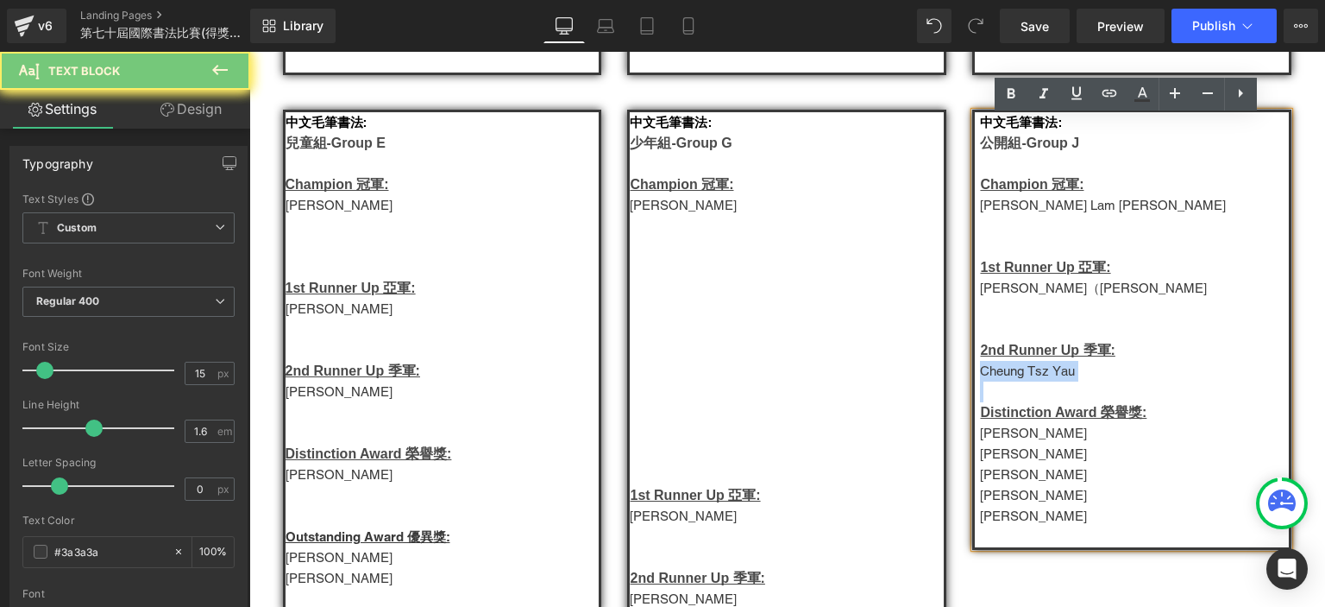
click at [1011, 381] on p "Cheung Tsz Yau" at bounding box center [1134, 371] width 309 height 21
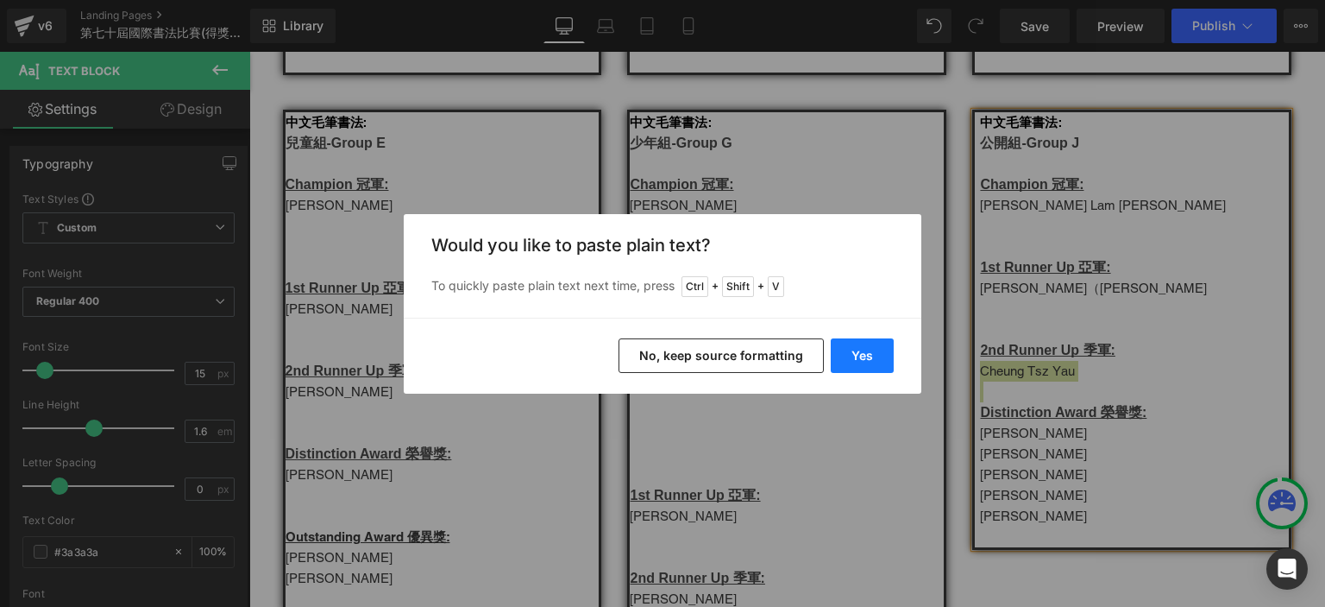
click at [878, 369] on button "Yes" at bounding box center [862, 355] width 63 height 35
drag, startPoint x: 1128, startPoint y: 421, endPoint x: 878, endPoint y: 369, distance: 254.7
click at [878, 361] on p at bounding box center [787, 350] width 314 height 21
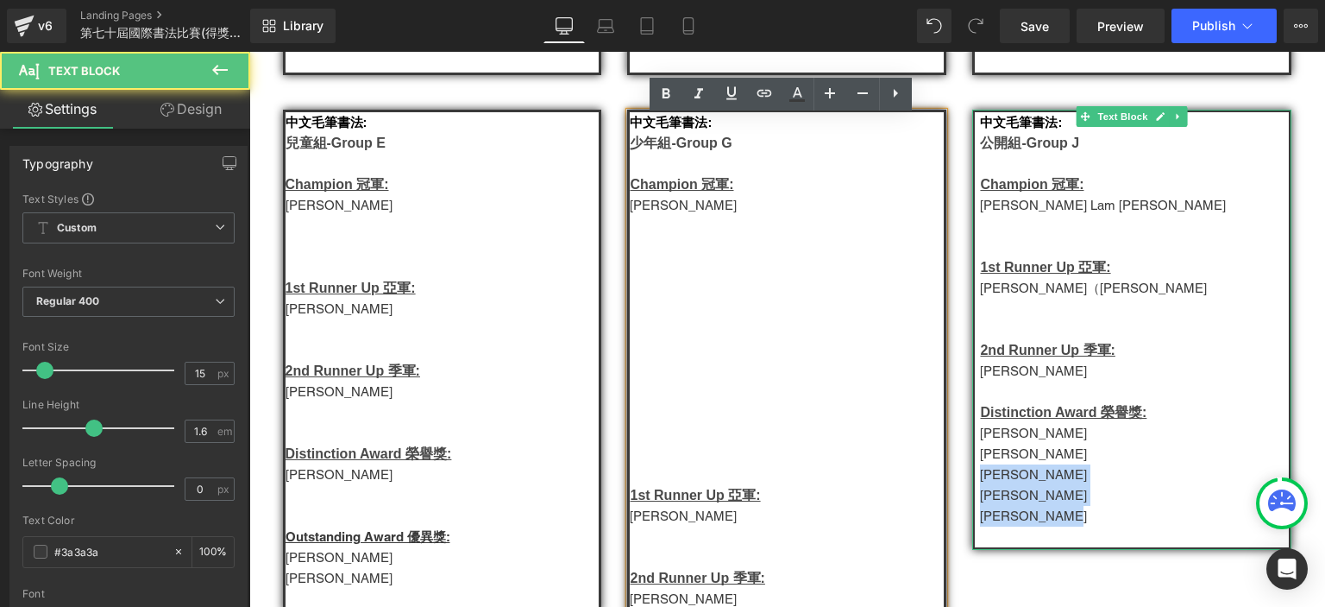
drag, startPoint x: 1068, startPoint y: 527, endPoint x: 974, endPoint y: 484, distance: 103.5
click at [974, 484] on div "中文毛筆書法: 公開組-Group J Champion 冠軍: Angel Lam 林芷欣  1st Runner Up 亞軍: Felix Chan …" at bounding box center [1131, 330] width 319 height 440
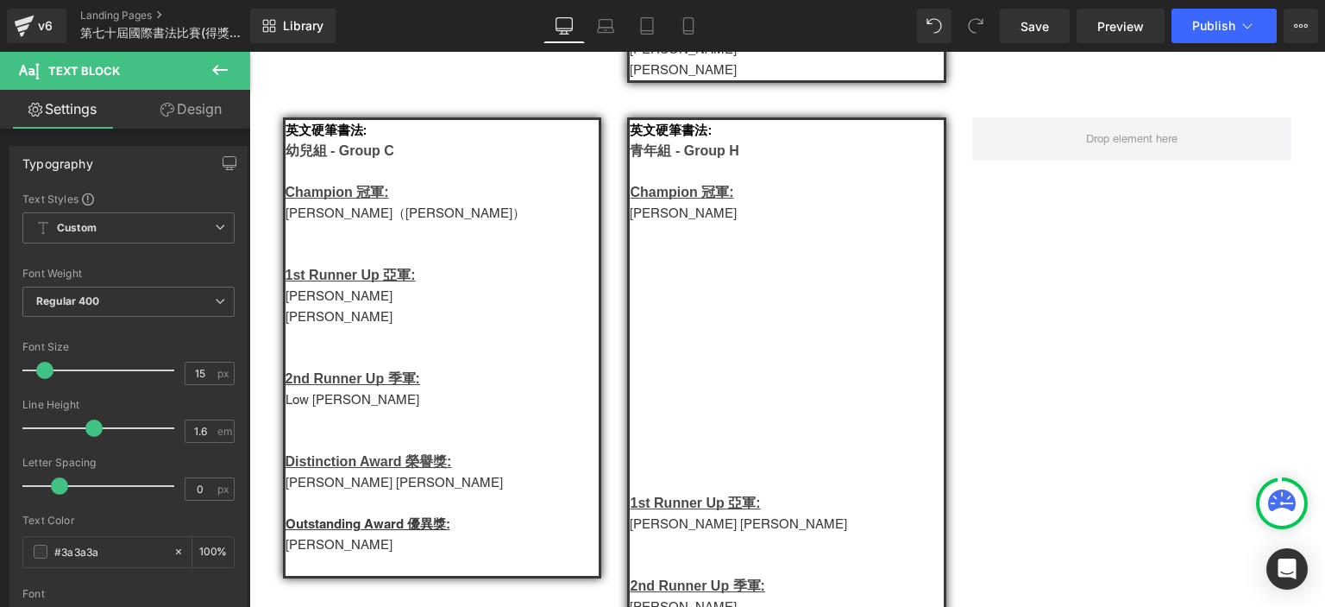
scroll to position [1516, 0]
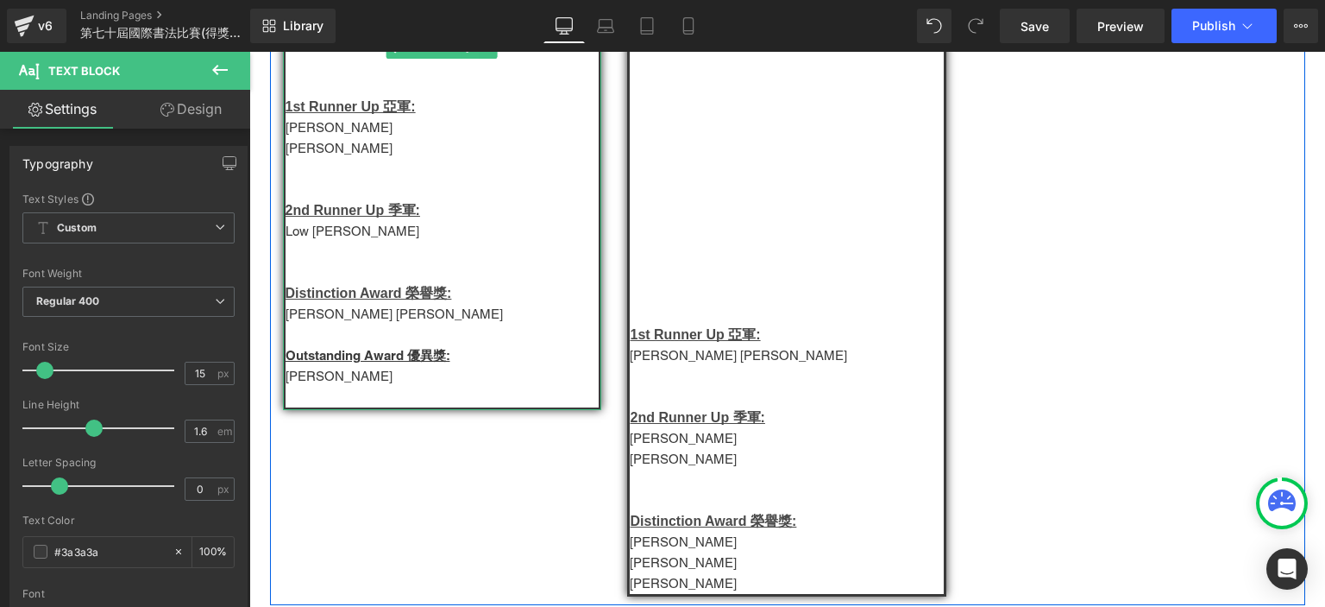
click at [307, 387] on p "林妤婕" at bounding box center [443, 376] width 314 height 21
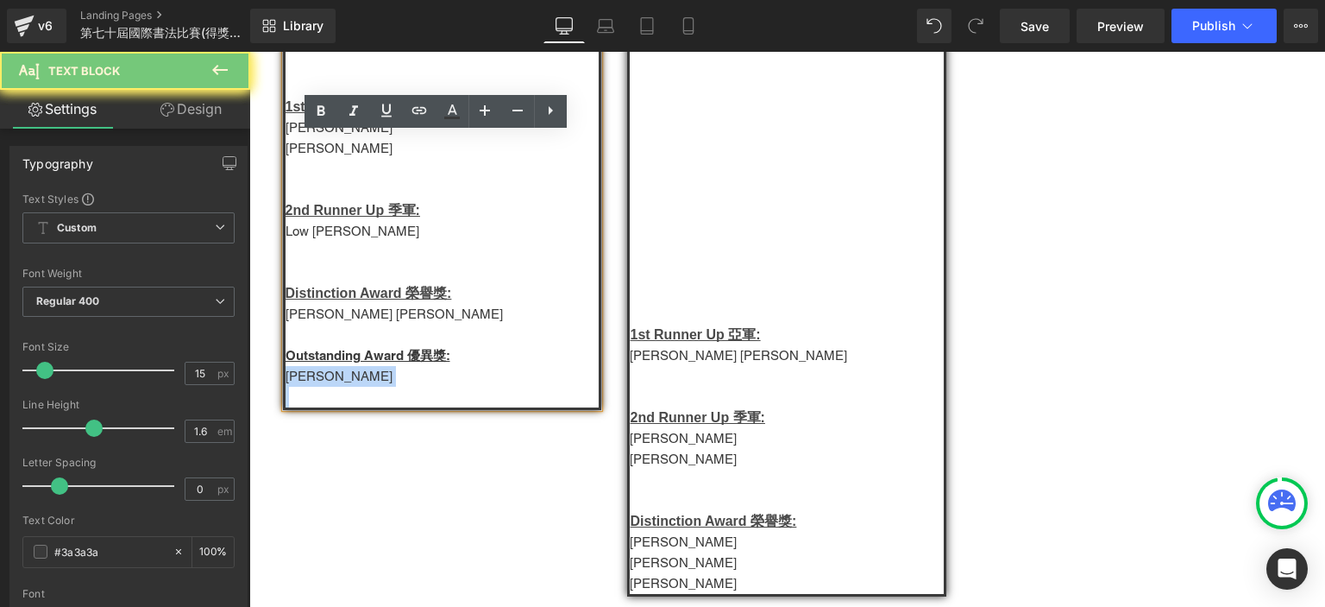
click at [307, 387] on p "林妤婕" at bounding box center [443, 376] width 314 height 21
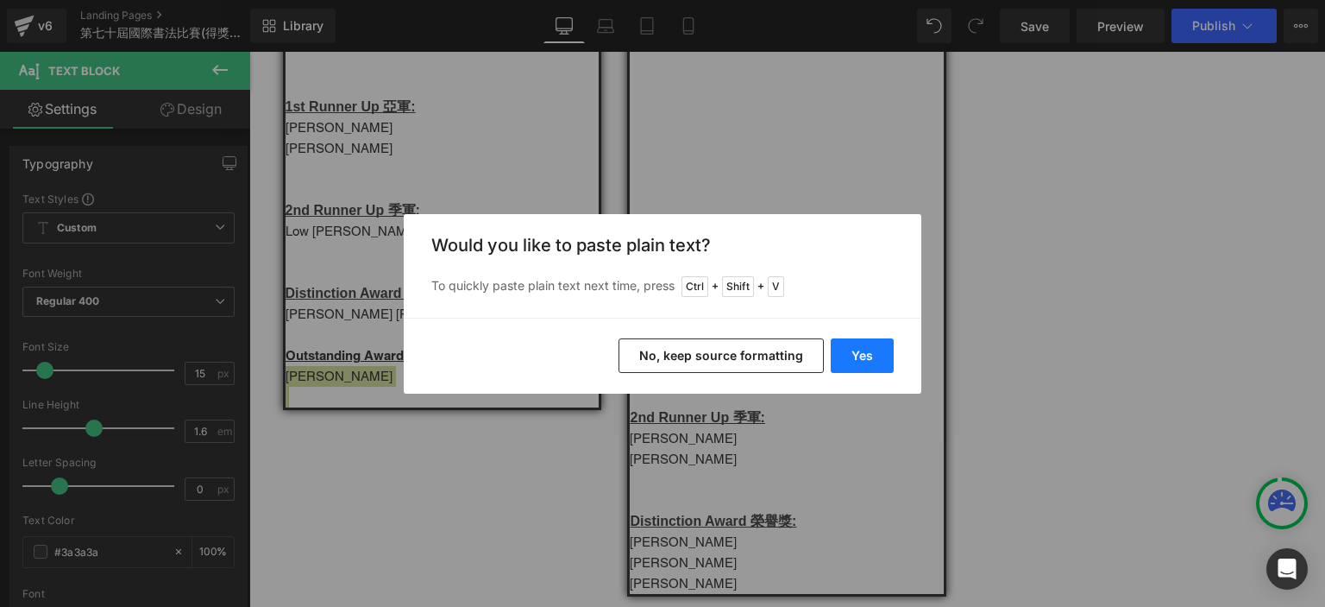
click at [869, 356] on button "Yes" at bounding box center [862, 355] width 63 height 35
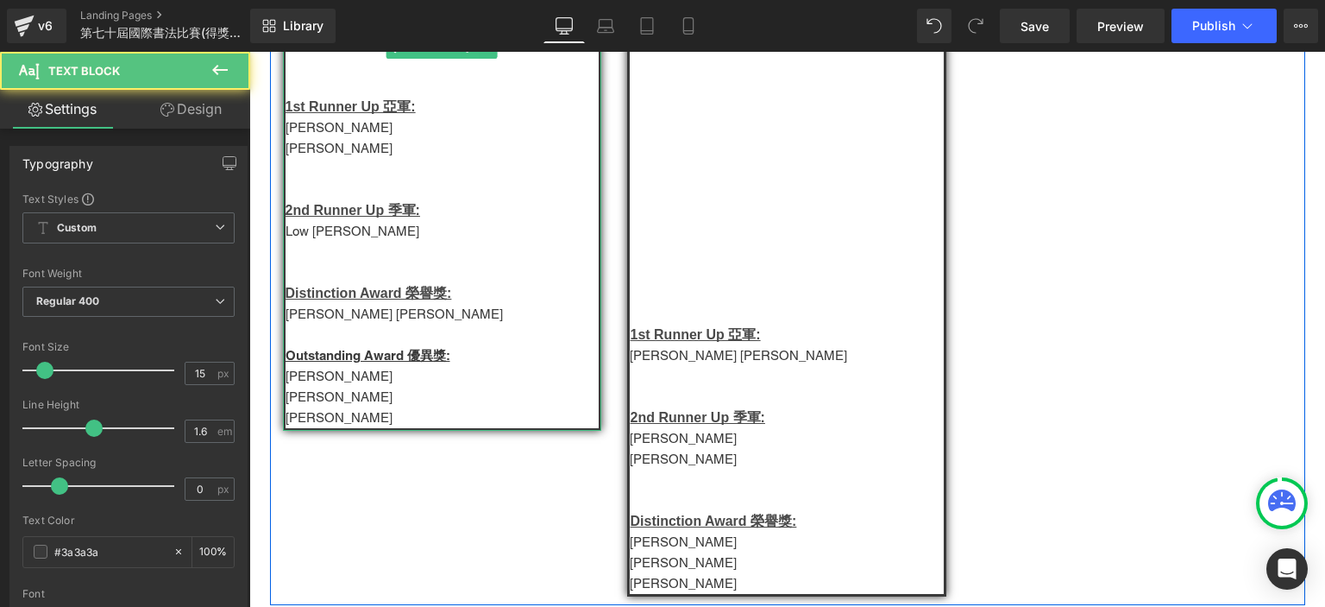
click at [330, 428] on p "Yau Chun Lok" at bounding box center [443, 417] width 314 height 21
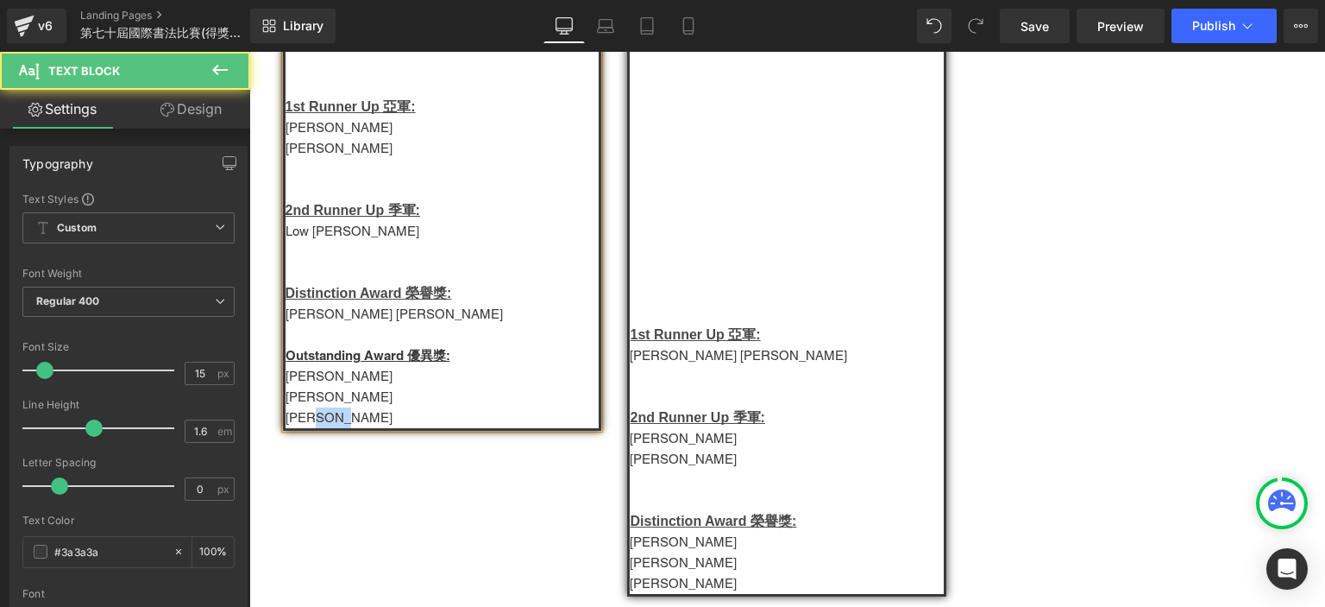
click at [330, 428] on p "Yau Chun Lok" at bounding box center [443, 417] width 314 height 21
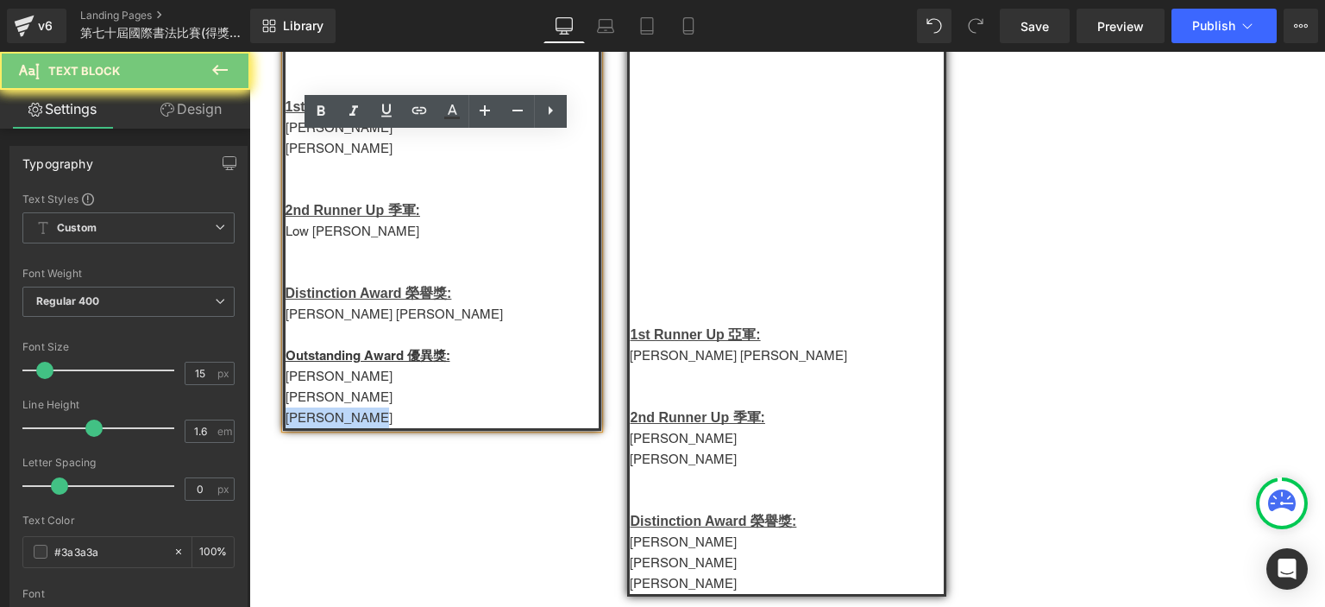
click at [330, 428] on p "Yau Chun Lok" at bounding box center [443, 417] width 314 height 21
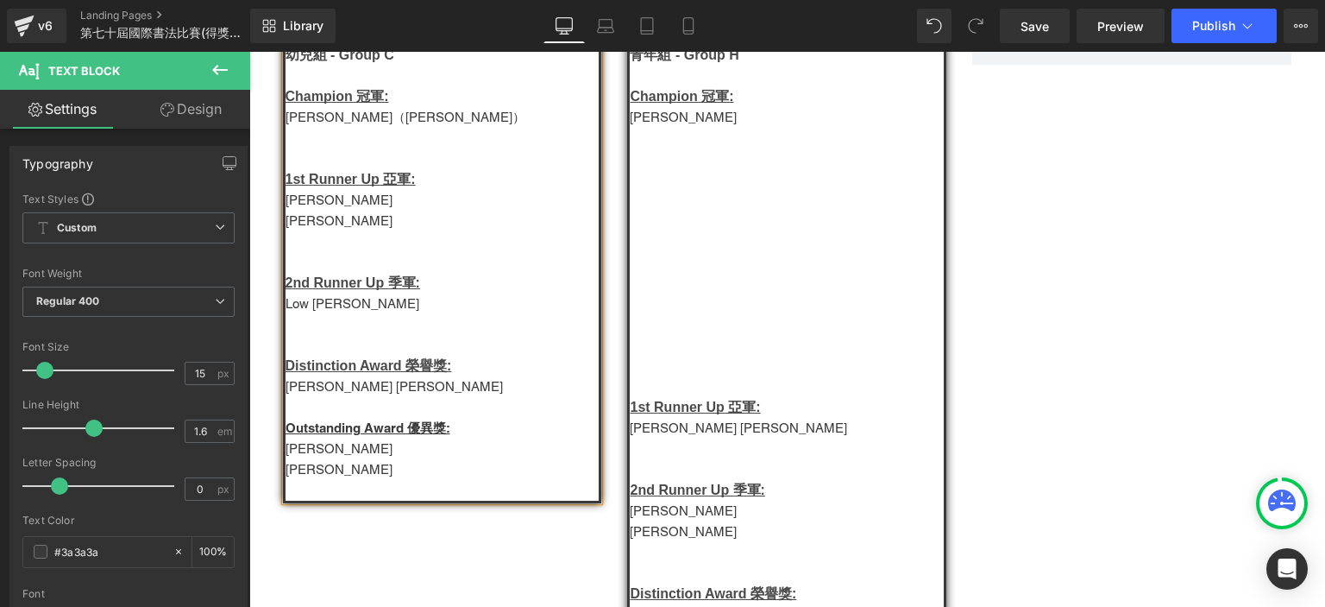
scroll to position [1443, 0]
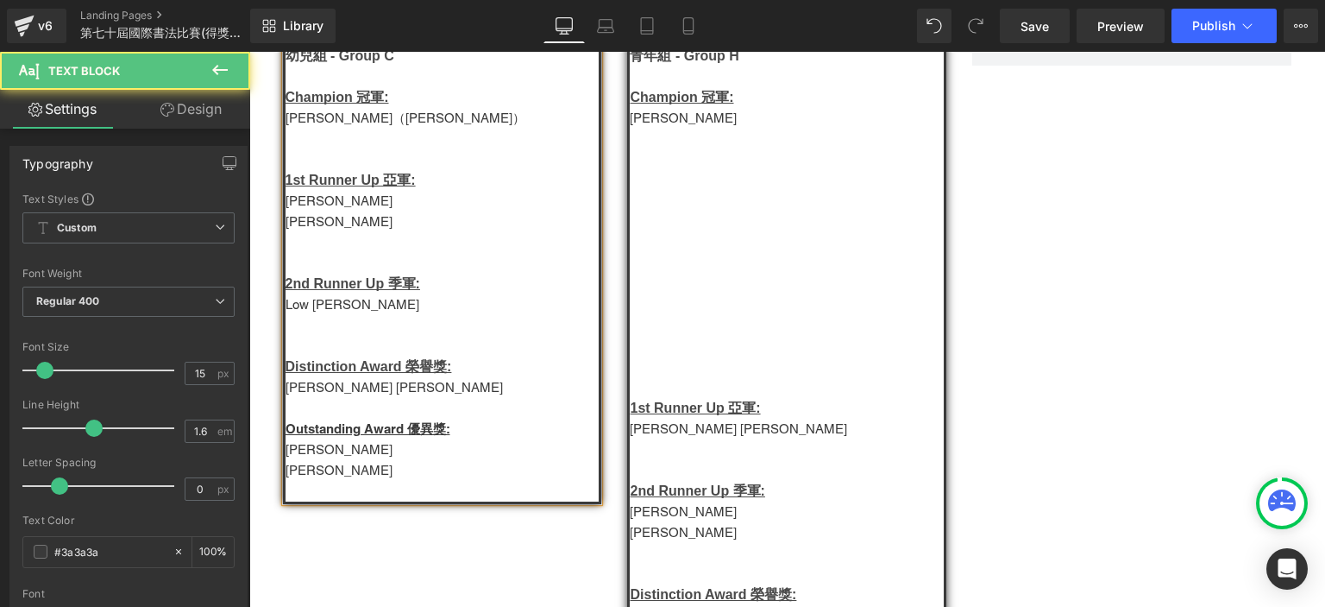
click at [348, 129] on p "Owen Yeh（葉昊瑋）" at bounding box center [443, 118] width 314 height 21
drag, startPoint x: 326, startPoint y: 245, endPoint x: 290, endPoint y: 227, distance: 40.5
click at [290, 227] on div "英文硬筆書法: 幼兒組 - Group C Champion 冠軍: 王昊瑋 1st Runner Up 亞軍: Peng Yu An 徐雅寧 2nd Run…" at bounding box center [442, 262] width 319 height 481
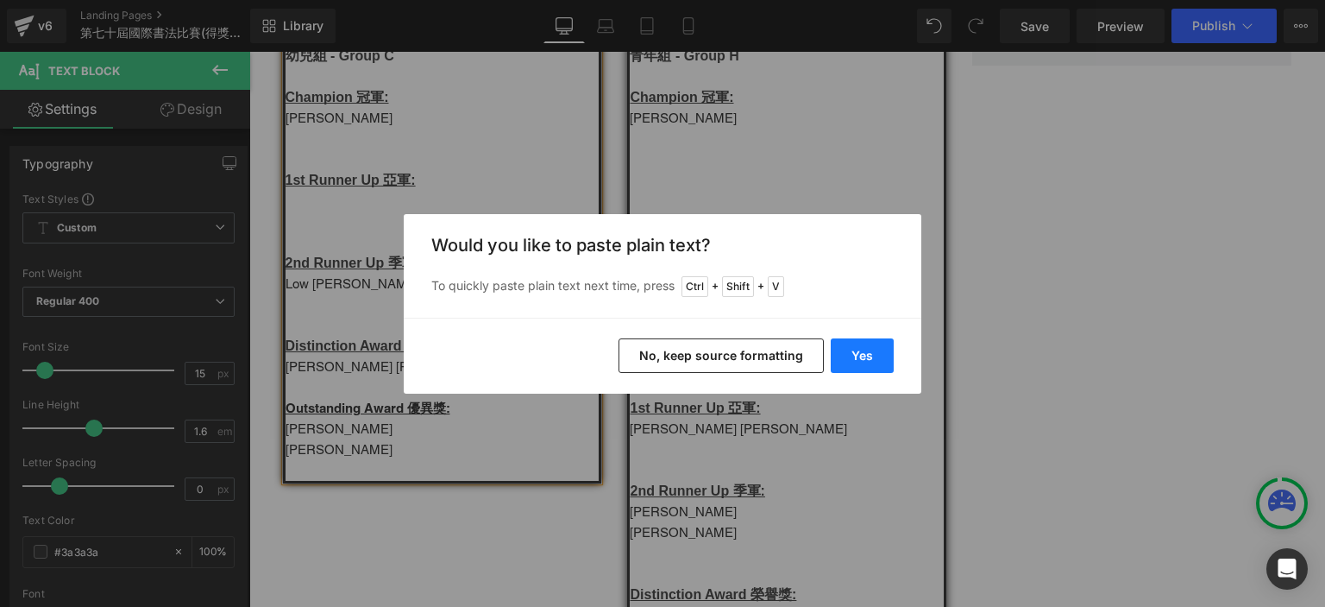
click at [863, 348] on button "Yes" at bounding box center [862, 355] width 63 height 35
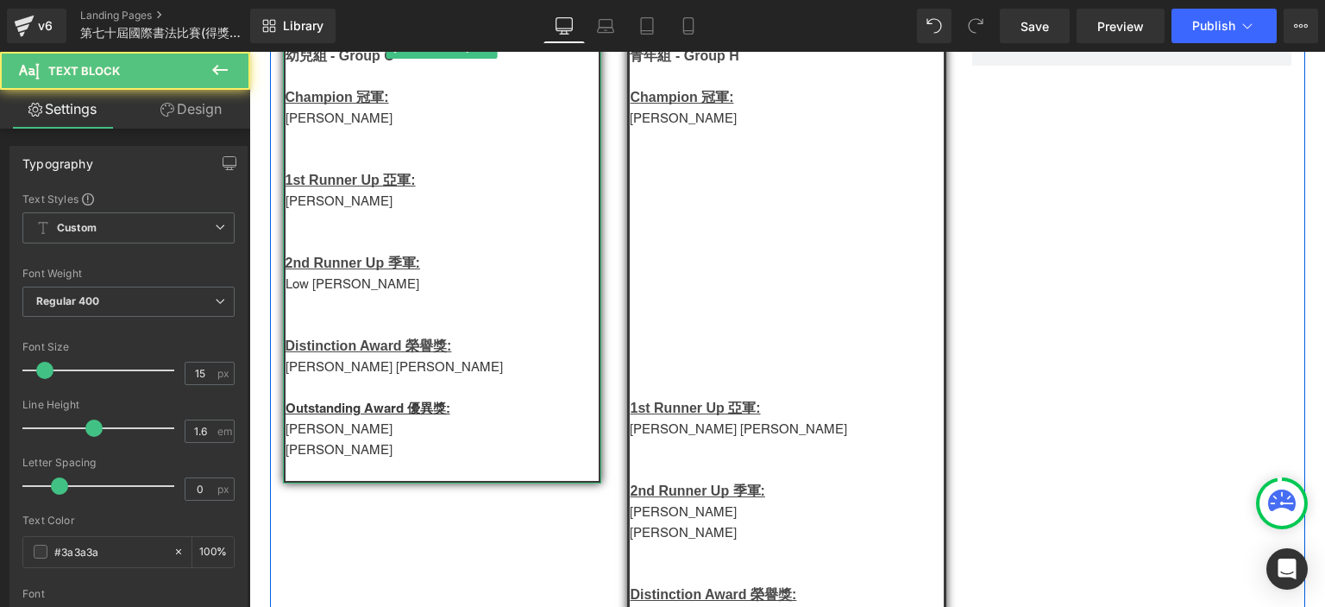
click at [311, 129] on p "王昊瑋" at bounding box center [443, 118] width 314 height 21
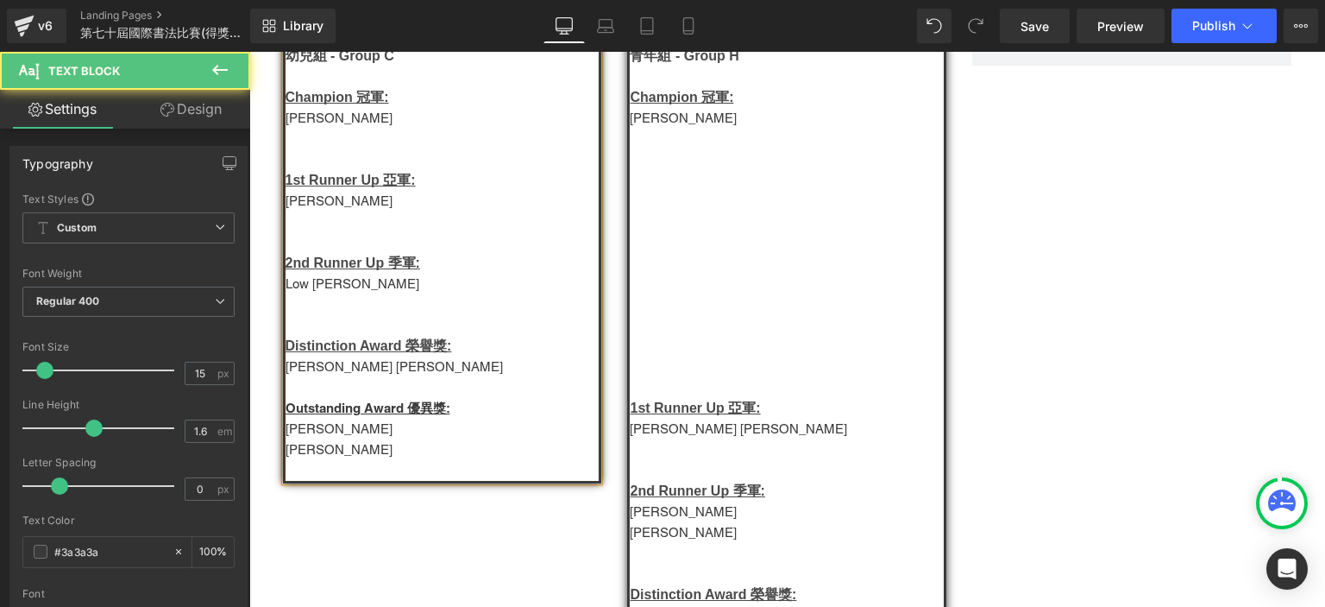
click at [305, 294] on p "Low Wei Jie" at bounding box center [443, 284] width 314 height 21
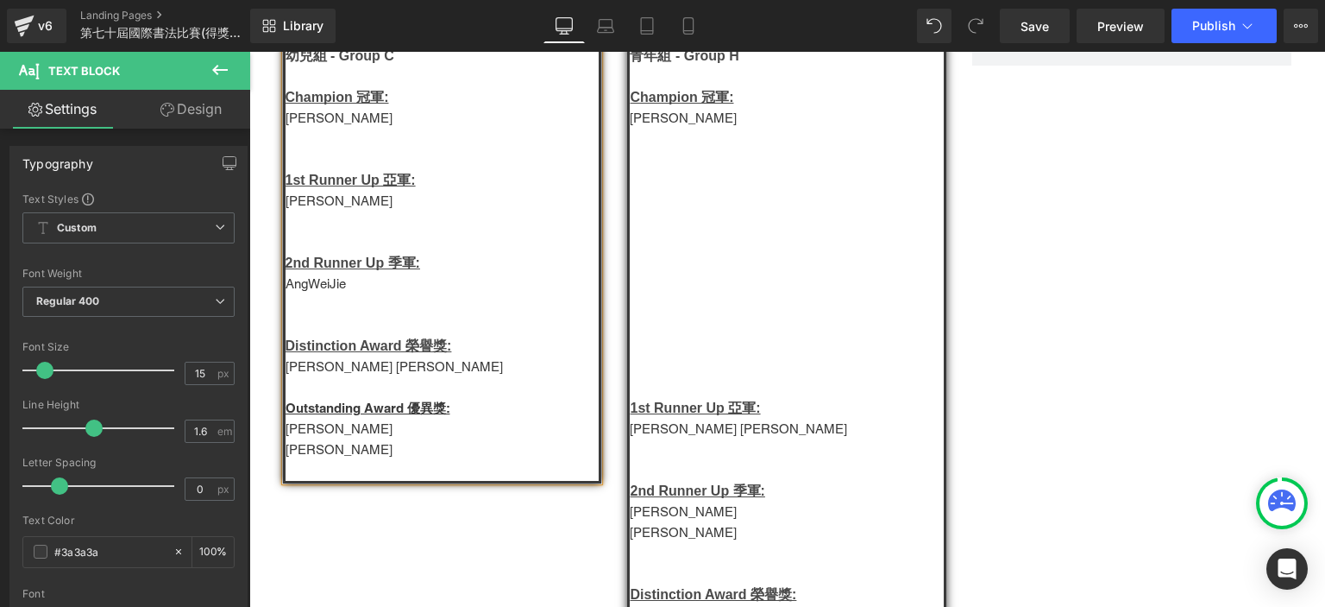
click at [360, 377] on p "Kayden Tan 陳俊皓" at bounding box center [443, 366] width 314 height 21
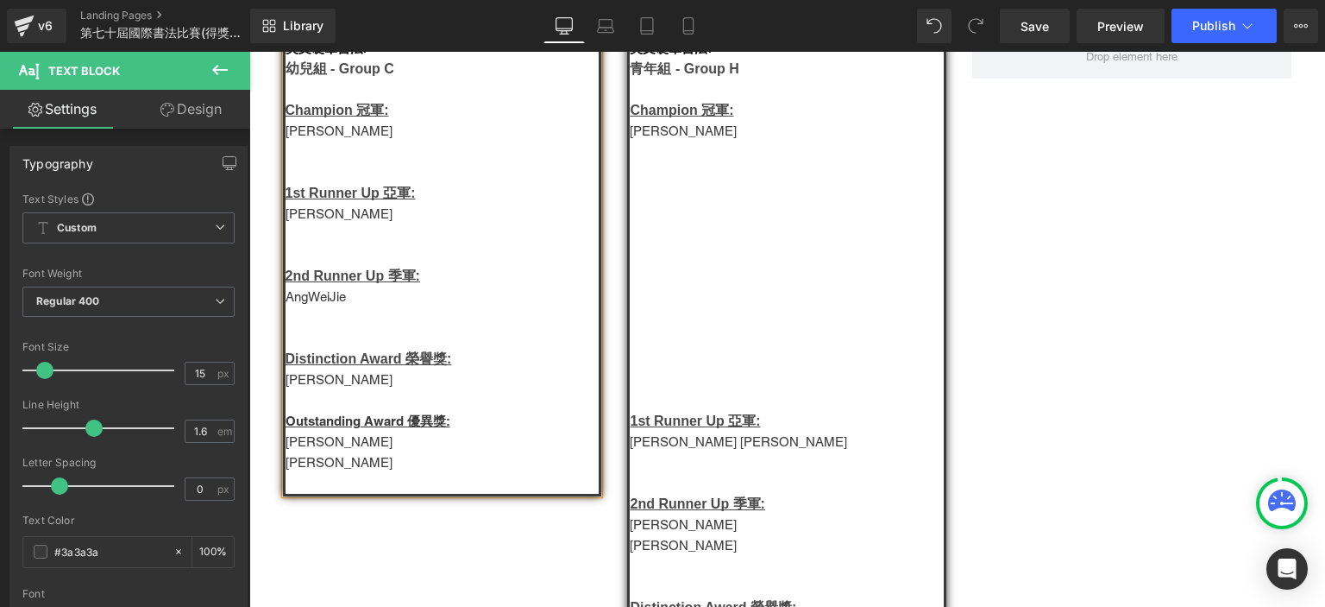
scroll to position [1761, 0]
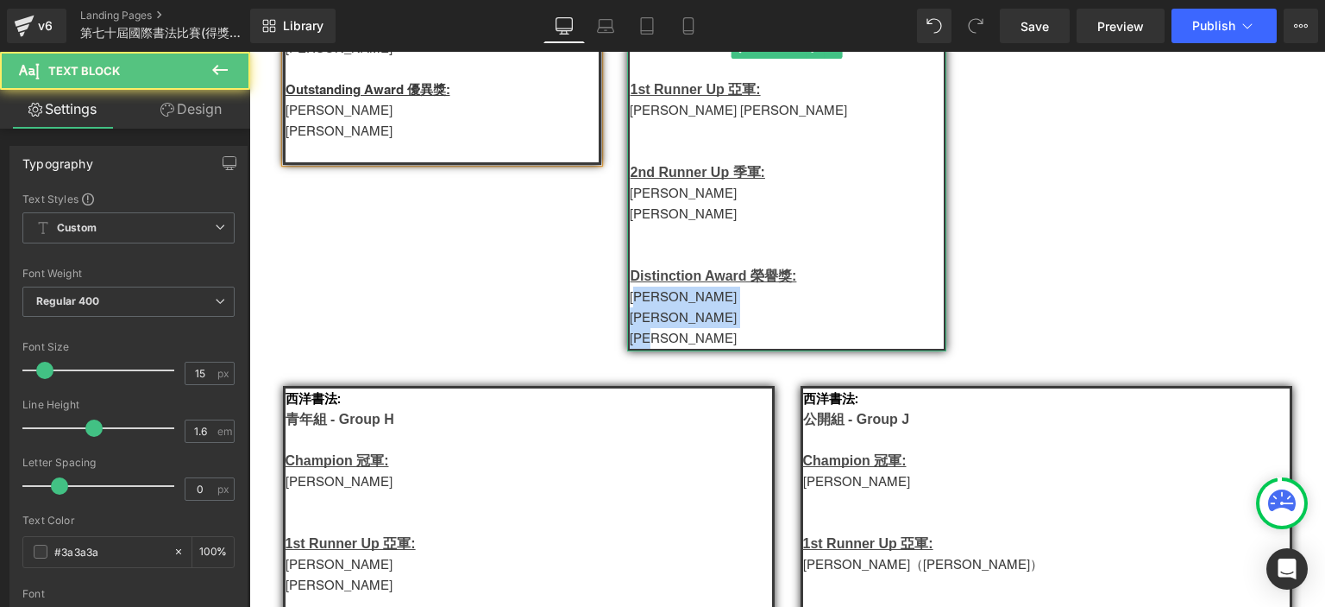
drag, startPoint x: 677, startPoint y: 368, endPoint x: 639, endPoint y: 332, distance: 52.5
click at [639, 332] on div "英文硬筆書法: 青年組 - Group H Champion 冠軍: Zimo Ma 1st Runner Up 亞軍: Lim Wei Ting 林瑋婷 …" at bounding box center [786, 27] width 319 height 647
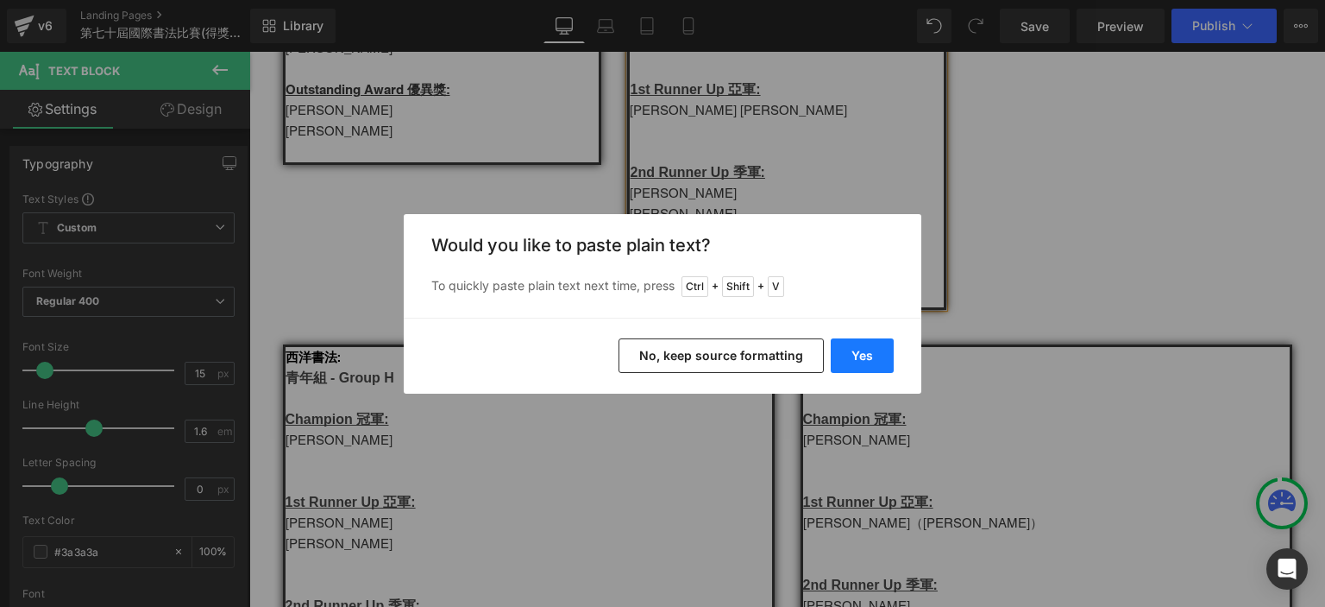
click at [882, 362] on button "Yes" at bounding box center [862, 355] width 63 height 35
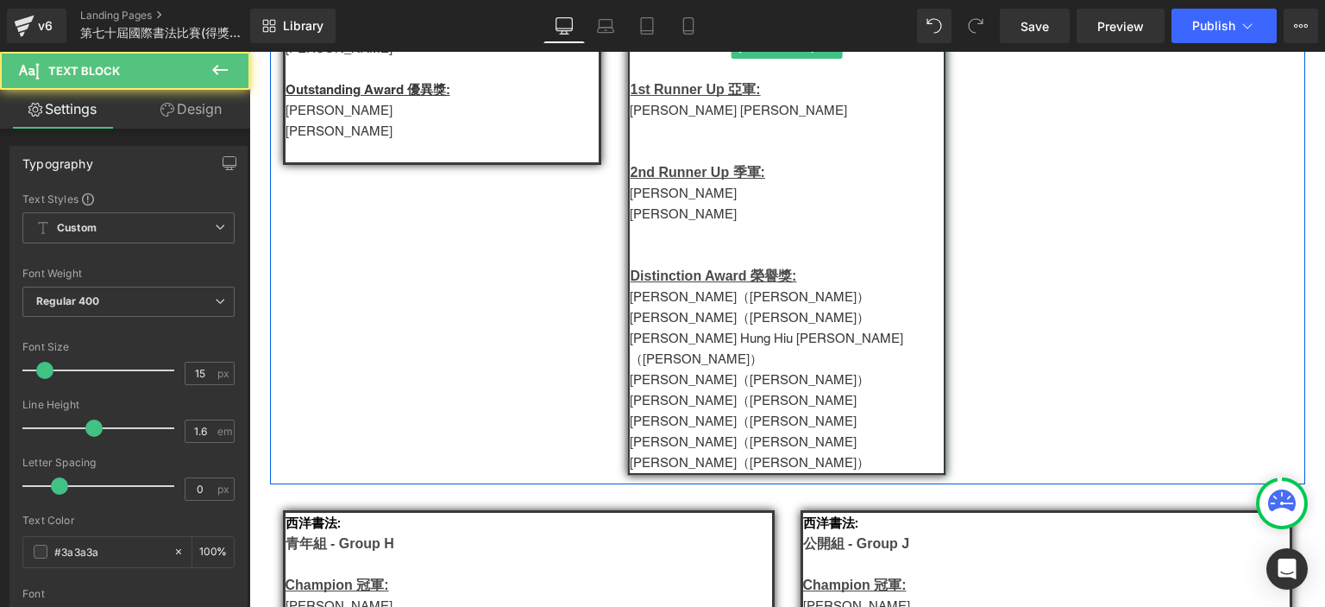
click at [702, 121] on p "Lim Wei Ting 林瑋婷" at bounding box center [787, 110] width 314 height 21
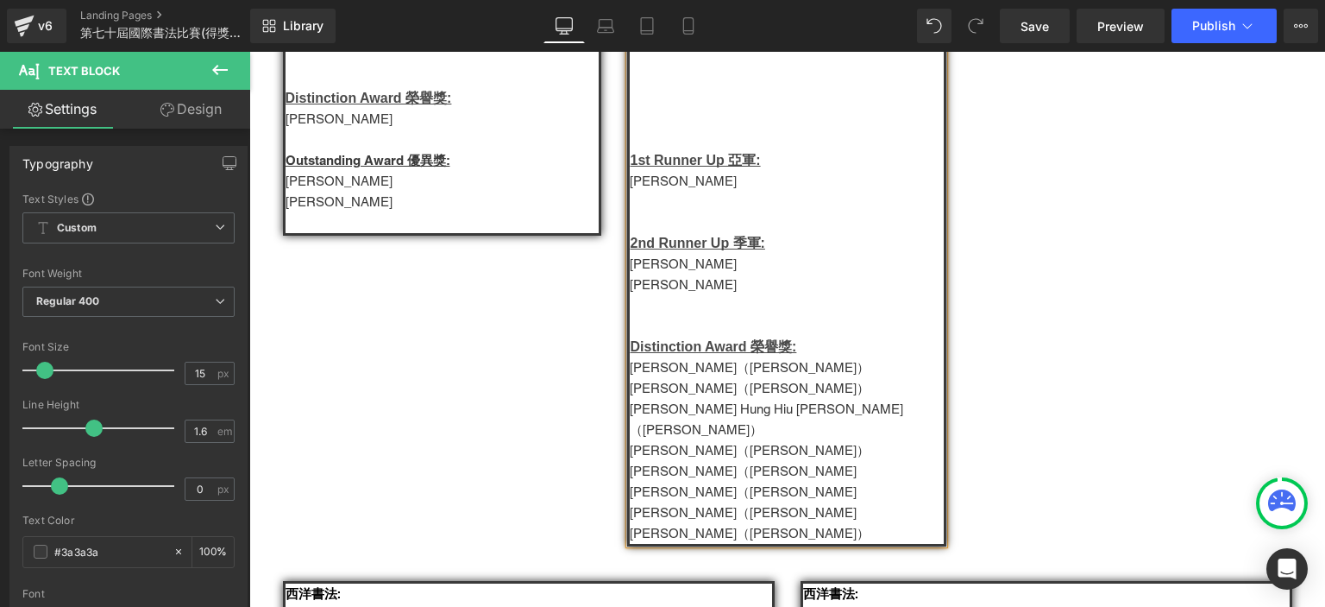
scroll to position [1759, 0]
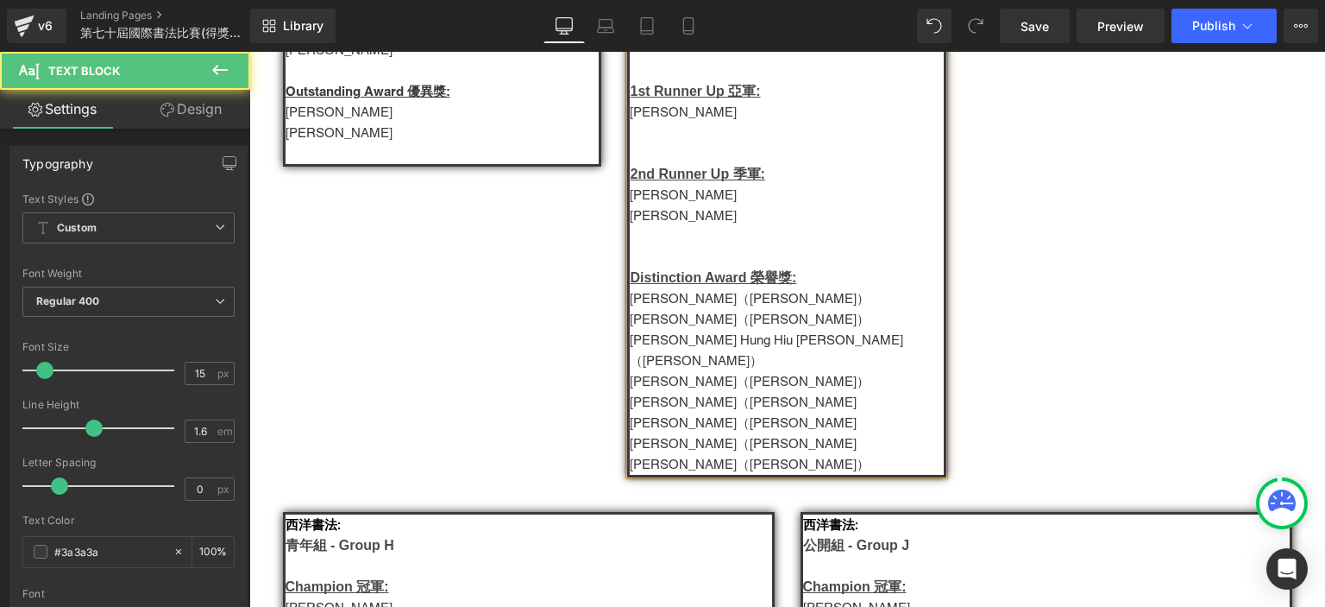
click at [752, 309] on p "Renee Yick Ka Man（易嘉雯）" at bounding box center [787, 298] width 314 height 21
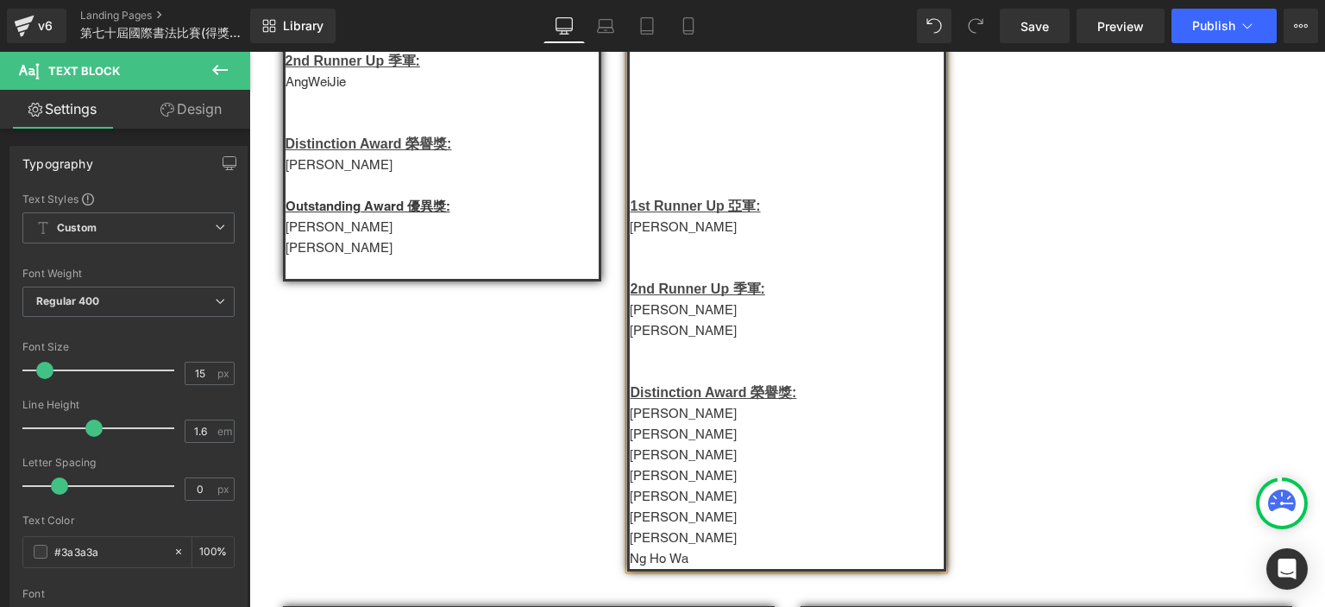
scroll to position [1639, 0]
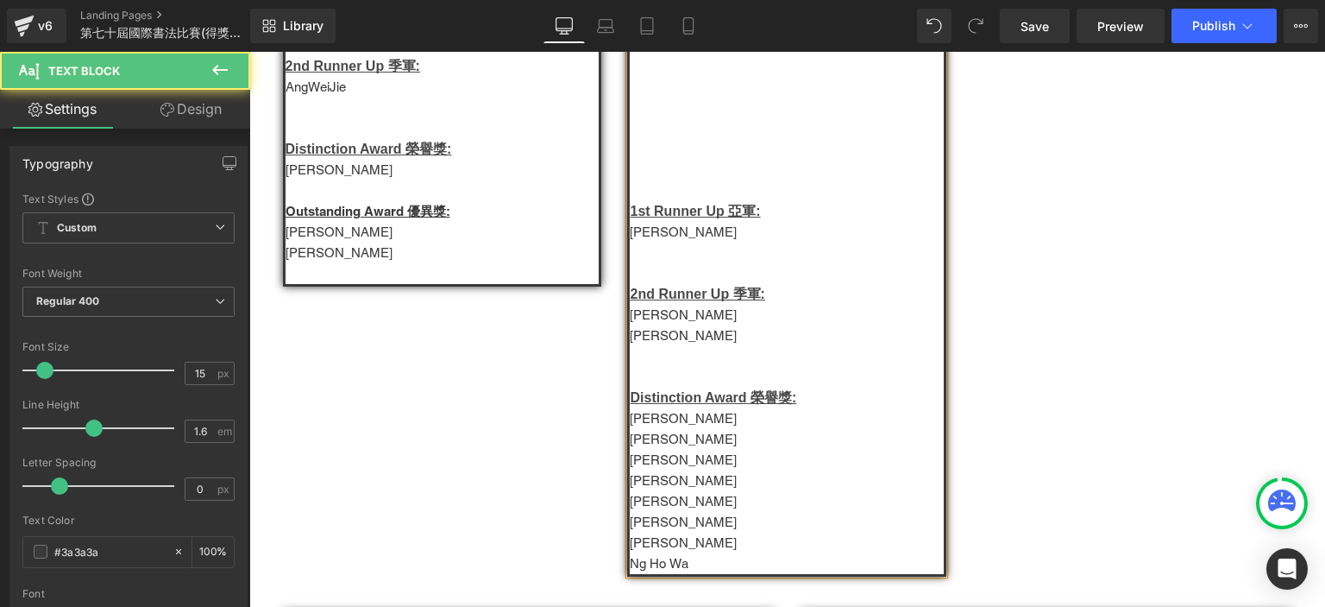
click at [630, 242] on p "L林瑋婷" at bounding box center [787, 232] width 314 height 21
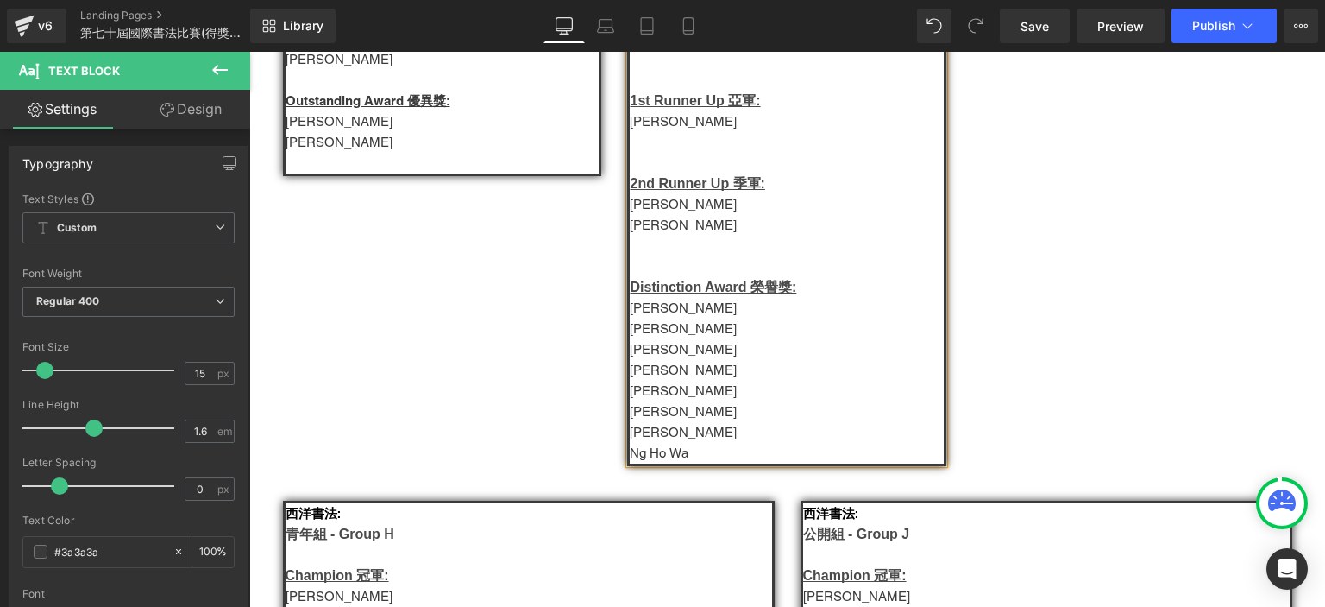
scroll to position [1754, 0]
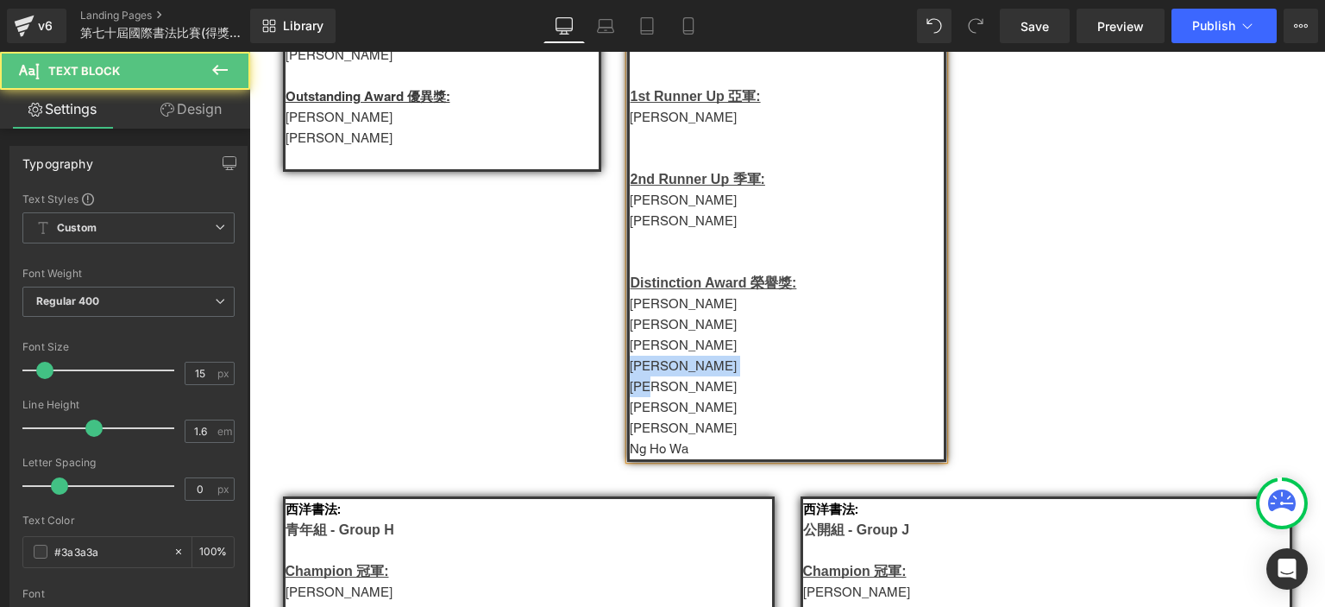
drag, startPoint x: 670, startPoint y: 425, endPoint x: 622, endPoint y: 404, distance: 52.1
click at [627, 404] on div "英文硬筆書法: 青年組 - Group H Champion 冠軍: Zimo Ma 1st Runner Up 亞軍: 林瑋浩 2nd Runner Up…" at bounding box center [786, 86] width 319 height 751
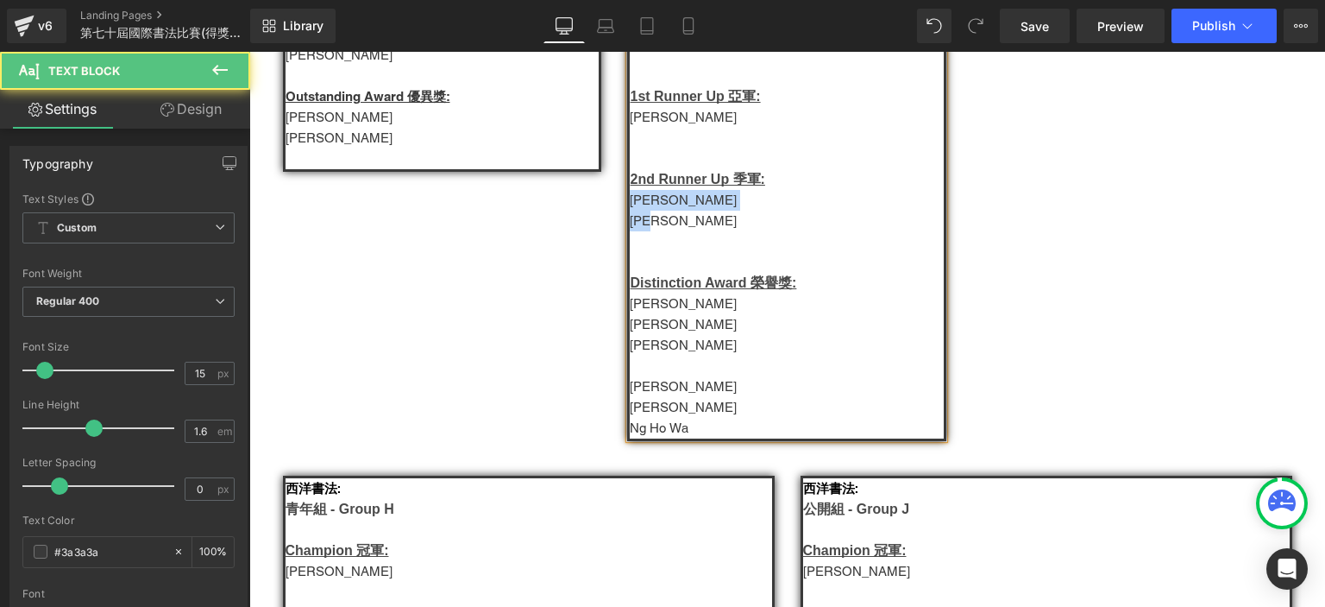
drag, startPoint x: 670, startPoint y: 255, endPoint x: 627, endPoint y: 239, distance: 45.0
click at [627, 239] on div "英文硬筆書法: 青年組 - Group H Champion 冠軍: Zimo Ma 1st Runner Up 亞軍: 林瑋浩 2nd Runner Up…" at bounding box center [786, 76] width 319 height 730
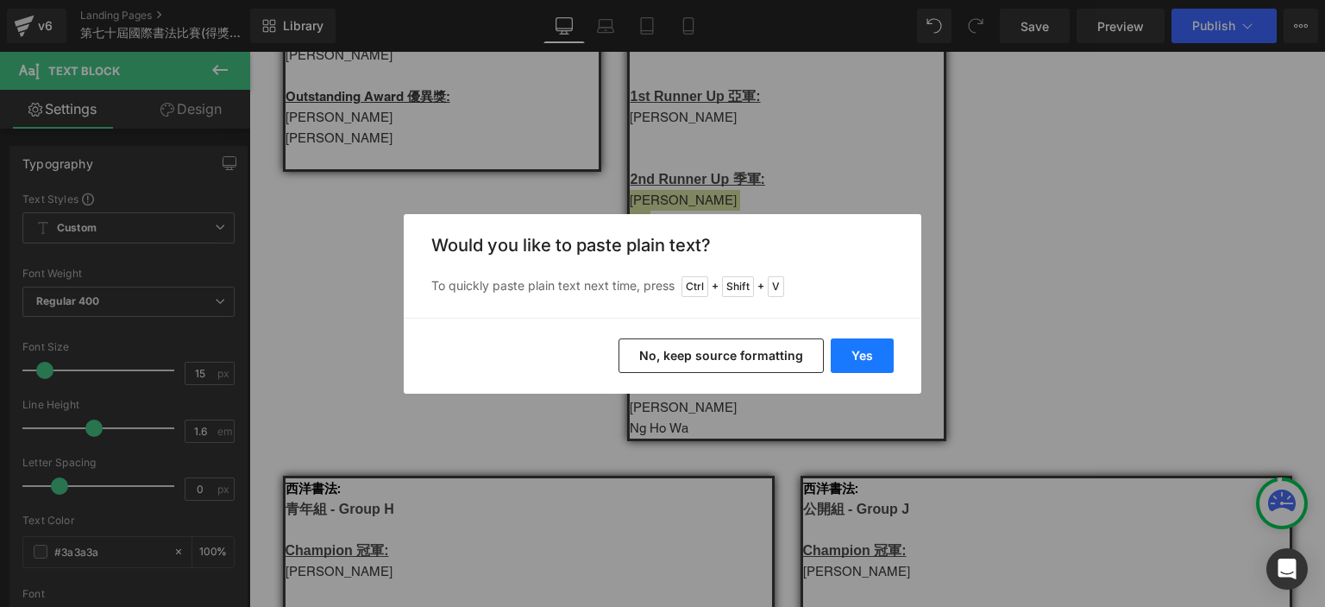
click at [845, 351] on button "Yes" at bounding box center [862, 355] width 63 height 35
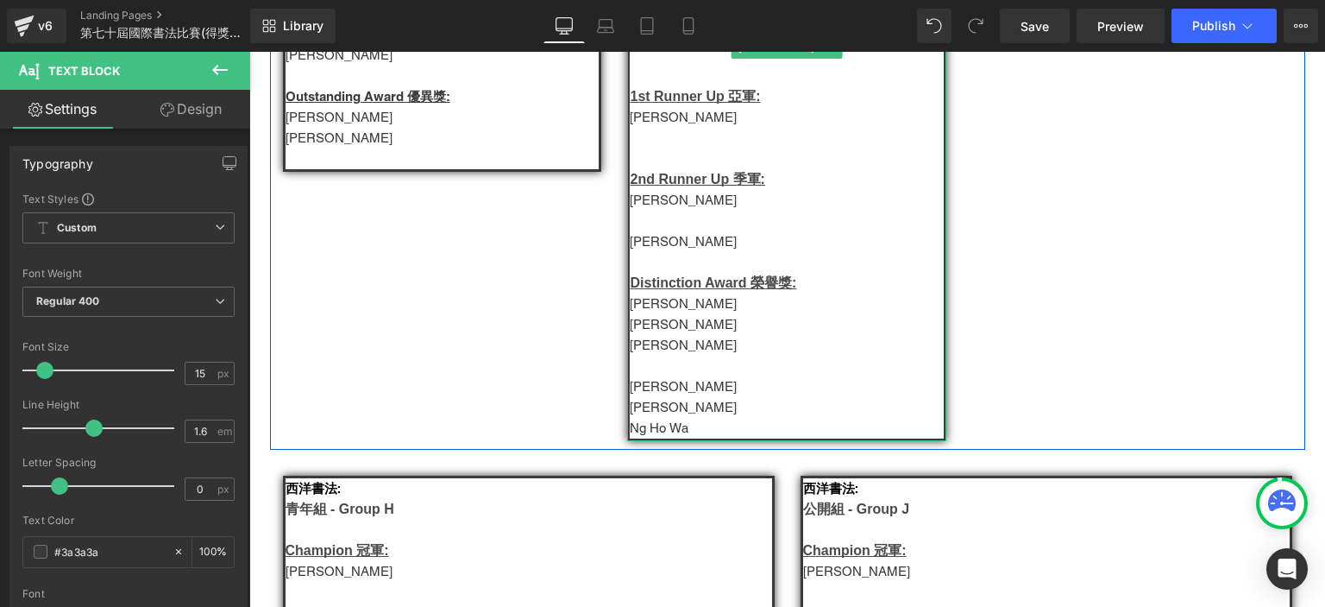
click at [642, 252] on p "霍穎琪" at bounding box center [787, 241] width 314 height 21
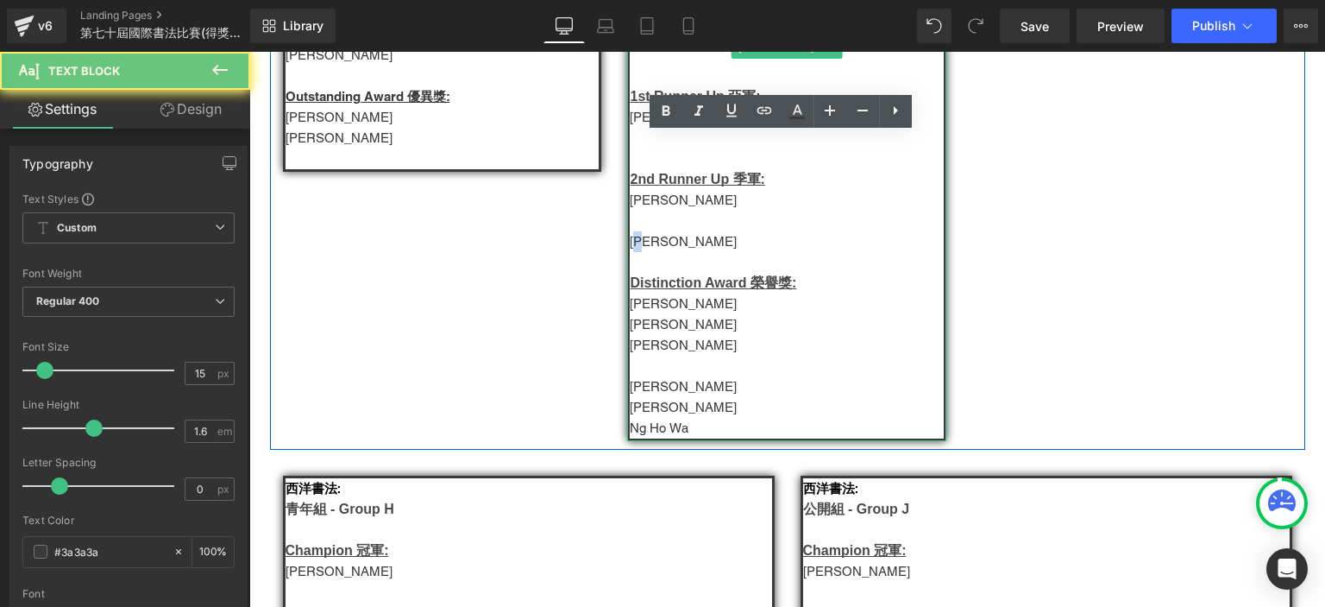
click at [642, 252] on p "霍穎琪" at bounding box center [787, 241] width 314 height 21
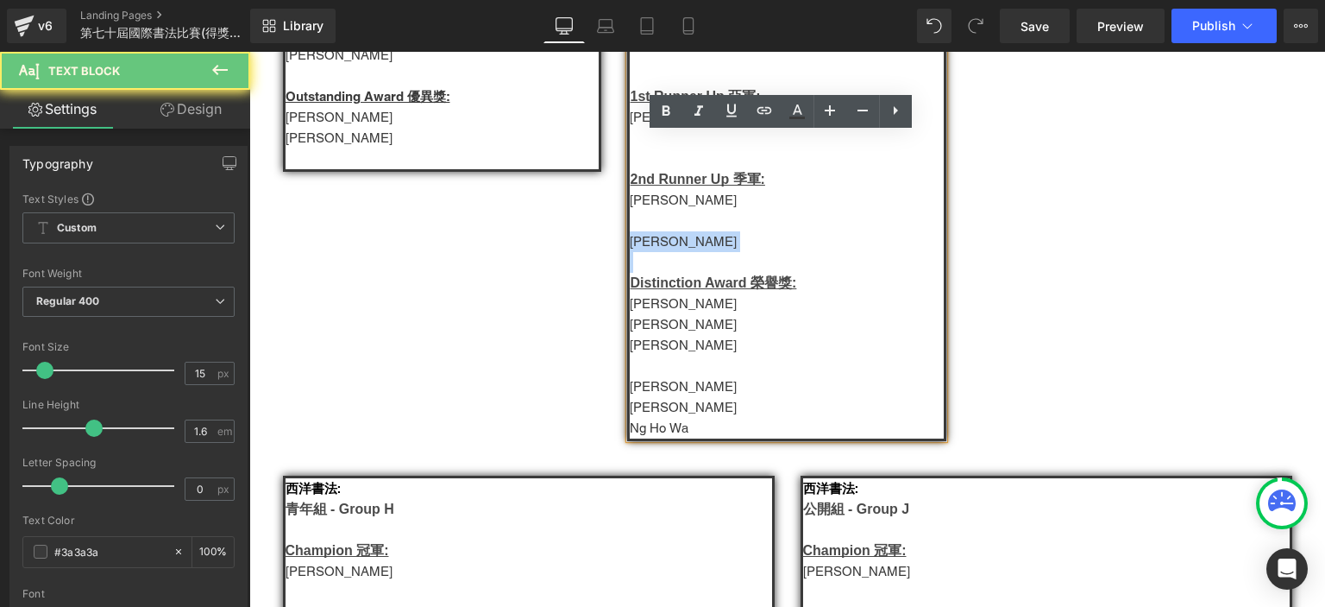
click at [642, 252] on p "霍穎琪" at bounding box center [787, 241] width 314 height 21
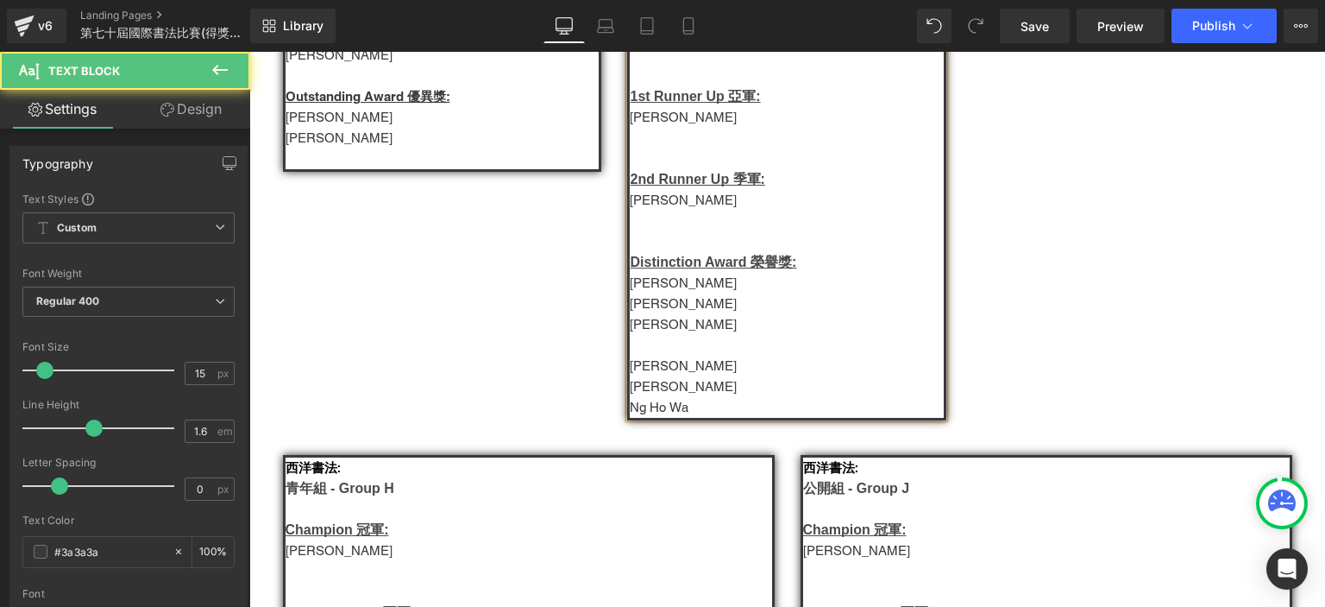
click at [664, 355] on p at bounding box center [787, 345] width 314 height 21
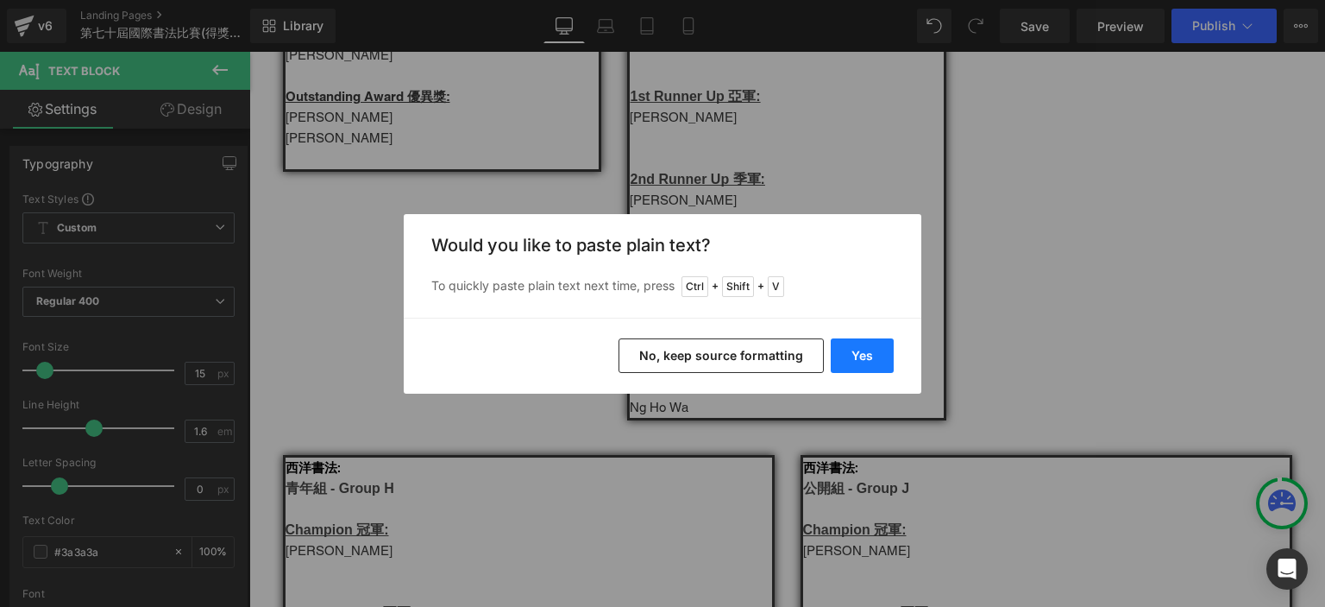
click at [863, 338] on button "Yes" at bounding box center [862, 355] width 63 height 35
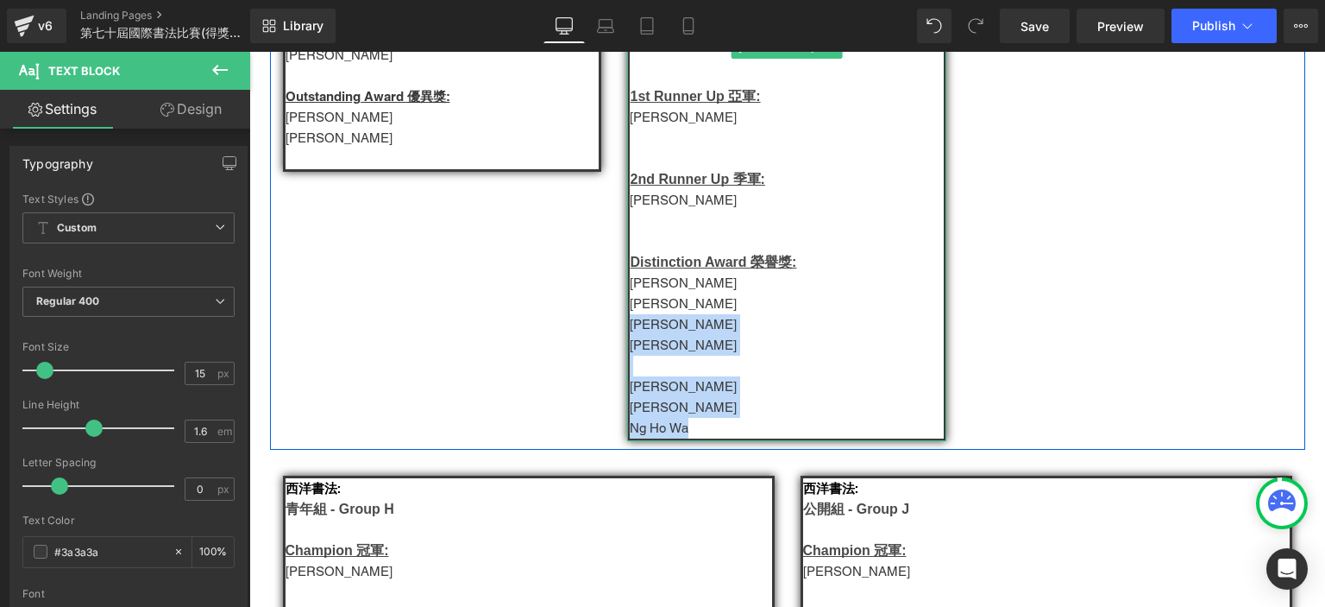
drag, startPoint x: 695, startPoint y: 462, endPoint x: 626, endPoint y: 360, distance: 122.5
click at [627, 360] on div "英文硬筆書法: 青年組 - Group H Champion 冠軍: Zimo Ma 1st Runner Up 亞軍: 林瑋浩 2nd Runner Up…" at bounding box center [786, 76] width 319 height 730
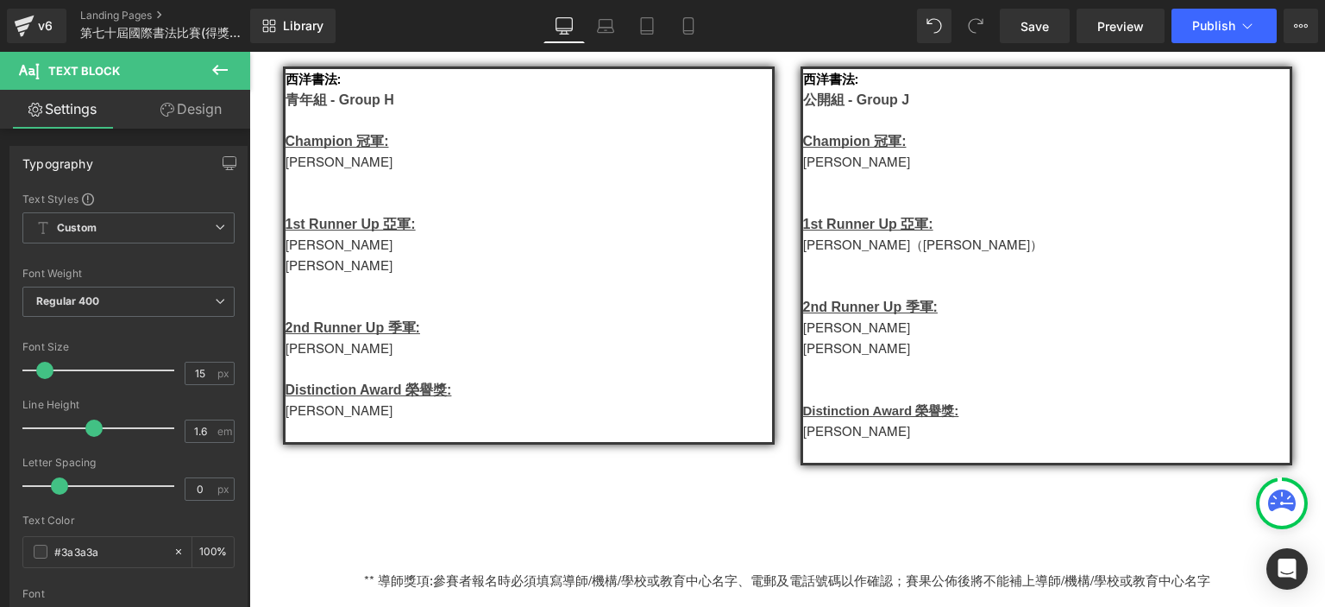
scroll to position [2059, 0]
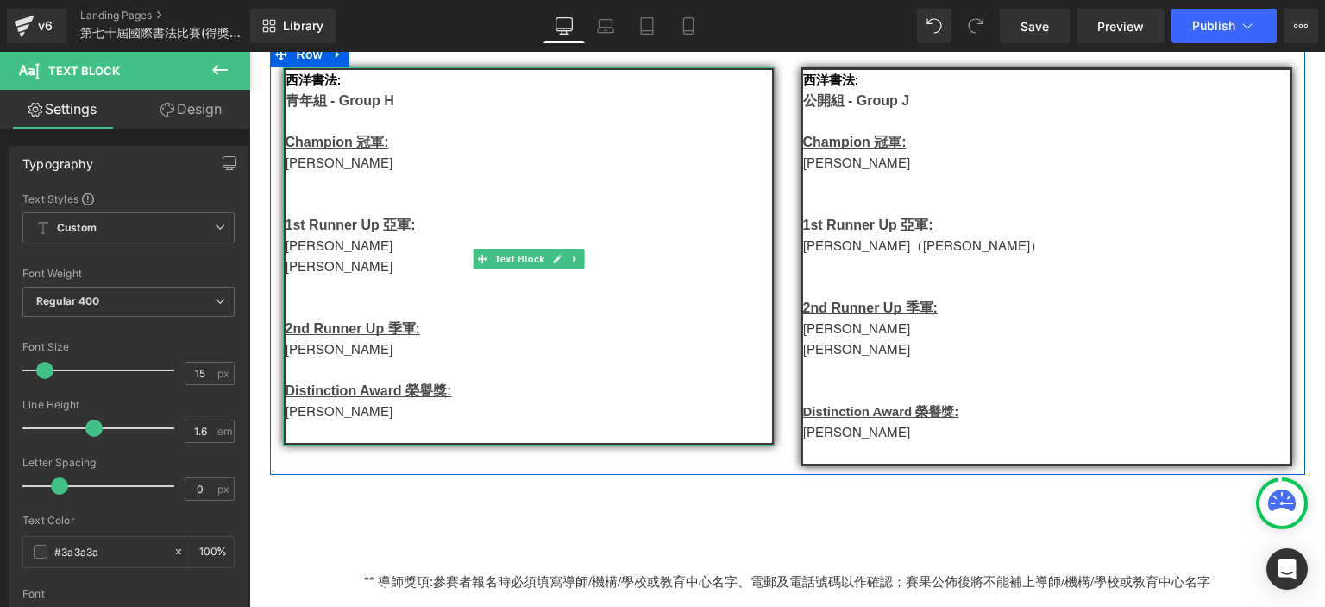
click at [340, 443] on p at bounding box center [529, 432] width 487 height 21
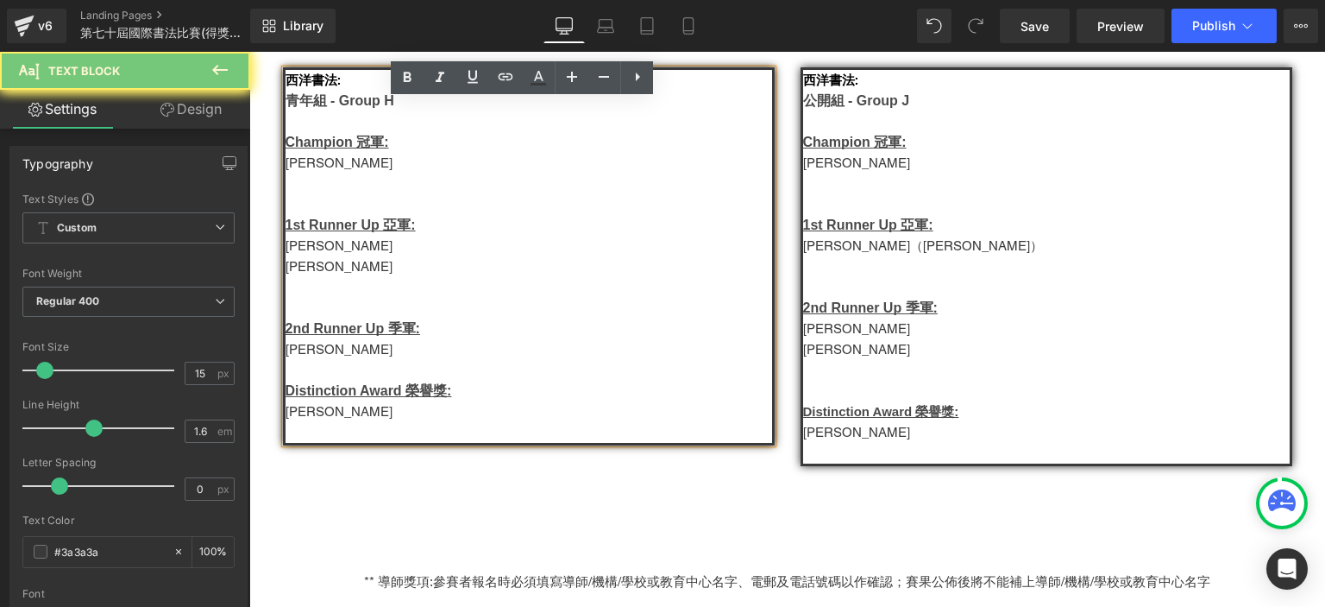
click at [340, 443] on p at bounding box center [529, 432] width 487 height 21
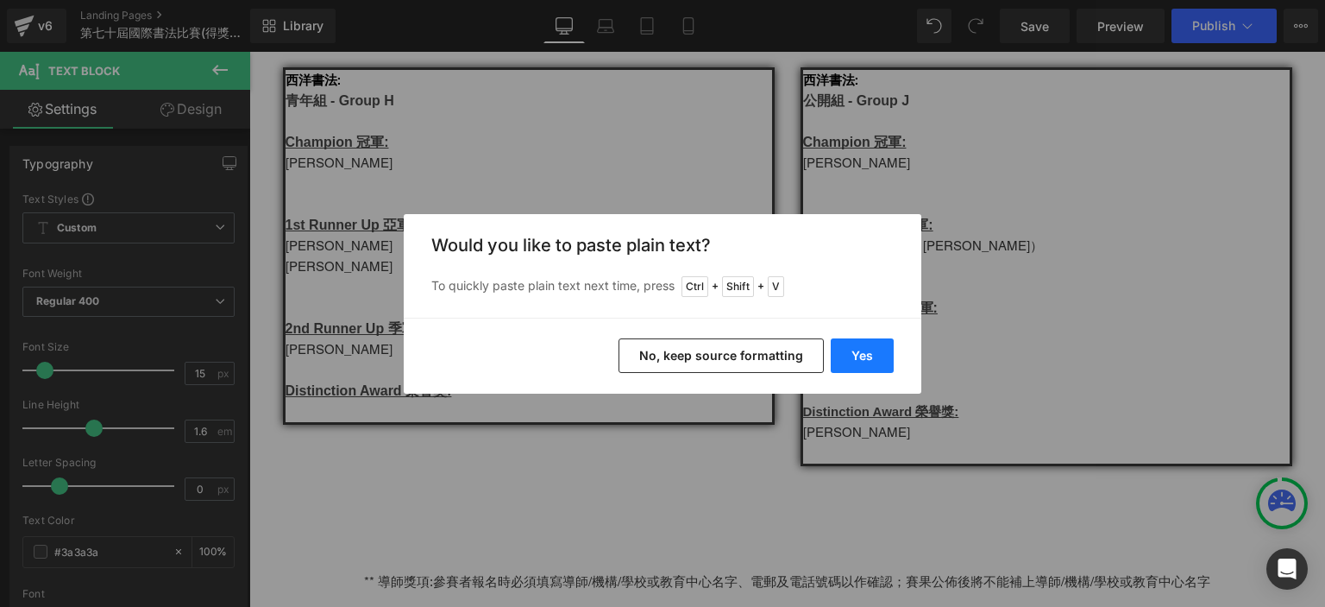
click at [849, 362] on button "Yes" at bounding box center [862, 355] width 63 height 35
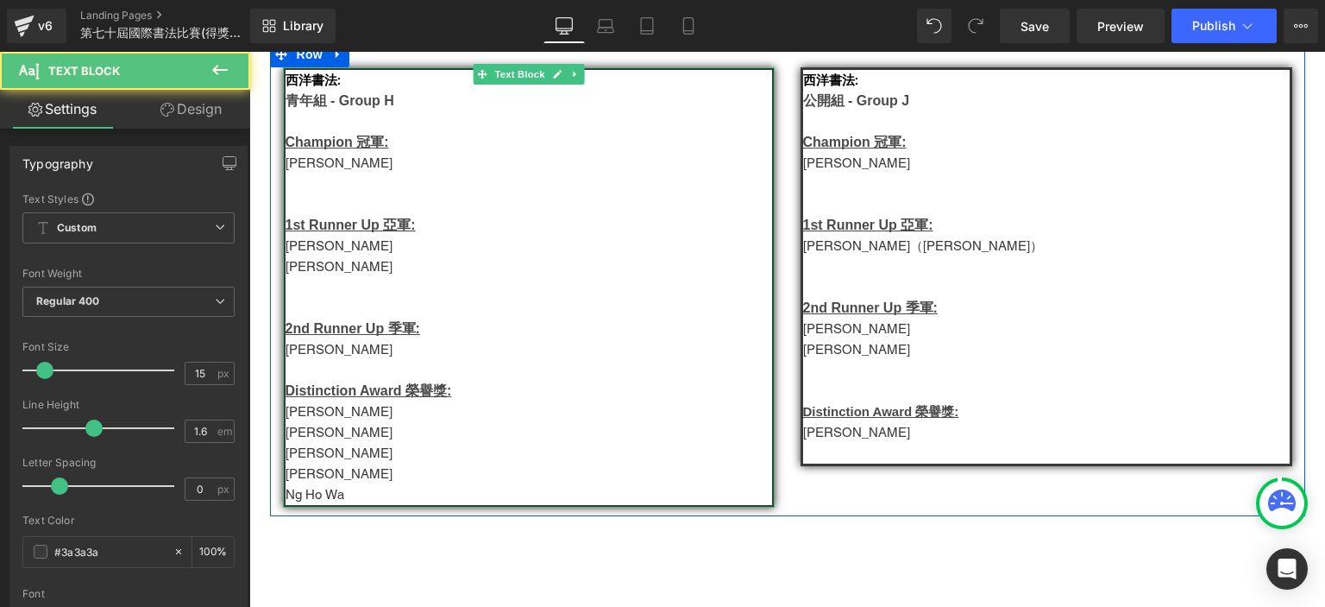
click at [295, 360] on p "高美瑄" at bounding box center [529, 349] width 487 height 21
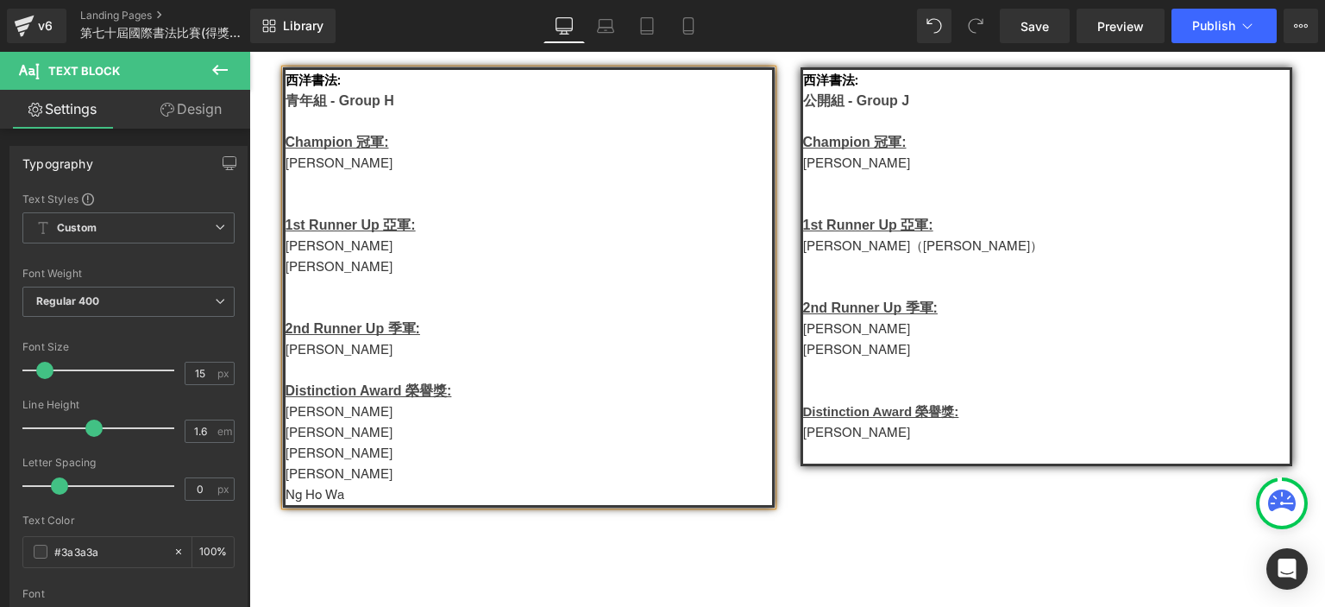
click at [318, 443] on p "霍穎琪" at bounding box center [529, 432] width 487 height 21
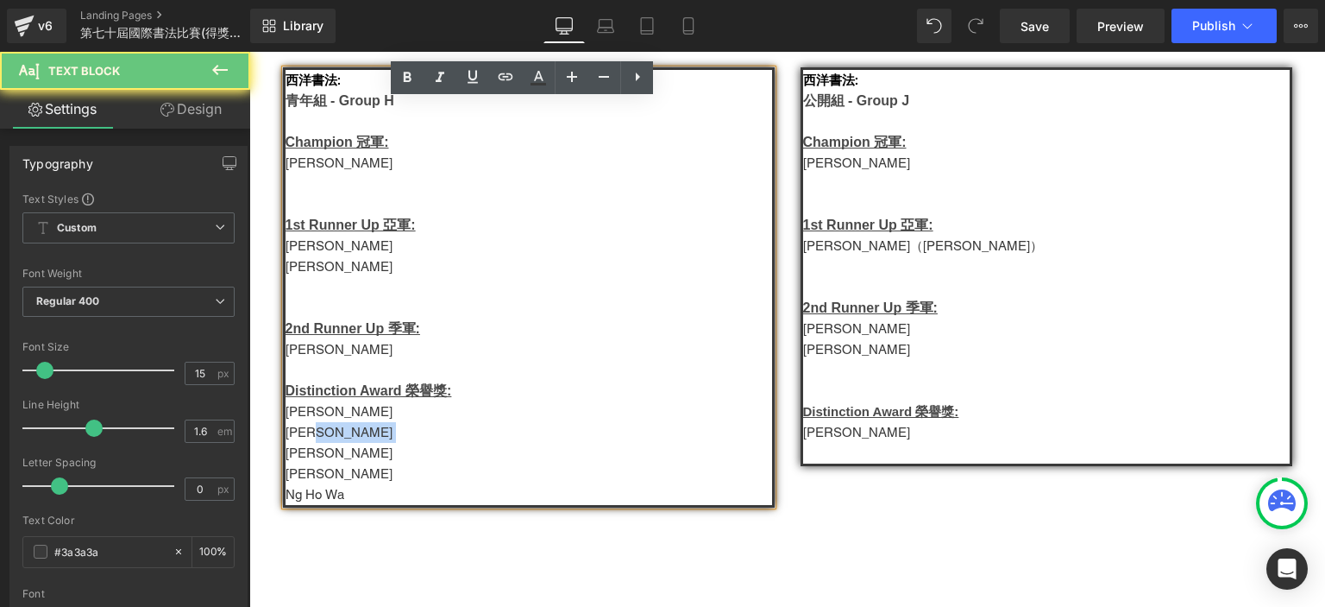
click at [318, 443] on p "霍穎琪" at bounding box center [529, 432] width 487 height 21
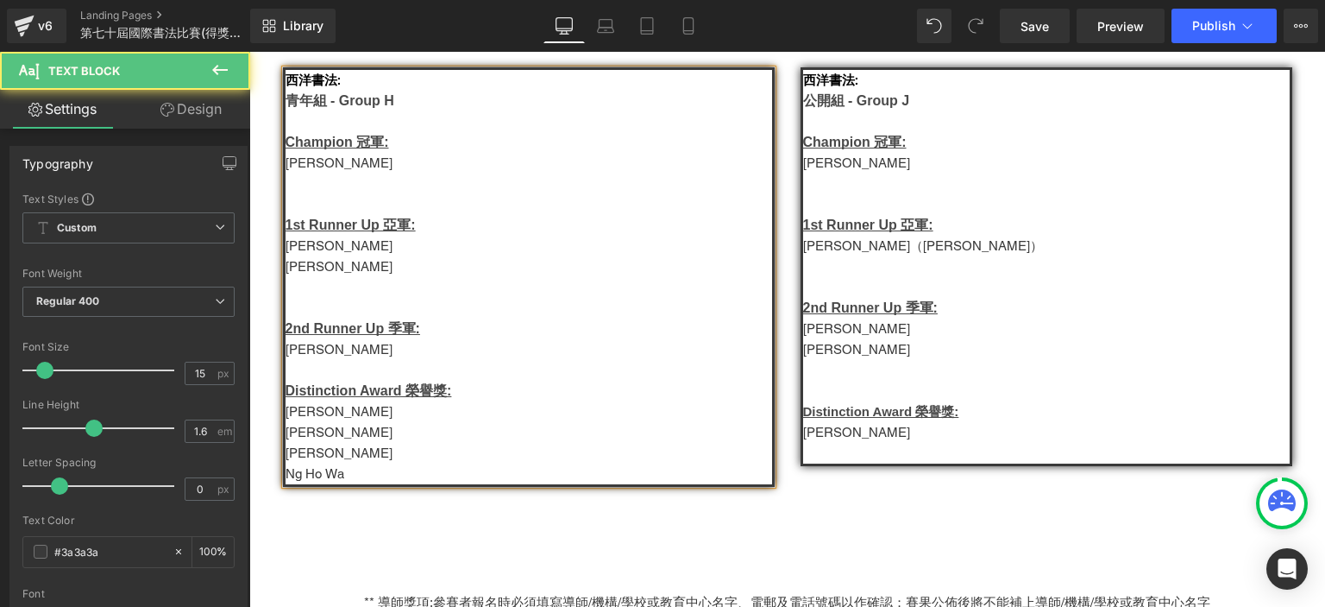
click at [328, 173] on p "Tan Zi Xuan" at bounding box center [529, 163] width 487 height 21
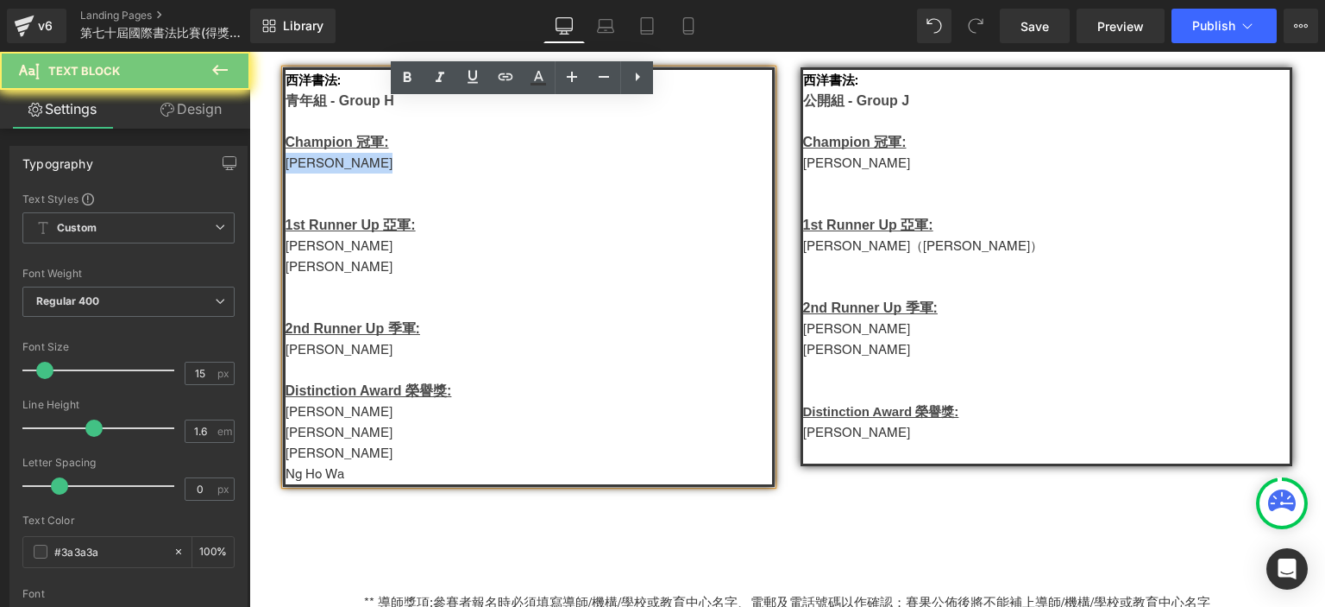
click at [328, 173] on p "Tan Zi Xuan" at bounding box center [529, 163] width 487 height 21
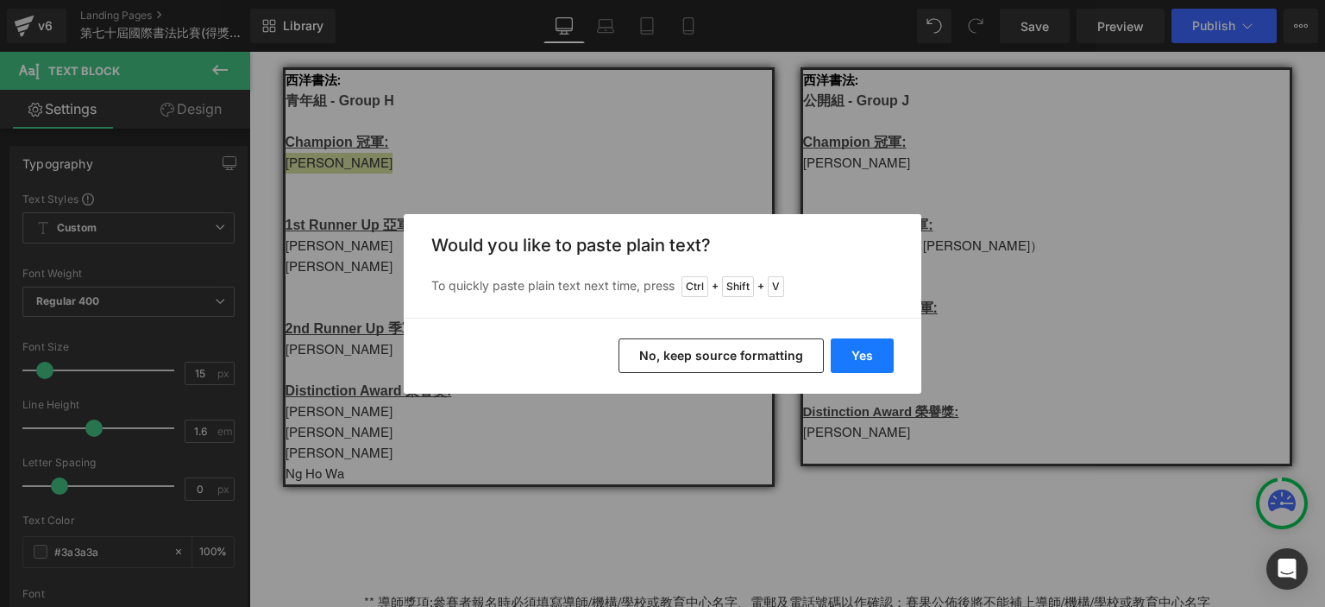
click at [871, 348] on button "Yes" at bounding box center [862, 355] width 63 height 35
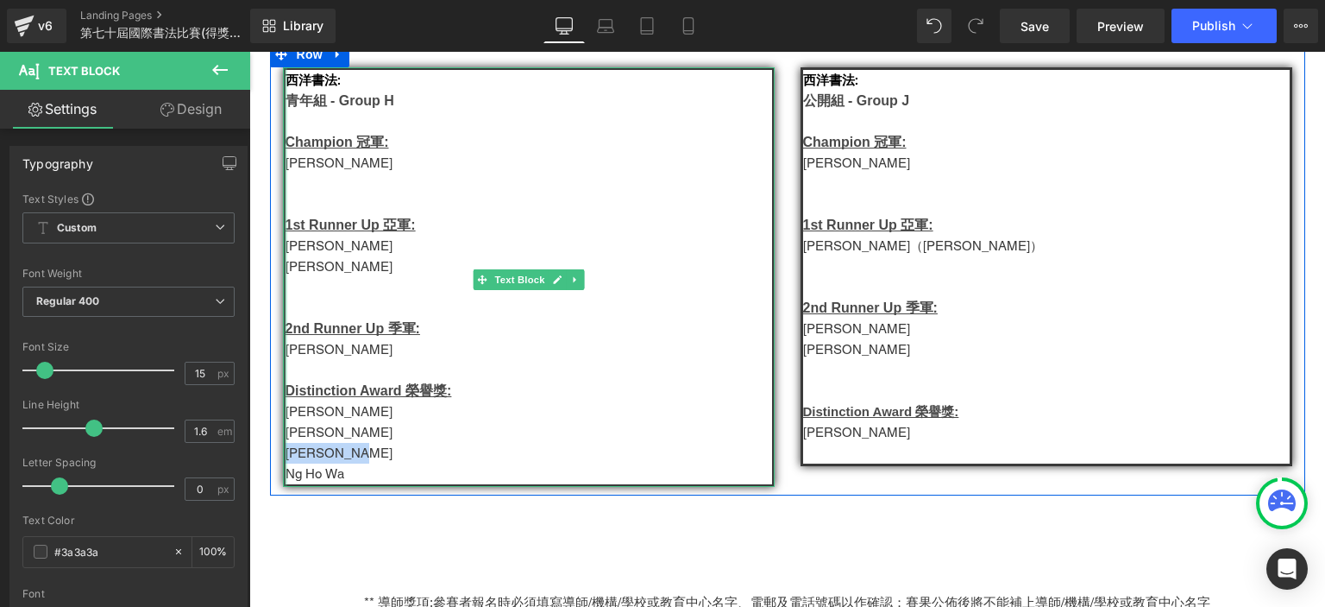
drag, startPoint x: 349, startPoint y: 490, endPoint x: 280, endPoint y: 494, distance: 70.0
click at [283, 487] on div "西洋書法: 青年組 - Group H Champion 冠軍: 霍穎琪  1st Runner Up 亞軍: Ashley Sim Lim Yi Xua…" at bounding box center [529, 276] width 492 height 419
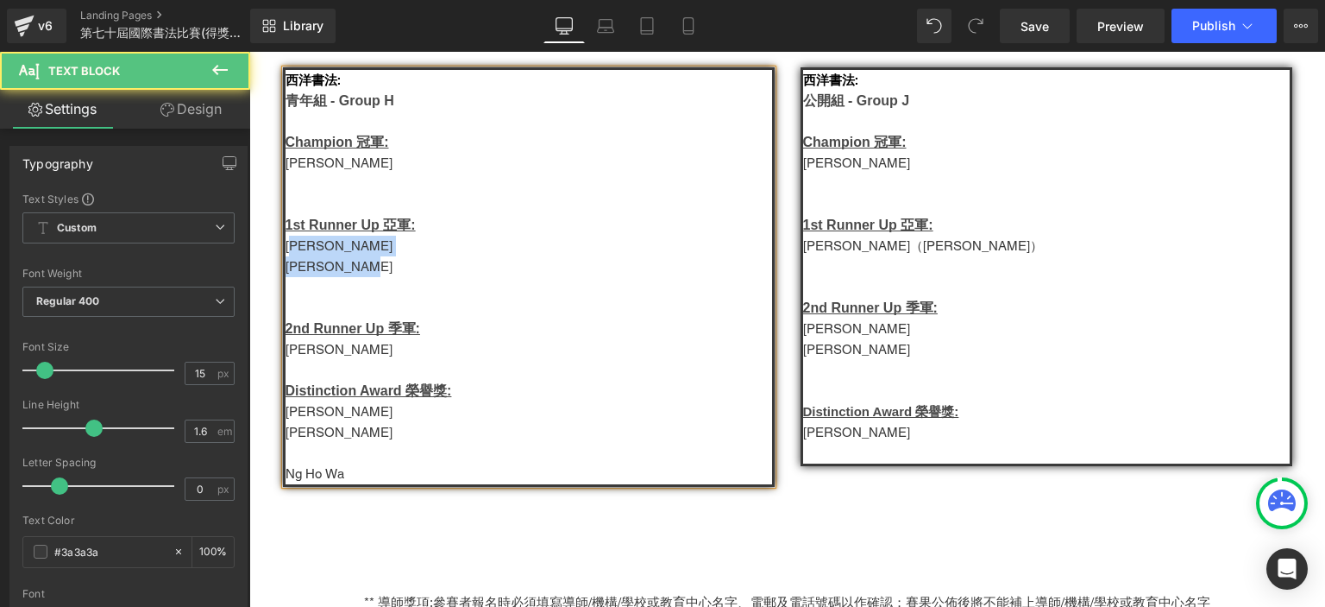
drag, startPoint x: 356, startPoint y: 305, endPoint x: 290, endPoint y: 282, distance: 70.4
click at [290, 282] on div "西洋書法: 青年組 - Group H Champion 冠軍: 霍穎琪  1st Runner Up 亞軍: Ashley Sim Lim Yi Xua…" at bounding box center [529, 276] width 492 height 419
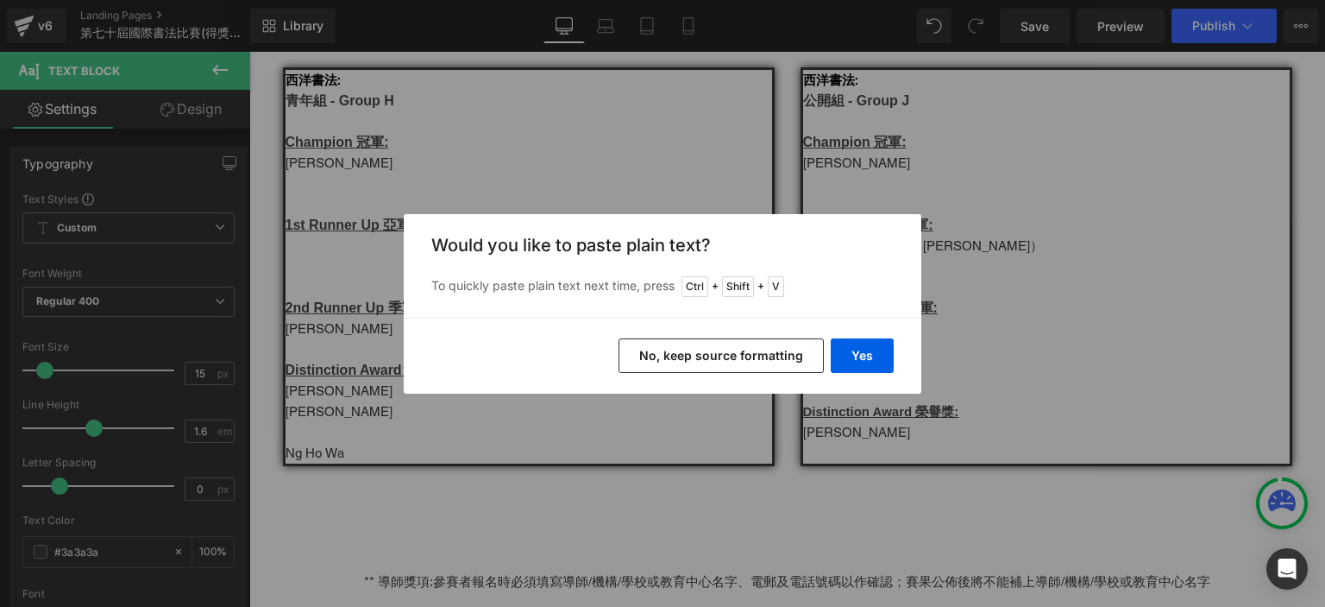
click at [847, 336] on div "Yes No, keep source formatting" at bounding box center [663, 356] width 518 height 76
click at [852, 345] on button "Yes" at bounding box center [862, 355] width 63 height 35
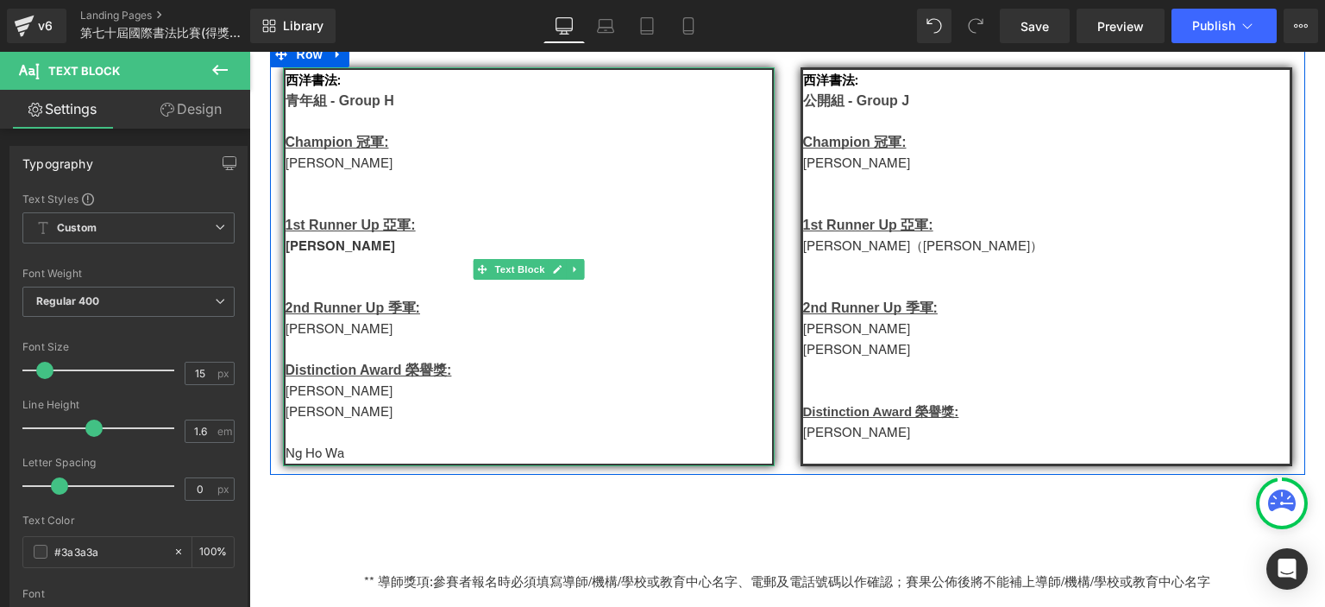
click at [323, 256] on p "Kayla Sung" at bounding box center [529, 246] width 487 height 21
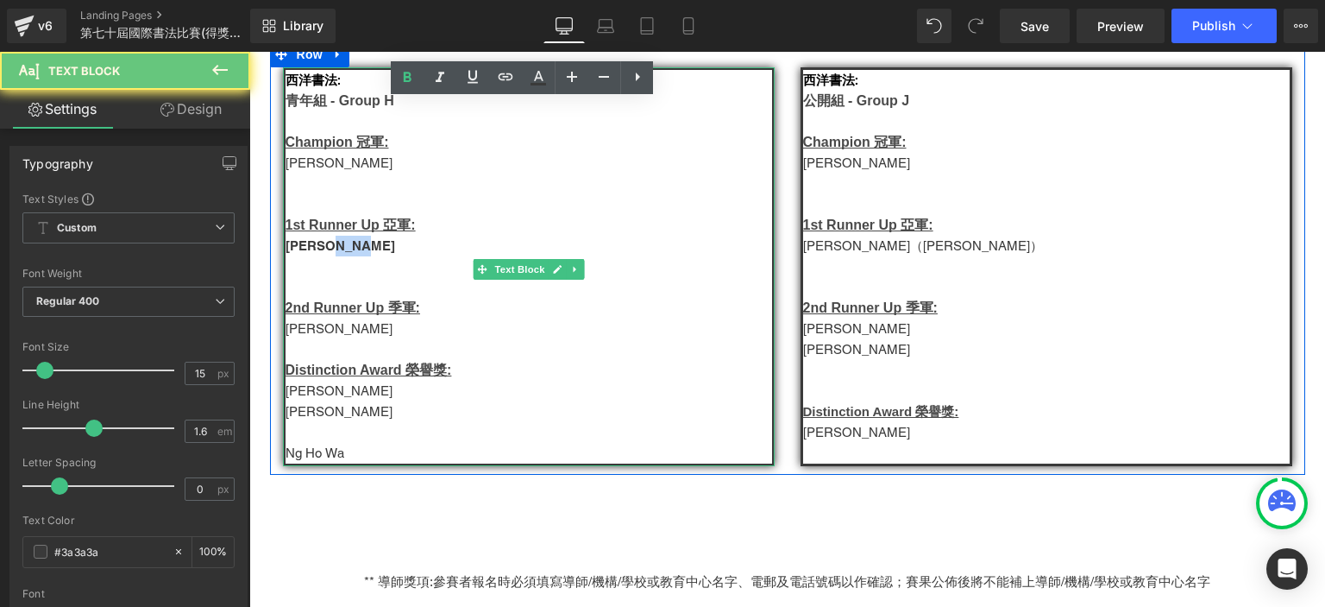
click at [323, 256] on p "Kayla Sung" at bounding box center [529, 246] width 487 height 21
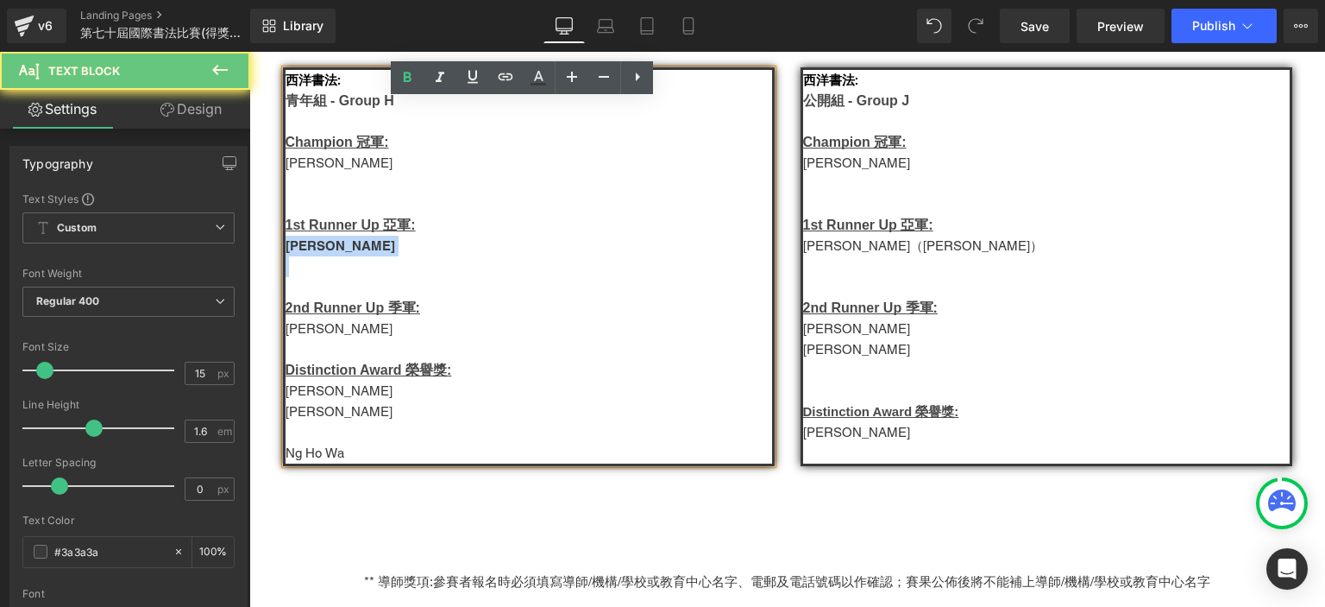
click at [323, 256] on p "Kayla Sung" at bounding box center [529, 246] width 487 height 21
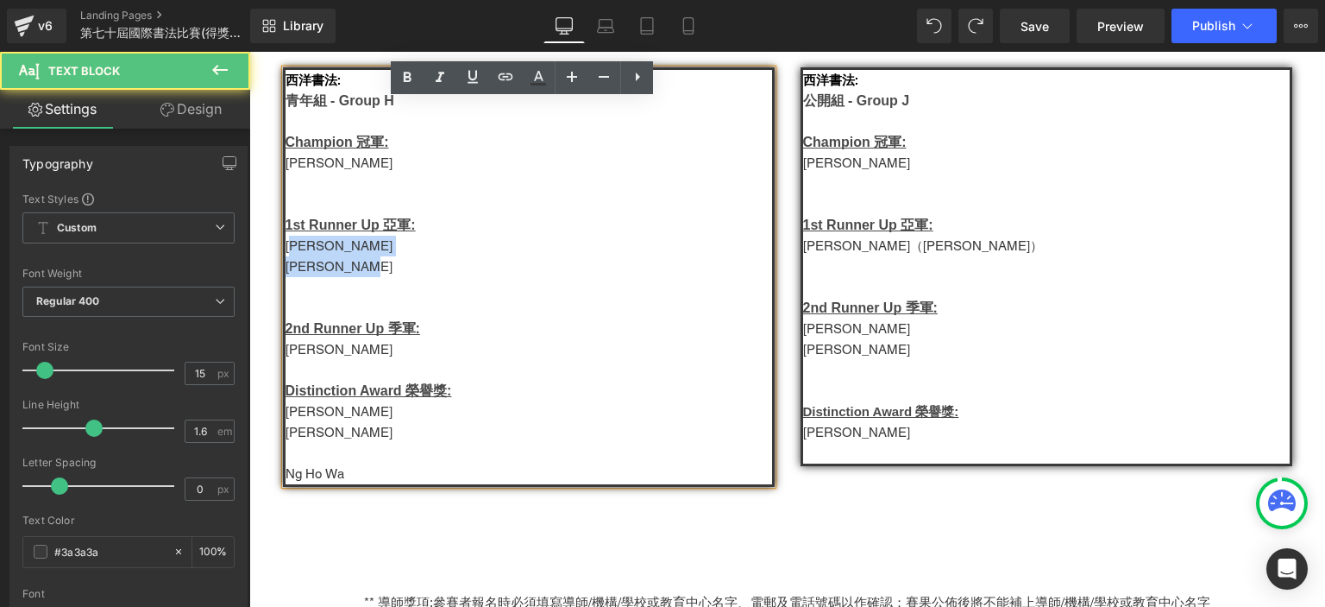
drag, startPoint x: 352, startPoint y: 299, endPoint x: 286, endPoint y: 286, distance: 67.0
click at [286, 286] on div "西洋書法: 青年組 - Group H Champion 冠軍: 霍穎琪 1st Runner Up 亞軍: Ashley Sim Lim Yi Xuan 2…" at bounding box center [529, 276] width 492 height 419
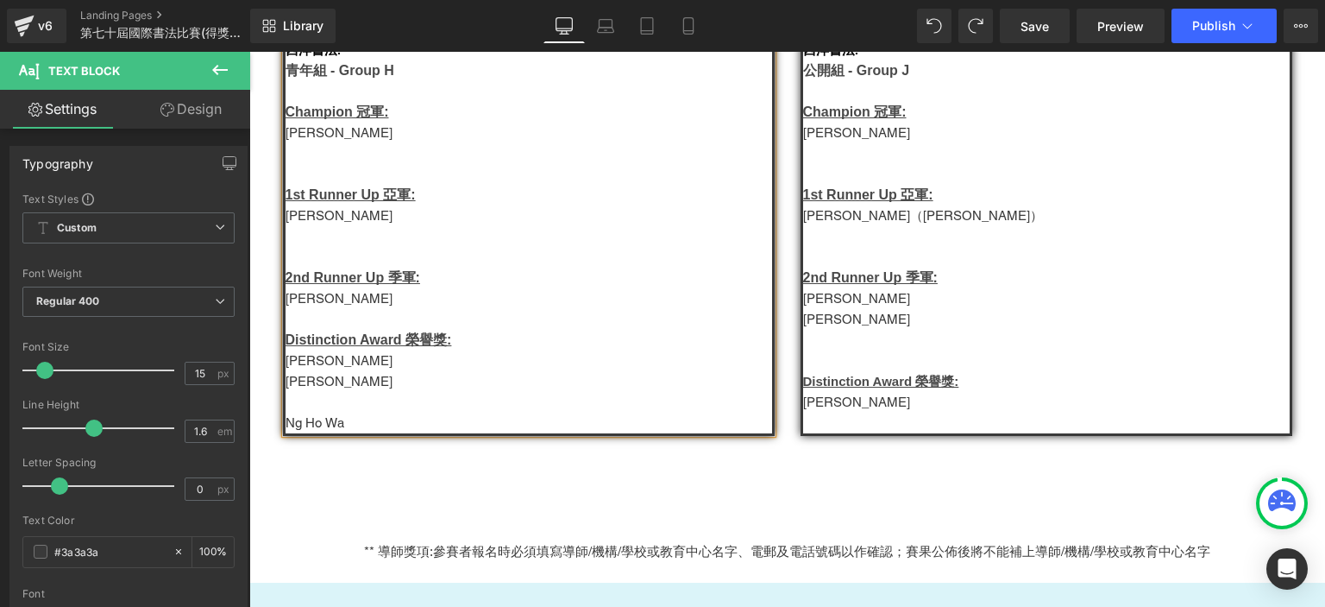
scroll to position [2090, 0]
drag, startPoint x: 344, startPoint y: 465, endPoint x: 282, endPoint y: 423, distance: 75.1
click at [283, 423] on div "西洋書法: 青年組 - Group H Champion 冠軍: 霍穎琪 1st Runner Up 亞軍: Kayla Sung 2nd Runner Up…" at bounding box center [529, 235] width 492 height 399
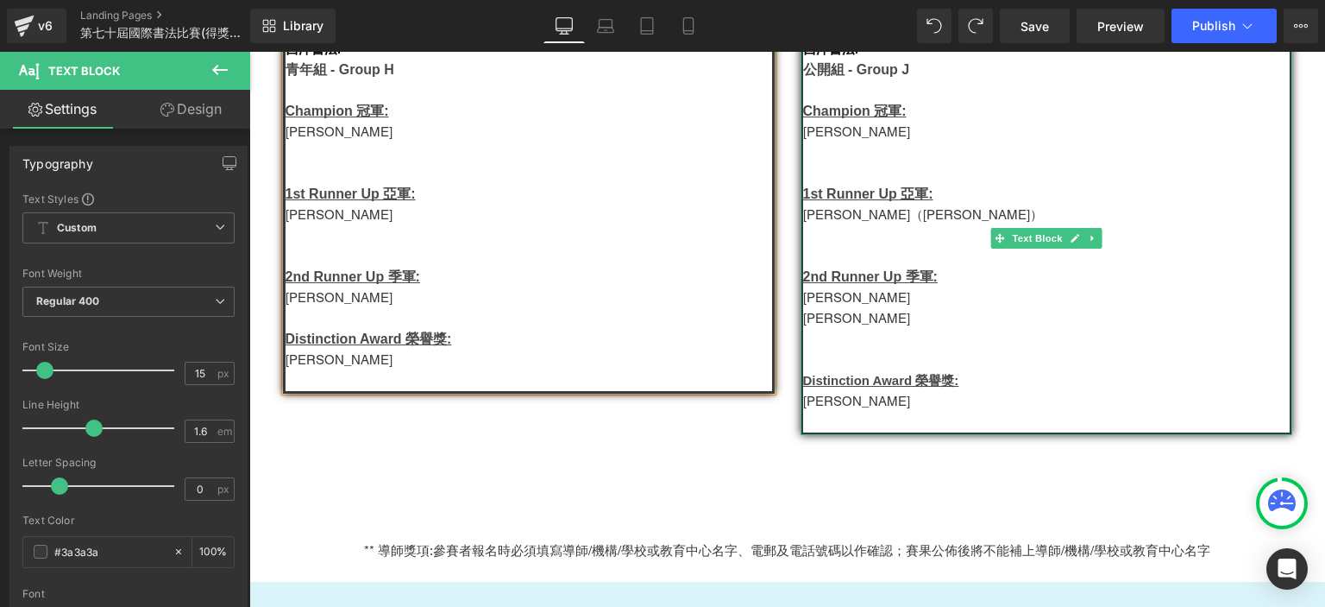
click at [863, 412] on p "Nathan Luk" at bounding box center [1046, 401] width 487 height 21
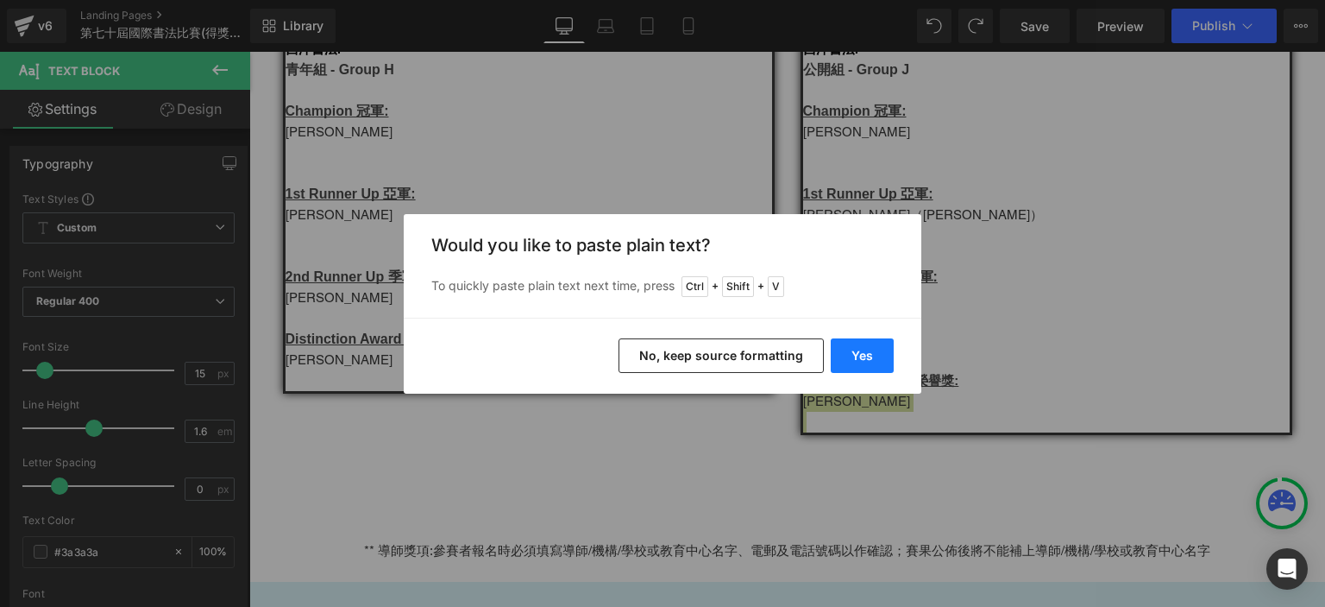
click at [864, 344] on button "Yes" at bounding box center [862, 355] width 63 height 35
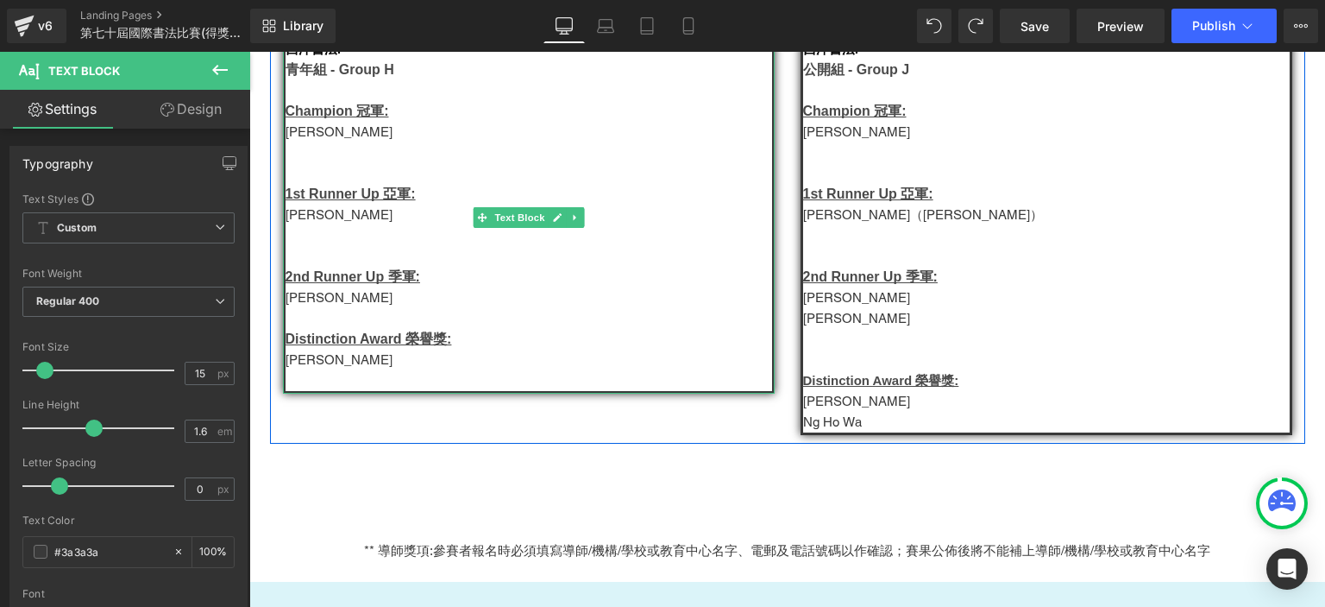
scroll to position [2030, 0]
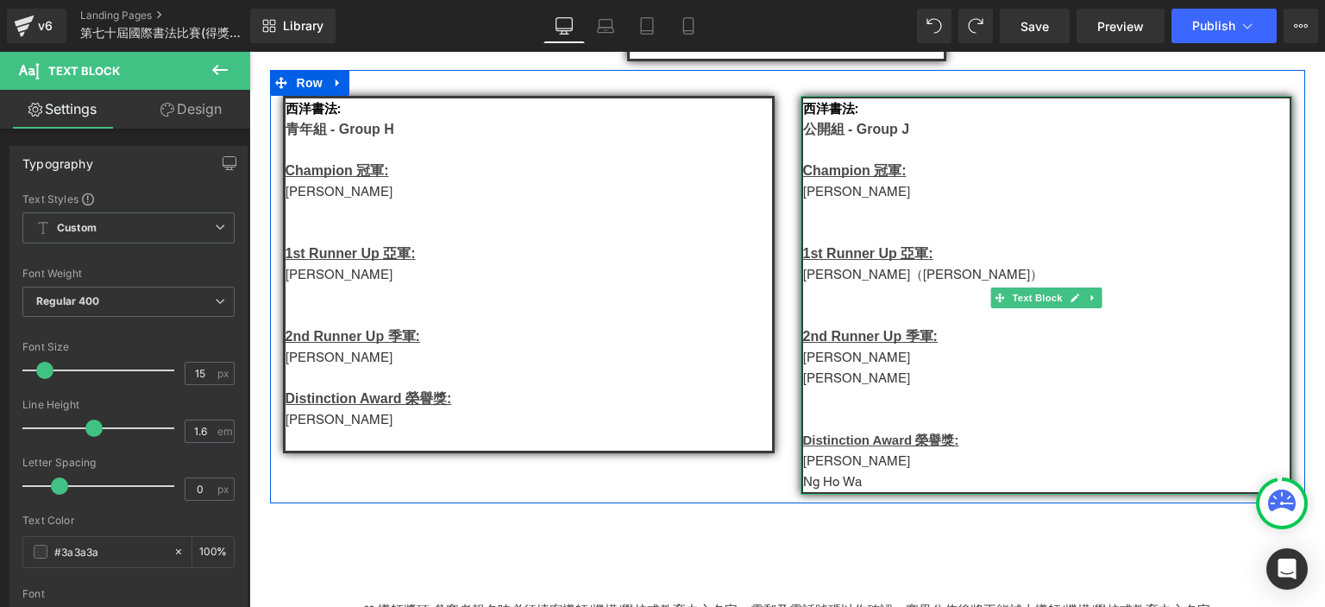
click at [837, 492] on p "Ng Ho Wa" at bounding box center [1046, 481] width 487 height 21
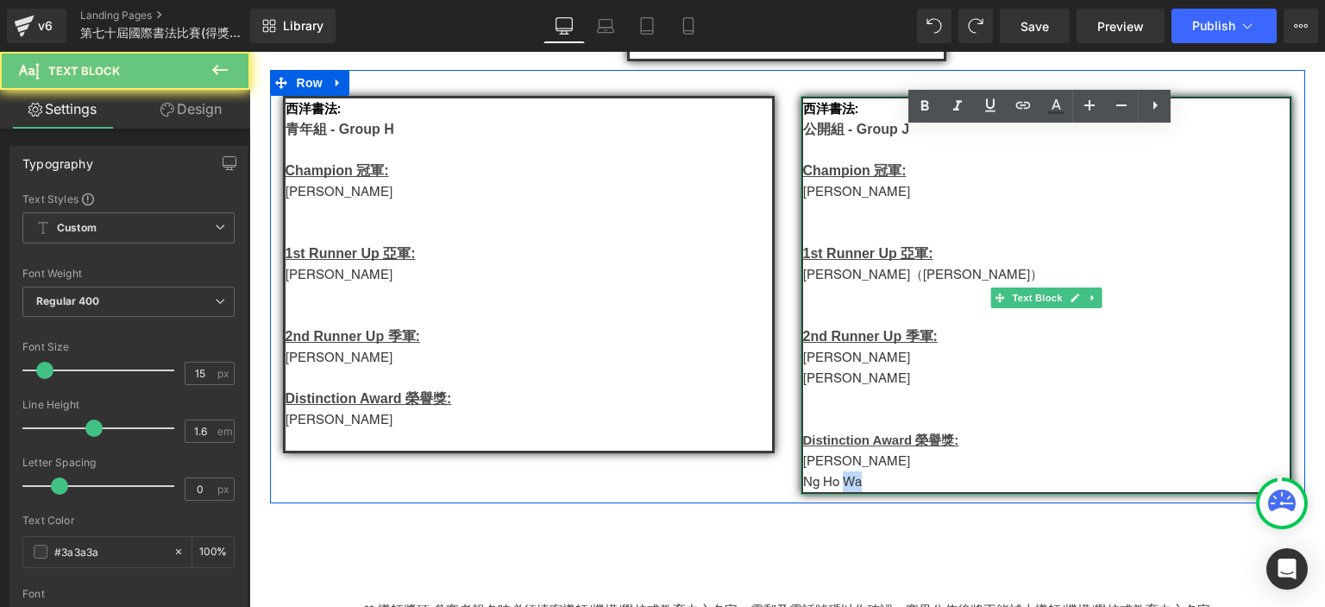
click at [837, 492] on p "Ng Ho Wa" at bounding box center [1046, 481] width 487 height 21
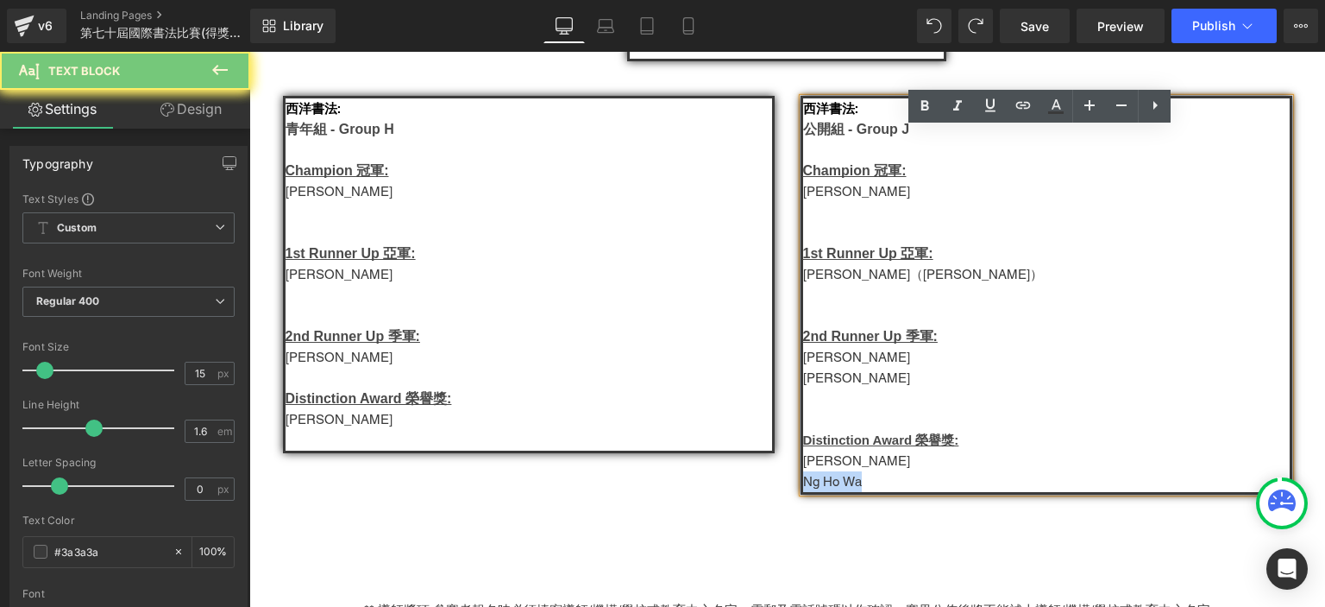
click at [837, 492] on p "Ng Ho Wa" at bounding box center [1046, 481] width 487 height 21
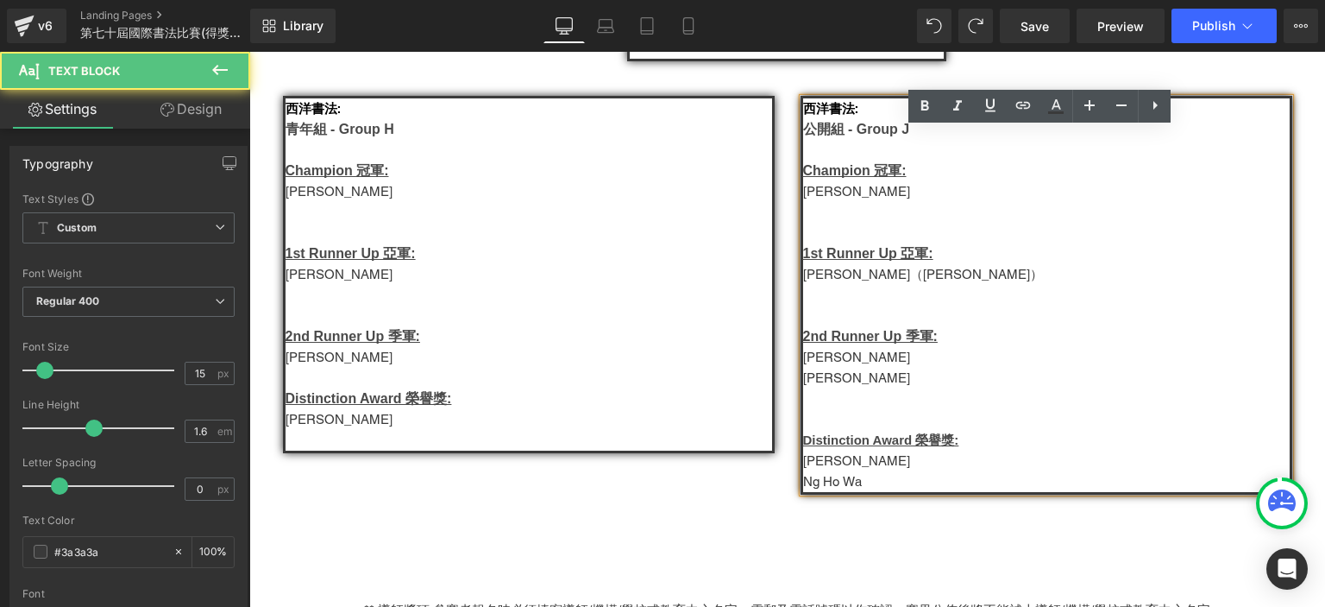
click at [832, 202] on p "Hazel Goh Yu Qing" at bounding box center [1046, 191] width 487 height 21
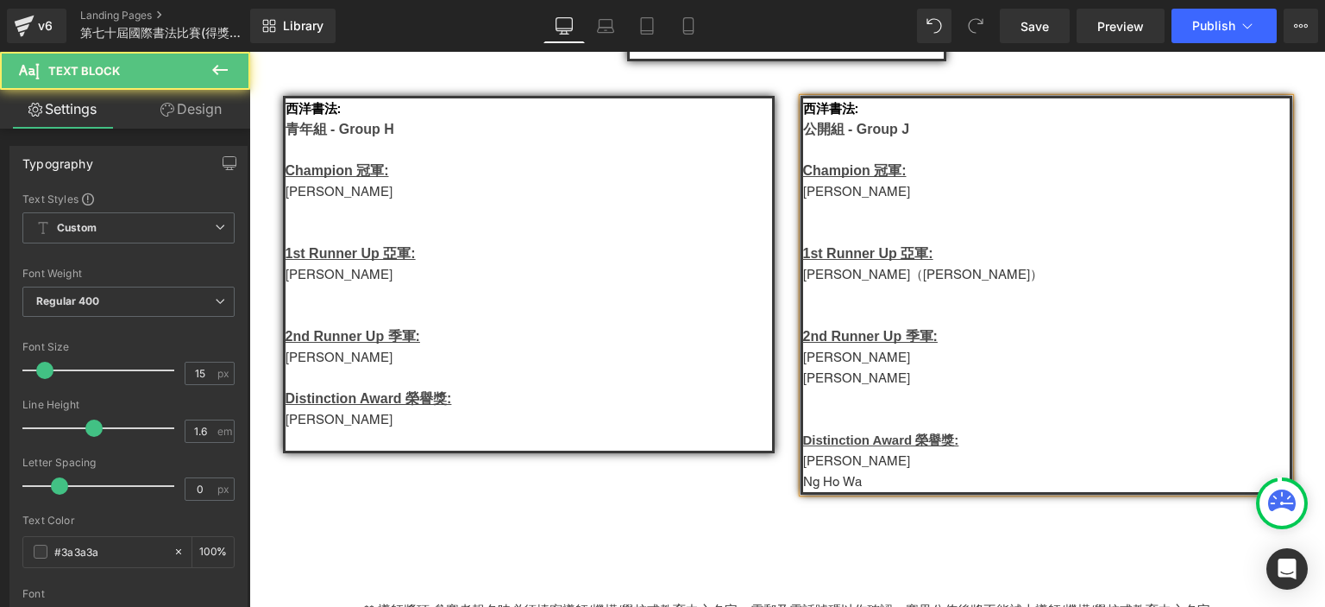
click at [889, 285] on p "Tsang Hiu Yu（曾曉瑜）" at bounding box center [1046, 274] width 487 height 21
click at [856, 471] on p "Wan Ho Yiu" at bounding box center [1046, 460] width 487 height 21
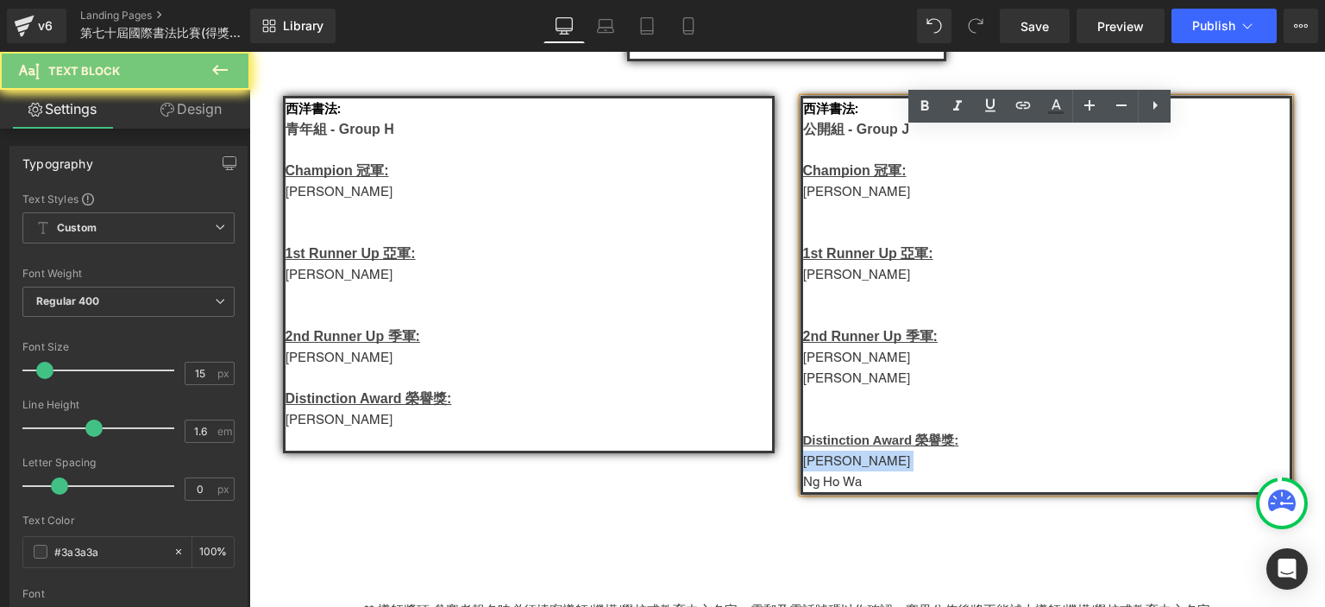
click at [856, 471] on p "Wan Ho Yiu" at bounding box center [1046, 460] width 487 height 21
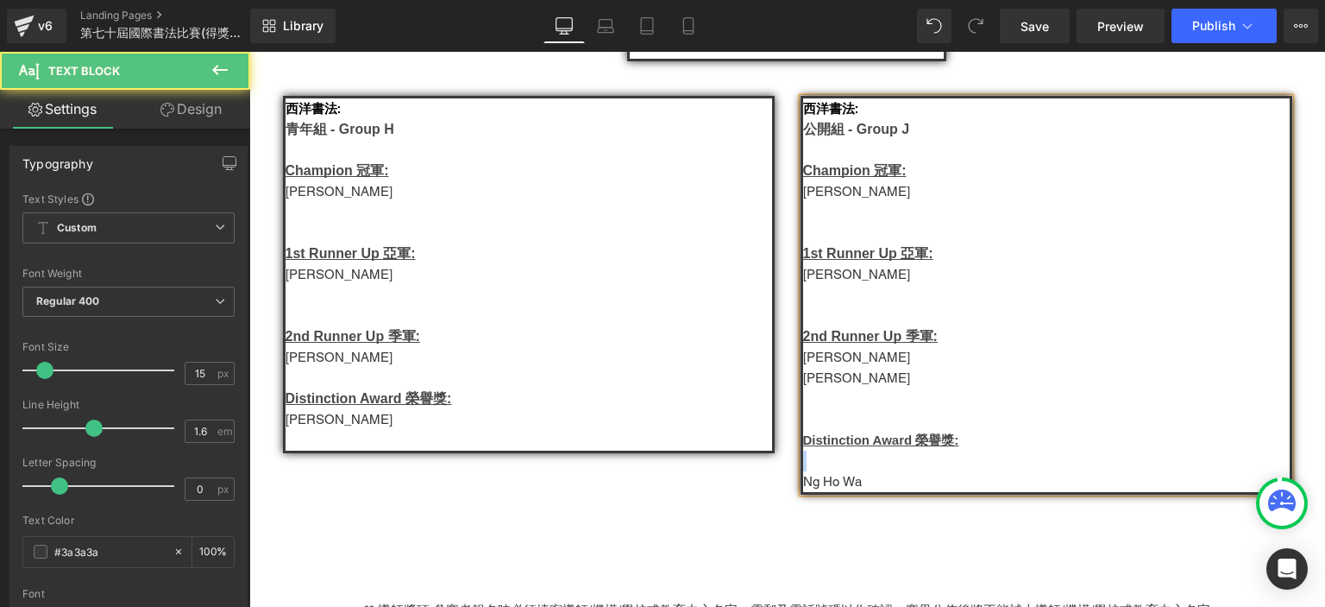
drag, startPoint x: 891, startPoint y: 424, endPoint x: 825, endPoint y: 399, distance: 70.7
click at [825, 399] on div "西洋書法: 公開組 - Group J Champion 冠軍: ann Patrick 1st Runner Up 亞軍: 林曉利 2nd Runner U…" at bounding box center [1047, 295] width 492 height 399
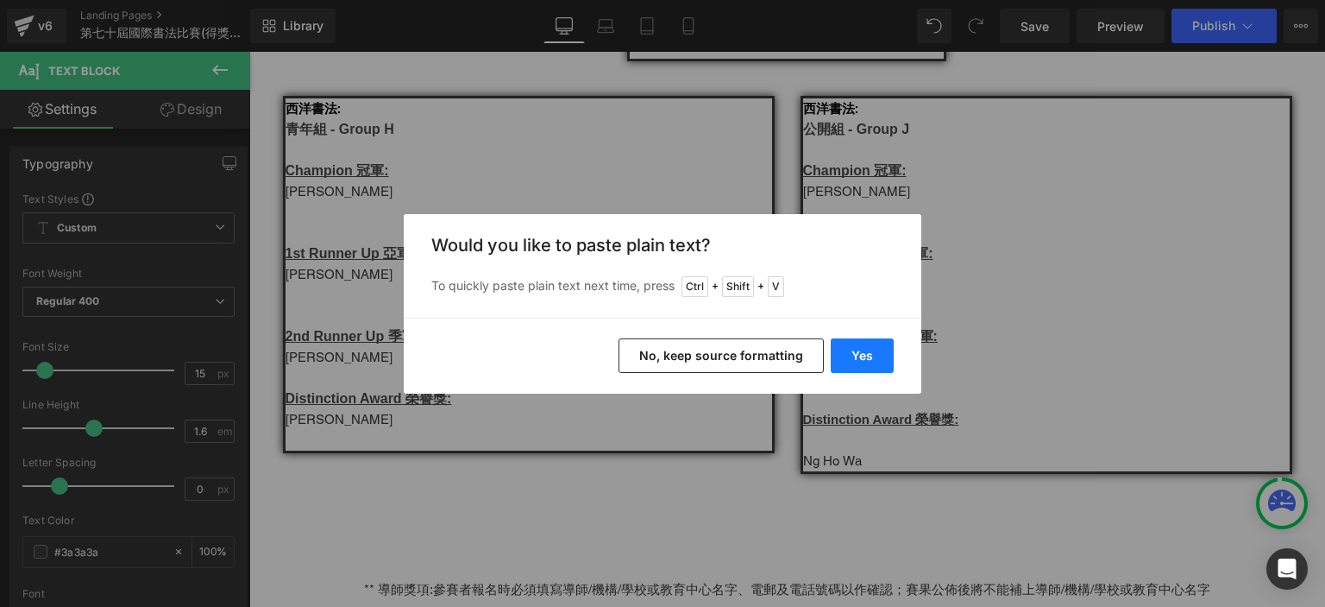
click at [856, 359] on button "Yes" at bounding box center [862, 355] width 63 height 35
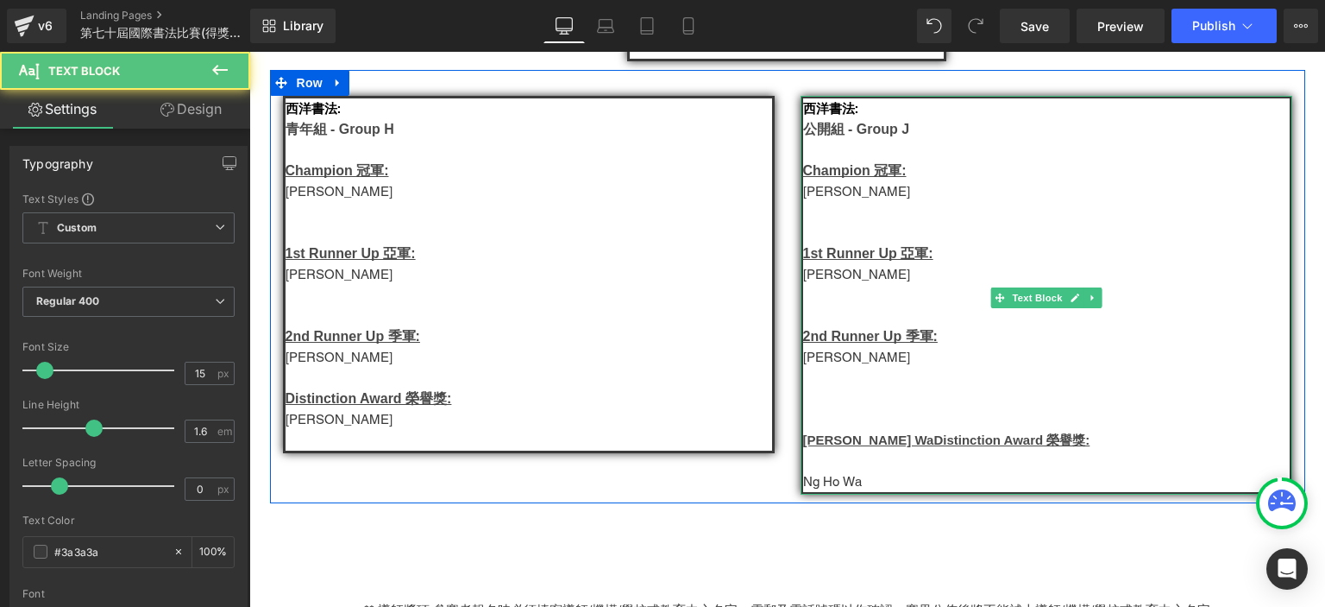
click at [859, 447] on u "Ng Ho WaDistinction Award 榮譽獎:" at bounding box center [946, 439] width 287 height 15
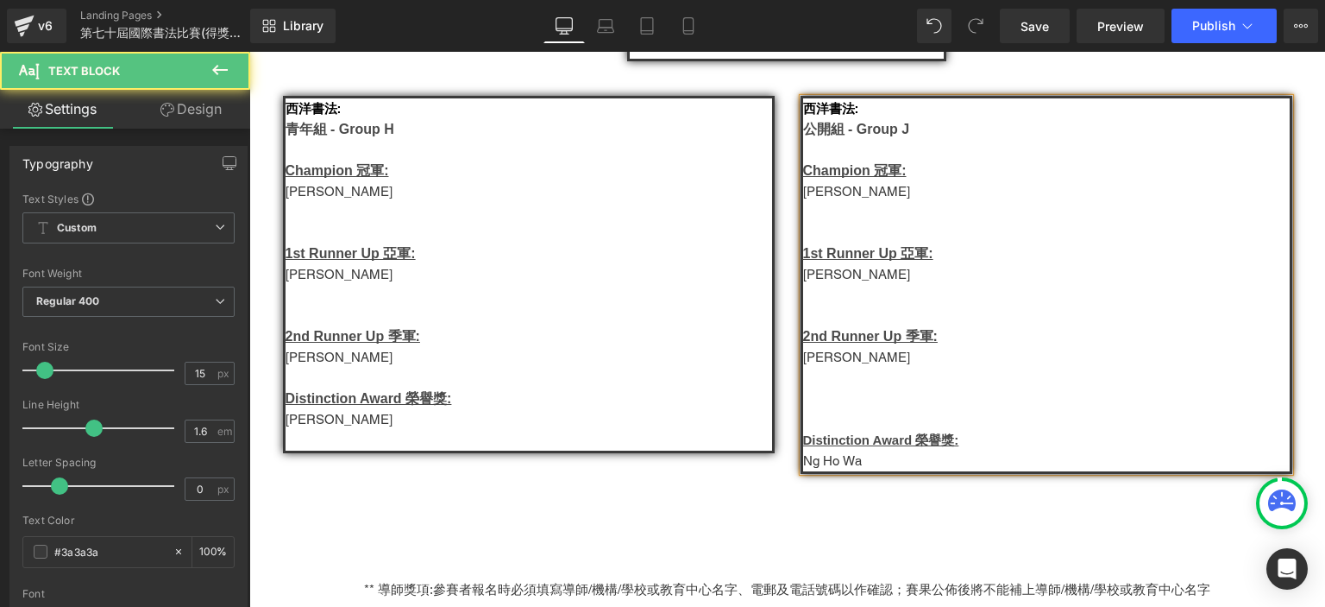
click at [908, 471] on p "Ng Ho Wa" at bounding box center [1046, 460] width 487 height 21
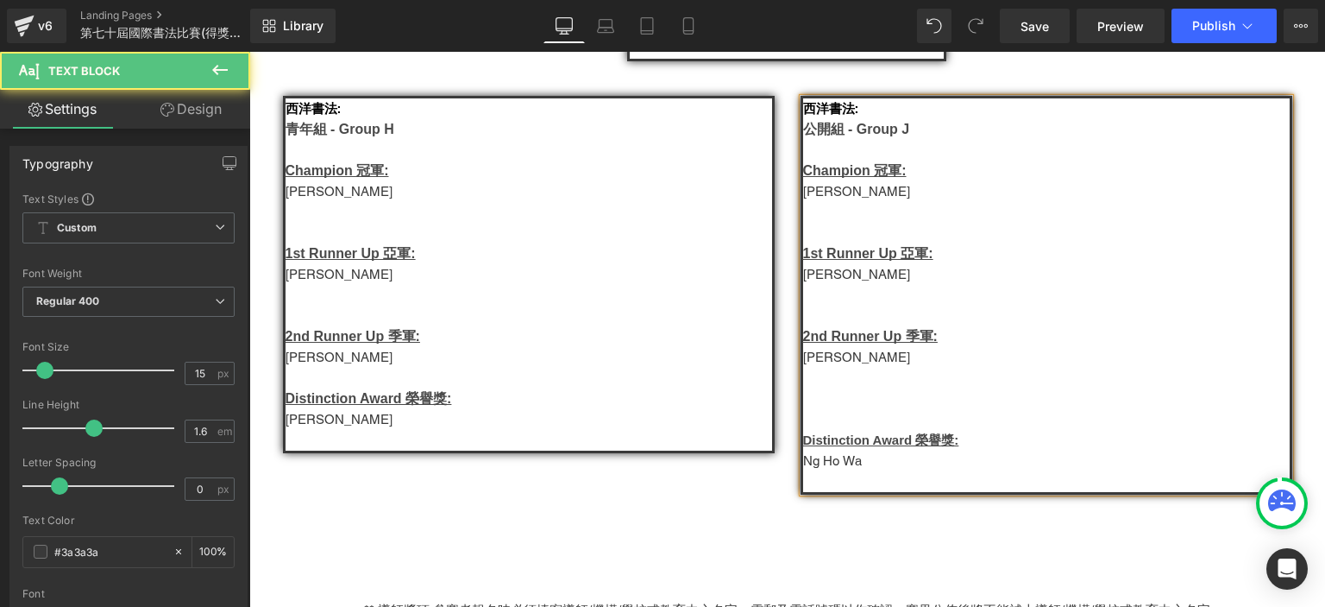
click at [865, 430] on p at bounding box center [1046, 419] width 487 height 21
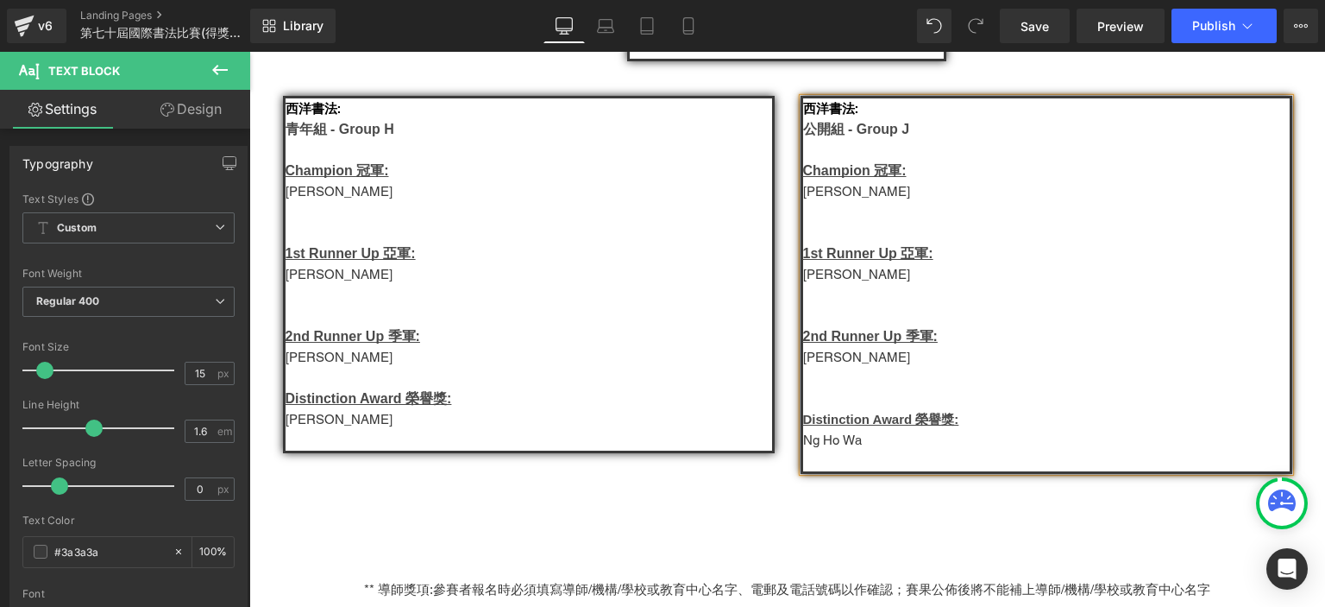
click at [314, 450] on p at bounding box center [529, 440] width 487 height 21
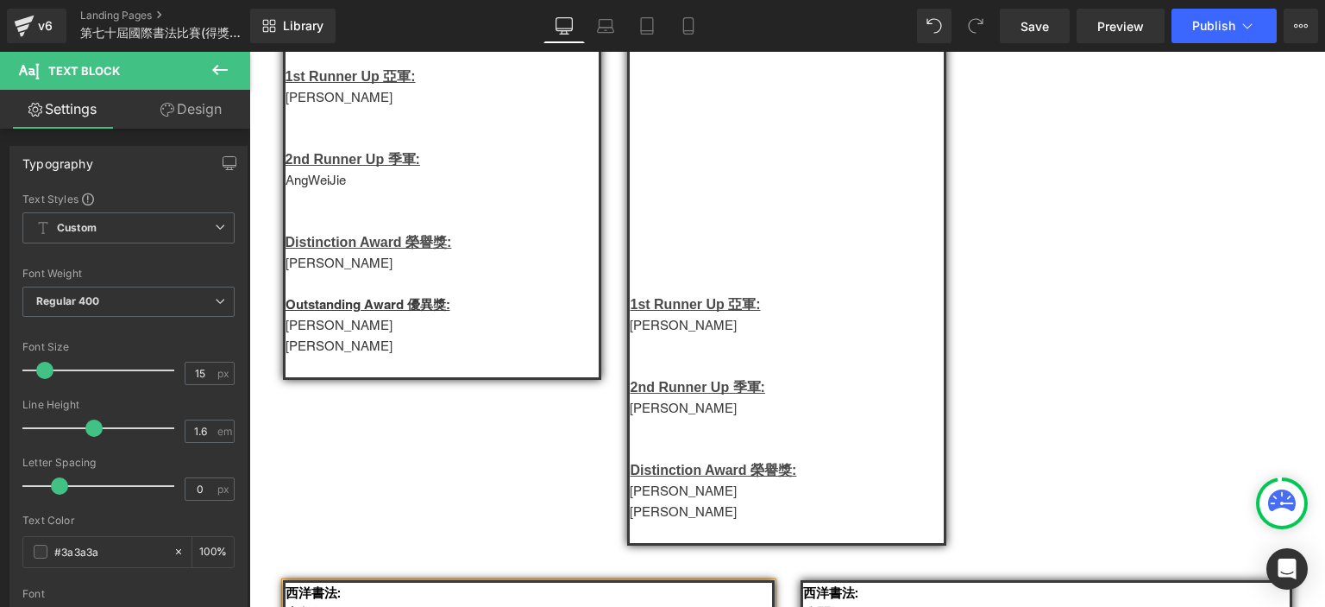
scroll to position [1537, 0]
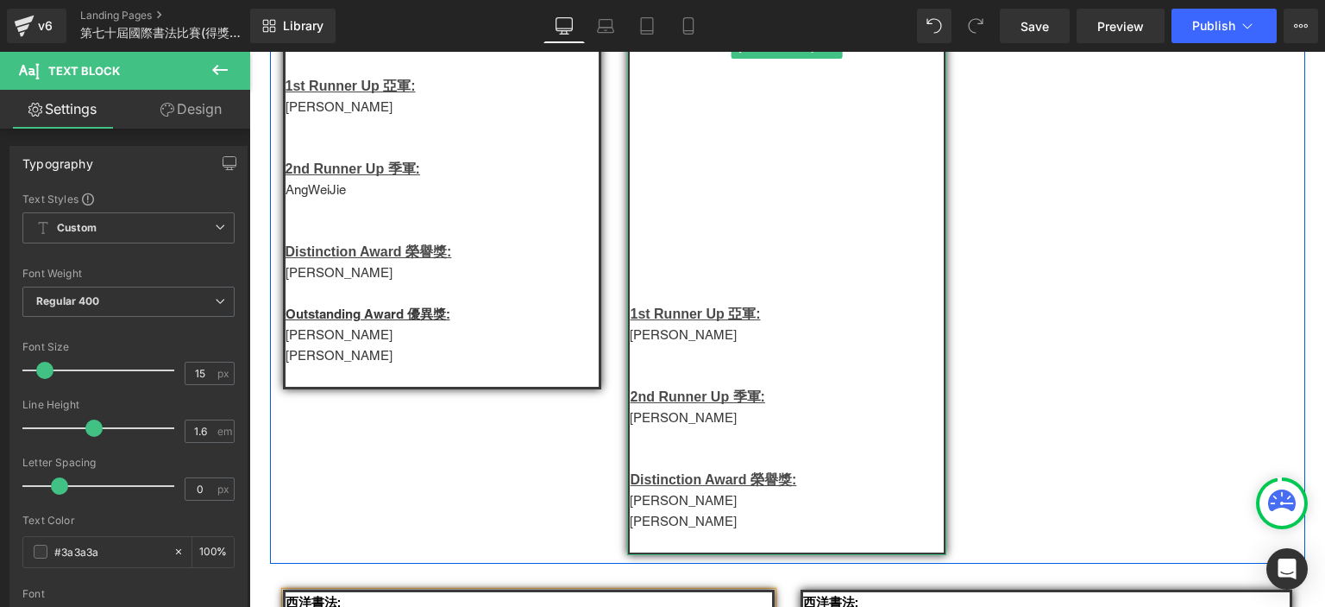
click at [659, 304] on p at bounding box center [787, 293] width 314 height 21
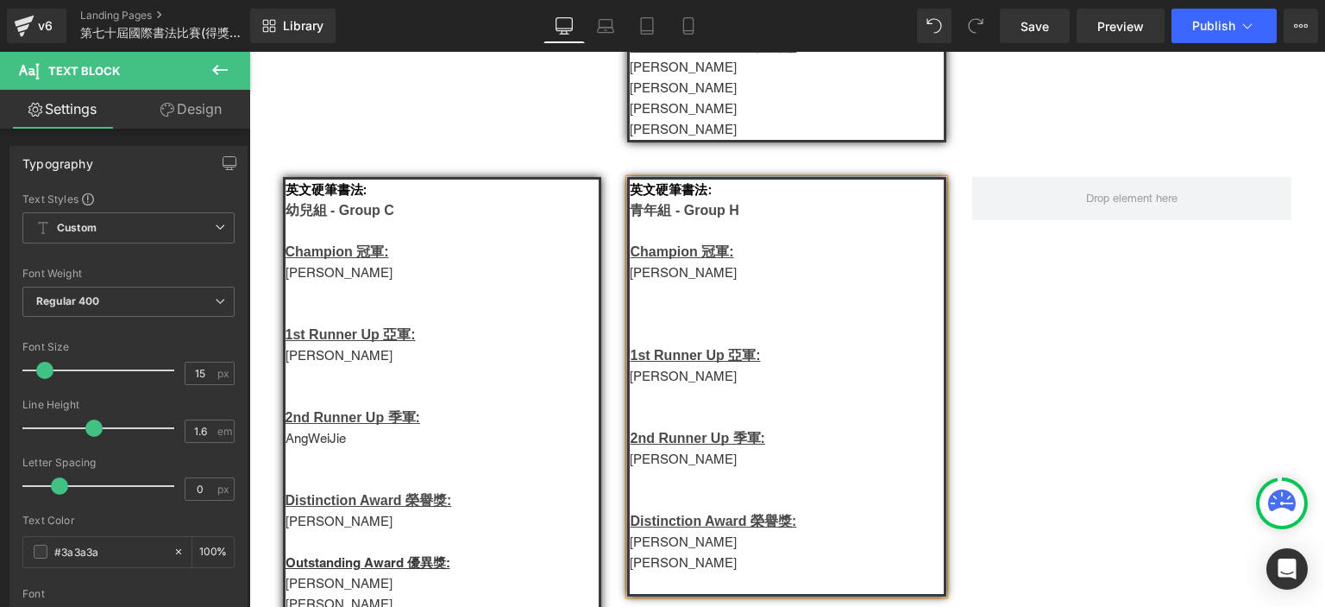
scroll to position [1503, 0]
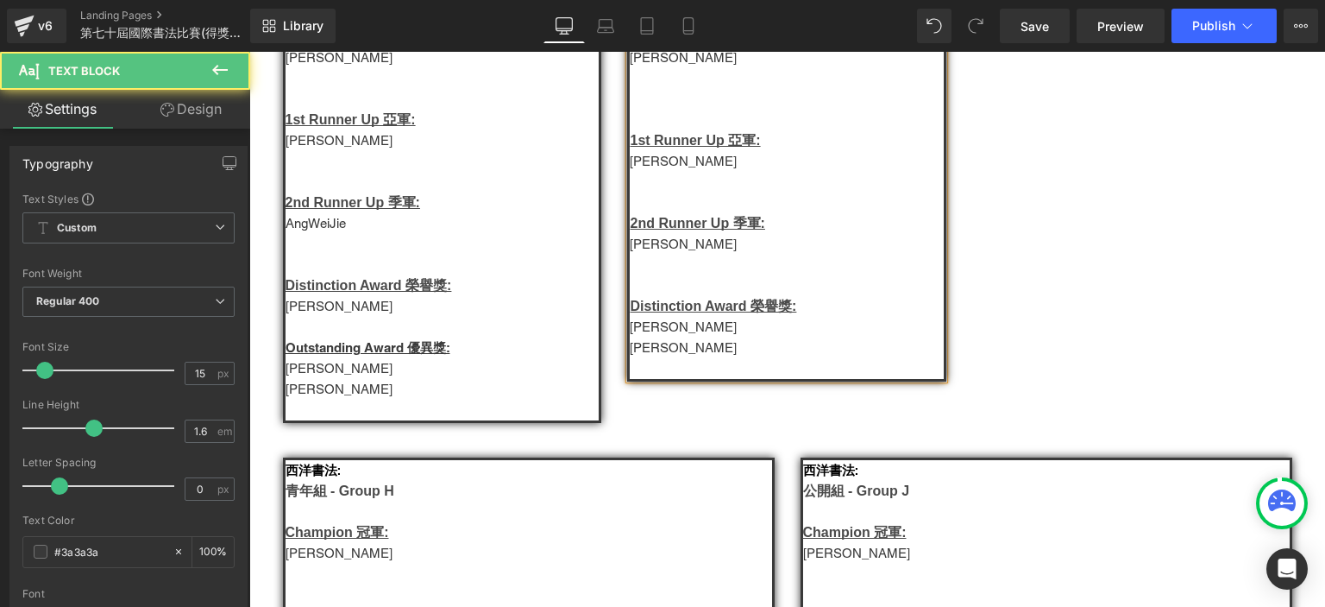
click at [657, 379] on p at bounding box center [787, 368] width 314 height 21
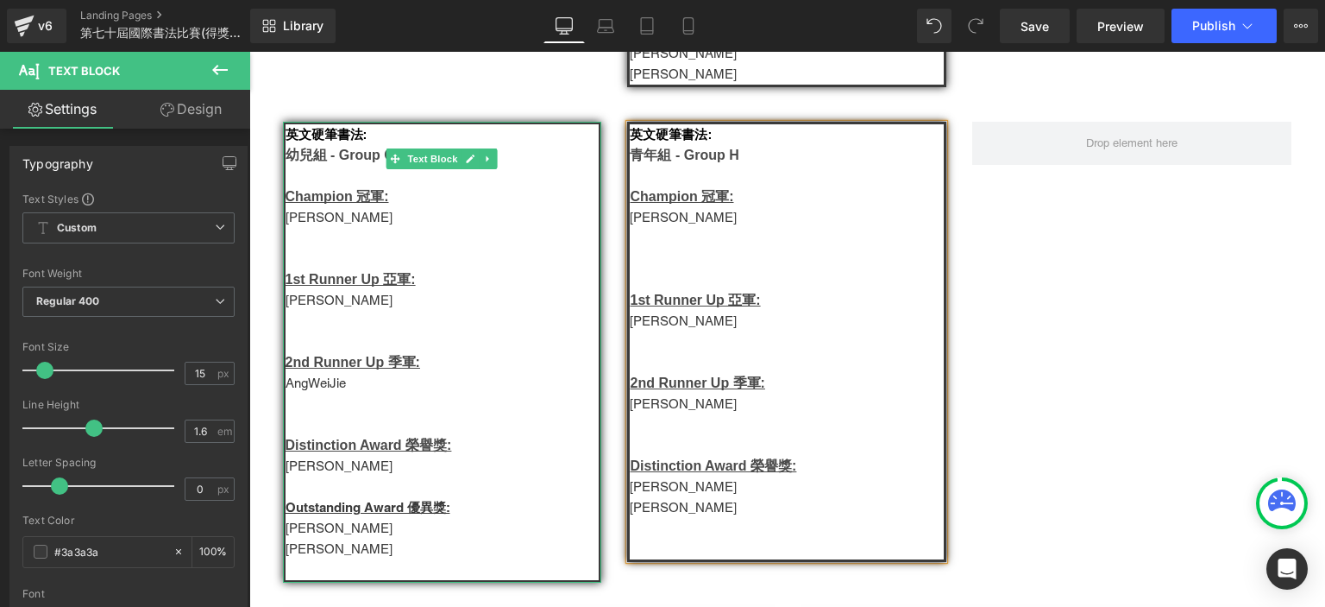
scroll to position [1514, 0]
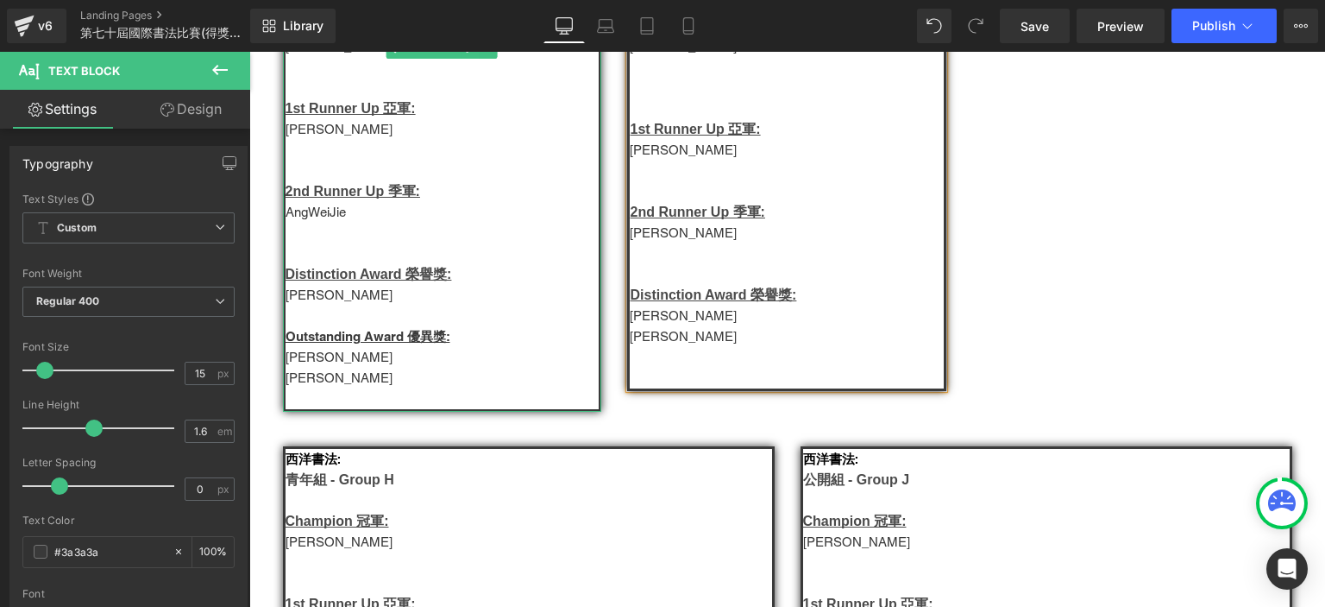
click at [328, 409] on p at bounding box center [443, 398] width 314 height 21
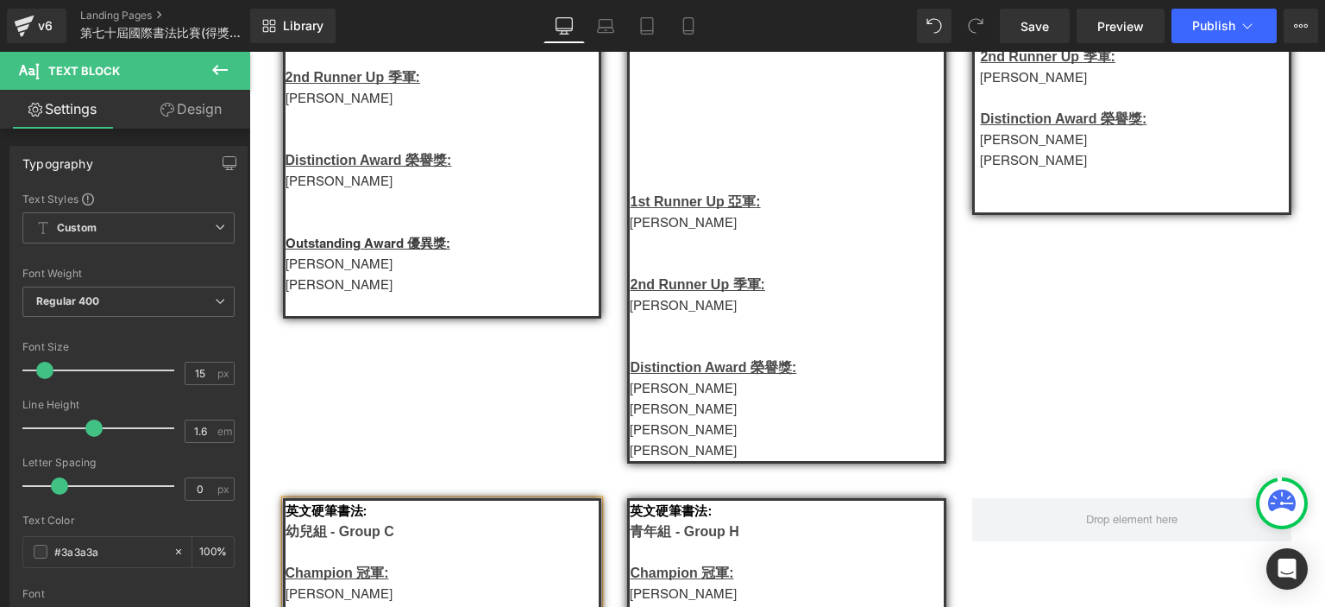
scroll to position [965, 0]
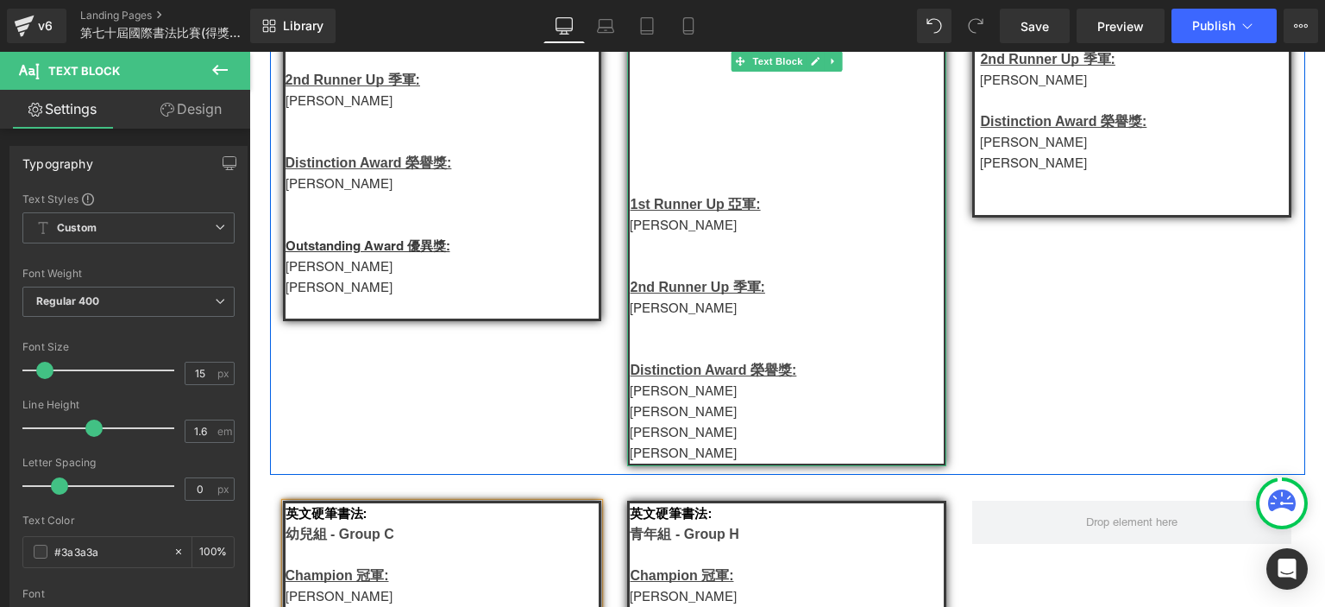
click at [707, 463] on p "陸家明" at bounding box center [787, 453] width 314 height 21
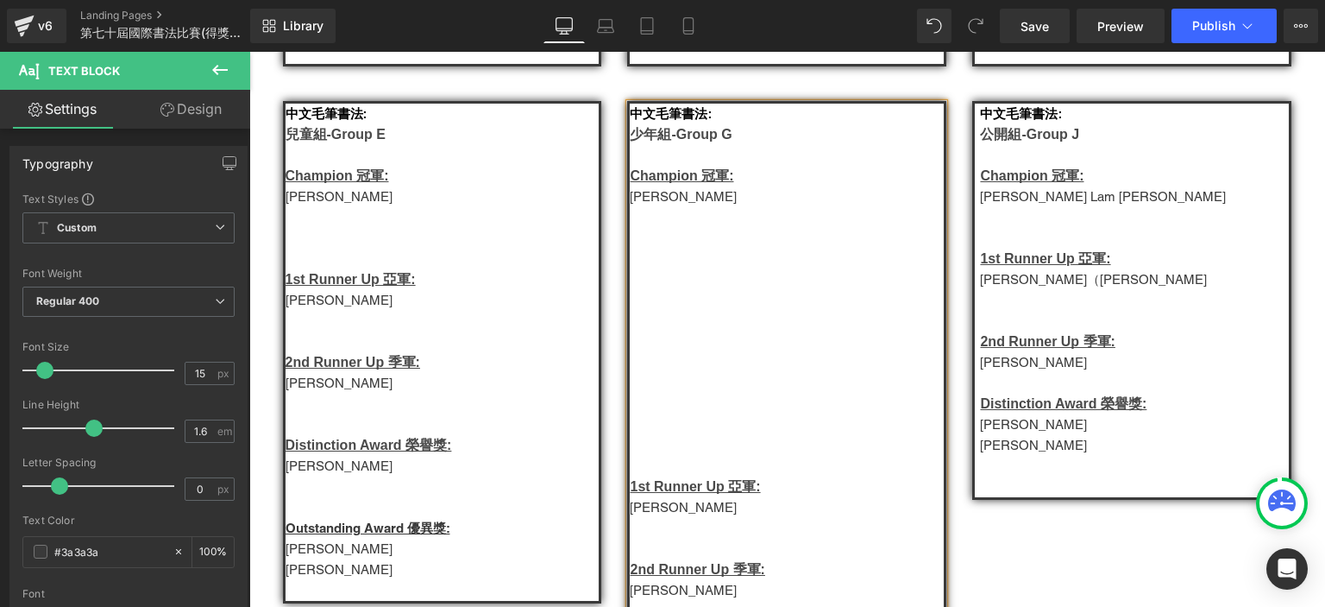
scroll to position [645, 0]
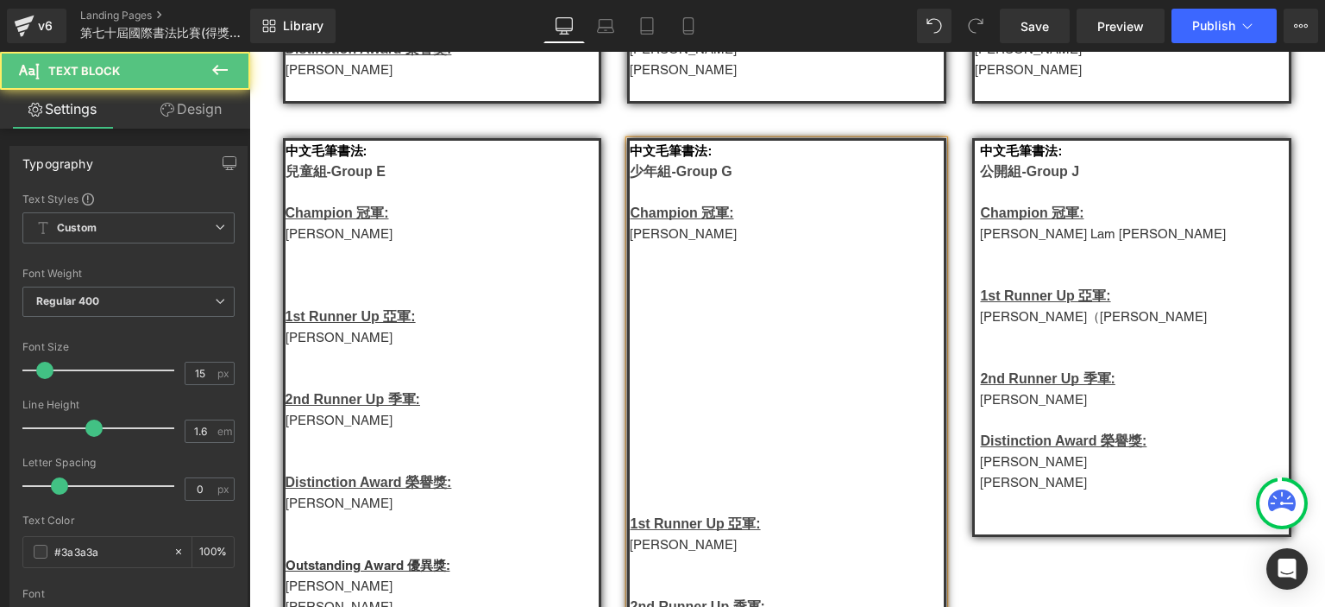
click at [652, 513] on p at bounding box center [787, 503] width 314 height 21
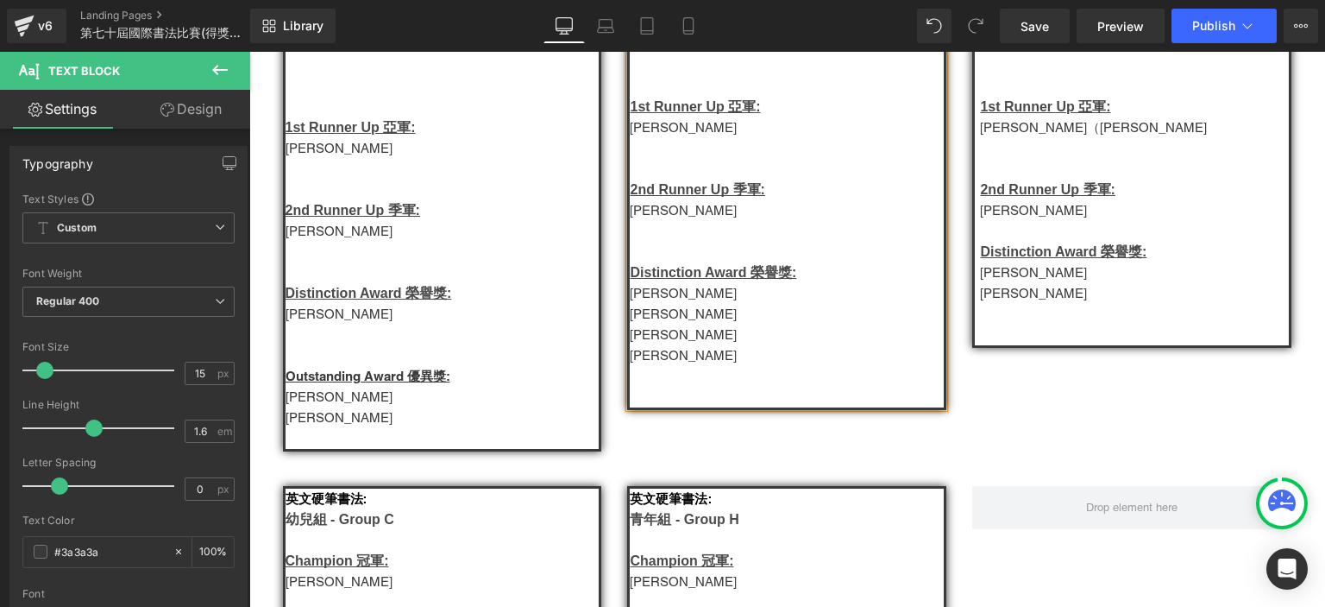
scroll to position [813, 0]
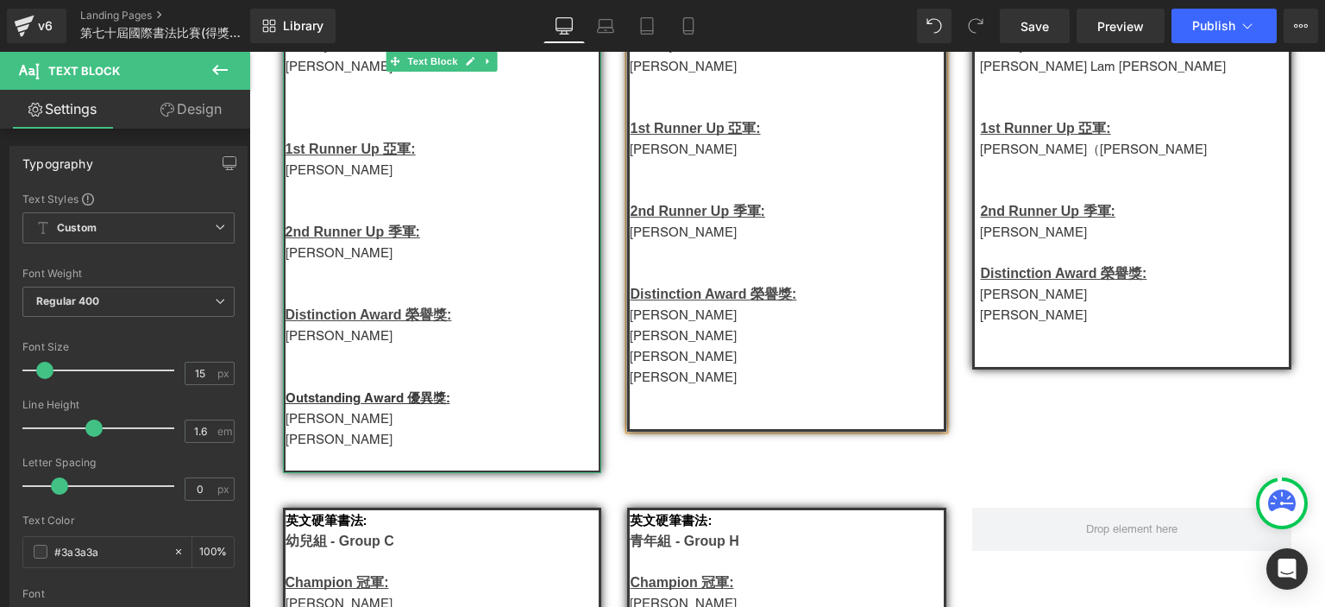
click at [375, 470] on p at bounding box center [443, 460] width 314 height 21
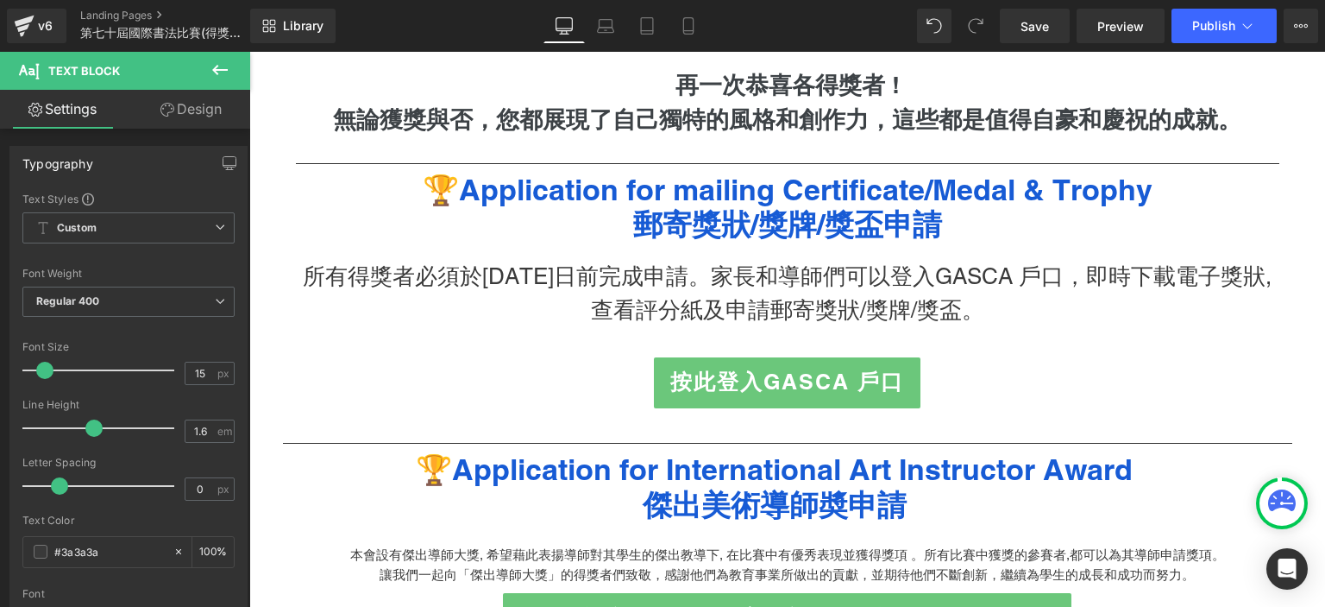
scroll to position [3000, 0]
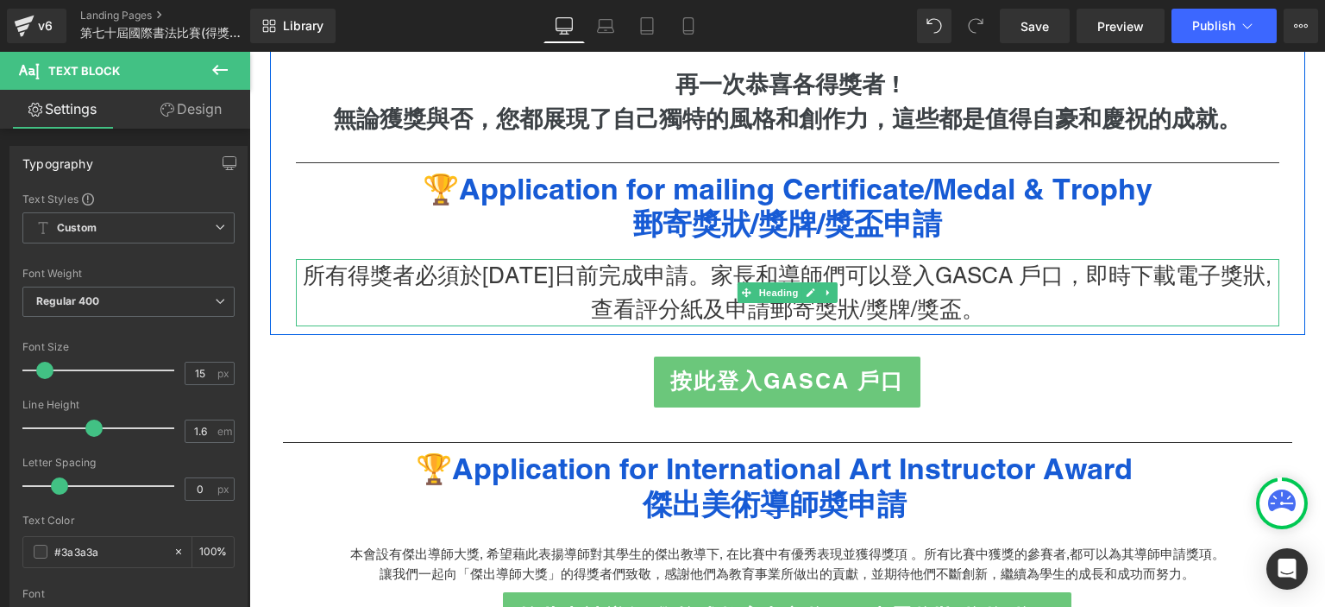
click at [521, 305] on h3 "所有得獎者必須於[DATE]日前完成申請。家長和導師們可以登入GASCA 戶口，即時下載電子獎狀,查看評分紙及申請郵寄獎狀/獎牌/獎盃。" at bounding box center [788, 292] width 984 height 67
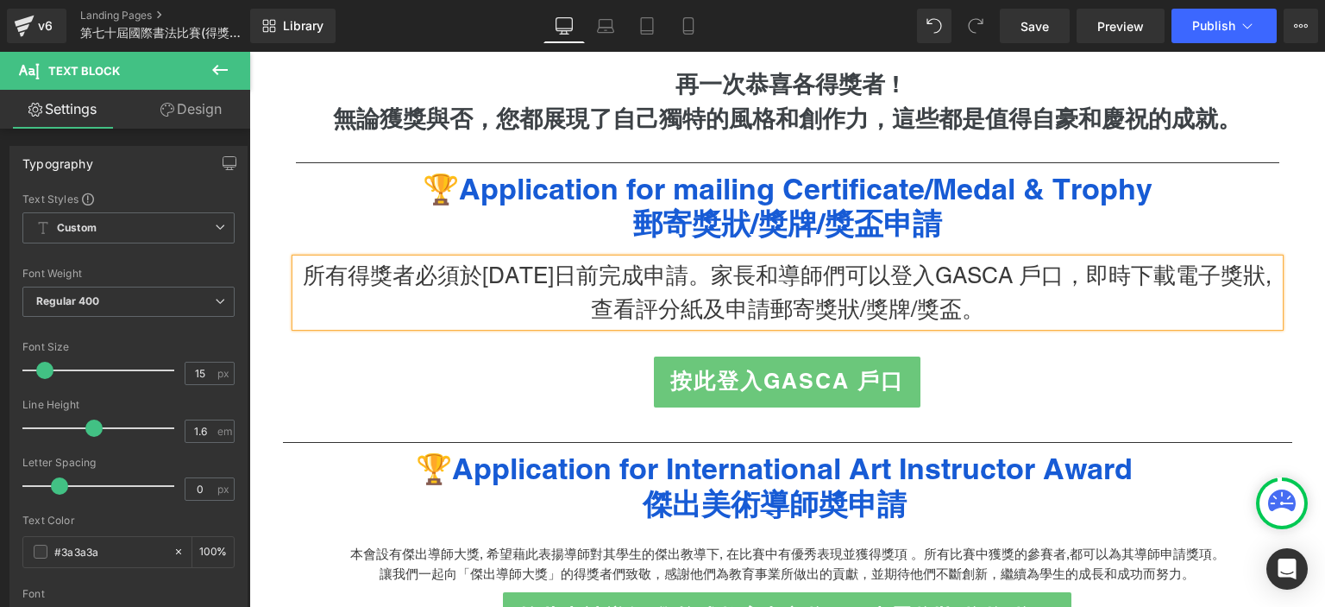
click at [521, 305] on h3 "所有得獎者必須於[DATE]日前完成申請。家長和導師們可以登入GASCA 戶口，即時下載電子獎狀,查看評分紙及申請郵寄獎狀/獎牌/獎盃。" at bounding box center [788, 292] width 984 height 67
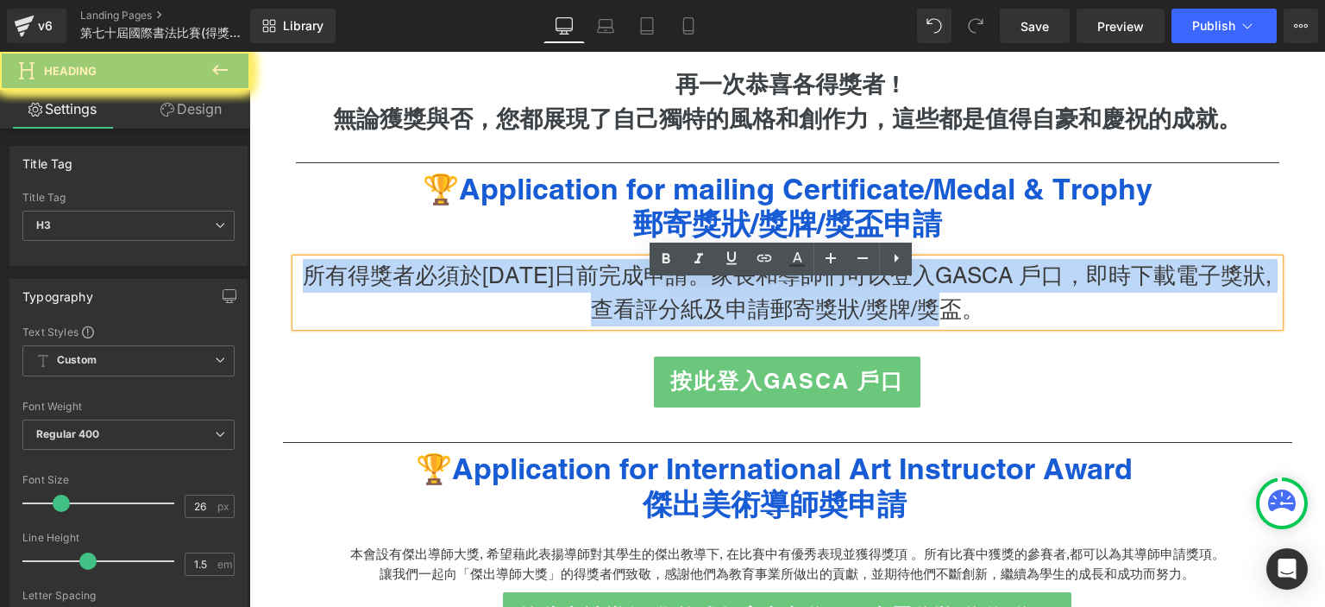
click at [521, 305] on h3 "所有得獎者必須於[DATE]日前完成申請。家長和導師們可以登入GASCA 戶口，即時下載電子獎狀,查看評分紙及申請郵寄獎狀/獎牌/獎盃。" at bounding box center [788, 292] width 984 height 67
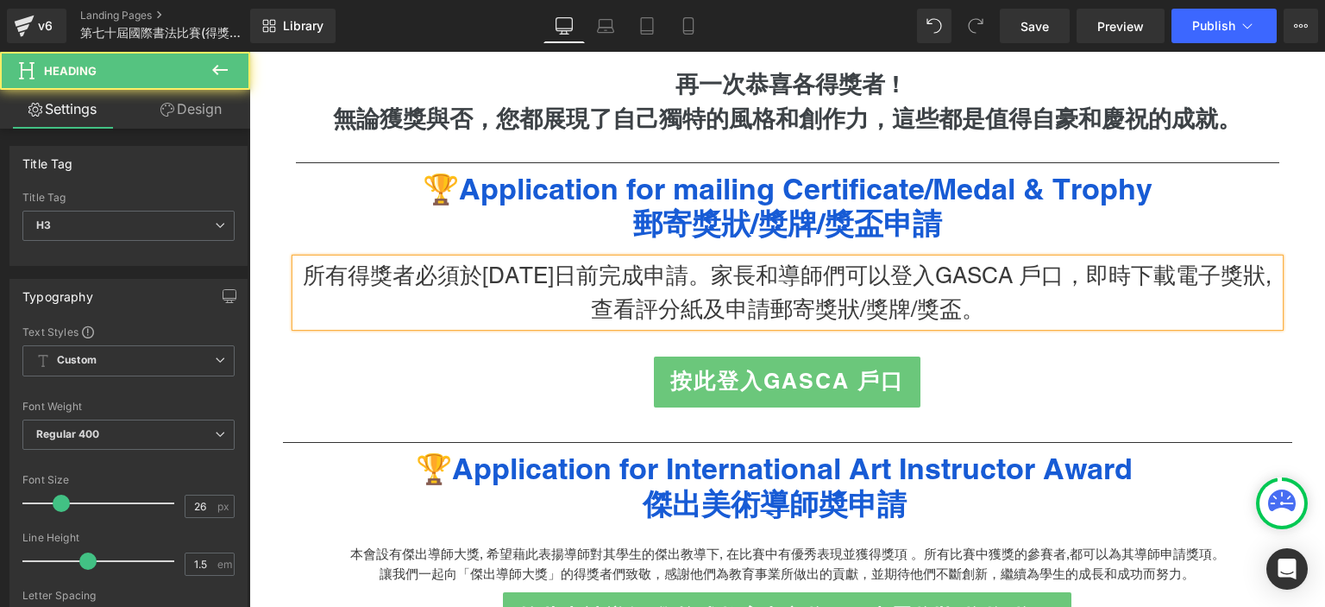
click at [487, 304] on h3 "所有得獎者必須於[DATE]日前完成申請。家長和導師們可以登入GASCA 戶口，即時下載電子獎狀,查看評分紙及申請郵寄獎狀/獎牌/獎盃。" at bounding box center [788, 292] width 984 height 67
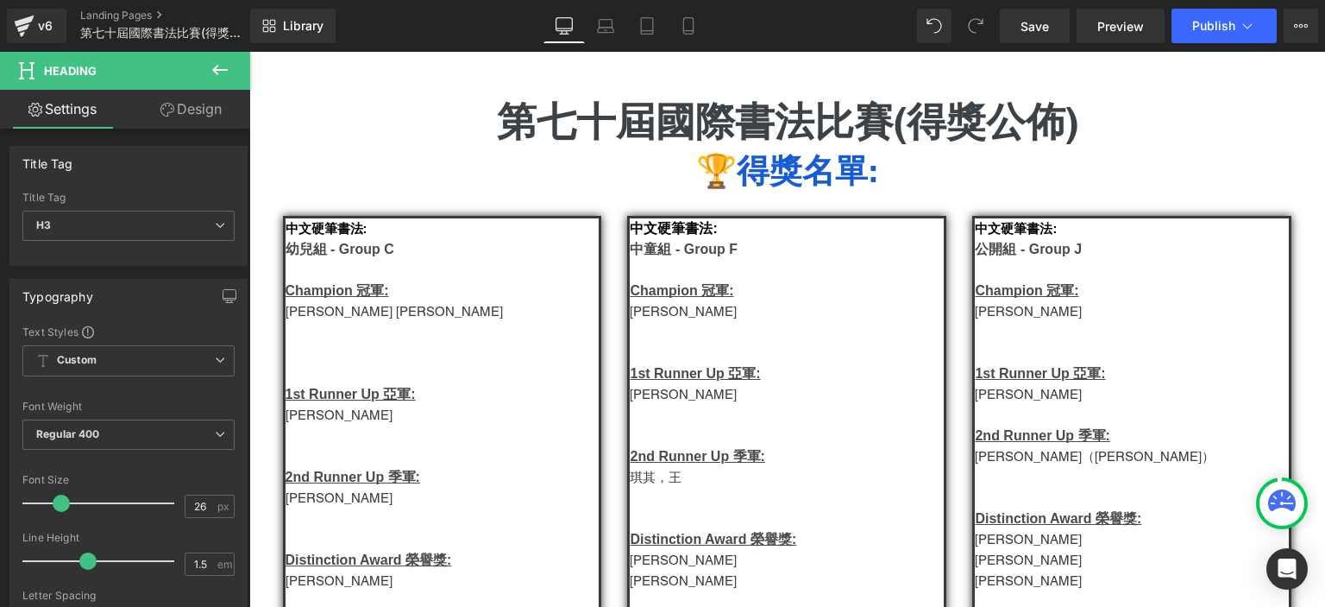
scroll to position [0, 0]
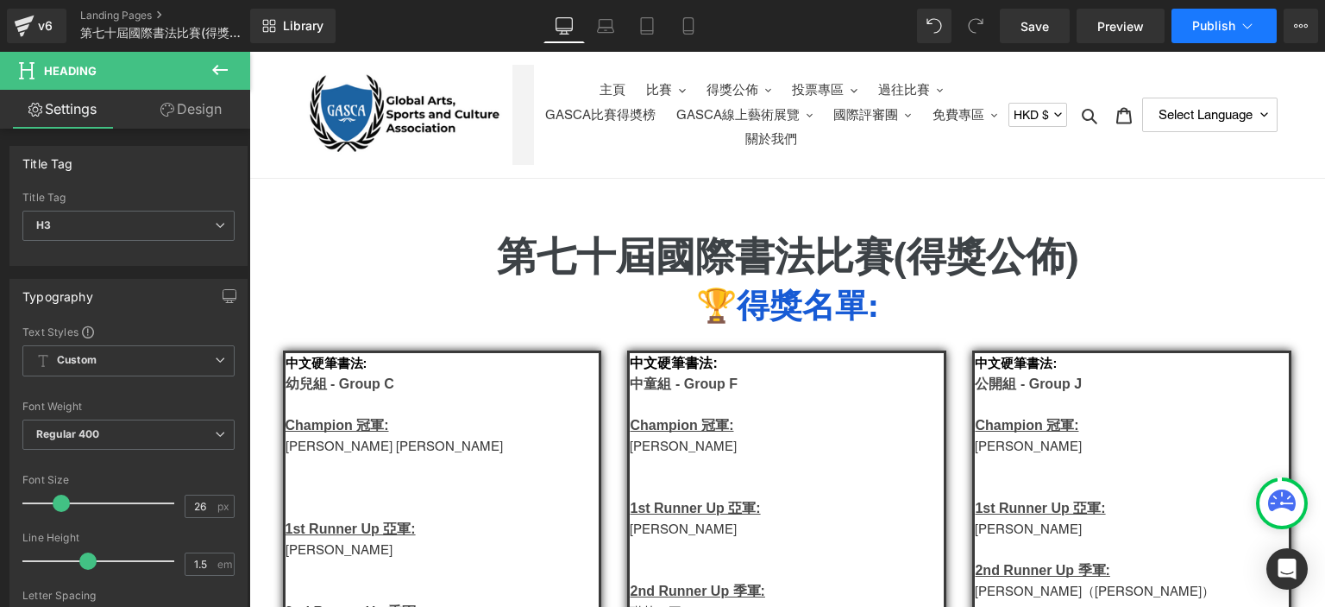
click at [1209, 30] on span "Publish" at bounding box center [1213, 26] width 43 height 14
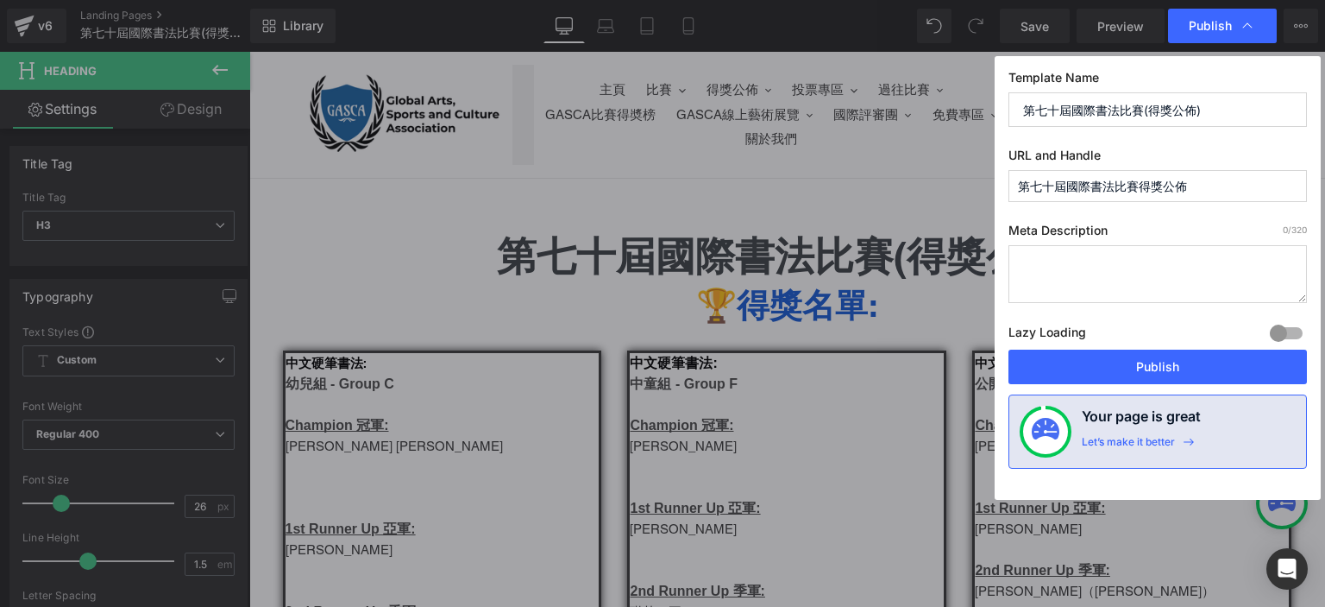
click at [1100, 186] on input "第七十屆國際書法比賽得獎公佈" at bounding box center [1158, 186] width 299 height 32
click at [1073, 182] on input "70th-winds-winner" at bounding box center [1158, 186] width 299 height 32
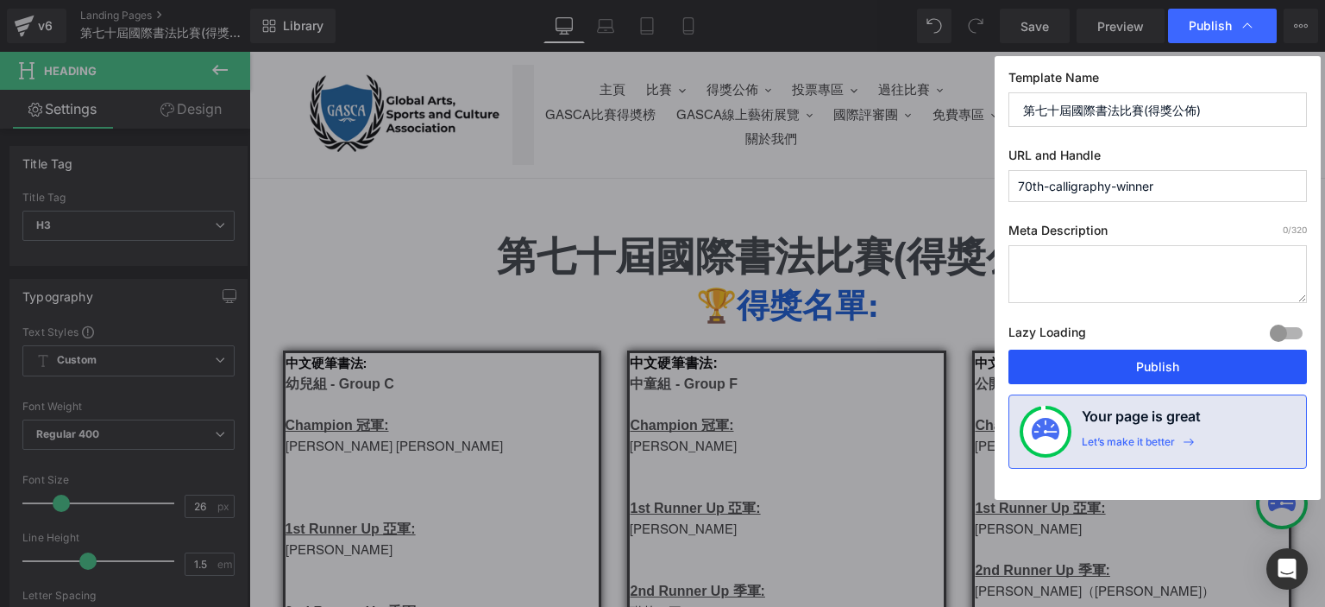
type input "70th-calligraphy-winner"
click at [1141, 378] on button "Publish" at bounding box center [1158, 366] width 299 height 35
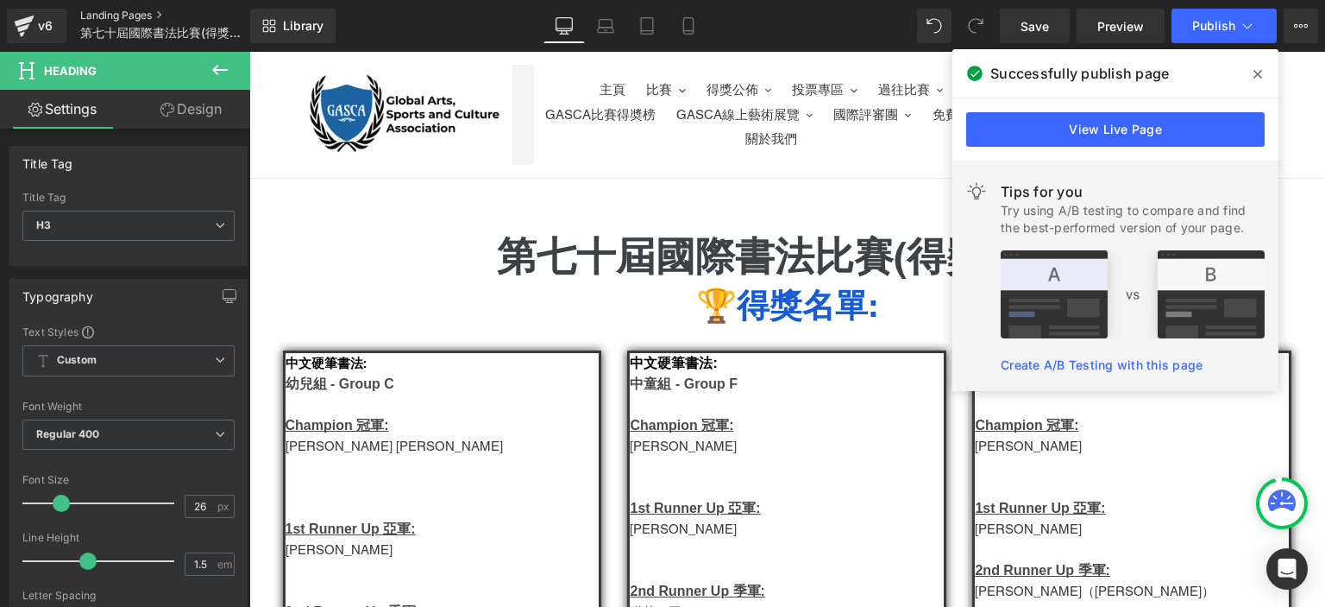
click at [145, 13] on link "Landing Pages" at bounding box center [179, 16] width 198 height 14
